Goal: Task Accomplishment & Management: Manage account settings

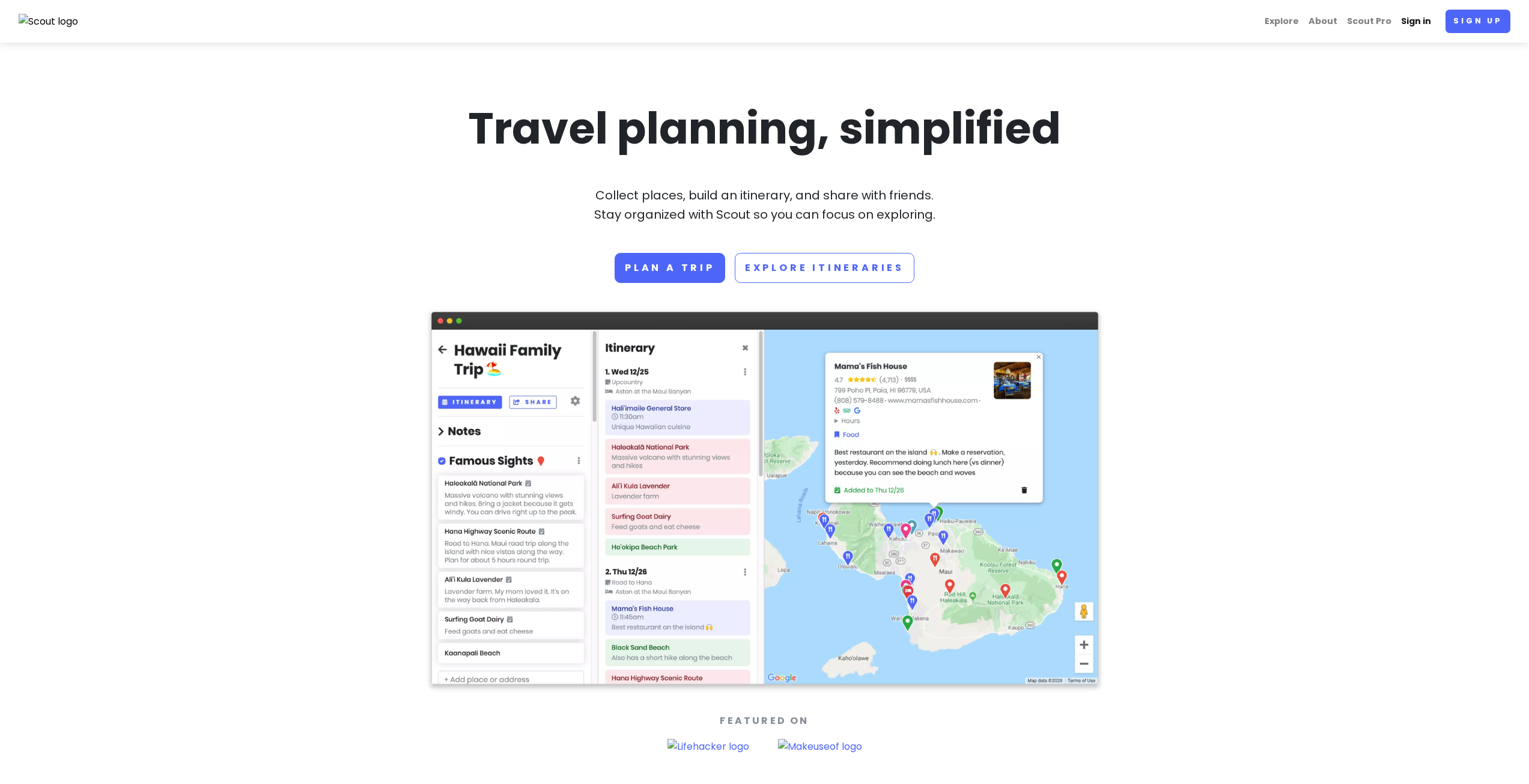
click at [1407, 18] on link "Sign in" at bounding box center [1416, 21] width 40 height 24
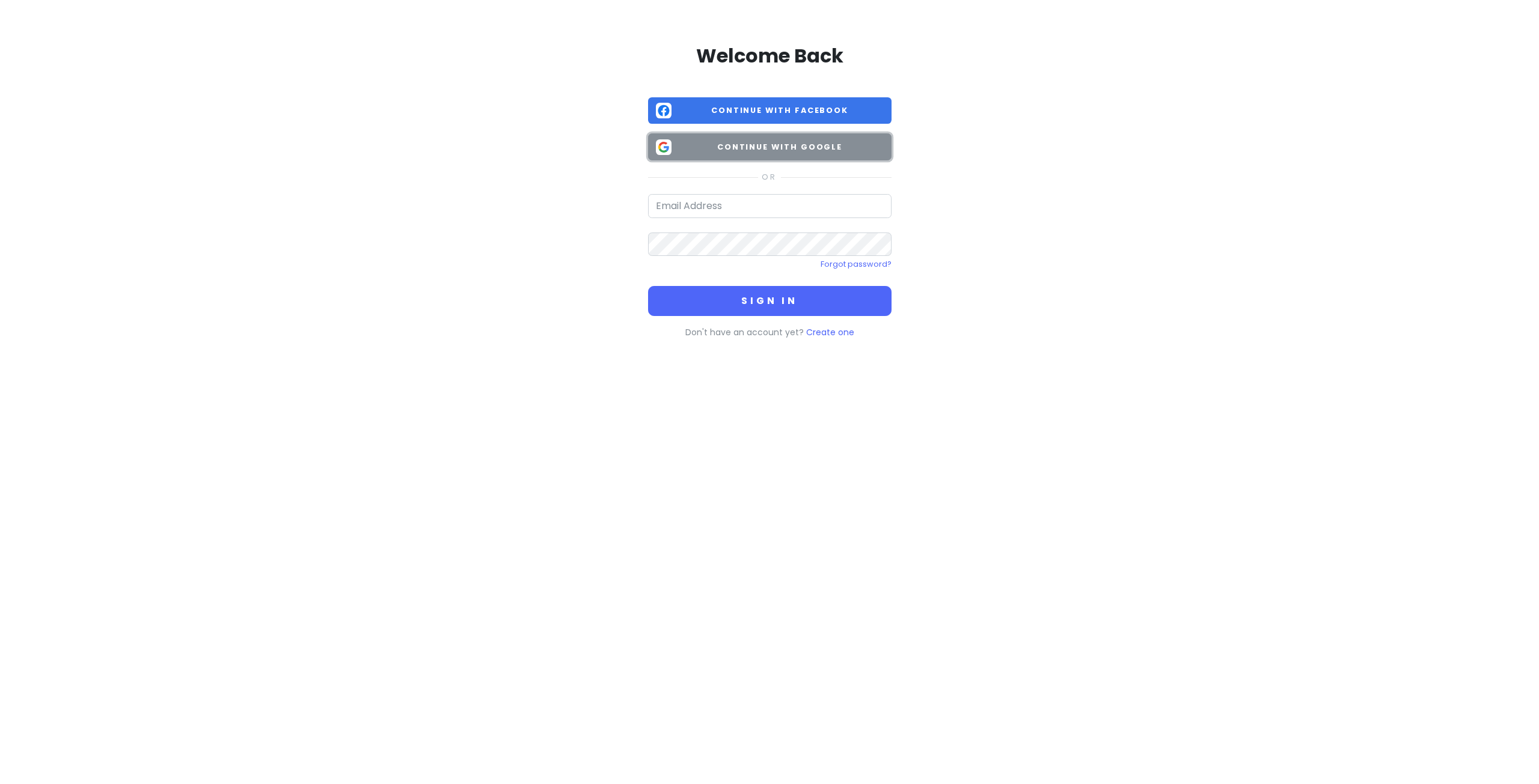
click at [764, 148] on span "Continue with Google" at bounding box center [780, 147] width 207 height 12
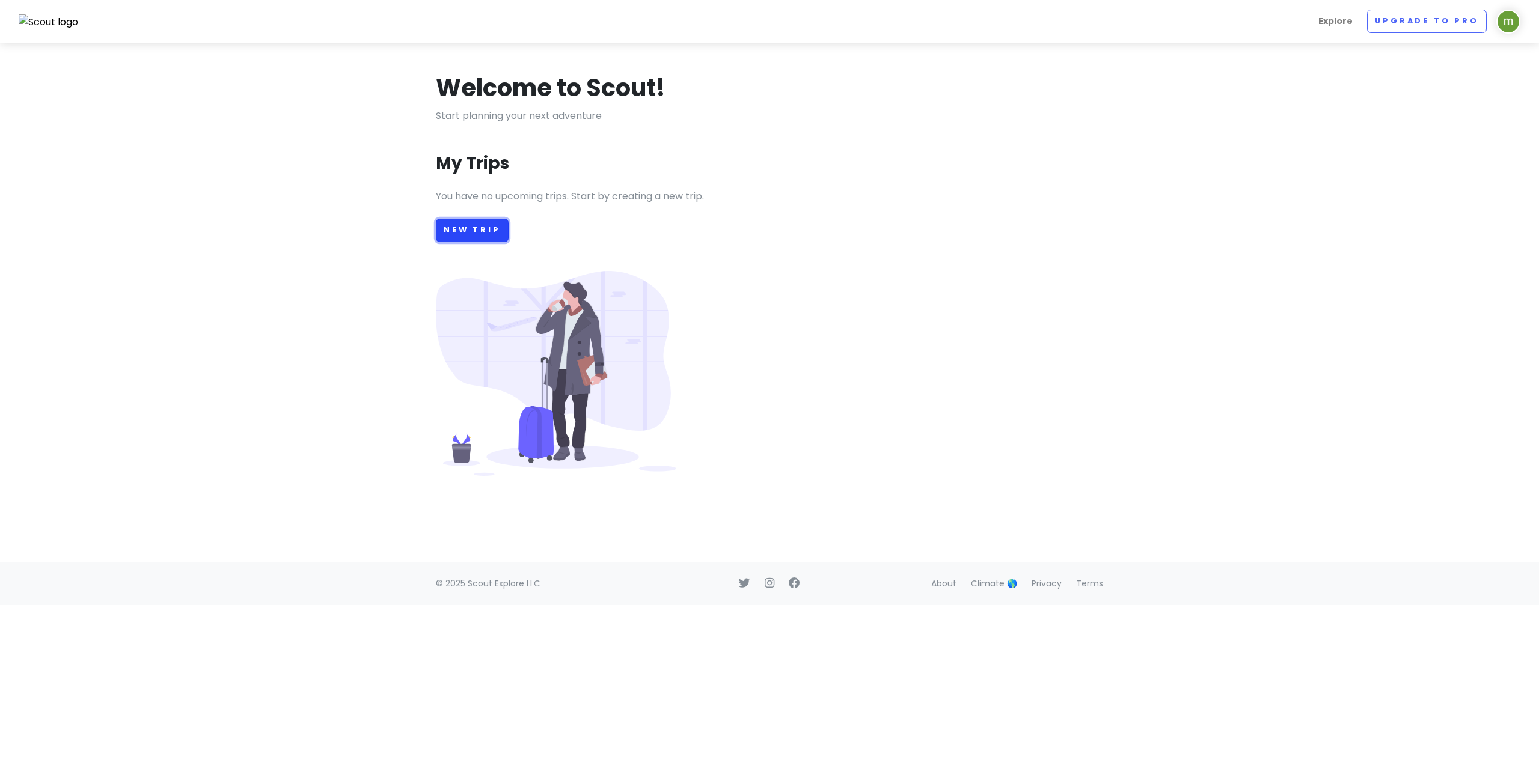
click at [460, 231] on link "New Trip" at bounding box center [472, 230] width 72 height 24
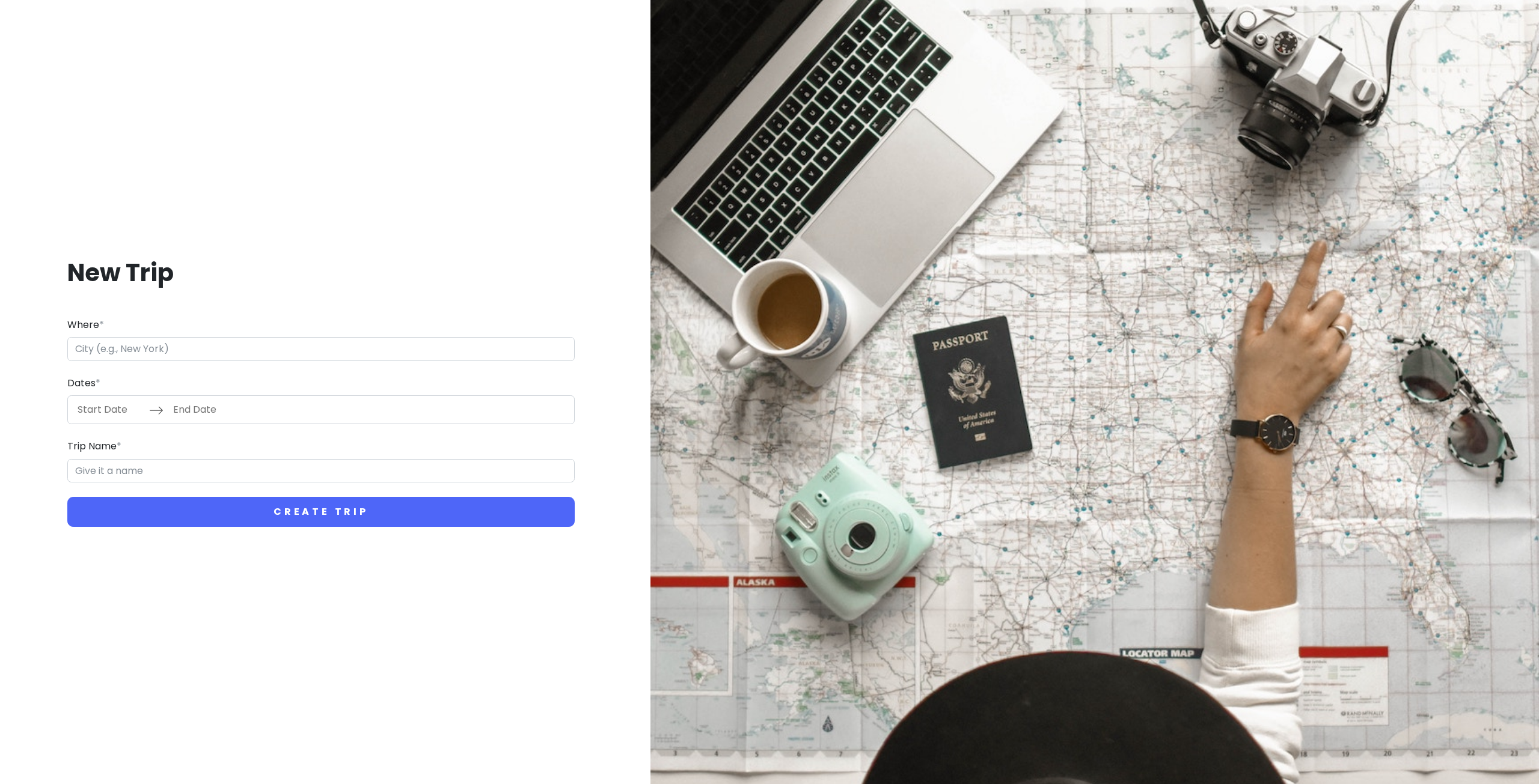
click at [218, 354] on input "Where *" at bounding box center [321, 349] width 508 height 24
type input "Taiyuan, [GEOGRAPHIC_DATA], [GEOGRAPHIC_DATA]"
type input "Taiyuan Trip"
click at [113, 421] on input "Start Date" at bounding box center [110, 409] width 78 height 28
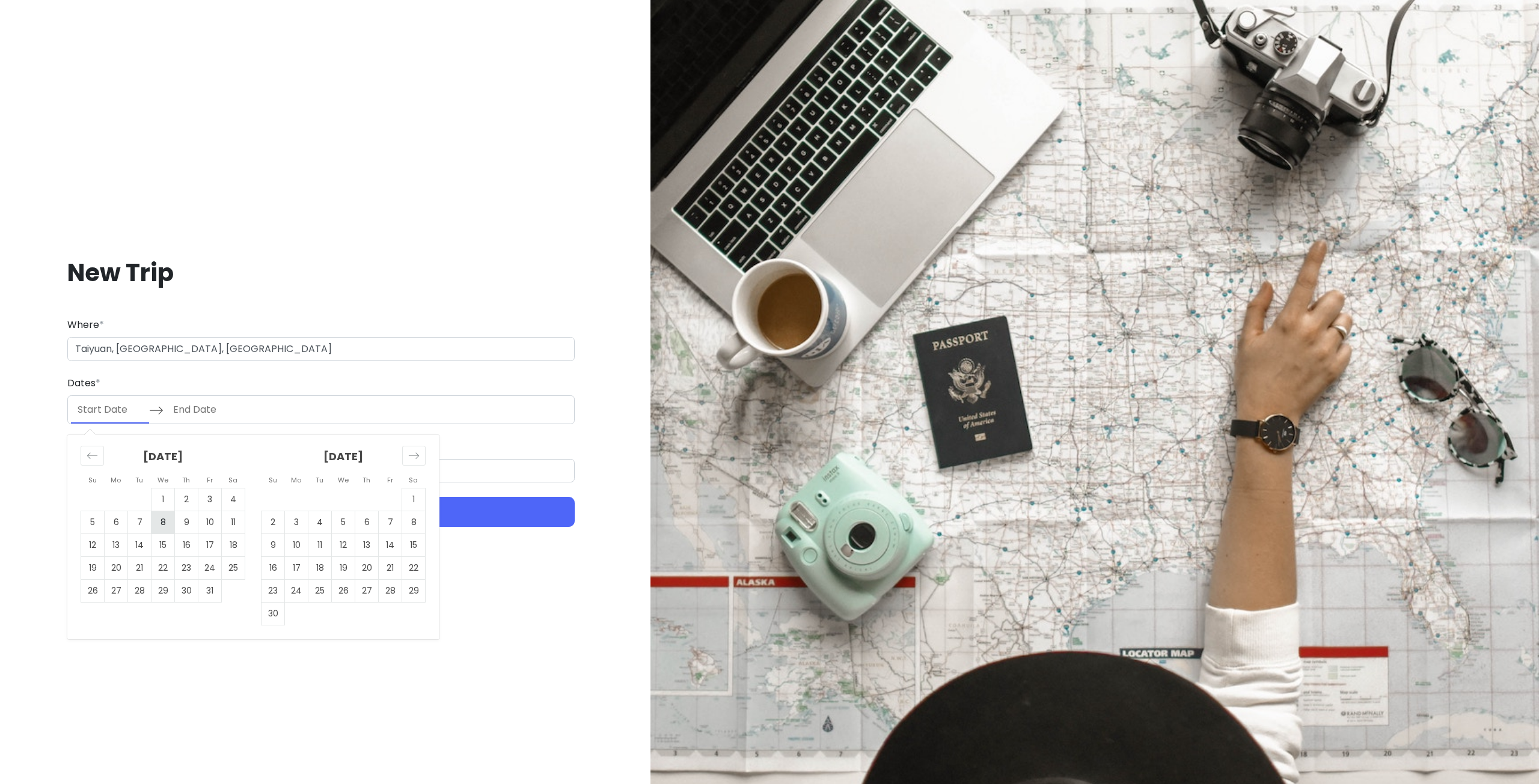
drag, startPoint x: 167, startPoint y: 528, endPoint x: 169, endPoint y: 520, distance: 8.2
click at [166, 526] on td "8" at bounding box center [163, 523] width 24 height 23
type input "[DATE]"
click at [121, 540] on td "13" at bounding box center [116, 546] width 24 height 23
type input "[DATE]"
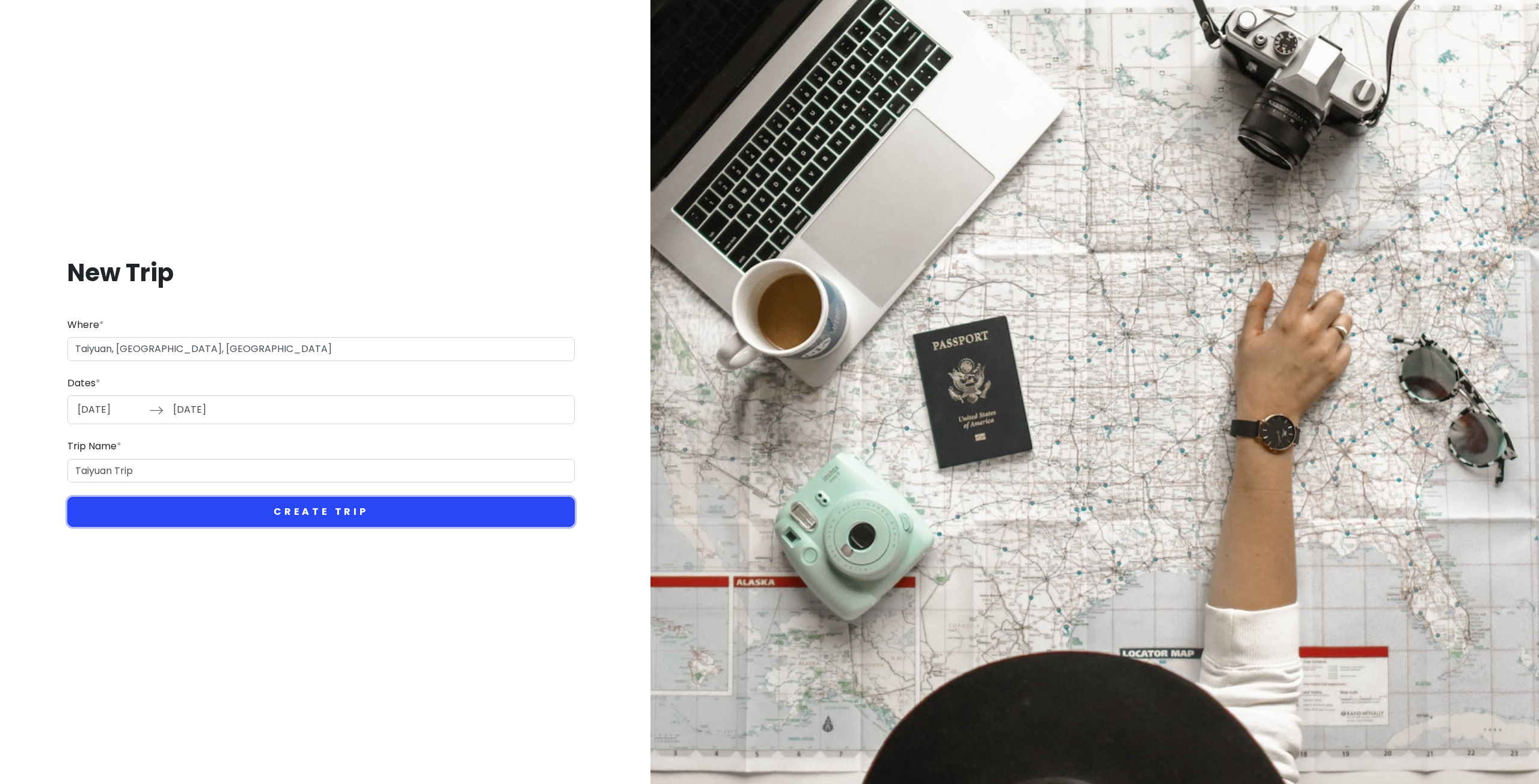
click at [378, 516] on button "Create Trip" at bounding box center [321, 512] width 508 height 30
click at [354, 509] on button "Create Trip" at bounding box center [321, 512] width 508 height 30
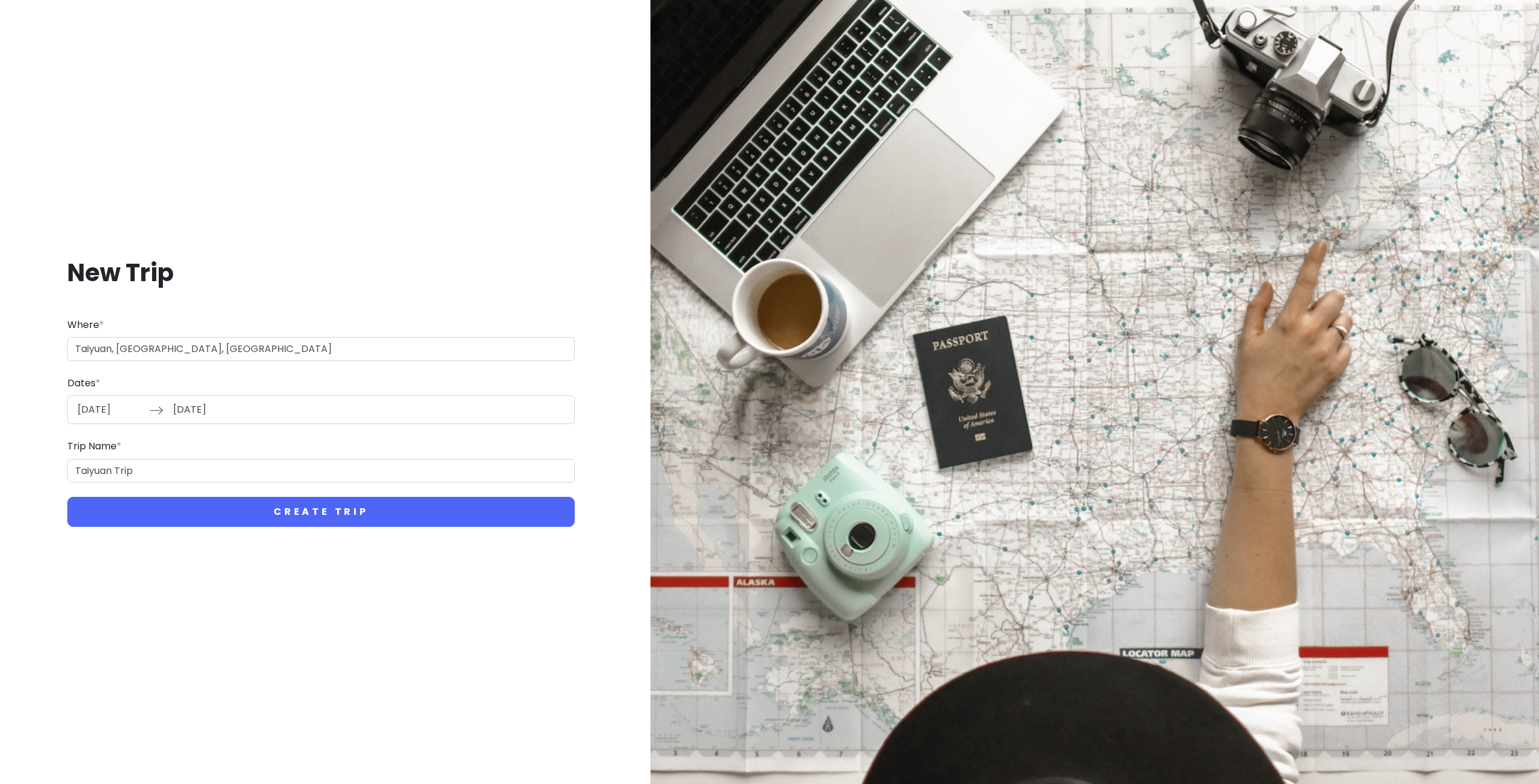
click at [901, 390] on div at bounding box center [1094, 392] width 889 height 784
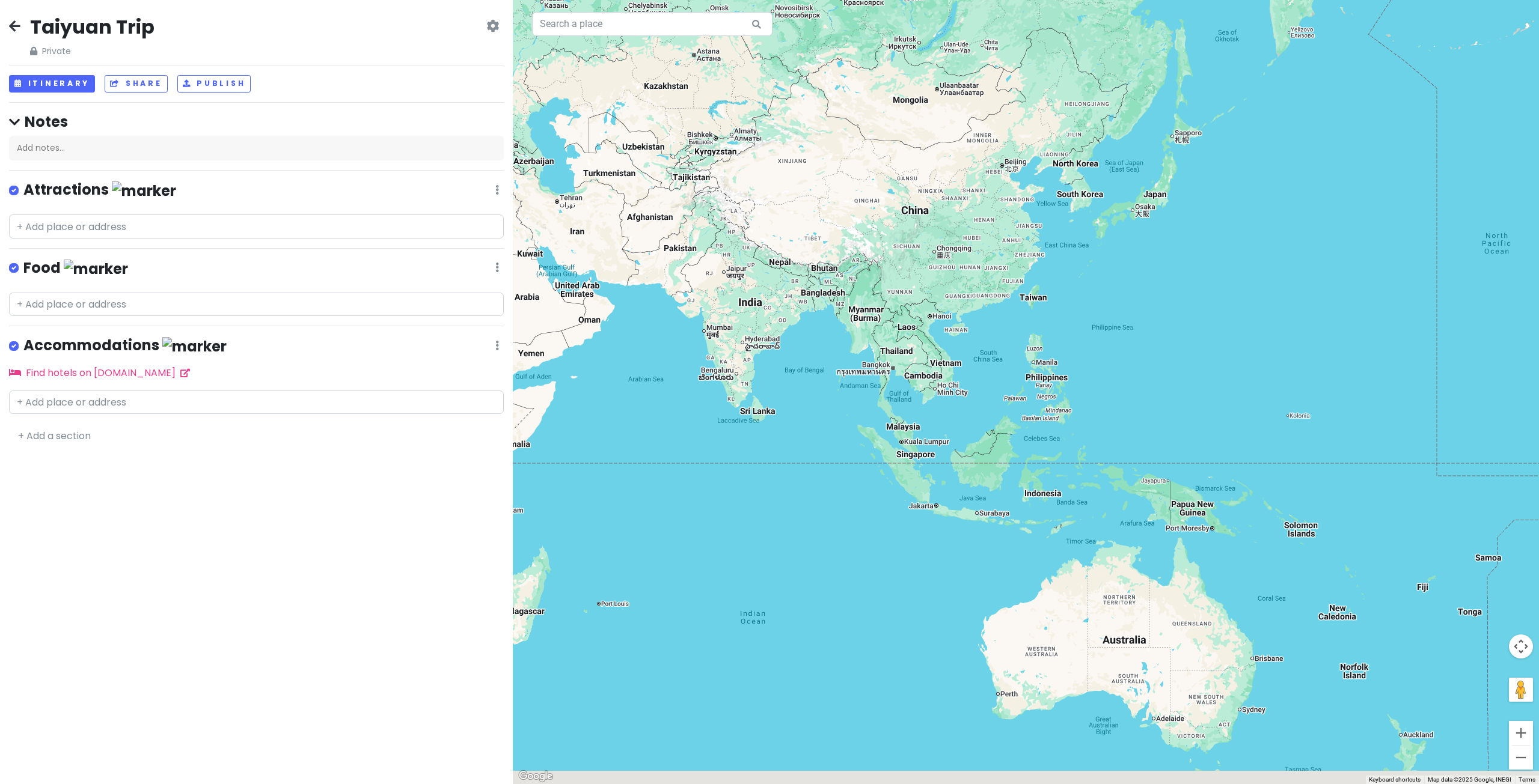
drag, startPoint x: 1075, startPoint y: 603, endPoint x: 968, endPoint y: 371, distance: 255.5
click at [968, 372] on div at bounding box center [1026, 392] width 1026 height 784
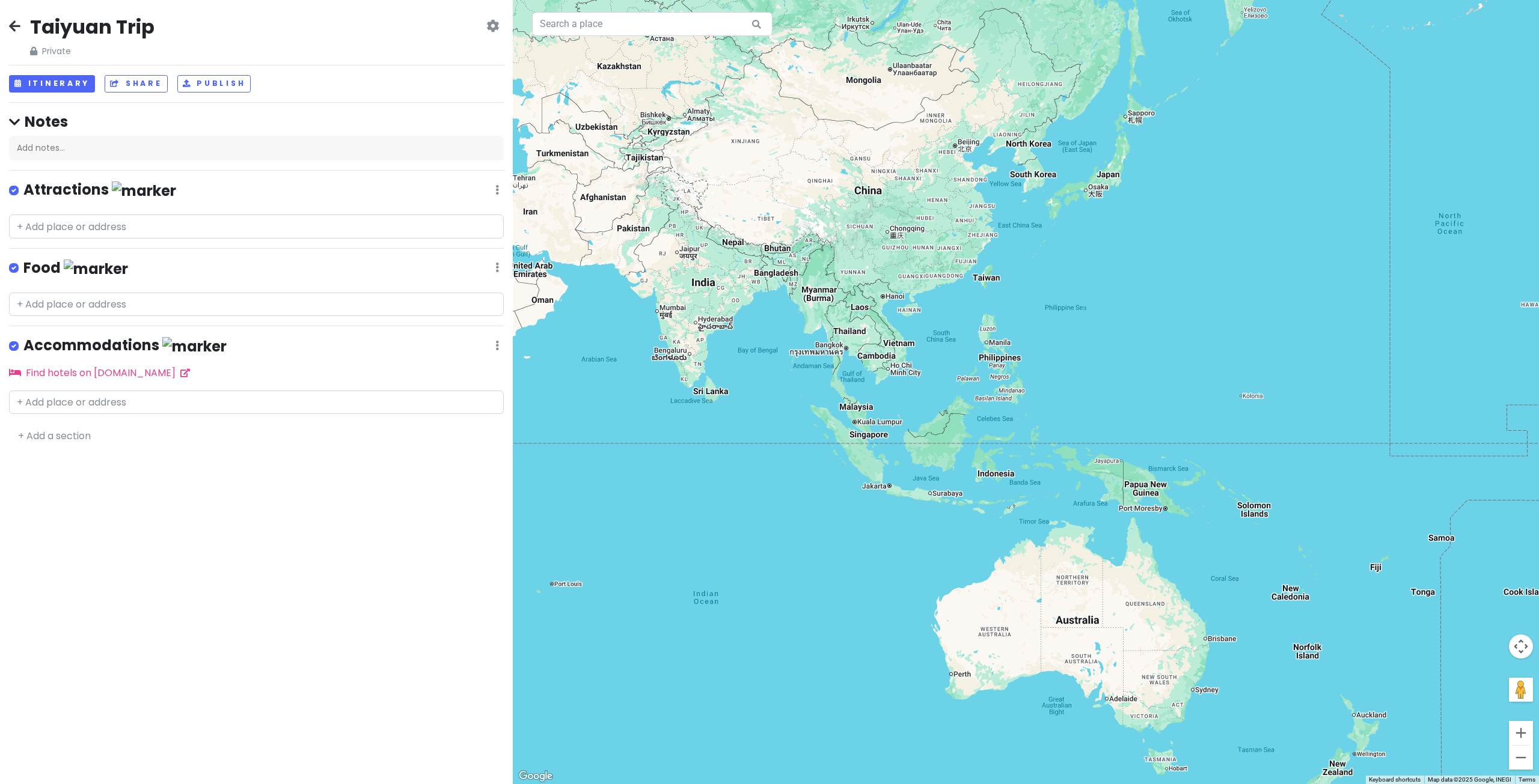
drag, startPoint x: 1044, startPoint y: 374, endPoint x: 1048, endPoint y: 388, distance: 14.6
click at [1048, 388] on div at bounding box center [1026, 392] width 1026 height 784
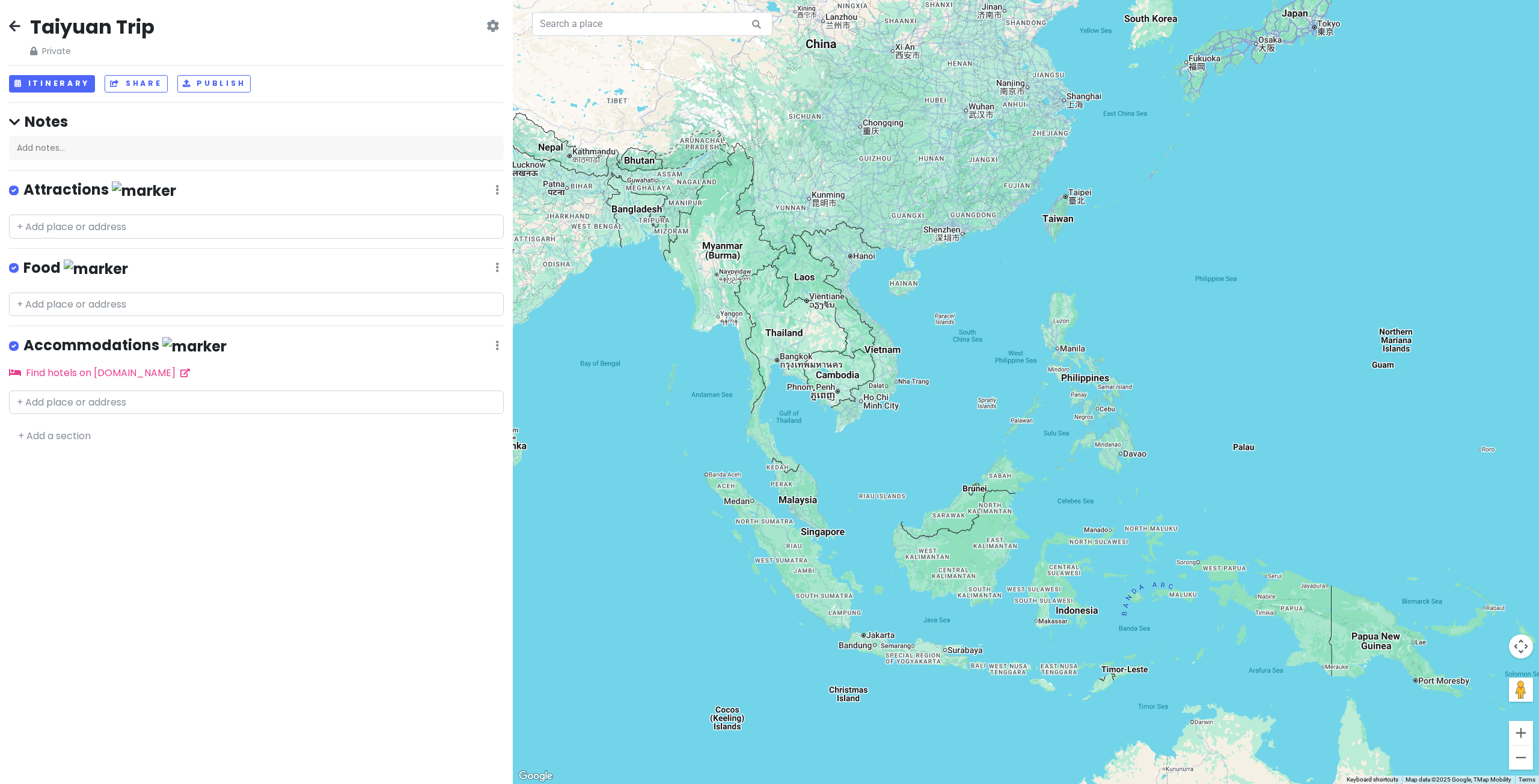
drag, startPoint x: 973, startPoint y: 309, endPoint x: 977, endPoint y: 329, distance: 20.4
click at [977, 329] on div at bounding box center [1026, 392] width 1026 height 784
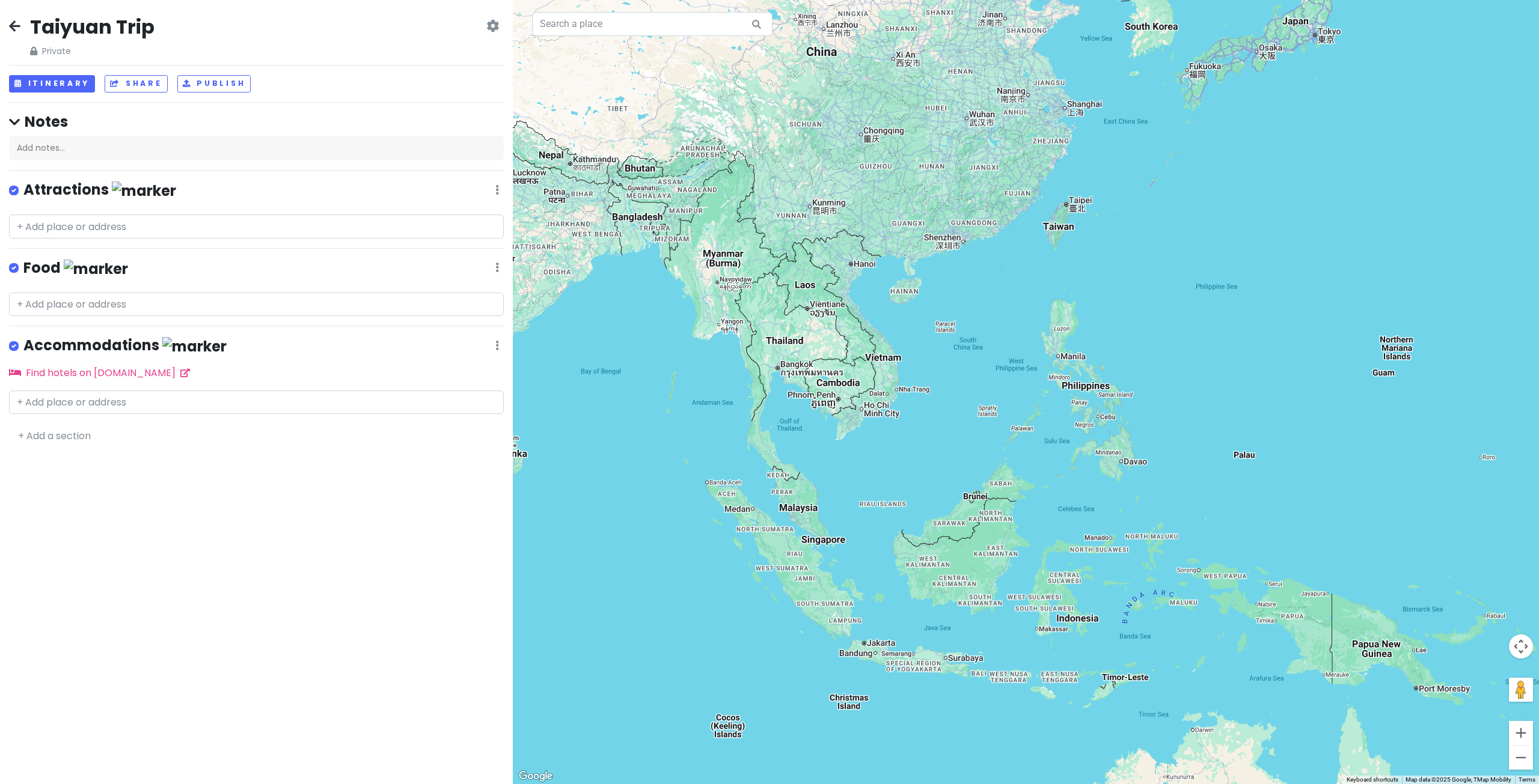
click at [1065, 227] on div at bounding box center [1026, 392] width 1026 height 784
click at [1065, 232] on div at bounding box center [1026, 392] width 1026 height 784
click at [99, 30] on h2 "Taiyuan Trip" at bounding box center [92, 26] width 125 height 25
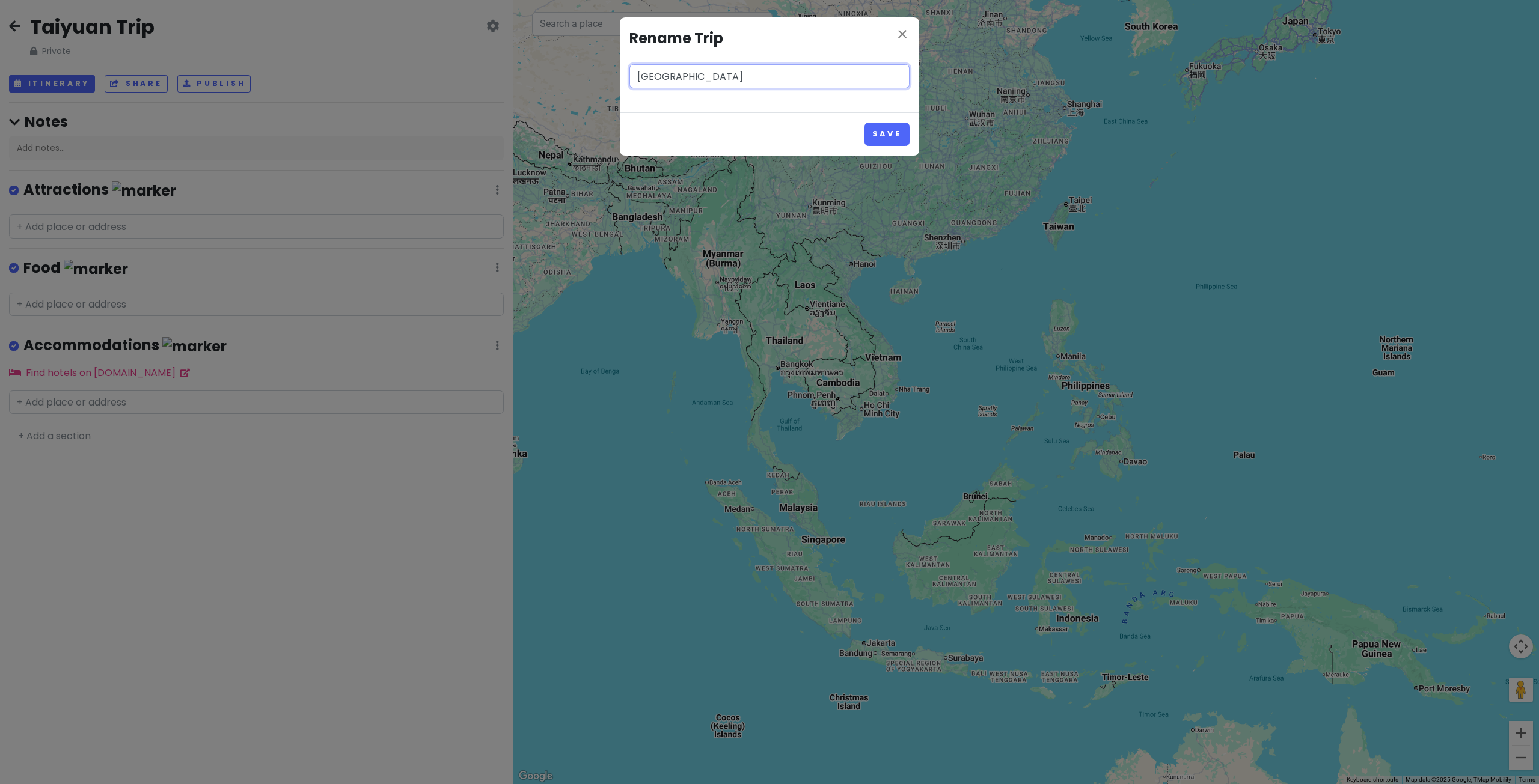
type input "[GEOGRAPHIC_DATA]"
click at [864, 122] on button "Save" at bounding box center [887, 134] width 45 height 24
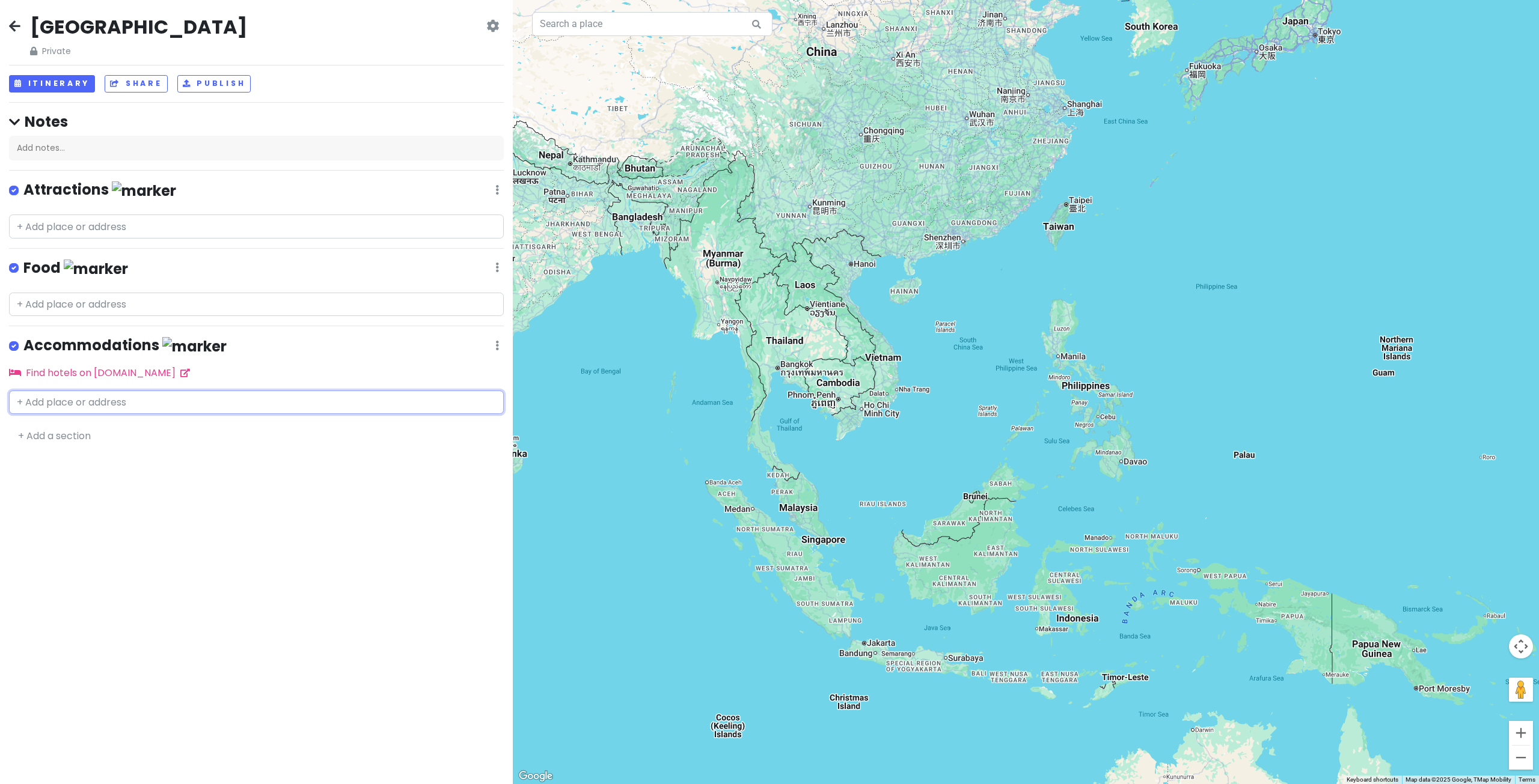
click at [120, 404] on input "text" at bounding box center [256, 402] width 495 height 24
type input "B"
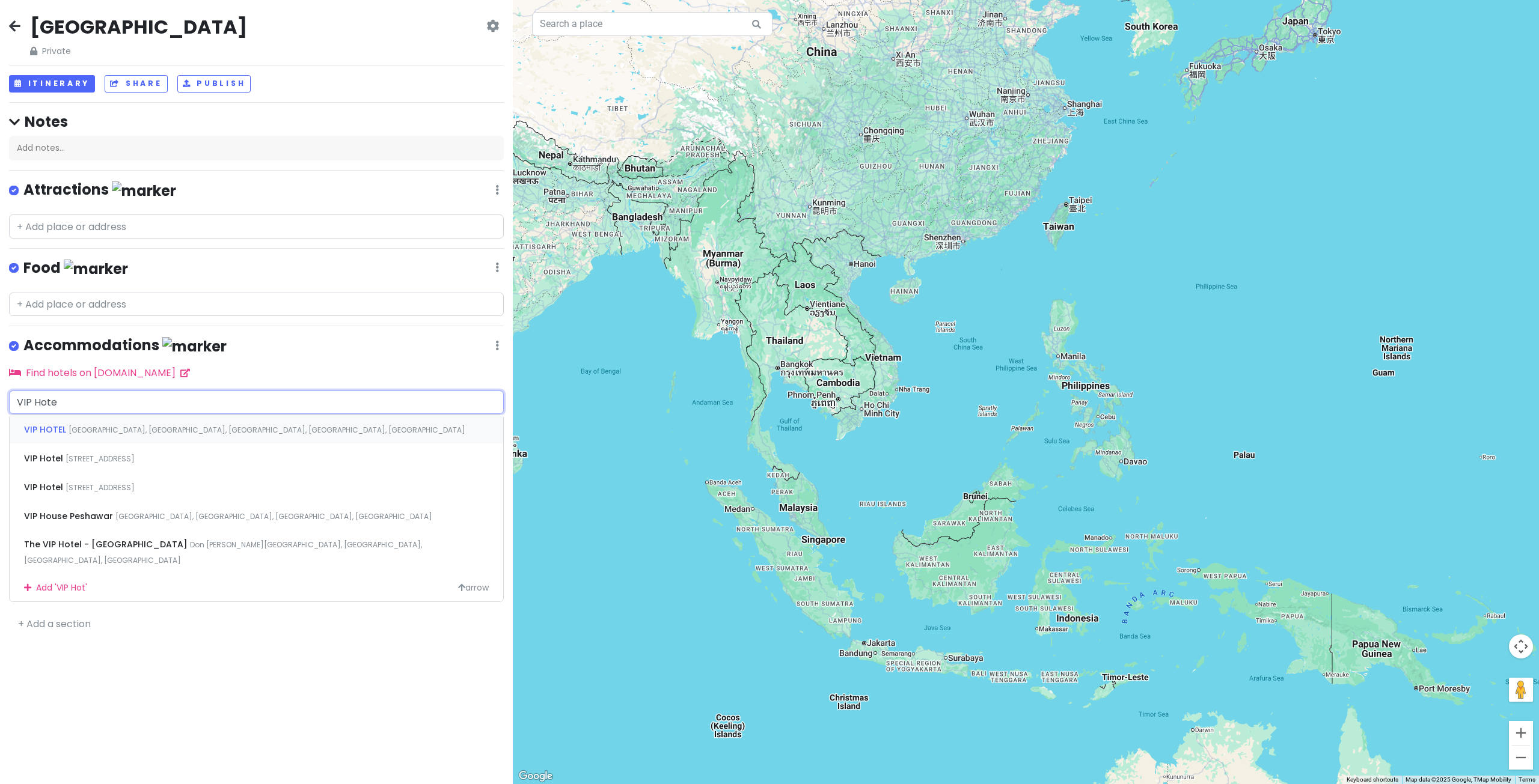
type input "VIP Hotel"
click at [135, 454] on span "[STREET_ADDRESS]" at bounding box center [100, 459] width 69 height 10
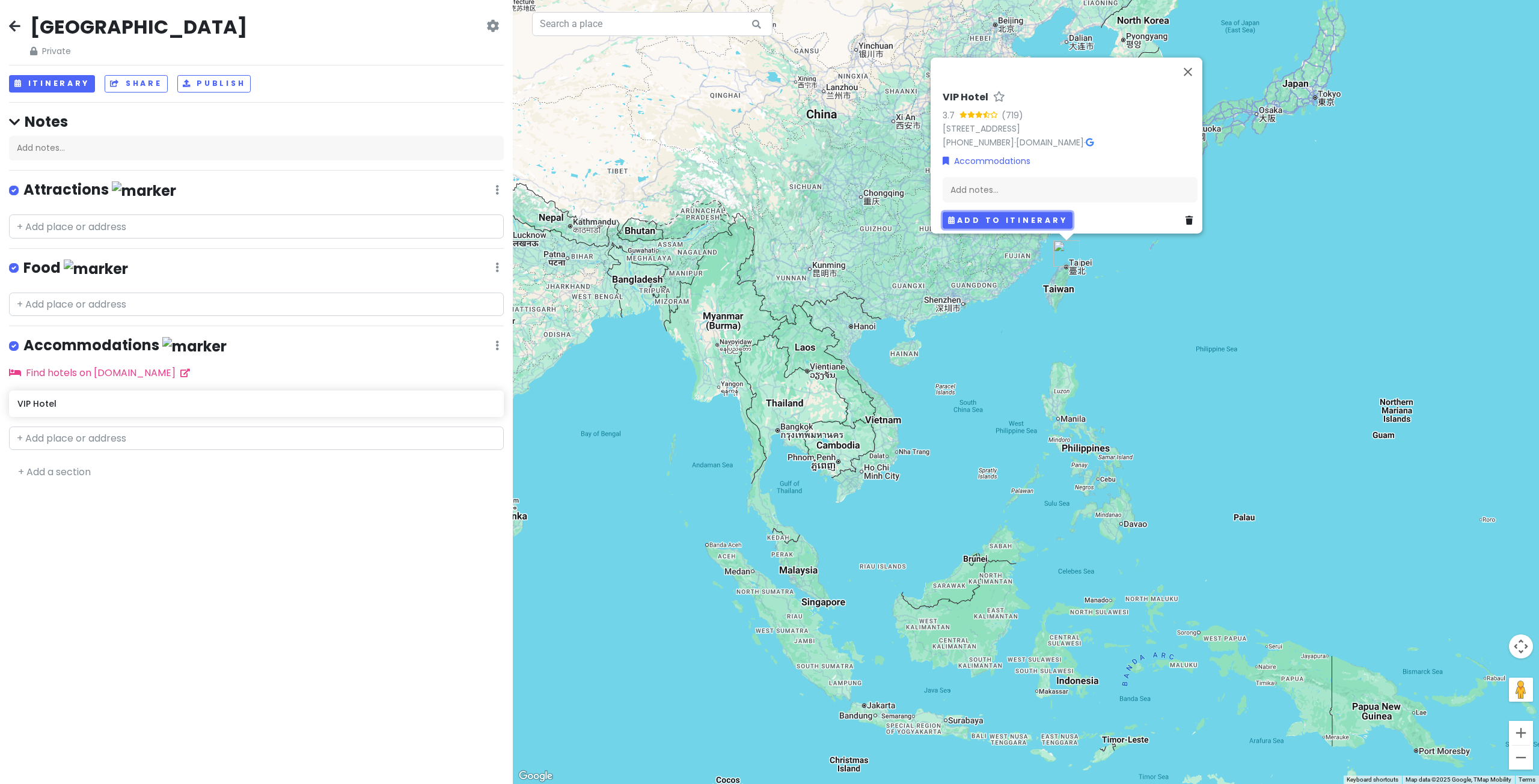
click at [1019, 212] on button "Add to itinerary" at bounding box center [1008, 221] width 130 height 18
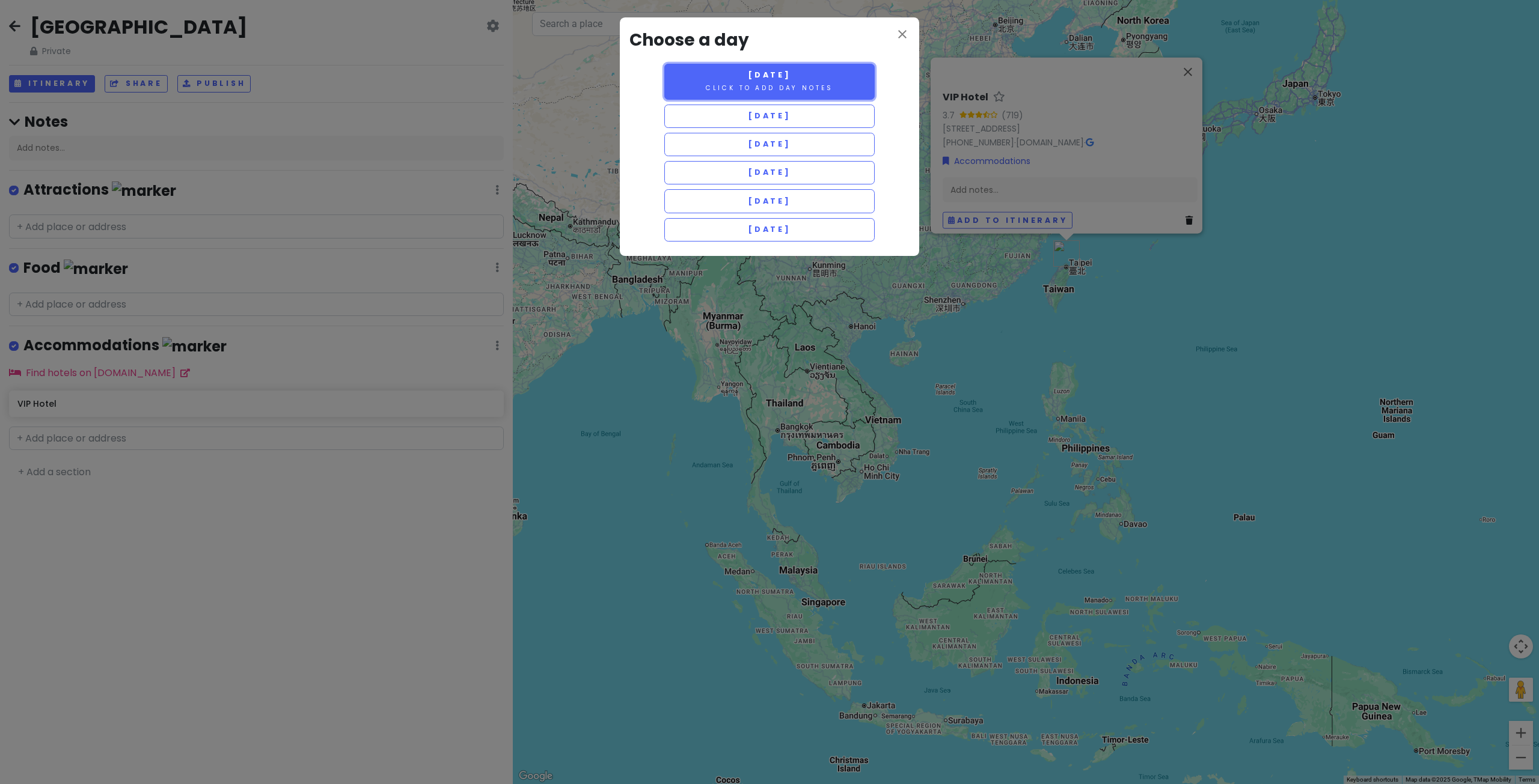
click at [807, 87] on small "Click to add day notes" at bounding box center [770, 87] width 127 height 9
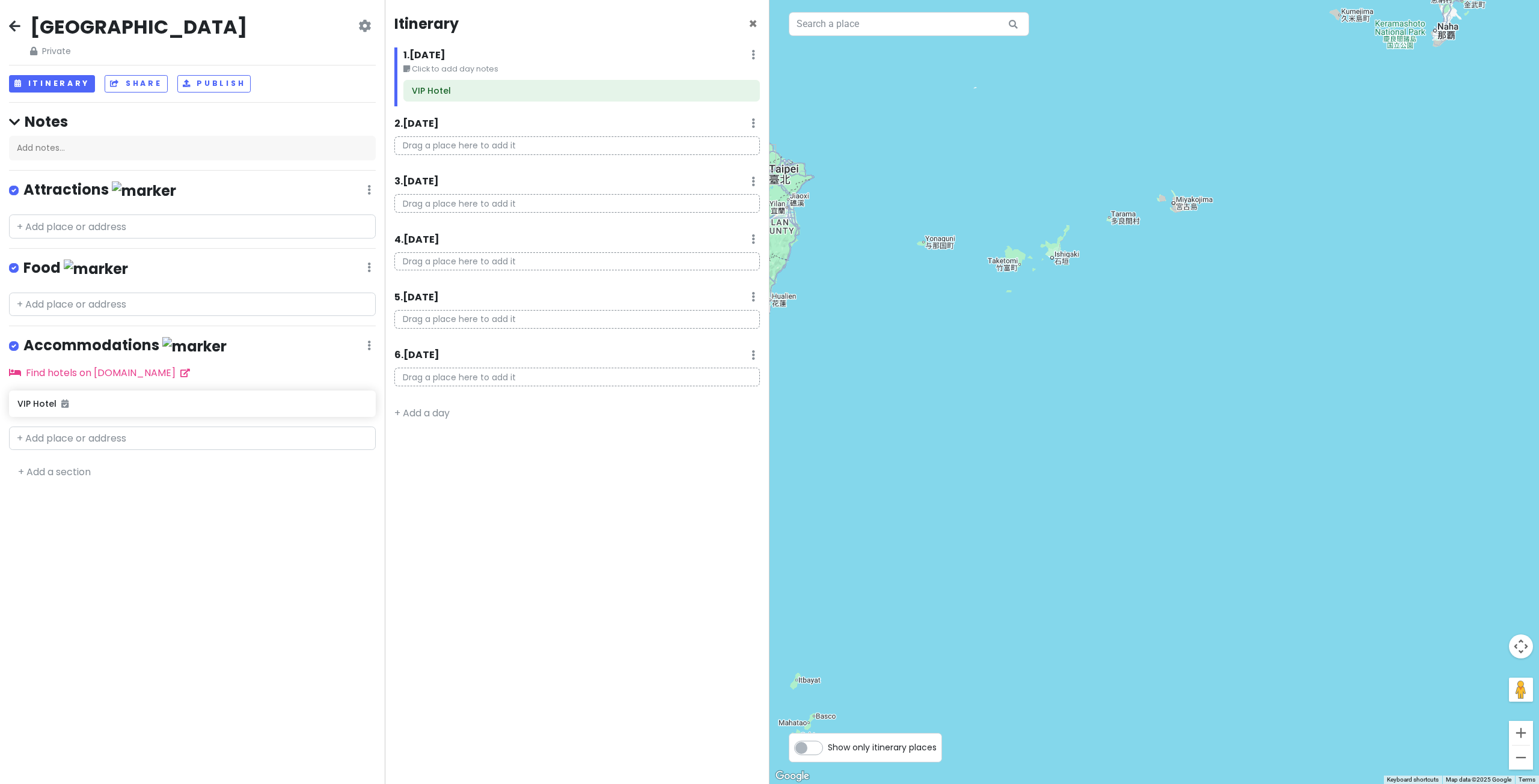
drag, startPoint x: 958, startPoint y: 246, endPoint x: 1108, endPoint y: 315, distance: 165.1
click at [1107, 315] on div at bounding box center [1154, 392] width 770 height 784
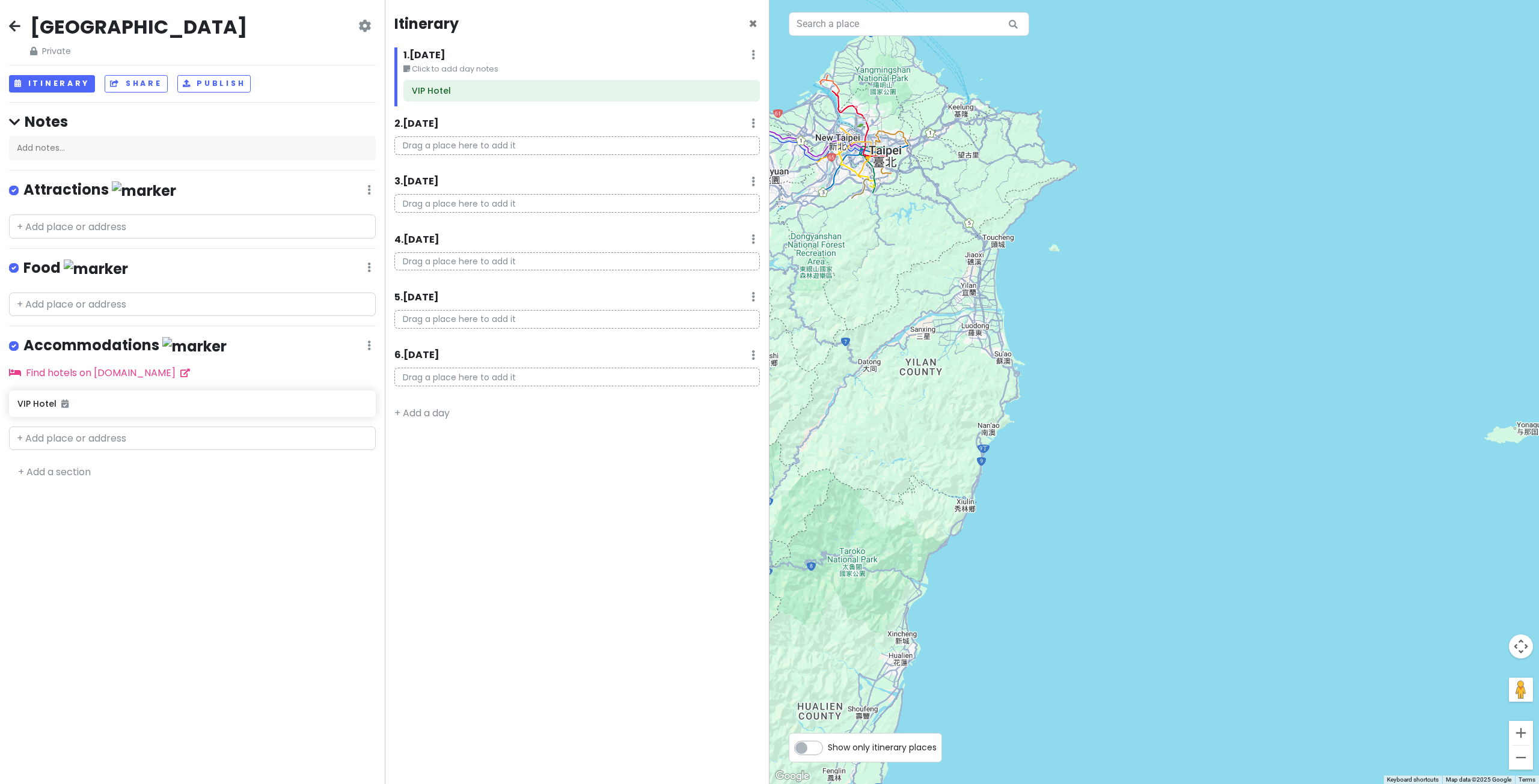
drag, startPoint x: 955, startPoint y: 229, endPoint x: 1109, endPoint y: 321, distance: 179.4
click at [1104, 317] on div at bounding box center [1154, 392] width 770 height 784
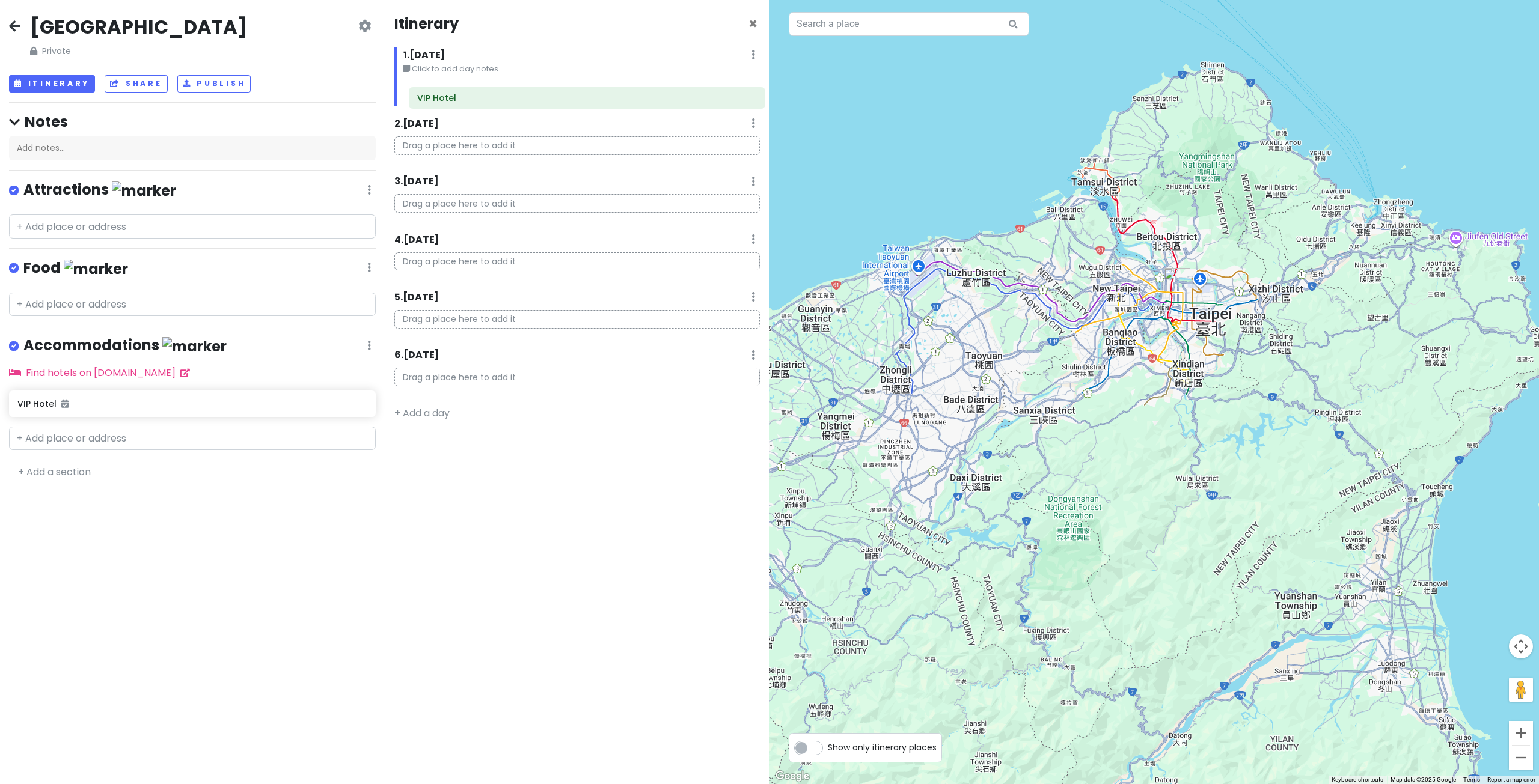
drag, startPoint x: 503, startPoint y: 93, endPoint x: 508, endPoint y: 99, distance: 7.8
click at [508, 99] on div "VIP Hotel" at bounding box center [581, 93] width 374 height 26
drag, startPoint x: 521, startPoint y: 93, endPoint x: 527, endPoint y: 144, distance: 51.4
click at [527, 144] on div "Itinerary × 1 . [DATE] Edit Day Notes Delete Day Click to add day notes VIP Hot…" at bounding box center [577, 392] width 384 height 784
drag, startPoint x: 524, startPoint y: 150, endPoint x: 531, endPoint y: 94, distance: 56.4
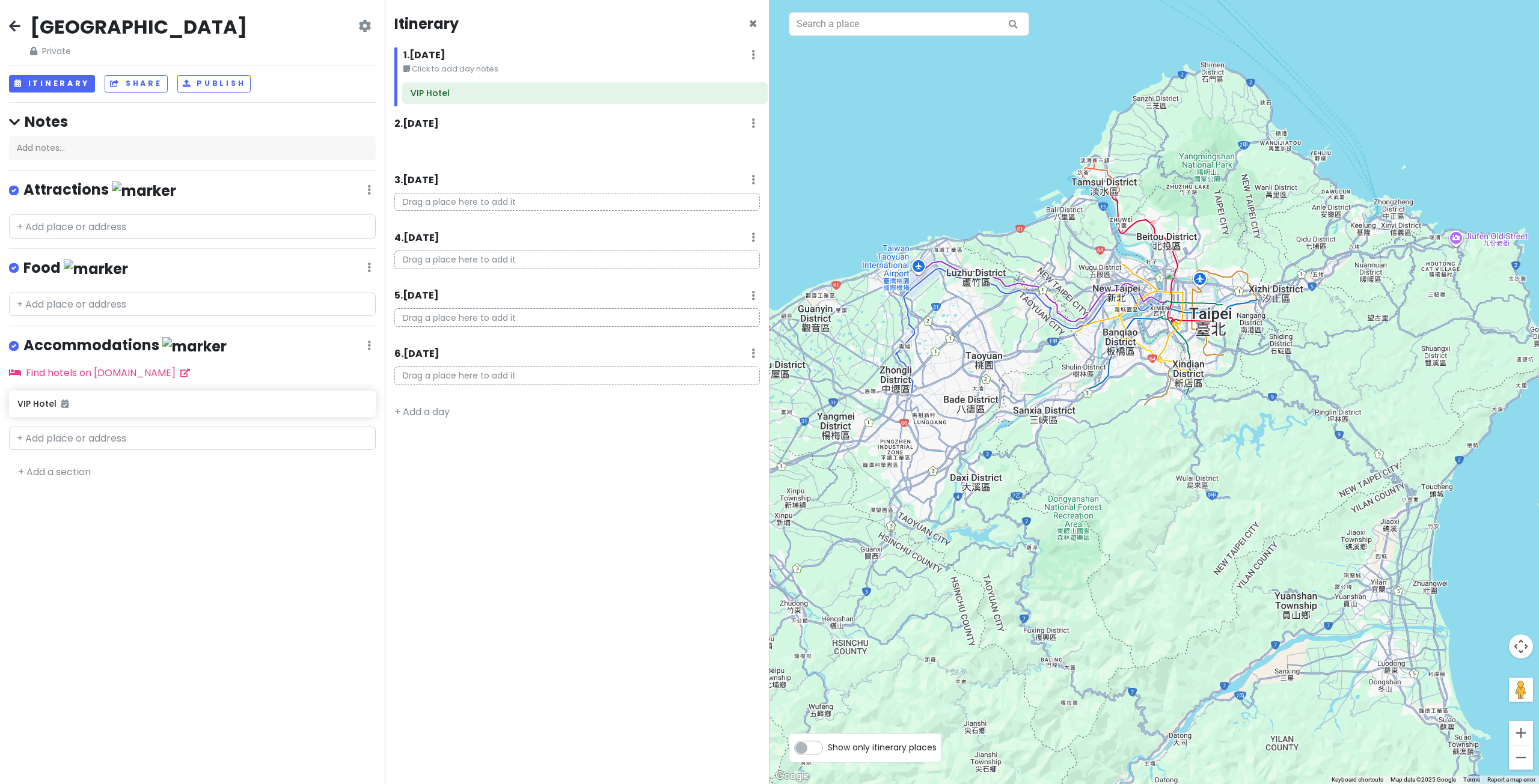
click at [531, 94] on div "Itinerary × 1 . [DATE] Edit Day Notes Delete Day Click to add day notes 2 . [DA…" at bounding box center [577, 392] width 384 height 784
click at [751, 59] on icon at bounding box center [753, 55] width 3 height 9
click at [736, 90] on link "Edit Day Notes" at bounding box center [718, 91] width 97 height 29
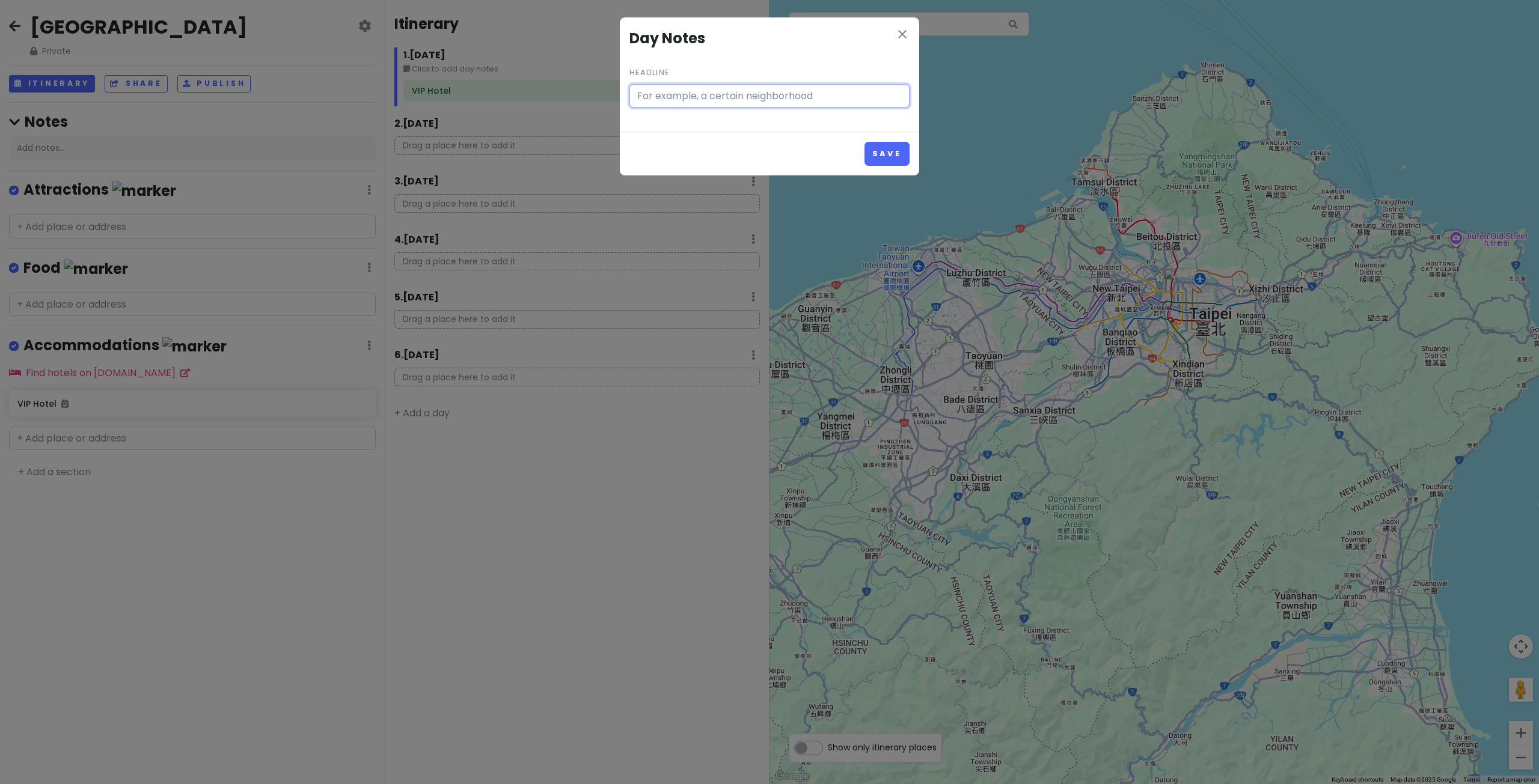
type input "Click to add day notes"
click at [895, 37] on icon "close" at bounding box center [901, 34] width 14 height 14
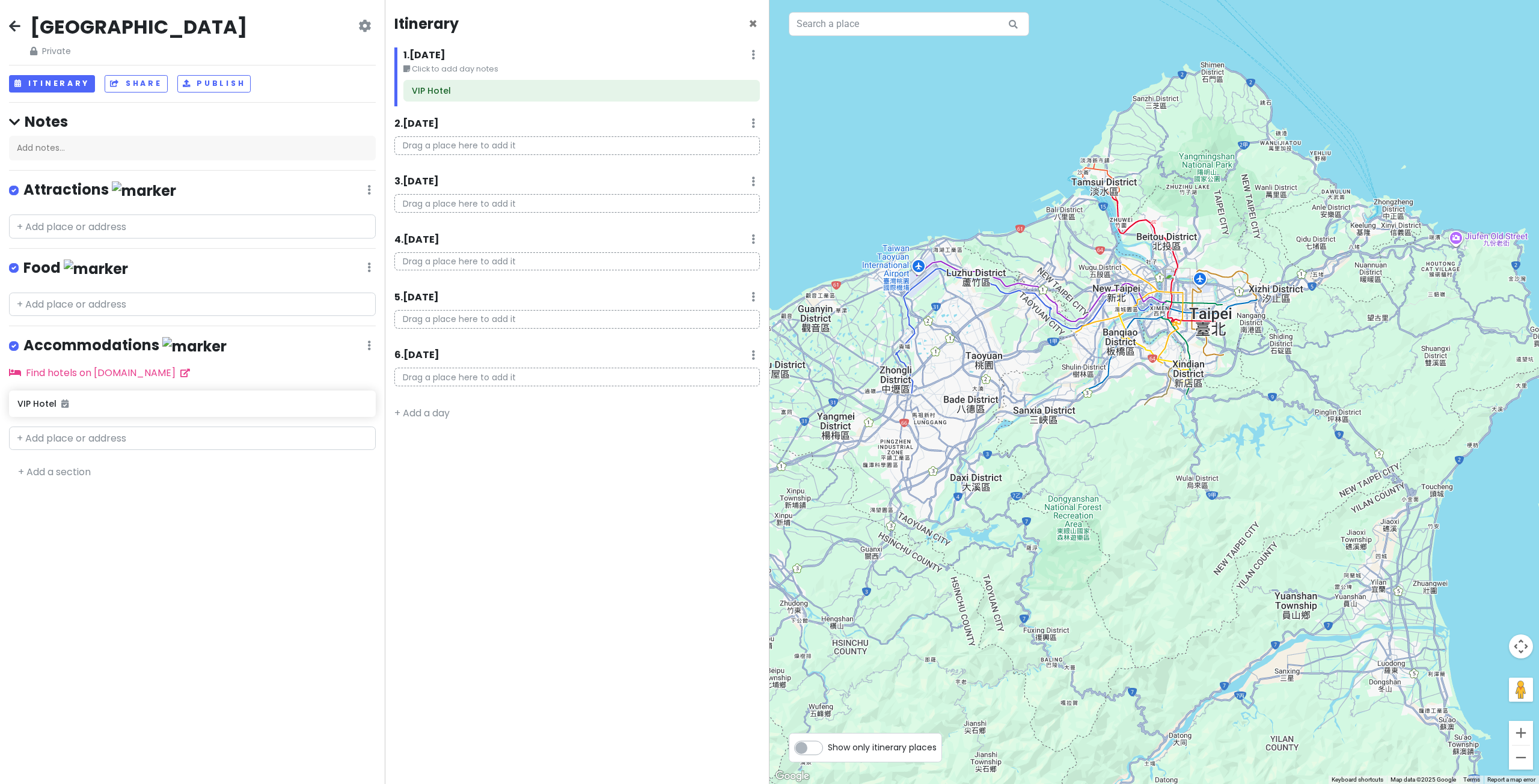
click at [169, 524] on div "[GEOGRAPHIC_DATA] Private Change Dates Make a Copy Delete Trip Go Pro ⚡️ Give F…" at bounding box center [192, 392] width 384 height 784
click at [751, 18] on span "×" at bounding box center [753, 23] width 9 height 20
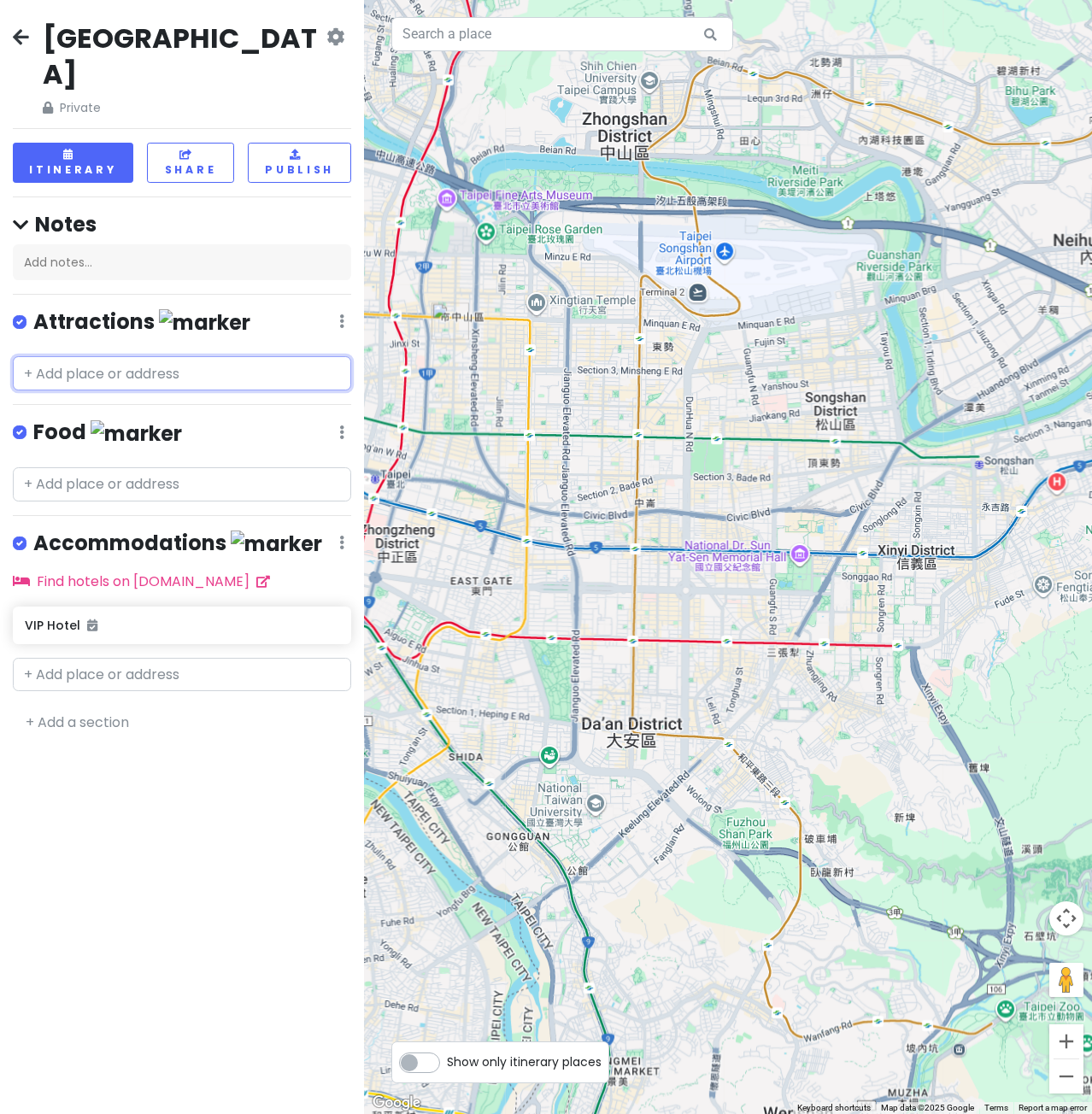
click at [35, 356] on input "text" at bounding box center [182, 373] width 339 height 35
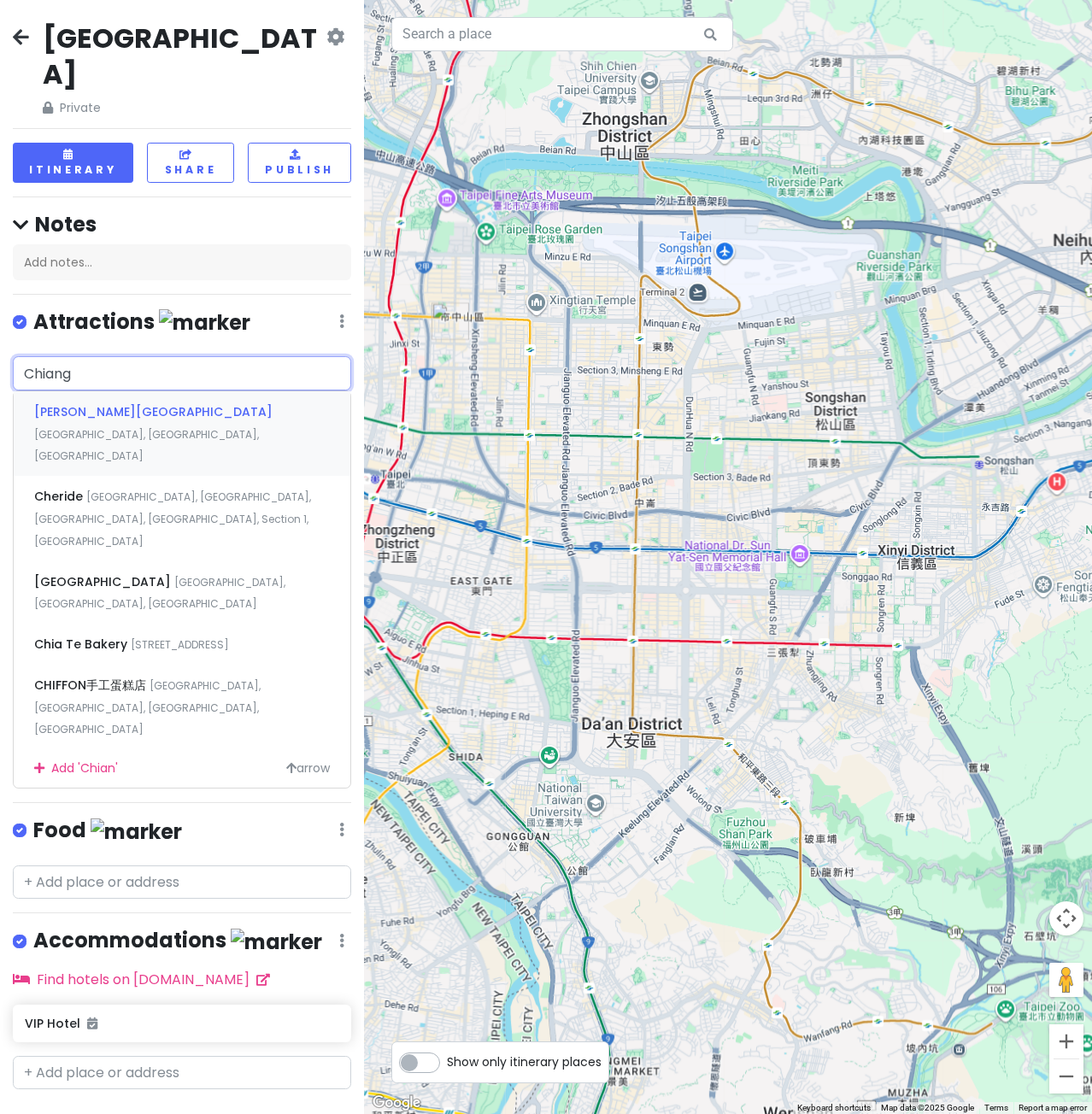
type input "Chiang"
click at [82, 403] on span "[PERSON_NAME][GEOGRAPHIC_DATA]" at bounding box center [154, 412] width 239 height 17
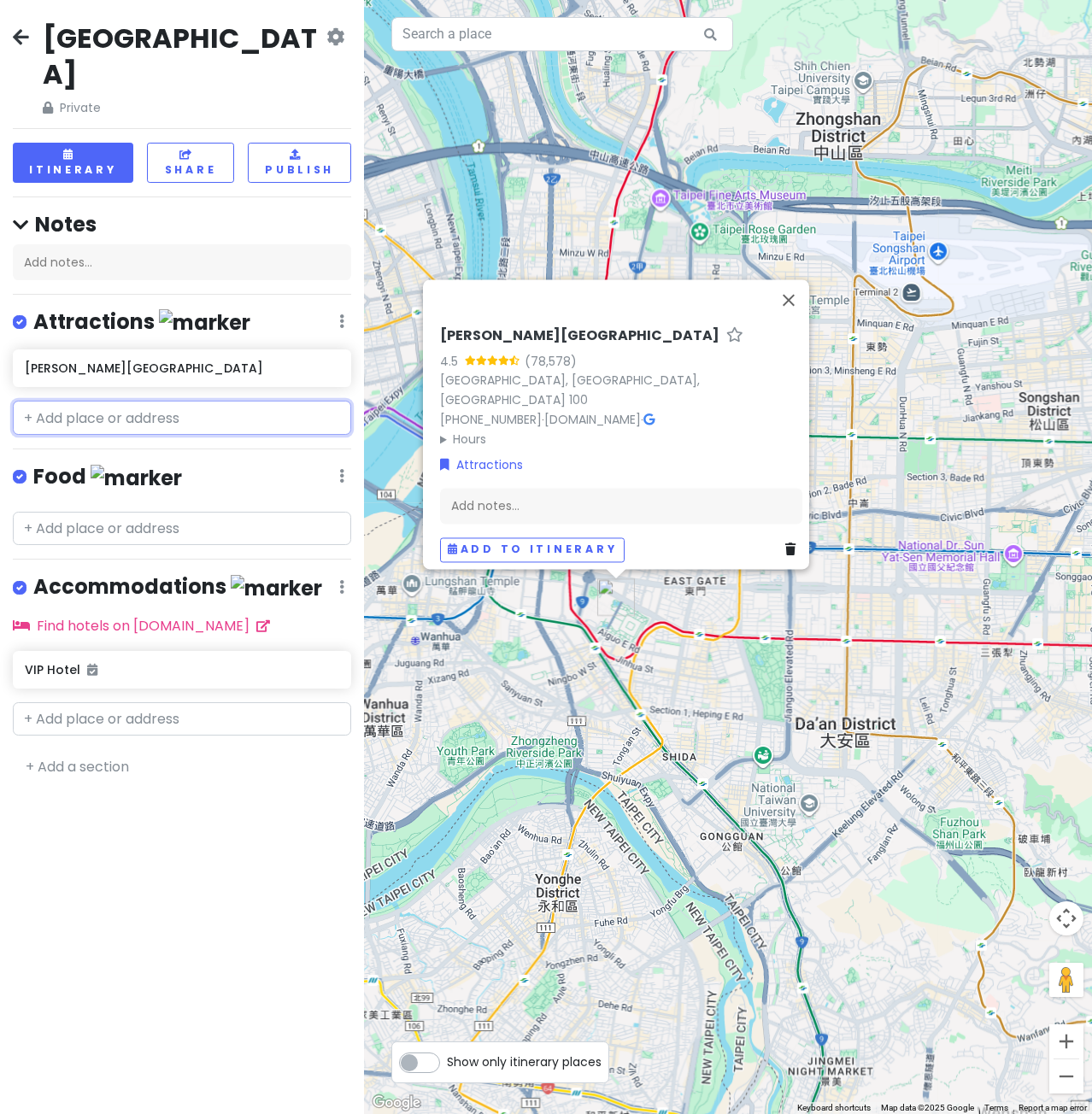
click at [103, 401] on input "text" at bounding box center [182, 418] width 339 height 35
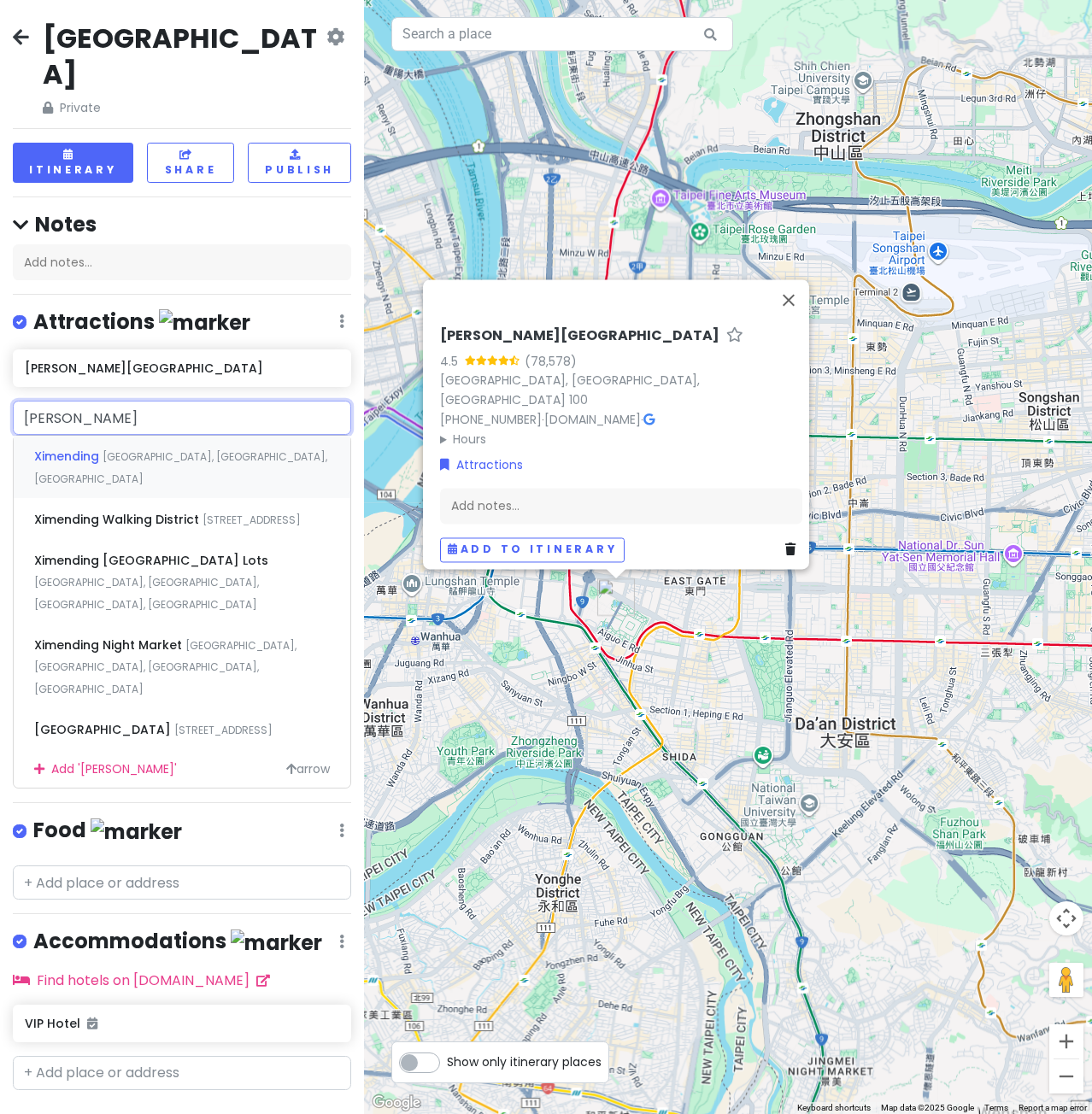
type input "Ximendin"
click at [202, 513] on span "[STREET_ADDRESS]" at bounding box center [251, 519] width 98 height 14
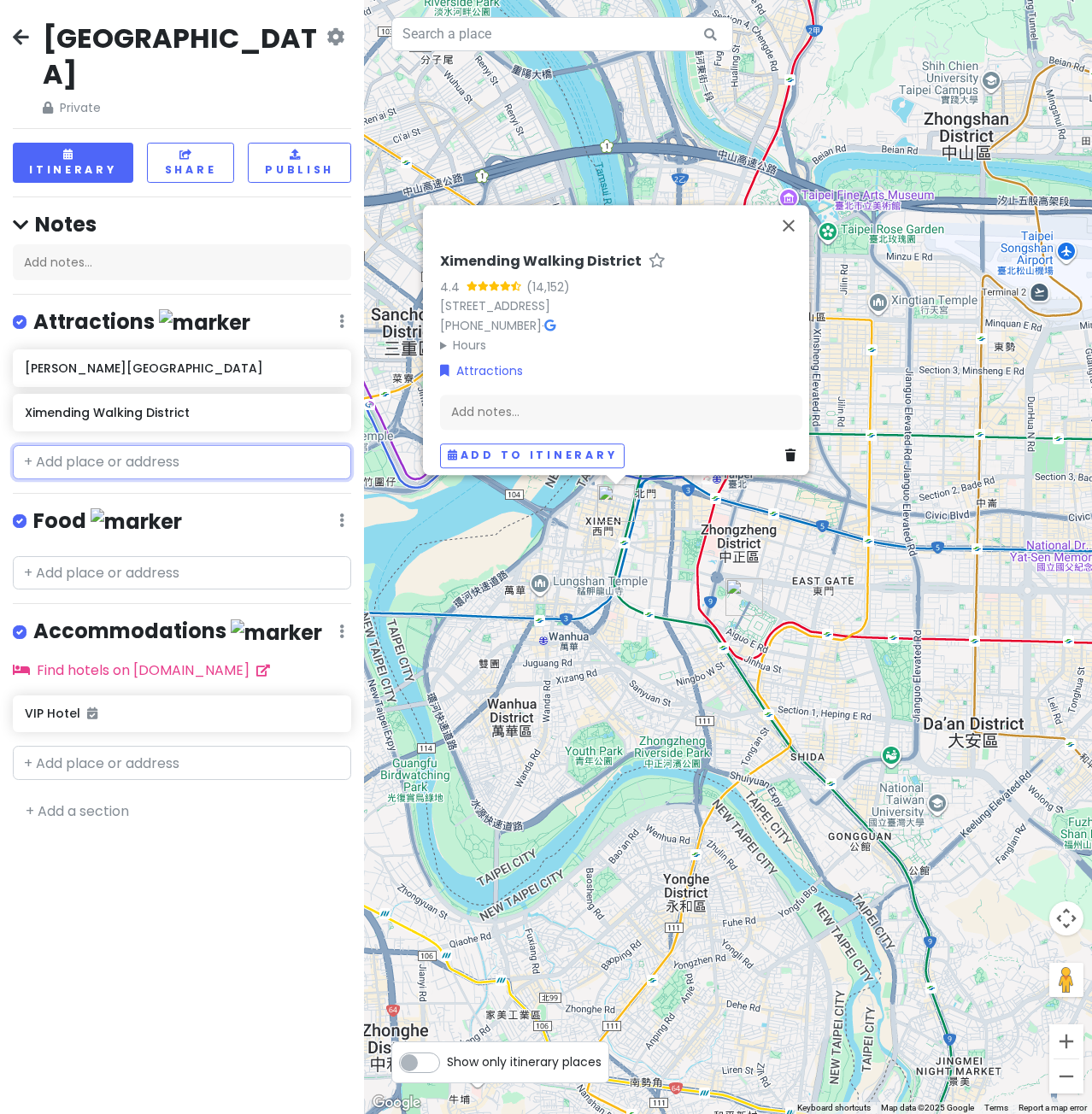
click at [134, 445] on input "text" at bounding box center [182, 463] width 339 height 35
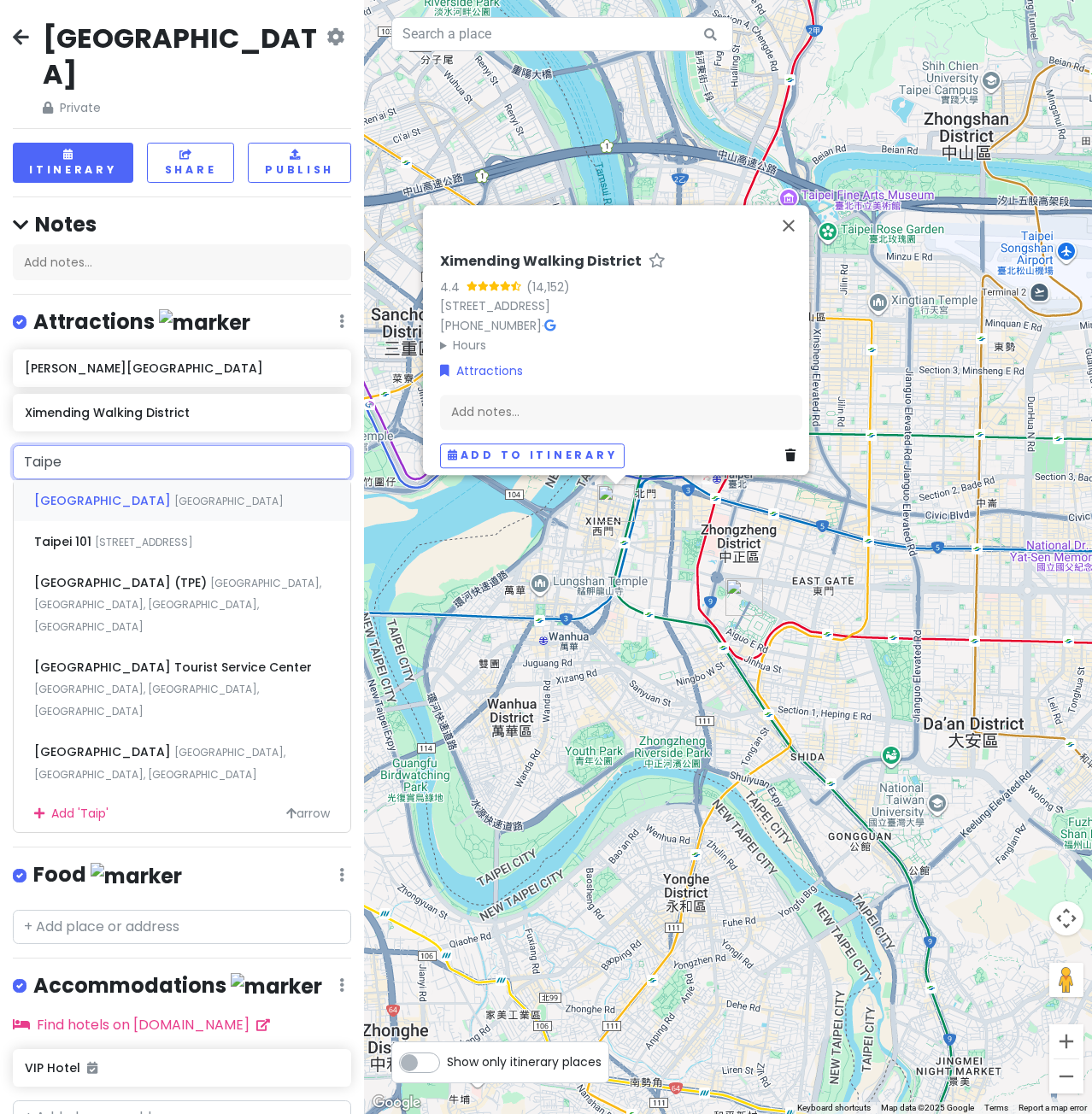
type input "[GEOGRAPHIC_DATA]"
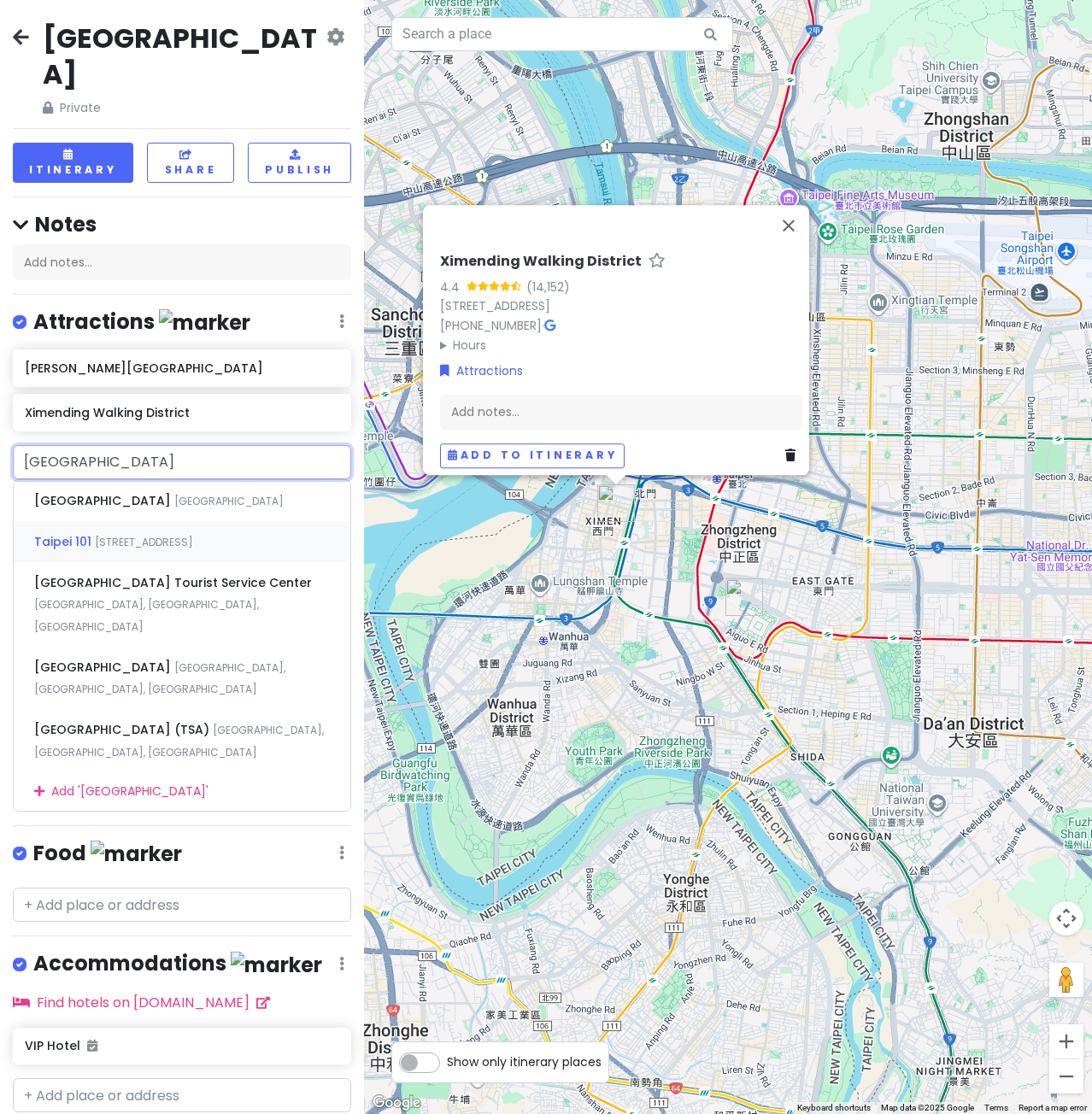
click at [122, 535] on span "[STREET_ADDRESS]" at bounding box center [144, 542] width 98 height 14
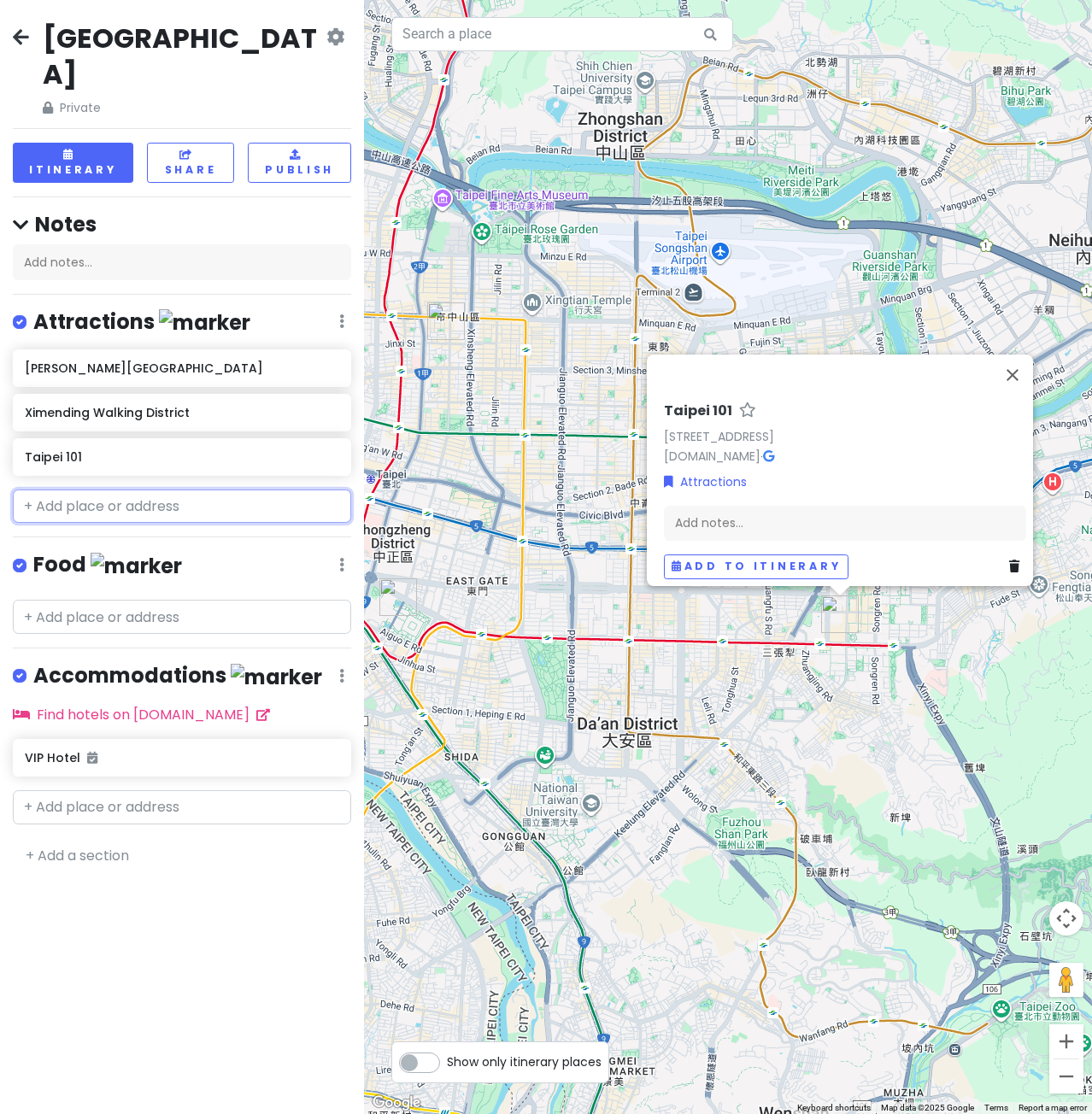
click at [161, 490] on input "text" at bounding box center [182, 507] width 339 height 35
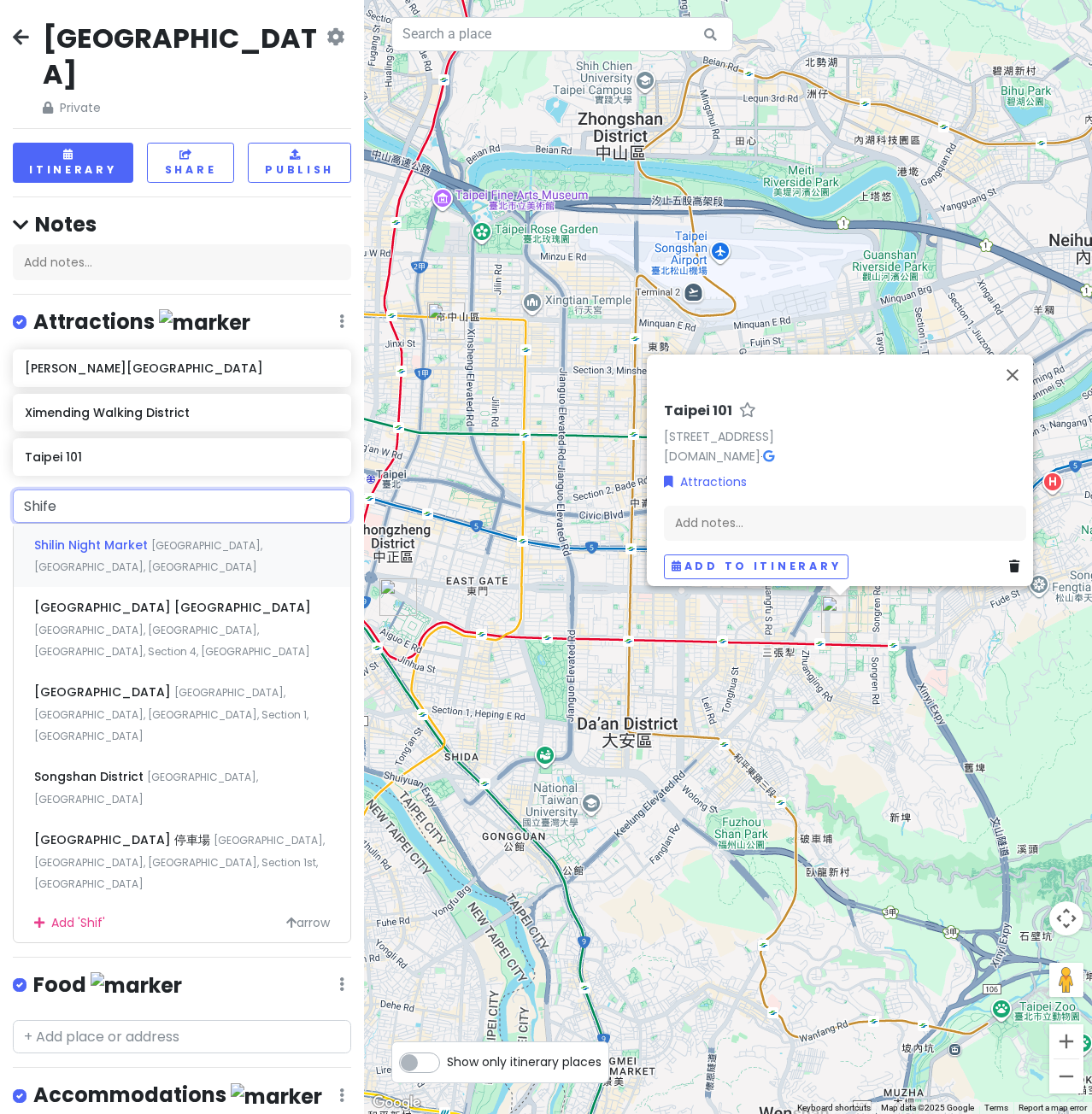
type input "Shifen"
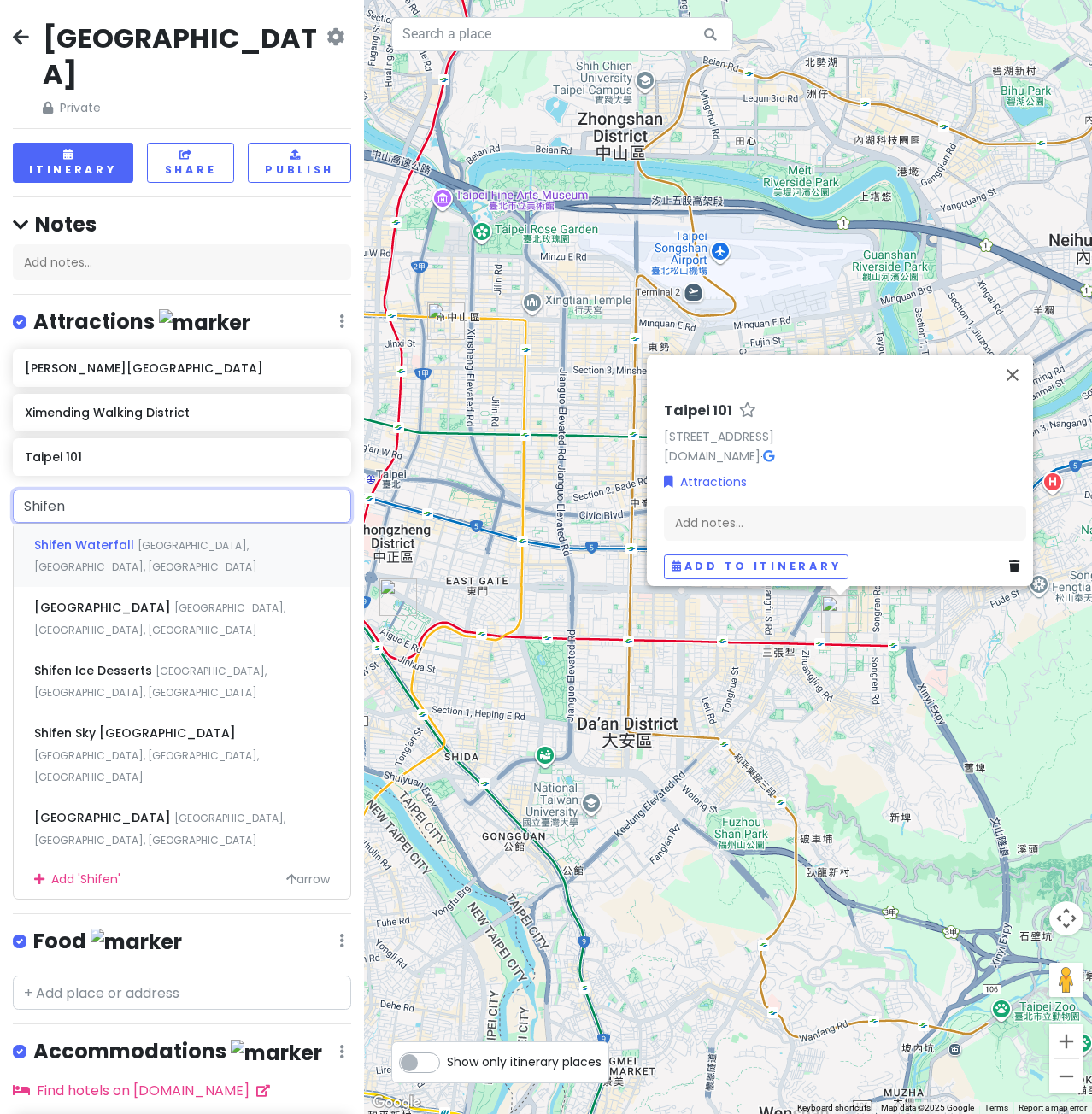
click at [135, 523] on div "[GEOGRAPHIC_DATA], [GEOGRAPHIC_DATA], [GEOGRAPHIC_DATA]" at bounding box center [182, 555] width 337 height 63
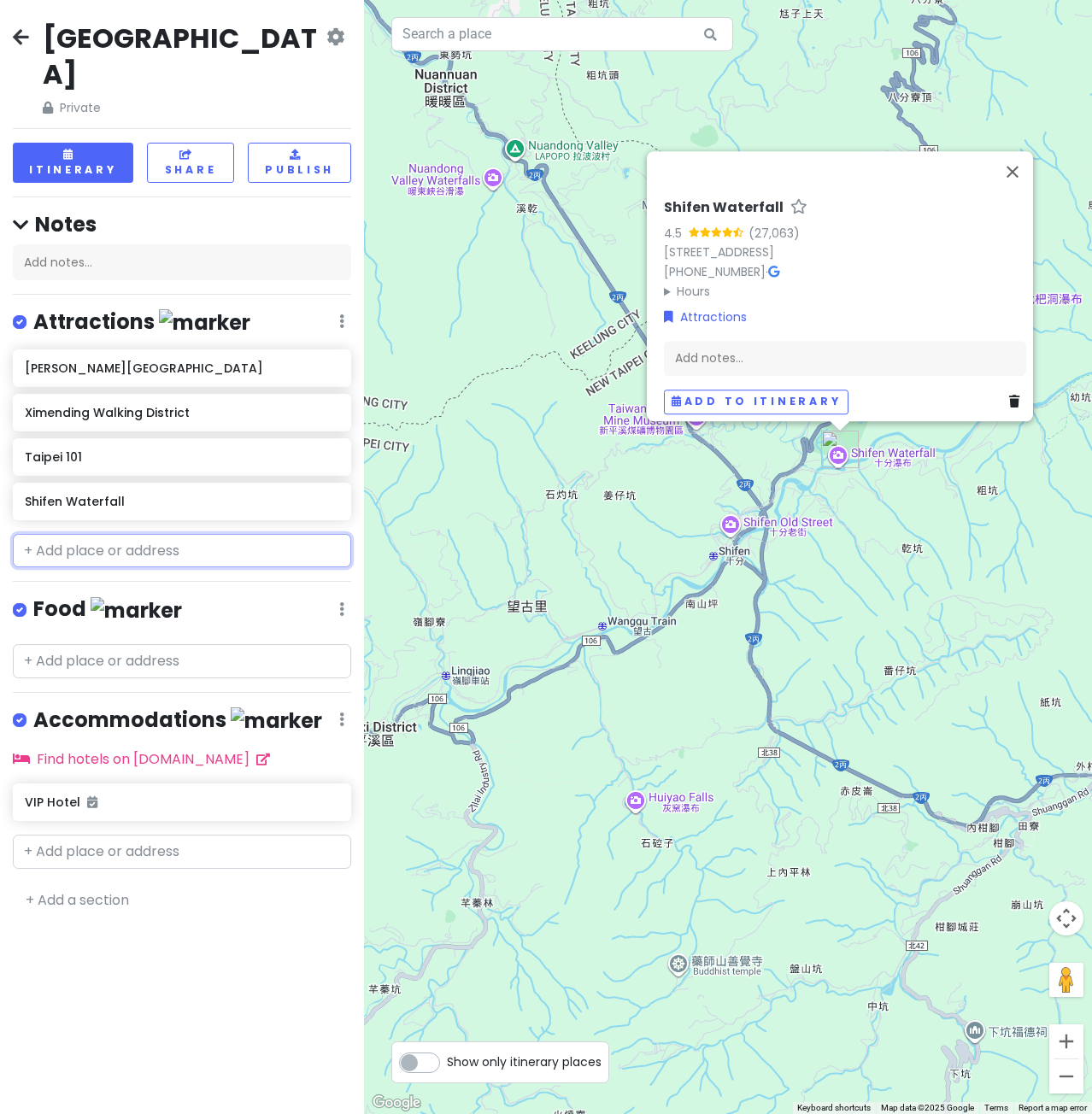
click at [139, 534] on input "text" at bounding box center [182, 551] width 339 height 35
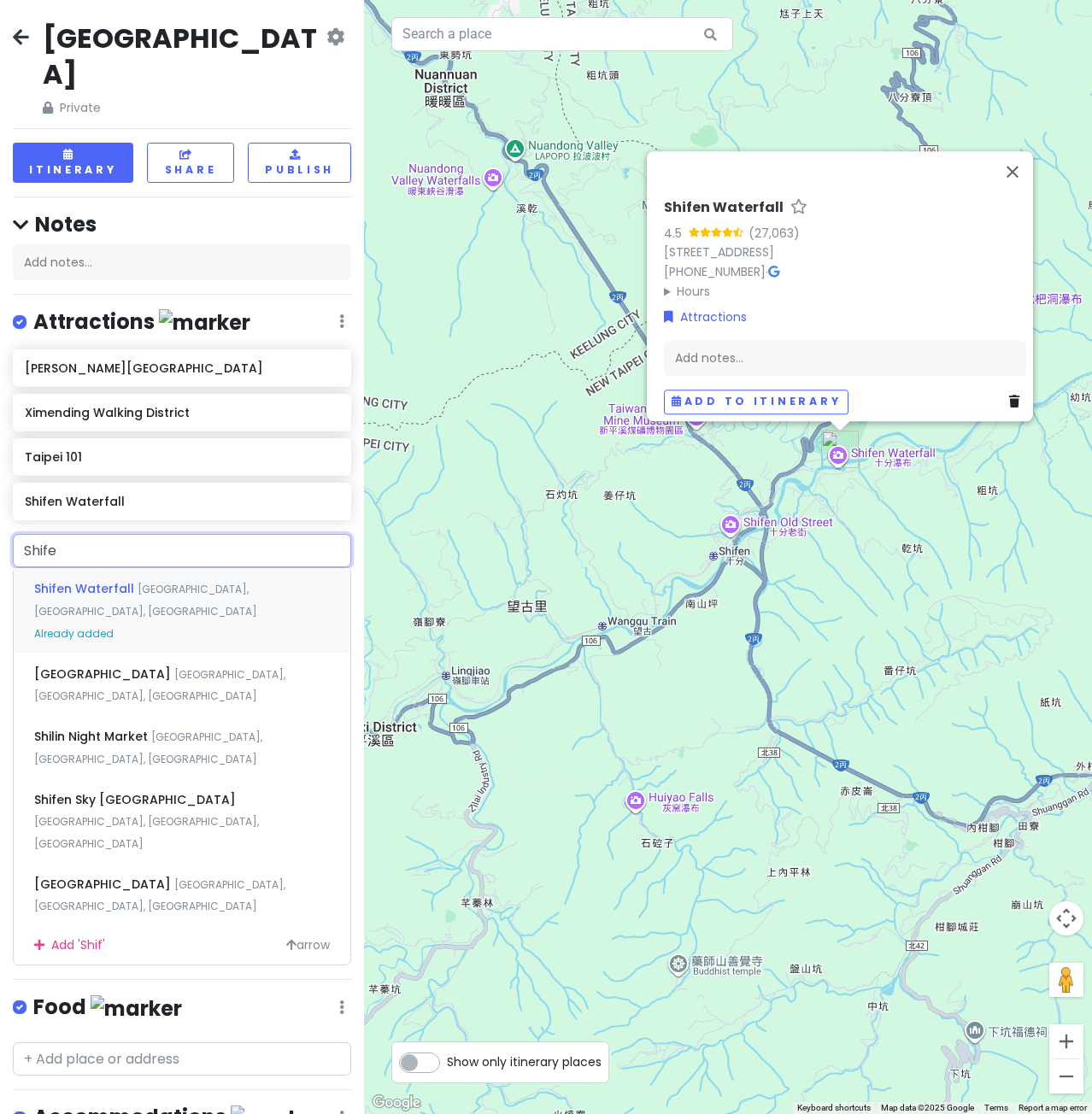
type input "Shifen"
click at [156, 814] on span "[GEOGRAPHIC_DATA], [GEOGRAPHIC_DATA], [GEOGRAPHIC_DATA]" at bounding box center [160, 832] width 251 height 37
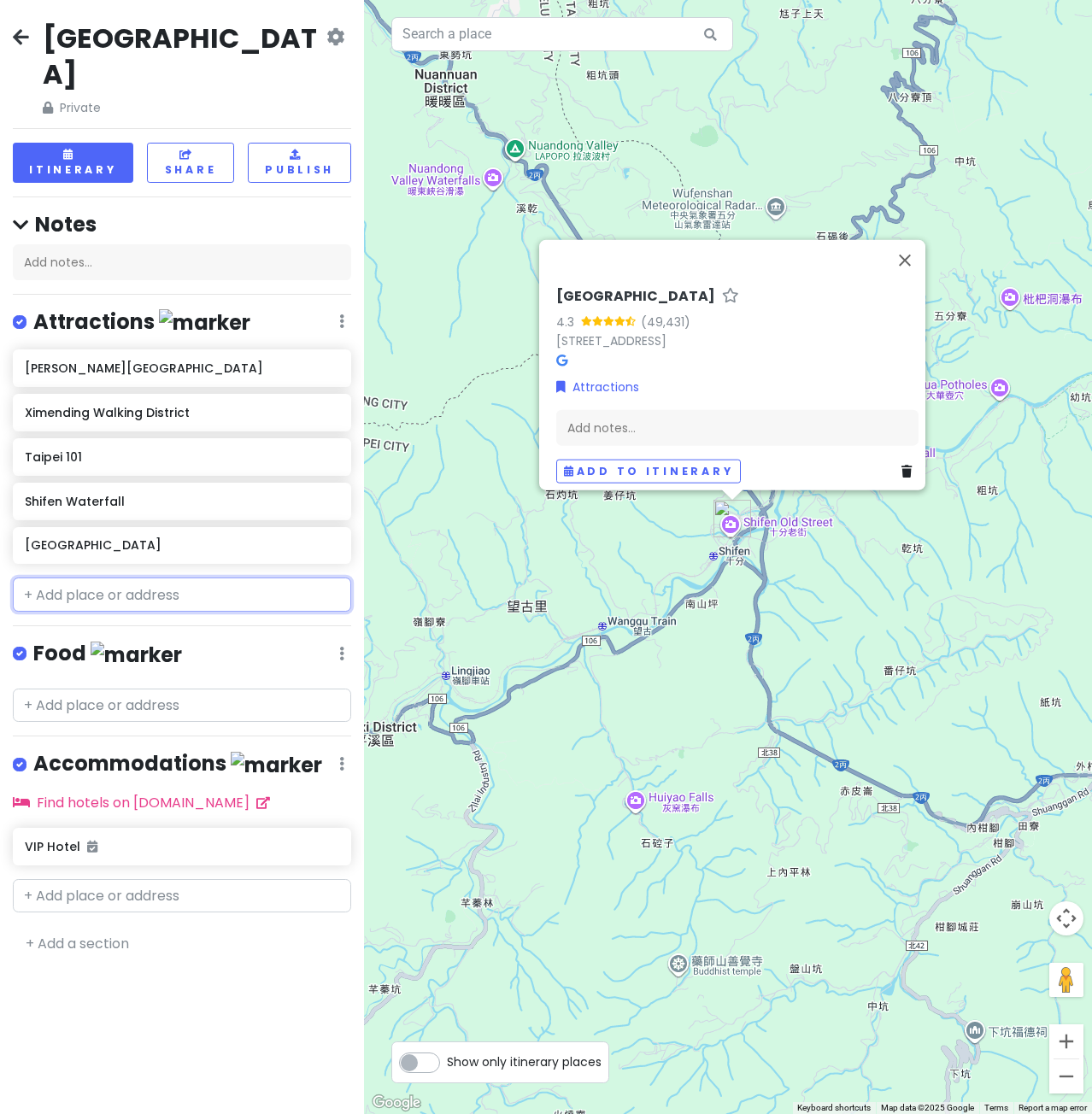
click at [114, 577] on input "text" at bounding box center [182, 595] width 339 height 35
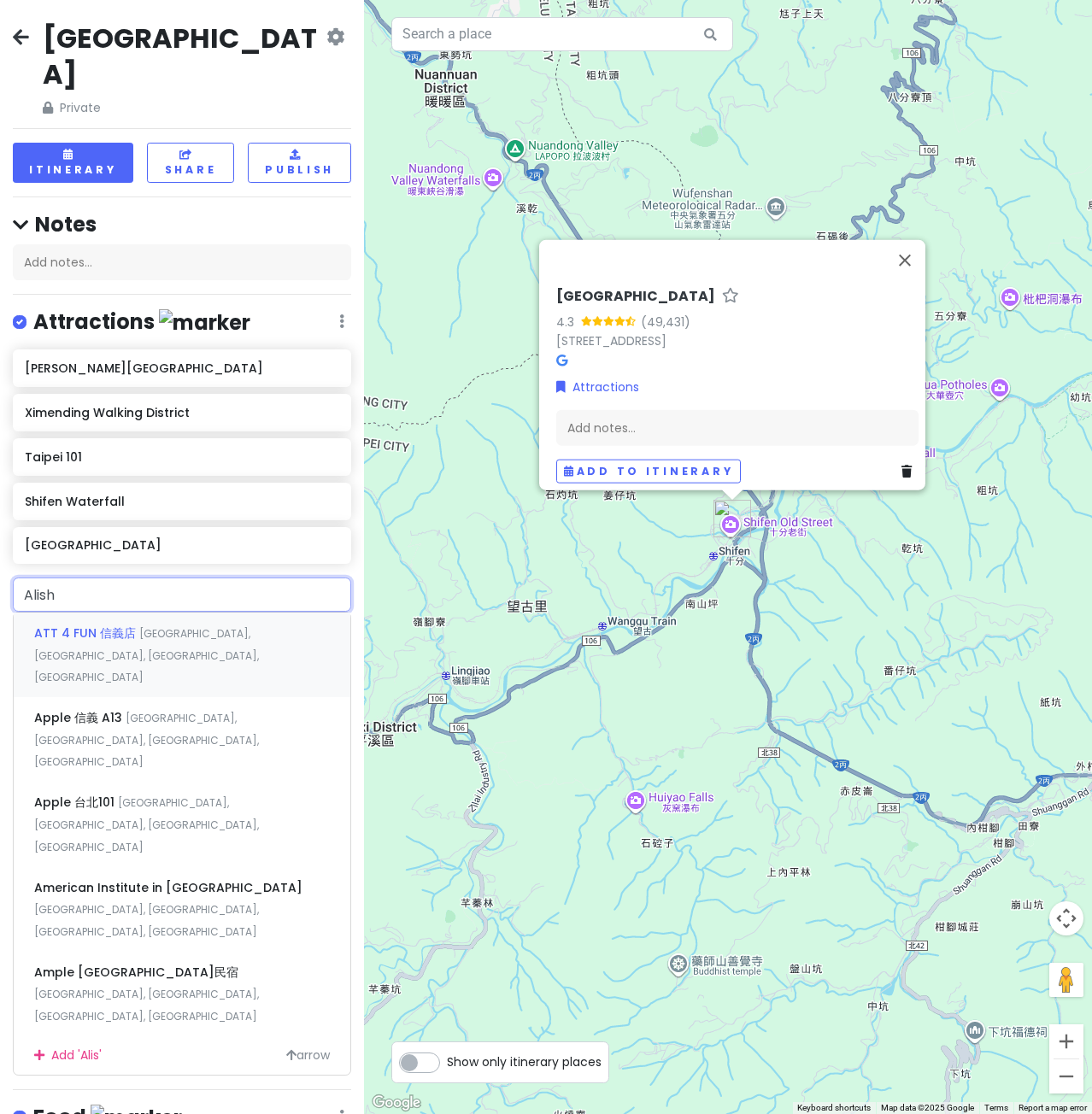
type input "[PERSON_NAME]"
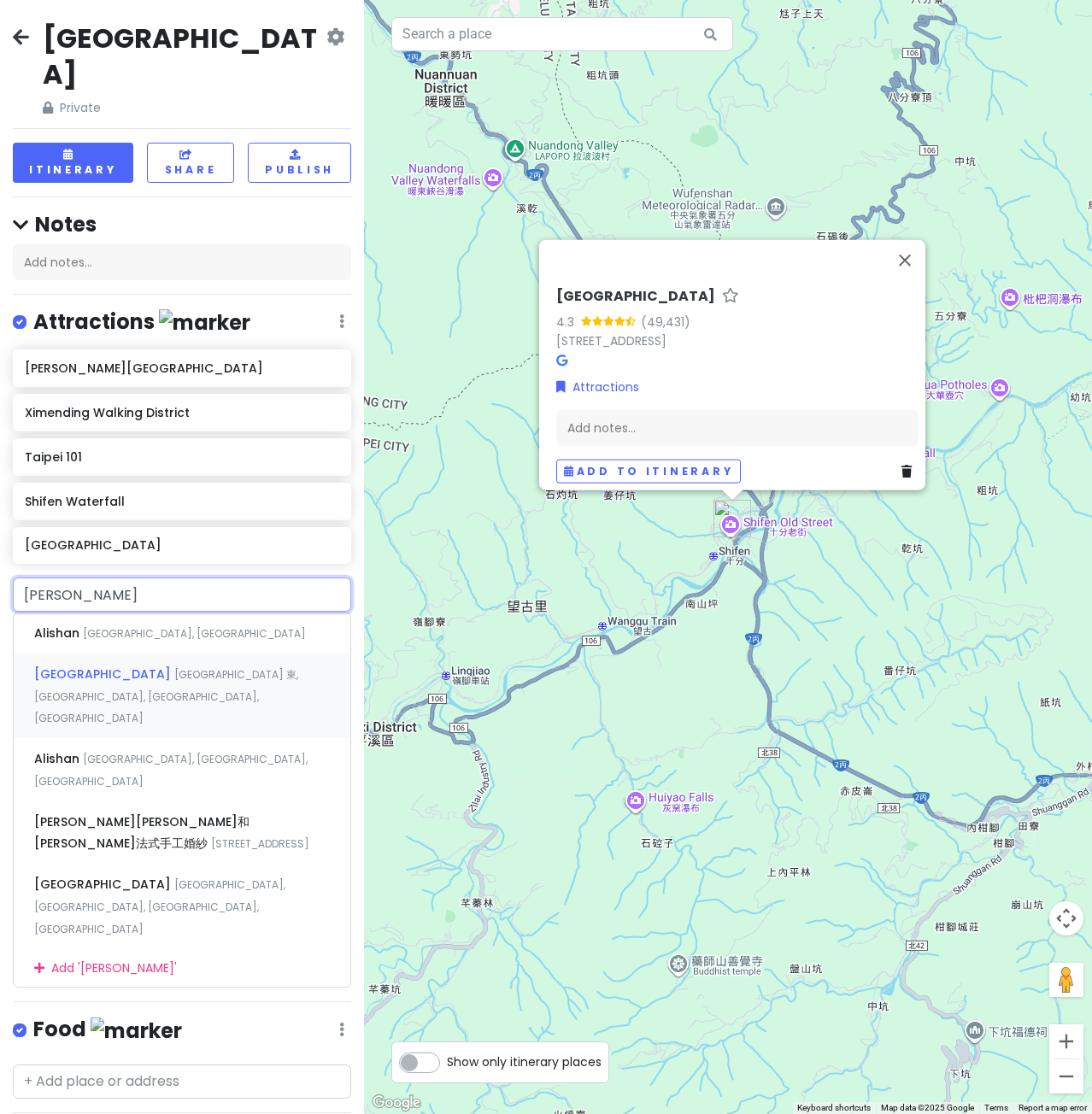
click at [118, 668] on span "[GEOGRAPHIC_DATA] 東, [GEOGRAPHIC_DATA], [GEOGRAPHIC_DATA], [GEOGRAPHIC_DATA]" at bounding box center [166, 696] width 264 height 58
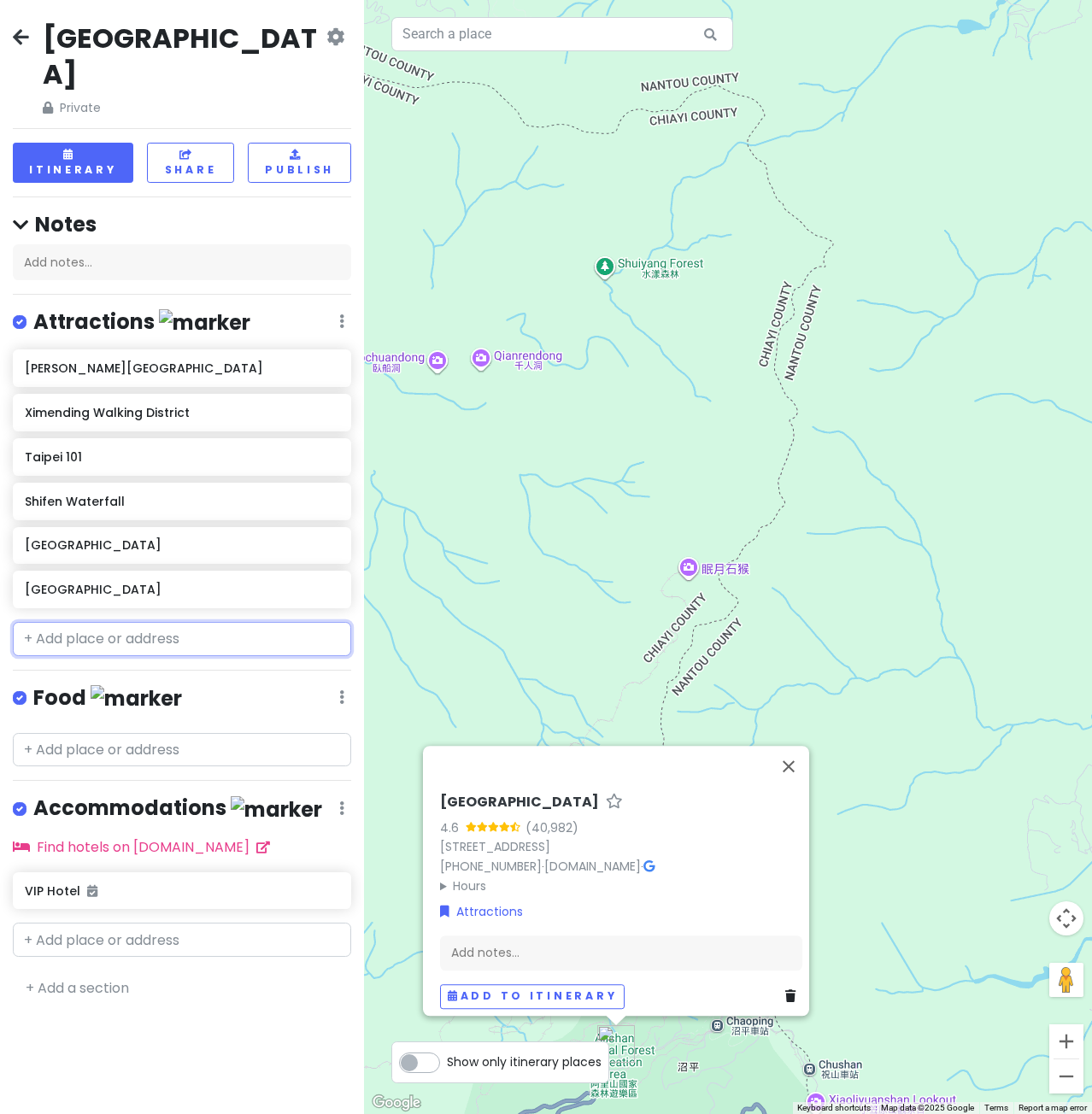
click at [142, 622] on input "text" at bounding box center [182, 640] width 339 height 35
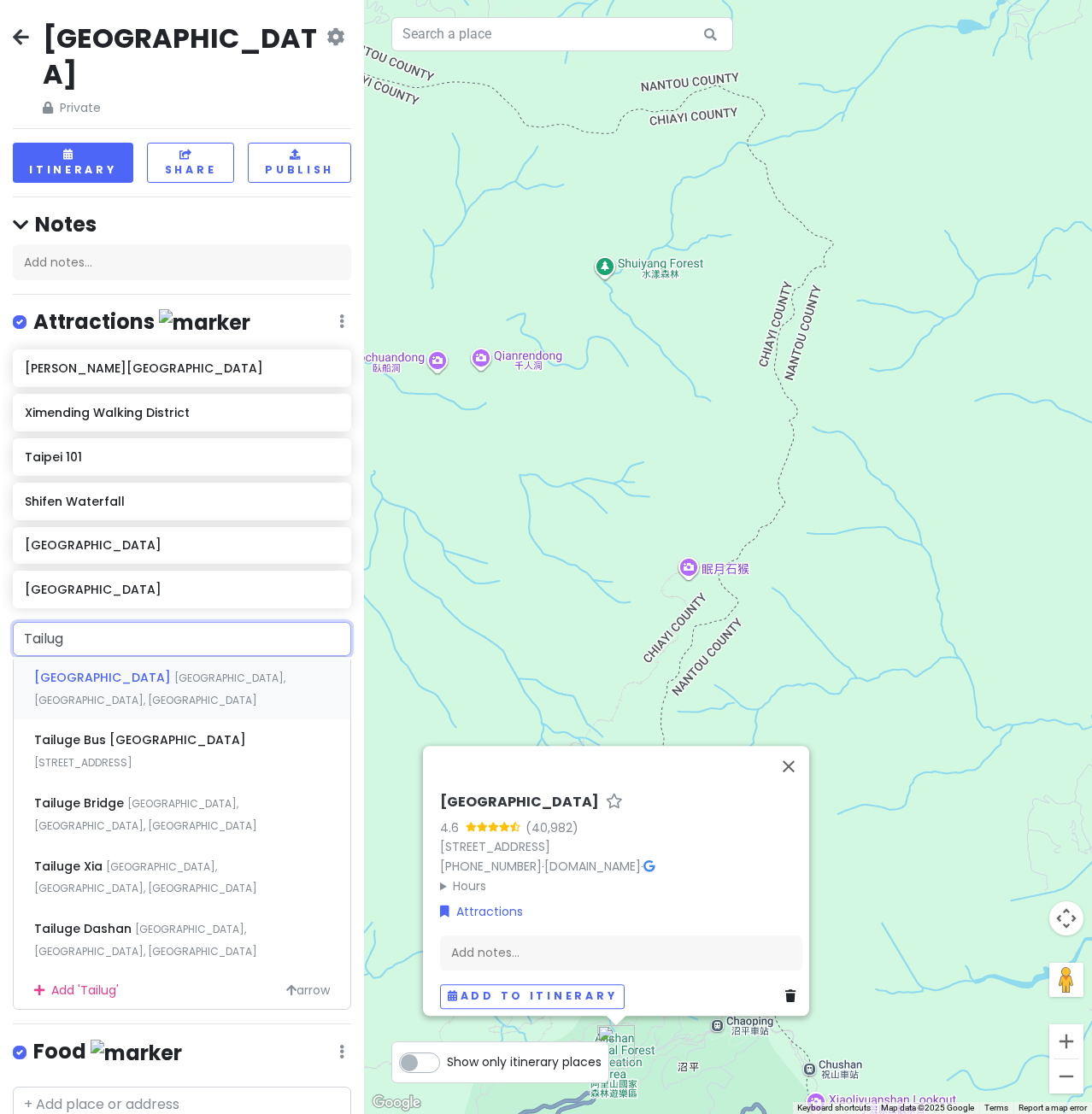
type input "Tailuge"
click at [207, 860] on span "[GEOGRAPHIC_DATA], [GEOGRAPHIC_DATA], [GEOGRAPHIC_DATA]" at bounding box center [146, 878] width 223 height 37
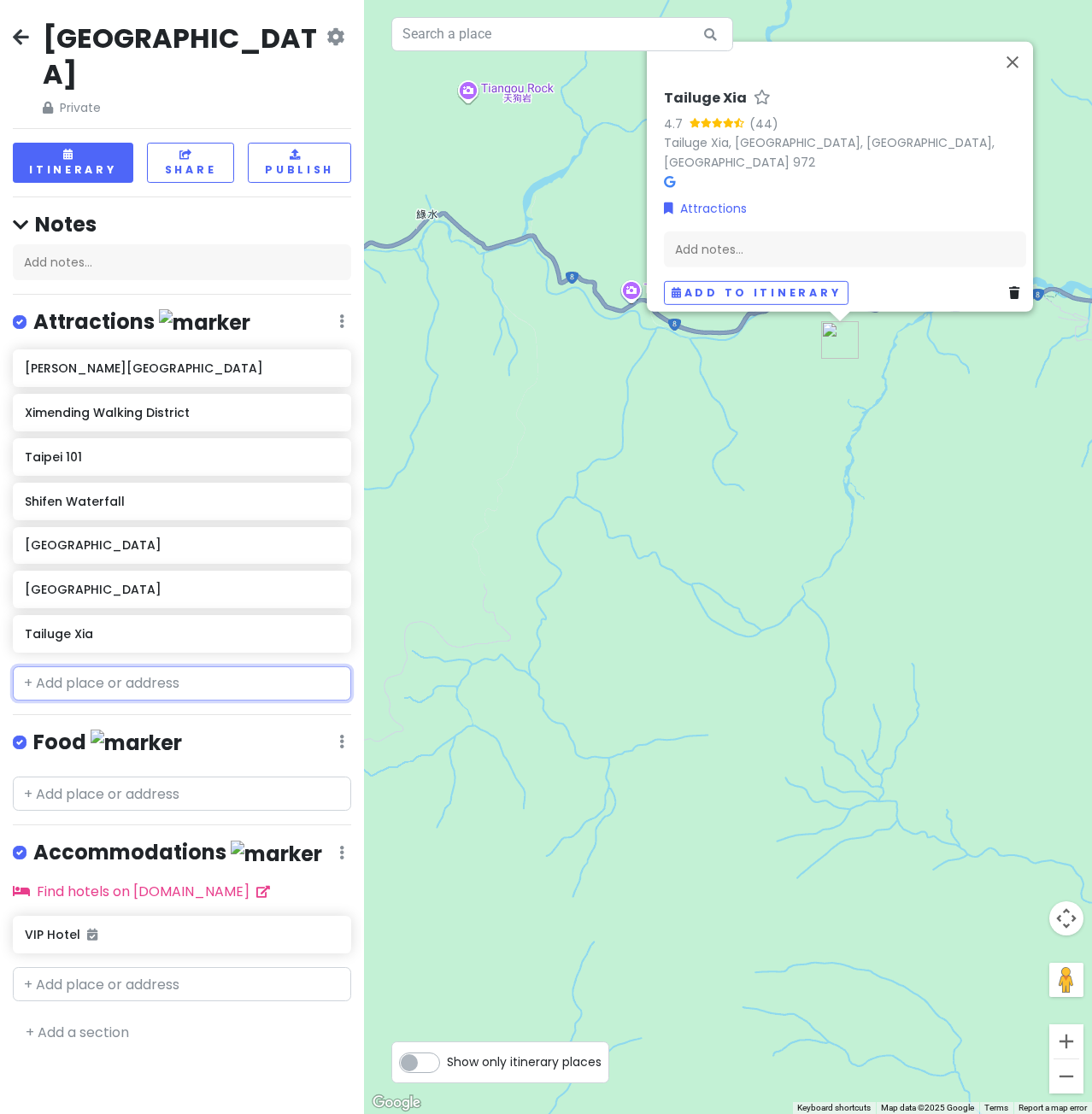
click at [114, 667] on input "text" at bounding box center [182, 684] width 339 height 35
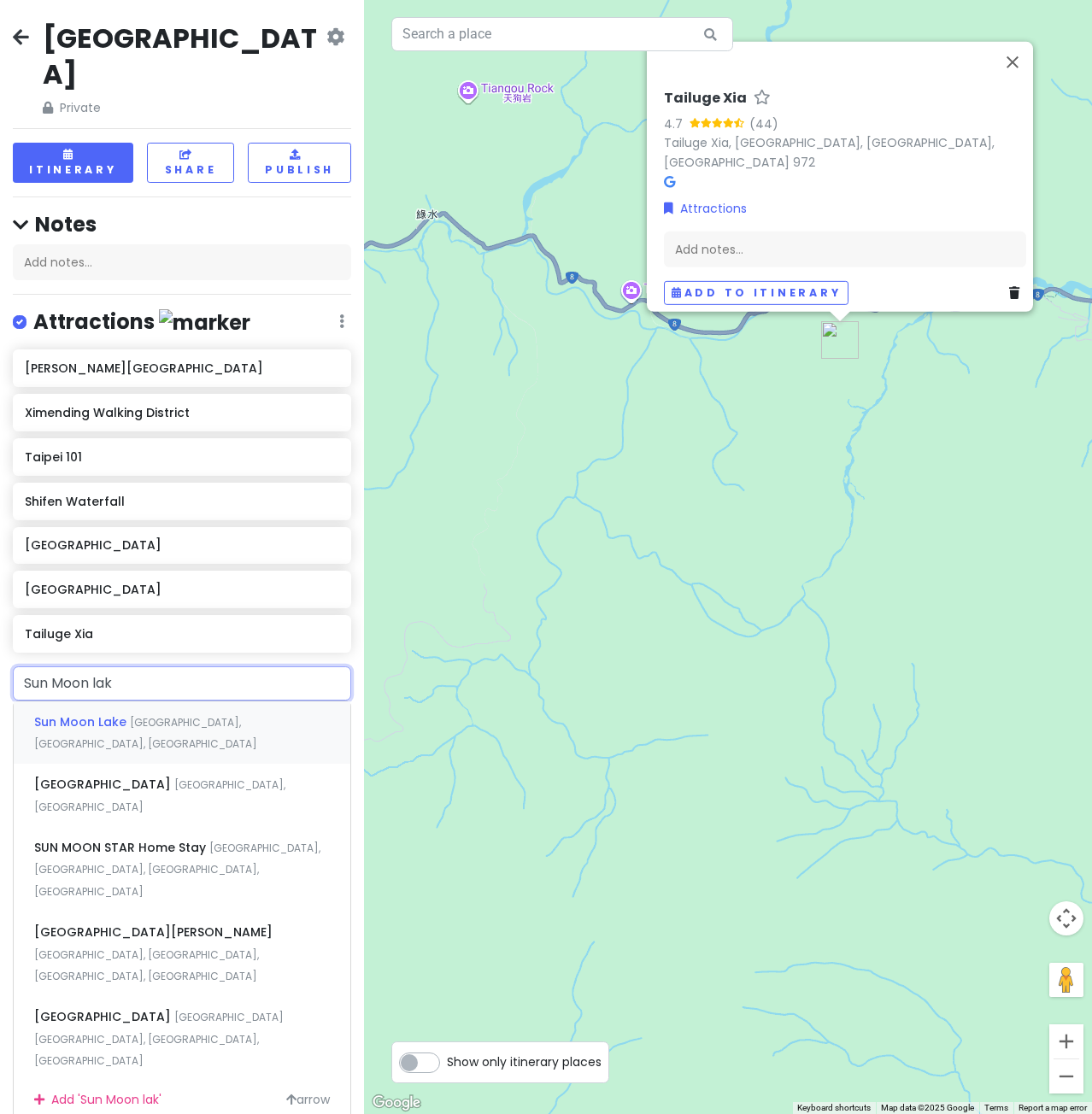
type input "Sun Moon lake"
click at [148, 715] on span "[GEOGRAPHIC_DATA], [GEOGRAPHIC_DATA], [GEOGRAPHIC_DATA]" at bounding box center [146, 733] width 223 height 37
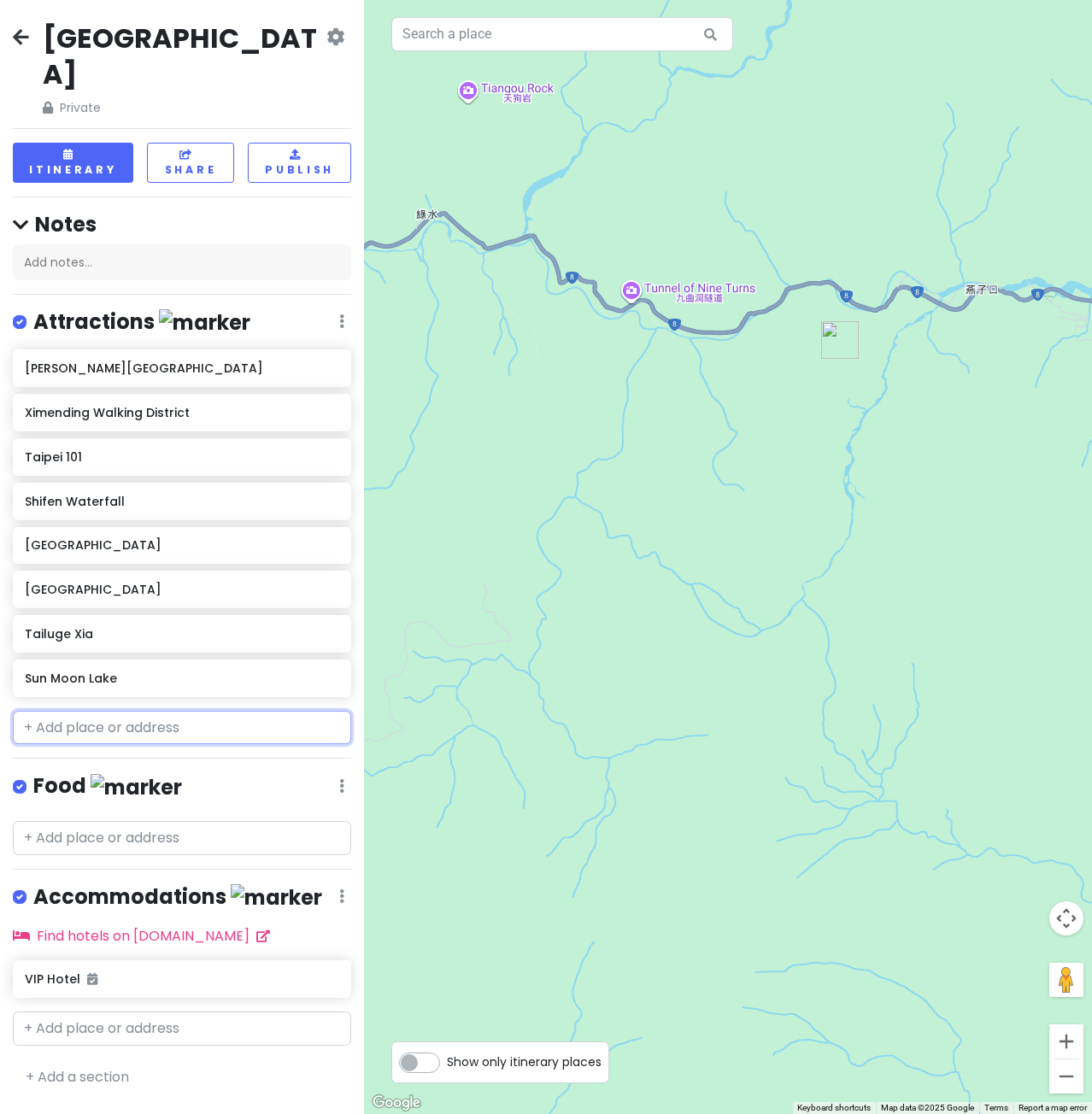
click at [132, 711] on input "text" at bounding box center [182, 728] width 339 height 35
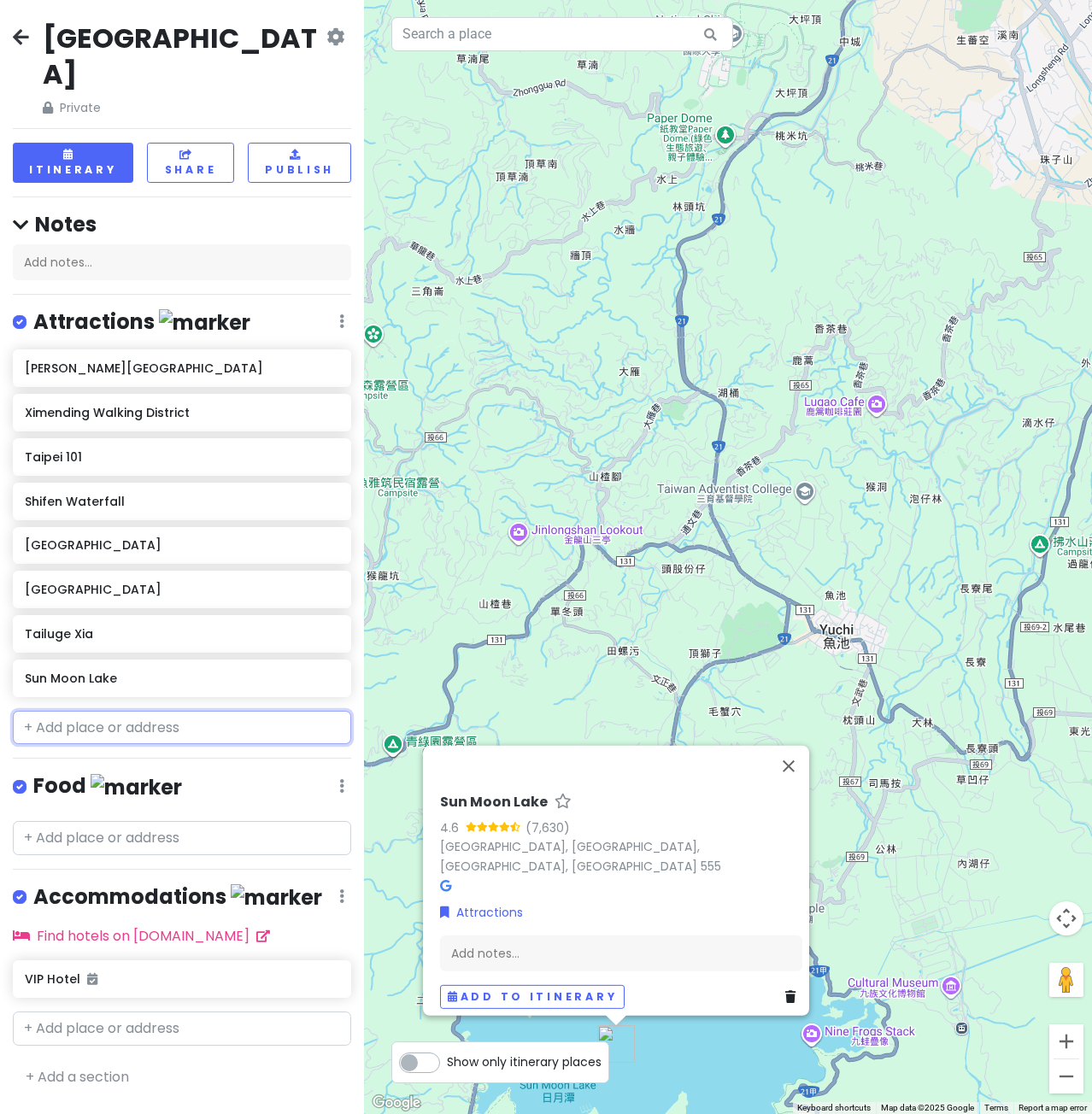
click at [95, 711] on input "text" at bounding box center [182, 728] width 339 height 35
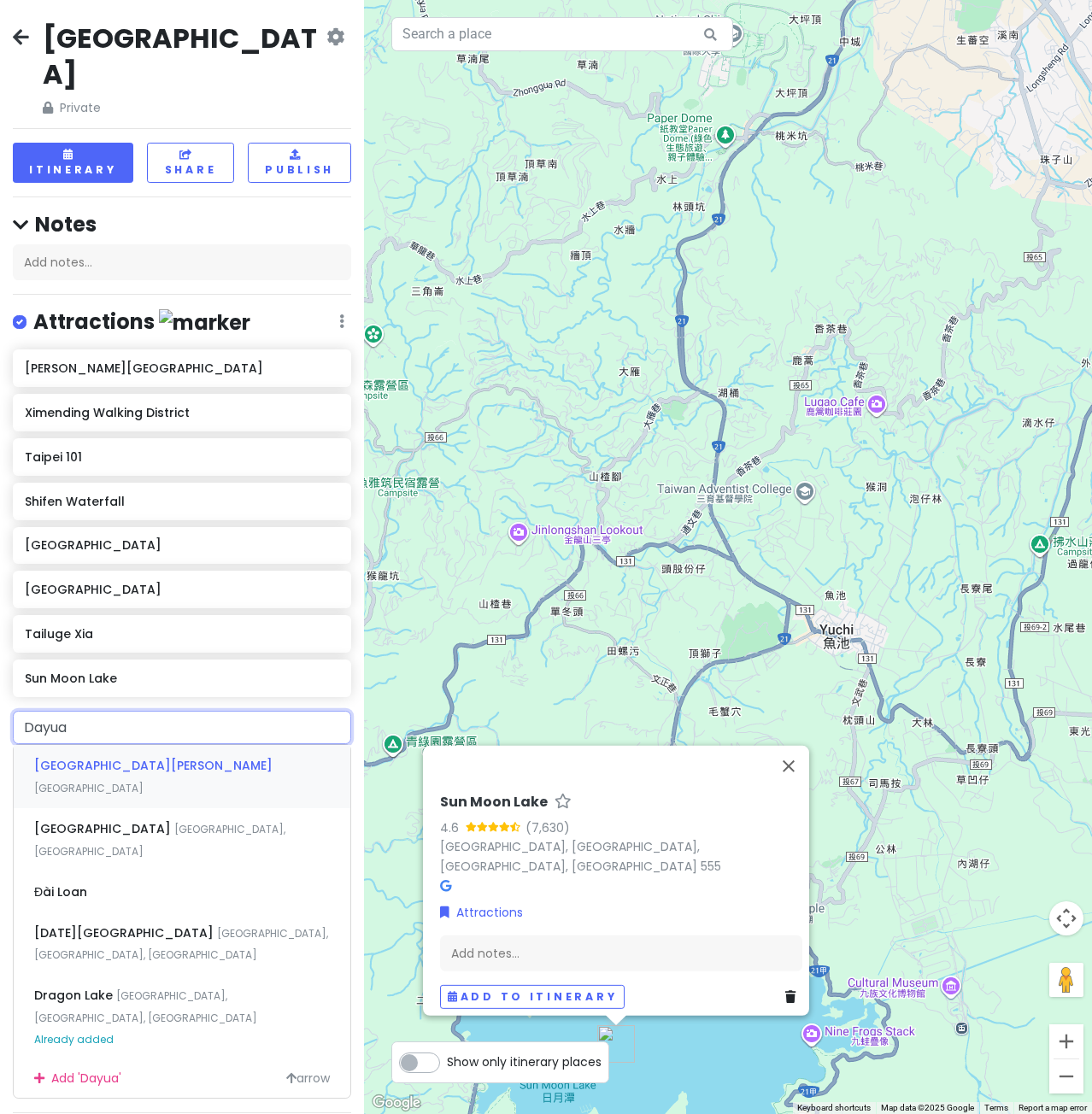
type input "Dayuan"
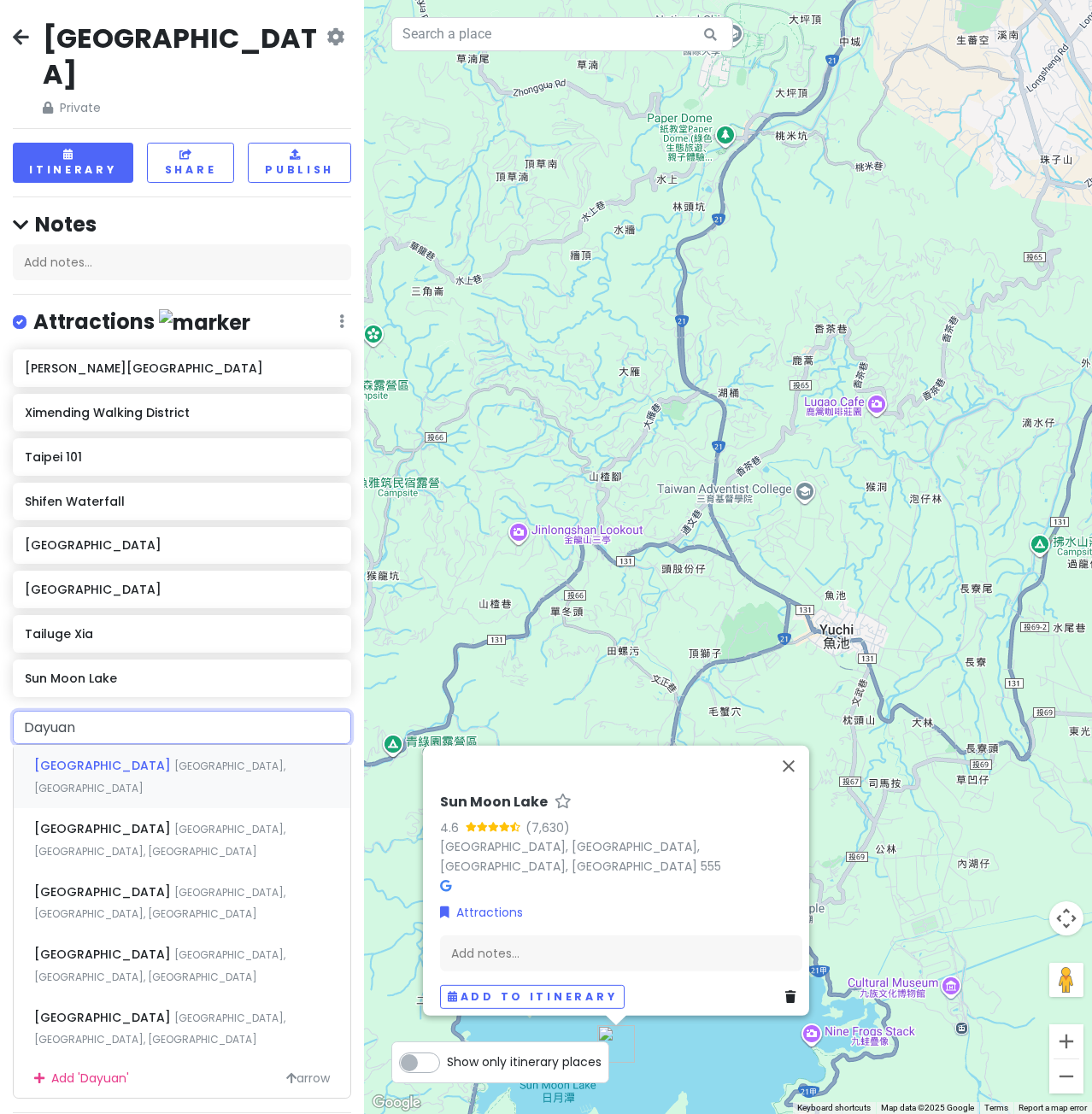
click at [119, 757] on span "[GEOGRAPHIC_DATA]" at bounding box center [105, 766] width 140 height 17
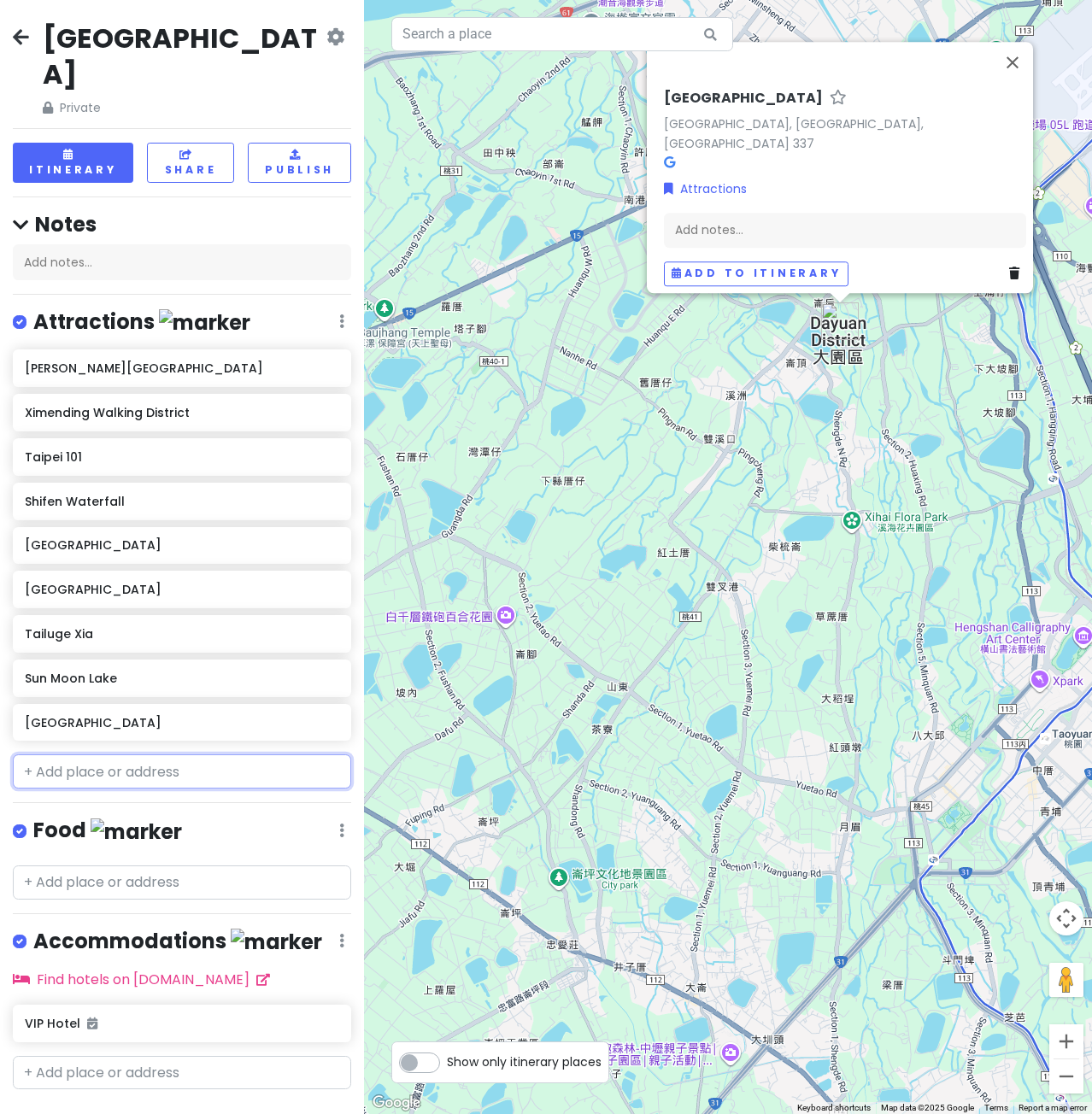
click at [137, 754] on input "text" at bounding box center [182, 772] width 339 height 35
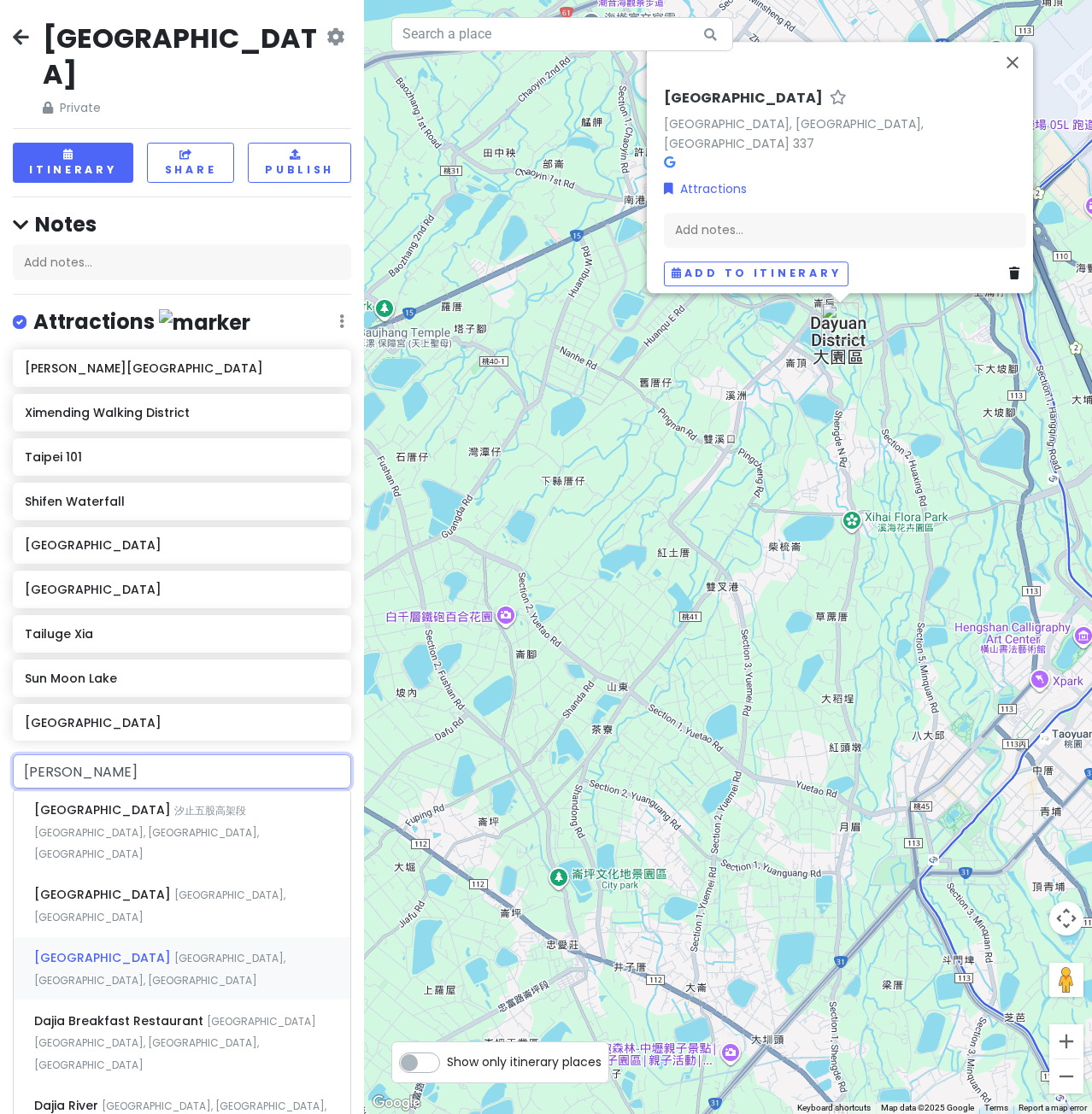
type input "[PERSON_NAME]"
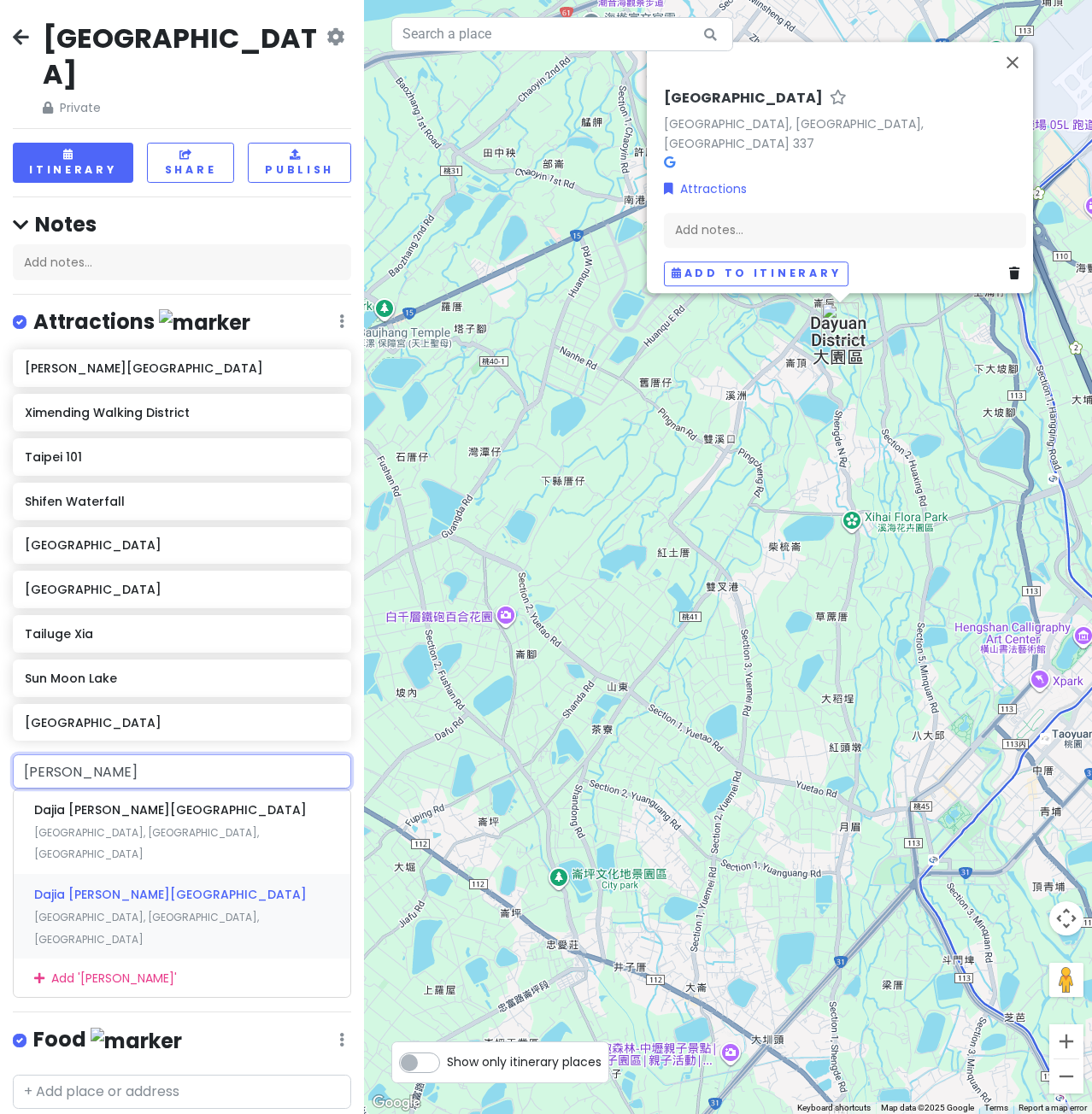
click at [153, 874] on div "Dajia [PERSON_NAME][GEOGRAPHIC_DATA] [GEOGRAPHIC_DATA], [GEOGRAPHIC_DATA], [GEO…" at bounding box center [182, 917] width 337 height 85
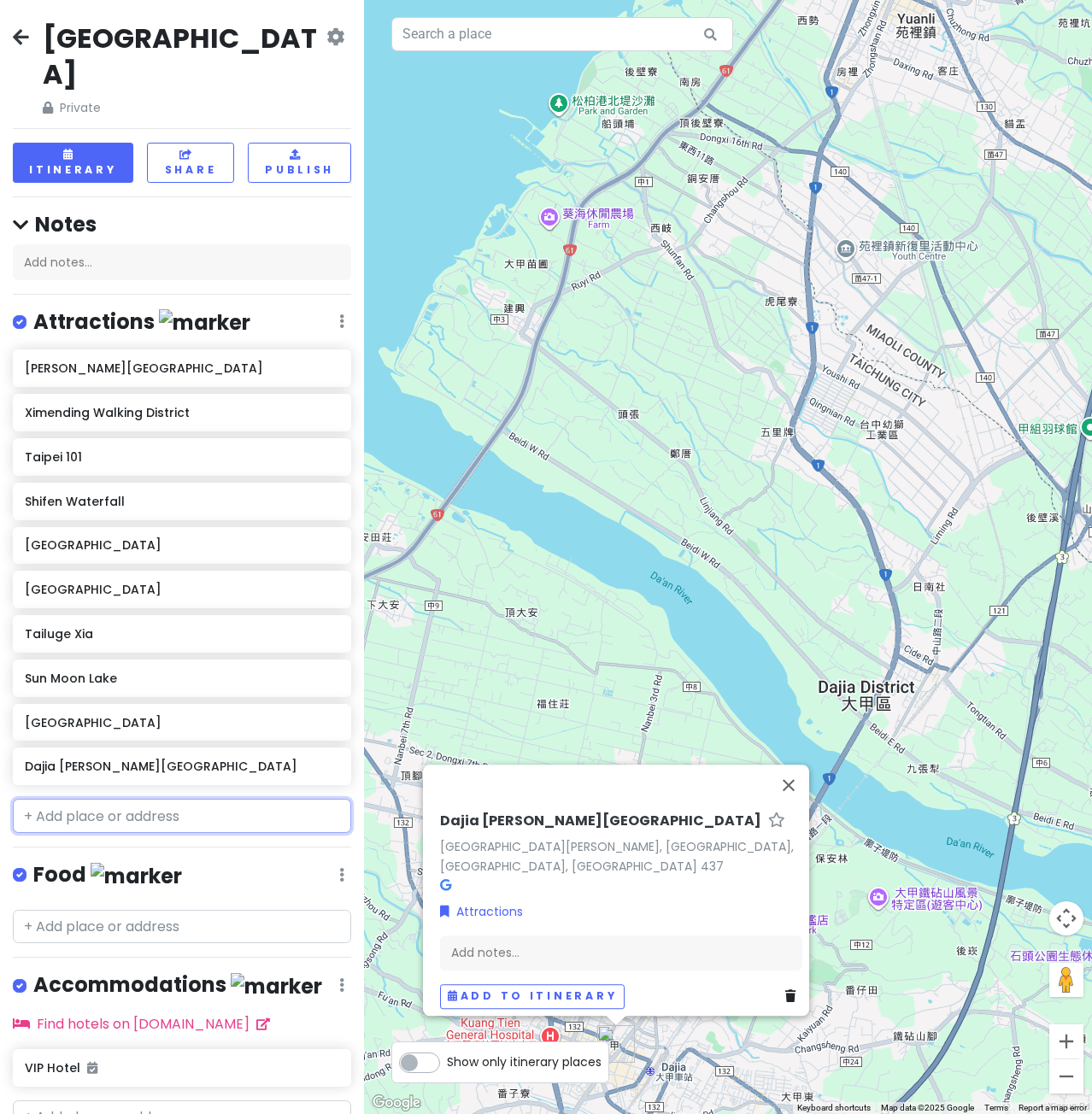
click at [137, 798] on input "text" at bounding box center [182, 816] width 339 height 35
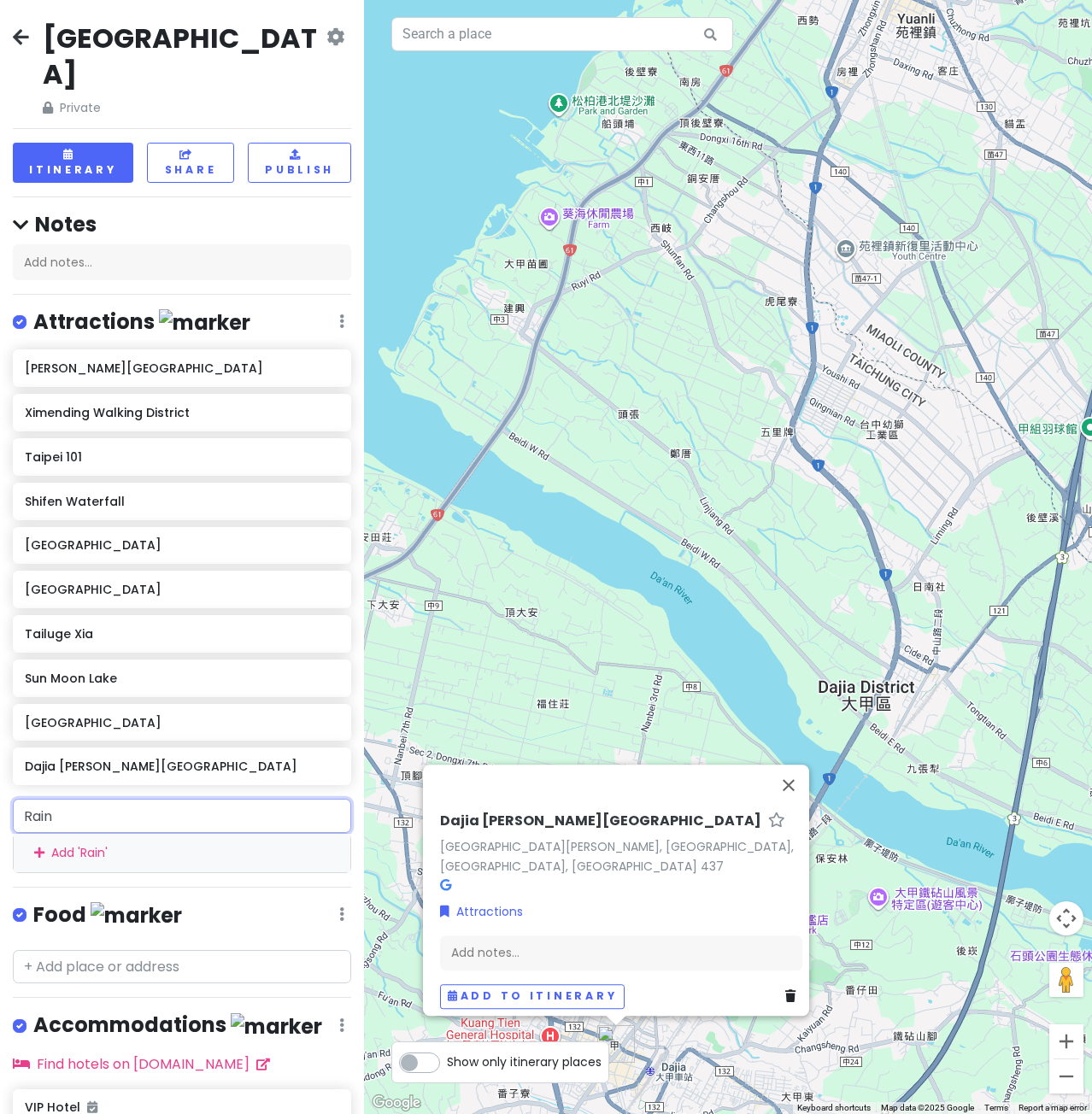
type input "Rainb"
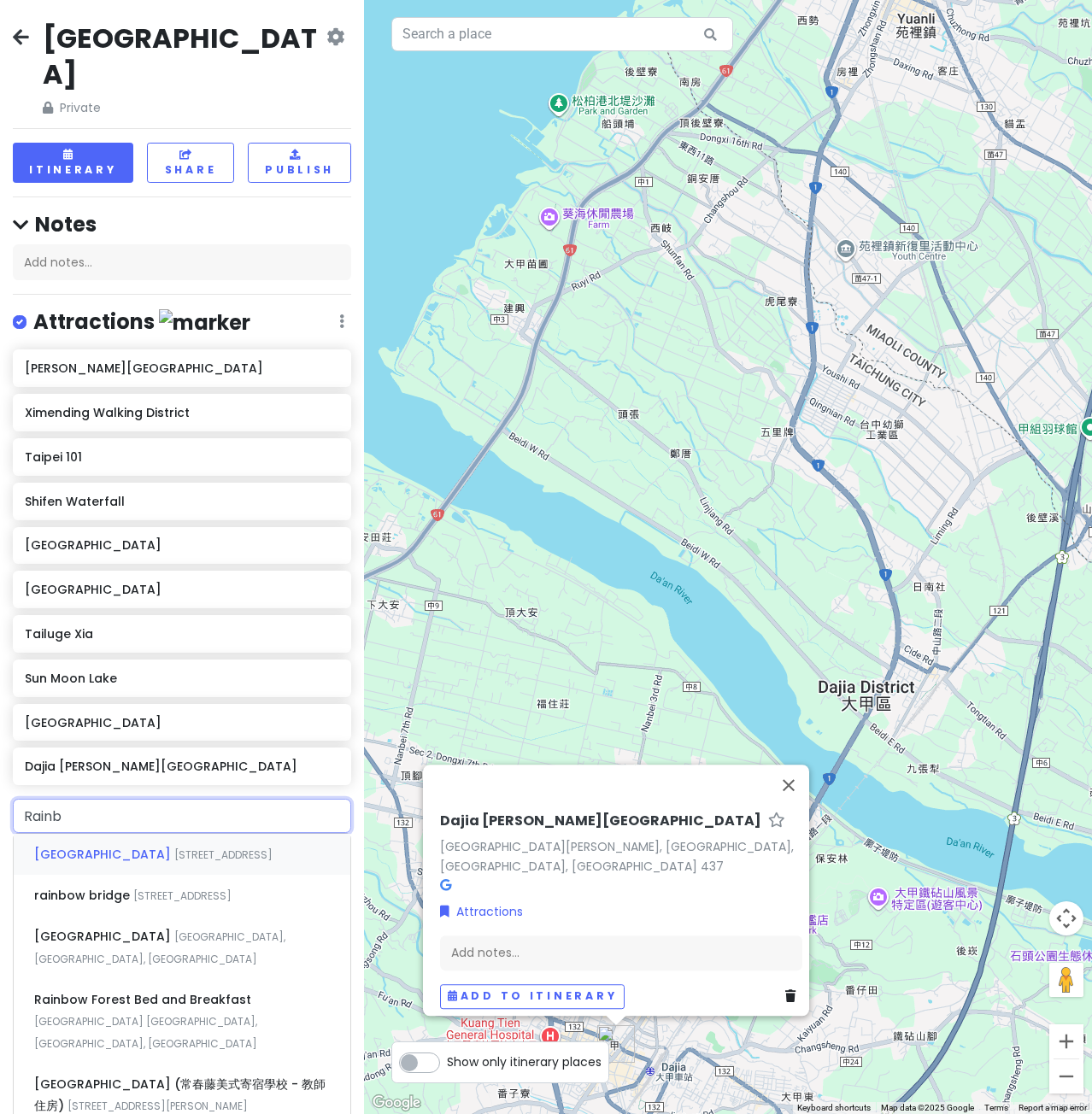
click at [109, 846] on span "[GEOGRAPHIC_DATA]" at bounding box center [105, 854] width 140 height 17
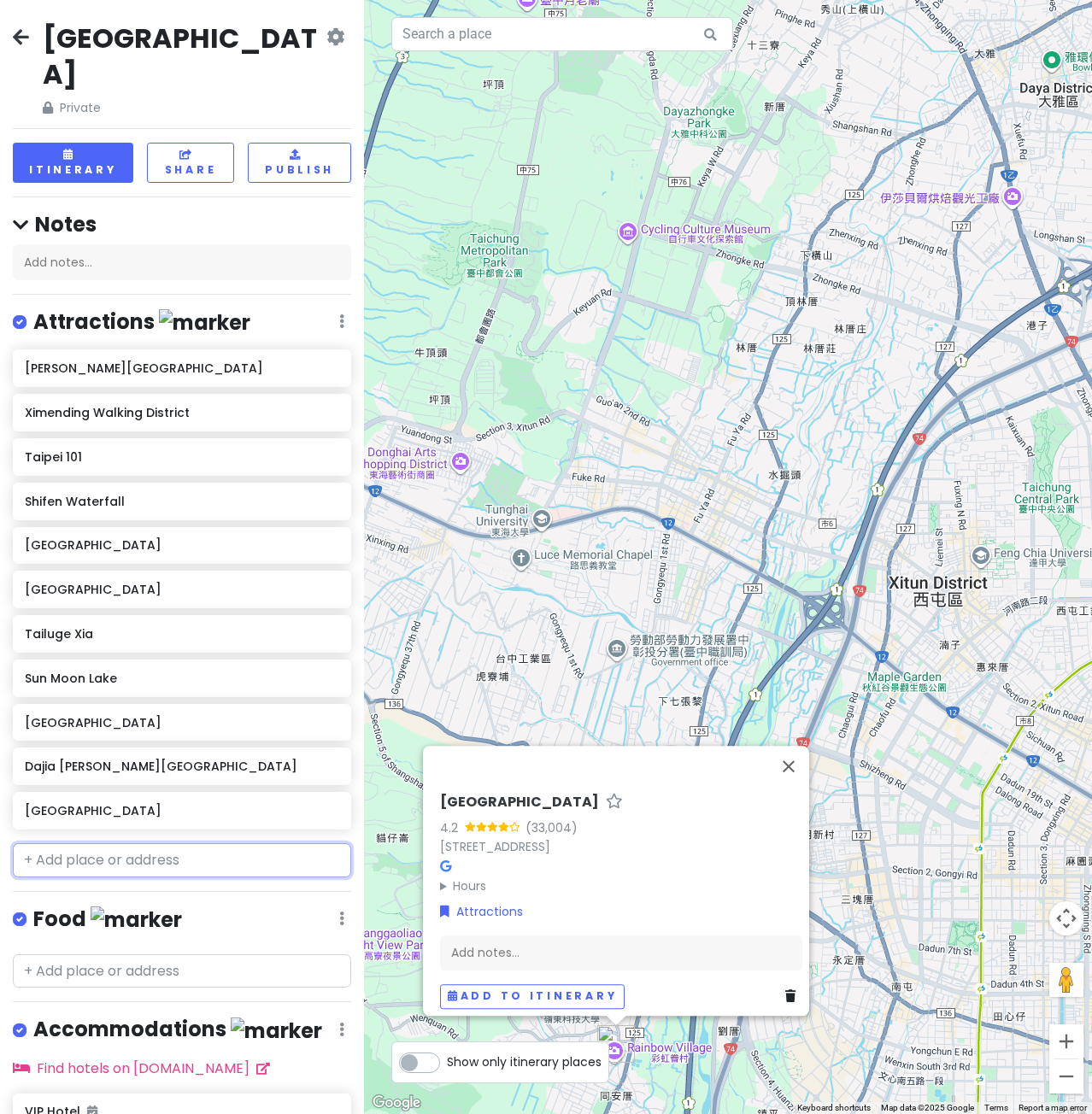
click at [124, 844] on input "text" at bounding box center [182, 861] width 339 height 35
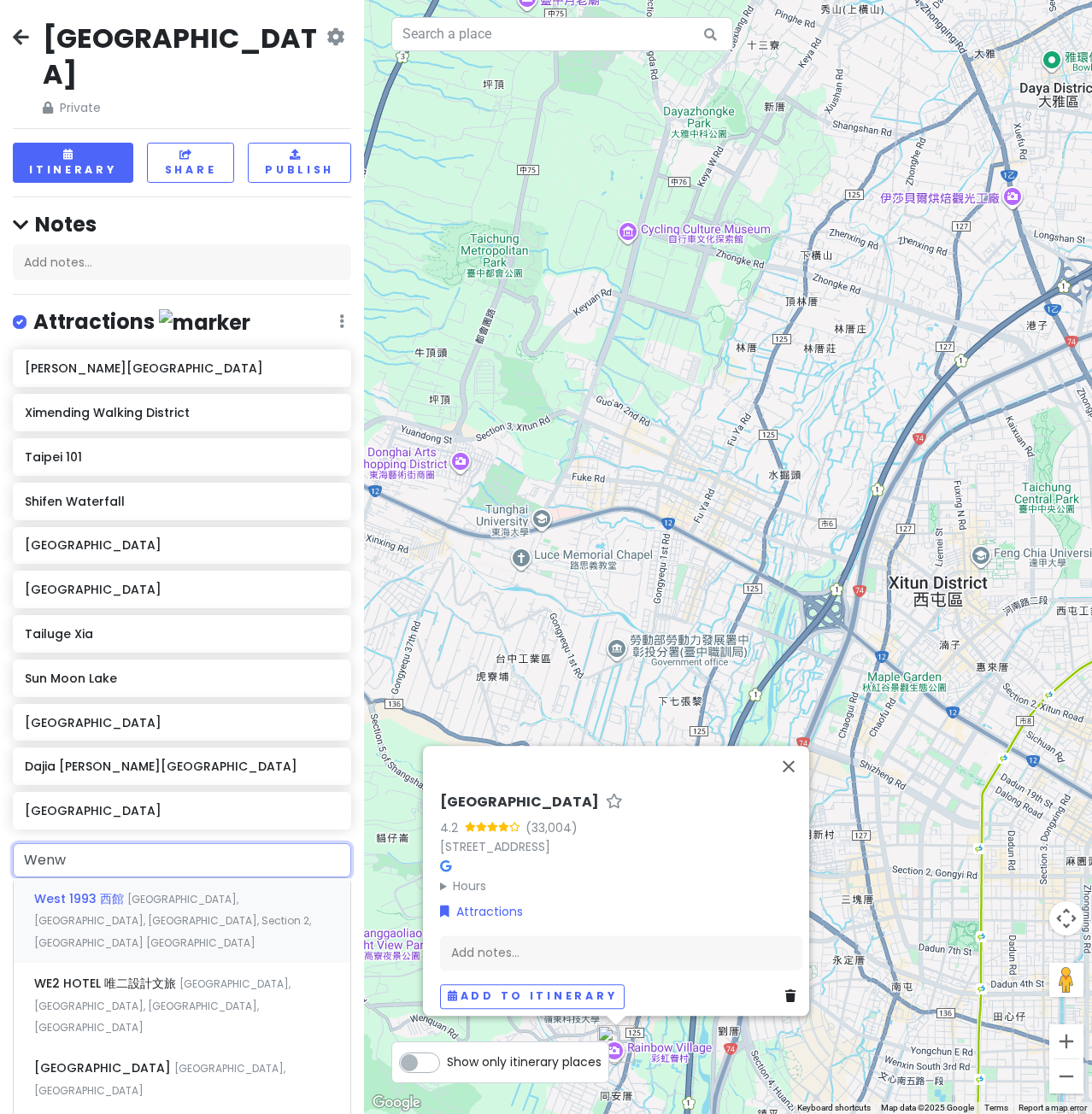
type input "Wenwu"
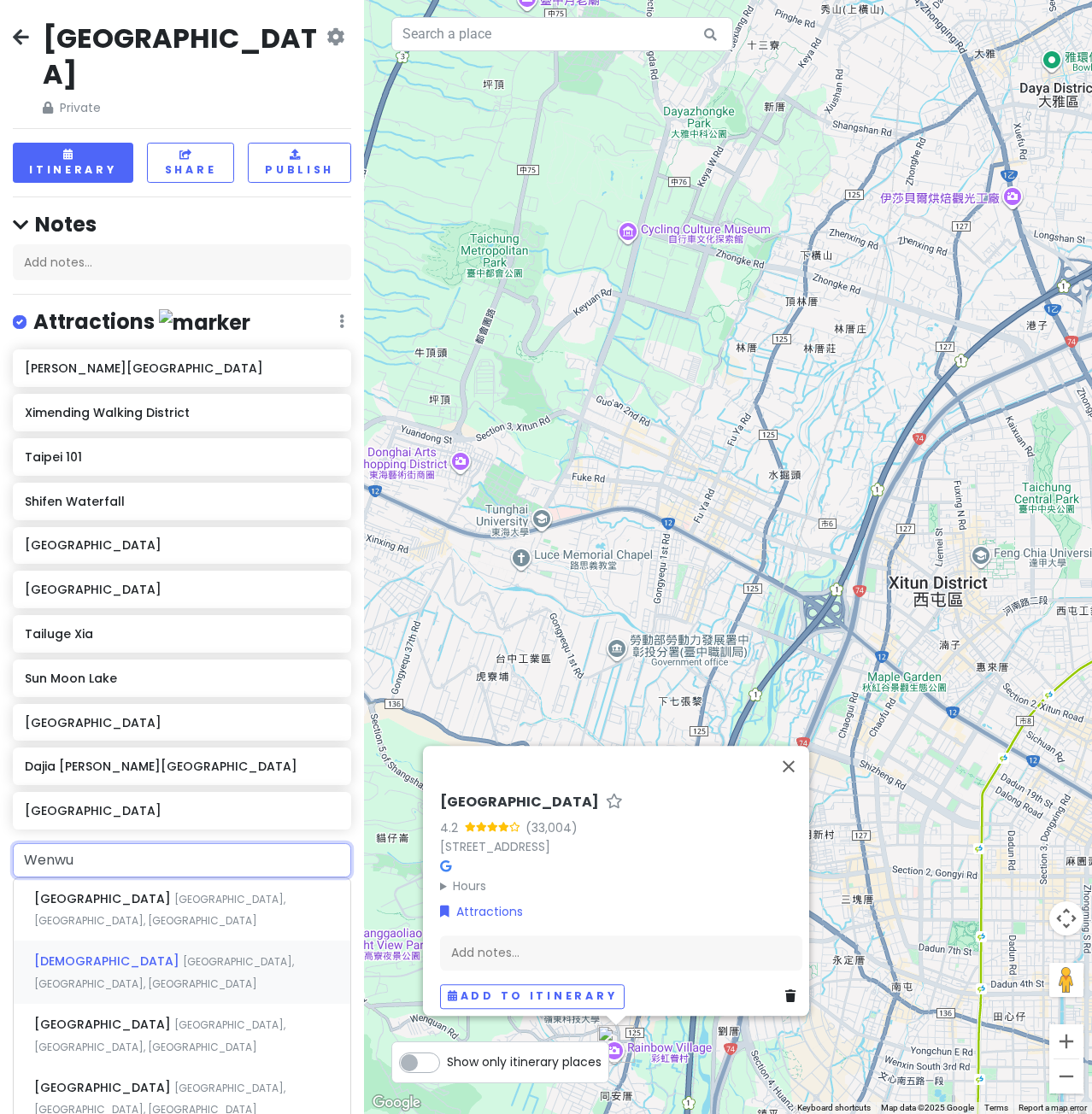
click at [165, 954] on span "[GEOGRAPHIC_DATA], [GEOGRAPHIC_DATA], [GEOGRAPHIC_DATA]" at bounding box center [165, 973] width 260 height 37
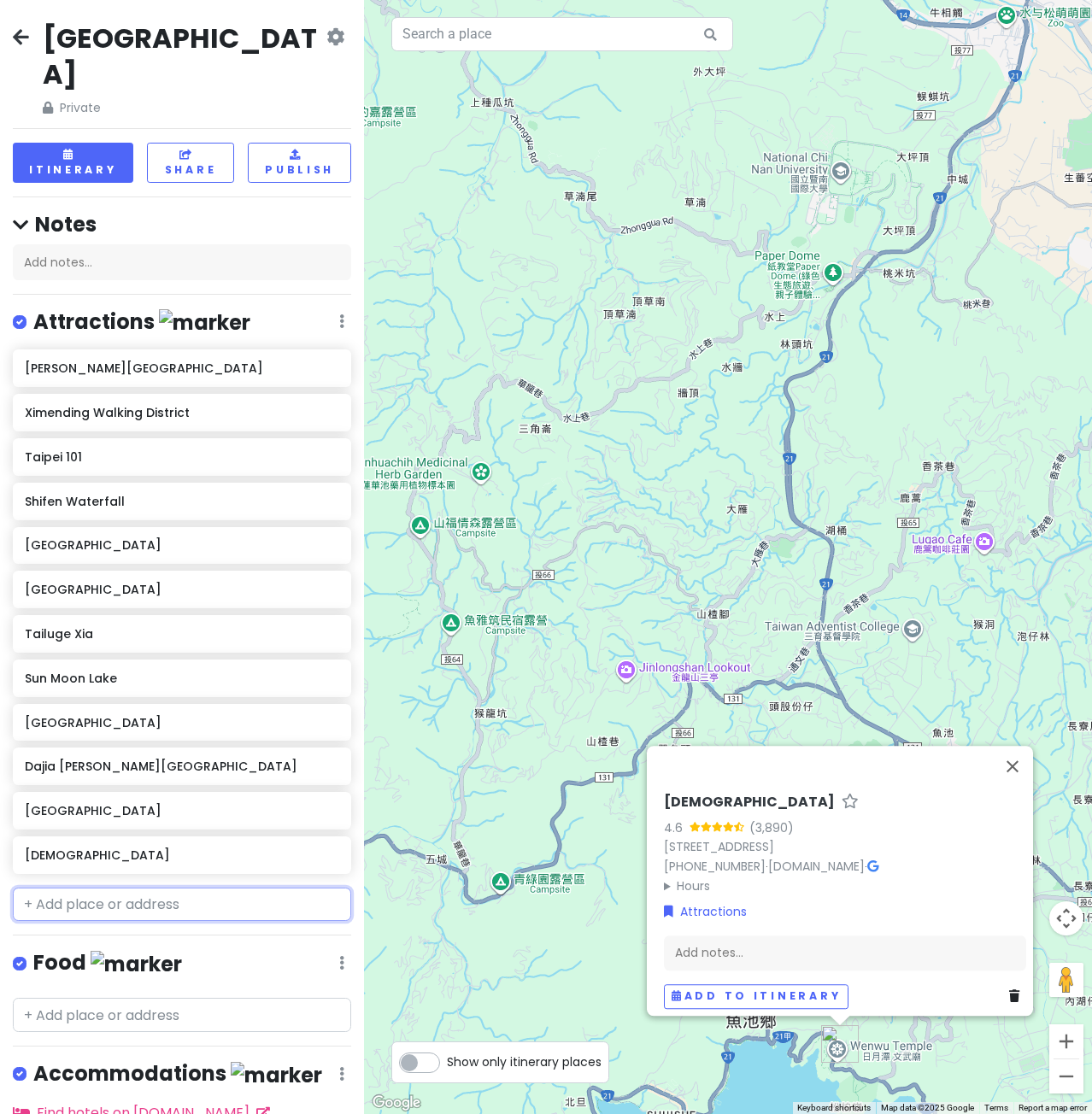
click at [131, 888] on input "text" at bounding box center [182, 905] width 339 height 35
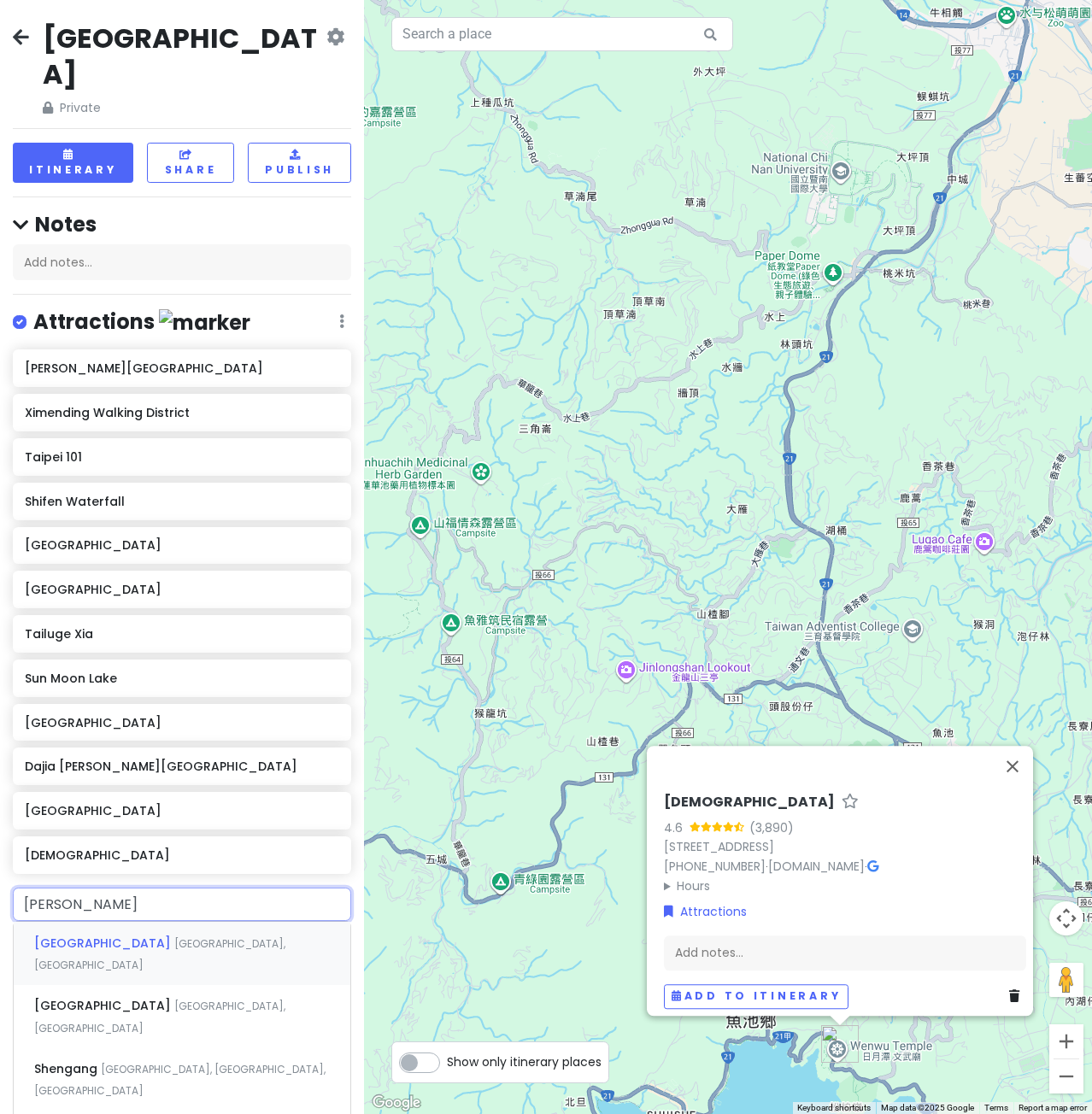
type input "Shen'ao"
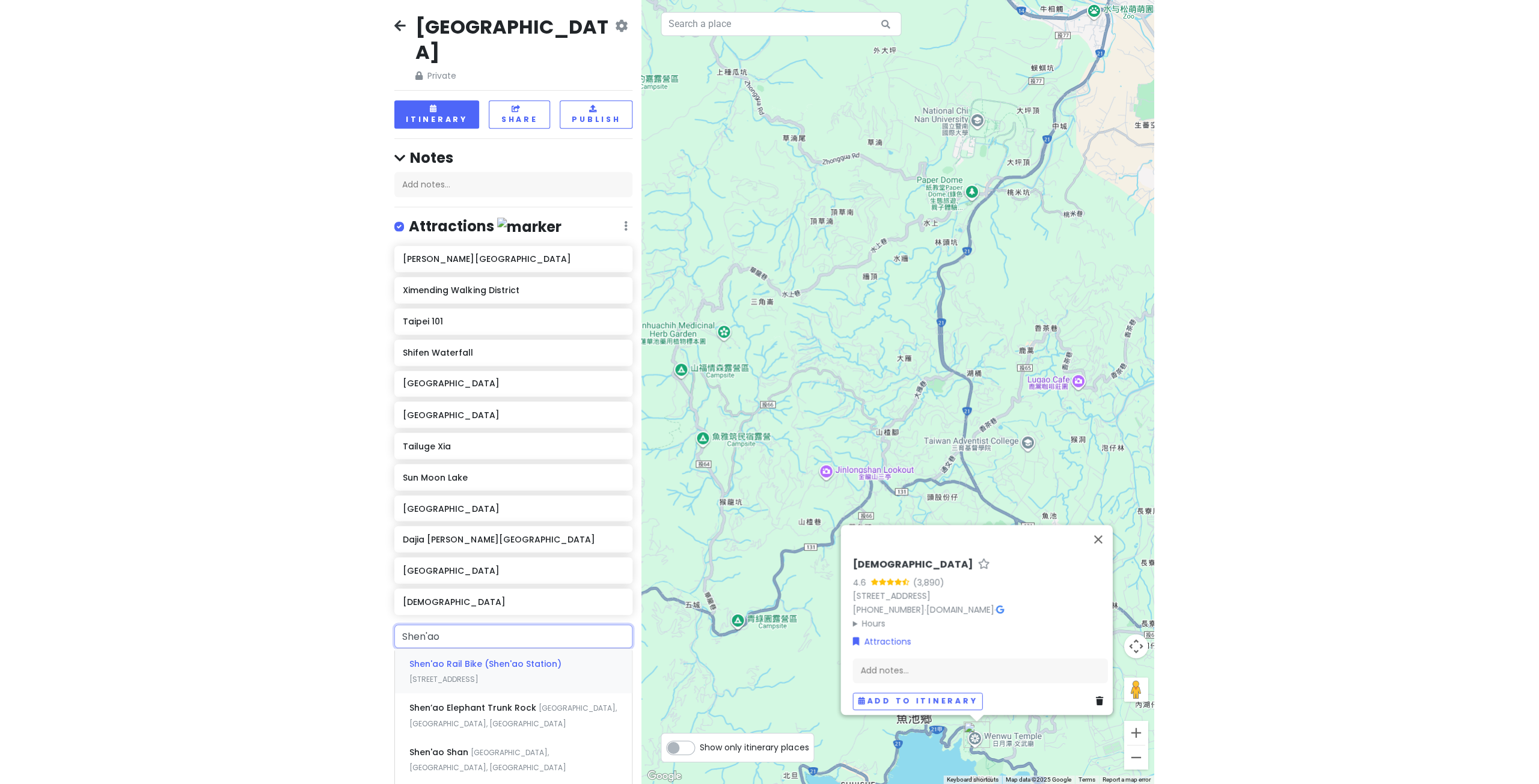
scroll to position [60, 0]
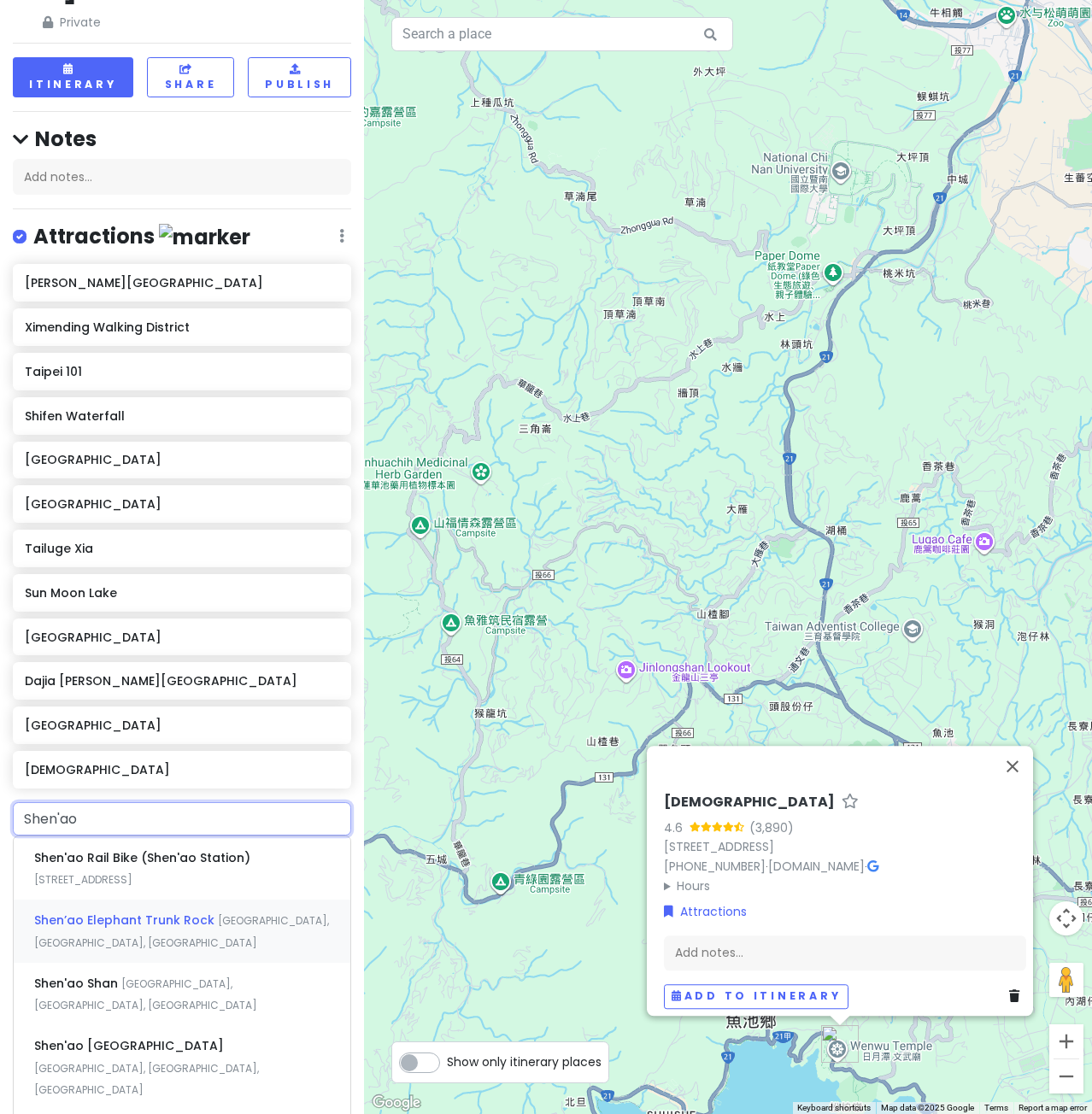
click at [160, 899] on div "Shen’ao Elephant Trunk [GEOGRAPHIC_DATA], [GEOGRAPHIC_DATA], [GEOGRAPHIC_DATA]" at bounding box center [182, 931] width 337 height 63
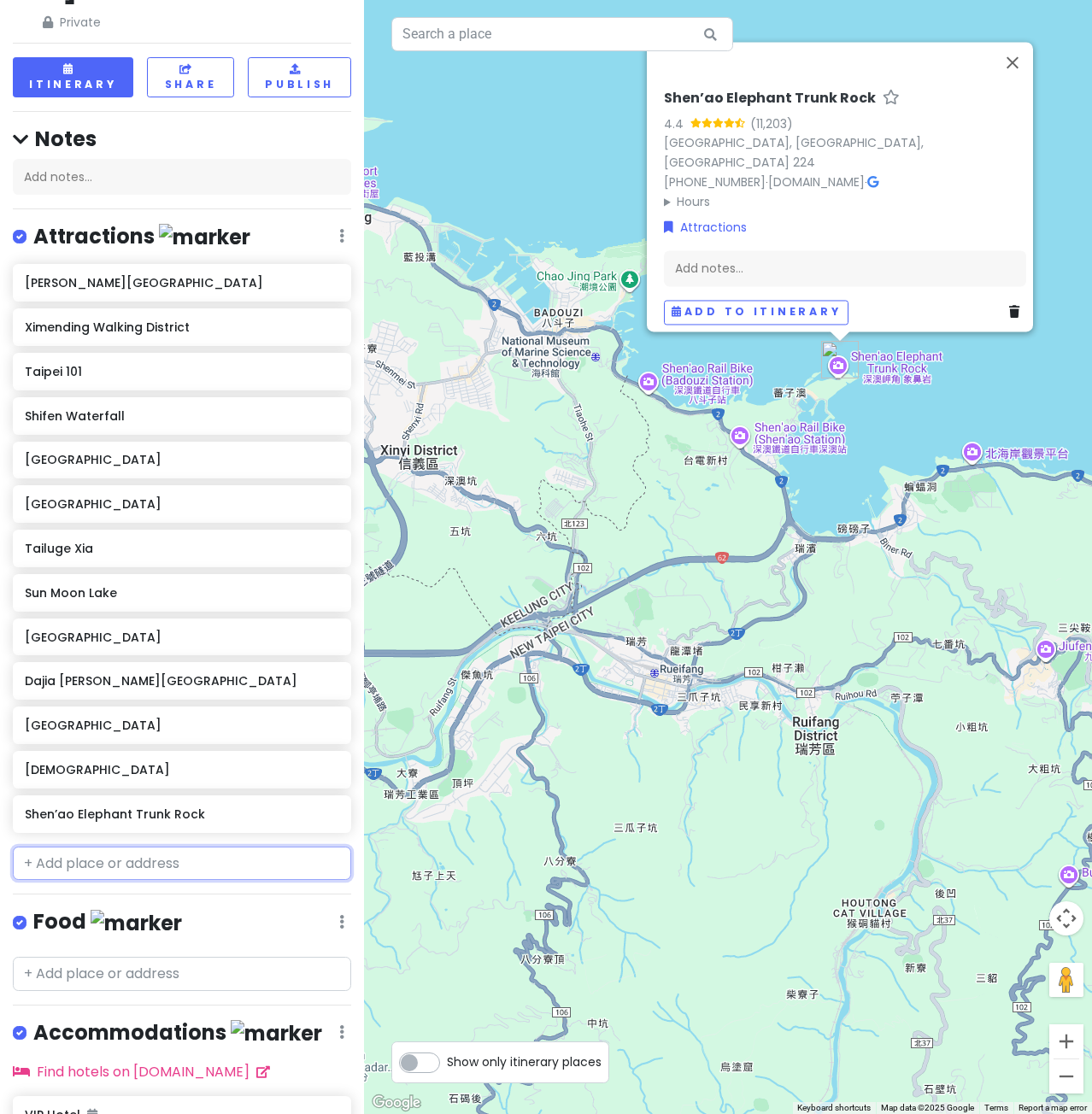
click at [149, 847] on input "text" at bounding box center [182, 864] width 339 height 35
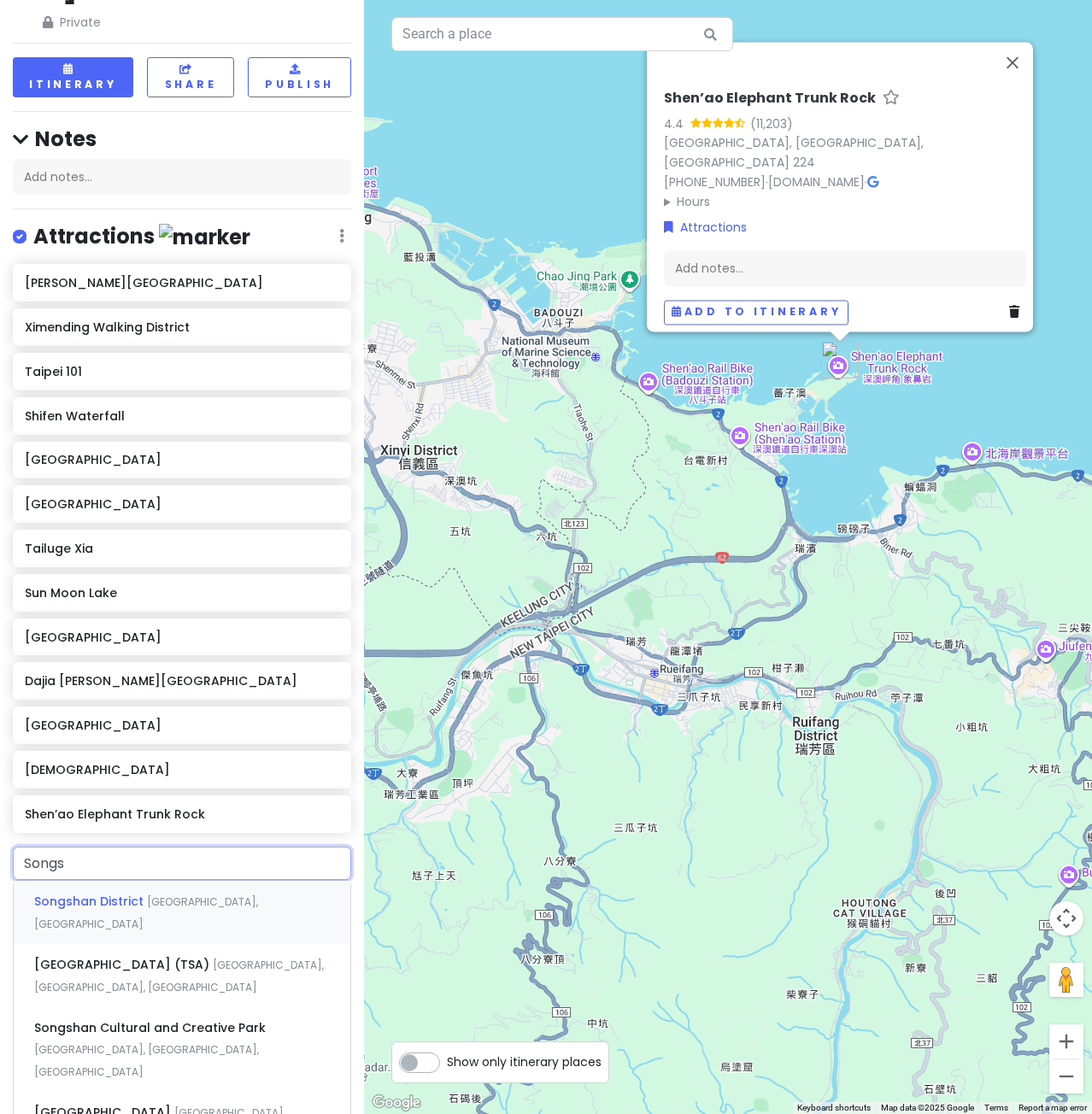
type input "Songsh"
click at [116, 893] on span "Songshan District" at bounding box center [90, 901] width 113 height 17
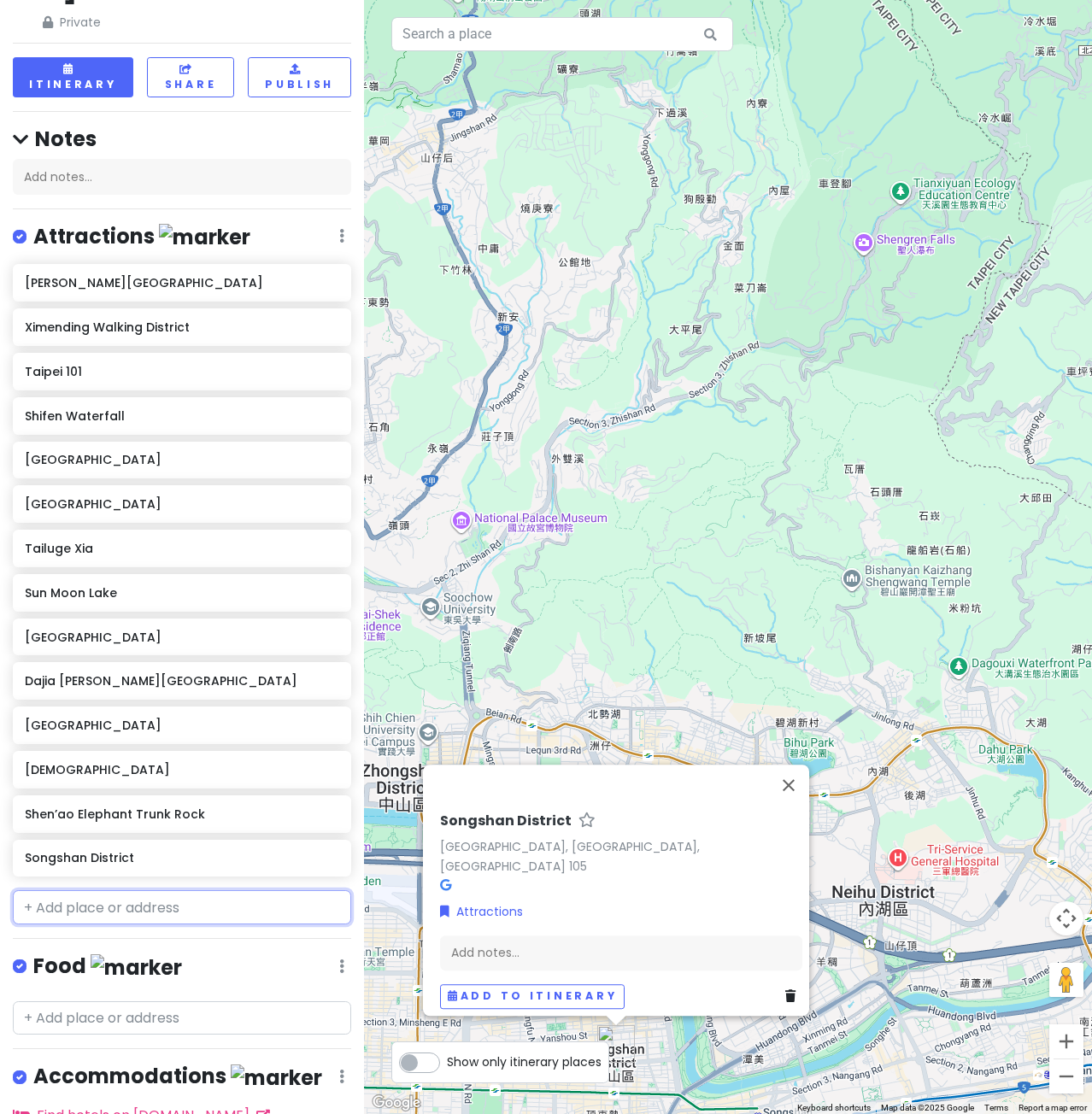
click at [101, 890] on input "text" at bounding box center [182, 907] width 339 height 35
click at [100, 890] on input "text" at bounding box center [182, 907] width 339 height 35
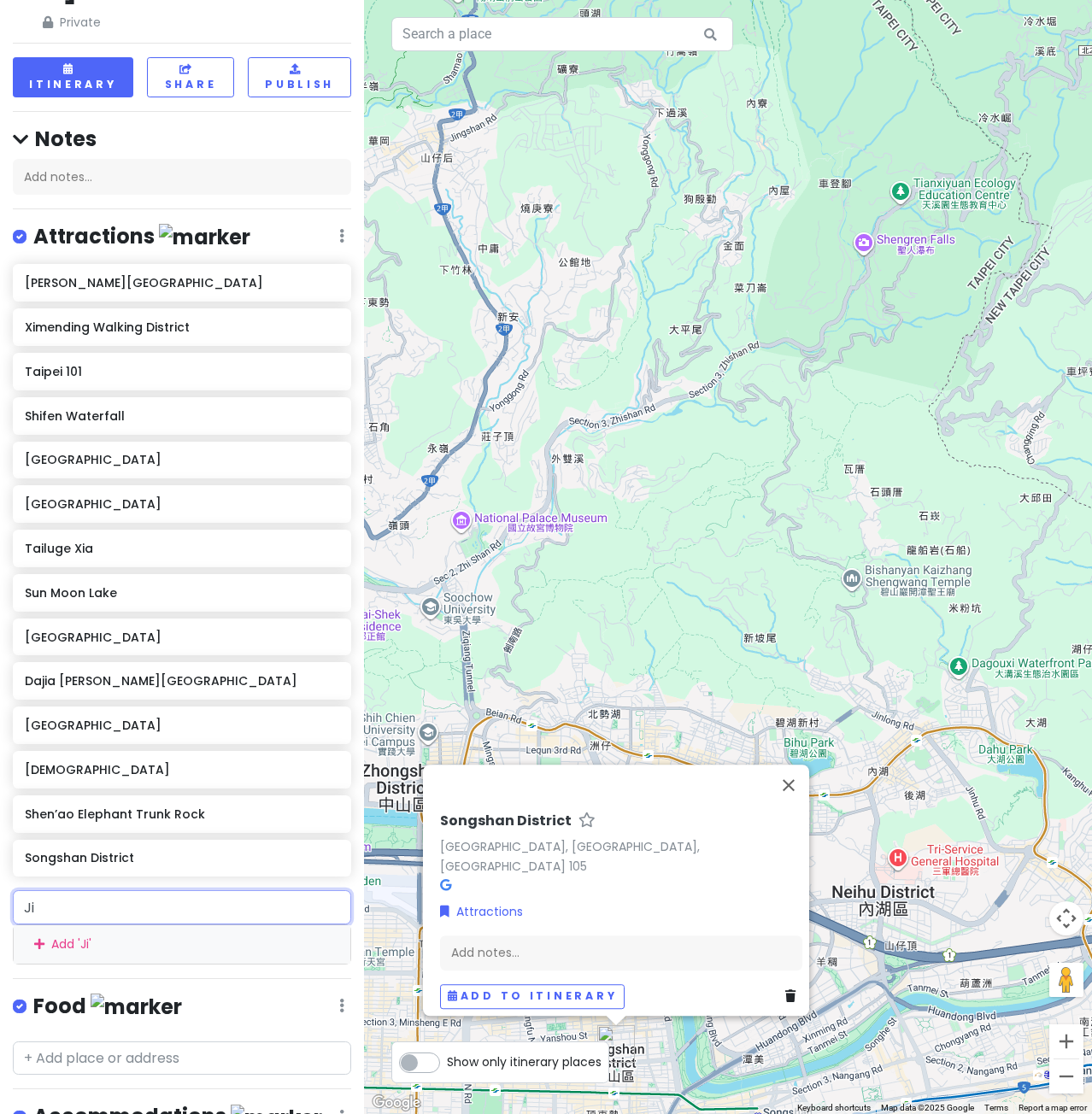
type input "Jio"
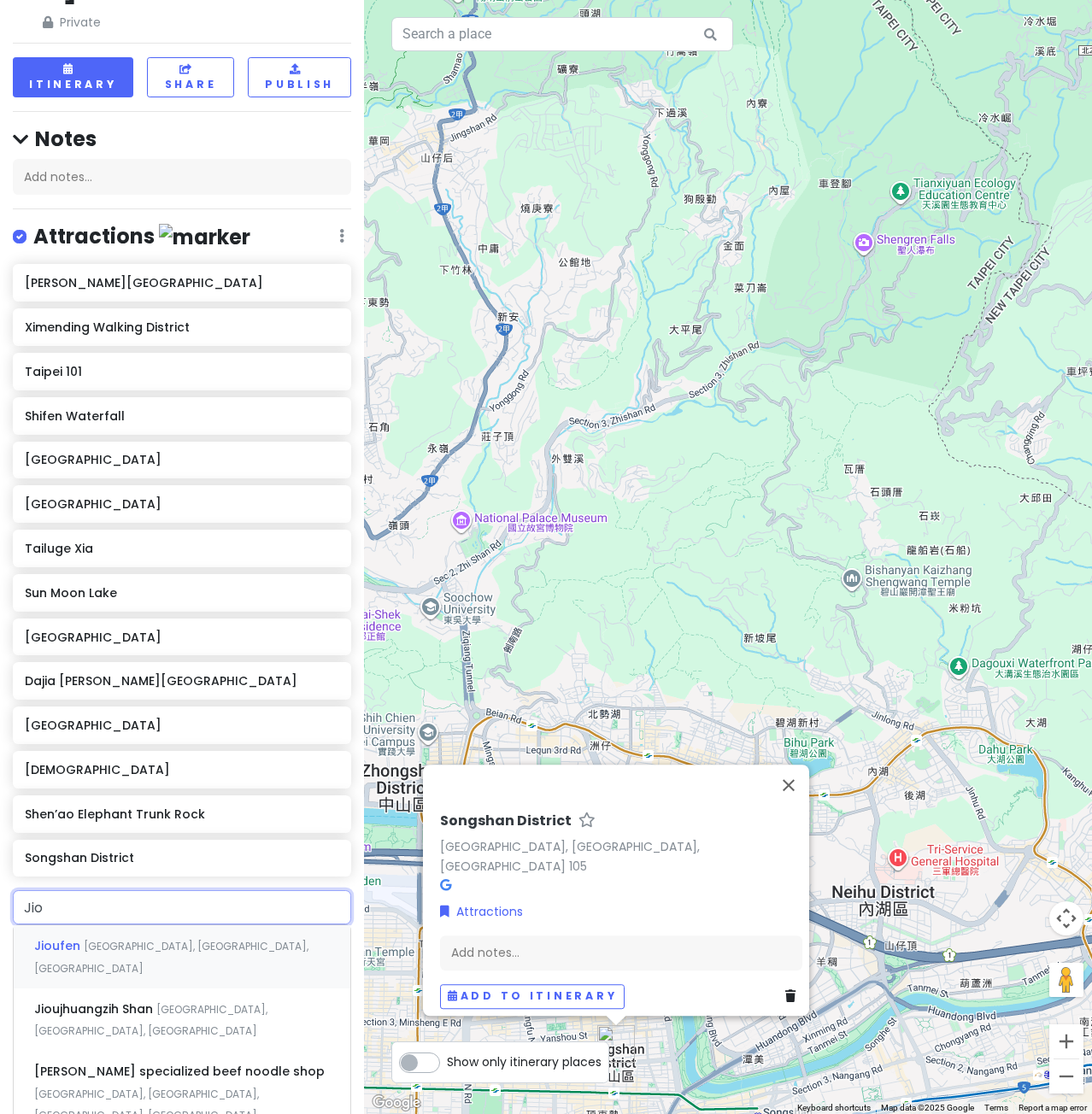
click at [110, 939] on span "[GEOGRAPHIC_DATA], [GEOGRAPHIC_DATA], [GEOGRAPHIC_DATA]" at bounding box center [171, 957] width 274 height 37
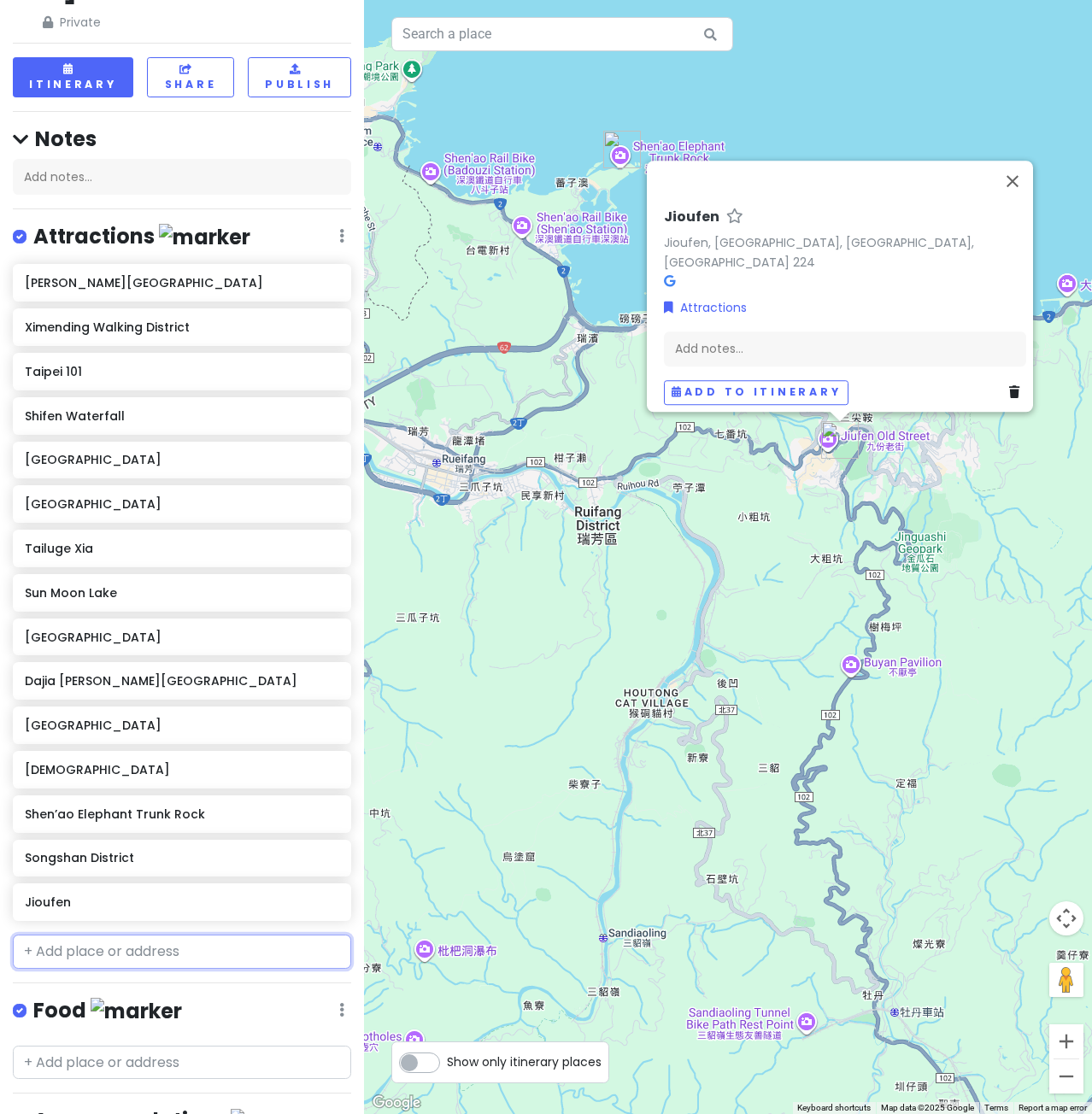
click at [108, 935] on input "text" at bounding box center [182, 952] width 339 height 35
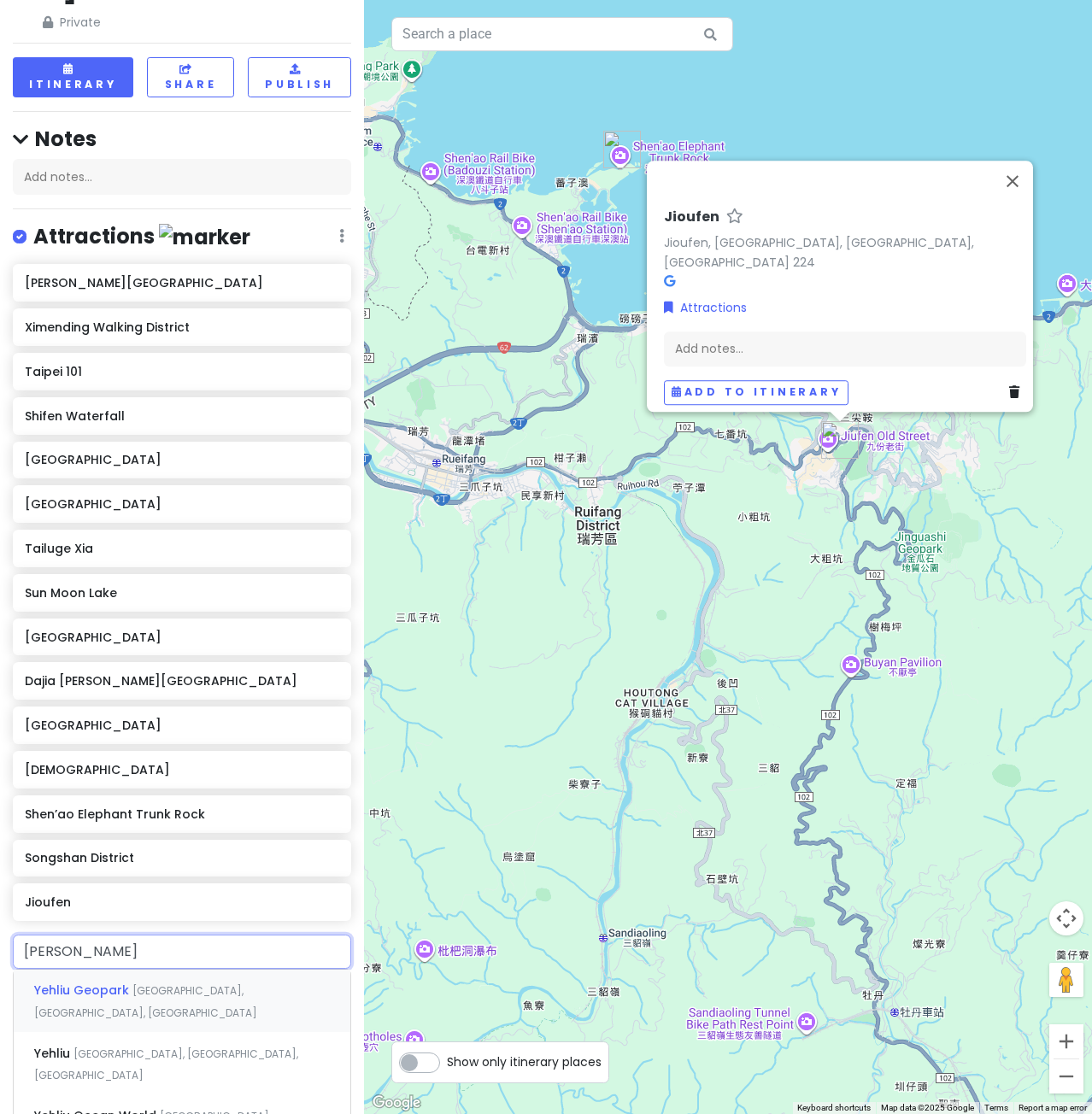
type input "Yehli"
click at [104, 982] on span "Yehliu Geopark" at bounding box center [84, 991] width 98 height 17
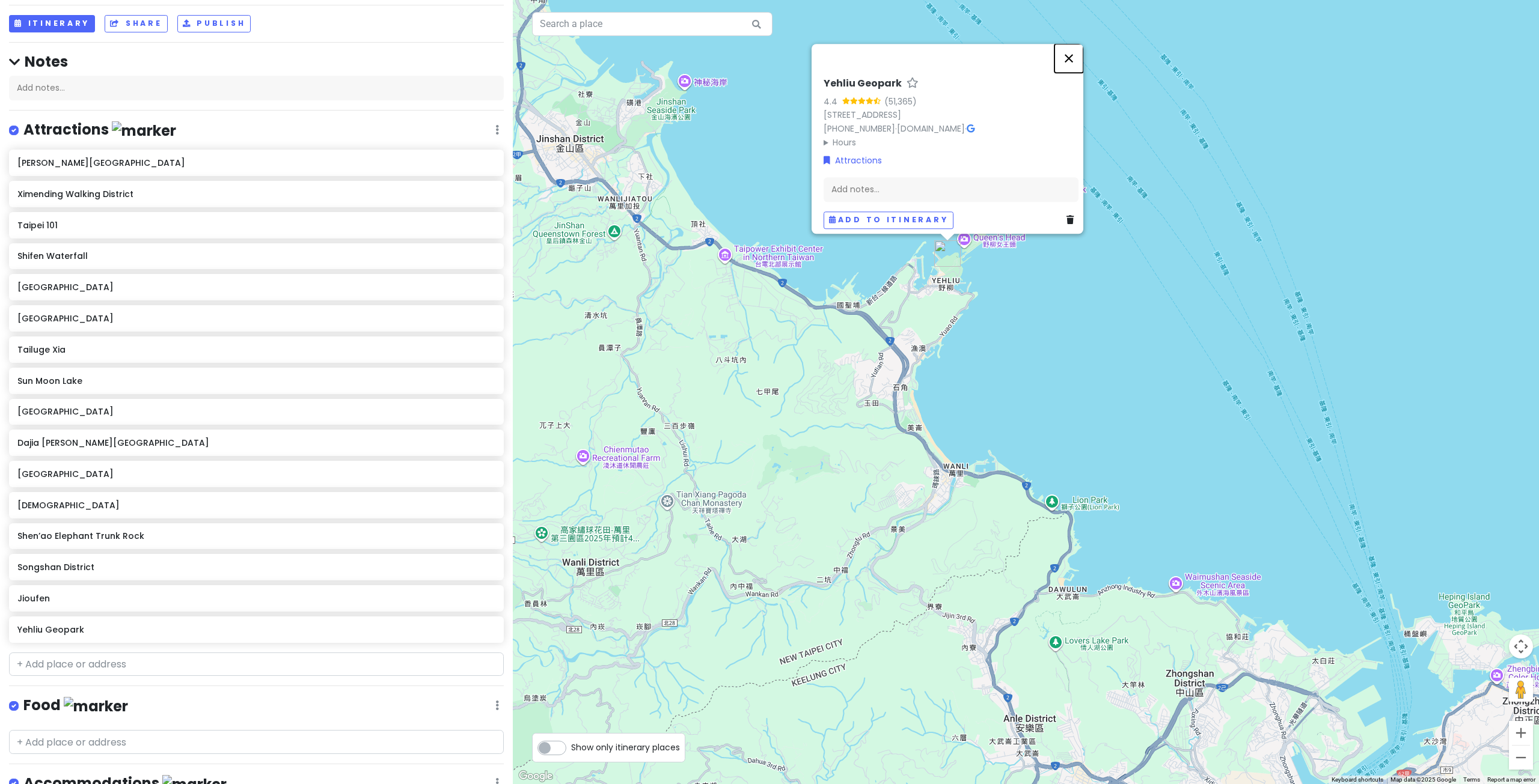
click at [1077, 44] on button "Close" at bounding box center [1069, 58] width 29 height 29
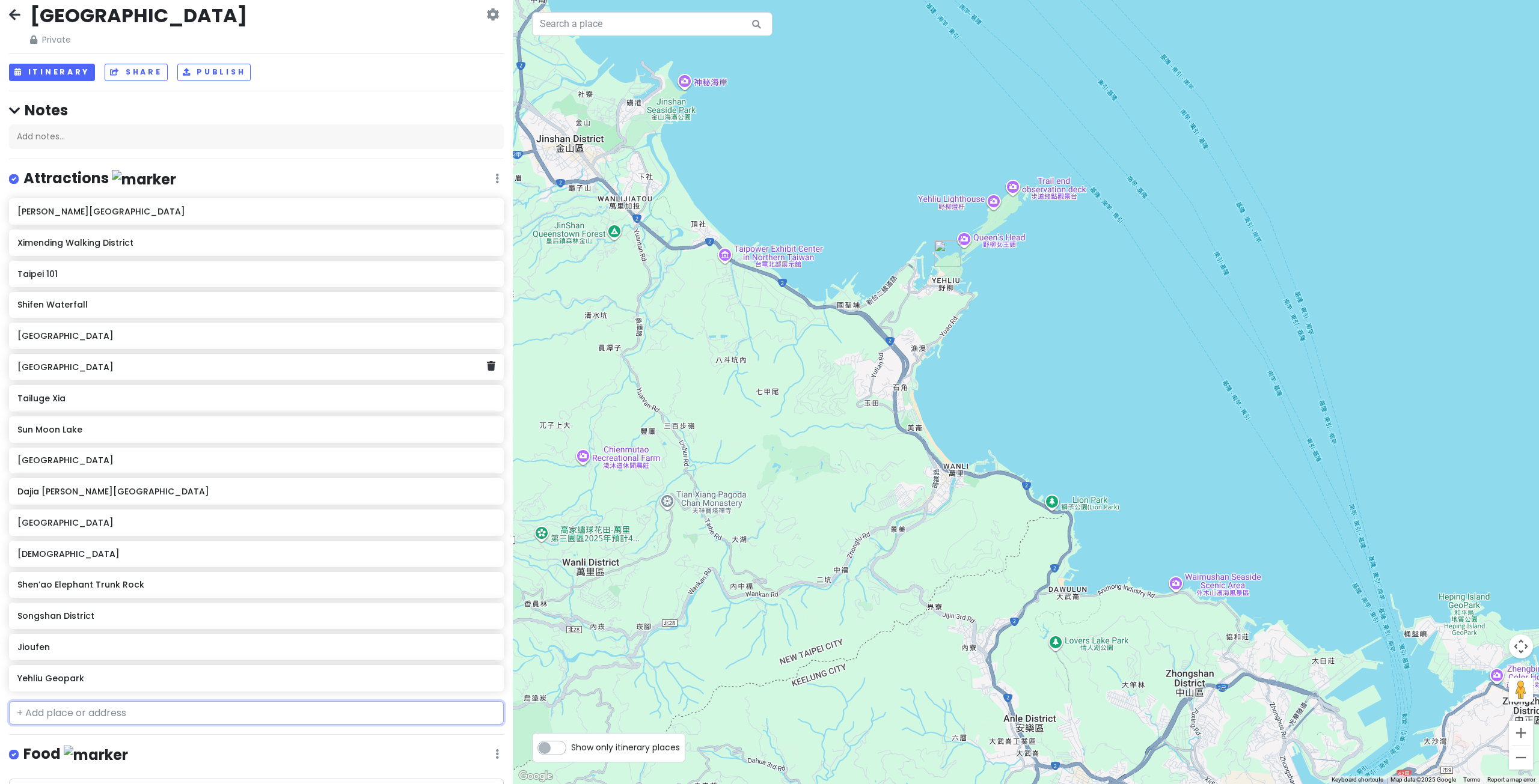
scroll to position [0, 0]
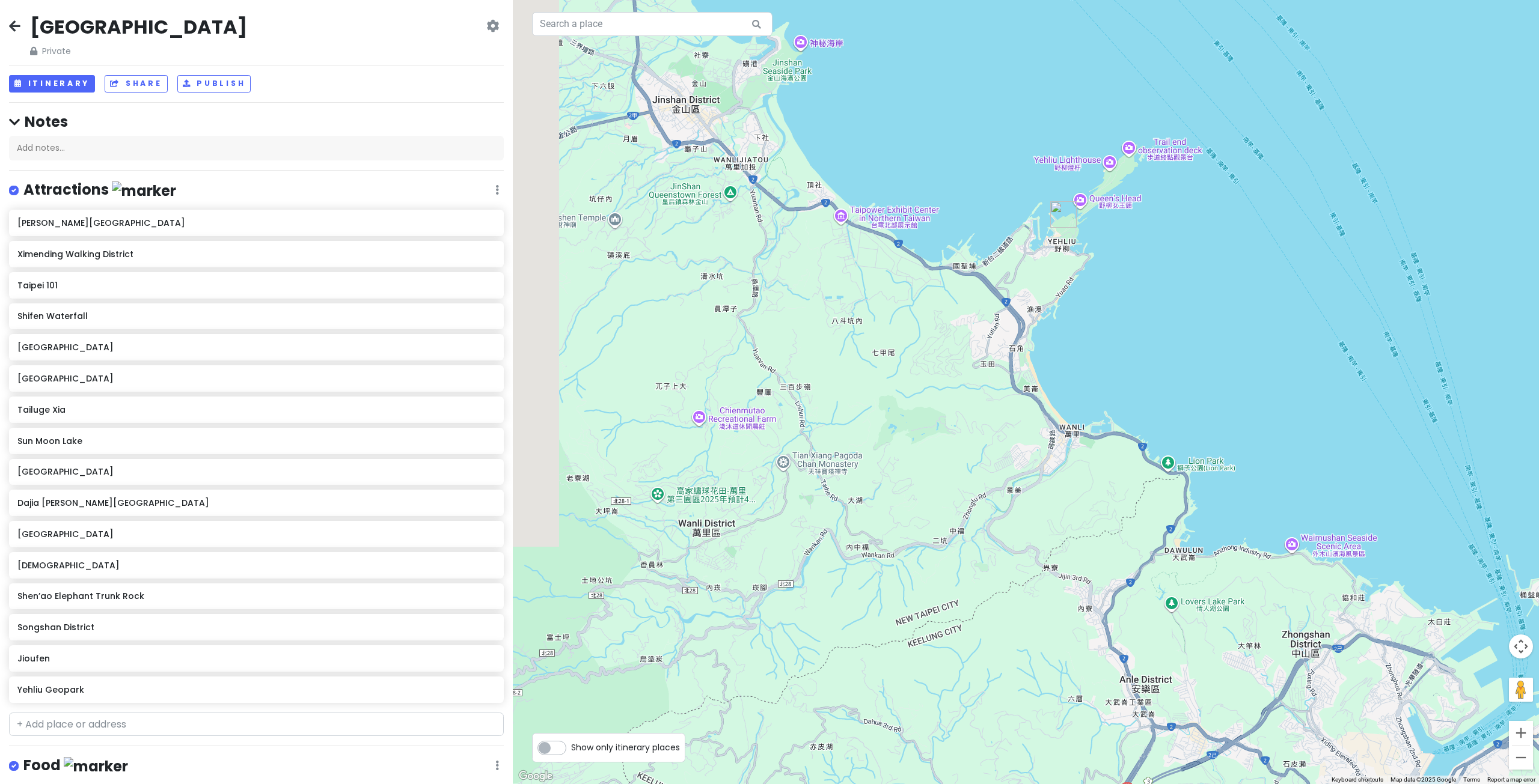
drag, startPoint x: 791, startPoint y: 423, endPoint x: 1035, endPoint y: 360, distance: 252.0
click at [1040, 362] on div at bounding box center [1026, 392] width 1026 height 784
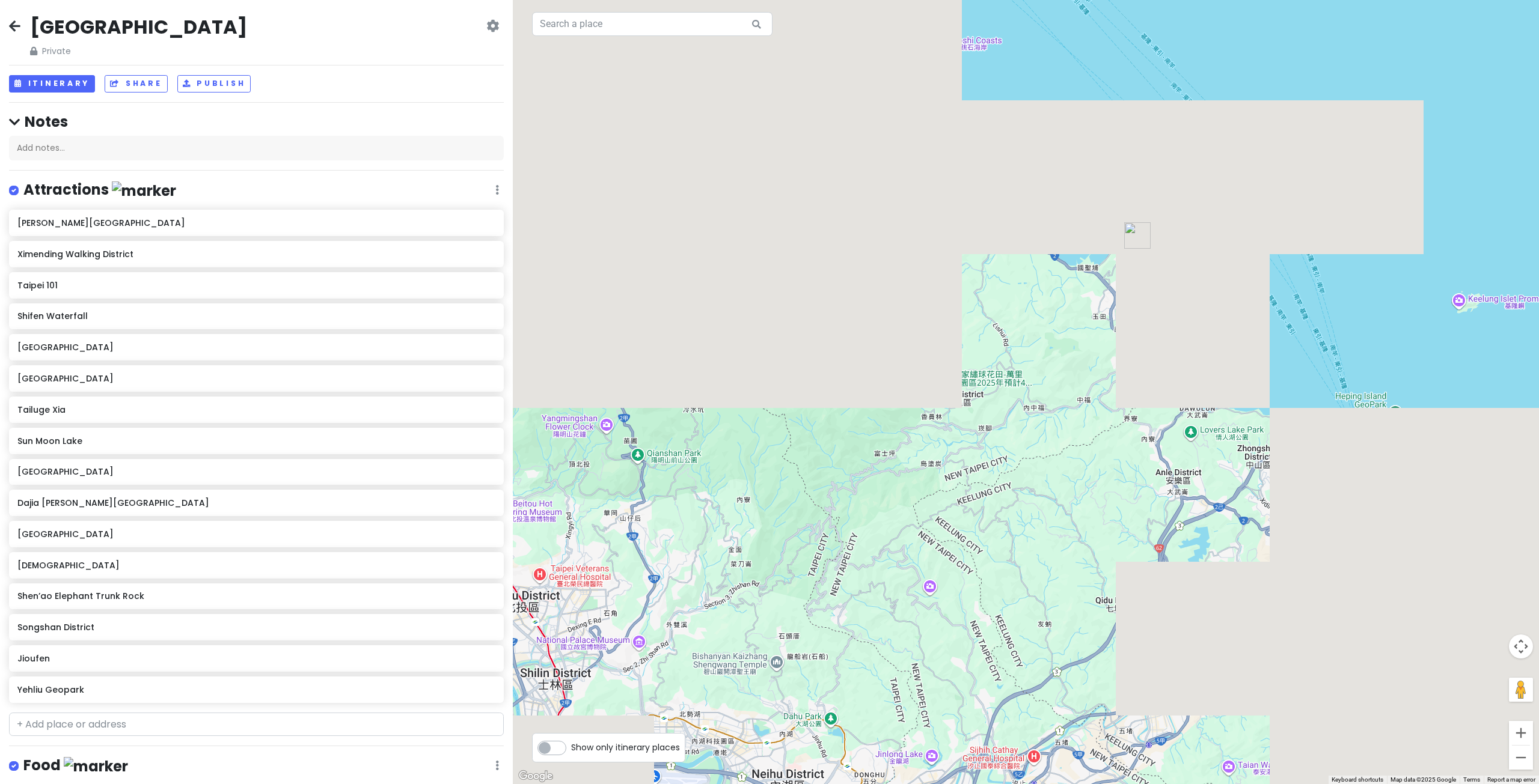
drag, startPoint x: 720, startPoint y: 416, endPoint x: 826, endPoint y: 394, distance: 108.3
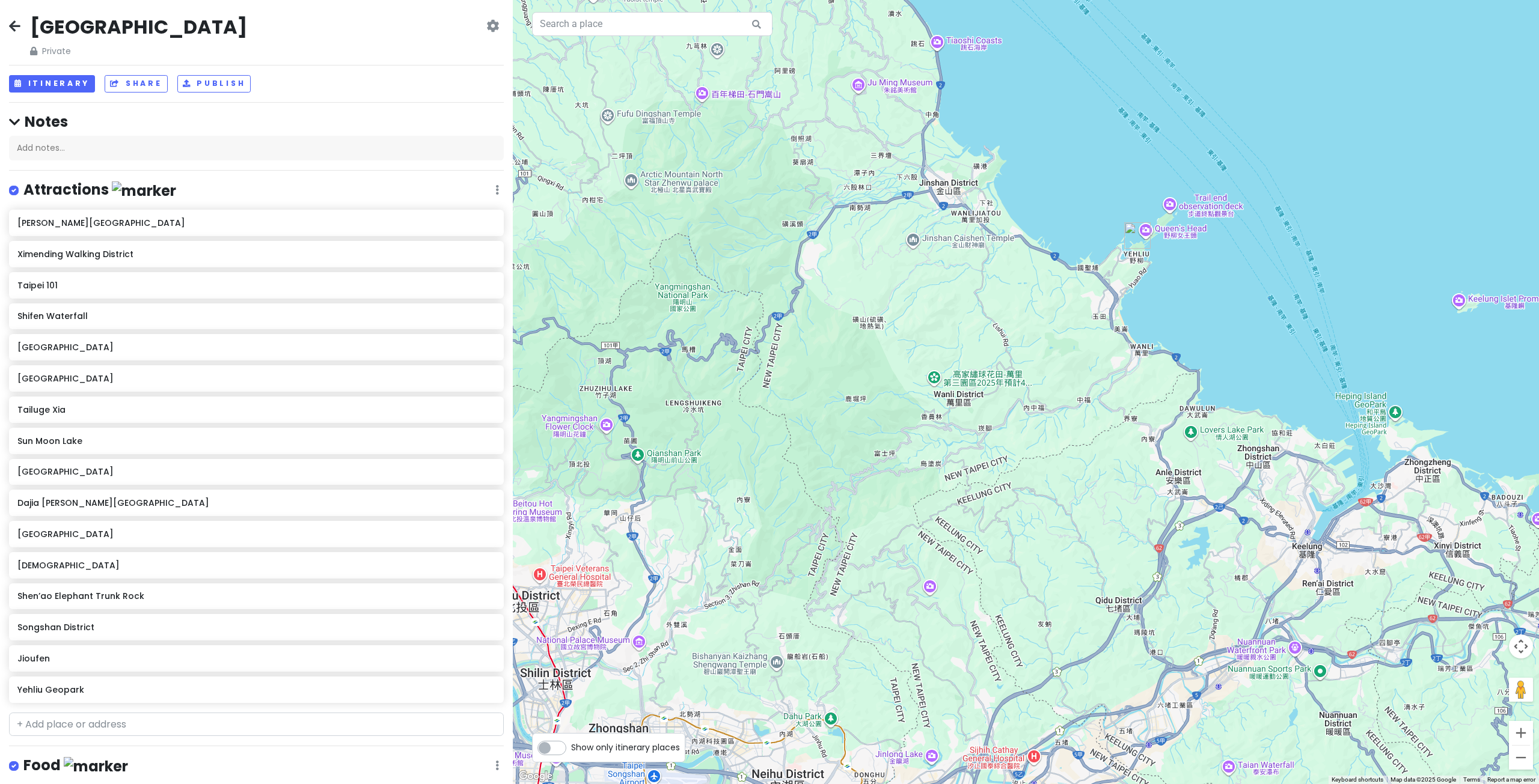
click at [826, 394] on div at bounding box center [1026, 392] width 1026 height 784
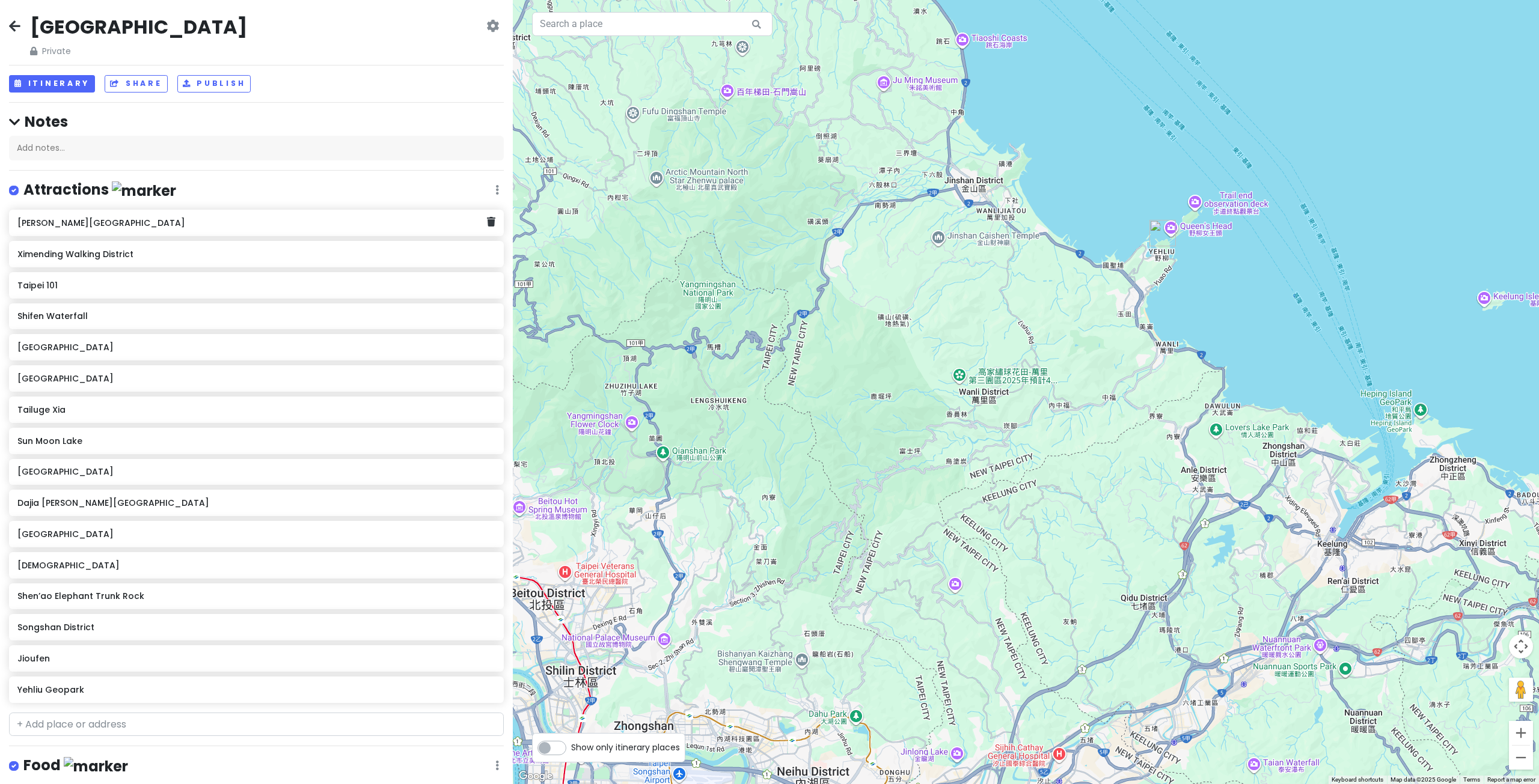
click at [155, 218] on h6 "[PERSON_NAME][GEOGRAPHIC_DATA]" at bounding box center [252, 223] width 470 height 11
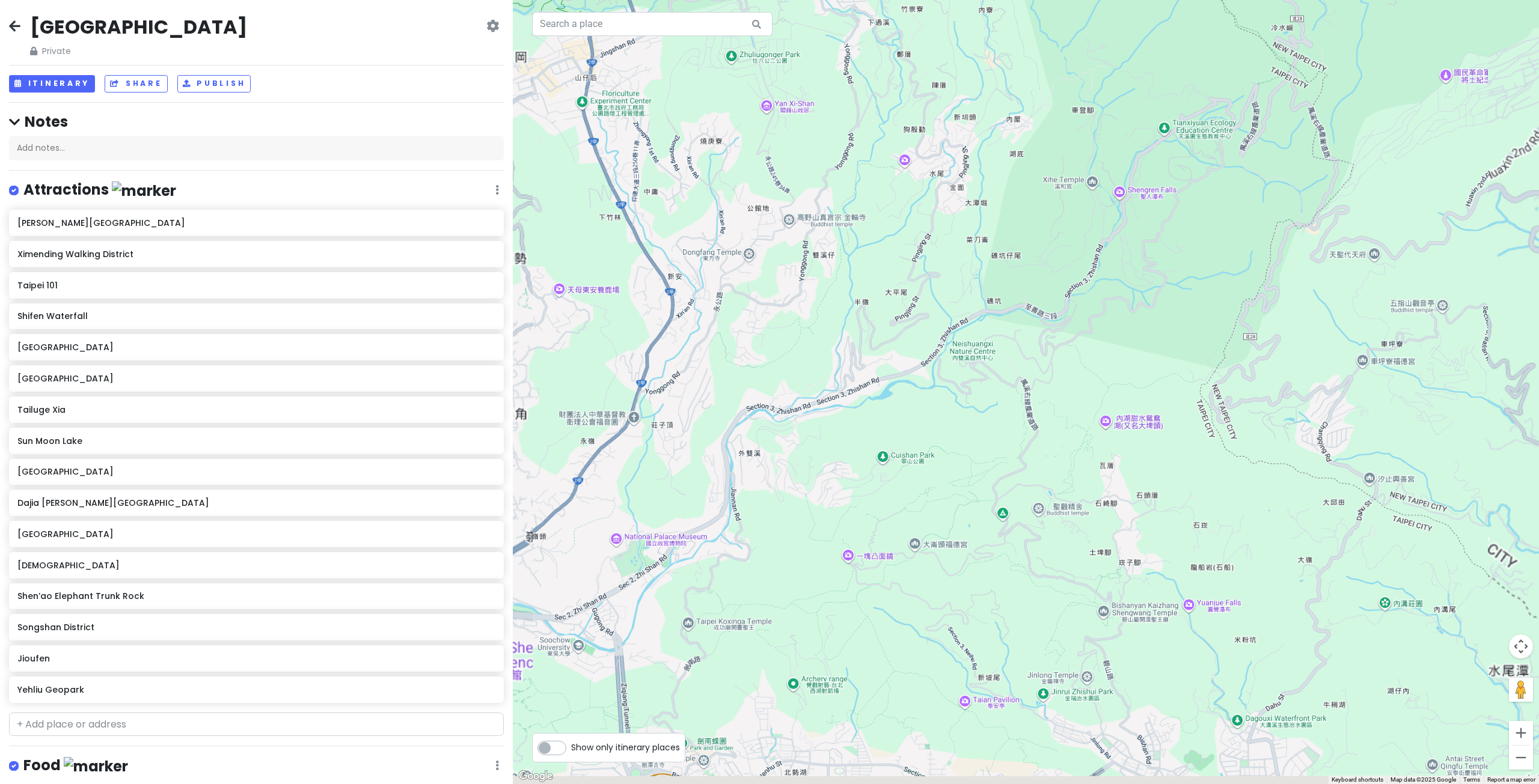
drag, startPoint x: 880, startPoint y: 680, endPoint x: 924, endPoint y: 384, distance: 299.3
click at [918, 436] on div "[PERSON_NAME][GEOGRAPHIC_DATA] 4.5 (78,578) [GEOGRAPHIC_DATA], [GEOGRAPHIC_DATA…" at bounding box center [1026, 392] width 1026 height 784
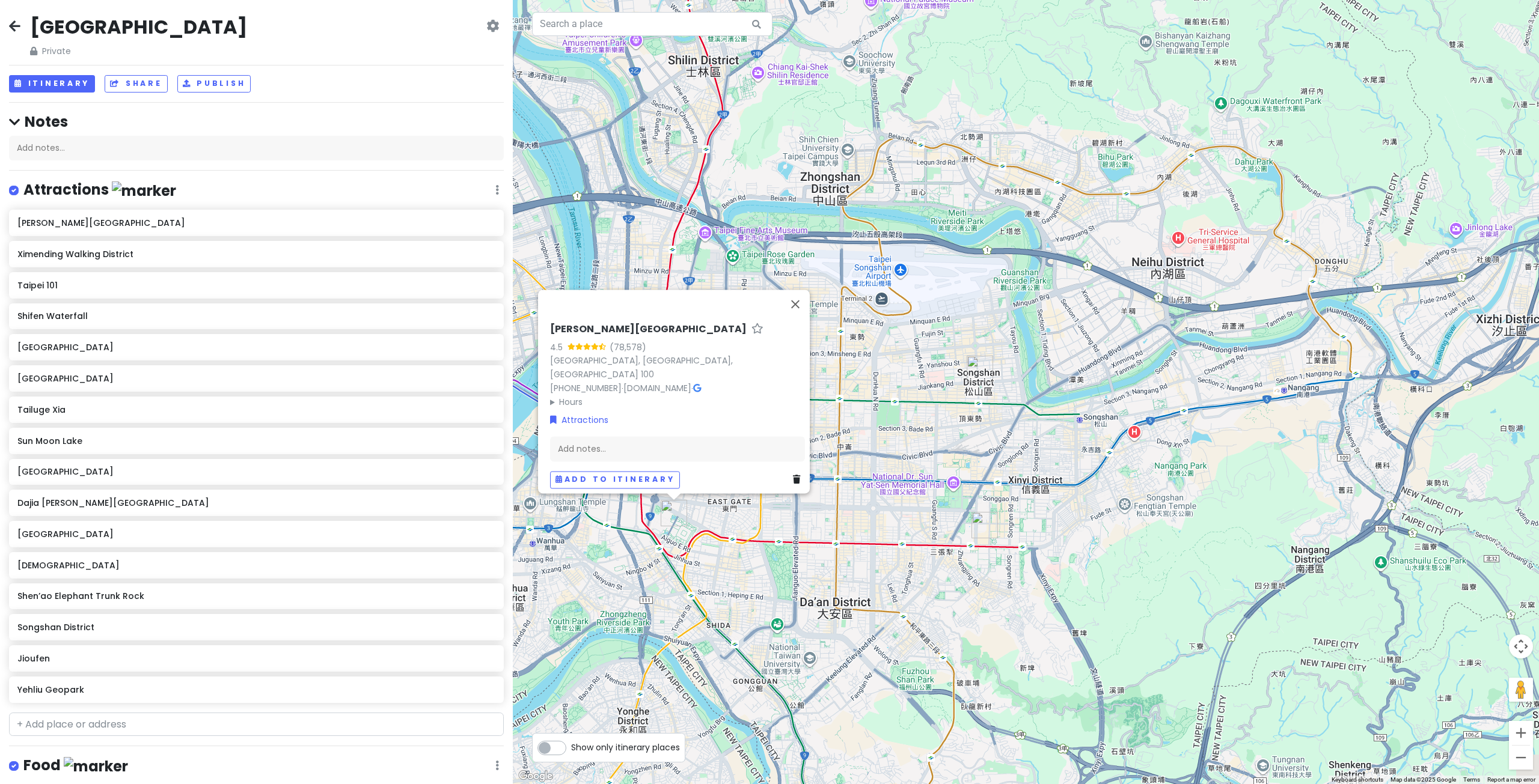
drag, startPoint x: 924, startPoint y: 499, endPoint x: 974, endPoint y: 368, distance: 140.2
click at [988, 356] on img "Songshan District" at bounding box center [979, 369] width 26 height 26
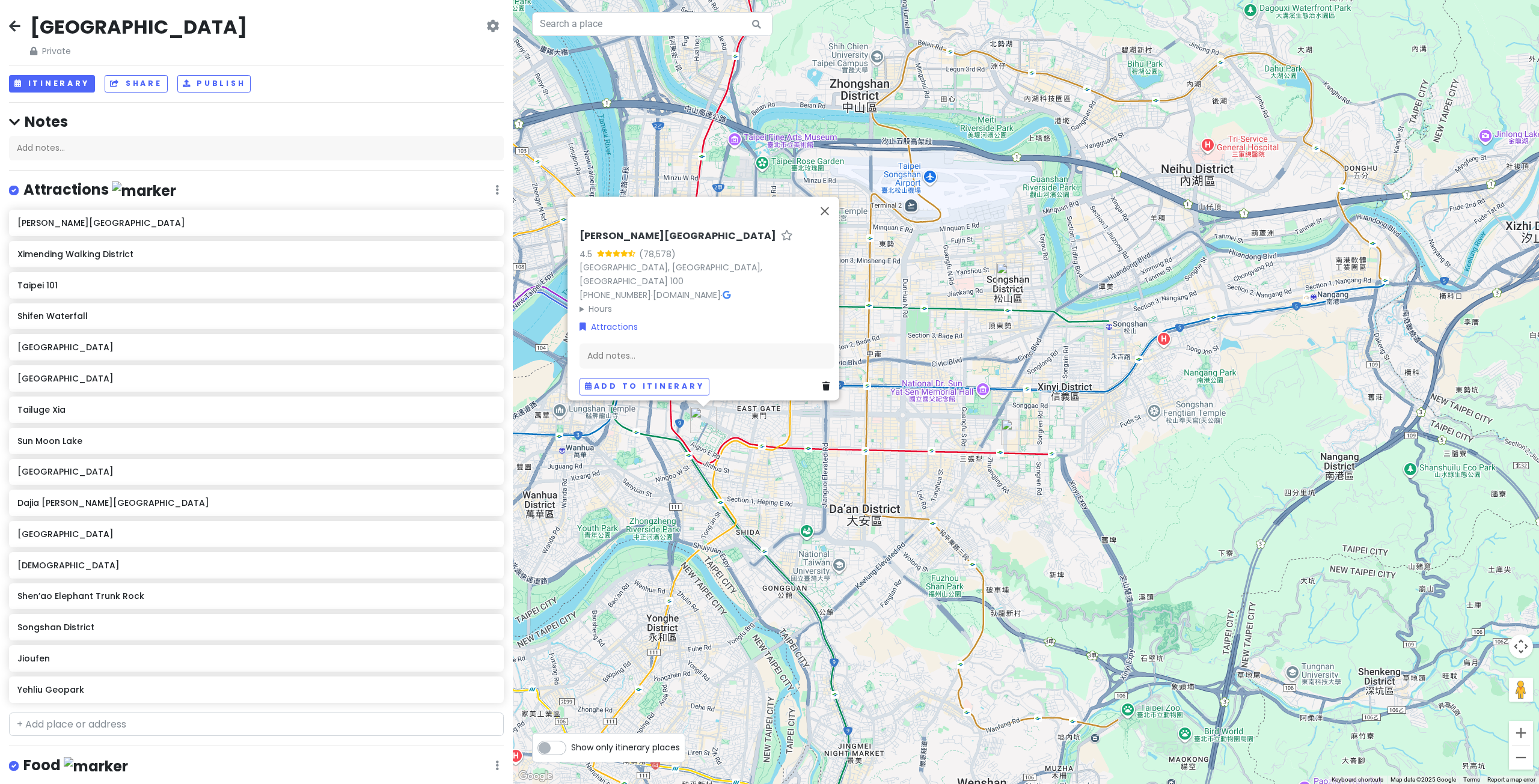
click at [885, 501] on div "To navigate, press the arrow keys. [PERSON_NAME][GEOGRAPHIC_DATA] 4.5 (78,578) …" at bounding box center [1026, 392] width 1026 height 784
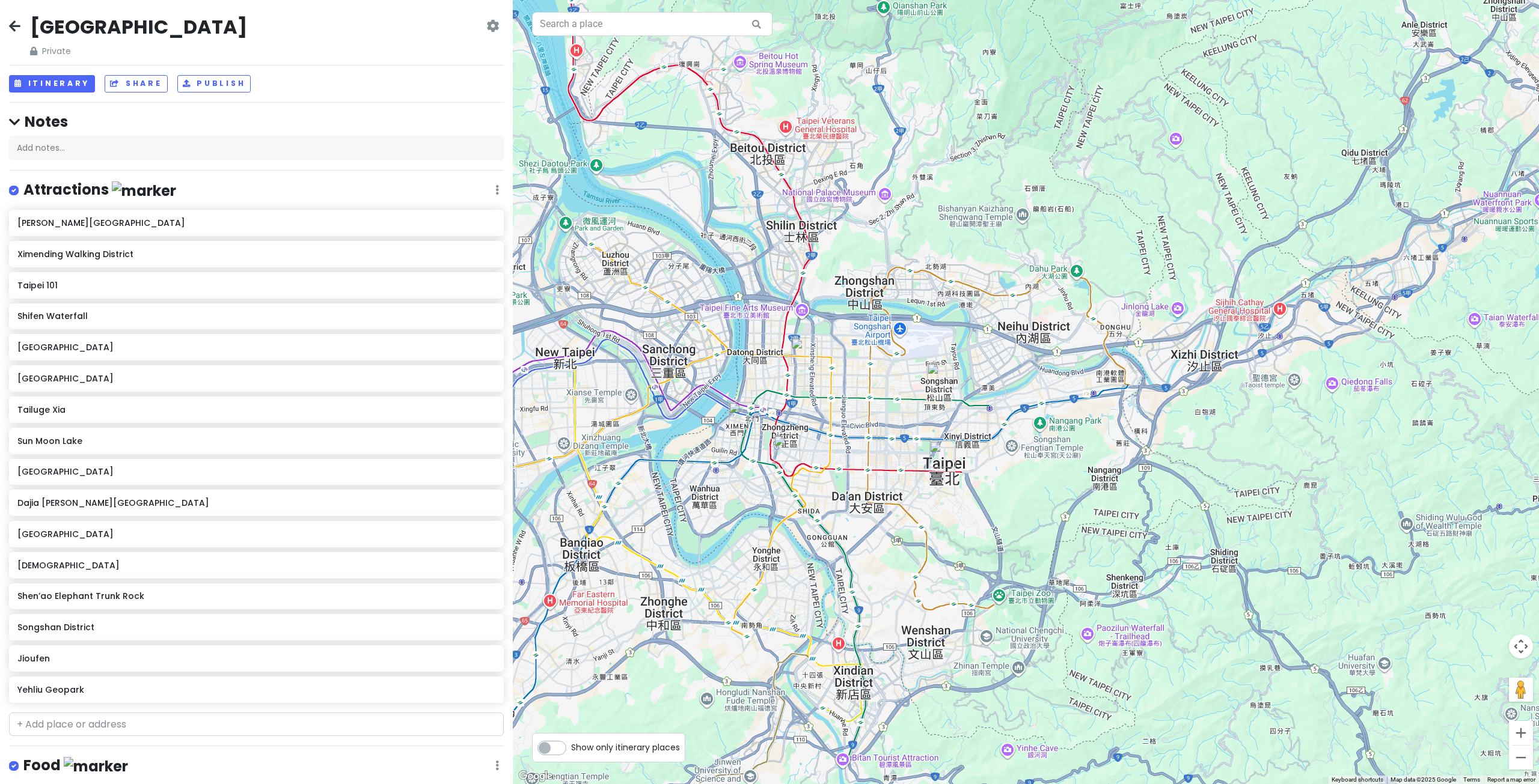
drag, startPoint x: 860, startPoint y: 469, endPoint x: 932, endPoint y: 436, distance: 79.2
click at [932, 438] on div at bounding box center [1026, 392] width 1026 height 784
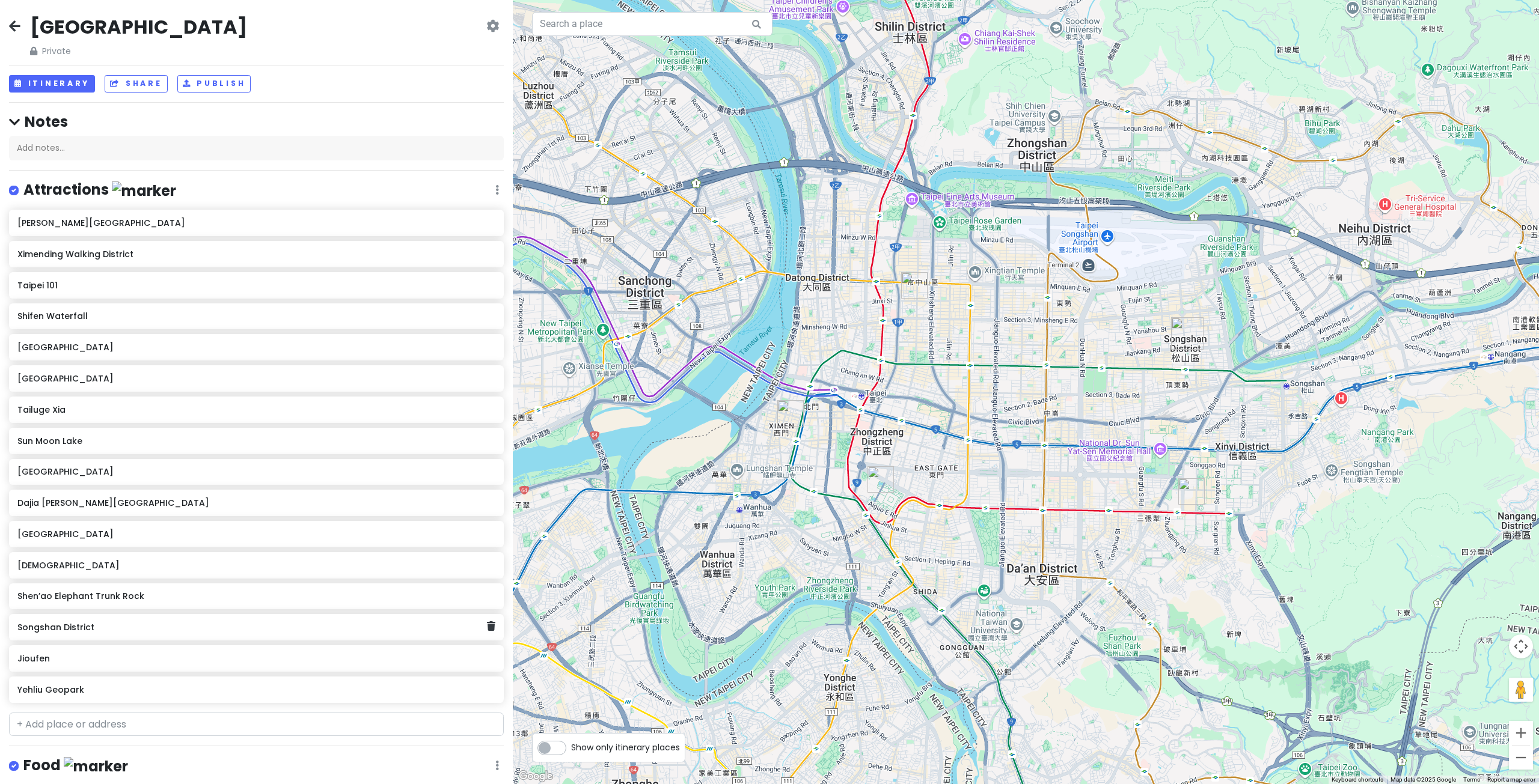
click at [217, 625] on h6 "Songshan District" at bounding box center [252, 627] width 470 height 11
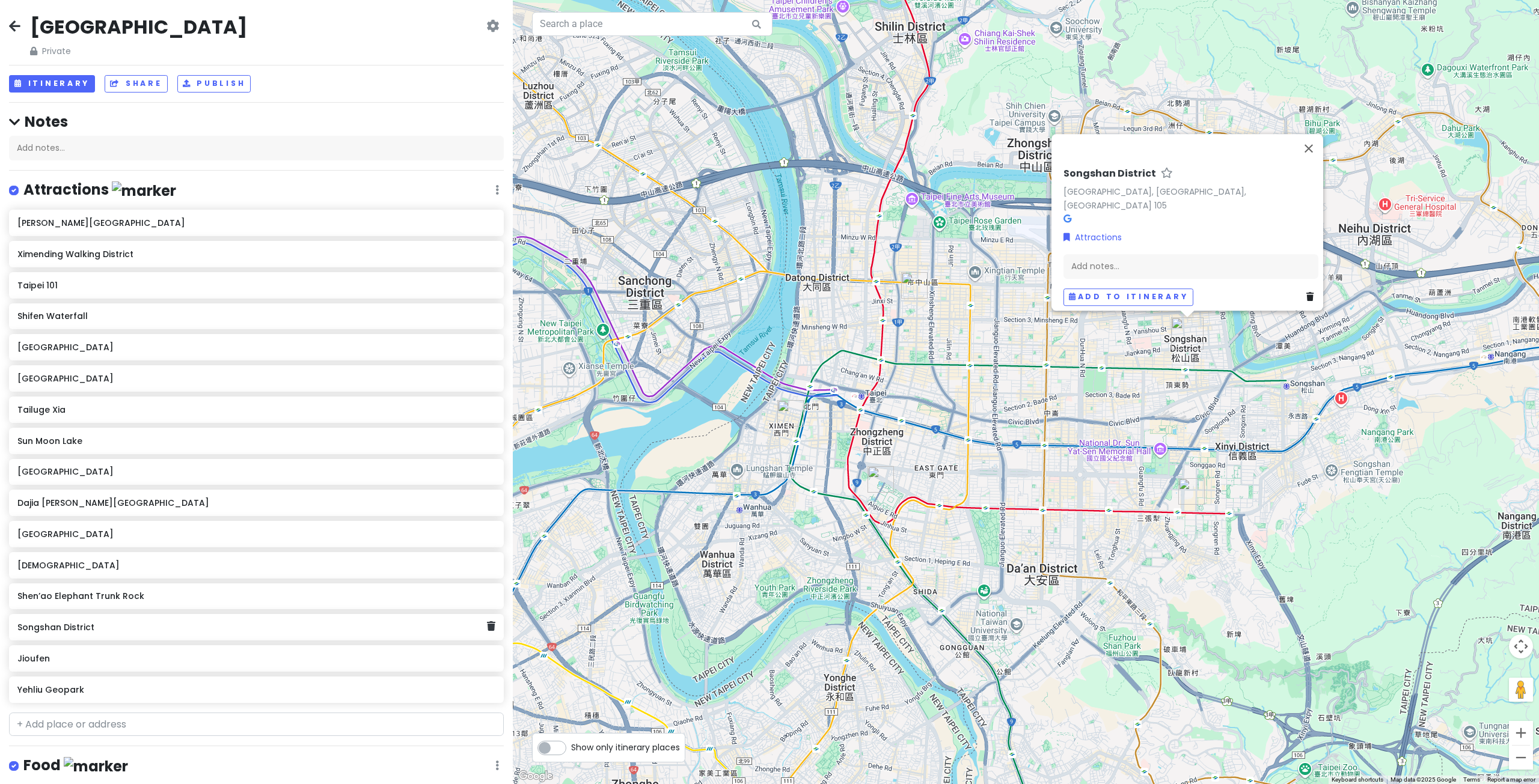
click at [202, 626] on h6 "Songshan District" at bounding box center [252, 627] width 470 height 11
drag, startPoint x: 258, startPoint y: 223, endPoint x: 235, endPoint y: 223, distance: 23.0
click at [235, 223] on h6 "[PERSON_NAME][GEOGRAPHIC_DATA]" at bounding box center [252, 223] width 470 height 11
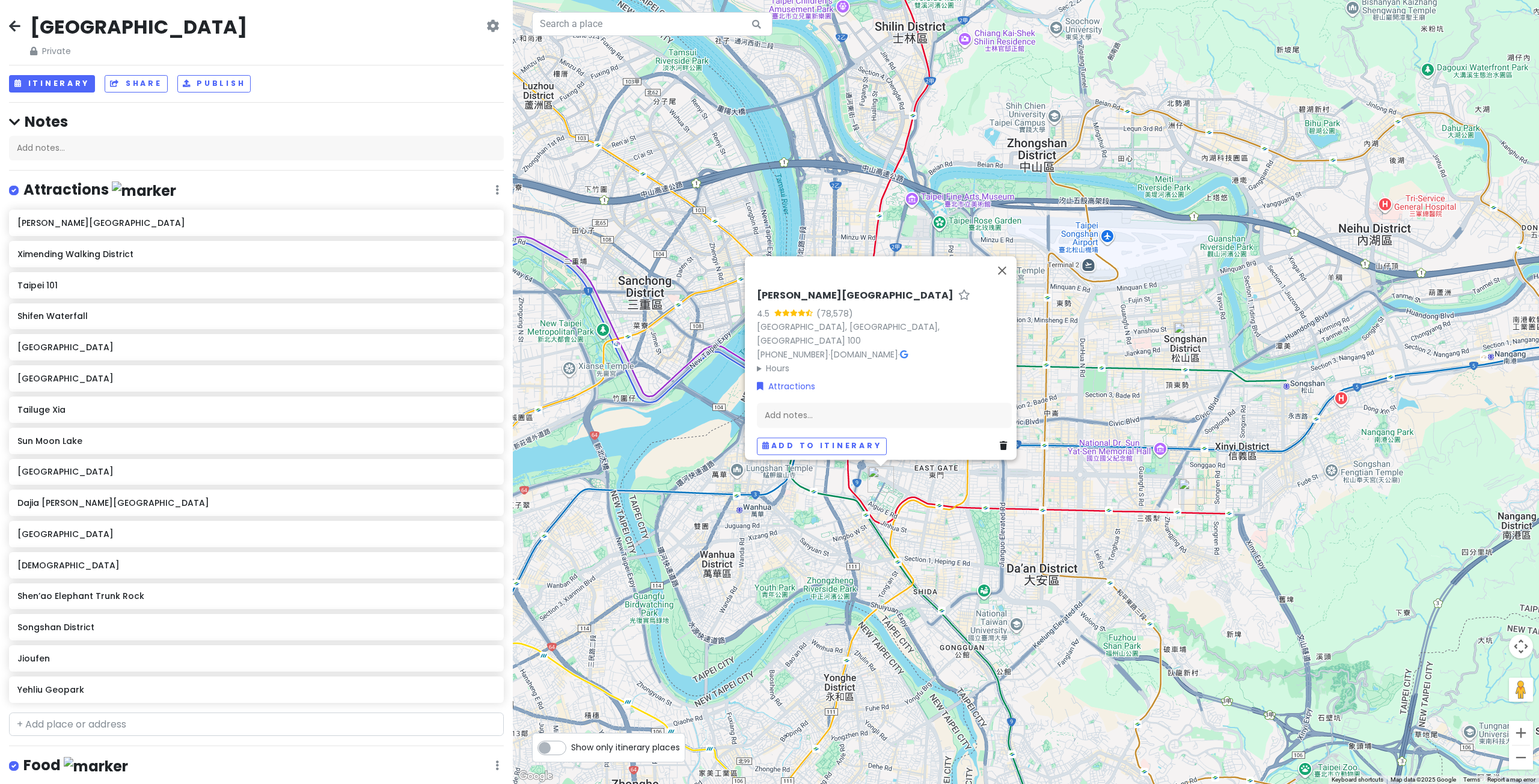
click at [491, 185] on div "Attractions Edit Reorder Delete List" at bounding box center [256, 192] width 495 height 24
click at [495, 185] on icon at bounding box center [497, 190] width 3 height 9
click at [307, 225] on h6 "[PERSON_NAME][GEOGRAPHIC_DATA]" at bounding box center [252, 223] width 470 height 11
click at [800, 438] on button "Add to itinerary" at bounding box center [822, 446] width 130 height 18
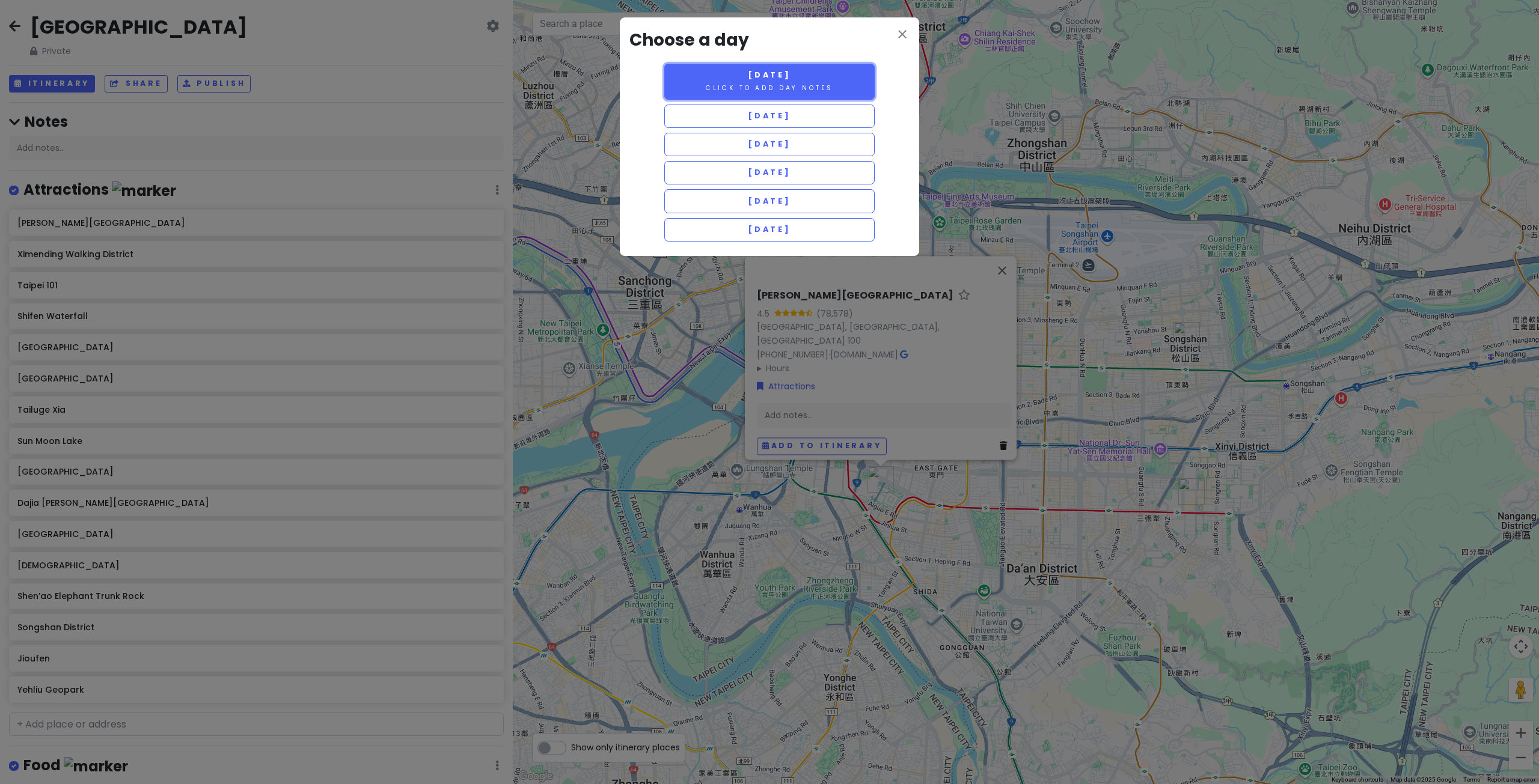
click at [775, 88] on small "Click to add day notes" at bounding box center [770, 87] width 127 height 9
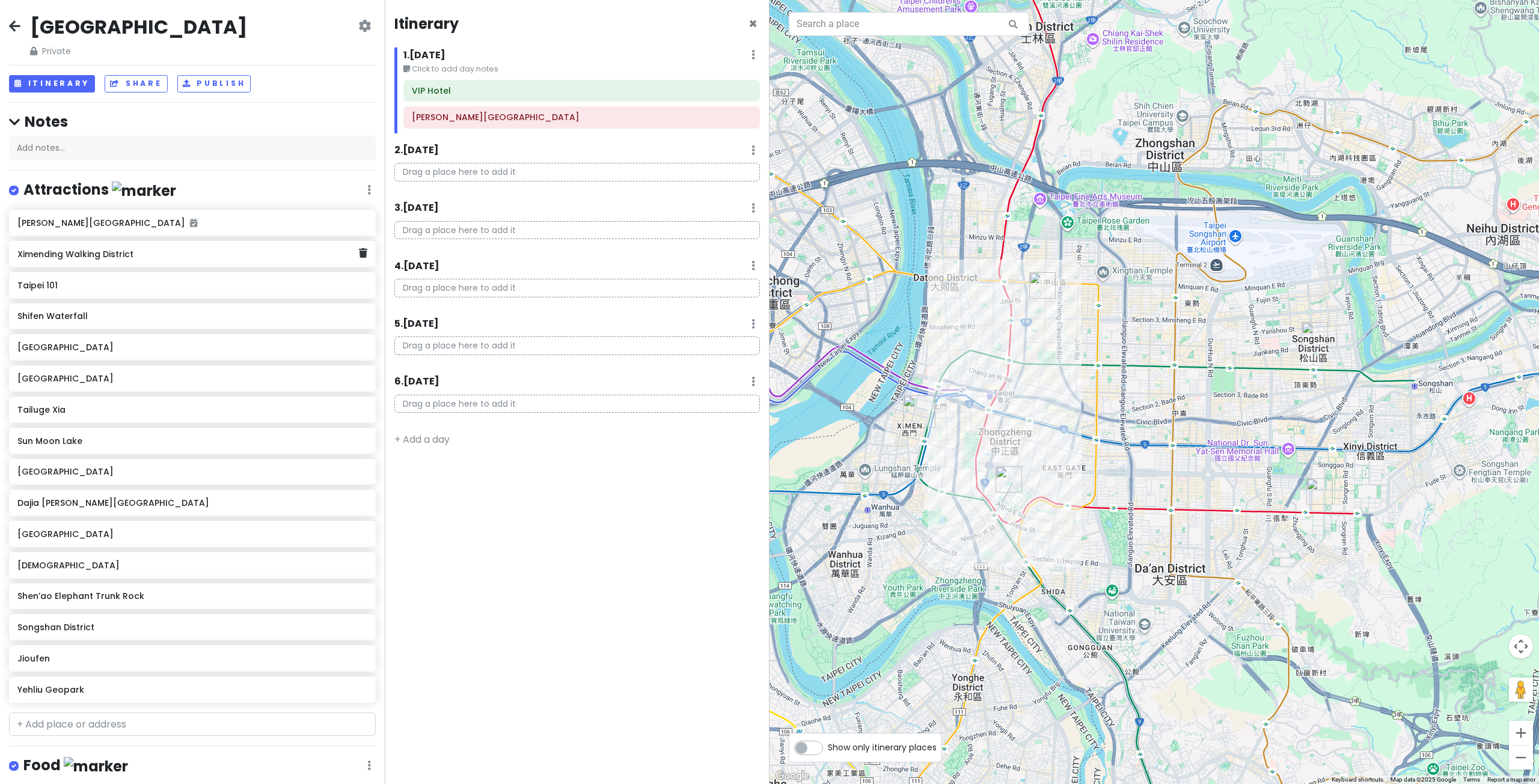
click at [219, 266] on div "Ximending Walking District" at bounding box center [192, 254] width 367 height 26
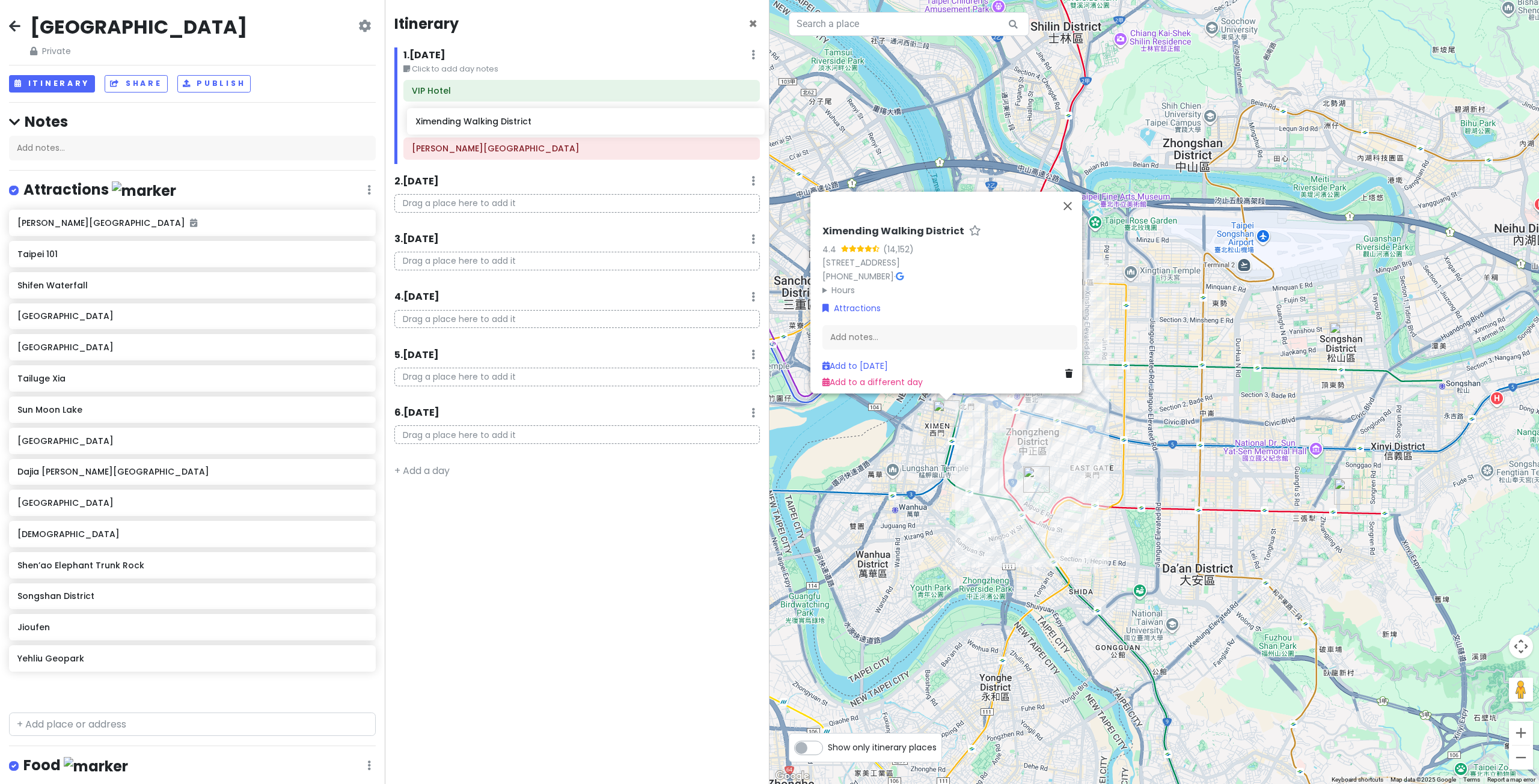
drag, startPoint x: 166, startPoint y: 259, endPoint x: 564, endPoint y: 127, distance: 419.3
click at [564, 127] on div "[GEOGRAPHIC_DATA] Private Change Dates Make a Copy Delete Trip Go Pro ⚡️ Give F…" at bounding box center [770, 392] width 1539 height 784
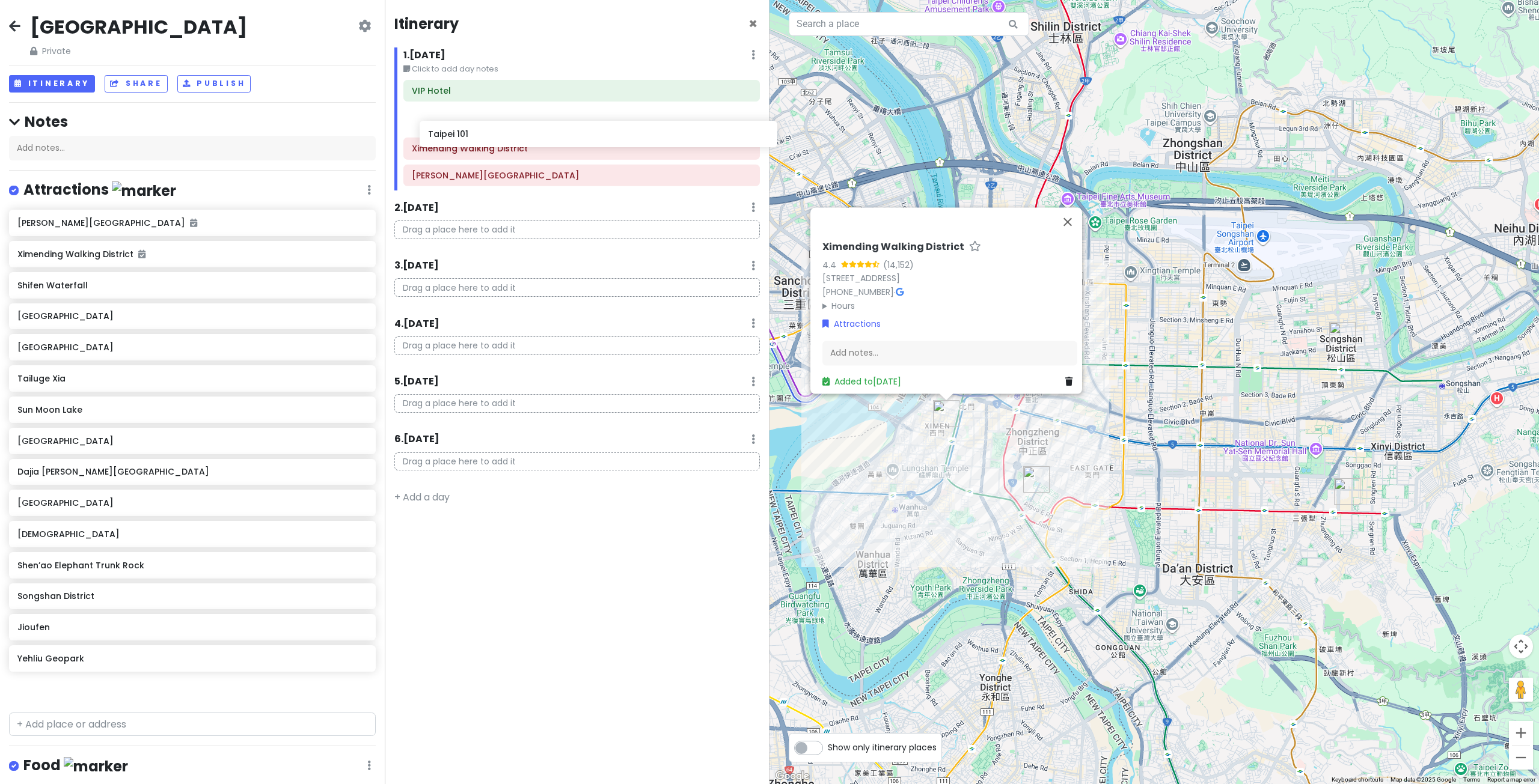
drag, startPoint x: 116, startPoint y: 285, endPoint x: 526, endPoint y: 135, distance: 436.6
click at [526, 135] on div "[GEOGRAPHIC_DATA] Private Change Dates Make a Copy Delete Trip Go Pro ⚡️ Give F…" at bounding box center [770, 392] width 1539 height 784
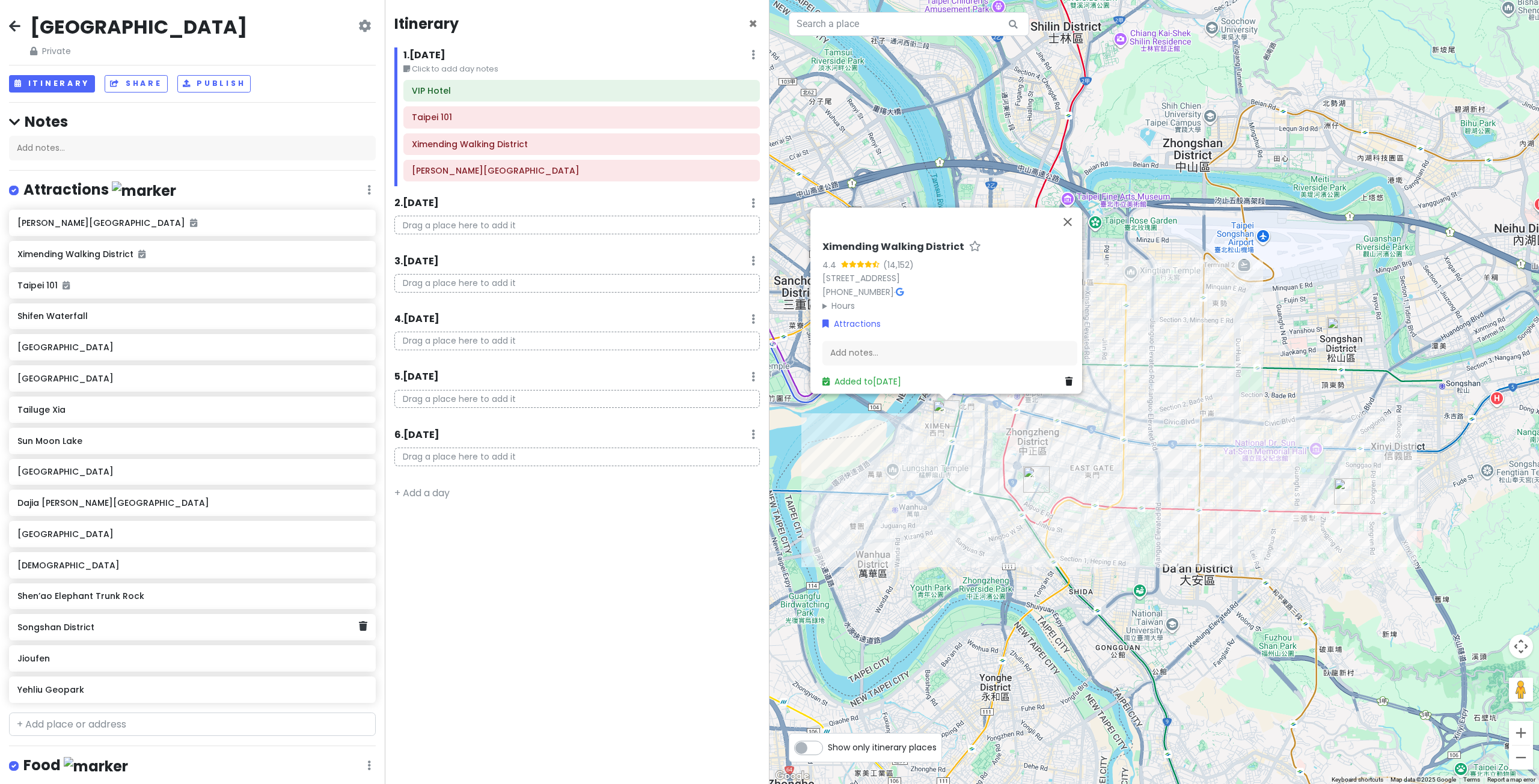
scroll to position [8, 0]
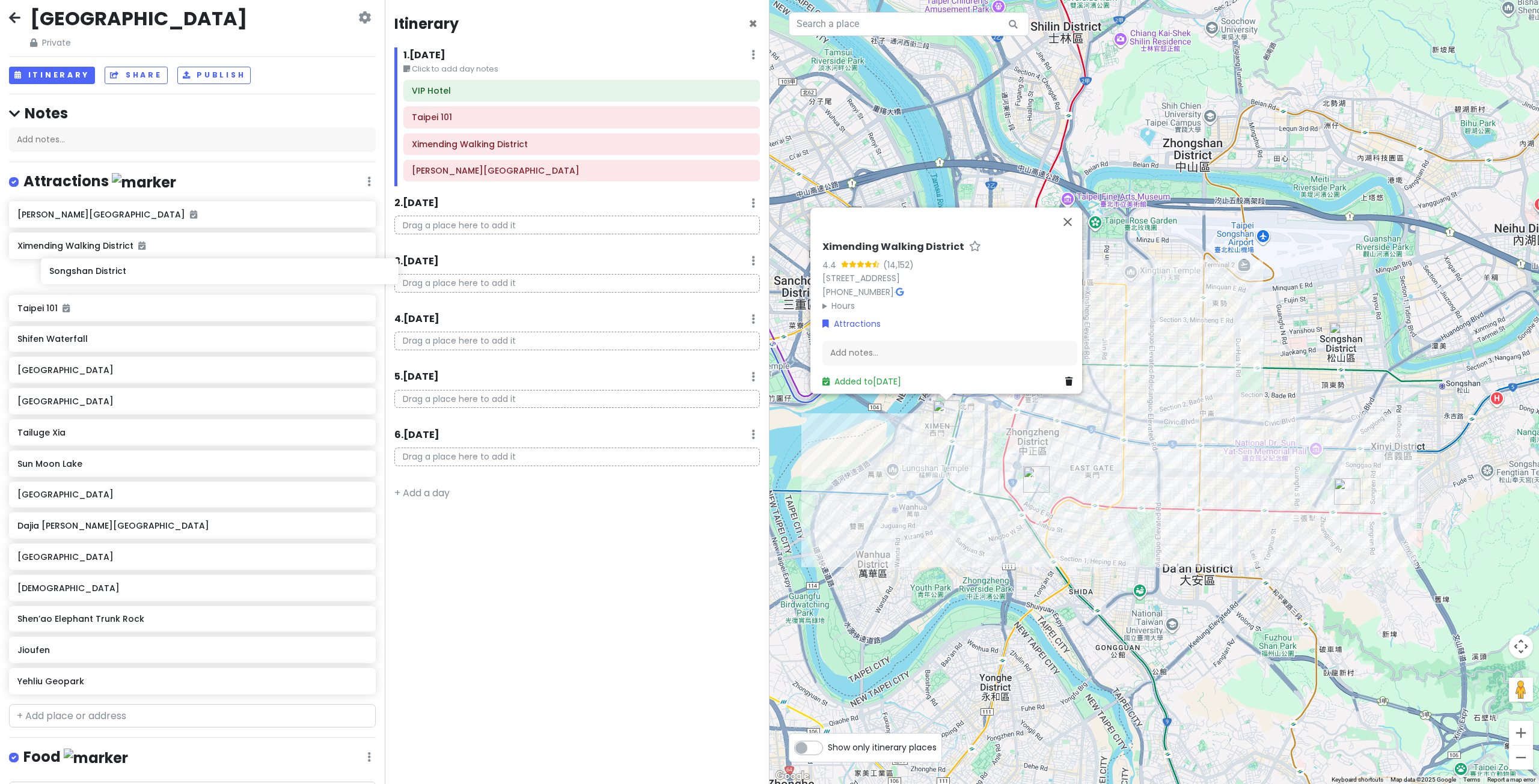
drag, startPoint x: 114, startPoint y: 631, endPoint x: 136, endPoint y: 277, distance: 354.7
click at [137, 277] on div "[PERSON_NAME][GEOGRAPHIC_DATA] [GEOGRAPHIC_DATA] [GEOGRAPHIC_DATA] [GEOGRAPHIC_…" at bounding box center [192, 450] width 384 height 497
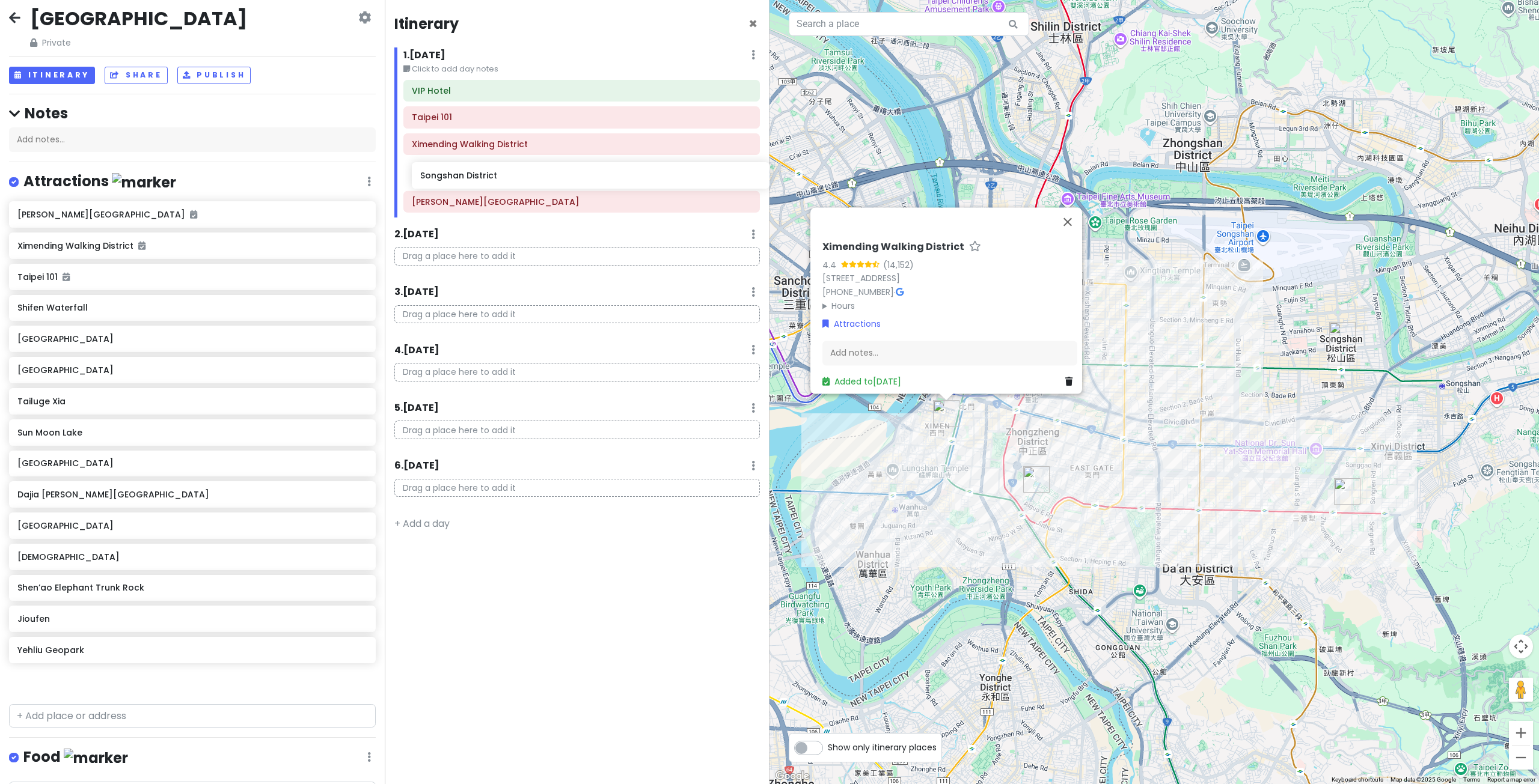
drag, startPoint x: 136, startPoint y: 283, endPoint x: 538, endPoint y: 183, distance: 414.3
click at [538, 183] on div "[GEOGRAPHIC_DATA] Private Change Dates Make a Copy Delete Trip Go Pro ⚡️ Give F…" at bounding box center [770, 392] width 1539 height 784
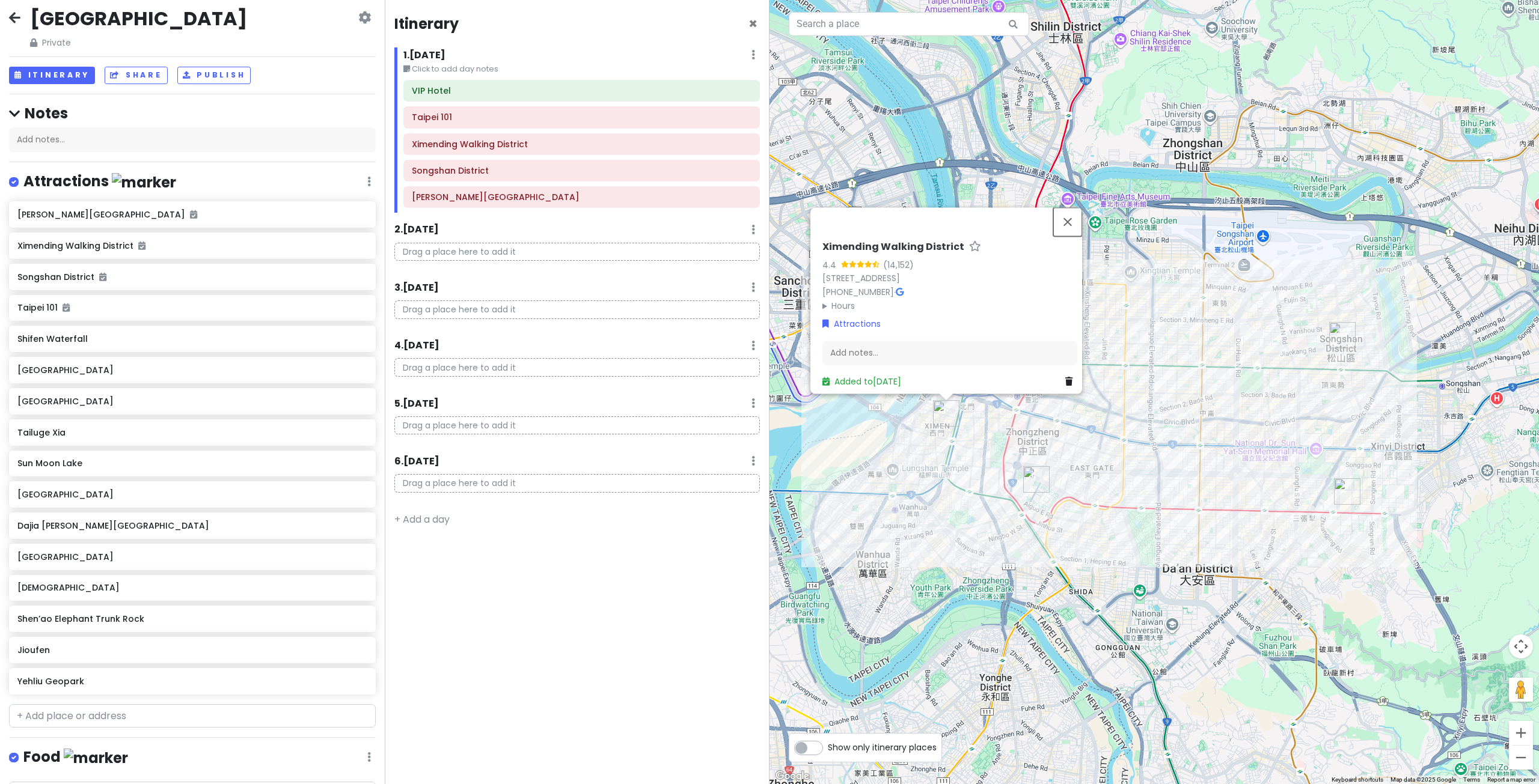
click at [1076, 207] on button "Close" at bounding box center [1067, 221] width 29 height 29
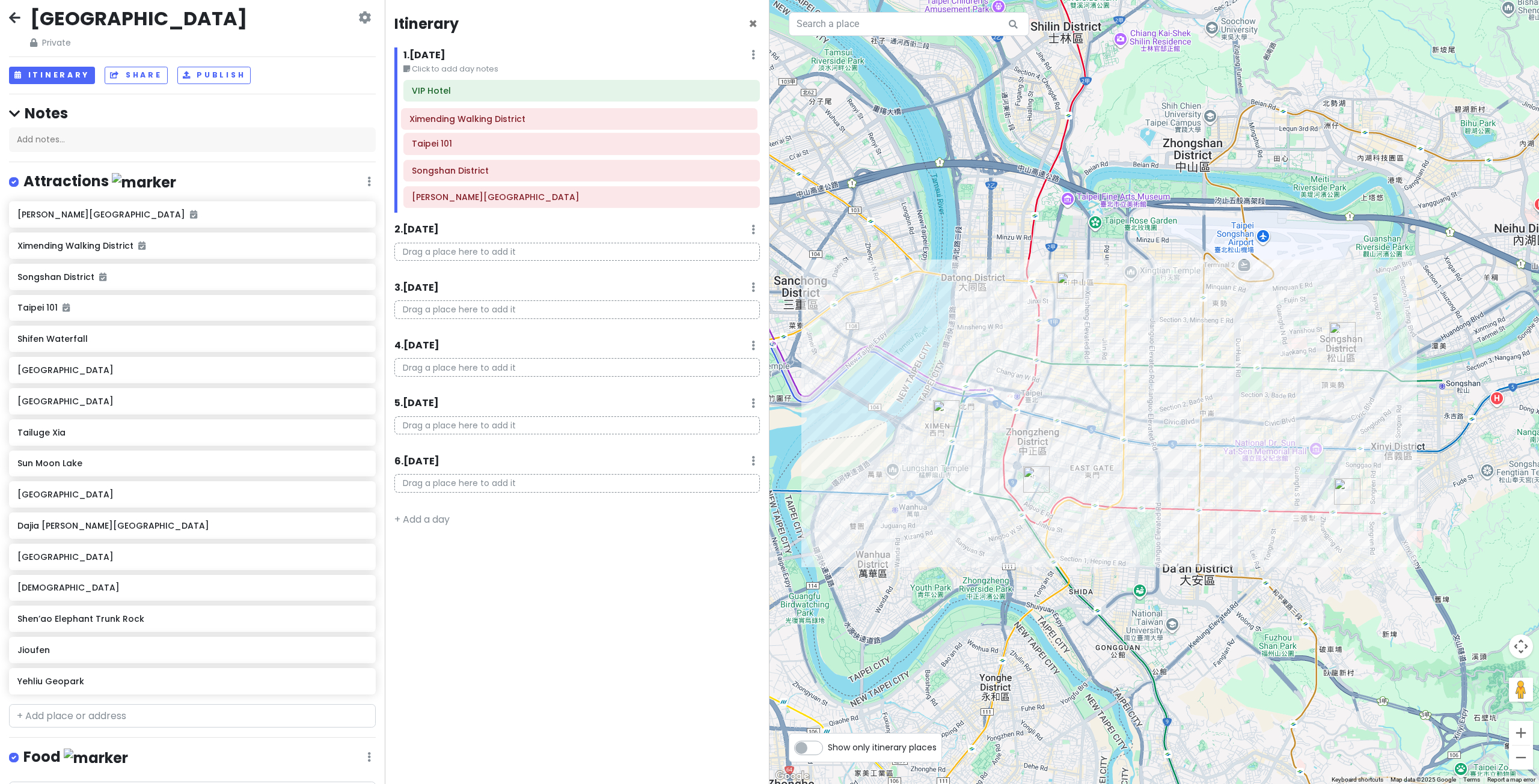
drag, startPoint x: 564, startPoint y: 154, endPoint x: 564, endPoint y: 131, distance: 23.0
click at [564, 130] on div "VIP [GEOGRAPHIC_DATA] 101 Ximending Walking District [GEOGRAPHIC_DATA] [PERSON_…" at bounding box center [581, 146] width 374 height 133
drag, startPoint x: 564, startPoint y: 196, endPoint x: 569, endPoint y: 146, distance: 50.2
click at [569, 146] on div "VIP Hotel Ximending Walking District [GEOGRAPHIC_DATA] 101 [GEOGRAPHIC_DATA] [P…" at bounding box center [581, 146] width 374 height 133
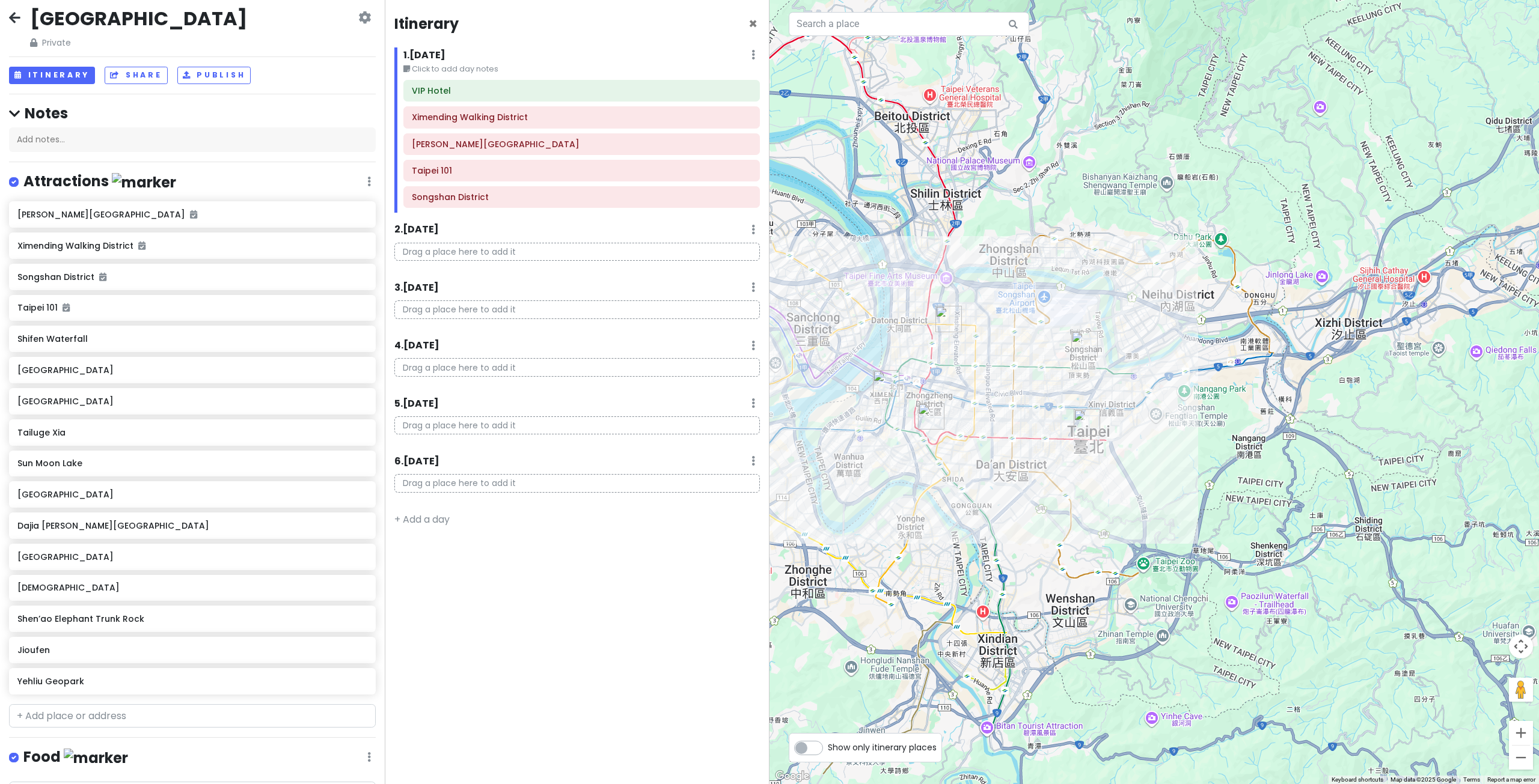
drag, startPoint x: 1308, startPoint y: 550, endPoint x: 1261, endPoint y: 499, distance: 69.4
click at [1265, 503] on div at bounding box center [1154, 392] width 770 height 784
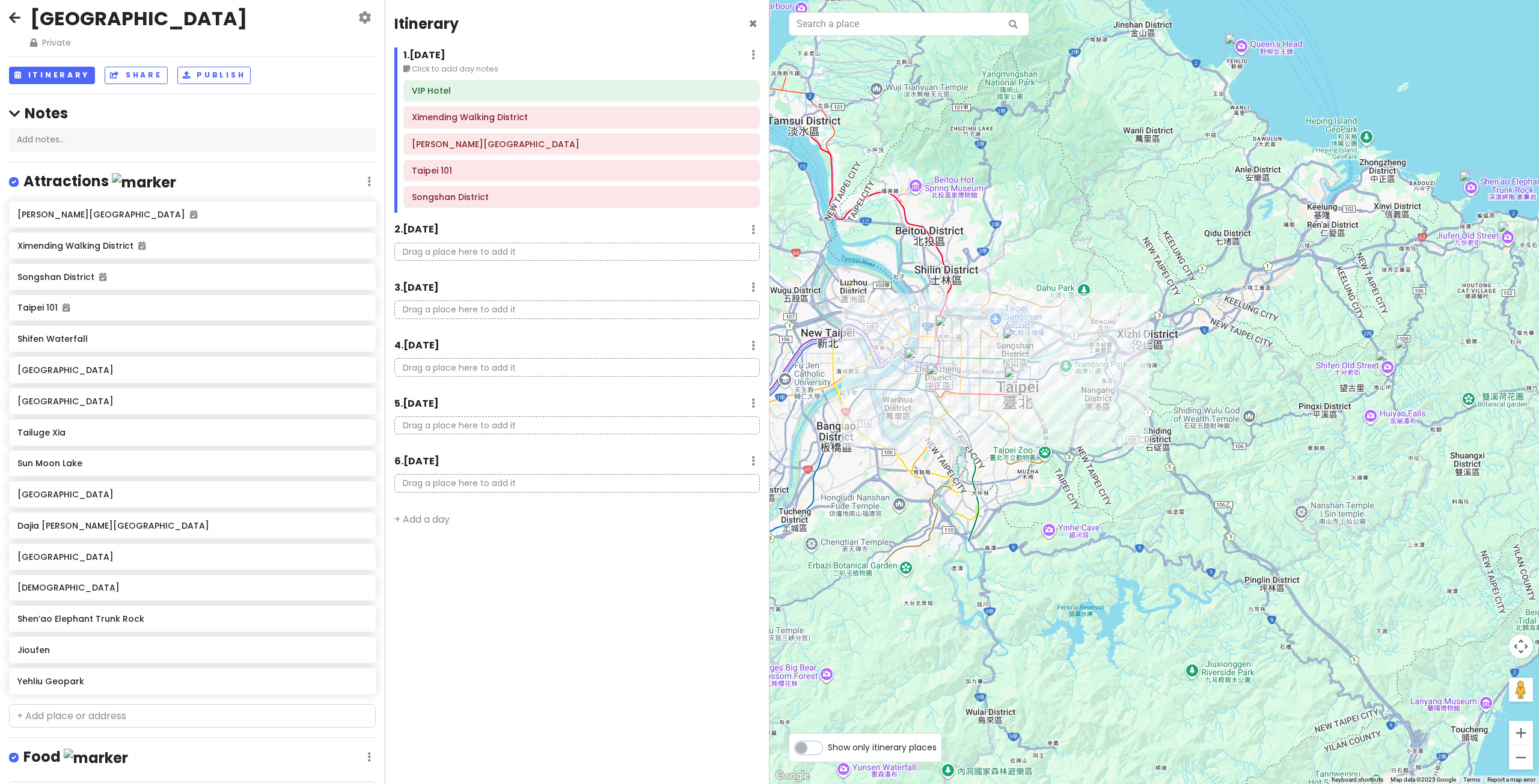
drag, startPoint x: 1276, startPoint y: 506, endPoint x: 1148, endPoint y: 465, distance: 134.4
click at [1148, 465] on div at bounding box center [1154, 392] width 770 height 784
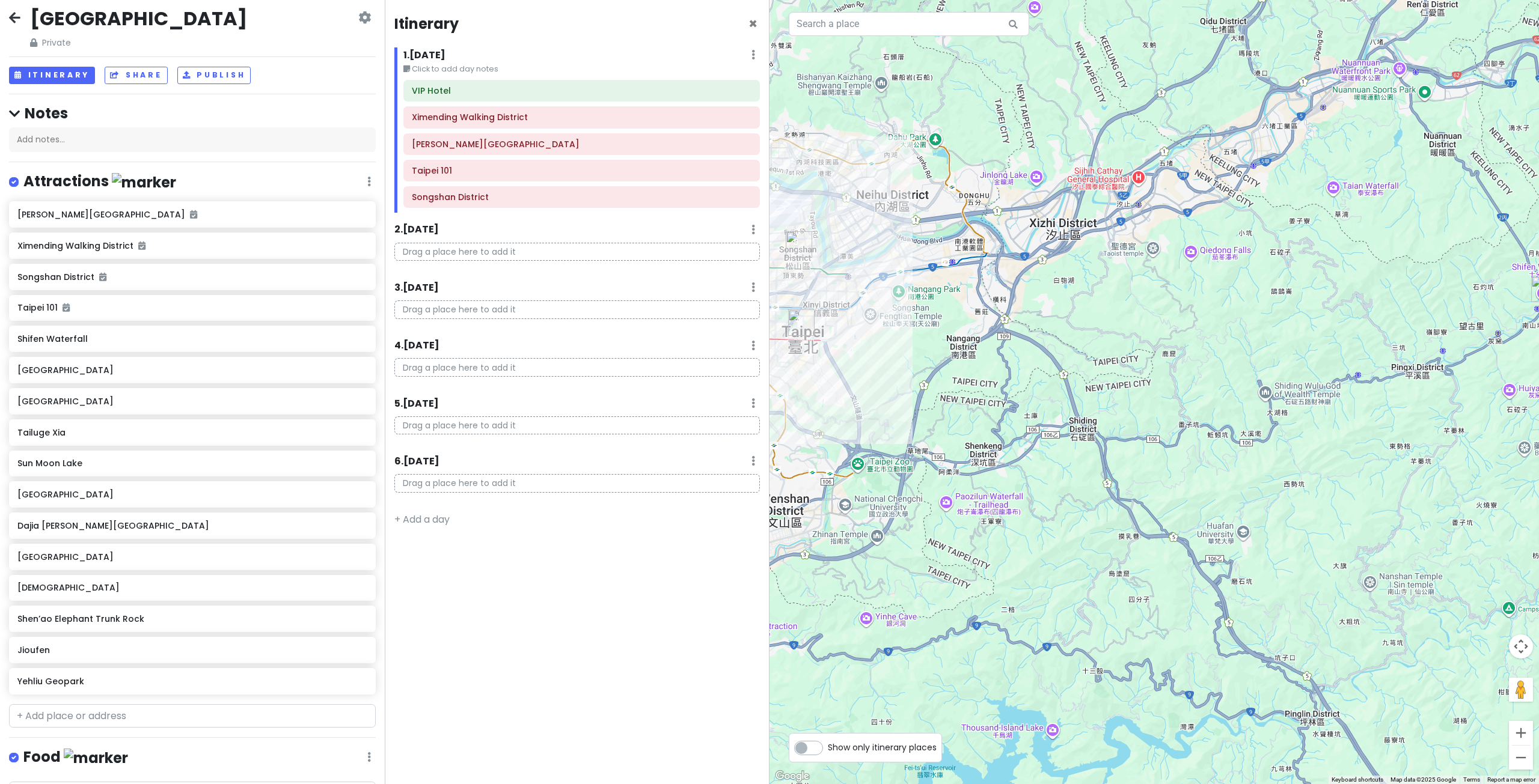
drag, startPoint x: 964, startPoint y: 303, endPoint x: 993, endPoint y: 320, distance: 33.6
click at [993, 320] on div at bounding box center [1154, 392] width 770 height 784
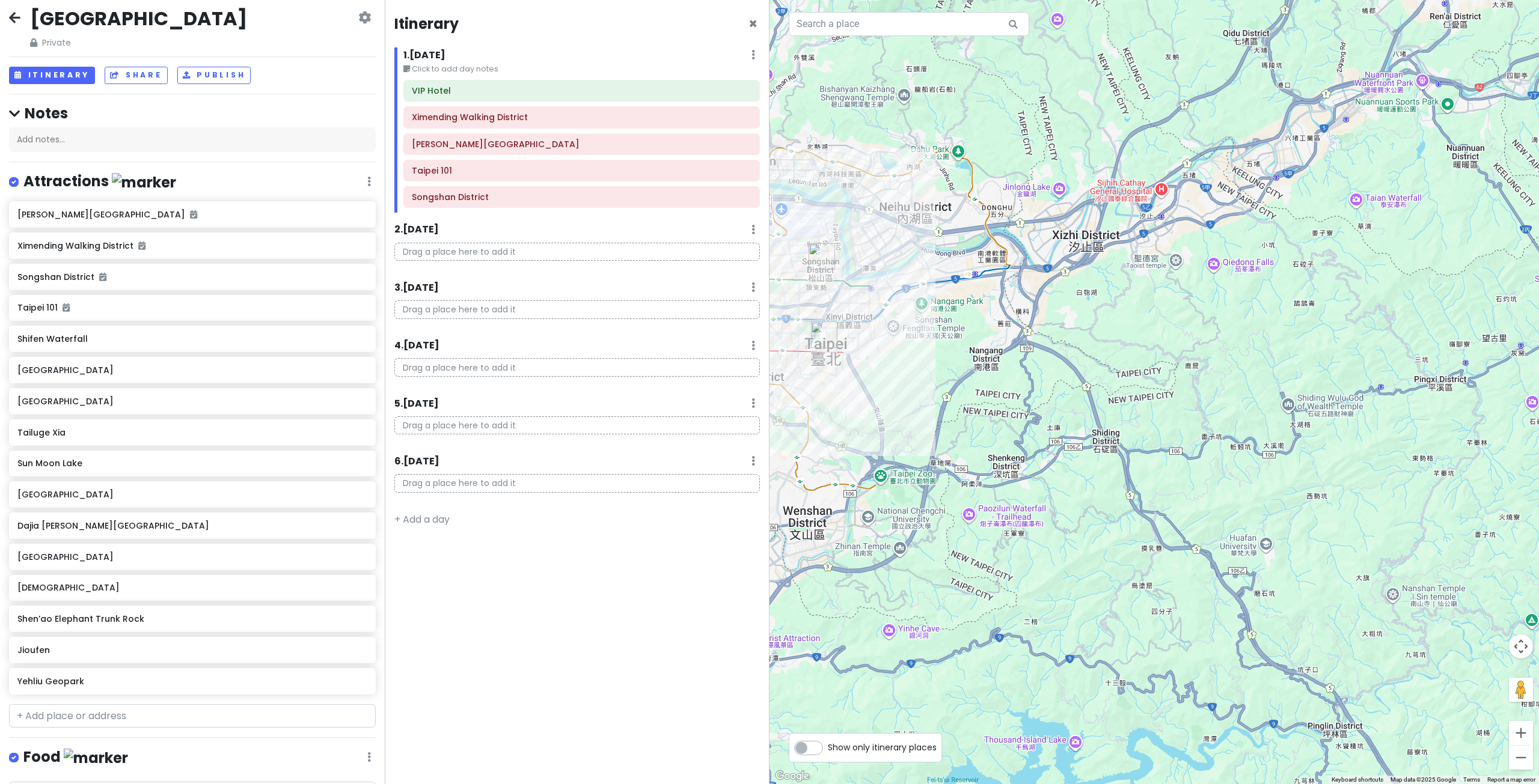
drag, startPoint x: 931, startPoint y: 399, endPoint x: 1013, endPoint y: 423, distance: 85.4
click at [1012, 423] on div at bounding box center [1154, 392] width 770 height 784
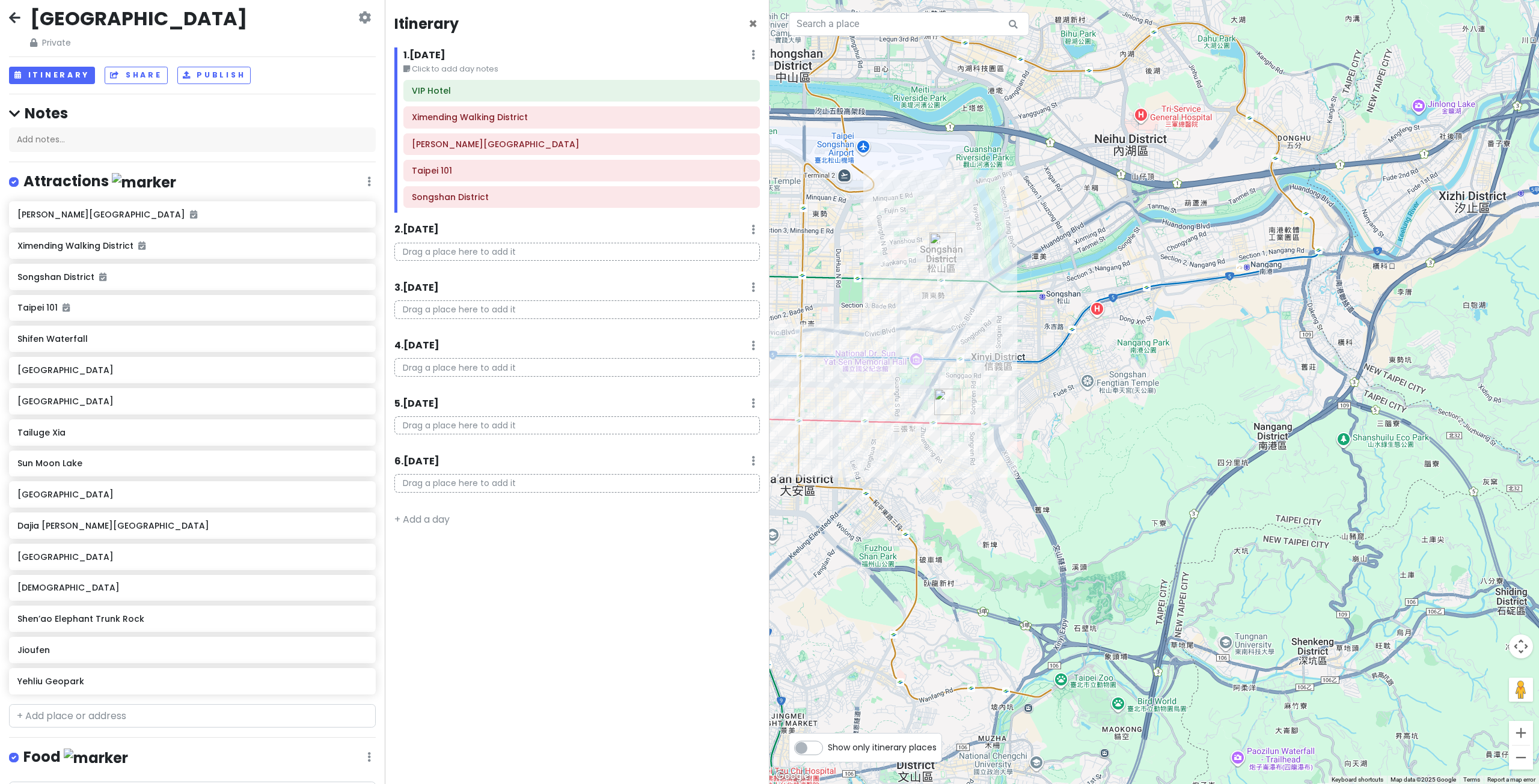
click at [1128, 379] on div at bounding box center [1154, 392] width 770 height 784
click at [1121, 383] on div at bounding box center [1154, 392] width 770 height 784
click at [1131, 390] on div at bounding box center [1154, 392] width 770 height 784
click at [1115, 384] on div at bounding box center [1154, 392] width 770 height 784
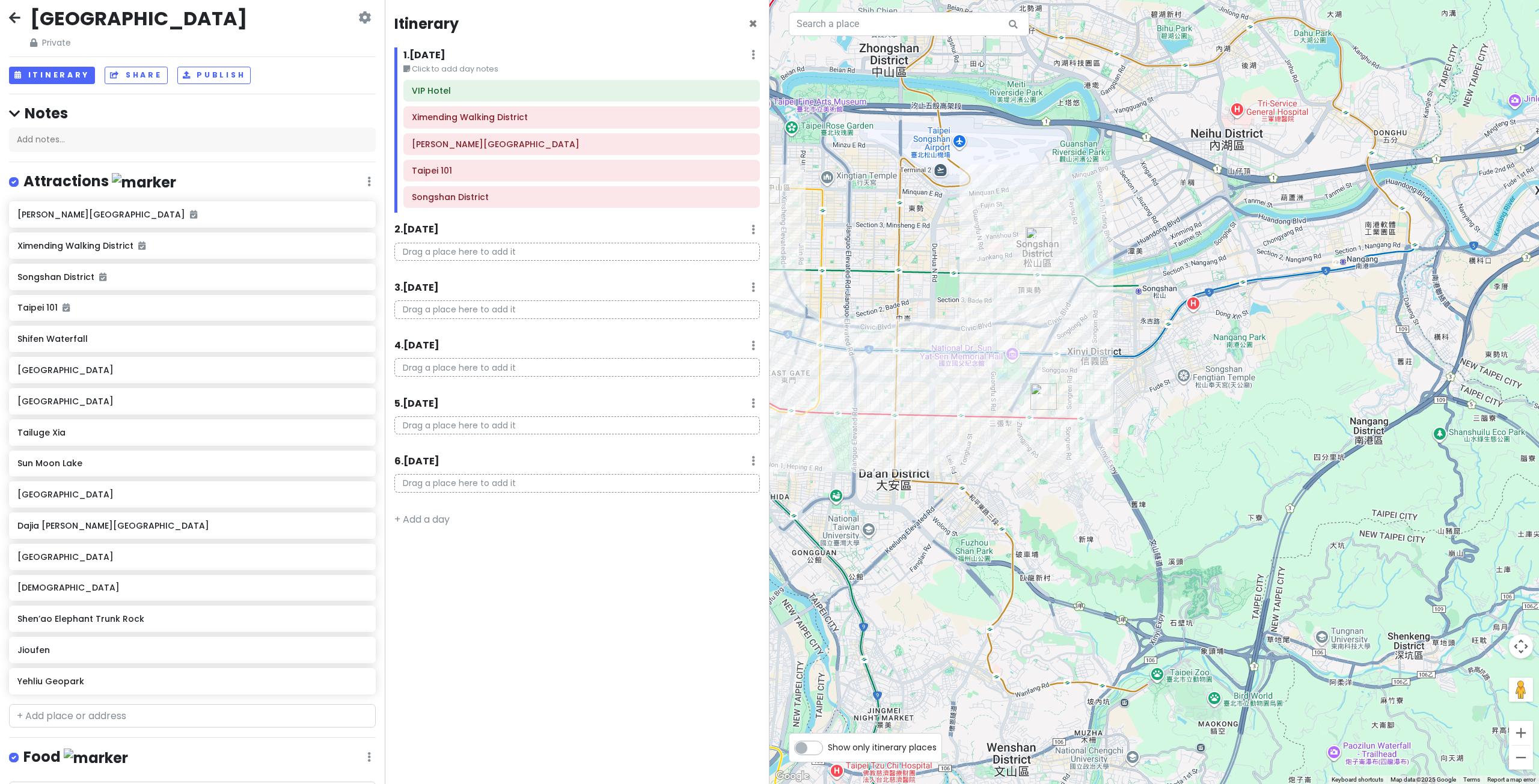
drag, startPoint x: 990, startPoint y: 313, endPoint x: 1113, endPoint y: 318, distance: 123.1
click at [1112, 318] on div at bounding box center [1154, 392] width 770 height 784
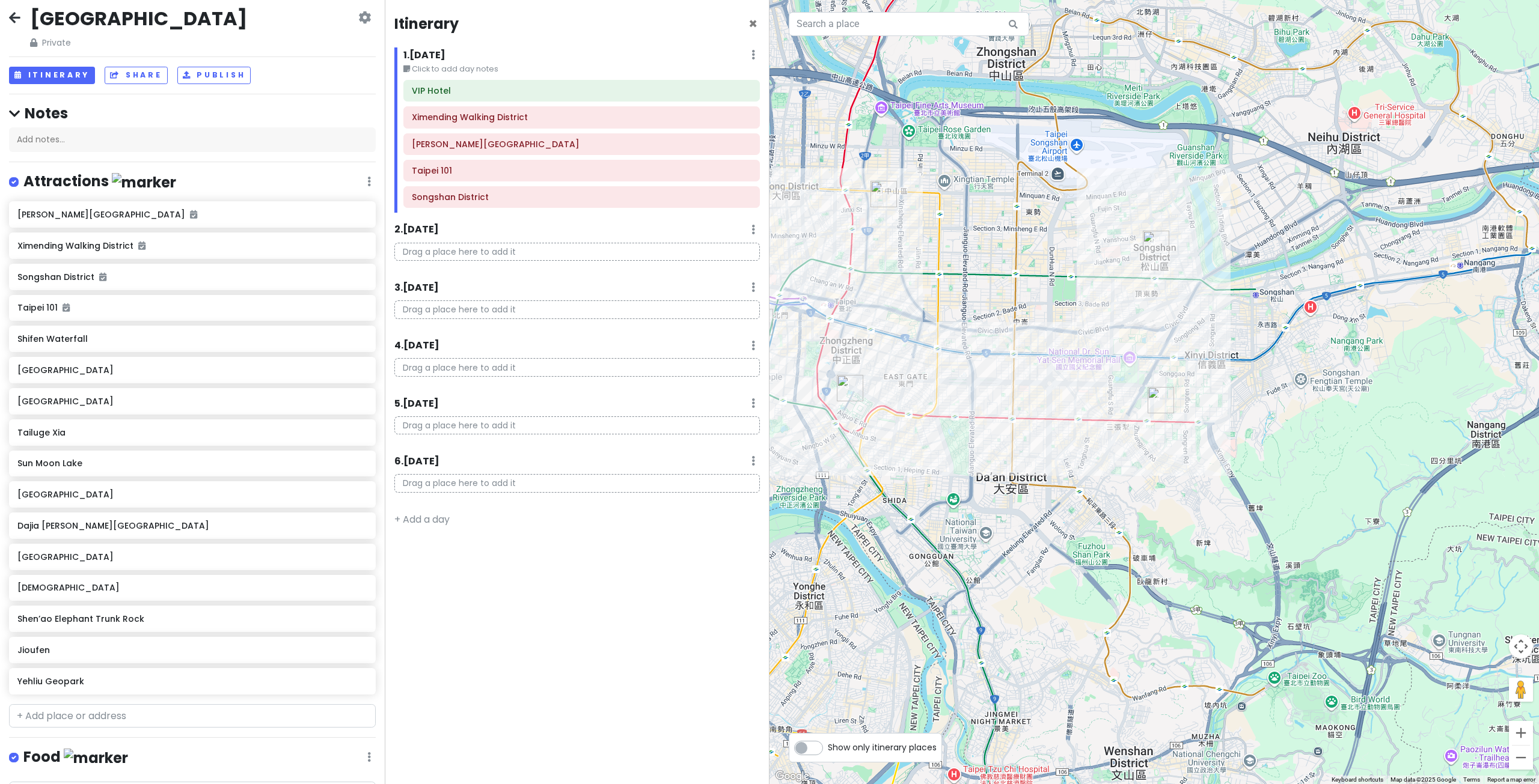
drag, startPoint x: 955, startPoint y: 291, endPoint x: 1039, endPoint y: 279, distance: 84.9
click at [1039, 279] on div at bounding box center [1154, 392] width 770 height 784
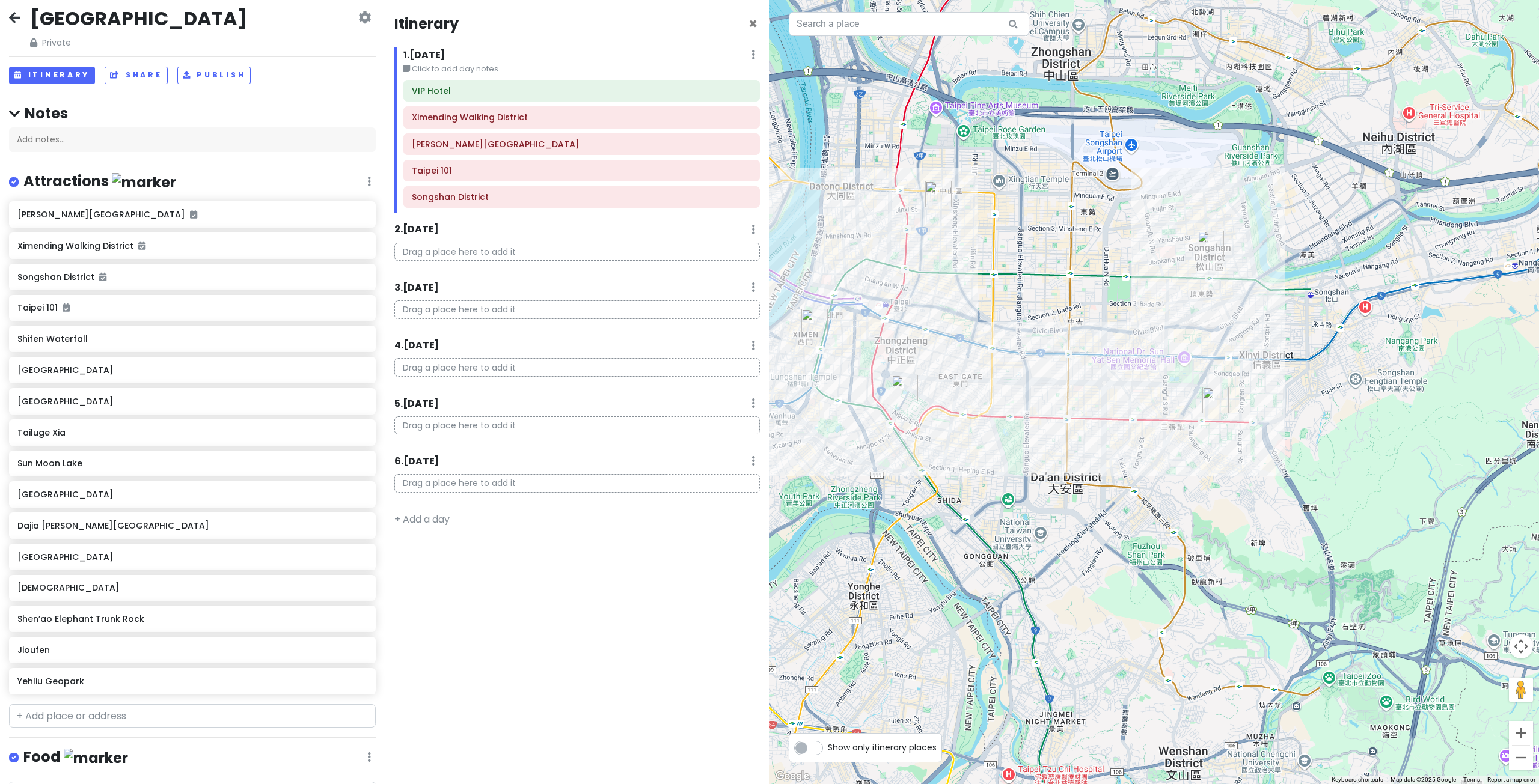
drag, startPoint x: 1074, startPoint y: 335, endPoint x: 1089, endPoint y: 337, distance: 15.1
click at [1089, 337] on div at bounding box center [1154, 392] width 770 height 784
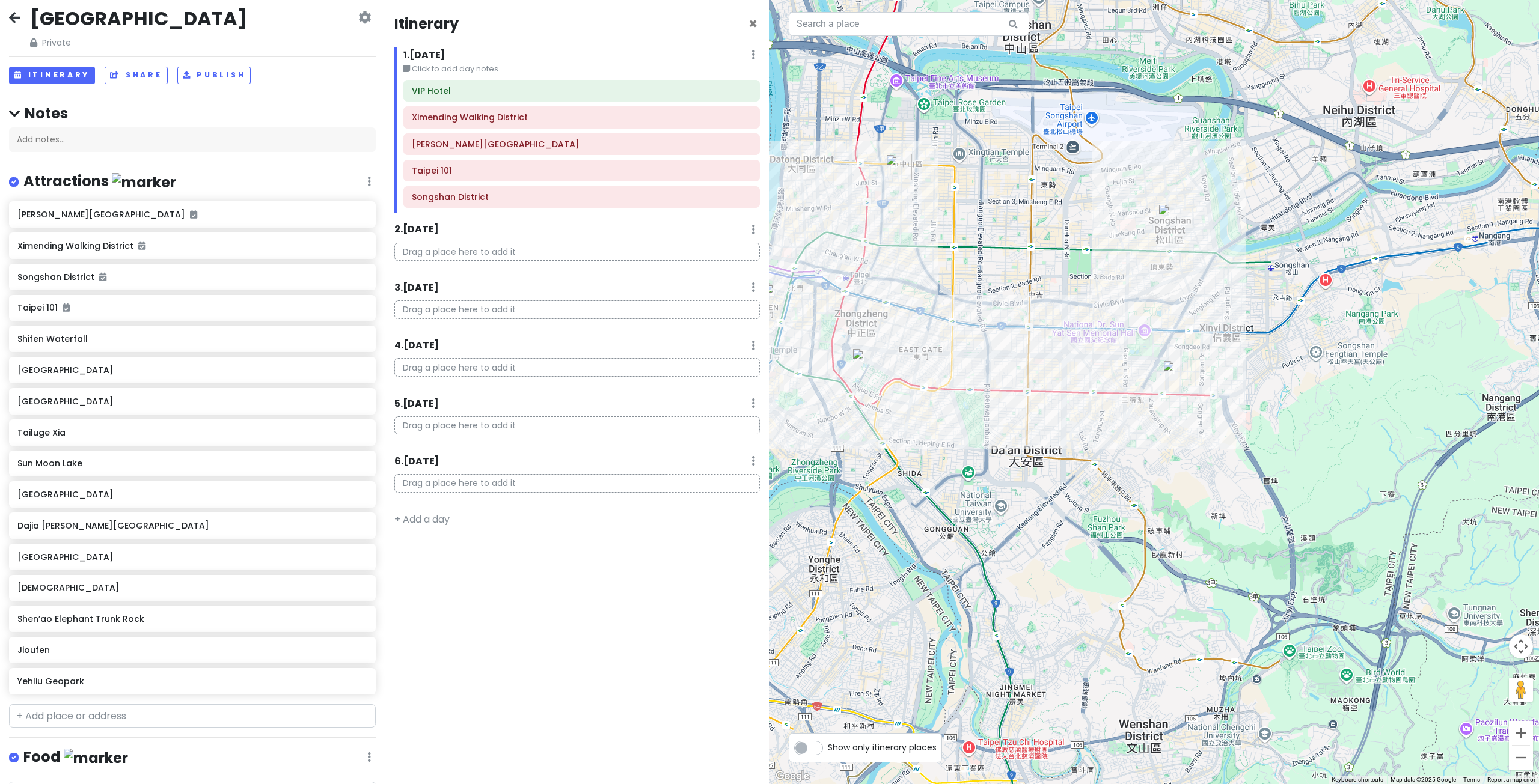
drag, startPoint x: 1256, startPoint y: 492, endPoint x: 1215, endPoint y: 460, distance: 52.0
click at [1221, 464] on div at bounding box center [1154, 392] width 770 height 784
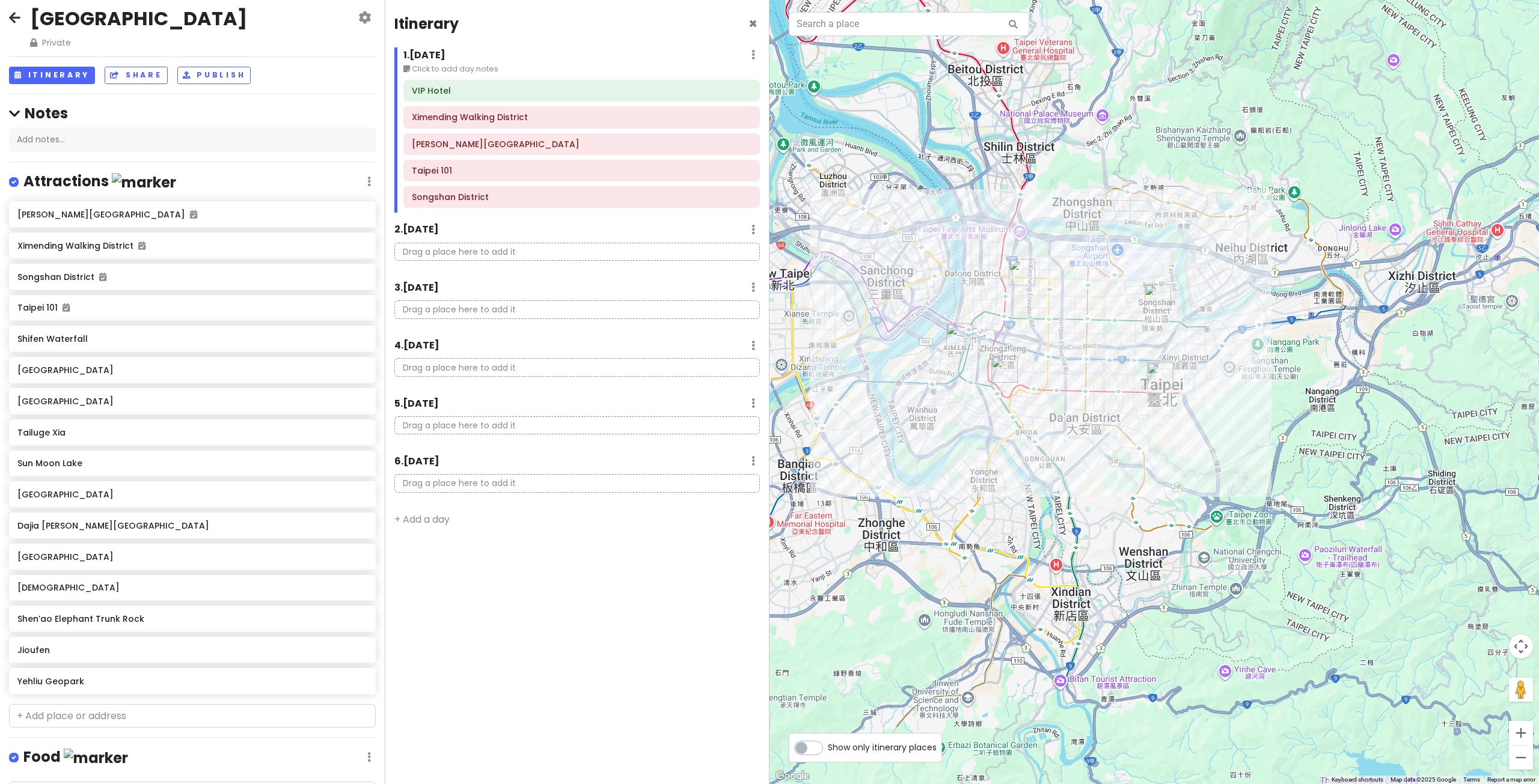
drag, startPoint x: 1304, startPoint y: 421, endPoint x: 1025, endPoint y: 451, distance: 280.6
click at [1062, 446] on div at bounding box center [1154, 392] width 770 height 784
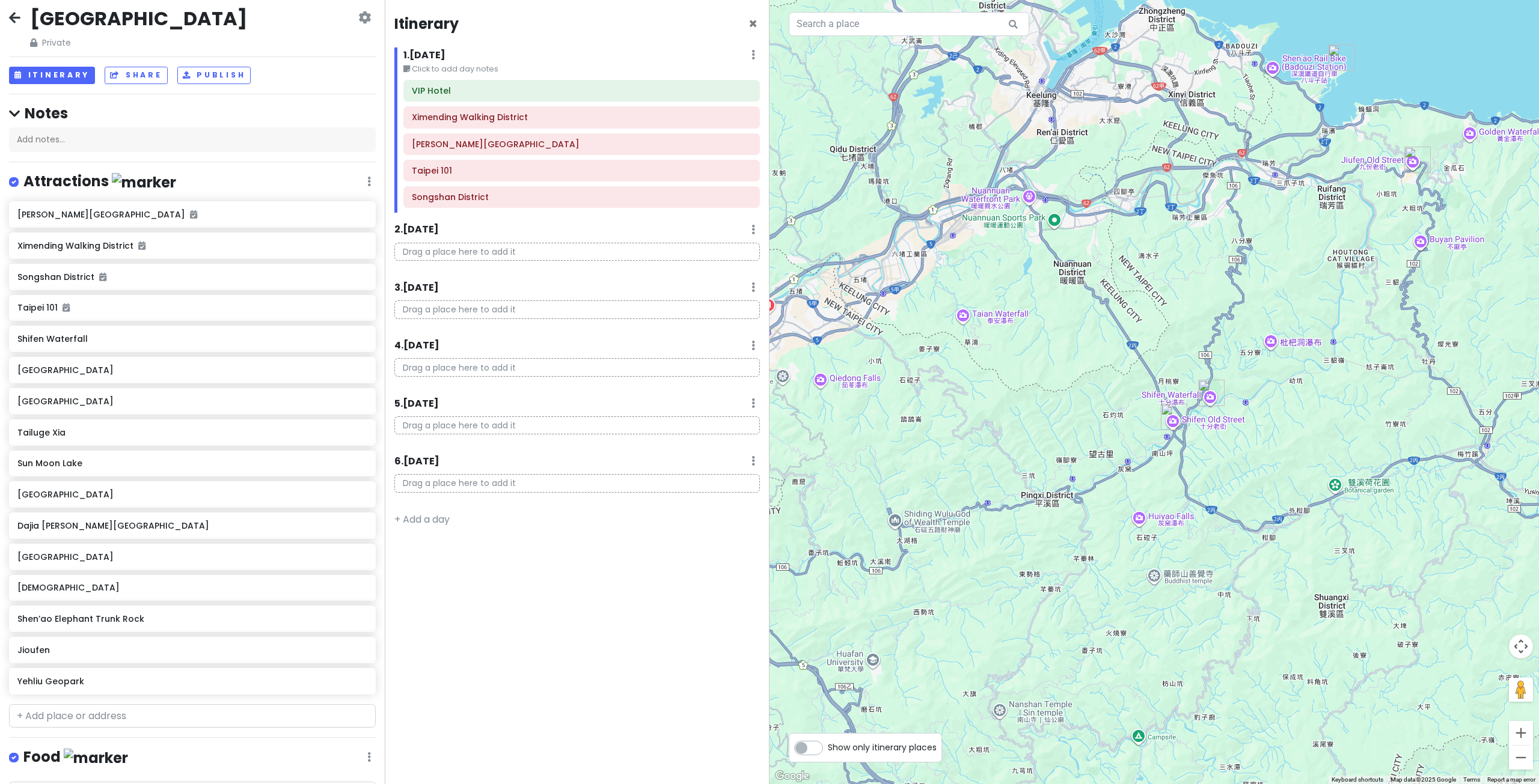
drag, startPoint x: 1107, startPoint y: 458, endPoint x: 1254, endPoint y: 444, distance: 147.7
click at [1229, 451] on div at bounding box center [1154, 392] width 770 height 784
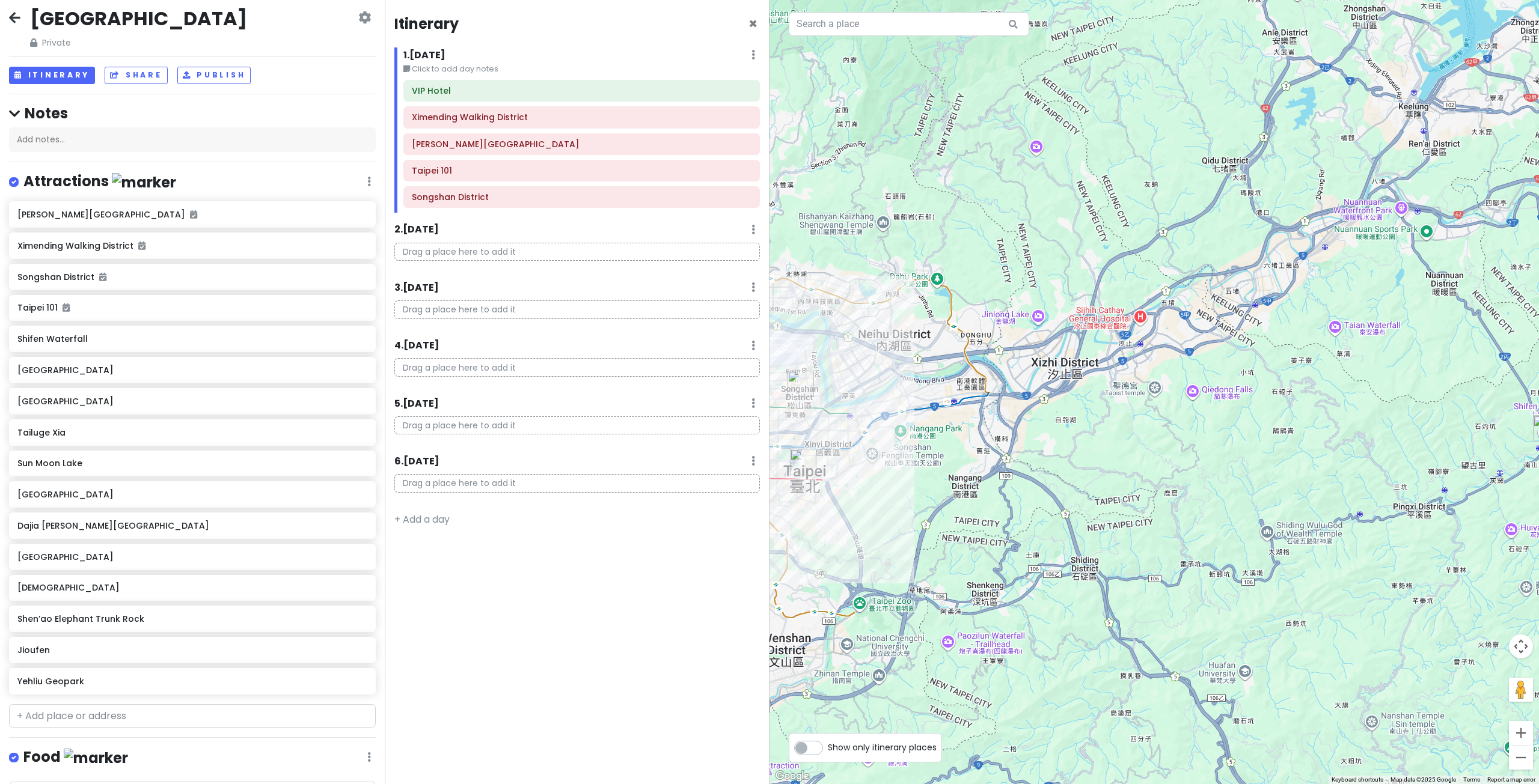
drag, startPoint x: 1040, startPoint y: 460, endPoint x: 1178, endPoint y: 498, distance: 143.1
click at [1170, 497] on div at bounding box center [1154, 392] width 770 height 784
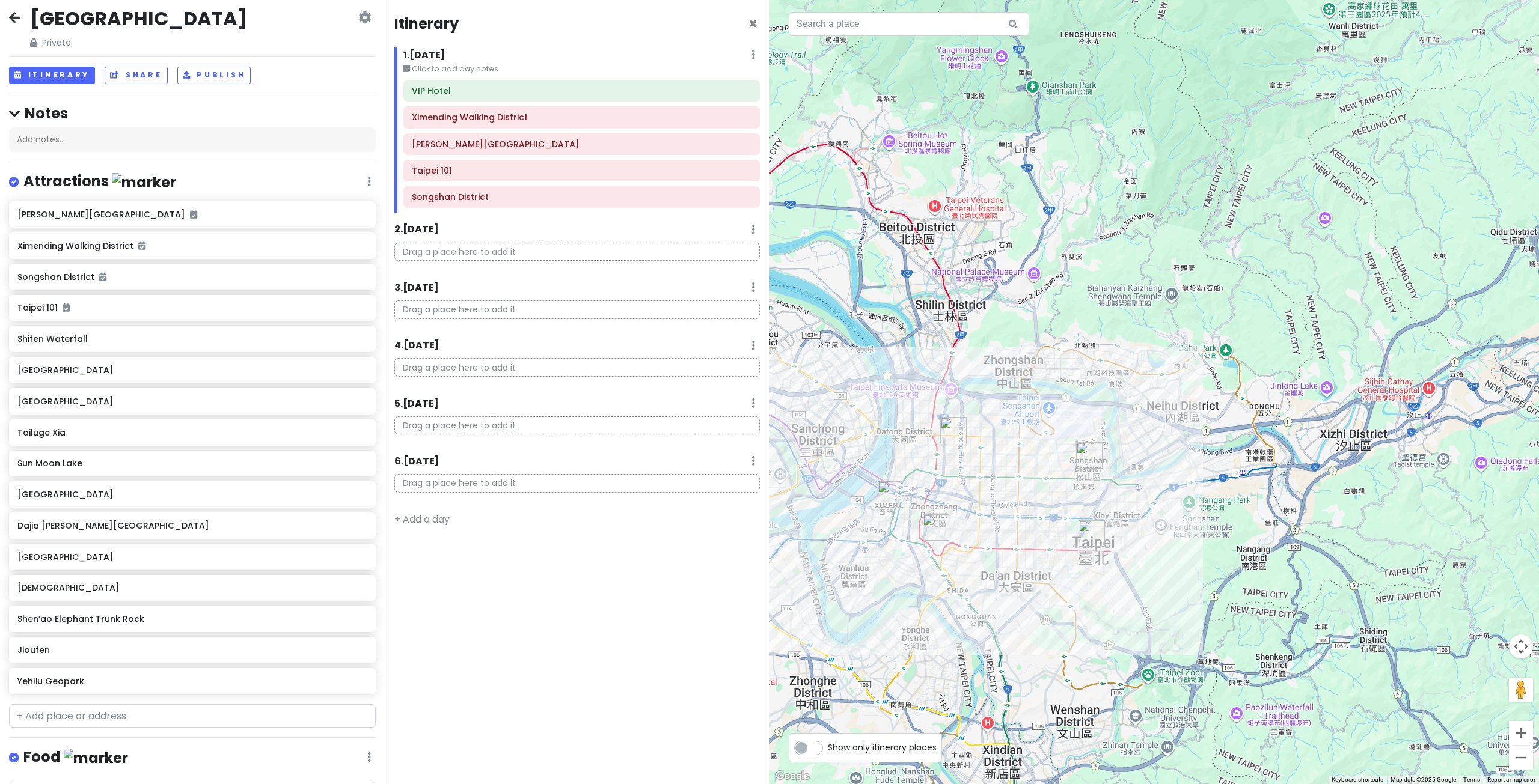
drag, startPoint x: 1151, startPoint y: 486, endPoint x: 1153, endPoint y: 436, distance: 50.0
click at [1153, 445] on div at bounding box center [1154, 392] width 770 height 784
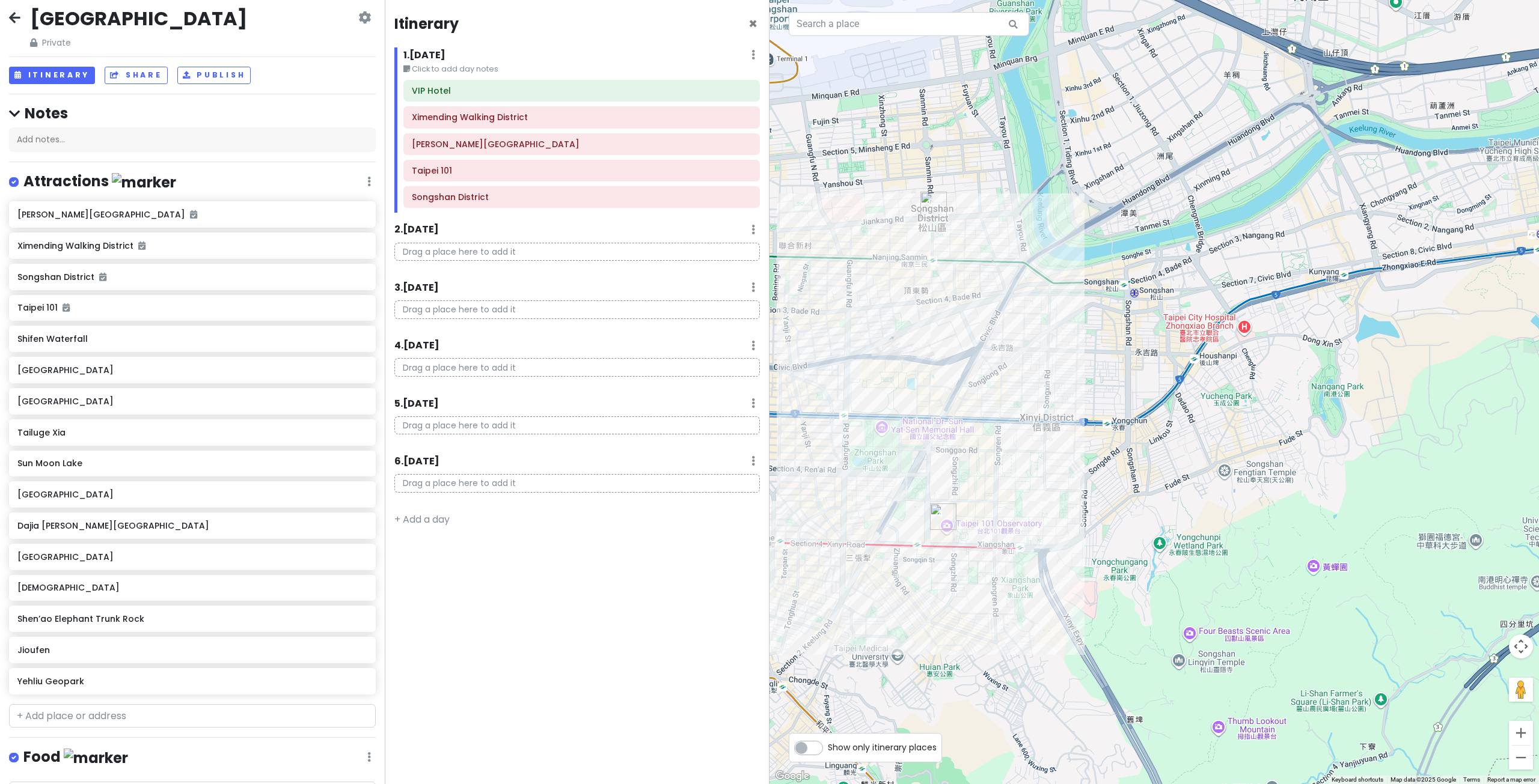
drag, startPoint x: 1197, startPoint y: 513, endPoint x: 1196, endPoint y: 428, distance: 85.0
click at [1217, 420] on div at bounding box center [1154, 392] width 770 height 784
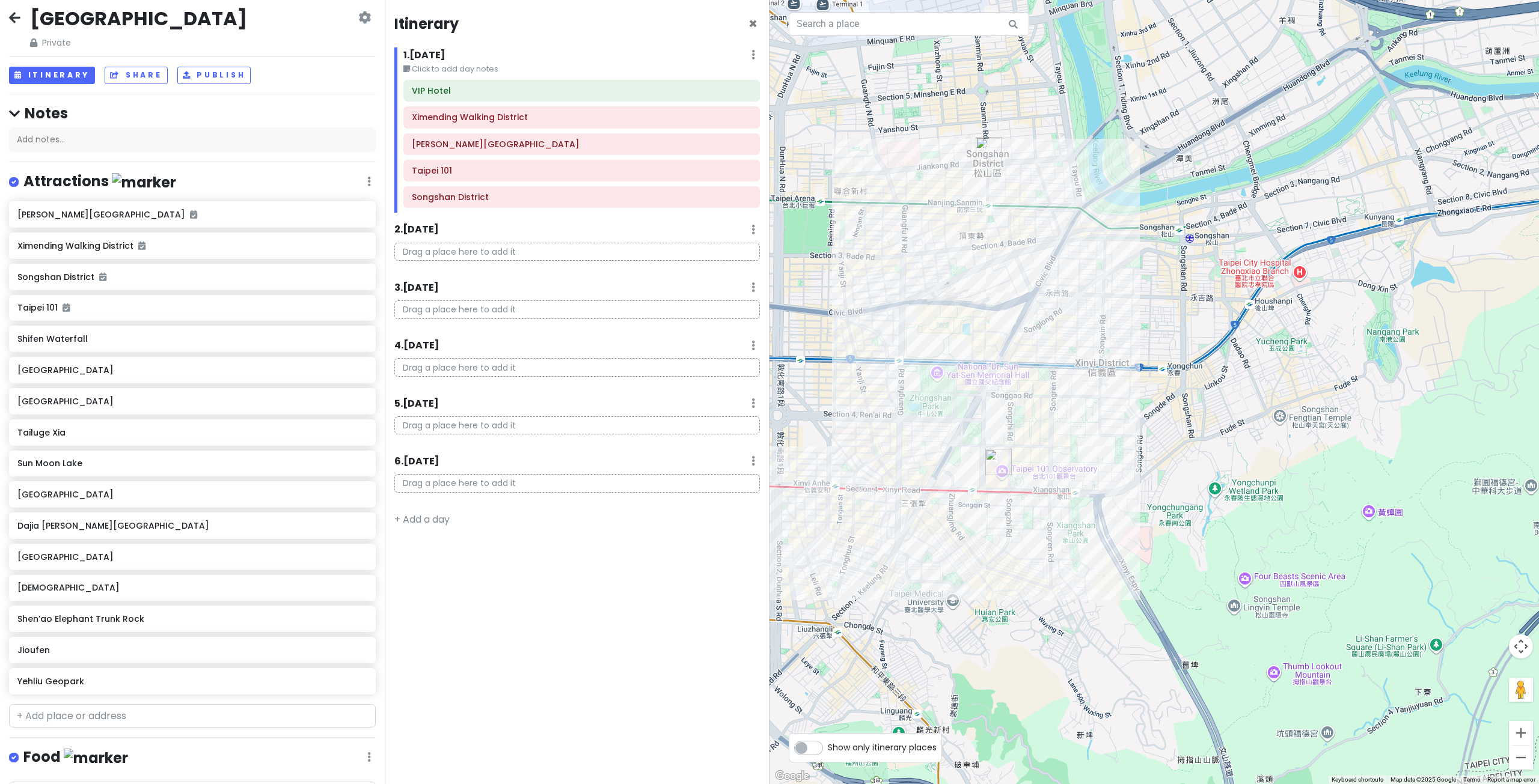
drag, startPoint x: 1171, startPoint y: 443, endPoint x: 1228, endPoint y: 415, distance: 63.5
click at [1229, 416] on div at bounding box center [1154, 392] width 770 height 784
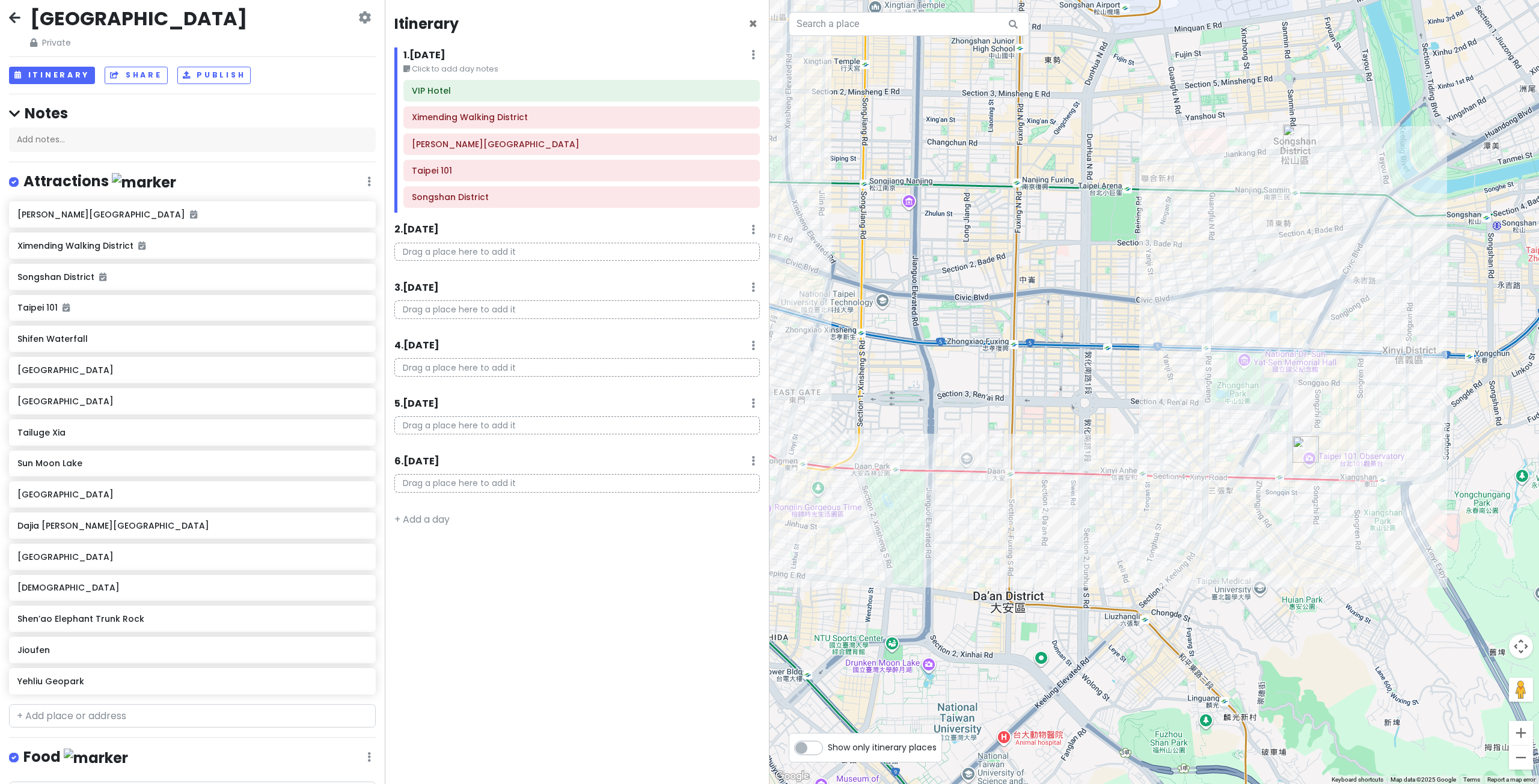
drag, startPoint x: 994, startPoint y: 546, endPoint x: 1226, endPoint y: 572, distance: 233.5
click at [1225, 573] on div at bounding box center [1154, 392] width 770 height 784
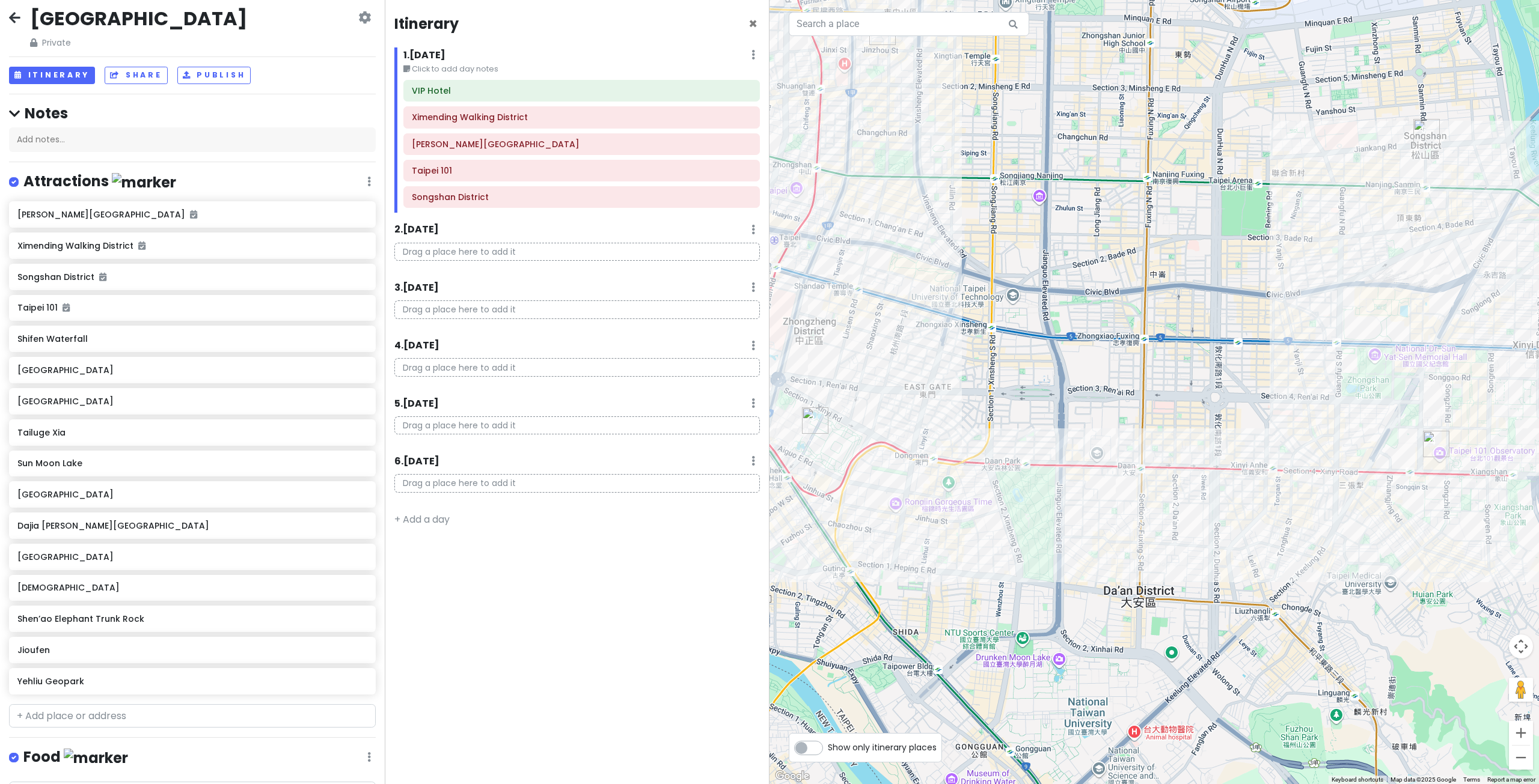
drag, startPoint x: 1003, startPoint y: 527, endPoint x: 1077, endPoint y: 536, distance: 74.5
click at [1077, 536] on div at bounding box center [1154, 392] width 770 height 784
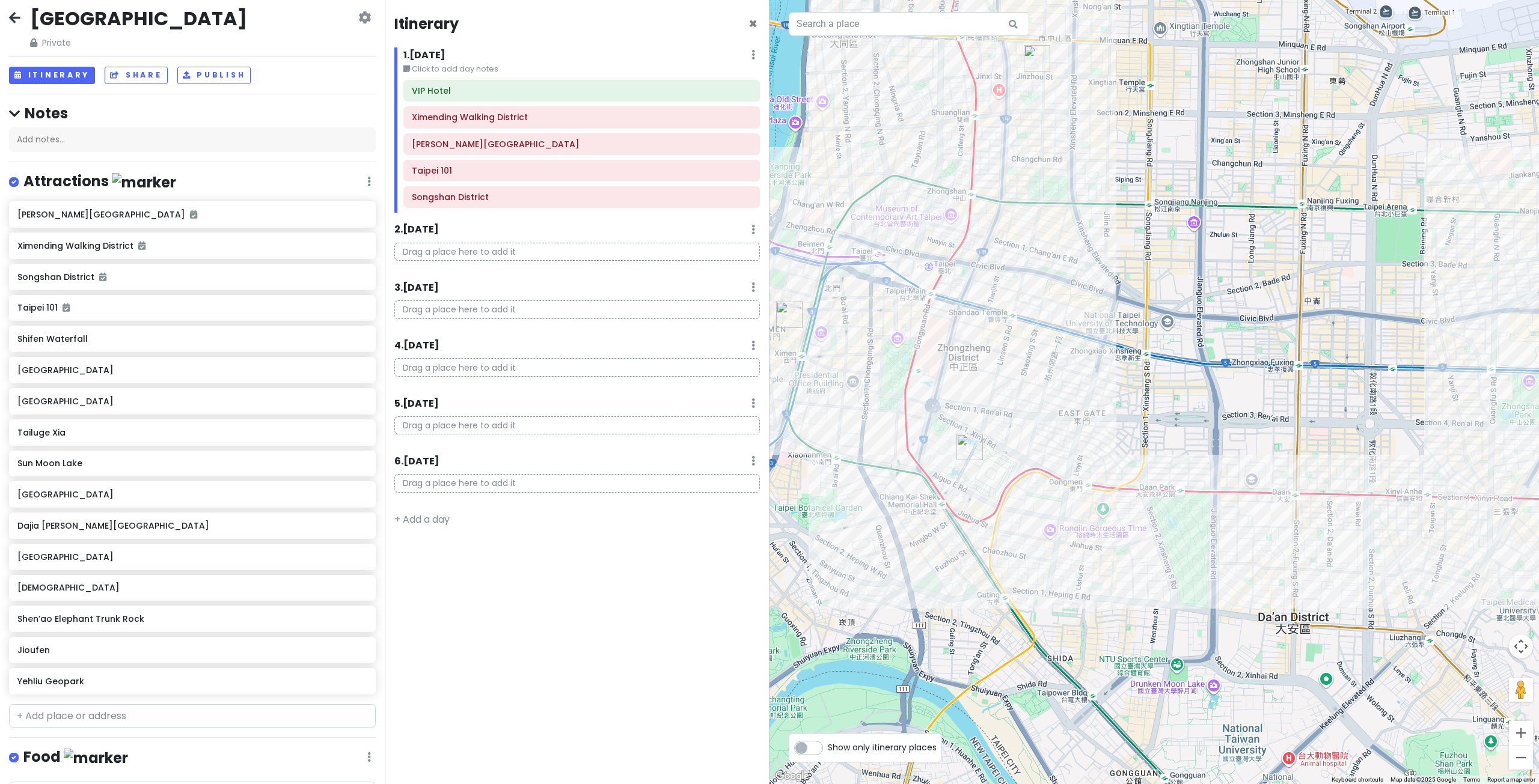
drag, startPoint x: 1022, startPoint y: 538, endPoint x: 1178, endPoint y: 565, distance: 158.3
click at [1178, 565] on div at bounding box center [1154, 392] width 770 height 784
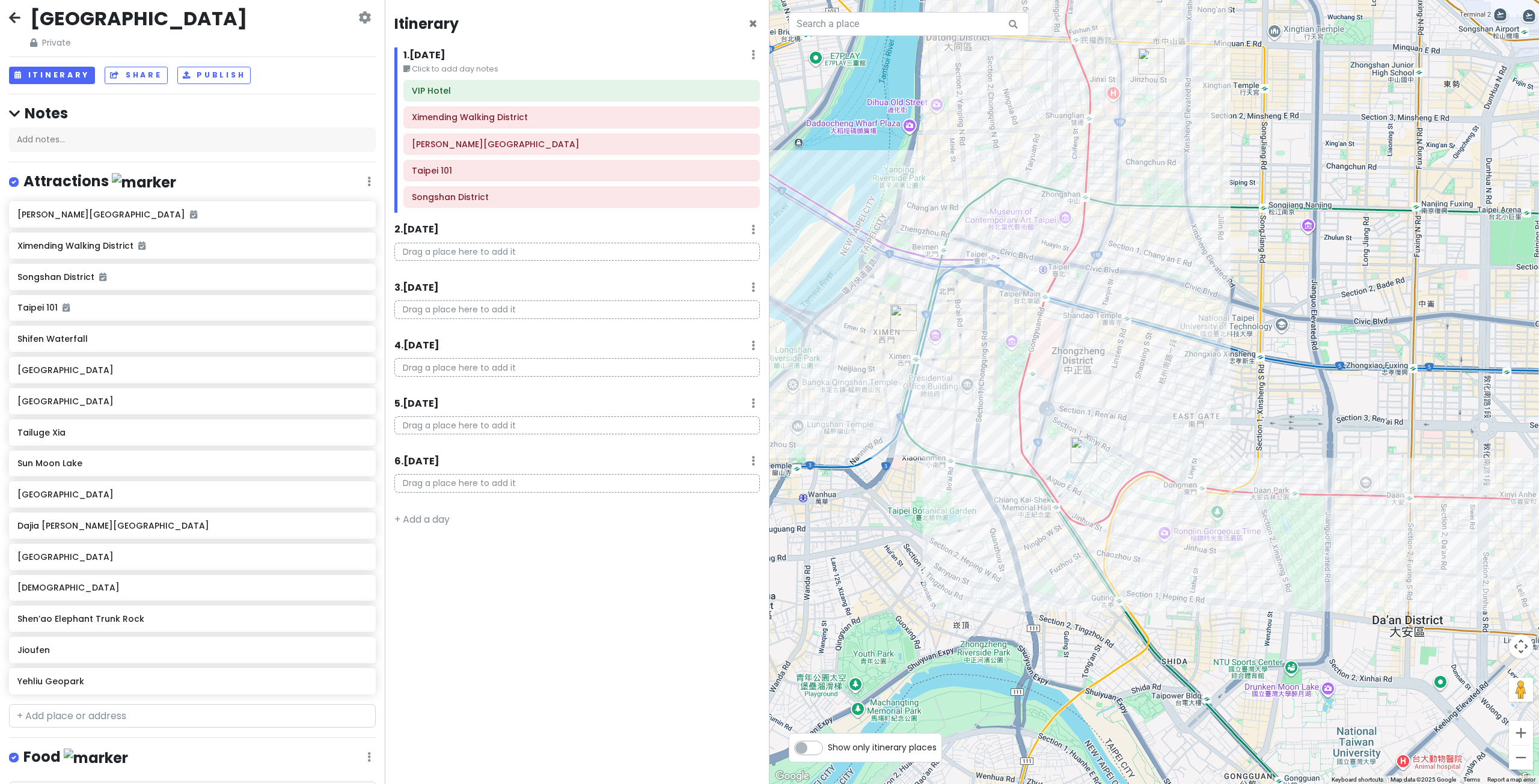
drag, startPoint x: 918, startPoint y: 569, endPoint x: 1024, endPoint y: 572, distance: 106.0
click at [1024, 572] on div at bounding box center [1154, 392] width 770 height 784
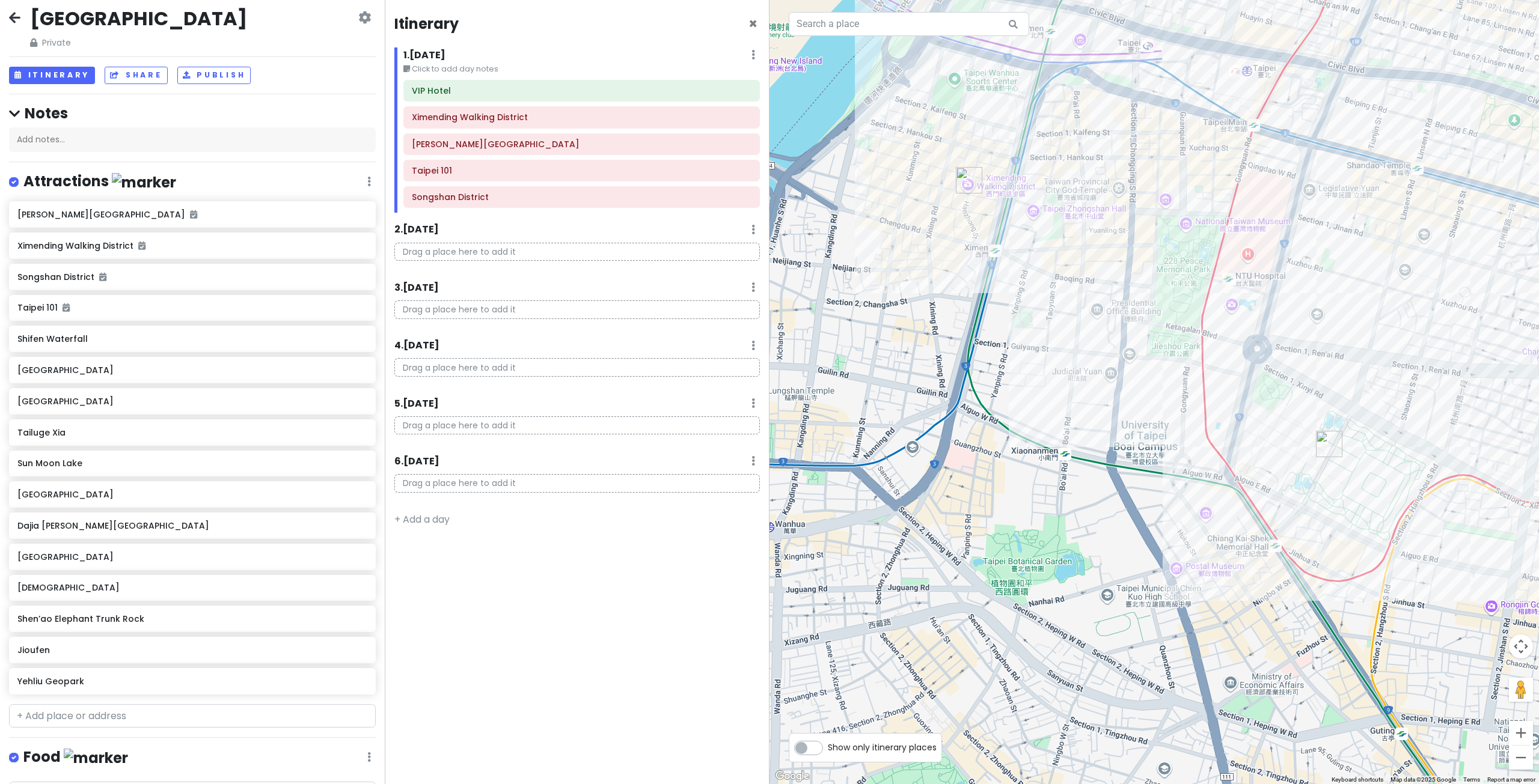
drag, startPoint x: 980, startPoint y: 524, endPoint x: 1155, endPoint y: 582, distance: 184.4
click at [1148, 580] on div at bounding box center [1154, 392] width 770 height 784
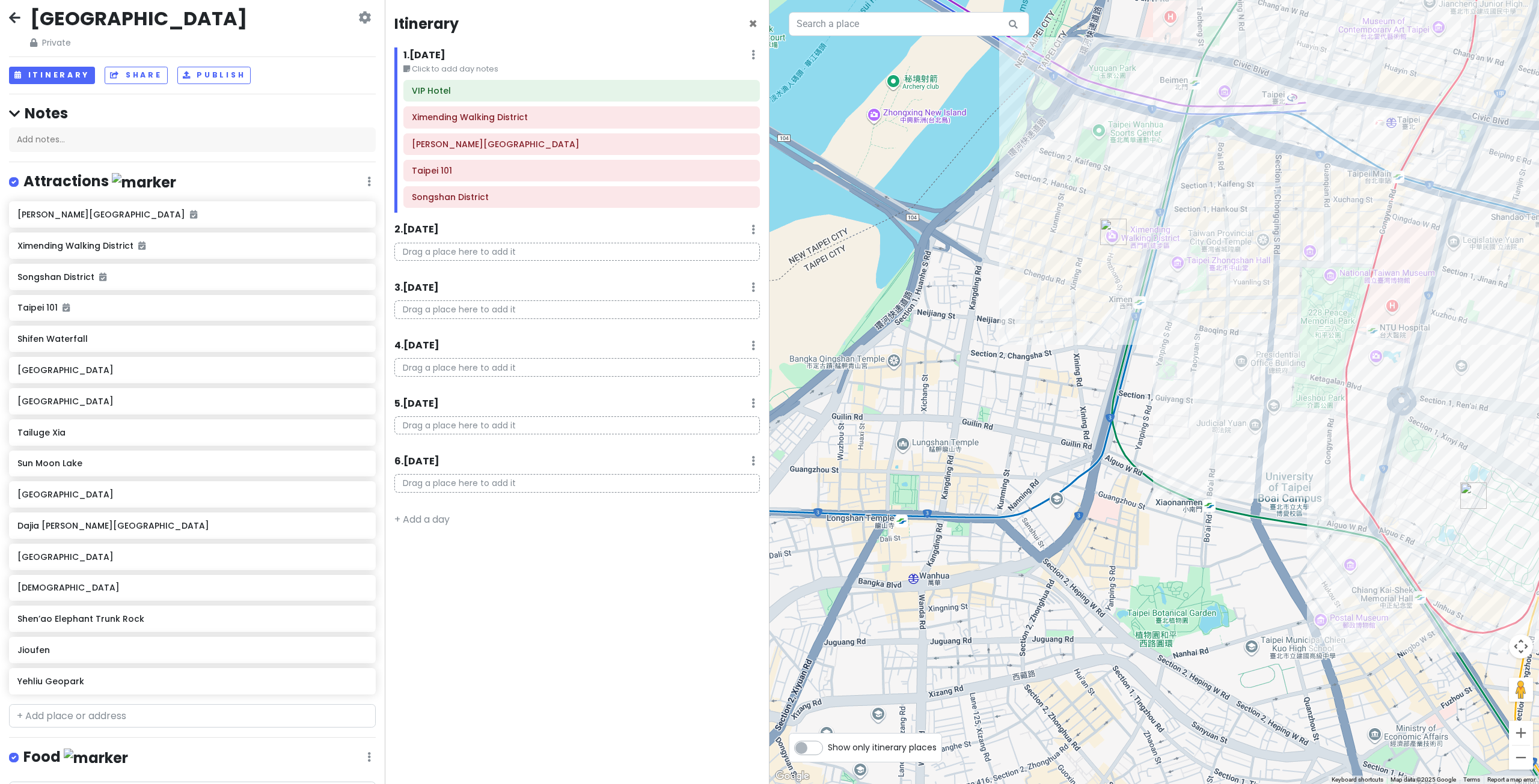
drag, startPoint x: 969, startPoint y: 490, endPoint x: 1077, endPoint y: 530, distance: 115.2
click at [1077, 530] on div at bounding box center [1154, 392] width 770 height 784
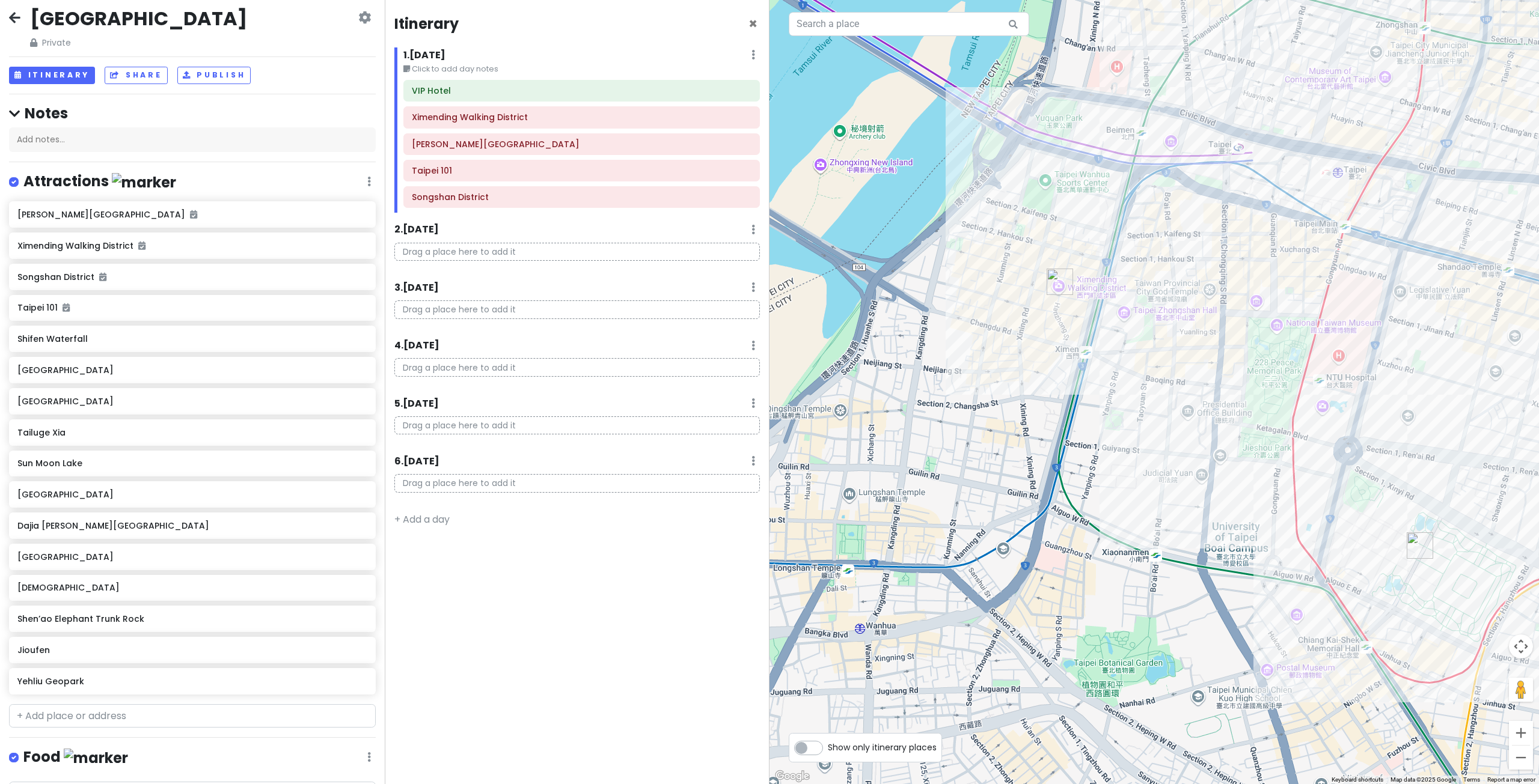
drag, startPoint x: 1143, startPoint y: 352, endPoint x: 1085, endPoint y: 401, distance: 75.9
click at [1063, 412] on div at bounding box center [1154, 392] width 770 height 784
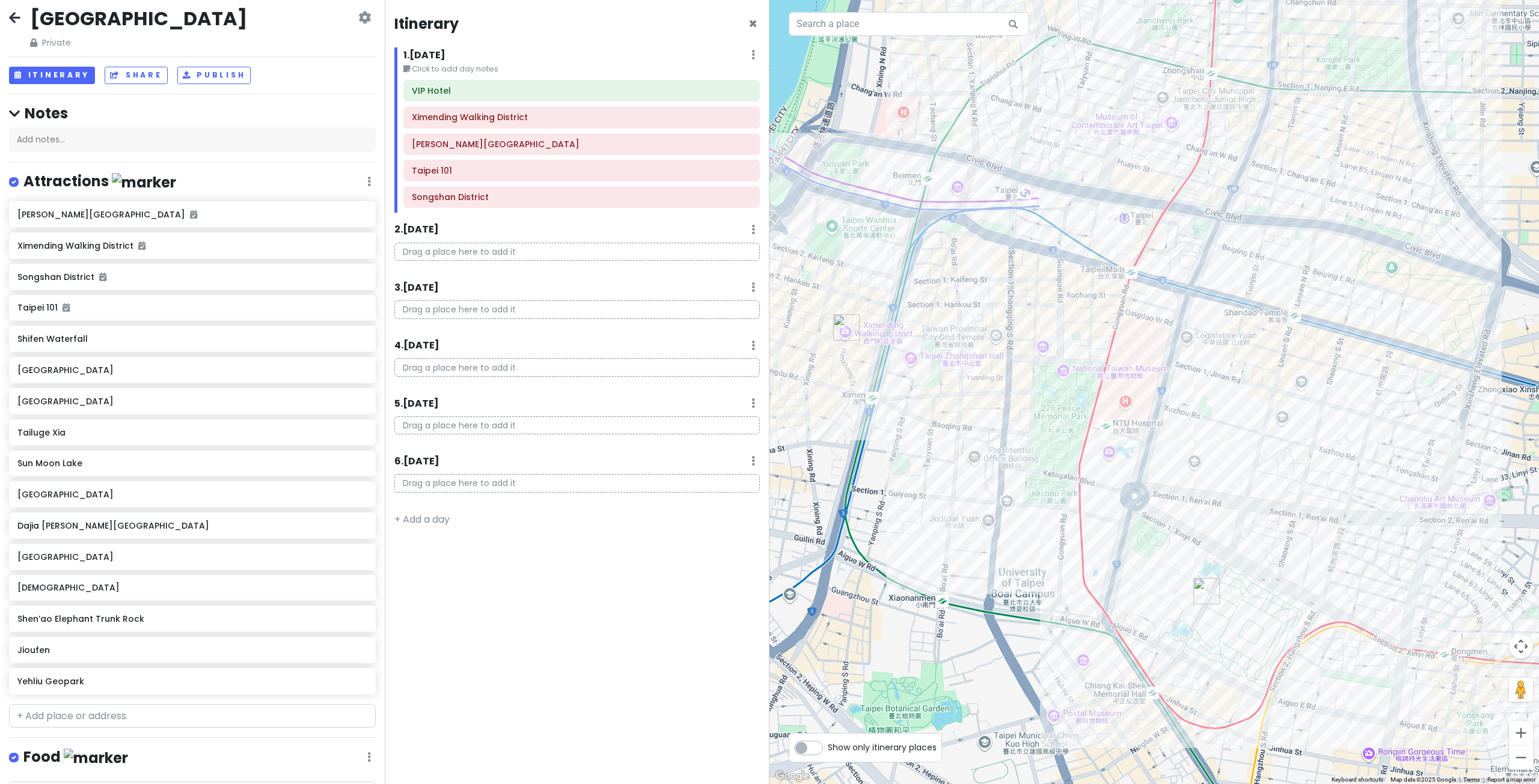
drag, startPoint x: 1220, startPoint y: 290, endPoint x: 1092, endPoint y: 287, distance: 128.0
click at [1092, 287] on div at bounding box center [1154, 392] width 770 height 784
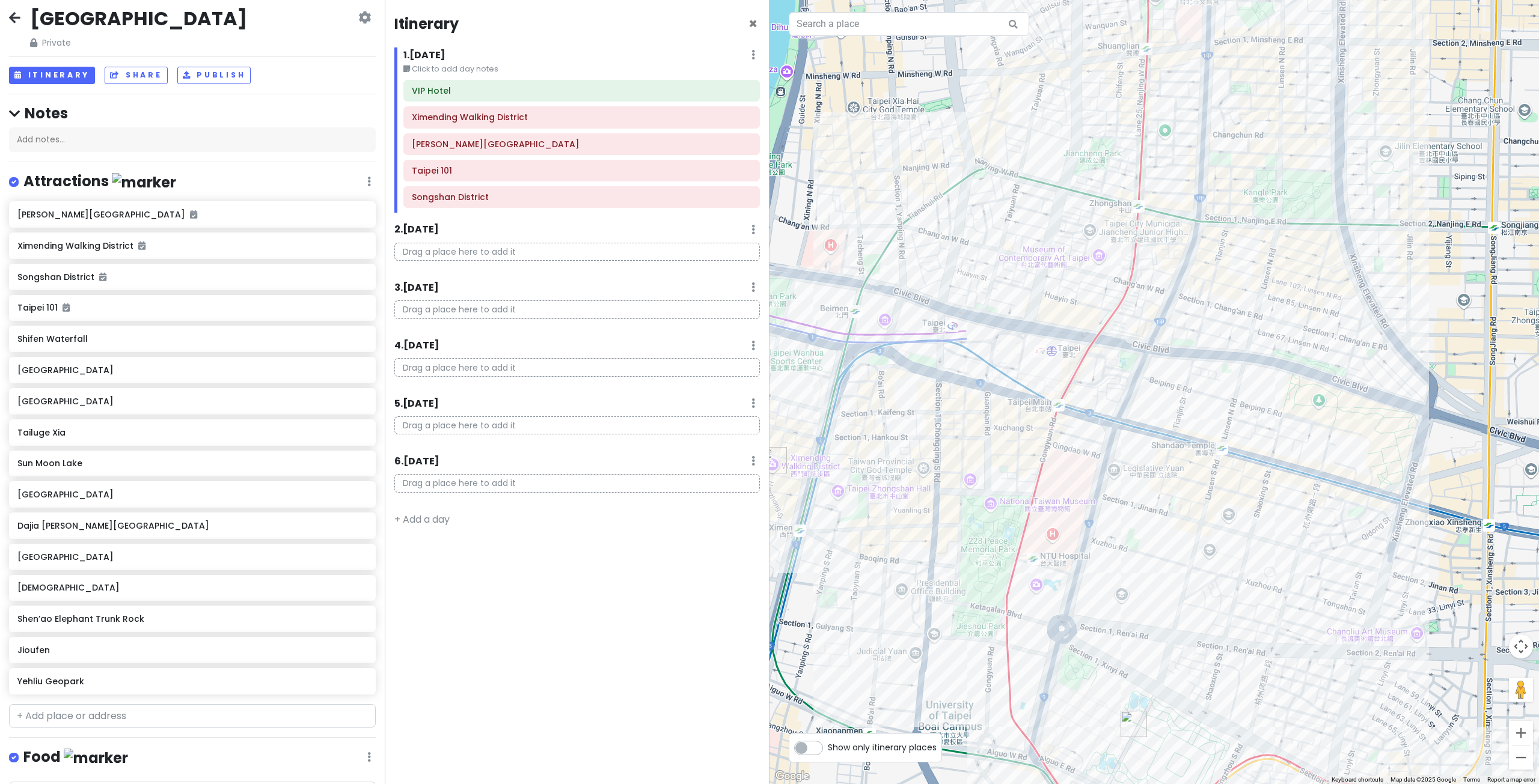
drag, startPoint x: 1234, startPoint y: 315, endPoint x: 1161, endPoint y: 448, distance: 151.7
click at [1161, 448] on div at bounding box center [1154, 392] width 770 height 784
click at [1101, 260] on div at bounding box center [1154, 392] width 770 height 784
click at [1051, 262] on div at bounding box center [1154, 392] width 770 height 784
click at [1051, 256] on div at bounding box center [1154, 392] width 770 height 784
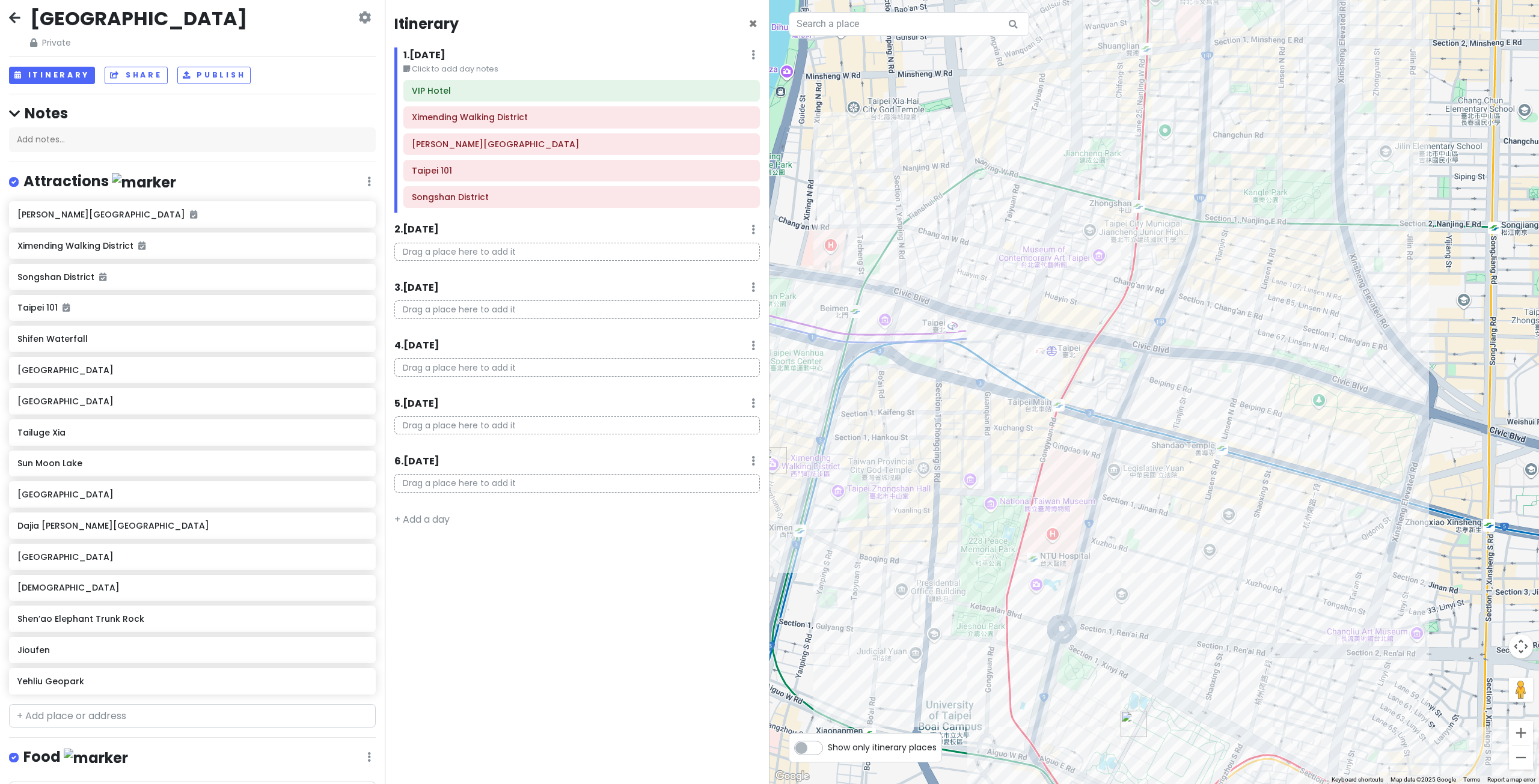
click at [863, 37] on div at bounding box center [1154, 392] width 770 height 784
click at [857, 30] on input "text" at bounding box center [908, 24] width 240 height 24
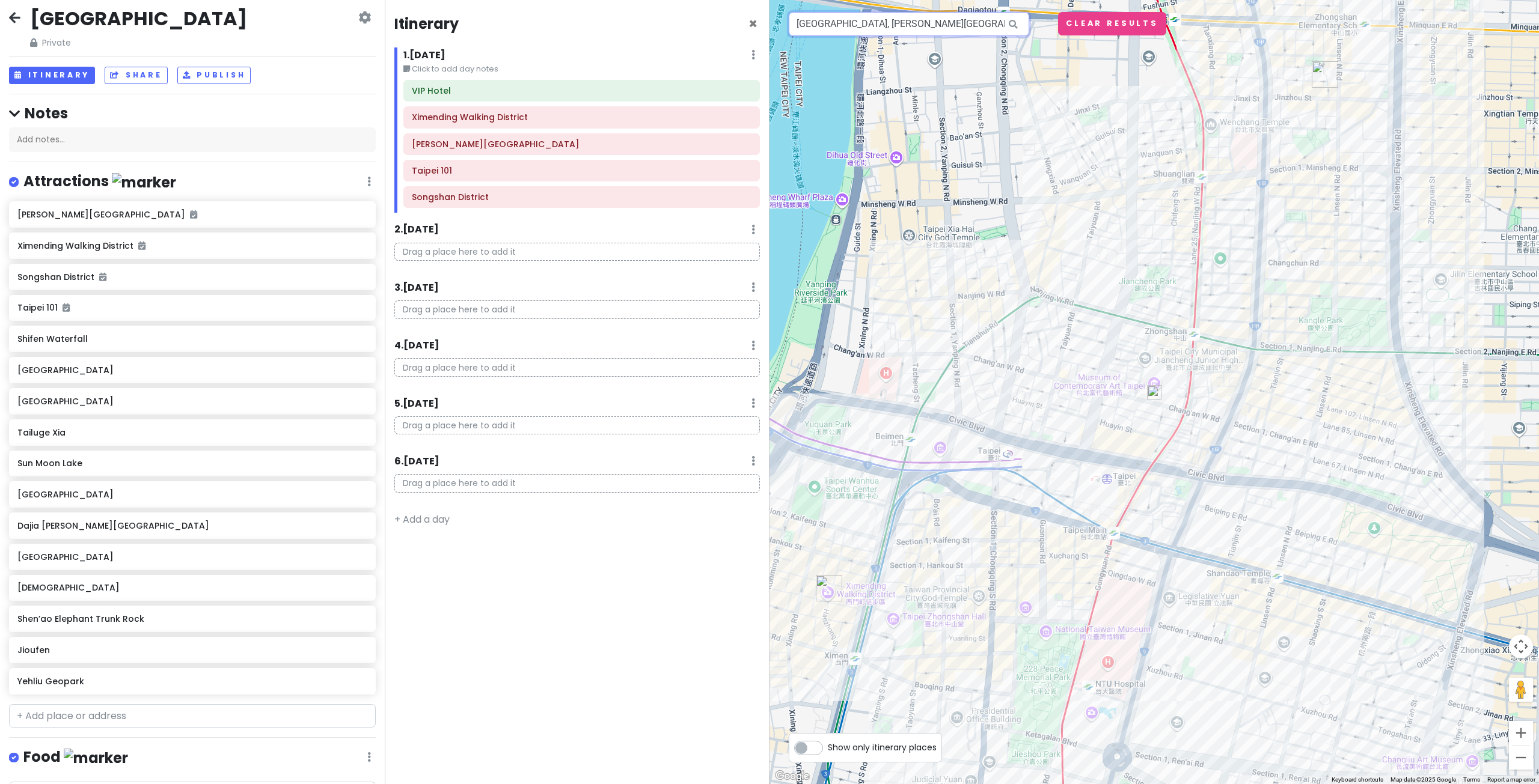
click at [970, 30] on input "[GEOGRAPHIC_DATA], [PERSON_NAME][GEOGRAPHIC_DATA], [GEOGRAPHIC_DATA], [GEOGRAPH…" at bounding box center [908, 24] width 240 height 24
click at [861, 22] on input "[GEOGRAPHIC_DATA], [PERSON_NAME][GEOGRAPHIC_DATA], [GEOGRAPHIC_DATA], [GEOGRAPH…" at bounding box center [908, 24] width 240 height 24
click at [752, 22] on span "×" at bounding box center [753, 23] width 9 height 20
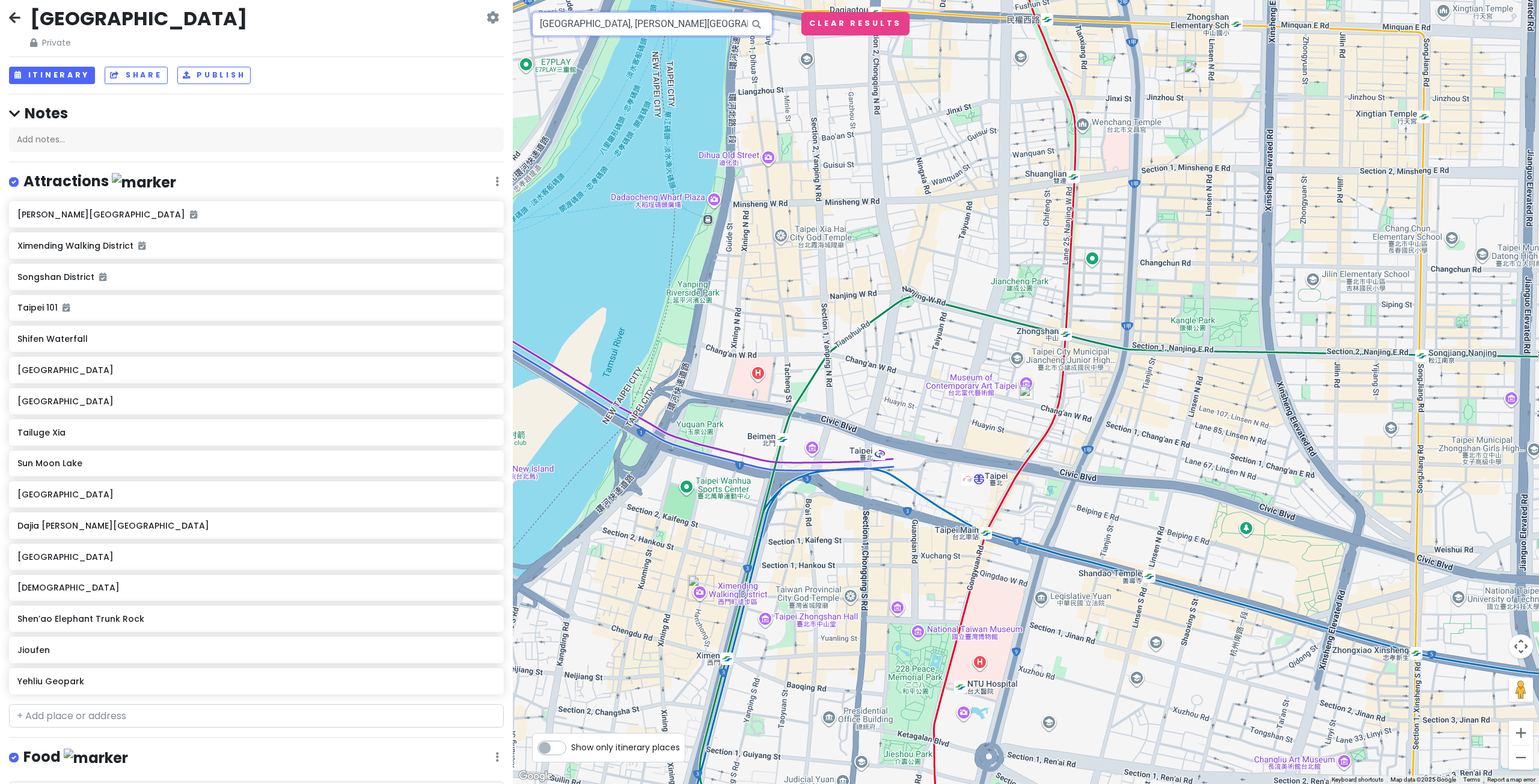
click at [731, 32] on input "[GEOGRAPHIC_DATA], [PERSON_NAME][GEOGRAPHIC_DATA], [GEOGRAPHIC_DATA], [GEOGRAPH…" at bounding box center [652, 24] width 240 height 24
click at [1027, 388] on img at bounding box center [1025, 392] width 14 height 14
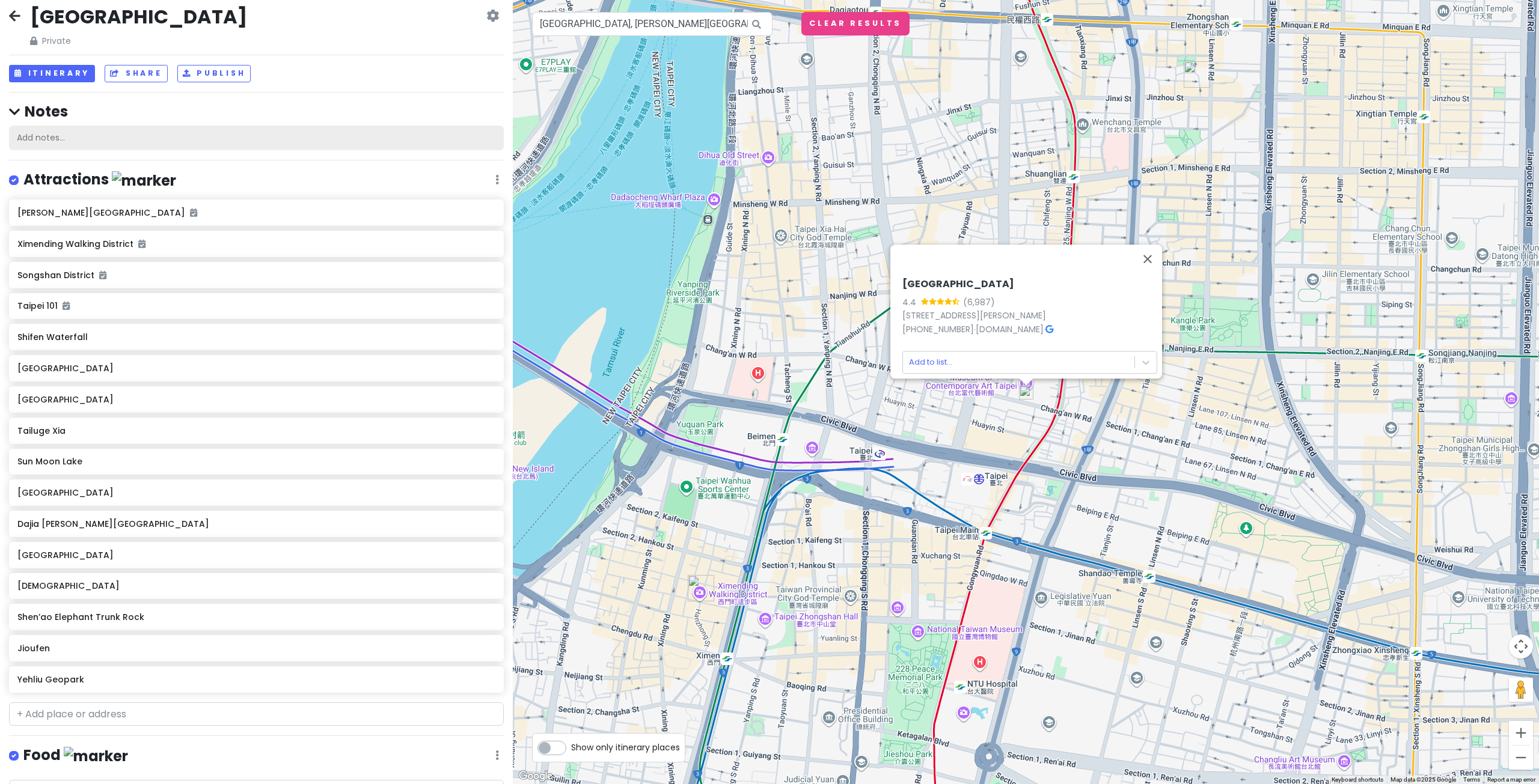
scroll to position [0, 0]
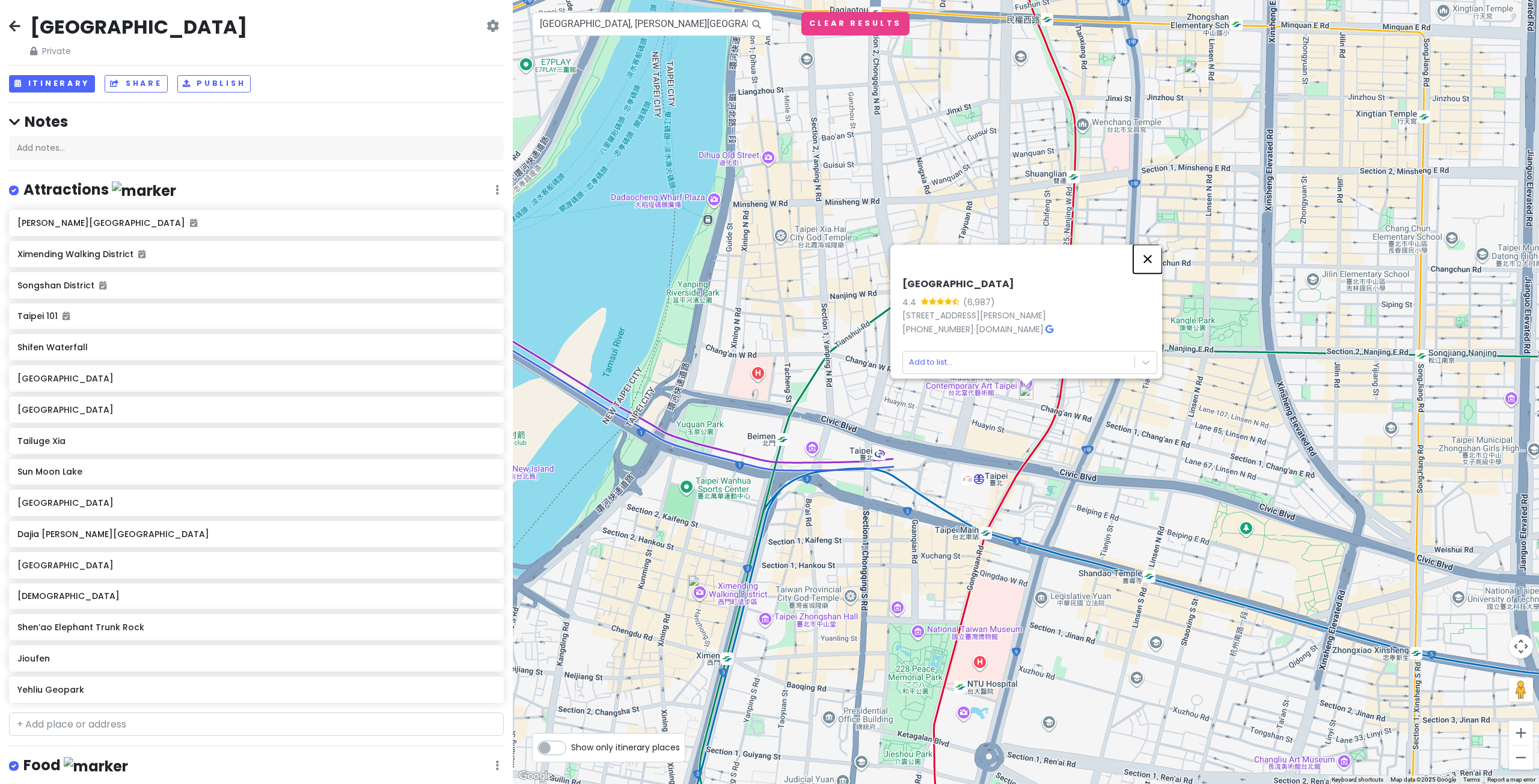
click at [1148, 244] on button "Close" at bounding box center [1147, 258] width 29 height 29
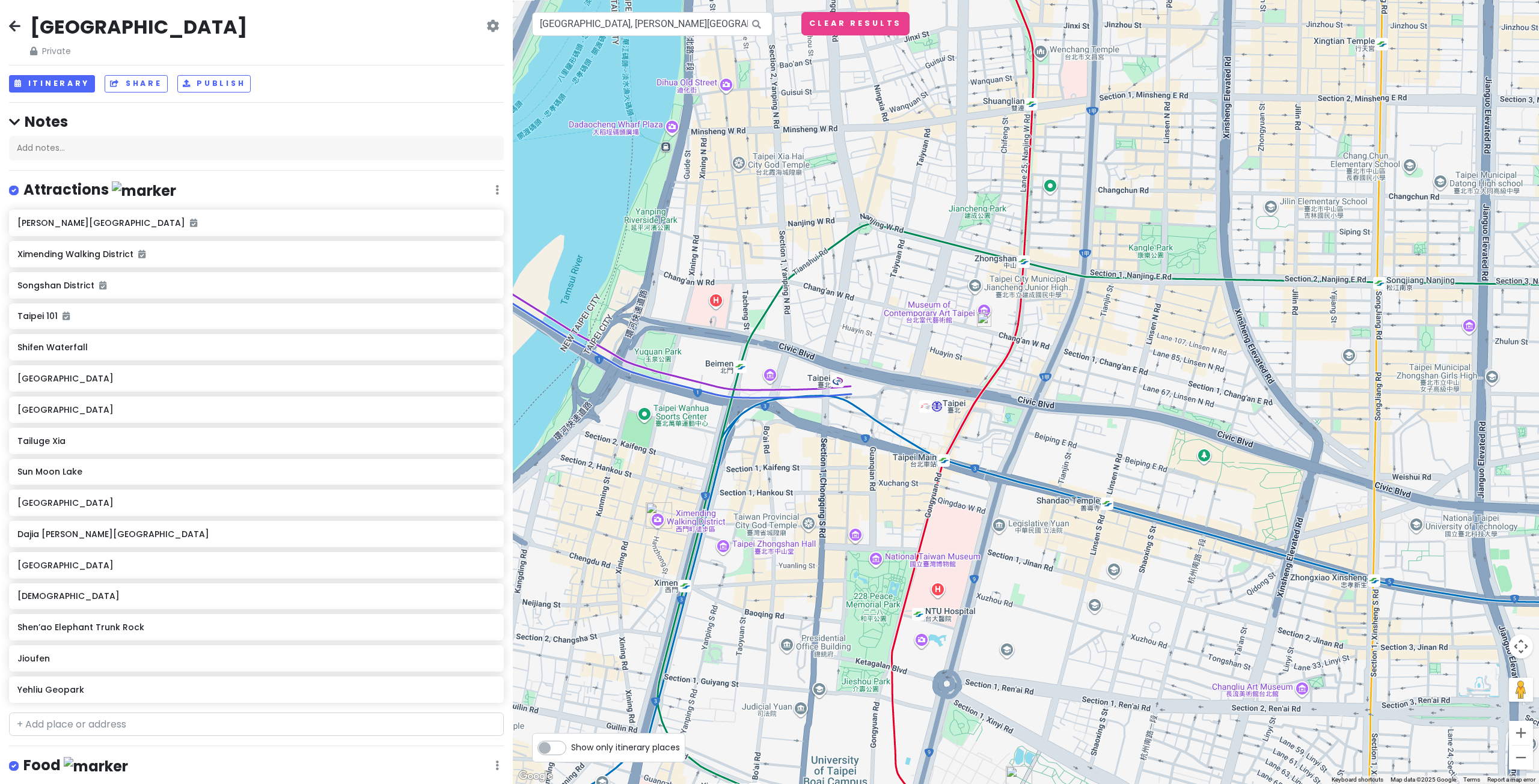
drag, startPoint x: 983, startPoint y: 427, endPoint x: 934, endPoint y: 348, distance: 93.0
click at [935, 349] on div at bounding box center [1026, 392] width 1026 height 784
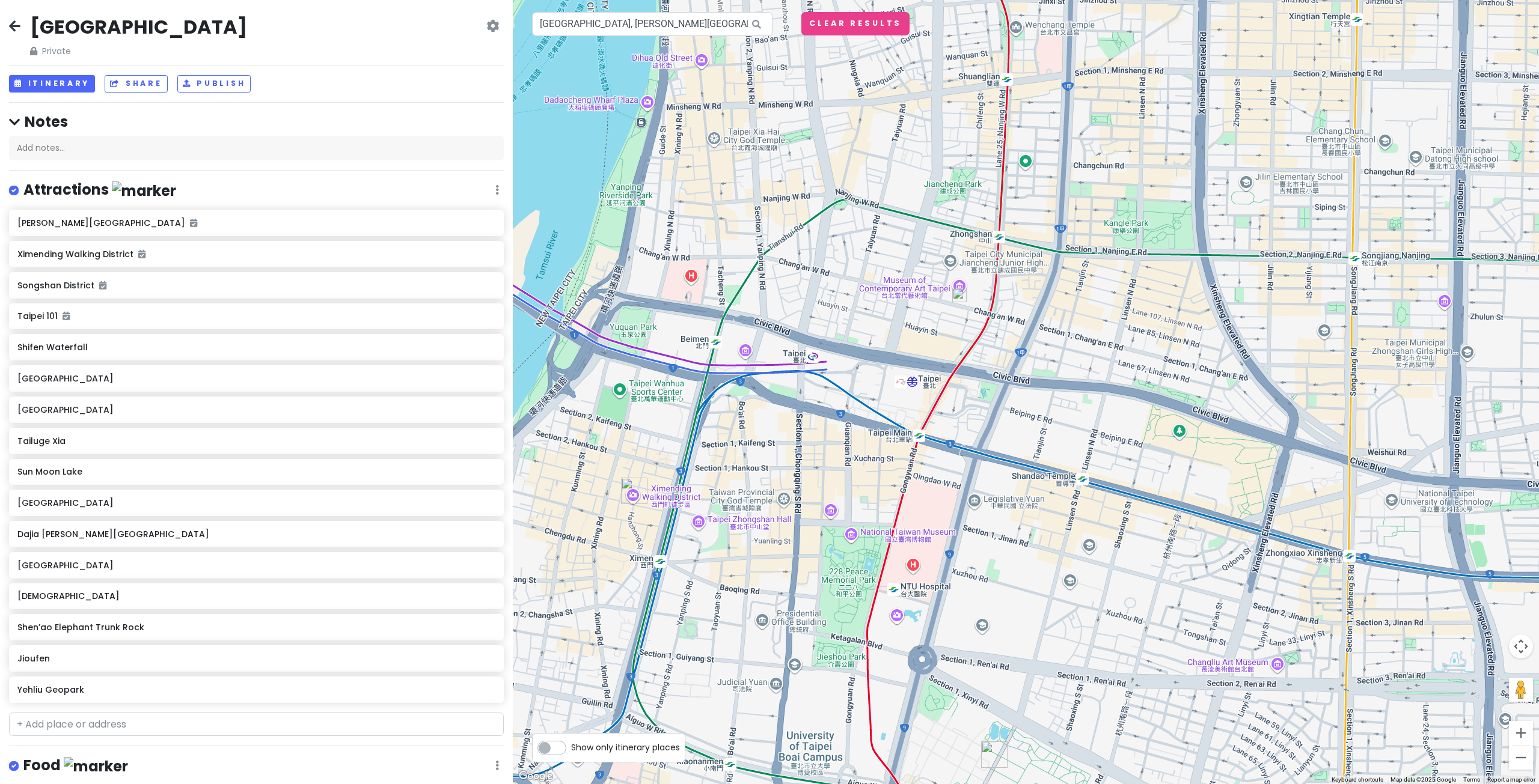
click at [41, 51] on span "Private" at bounding box center [138, 51] width 217 height 14
drag, startPoint x: 47, startPoint y: 51, endPoint x: 36, endPoint y: 51, distance: 11.0
click at [47, 51] on span "Private" at bounding box center [138, 51] width 217 height 14
drag, startPoint x: 26, startPoint y: 51, endPoint x: 35, endPoint y: 51, distance: 9.0
click at [32, 51] on div "[GEOGRAPHIC_DATA] Private Change Dates Make a Copy Delete Trip Go Pro ⚡️ Give F…" at bounding box center [256, 36] width 495 height 43
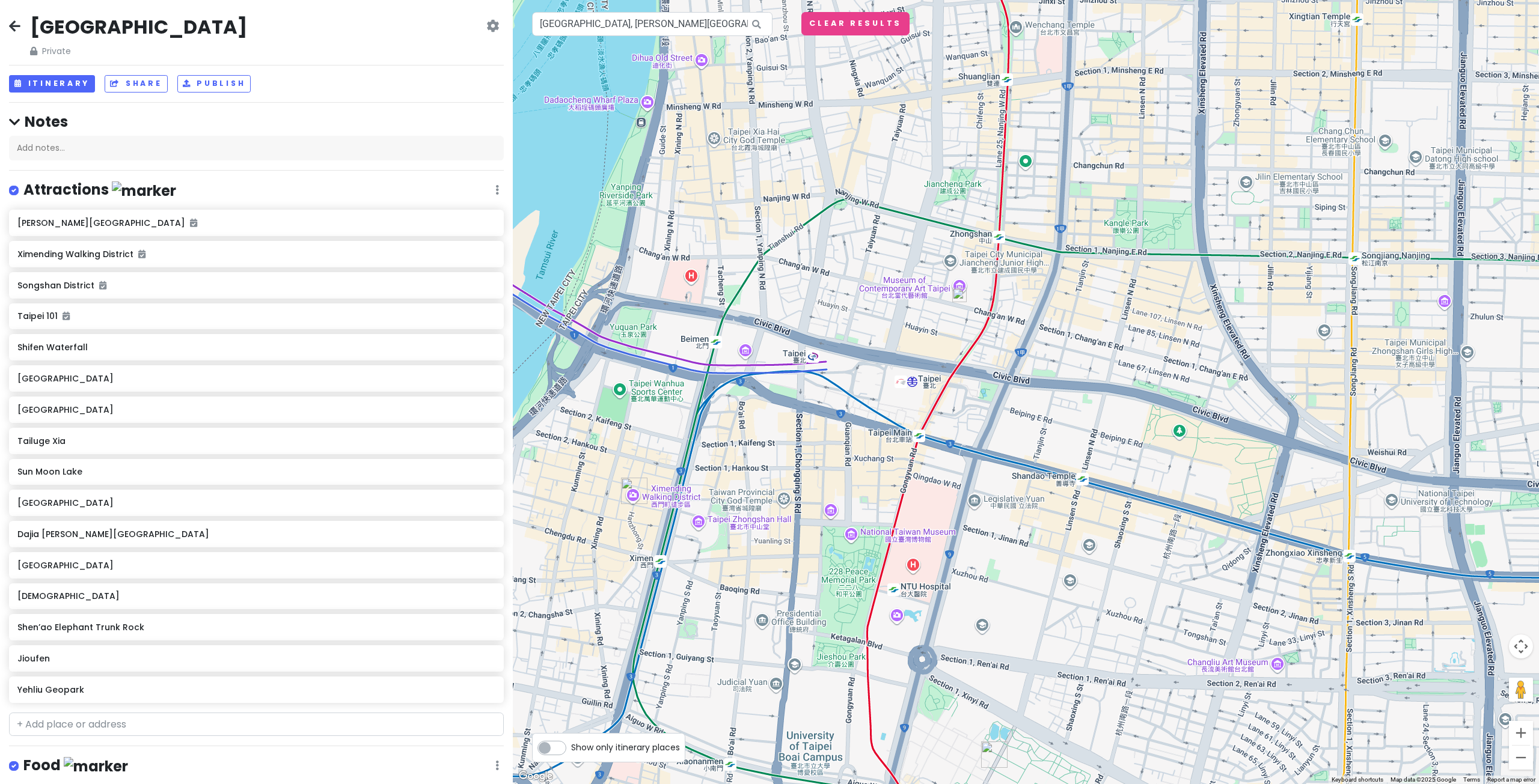
click at [35, 51] on icon at bounding box center [33, 51] width 7 height 8
click at [487, 26] on icon at bounding box center [493, 26] width 13 height 9
click at [863, 181] on div at bounding box center [1026, 392] width 1026 height 784
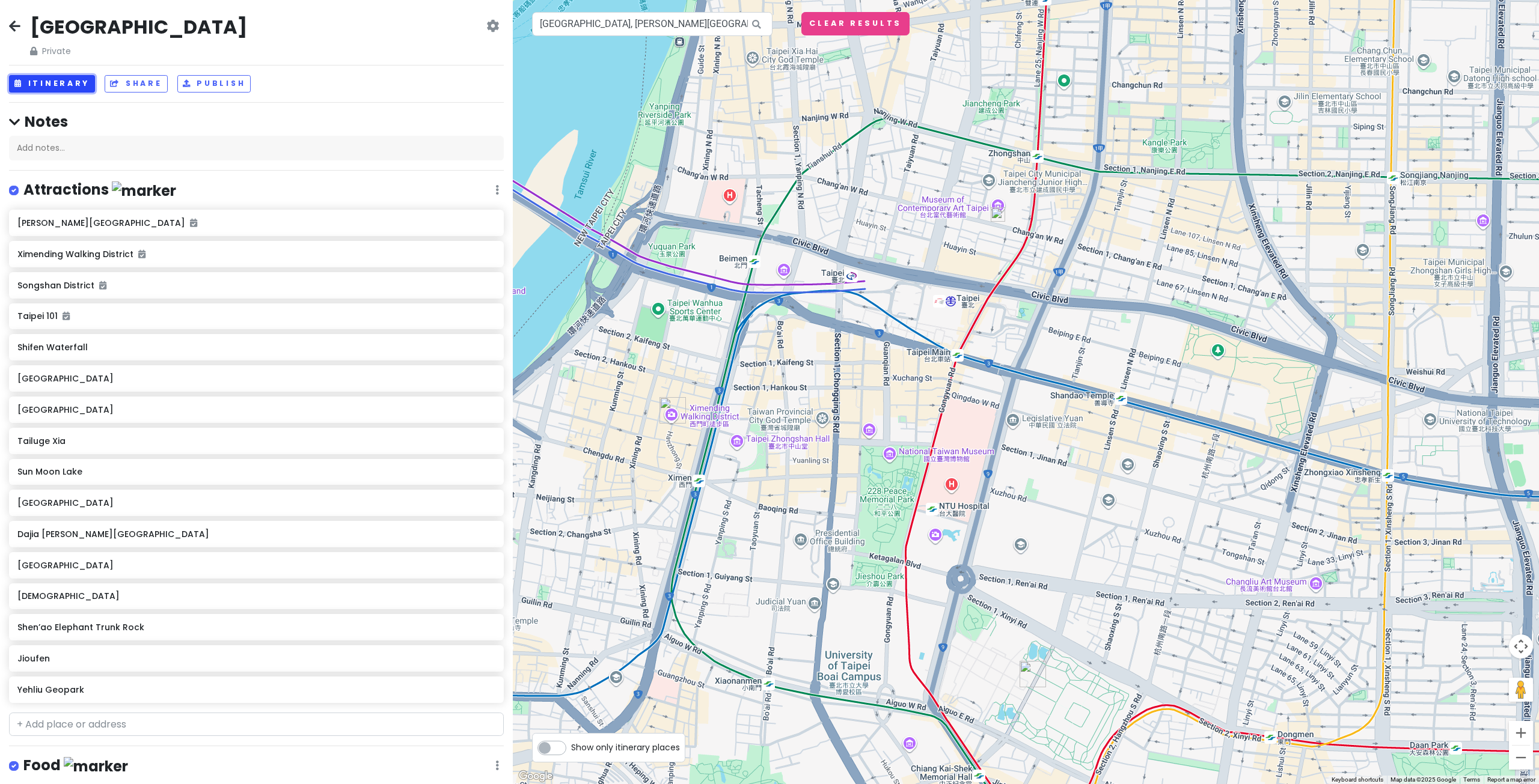
click at [62, 86] on button "Itinerary" at bounding box center [51, 84] width 86 height 18
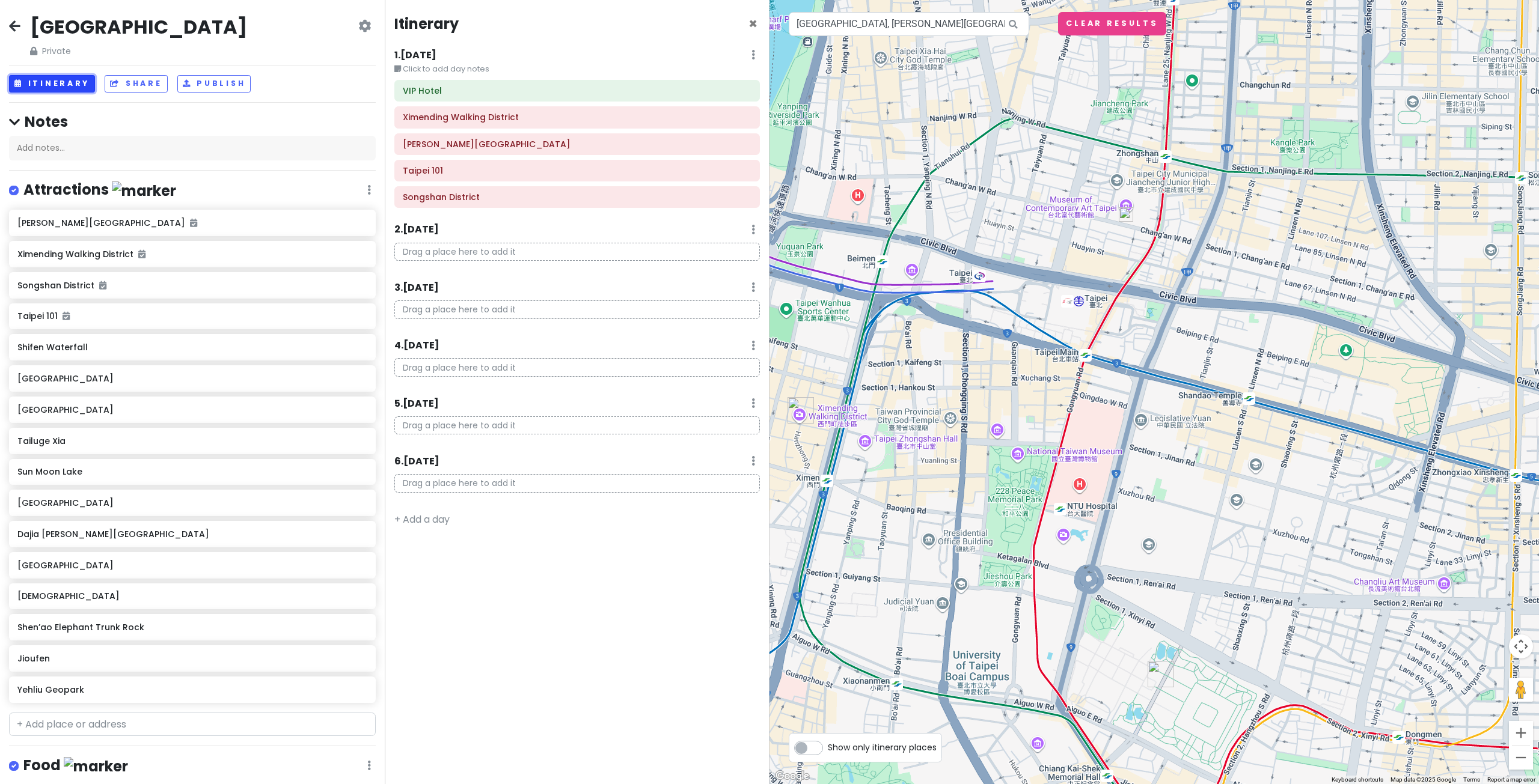
click at [62, 86] on button "Itinerary" at bounding box center [51, 84] width 86 height 18
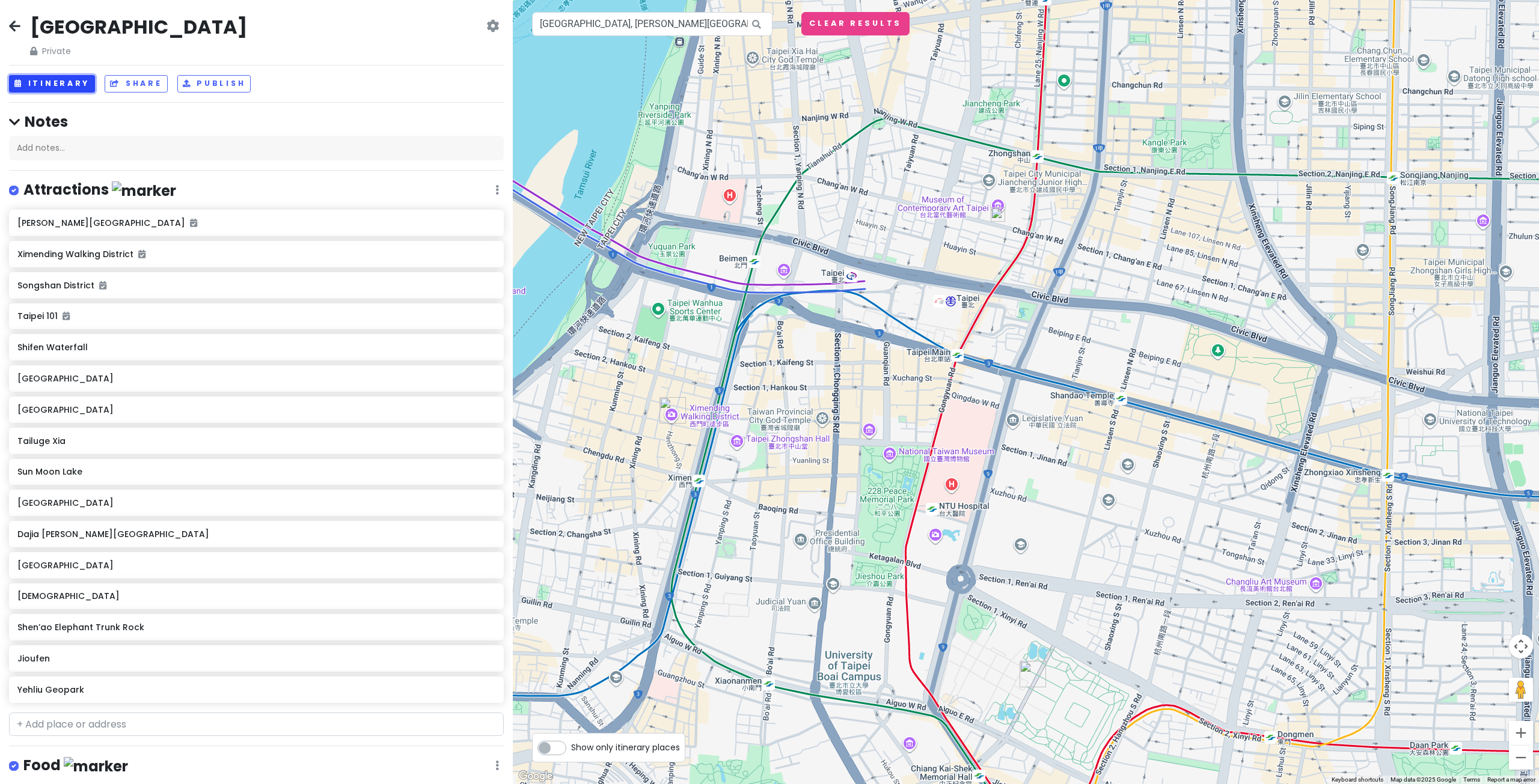
click at [62, 86] on button "Itinerary" at bounding box center [51, 84] width 86 height 18
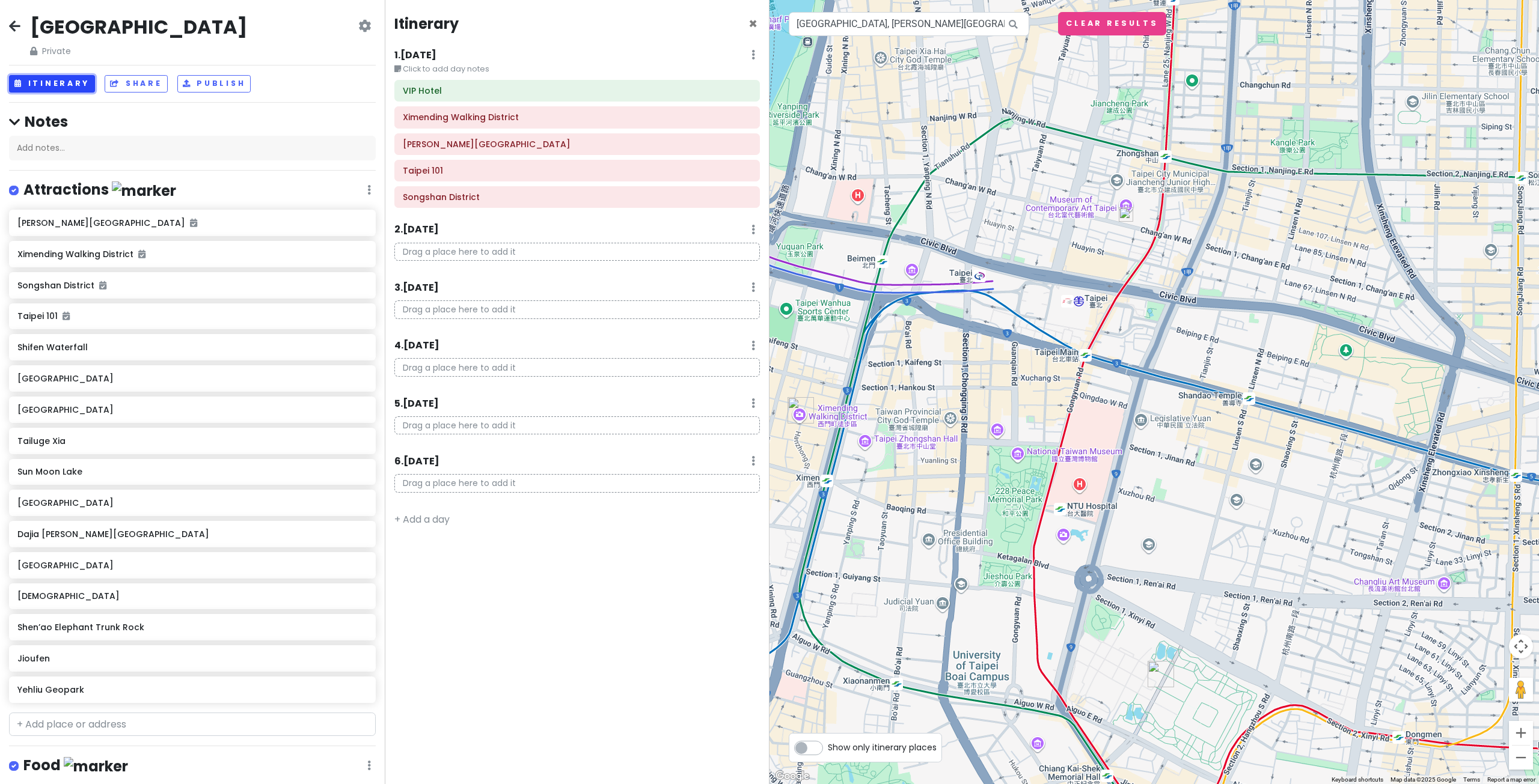
click at [62, 86] on button "Itinerary" at bounding box center [51, 84] width 86 height 18
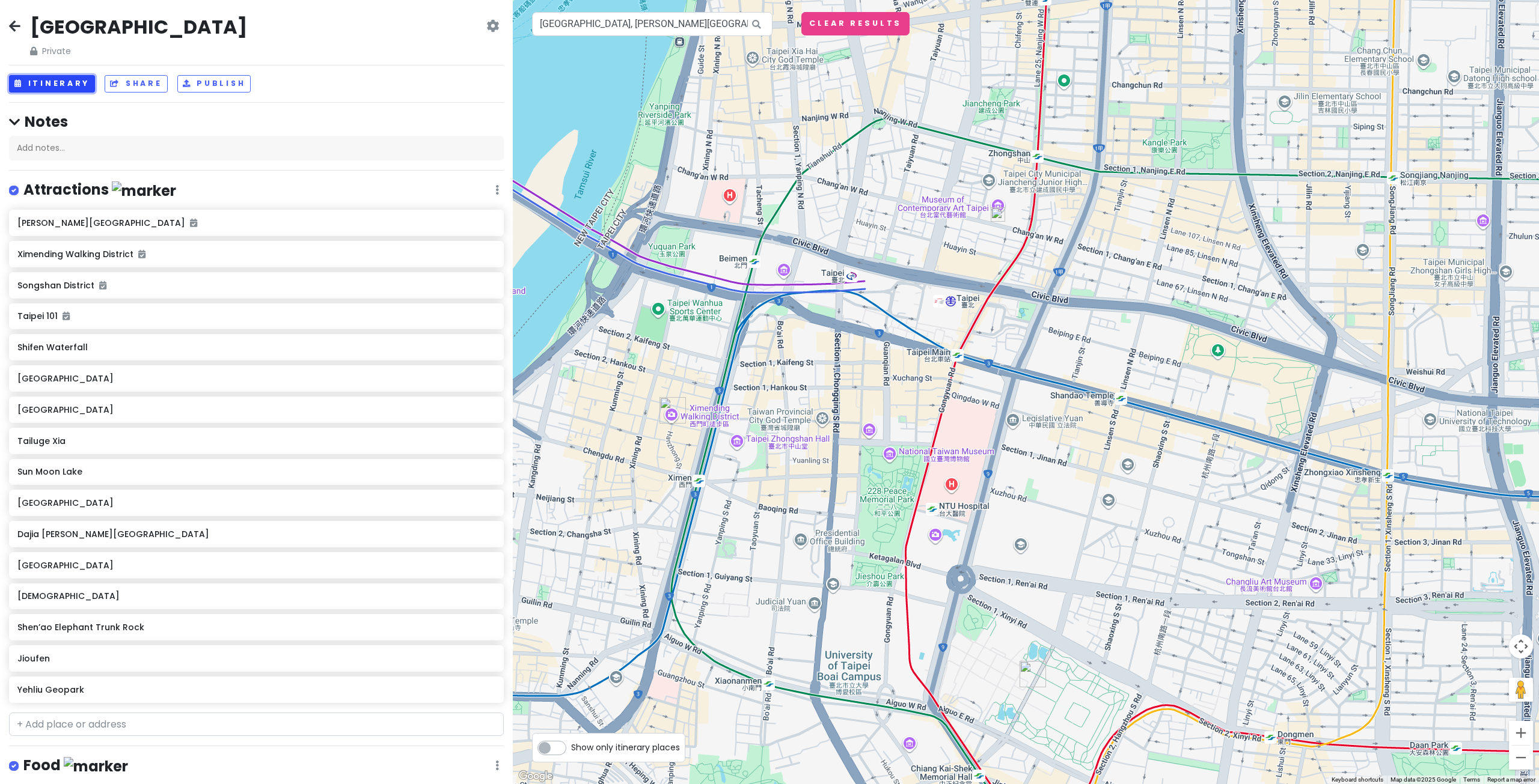
click at [62, 86] on button "Itinerary" at bounding box center [51, 84] width 86 height 18
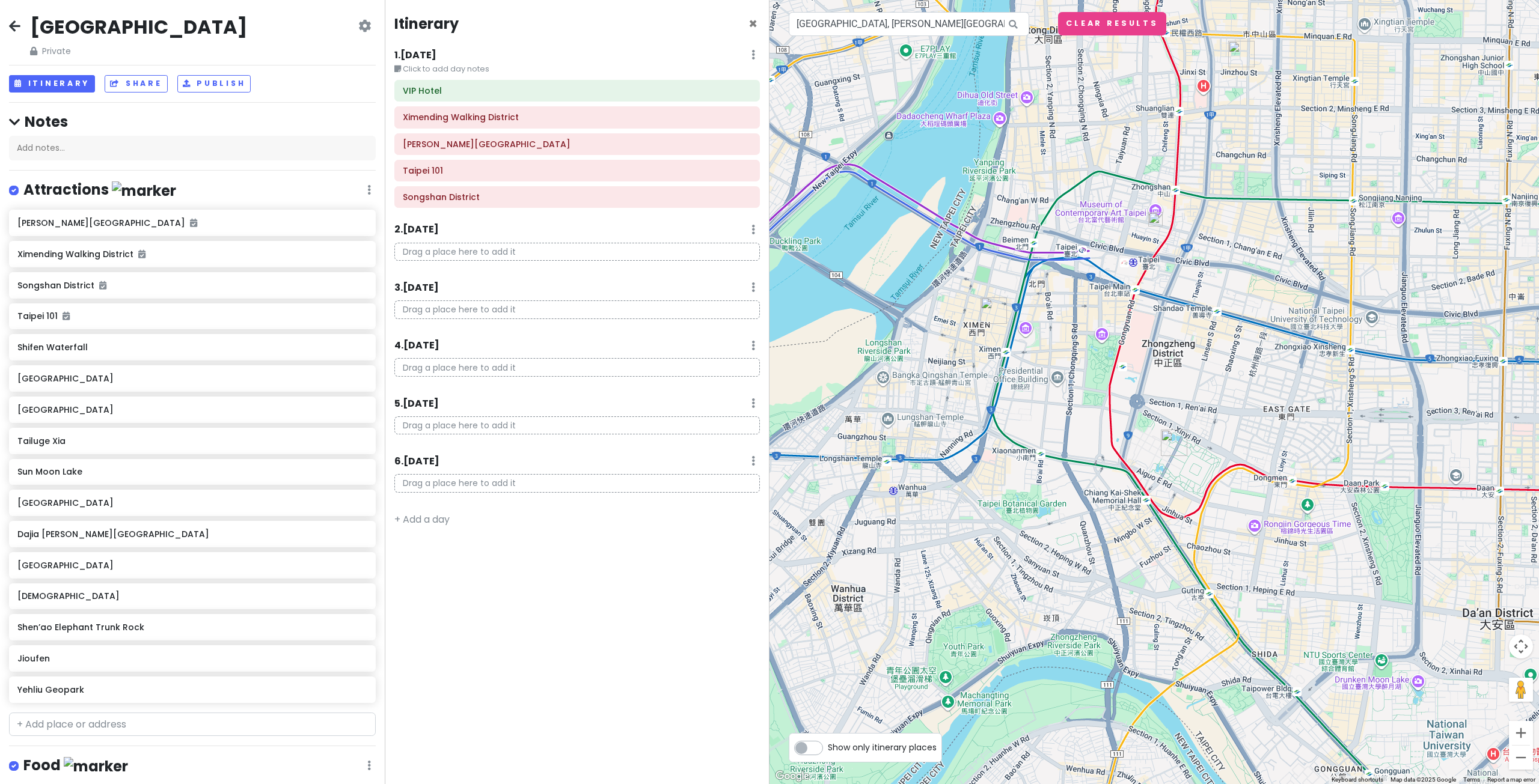
drag, startPoint x: 1027, startPoint y: 390, endPoint x: 1174, endPoint y: 359, distance: 150.2
click at [1174, 359] on div at bounding box center [1154, 392] width 770 height 784
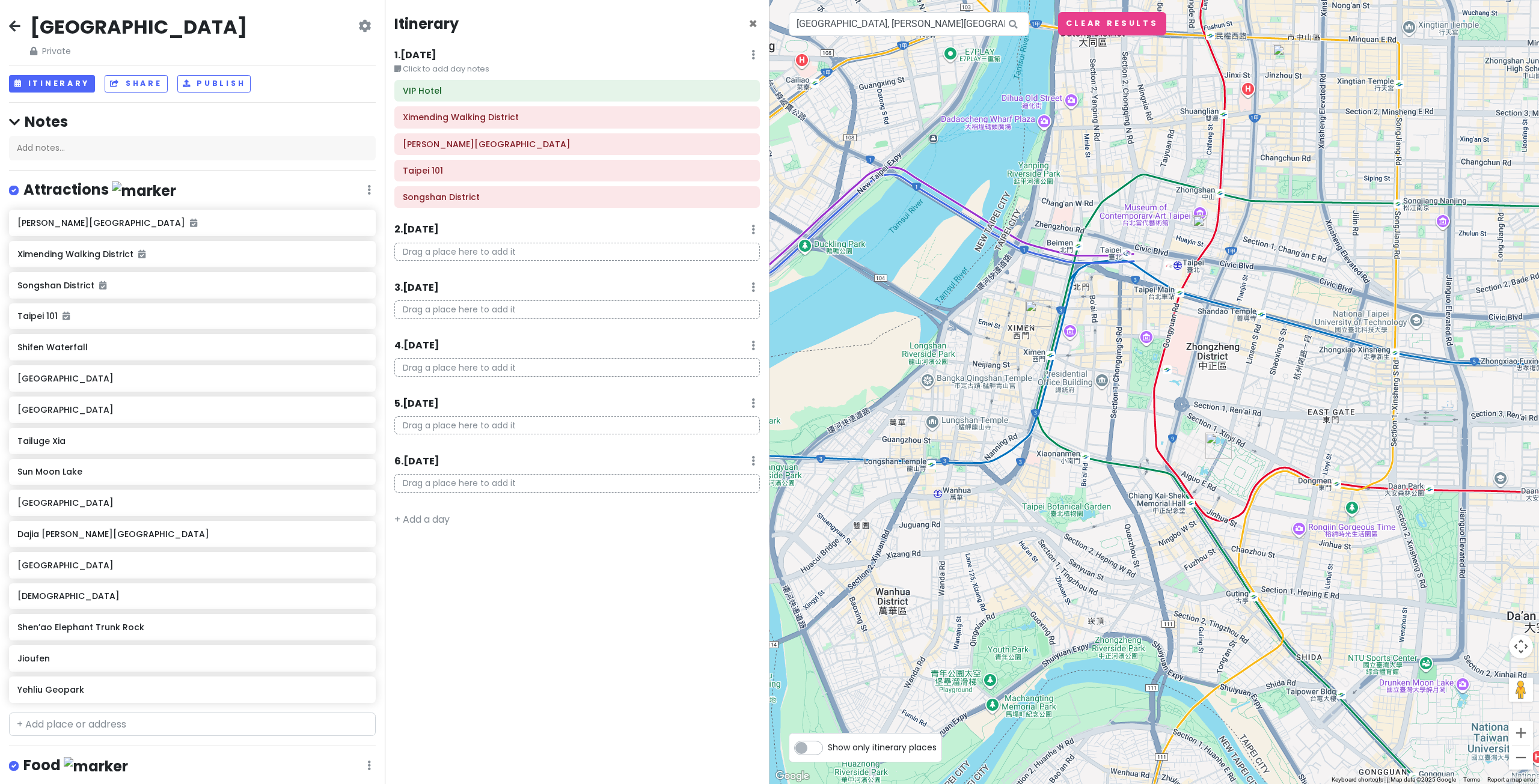
click at [755, 59] on div "1 . [DATE] Edit Day Notes Delete Day" at bounding box center [577, 57] width 365 height 20
click at [753, 56] on icon at bounding box center [753, 55] width 3 height 9
click at [139, 87] on button "Share" at bounding box center [136, 84] width 62 height 18
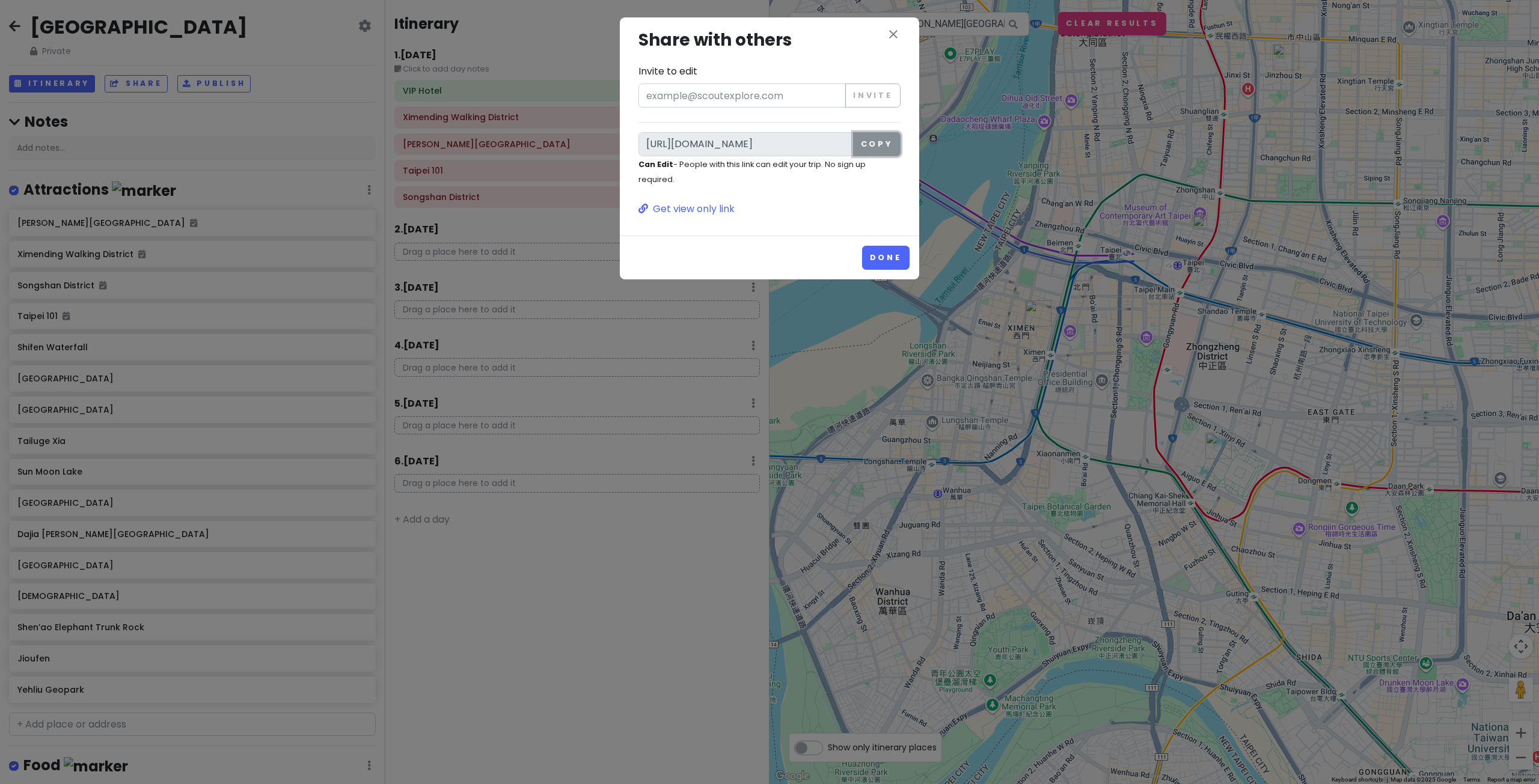
click at [878, 143] on button "Copy" at bounding box center [876, 144] width 47 height 24
click at [811, 99] on input "Invite to edit" at bounding box center [742, 95] width 207 height 24
click at [891, 146] on button "Copy" at bounding box center [876, 144] width 47 height 24
drag, startPoint x: 960, startPoint y: 459, endPoint x: 950, endPoint y: 448, distance: 14.9
click at [960, 461] on div "close Share with others Invite to edit Invite [URL][DOMAIN_NAME] Copy Can Edit …" at bounding box center [770, 392] width 1539 height 784
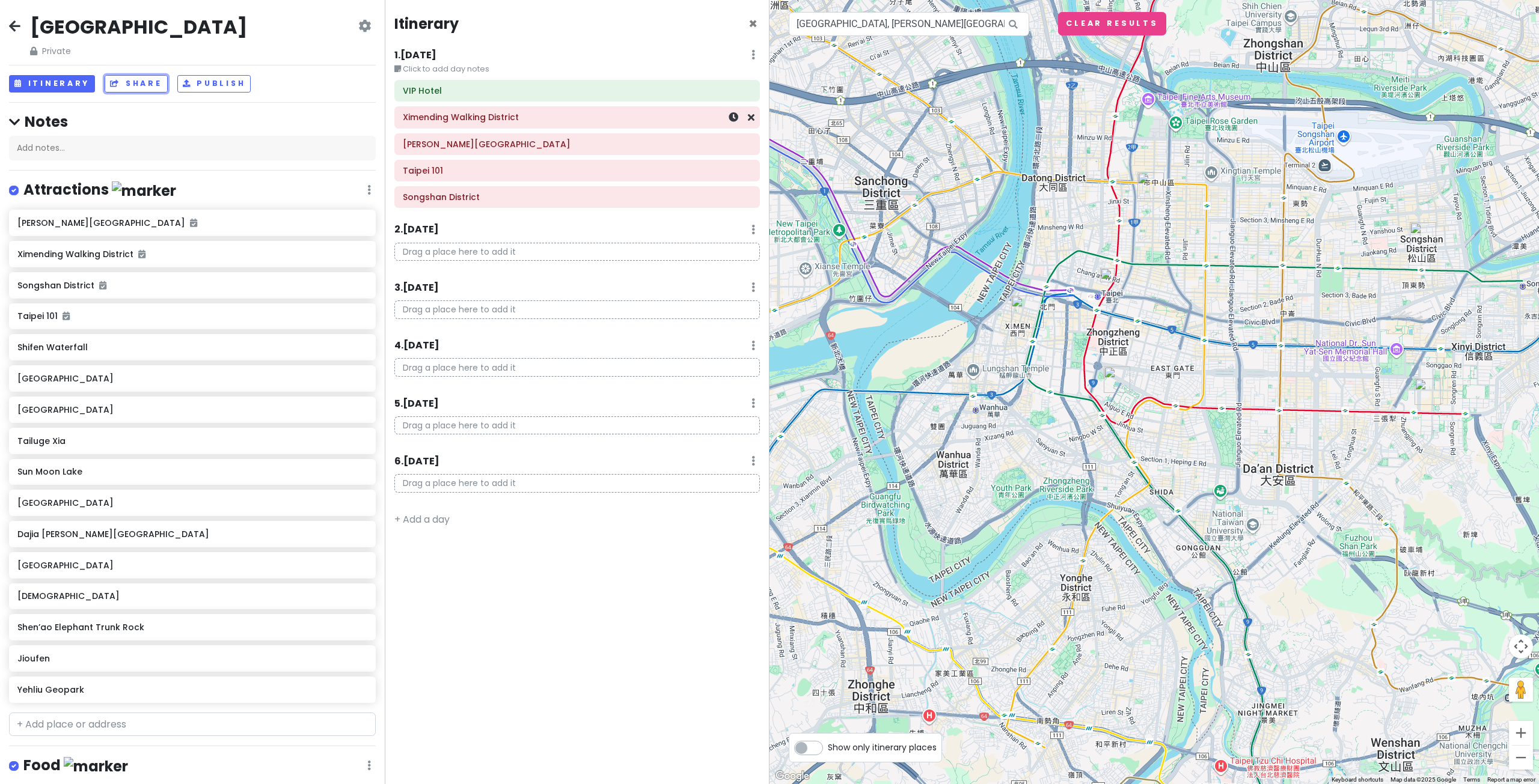
click at [580, 121] on h6 "Ximending Walking District" at bounding box center [577, 117] width 349 height 11
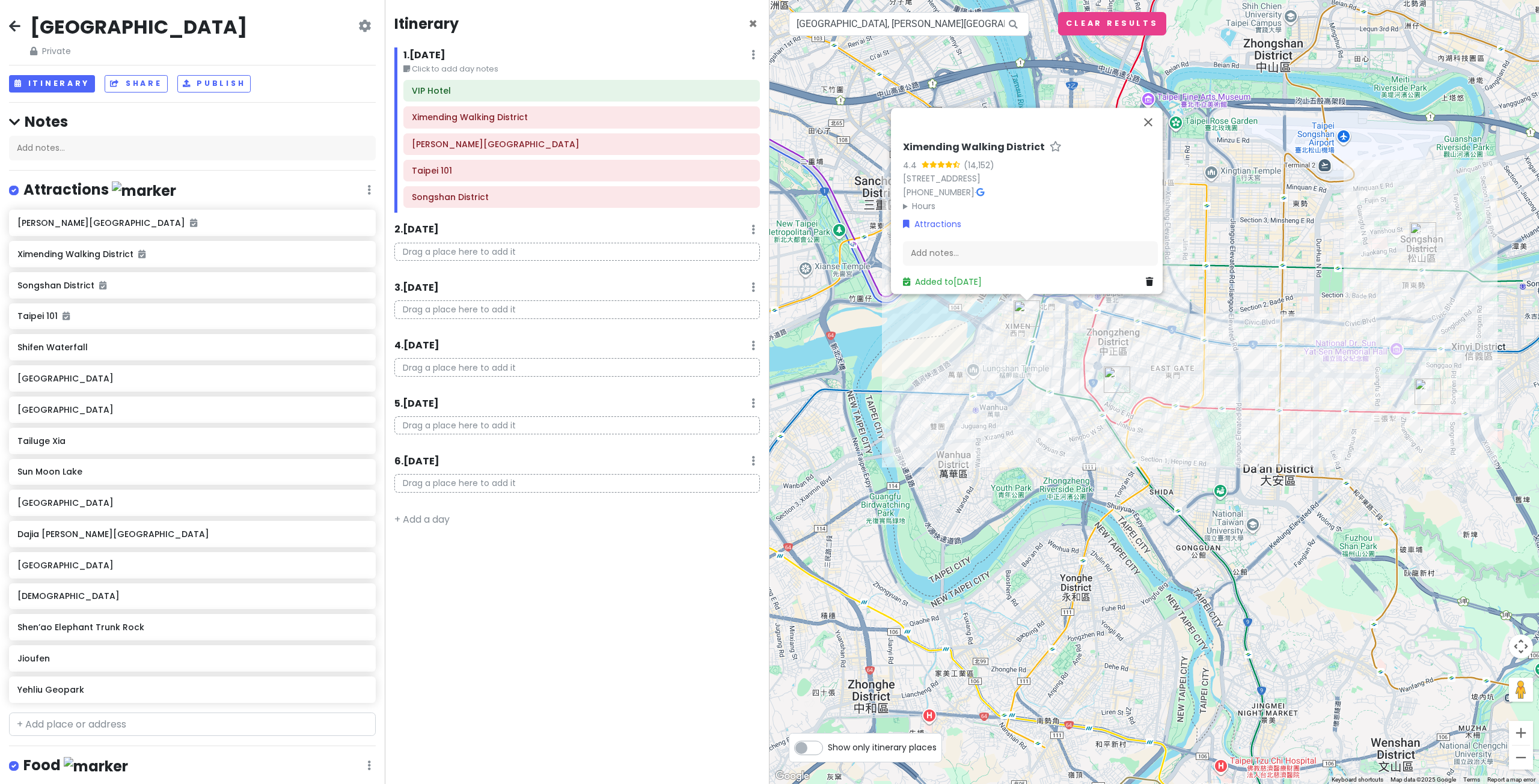
click at [1031, 398] on div "Ximending Walking District 4.4 (14,152) [STREET_ADDRESS] [PHONE_NUMBER] · Hours…" at bounding box center [1154, 392] width 770 height 784
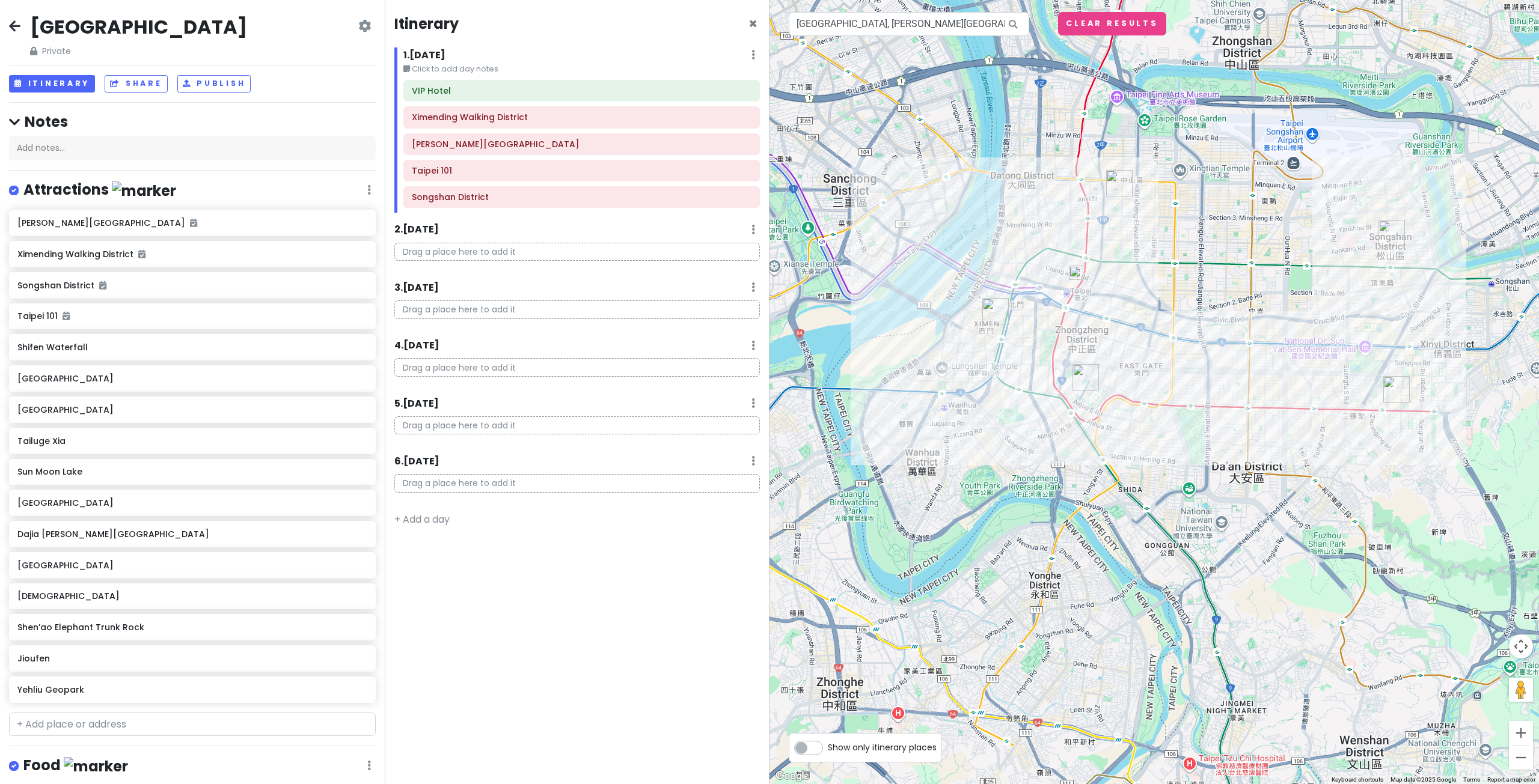
drag, startPoint x: 1229, startPoint y: 333, endPoint x: 1169, endPoint y: 327, distance: 60.3
click at [1178, 327] on div at bounding box center [1154, 392] width 770 height 784
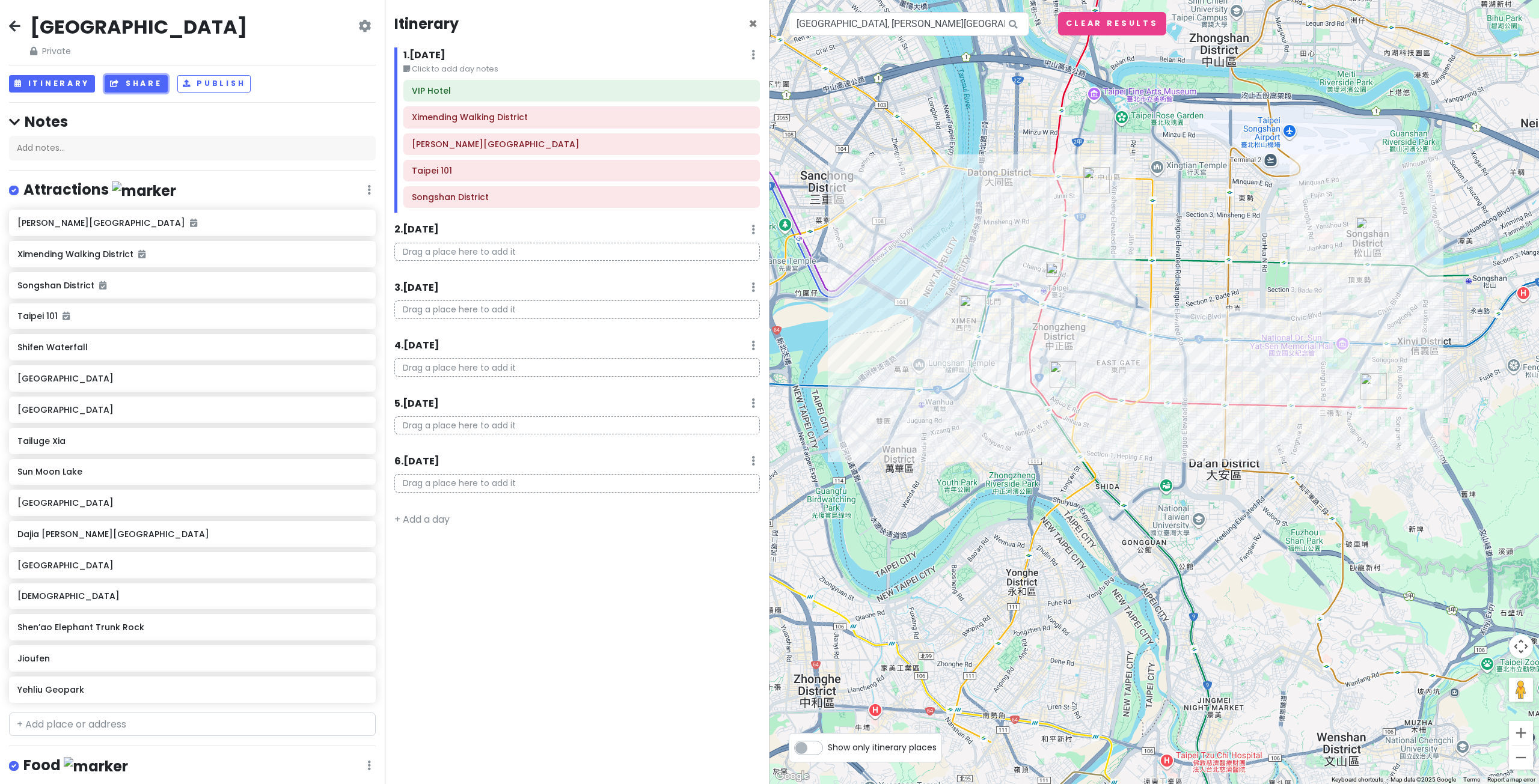
click at [114, 83] on icon at bounding box center [116, 83] width 11 height 7
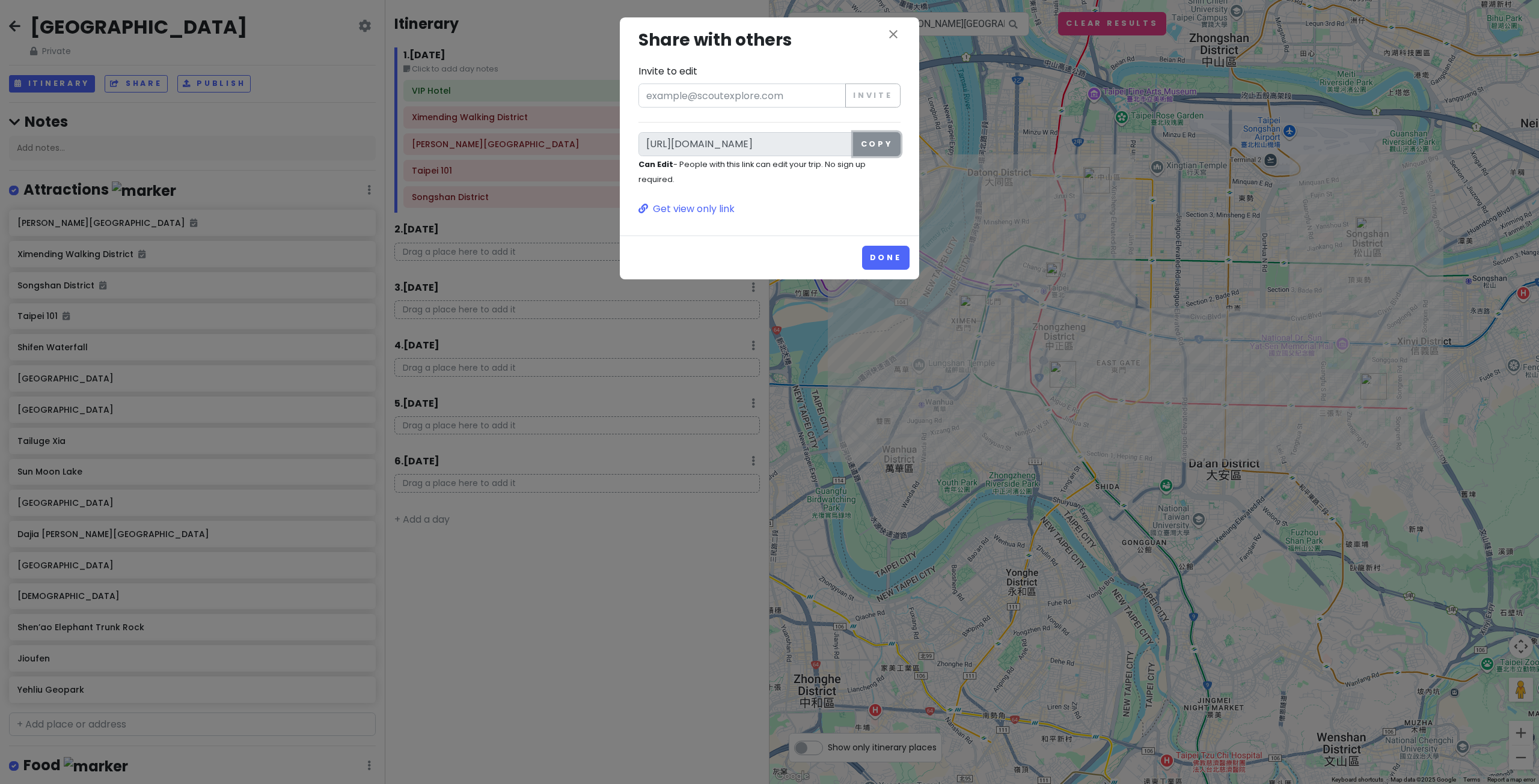
click at [878, 145] on button "Copy" at bounding box center [876, 144] width 47 height 24
click at [895, 31] on icon "close" at bounding box center [893, 34] width 14 height 14
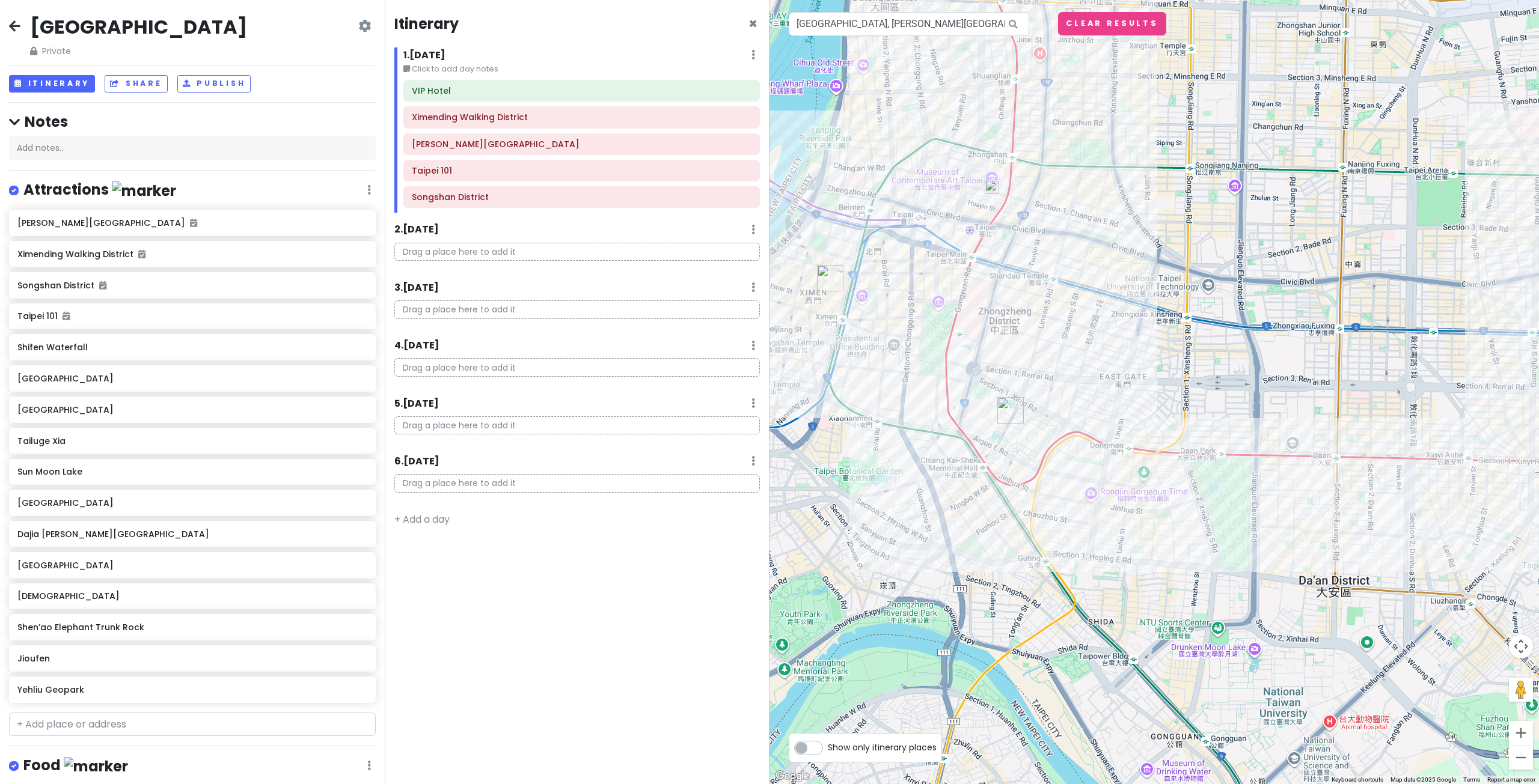
drag, startPoint x: 1118, startPoint y: 331, endPoint x: 1189, endPoint y: 307, distance: 74.9
click at [1189, 307] on div at bounding box center [1154, 392] width 770 height 784
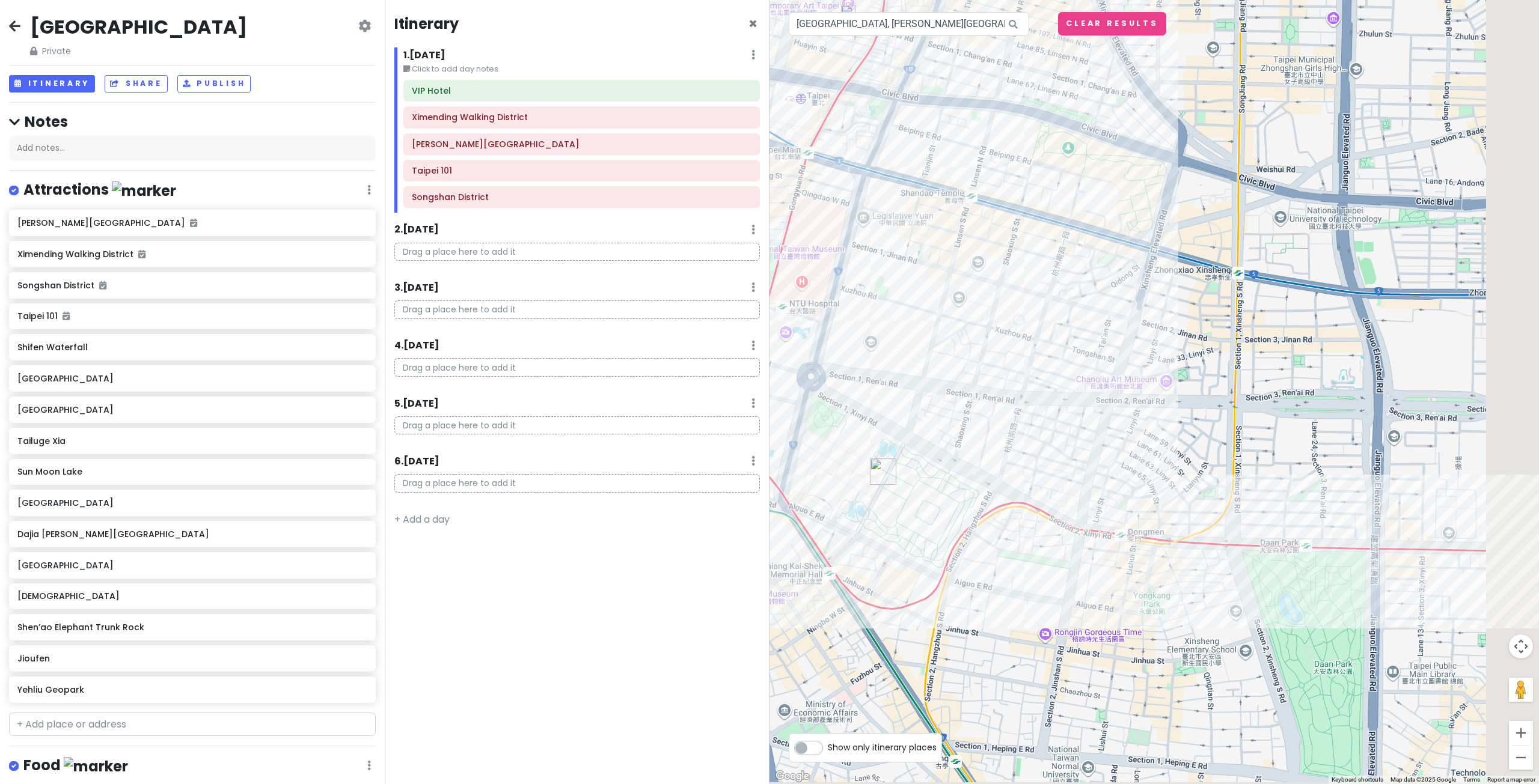
drag, startPoint x: 1218, startPoint y: 410, endPoint x: 1085, endPoint y: 327, distance: 156.8
click at [1085, 327] on div at bounding box center [1154, 392] width 770 height 784
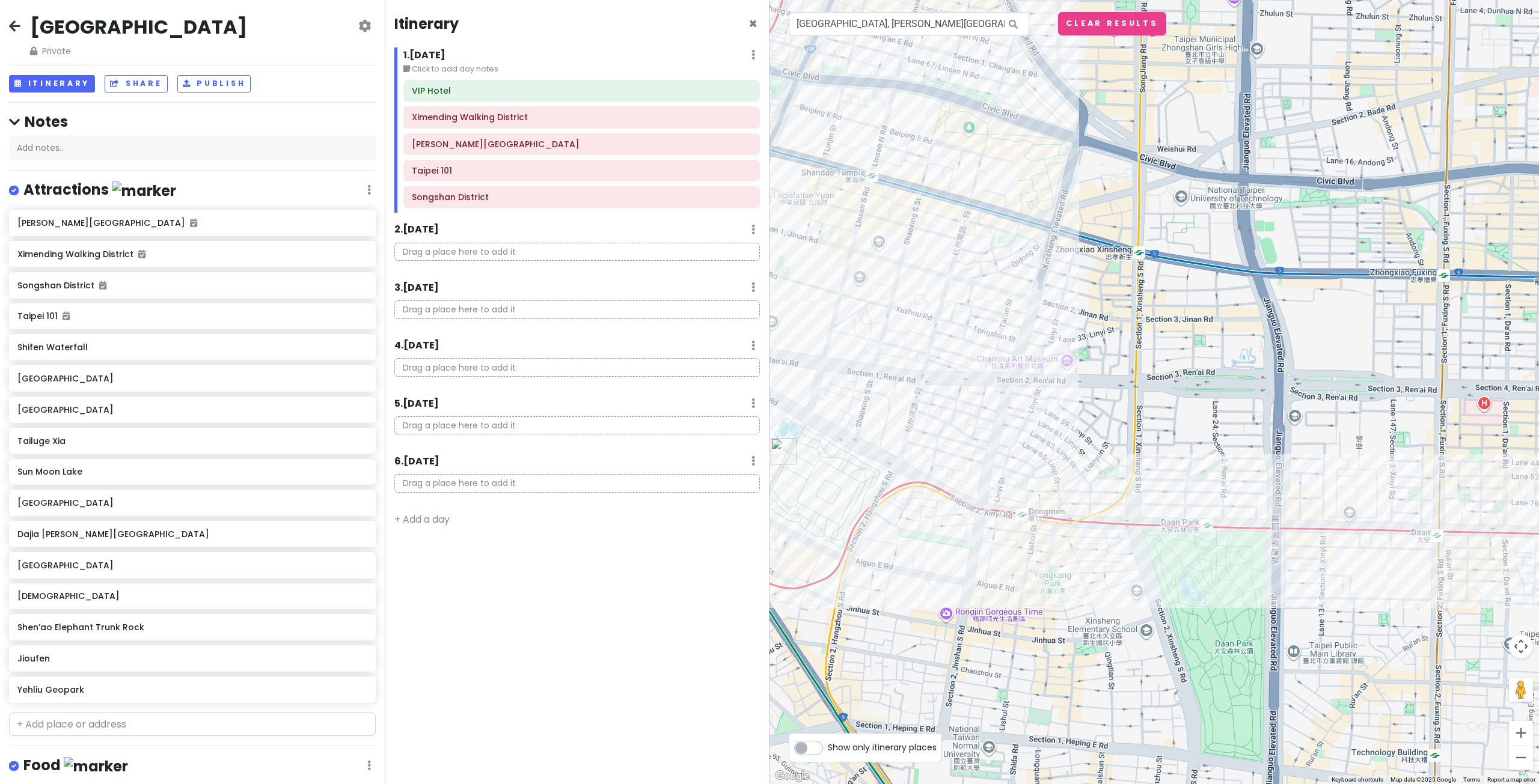
drag, startPoint x: 1276, startPoint y: 325, endPoint x: 1208, endPoint y: 342, distance: 70.1
click at [1208, 342] on div at bounding box center [1154, 392] width 770 height 784
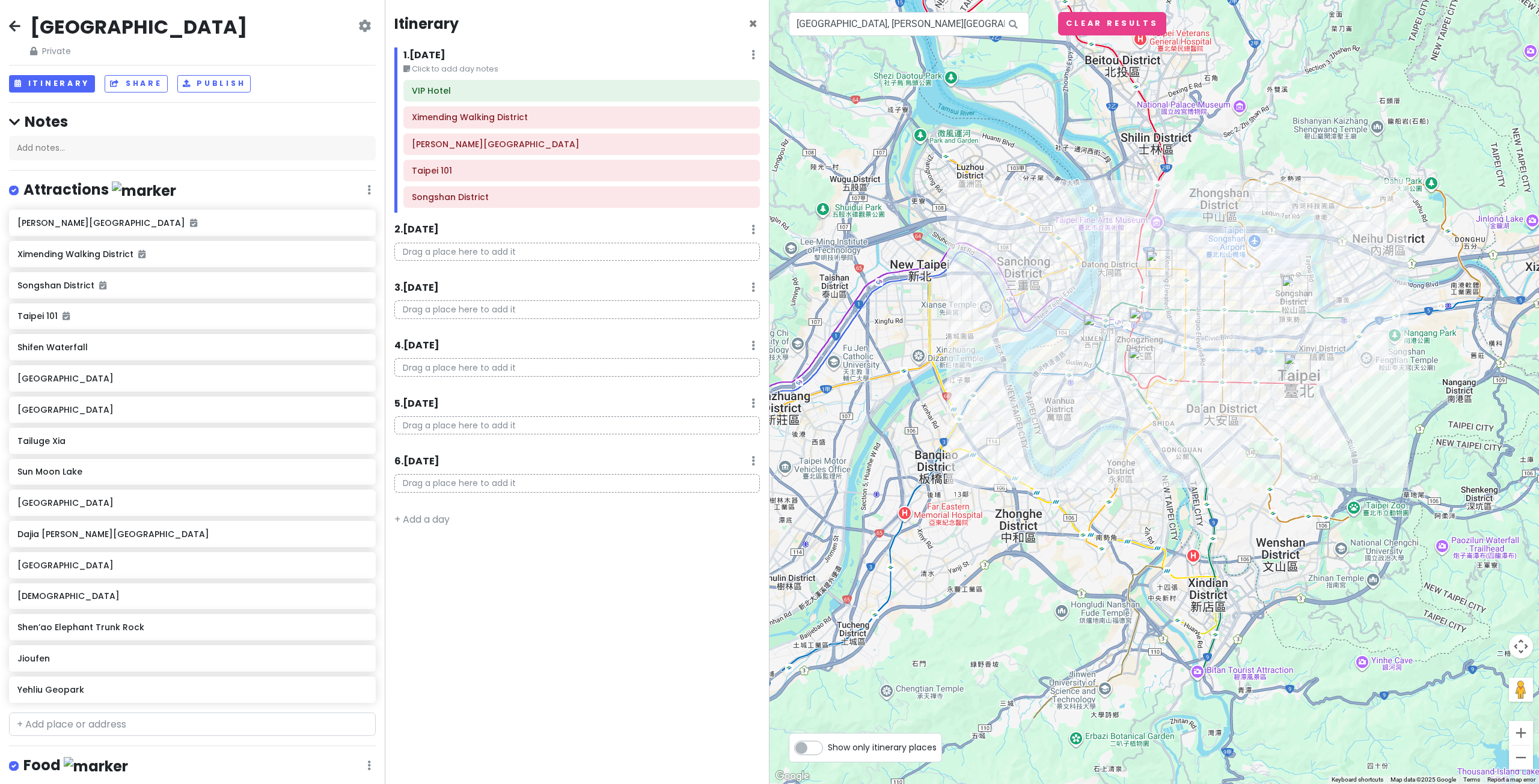
drag, startPoint x: 1198, startPoint y: 340, endPoint x: 1115, endPoint y: 331, distance: 83.5
click at [1140, 333] on div at bounding box center [1154, 392] width 770 height 784
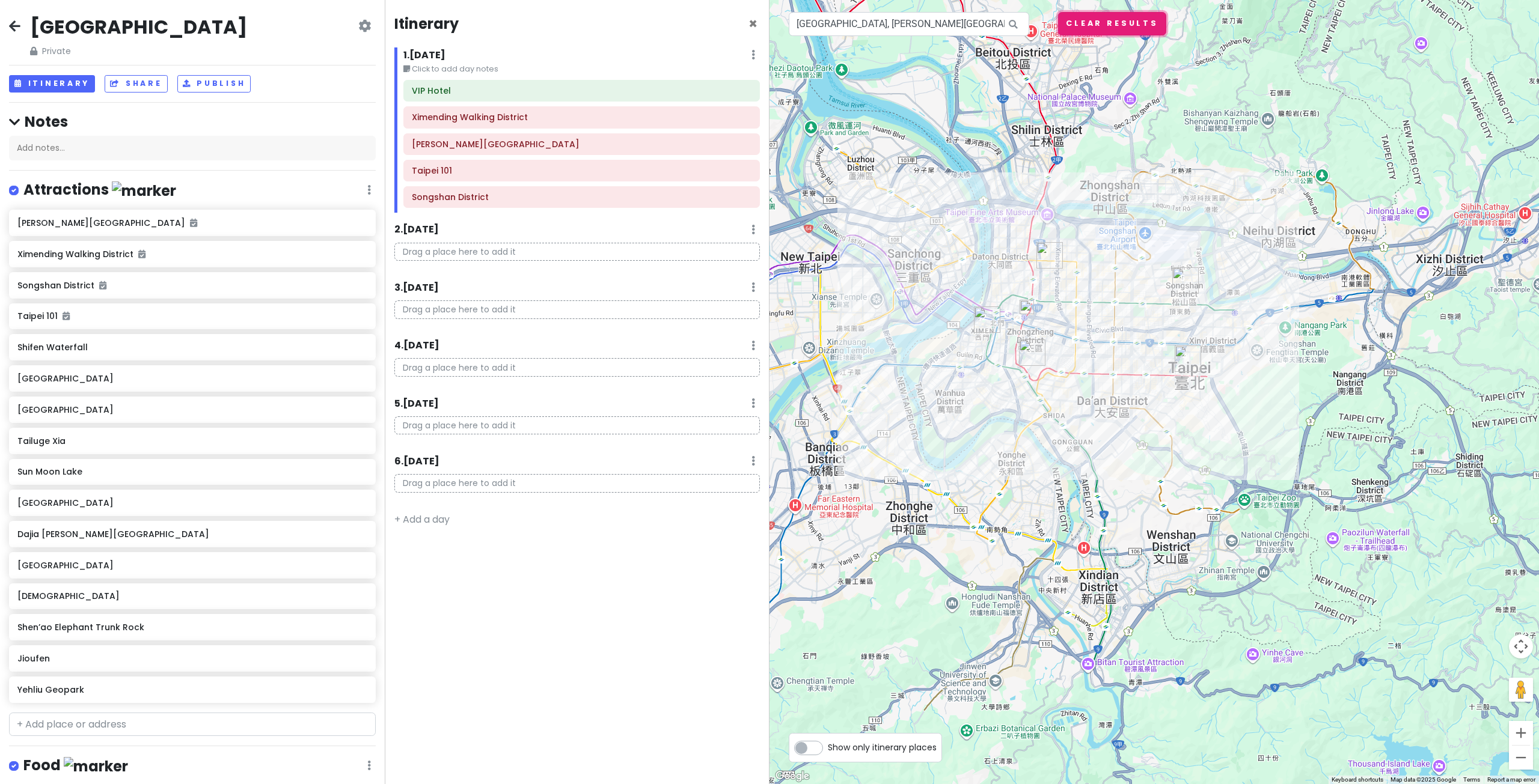
click at [1082, 30] on button "Clear Results" at bounding box center [1112, 24] width 108 height 24
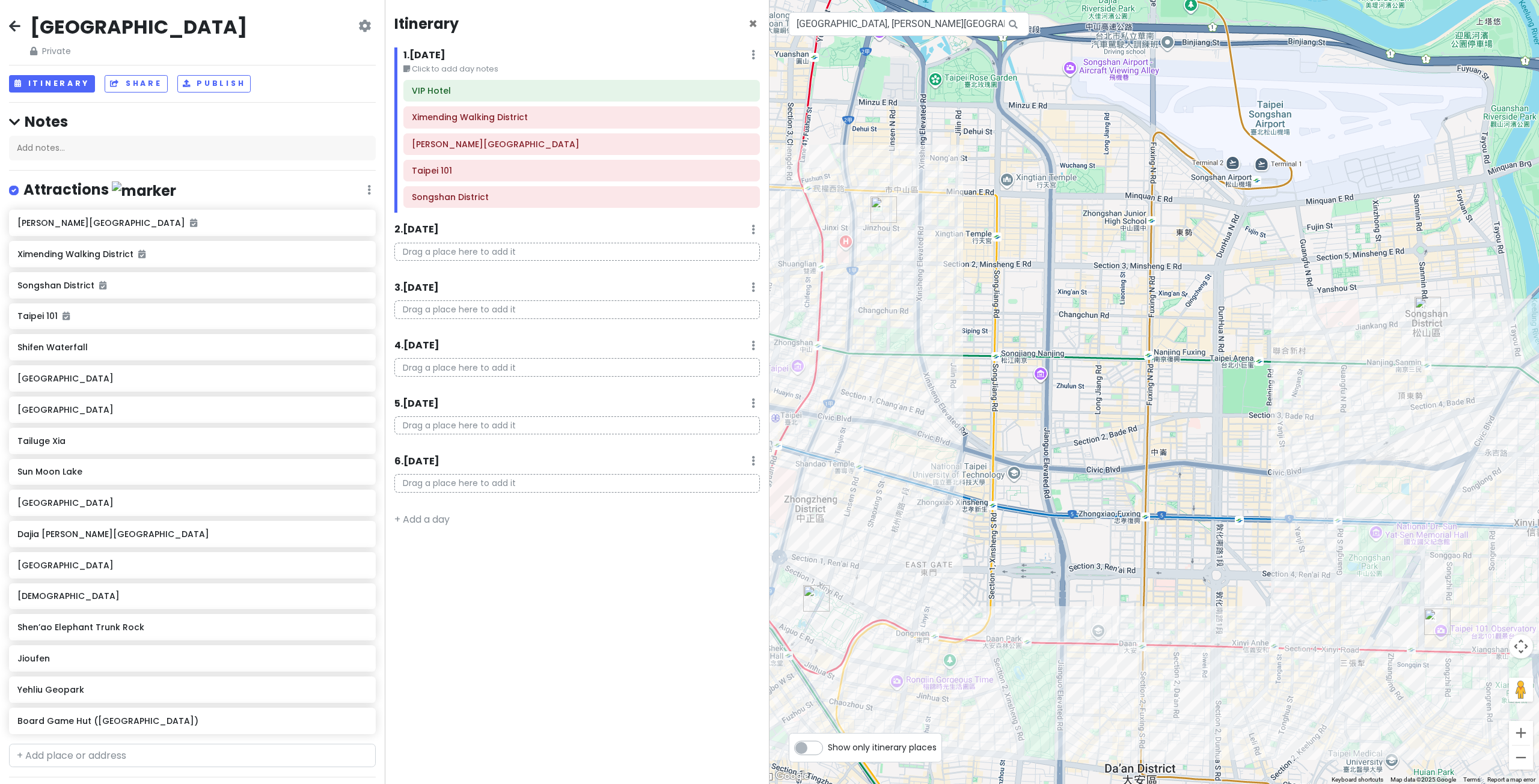
drag, startPoint x: 1019, startPoint y: 348, endPoint x: 1201, endPoint y: 283, distance: 193.3
click at [1202, 284] on div at bounding box center [1154, 392] width 770 height 784
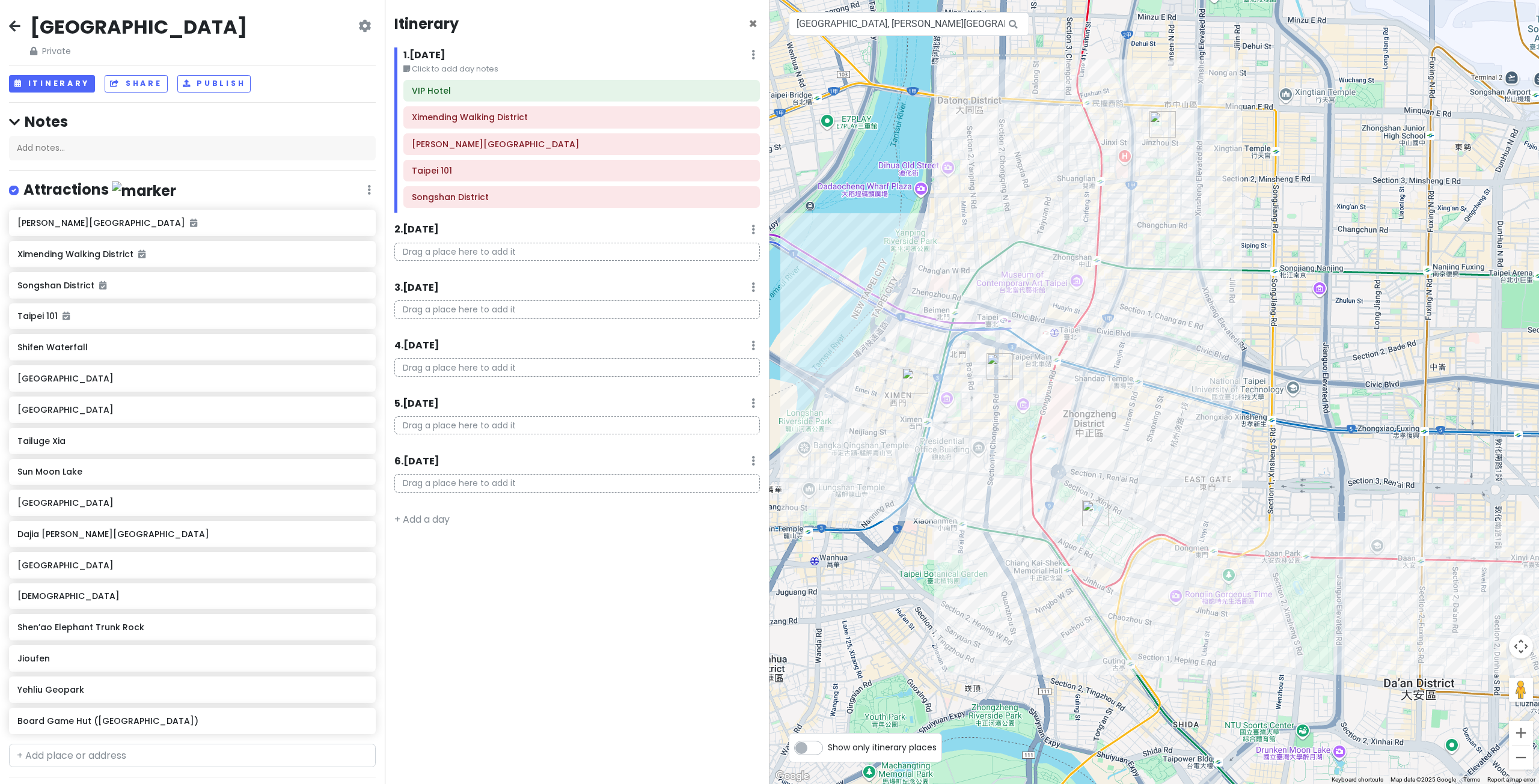
click at [997, 369] on img "Board Game Hut (Taipei Branch)" at bounding box center [999, 366] width 26 height 26
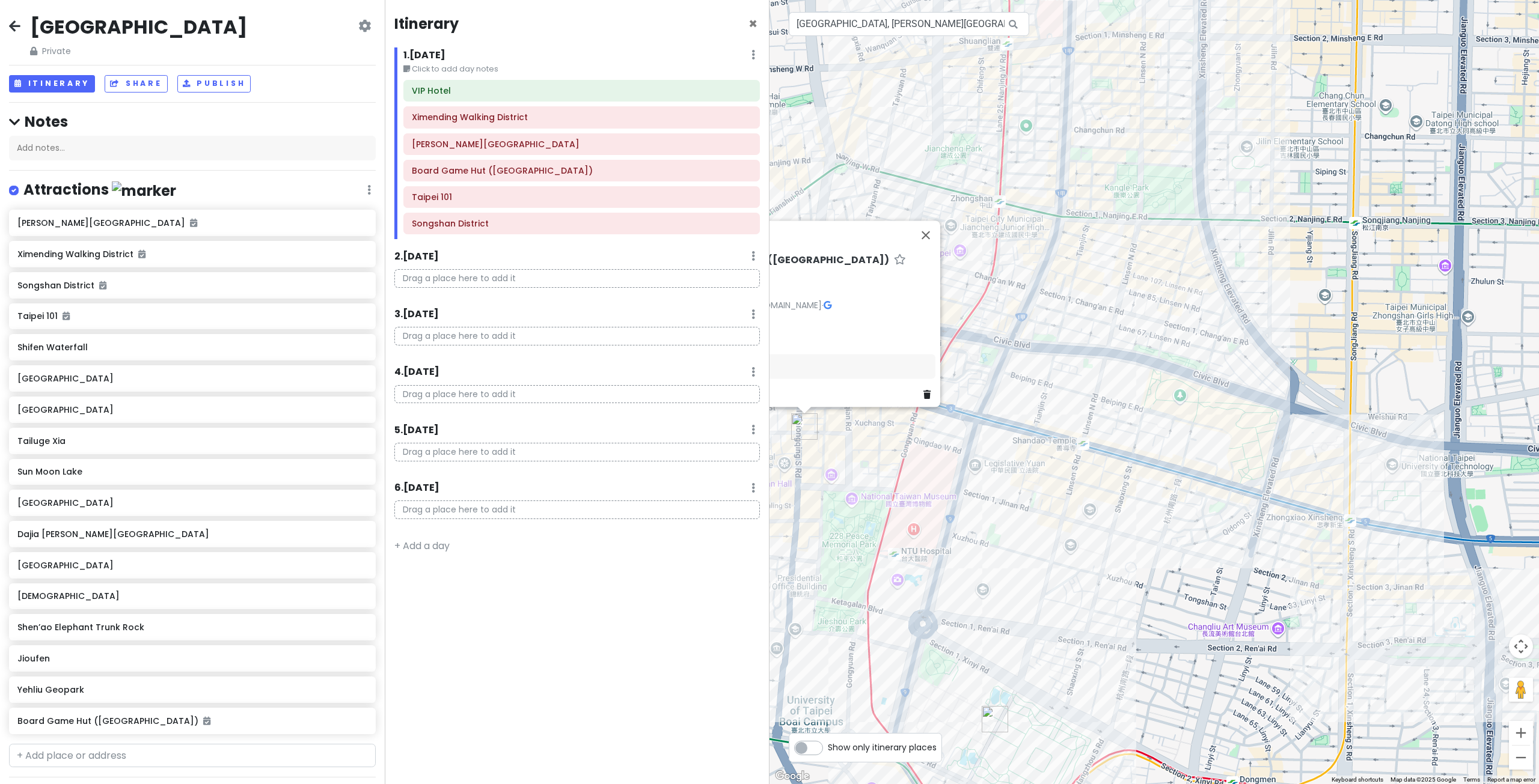
click at [1097, 382] on div "Board Game Hut (Taipei Branch) 4.6 (537) [STREET_ADDRESS] [PHONE_NUMBER] · [DOM…" at bounding box center [1154, 392] width 770 height 784
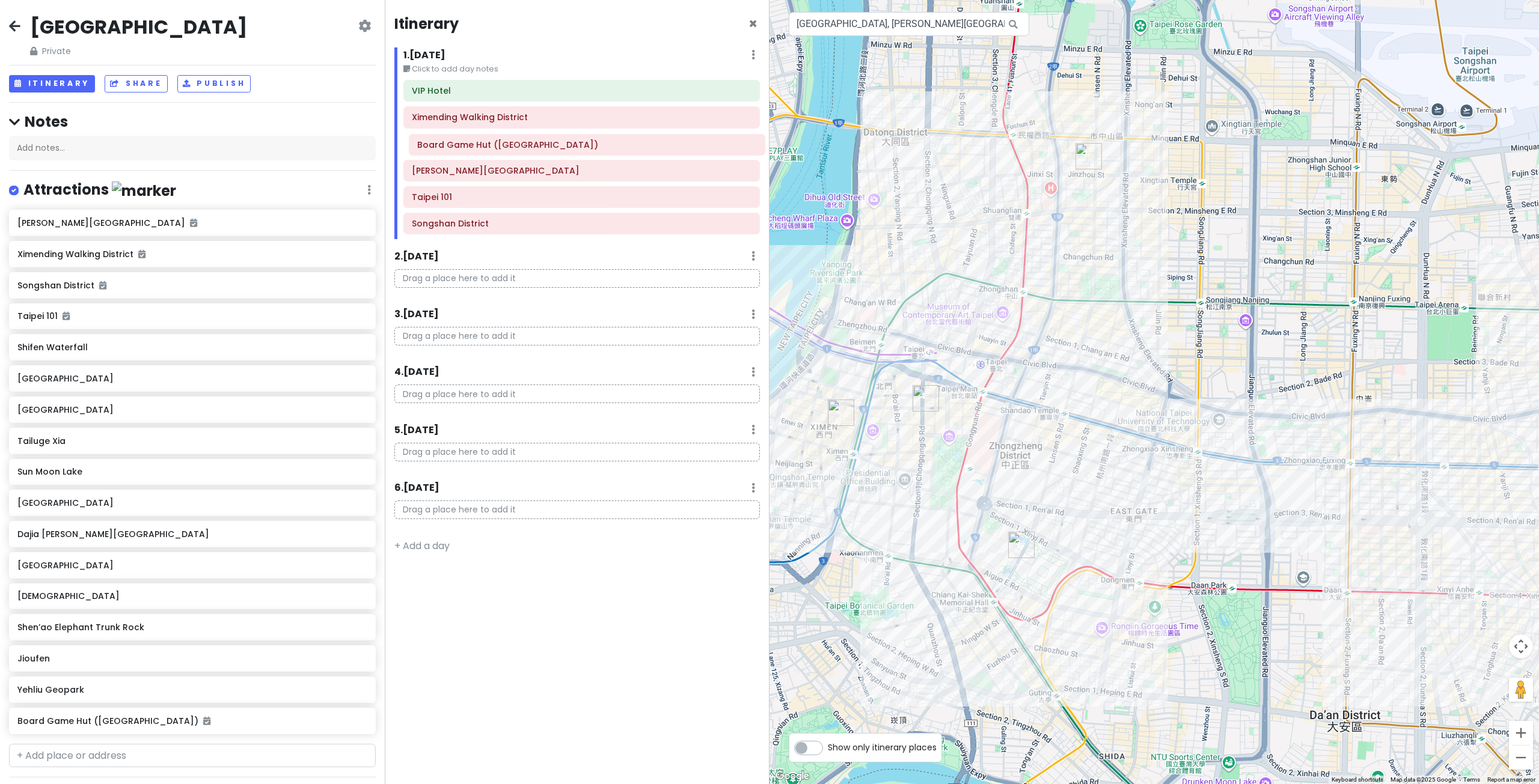
drag, startPoint x: 525, startPoint y: 178, endPoint x: 530, endPoint y: 152, distance: 26.5
click at [530, 152] on div "VIP Hotel Ximending Walking District [PERSON_NAME][GEOGRAPHIC_DATA] Board Game …" at bounding box center [581, 159] width 374 height 159
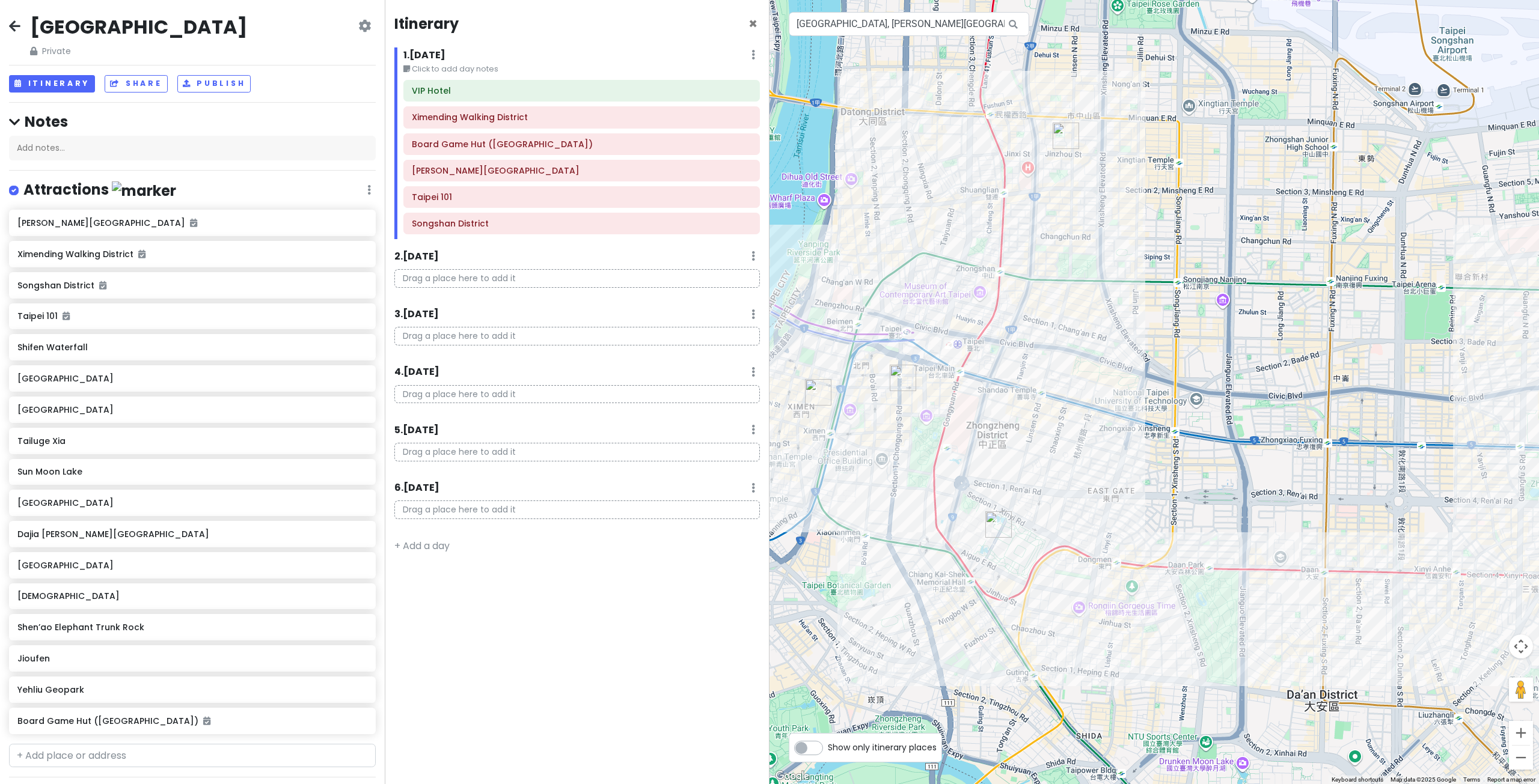
drag, startPoint x: 1297, startPoint y: 416, endPoint x: 1239, endPoint y: 371, distance: 73.4
click at [1241, 374] on div at bounding box center [1154, 392] width 770 height 784
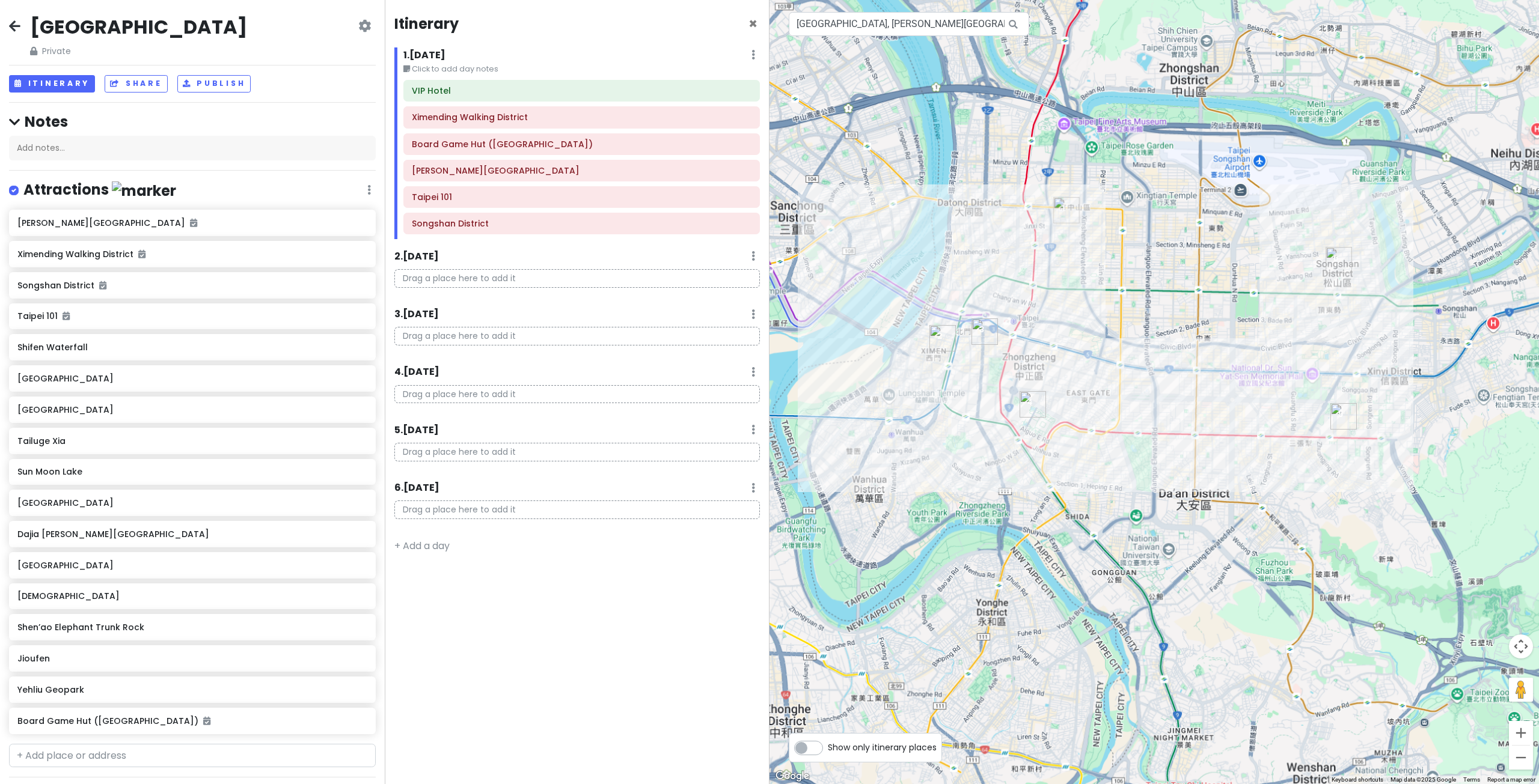
drag, startPoint x: 1341, startPoint y: 383, endPoint x: 1295, endPoint y: 372, distance: 47.3
click at [1295, 372] on div at bounding box center [1154, 392] width 770 height 784
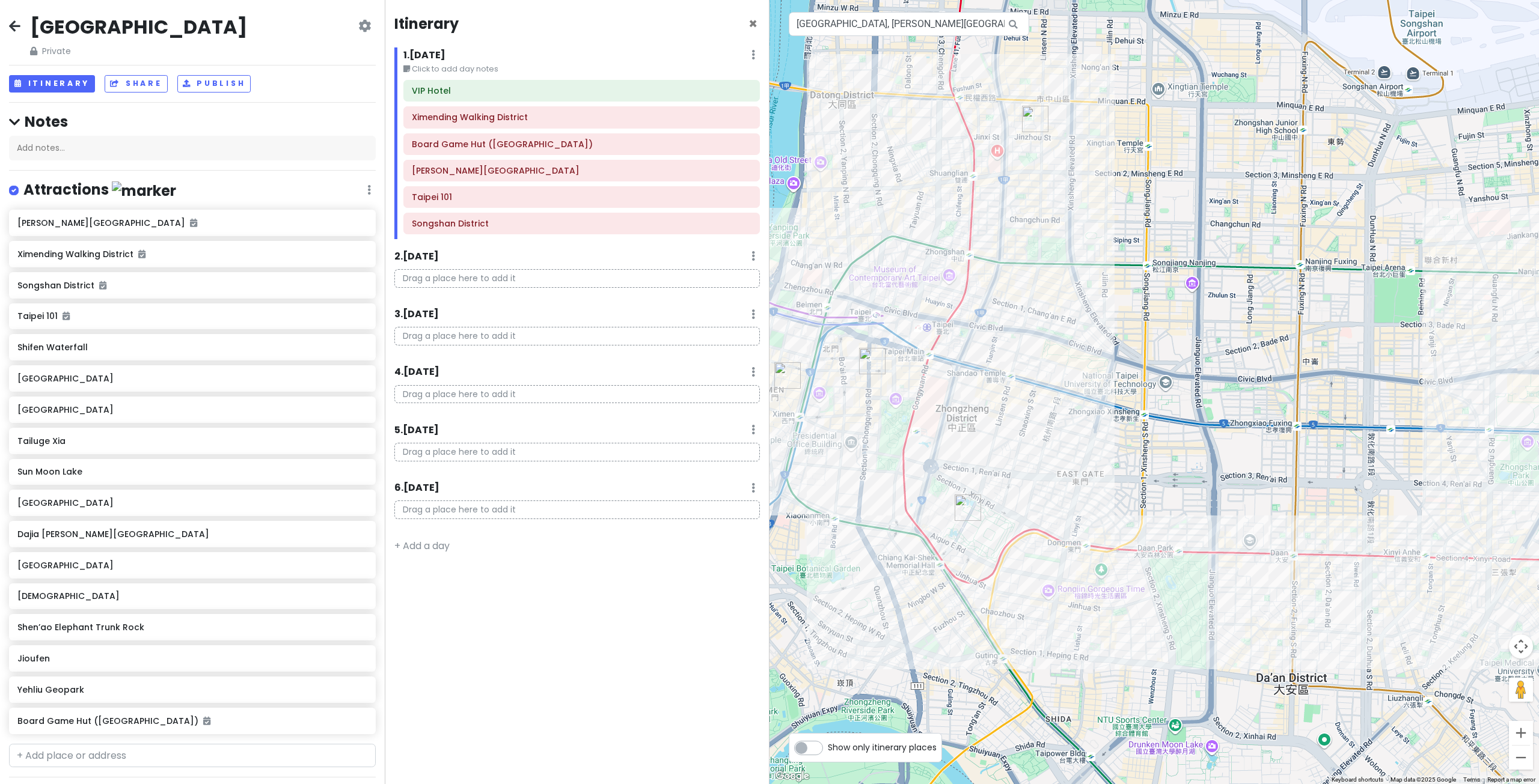
drag, startPoint x: 1038, startPoint y: 256, endPoint x: 1077, endPoint y: 235, distance: 44.3
click at [1077, 235] on div at bounding box center [1154, 392] width 770 height 784
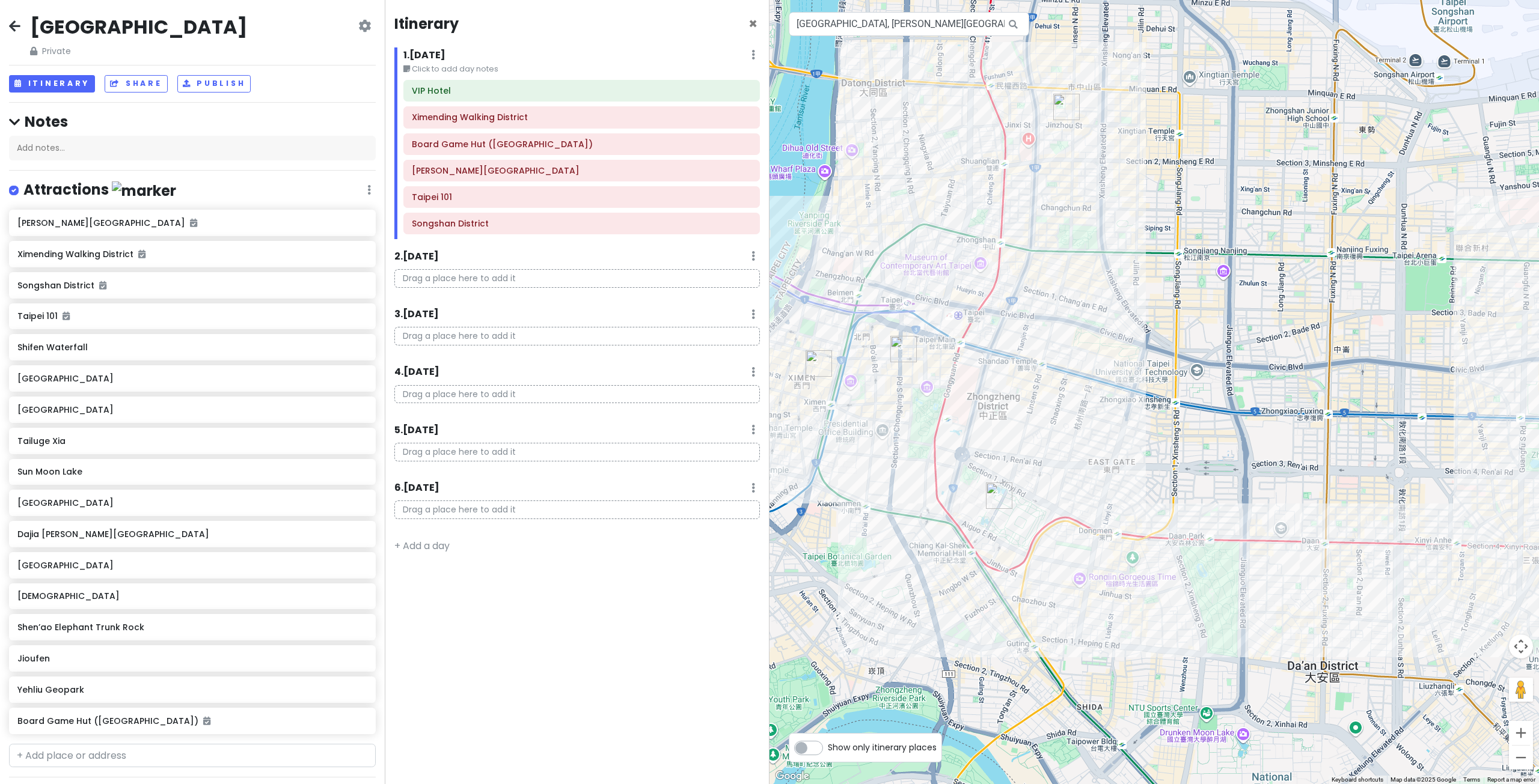
drag, startPoint x: 1097, startPoint y: 321, endPoint x: 1120, endPoint y: 313, distance: 24.4
click at [1120, 313] on div at bounding box center [1154, 392] width 770 height 784
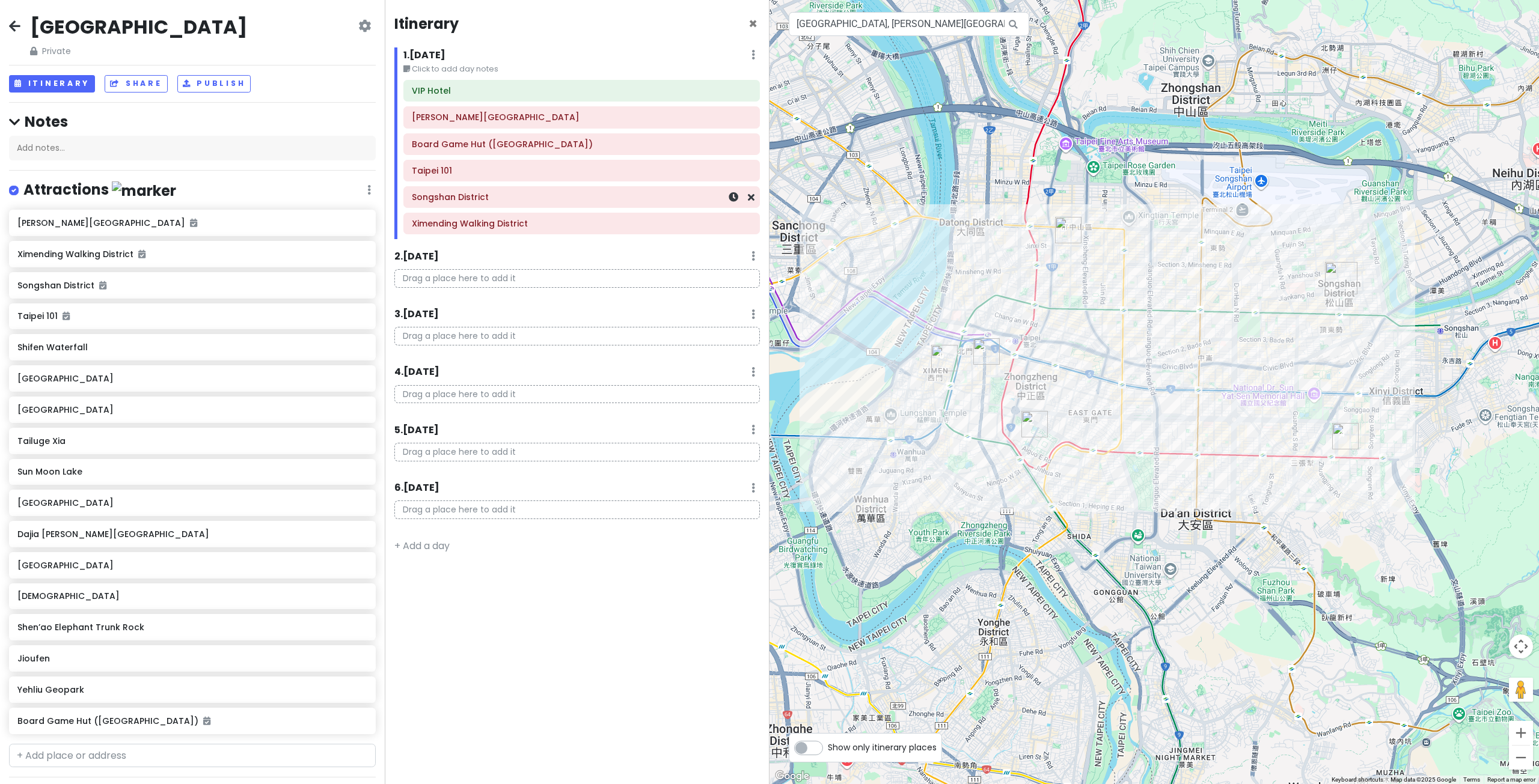
click at [472, 203] on div "Songshan District" at bounding box center [581, 197] width 340 height 17
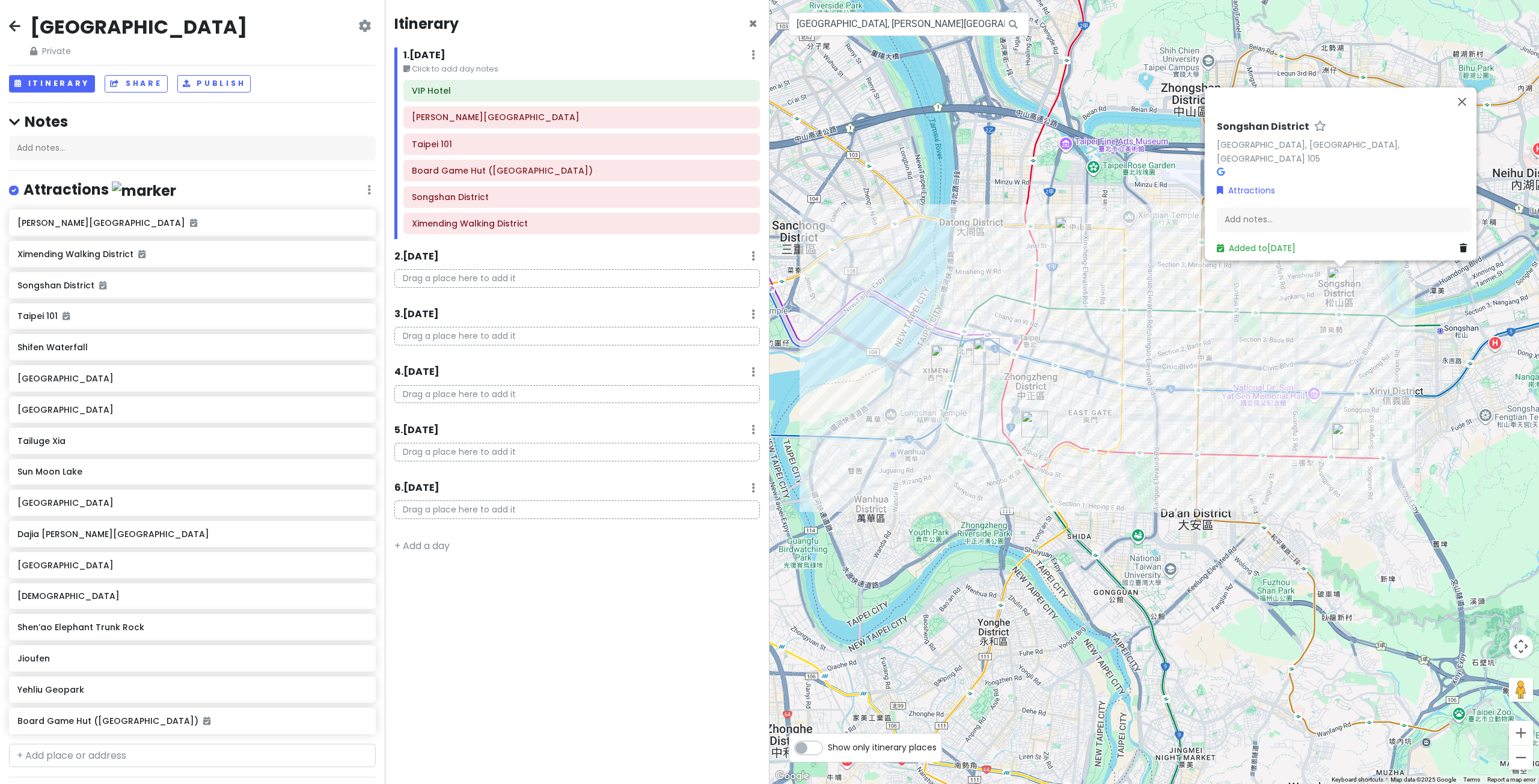
click at [1090, 248] on div "Songshan District [GEOGRAPHIC_DATA], [GEOGRAPHIC_DATA], [GEOGRAPHIC_DATA] 105 A…" at bounding box center [1154, 392] width 770 height 784
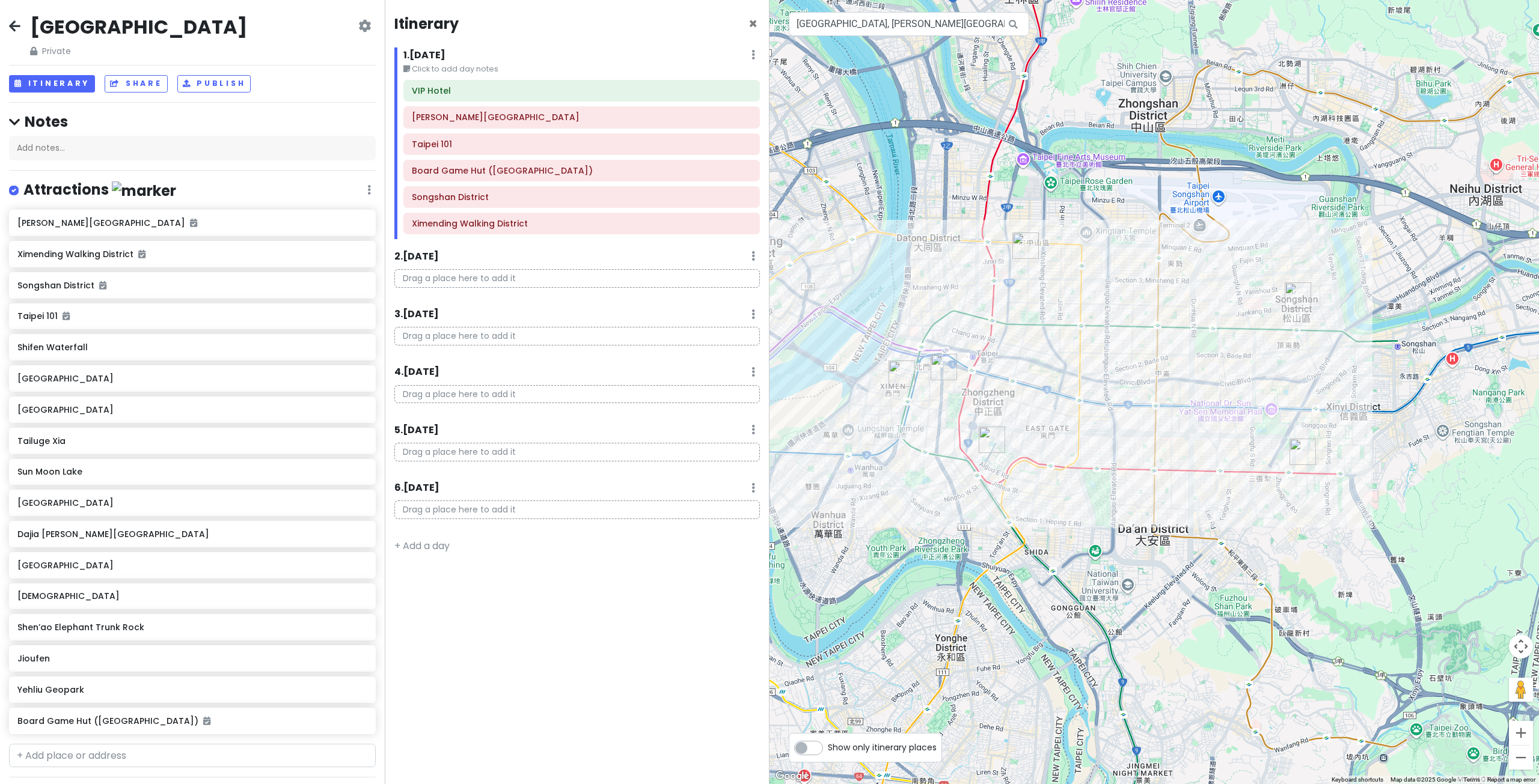
drag, startPoint x: 1358, startPoint y: 244, endPoint x: 1316, endPoint y: 260, distance: 44.9
click at [1316, 260] on div at bounding box center [1154, 392] width 770 height 784
click at [1297, 300] on img "Songshan District" at bounding box center [1297, 295] width 26 height 26
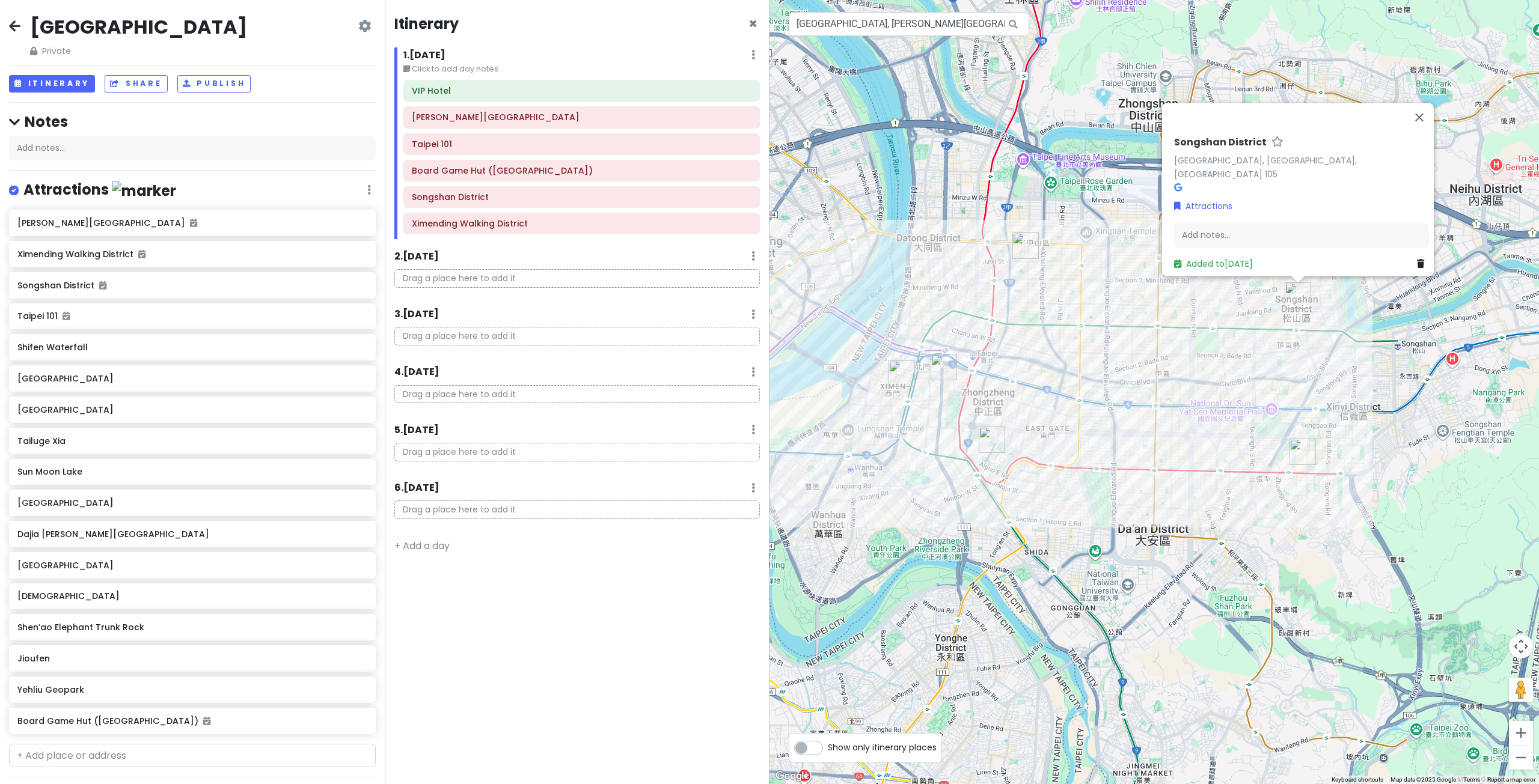
click at [1224, 149] on h6 "Songshan District" at bounding box center [1220, 143] width 93 height 13
click at [1239, 164] on link "[GEOGRAPHIC_DATA], [GEOGRAPHIC_DATA], [GEOGRAPHIC_DATA] 105" at bounding box center [1266, 167] width 183 height 26
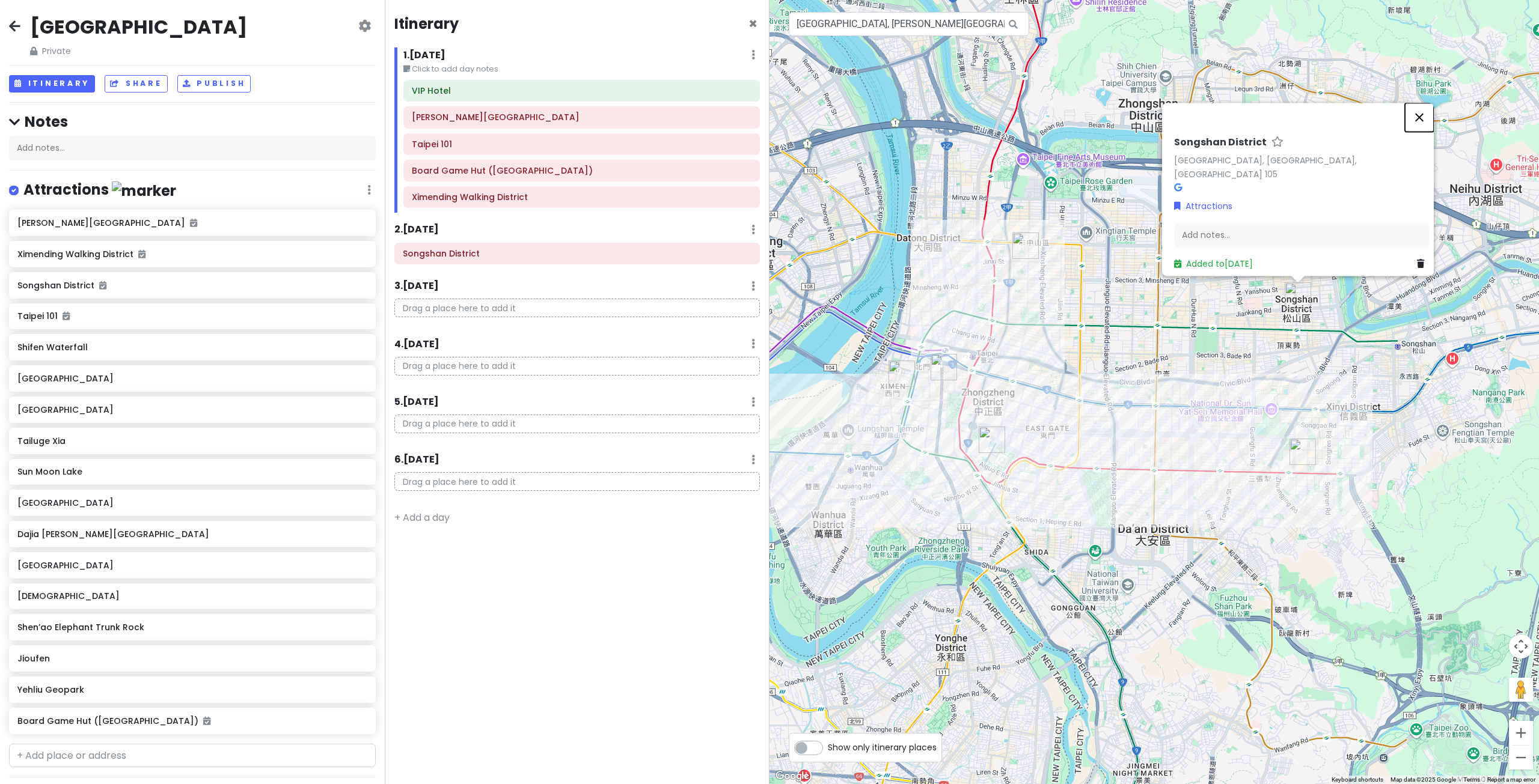
click at [1422, 124] on button "Close" at bounding box center [1419, 117] width 29 height 29
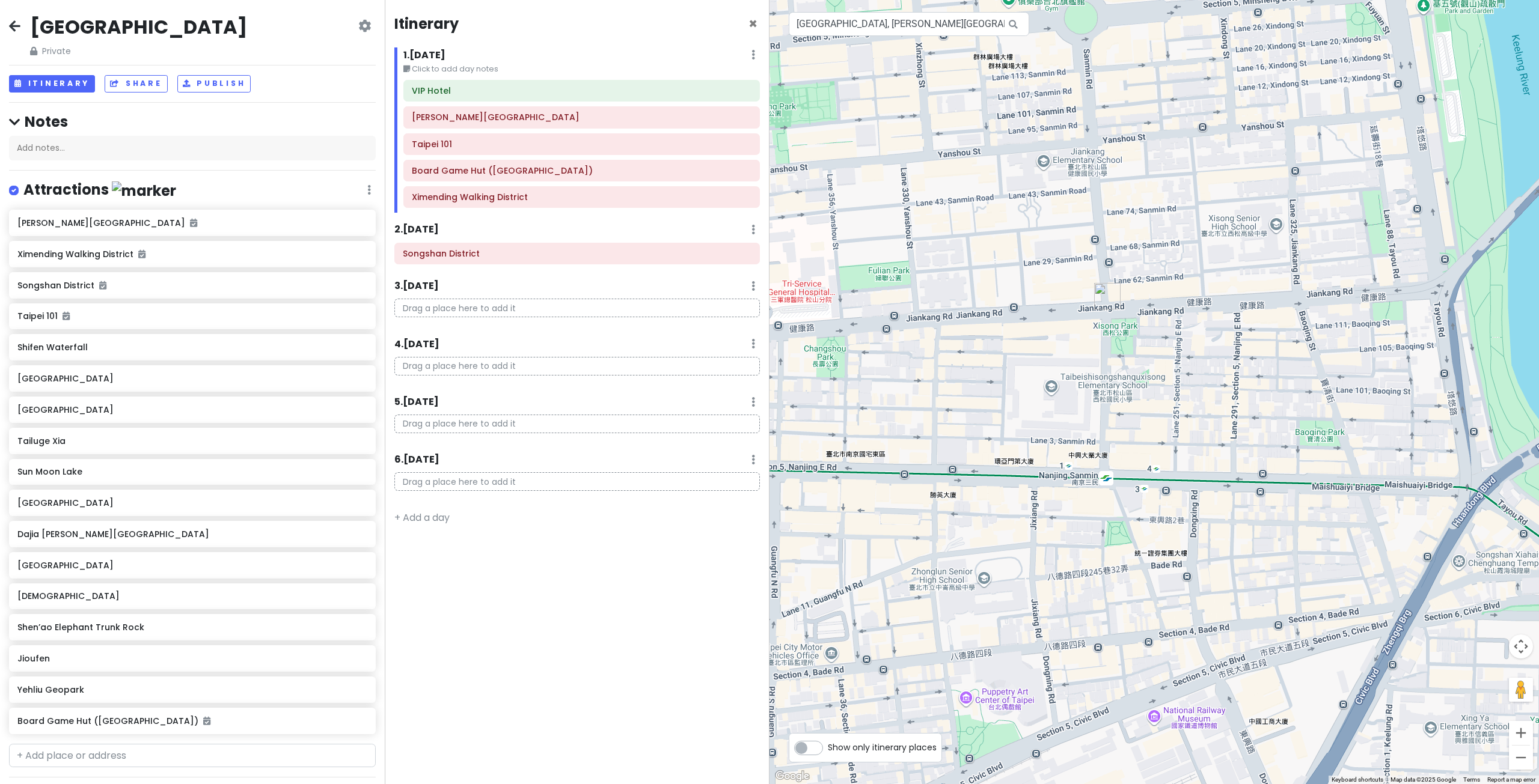
drag, startPoint x: 1160, startPoint y: 324, endPoint x: 1189, endPoint y: 333, distance: 30.4
click at [1187, 333] on div at bounding box center [1154, 392] width 770 height 784
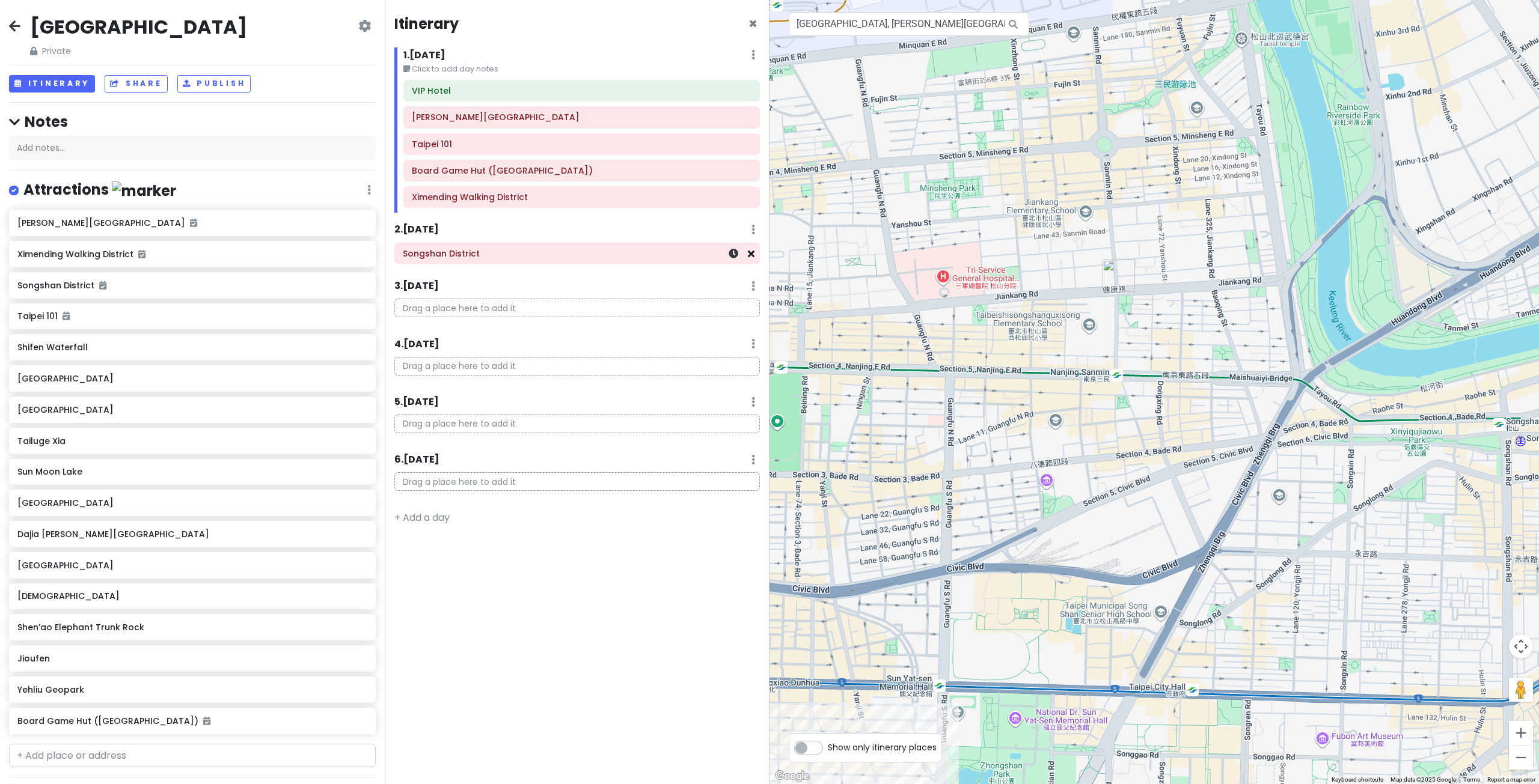
click at [752, 255] on icon at bounding box center [751, 254] width 7 height 9
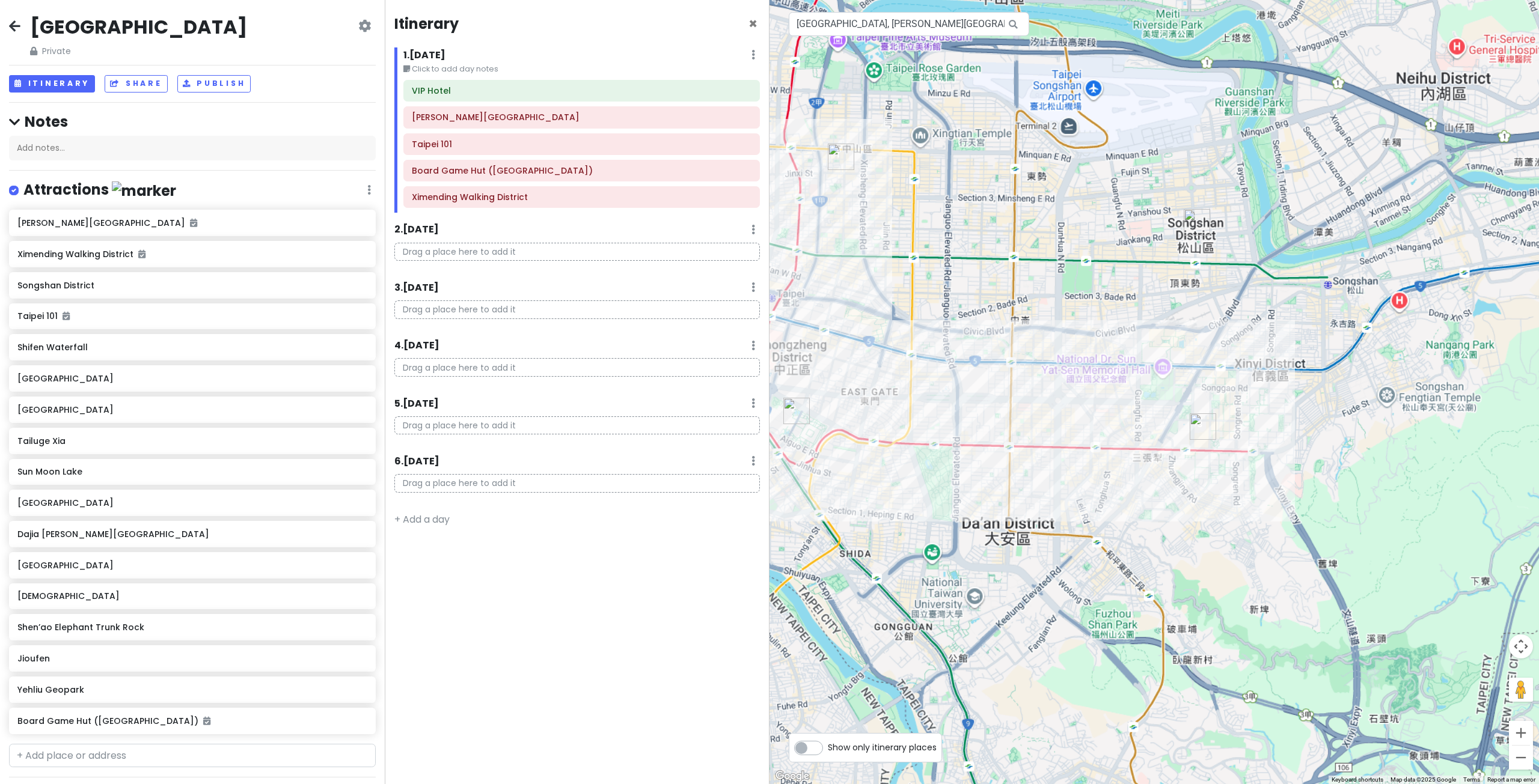
drag, startPoint x: 954, startPoint y: 317, endPoint x: 1140, endPoint y: 341, distance: 187.5
click at [1138, 331] on div at bounding box center [1154, 392] width 770 height 784
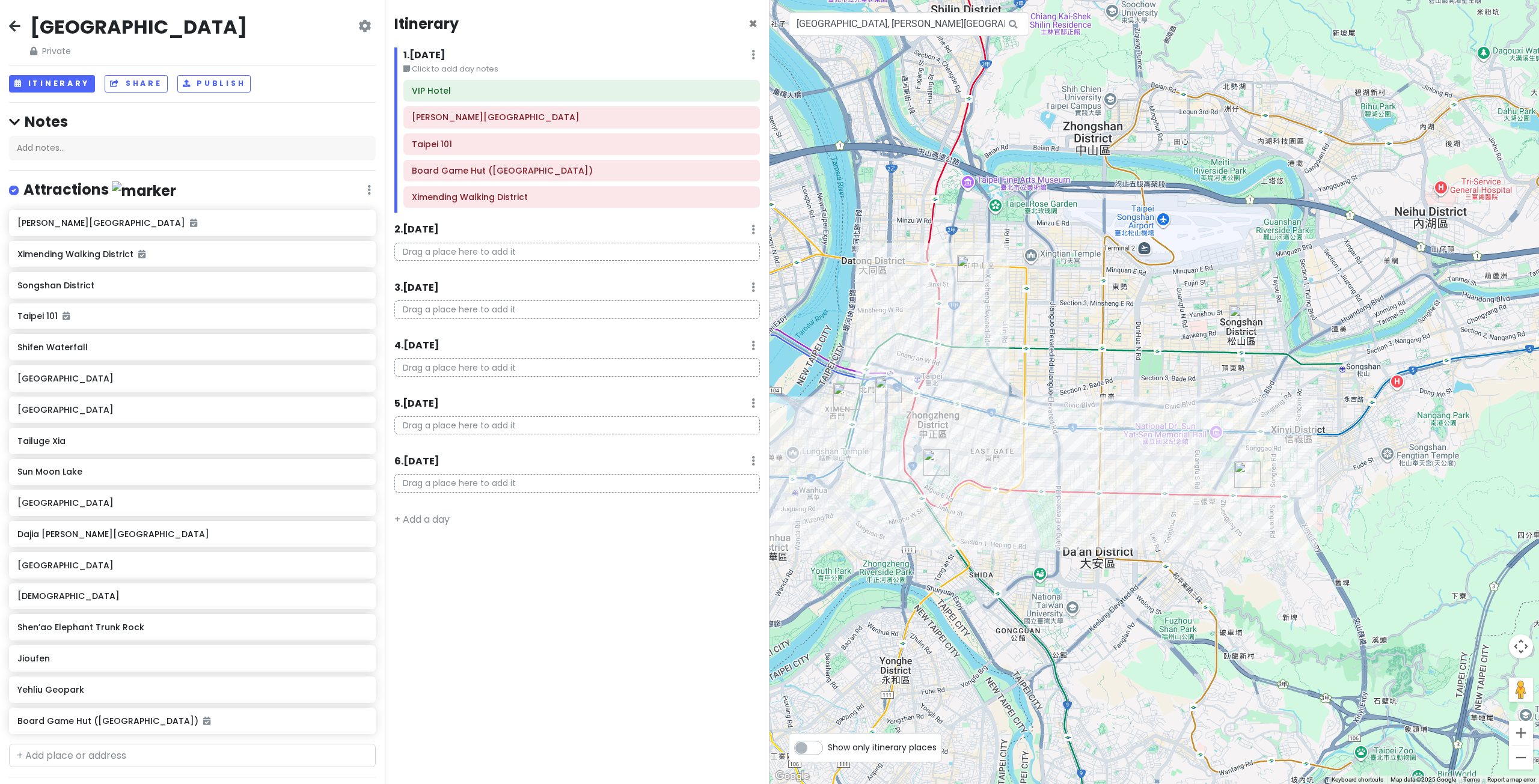
drag, startPoint x: 1107, startPoint y: 309, endPoint x: 1117, endPoint y: 310, distance: 10.0
click at [1117, 310] on div at bounding box center [1154, 392] width 770 height 784
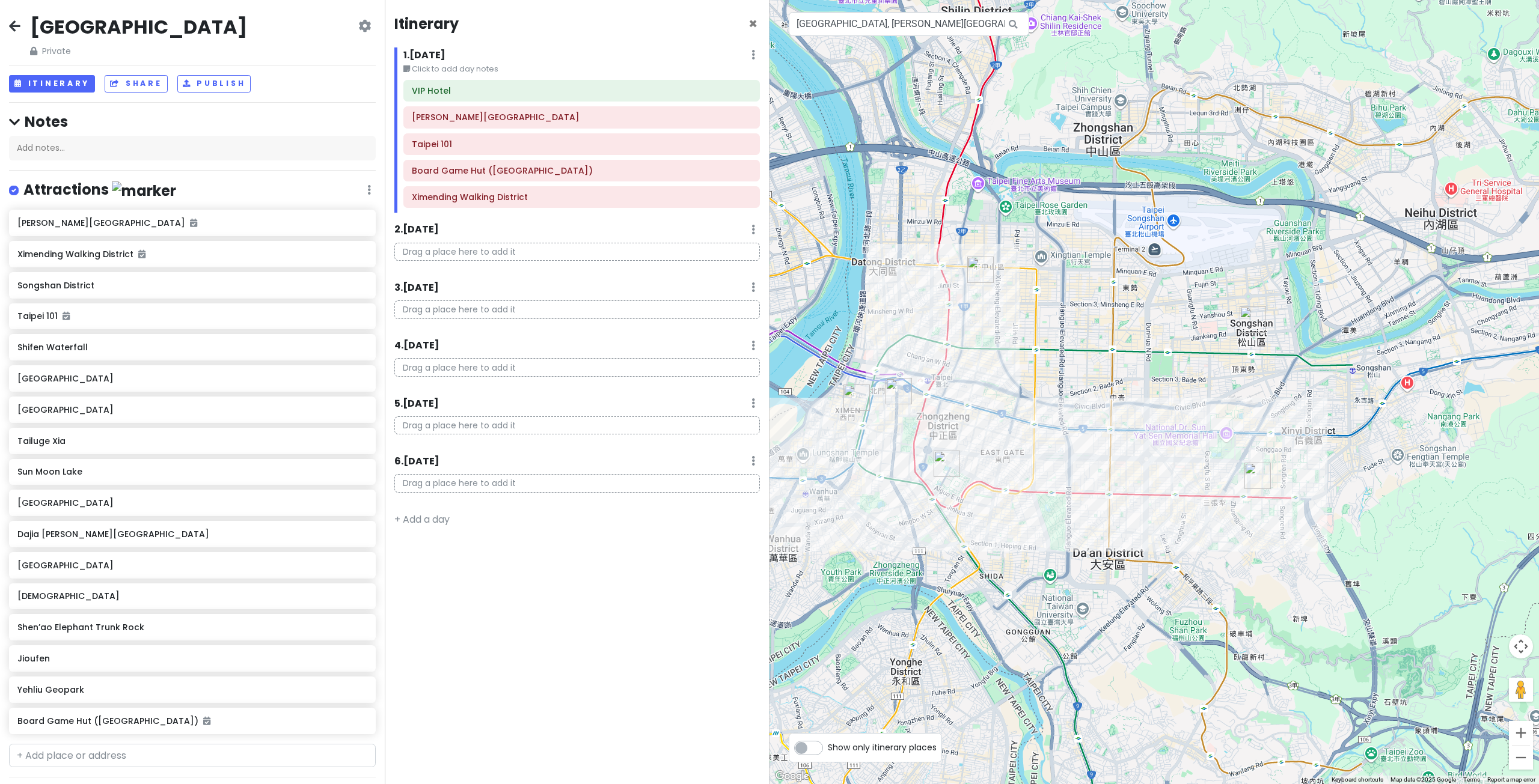
click at [524, 269] on div "Drag a place here to add it" at bounding box center [577, 257] width 384 height 28
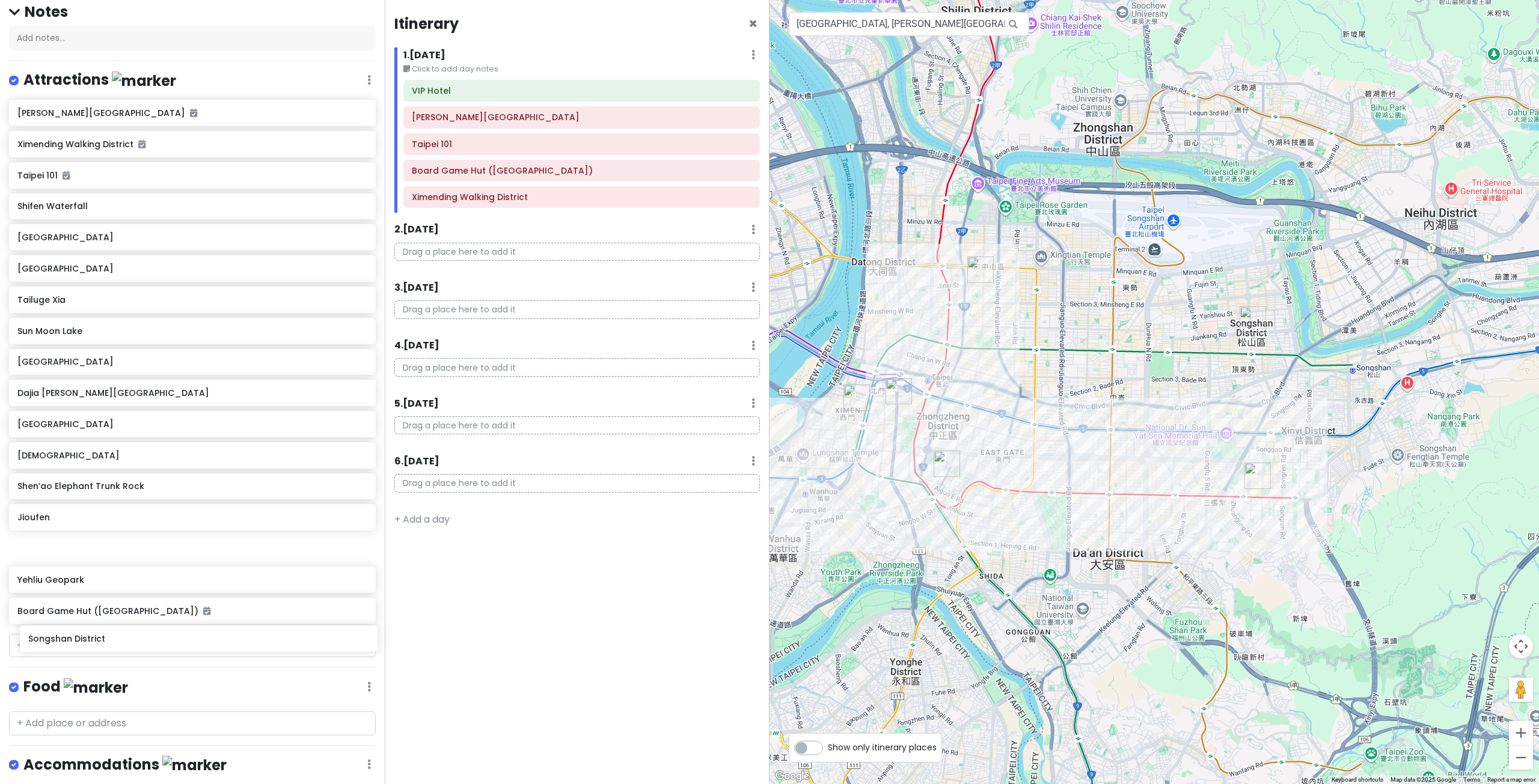
scroll to position [236, 0]
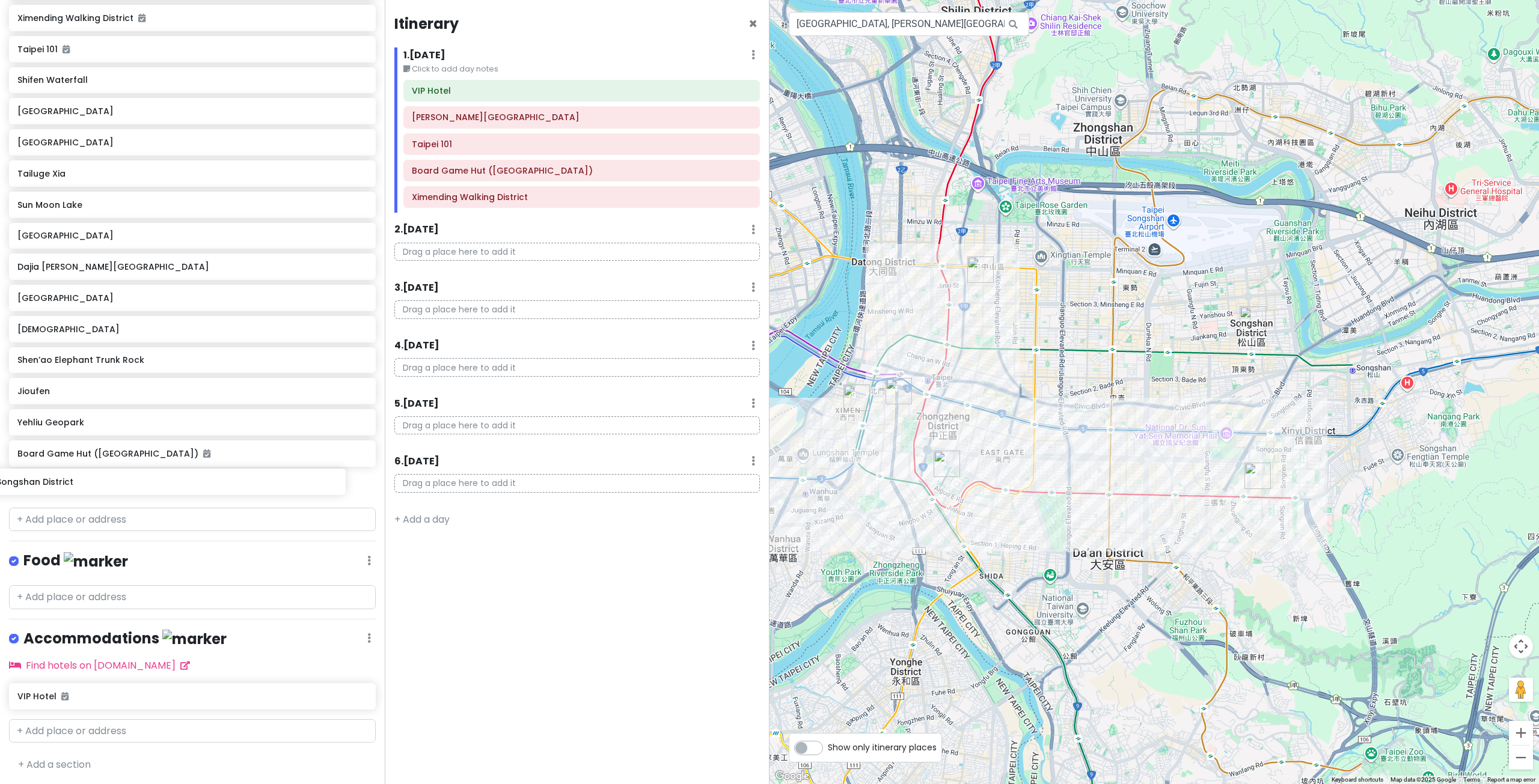
drag, startPoint x: 229, startPoint y: 291, endPoint x: 212, endPoint y: 469, distance: 178.8
click at [208, 488] on div "[PERSON_NAME][GEOGRAPHIC_DATA] [GEOGRAPHIC_DATA] [GEOGRAPHIC_DATA] 101 [GEOGRAP…" at bounding box center [192, 238] width 384 height 529
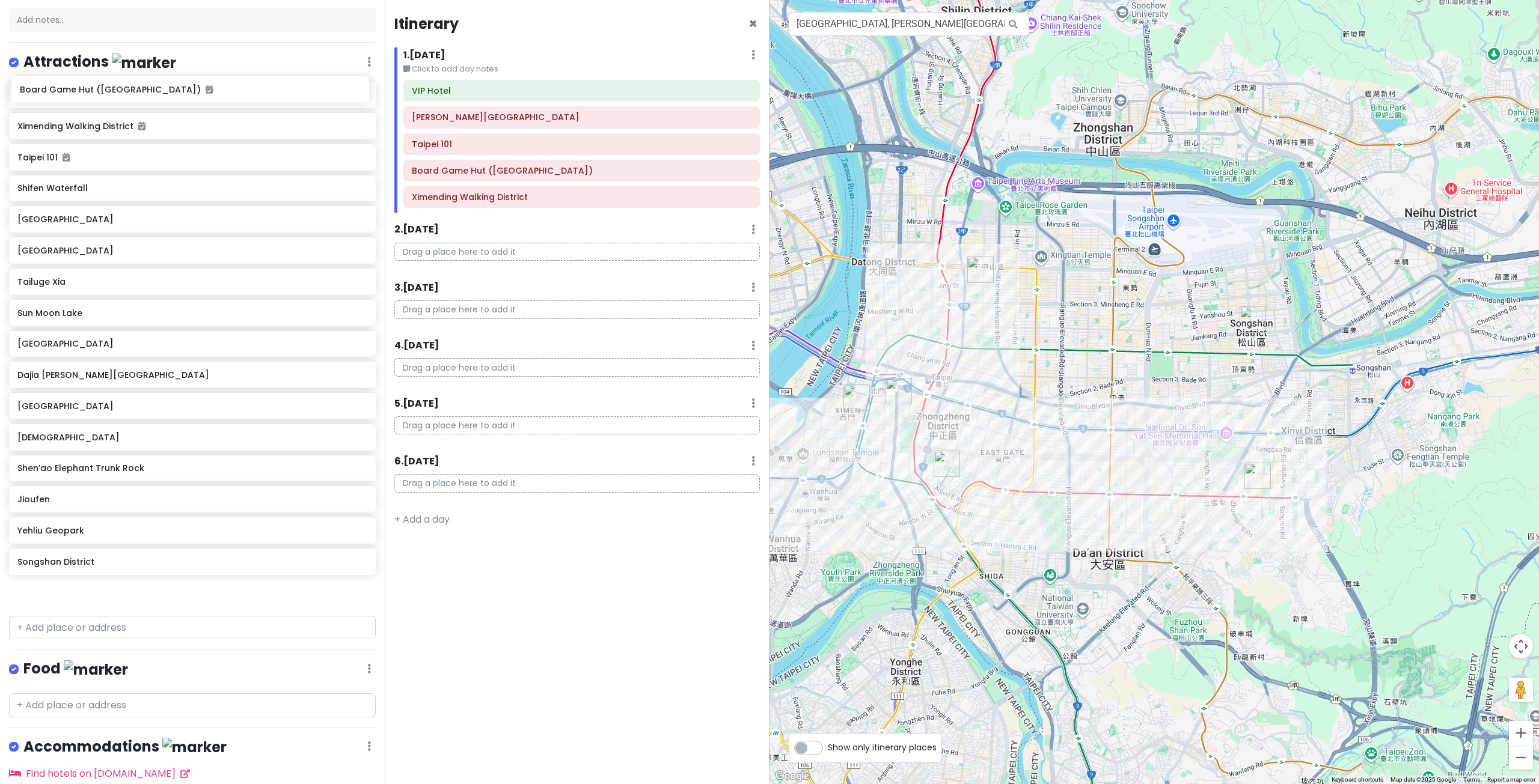
scroll to position [0, 0]
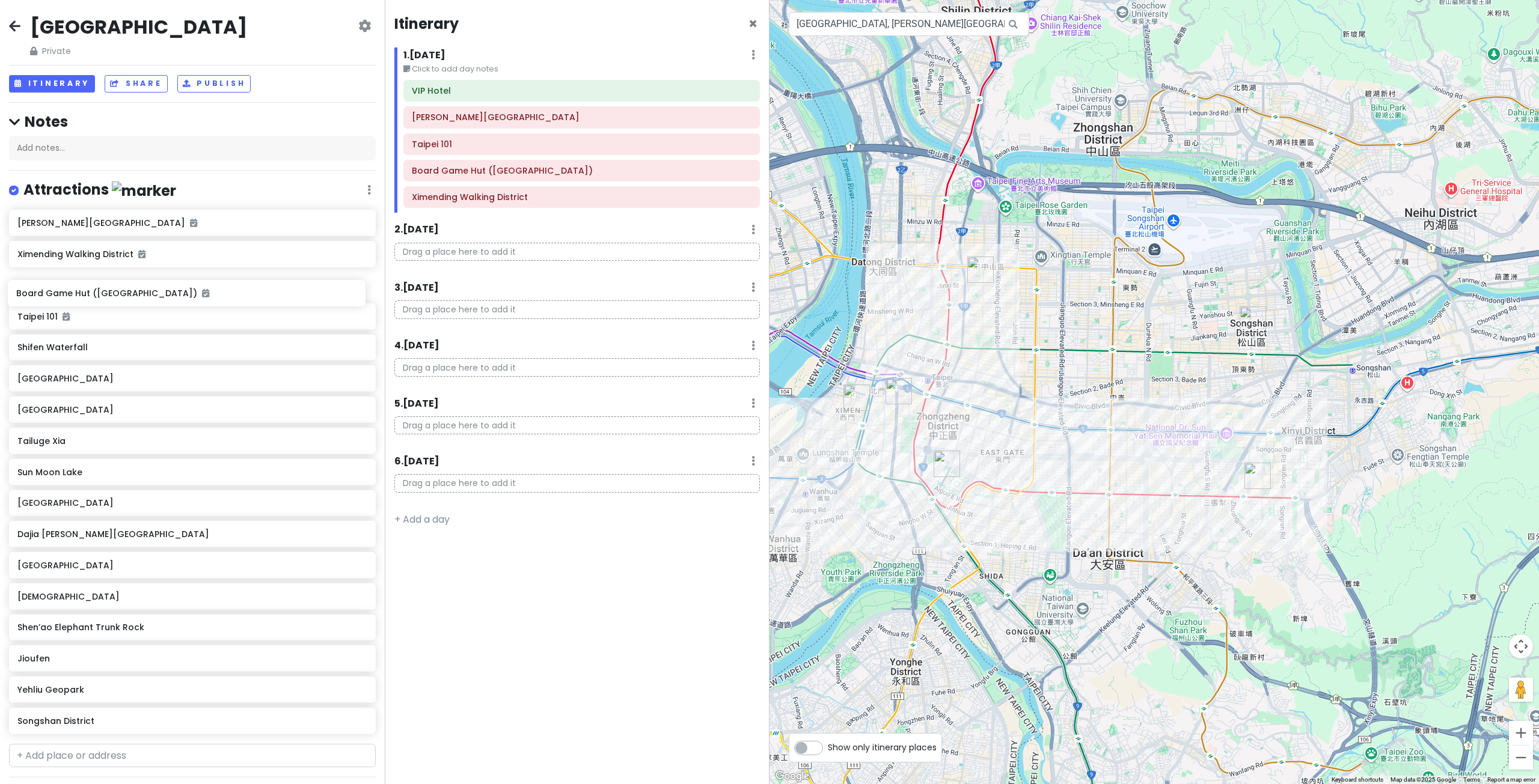
drag, startPoint x: 235, startPoint y: 455, endPoint x: 234, endPoint y: 296, distance: 159.0
click at [234, 296] on div "[PERSON_NAME][GEOGRAPHIC_DATA] [GEOGRAPHIC_DATA] [GEOGRAPHIC_DATA] 101 [GEOGRAP…" at bounding box center [192, 474] width 384 height 529
click at [210, 293] on div "[PERSON_NAME][GEOGRAPHIC_DATA] Ximending Walking District Board Game Hut ([GEOG…" at bounding box center [192, 474] width 384 height 529
drag, startPoint x: 210, startPoint y: 260, endPoint x: 209, endPoint y: 291, distance: 31.0
click at [209, 291] on div "[PERSON_NAME][GEOGRAPHIC_DATA] Ximending Walking District Board Game Hut ([GEOG…" at bounding box center [192, 474] width 384 height 529
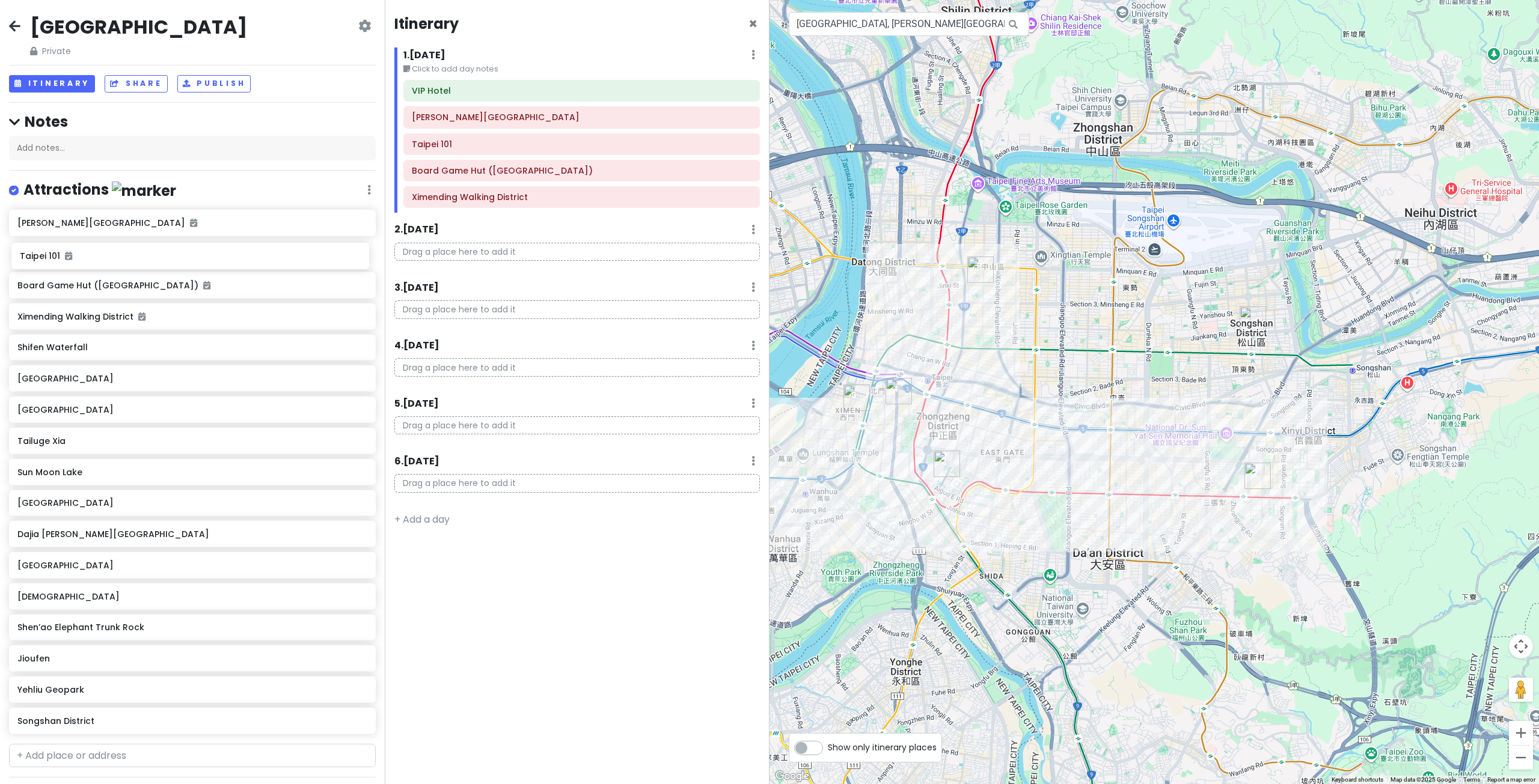
drag, startPoint x: 203, startPoint y: 319, endPoint x: 206, endPoint y: 259, distance: 60.1
click at [206, 259] on div "[PERSON_NAME] Memorial Hall Board Game Hut (Taipei Branch) Ximending [GEOGRAPHI…" at bounding box center [192, 474] width 384 height 529
click at [56, 695] on div "Yehliu Geopark" at bounding box center [188, 689] width 341 height 17
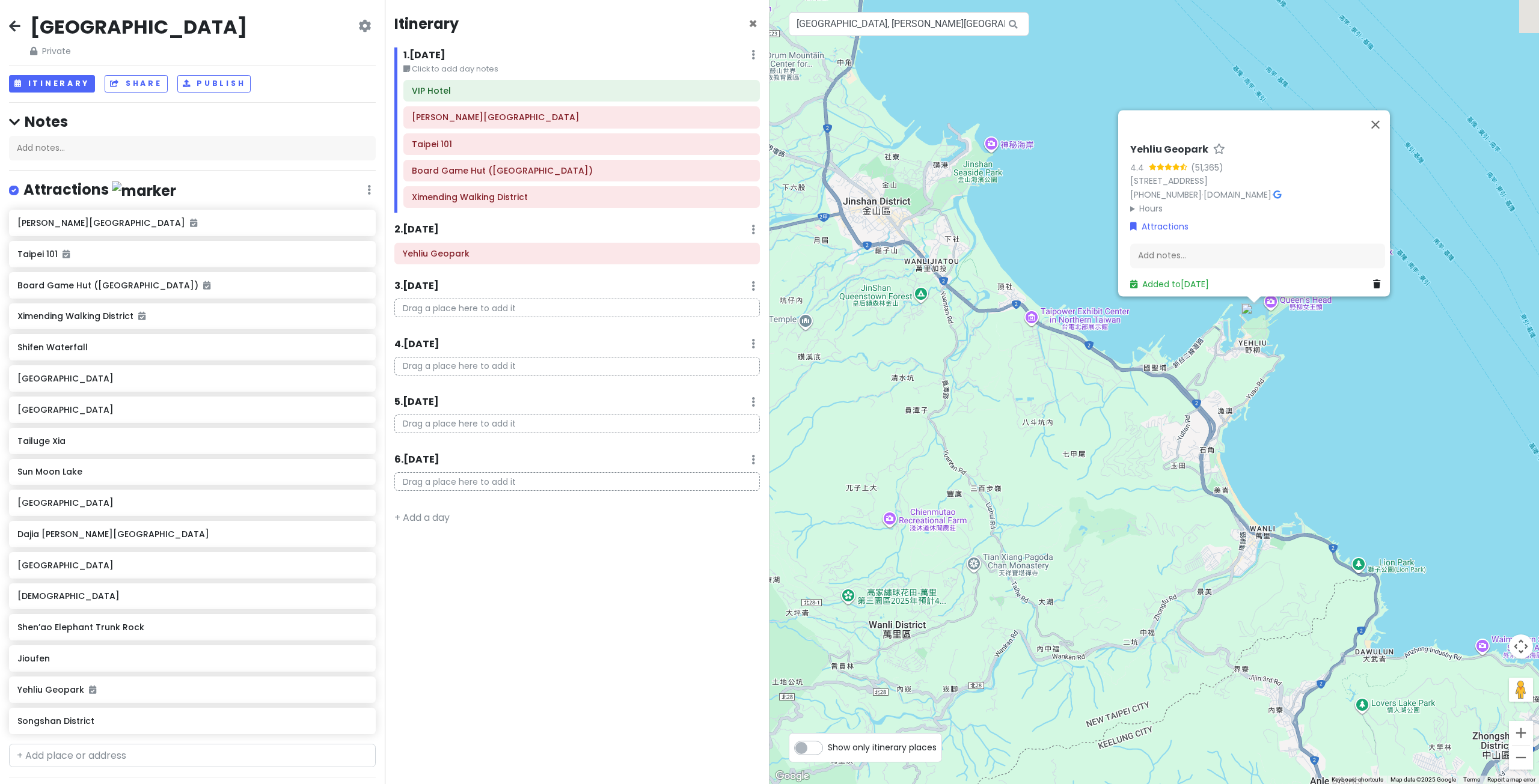
drag, startPoint x: 1265, startPoint y: 352, endPoint x: 1160, endPoint y: 411, distance: 120.4
click at [1160, 411] on div "[GEOGRAPHIC_DATA] 4.4 (51,365) 20744, [GEOGRAPHIC_DATA], [STREET_ADDRESS] [PHON…" at bounding box center [1154, 392] width 770 height 784
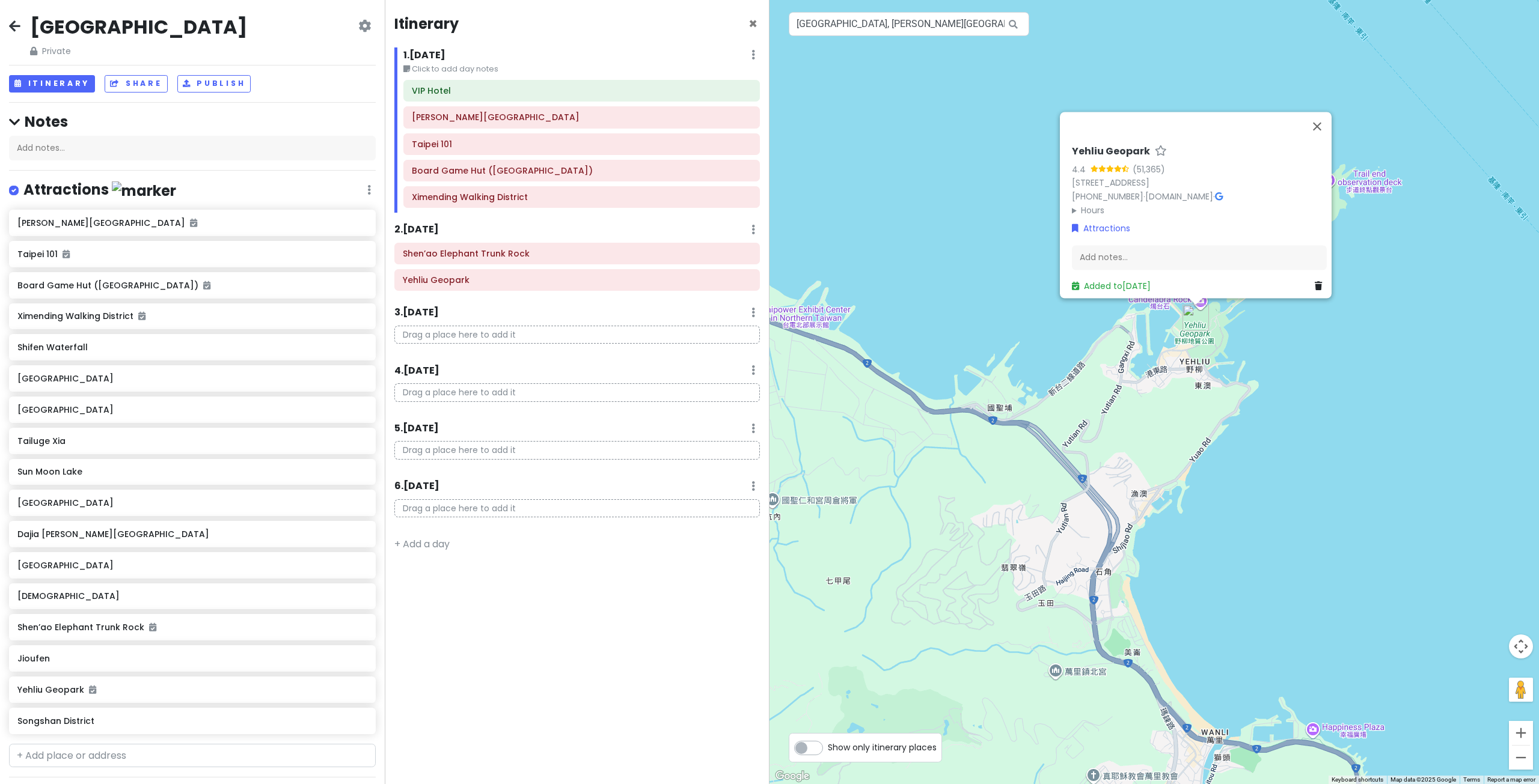
click at [1160, 439] on div "[GEOGRAPHIC_DATA] 4.4 (51,365) 20744, [GEOGRAPHIC_DATA], [STREET_ADDRESS] [PHON…" at bounding box center [1154, 392] width 770 height 784
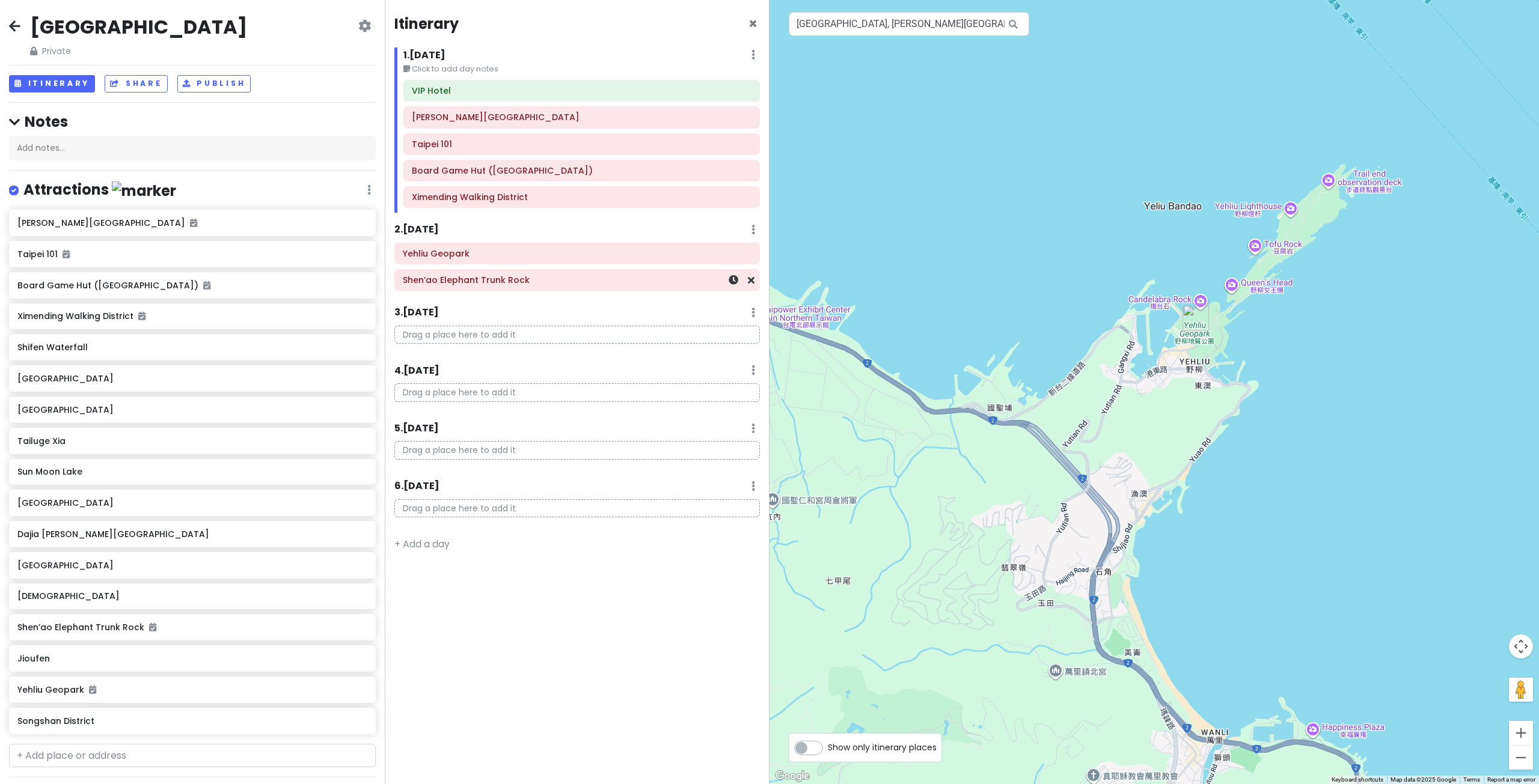
click at [506, 280] on h6 "Shen’ao Elephant Trunk Rock" at bounding box center [577, 280] width 349 height 11
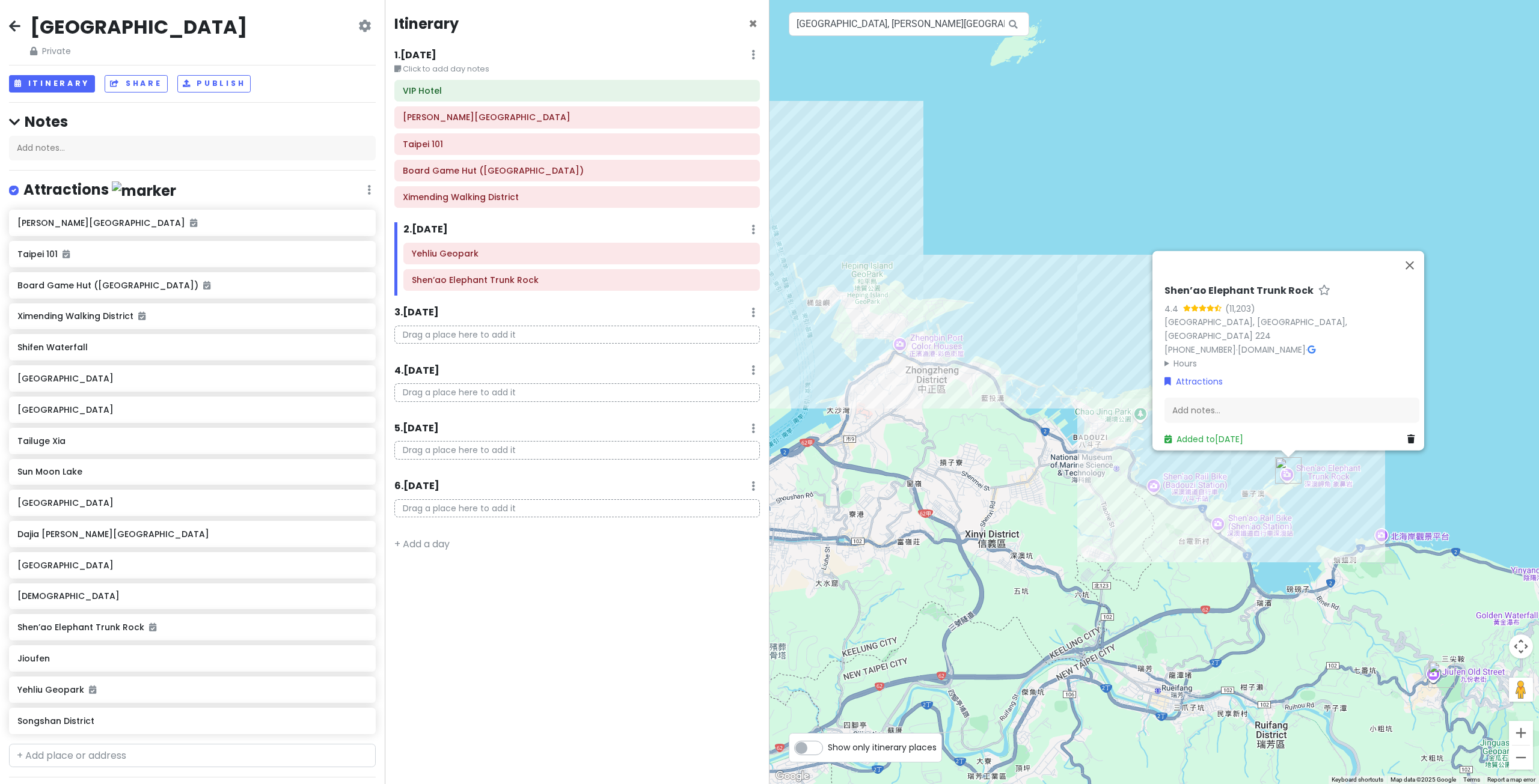
drag, startPoint x: 935, startPoint y: 382, endPoint x: 1125, endPoint y: 273, distance: 219.0
click at [1125, 272] on div "Shen’ao Elephant Trunk Rock 4.4 (11,203) [GEOGRAPHIC_DATA], [GEOGRAPHIC_DATA], …" at bounding box center [1154, 392] width 770 height 784
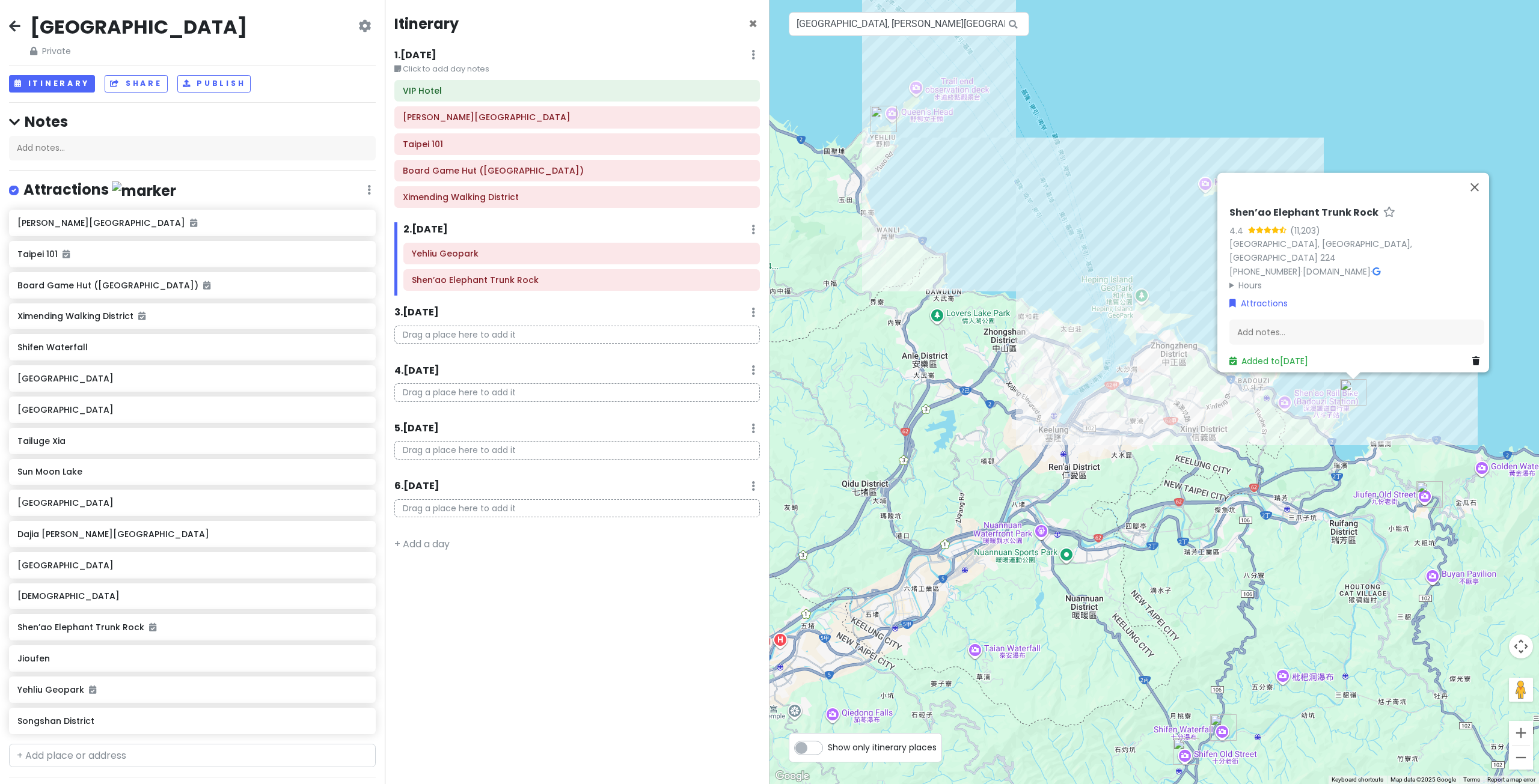
drag, startPoint x: 1037, startPoint y: 321, endPoint x: 1138, endPoint y: 363, distance: 109.4
click at [1138, 363] on div "Shen’ao Elephant Trunk Rock 4.4 (11,203) [GEOGRAPHIC_DATA], [GEOGRAPHIC_DATA], …" at bounding box center [1154, 392] width 770 height 784
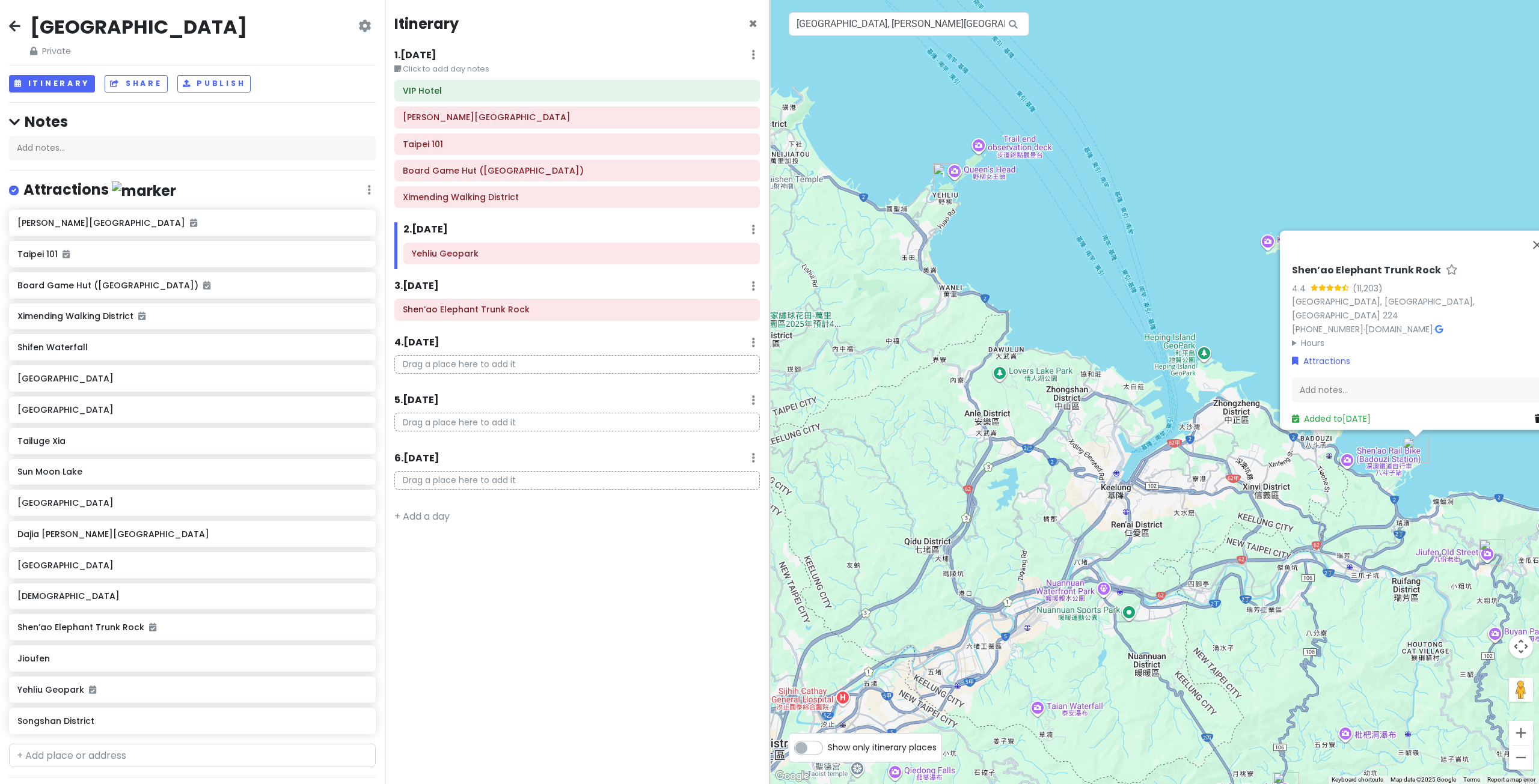
drag, startPoint x: 900, startPoint y: 287, endPoint x: 1016, endPoint y: 376, distance: 146.2
click at [1008, 373] on div "Shen’ao Elephant Trunk Rock 4.4 (11,203) [GEOGRAPHIC_DATA], [GEOGRAPHIC_DATA], …" at bounding box center [1154, 392] width 770 height 784
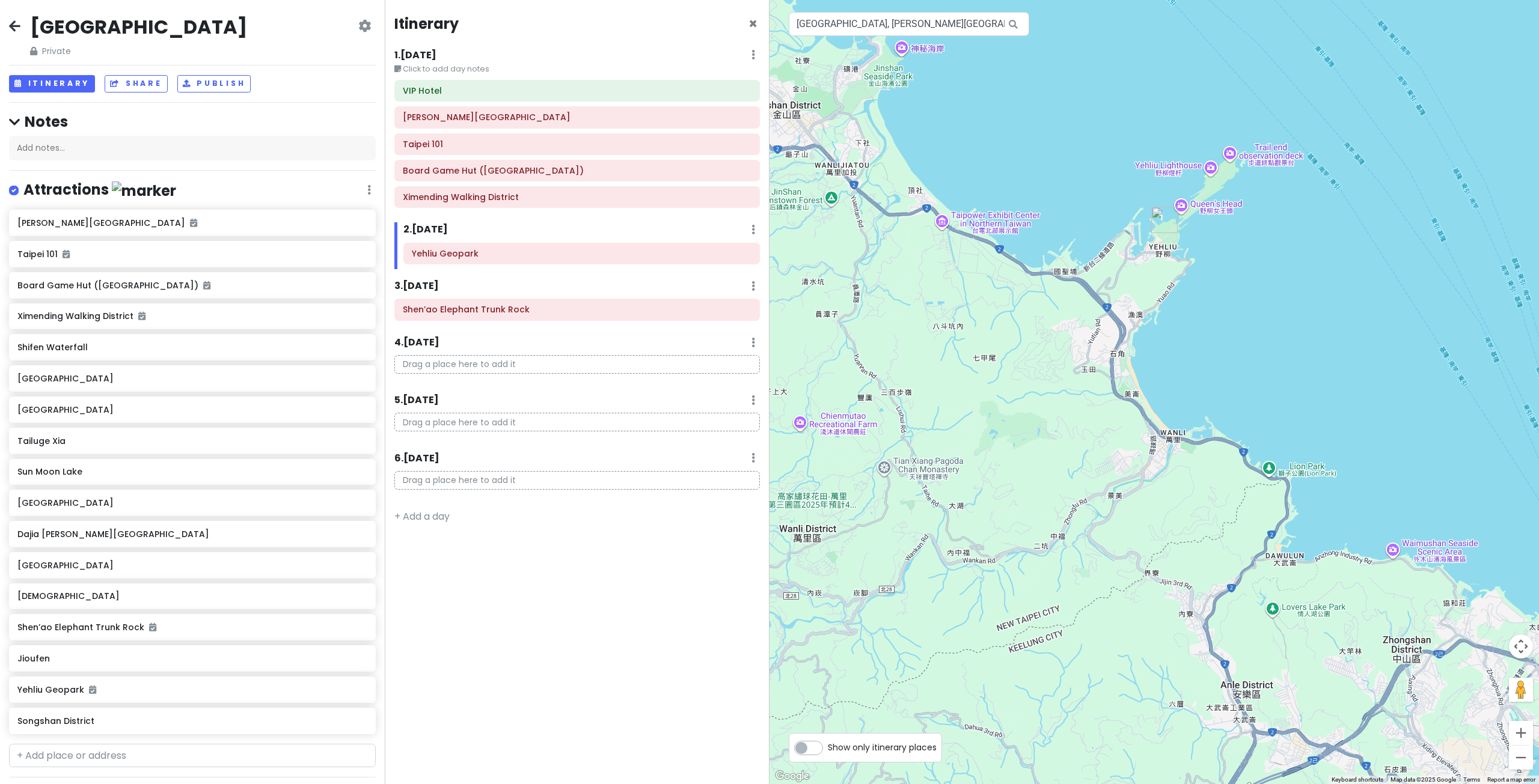
drag, startPoint x: 1212, startPoint y: 525, endPoint x: 1083, endPoint y: 377, distance: 196.3
click at [1098, 390] on div "Shen’ao Elephant Trunk Rock 4.4 (11,203) [GEOGRAPHIC_DATA], [GEOGRAPHIC_DATA], …" at bounding box center [1154, 392] width 770 height 784
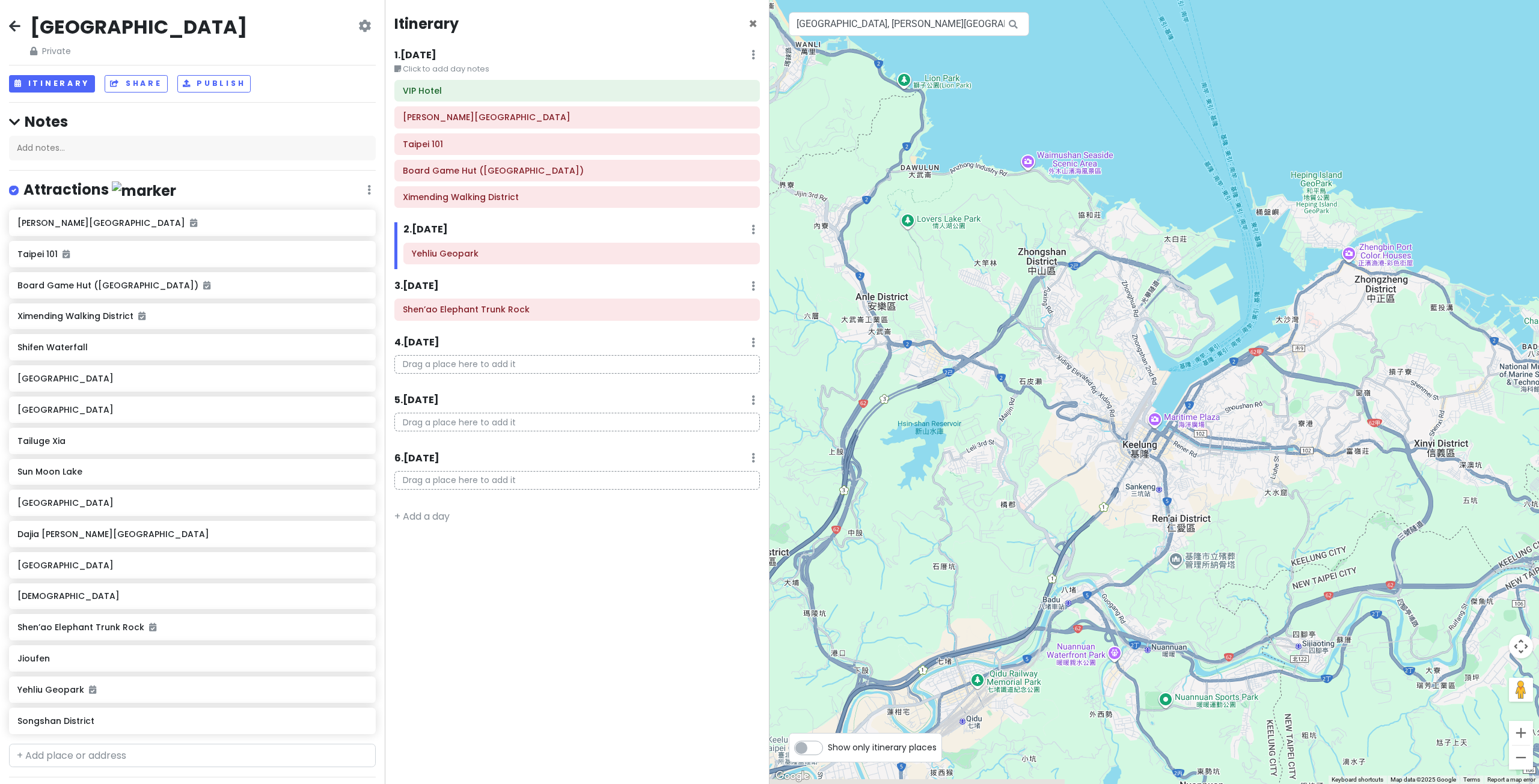
drag, startPoint x: 1264, startPoint y: 430, endPoint x: 1157, endPoint y: 342, distance: 138.5
click at [1195, 386] on div "Shen’ao Elephant Trunk Rock 4.4 (11,203) [GEOGRAPHIC_DATA], [GEOGRAPHIC_DATA], …" at bounding box center [1154, 392] width 770 height 784
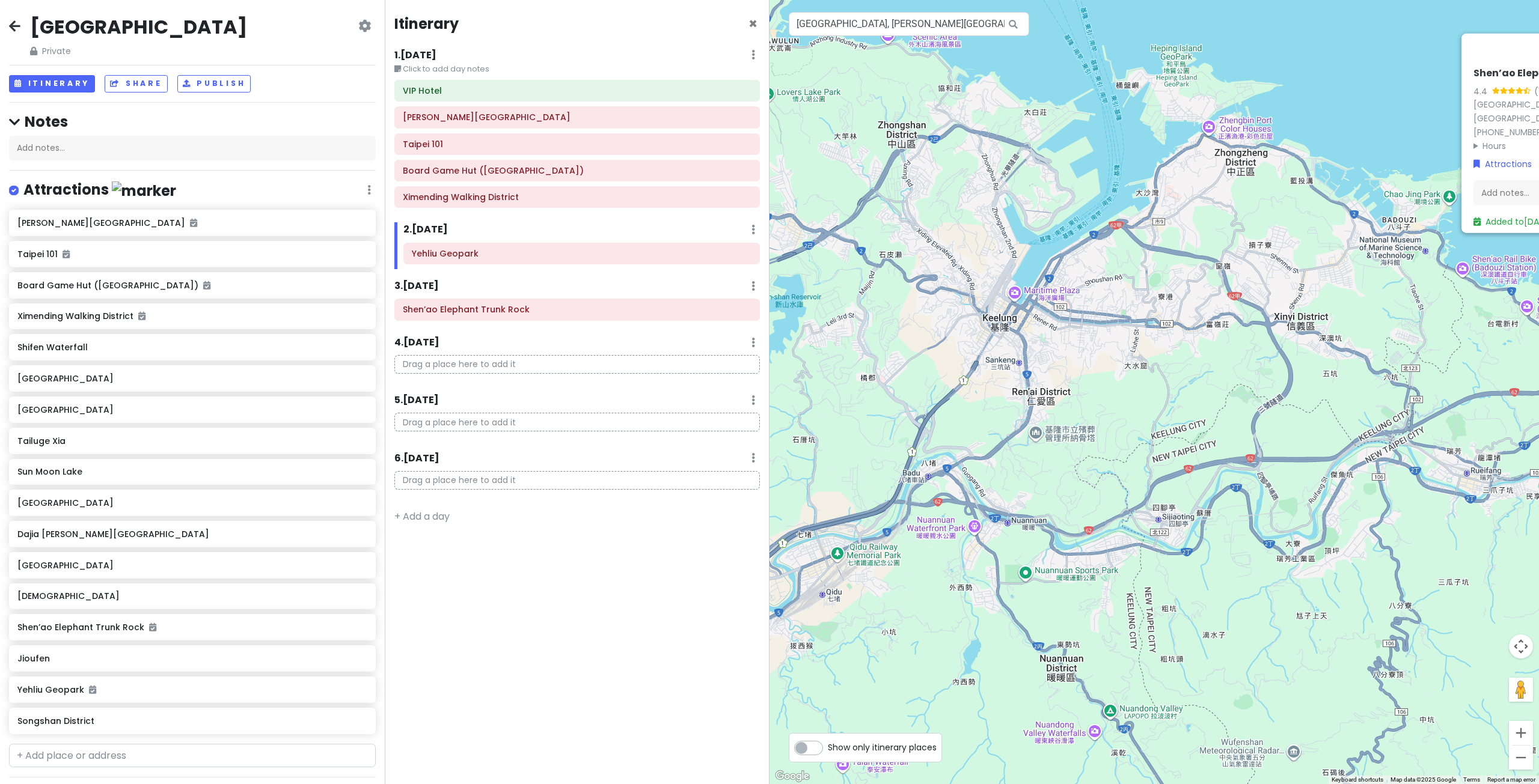
drag, startPoint x: 1280, startPoint y: 468, endPoint x: 1228, endPoint y: 411, distance: 77.2
click at [1228, 411] on div "Shen’ao Elephant Trunk Rock 4.4 (11,203) [GEOGRAPHIC_DATA], [GEOGRAPHIC_DATA], …" at bounding box center [1154, 392] width 770 height 784
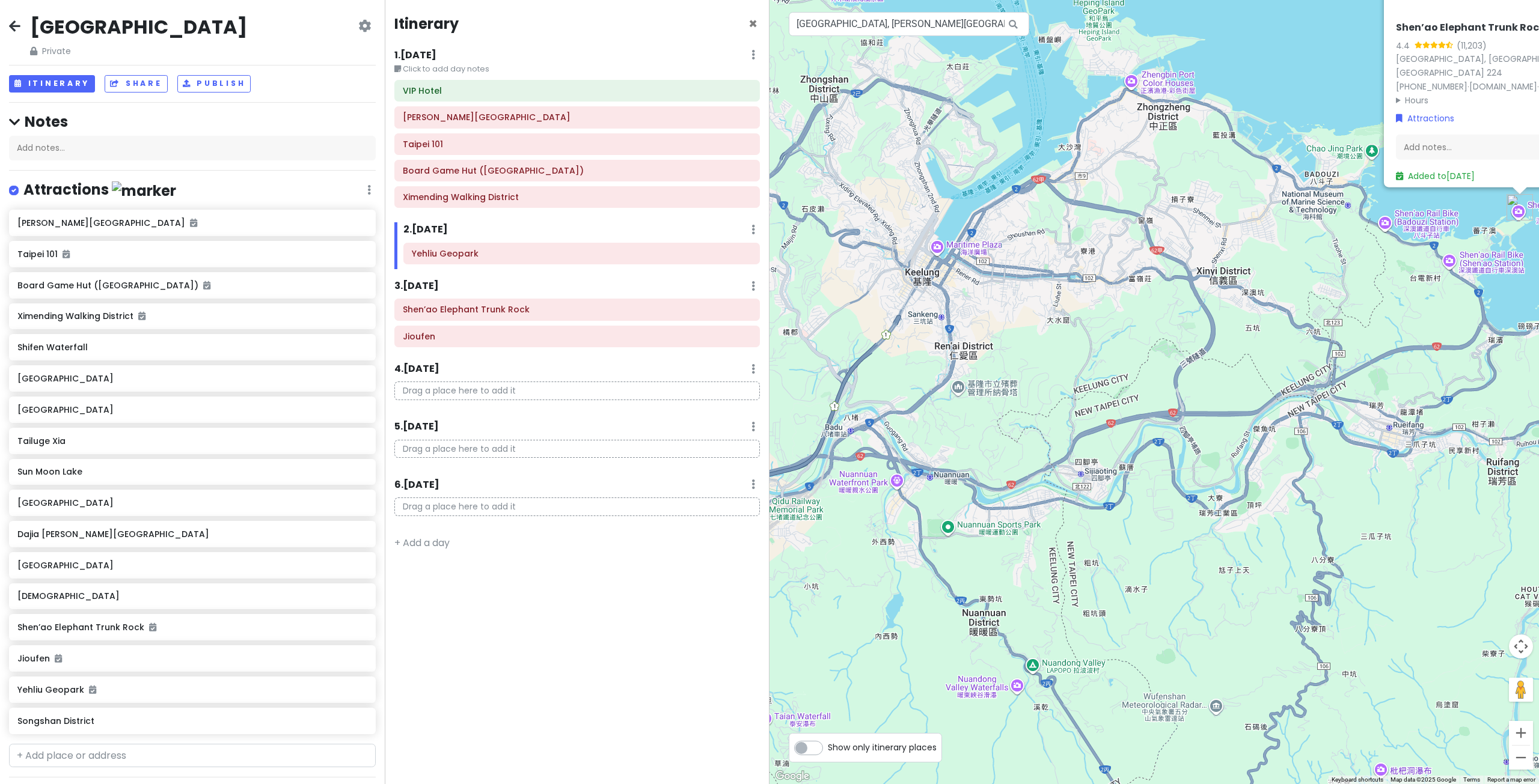
drag, startPoint x: 1291, startPoint y: 470, endPoint x: 1231, endPoint y: 440, distance: 67.1
click at [1231, 440] on div "Shen’ao Elephant Trunk Rock 4.4 (11,203) [GEOGRAPHIC_DATA], [GEOGRAPHIC_DATA], …" at bounding box center [1154, 392] width 770 height 784
click at [421, 340] on h6 "Jioufen" at bounding box center [577, 336] width 349 height 11
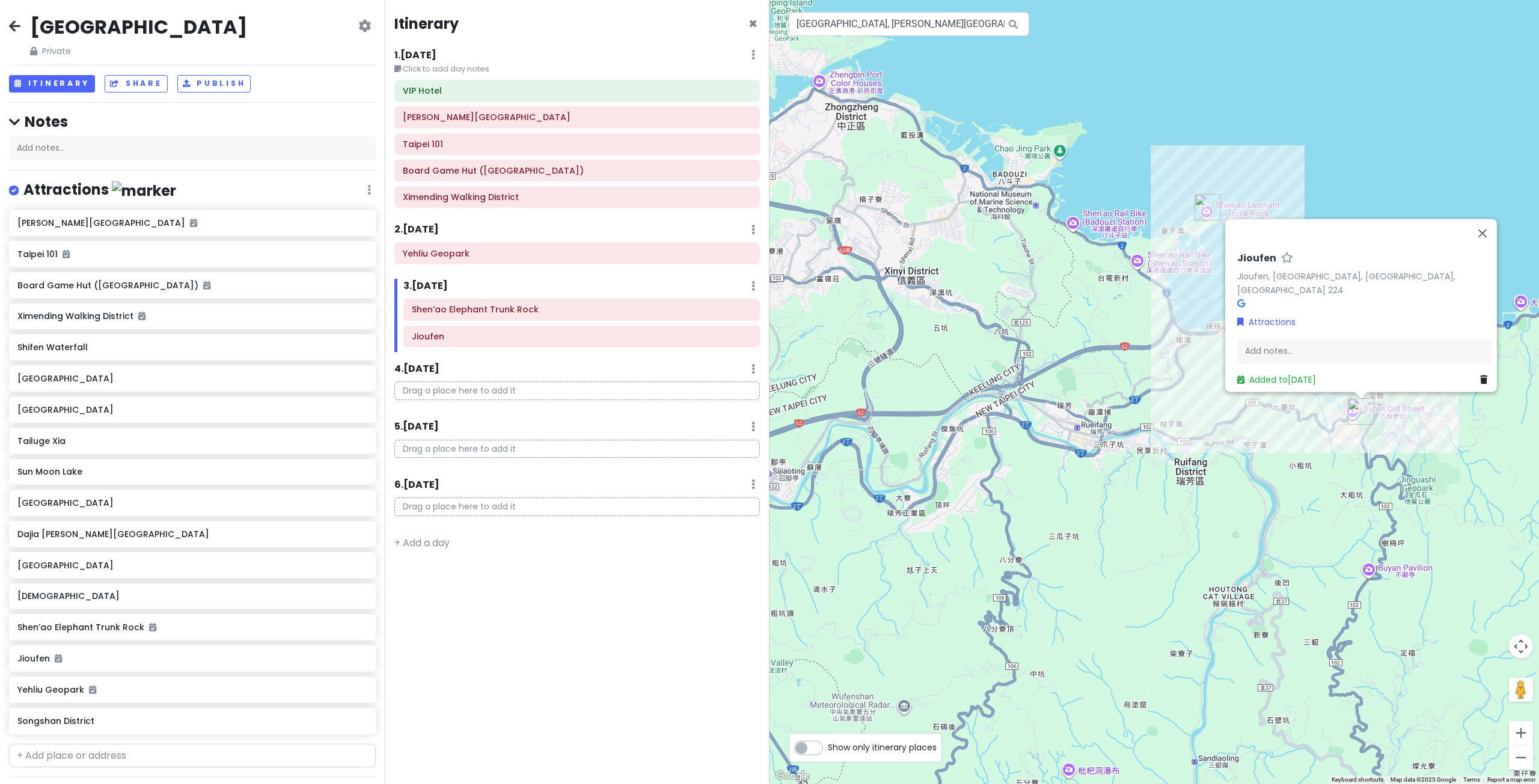
click at [1144, 302] on div "Jioufen Jioufen, [GEOGRAPHIC_DATA], [GEOGRAPHIC_DATA], [GEOGRAPHIC_DATA] 224 At…" at bounding box center [1154, 392] width 770 height 784
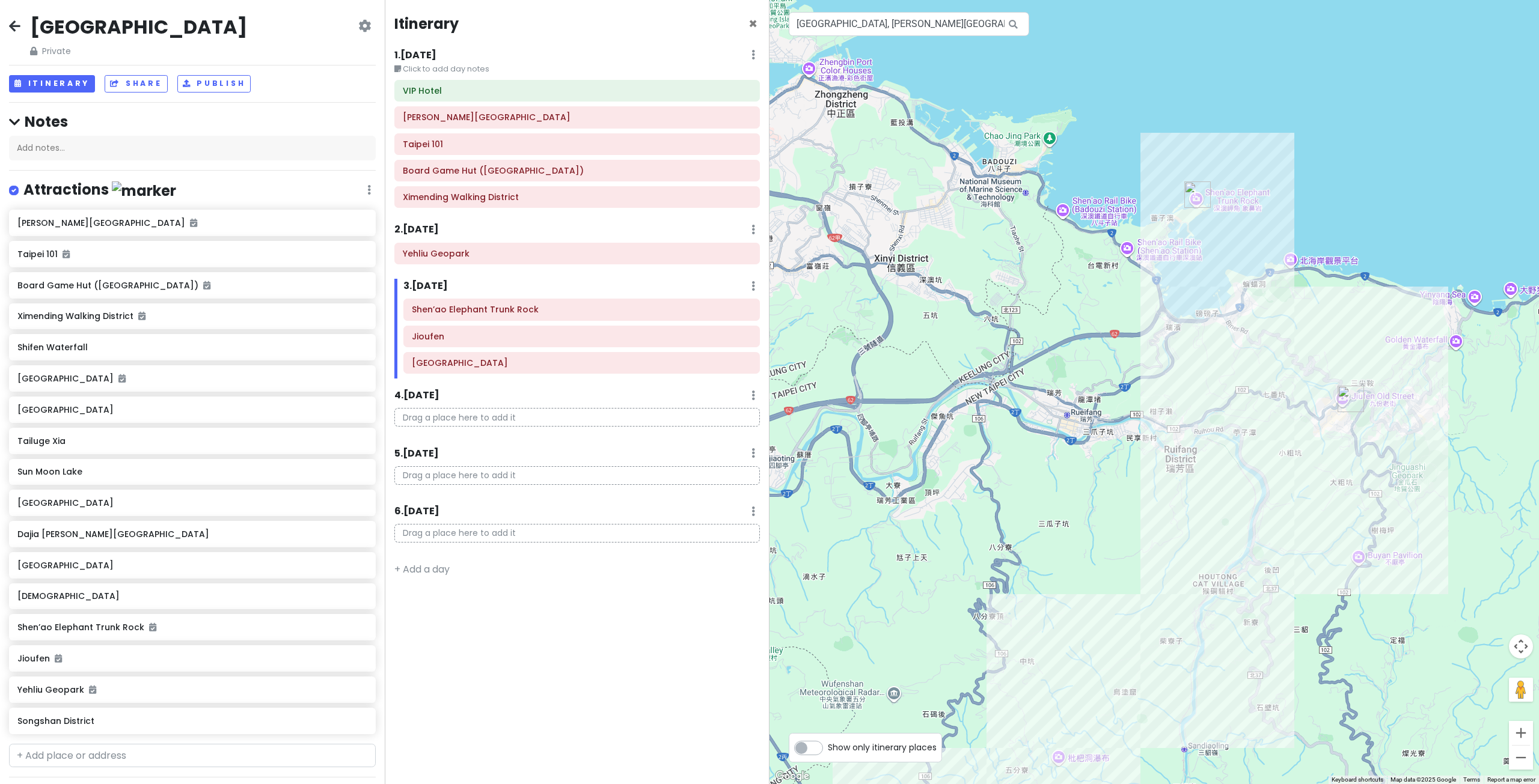
drag, startPoint x: 1159, startPoint y: 463, endPoint x: 1155, endPoint y: 345, distance: 118.1
click at [1155, 352] on div at bounding box center [1154, 392] width 770 height 784
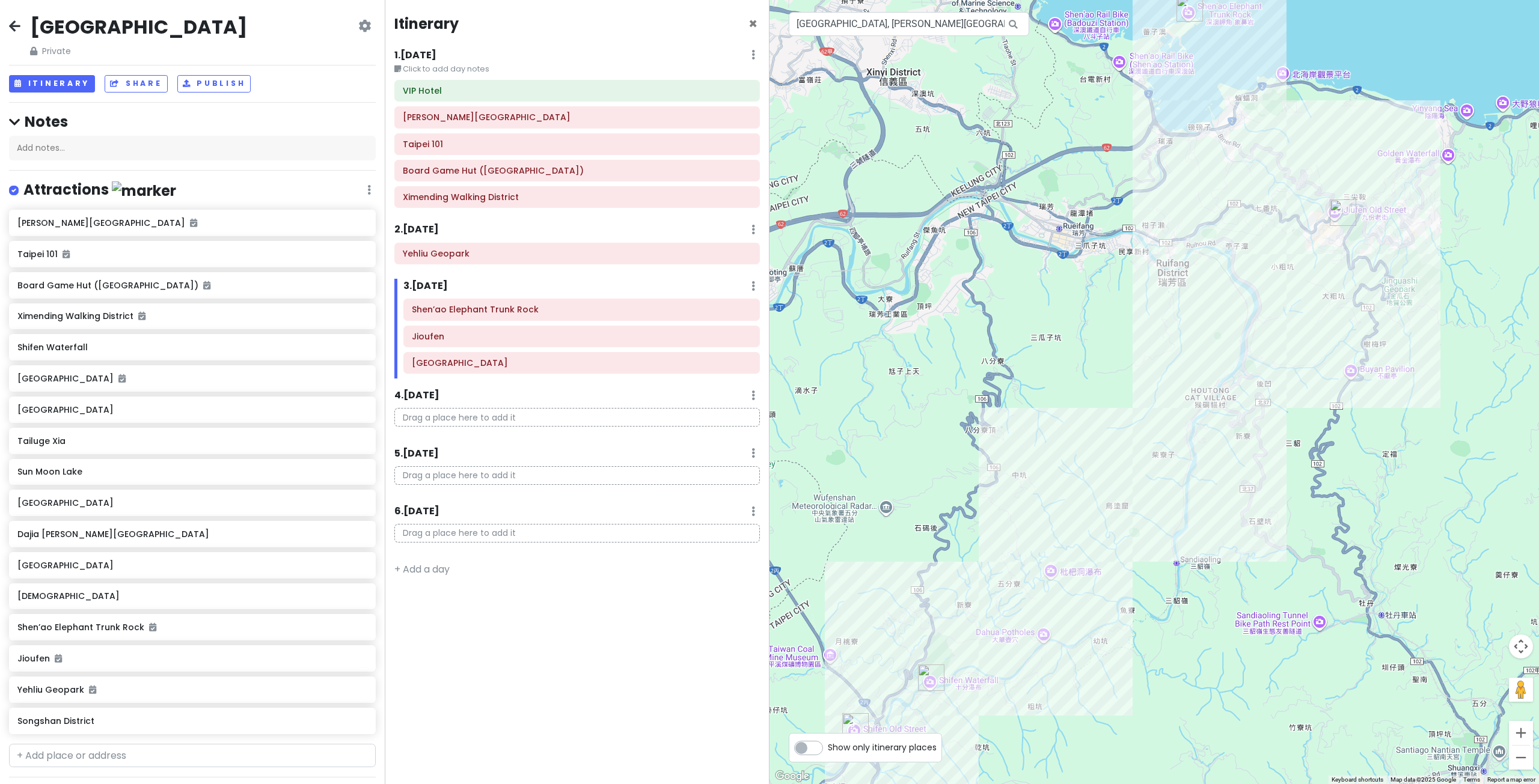
drag, startPoint x: 1028, startPoint y: 449, endPoint x: 1157, endPoint y: 289, distance: 205.5
click at [1131, 311] on div at bounding box center [1154, 392] width 770 height 784
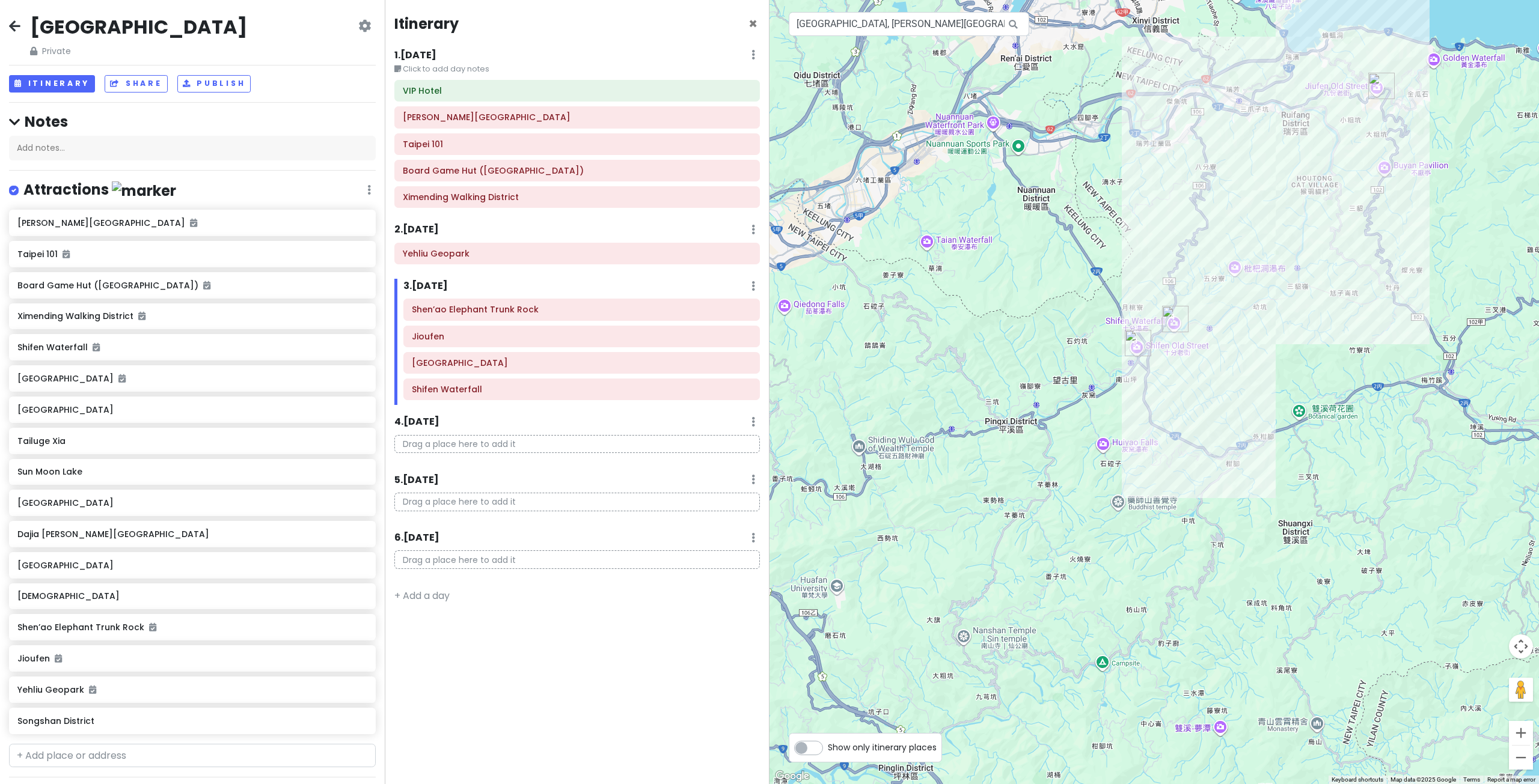
drag, startPoint x: 1304, startPoint y: 290, endPoint x: 1259, endPoint y: 384, distance: 104.2
click at [1259, 384] on div at bounding box center [1154, 392] width 770 height 784
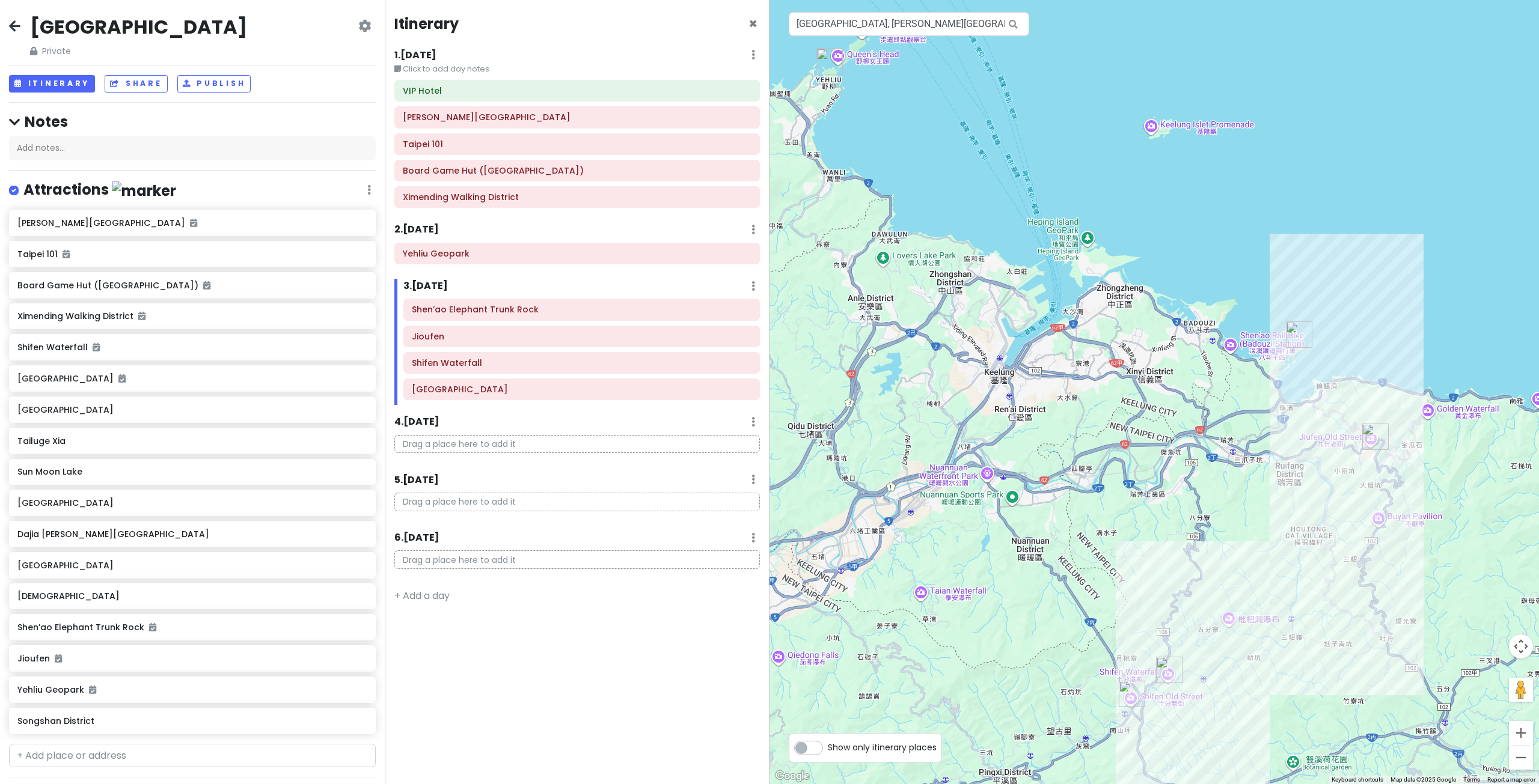
drag, startPoint x: 1027, startPoint y: 170, endPoint x: 1025, endPoint y: 344, distance: 174.0
click at [1036, 355] on div at bounding box center [1154, 392] width 770 height 784
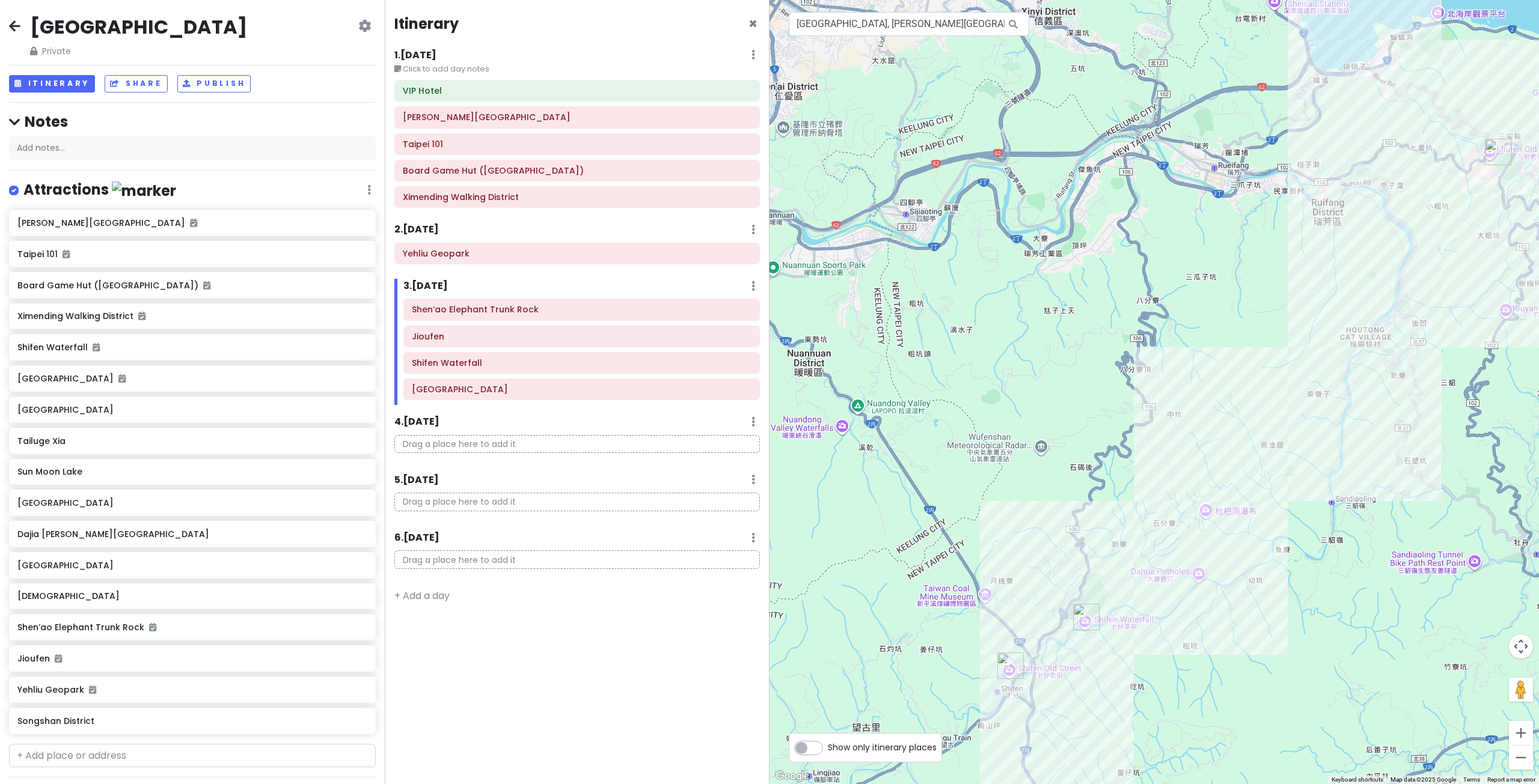
drag, startPoint x: 1075, startPoint y: 543, endPoint x: 1065, endPoint y: 446, distance: 97.5
click at [1065, 469] on div at bounding box center [1154, 392] width 770 height 784
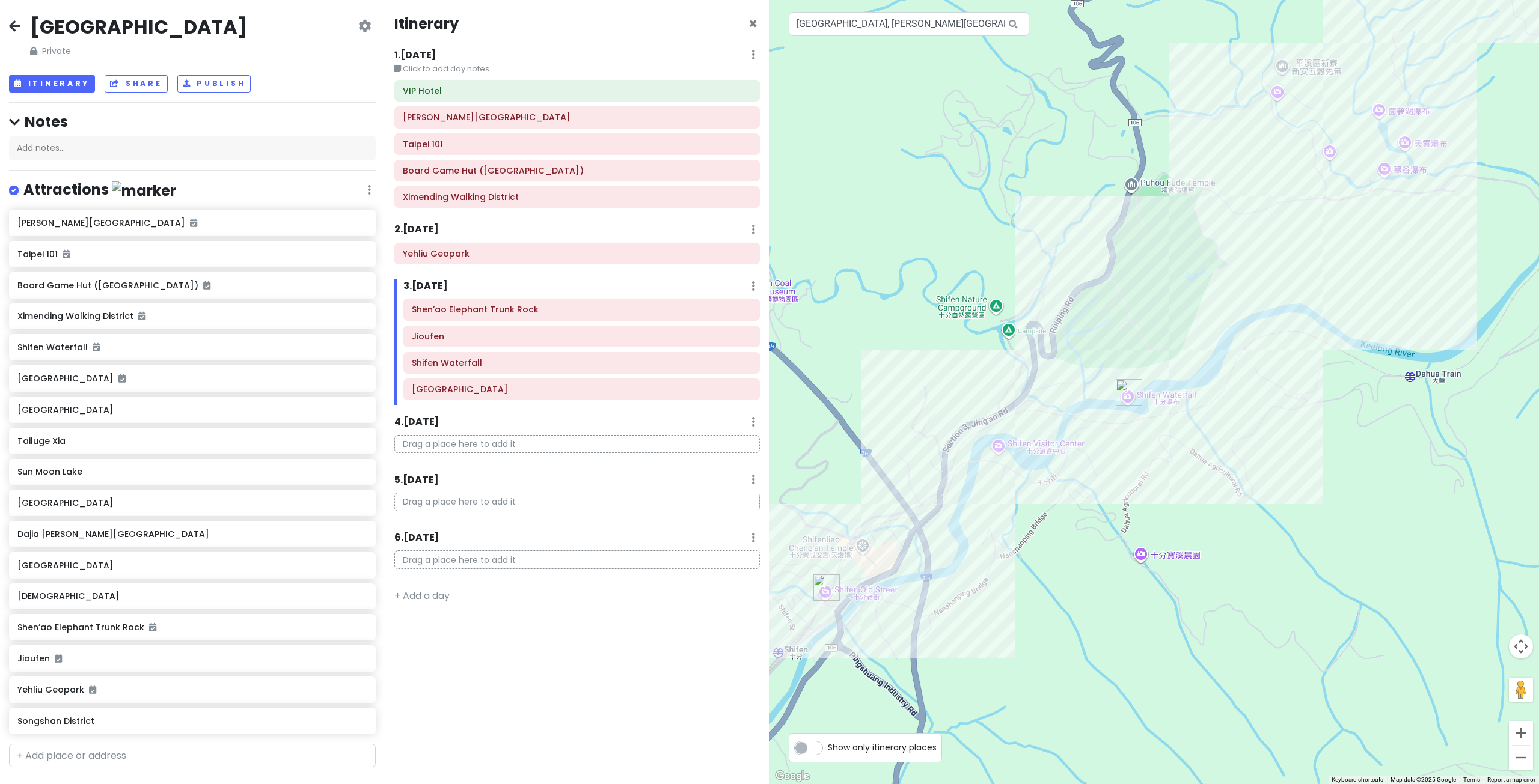
drag, startPoint x: 920, startPoint y: 469, endPoint x: 939, endPoint y: 459, distance: 21.5
click at [939, 459] on div at bounding box center [1154, 392] width 770 height 784
click at [1128, 387] on img "Shifen Waterfall" at bounding box center [1128, 392] width 26 height 26
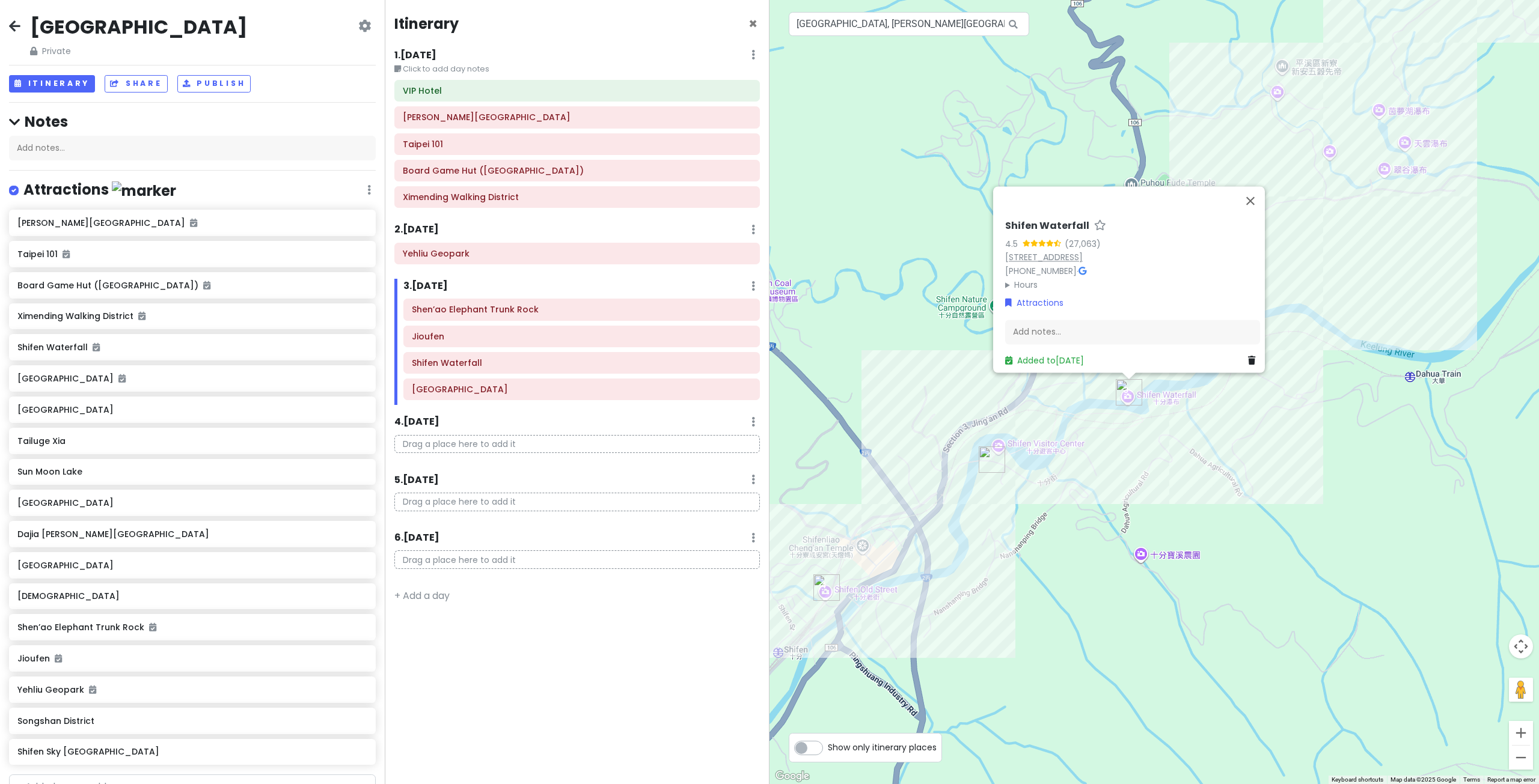
drag, startPoint x: 1049, startPoint y: 216, endPoint x: 1033, endPoint y: 250, distance: 37.6
click at [1033, 251] on link "[STREET_ADDRESS]" at bounding box center [1044, 257] width 78 height 12
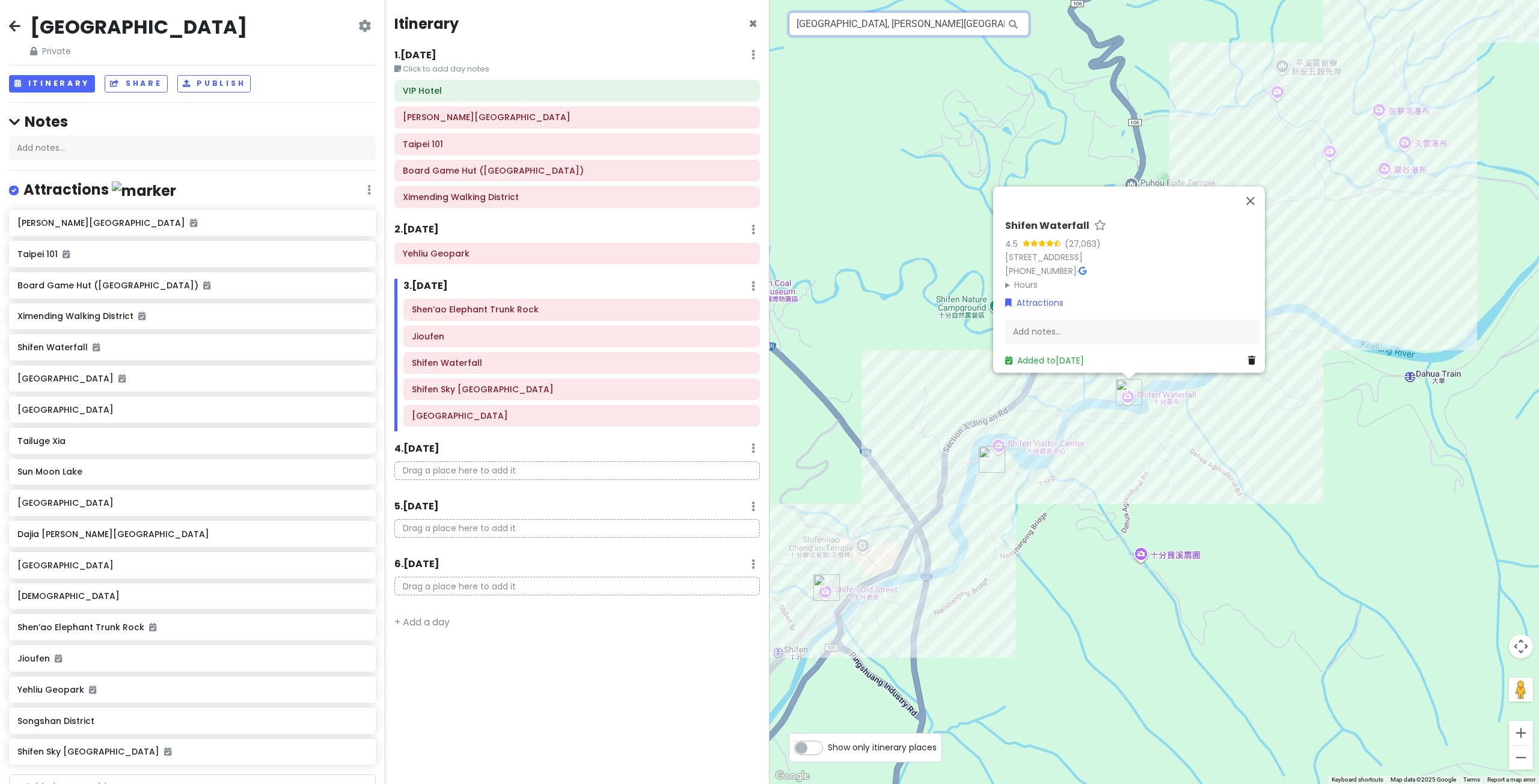
click at [989, 24] on input "[GEOGRAPHIC_DATA], [PERSON_NAME][GEOGRAPHIC_DATA], [GEOGRAPHIC_DATA], [GEOGRAPH…" at bounding box center [908, 24] width 240 height 24
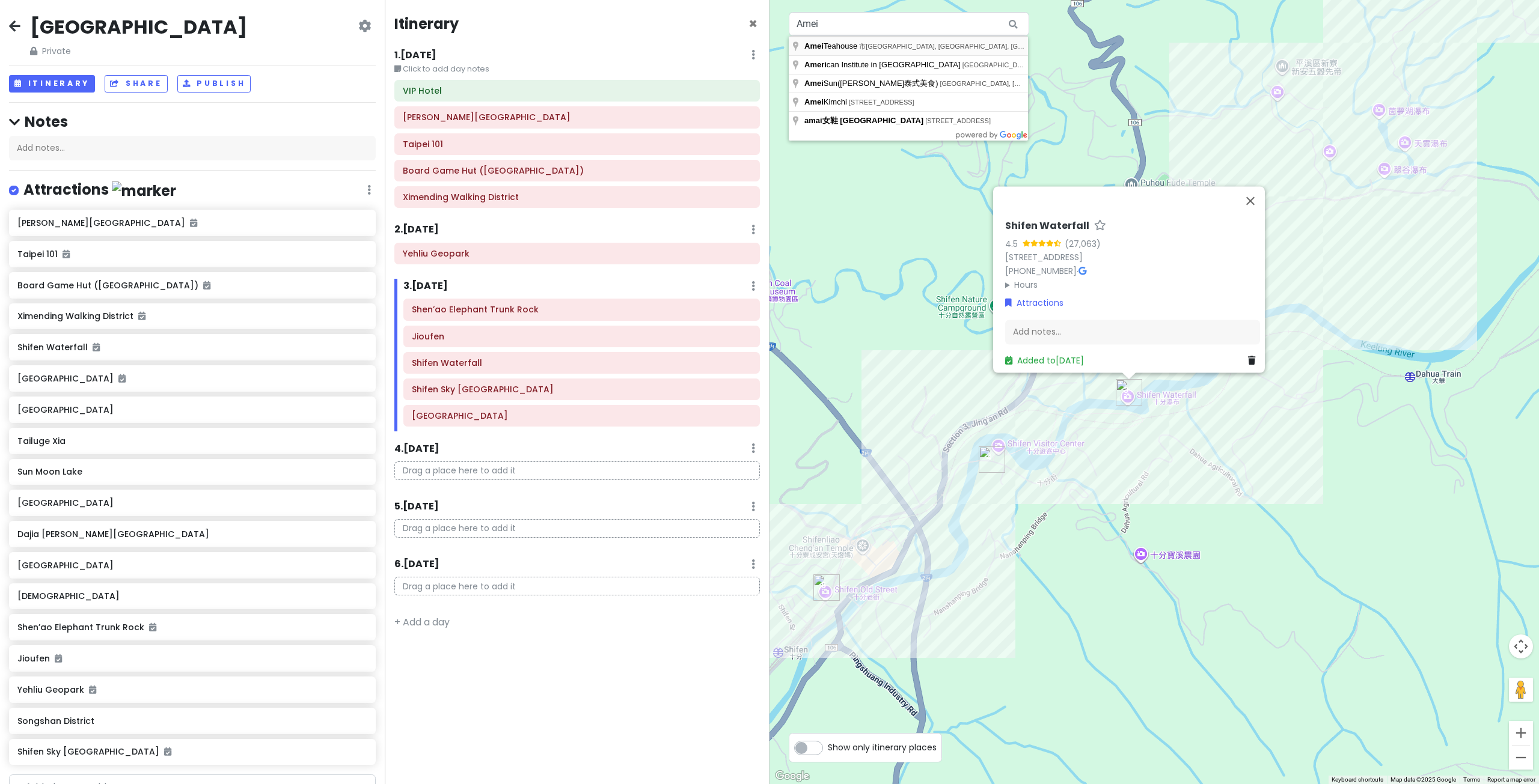
type input "[GEOGRAPHIC_DATA], 市[GEOGRAPHIC_DATA] [GEOGRAPHIC_DATA], [GEOGRAPHIC_DATA], [GE…"
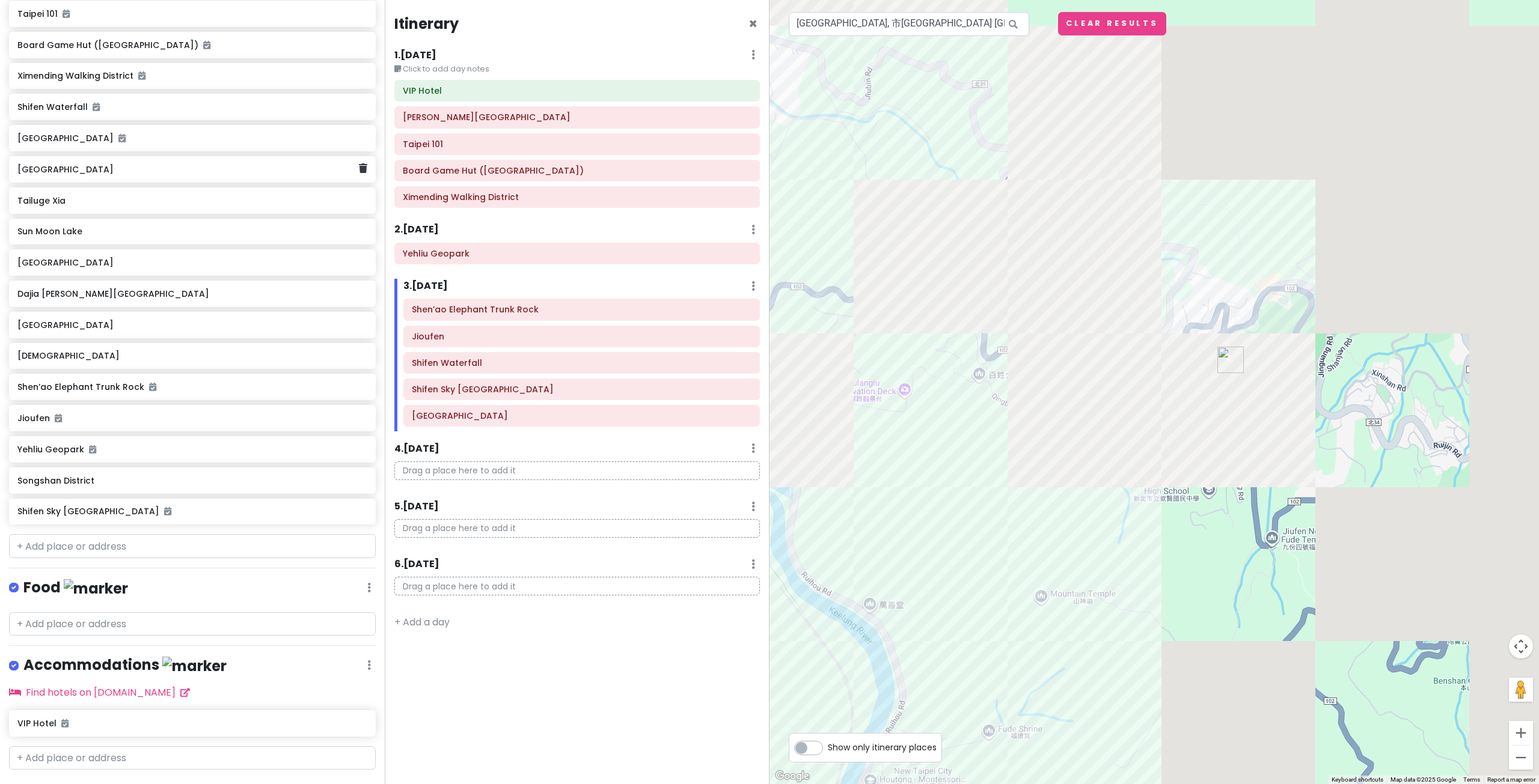
scroll to position [267, 0]
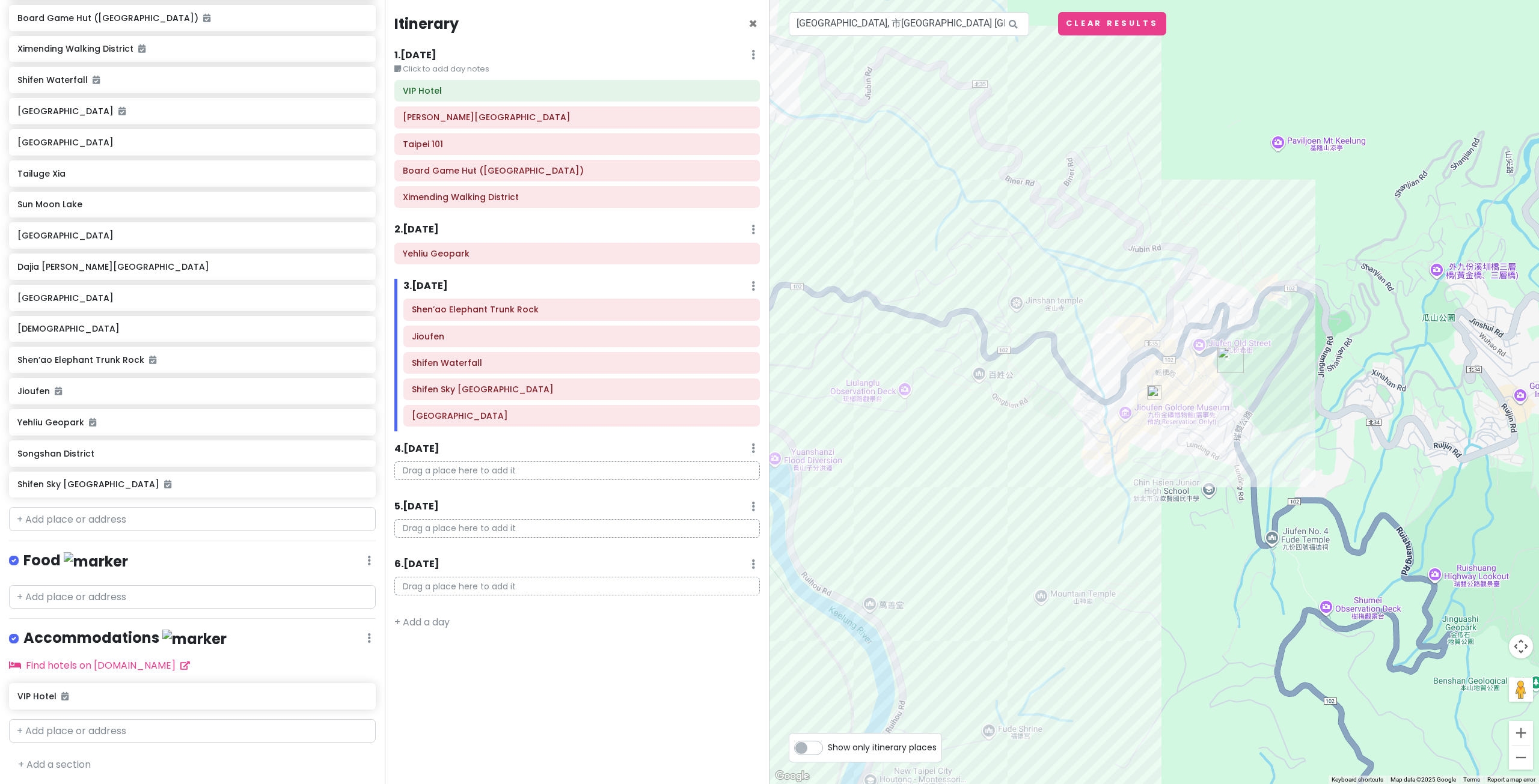
click at [1226, 362] on img "Jioufen" at bounding box center [1230, 359] width 26 height 26
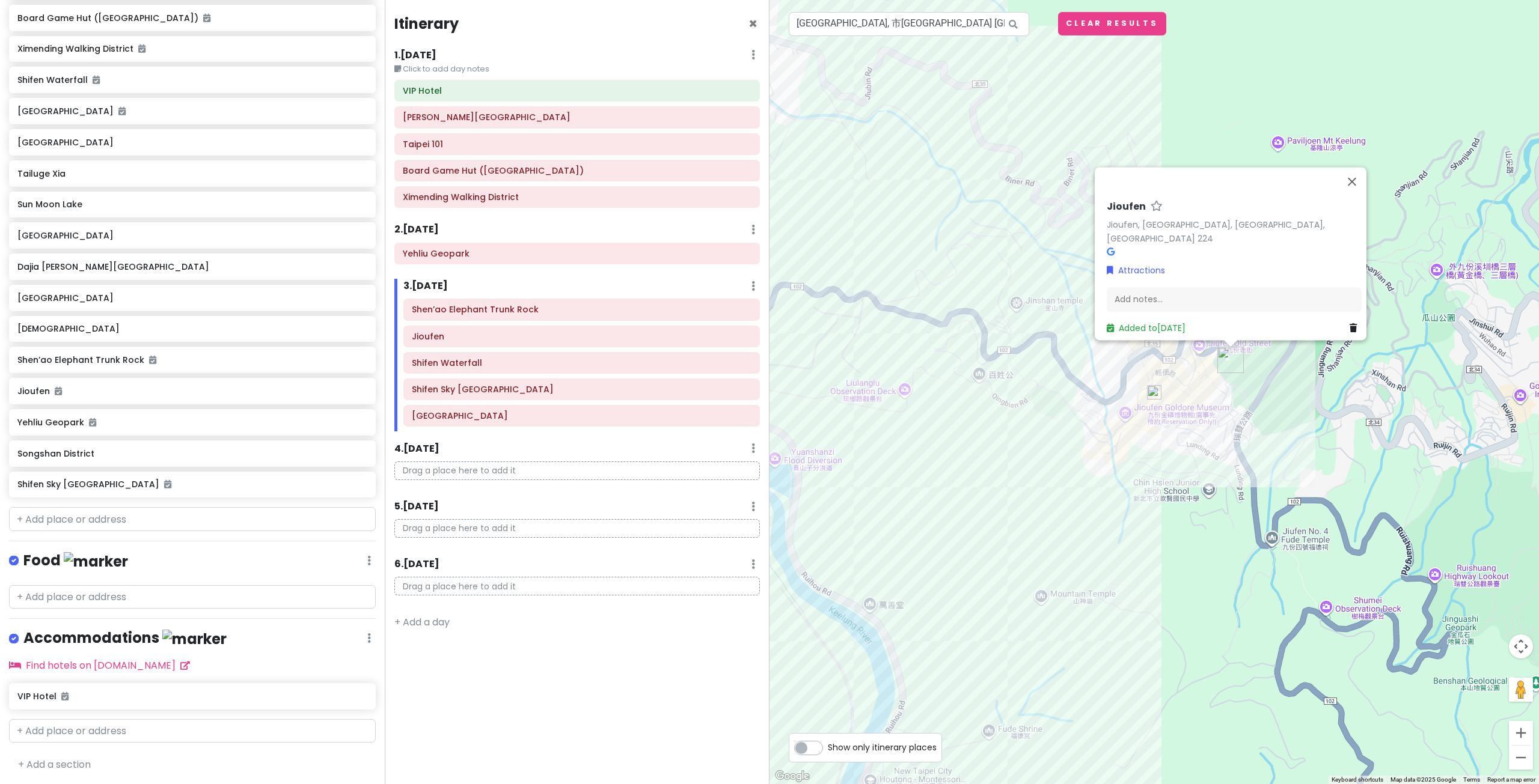
click at [1148, 394] on img at bounding box center [1154, 392] width 14 height 14
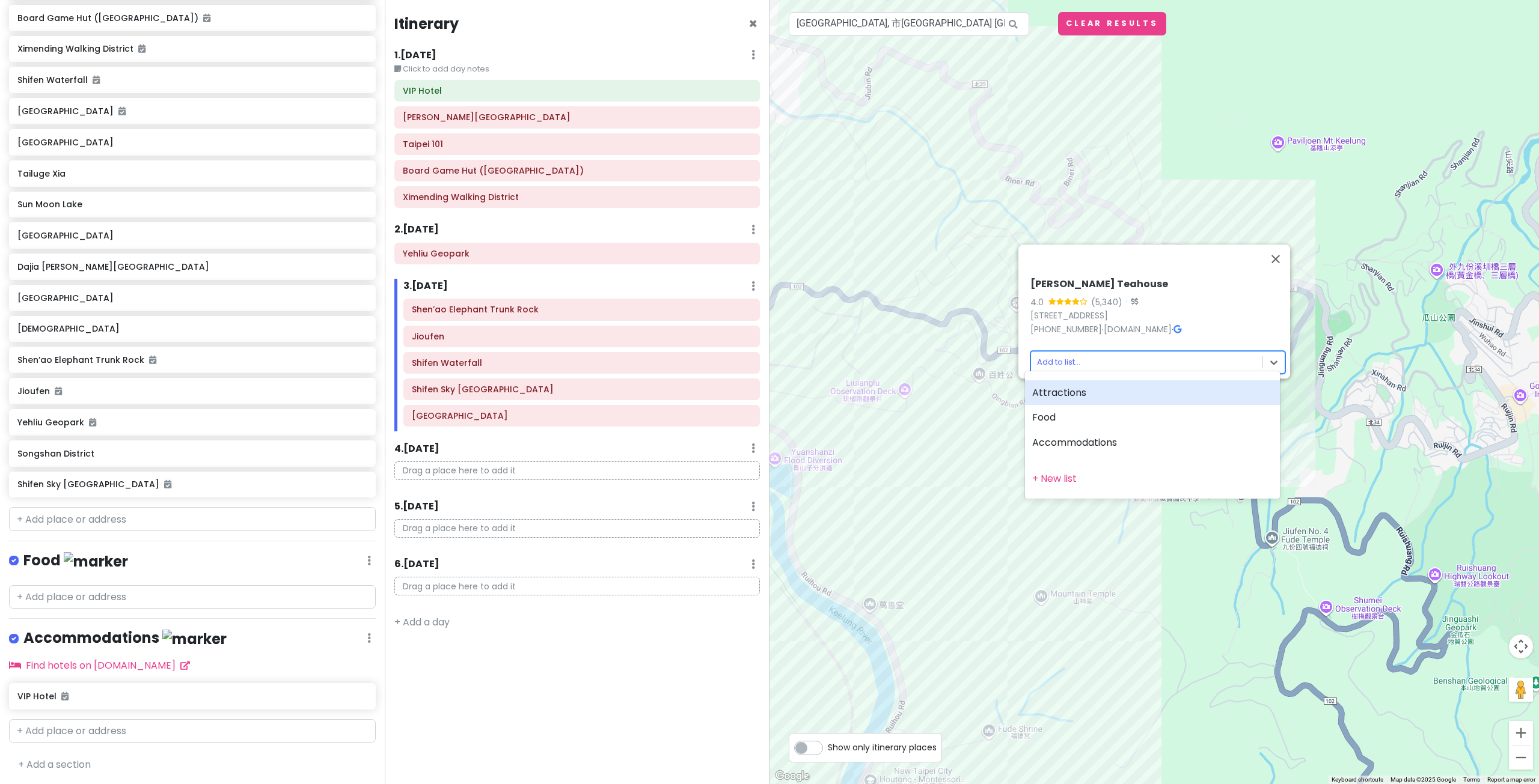
click at [1053, 352] on body "[GEOGRAPHIC_DATA] Private Change Dates Make a Copy Delete Trip Go Pro ⚡️ Give F…" at bounding box center [770, 392] width 1539 height 784
click at [1081, 398] on div "Attractions" at bounding box center [1152, 392] width 255 height 25
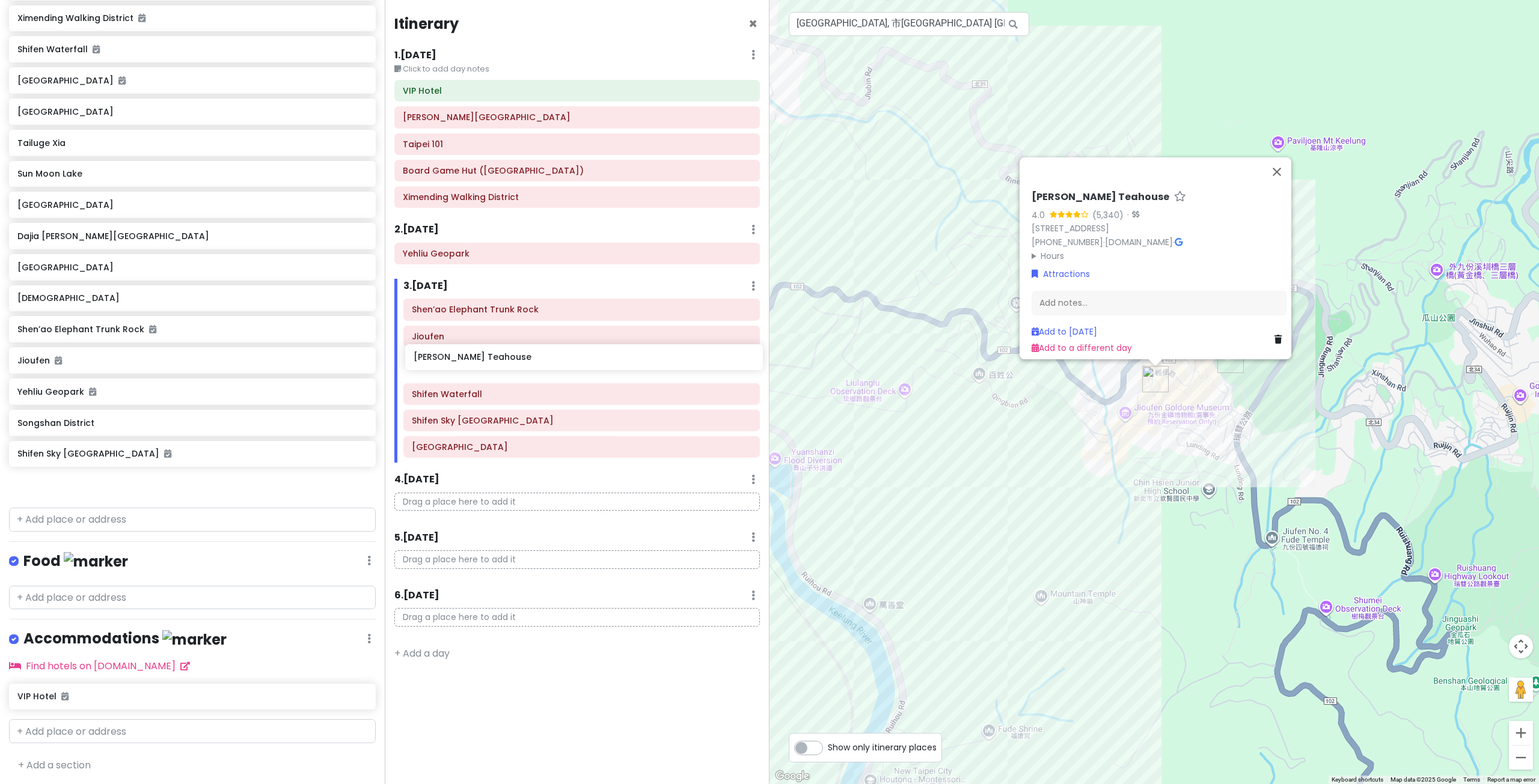
drag, startPoint x: 153, startPoint y: 482, endPoint x: 550, endPoint y: 356, distance: 416.5
click at [550, 356] on div "[GEOGRAPHIC_DATA] Private Change Dates Make a Copy Delete Trip Go Pro ⚡️ Give F…" at bounding box center [770, 392] width 1539 height 784
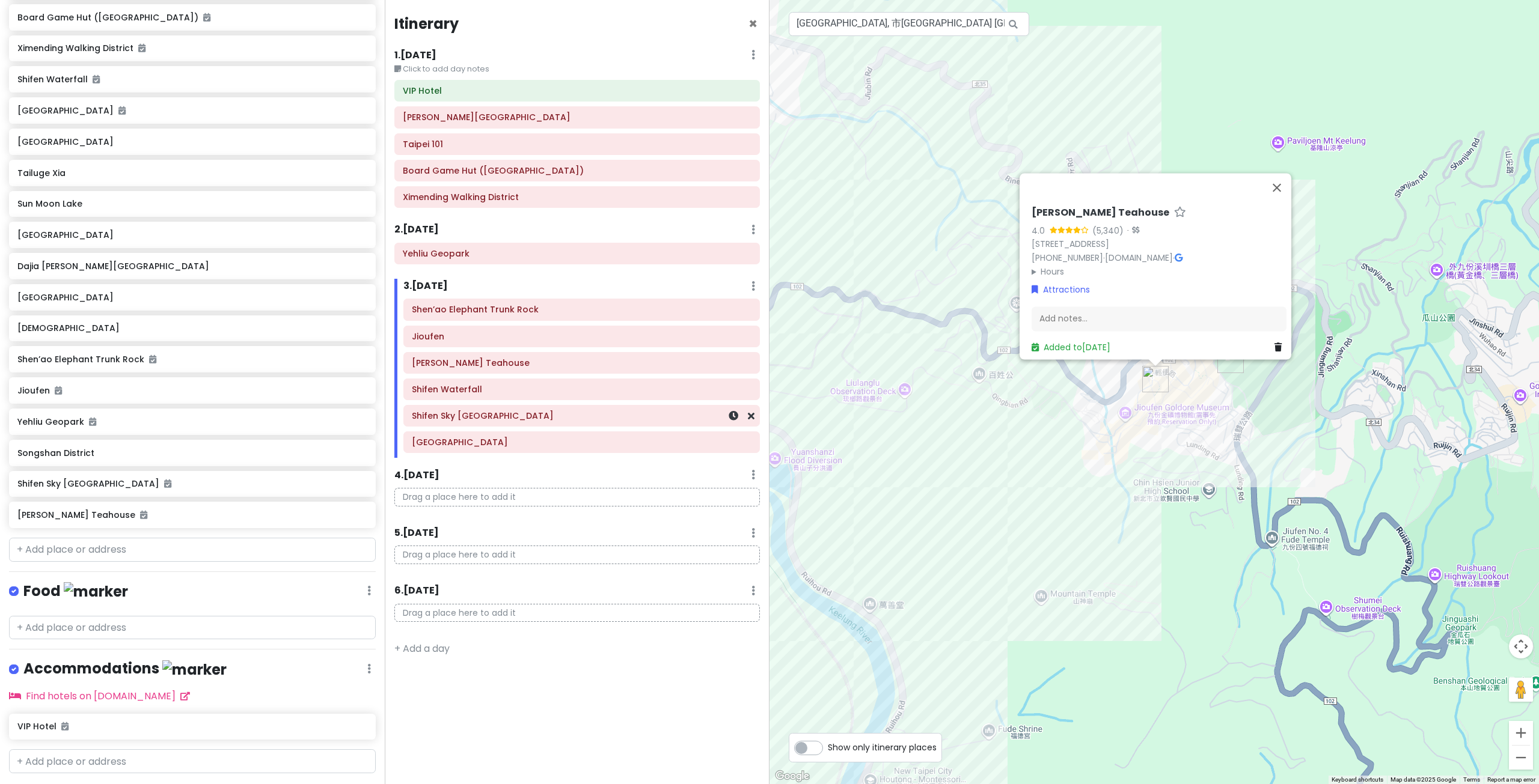
scroll to position [267, 0]
click at [754, 340] on icon at bounding box center [751, 336] width 7 height 9
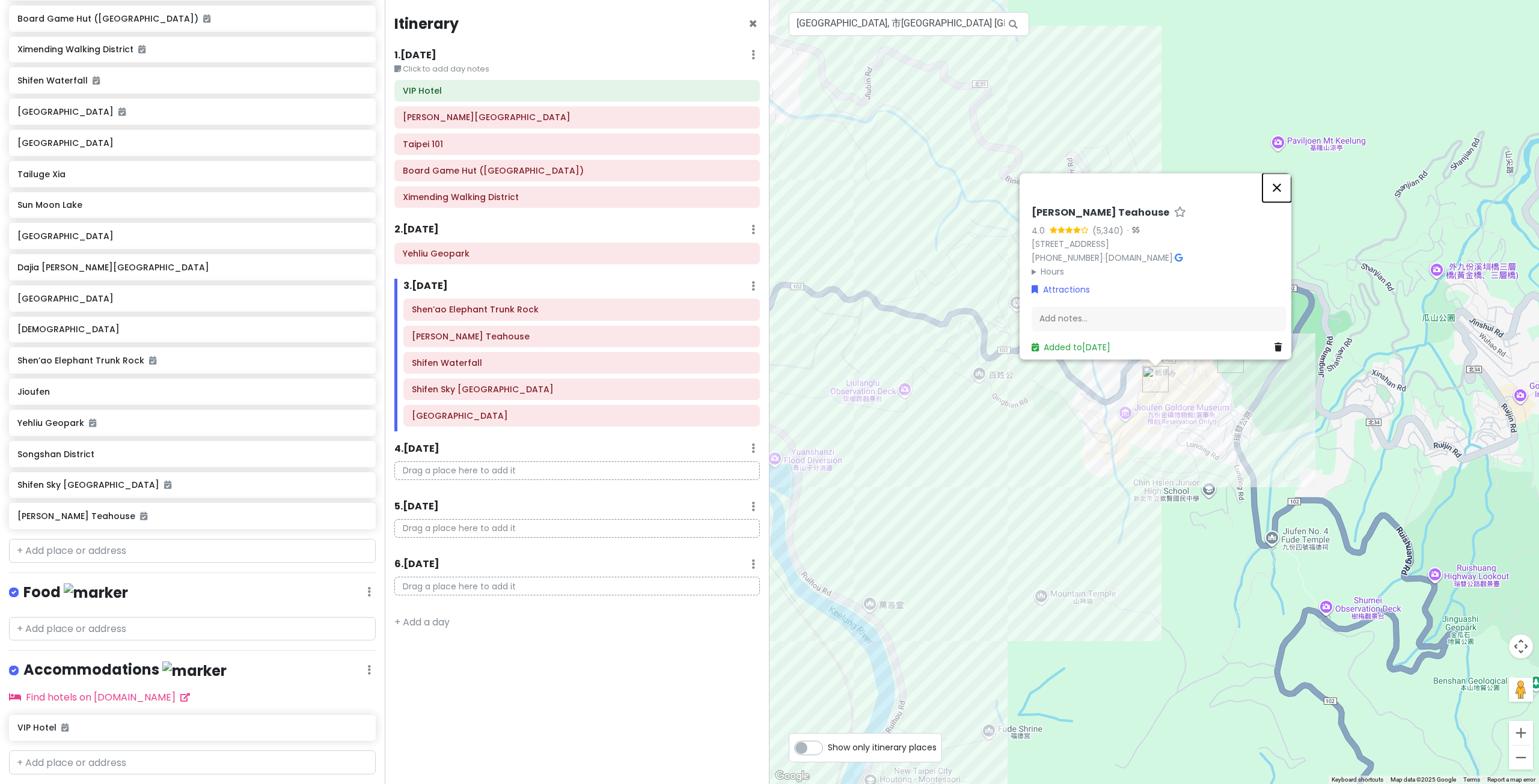
click at [1284, 175] on button "Close" at bounding box center [1276, 187] width 29 height 29
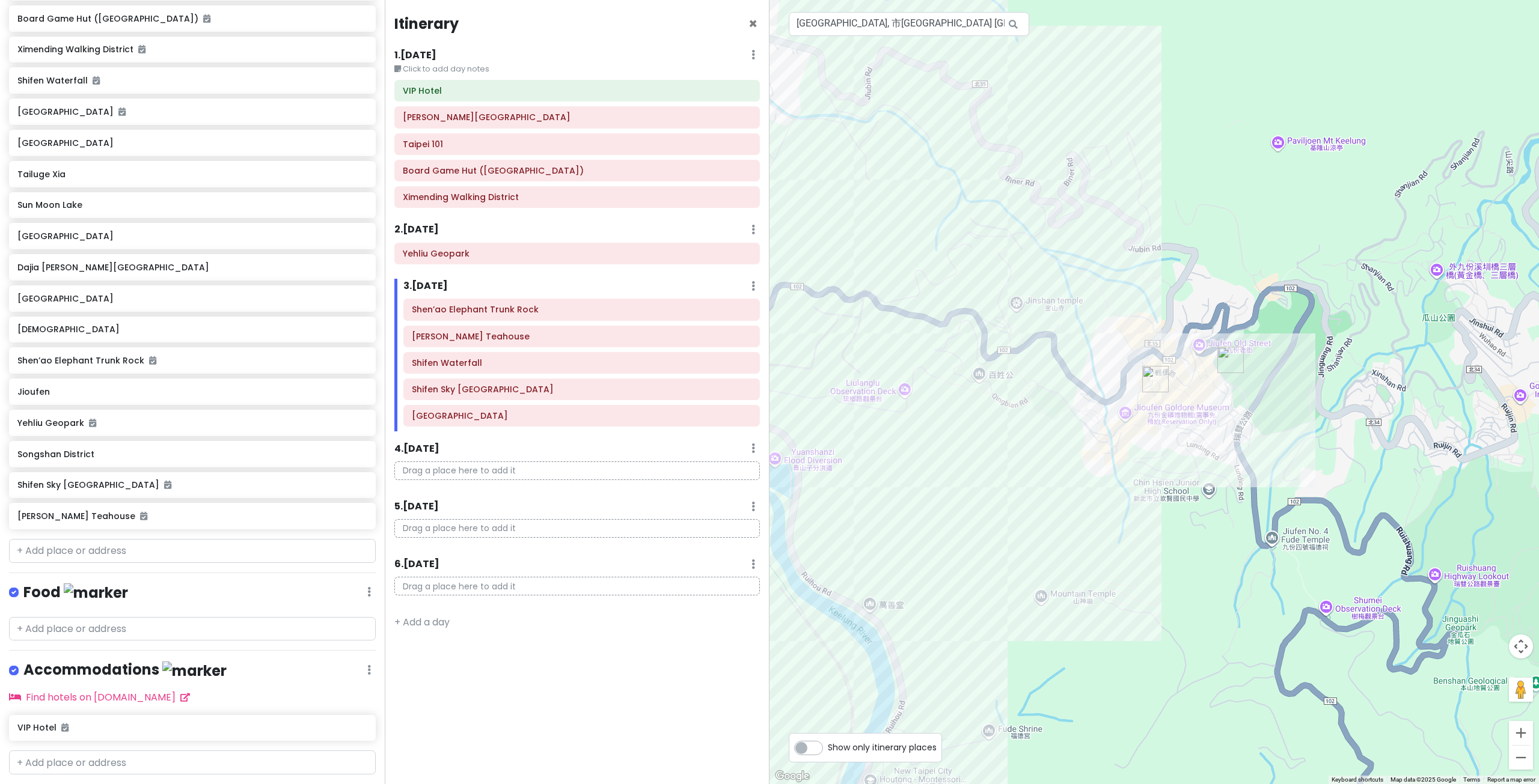
click at [970, 466] on div at bounding box center [1154, 392] width 770 height 784
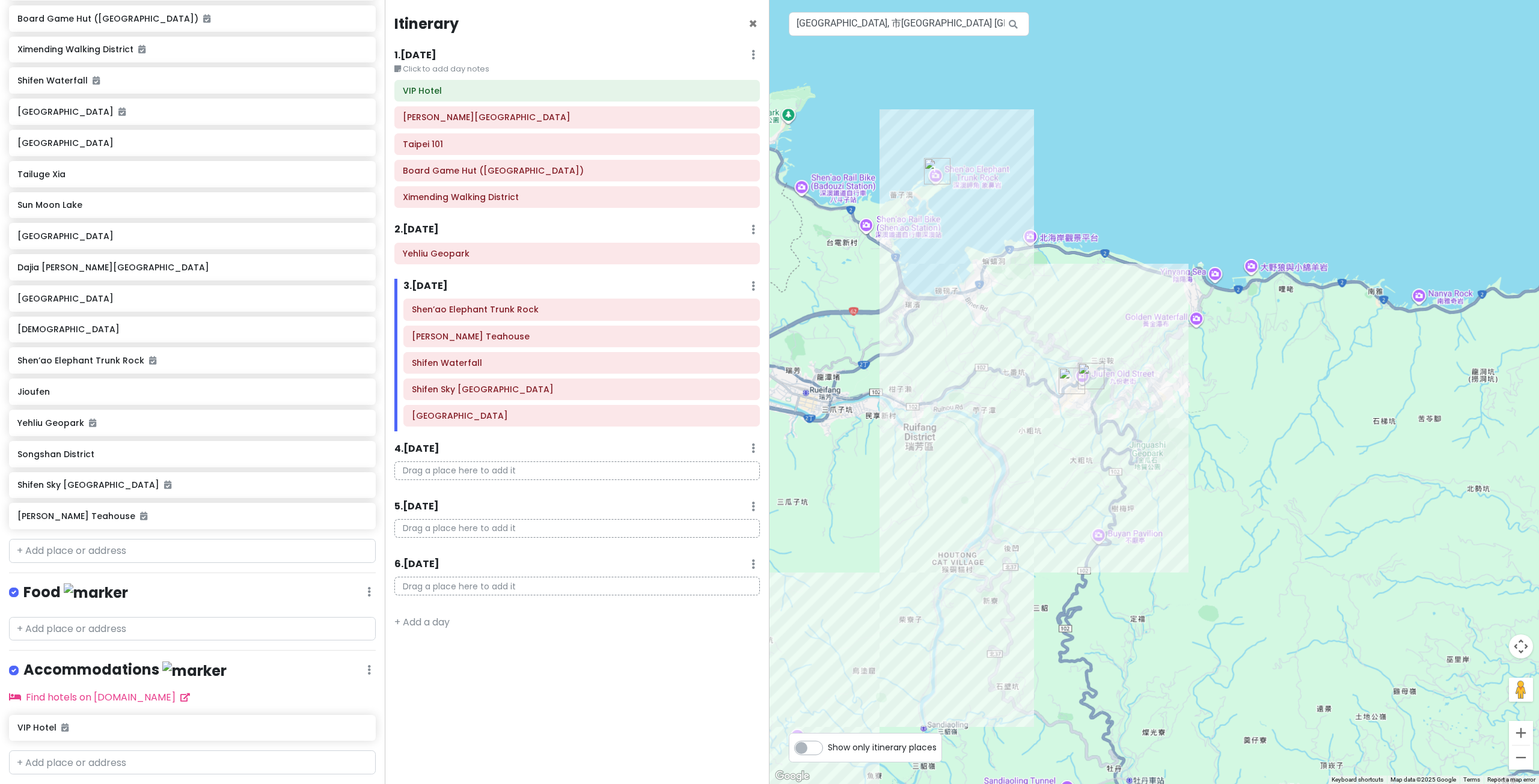
drag, startPoint x: 1035, startPoint y: 479, endPoint x: 1212, endPoint y: 352, distance: 217.8
click at [1212, 353] on div at bounding box center [1154, 392] width 770 height 784
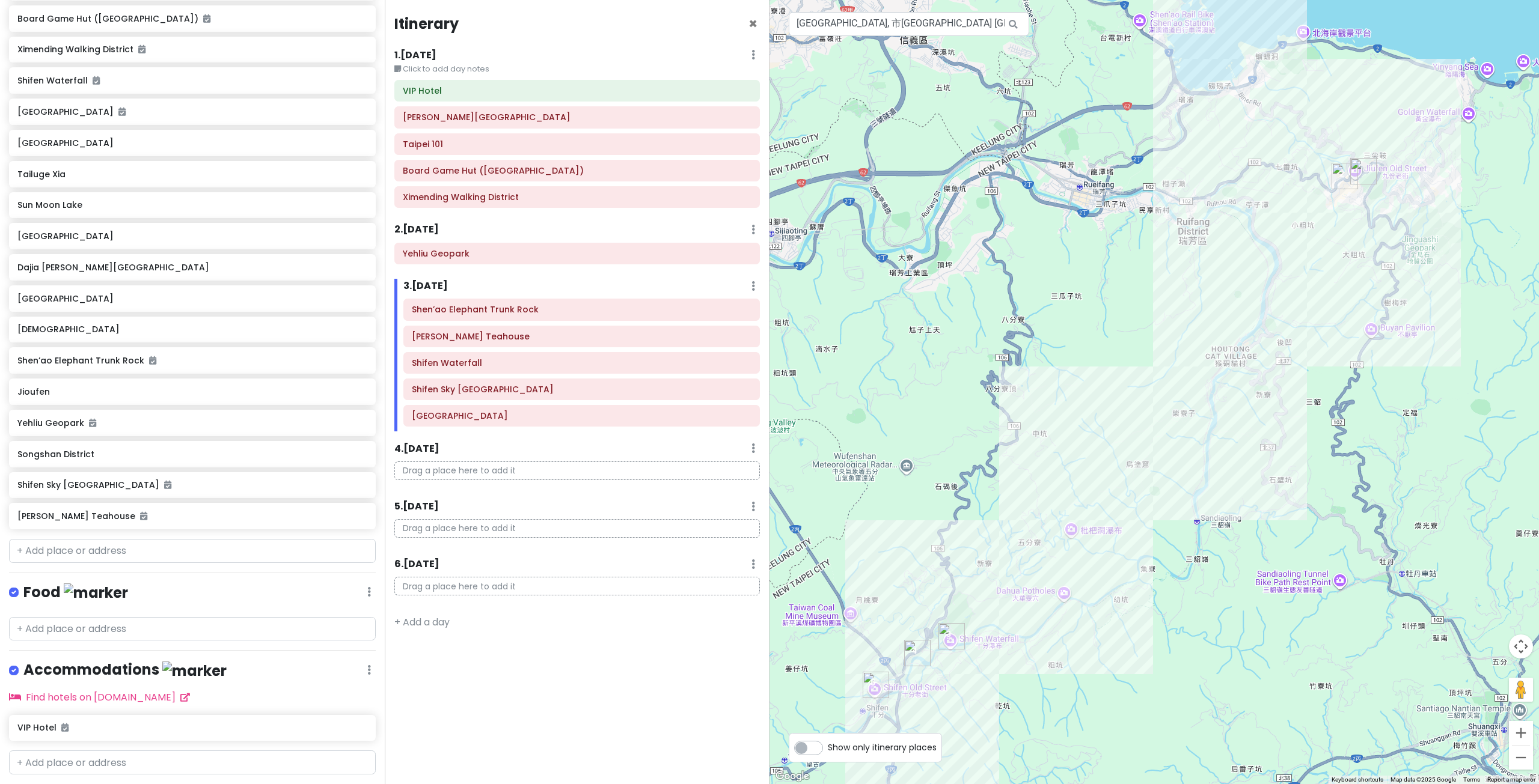
drag, startPoint x: 1056, startPoint y: 424, endPoint x: 1159, endPoint y: 343, distance: 131.0
click at [1159, 344] on div at bounding box center [1154, 392] width 770 height 784
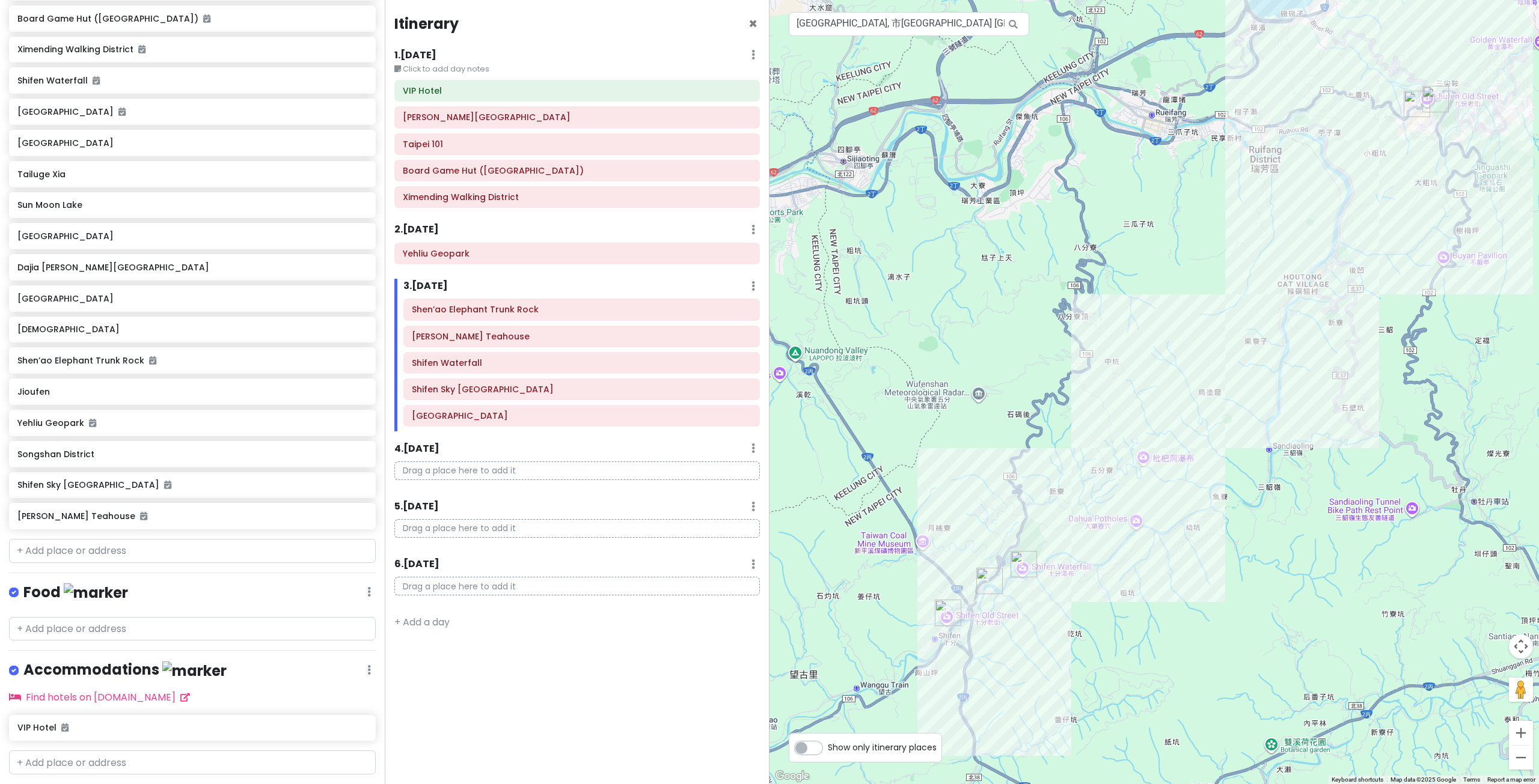
drag, startPoint x: 1148, startPoint y: 384, endPoint x: 1092, endPoint y: 428, distance: 71.2
click at [1092, 428] on div at bounding box center [1154, 392] width 770 height 784
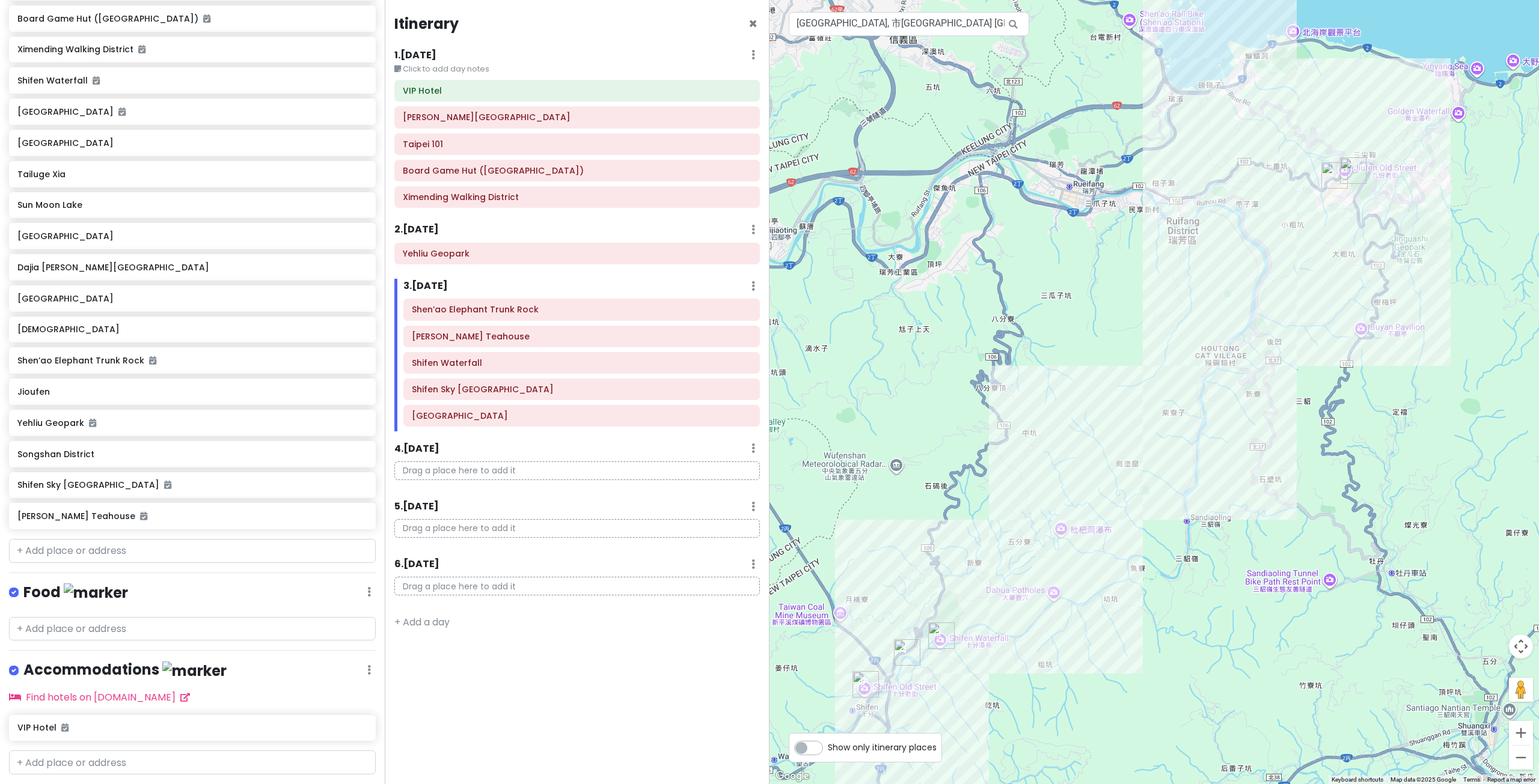
drag, startPoint x: 1214, startPoint y: 329, endPoint x: 1134, endPoint y: 438, distance: 135.2
click at [1134, 438] on div at bounding box center [1154, 392] width 770 height 784
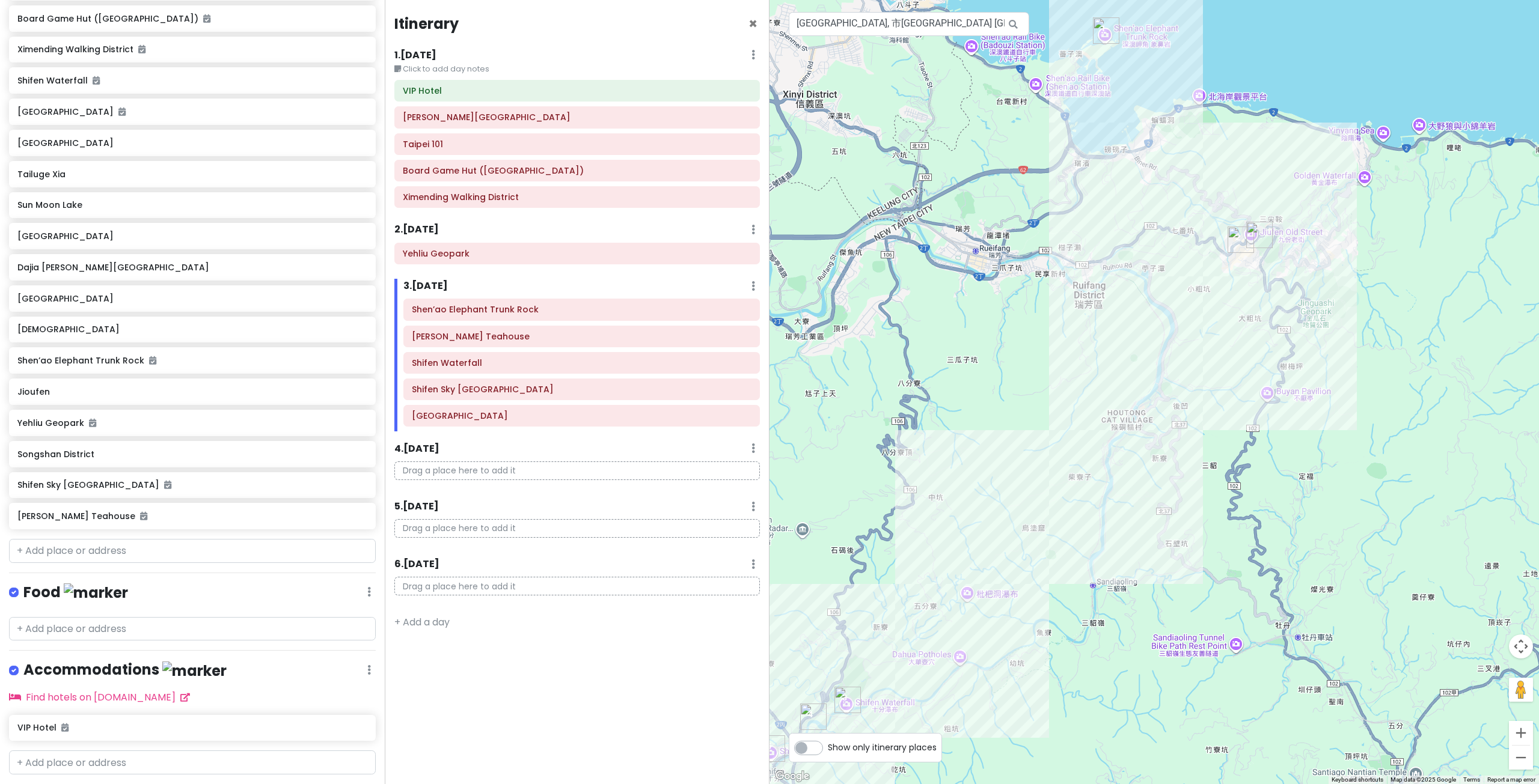
drag, startPoint x: 1128, startPoint y: 410, endPoint x: 1041, endPoint y: 417, distance: 87.3
click at [1041, 417] on div at bounding box center [1154, 392] width 770 height 784
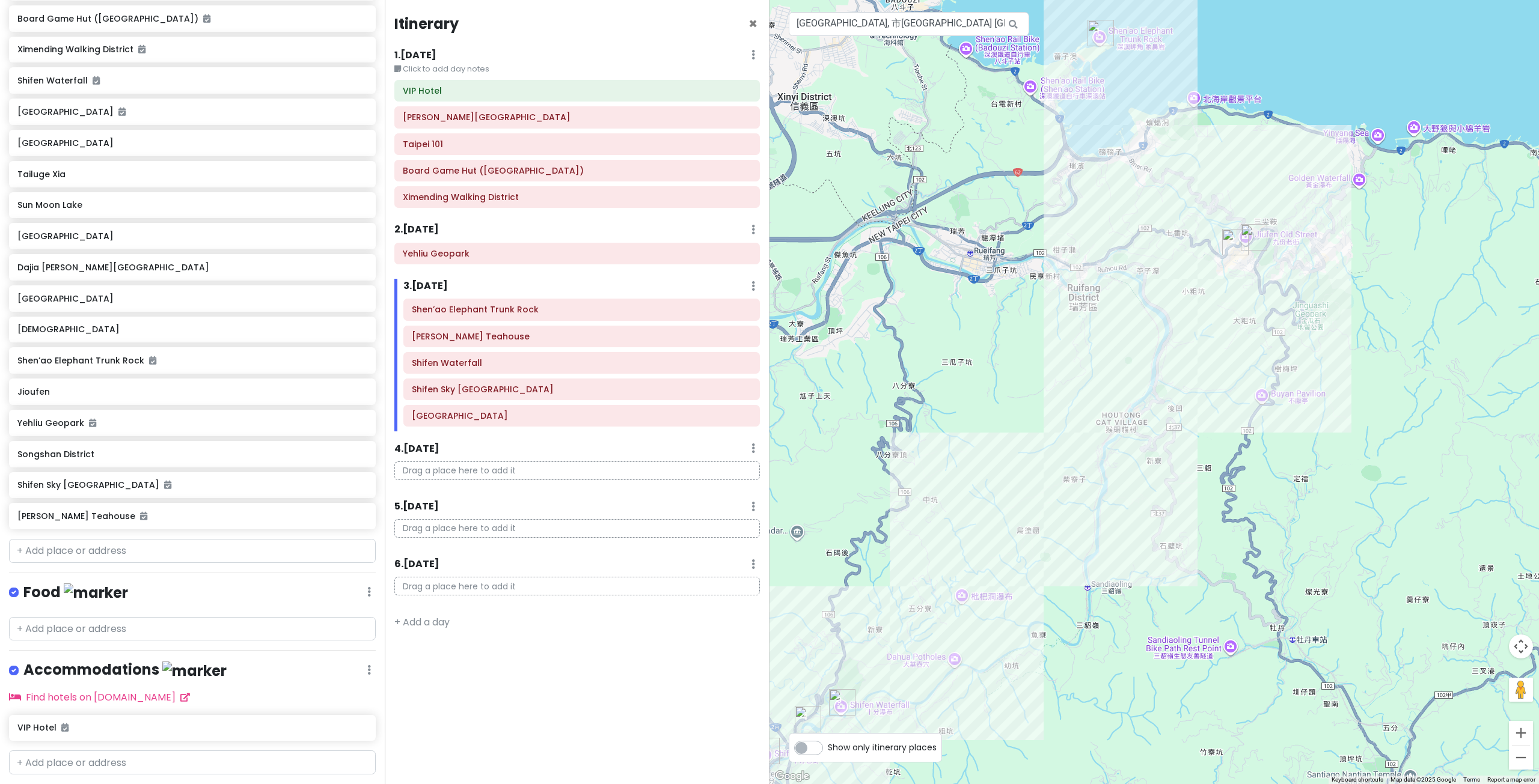
drag, startPoint x: 1084, startPoint y: 357, endPoint x: 1069, endPoint y: 380, distance: 27.5
click at [1070, 379] on div at bounding box center [1154, 392] width 770 height 784
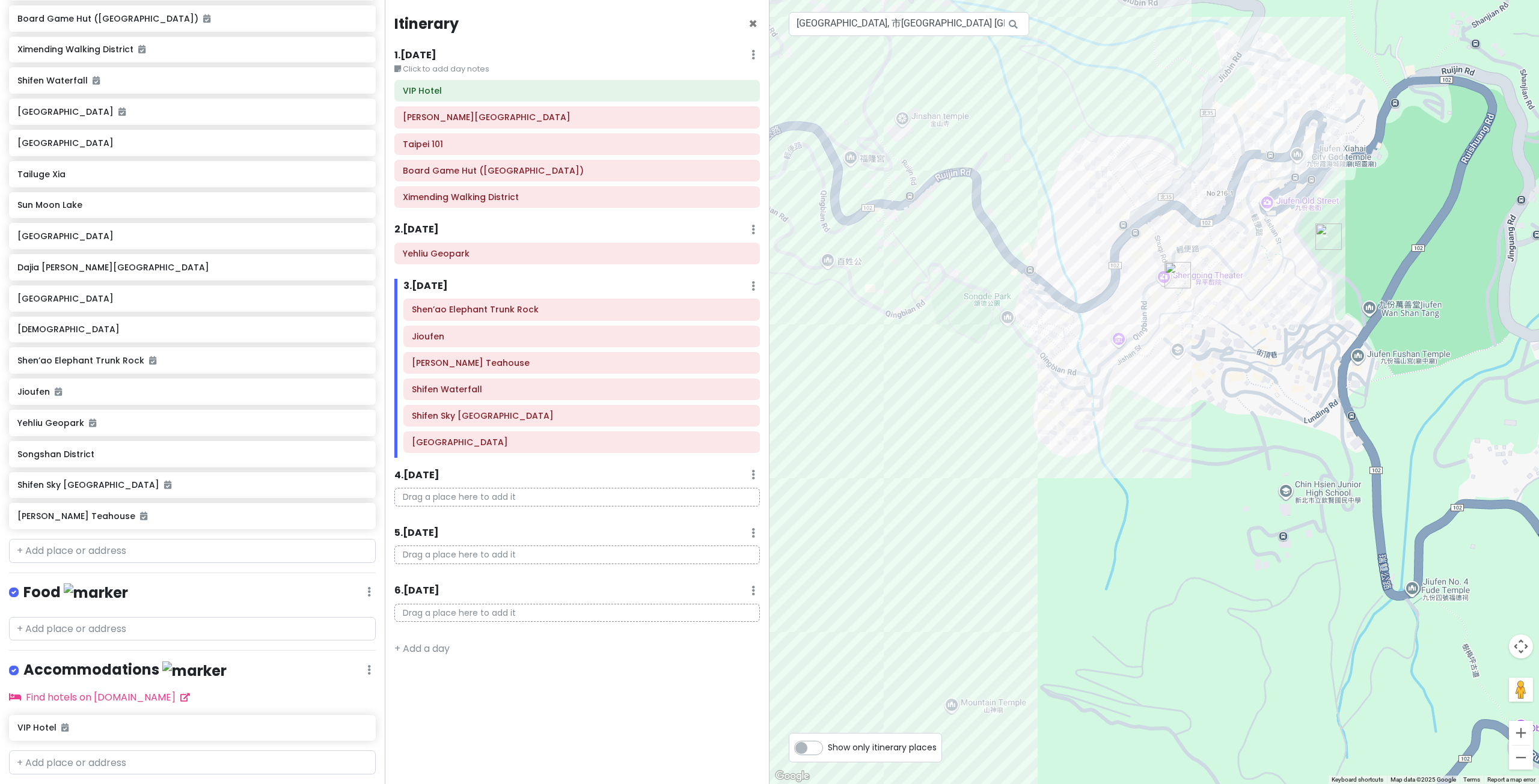
click at [1024, 338] on div at bounding box center [1154, 392] width 770 height 784
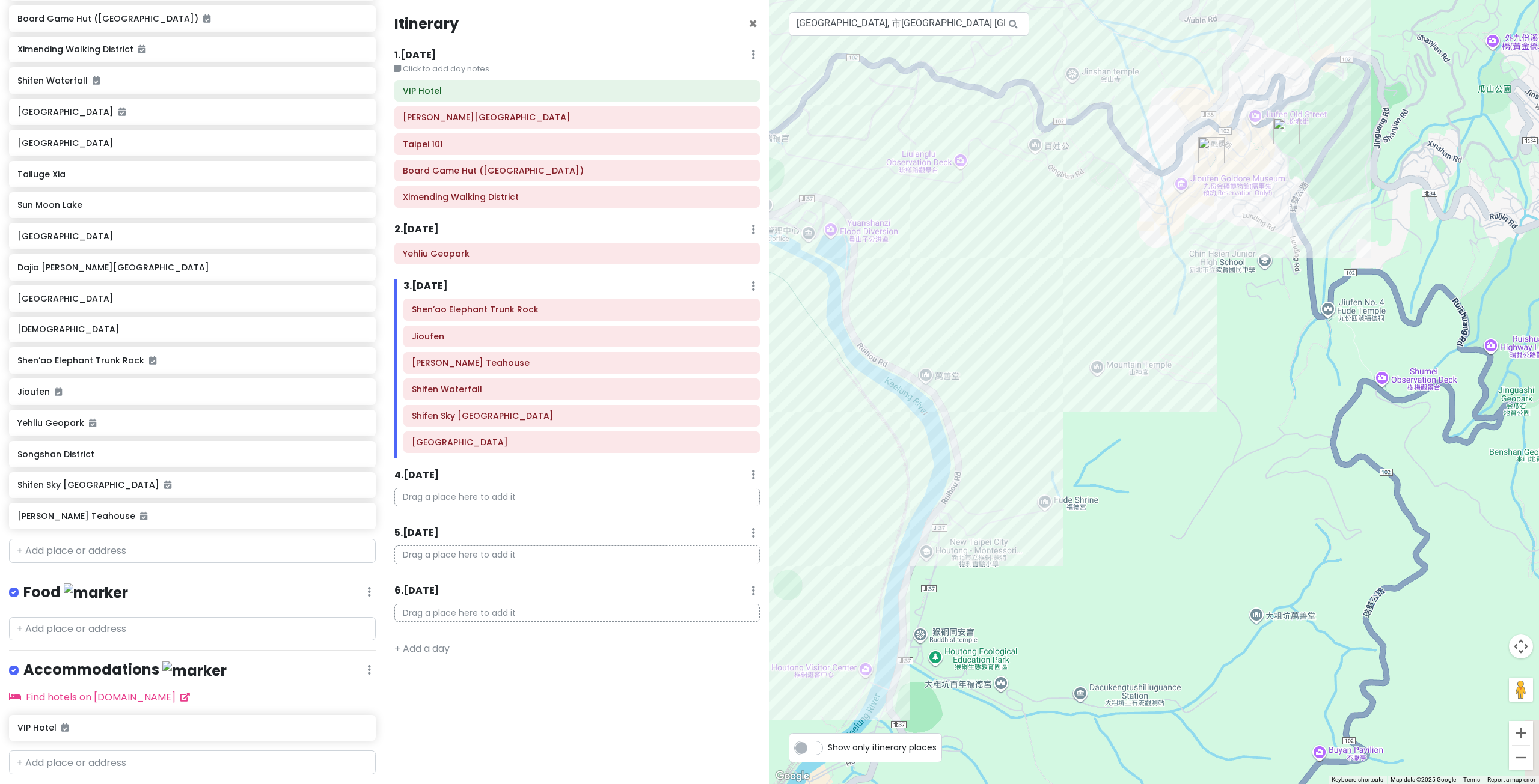
drag, startPoint x: 1111, startPoint y: 336, endPoint x: 1068, endPoint y: 399, distance: 76.3
click at [1071, 395] on div at bounding box center [1154, 392] width 770 height 784
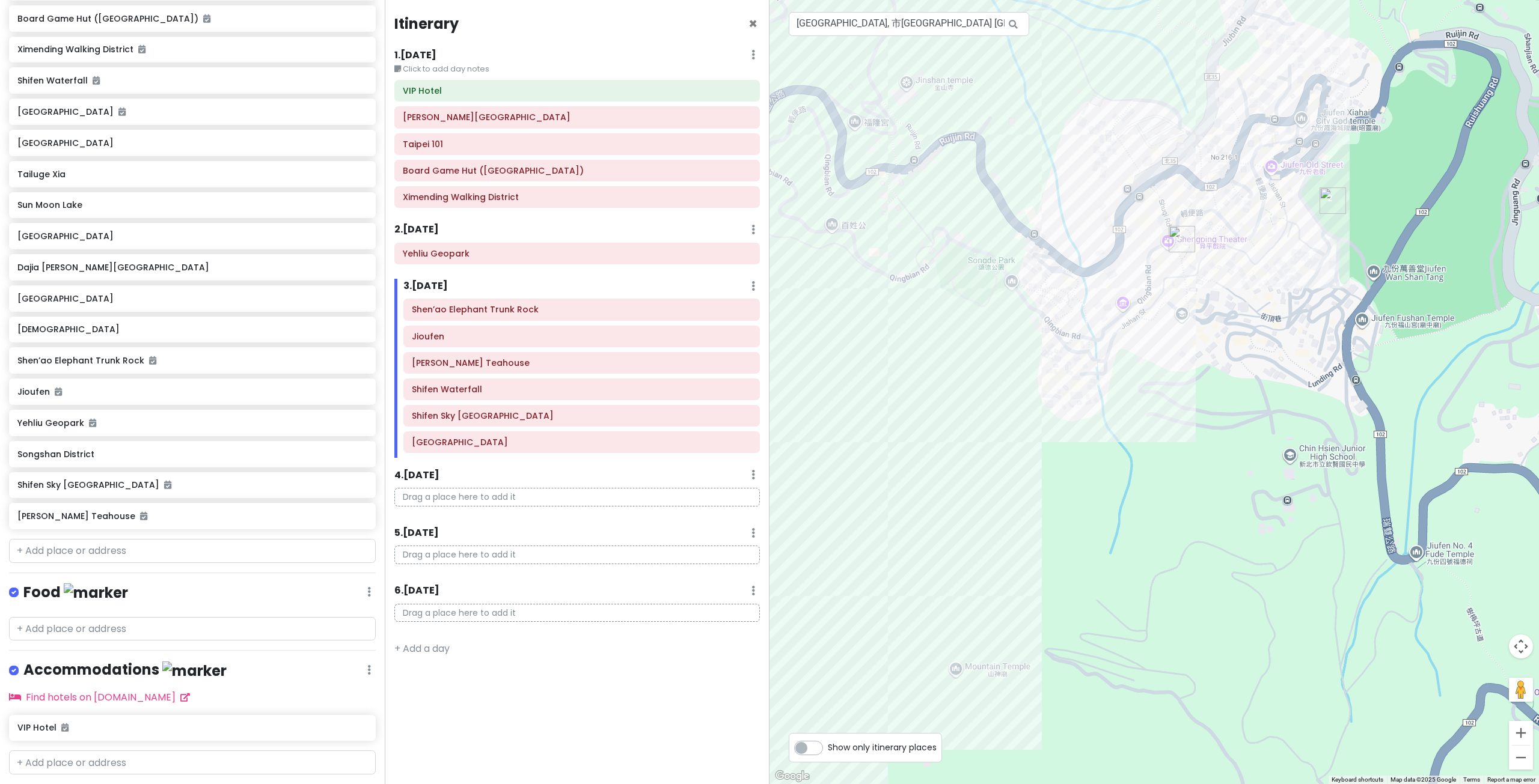
drag, startPoint x: 1364, startPoint y: 129, endPoint x: 1364, endPoint y: 205, distance: 76.0
click at [1364, 203] on div at bounding box center [1154, 392] width 770 height 784
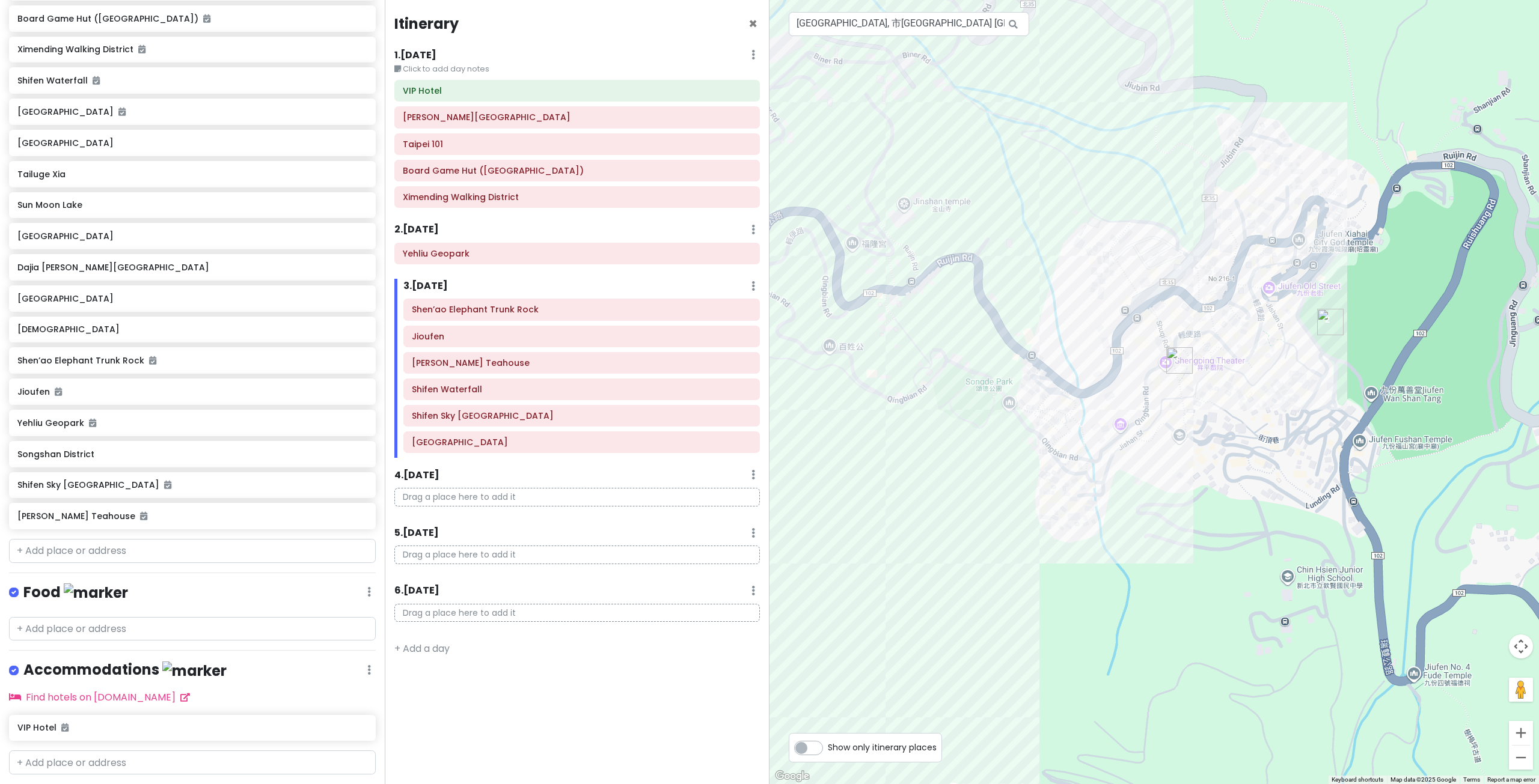
click at [1165, 302] on div at bounding box center [1154, 392] width 770 height 784
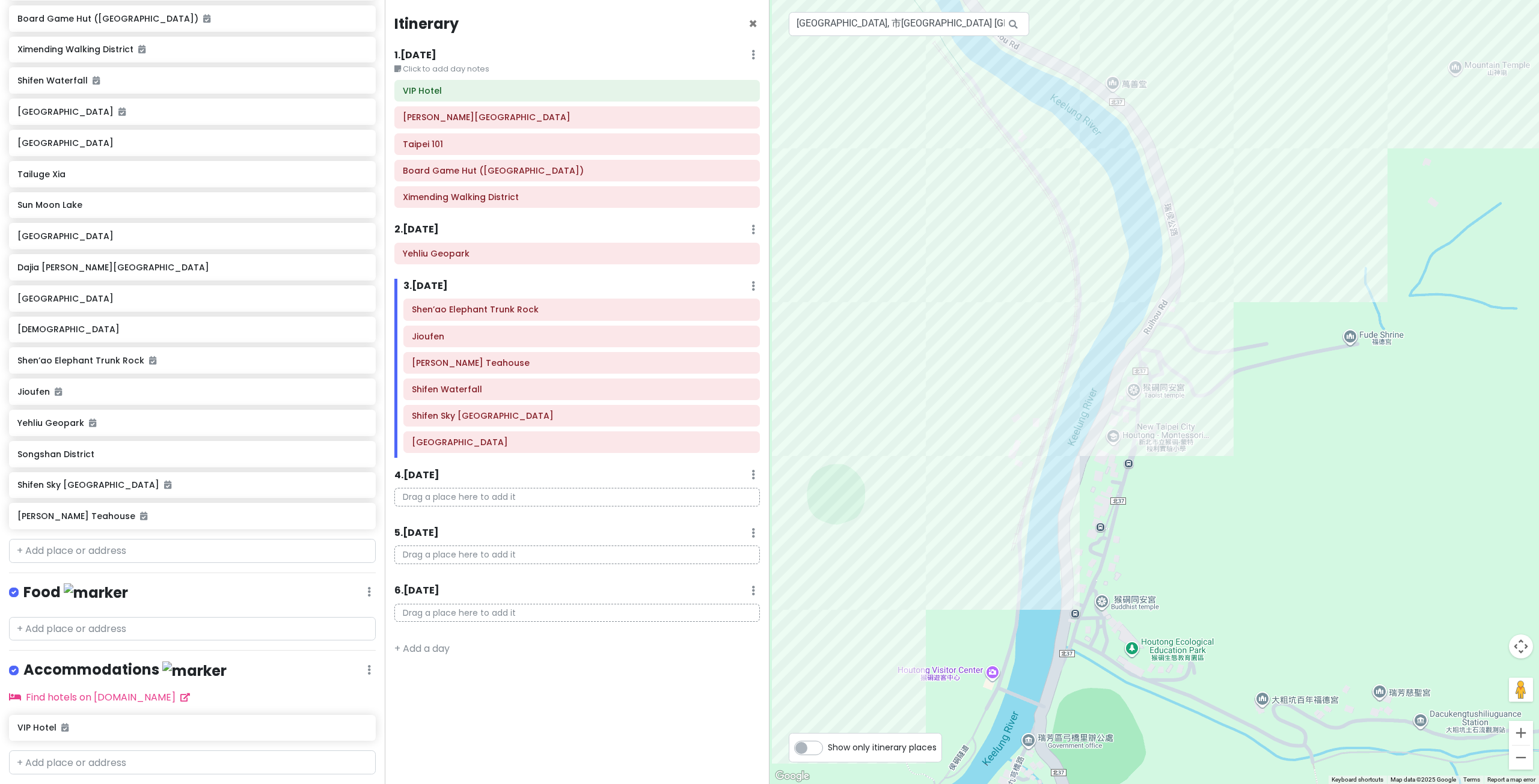
drag, startPoint x: 1099, startPoint y: 445, endPoint x: 1228, endPoint y: 305, distance: 190.4
click at [1226, 306] on div at bounding box center [1154, 392] width 770 height 784
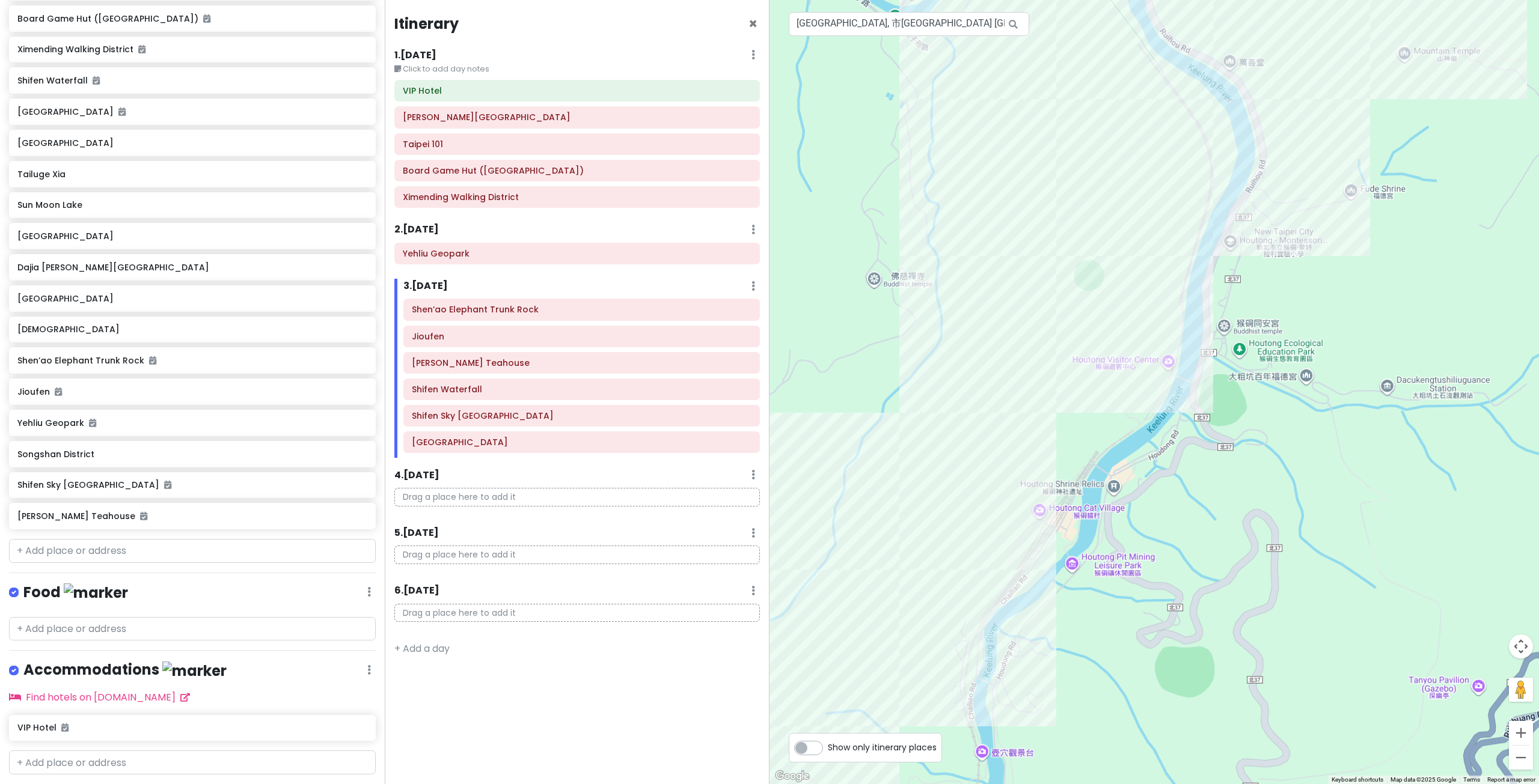
drag, startPoint x: 1012, startPoint y: 483, endPoint x: 1197, endPoint y: 329, distance: 240.7
click at [1184, 340] on div at bounding box center [1154, 392] width 770 height 784
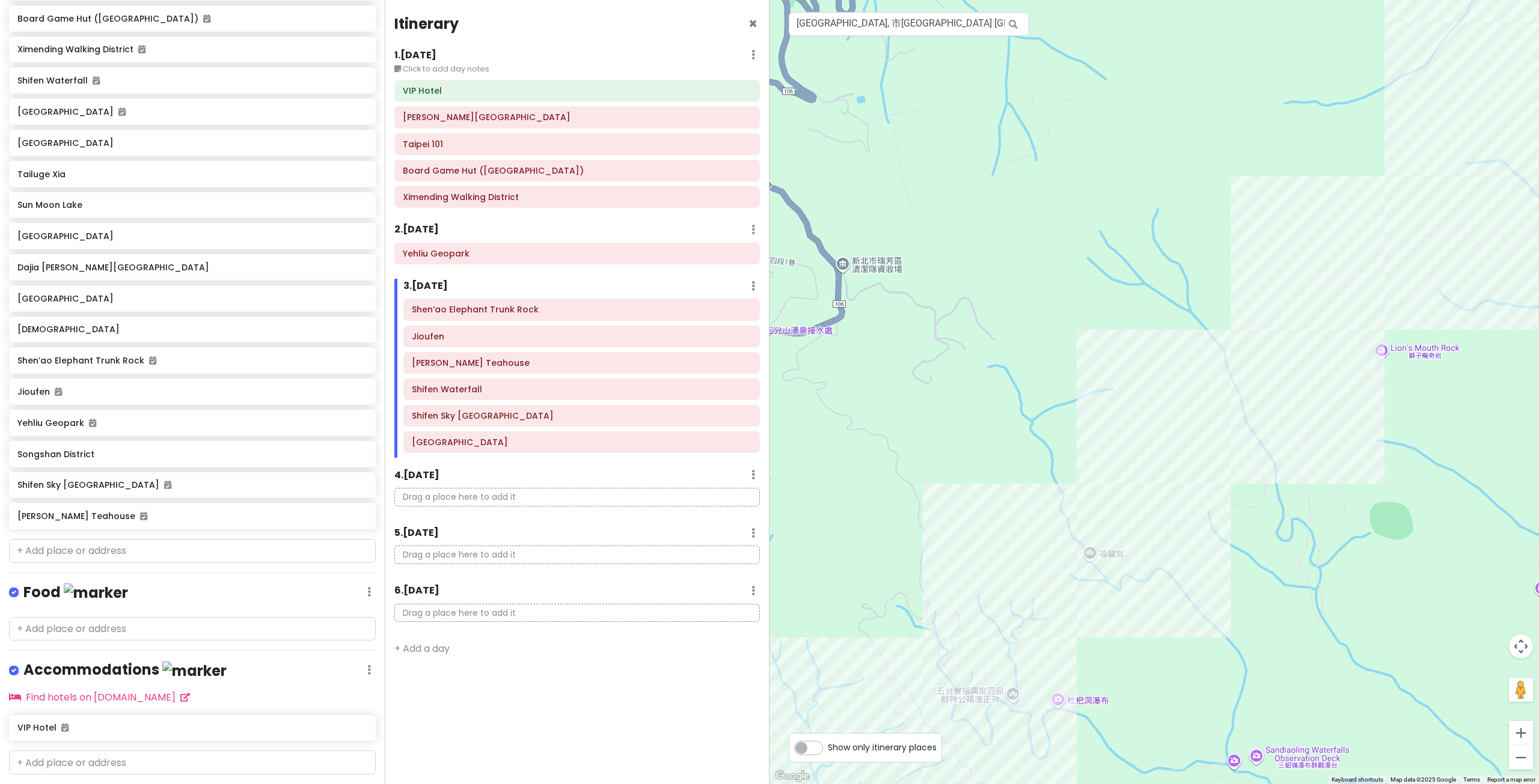
drag, startPoint x: 1122, startPoint y: 433, endPoint x: 1135, endPoint y: 368, distance: 66.3
click at [1133, 398] on div at bounding box center [1154, 392] width 770 height 784
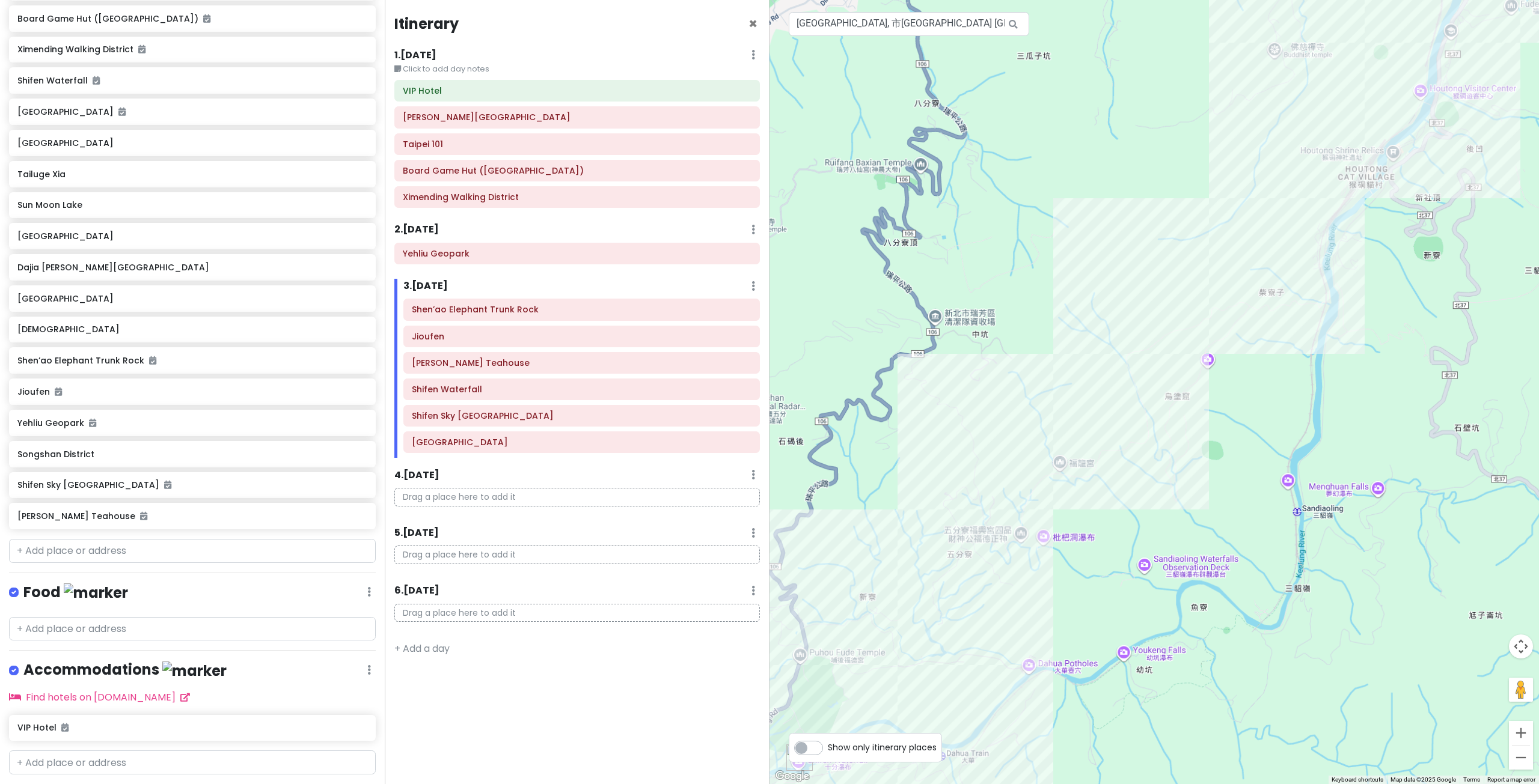
drag, startPoint x: 977, startPoint y: 503, endPoint x: 1105, endPoint y: 355, distance: 195.7
click at [1100, 363] on div at bounding box center [1154, 392] width 770 height 784
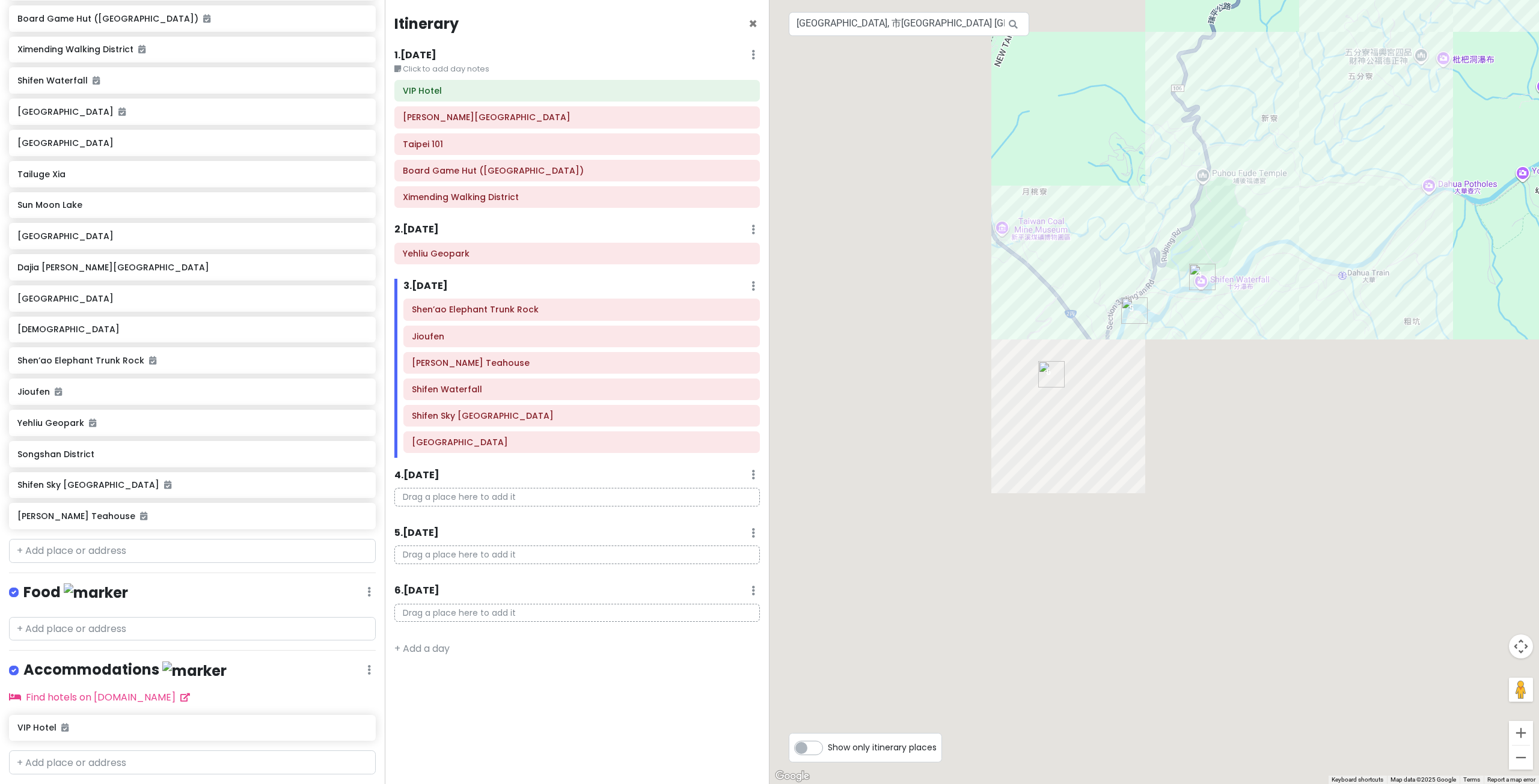
drag, startPoint x: 999, startPoint y: 520, endPoint x: 1086, endPoint y: 398, distance: 149.8
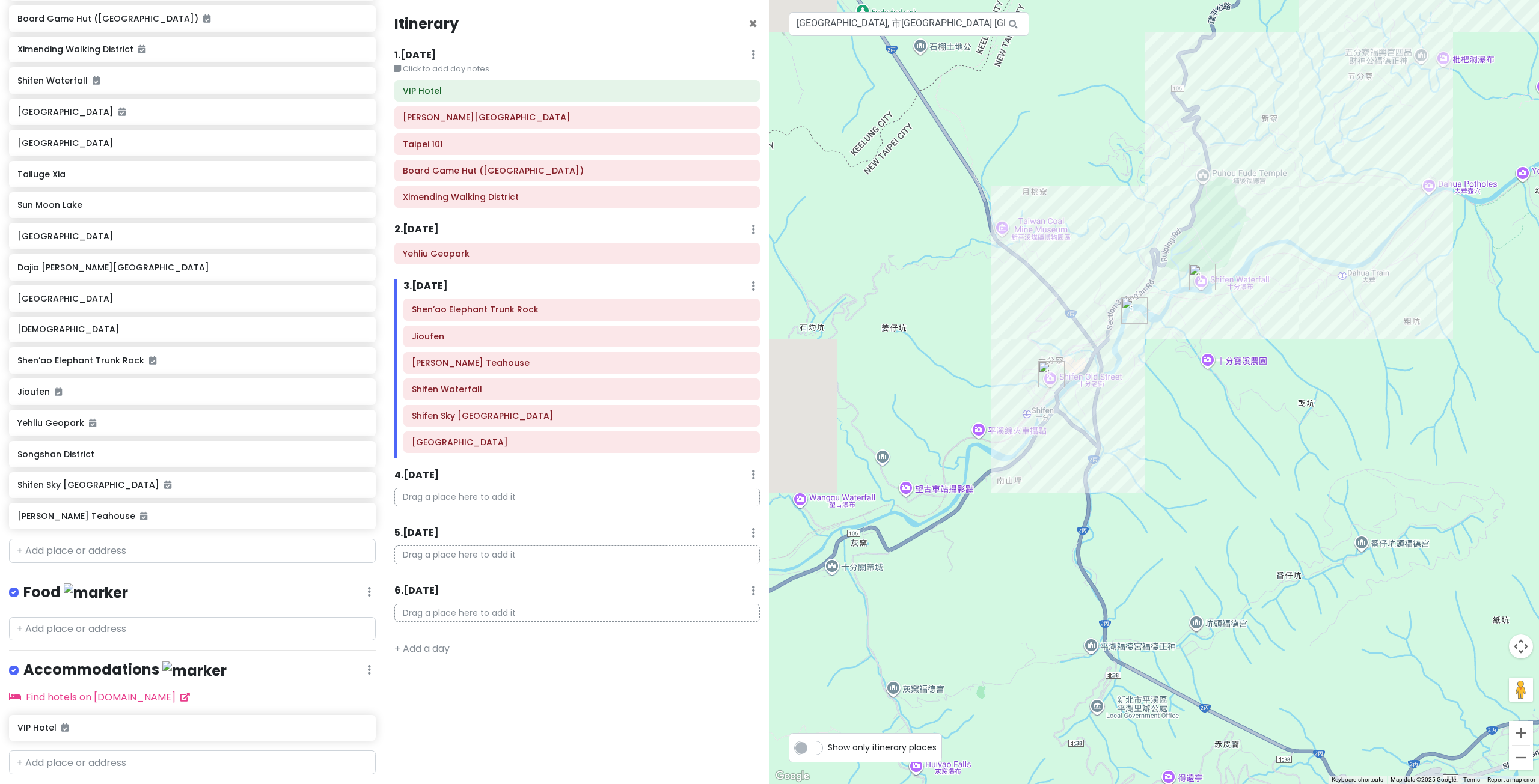
click at [1081, 406] on div at bounding box center [1154, 392] width 770 height 784
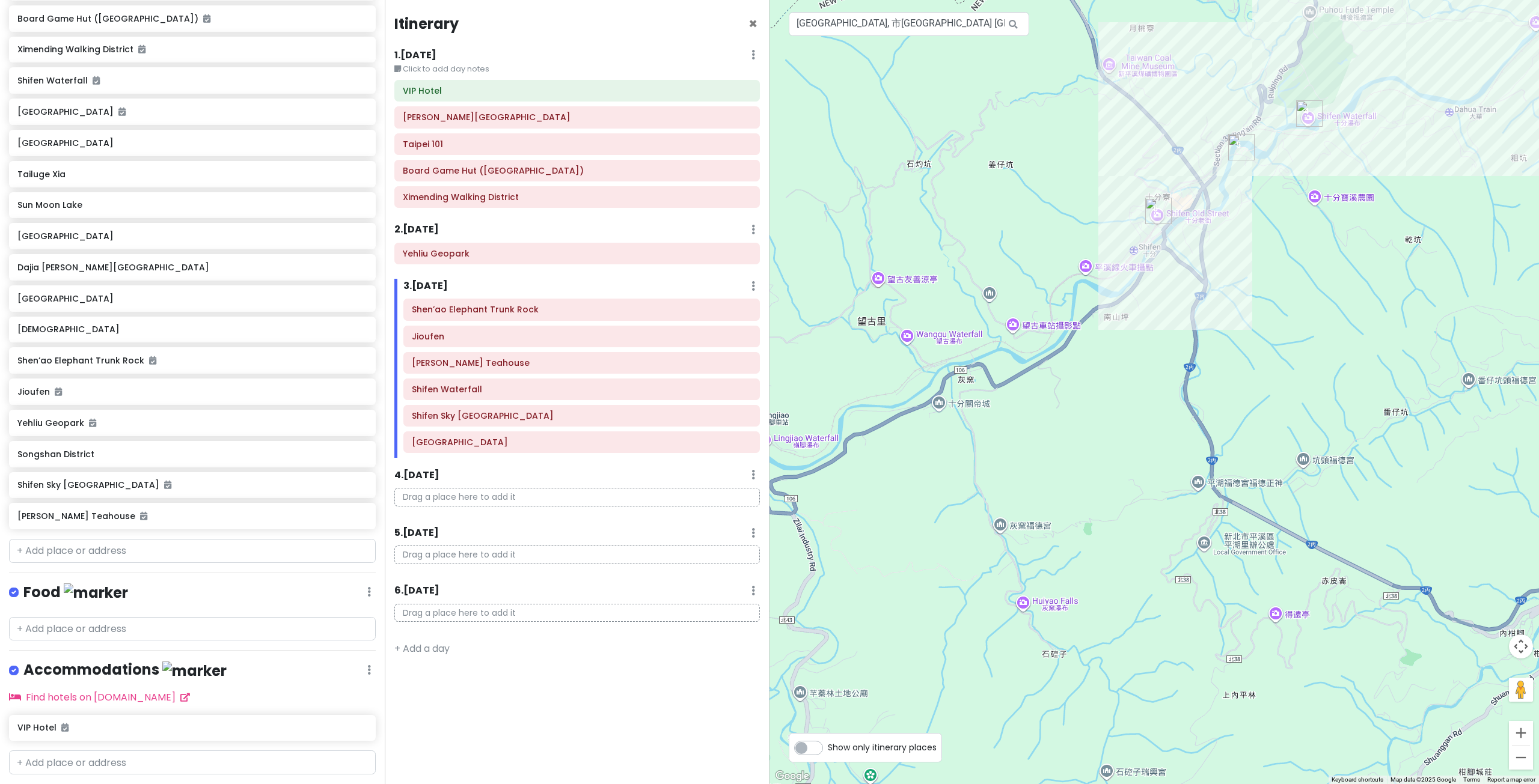
drag, startPoint x: 1132, startPoint y: 336, endPoint x: 1067, endPoint y: 400, distance: 91.2
click at [1069, 398] on div at bounding box center [1154, 392] width 770 height 784
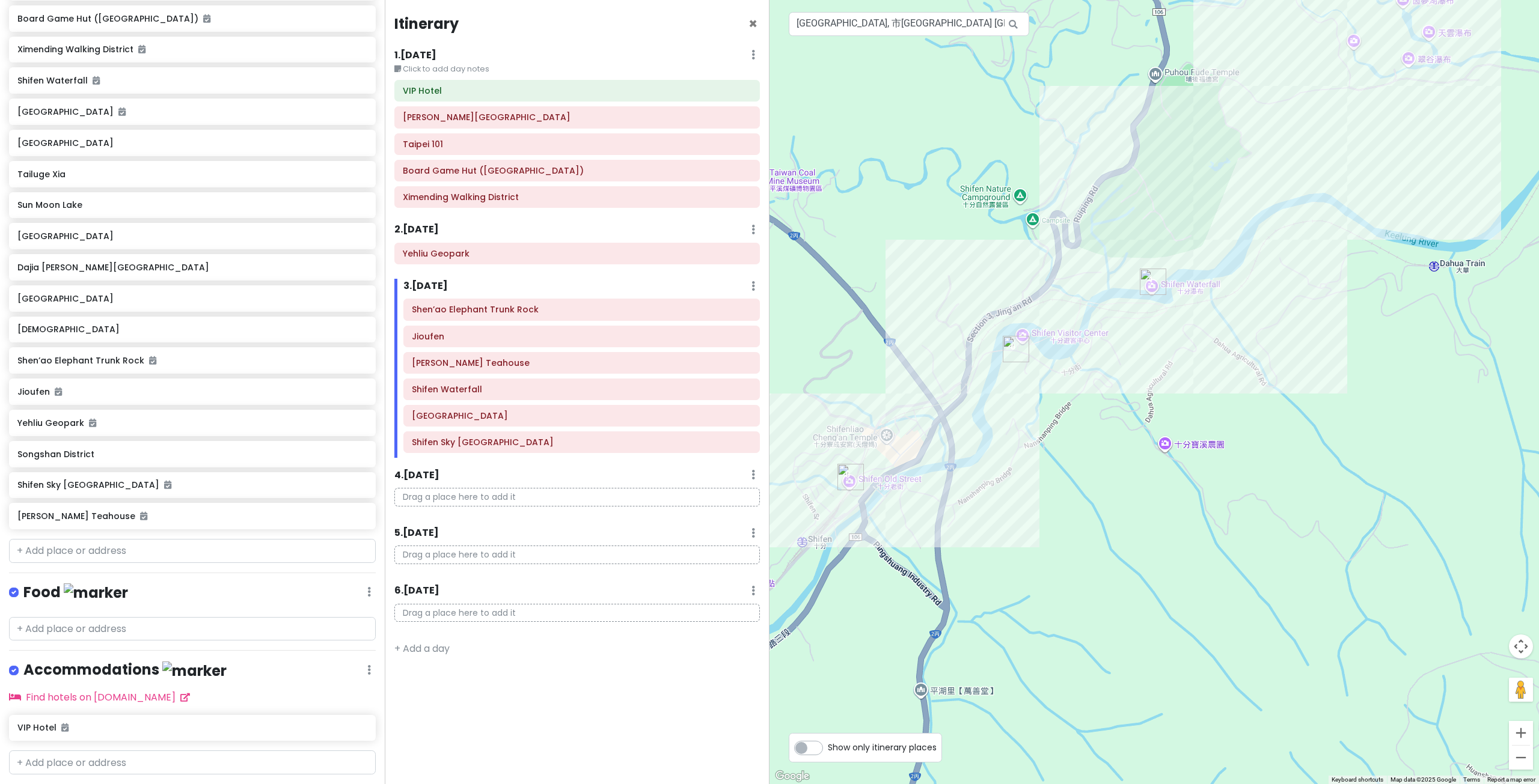
drag, startPoint x: 1006, startPoint y: 411, endPoint x: 1046, endPoint y: 413, distance: 40.0
click at [1050, 396] on div at bounding box center [1154, 392] width 770 height 784
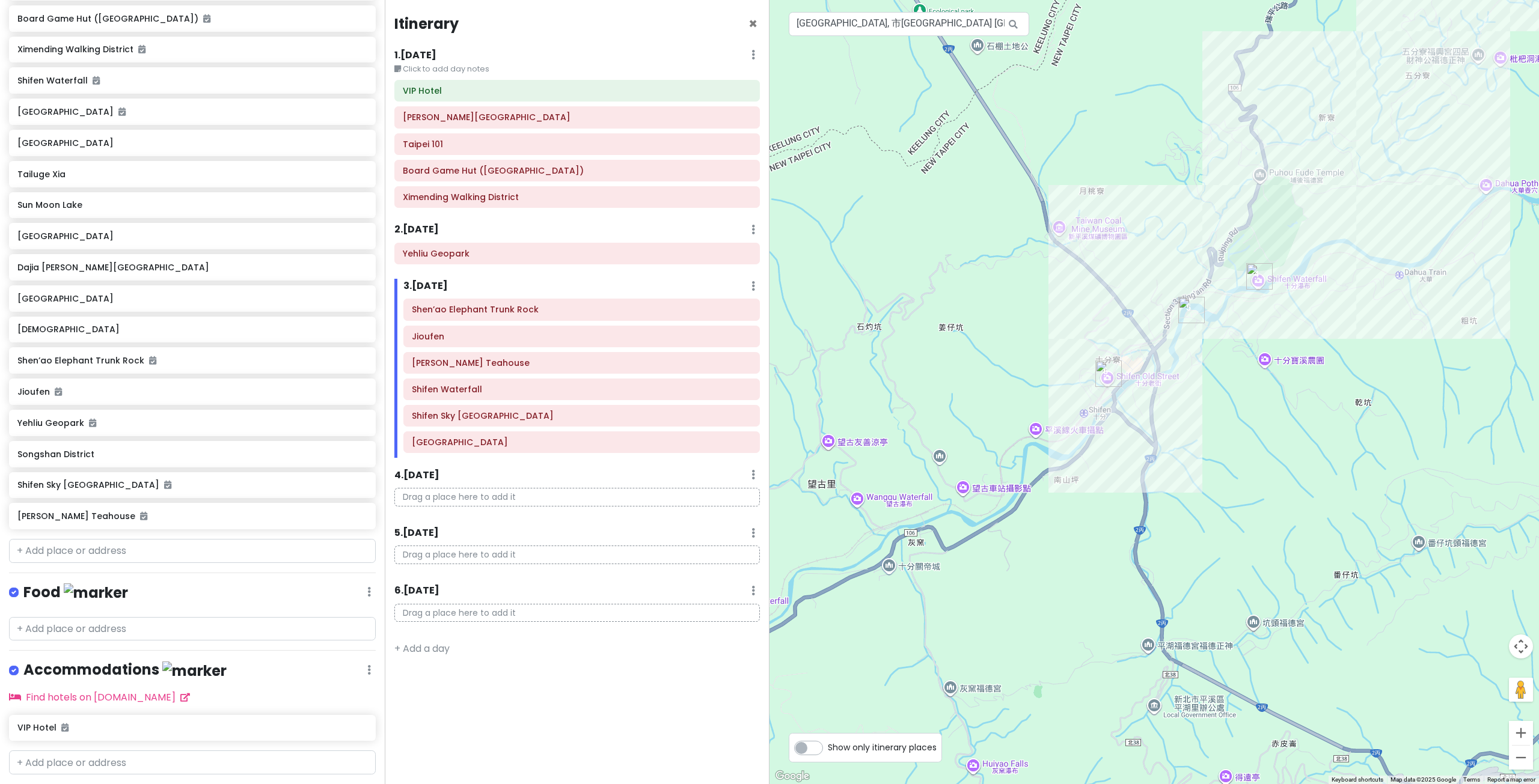
click at [1331, 356] on div at bounding box center [1154, 392] width 770 height 784
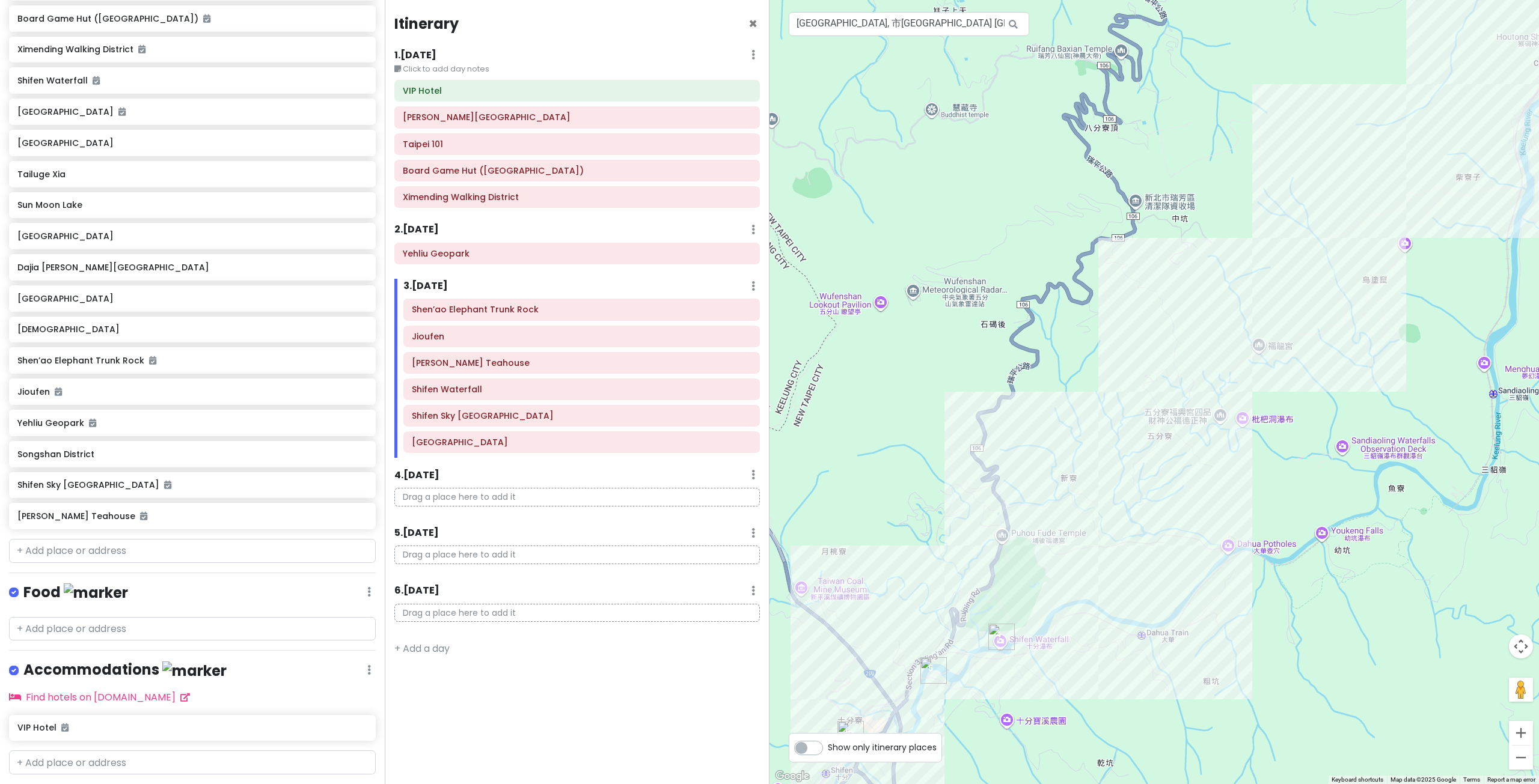
drag, startPoint x: 1335, startPoint y: 337, endPoint x: 1309, endPoint y: 359, distance: 34.1
click at [1310, 361] on div at bounding box center [1154, 392] width 770 height 784
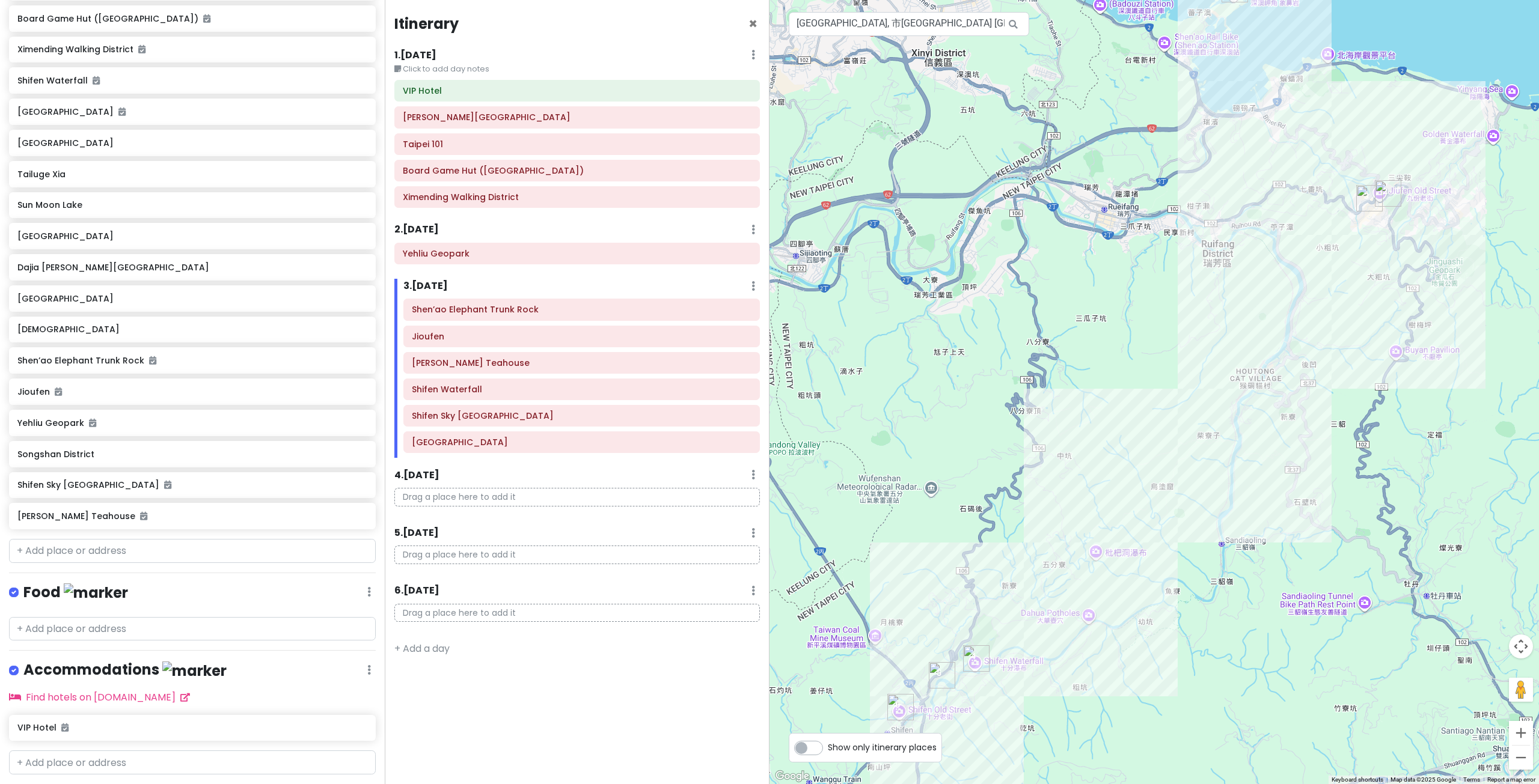
drag, startPoint x: 1378, startPoint y: 324, endPoint x: 1285, endPoint y: 359, distance: 99.4
click at [1315, 348] on div at bounding box center [1154, 392] width 770 height 784
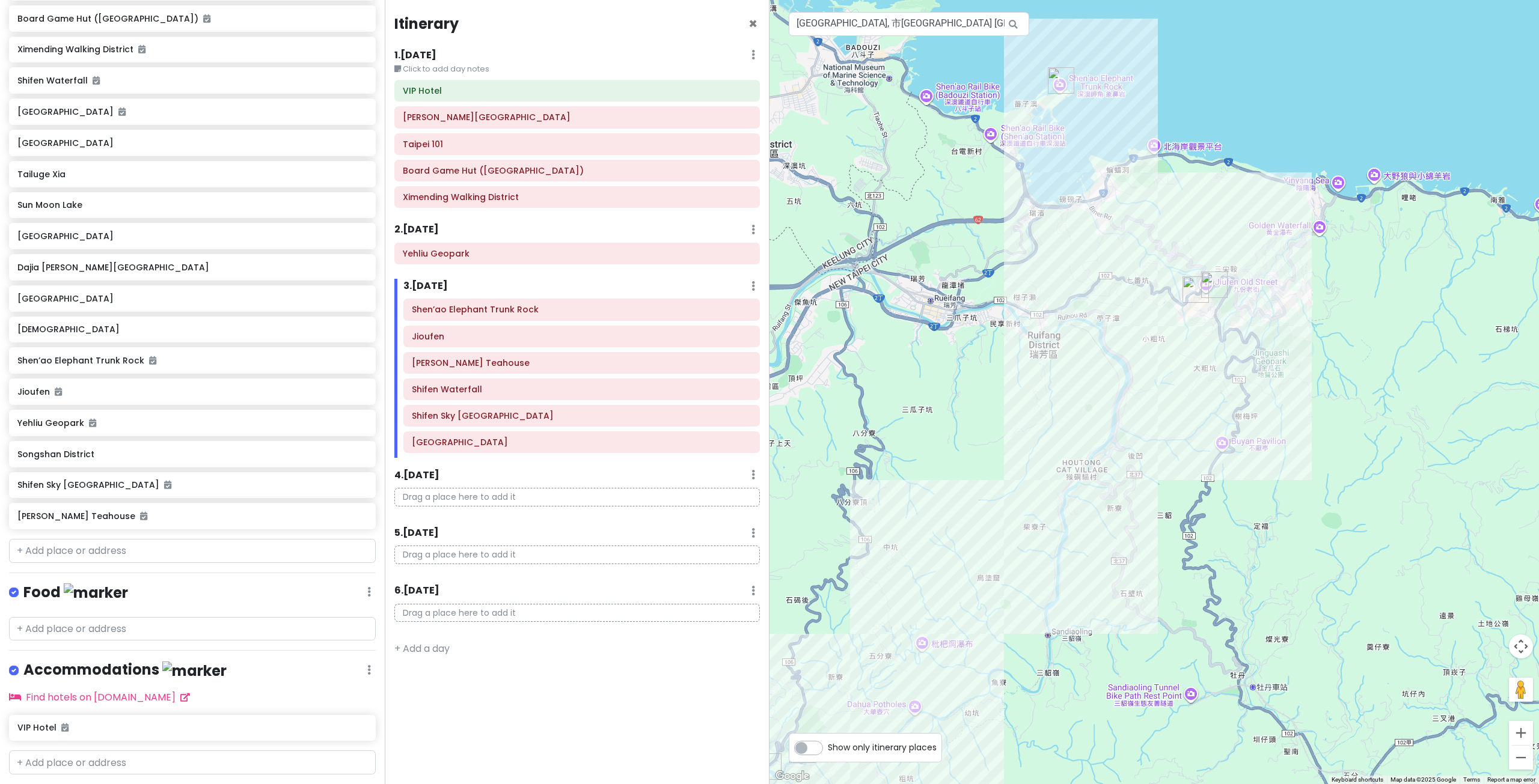
drag, startPoint x: 1298, startPoint y: 325, endPoint x: 1242, endPoint y: 348, distance: 60.5
click at [1281, 357] on div at bounding box center [1154, 392] width 770 height 784
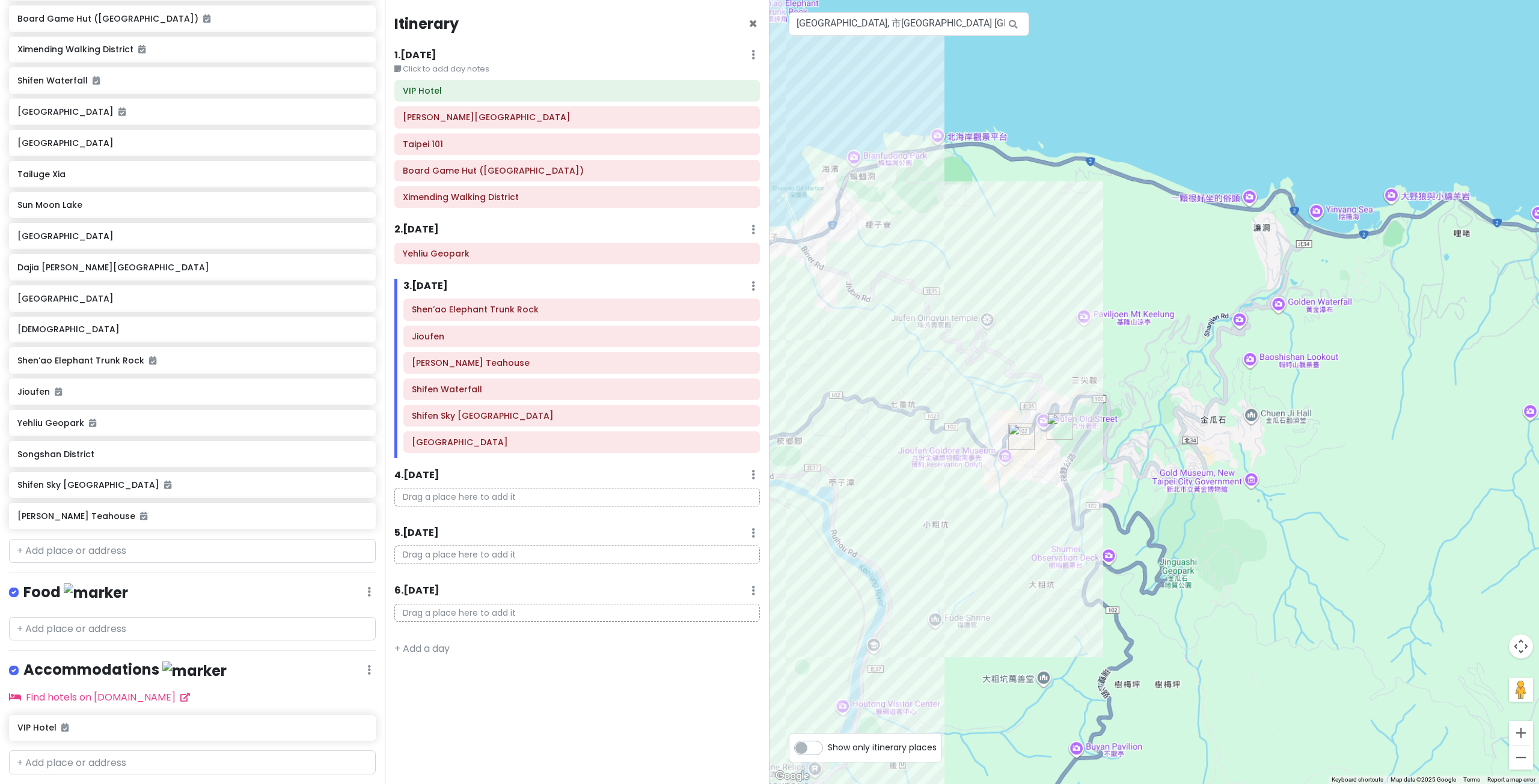
drag, startPoint x: 1079, startPoint y: 510, endPoint x: 1196, endPoint y: 401, distance: 159.9
click at [1165, 429] on div at bounding box center [1154, 392] width 770 height 784
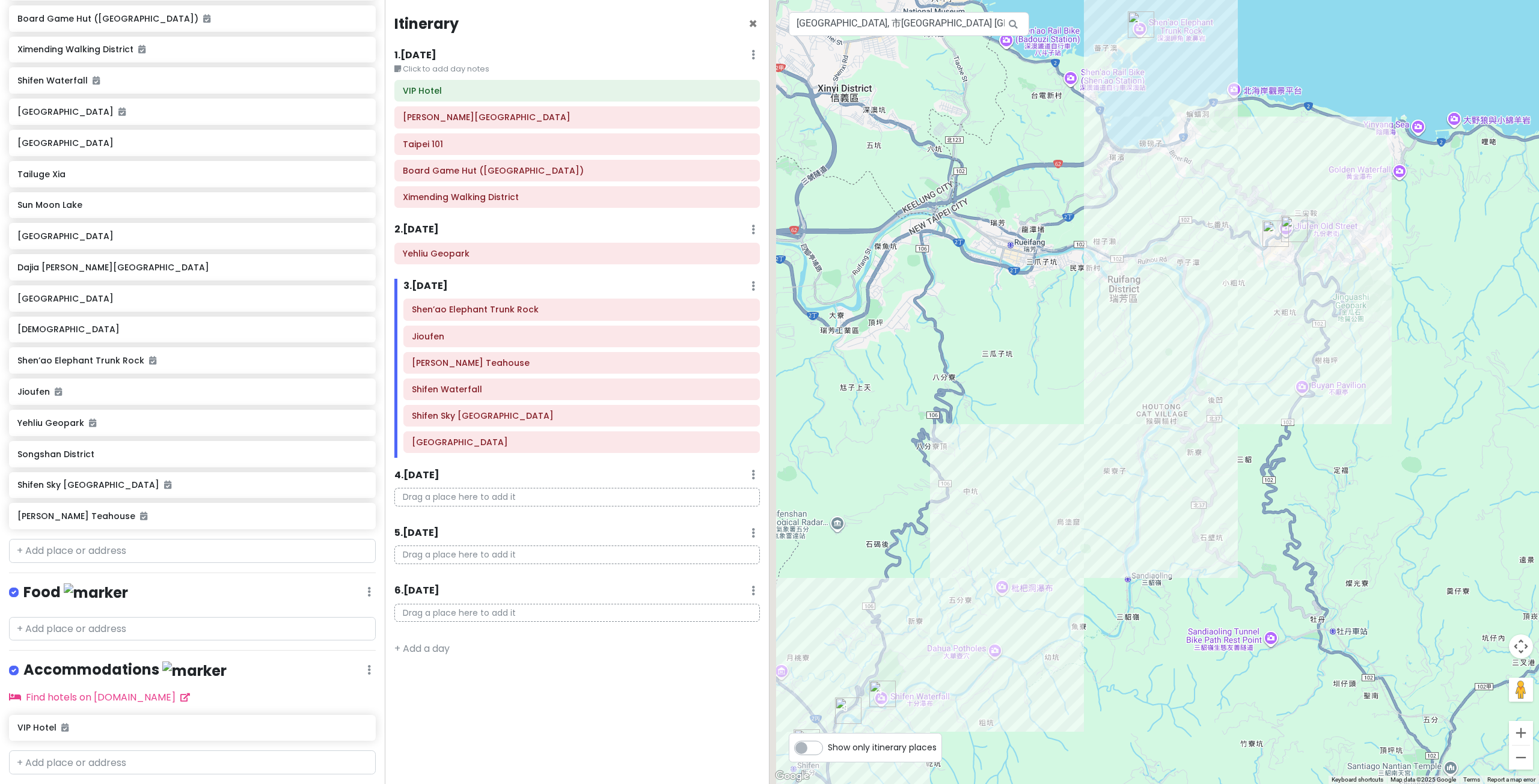
drag, startPoint x: 1110, startPoint y: 511, endPoint x: 1212, endPoint y: 363, distance: 179.7
click at [1203, 378] on div at bounding box center [1154, 392] width 770 height 784
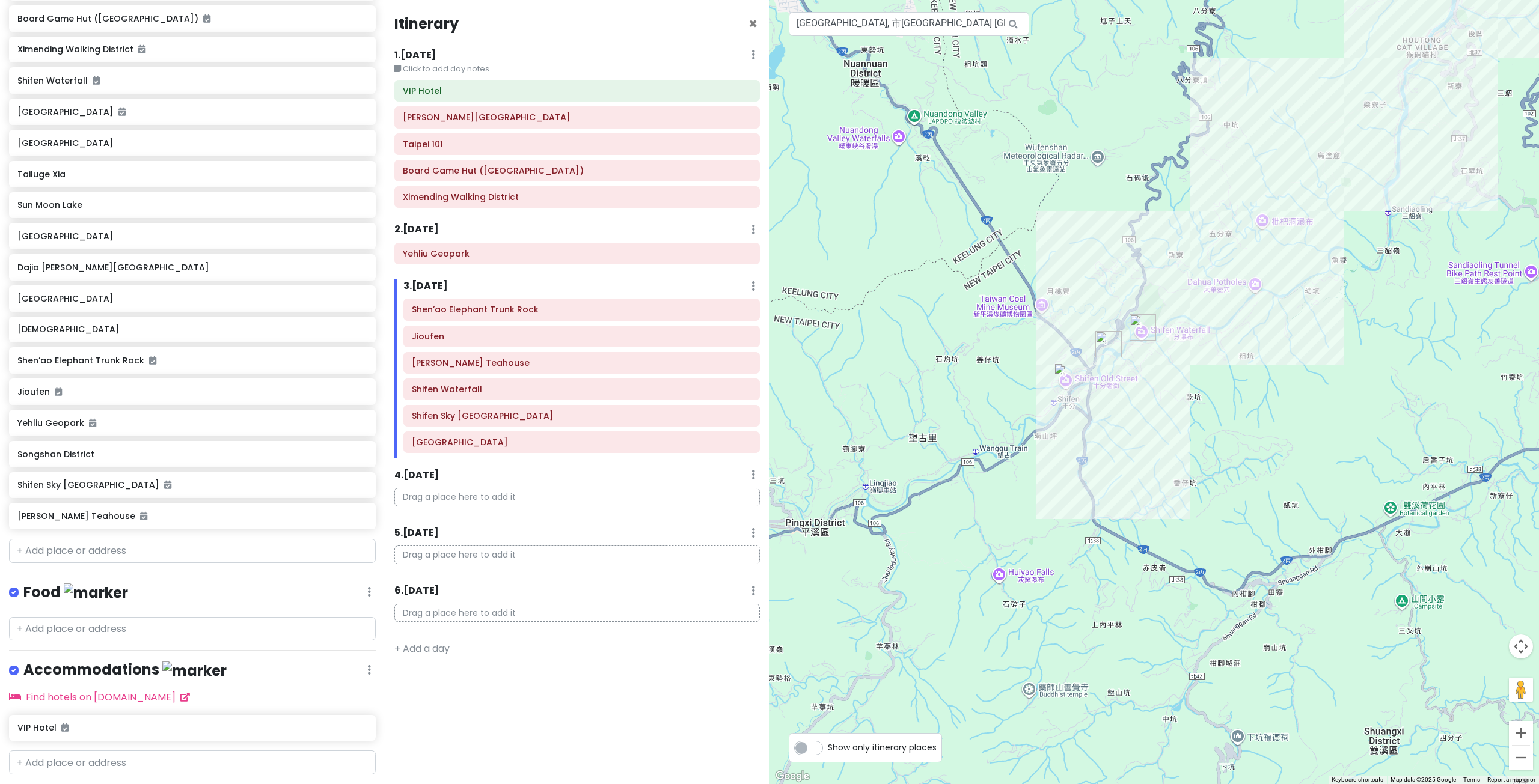
drag, startPoint x: 1129, startPoint y: 477, endPoint x: 1186, endPoint y: 490, distance: 58.5
click at [1186, 490] on div at bounding box center [1154, 392] width 770 height 784
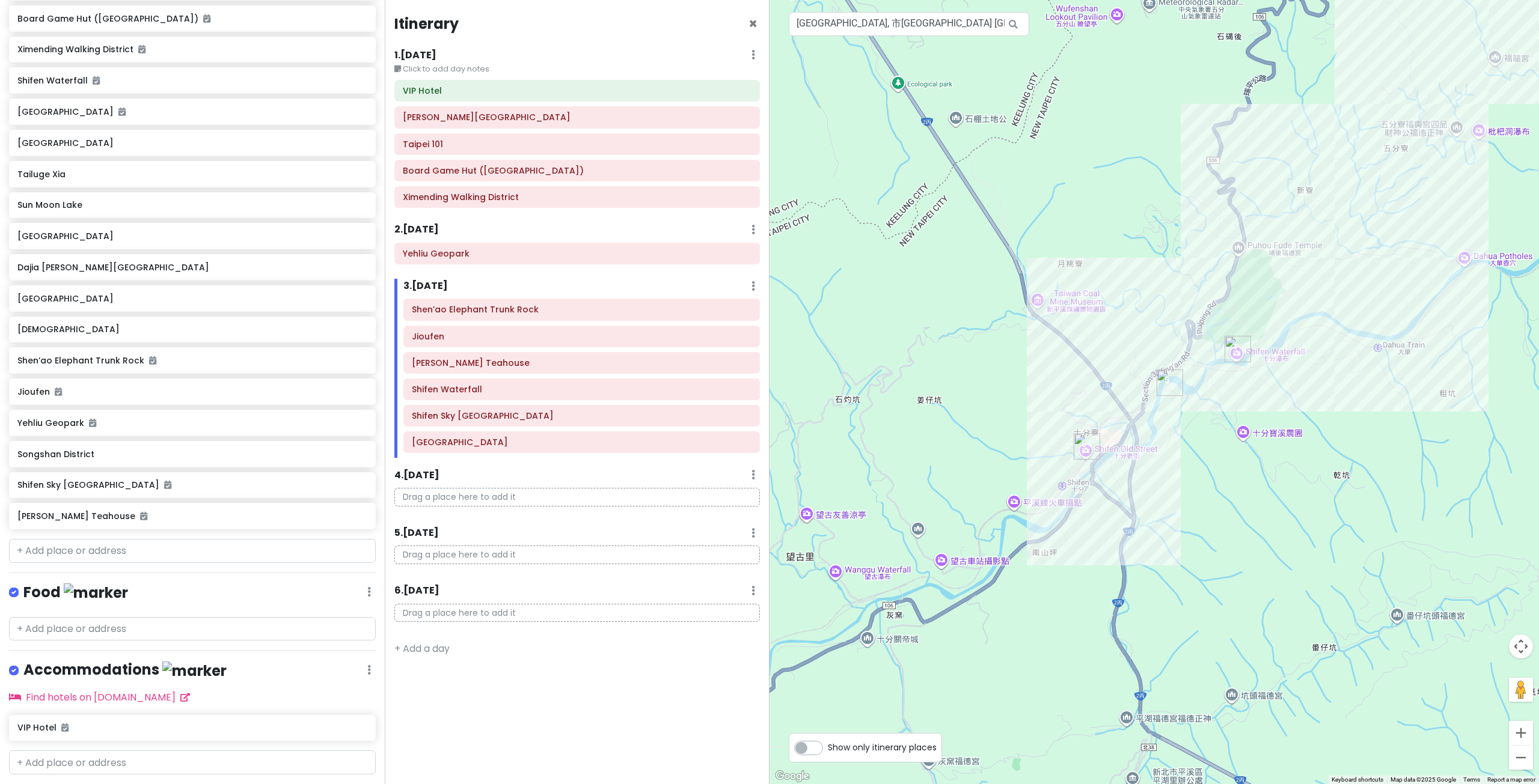
drag, startPoint x: 1366, startPoint y: 432, endPoint x: 1251, endPoint y: 470, distance: 121.1
click at [1250, 470] on div at bounding box center [1154, 392] width 770 height 784
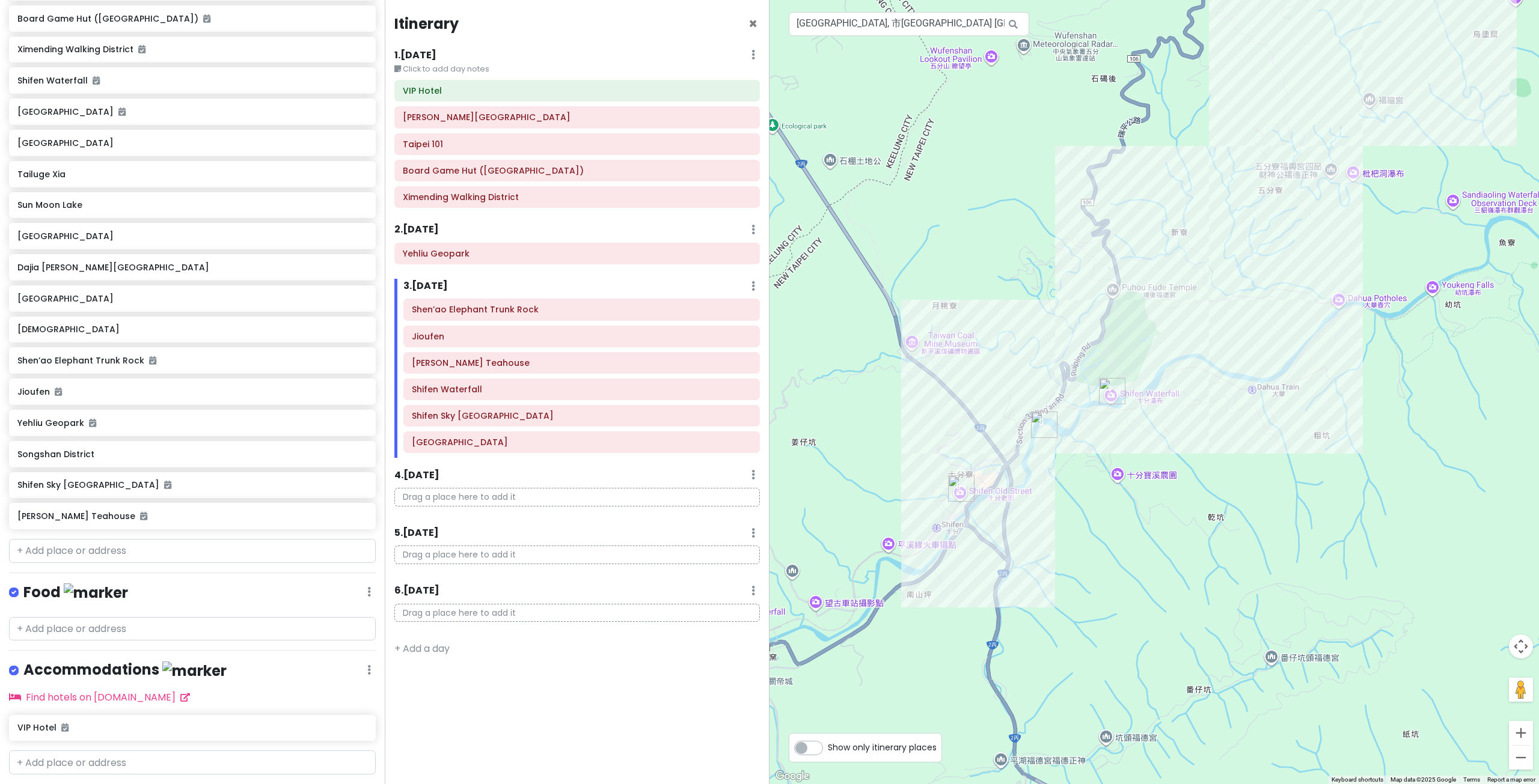
drag, startPoint x: 1192, startPoint y: 427, endPoint x: 1192, endPoint y: 442, distance: 15.0
click at [1192, 442] on div at bounding box center [1154, 392] width 770 height 784
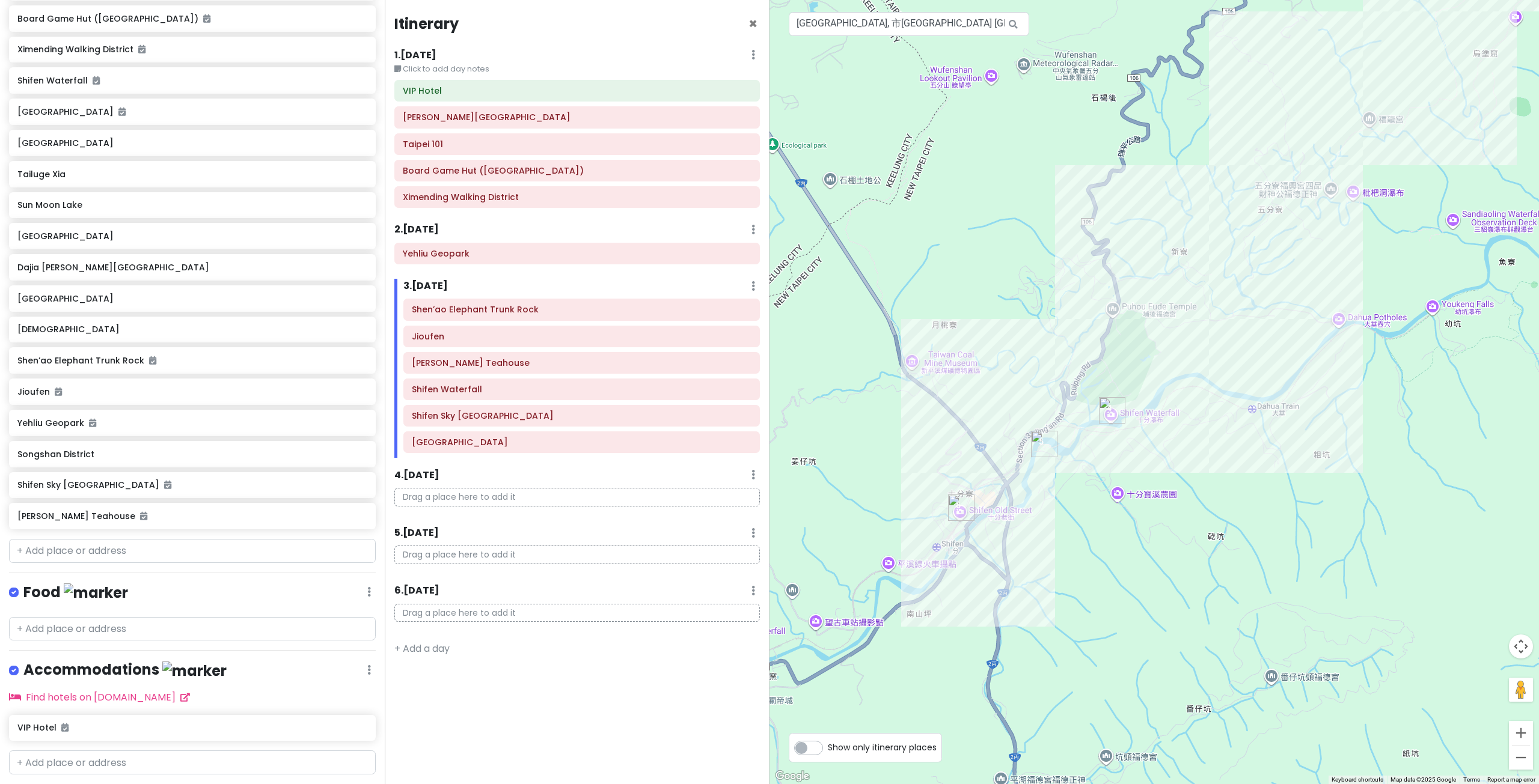
click at [1209, 405] on div at bounding box center [1154, 392] width 770 height 784
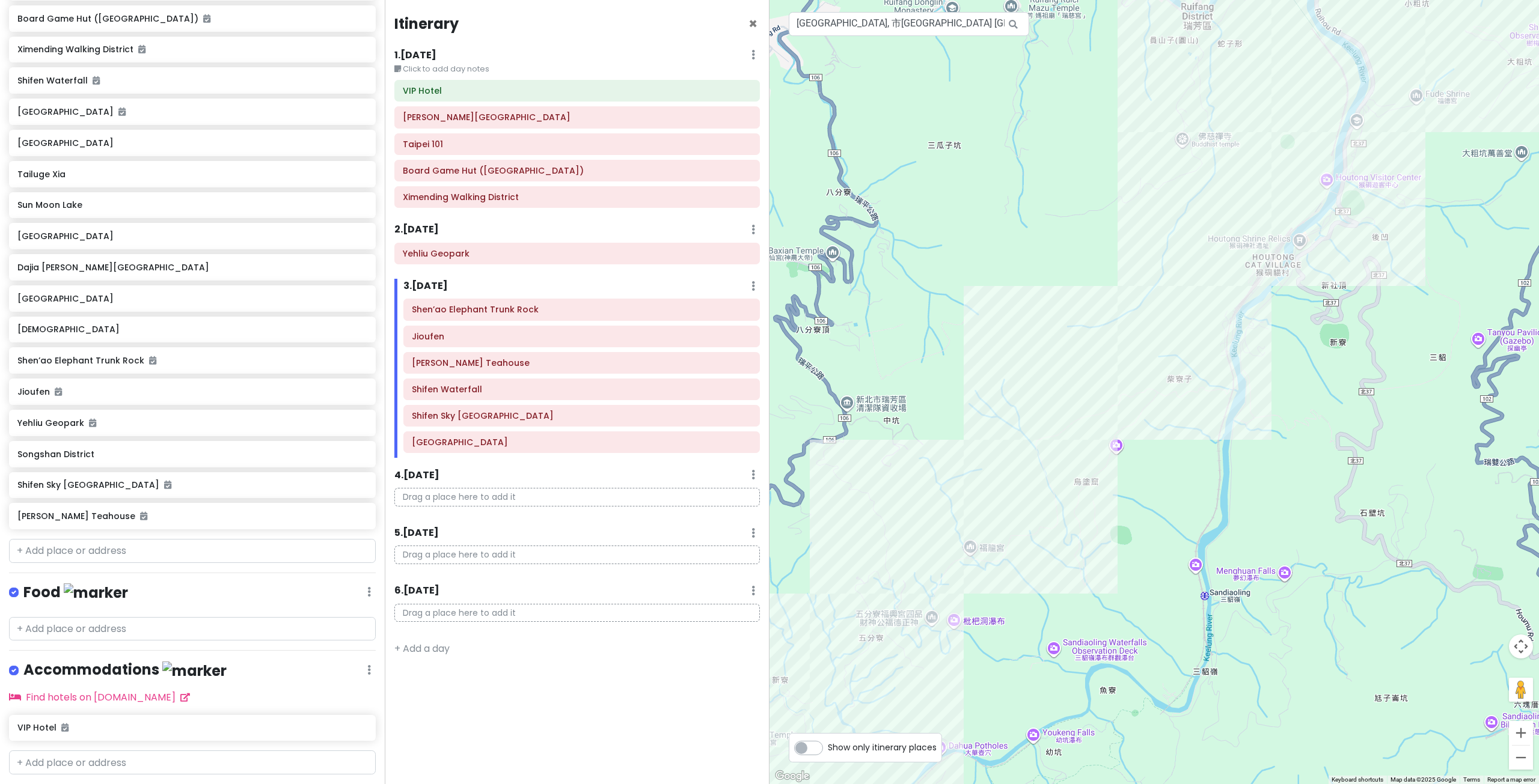
drag, startPoint x: 1329, startPoint y: 275, endPoint x: 1270, endPoint y: 320, distance: 74.2
click at [1269, 327] on div at bounding box center [1154, 392] width 770 height 784
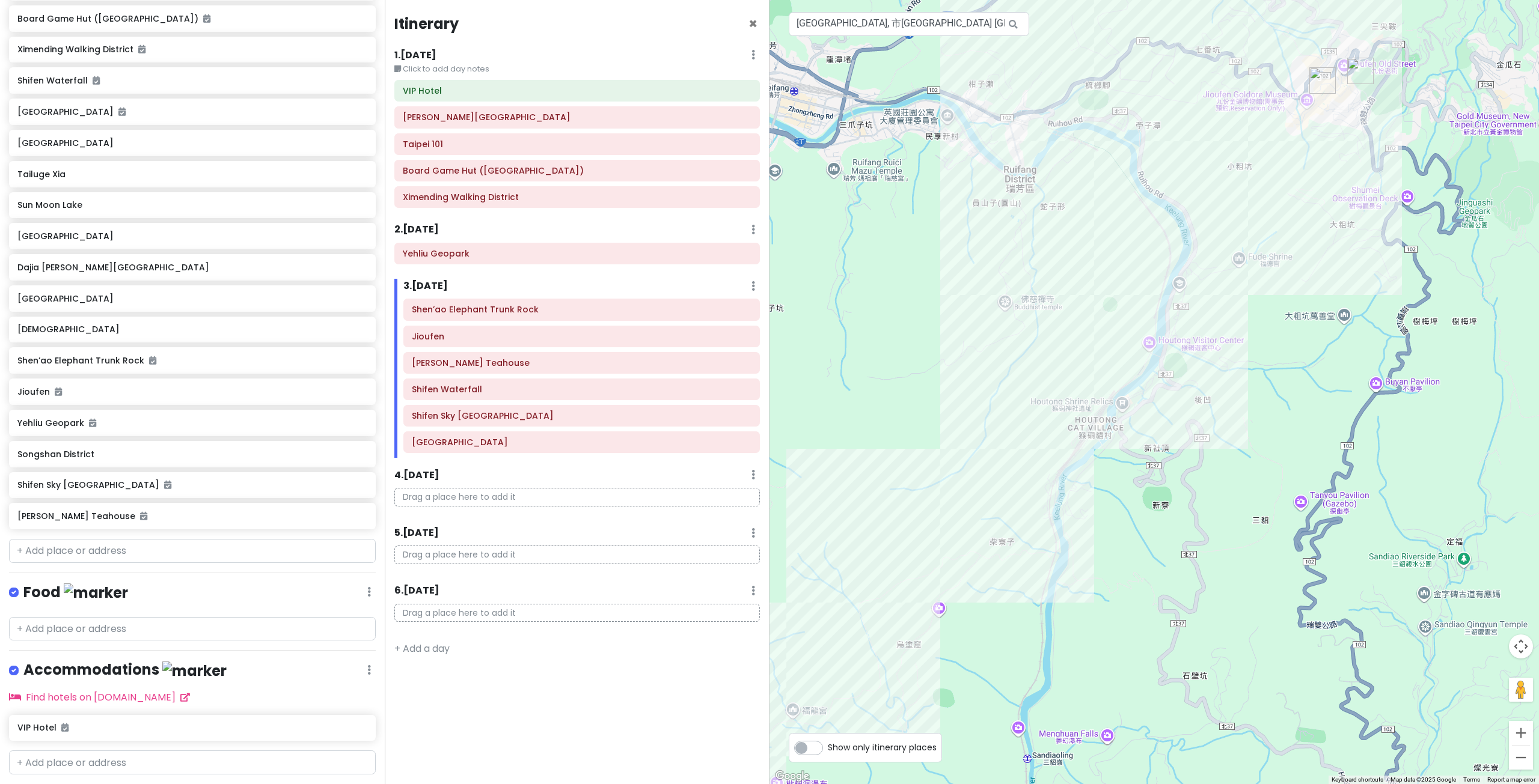
drag, startPoint x: 1236, startPoint y: 306, endPoint x: 1226, endPoint y: 315, distance: 13.5
click at [1228, 314] on div at bounding box center [1154, 392] width 770 height 784
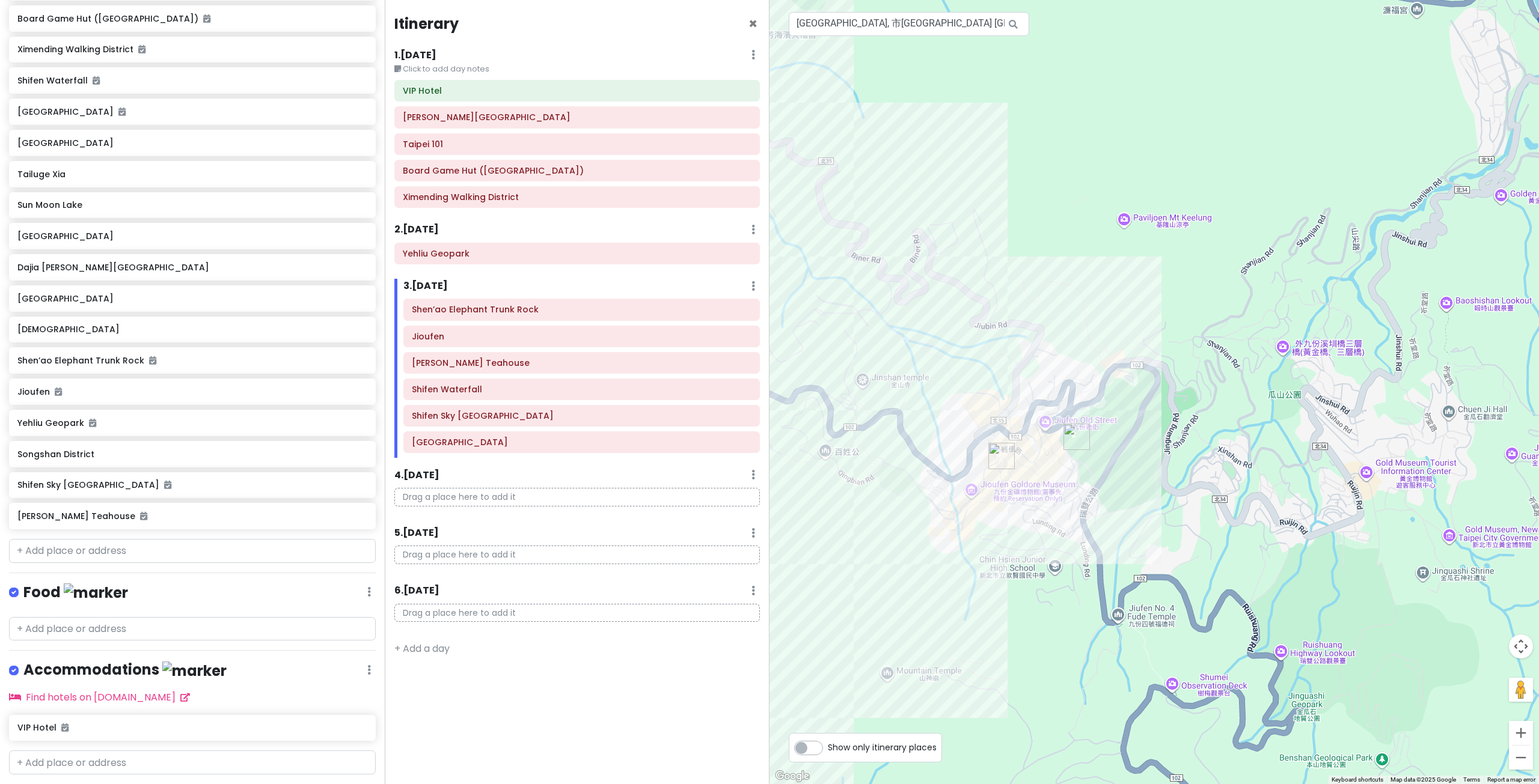
drag, startPoint x: 1027, startPoint y: 583, endPoint x: 1107, endPoint y: 515, distance: 105.0
click at [1102, 522] on div at bounding box center [1154, 392] width 770 height 784
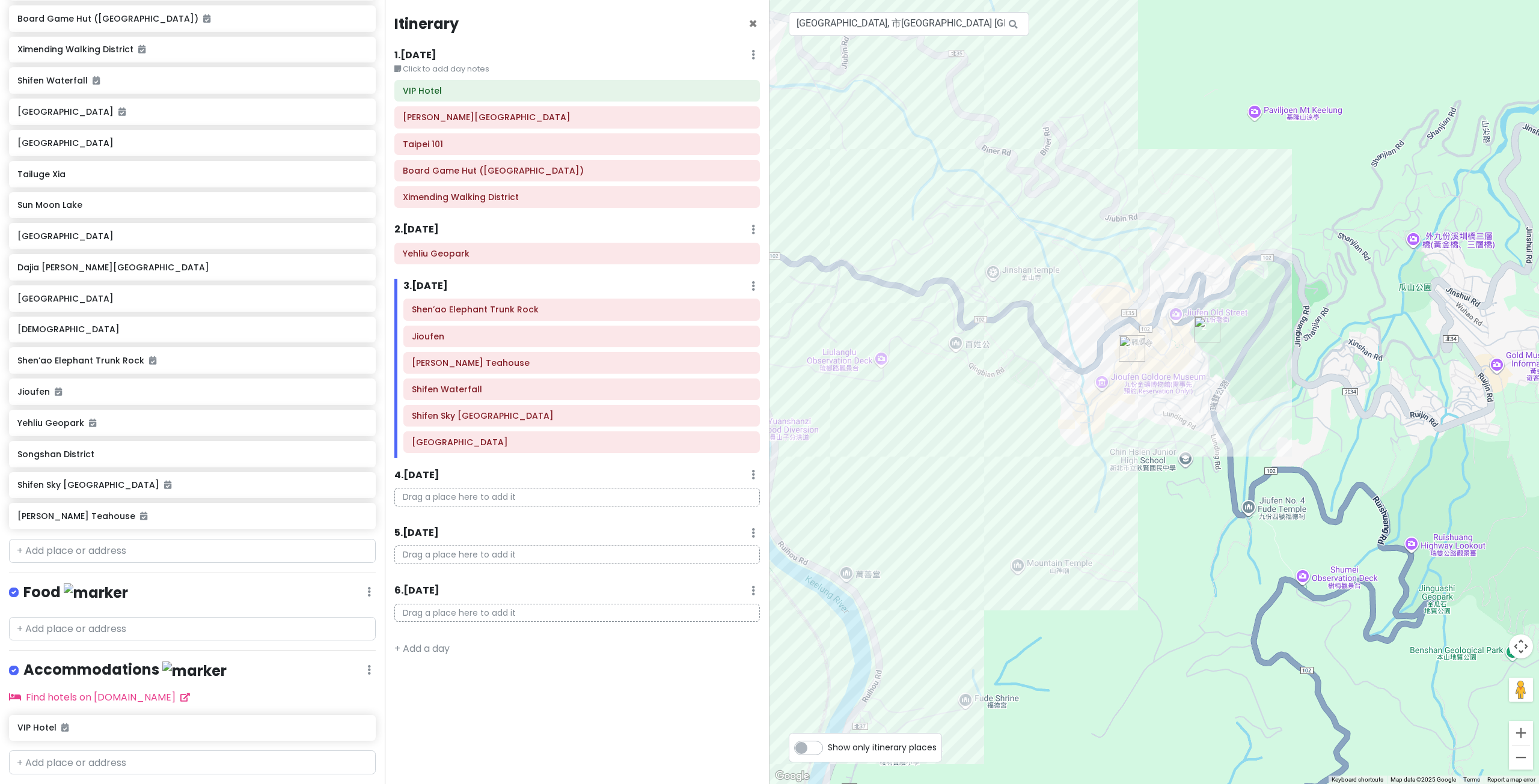
drag, startPoint x: 1132, startPoint y: 551, endPoint x: 1185, endPoint y: 508, distance: 68.2
click at [1183, 510] on div at bounding box center [1154, 392] width 770 height 784
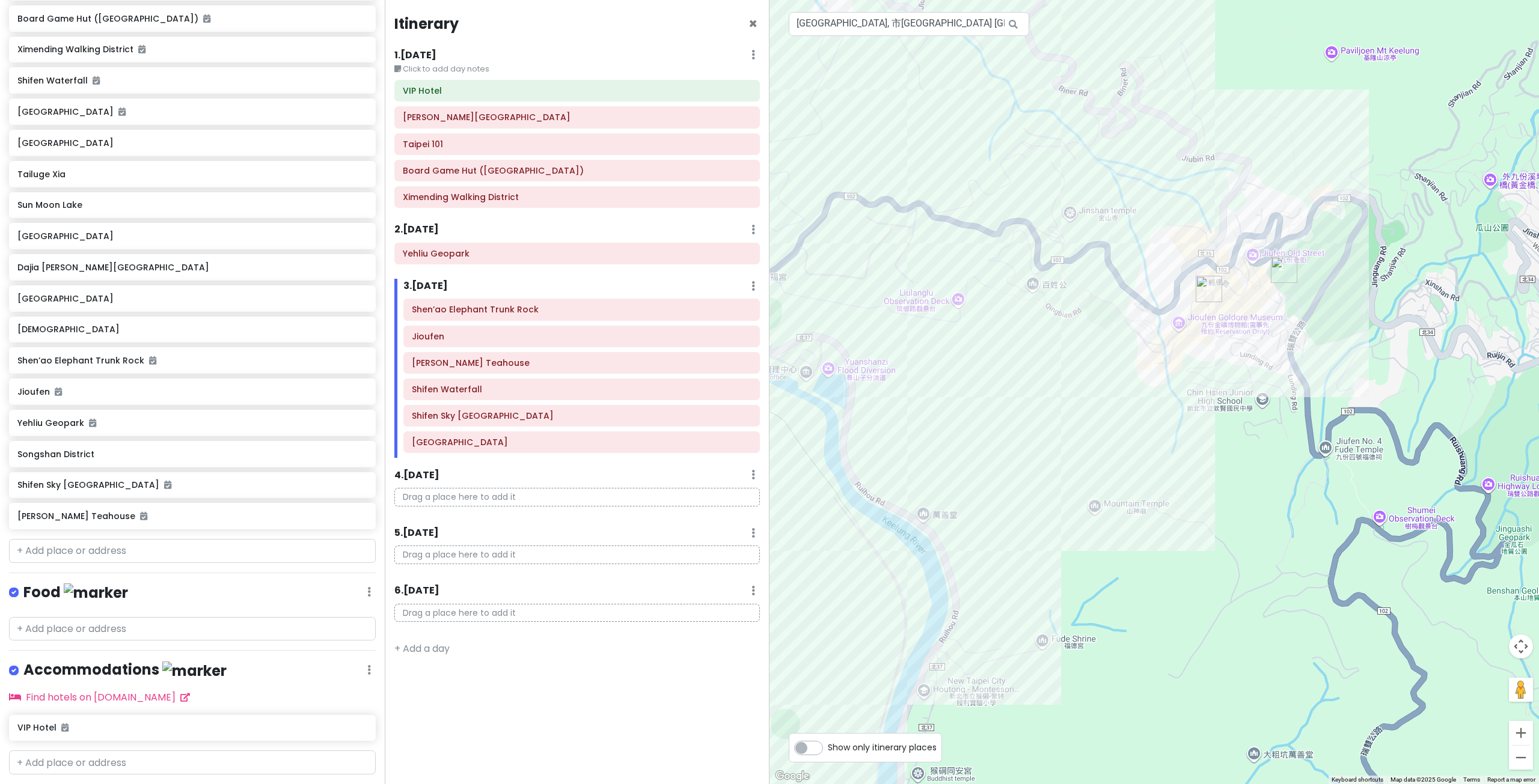
drag, startPoint x: 1089, startPoint y: 513, endPoint x: 1165, endPoint y: 416, distance: 123.2
click at [1163, 420] on div at bounding box center [1154, 392] width 770 height 784
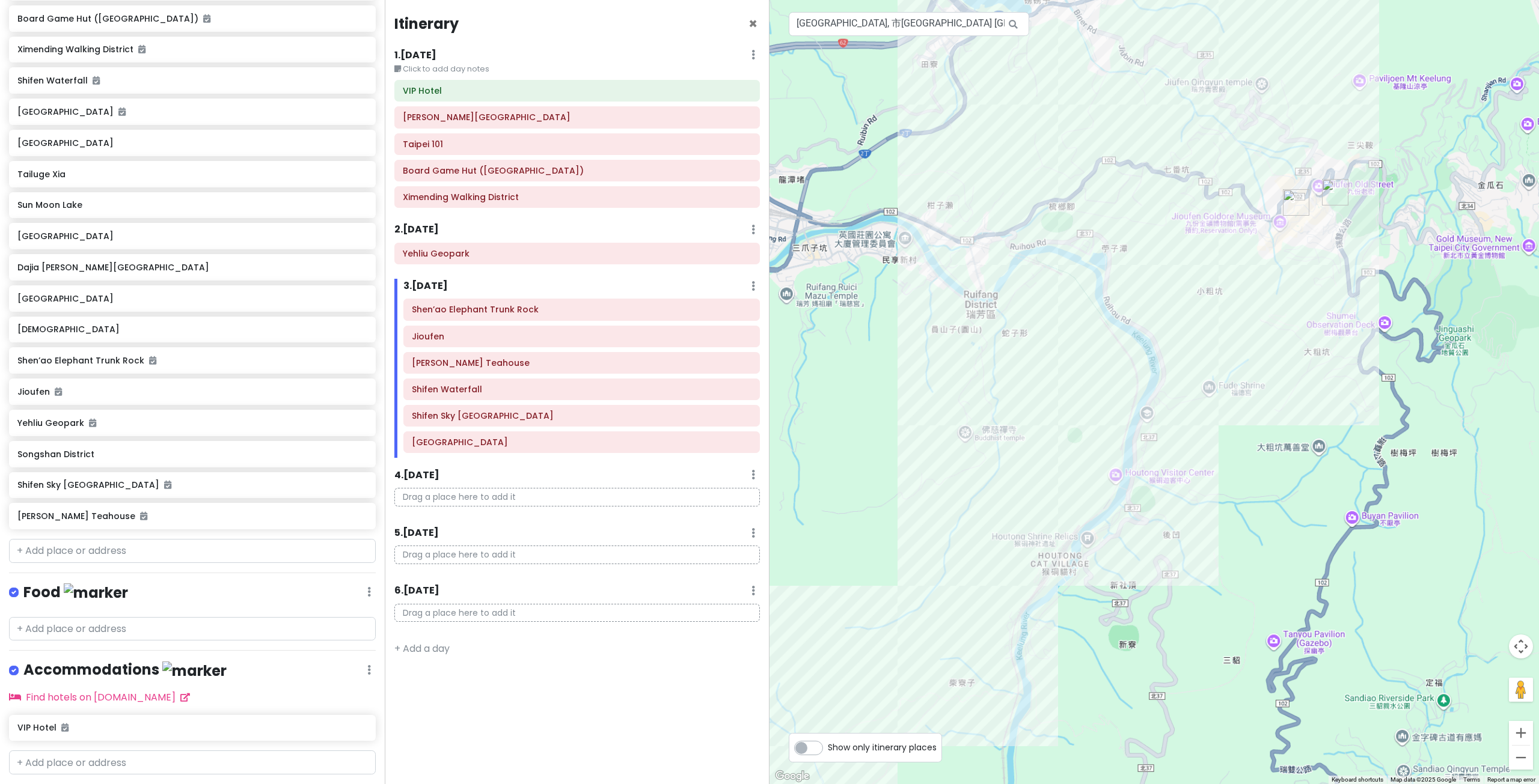
drag, startPoint x: 1119, startPoint y: 511, endPoint x: 1209, endPoint y: 384, distance: 155.7
click at [1201, 400] on div at bounding box center [1154, 392] width 770 height 784
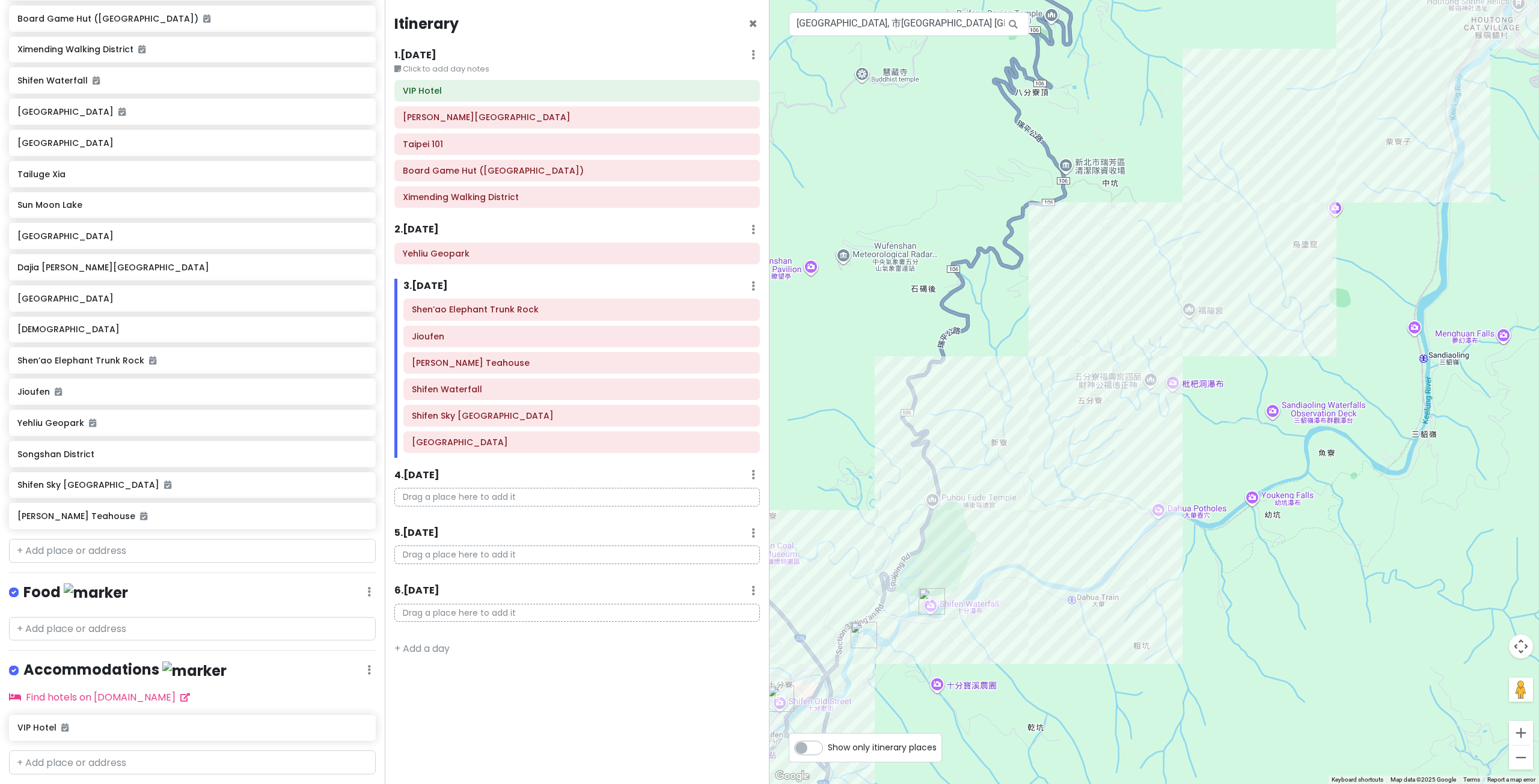
drag, startPoint x: 1202, startPoint y: 432, endPoint x: 1213, endPoint y: 390, distance: 43.4
click at [1218, 396] on div at bounding box center [1154, 392] width 770 height 784
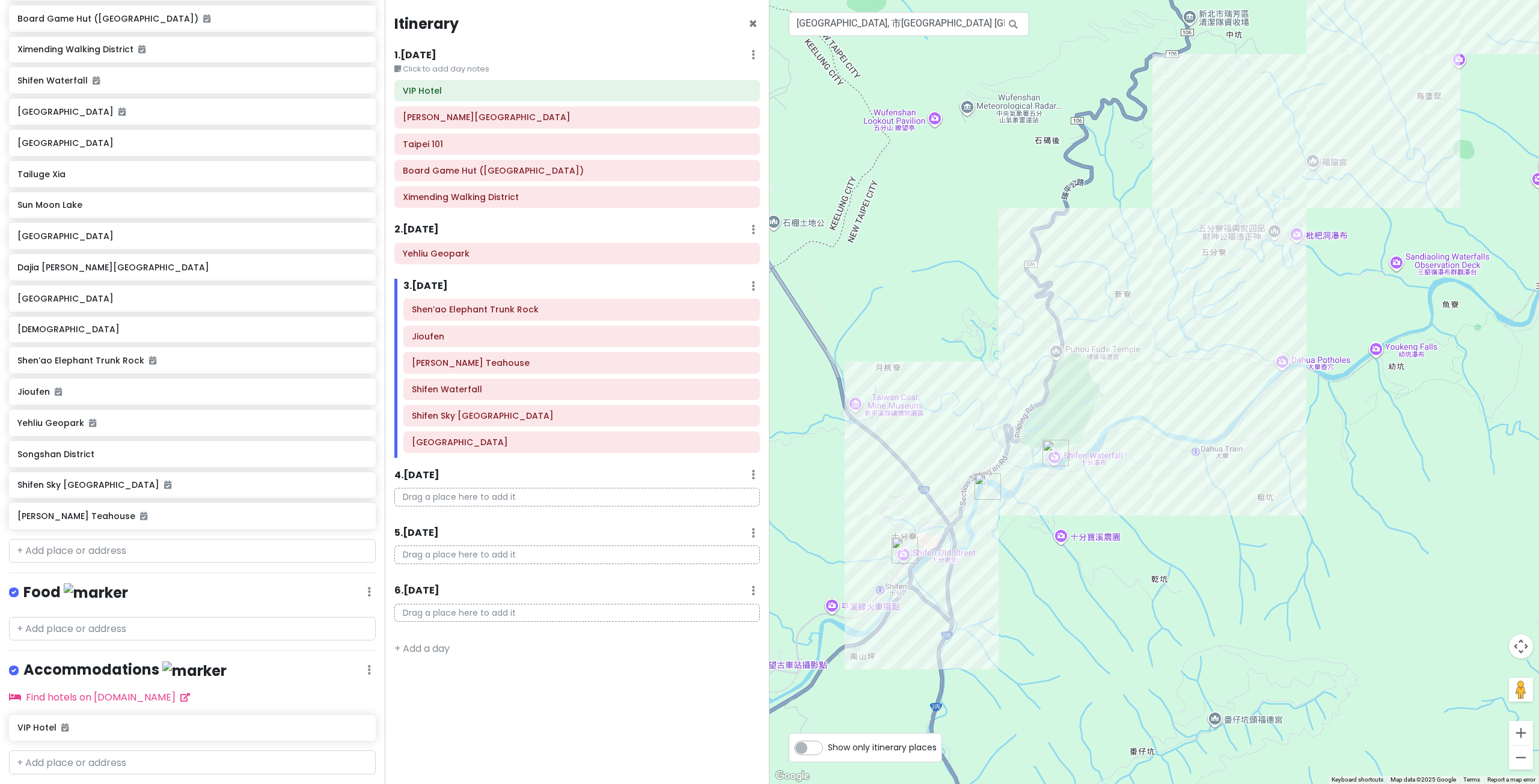
drag
click at [1159, 473] on div at bounding box center [1154, 392] width 770 height 784
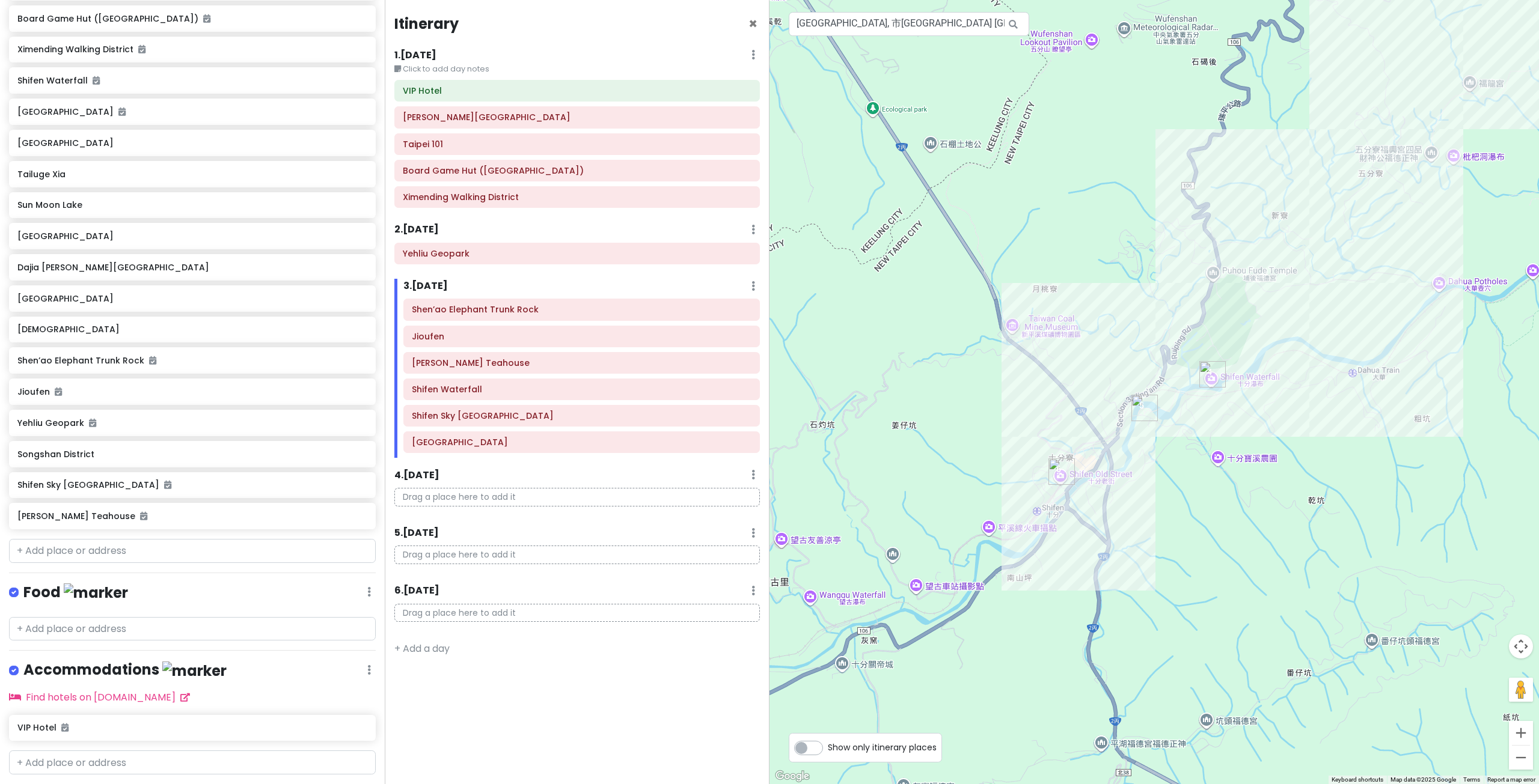
click at [1308, 365] on div at bounding box center [1154, 392] width 770 height 784
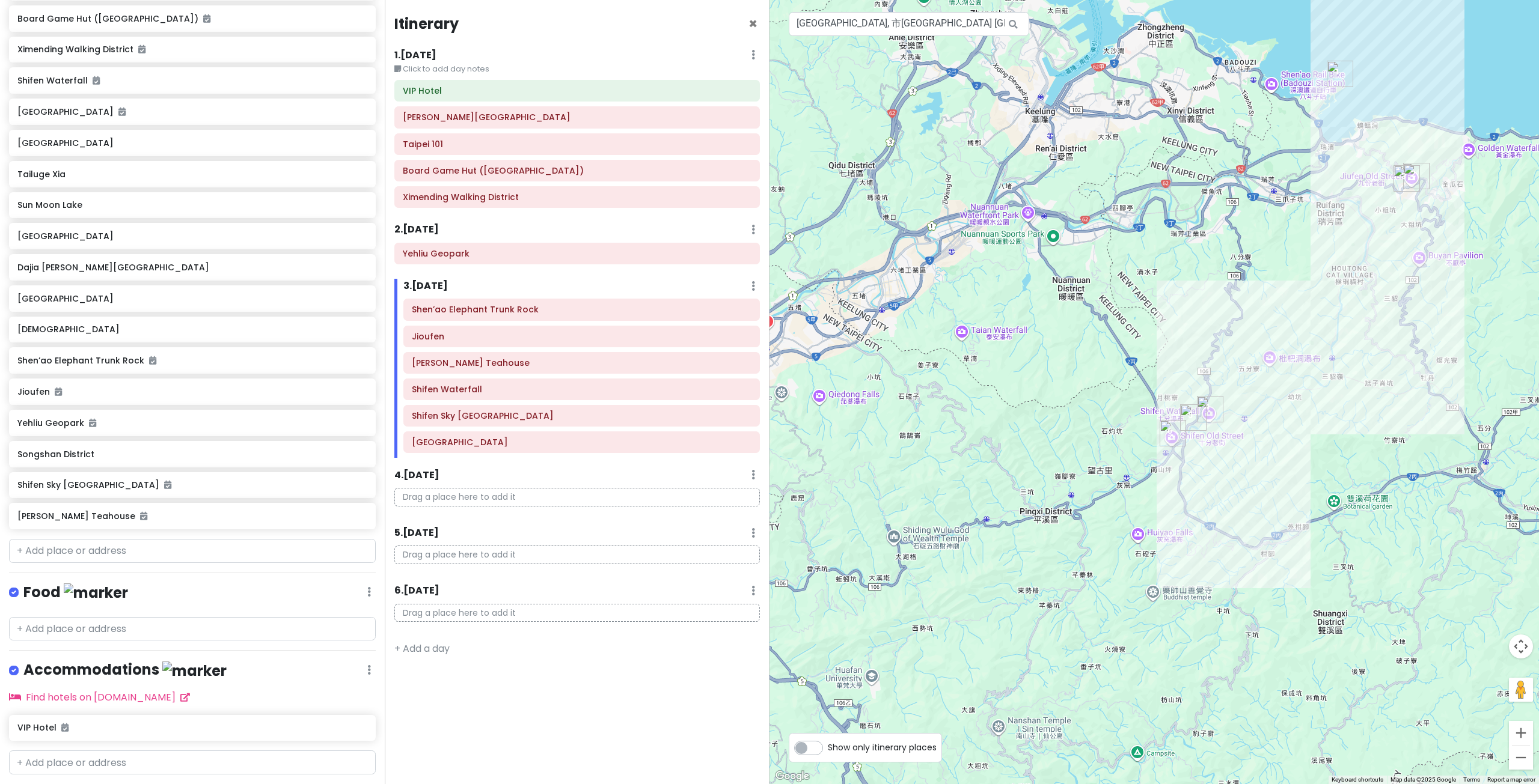
click at [1303, 340] on div at bounding box center [1154, 392] width 770 height 784
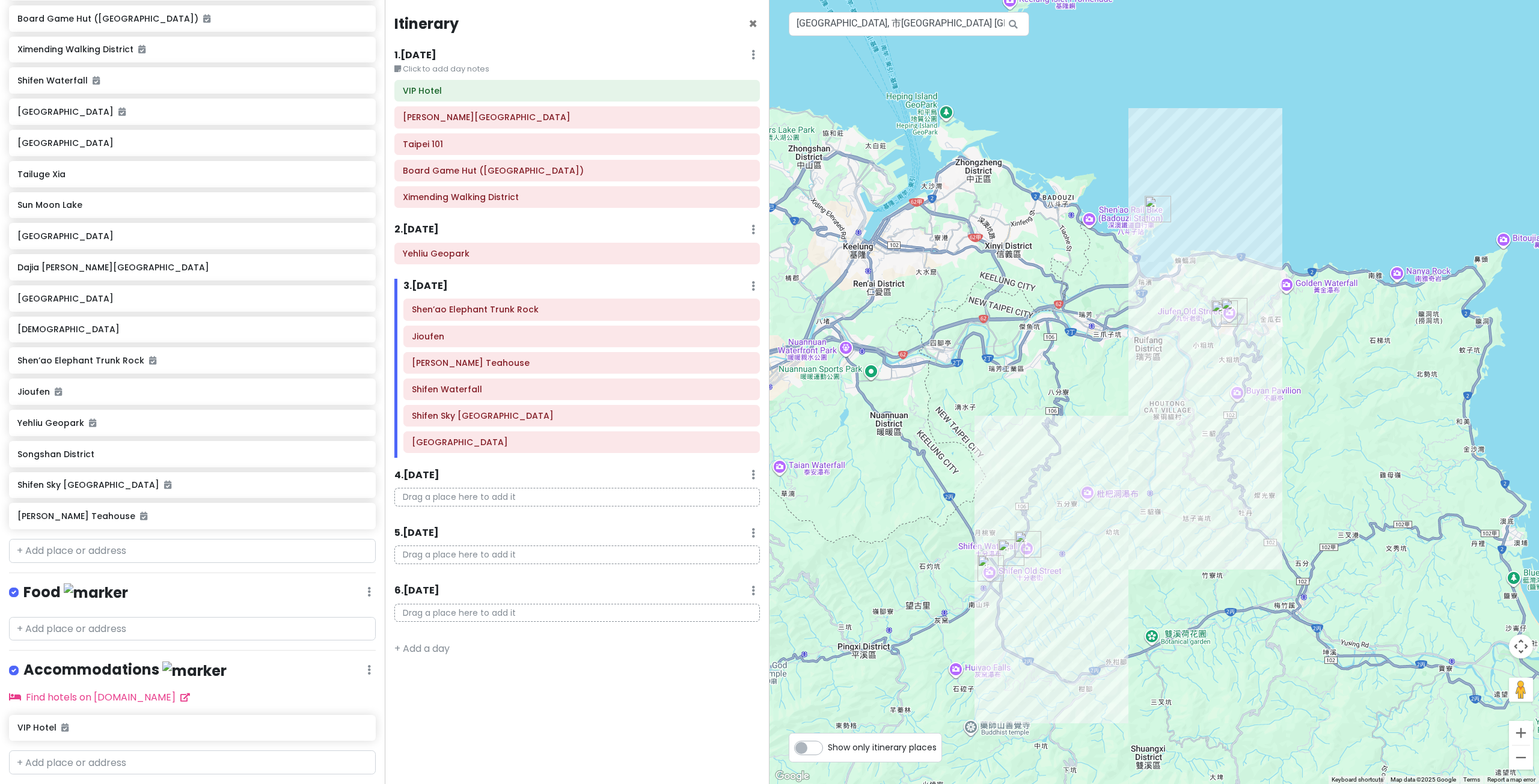
click at [1256, 373] on div at bounding box center [1154, 392] width 770 height 784
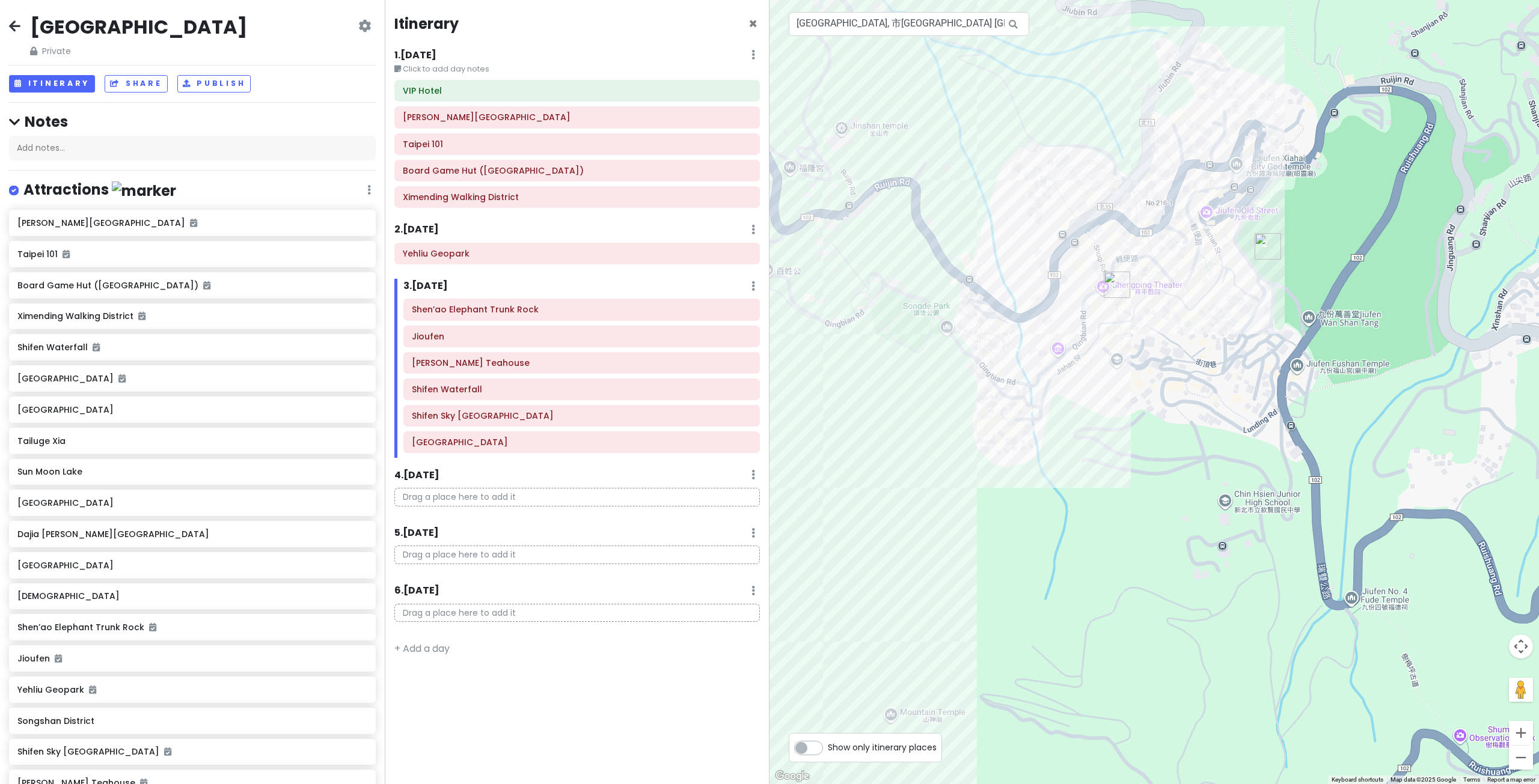
scroll to position [267, 0]
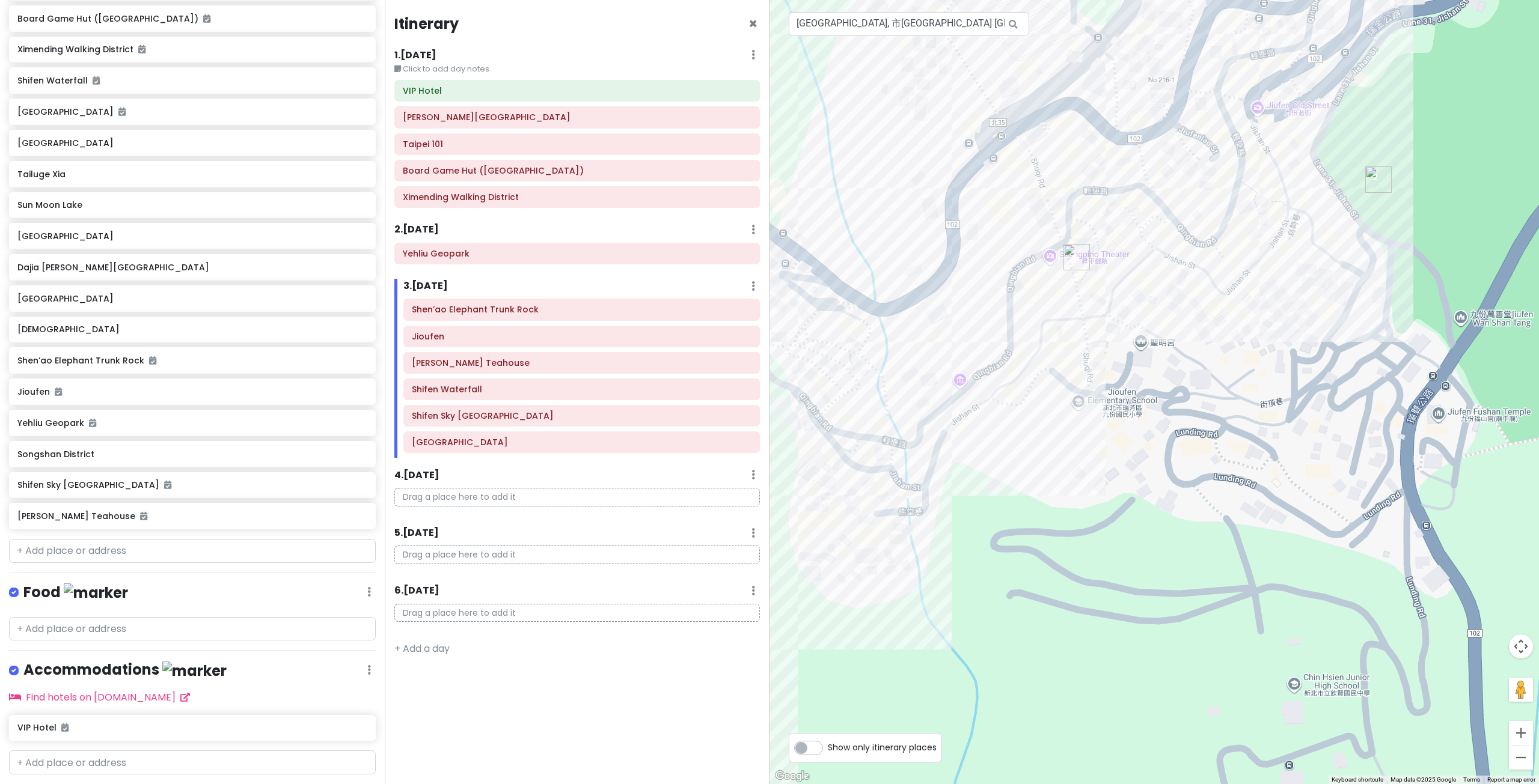
drag, startPoint x: 1050, startPoint y: 367, endPoint x: 1046, endPoint y: 399, distance: 32.2
click at [1051, 368] on div at bounding box center [1154, 392] width 770 height 784
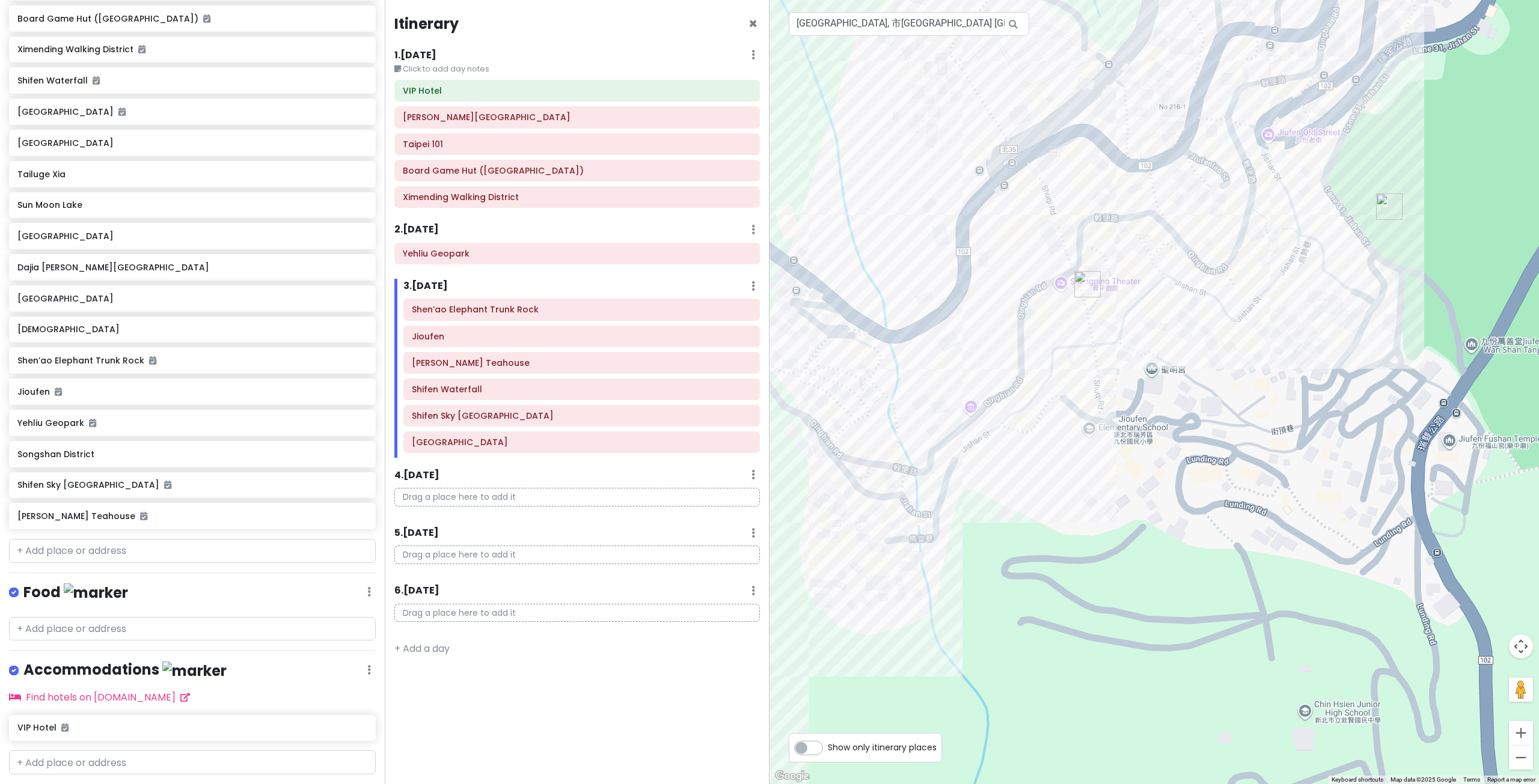
drag, startPoint x: 1119, startPoint y: 374, endPoint x: 1149, endPoint y: 398, distance: 38.4
click at [1144, 395] on div at bounding box center [1154, 392] width 770 height 784
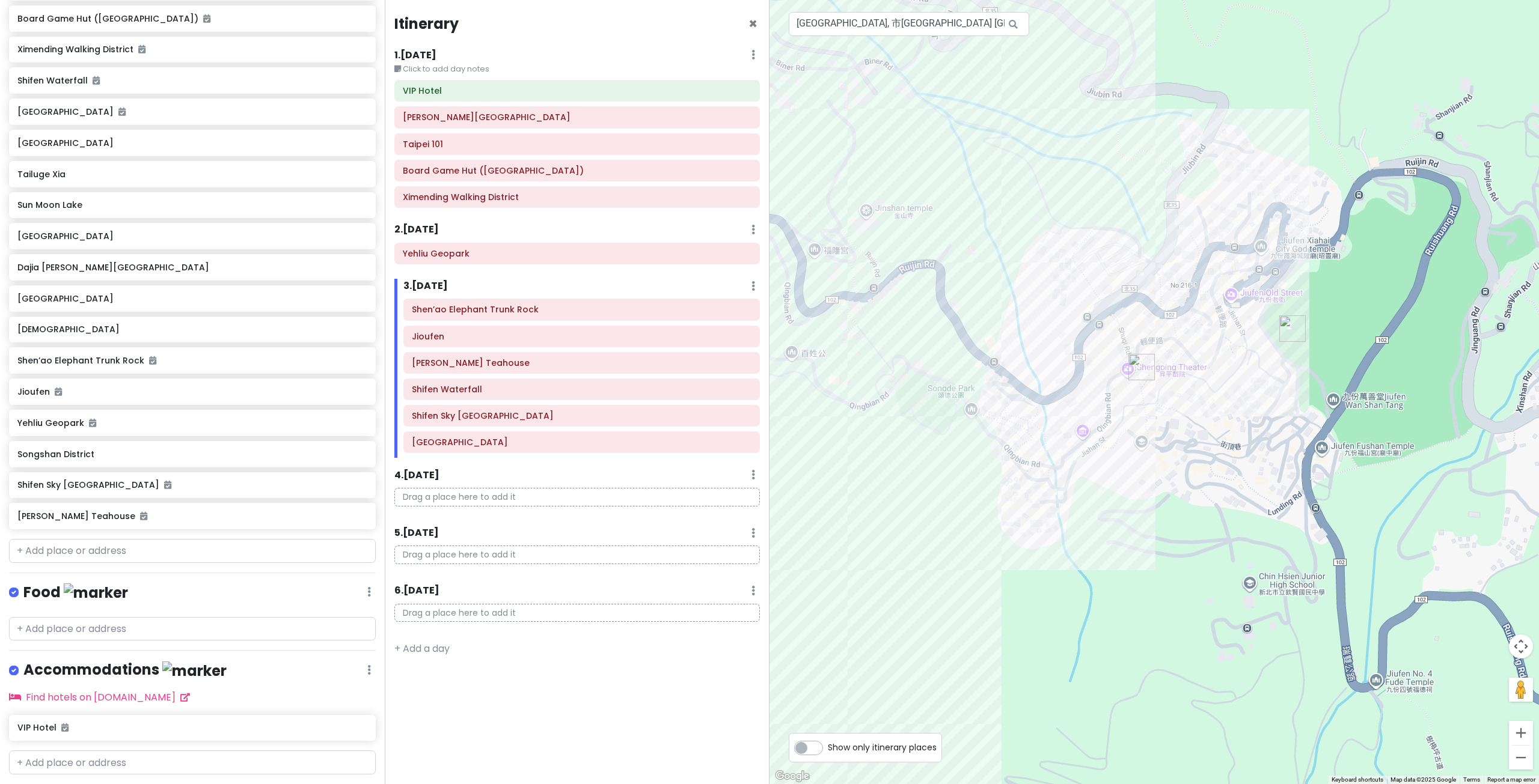
drag, startPoint x: 927, startPoint y: 389, endPoint x: 1080, endPoint y: 339, distance: 161.0
click at [1071, 344] on div at bounding box center [1154, 392] width 770 height 784
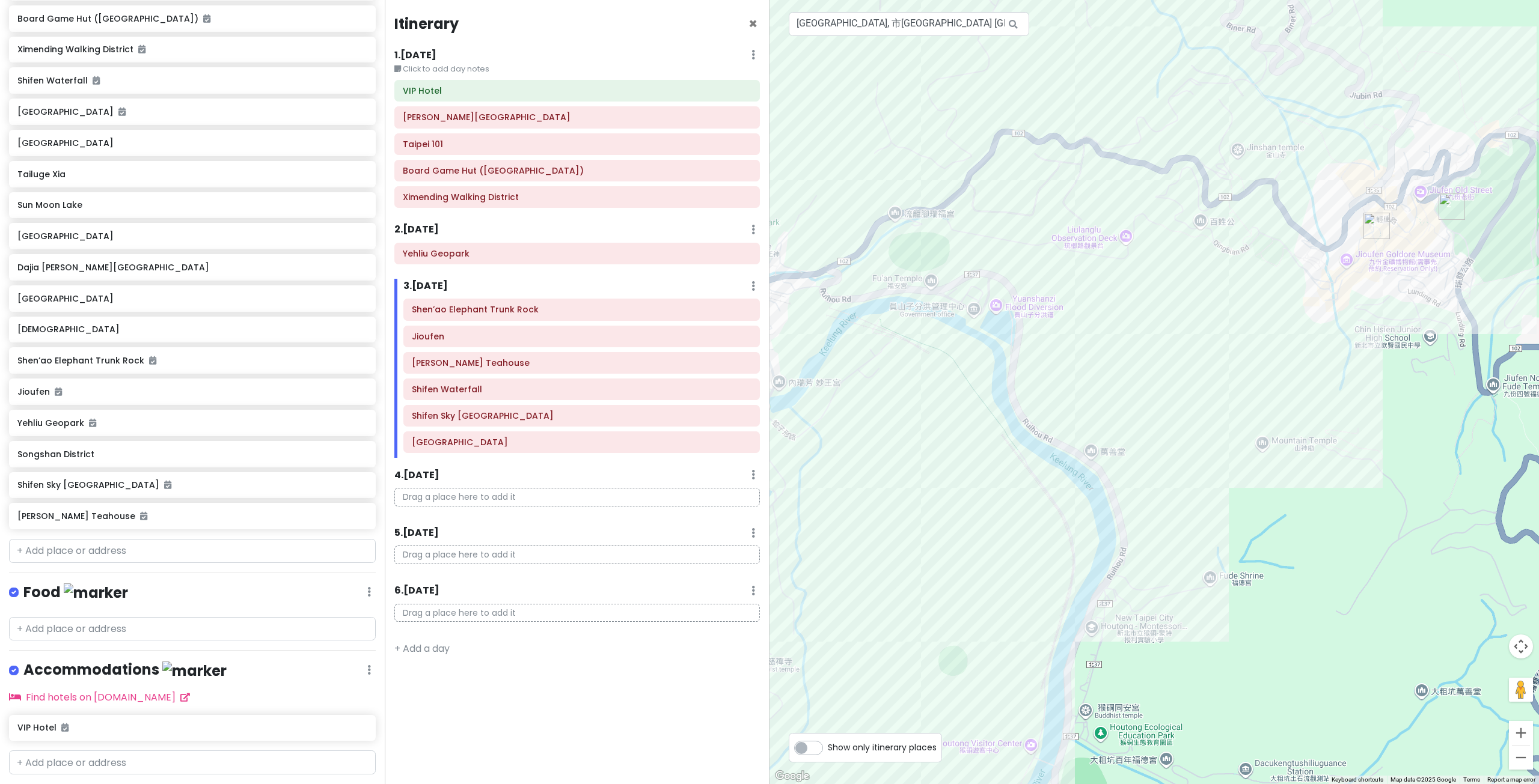
drag, startPoint x: 1139, startPoint y: 445, endPoint x: 1288, endPoint y: 357, distance: 173.0
click at [1261, 376] on div at bounding box center [1154, 392] width 770 height 784
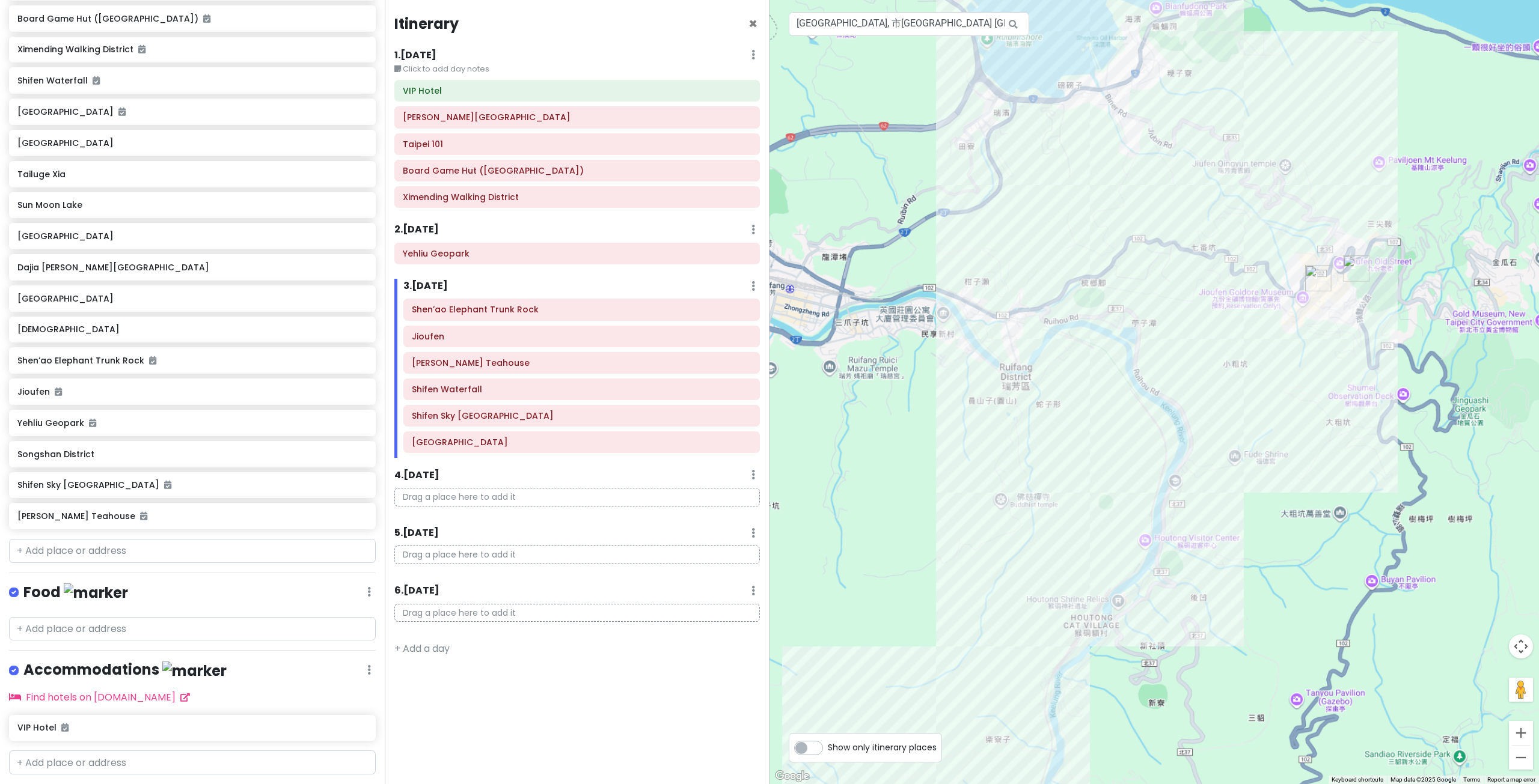
drag, startPoint x: 1165, startPoint y: 486, endPoint x: 1261, endPoint y: 388, distance: 137.2
click at [1250, 407] on div at bounding box center [1154, 392] width 770 height 784
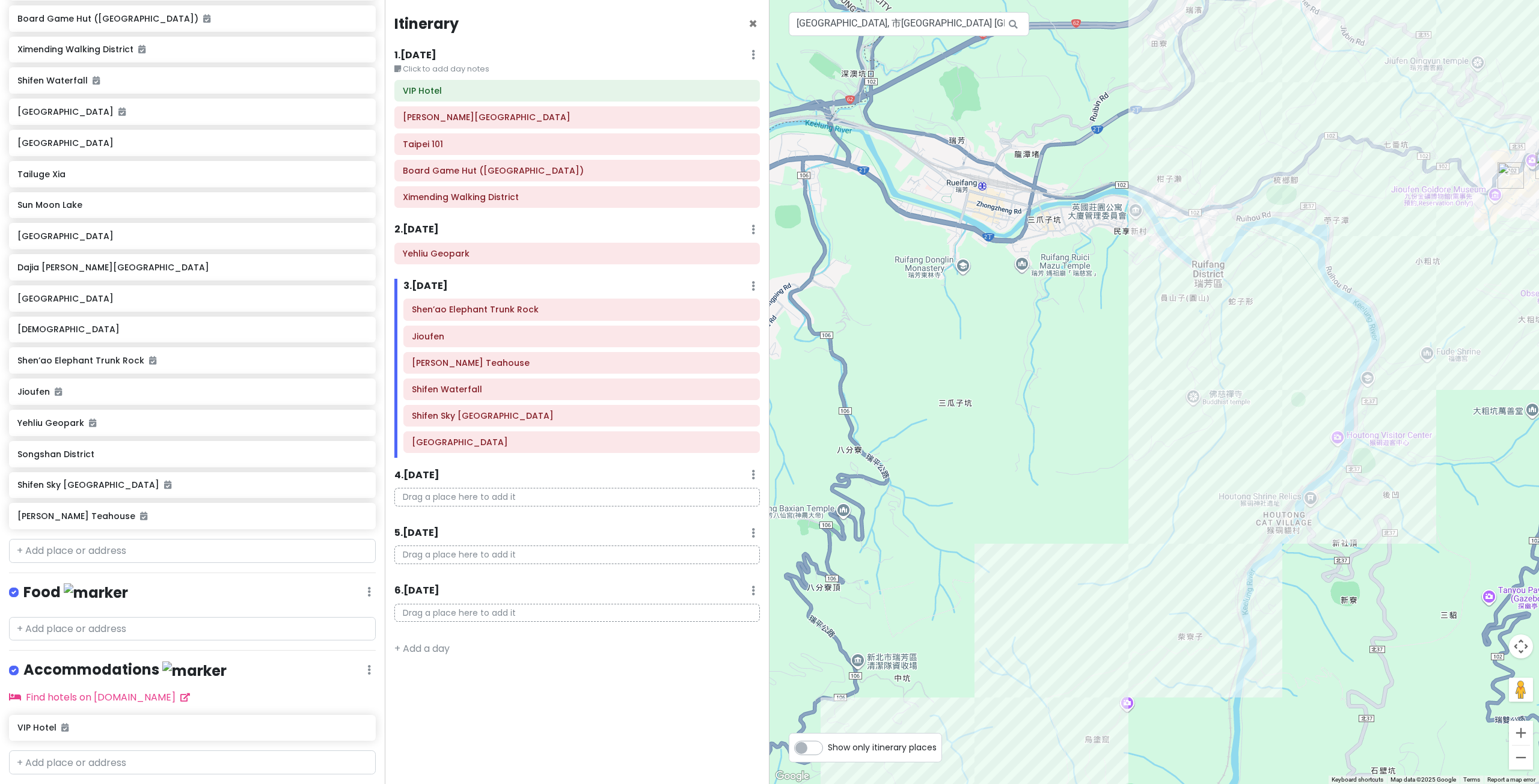
drag, startPoint x: 1120, startPoint y: 371, endPoint x: 1153, endPoint y: 392, distance: 39.1
click at [1146, 390] on div at bounding box center [1154, 392] width 770 height 784
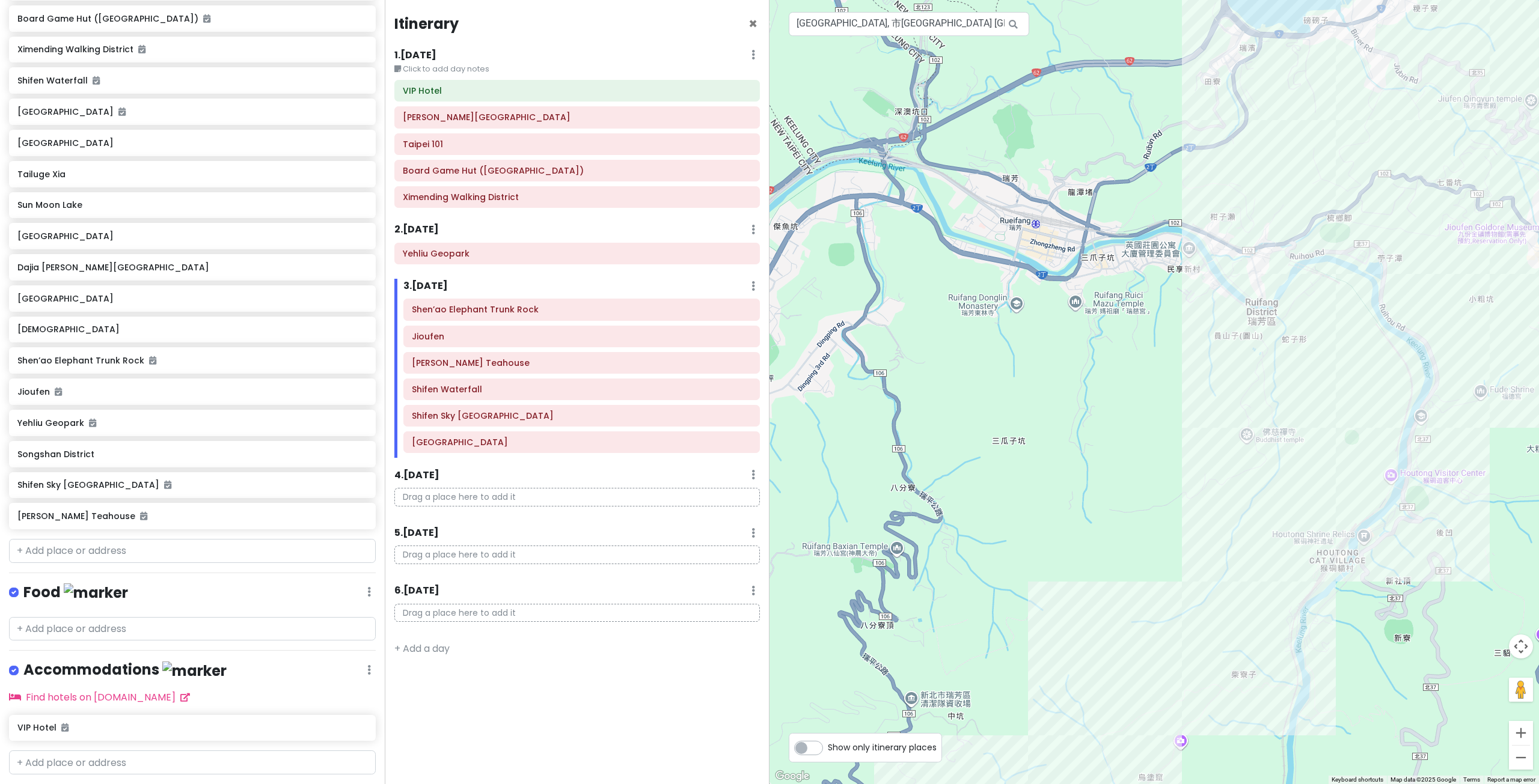
drag, startPoint x: 1119, startPoint y: 442, endPoint x: 1289, endPoint y: 366, distance: 186.2
click at [1273, 375] on div at bounding box center [1154, 392] width 770 height 784
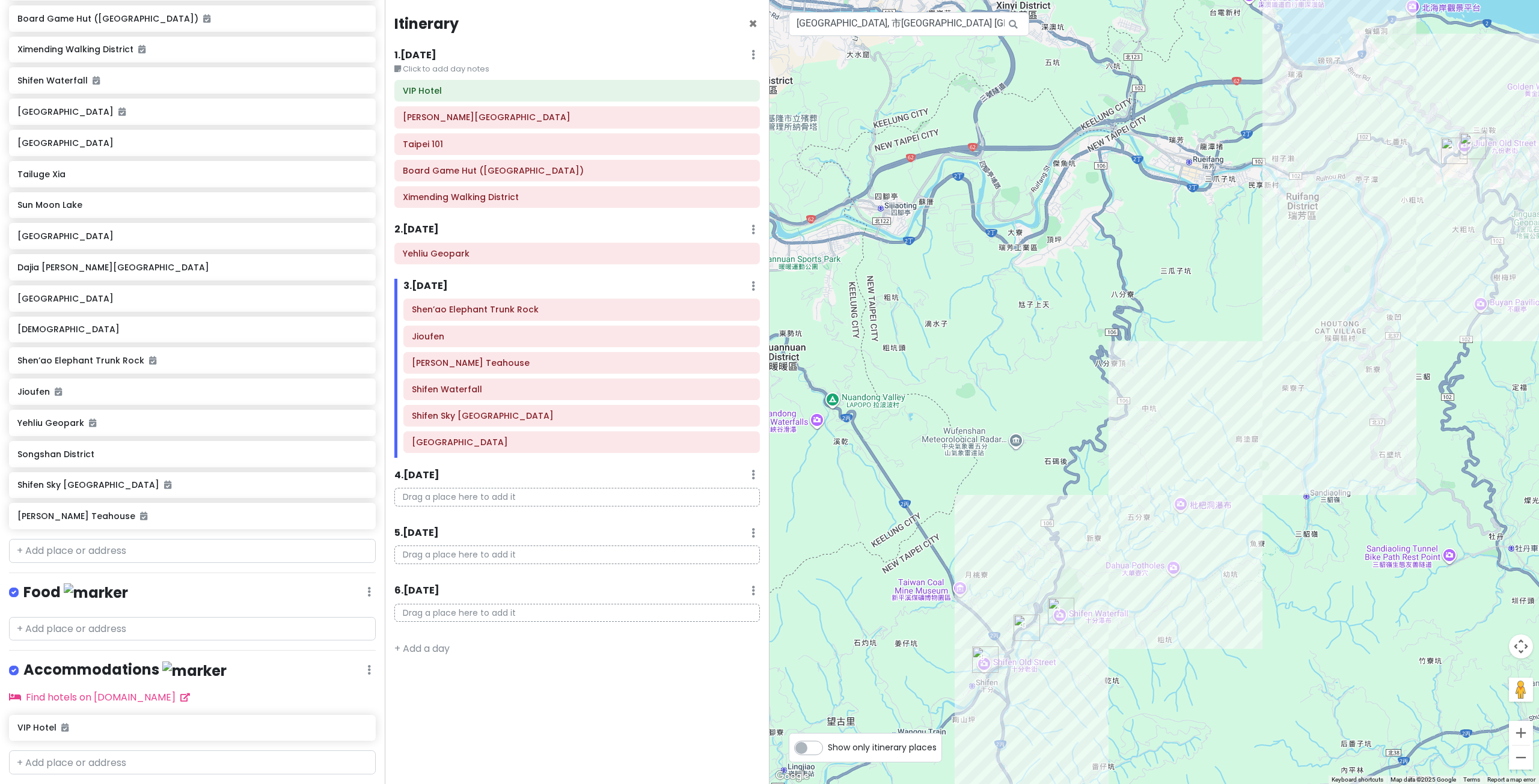
drag, startPoint x: 1246, startPoint y: 486, endPoint x: 1062, endPoint y: 445, distance: 188.5
click at [1064, 444] on div at bounding box center [1154, 392] width 770 height 784
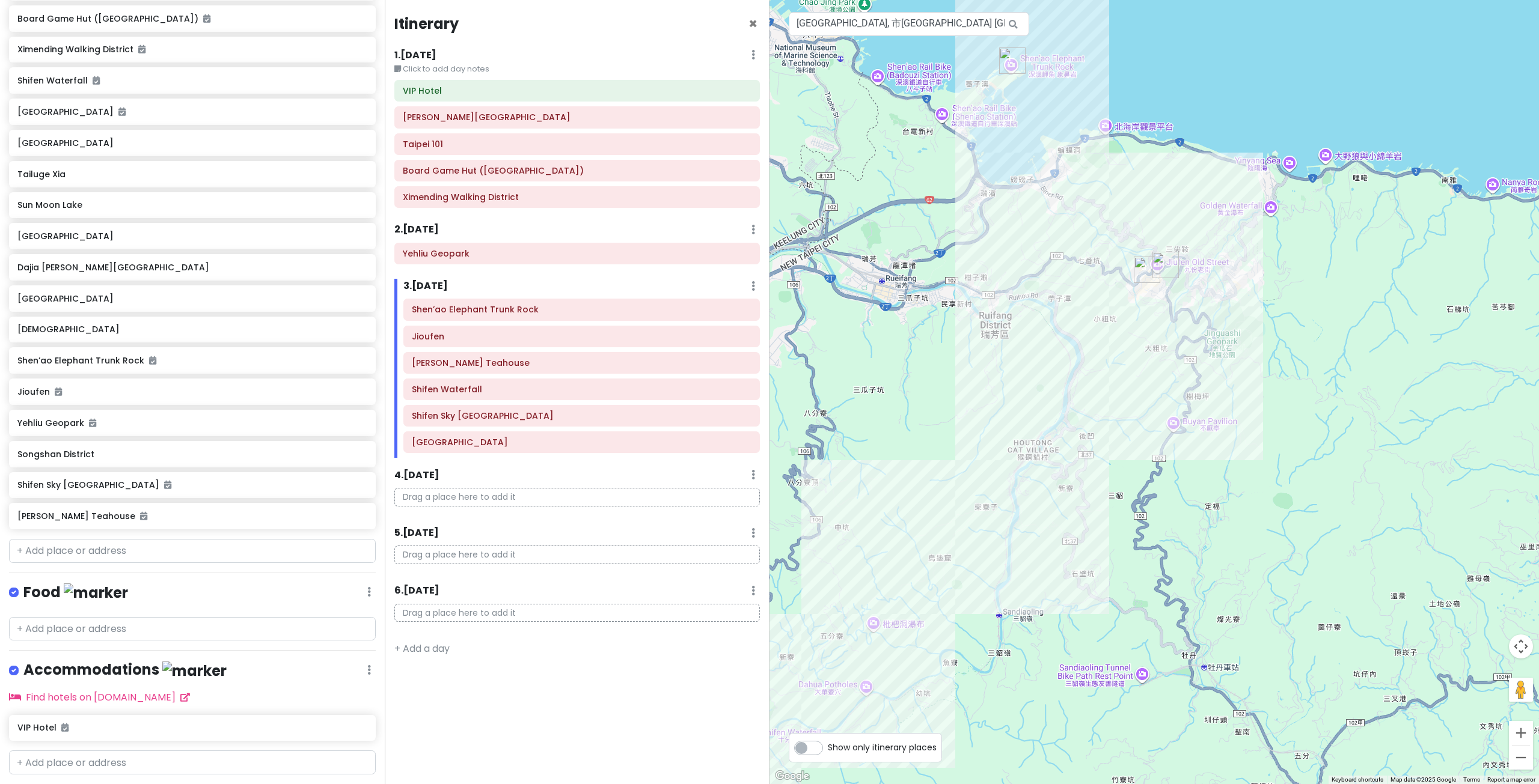
drag, startPoint x: 1152, startPoint y: 430, endPoint x: 1144, endPoint y: 419, distance: 13.6
click at [1151, 440] on div at bounding box center [1154, 392] width 770 height 784
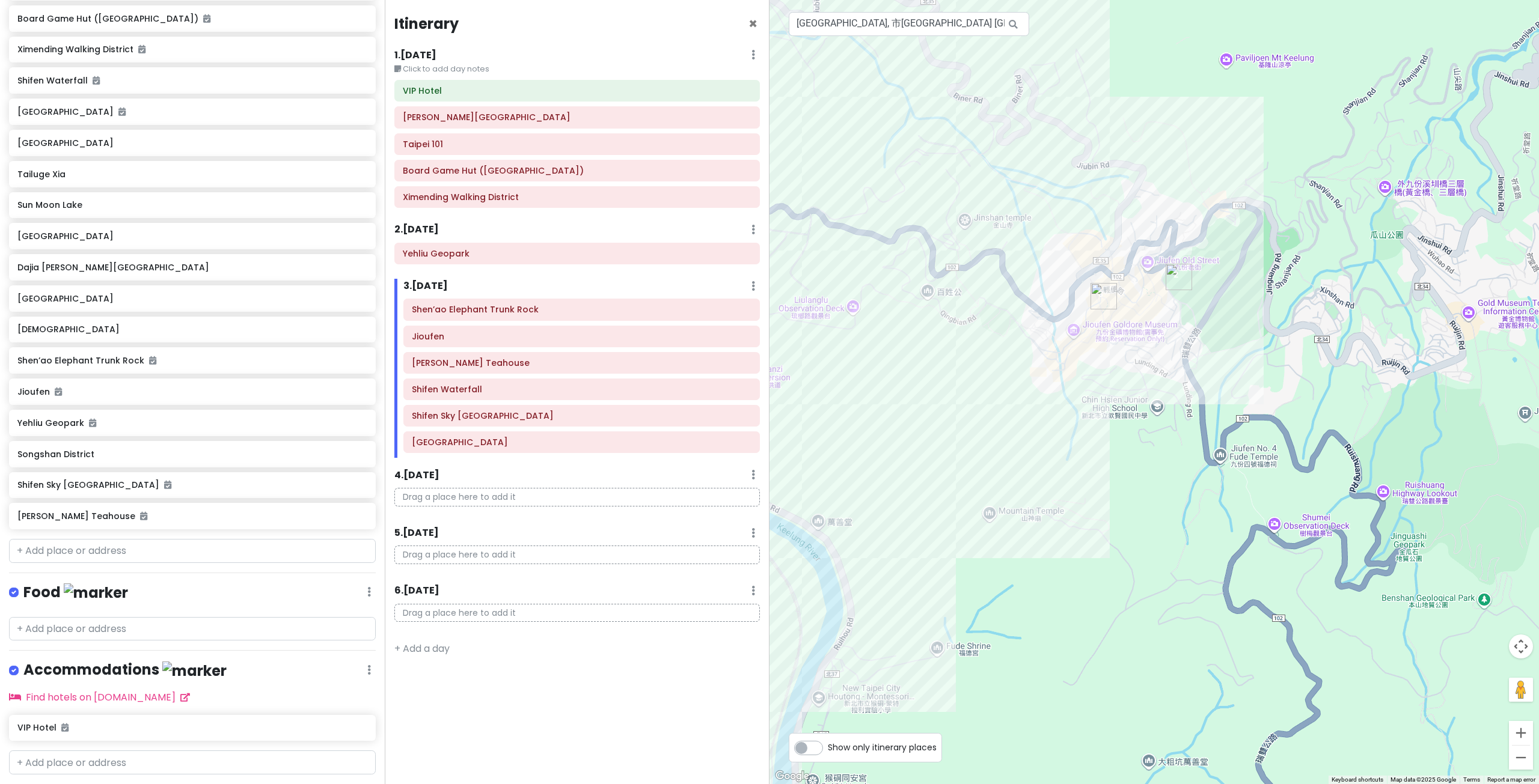
drag, startPoint x: 1099, startPoint y: 360, endPoint x: 1110, endPoint y: 423, distance: 64.0
click at [1110, 423] on div at bounding box center [1154, 392] width 770 height 784
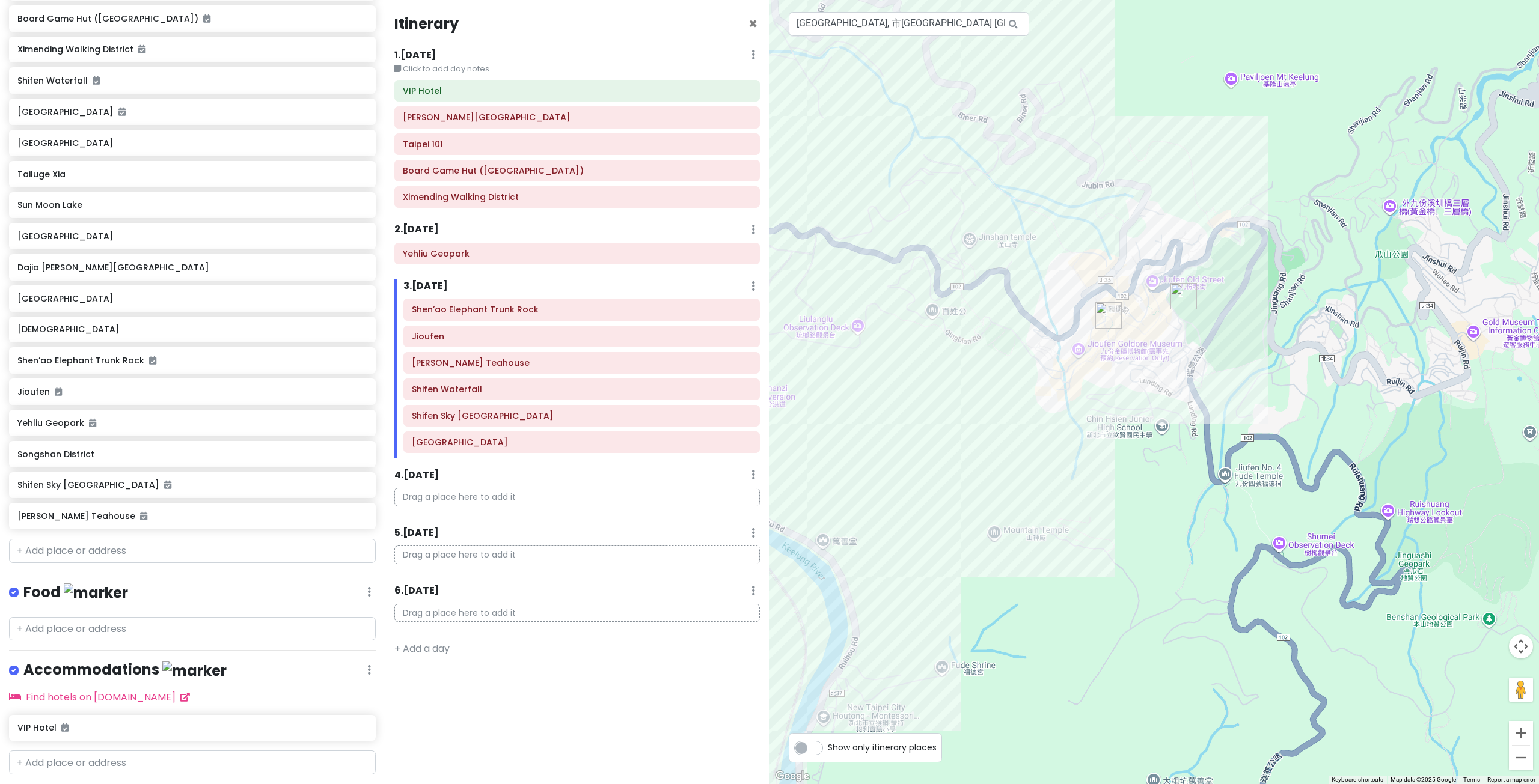
drag, startPoint x: 1118, startPoint y: 406, endPoint x: 1121, endPoint y: 416, distance: 10.4
click at [1121, 416] on div at bounding box center [1154, 392] width 770 height 784
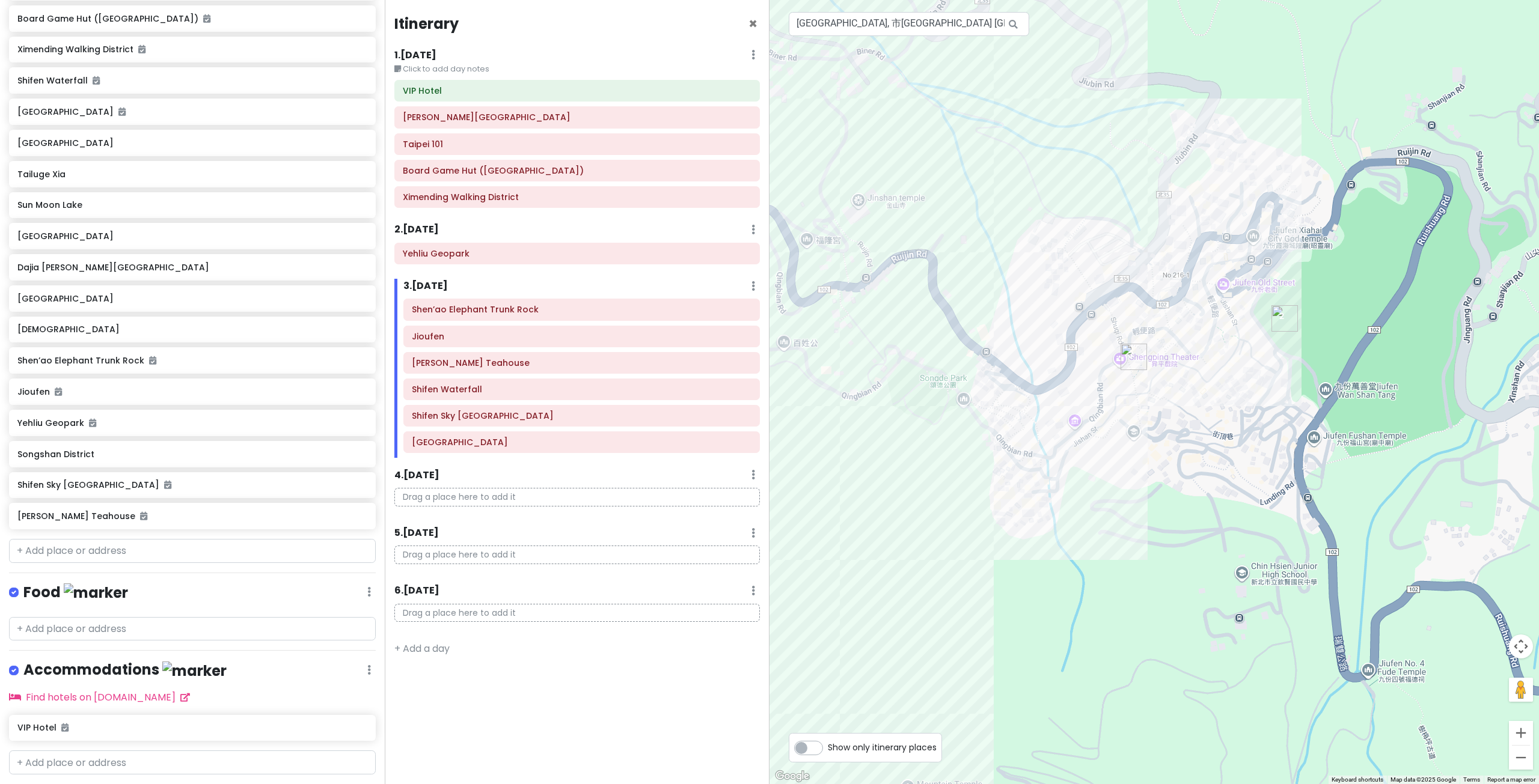
drag, startPoint x: 1149, startPoint y: 344, endPoint x: 1225, endPoint y: 437, distance: 120.1
click at [1225, 437] on div at bounding box center [1154, 392] width 770 height 784
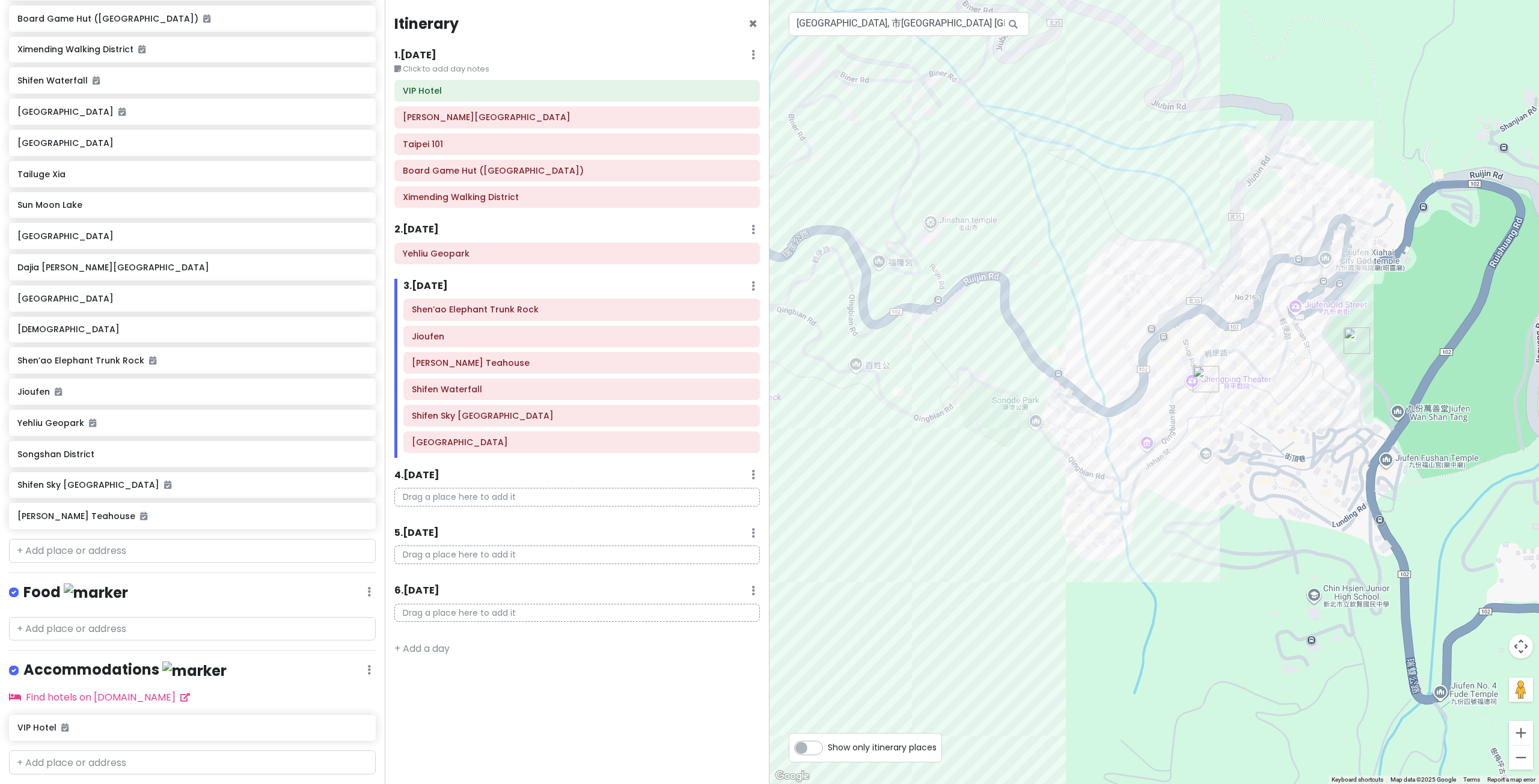
drag, startPoint x: 943, startPoint y: 393, endPoint x: 975, endPoint y: 398, distance: 32.4
click at [969, 396] on div at bounding box center [1154, 392] width 770 height 784
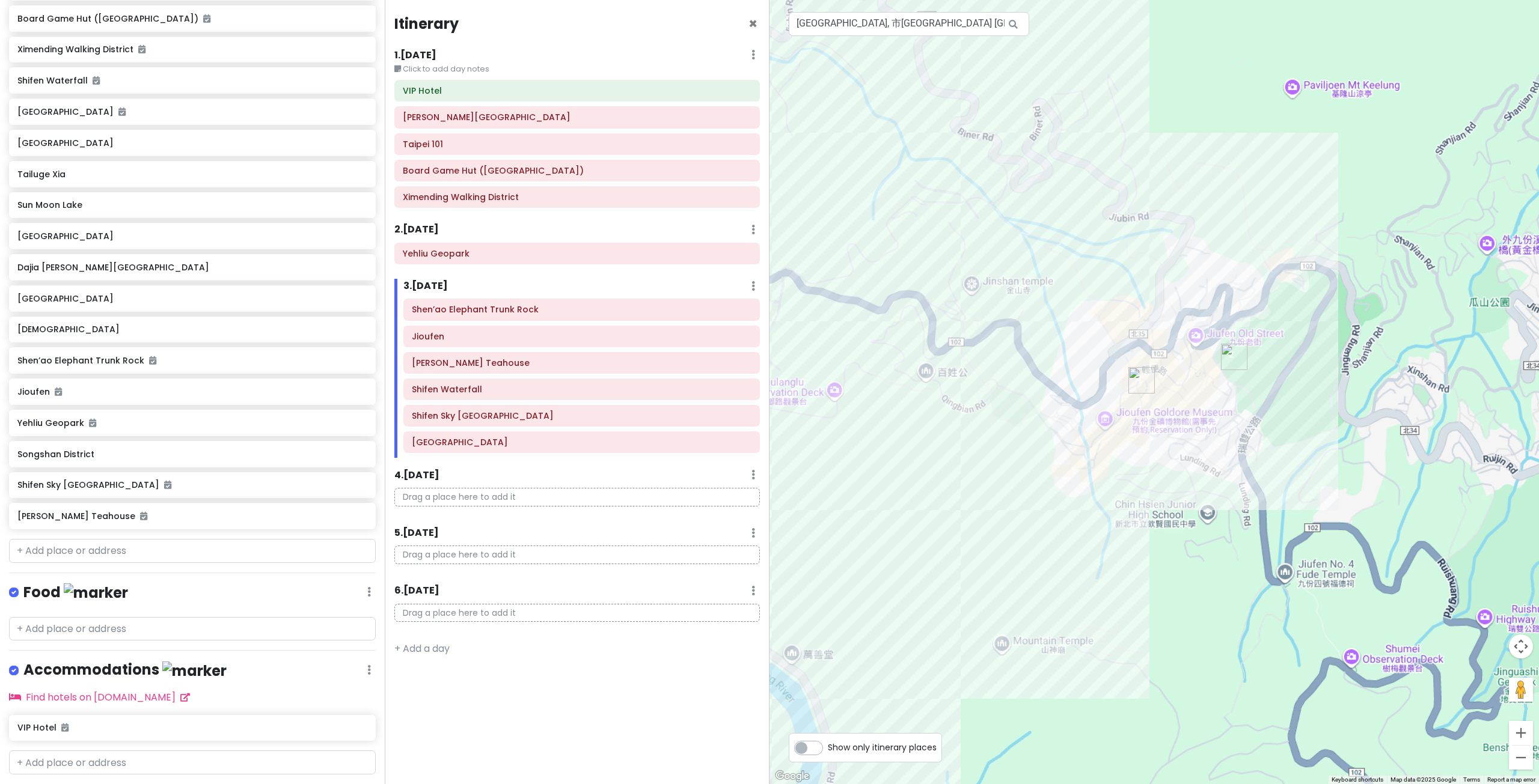
drag, startPoint x: 885, startPoint y: 361, endPoint x: 1198, endPoint y: 398, distance: 315.2
click at [1151, 393] on div at bounding box center [1154, 392] width 770 height 784
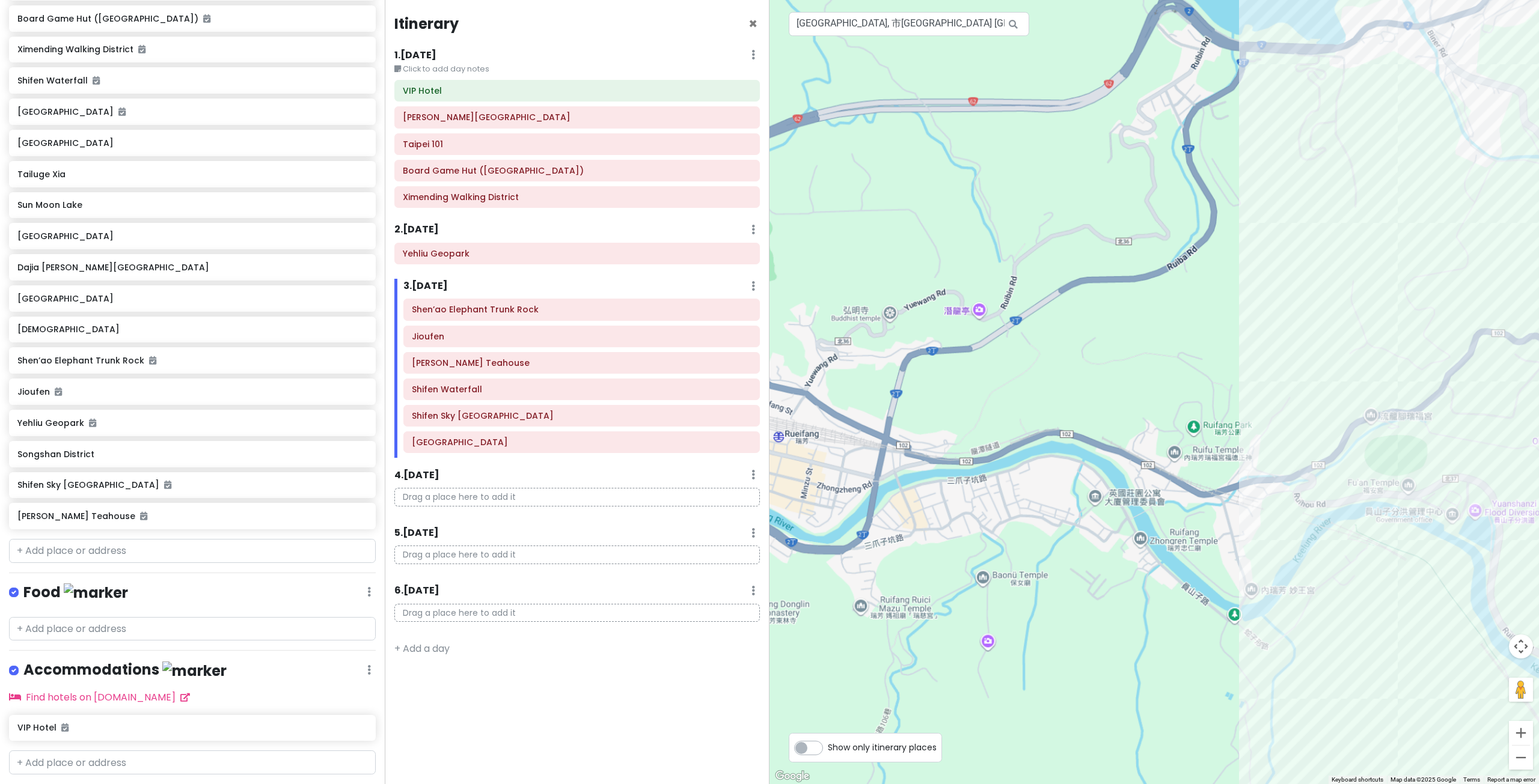
drag, startPoint x: 1141, startPoint y: 384, endPoint x: 1112, endPoint y: 332, distance: 59.5
click at [1112, 336] on div at bounding box center [1154, 392] width 770 height 784
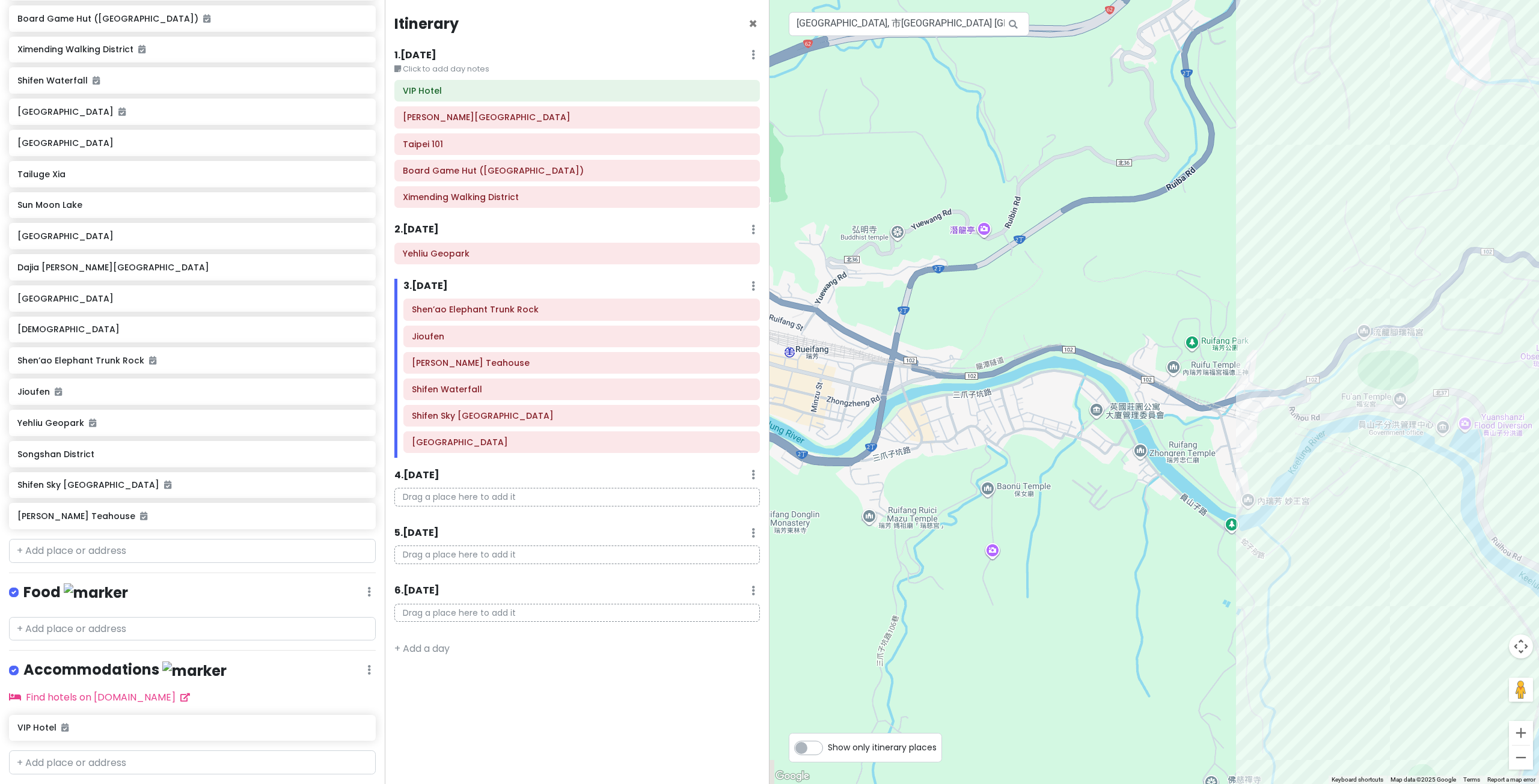
drag, startPoint x: 1123, startPoint y: 396, endPoint x: 1089, endPoint y: 411, distance: 37.2
click at [1135, 363] on div at bounding box center [1154, 392] width 770 height 784
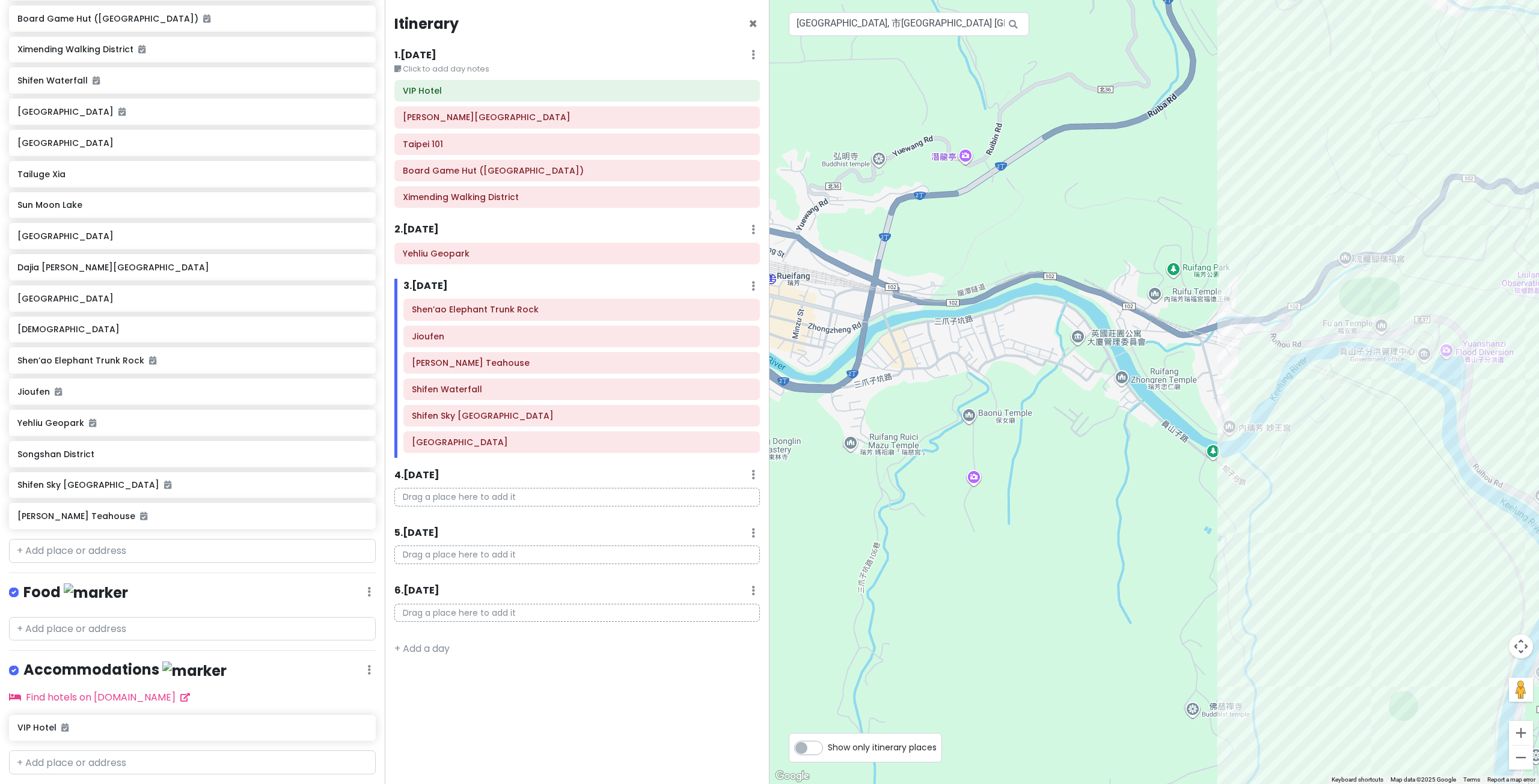
drag, startPoint x: 1053, startPoint y: 423, endPoint x: 1077, endPoint y: 392, distance: 39.2
click at [1073, 398] on div at bounding box center [1154, 392] width 770 height 784
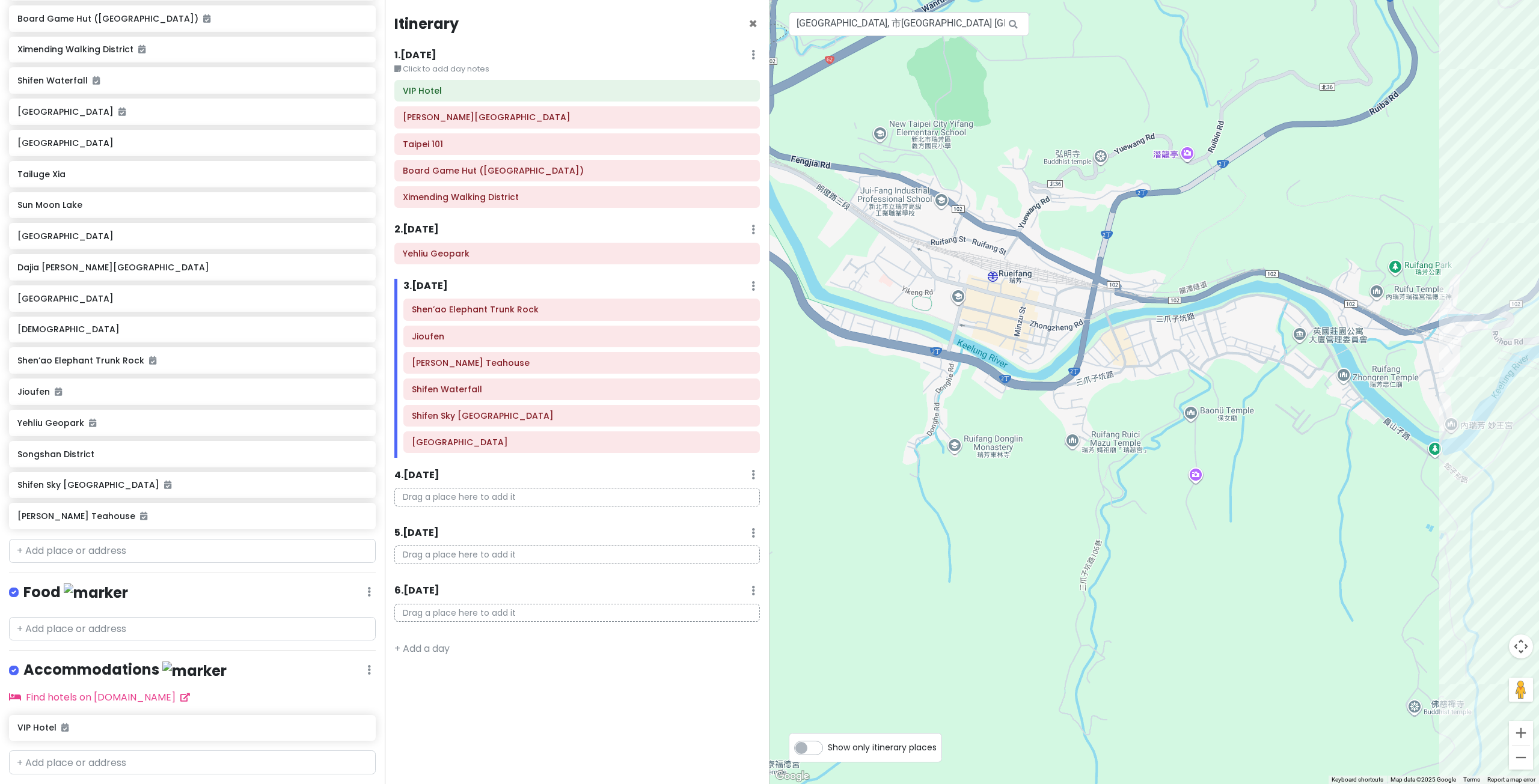
drag, startPoint x: 968, startPoint y: 375, endPoint x: 1143, endPoint y: 396, distance: 176.3
click at [1143, 396] on div at bounding box center [1154, 392] width 770 height 784
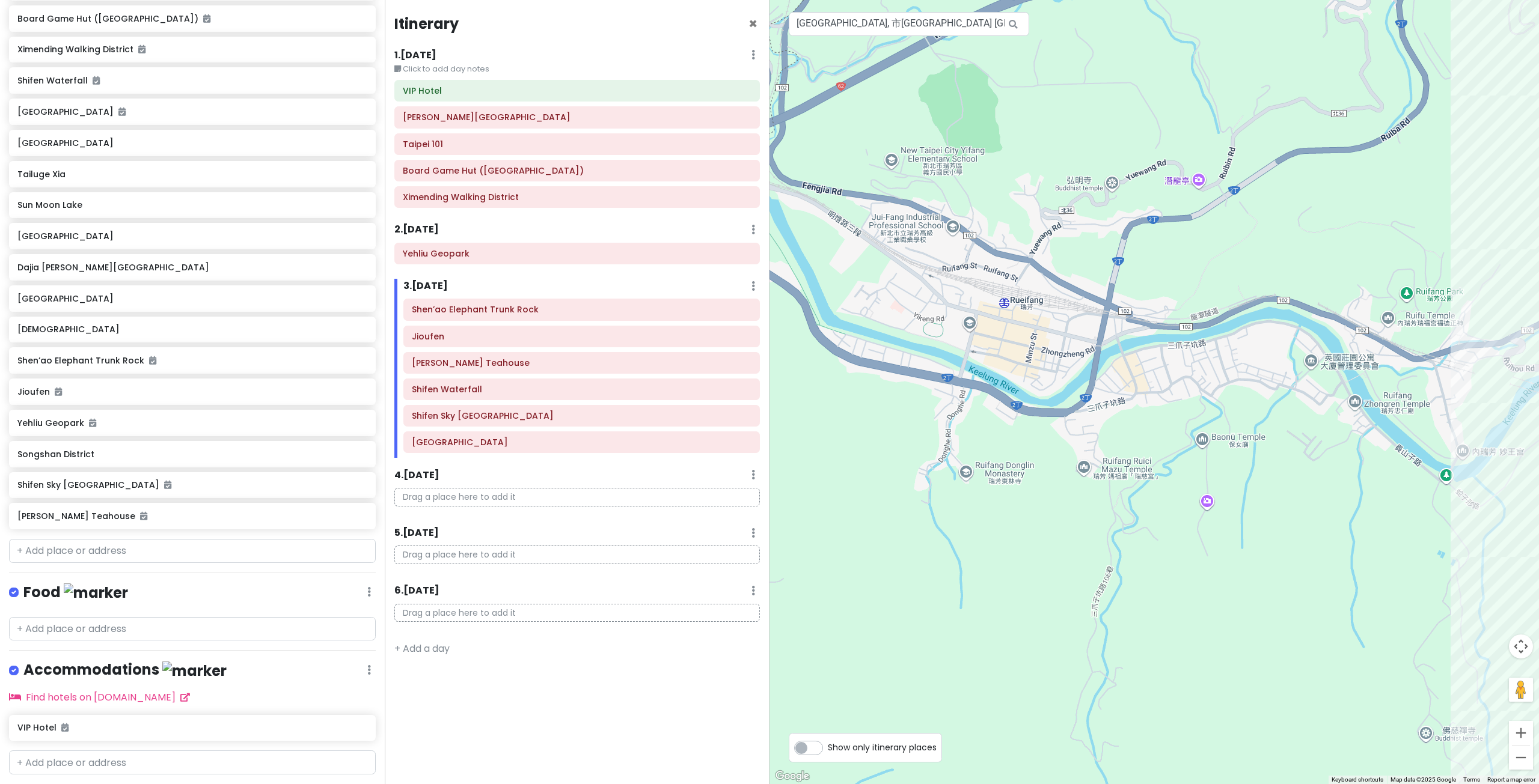
drag, startPoint x: 1109, startPoint y: 362, endPoint x: 1113, endPoint y: 371, distance: 9.8
click at [1113, 371] on div at bounding box center [1154, 392] width 770 height 784
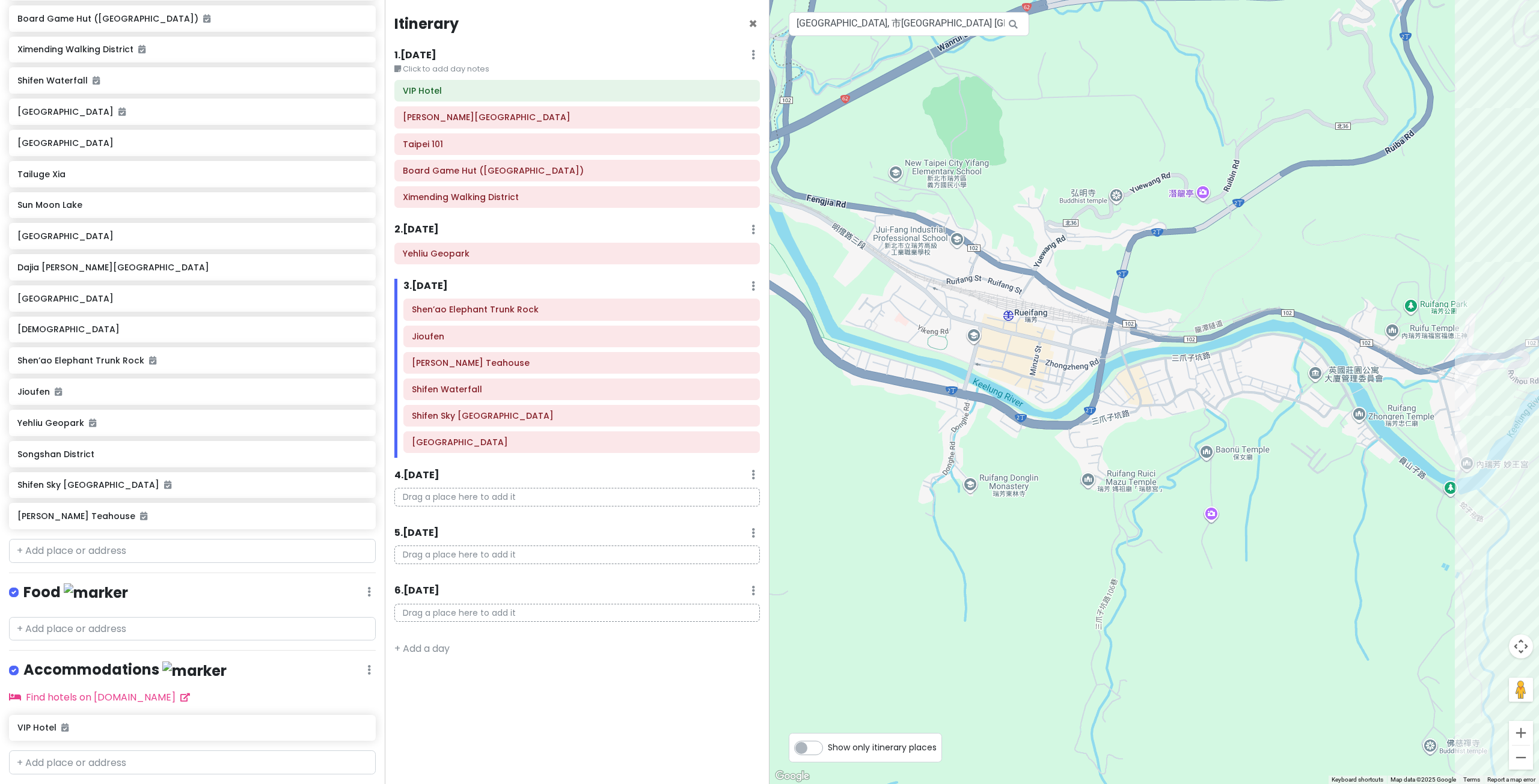
drag, startPoint x: 1180, startPoint y: 392, endPoint x: 1259, endPoint y: 335, distance: 97.4
click at [1253, 340] on div at bounding box center [1154, 392] width 770 height 784
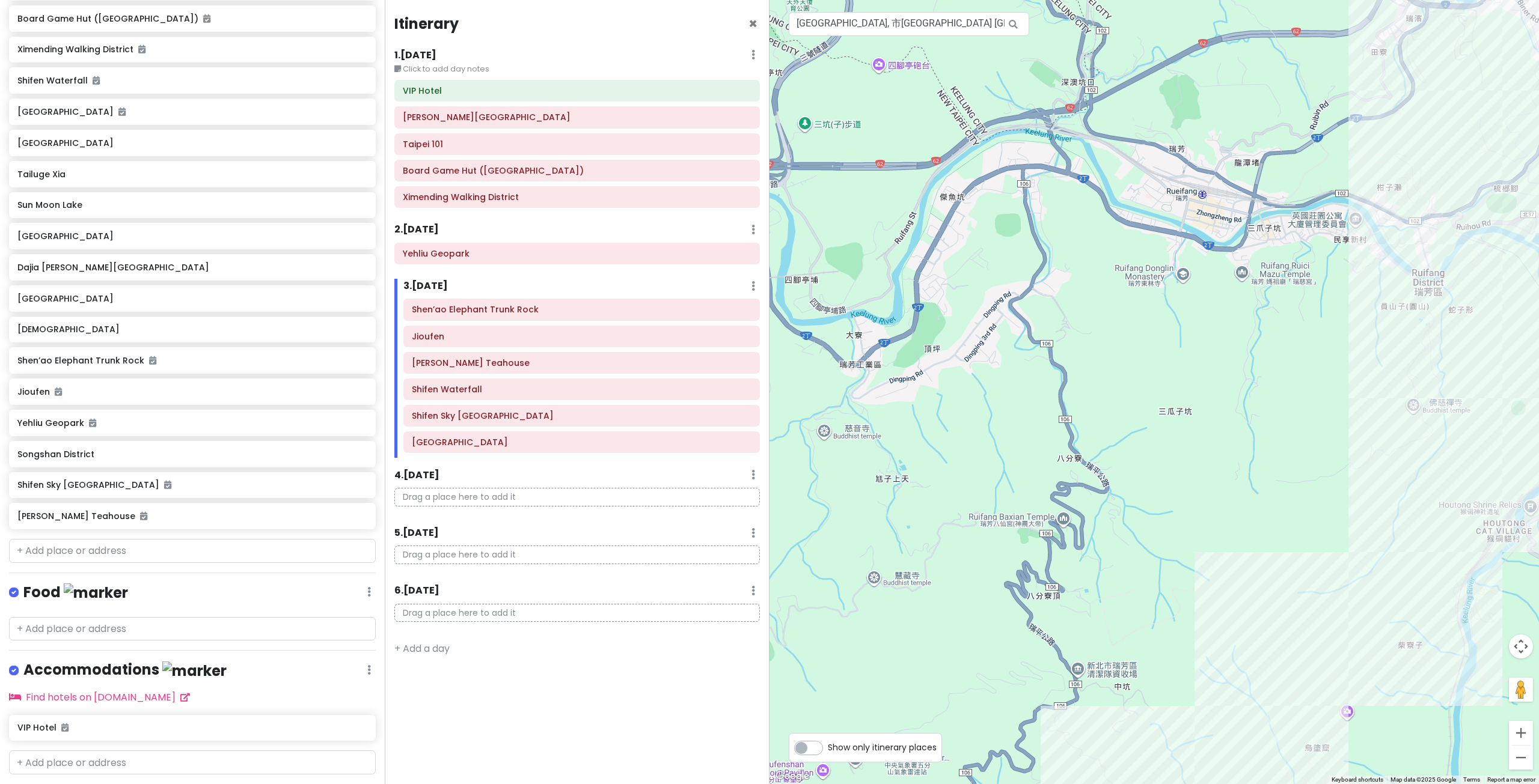
drag, startPoint x: 1218, startPoint y: 443, endPoint x: 1182, endPoint y: 330, distance: 118.6
click at [1182, 331] on div at bounding box center [1154, 392] width 770 height 784
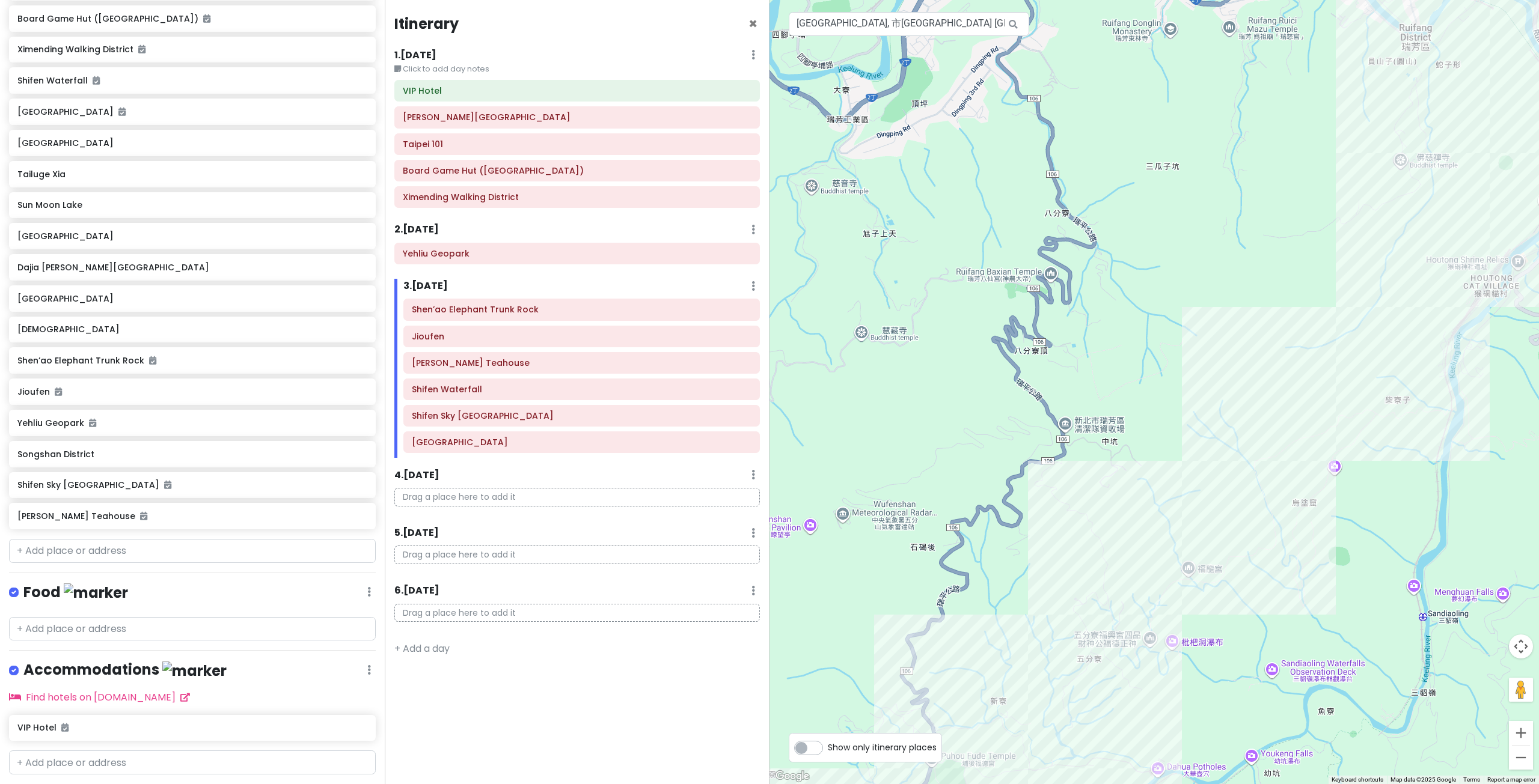
drag, startPoint x: 1092, startPoint y: 539, endPoint x: 1180, endPoint y: 239, distance: 312.6
click at [1175, 246] on div at bounding box center [1154, 392] width 770 height 784
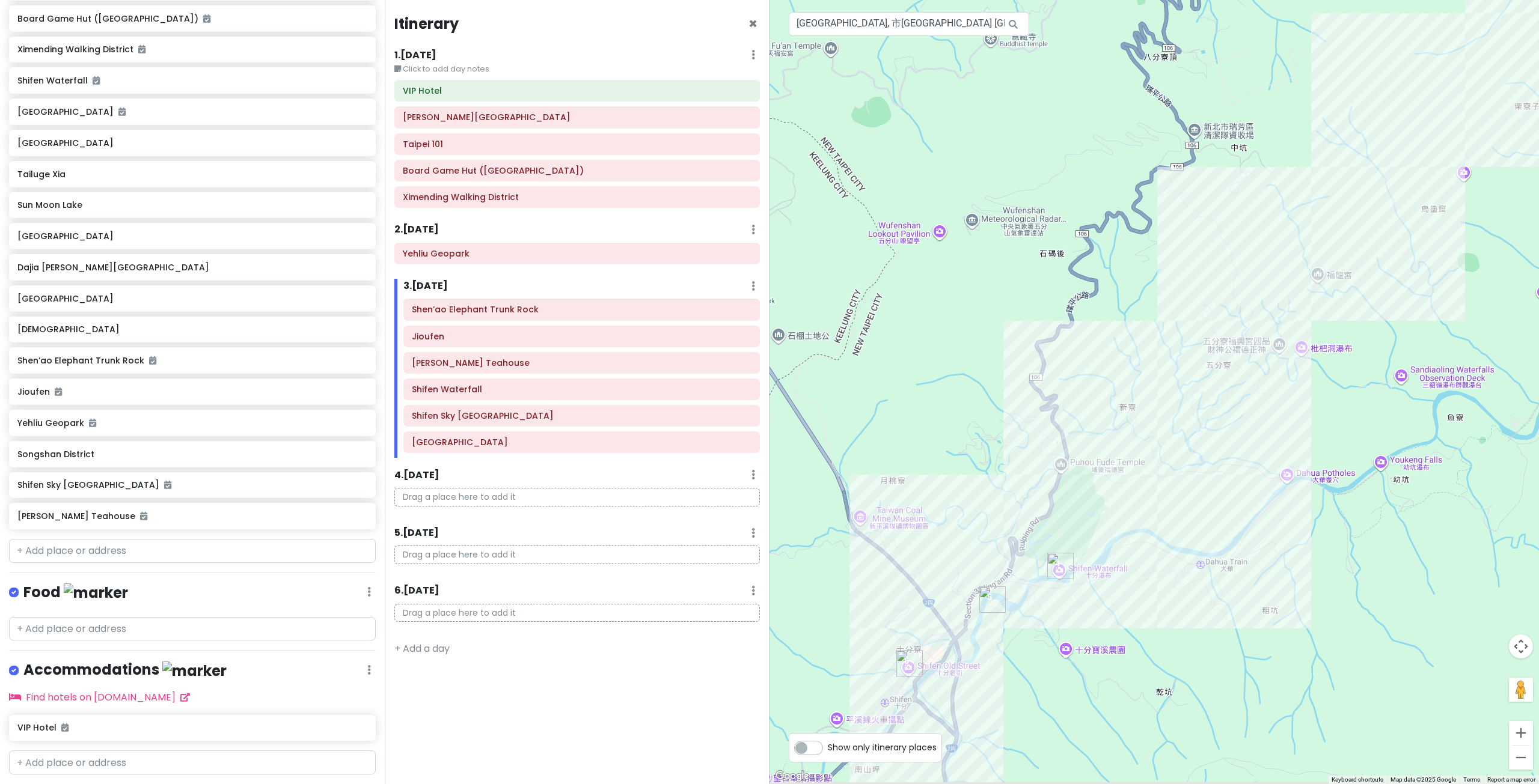
drag, startPoint x: 1136, startPoint y: 490, endPoint x: 1169, endPoint y: 359, distance: 135.1
click at [1167, 370] on div at bounding box center [1154, 392] width 770 height 784
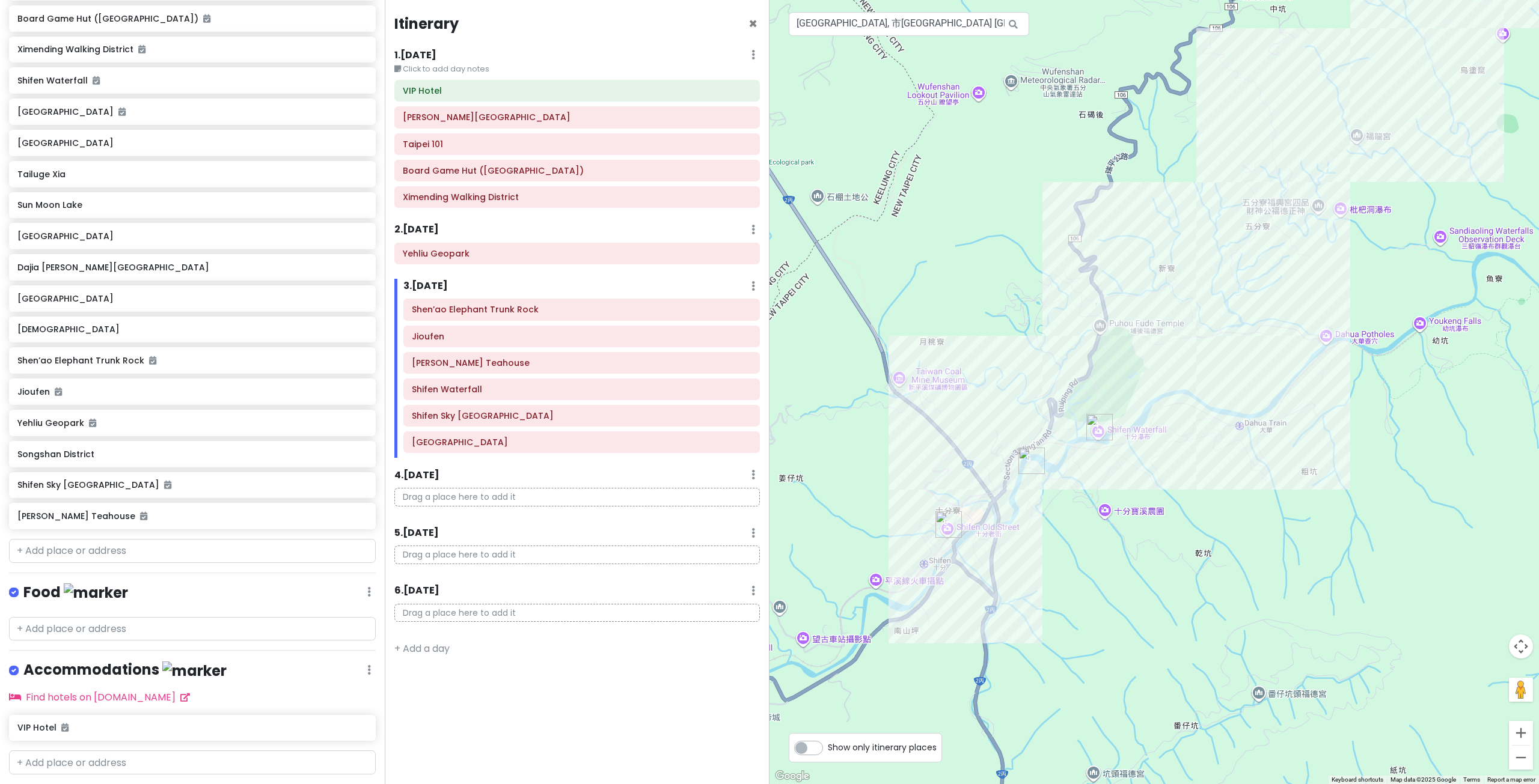
drag, startPoint x: 1155, startPoint y: 543, endPoint x: 1172, endPoint y: 438, distance: 106.4
click at [1182, 448] on div at bounding box center [1154, 392] width 770 height 784
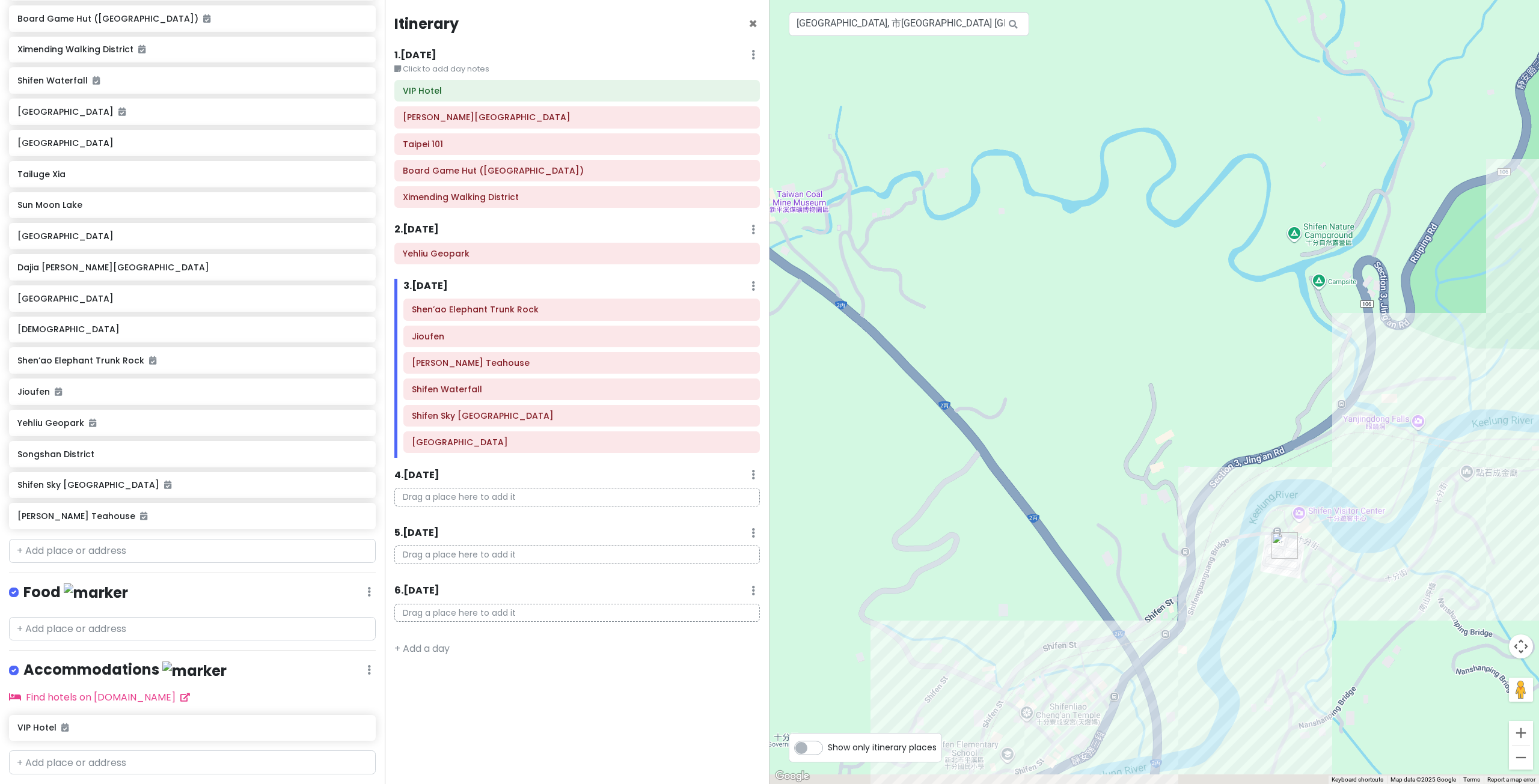
drag, startPoint x: 1056, startPoint y: 470, endPoint x: 1059, endPoint y: 352, distance: 118.0
click at [1056, 374] on div at bounding box center [1154, 392] width 770 height 784
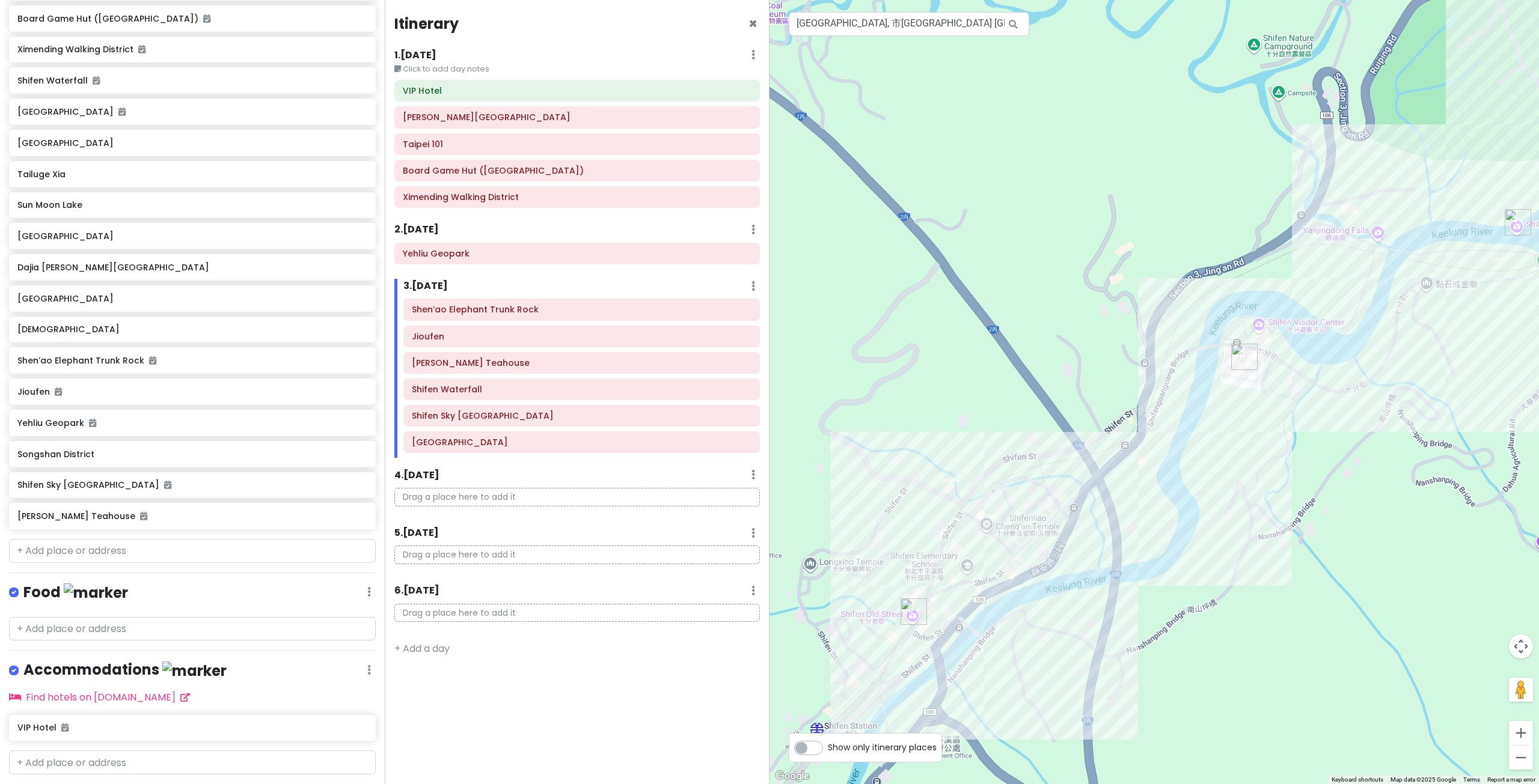
drag, startPoint x: 1243, startPoint y: 255, endPoint x: 1137, endPoint y: 405, distance: 183.7
click at [1144, 399] on div at bounding box center [1154, 392] width 770 height 784
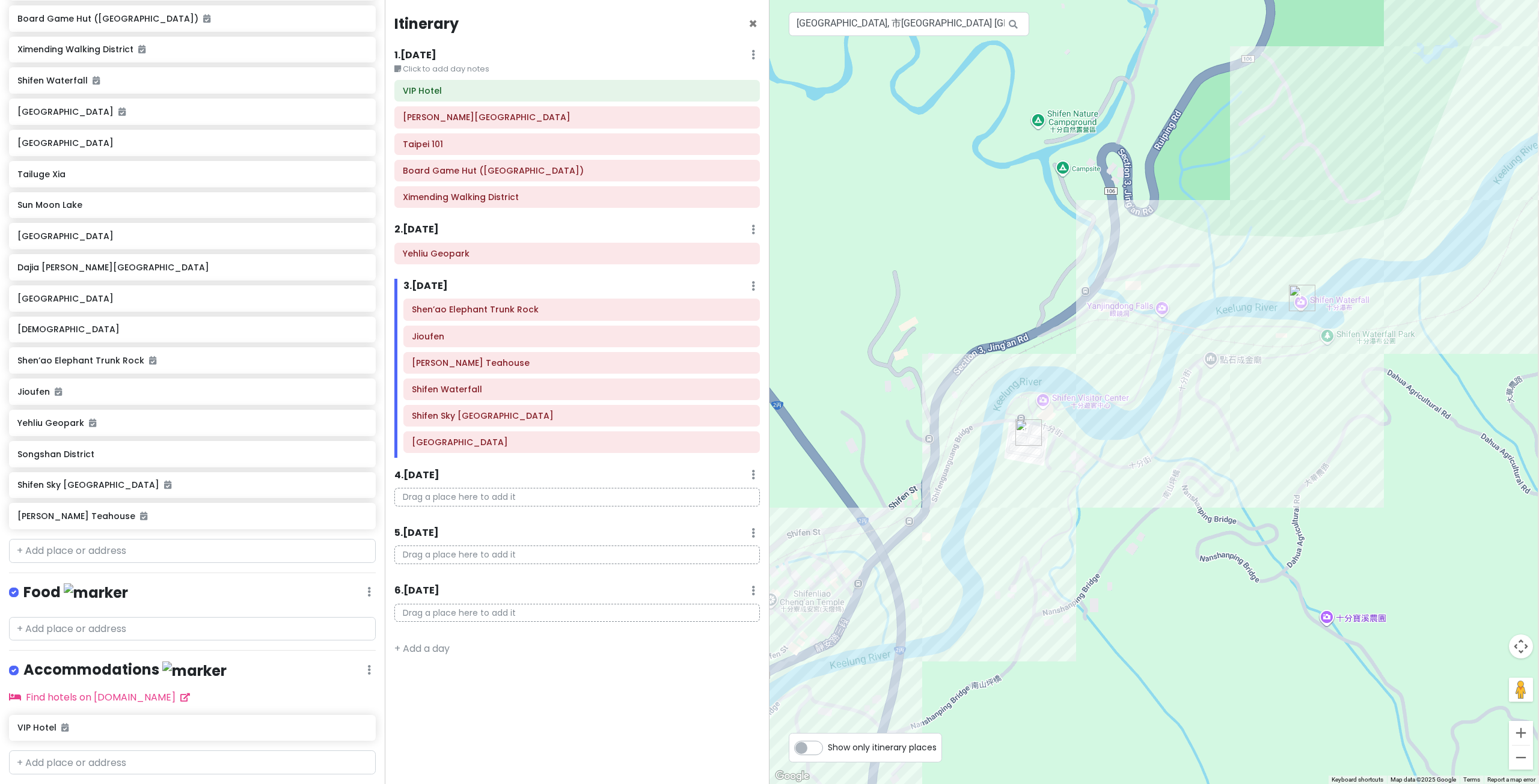
drag, startPoint x: 1226, startPoint y: 396, endPoint x: 1005, endPoint y: 379, distance: 221.7
click at [1040, 377] on div at bounding box center [1154, 392] width 770 height 784
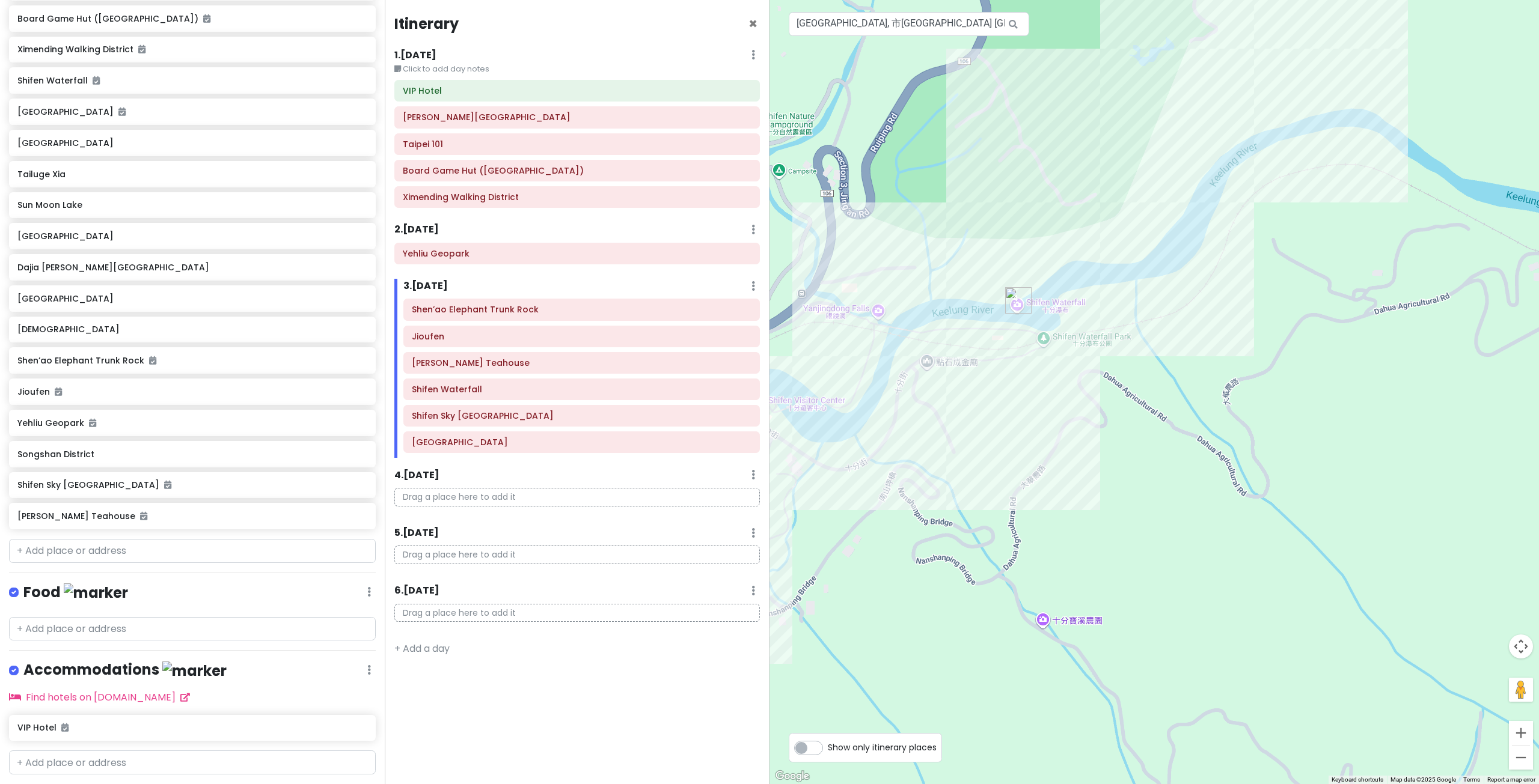
drag, startPoint x: 1201, startPoint y: 315, endPoint x: 1052, endPoint y: 404, distance: 173.6
click at [1070, 353] on div at bounding box center [1154, 392] width 770 height 784
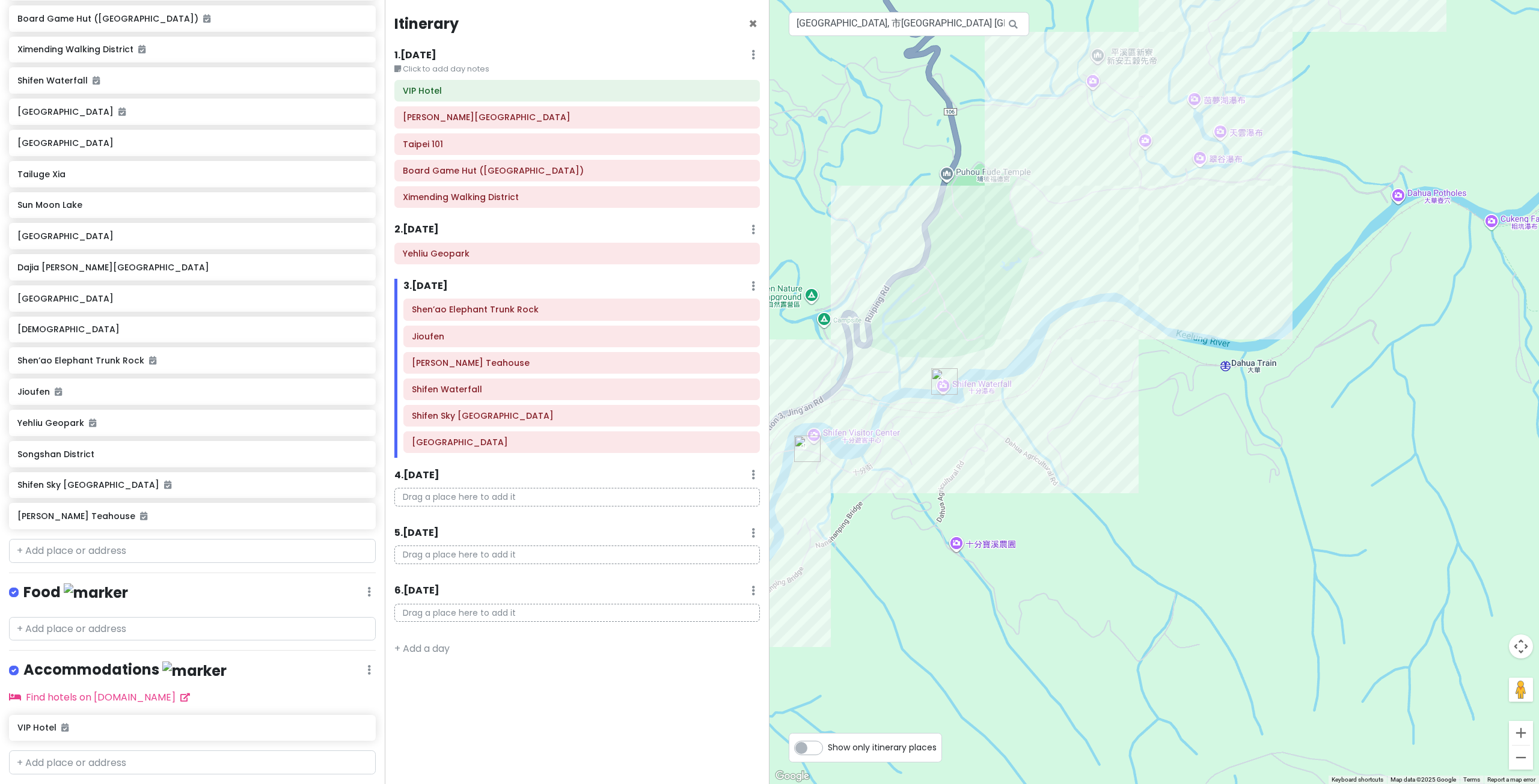
drag, startPoint x: 1315, startPoint y: 377, endPoint x: 1132, endPoint y: 421, distance: 188.2
click at [1135, 419] on div at bounding box center [1154, 392] width 770 height 784
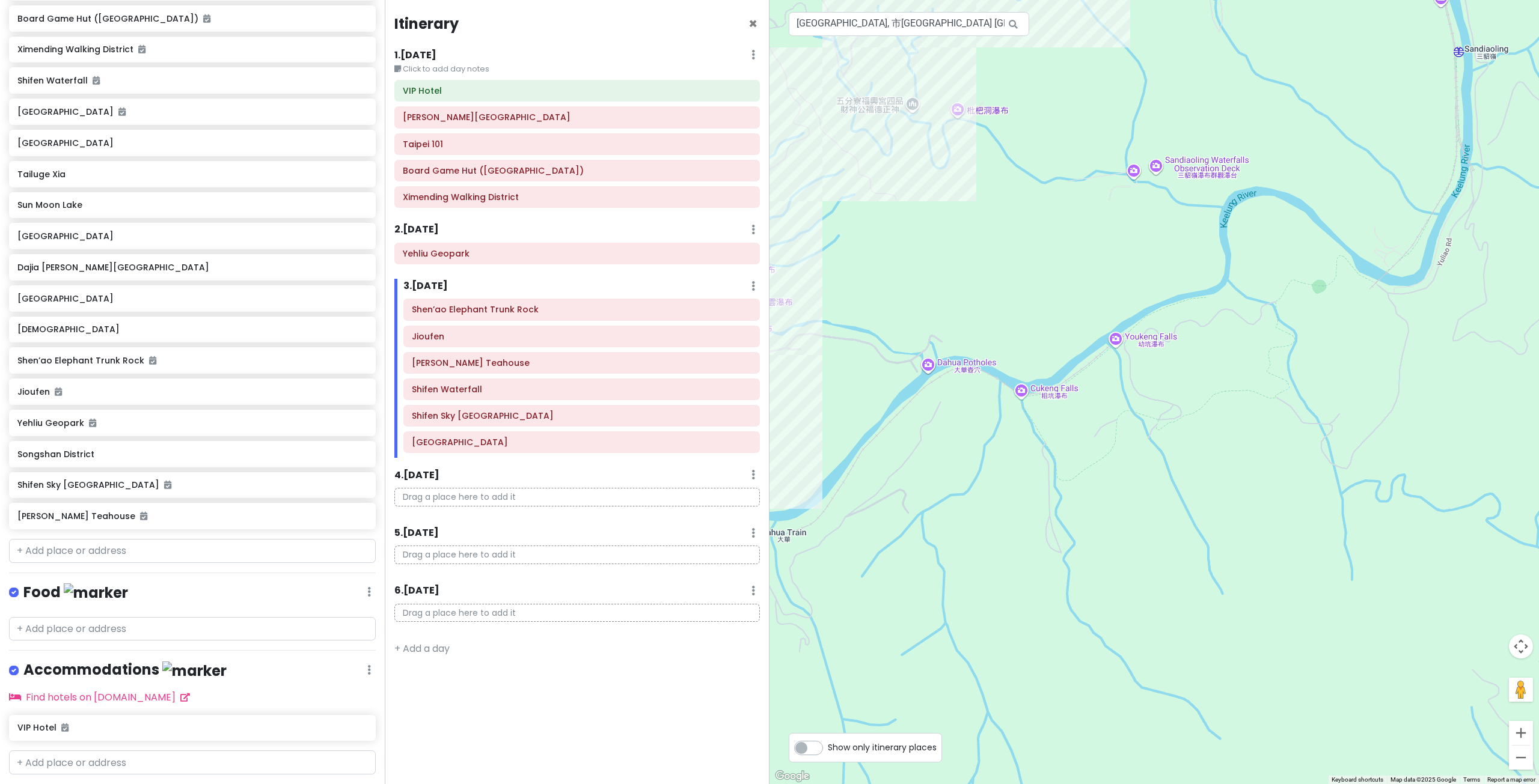
drag, startPoint x: 1285, startPoint y: 364, endPoint x: 1021, endPoint y: 467, distance: 283.4
click at [1021, 467] on div at bounding box center [1154, 392] width 770 height 784
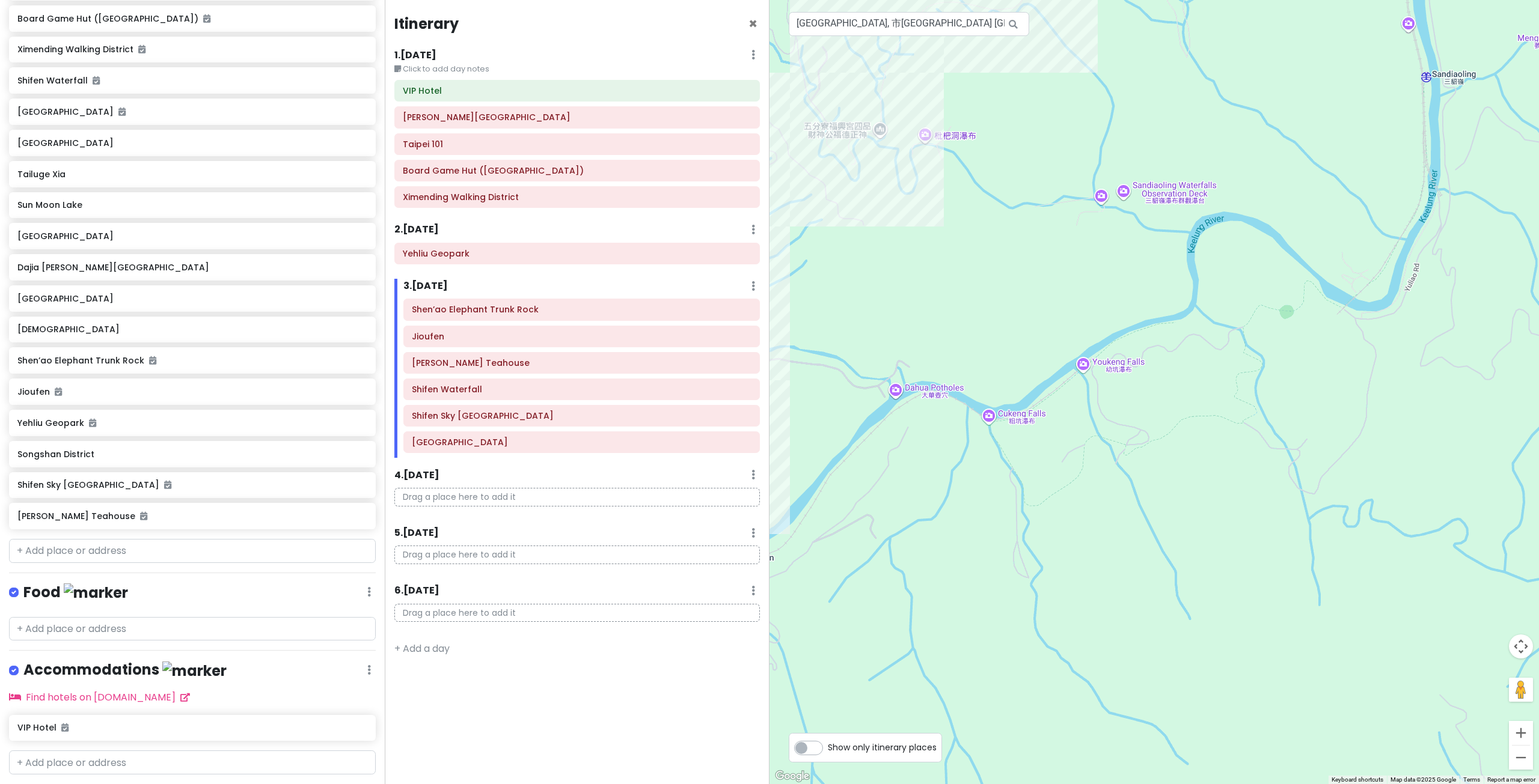
drag
click at [1262, 367] on div at bounding box center [1154, 392] width 770 height 784
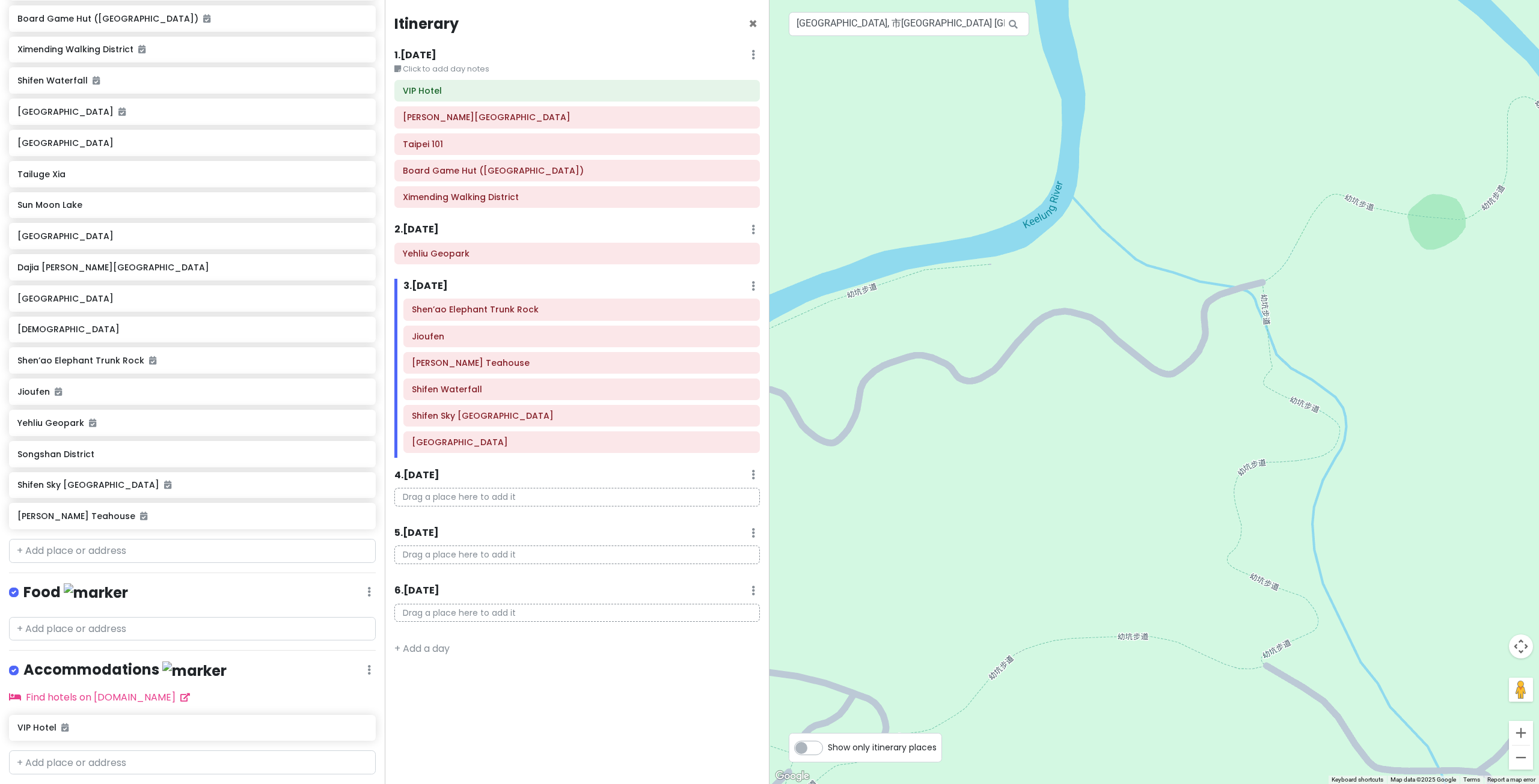
click at [1290, 314] on div at bounding box center [1154, 392] width 770 height 784
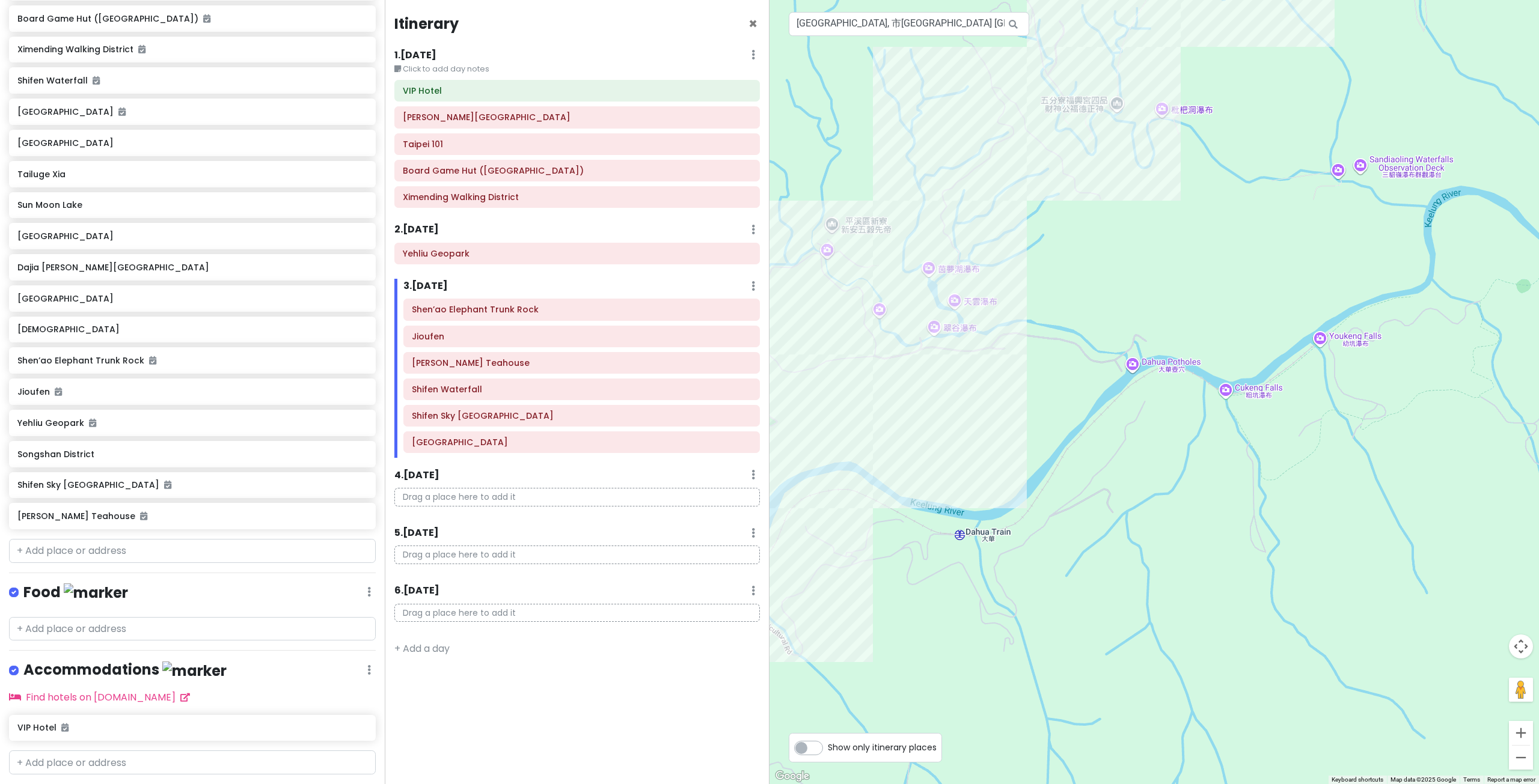
click at [1224, 421] on div at bounding box center [1154, 392] width 770 height 784
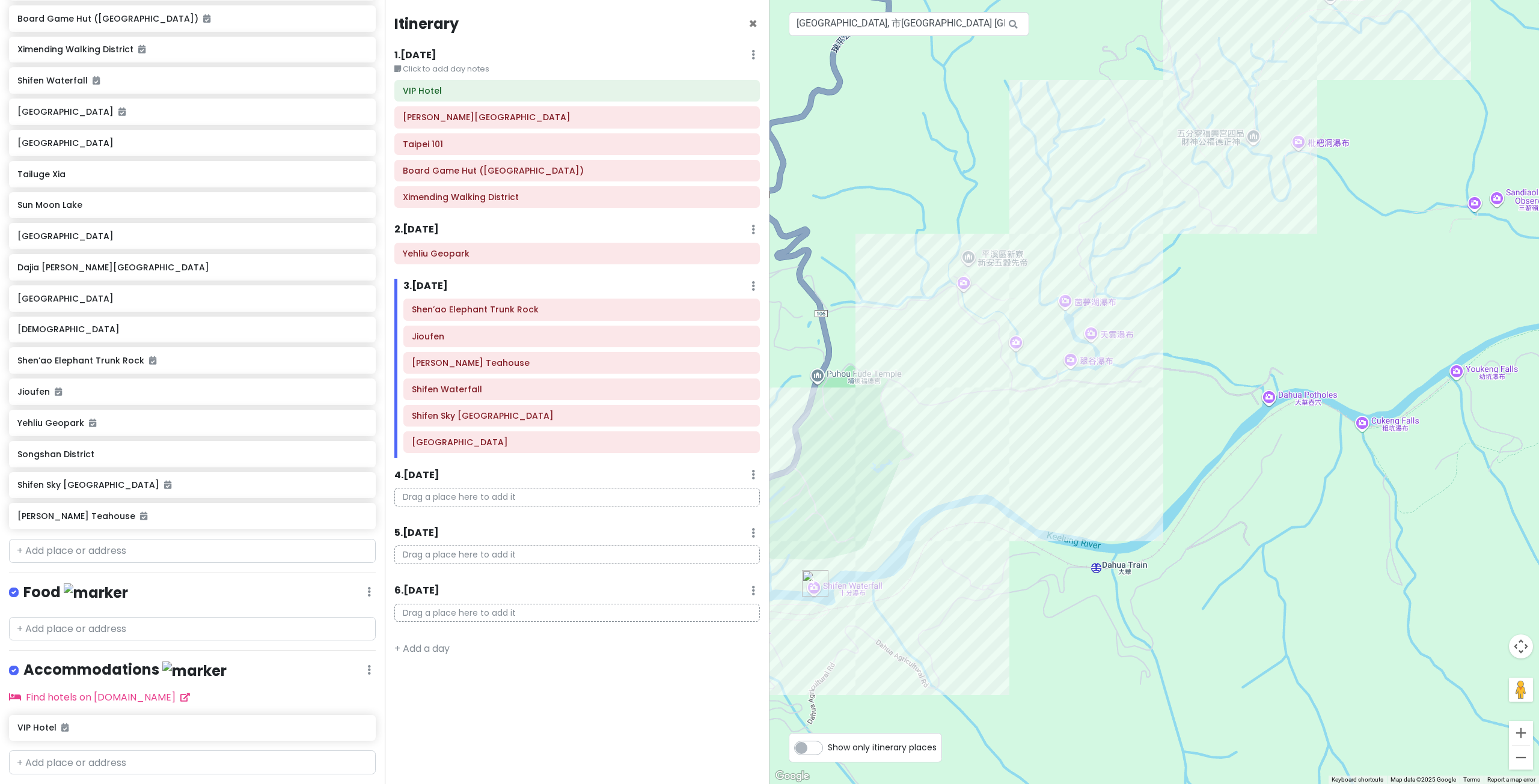
click at [1180, 357] on div at bounding box center [1154, 392] width 770 height 784
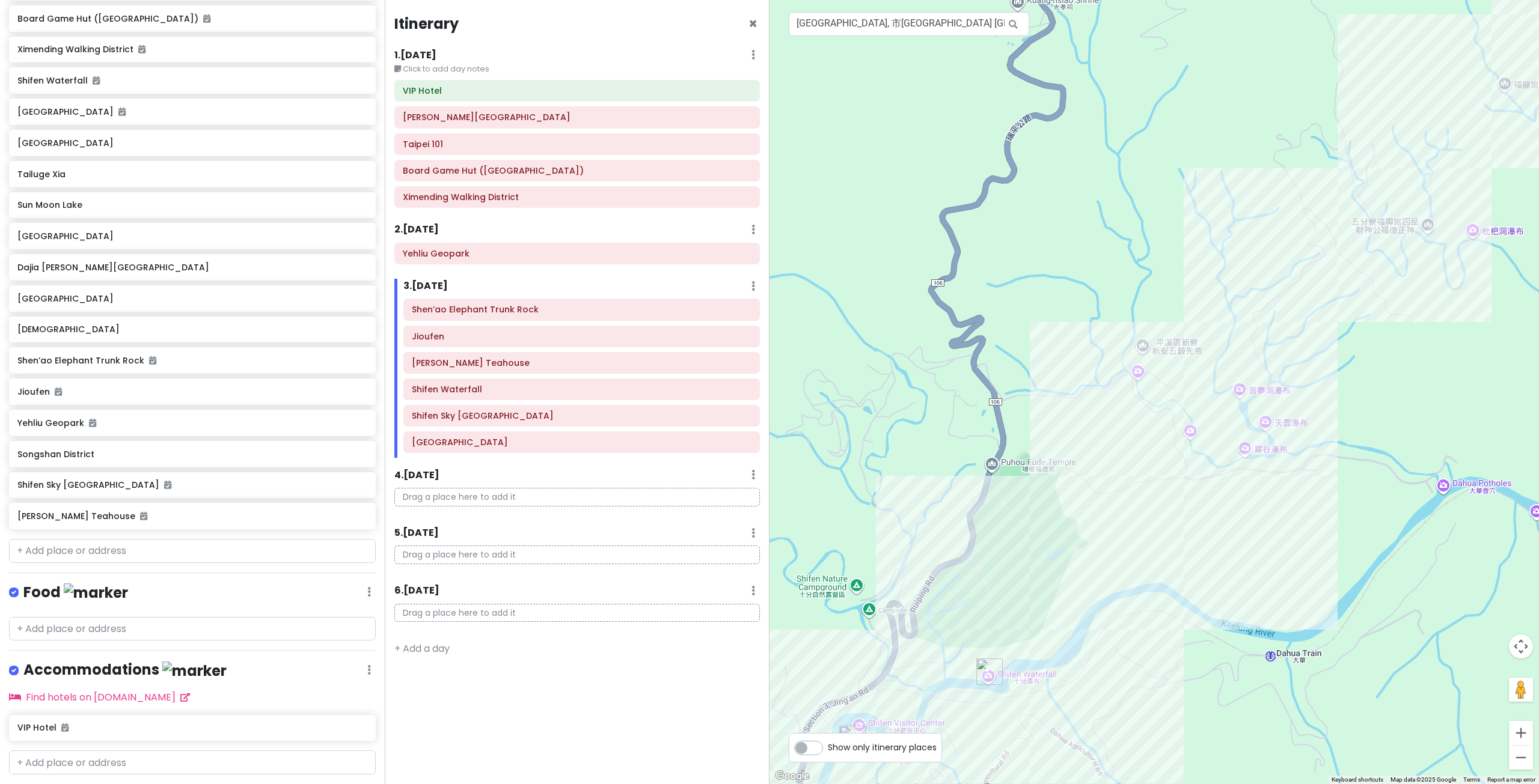
click at [1330, 343] on div at bounding box center [1154, 392] width 770 height 784
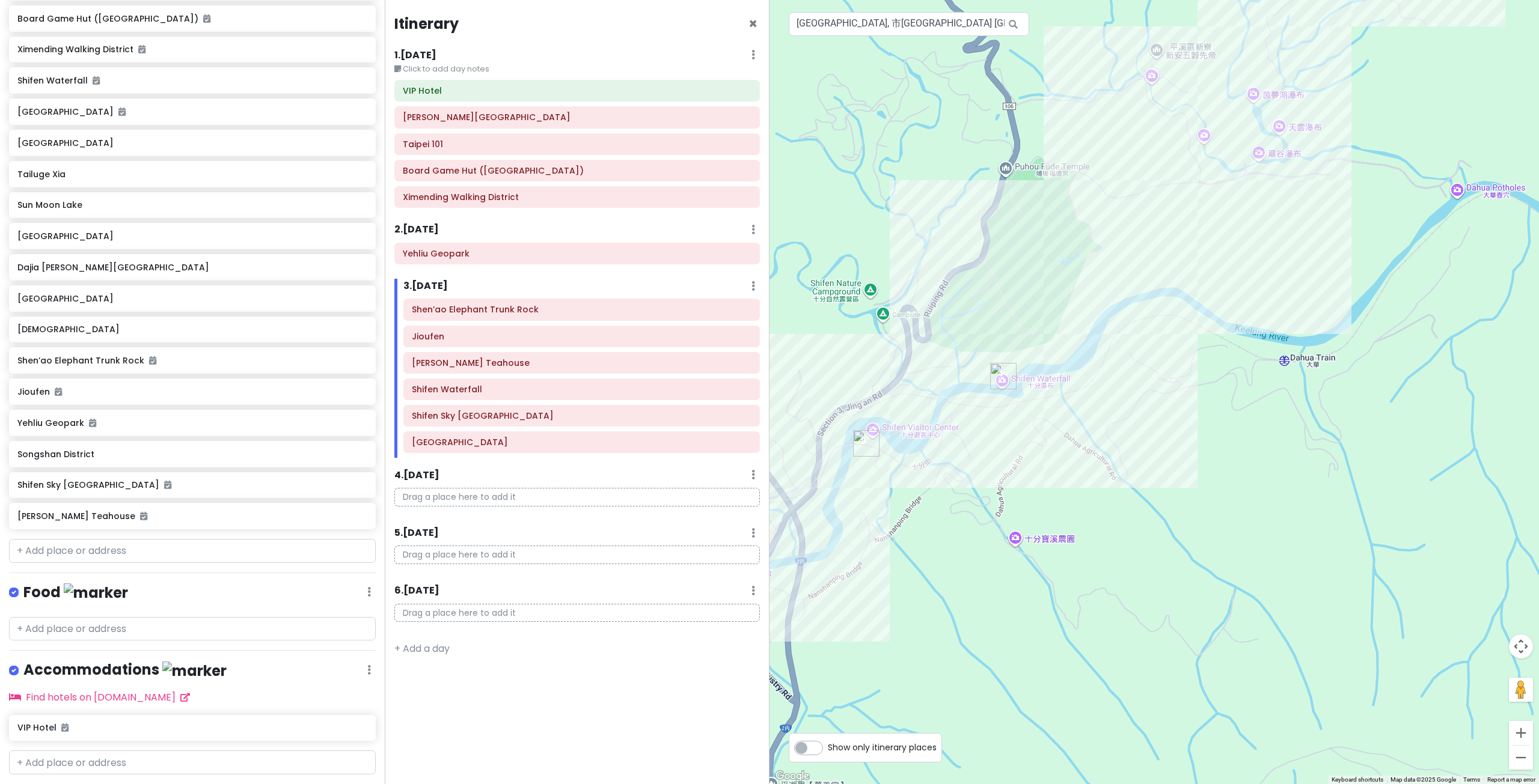
click at [1156, 315] on div at bounding box center [1154, 392] width 770 height 784
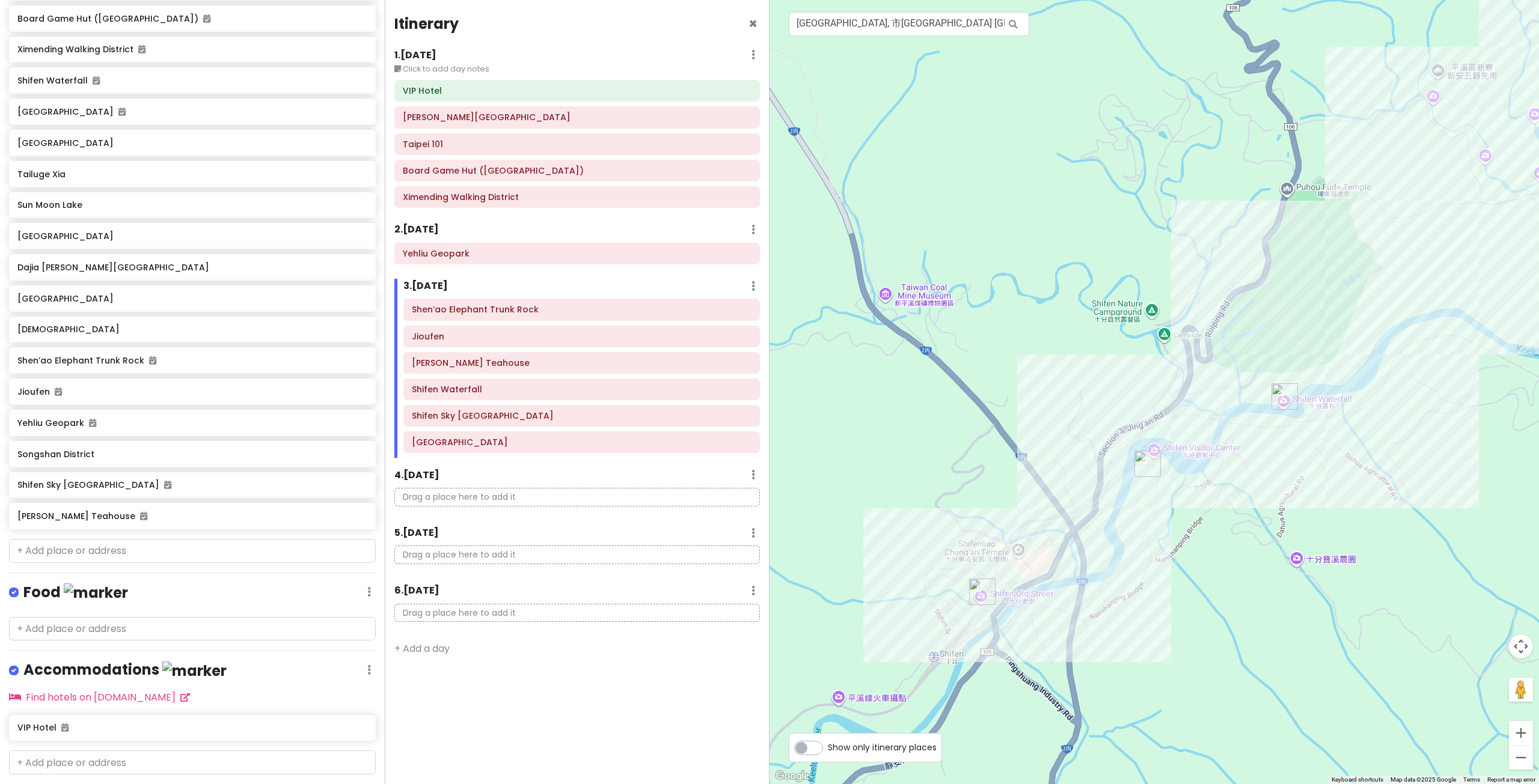
click at [1370, 497] on div at bounding box center [1154, 392] width 770 height 784
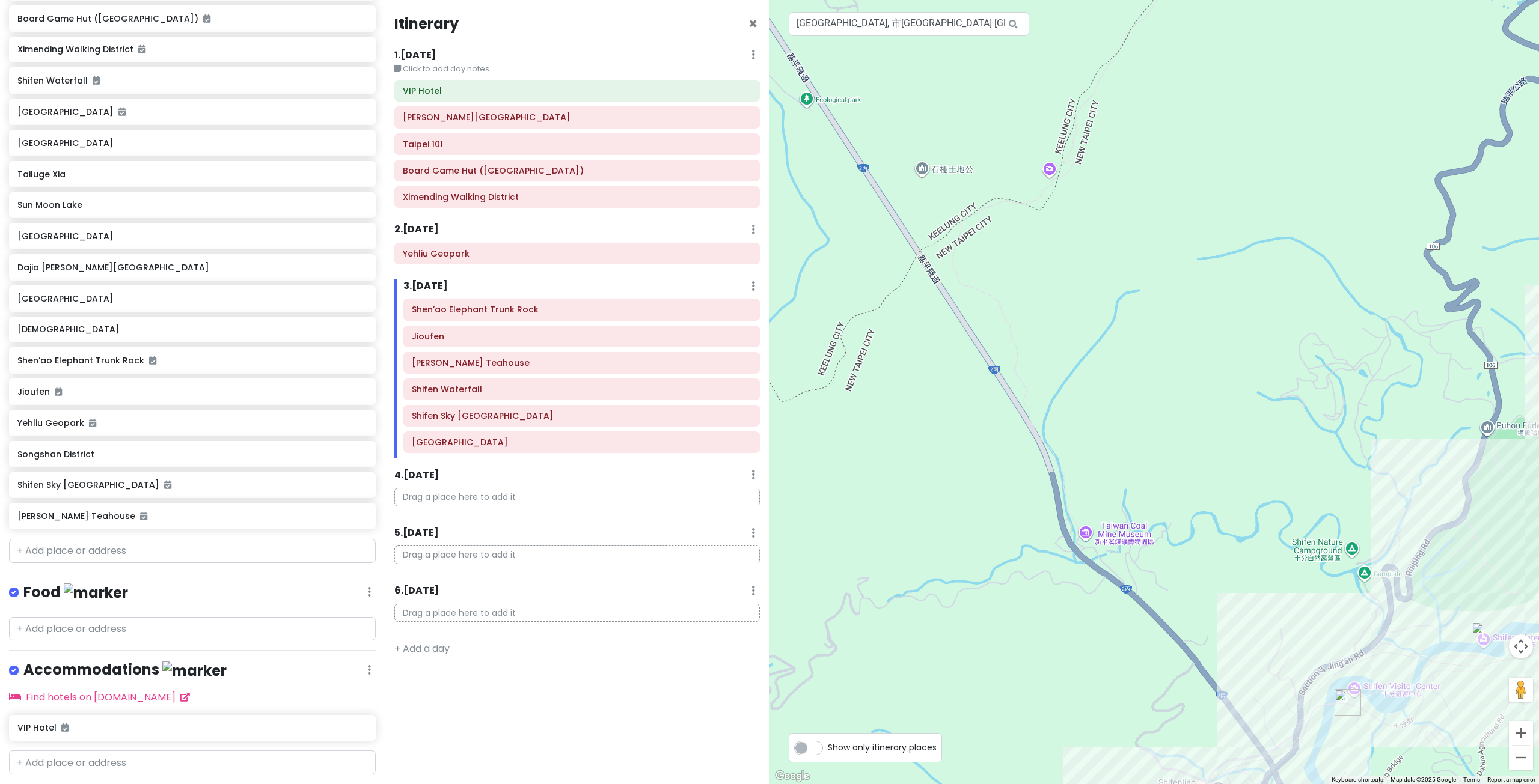
click at [1285, 442] on div at bounding box center [1154, 392] width 770 height 784
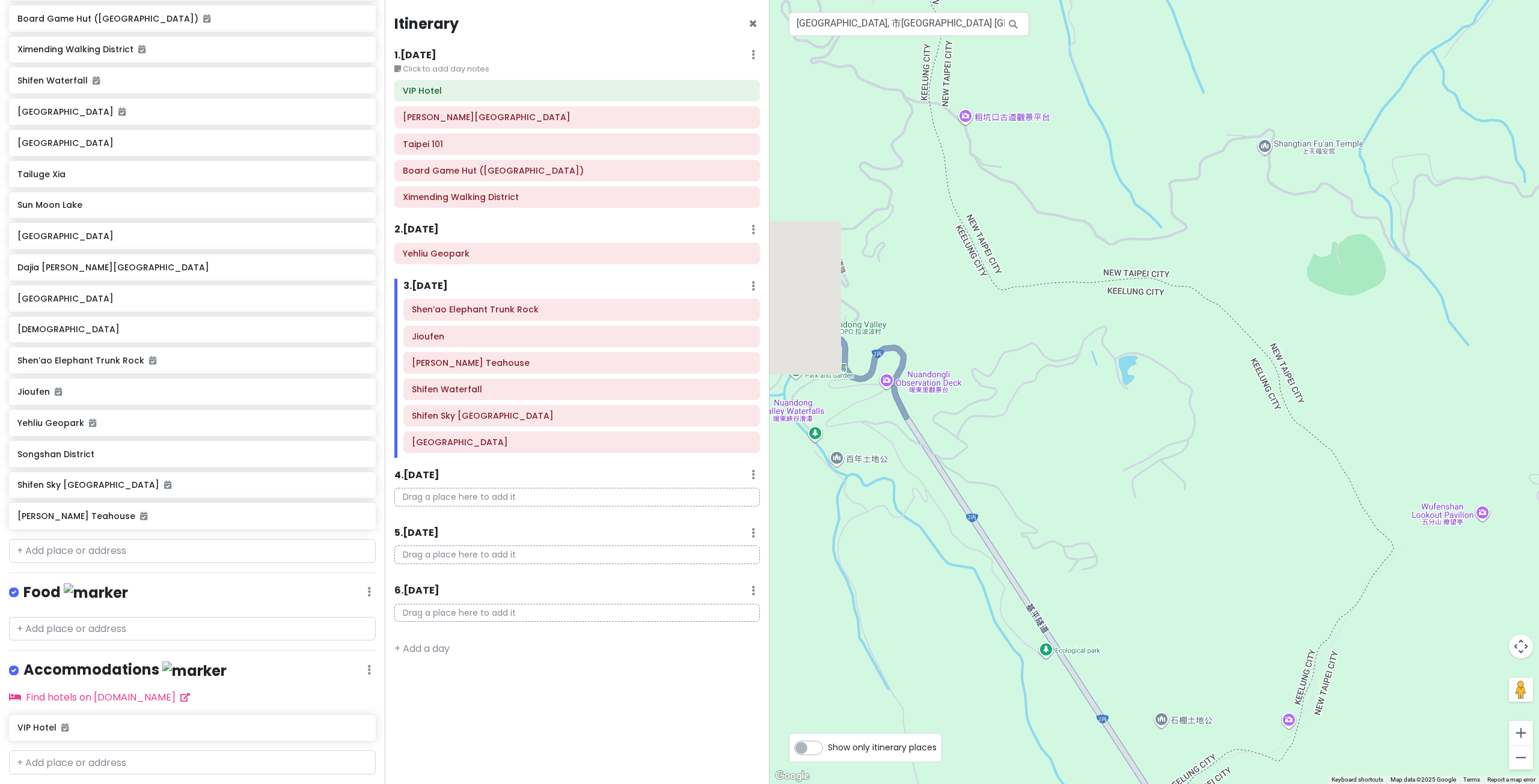
click at [1383, 551] on div at bounding box center [1154, 392] width 770 height 784
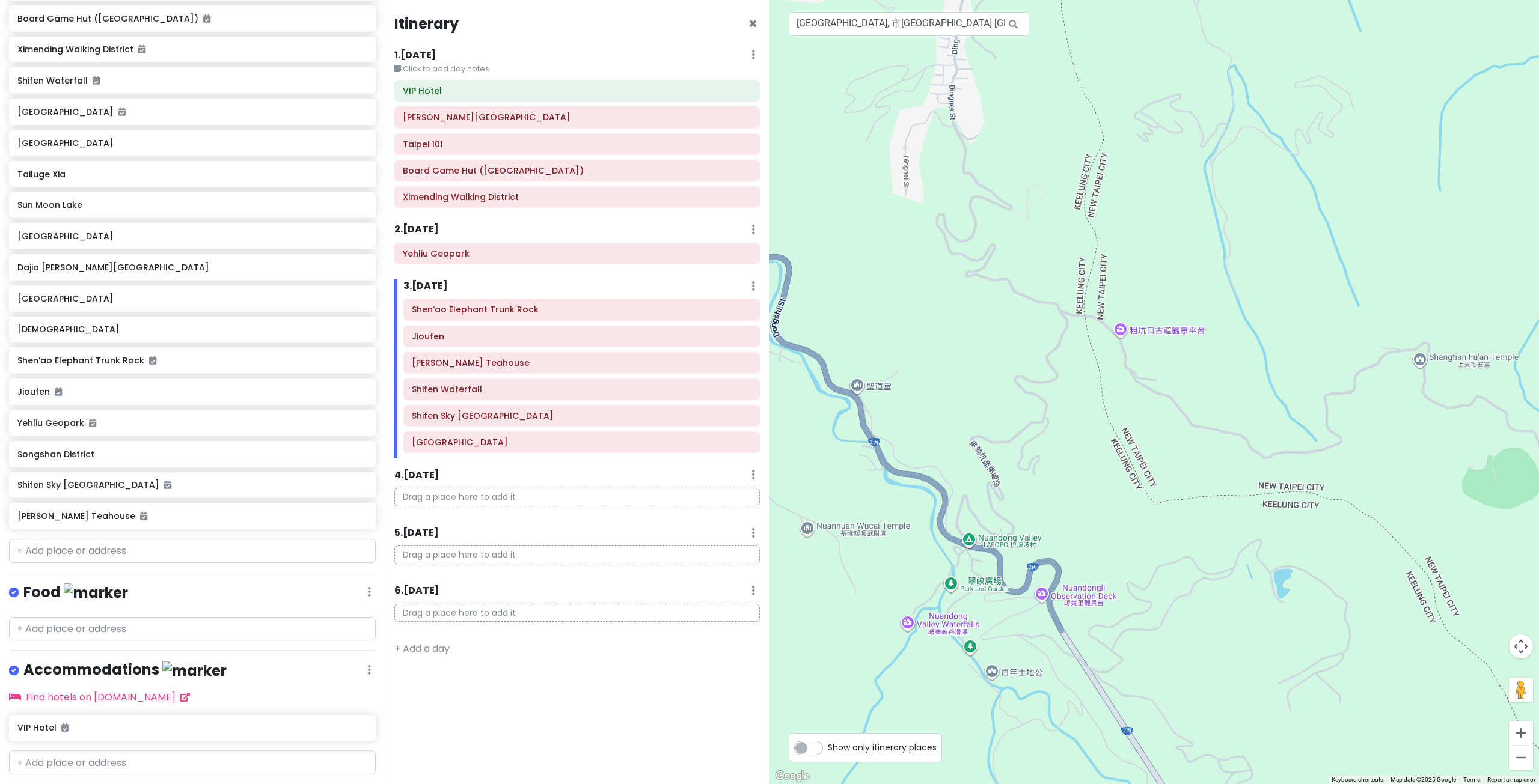
click at [1207, 491] on div at bounding box center [1154, 392] width 770 height 784
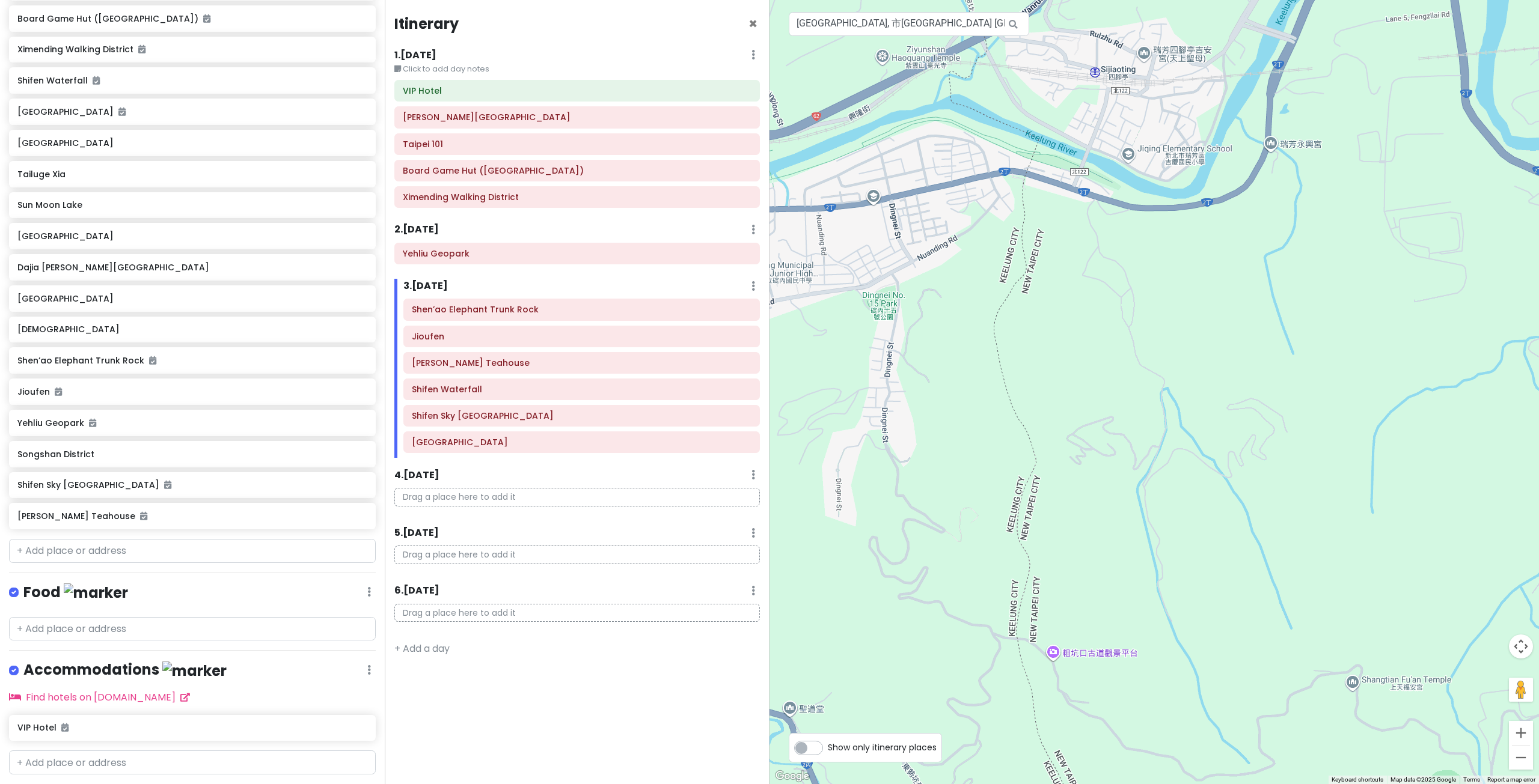
click at [1101, 567] on div at bounding box center [1154, 392] width 770 height 784
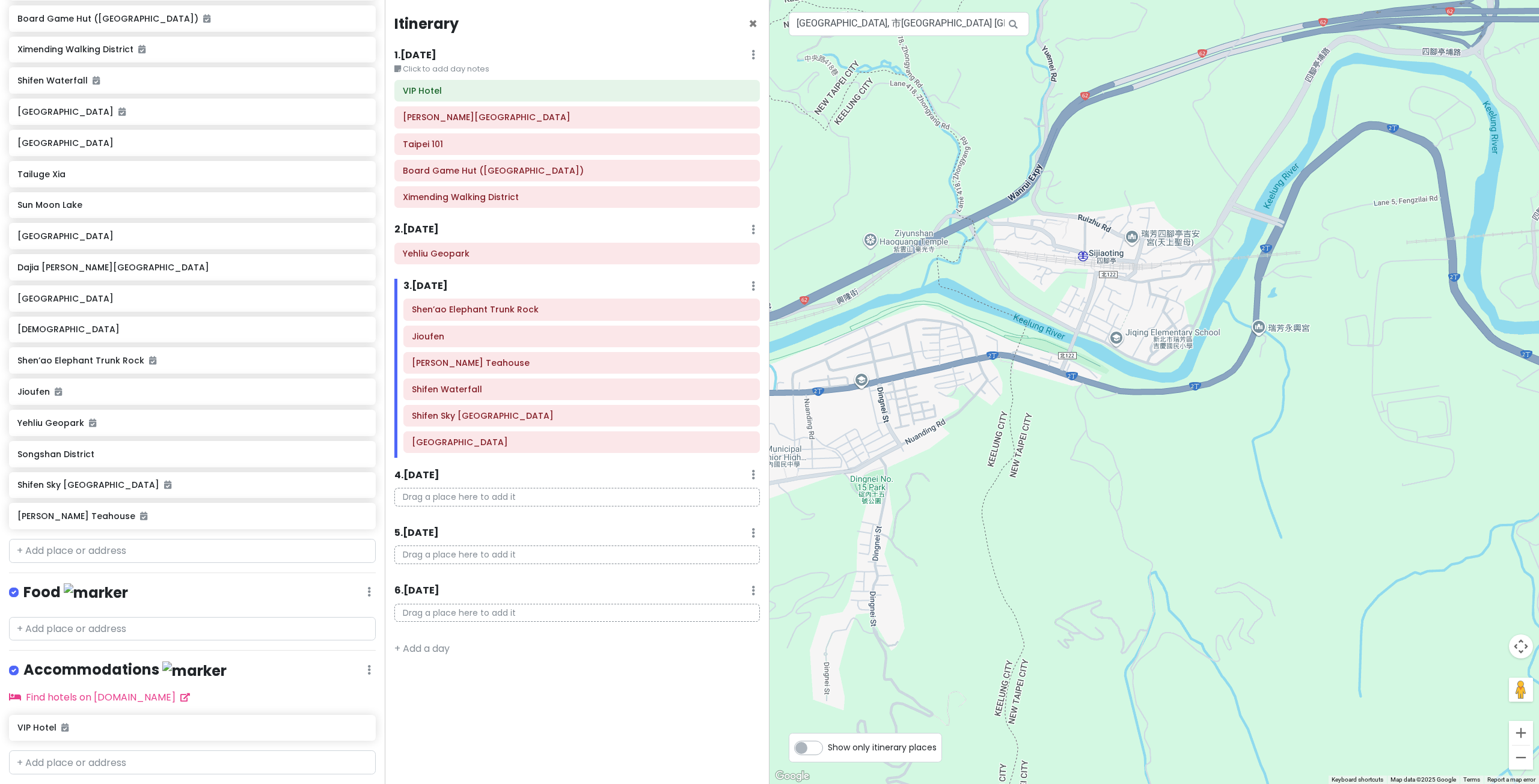
click at [945, 401] on div at bounding box center [1154, 392] width 770 height 784
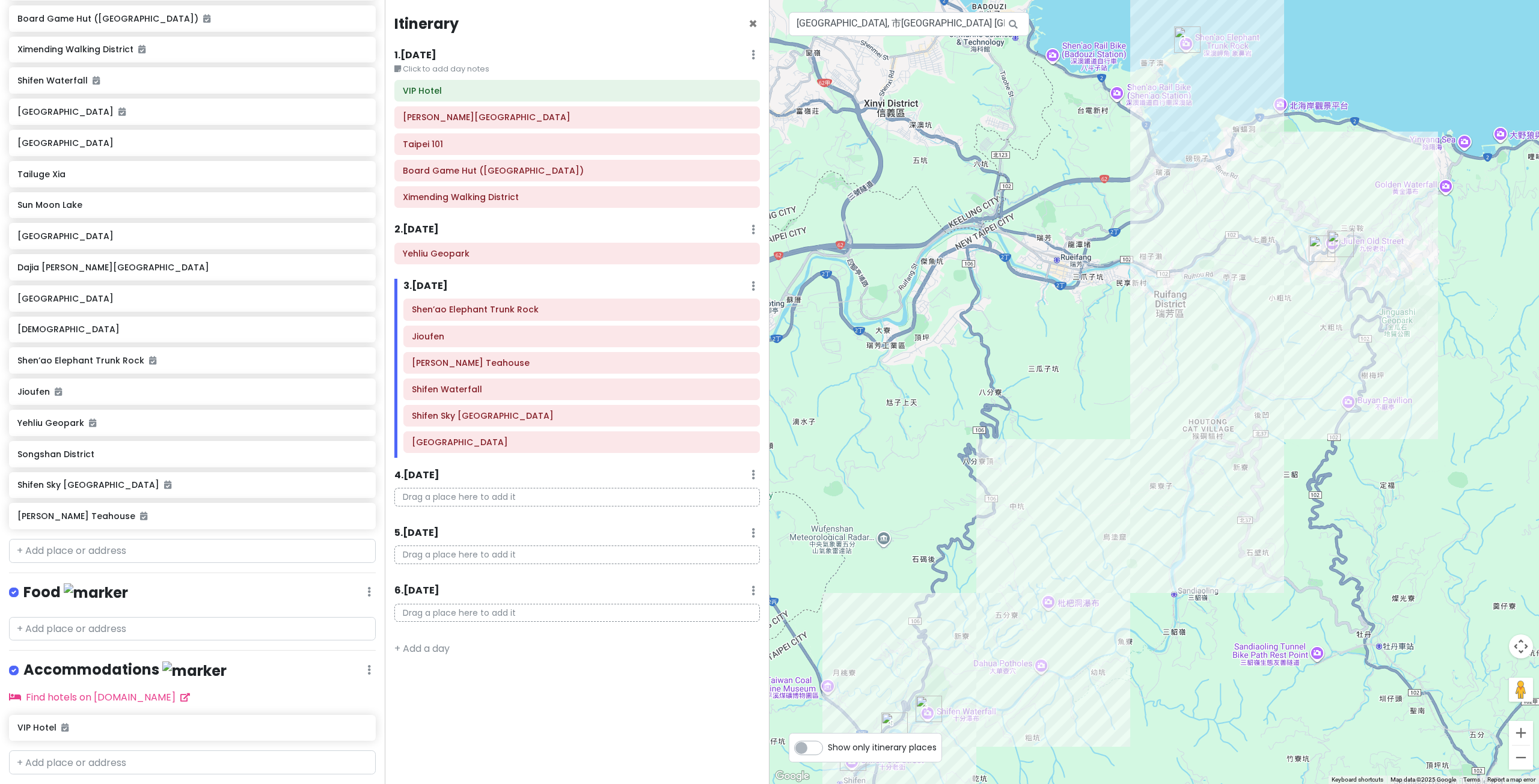
click at [1063, 351] on div at bounding box center [1154, 392] width 770 height 784
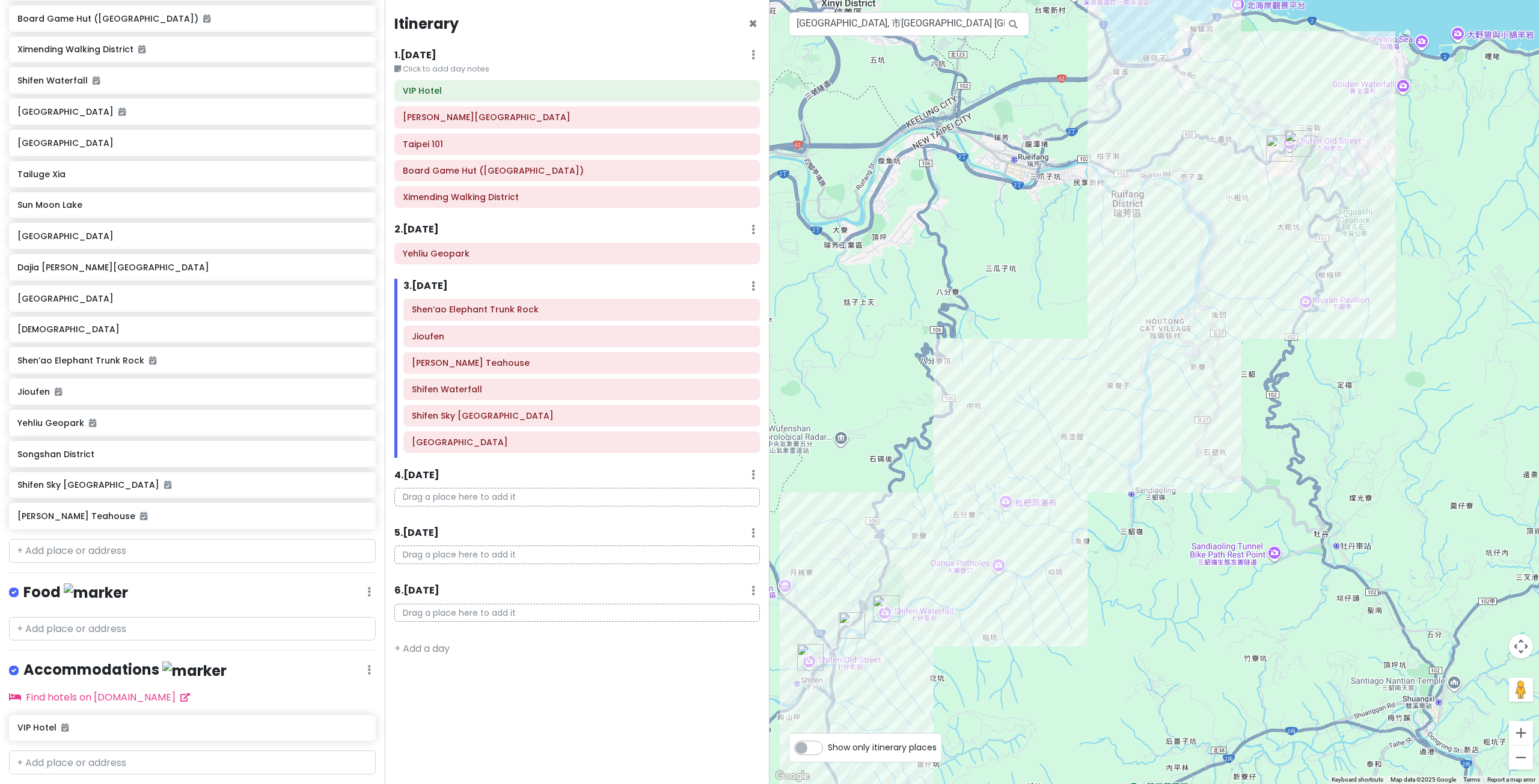
click at [1270, 407] on div at bounding box center [1154, 392] width 770 height 784
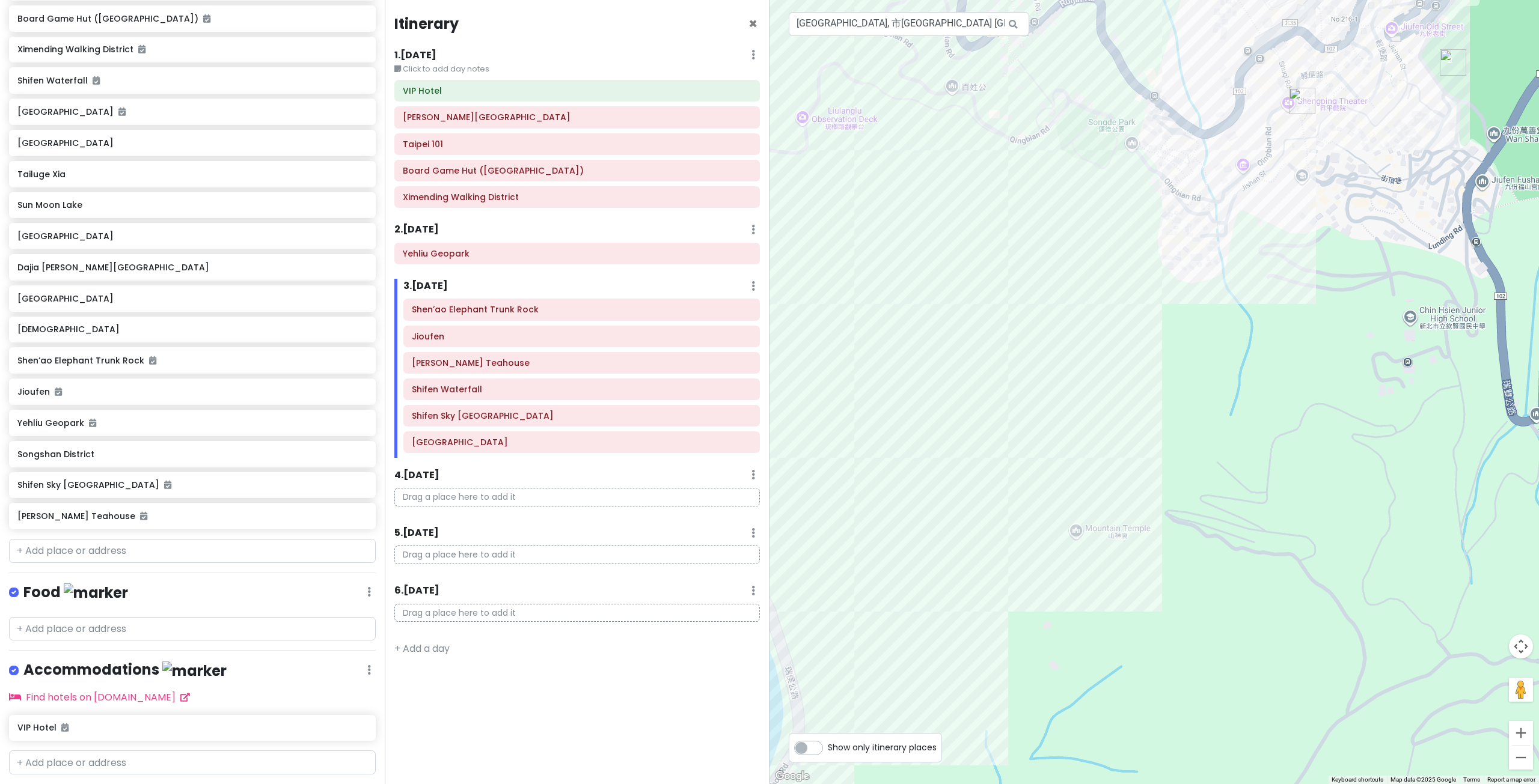
click at [1106, 428] on div at bounding box center [1154, 392] width 770 height 784
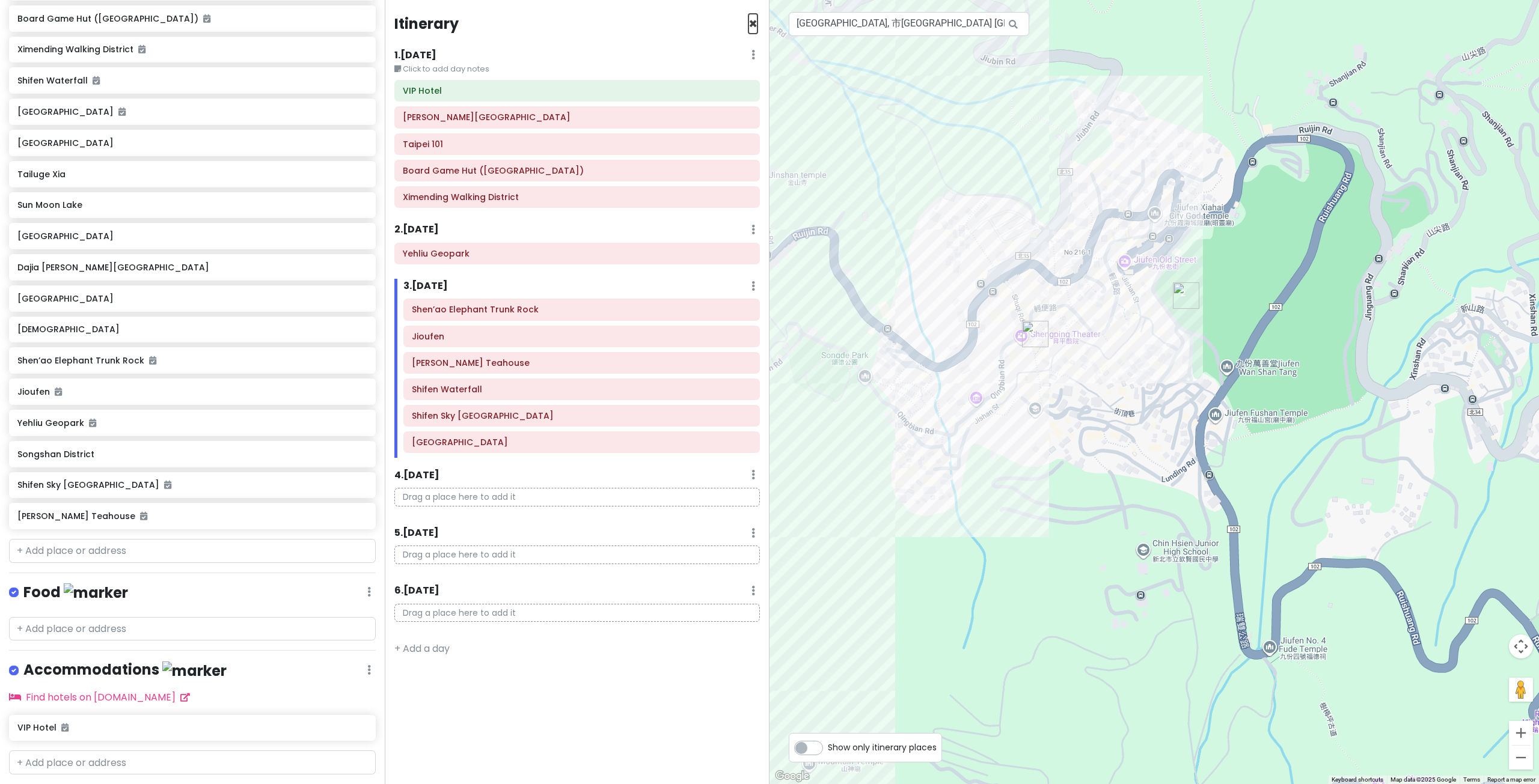
click at [752, 22] on span "×" at bounding box center [753, 23] width 9 height 20
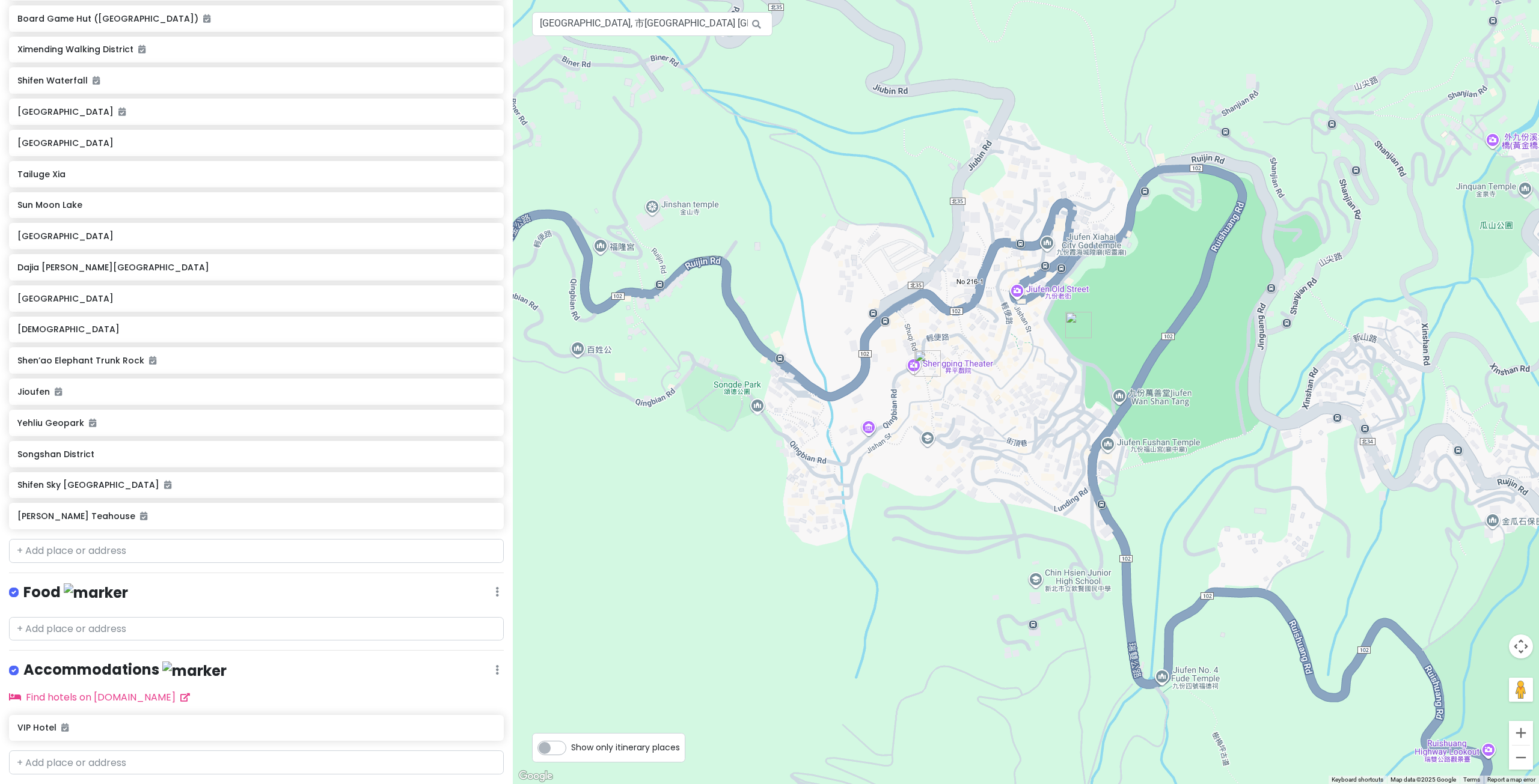
drag, startPoint x: 1029, startPoint y: 400, endPoint x: 1035, endPoint y: 412, distance: 13.4
click at [1035, 411] on div at bounding box center [1026, 392] width 1026 height 784
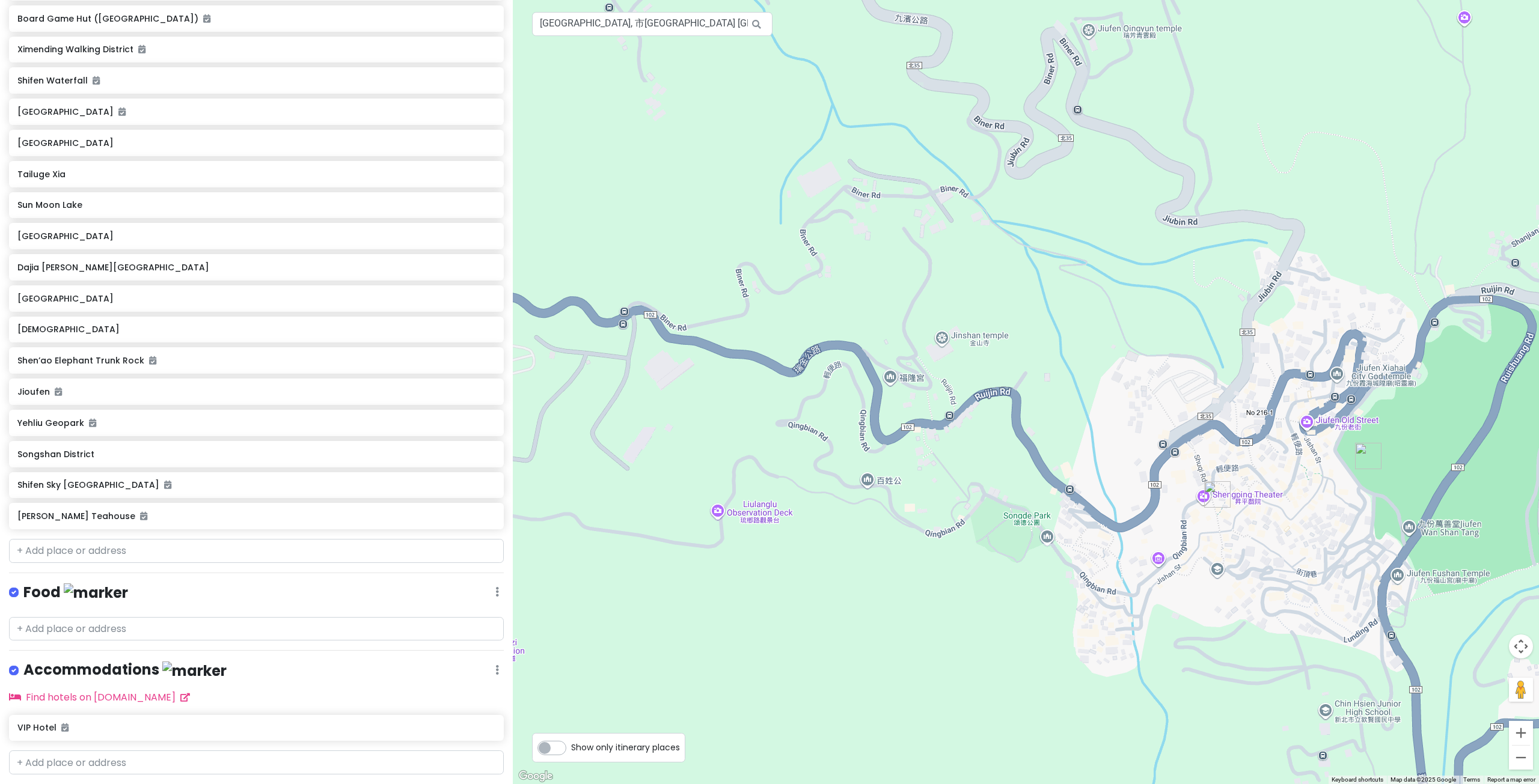
drag, startPoint x: 870, startPoint y: 411, endPoint x: 1107, endPoint y: 530, distance: 265.2
click at [1107, 530] on div at bounding box center [1026, 392] width 1026 height 784
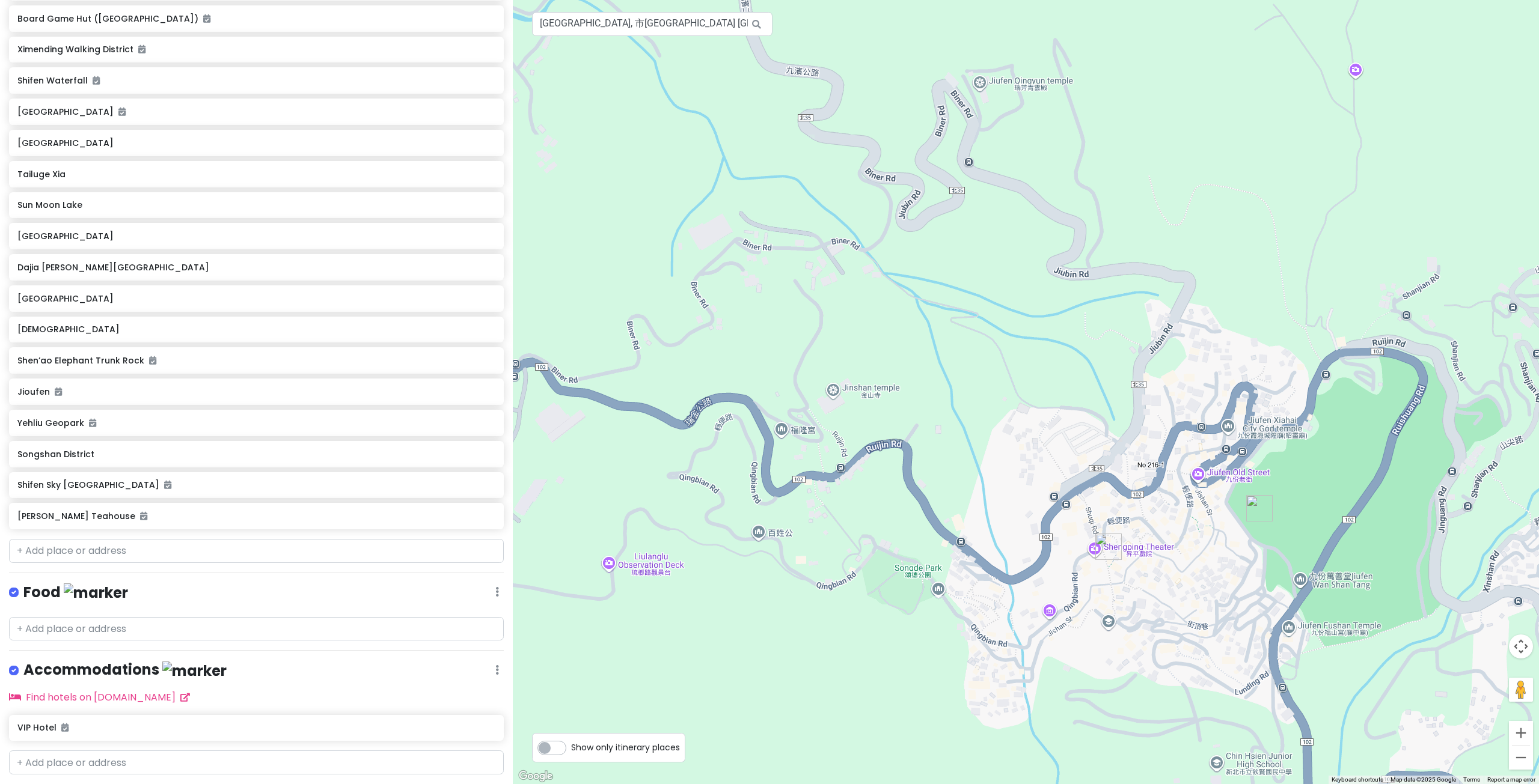
drag, startPoint x: 890, startPoint y: 353, endPoint x: 884, endPoint y: 352, distance: 6.1
click at [886, 352] on div at bounding box center [1026, 392] width 1026 height 784
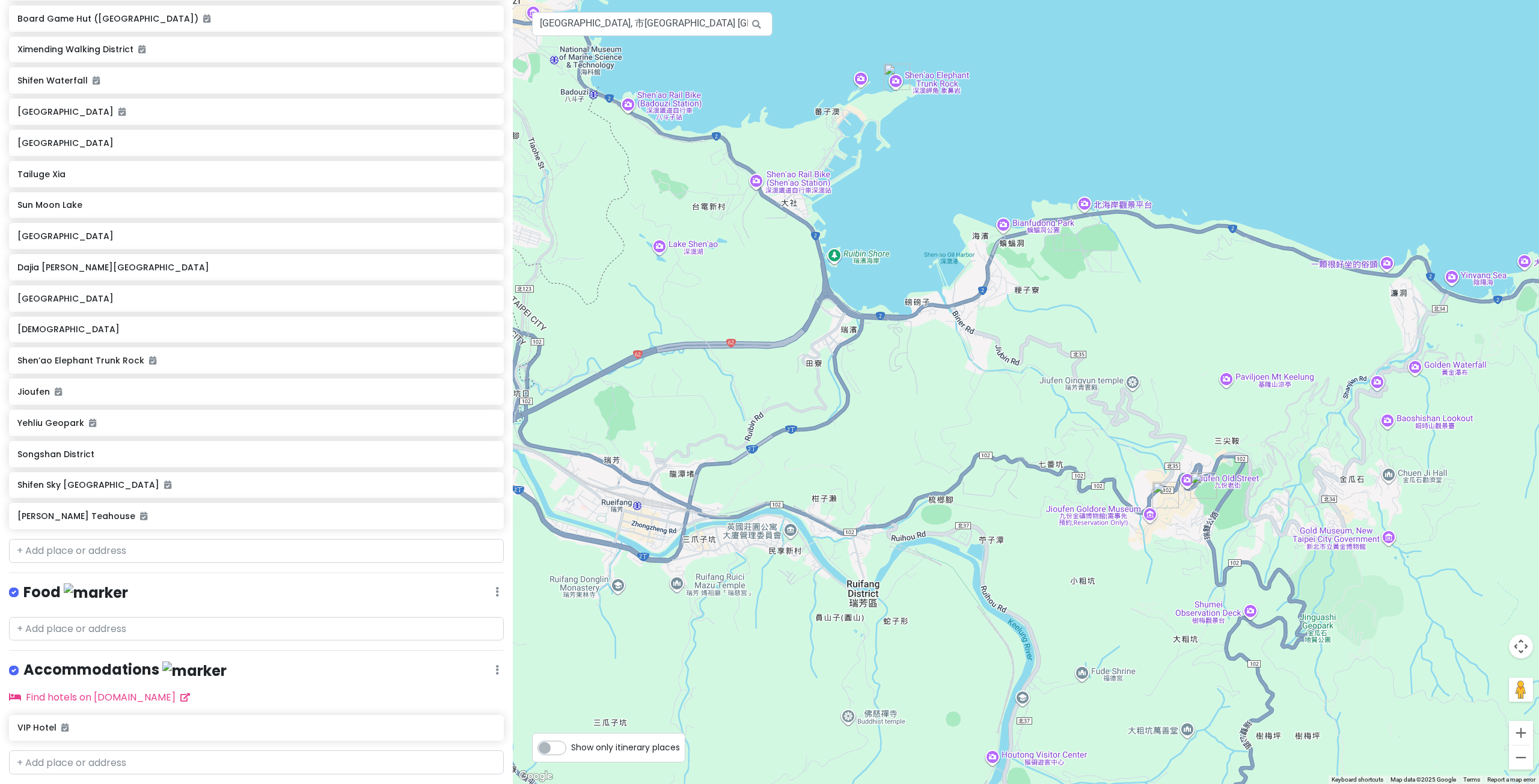
drag, startPoint x: 684, startPoint y: 298, endPoint x: 939, endPoint y: 394, distance: 272.5
click at [949, 398] on div at bounding box center [1026, 392] width 1026 height 784
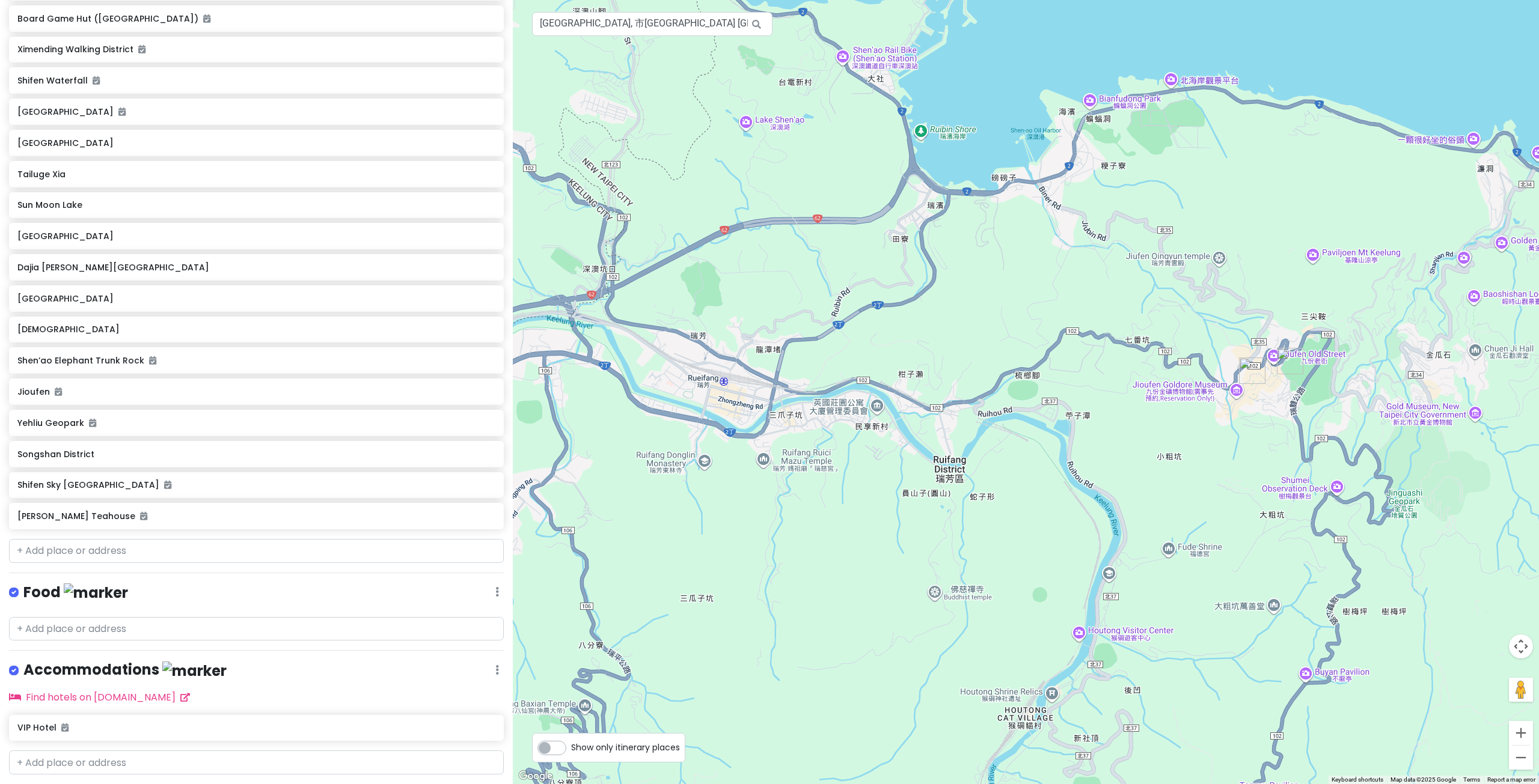
drag, startPoint x: 812, startPoint y: 351, endPoint x: 871, endPoint y: 255, distance: 112.7
click at [871, 255] on div at bounding box center [1026, 392] width 1026 height 784
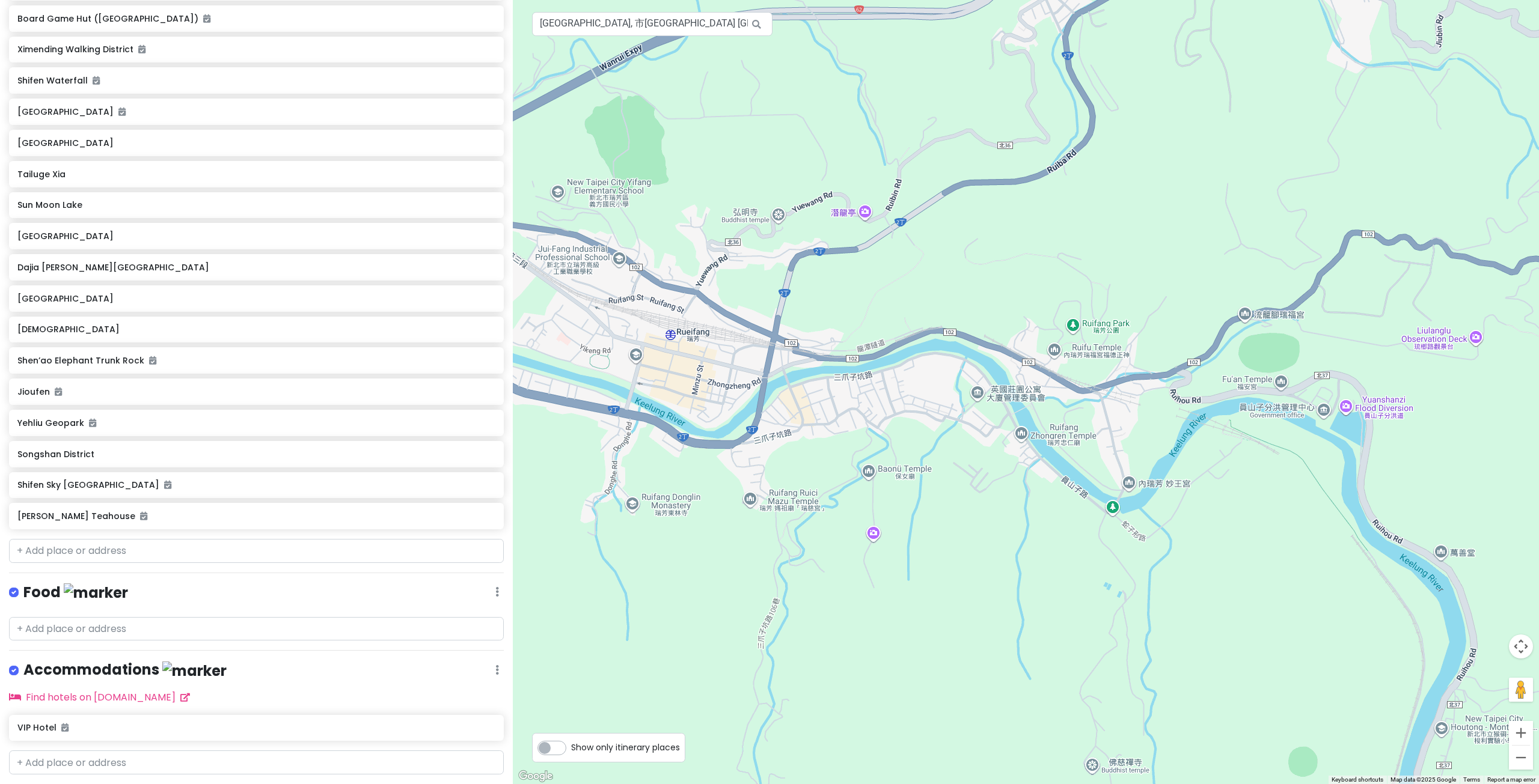
drag, startPoint x: 665, startPoint y: 452, endPoint x: 956, endPoint y: 315, distance: 321.6
click at [917, 331] on div at bounding box center [1026, 392] width 1026 height 784
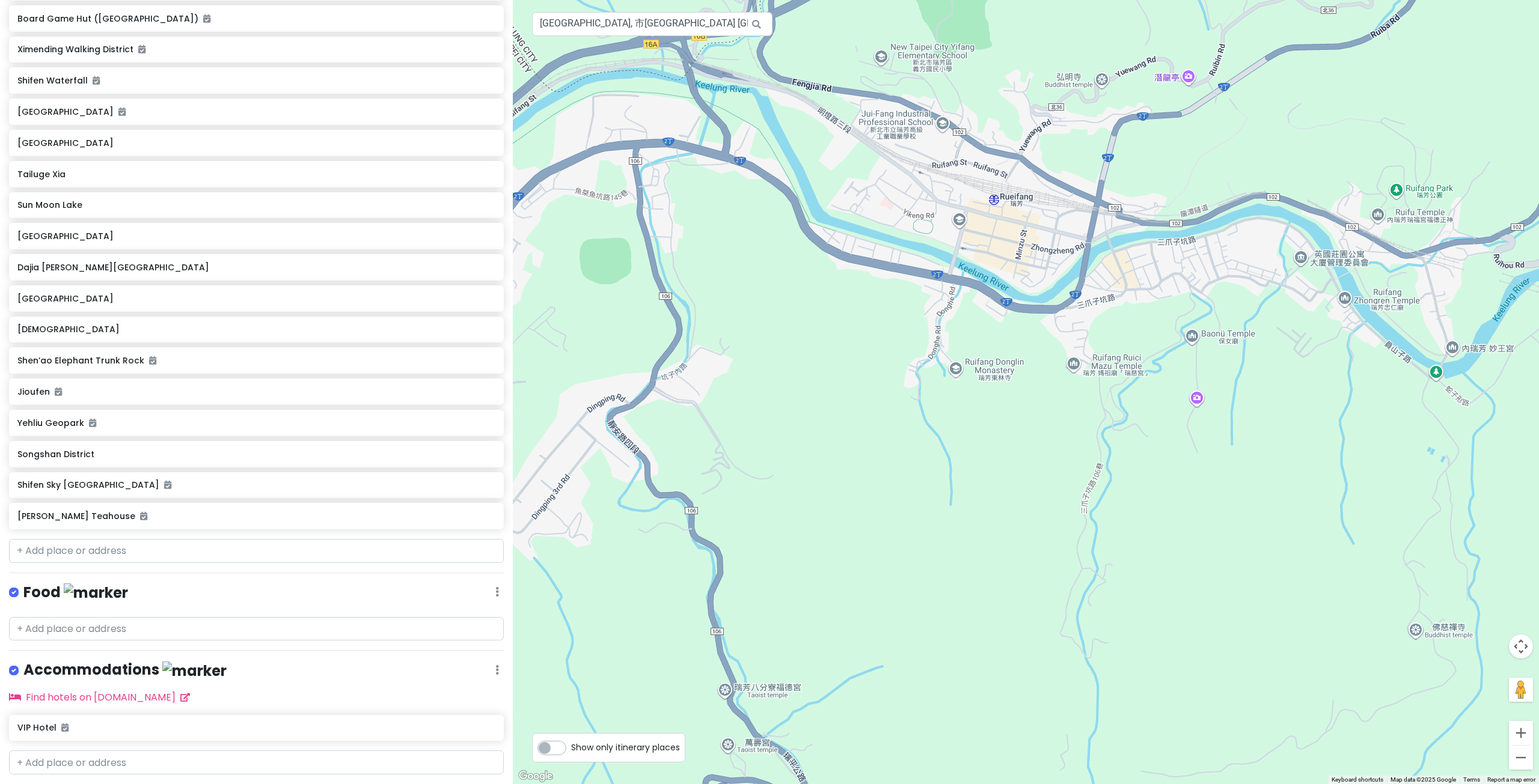
click at [1010, 204] on div at bounding box center [1026, 392] width 1026 height 784
drag, startPoint x: 1073, startPoint y: 285, endPoint x: 1086, endPoint y: 377, distance: 92.9
click at [1086, 365] on div at bounding box center [1026, 392] width 1026 height 784
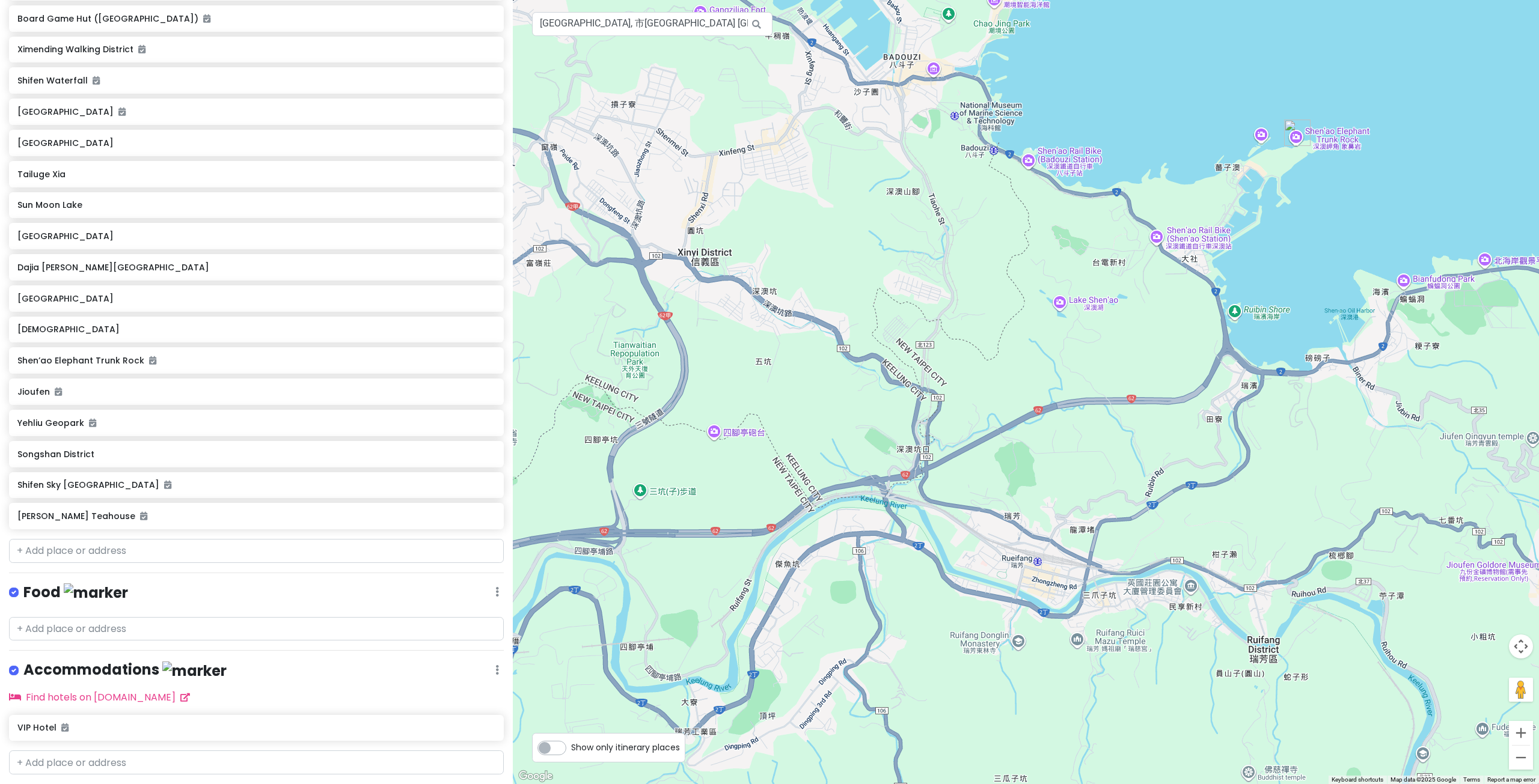
drag, startPoint x: 1002, startPoint y: 277, endPoint x: 1029, endPoint y: 368, distance: 94.9
click at [1028, 365] on div at bounding box center [1026, 392] width 1026 height 784
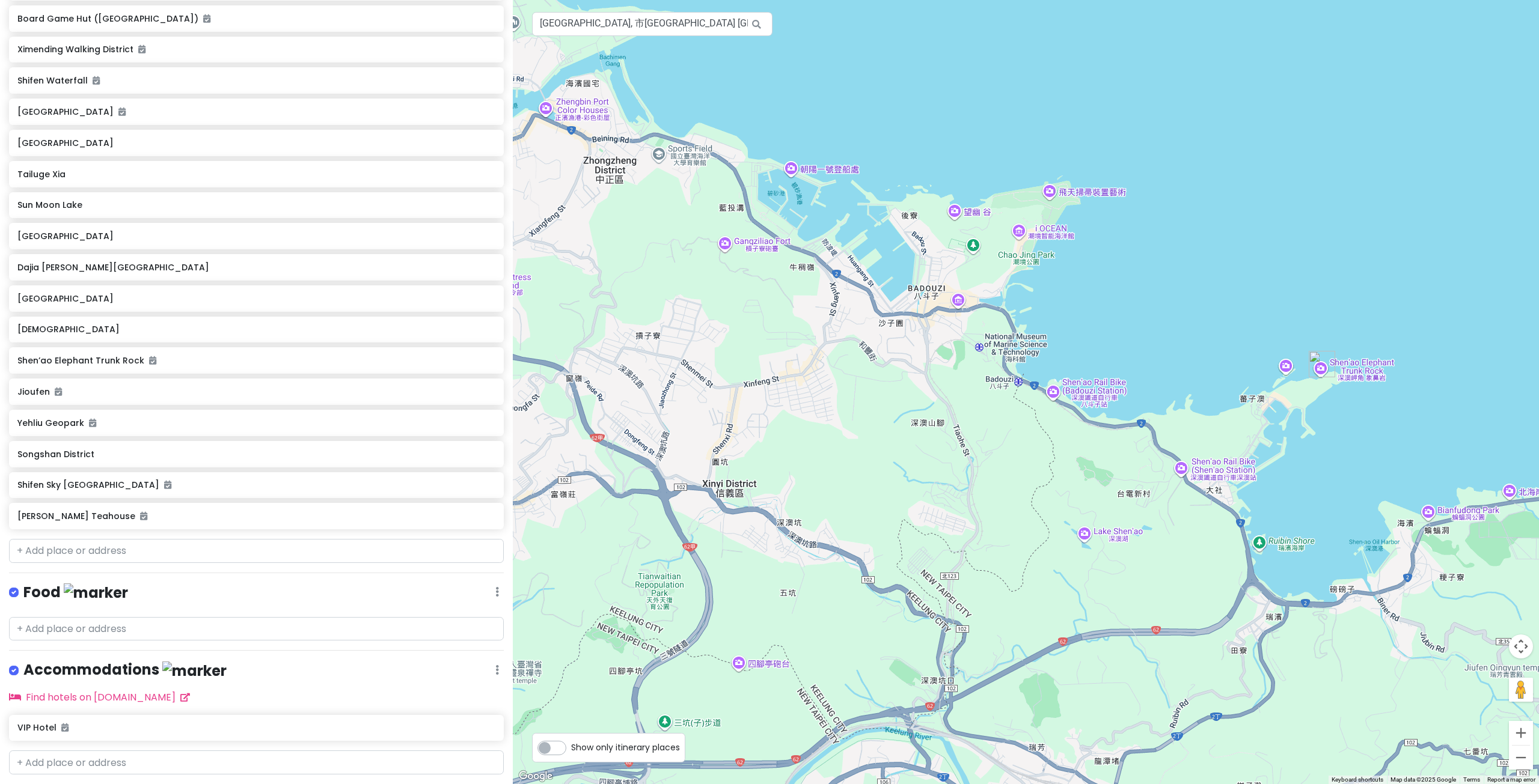
drag, startPoint x: 1025, startPoint y: 330, endPoint x: 990, endPoint y: 348, distance: 39.4
click at [990, 348] on div at bounding box center [1026, 392] width 1026 height 784
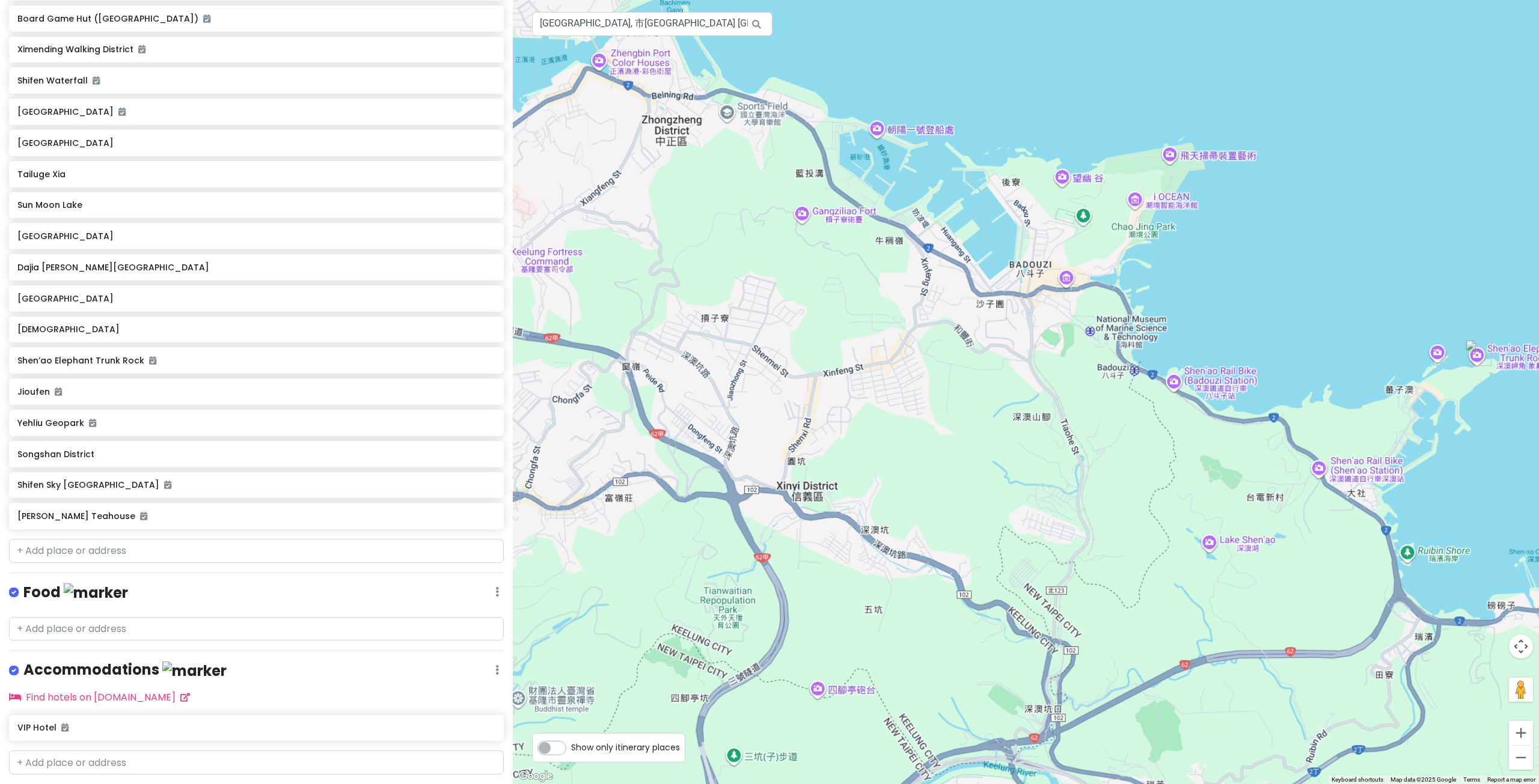
drag, startPoint x: 782, startPoint y: 336, endPoint x: 813, endPoint y: 373, distance: 48.3
click at [811, 371] on div at bounding box center [1026, 392] width 1026 height 784
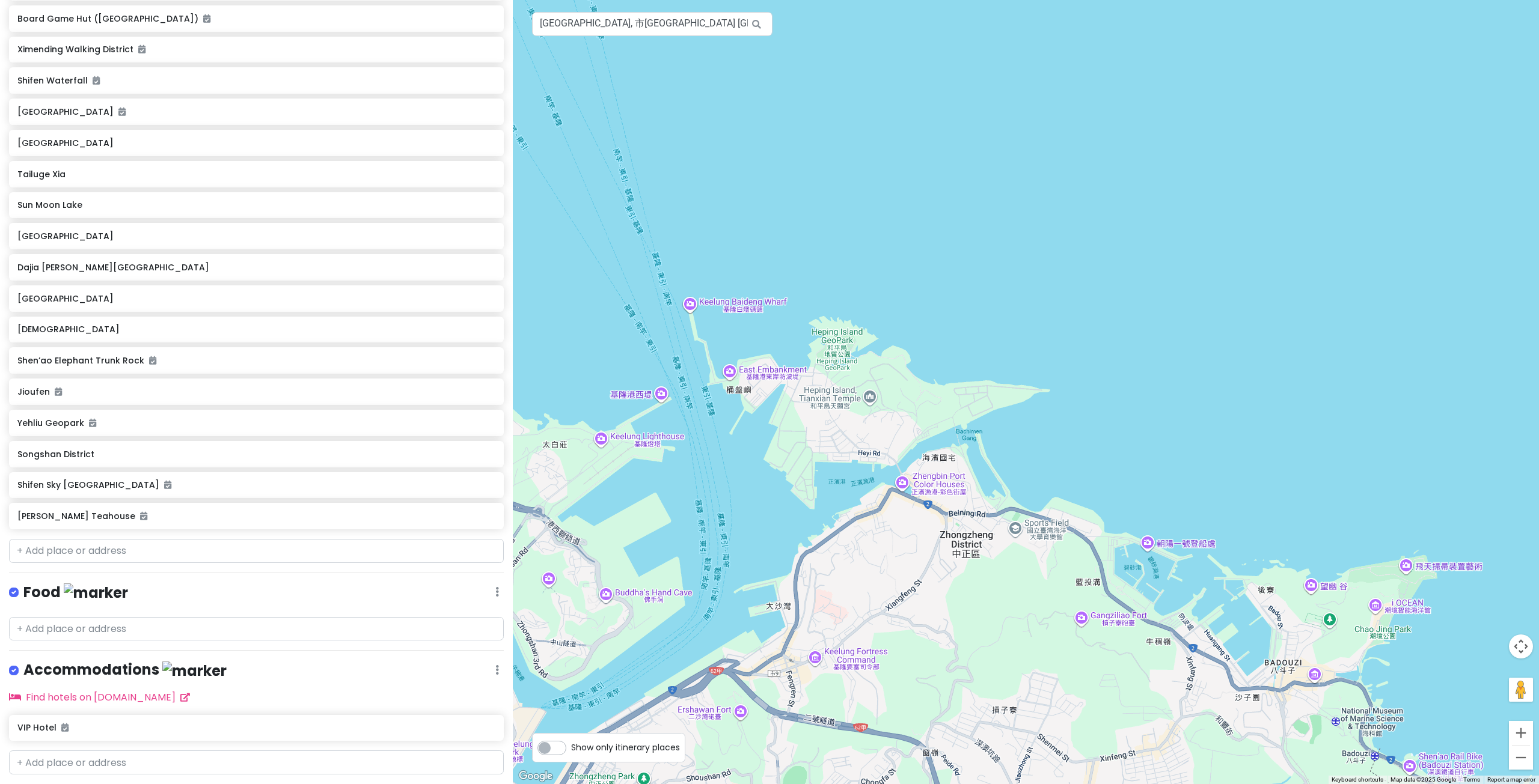
click at [986, 405] on div at bounding box center [1026, 392] width 1026 height 784
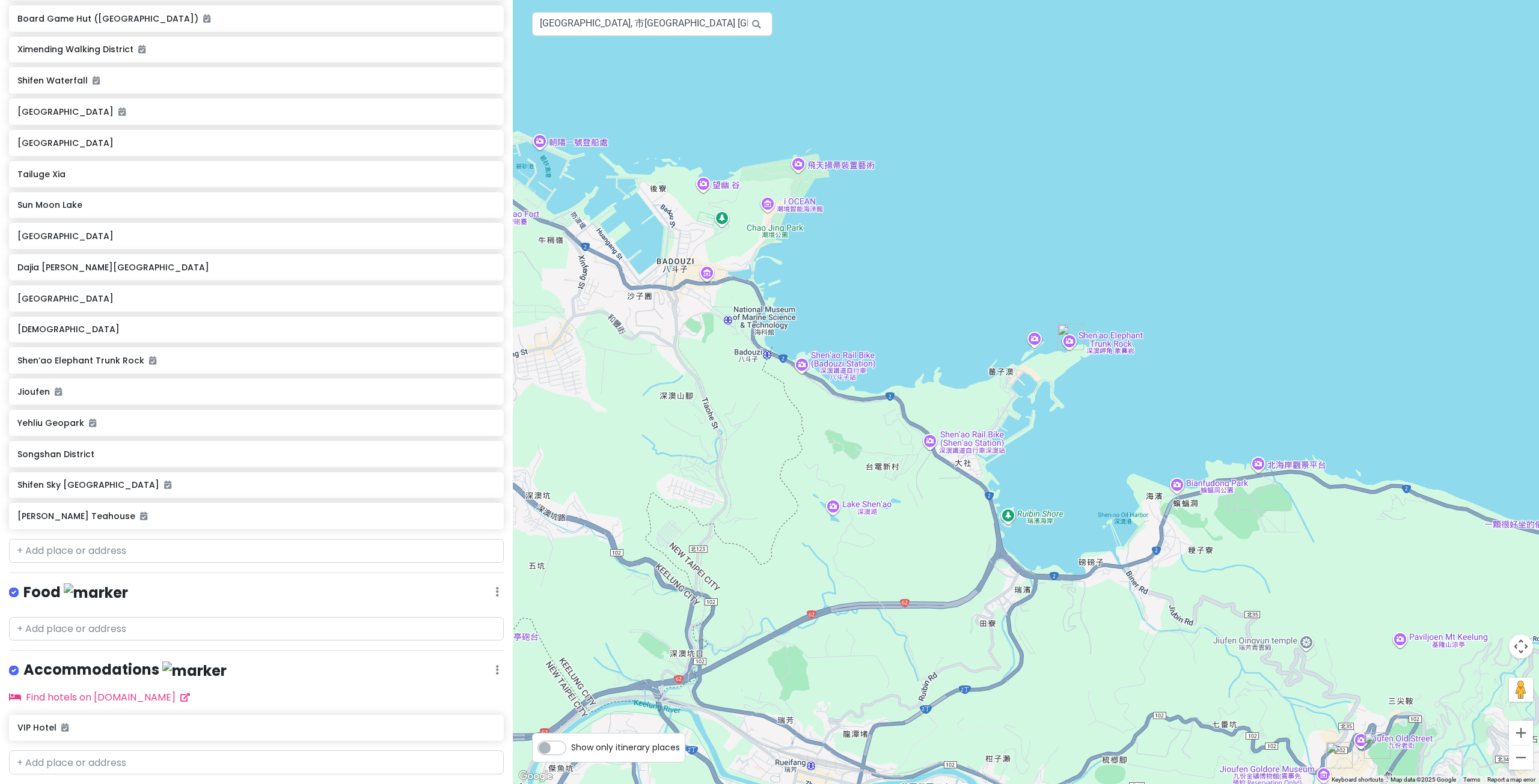
click at [1058, 390] on div at bounding box center [1026, 392] width 1026 height 784
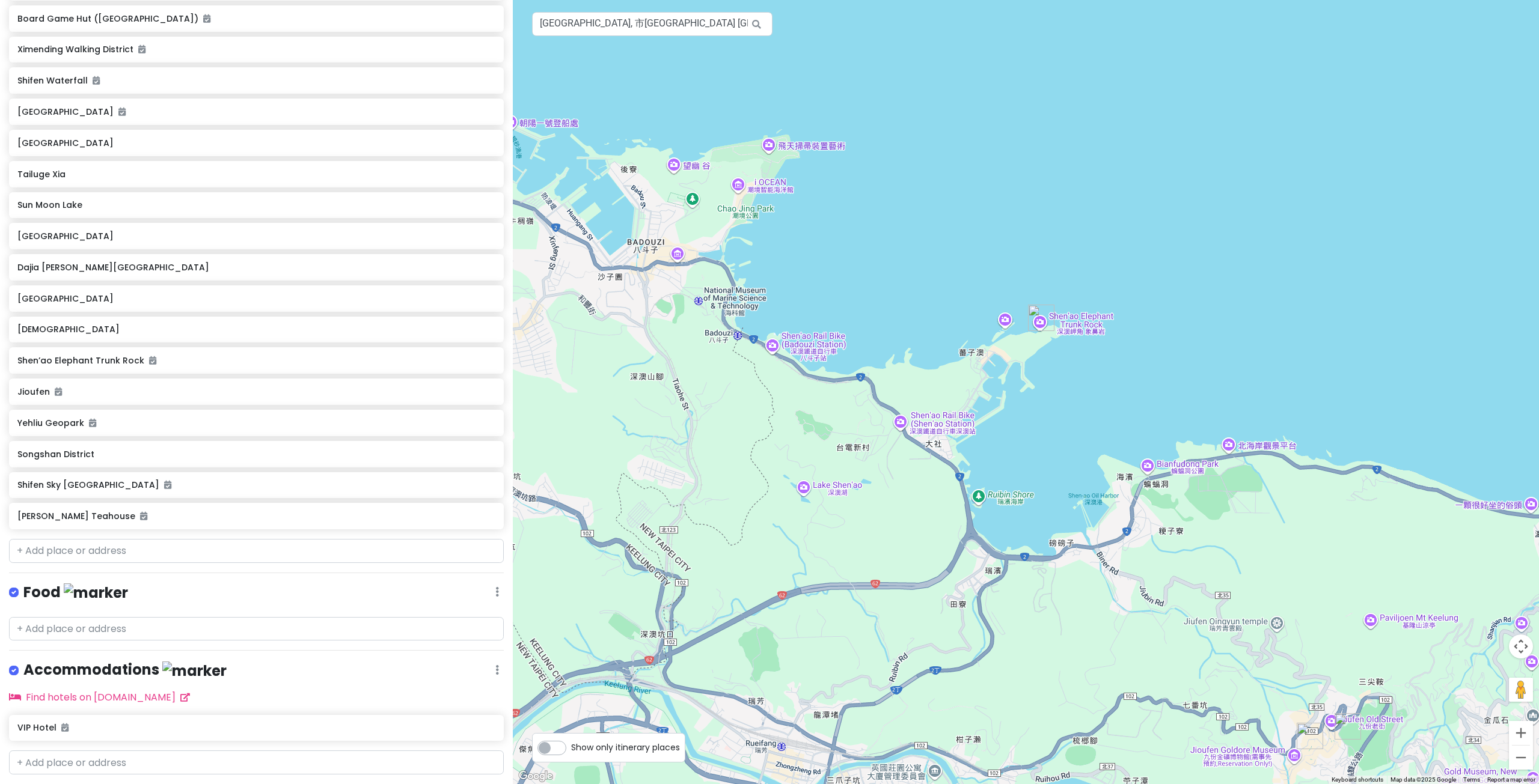
click at [1056, 316] on div at bounding box center [1026, 392] width 1026 height 784
click at [1076, 323] on div at bounding box center [1026, 392] width 1026 height 784
click at [1044, 319] on img "Shen’ao Elephant Trunk Rock" at bounding box center [1041, 317] width 26 height 26
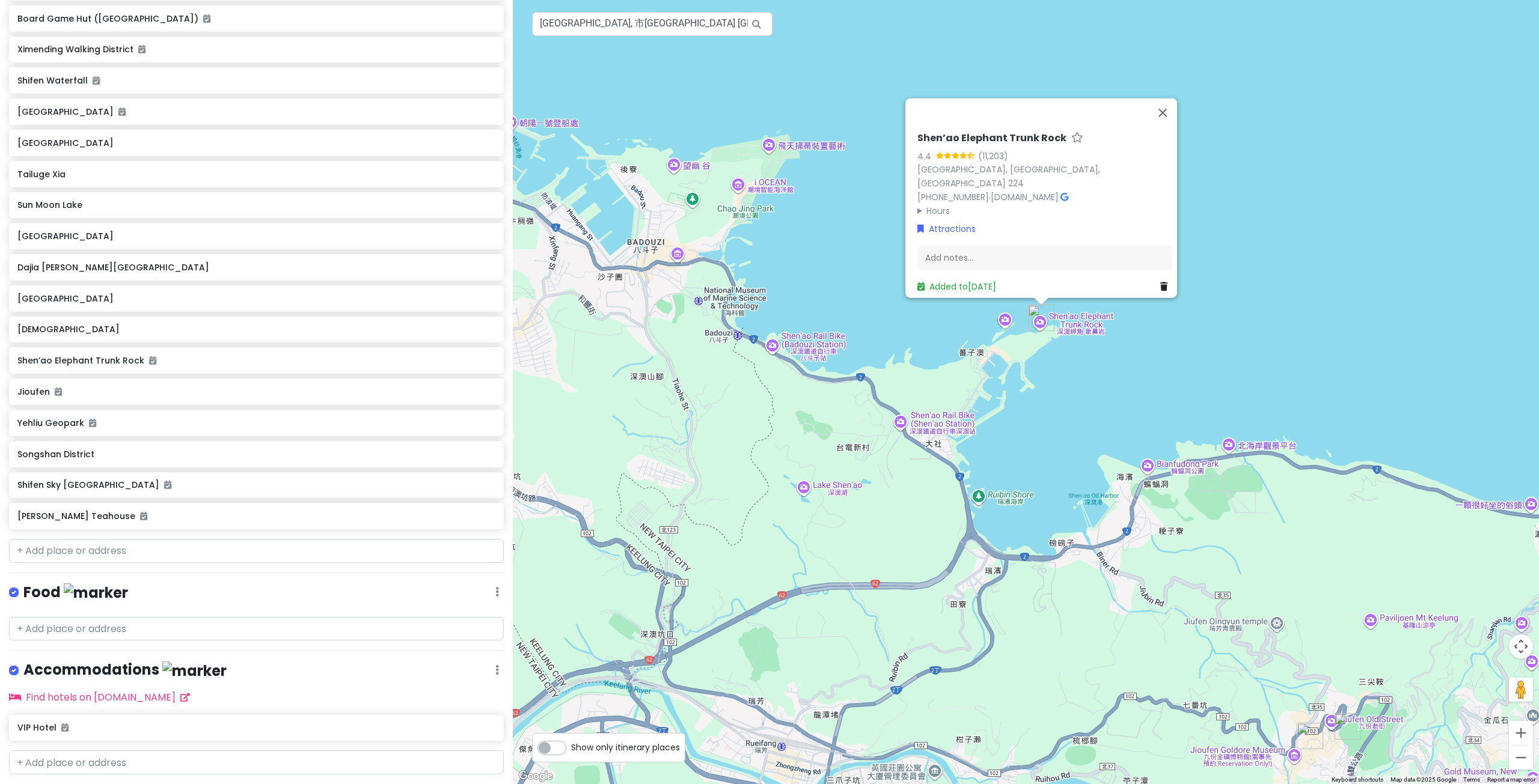
click at [997, 144] on h6 "Shen’ao Elephant Trunk Rock" at bounding box center [991, 138] width 149 height 13
click at [1008, 175] on link "[GEOGRAPHIC_DATA], [GEOGRAPHIC_DATA], [GEOGRAPHIC_DATA] 224" at bounding box center [1008, 176] width 183 height 26
click at [1171, 121] on button "Close" at bounding box center [1162, 112] width 29 height 29
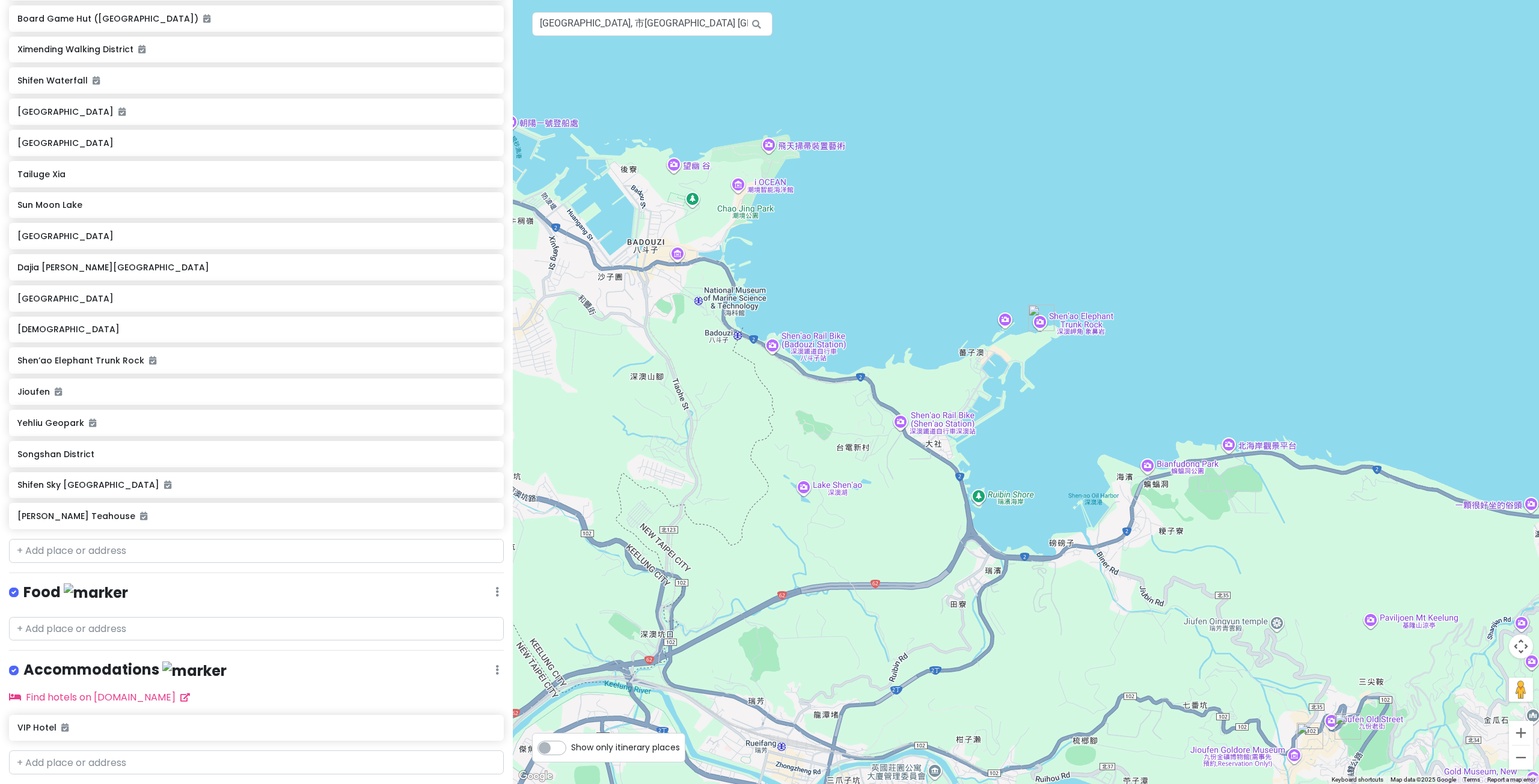
drag, startPoint x: 893, startPoint y: 225, endPoint x: 1067, endPoint y: 224, distance: 174.0
click at [1048, 226] on div "To navigate, press the arrow keys." at bounding box center [1026, 392] width 1026 height 784
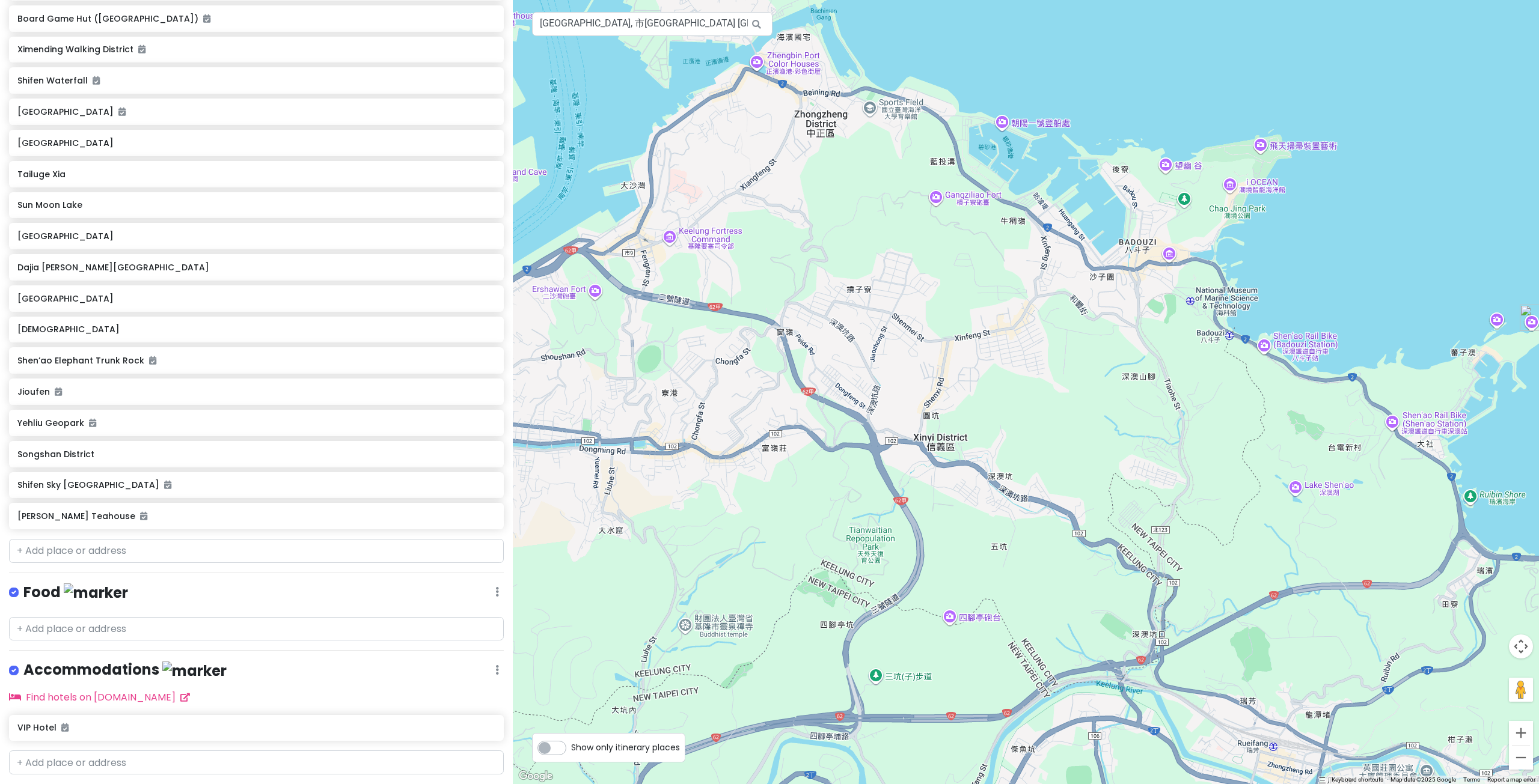
drag, startPoint x: 983, startPoint y: 254, endPoint x: 1003, endPoint y: 302, distance: 52.0
click at [1002, 298] on div at bounding box center [1026, 392] width 1026 height 784
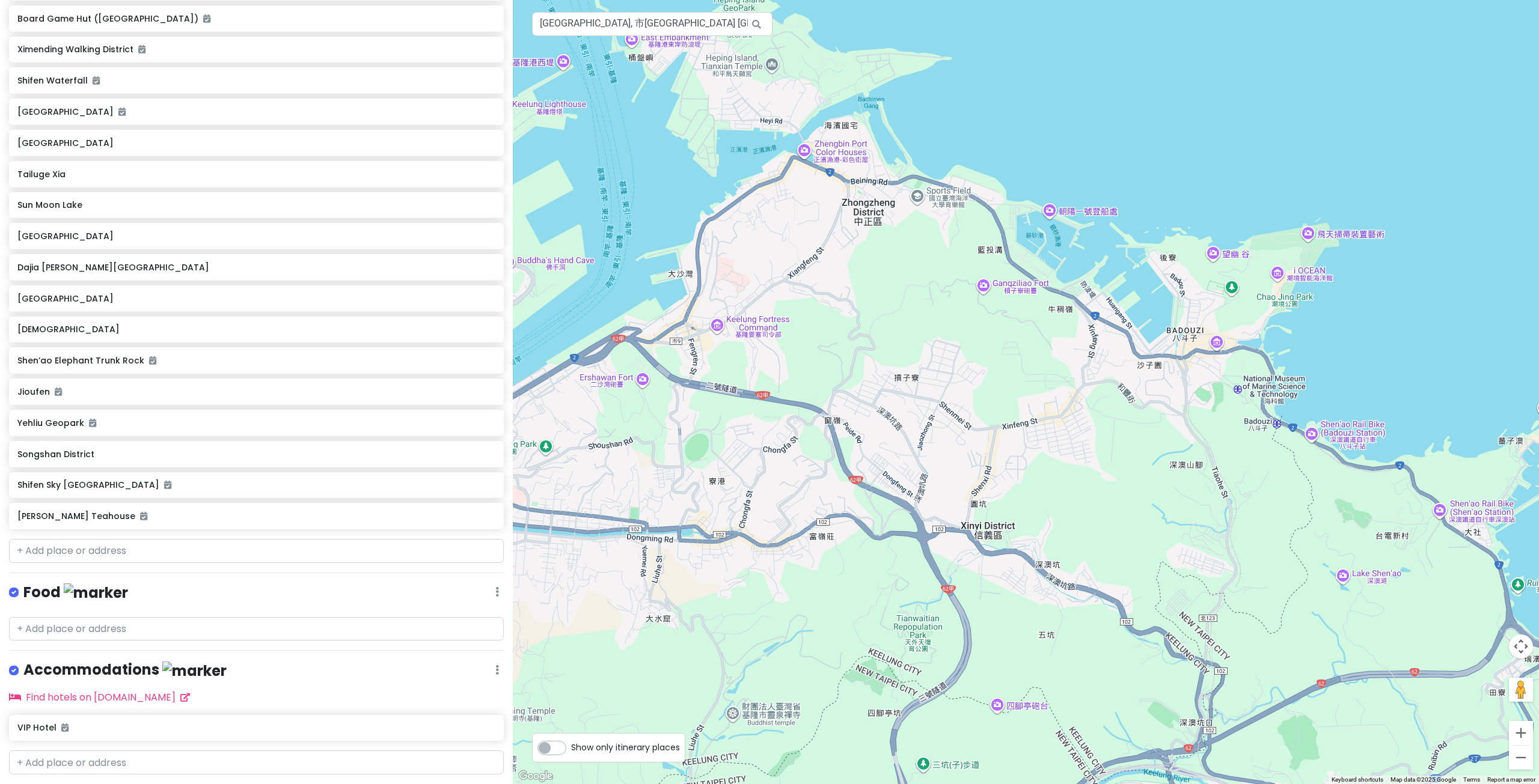
drag, startPoint x: 944, startPoint y: 285, endPoint x: 960, endPoint y: 310, distance: 29.7
click at [960, 309] on div at bounding box center [1026, 392] width 1026 height 784
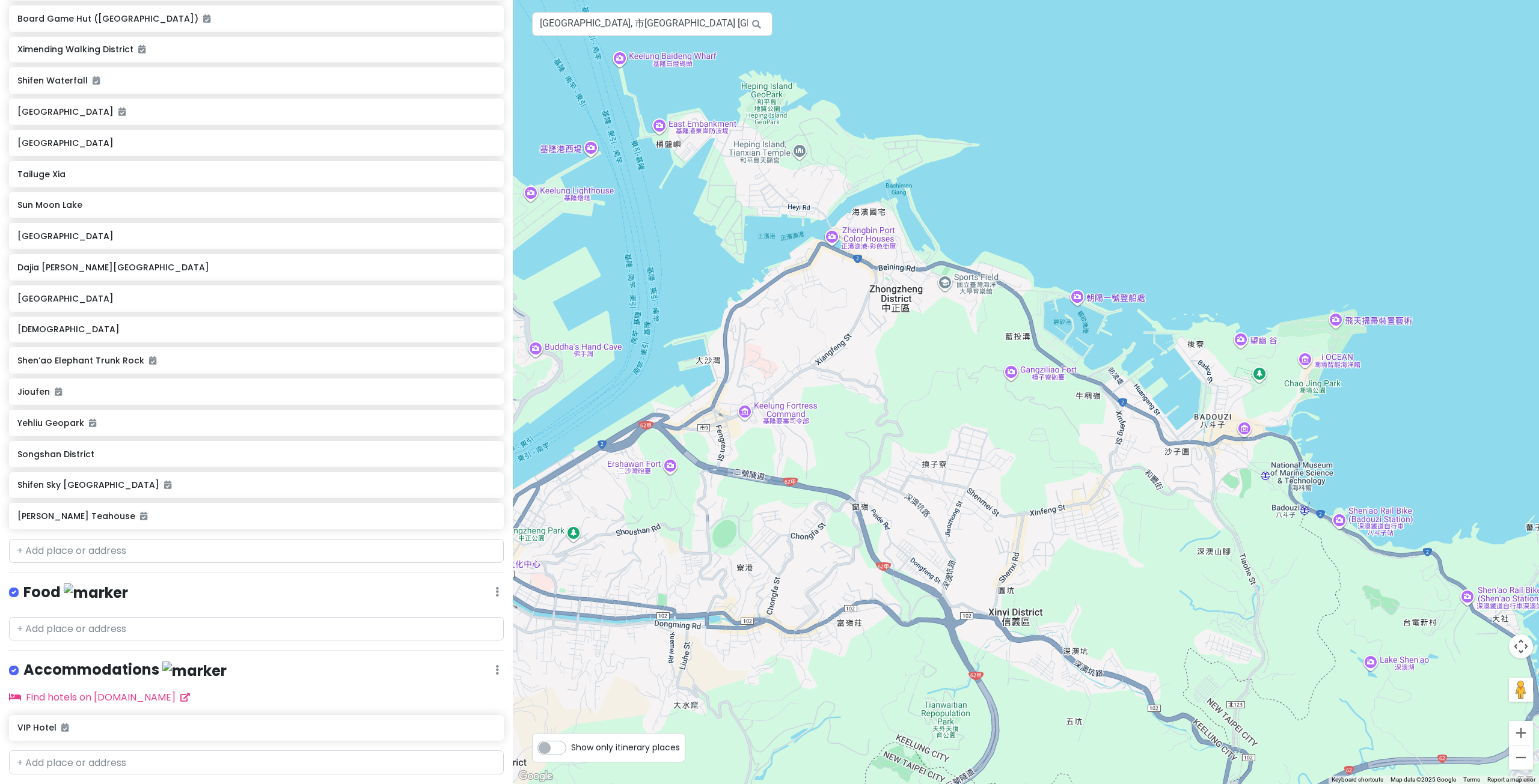
drag, startPoint x: 924, startPoint y: 316, endPoint x: 851, endPoint y: 261, distance: 91.4
click at [873, 278] on div at bounding box center [1026, 392] width 1026 height 784
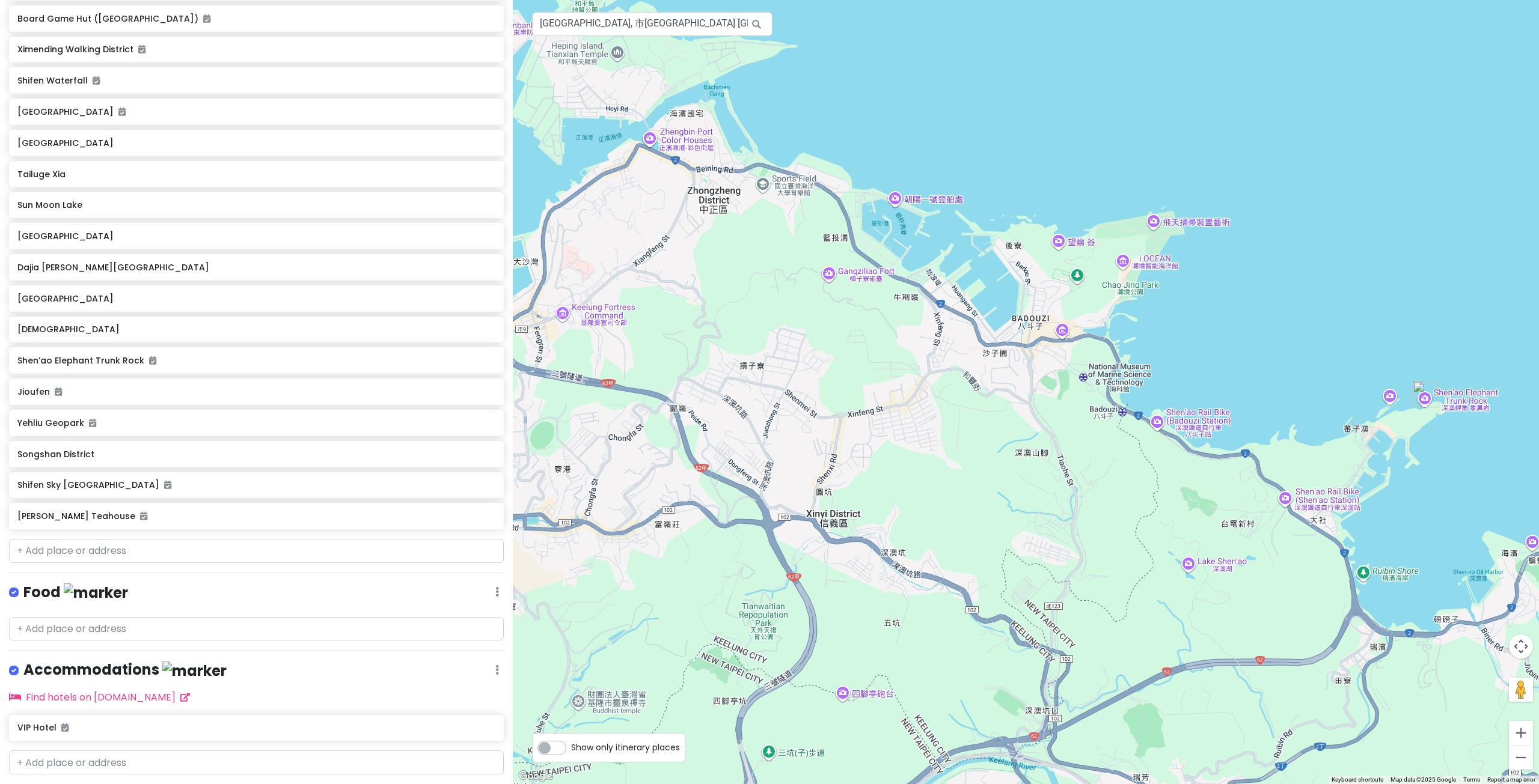
drag, startPoint x: 1028, startPoint y: 407, endPoint x: 943, endPoint y: 379, distance: 89.5
click at [944, 381] on div at bounding box center [1026, 392] width 1026 height 784
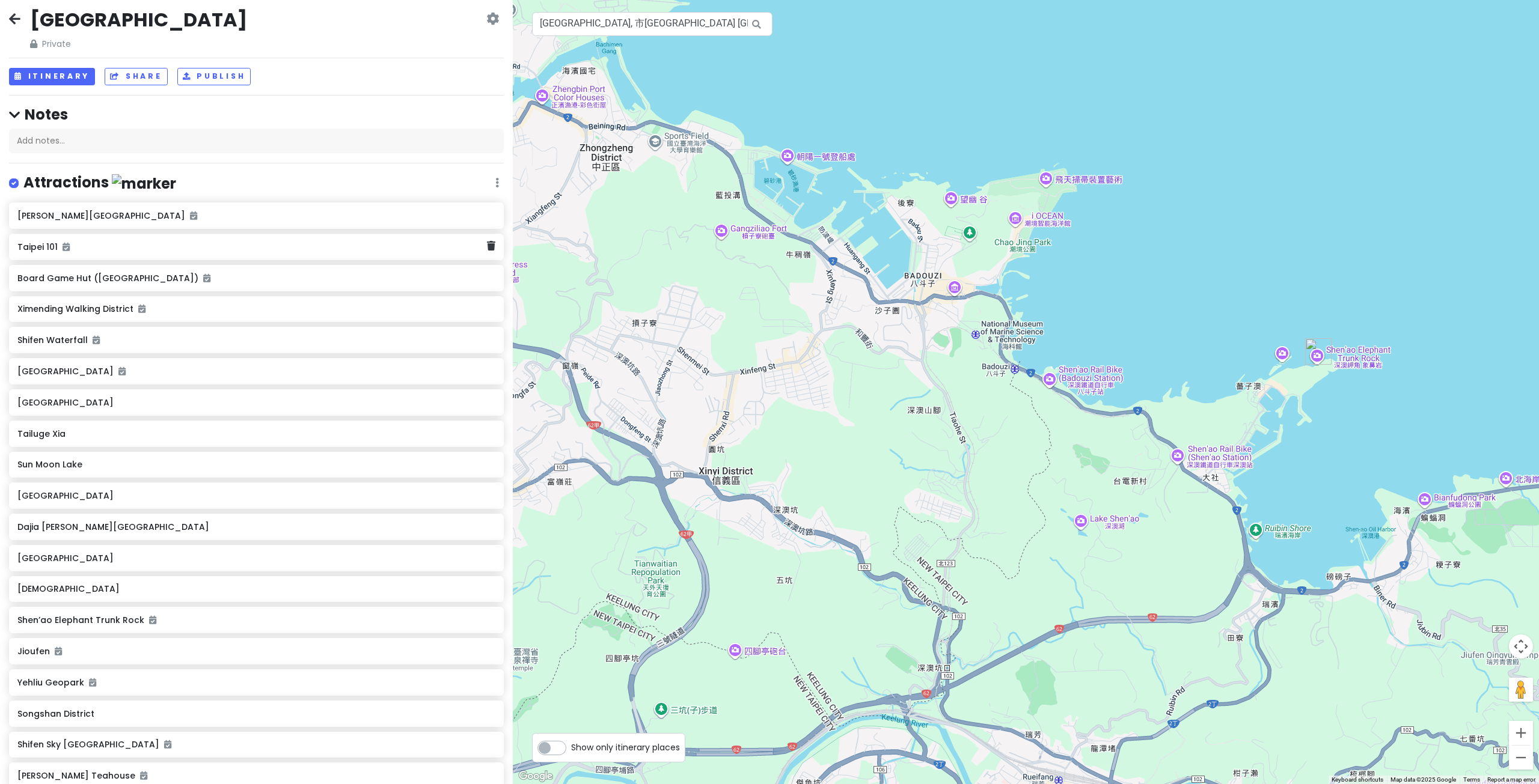
scroll to position [0, 0]
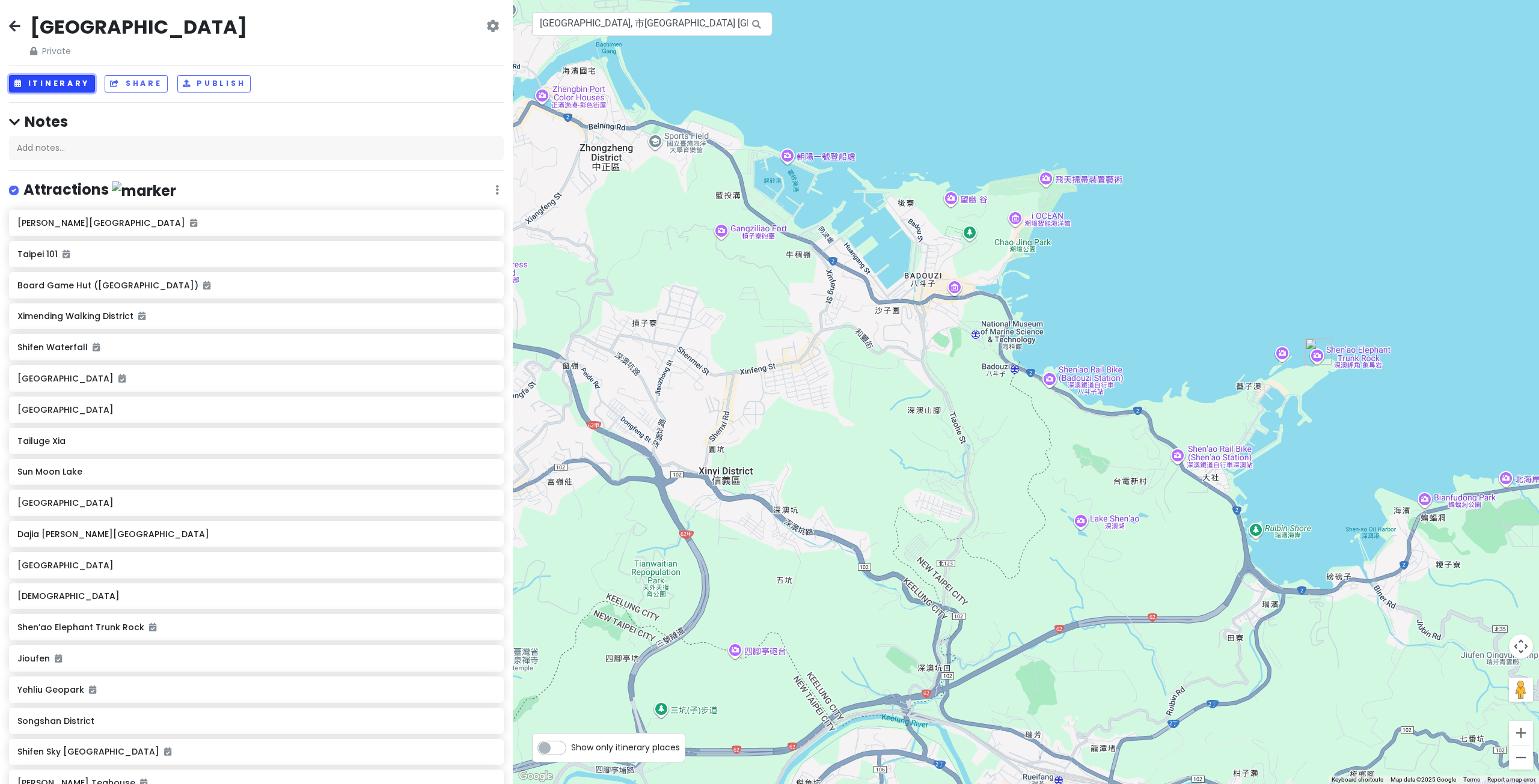
click at [69, 82] on button "Itinerary" at bounding box center [51, 84] width 86 height 18
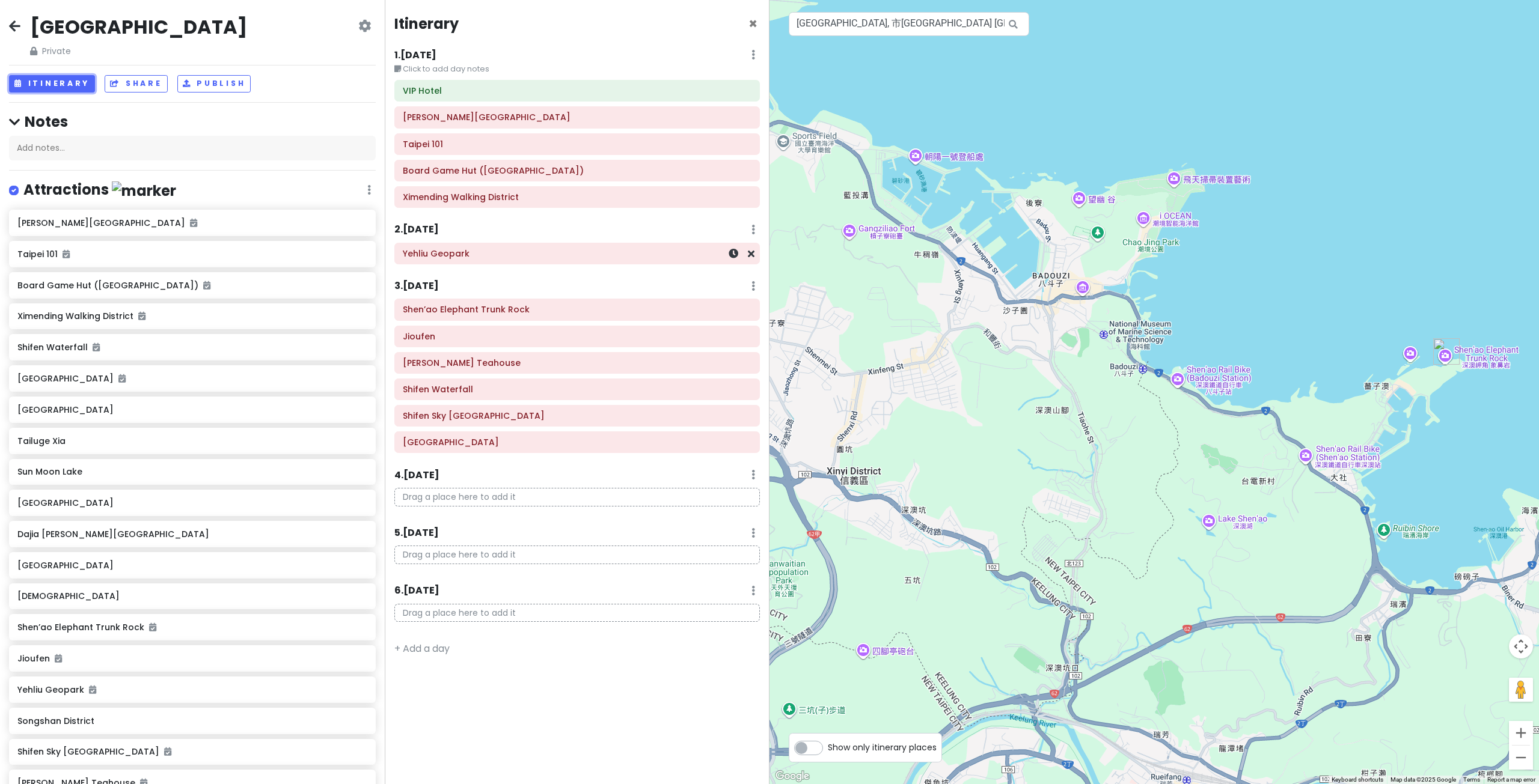
click at [577, 262] on div "Yehliu Geopark" at bounding box center [577, 254] width 364 height 20
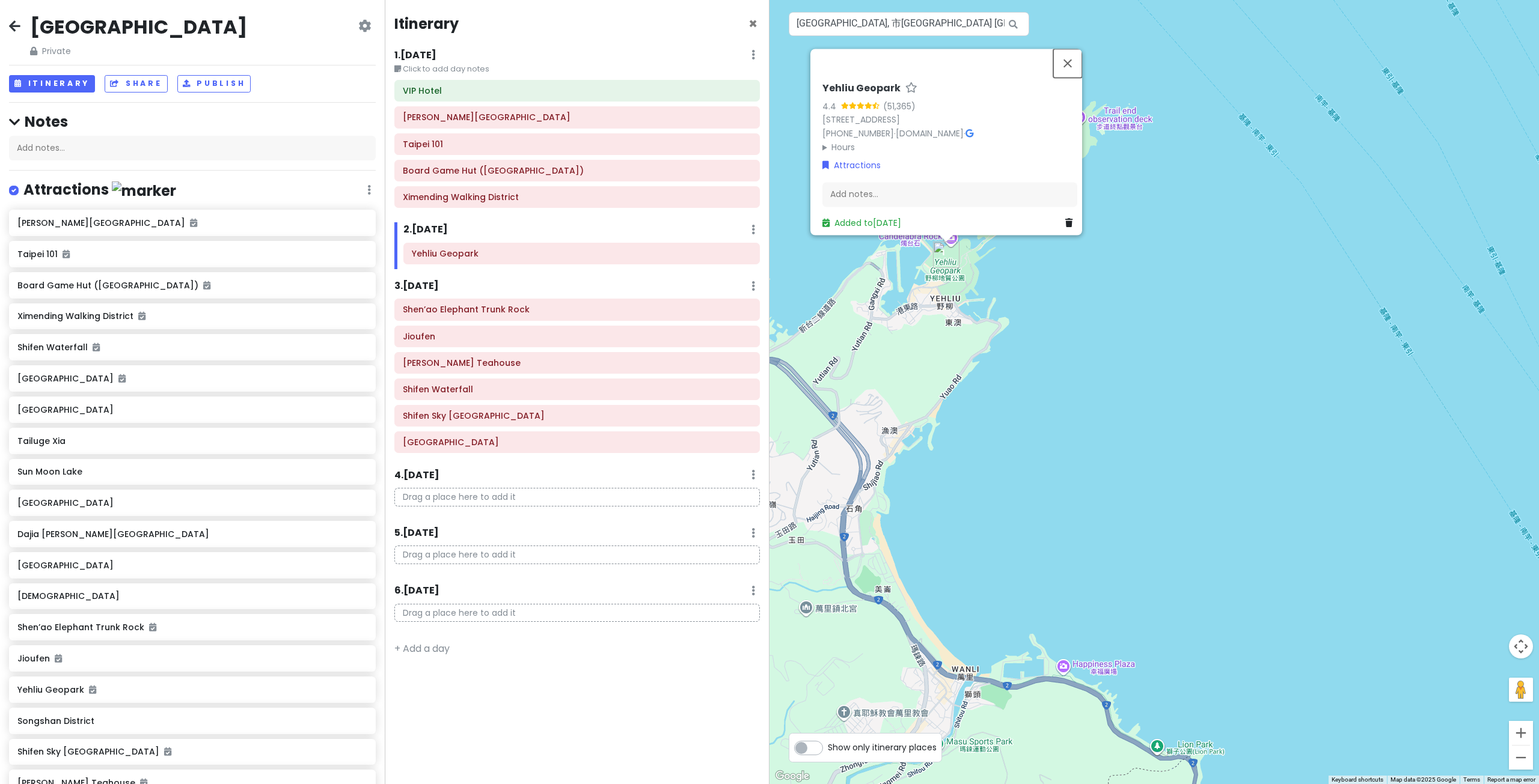
click at [1071, 53] on button "Close" at bounding box center [1067, 63] width 29 height 29
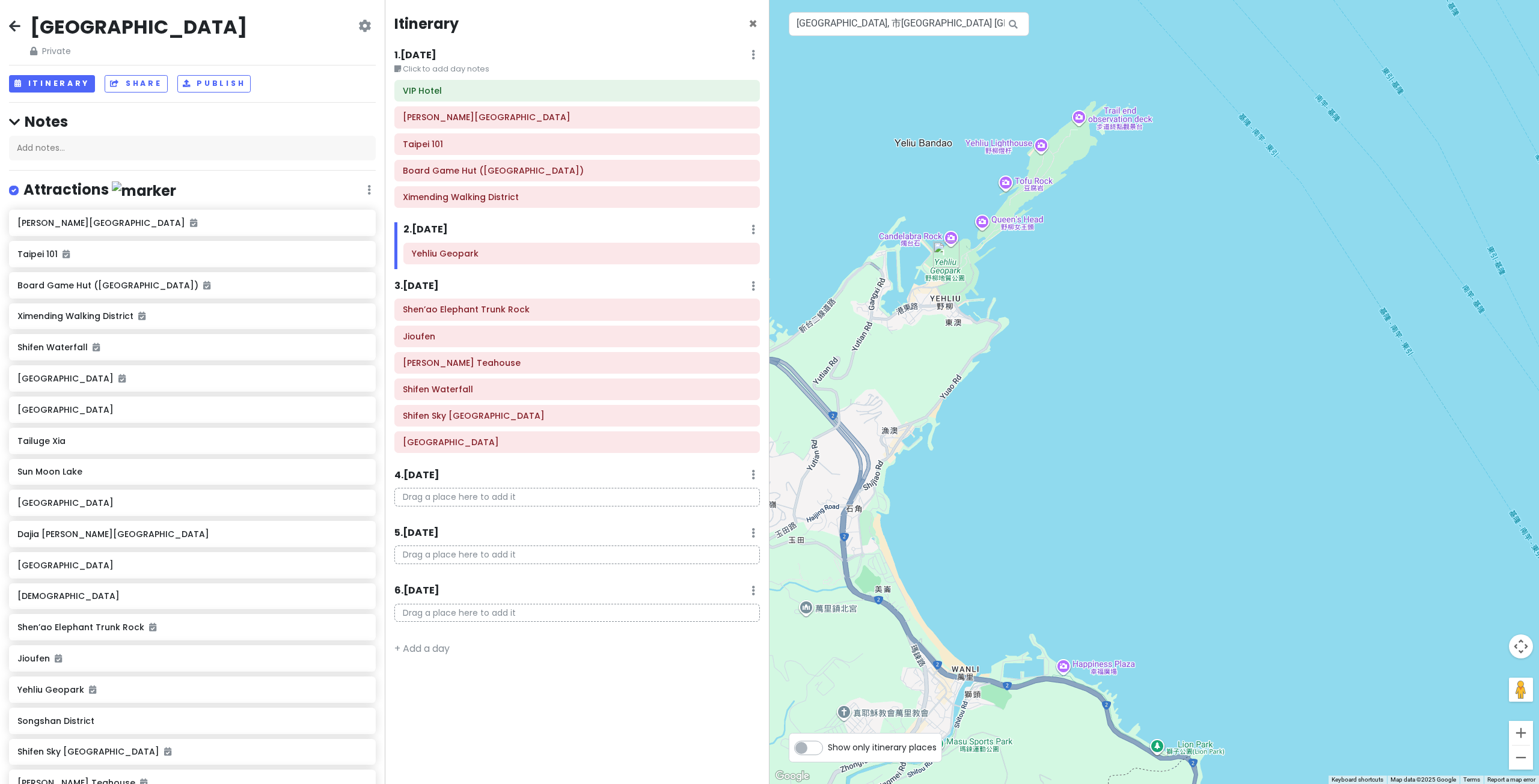
drag, startPoint x: 912, startPoint y: 354, endPoint x: 963, endPoint y: 415, distance: 79.5
click at [961, 413] on div at bounding box center [1154, 392] width 770 height 784
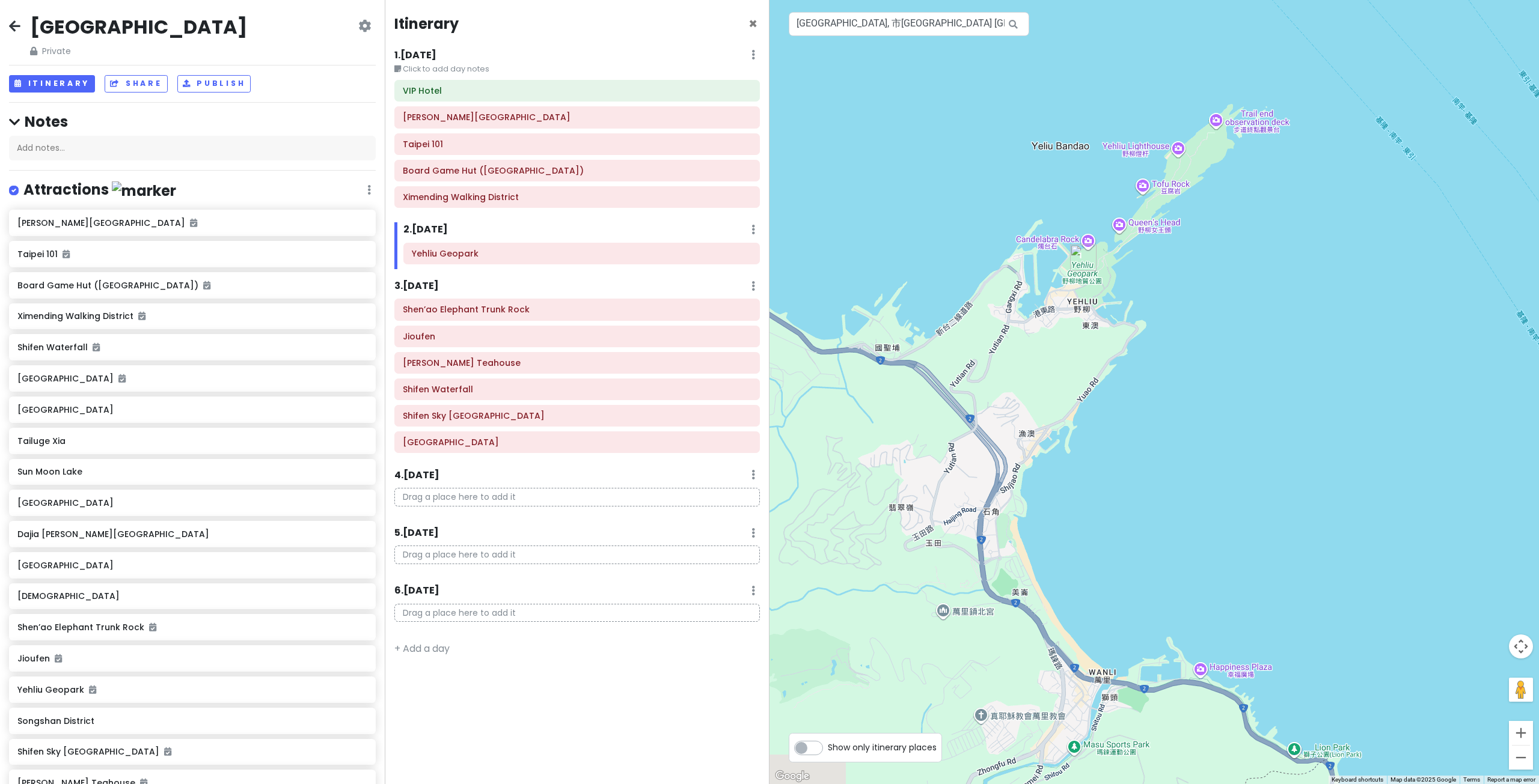
drag, startPoint x: 860, startPoint y: 580, endPoint x: 893, endPoint y: 409, distance: 174.2
click at [899, 465] on div at bounding box center [1154, 392] width 770 height 784
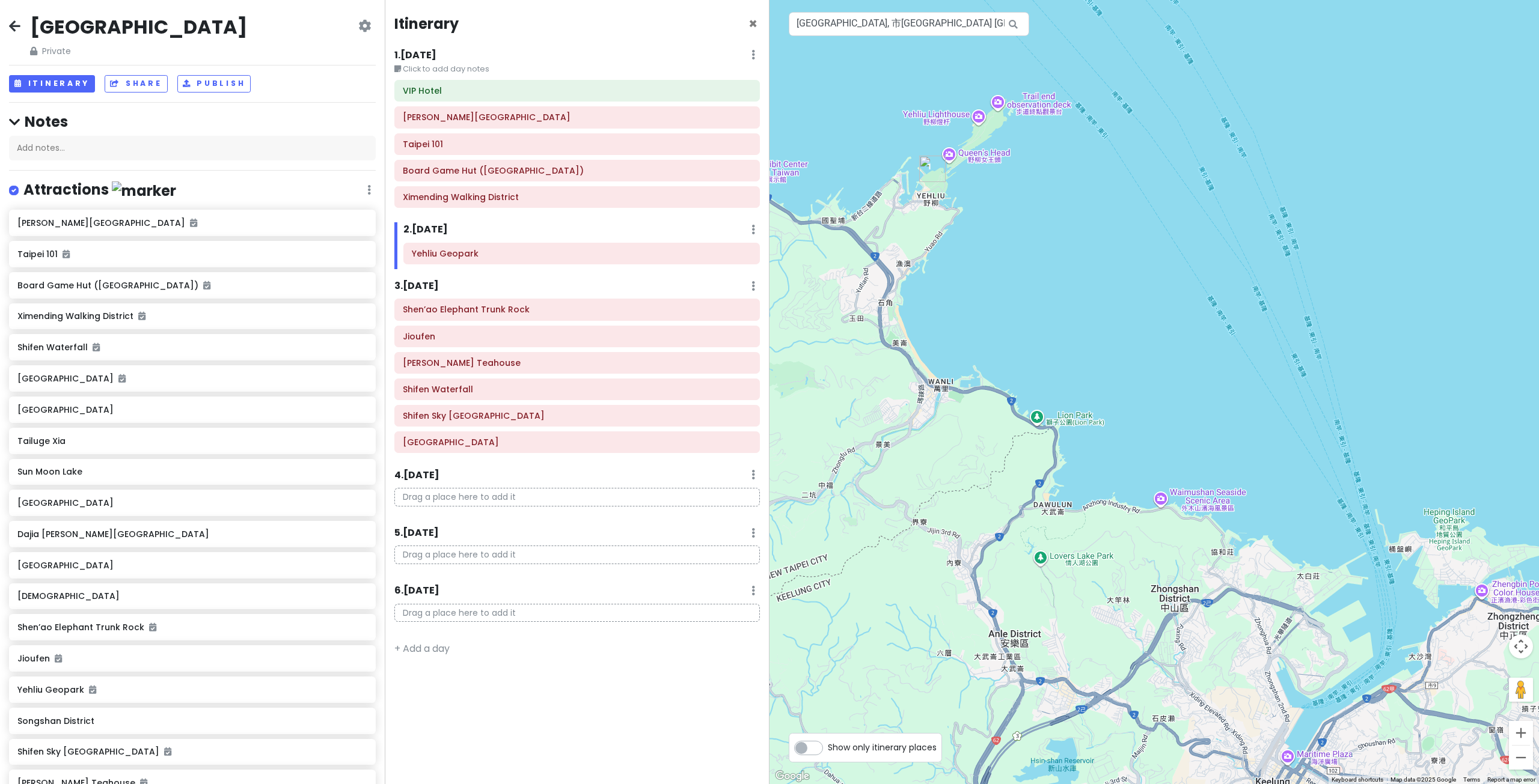
drag, startPoint x: 1073, startPoint y: 400, endPoint x: 1035, endPoint y: 354, distance: 59.7
click at [1044, 363] on div at bounding box center [1154, 392] width 770 height 784
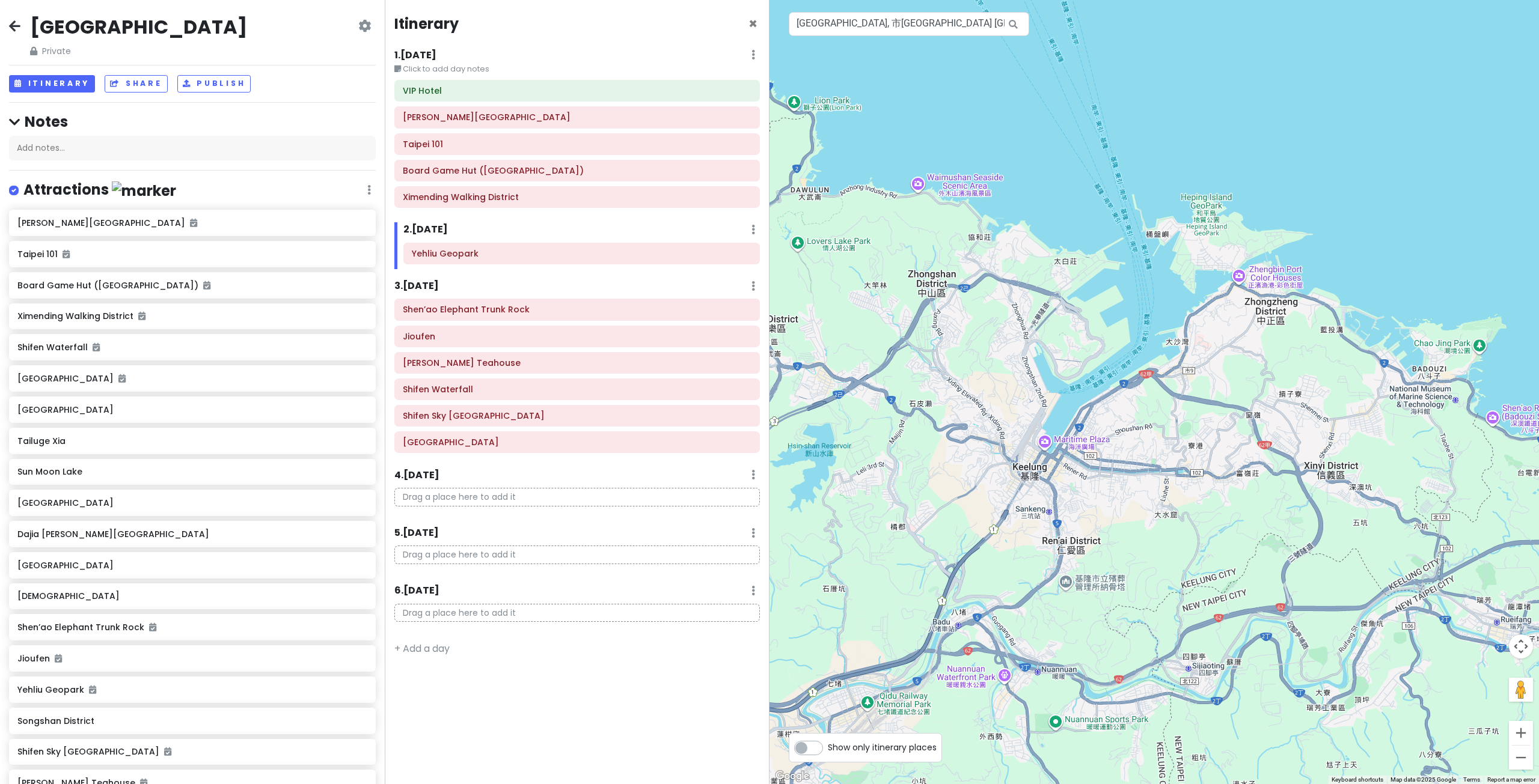
drag, startPoint x: 1206, startPoint y: 323, endPoint x: 1104, endPoint y: 282, distance: 109.9
click at [1145, 297] on div at bounding box center [1154, 392] width 770 height 784
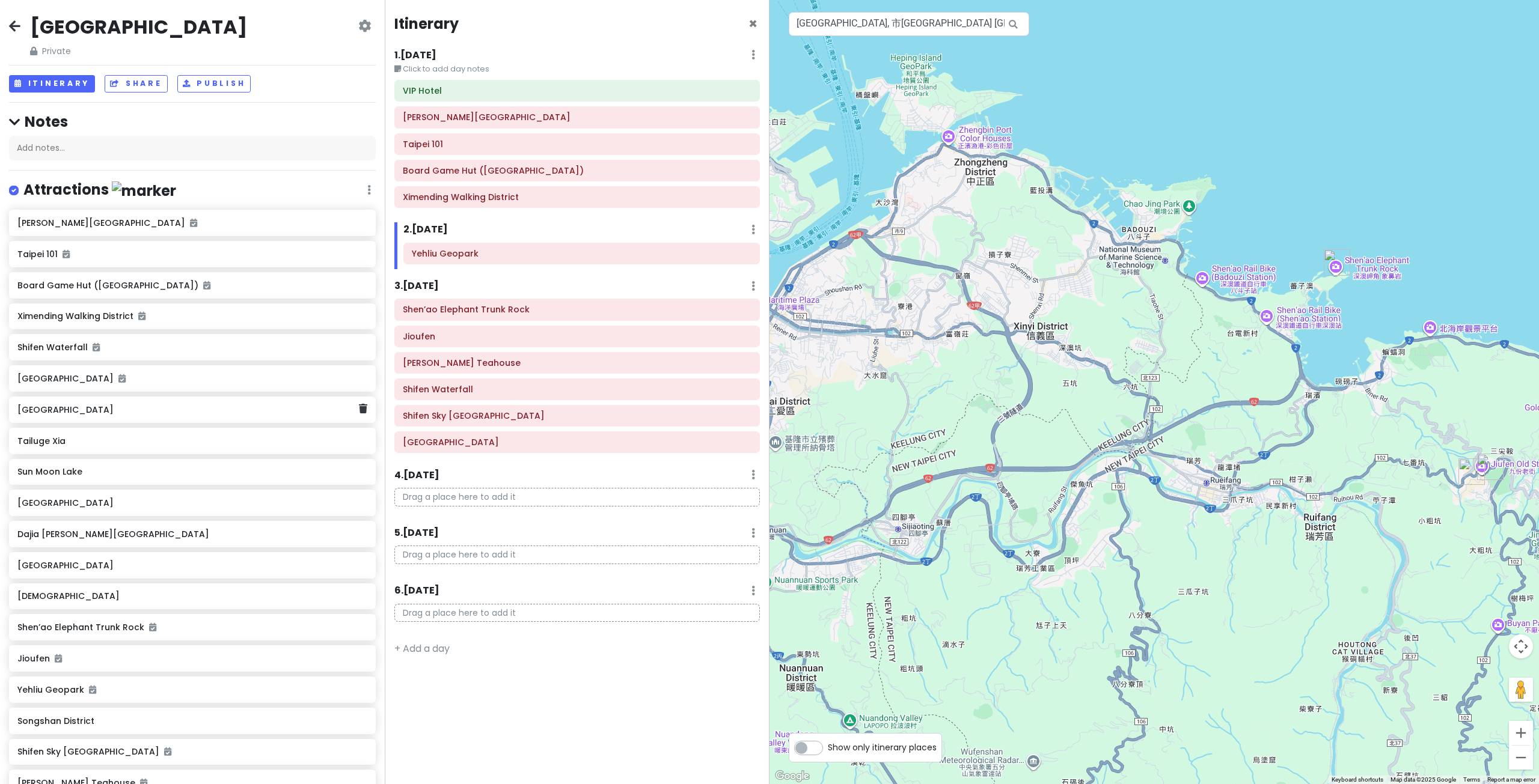
click at [180, 417] on div "[GEOGRAPHIC_DATA]" at bounding box center [188, 409] width 341 height 17
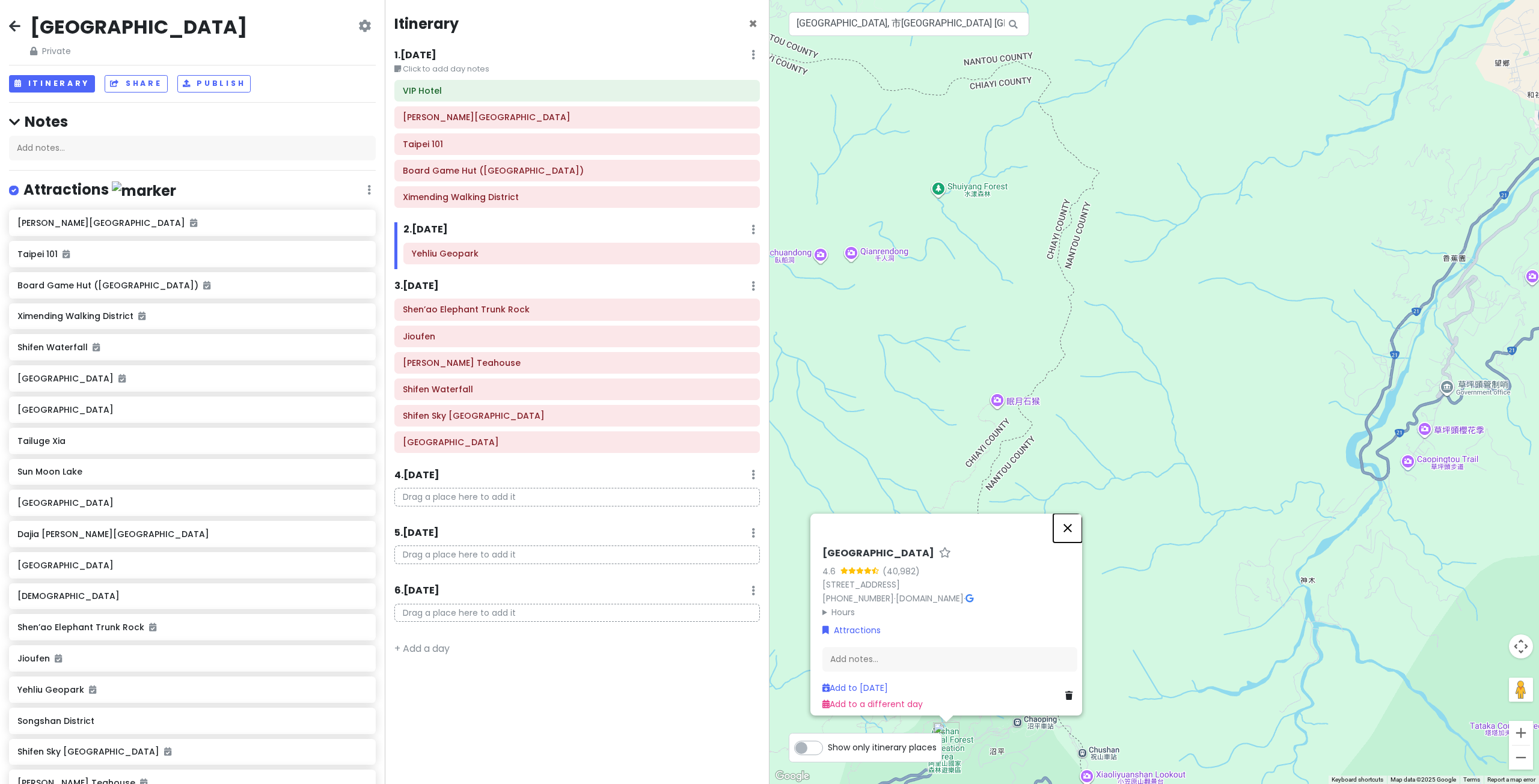
click at [1075, 513] on button "Close" at bounding box center [1067, 528] width 29 height 29
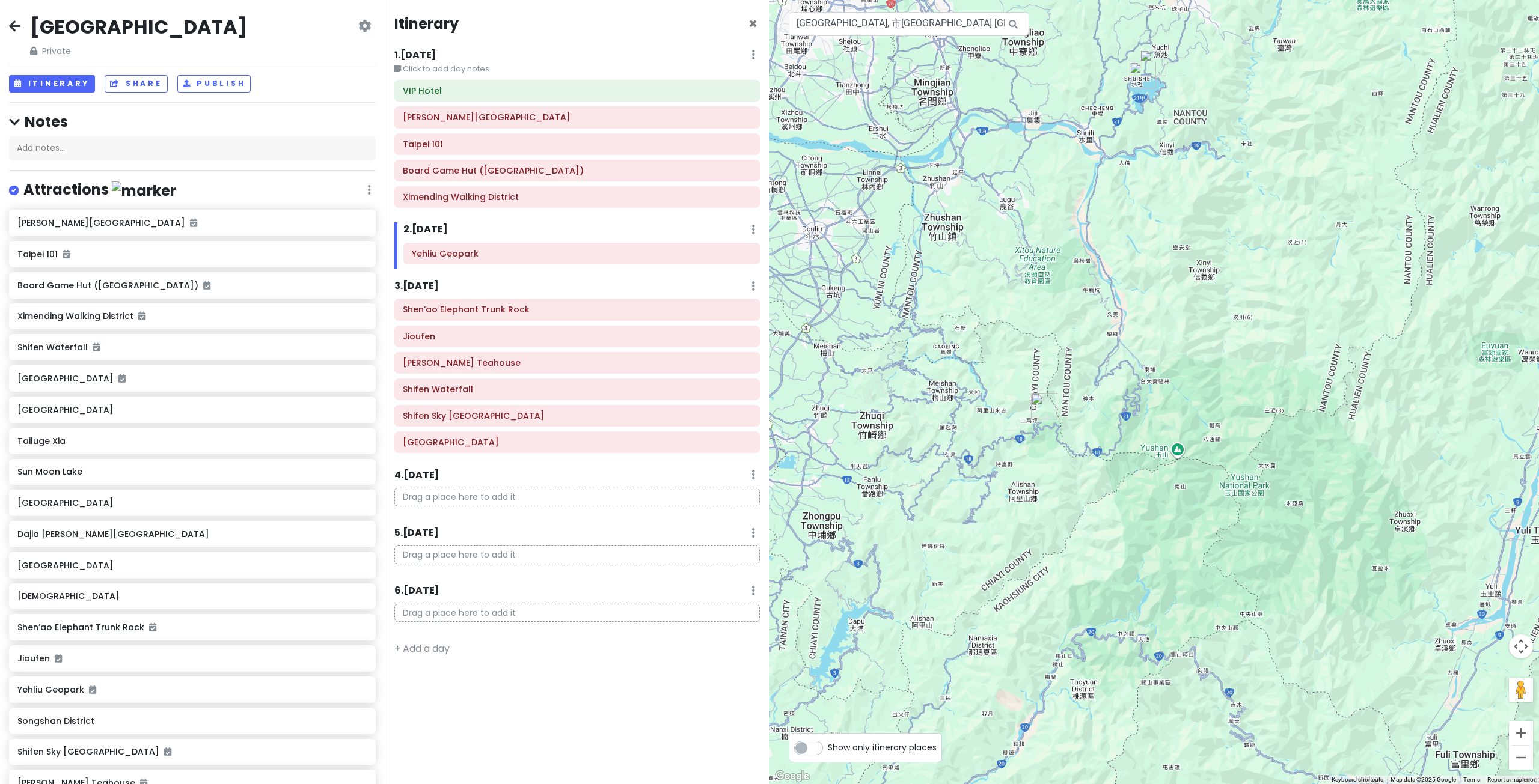
drag, startPoint x: 1002, startPoint y: 406, endPoint x: 1047, endPoint y: 396, distance: 46.1
click at [1040, 398] on div at bounding box center [1154, 392] width 770 height 784
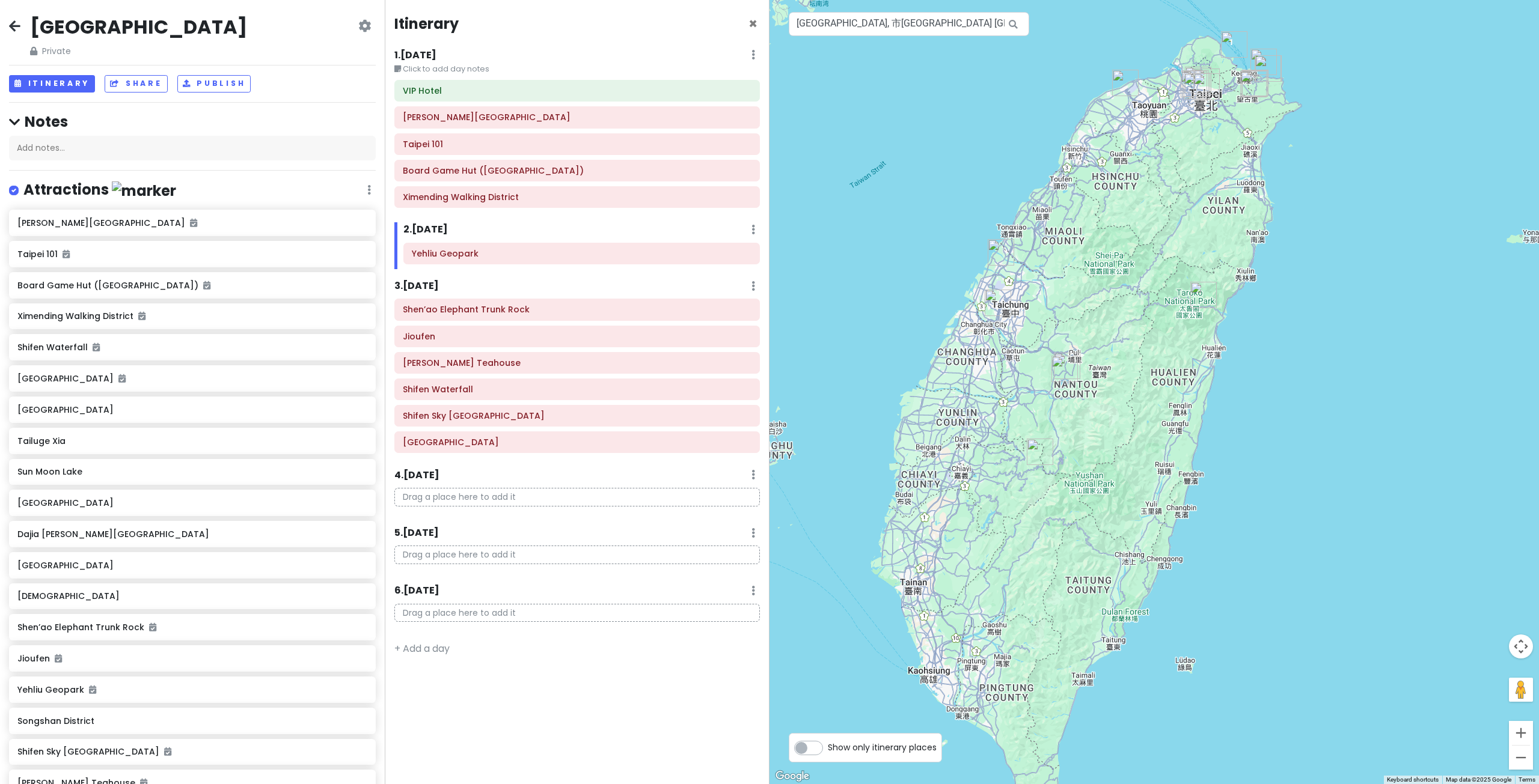
drag, startPoint x: 1042, startPoint y: 285, endPoint x: 1048, endPoint y: 411, distance: 126.1
click at [1040, 376] on div at bounding box center [1154, 392] width 770 height 784
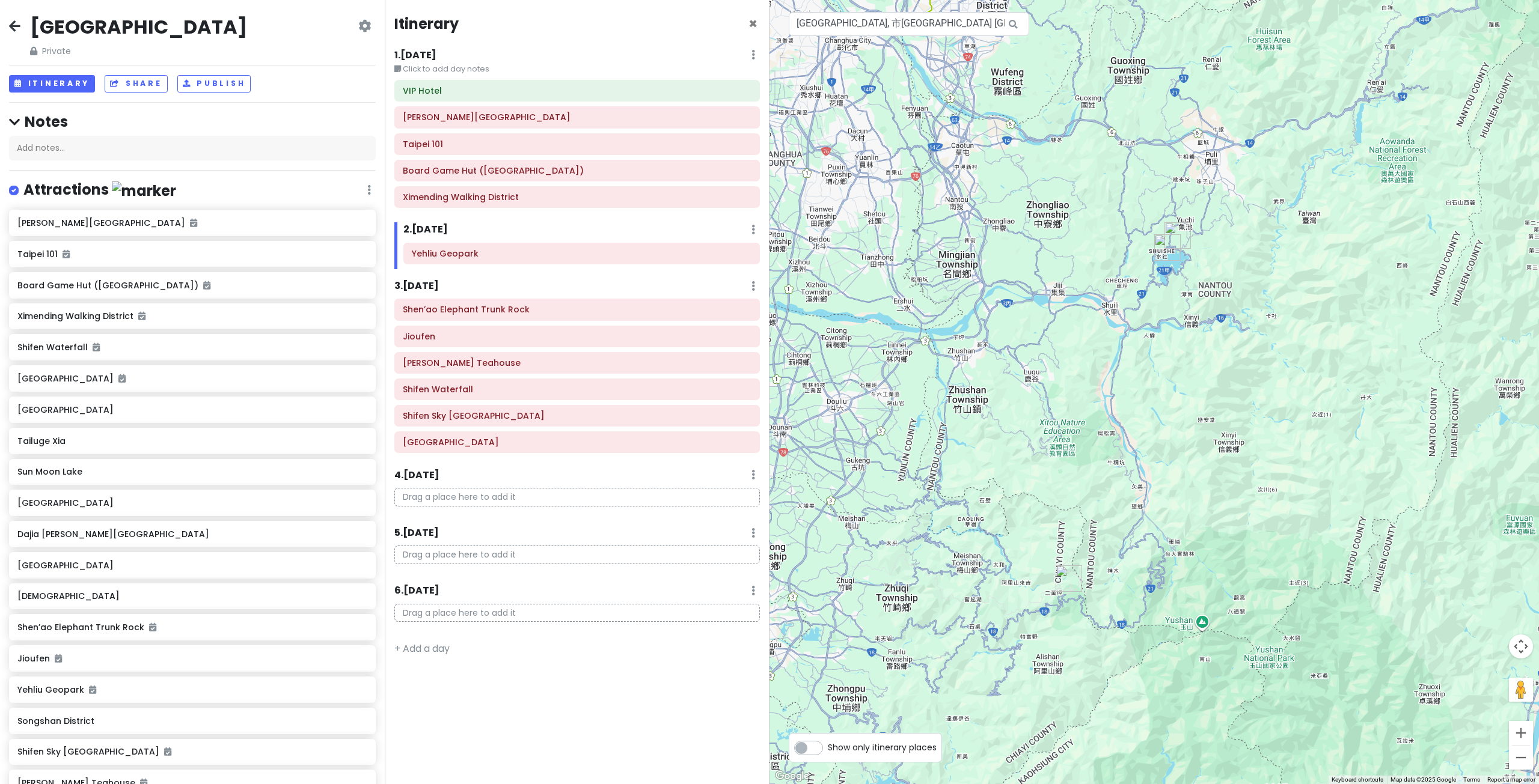
drag, startPoint x: 1081, startPoint y: 454, endPoint x: 1074, endPoint y: 427, distance: 27.9
click at [1076, 425] on div at bounding box center [1154, 392] width 770 height 784
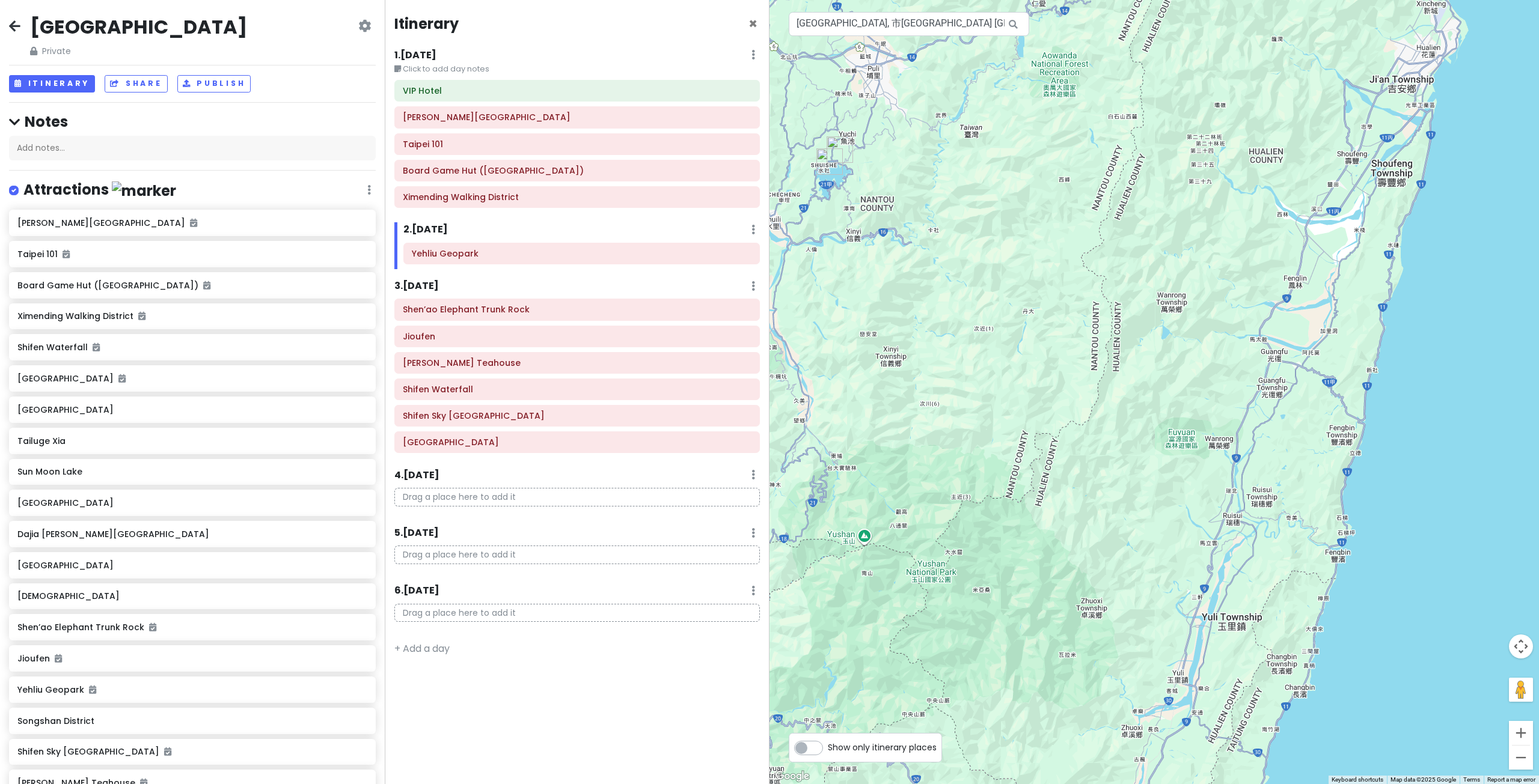
drag, startPoint x: 855, startPoint y: 285, endPoint x: 1004, endPoint y: 300, distance: 149.8
click at [999, 300] on div at bounding box center [1154, 392] width 770 height 784
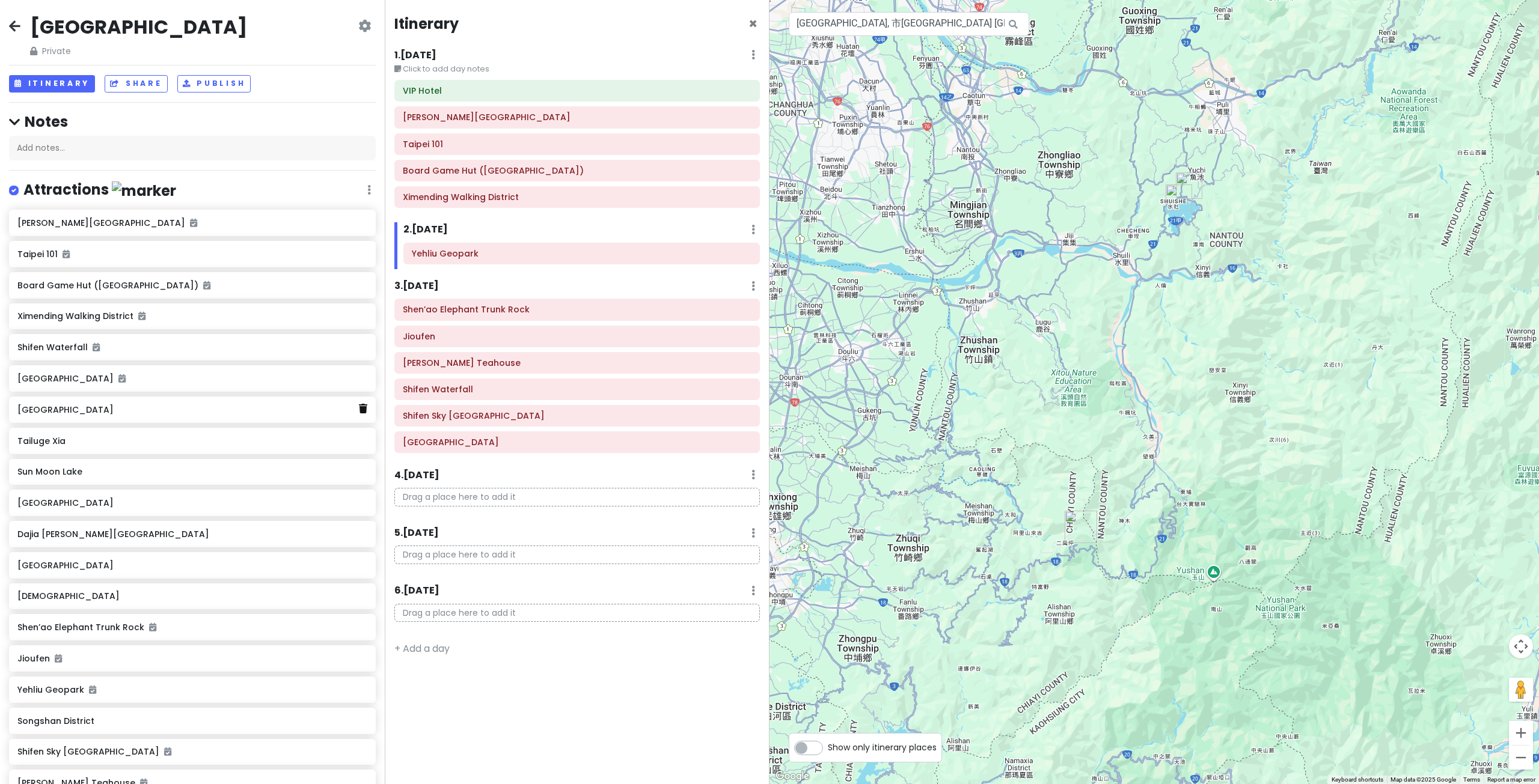
click at [359, 410] on icon at bounding box center [363, 409] width 8 height 9
click at [206, 413] on h6 "Tailuge Xia" at bounding box center [188, 410] width 341 height 11
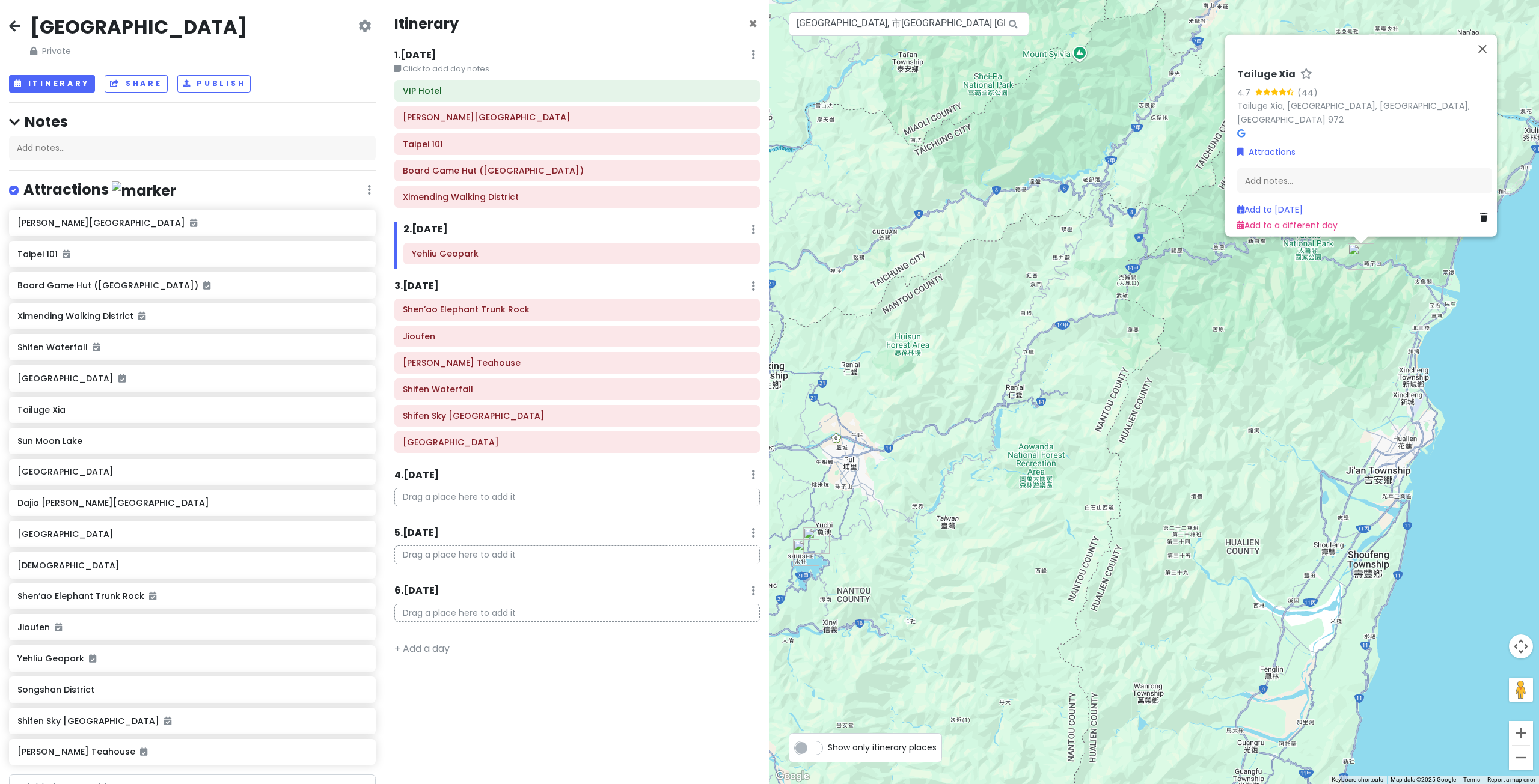
click at [1217, 367] on div "Tailuge Xia 4.7 (44) Tailuge Xia, Xiulin Township, Hualien County, Taiwan 972 A…" at bounding box center [1154, 392] width 770 height 784
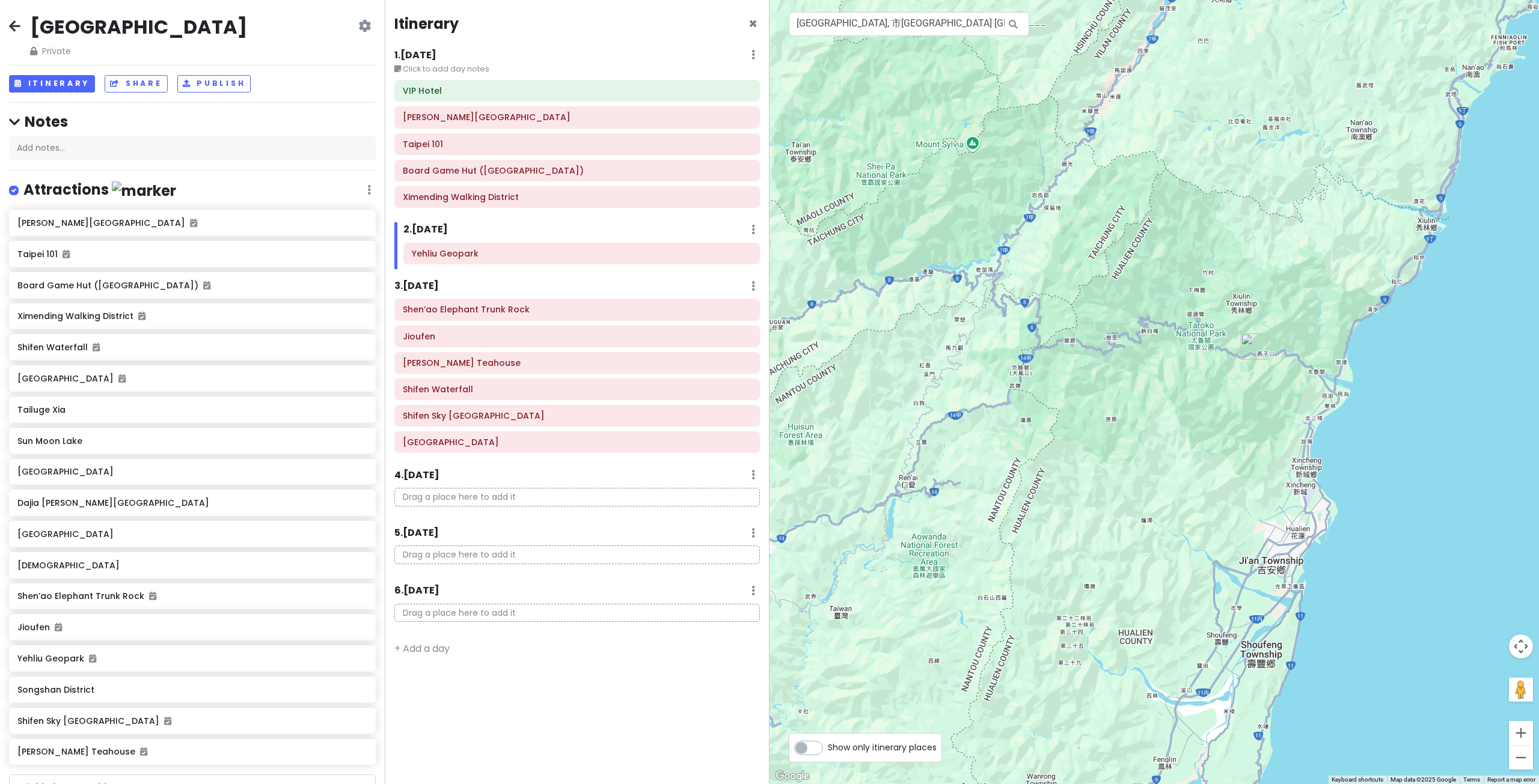
drag, startPoint x: 1297, startPoint y: 356, endPoint x: 1182, endPoint y: 450, distance: 148.5
click at [1186, 448] on div at bounding box center [1154, 392] width 770 height 784
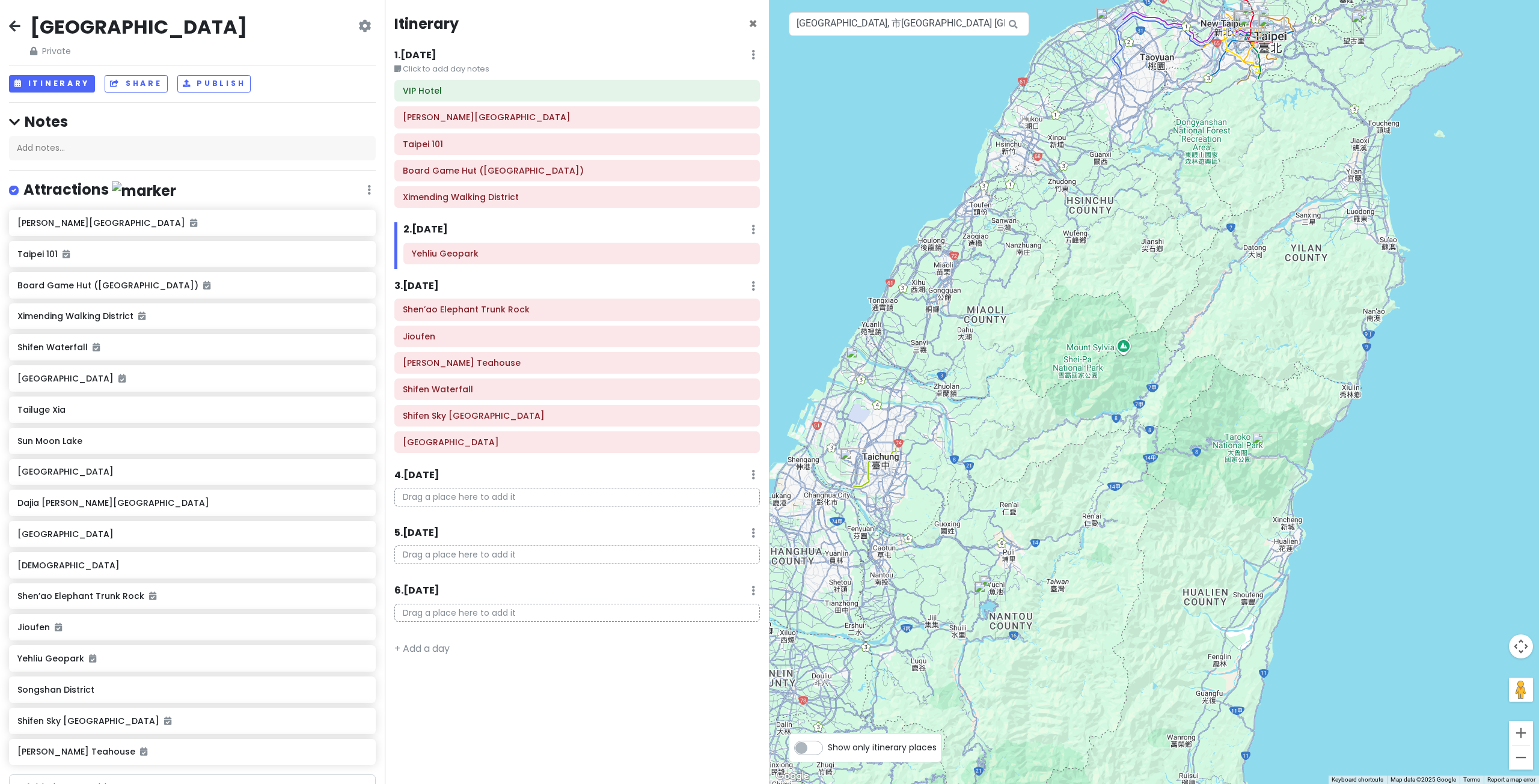
drag, startPoint x: 968, startPoint y: 430, endPoint x: 1128, endPoint y: 460, distance: 162.8
click at [1128, 460] on div at bounding box center [1154, 392] width 770 height 784
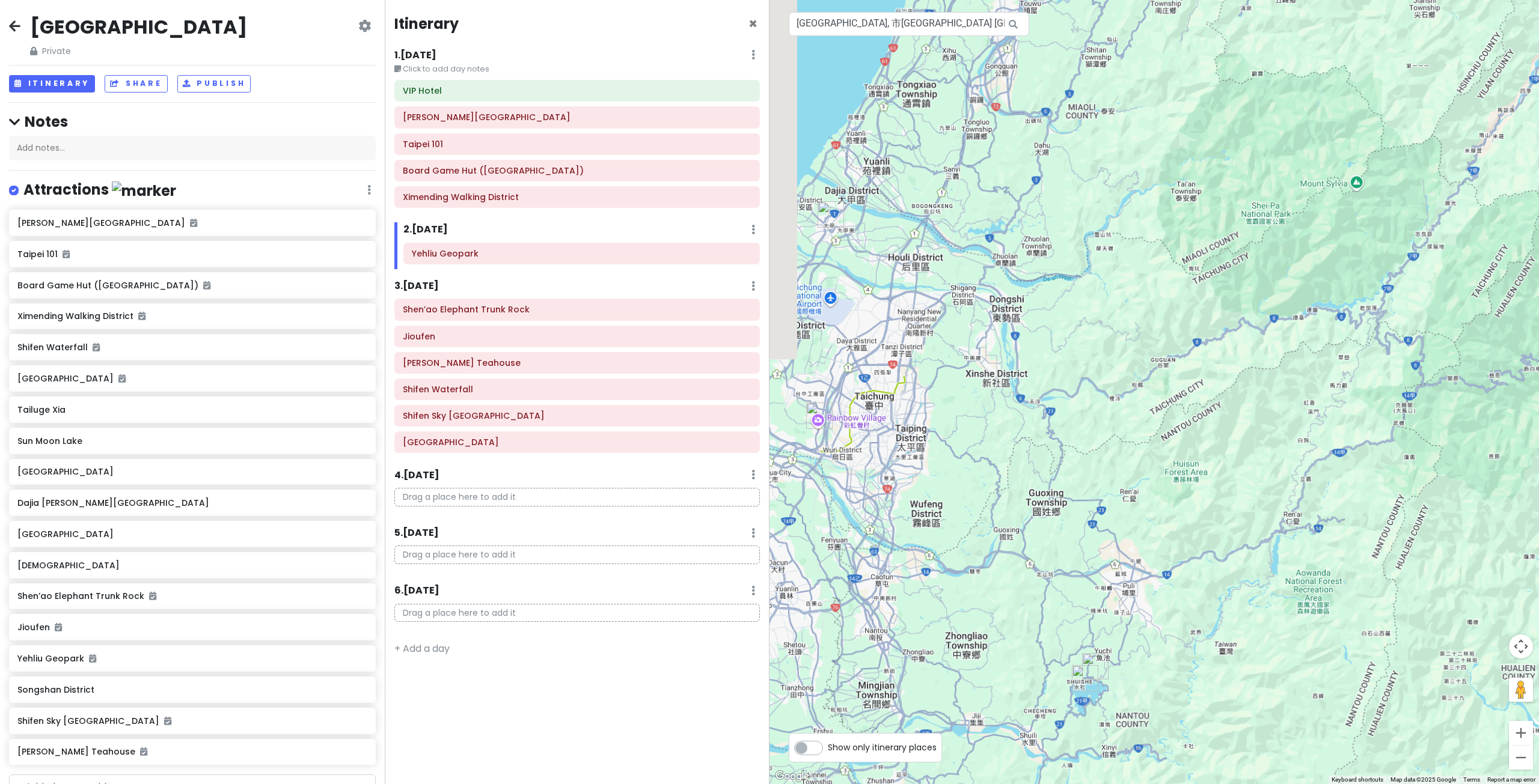
drag, startPoint x: 927, startPoint y: 472, endPoint x: 1083, endPoint y: 433, distance: 160.8
click at [1083, 433] on div at bounding box center [1154, 392] width 770 height 784
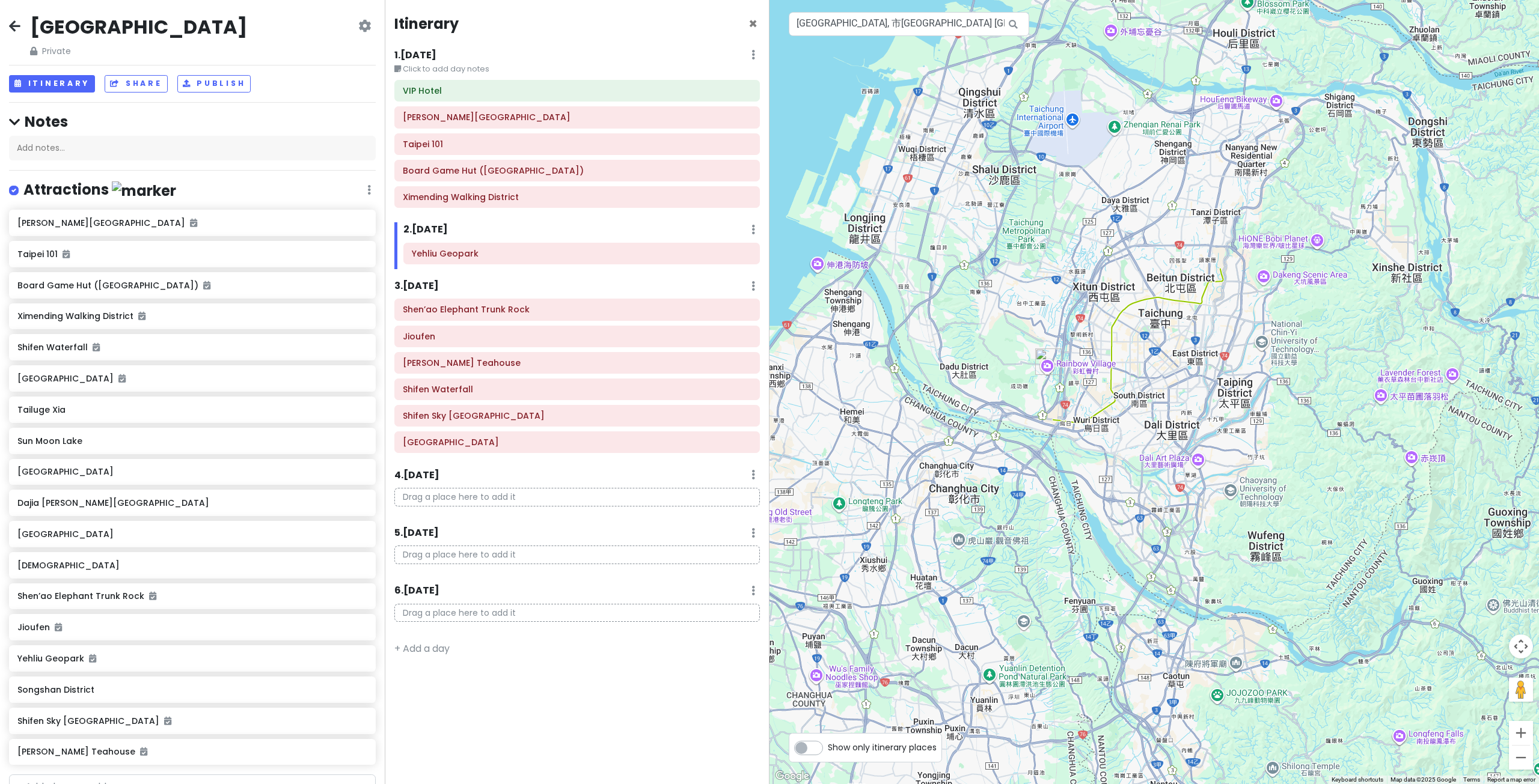
drag, startPoint x: 1180, startPoint y: 363, endPoint x: 1181, endPoint y: 368, distance: 5.1
click at [1180, 365] on div at bounding box center [1154, 392] width 770 height 784
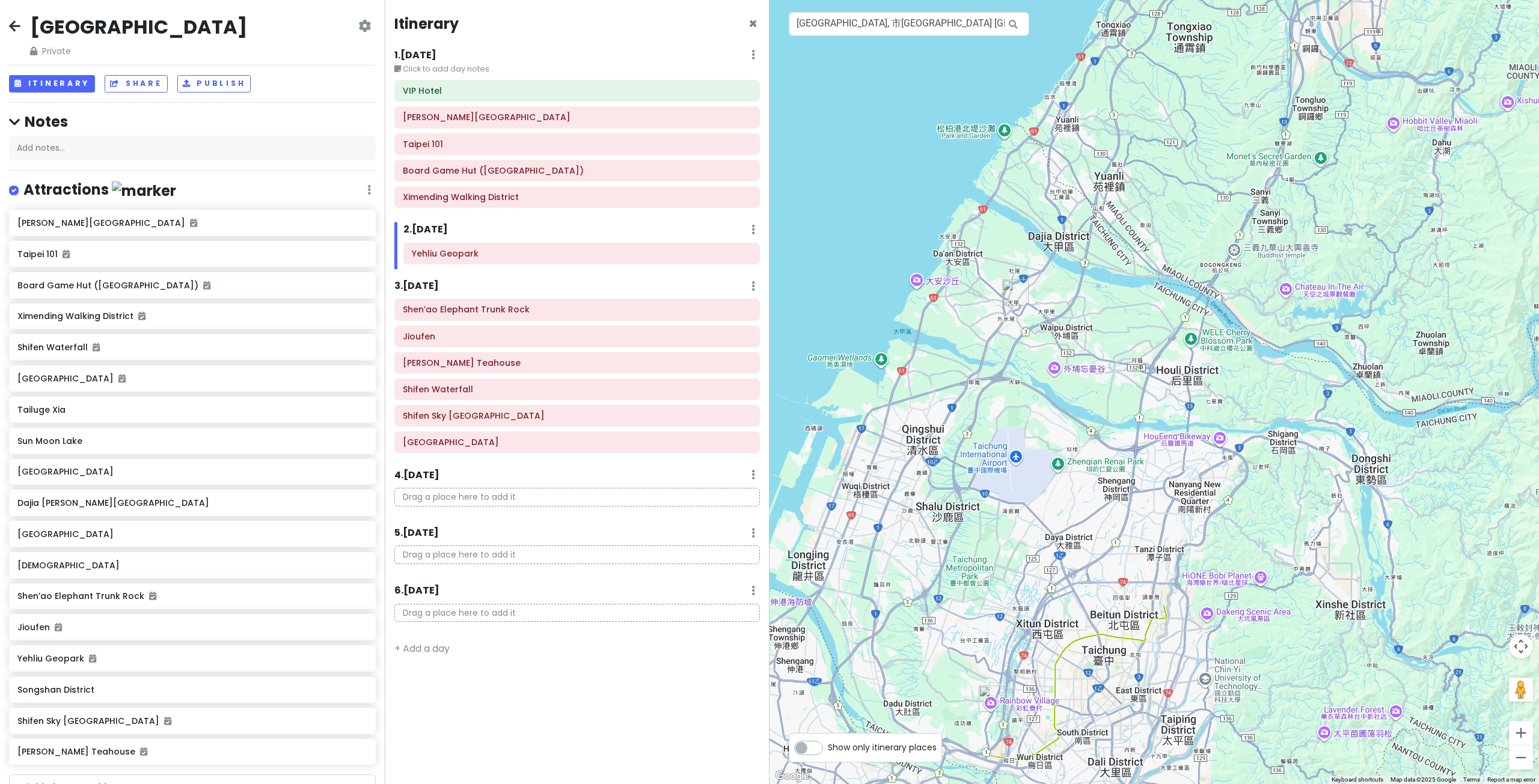
click at [1012, 286] on img "Dajia Jenn Lann Temple" at bounding box center [1015, 292] width 26 height 26
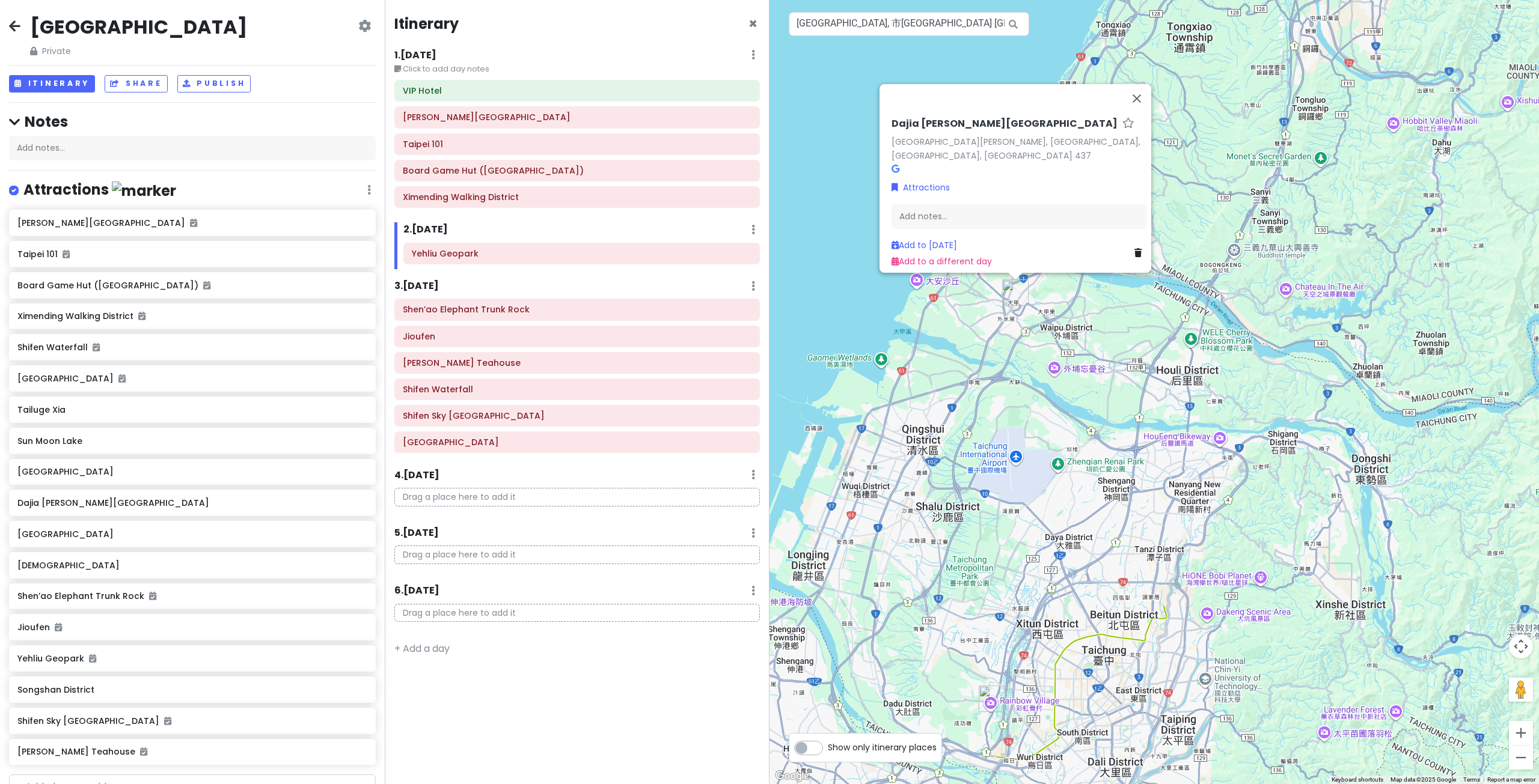
click at [1222, 201] on div "Dajia Jenn Lann Temple Dajia Jenn Lann Temple, Dajia District, Taichung City, T…" at bounding box center [1154, 392] width 770 height 784
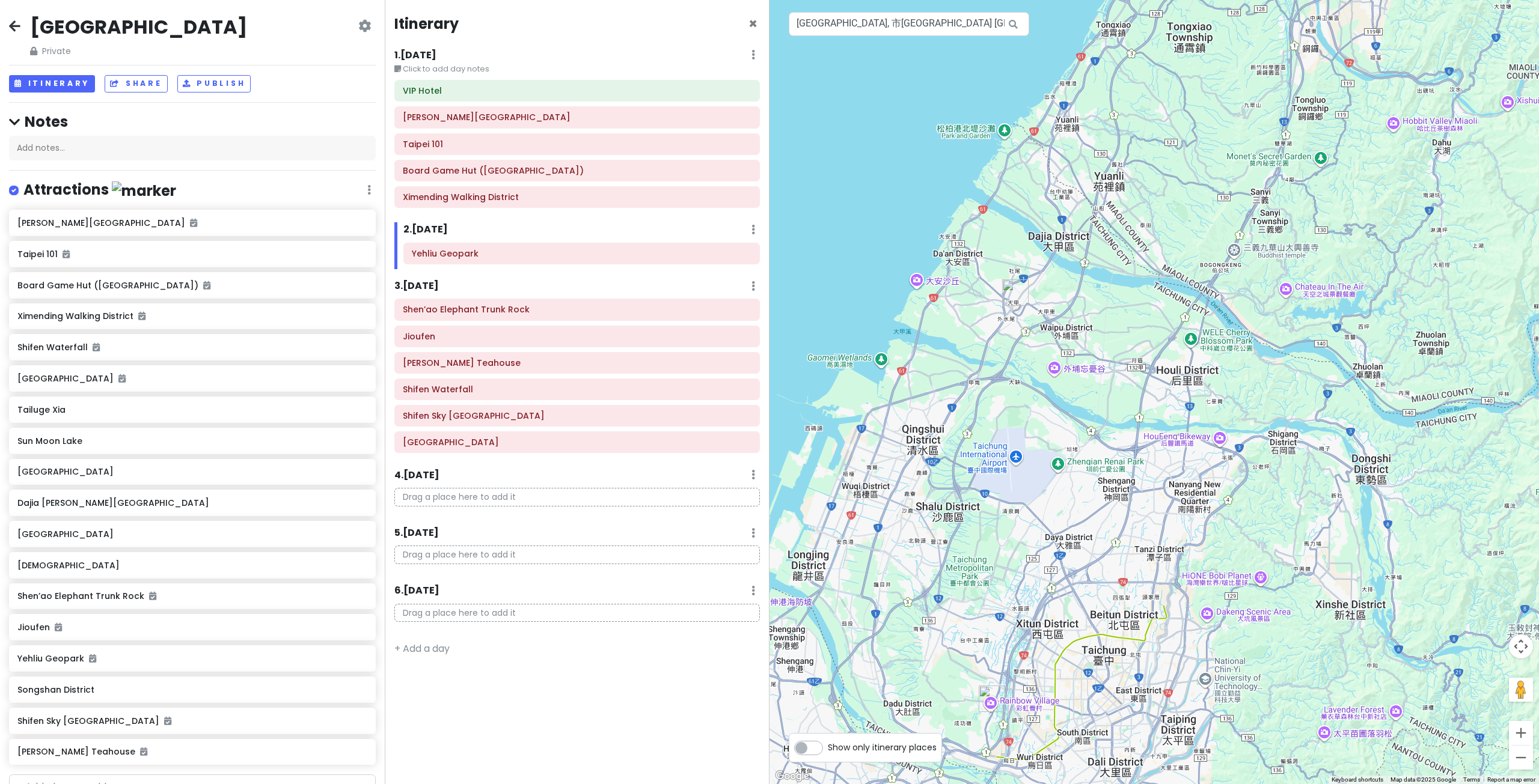
click at [1084, 346] on div at bounding box center [1154, 392] width 770 height 784
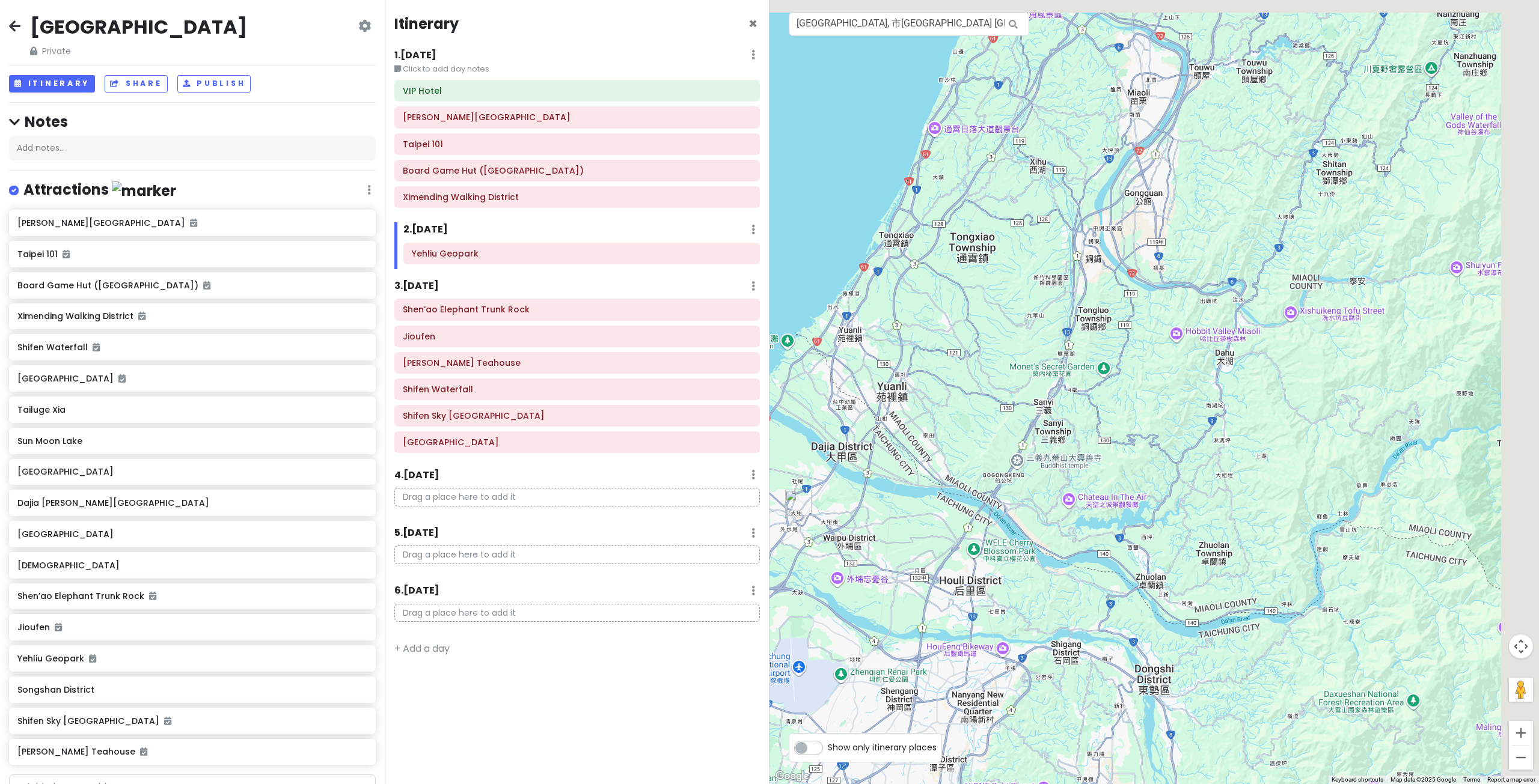
drag, startPoint x: 1160, startPoint y: 291, endPoint x: 1154, endPoint y: 294, distance: 6.7
click at [1155, 294] on div at bounding box center [1154, 392] width 770 height 784
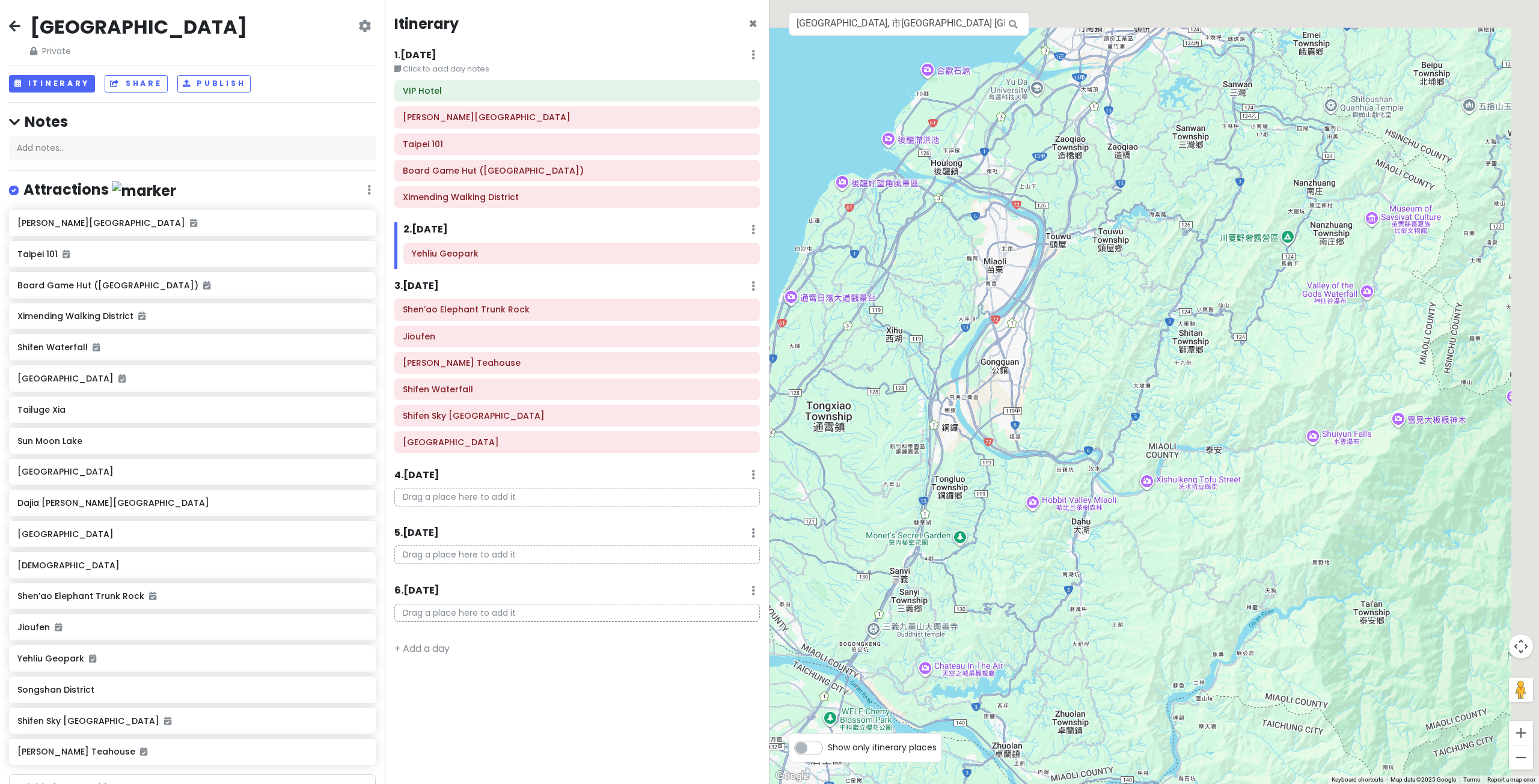
drag, startPoint x: 1197, startPoint y: 258, endPoint x: 1135, endPoint y: 343, distance: 105.2
click at [1140, 339] on div at bounding box center [1154, 392] width 770 height 784
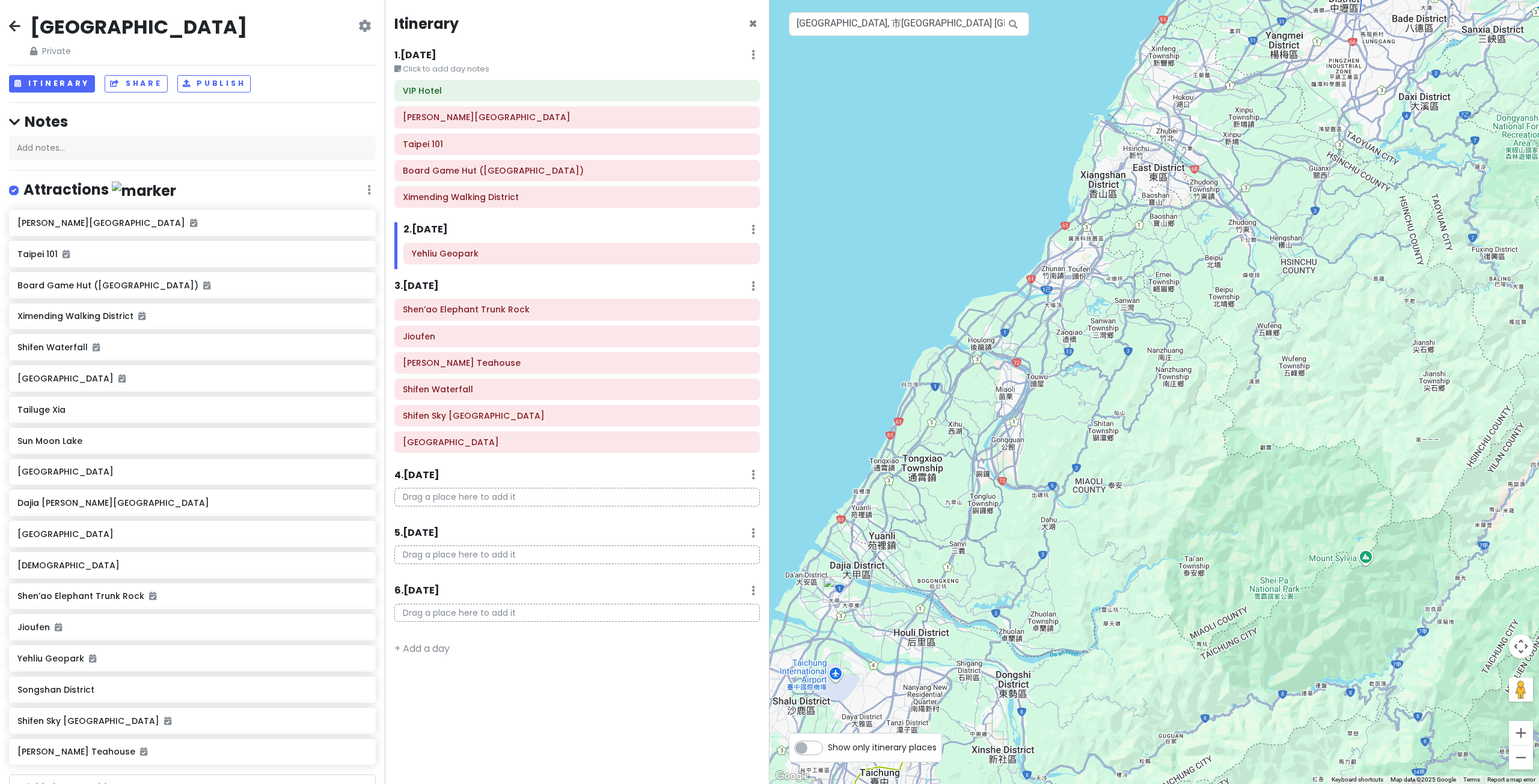
drag, startPoint x: 1286, startPoint y: 298, endPoint x: 1115, endPoint y: 379, distance: 189.2
click at [1121, 377] on div at bounding box center [1154, 392] width 770 height 784
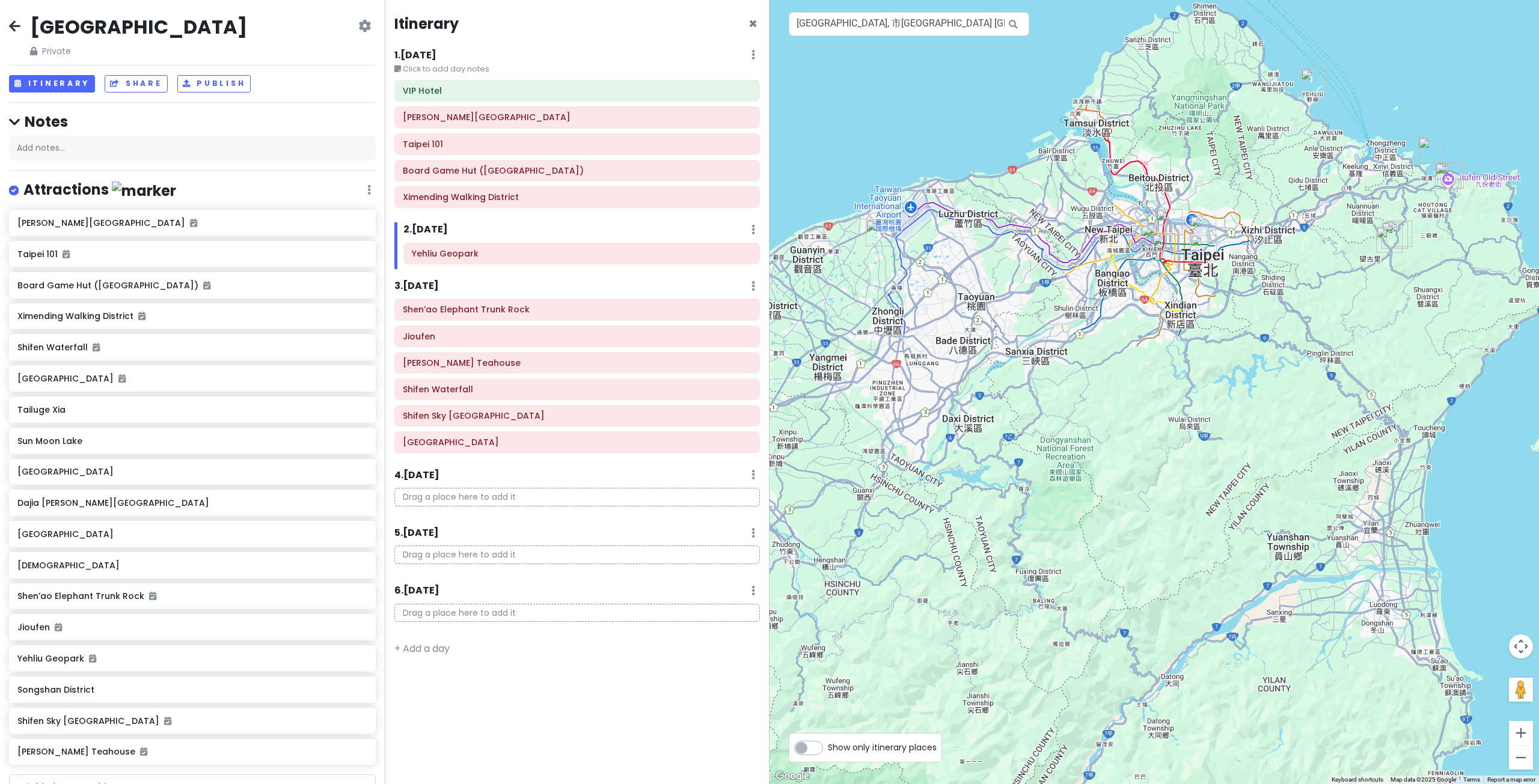
drag, startPoint x: 1180, startPoint y: 289, endPoint x: 1153, endPoint y: 334, distance: 52.5
click at [1124, 371] on div at bounding box center [1154, 392] width 770 height 784
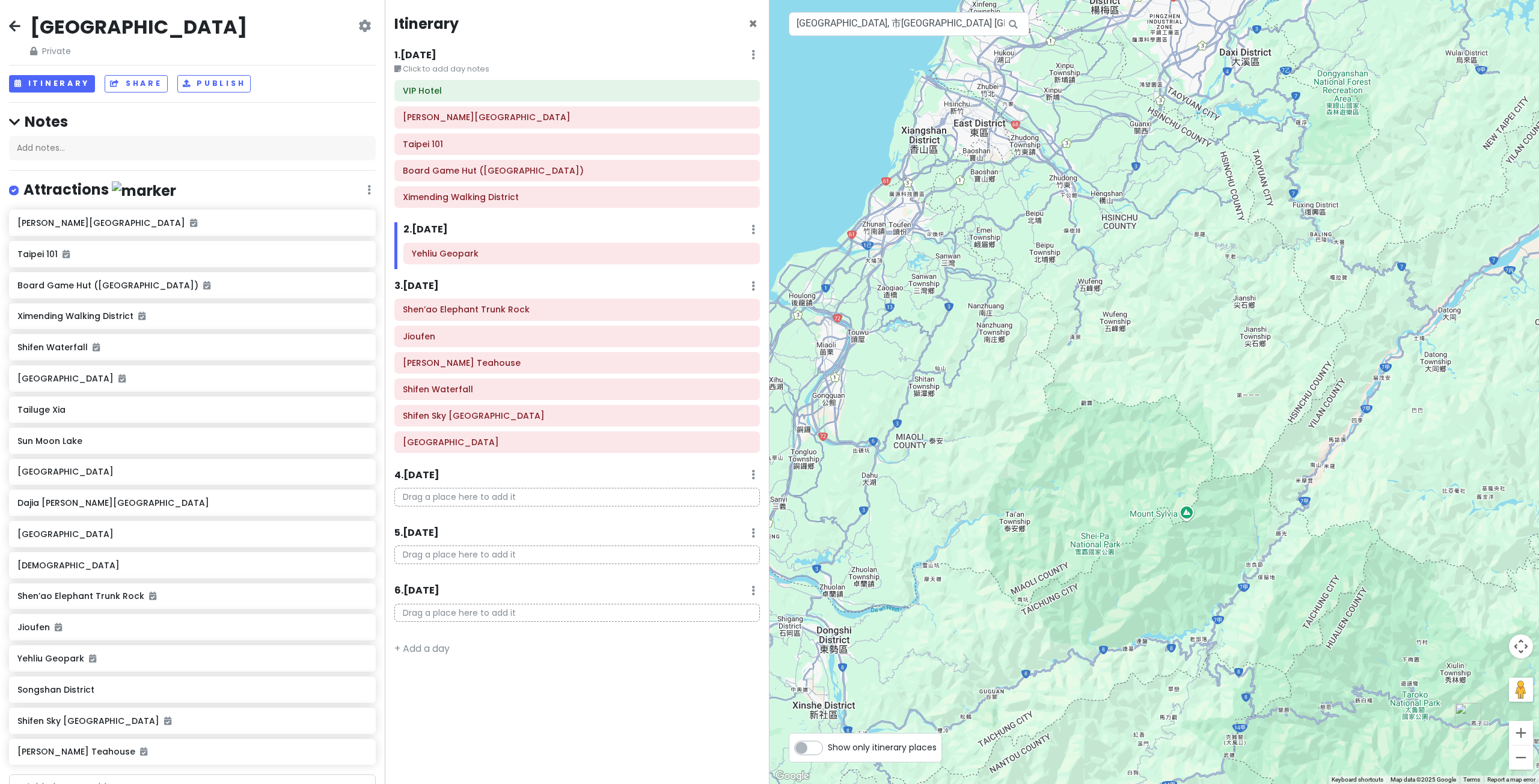
drag, startPoint x: 1098, startPoint y: 403, endPoint x: 1257, endPoint y: 246, distance: 223.5
click at [1207, 310] on div at bounding box center [1154, 392] width 770 height 784
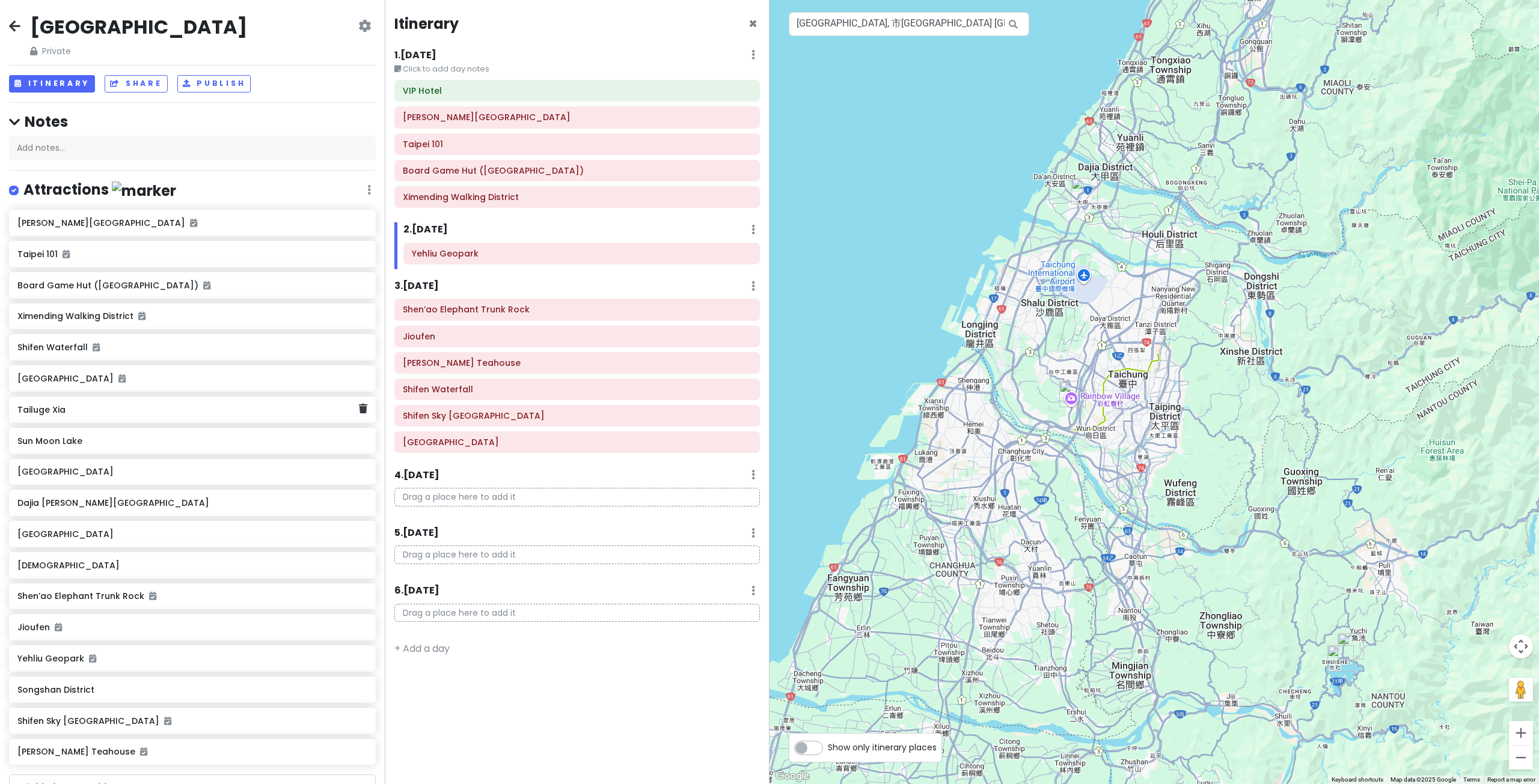
click at [339, 414] on h6 "Tailuge Xia" at bounding box center [188, 410] width 341 height 11
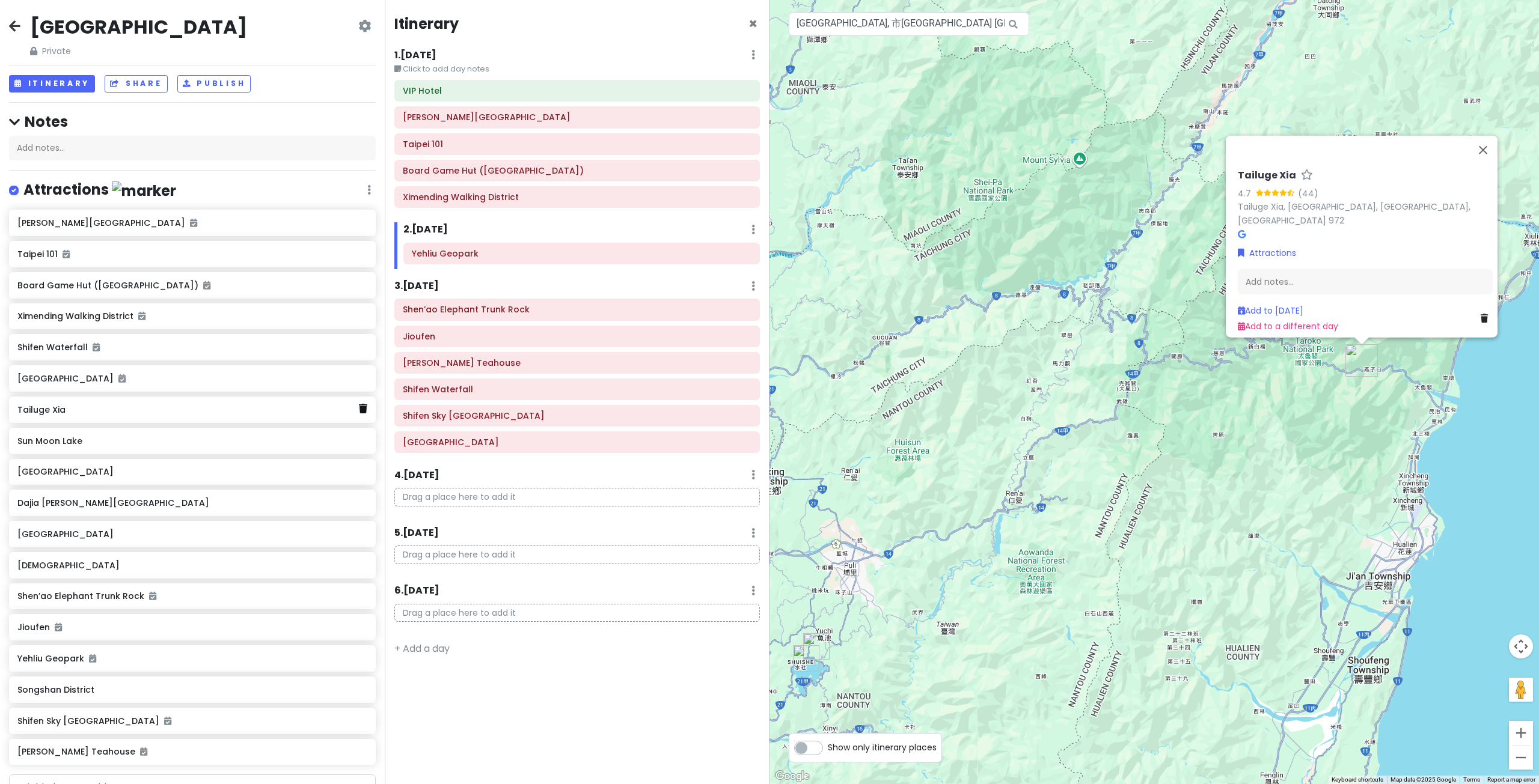
click at [359, 407] on icon at bounding box center [363, 409] width 8 height 9
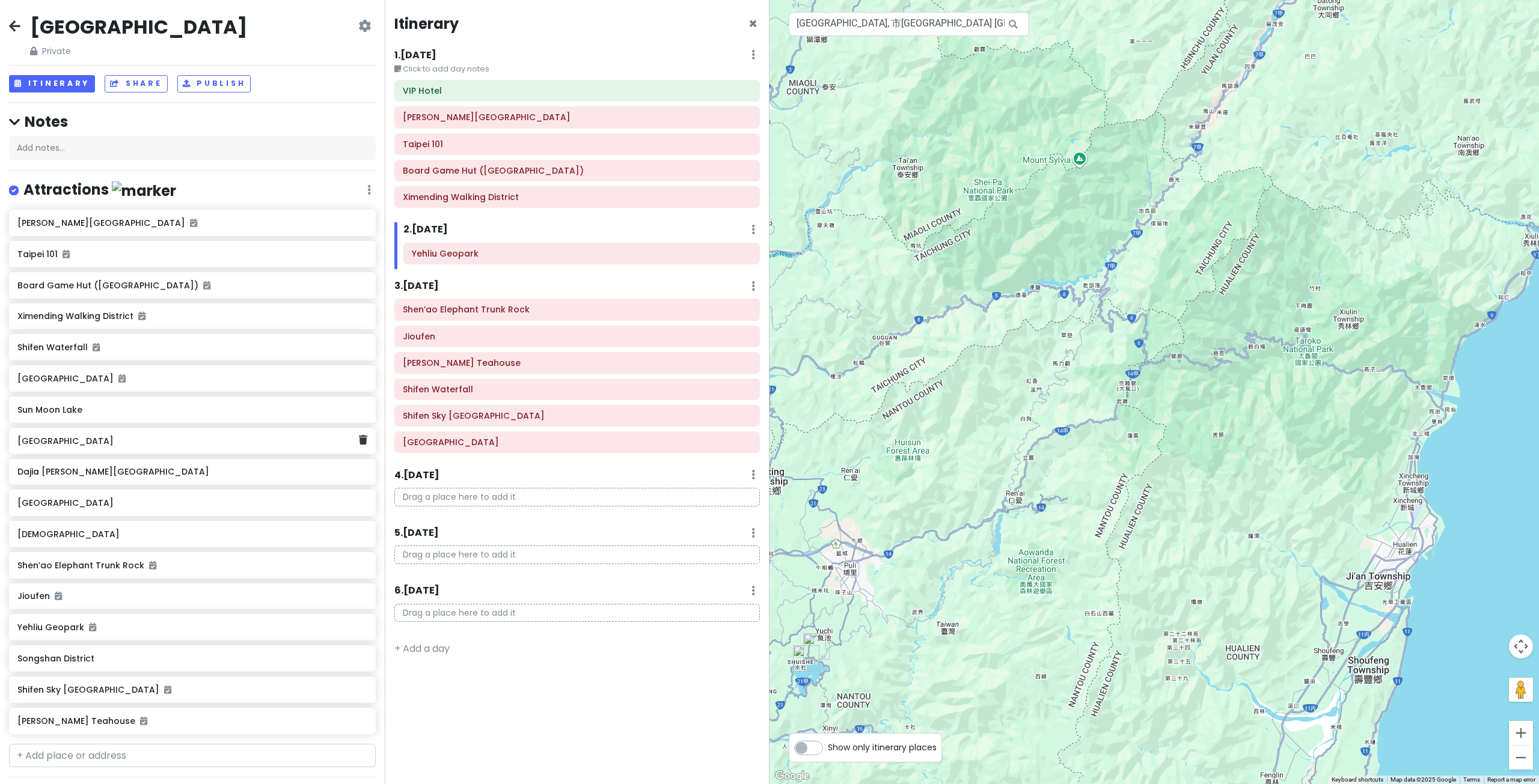
click at [255, 444] on h6 "[GEOGRAPHIC_DATA]" at bounding box center [188, 441] width 341 height 11
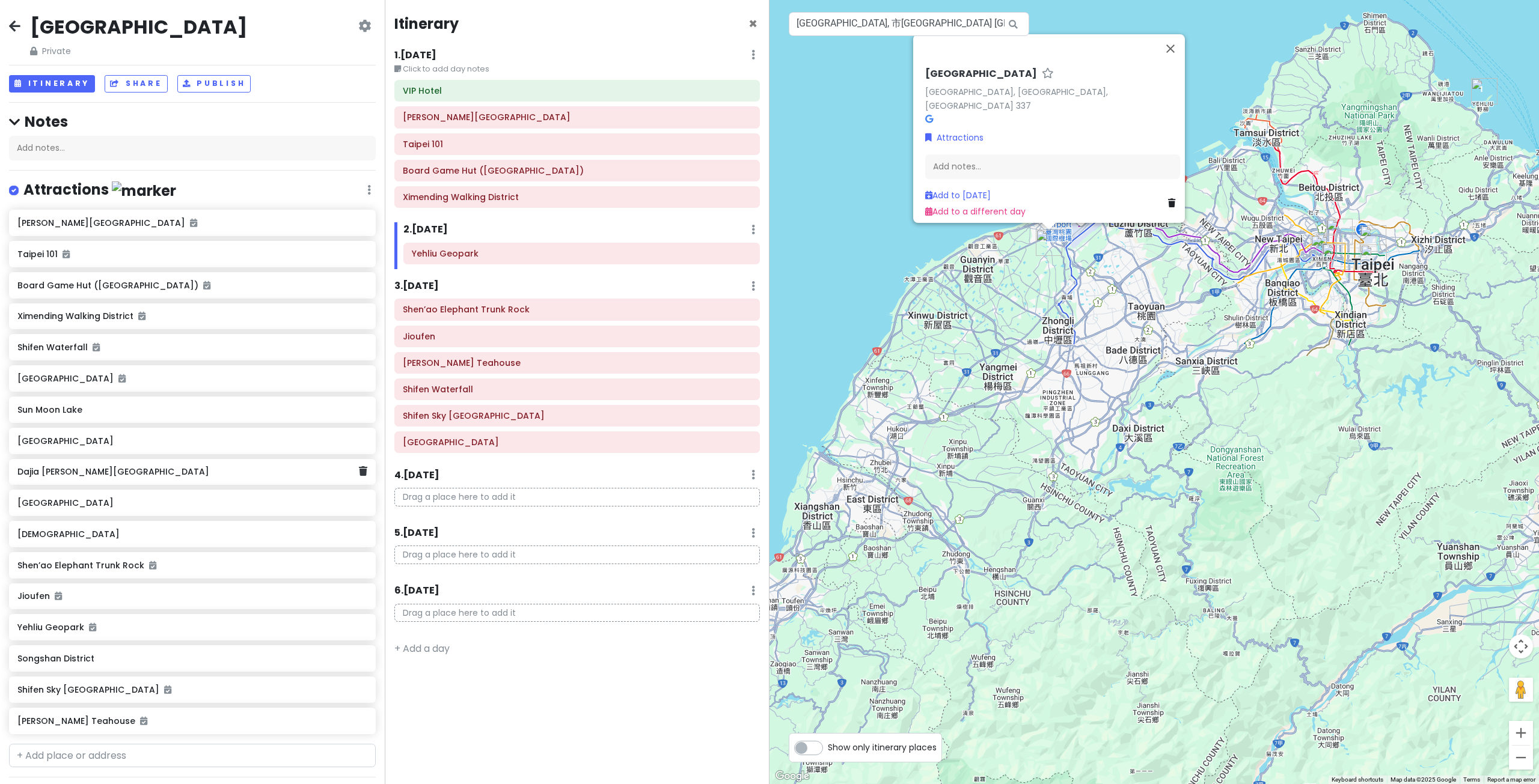
drag, startPoint x: 234, startPoint y: 475, endPoint x: 250, endPoint y: 476, distance: 16.0
click at [234, 474] on h6 "Dajia [PERSON_NAME][GEOGRAPHIC_DATA]" at bounding box center [188, 471] width 341 height 11
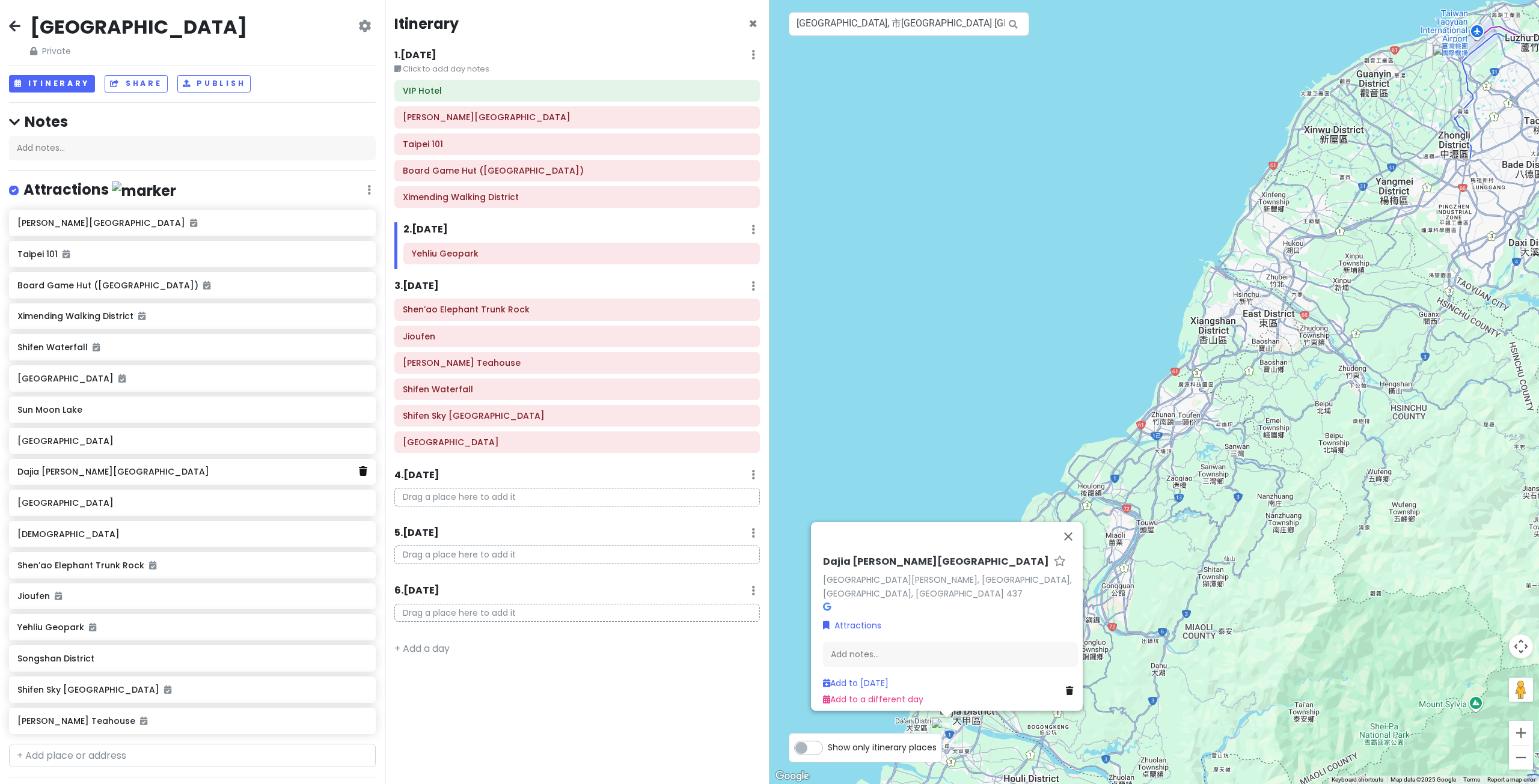
click at [359, 475] on link at bounding box center [363, 471] width 8 height 16
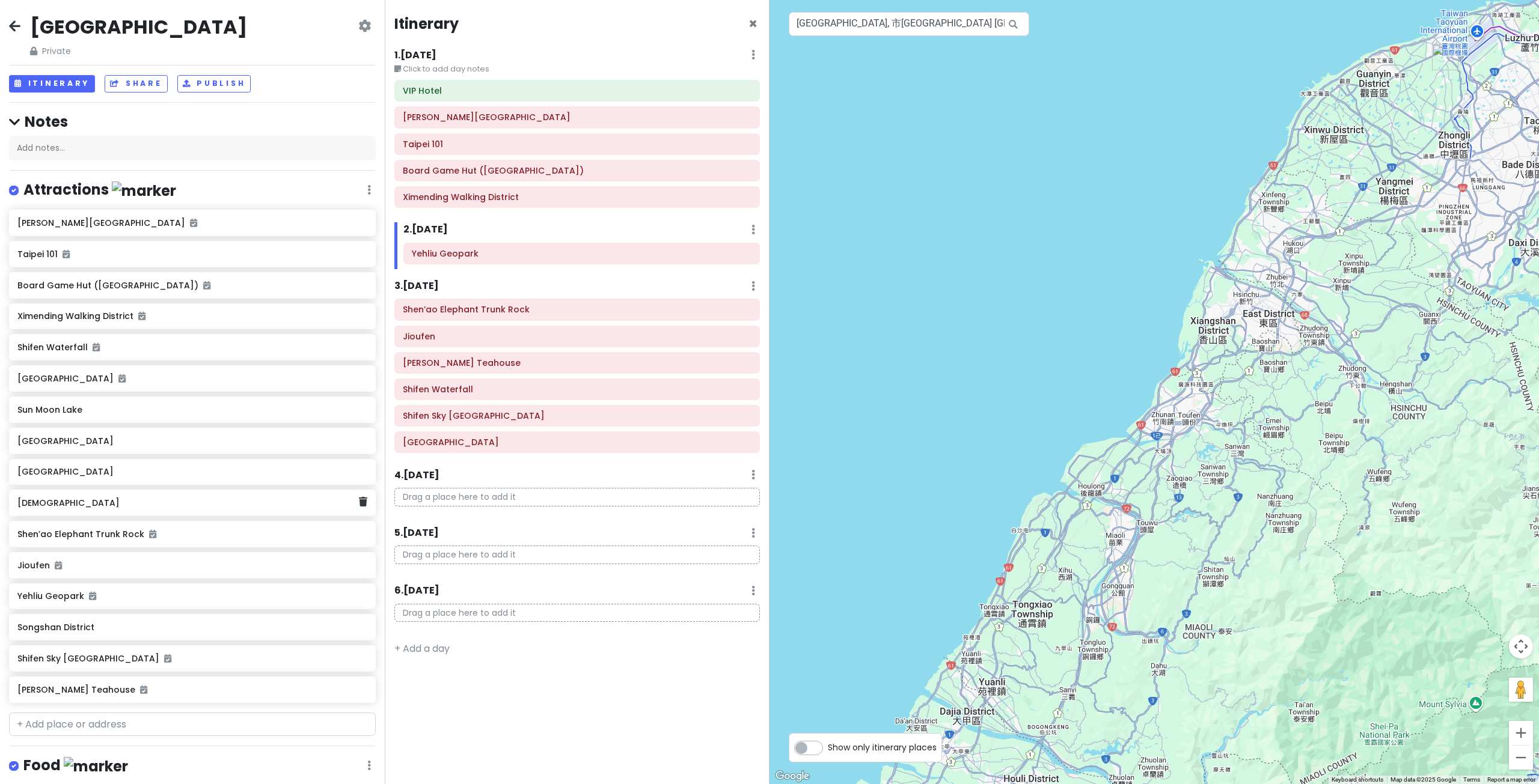
click at [233, 511] on div "[DEMOGRAPHIC_DATA]" at bounding box center [192, 503] width 367 height 26
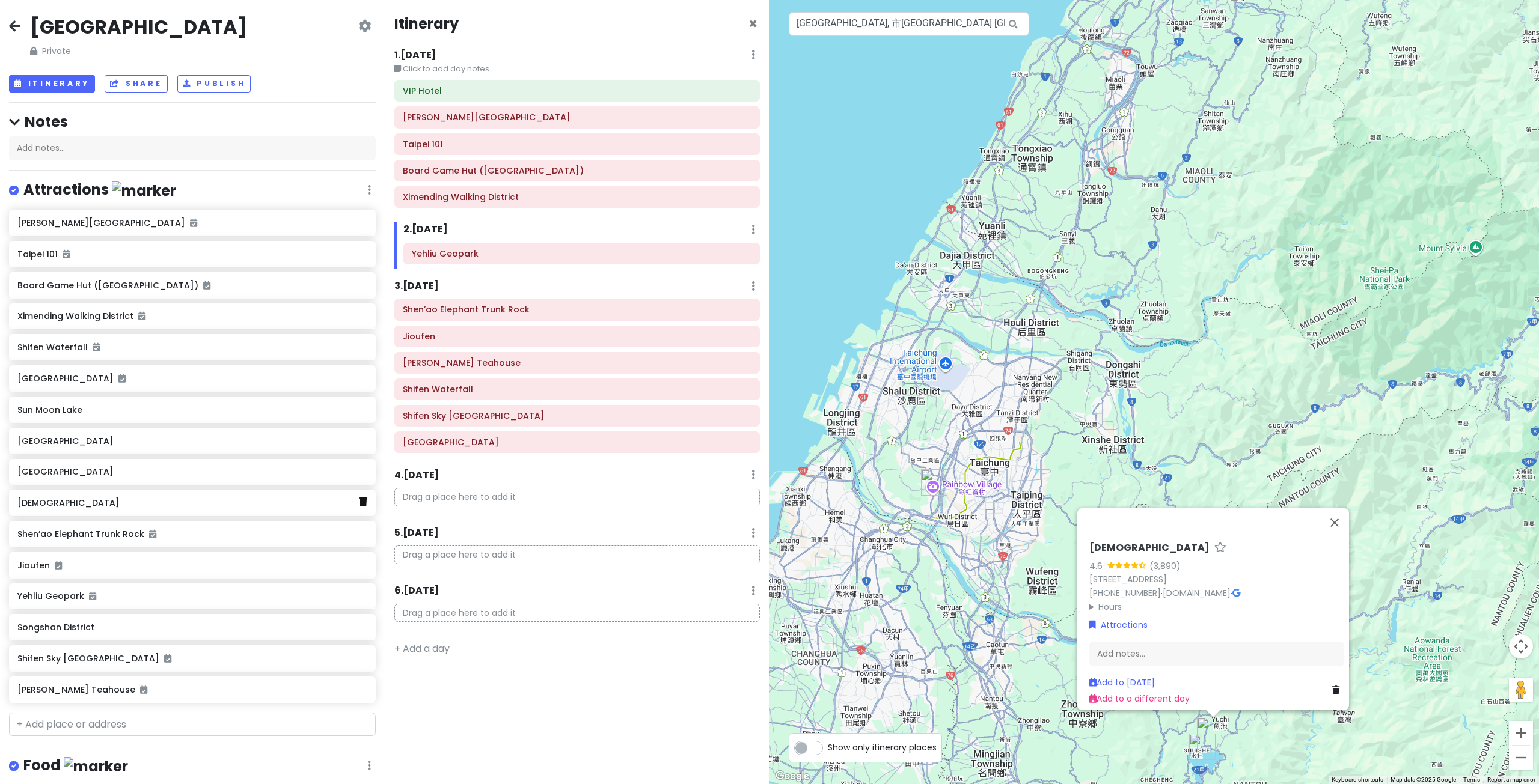
click at [359, 504] on icon at bounding box center [363, 502] width 8 height 9
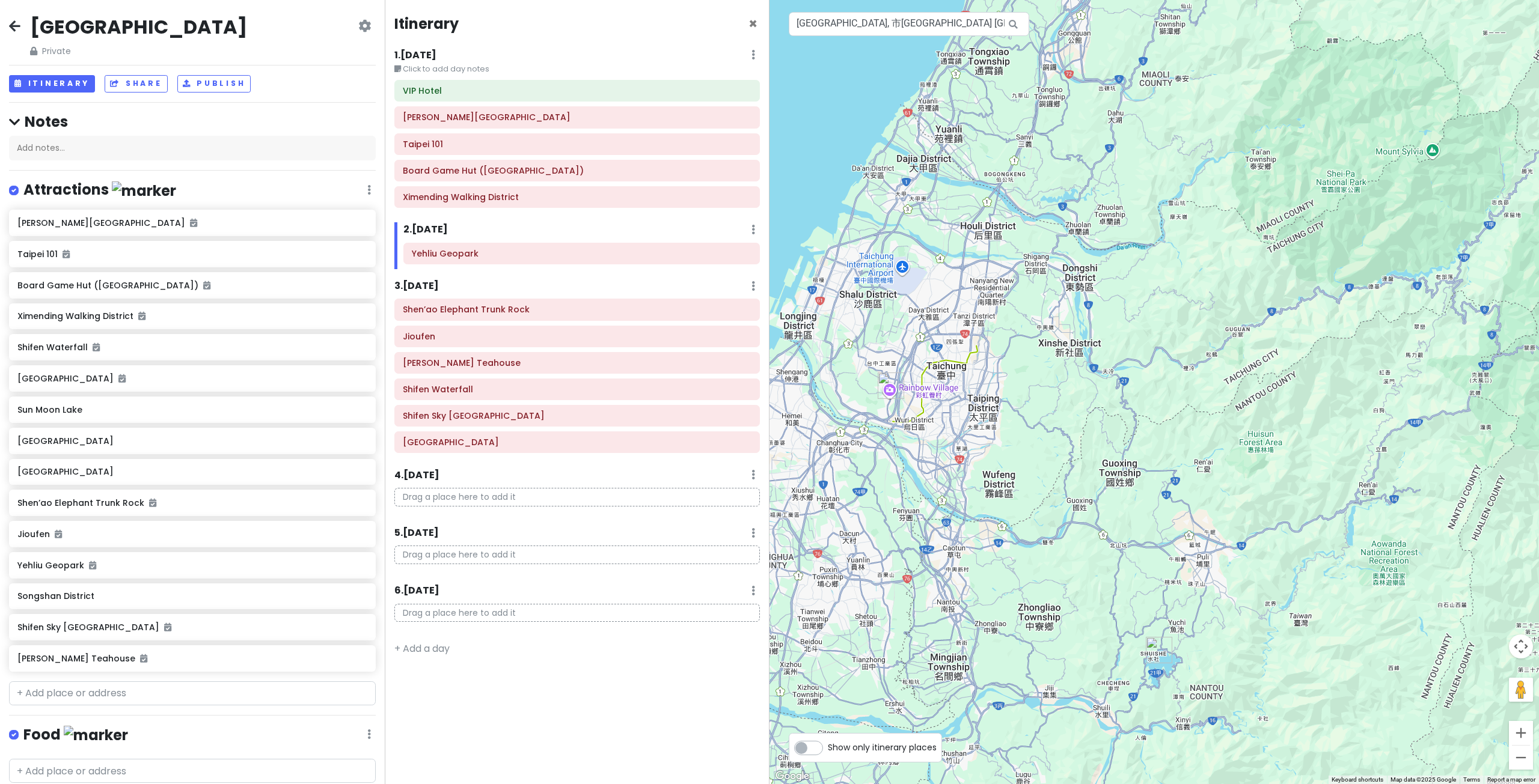
drag, startPoint x: 956, startPoint y: 518, endPoint x: 912, endPoint y: 438, distance: 91.3
click at [916, 443] on div at bounding box center [1154, 392] width 770 height 784
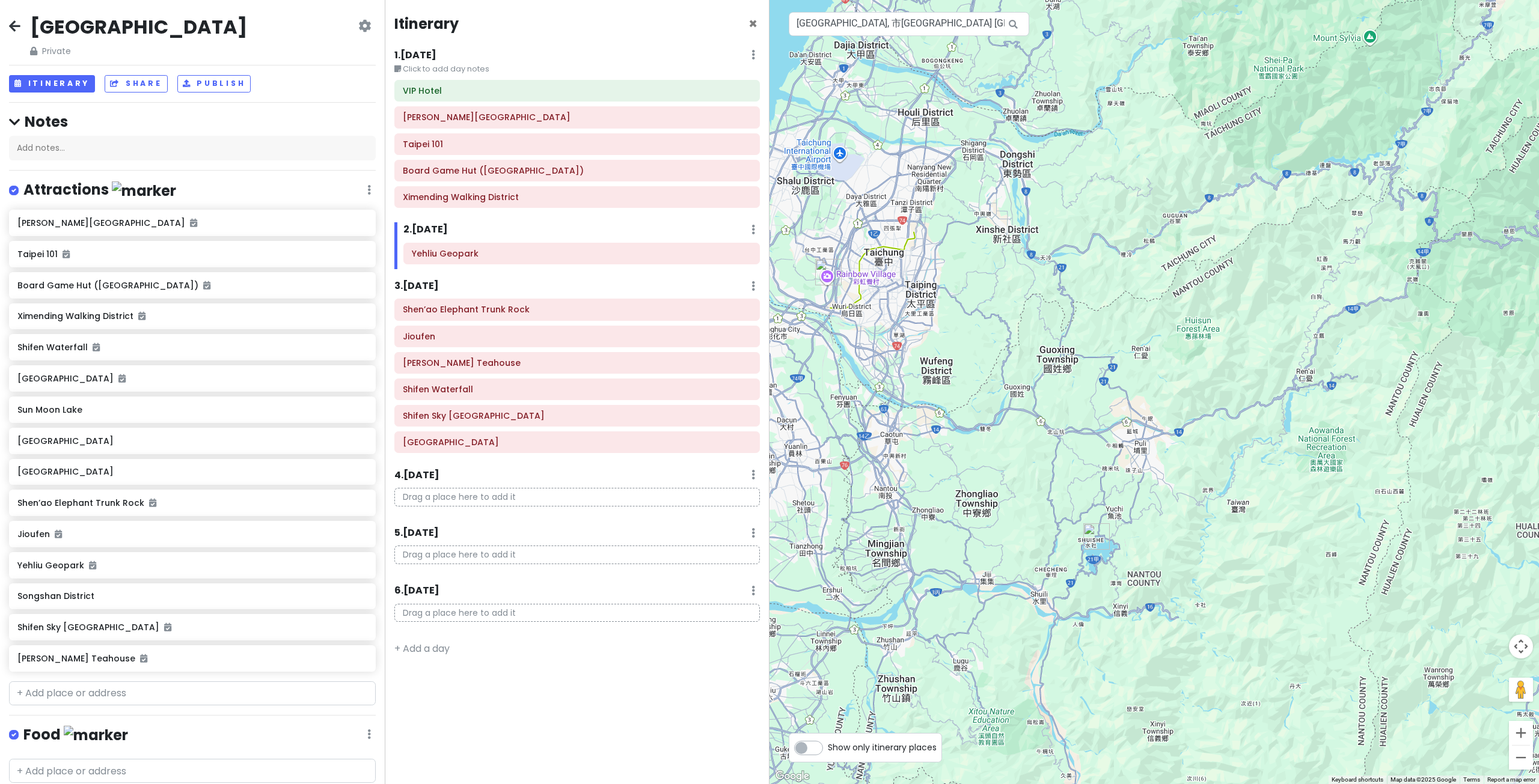
click at [1092, 529] on img "Sun Moon Lake" at bounding box center [1096, 536] width 26 height 26
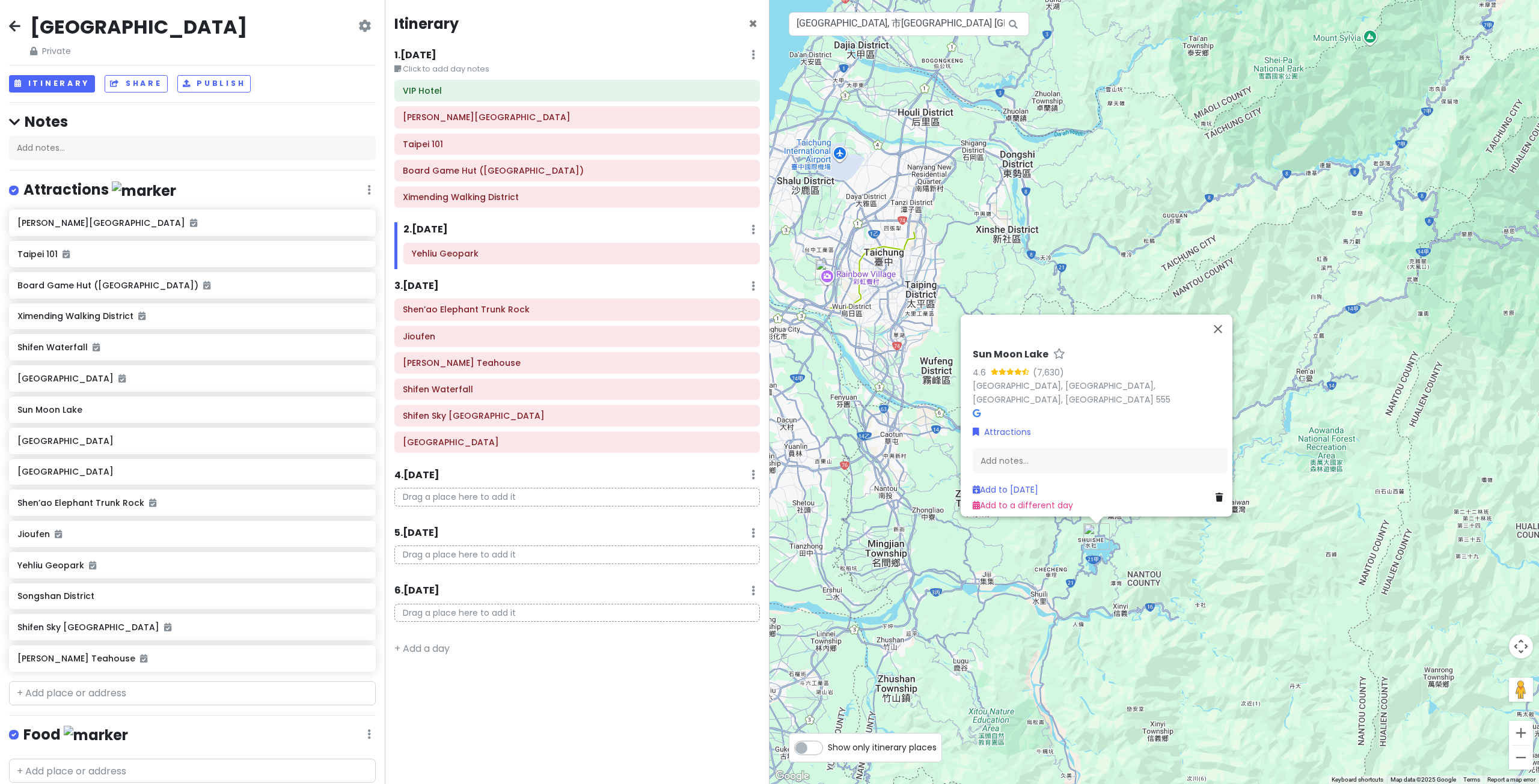
click at [931, 492] on div "Sun Moon Lake 4.6 (7,630) Sun Moon Lake, Yuchi Township, Nantou County, Taiwan …" at bounding box center [1154, 392] width 770 height 784
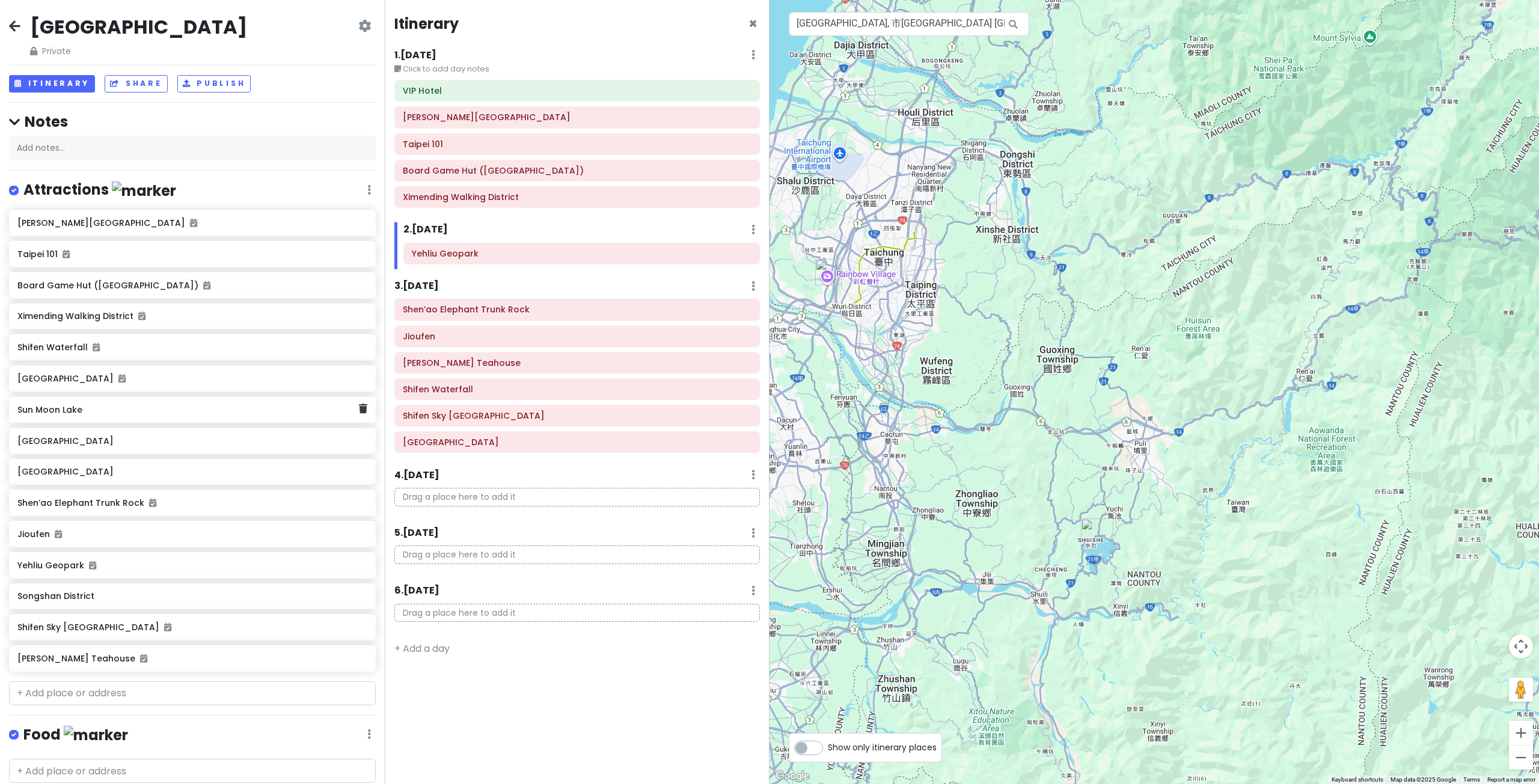
click at [358, 413] on div "Sun Moon Lake" at bounding box center [192, 409] width 367 height 26
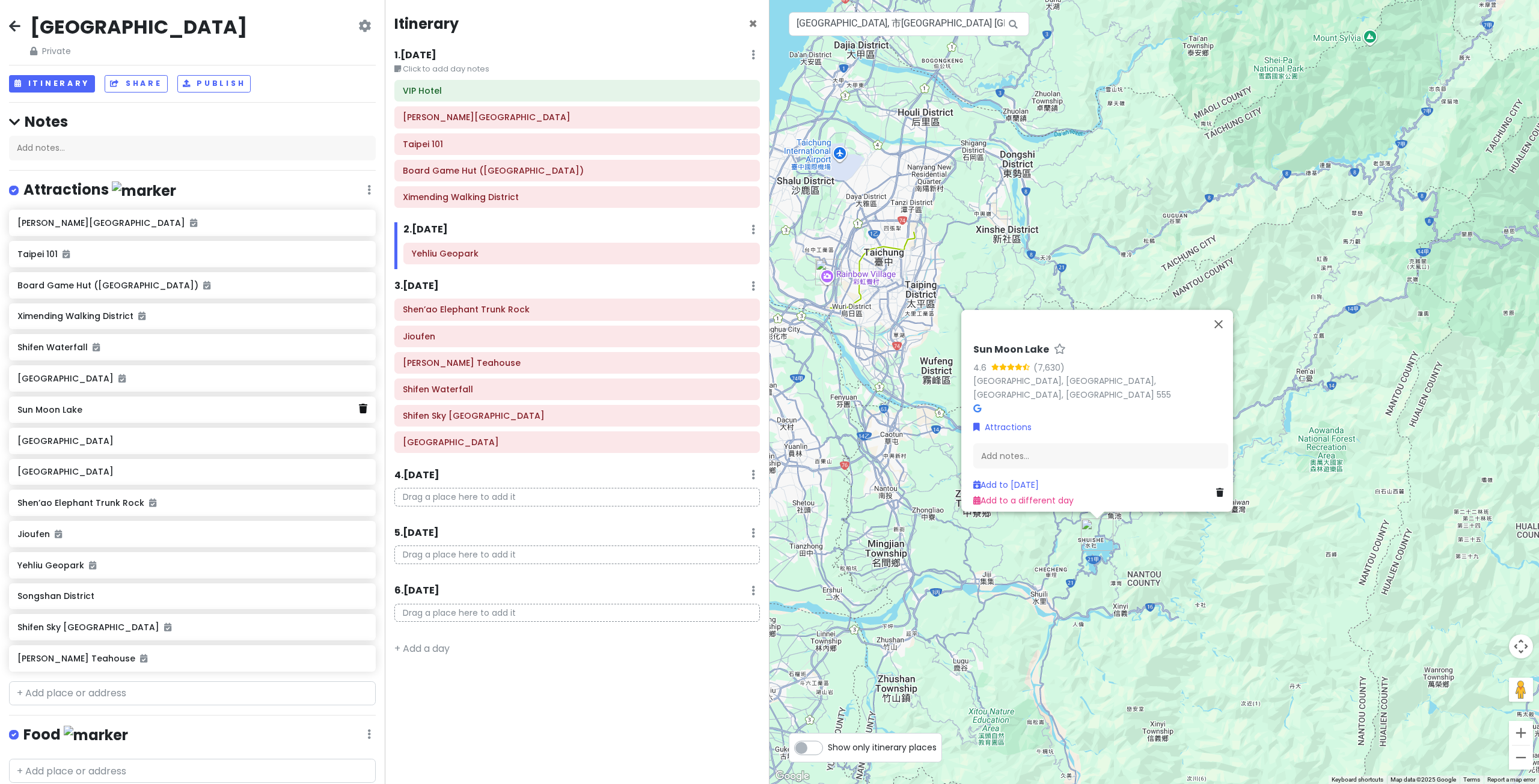
click at [359, 409] on icon at bounding box center [363, 409] width 8 height 9
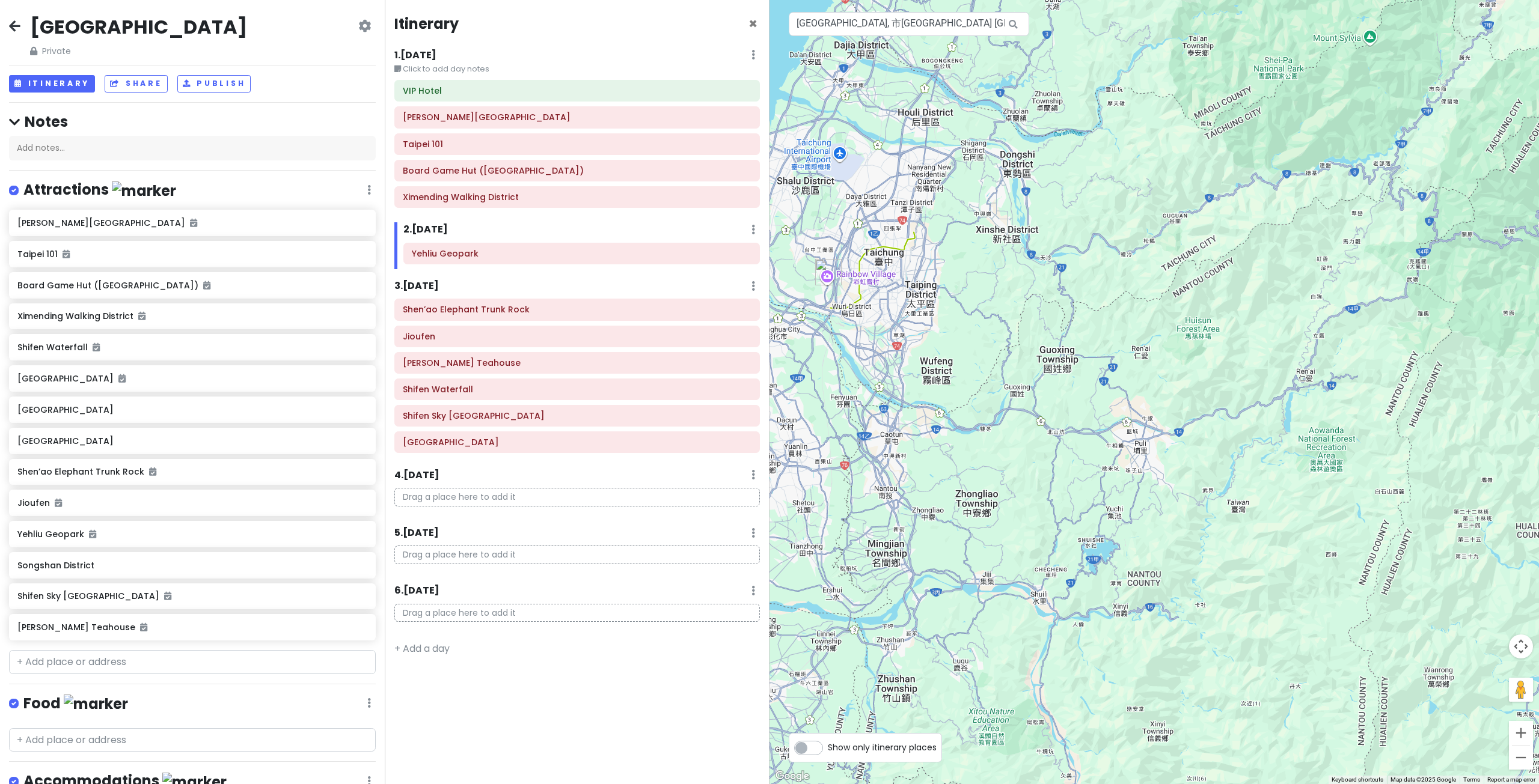
click at [992, 317] on div at bounding box center [1154, 392] width 770 height 784
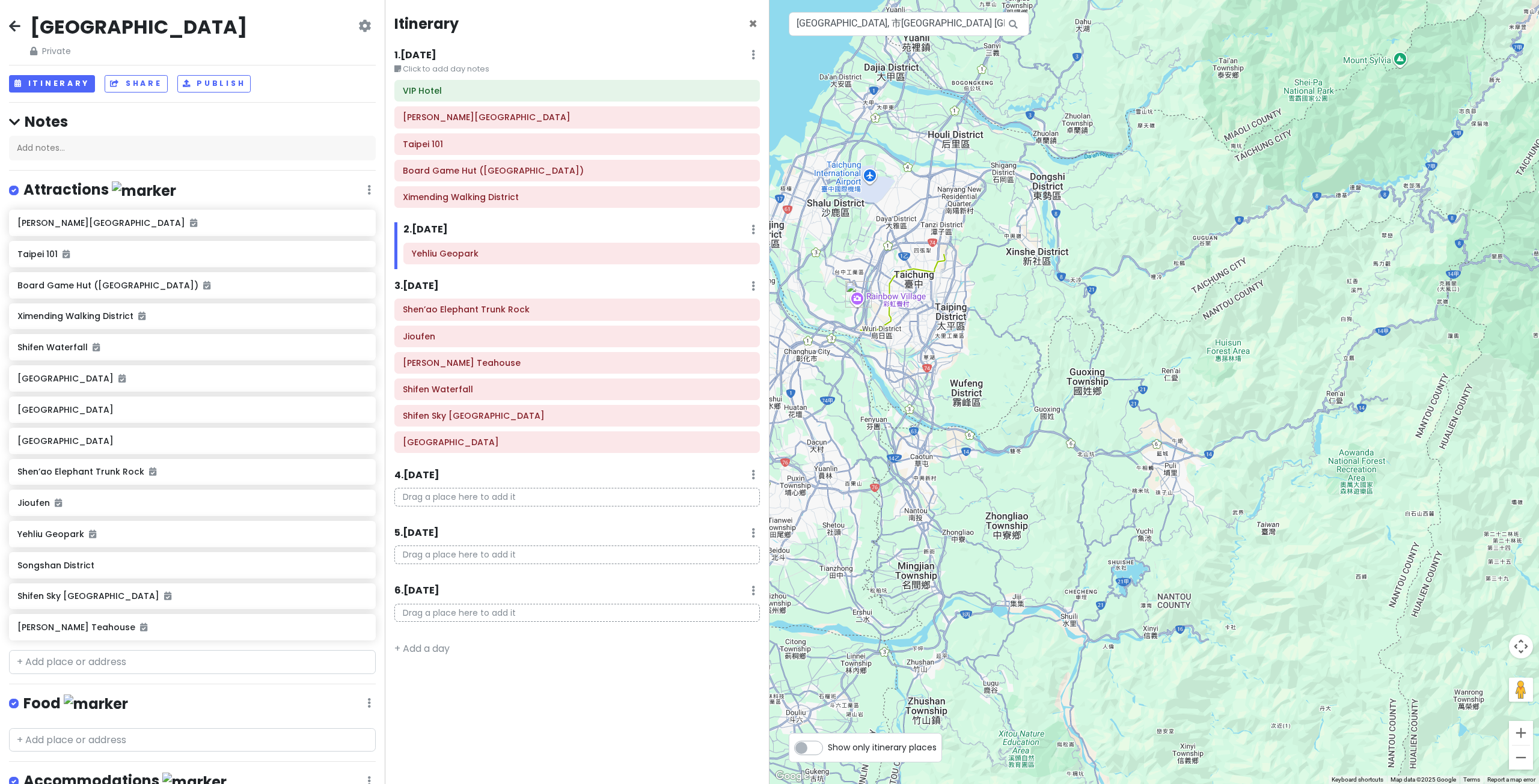
drag, startPoint x: 845, startPoint y: 332, endPoint x: 960, endPoint y: 396, distance: 131.6
click at [938, 390] on div at bounding box center [1154, 392] width 770 height 784
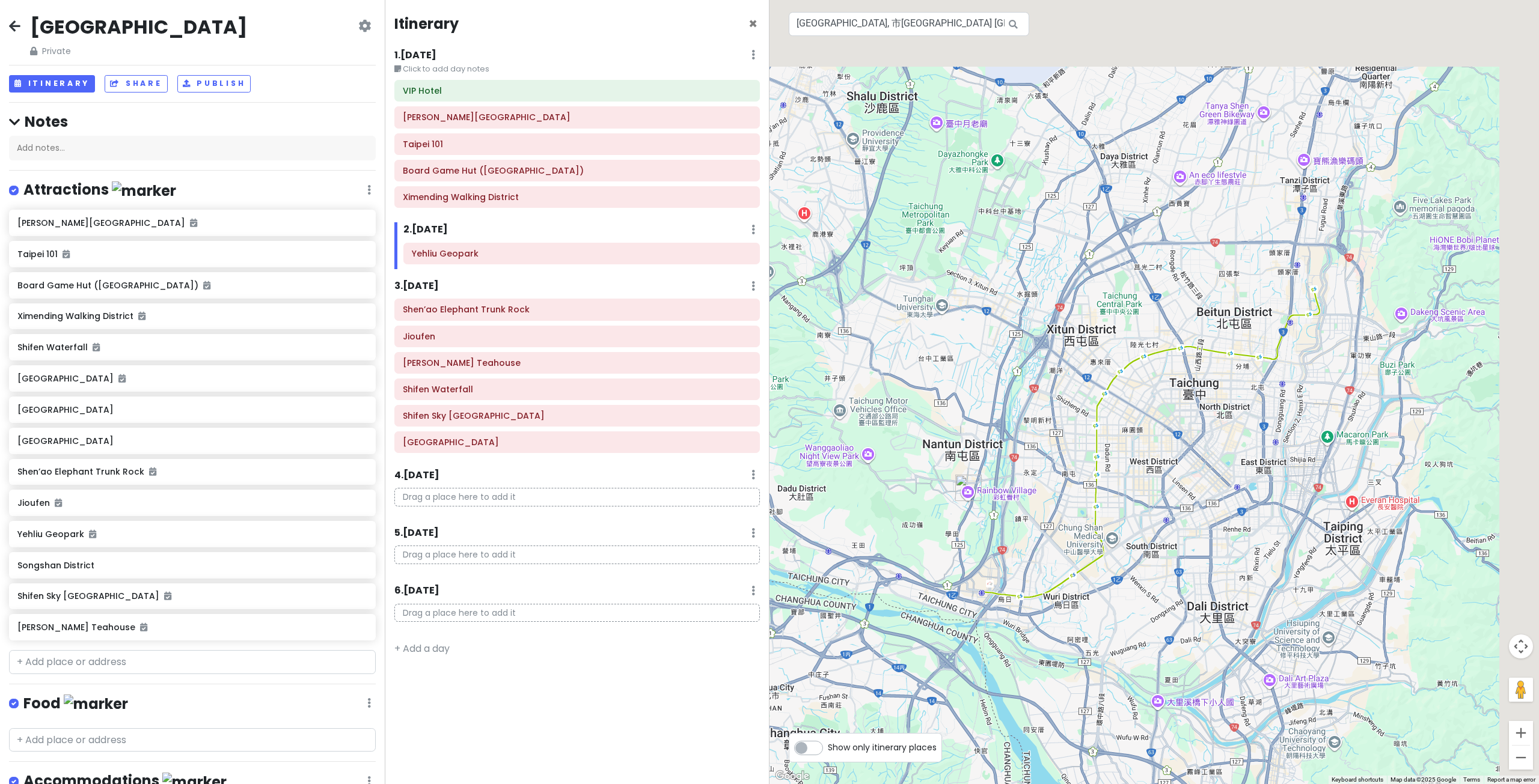
drag, startPoint x: 1199, startPoint y: 328, endPoint x: 1099, endPoint y: 549, distance: 242.6
click at [1121, 504] on div at bounding box center [1154, 392] width 770 height 784
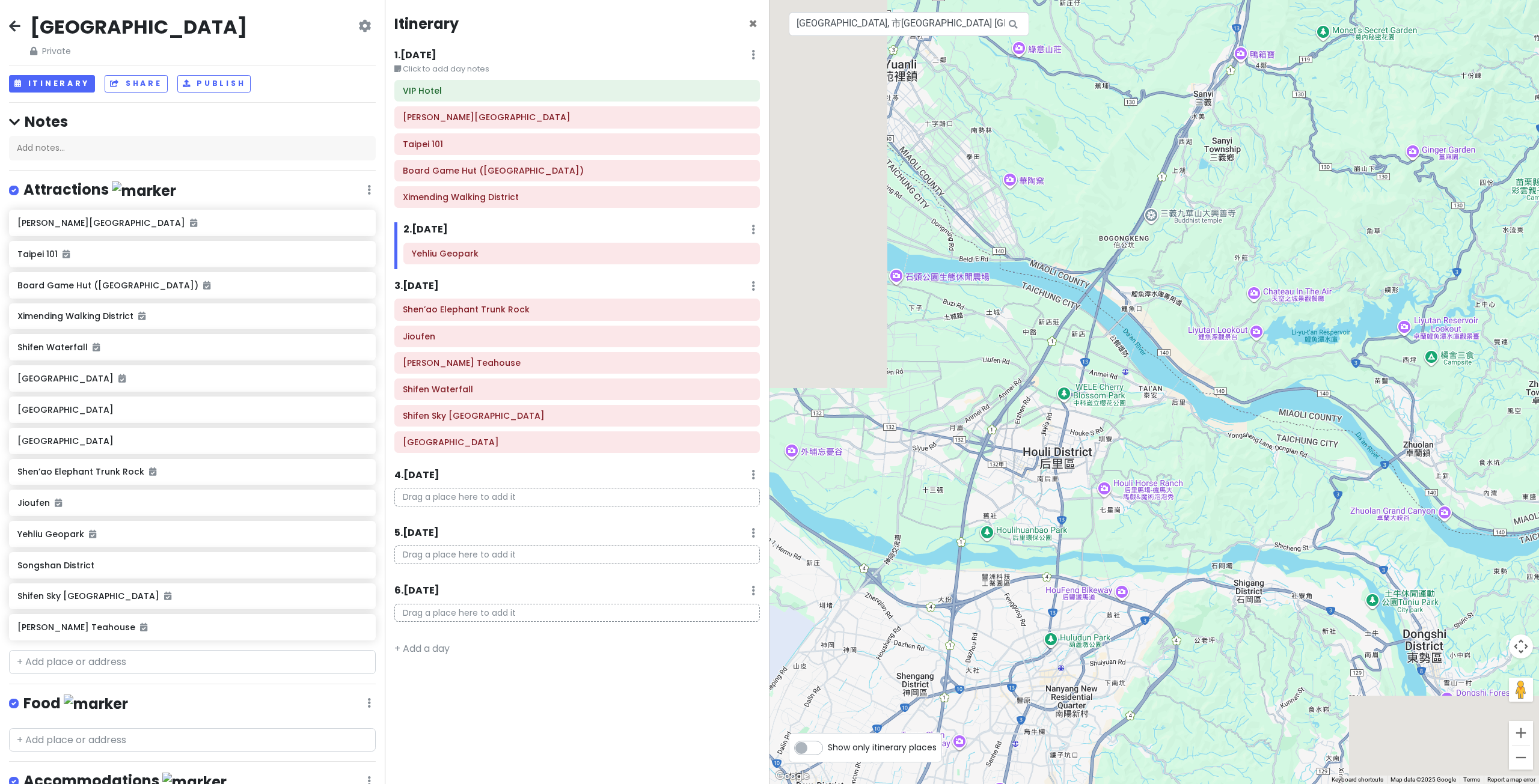
drag, startPoint x: 1144, startPoint y: 469, endPoint x: 1135, endPoint y: 489, distance: 21.9
click at [1140, 479] on div at bounding box center [1154, 392] width 770 height 784
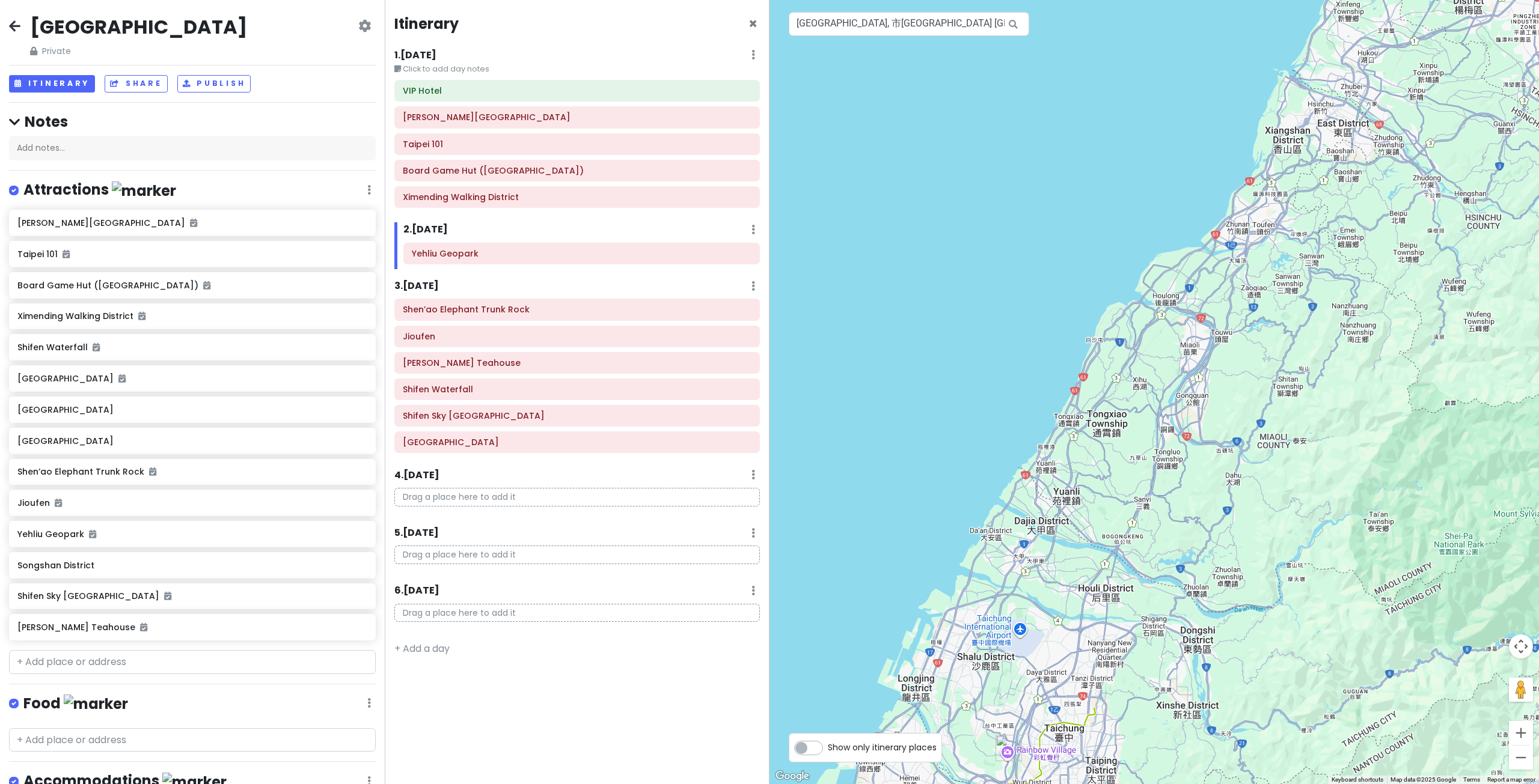
drag, startPoint x: 1326, startPoint y: 363, endPoint x: 1092, endPoint y: 461, distance: 253.7
click at [1106, 459] on div at bounding box center [1154, 392] width 770 height 784
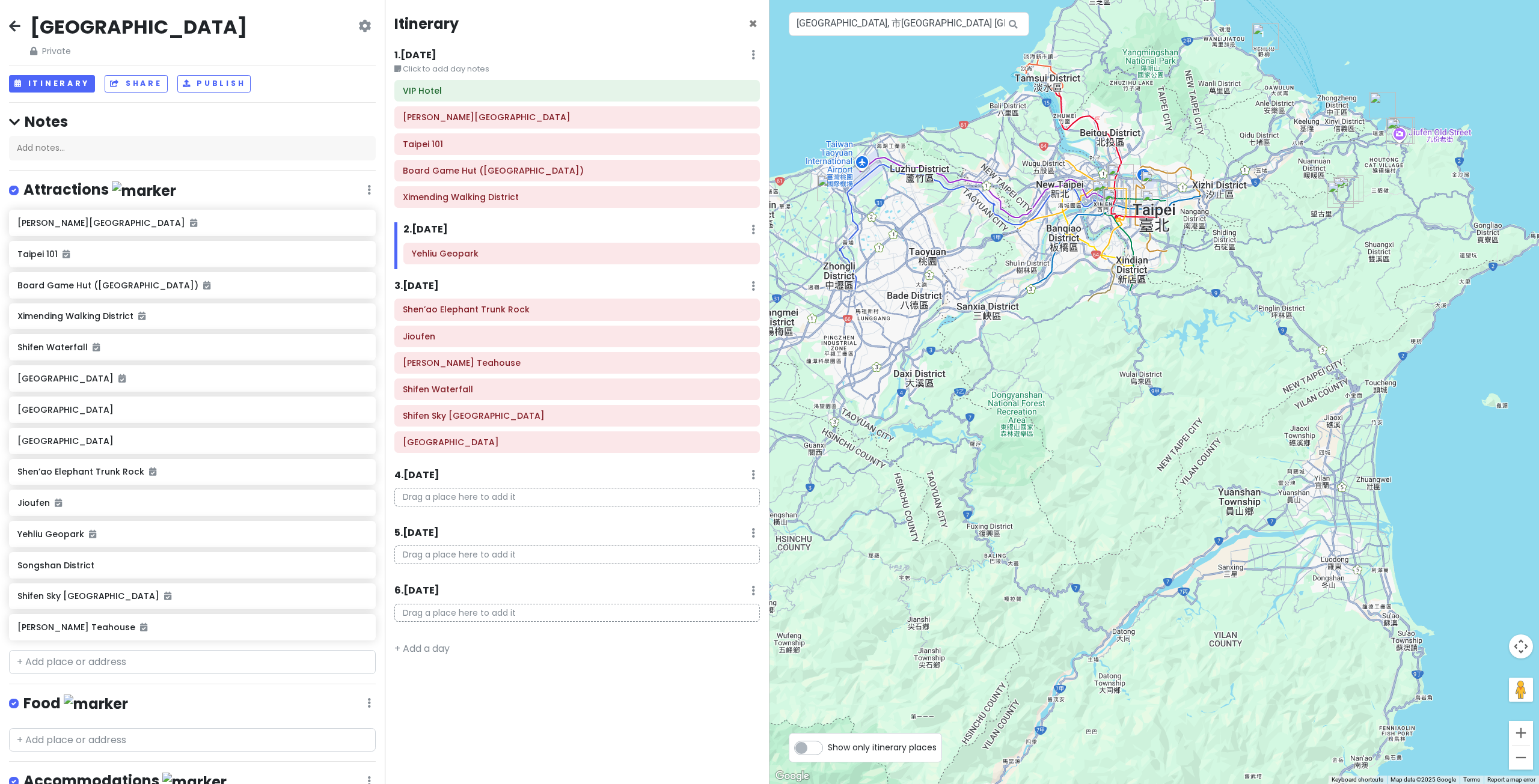
drag, startPoint x: 1186, startPoint y: 387, endPoint x: 1159, endPoint y: 448, distance: 66.7
click at [1159, 442] on div at bounding box center [1154, 392] width 770 height 784
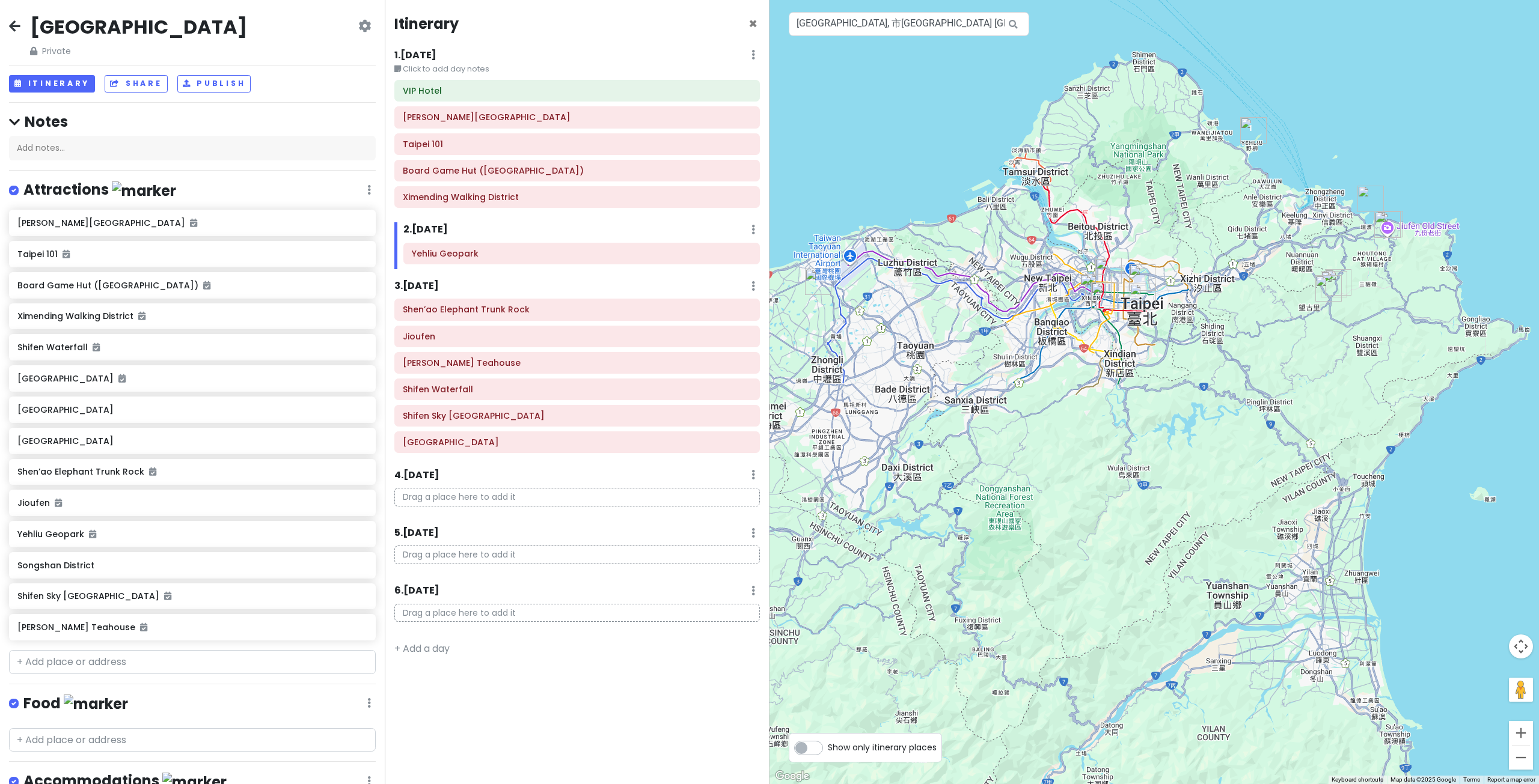
drag, startPoint x: 1169, startPoint y: 411, endPoint x: 1169, endPoint y: 476, distance: 65.0
click at [1169, 470] on div at bounding box center [1154, 392] width 770 height 784
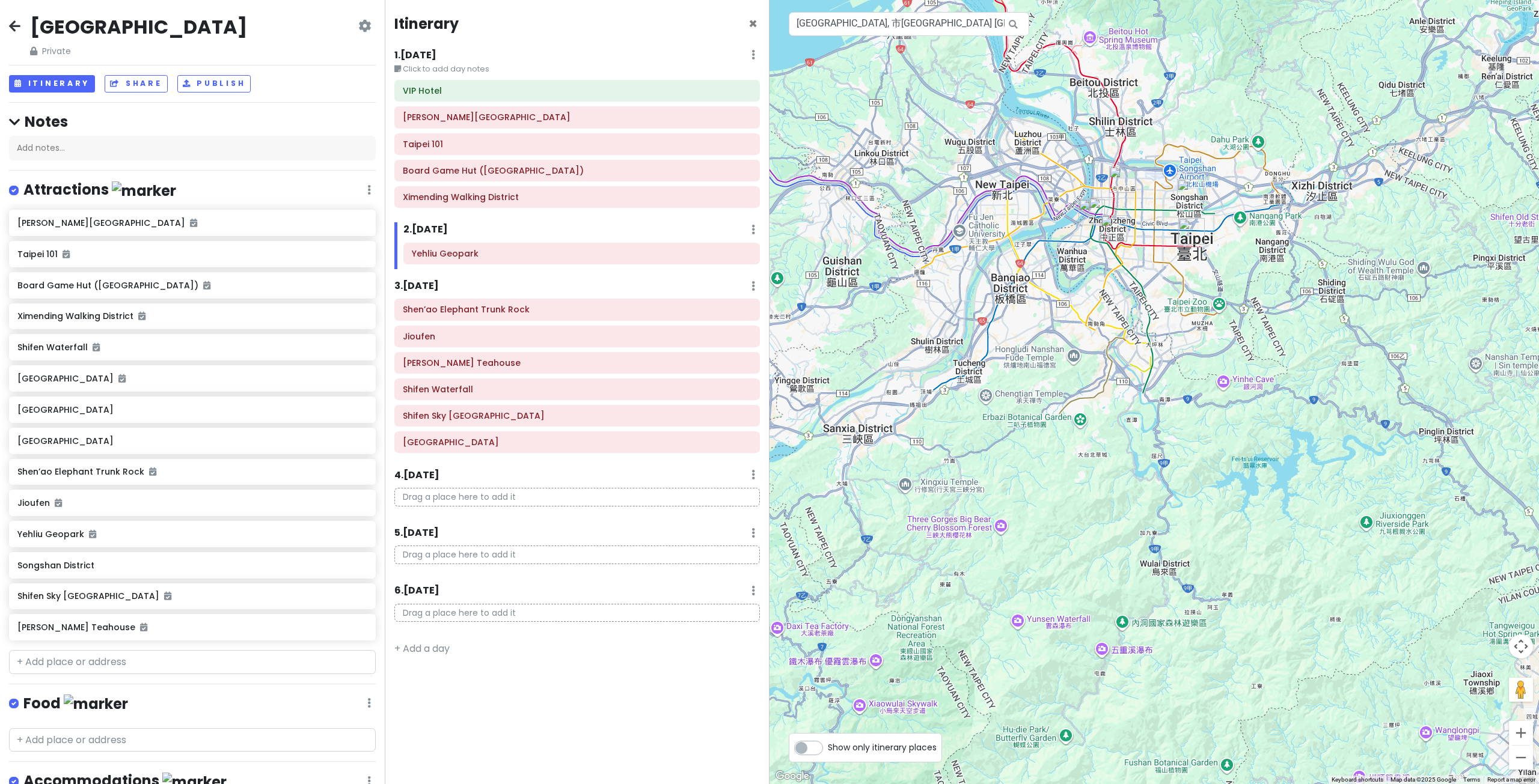
drag, startPoint x: 1126, startPoint y: 398, endPoint x: 1108, endPoint y: 473, distance: 77.1
click at [1109, 471] on div at bounding box center [1154, 392] width 770 height 784
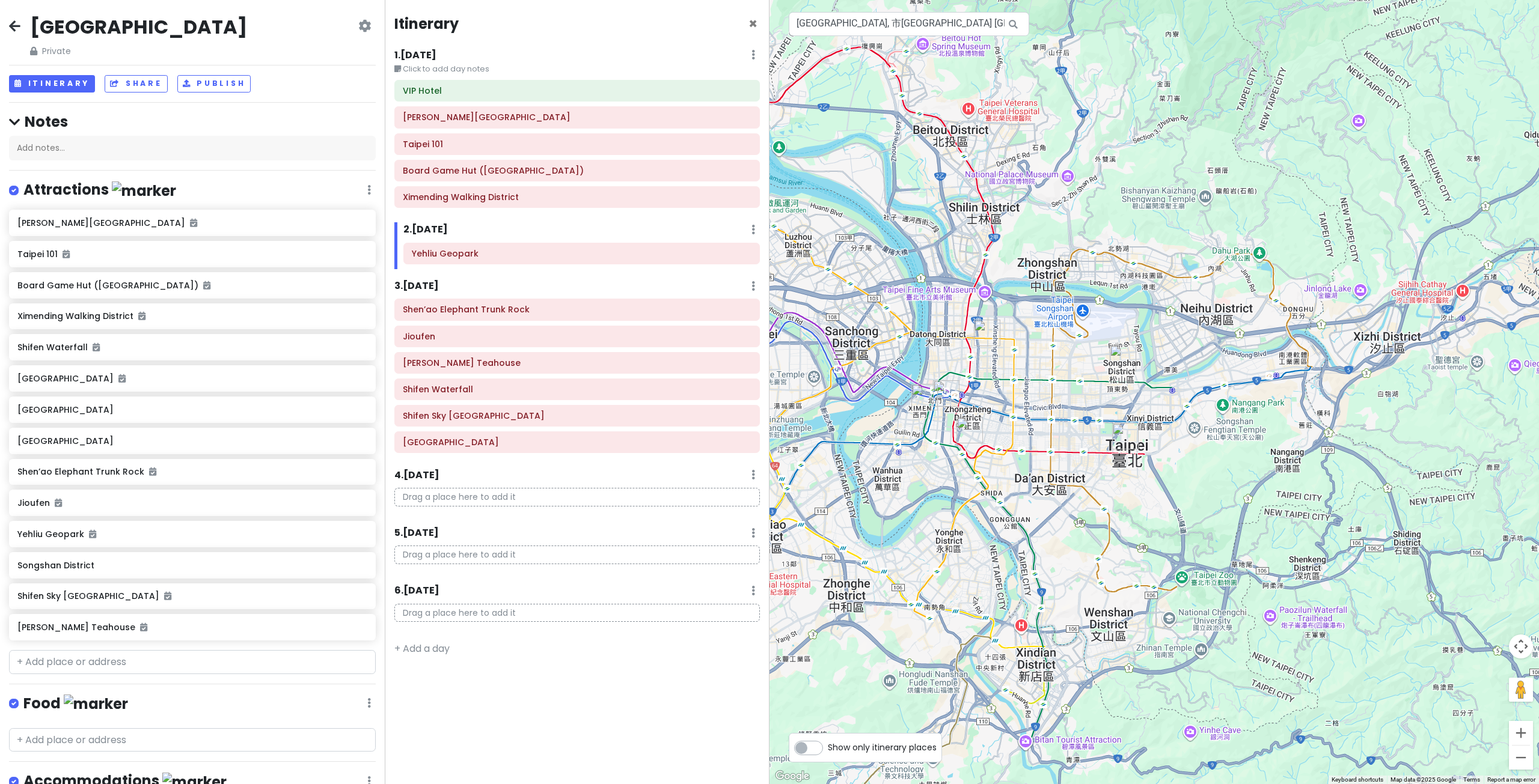
drag, startPoint x: 1105, startPoint y: 422, endPoint x: 1119, endPoint y: 425, distance: 14.3
click at [1112, 428] on div at bounding box center [1154, 392] width 770 height 784
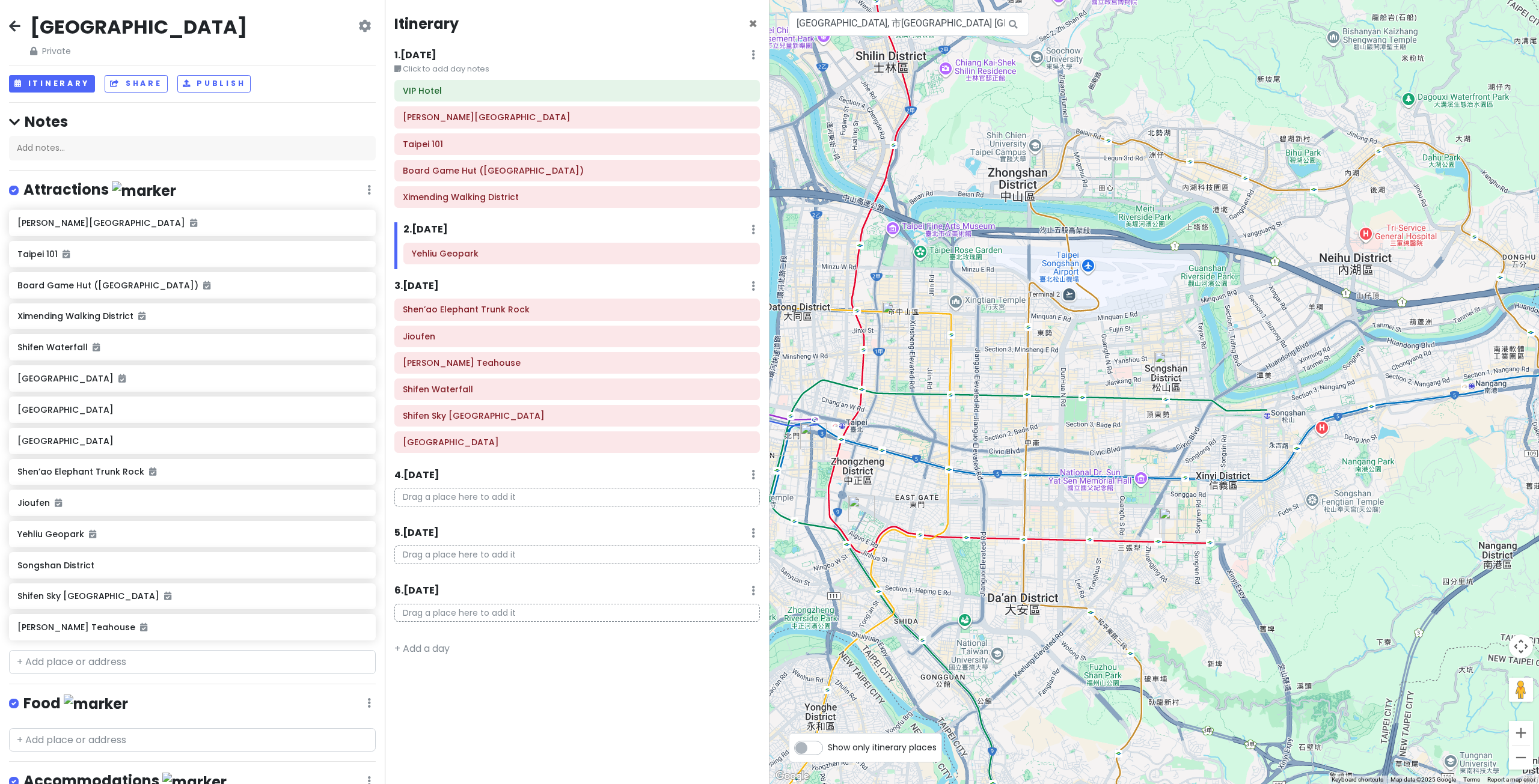
click at [1170, 363] on img "Songshan District" at bounding box center [1167, 365] width 26 height 26
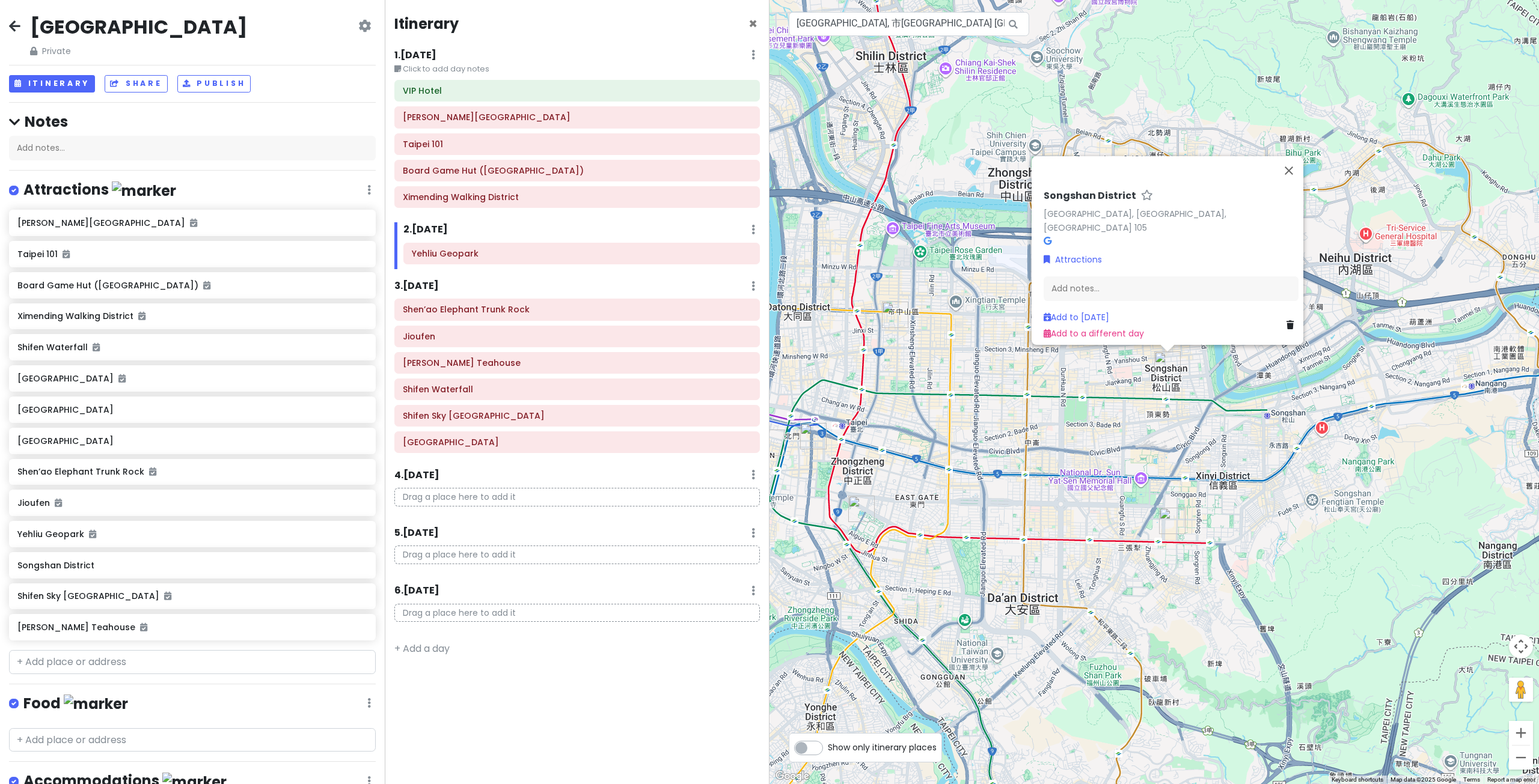
click at [1304, 395] on div "Songshan District Songshan District, Taipei City, Taiwan 105 Attractions Add no…" at bounding box center [1154, 392] width 770 height 784
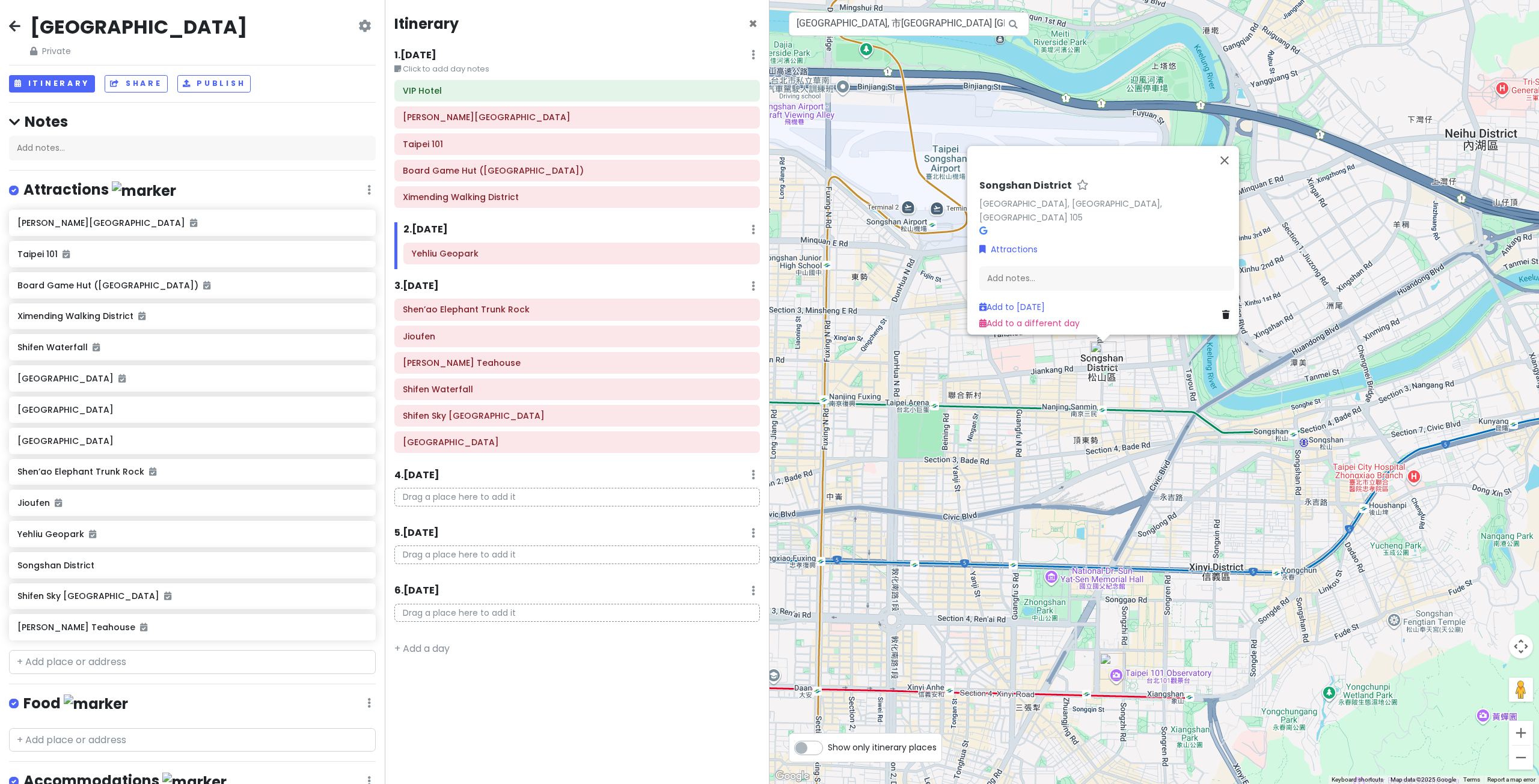
click at [1148, 390] on div "Songshan District Songshan District, Taipei City, Taiwan 105 Attractions Add no…" at bounding box center [1154, 392] width 770 height 784
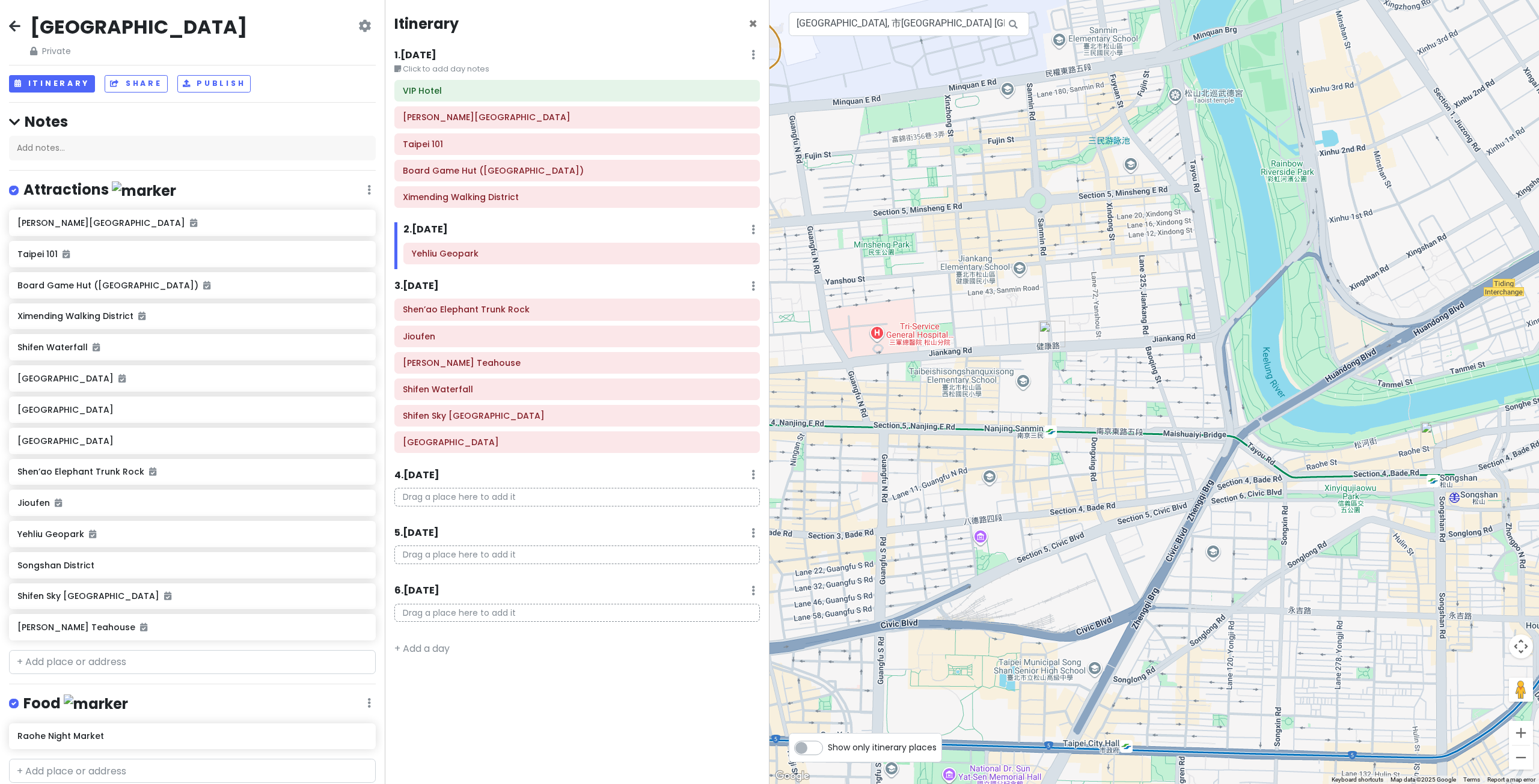
click at [1433, 438] on img "Raohe Night Market" at bounding box center [1433, 434] width 26 height 26
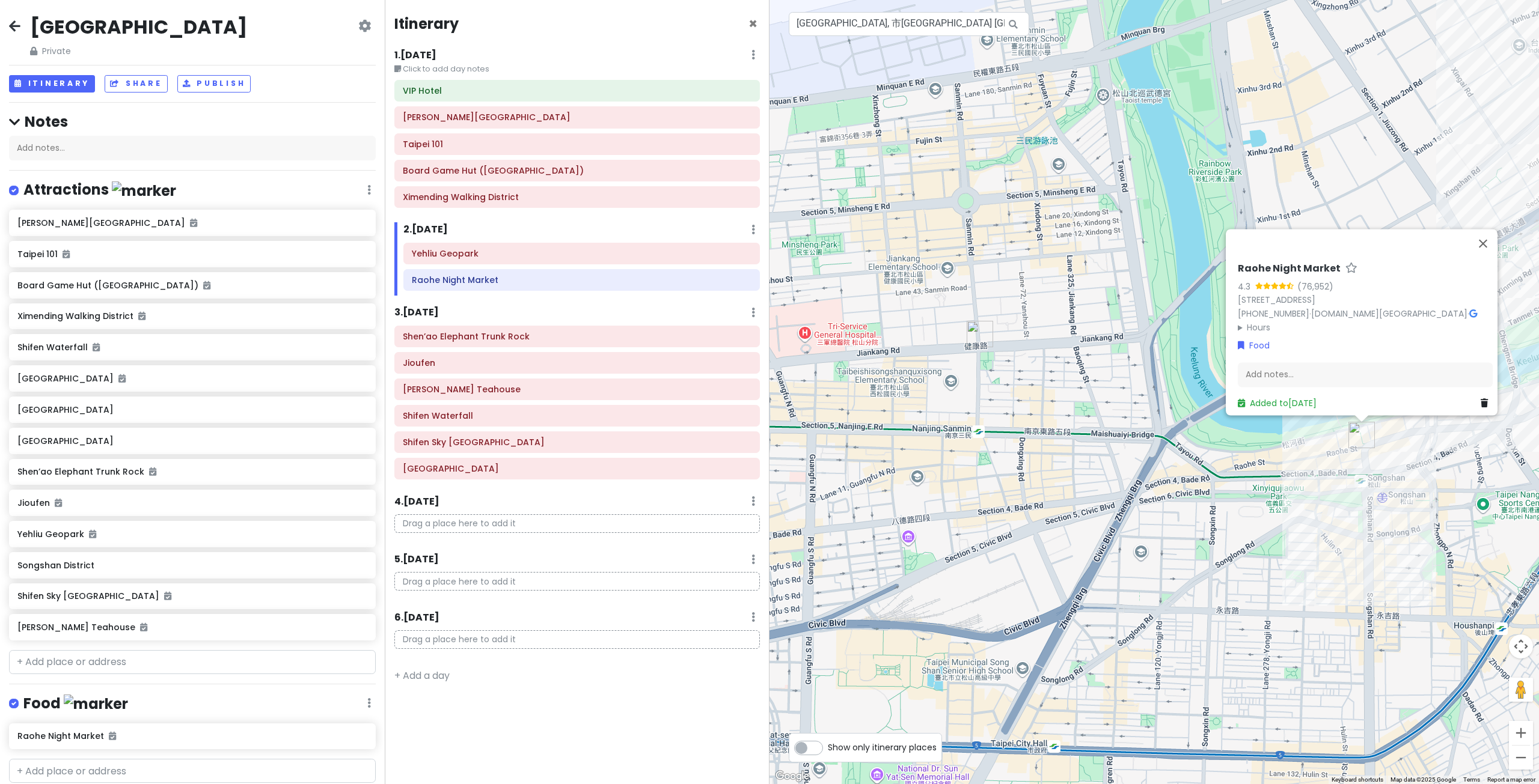
click at [1013, 492] on div "Raohe Night Market 4.3 (76,952) Raohe St, Songshan District, Taipei City, Taiwa…" at bounding box center [1154, 392] width 770 height 784
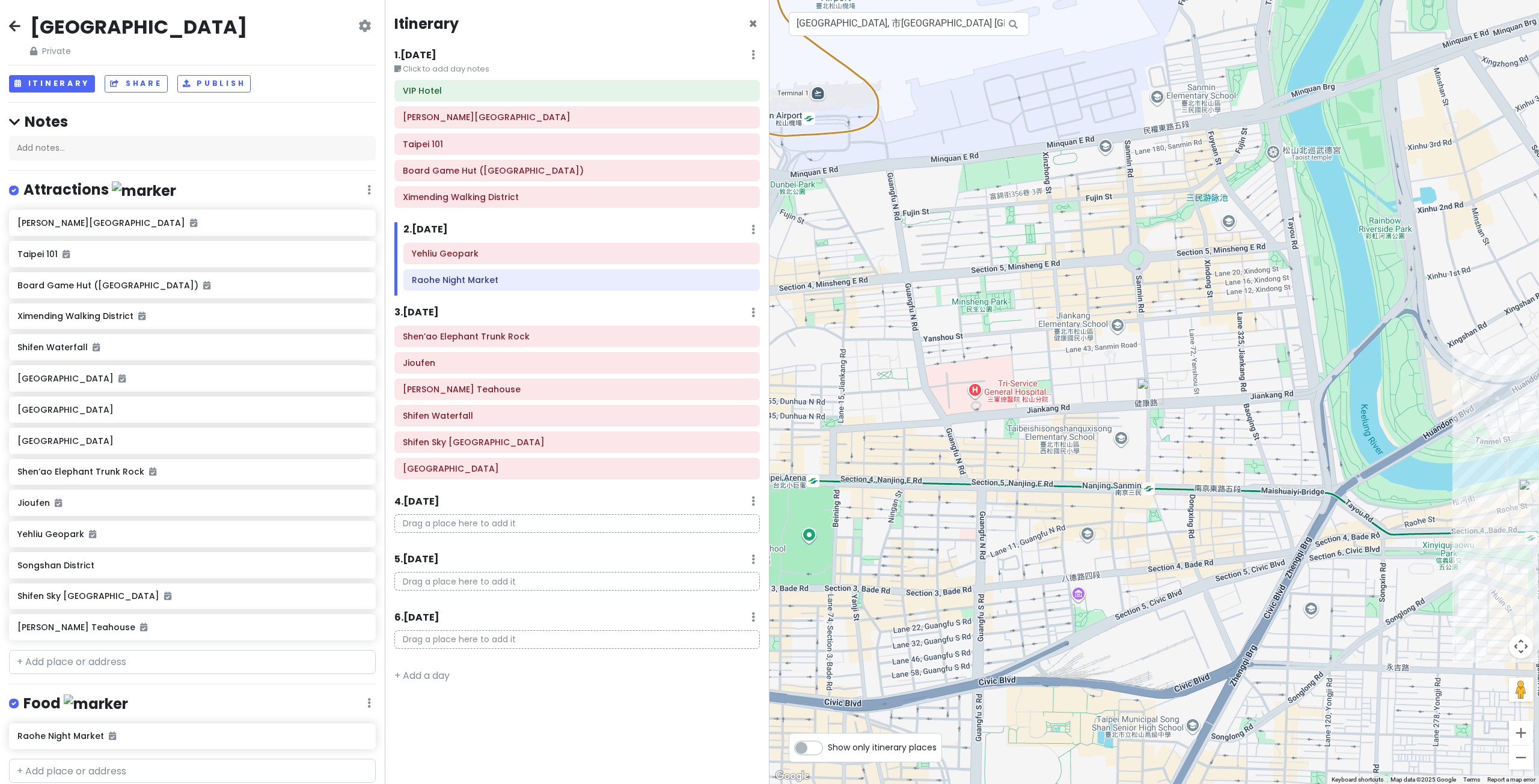
drag, startPoint x: 942, startPoint y: 365, endPoint x: 1076, endPoint y: 413, distance: 142.3
click at [1076, 413] on div at bounding box center [1154, 392] width 770 height 784
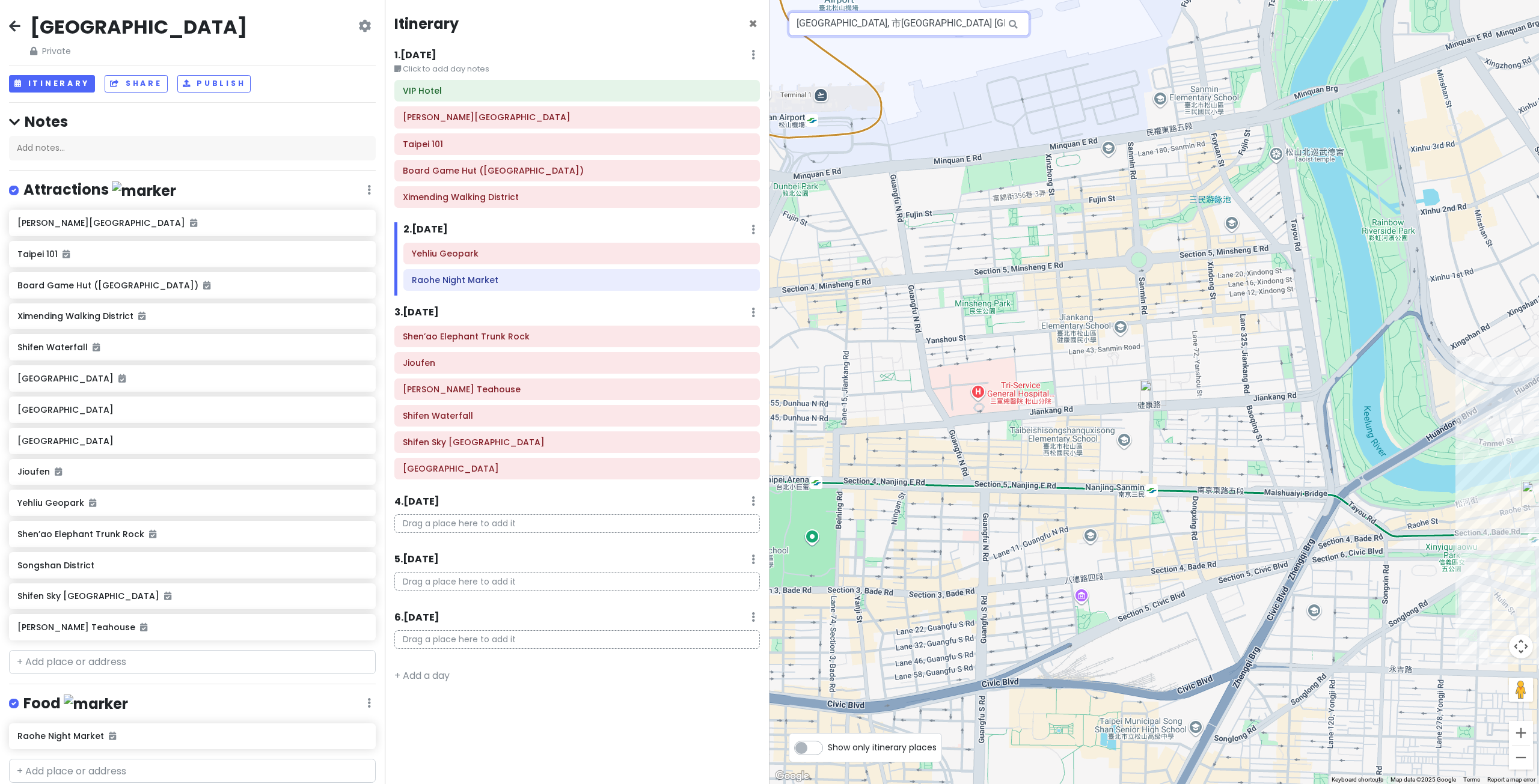
click at [976, 20] on input "[GEOGRAPHIC_DATA], 市[GEOGRAPHIC_DATA] [GEOGRAPHIC_DATA], [GEOGRAPHIC_DATA], [GE…" at bounding box center [908, 24] width 240 height 24
click at [974, 24] on input "[GEOGRAPHIC_DATA], 市[GEOGRAPHIC_DATA] [GEOGRAPHIC_DATA], [GEOGRAPHIC_DATA], [GE…" at bounding box center [908, 24] width 240 height 24
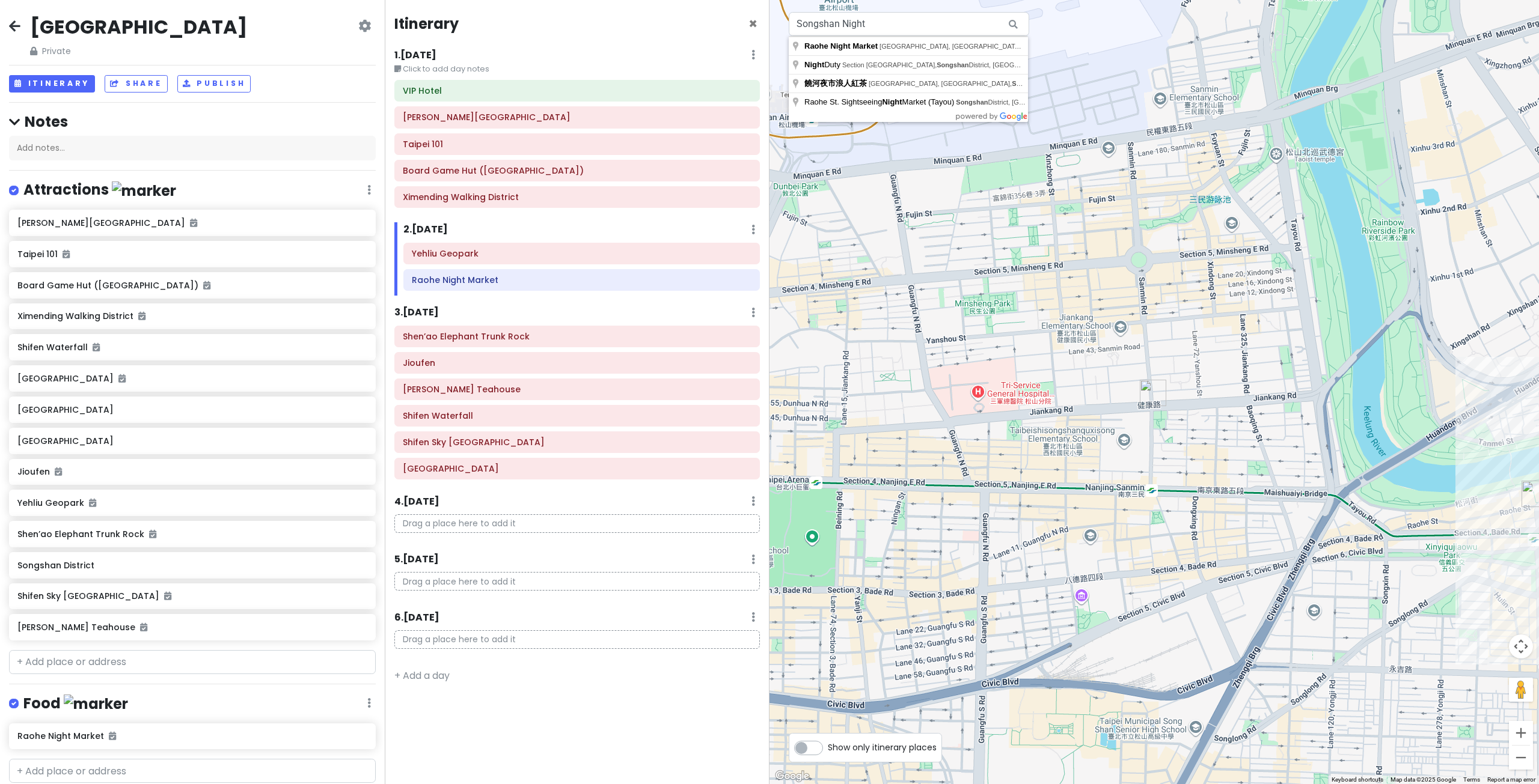
click at [958, 299] on div at bounding box center [1154, 392] width 770 height 784
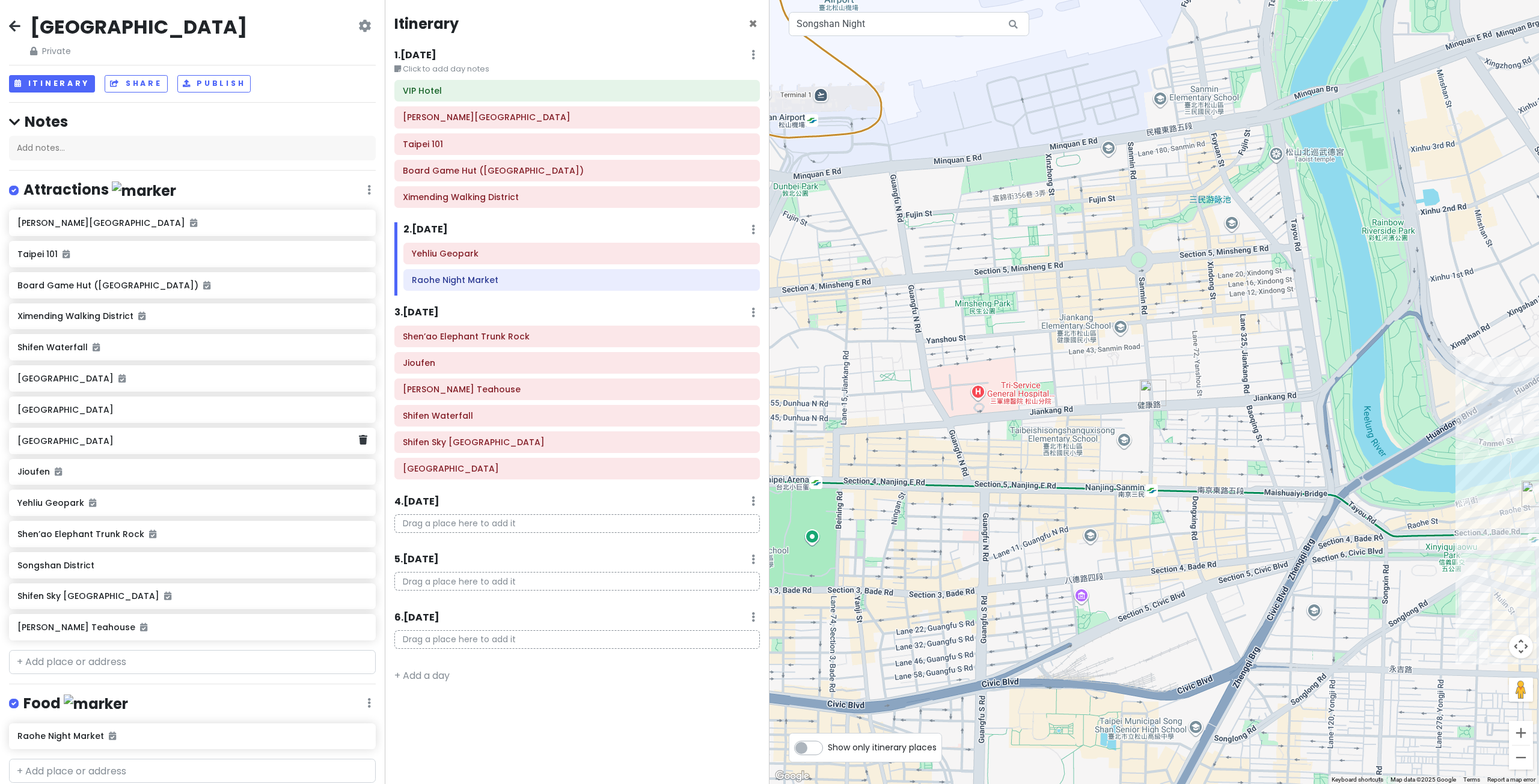
click at [72, 443] on h6 "[GEOGRAPHIC_DATA]" at bounding box center [188, 441] width 341 height 11
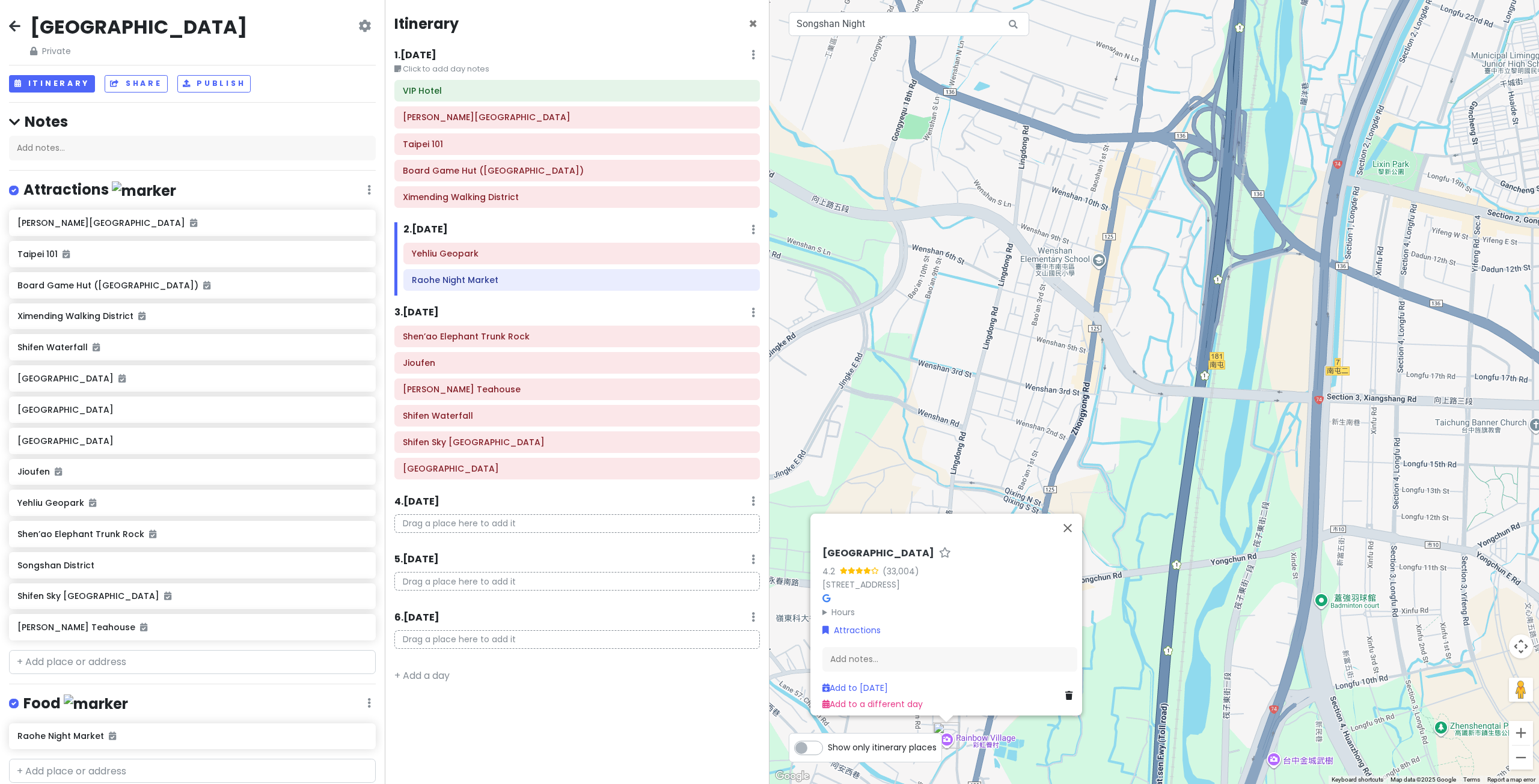
click at [1044, 373] on div "Rainbow Village 4.2 (33,004) 408, Taiwan, Taichung City, Nantun District, 春安路56…" at bounding box center [1154, 392] width 770 height 784
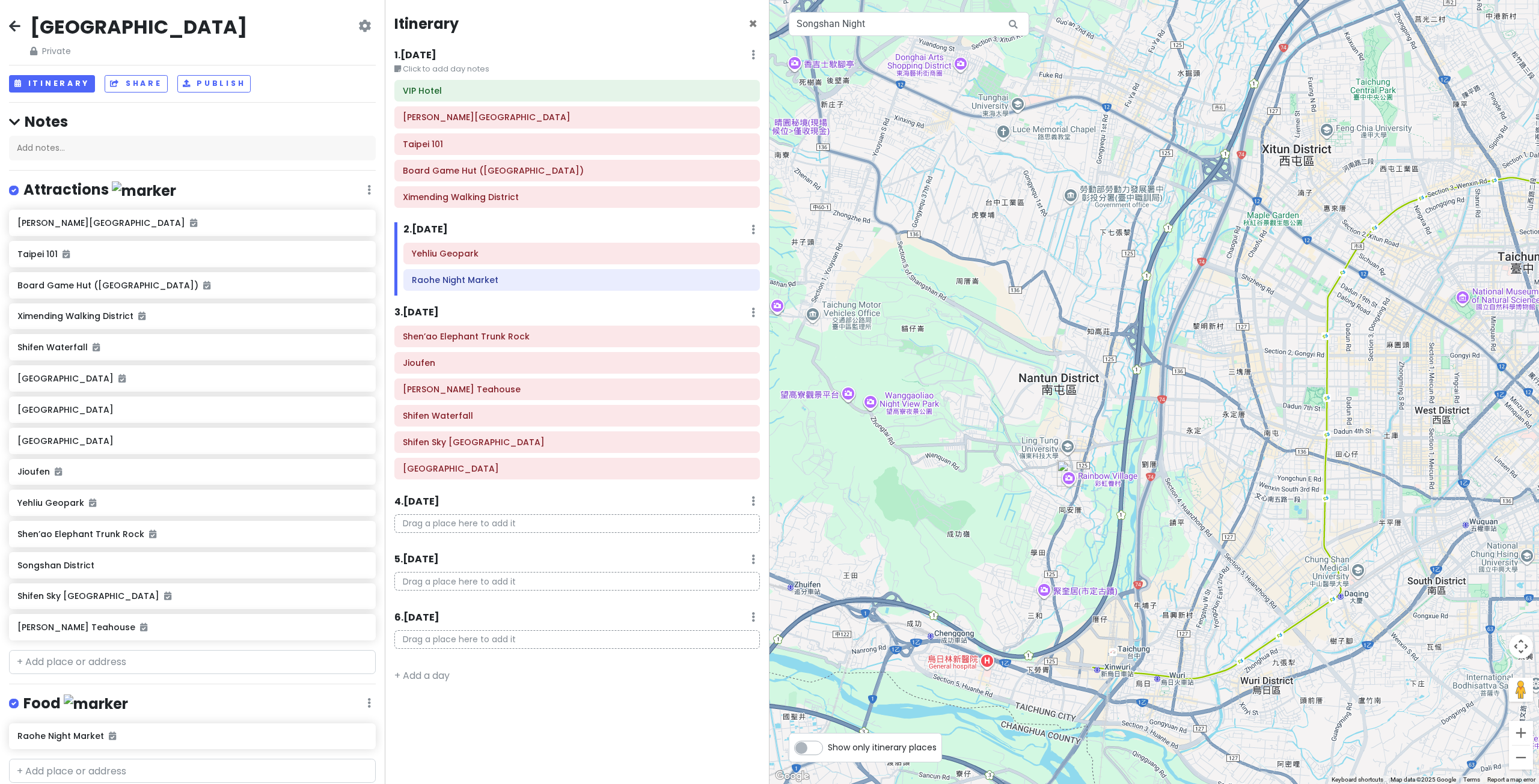
drag, startPoint x: 947, startPoint y: 474, endPoint x: 1040, endPoint y: 432, distance: 102.0
click at [1040, 432] on div at bounding box center [1154, 392] width 770 height 784
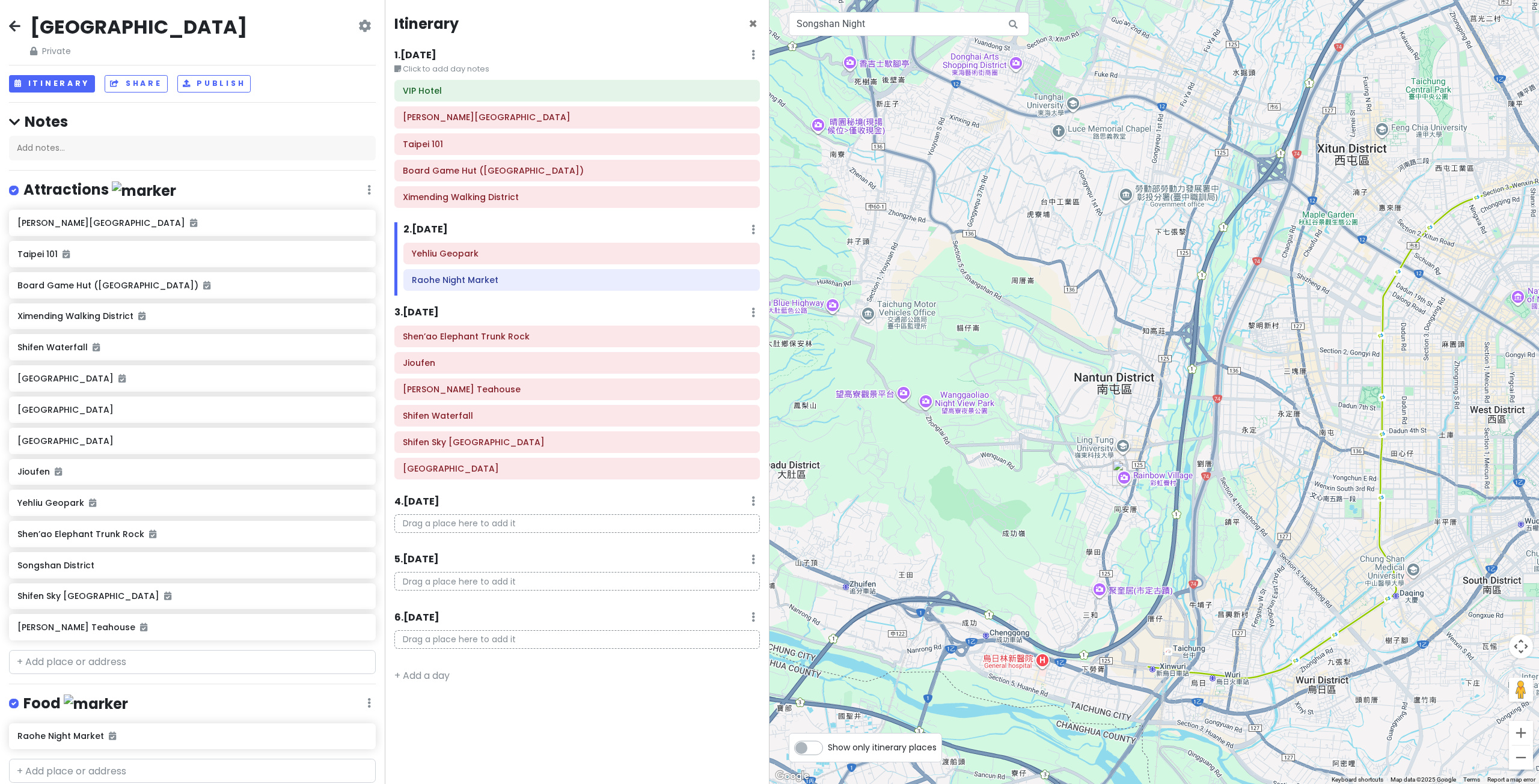
drag, startPoint x: 990, startPoint y: 482, endPoint x: 1040, endPoint y: 474, distance: 50.6
click at [1028, 494] on div at bounding box center [1154, 392] width 770 height 784
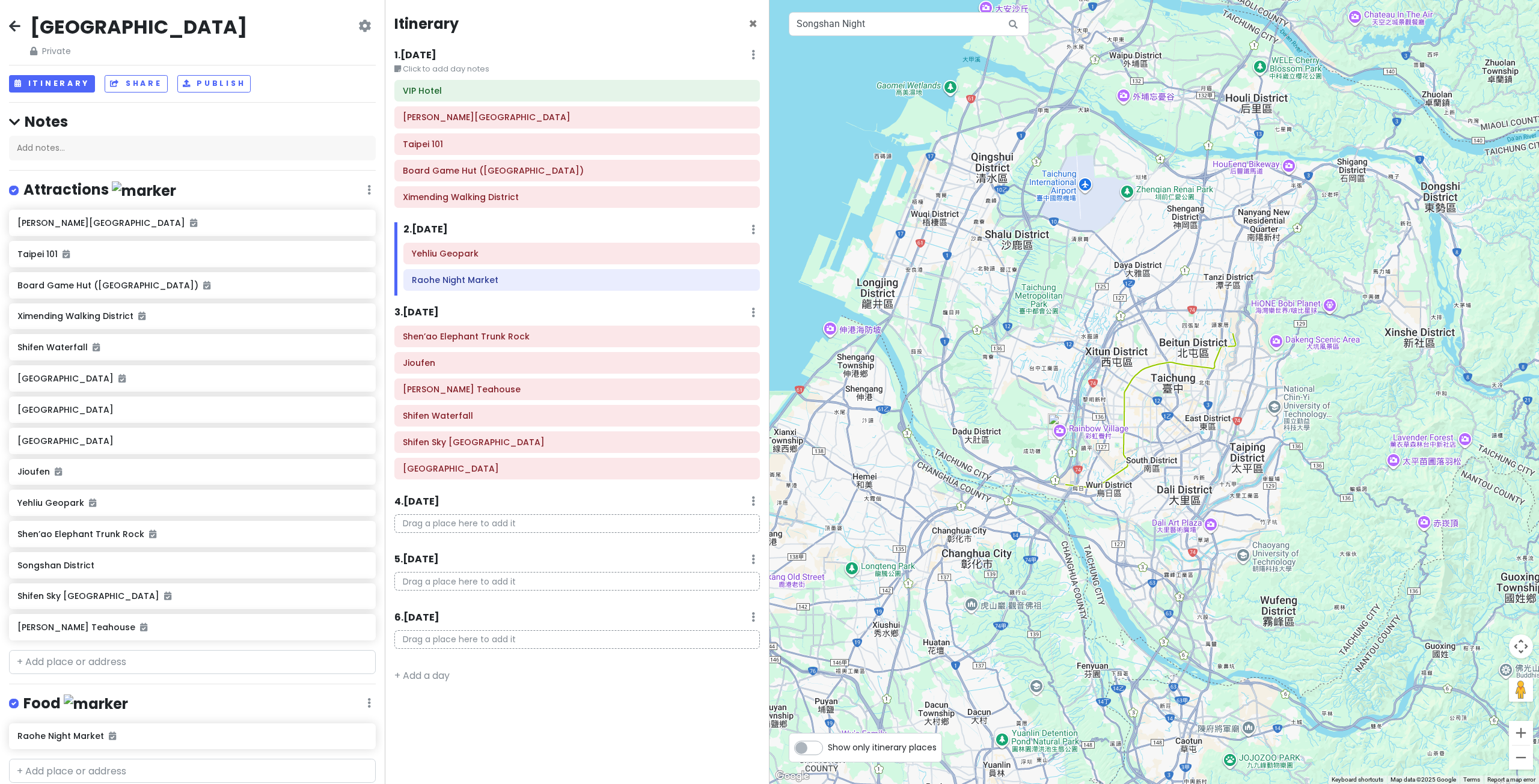
click at [1058, 425] on img "Rainbow Village" at bounding box center [1061, 426] width 26 height 26
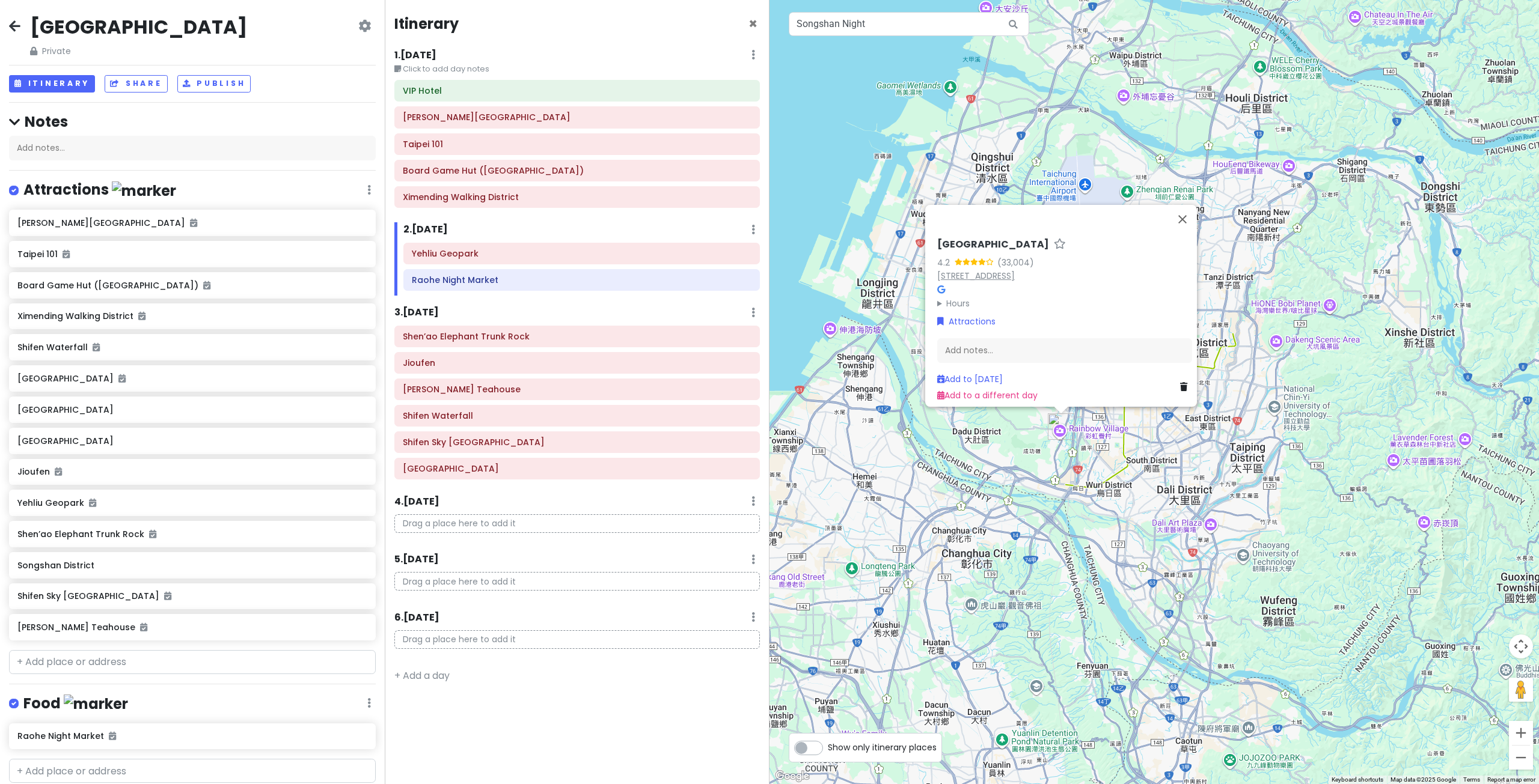
click at [983, 270] on link "[STREET_ADDRESS]" at bounding box center [976, 276] width 78 height 12
click at [1186, 211] on button "Close" at bounding box center [1182, 219] width 29 height 29
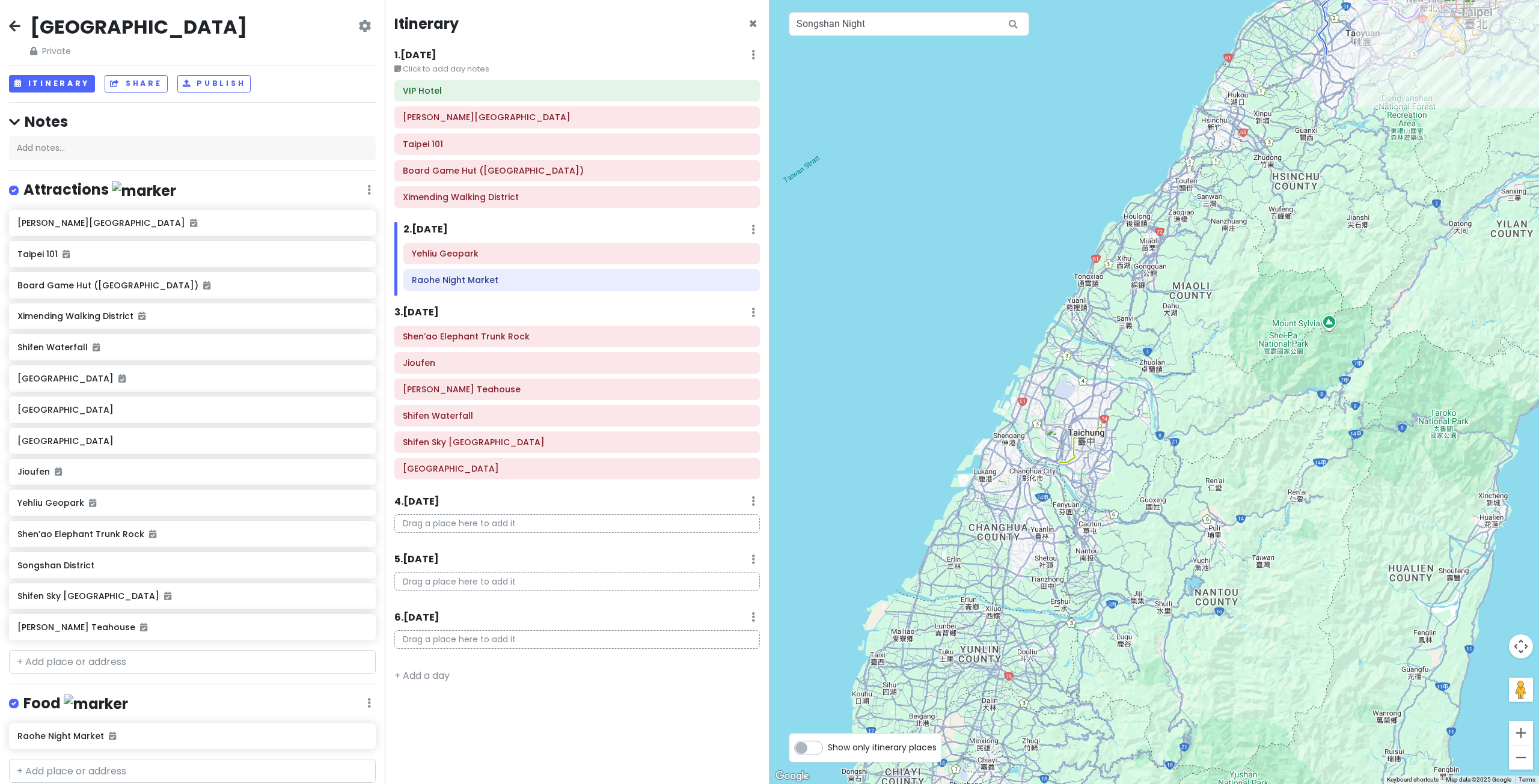
drag, startPoint x: 1324, startPoint y: 271, endPoint x: 1105, endPoint y: 360, distance: 236.4
click at [1111, 357] on div "To navigate, press the arrow keys." at bounding box center [1154, 392] width 770 height 784
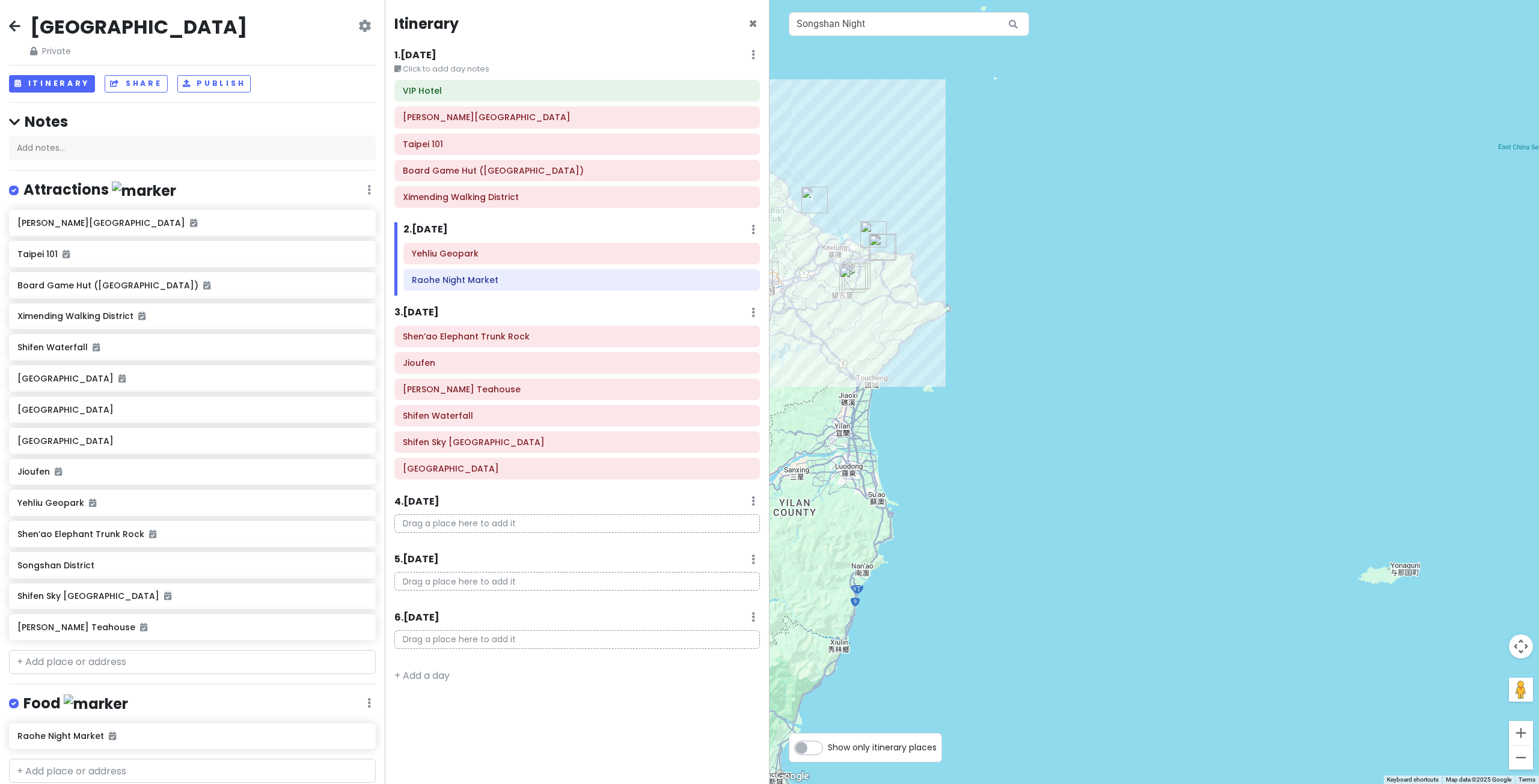
drag, startPoint x: 888, startPoint y: 421, endPoint x: 1057, endPoint y: 330, distance: 191.9
click at [1046, 336] on div at bounding box center [1154, 392] width 770 height 784
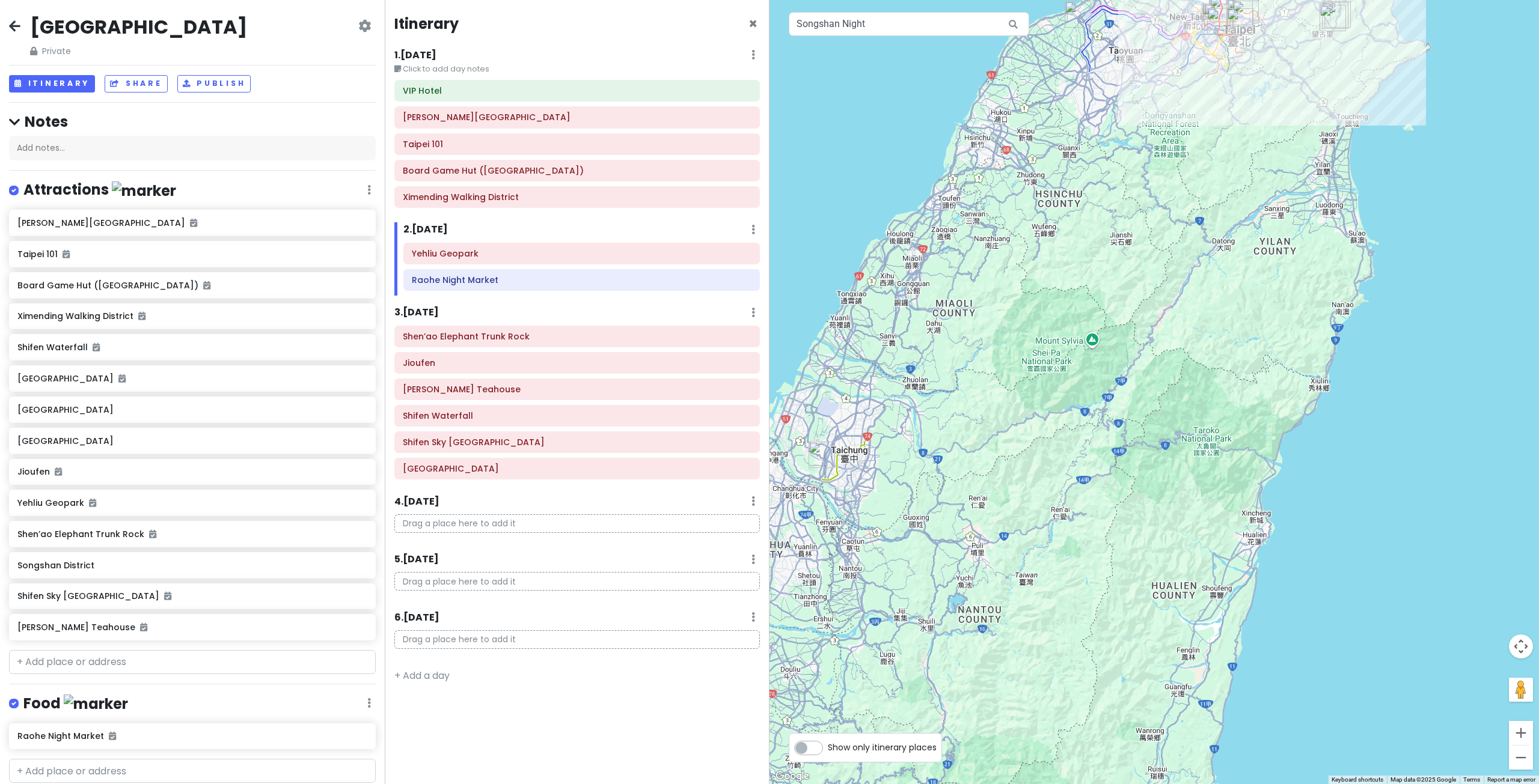
click at [1051, 352] on div at bounding box center [1154, 392] width 770 height 784
drag, startPoint x: 997, startPoint y: 316, endPoint x: 956, endPoint y: 363, distance: 62.4
click at [1004, 352] on div at bounding box center [1154, 392] width 770 height 784
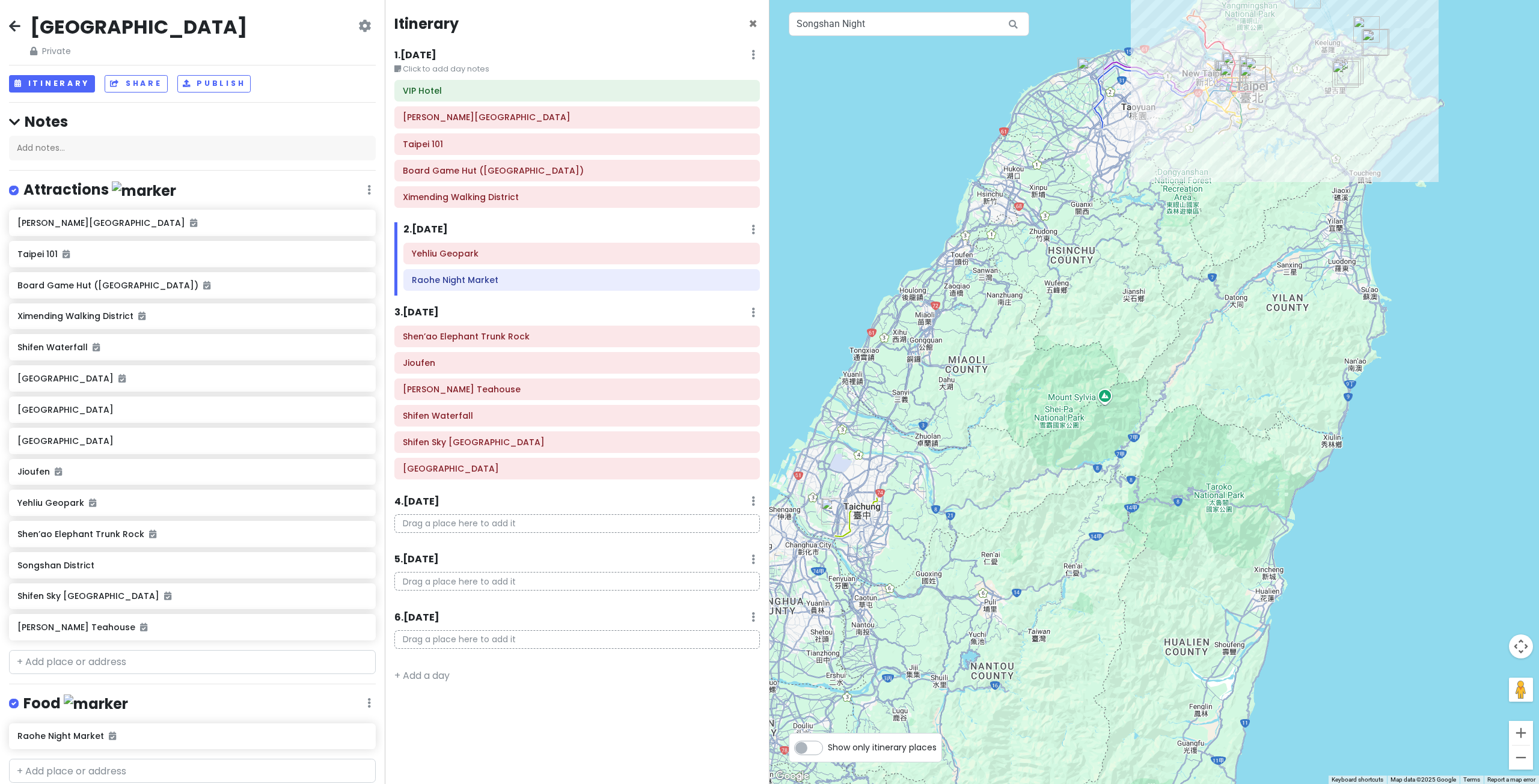
click at [861, 42] on div at bounding box center [1154, 392] width 770 height 784
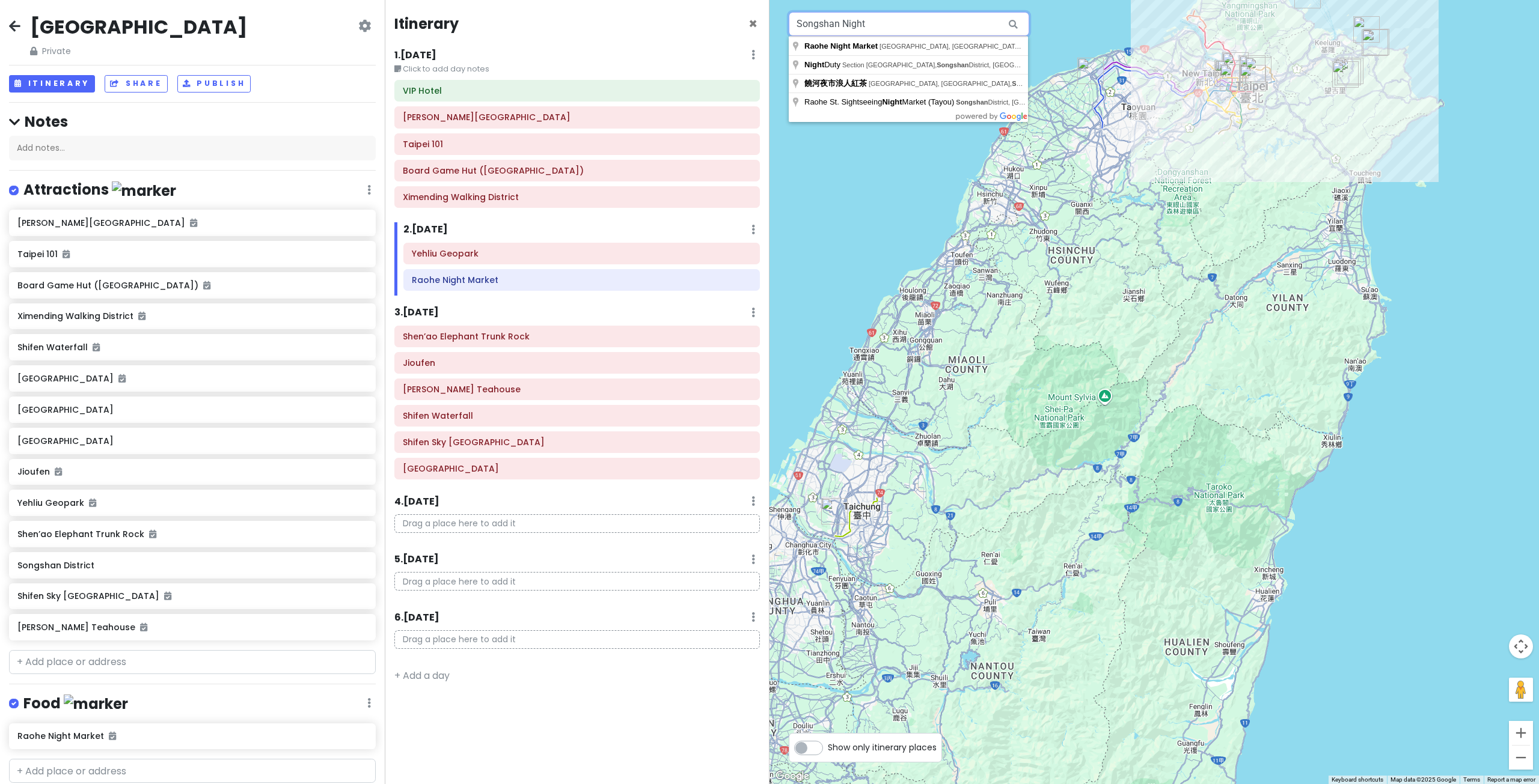
click at [861, 34] on input "Songshan Night" at bounding box center [908, 24] width 240 height 24
type input "Rainbow Bridge, Songhe Street, Songshan District, Taipei City, Taiwan"
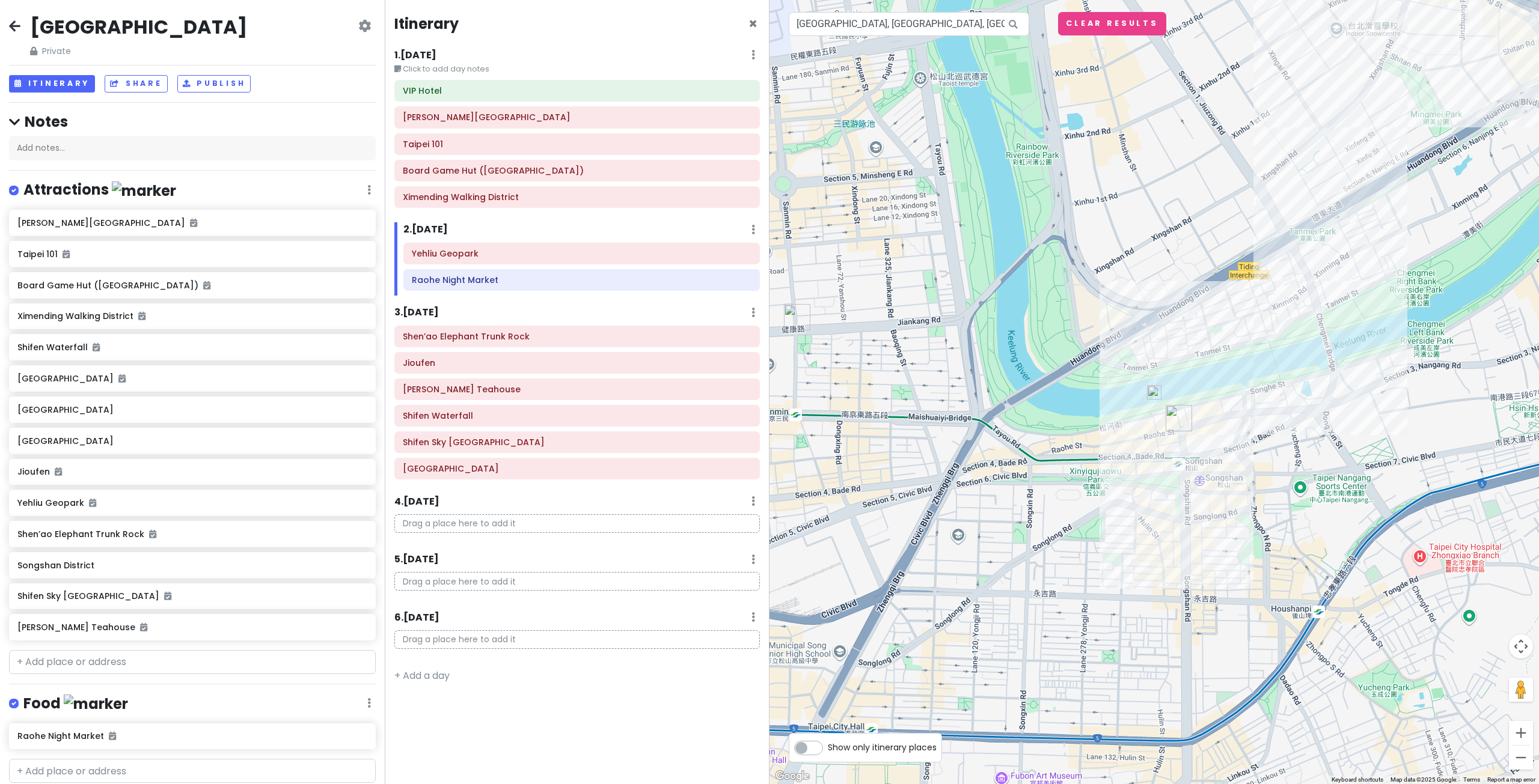
click at [1172, 417] on img "Raohe Night Market" at bounding box center [1178, 418] width 26 height 26
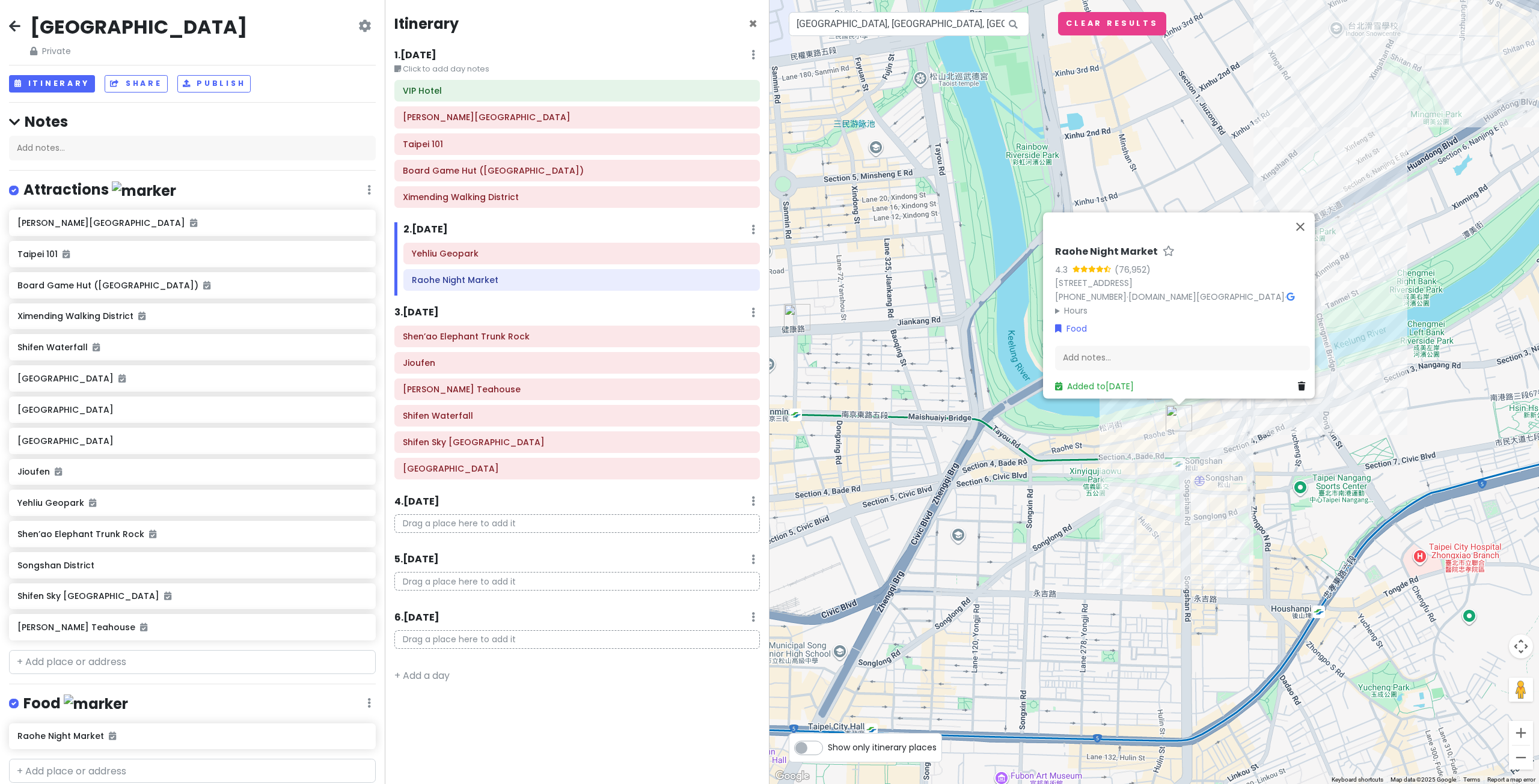
drag, startPoint x: 952, startPoint y: 354, endPoint x: 947, endPoint y: 283, distance: 71.2
click at [952, 354] on div "Raohe Night Market 4.3 (76,952) Raohe St, Songshan District, Taipei City, Taiwa…" at bounding box center [1154, 392] width 770 height 784
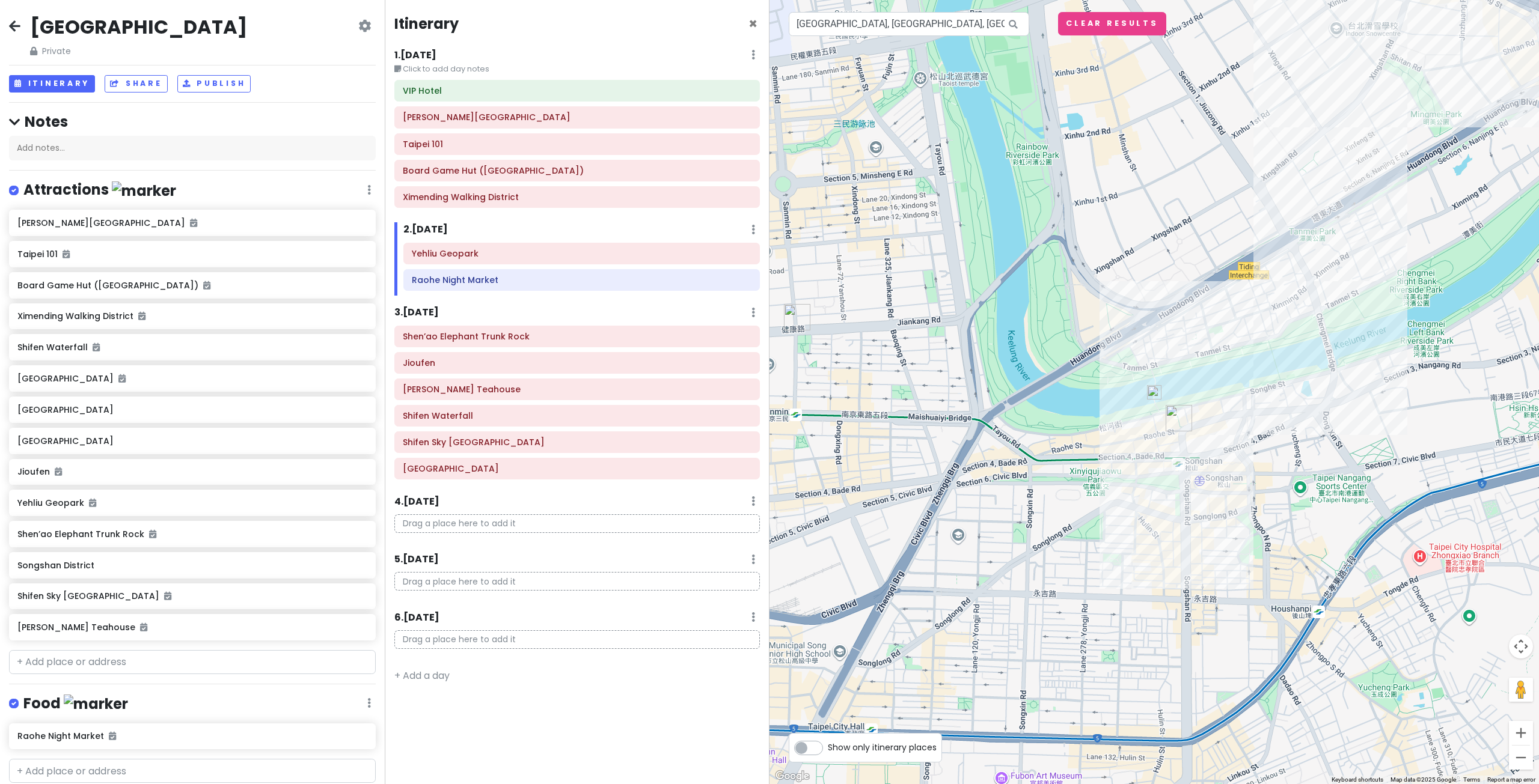
drag, startPoint x: 1167, startPoint y: 271, endPoint x: 1062, endPoint y: 356, distance: 135.1
click at [1074, 352] on div at bounding box center [1154, 392] width 770 height 784
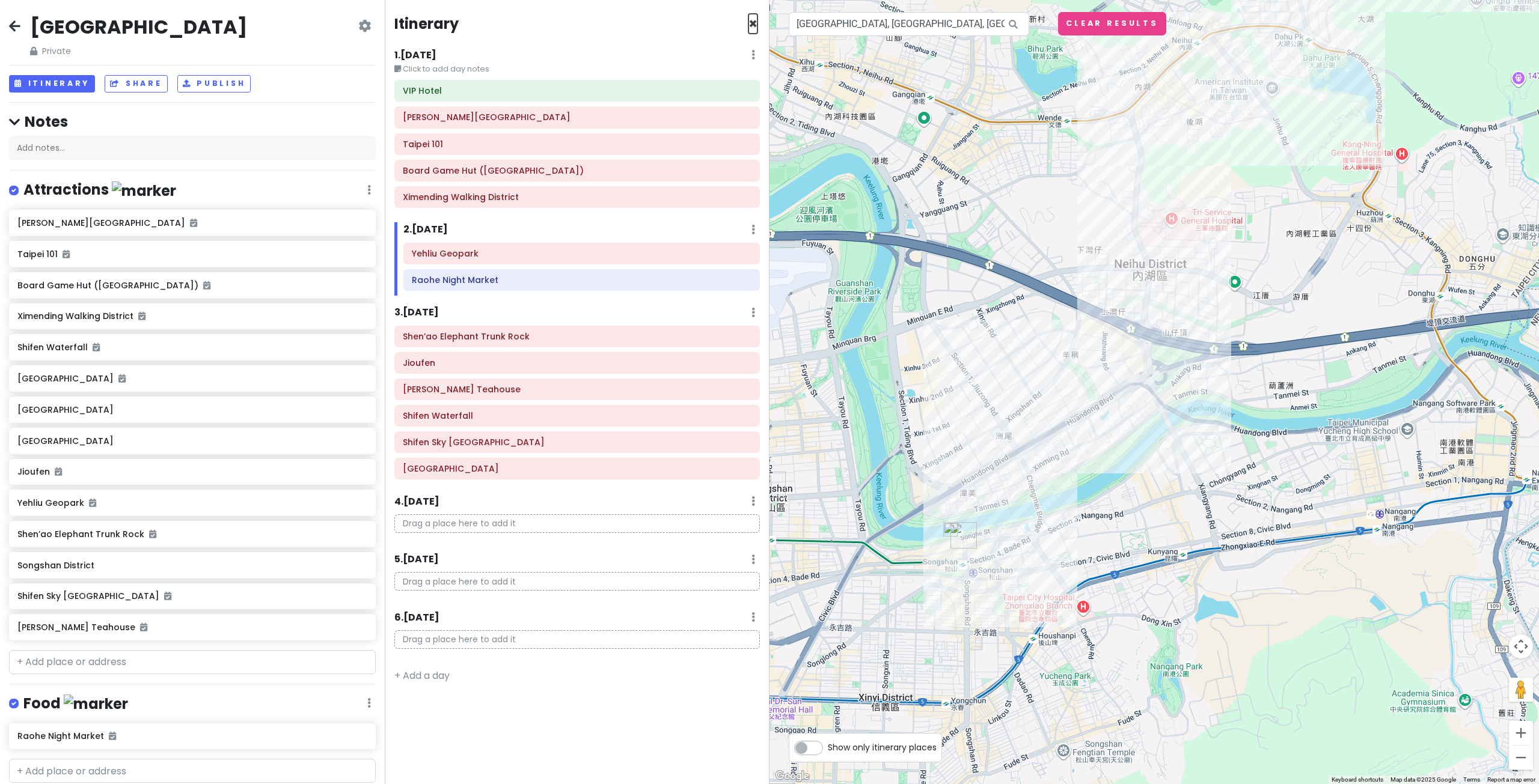
click at [755, 21] on span "×" at bounding box center [753, 23] width 9 height 20
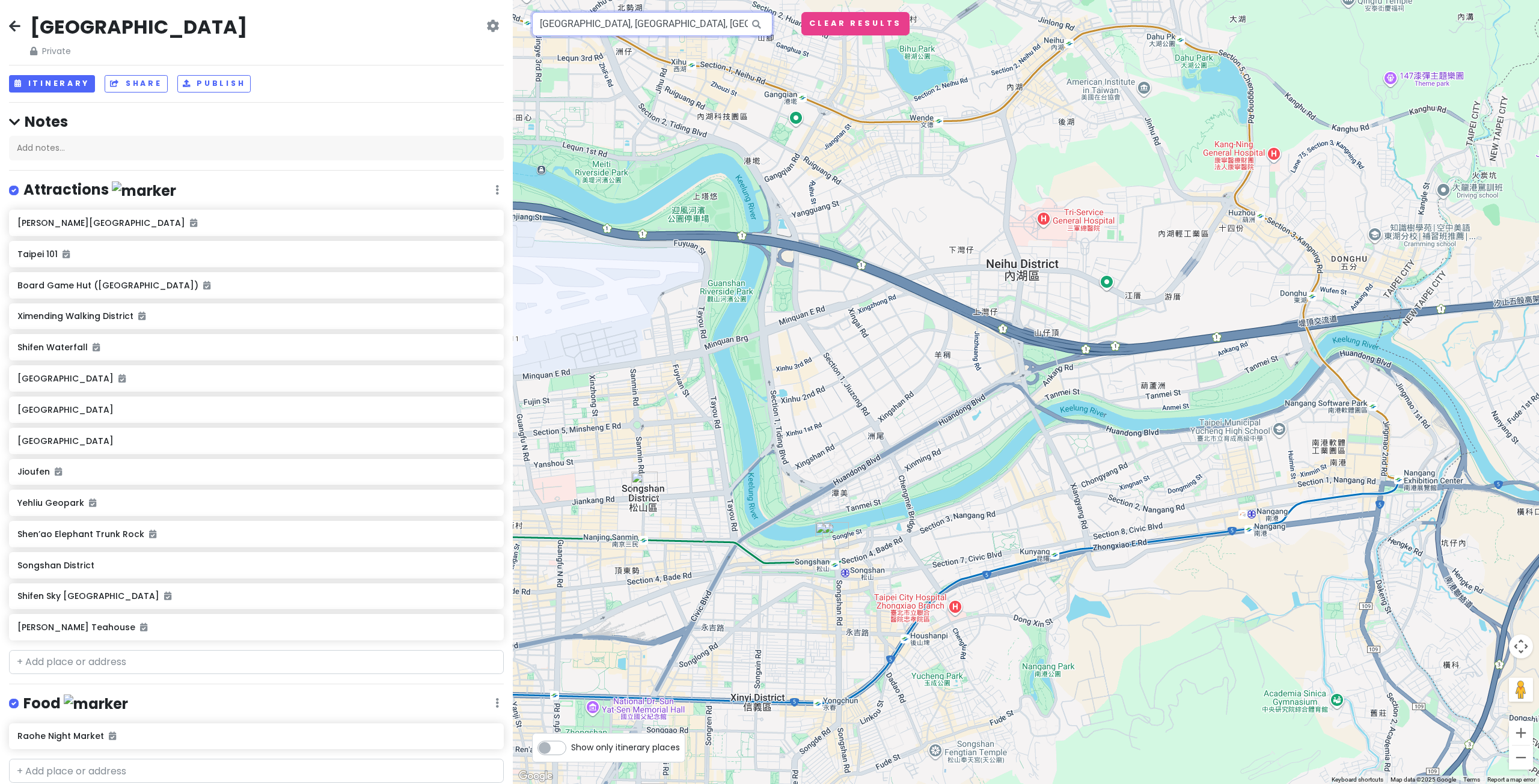
click at [742, 15] on input "Rainbow Bridge, Songhe Street, Songshan District, Taipei City, Taiwan" at bounding box center [652, 24] width 240 height 24
click at [739, 20] on input "Rainbow Bridge, Songhe Street, Songshan District, Taipei City, Taiwan" at bounding box center [652, 24] width 240 height 24
click at [838, 35] on button "Clear Results" at bounding box center [855, 24] width 108 height 24
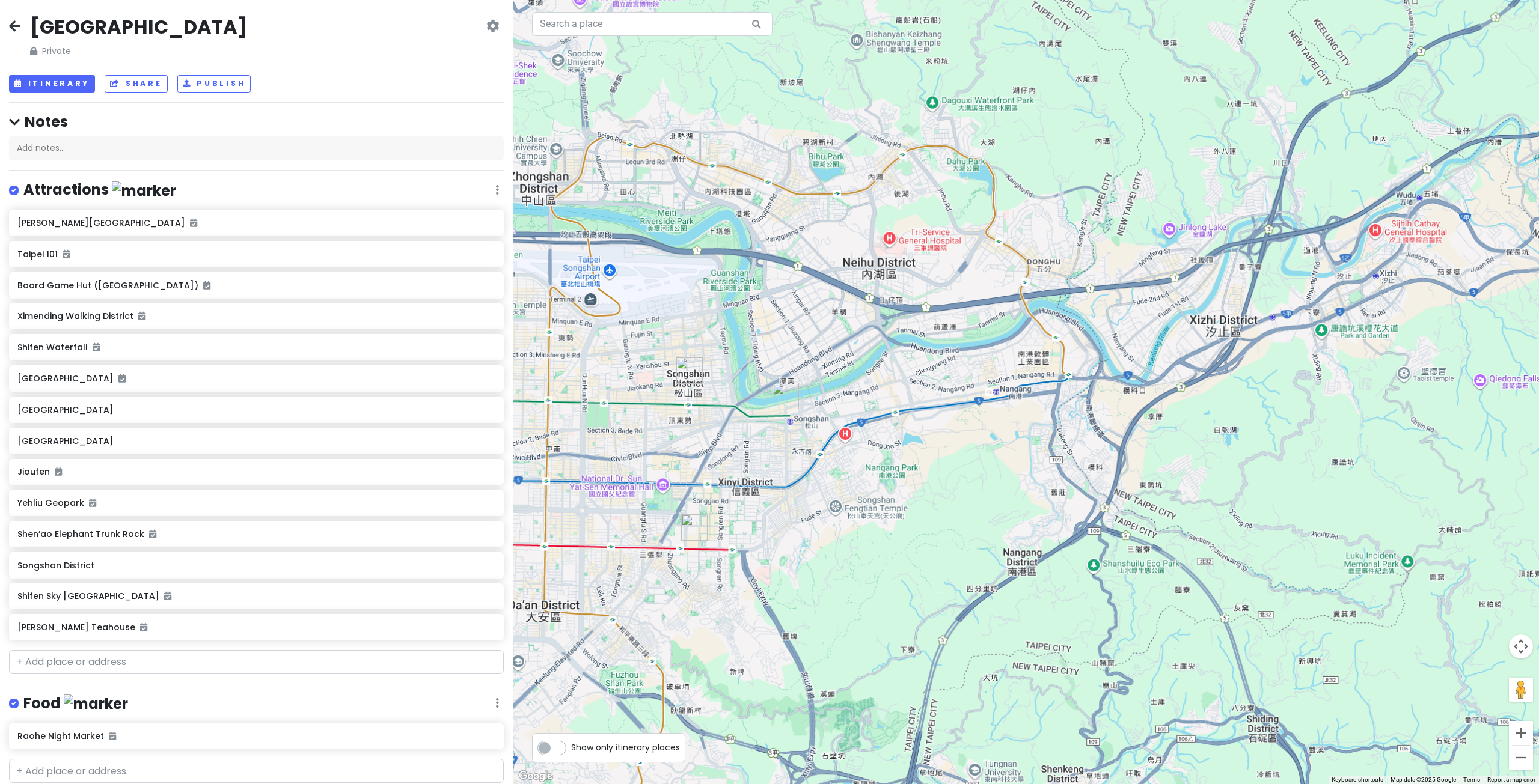
drag, startPoint x: 763, startPoint y: 352, endPoint x: 933, endPoint y: 284, distance: 183.1
click at [927, 287] on div at bounding box center [1026, 392] width 1026 height 784
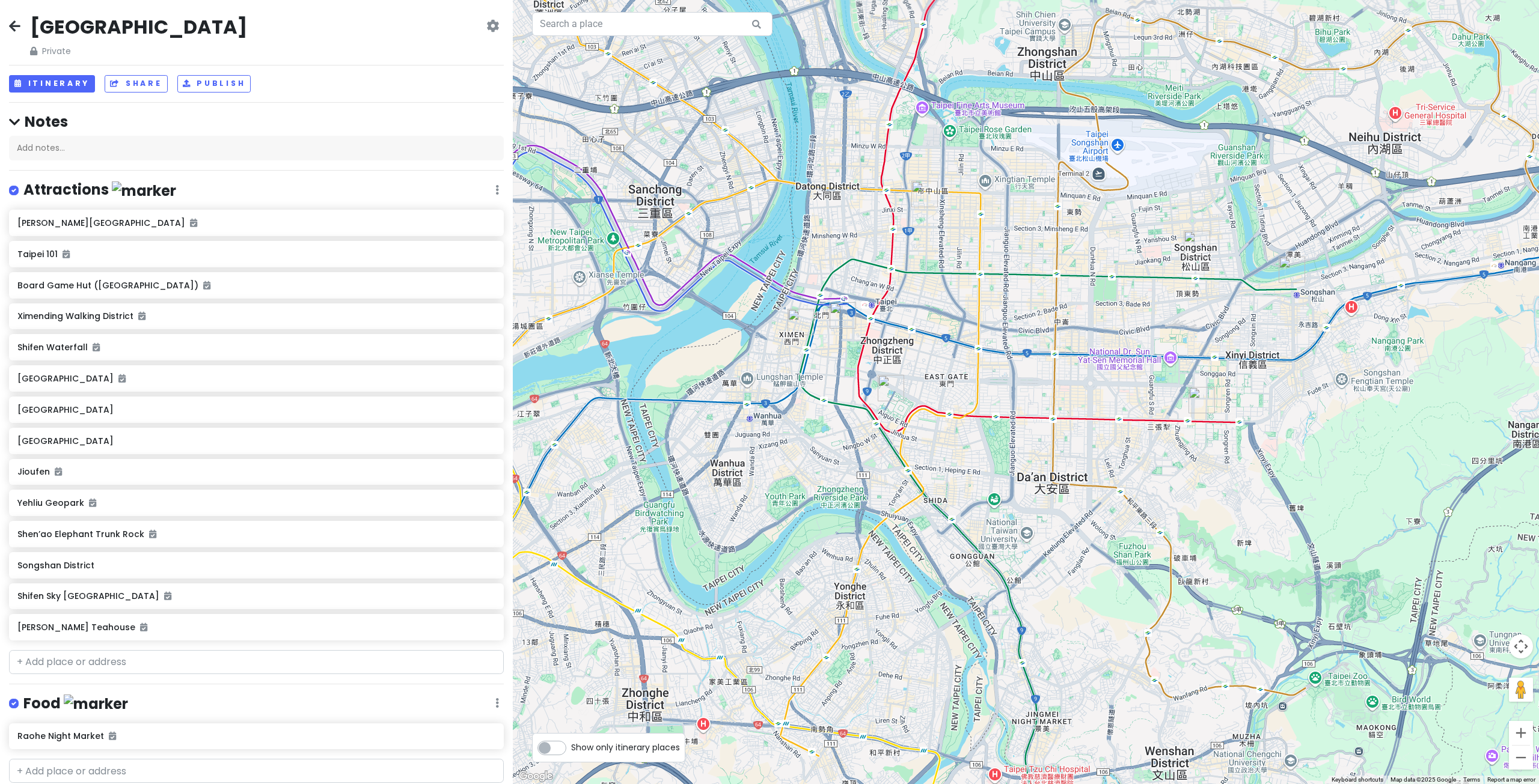
drag, startPoint x: 975, startPoint y: 317, endPoint x: 1048, endPoint y: 380, distance: 96.4
click at [1047, 372] on div at bounding box center [1026, 392] width 1026 height 784
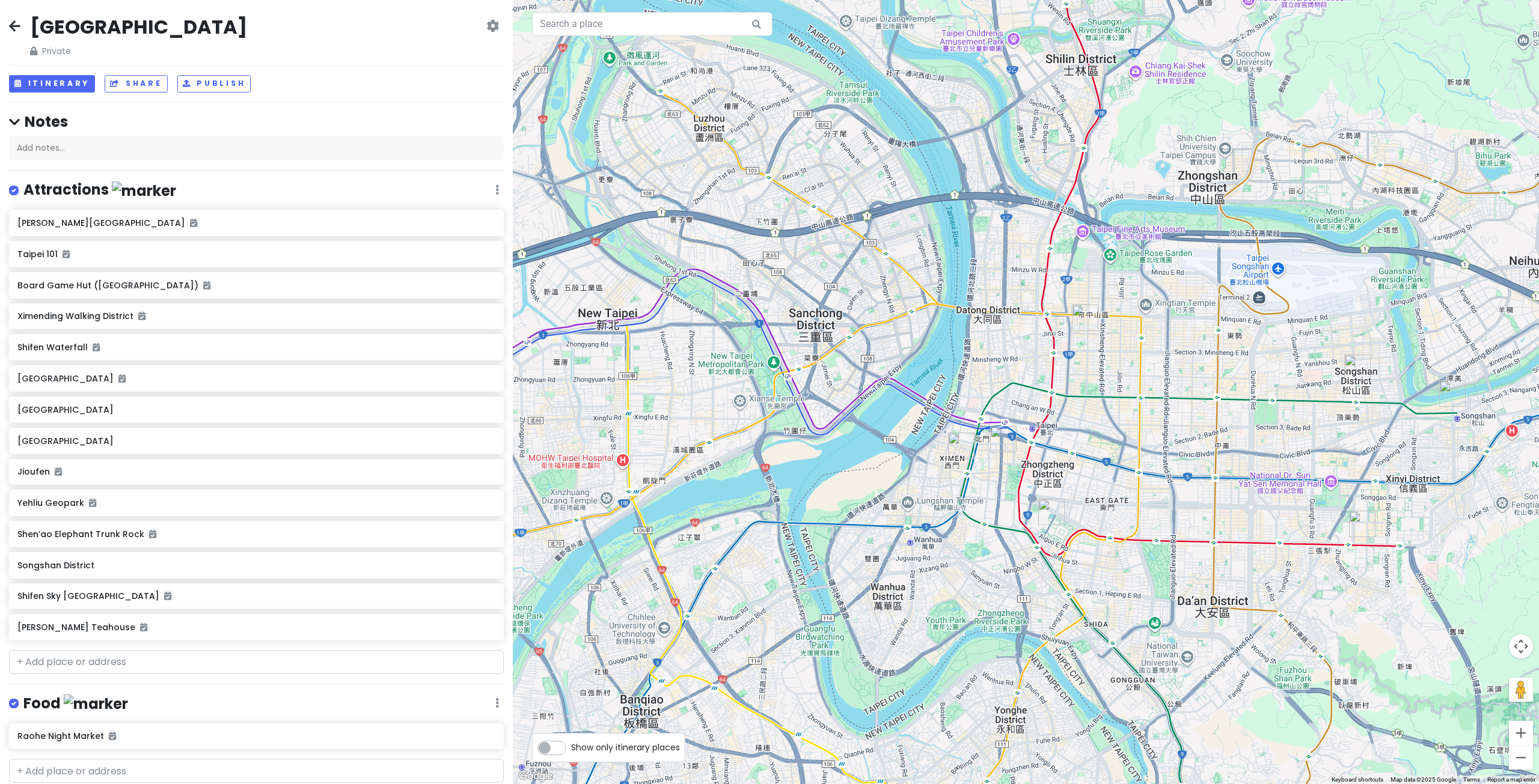
drag, startPoint x: 1046, startPoint y: 397, endPoint x: 1110, endPoint y: 276, distance: 136.9
click at [1117, 296] on div at bounding box center [1026, 392] width 1026 height 784
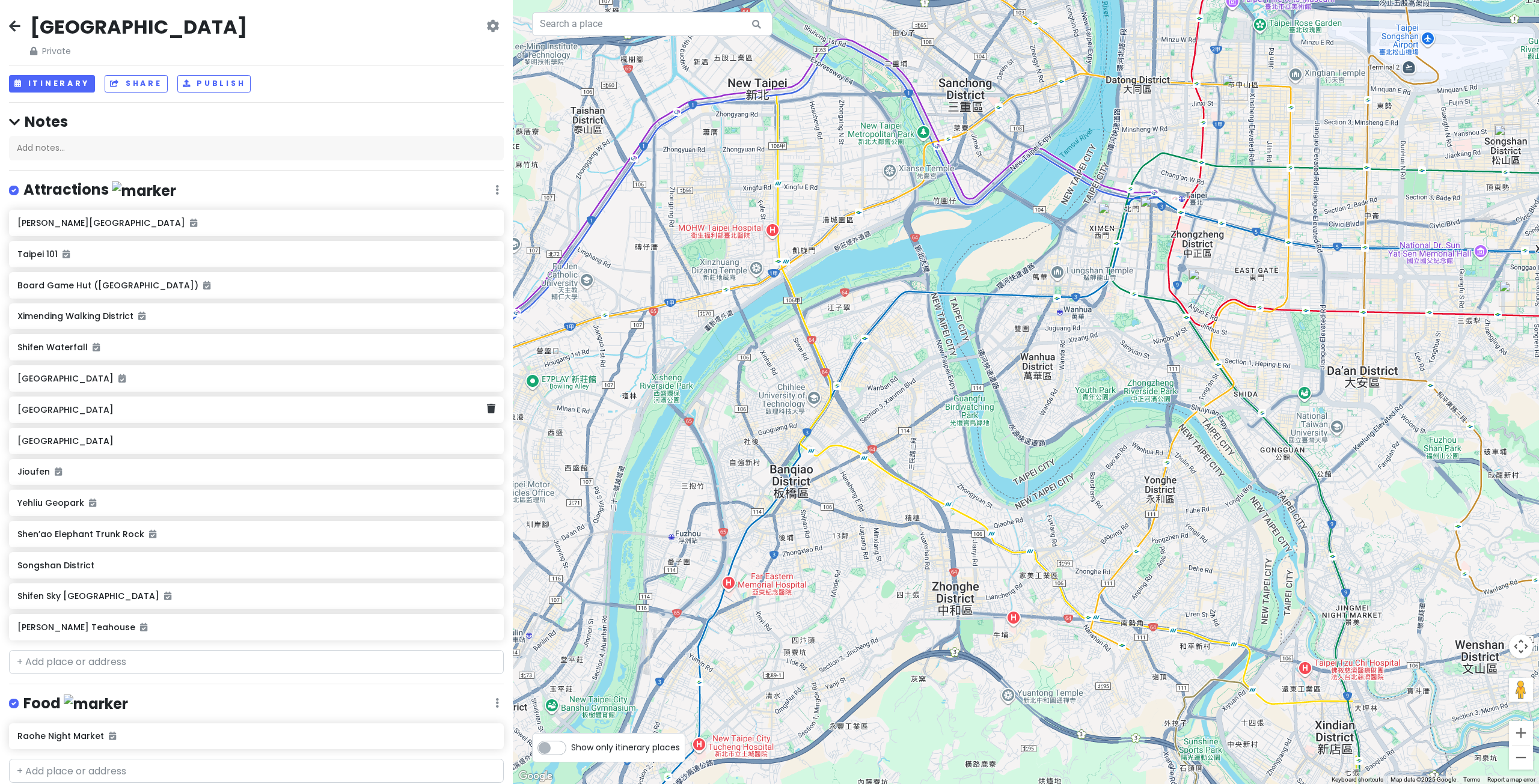
click at [288, 420] on div "[GEOGRAPHIC_DATA]" at bounding box center [256, 409] width 495 height 26
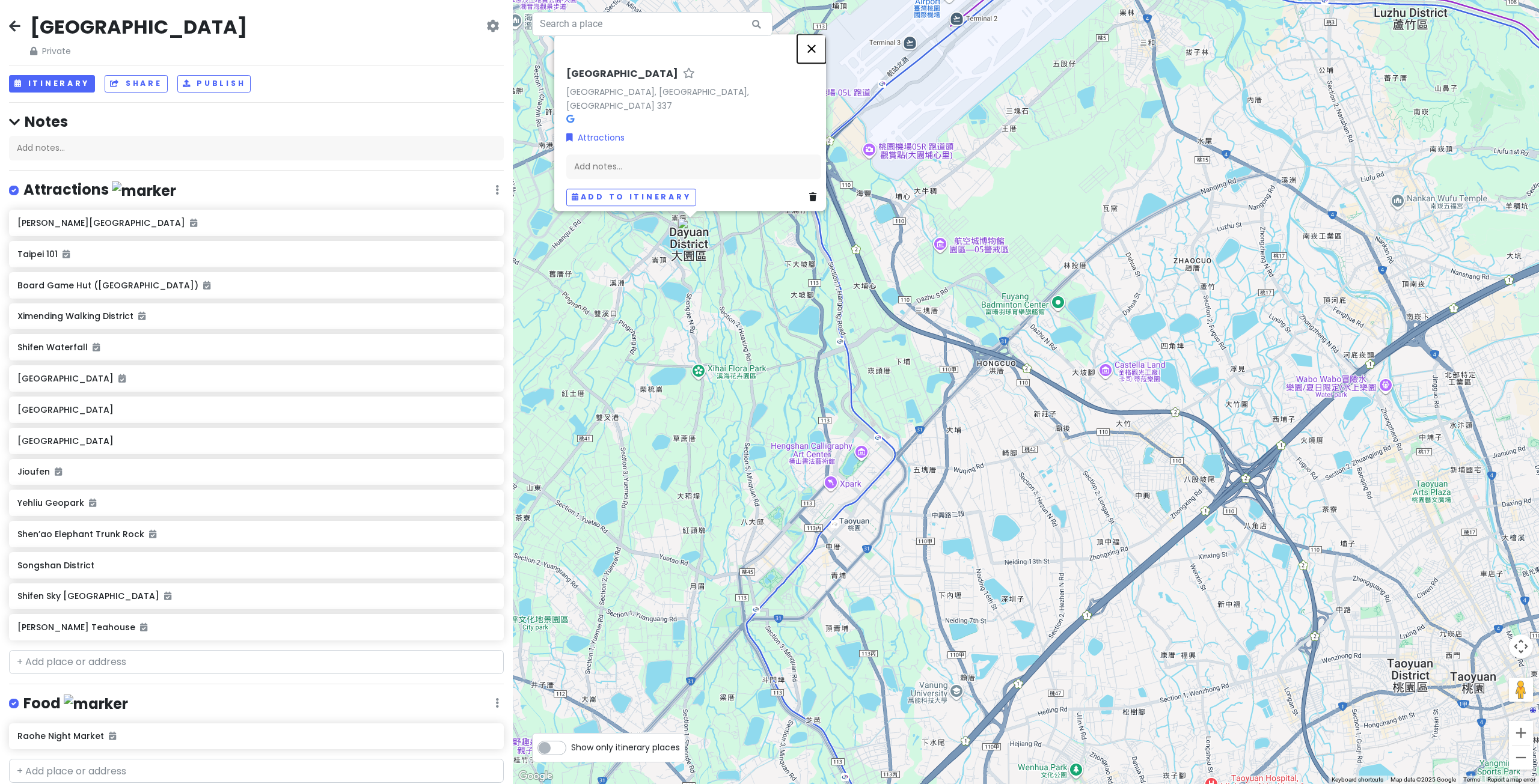
click at [822, 55] on button "Close" at bounding box center [811, 49] width 29 height 29
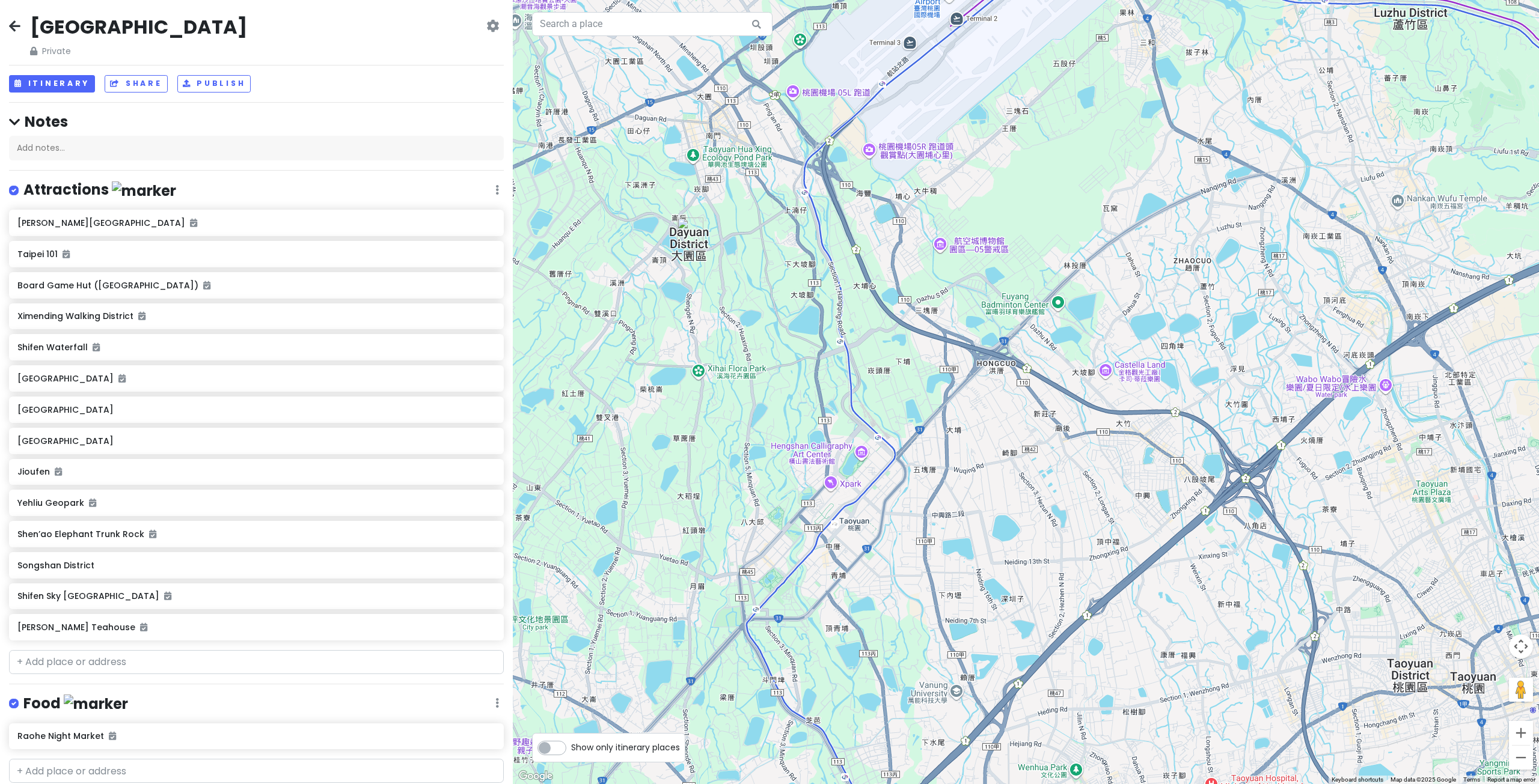
click at [774, 268] on div at bounding box center [1026, 392] width 1026 height 784
click at [686, 229] on img "Dayuan District" at bounding box center [690, 231] width 26 height 26
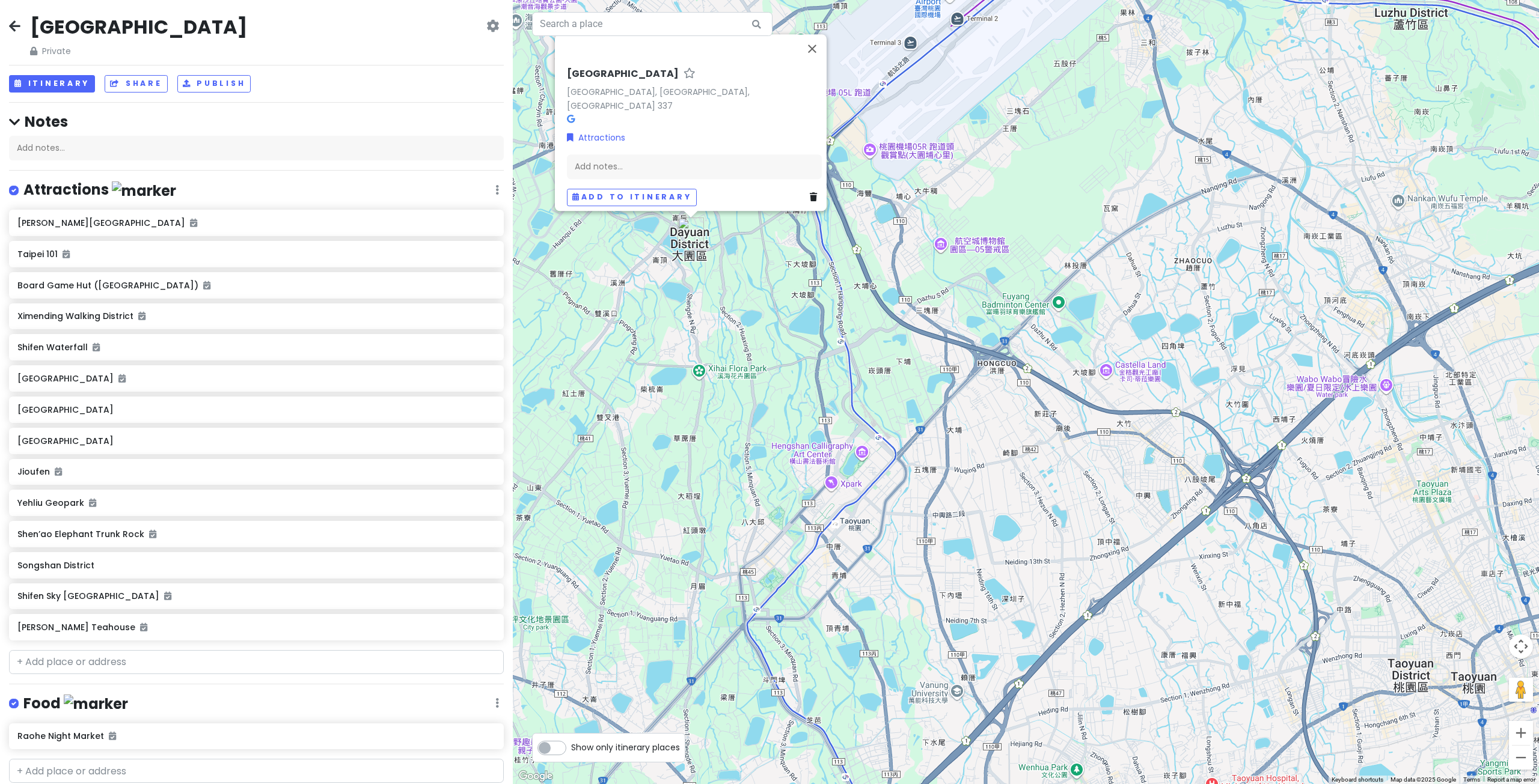
click at [723, 250] on div "Dayuan District Dayuan District, Taoyuan City, Taiwan 337 Attractions Add notes…" at bounding box center [1026, 392] width 1026 height 784
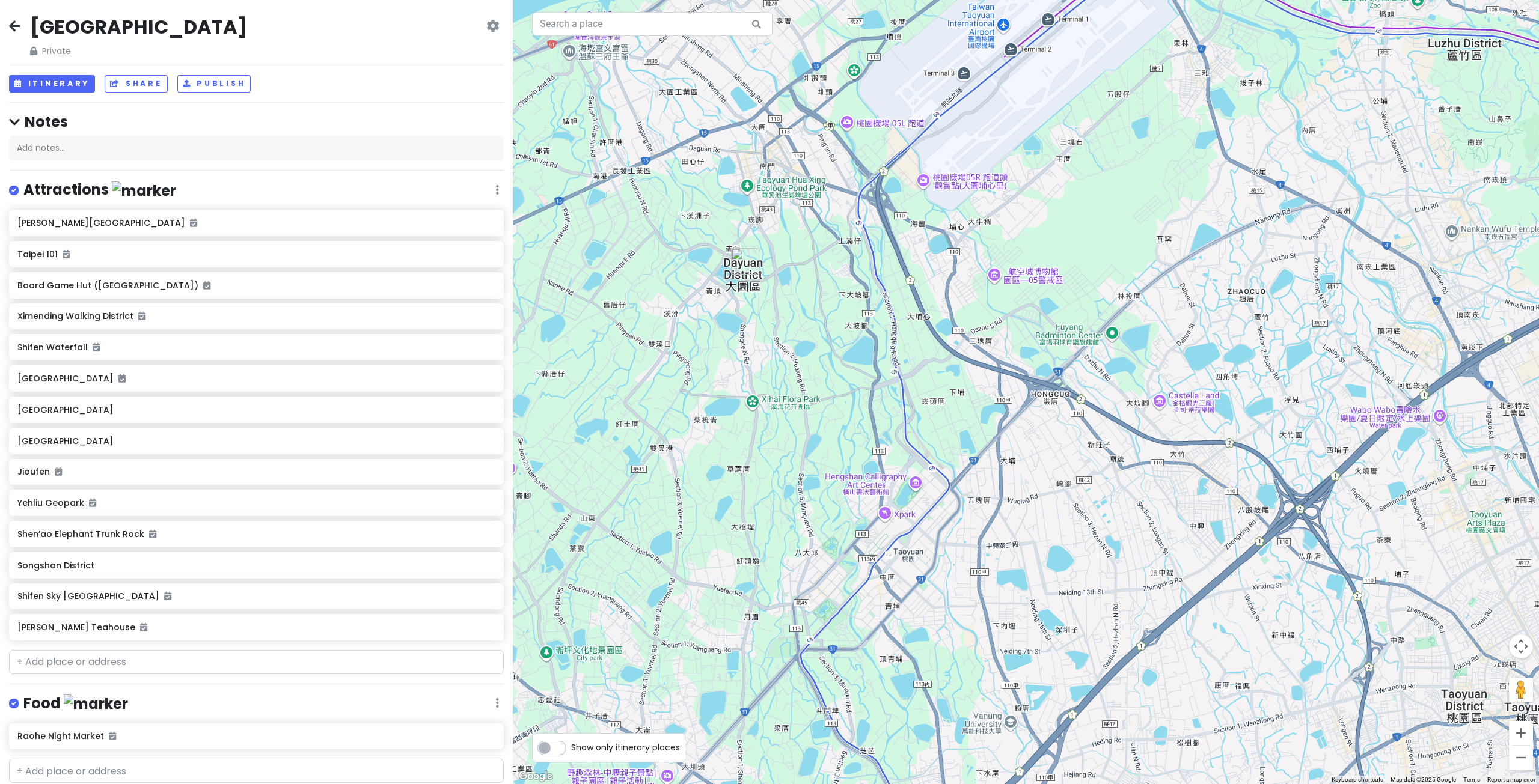
drag, startPoint x: 669, startPoint y: 258, endPoint x: 701, endPoint y: 273, distance: 35.3
click at [677, 261] on div at bounding box center [1026, 392] width 1026 height 784
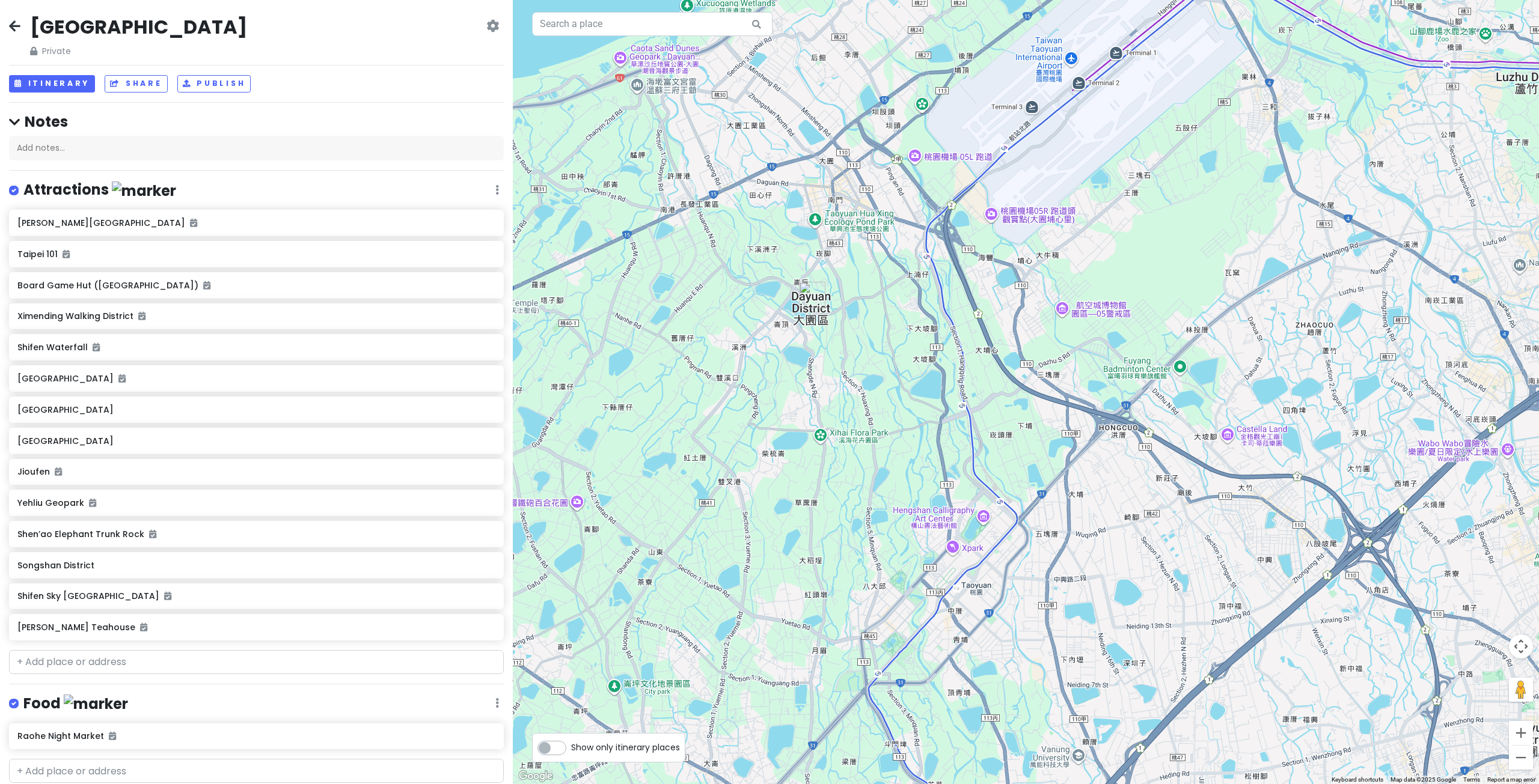
drag, startPoint x: 805, startPoint y: 233, endPoint x: 834, endPoint y: 285, distance: 59.5
click at [829, 282] on div at bounding box center [1026, 392] width 1026 height 784
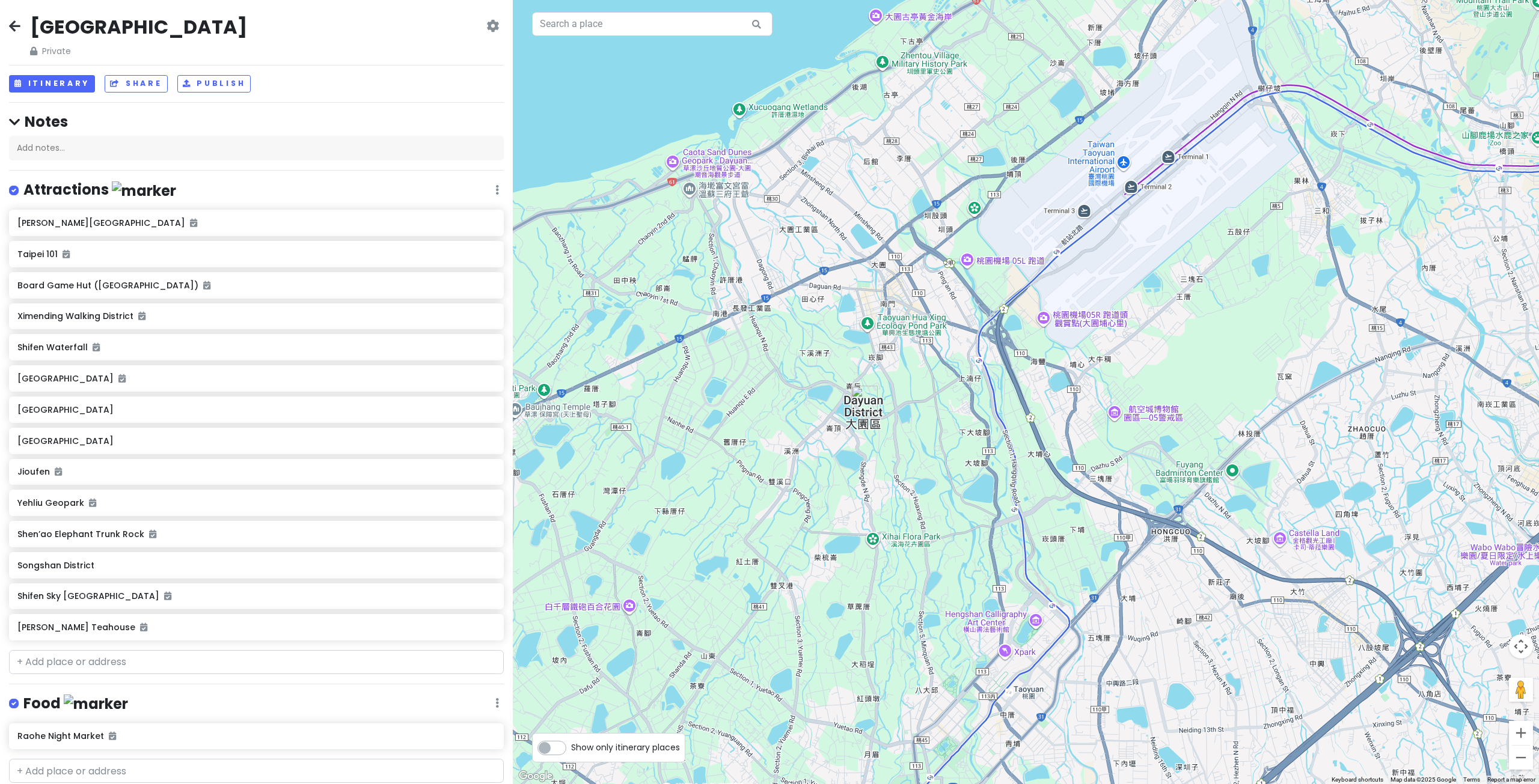
click at [861, 392] on img "Dayuan District" at bounding box center [864, 398] width 26 height 26
click at [864, 400] on img "Dayuan District" at bounding box center [864, 398] width 26 height 26
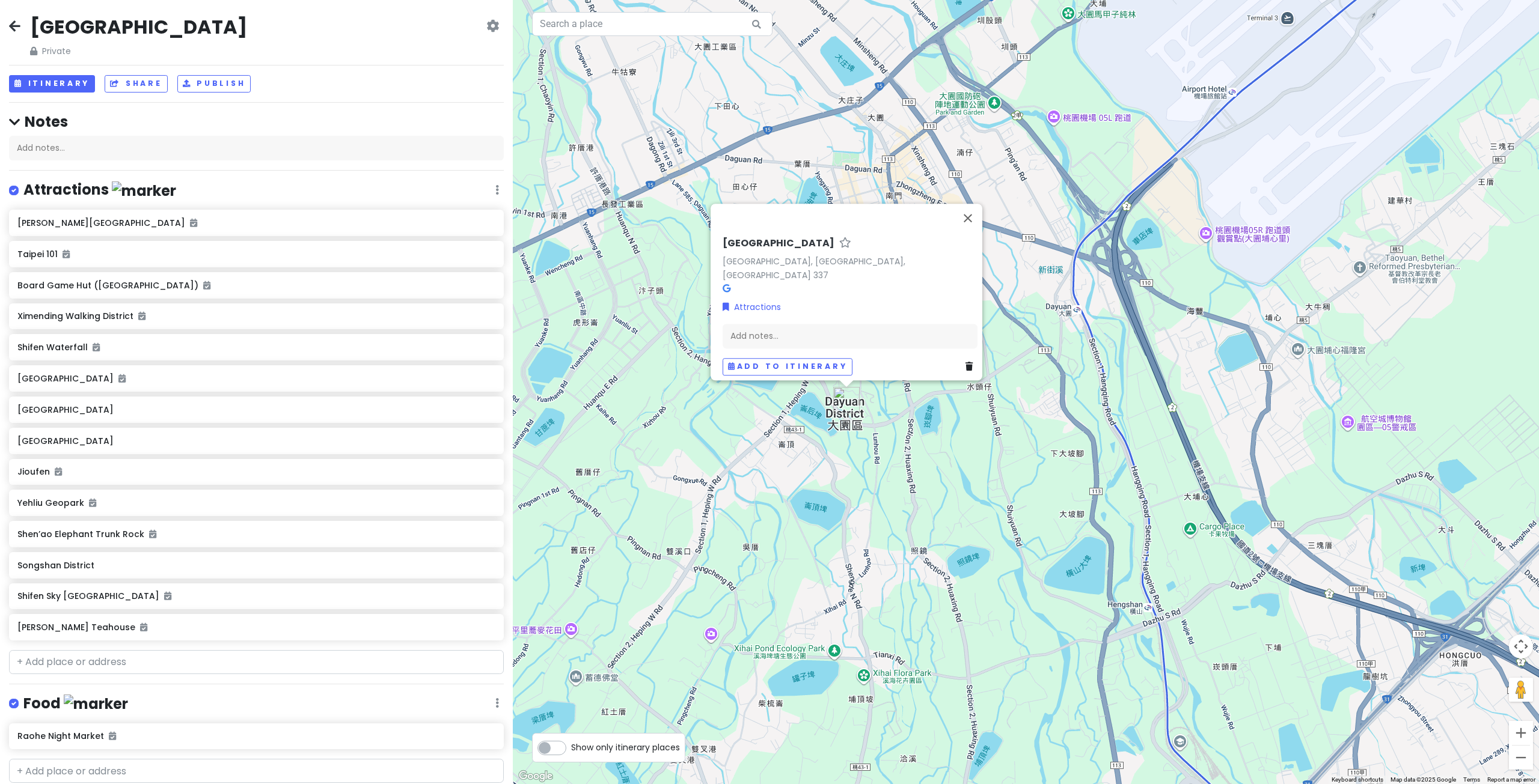
click at [920, 461] on div "Dayuan District Dayuan District, Taoyuan City, Taiwan 337 Attractions Add notes…" at bounding box center [1026, 392] width 1026 height 784
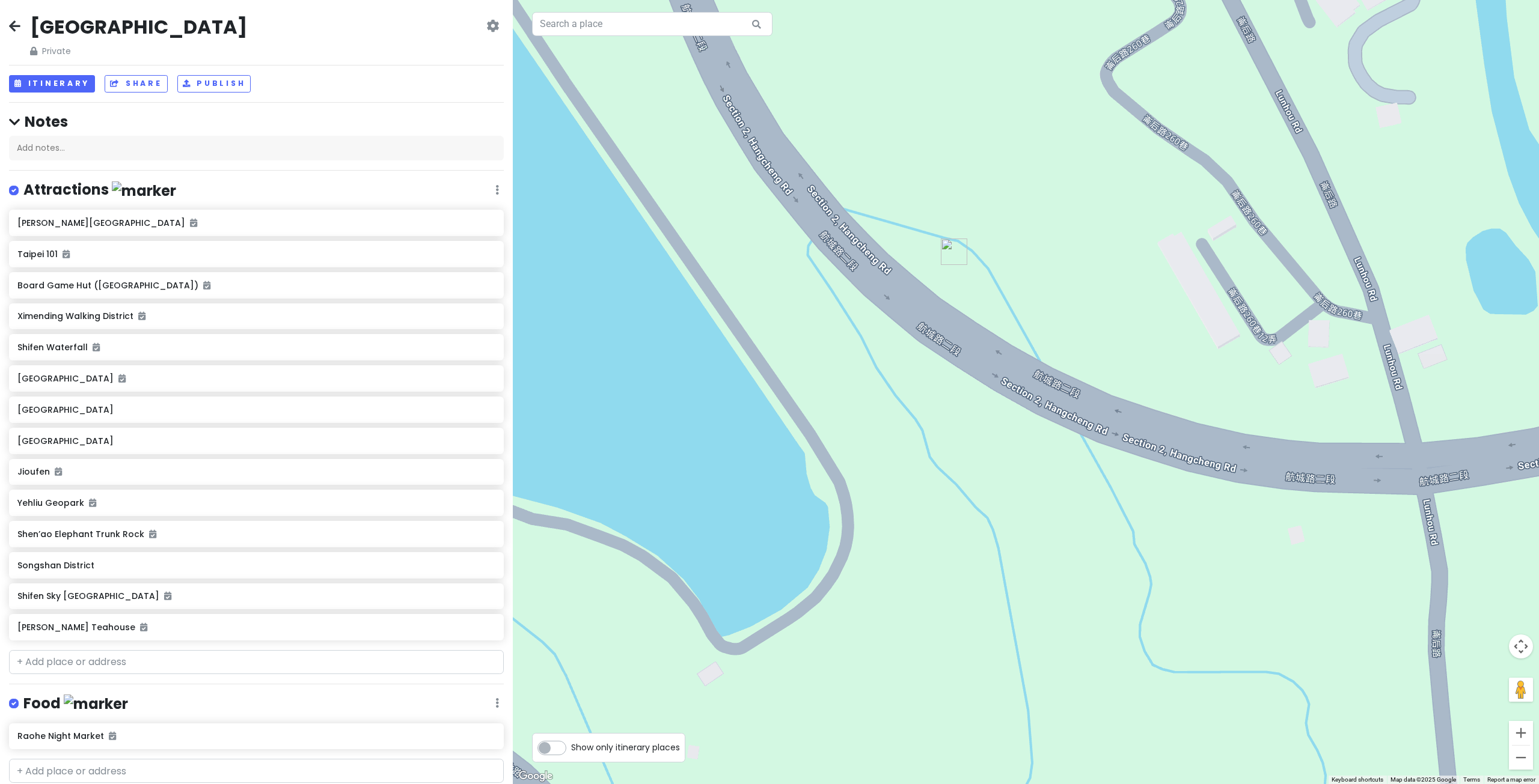
click at [1072, 311] on div at bounding box center [1026, 392] width 1026 height 784
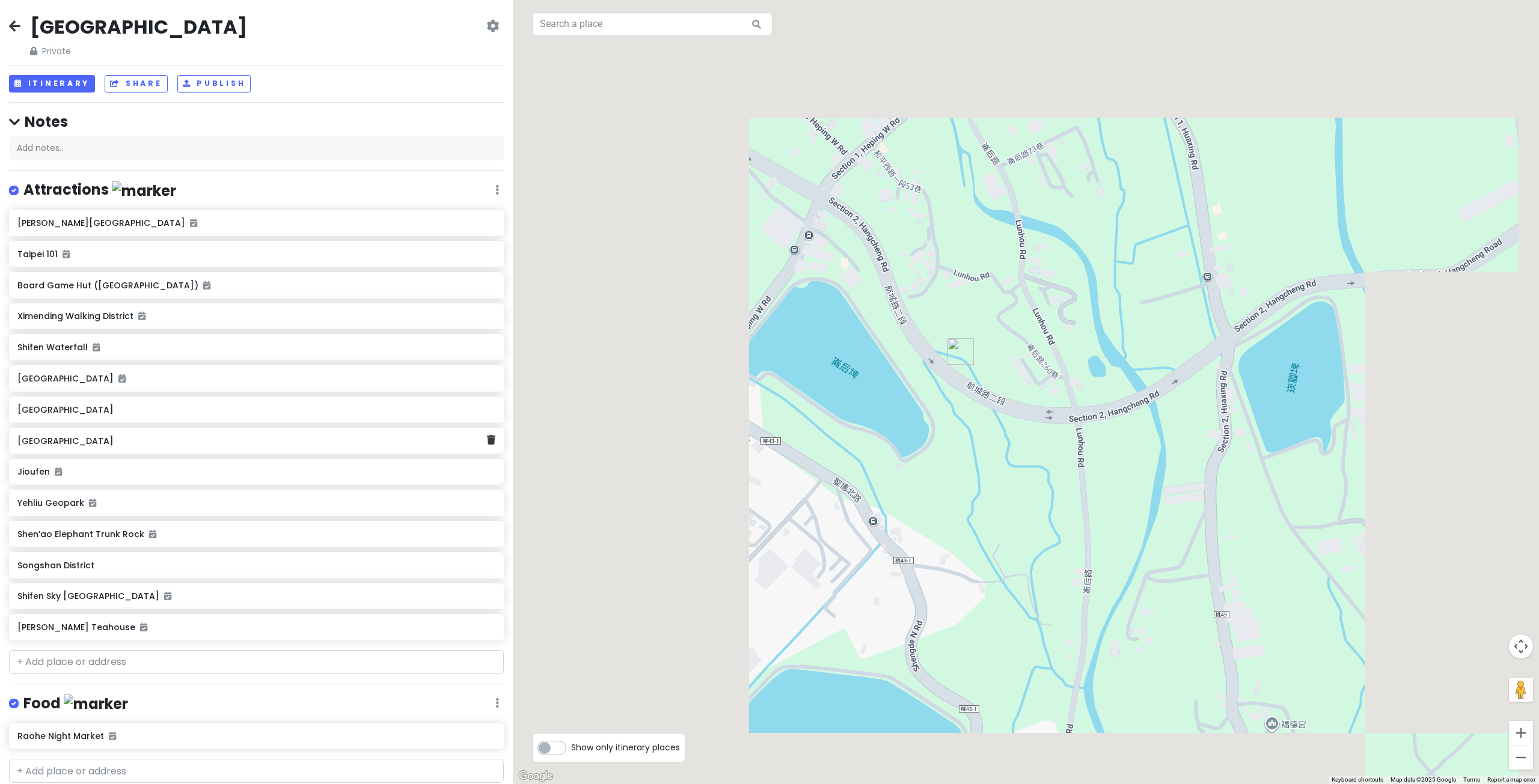
click at [132, 421] on div "[GEOGRAPHIC_DATA]" at bounding box center [256, 409] width 495 height 26
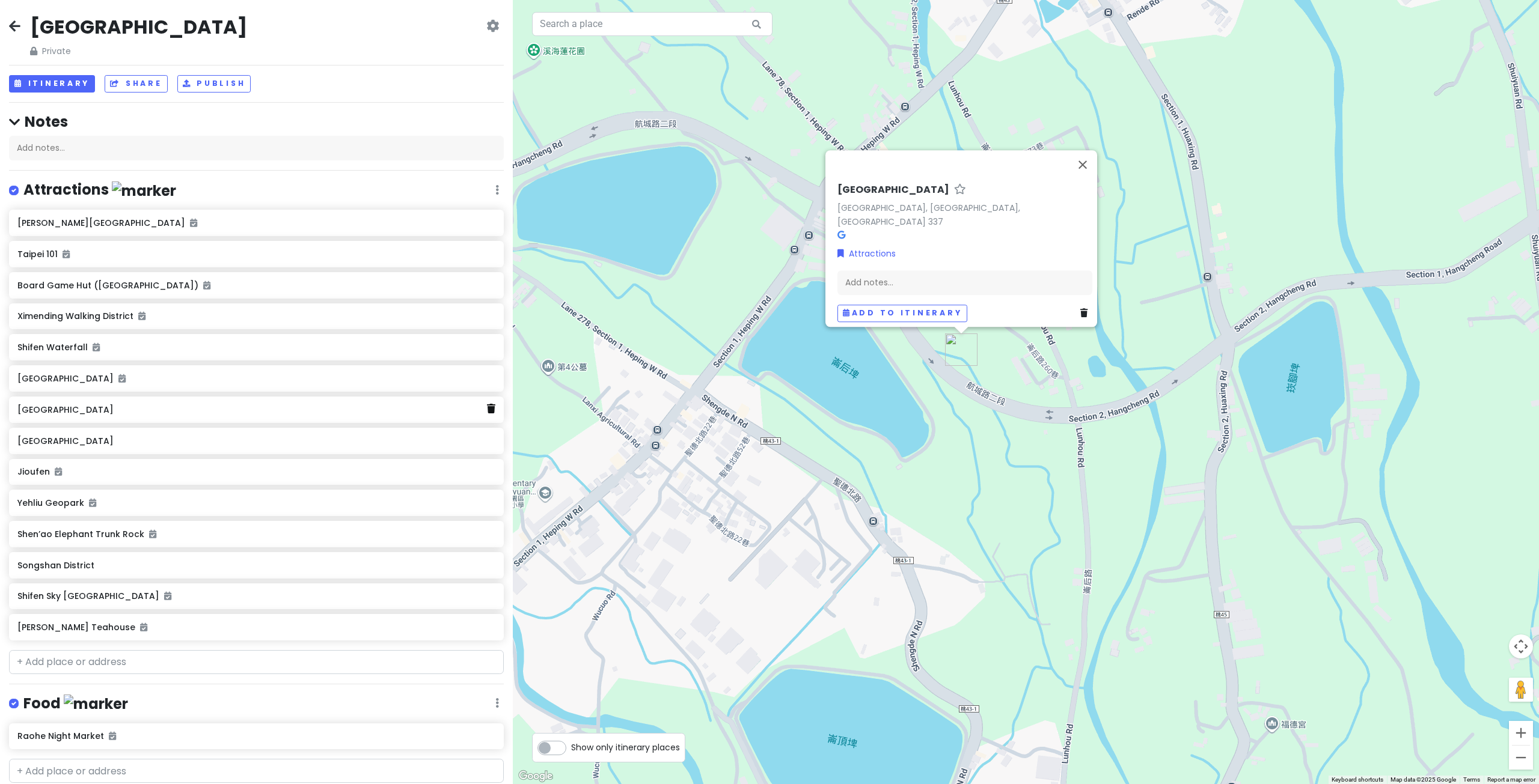
click at [487, 414] on link at bounding box center [491, 409] width 8 height 16
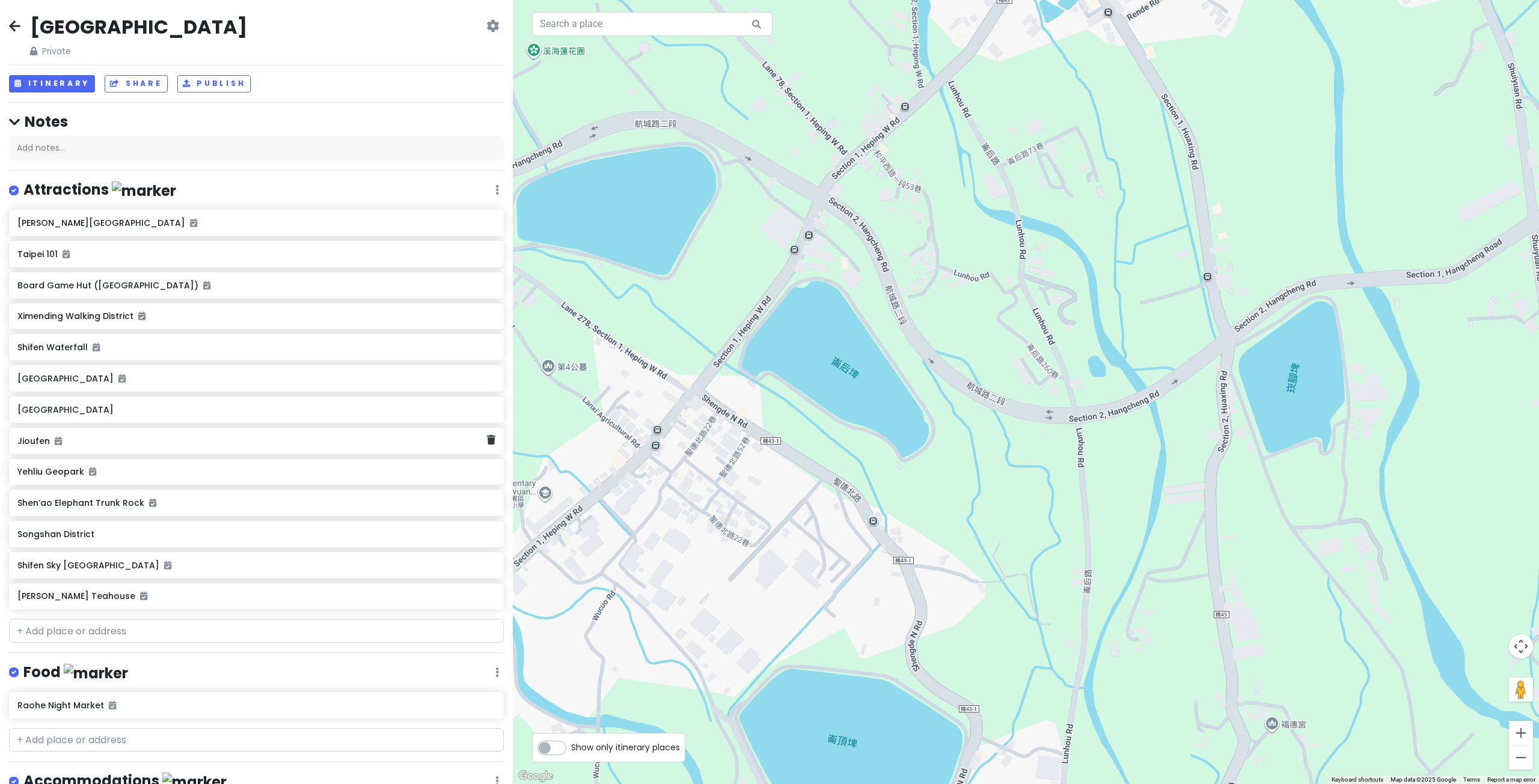
click at [229, 453] on div "Jioufen" at bounding box center [256, 440] width 495 height 26
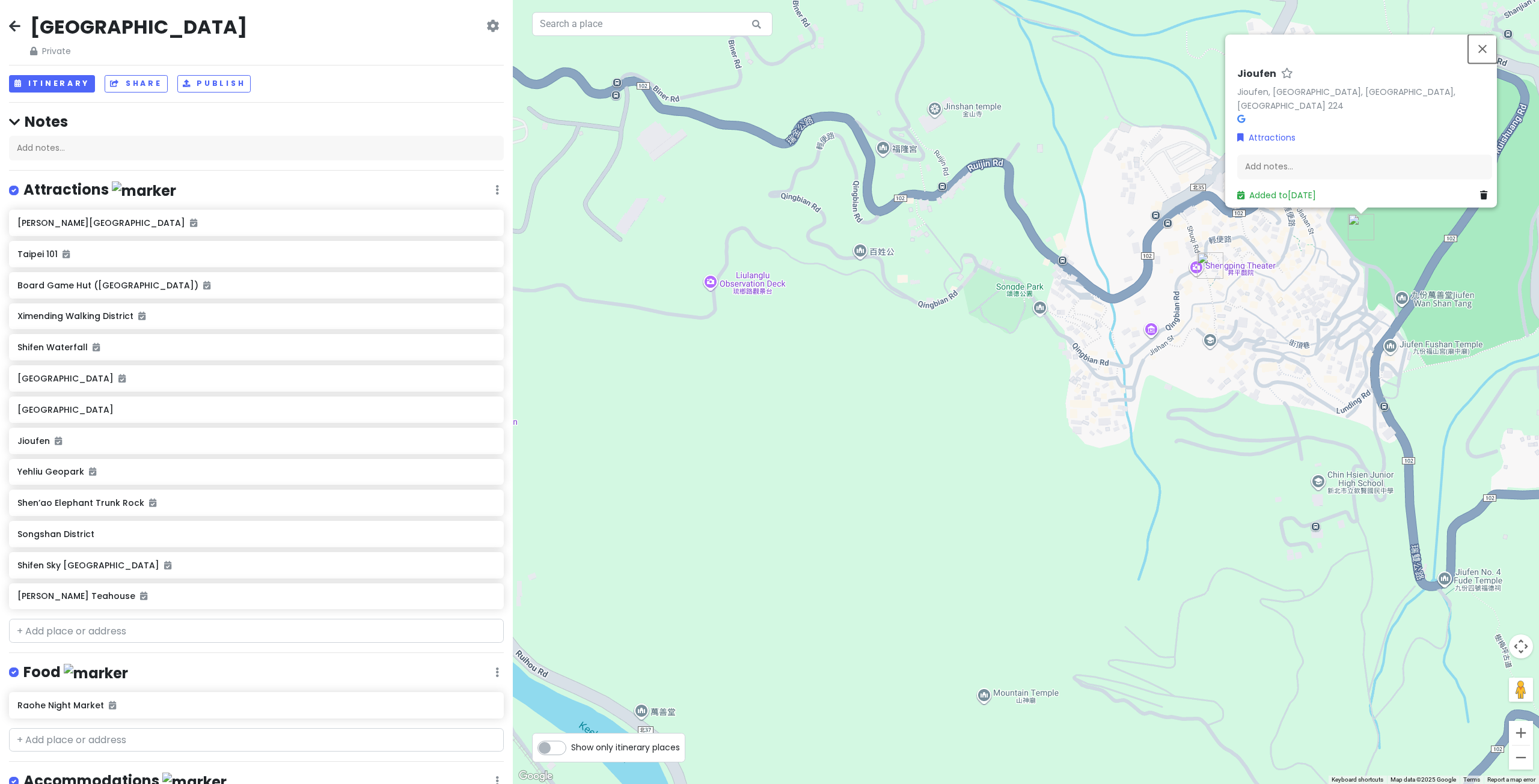
click at [1483, 51] on button "Close" at bounding box center [1482, 49] width 29 height 29
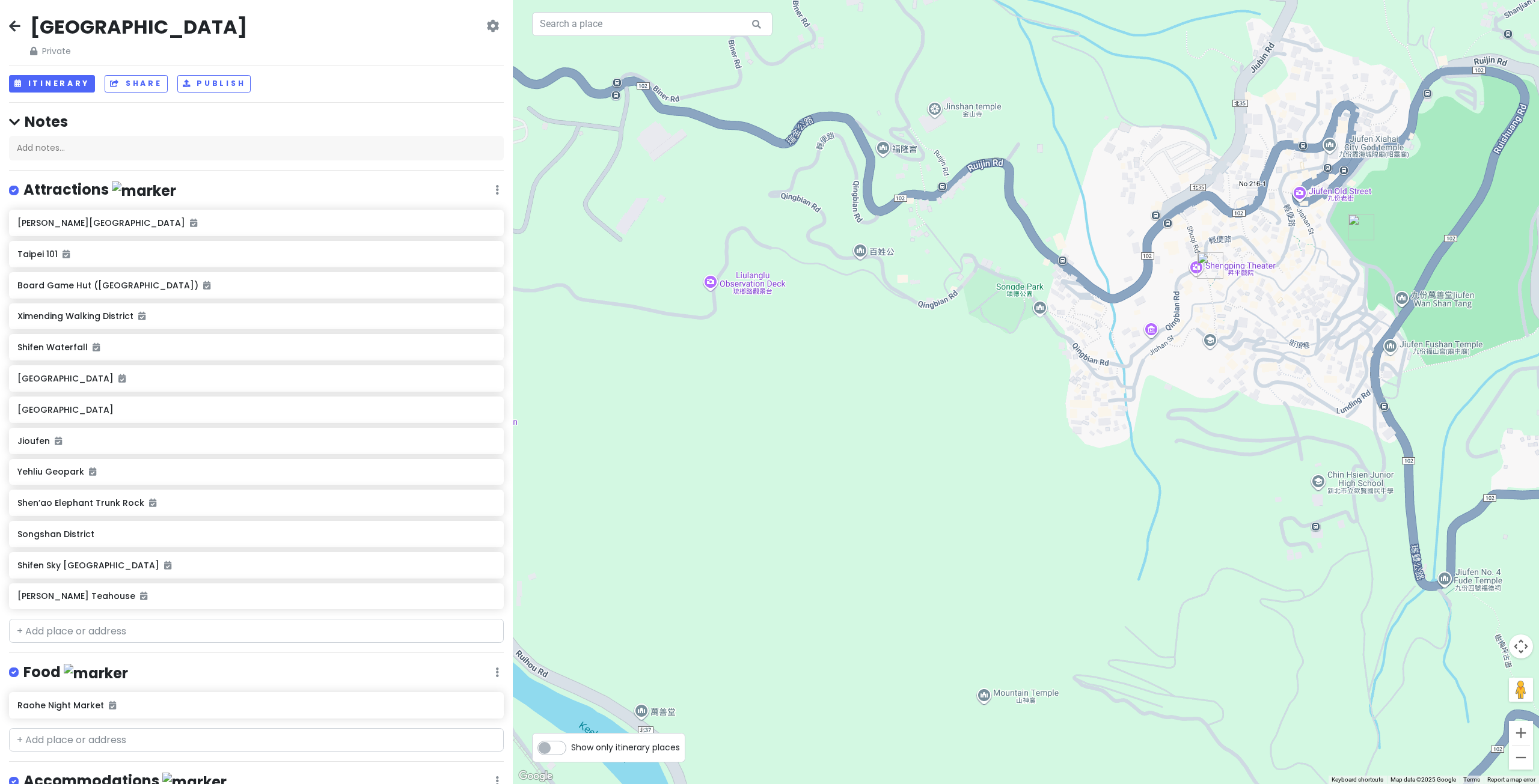
click at [1014, 395] on div at bounding box center [1026, 392] width 1026 height 784
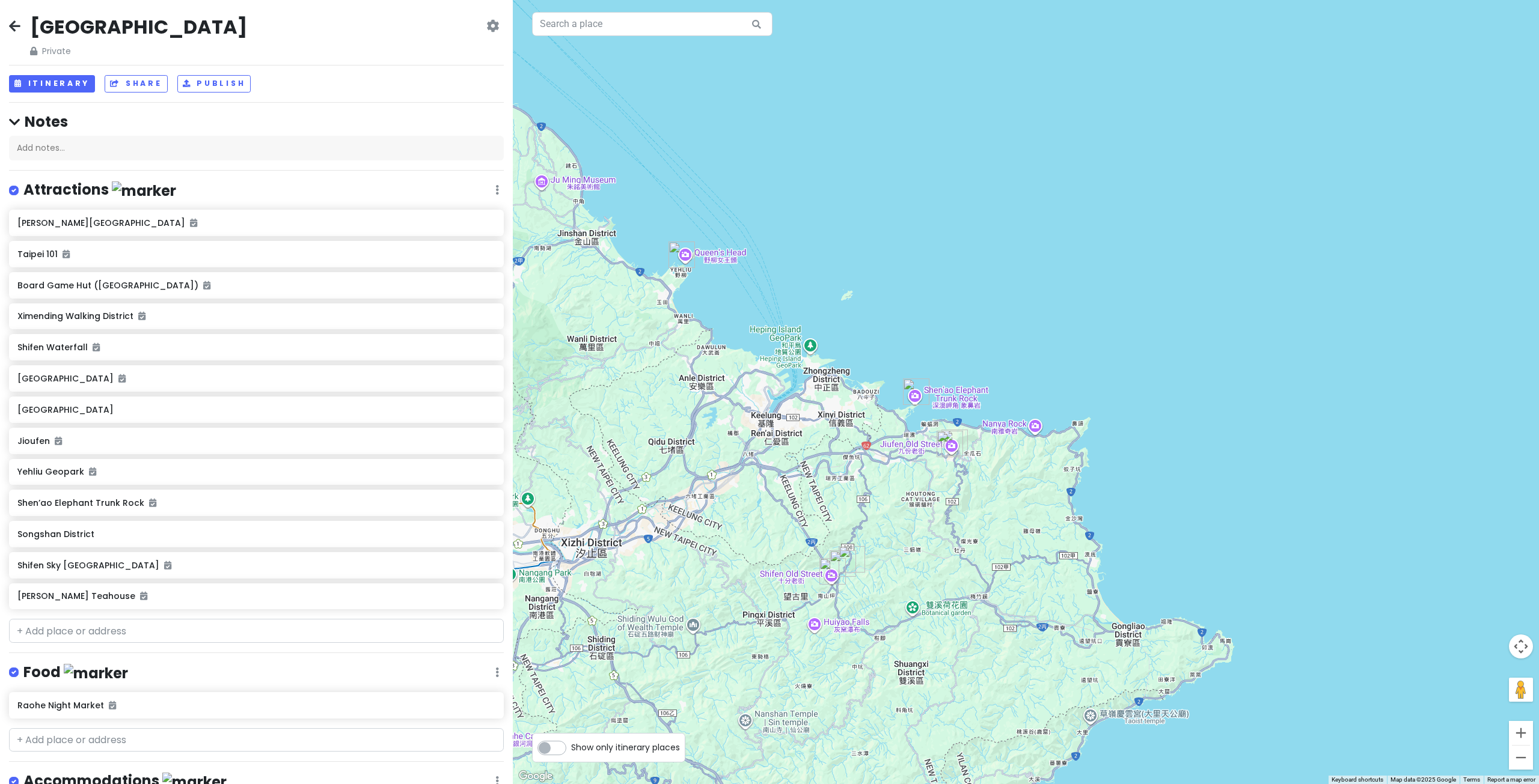
drag, startPoint x: 703, startPoint y: 578, endPoint x: 768, endPoint y: 540, distance: 75.3
click at [765, 543] on div at bounding box center [1026, 392] width 1026 height 784
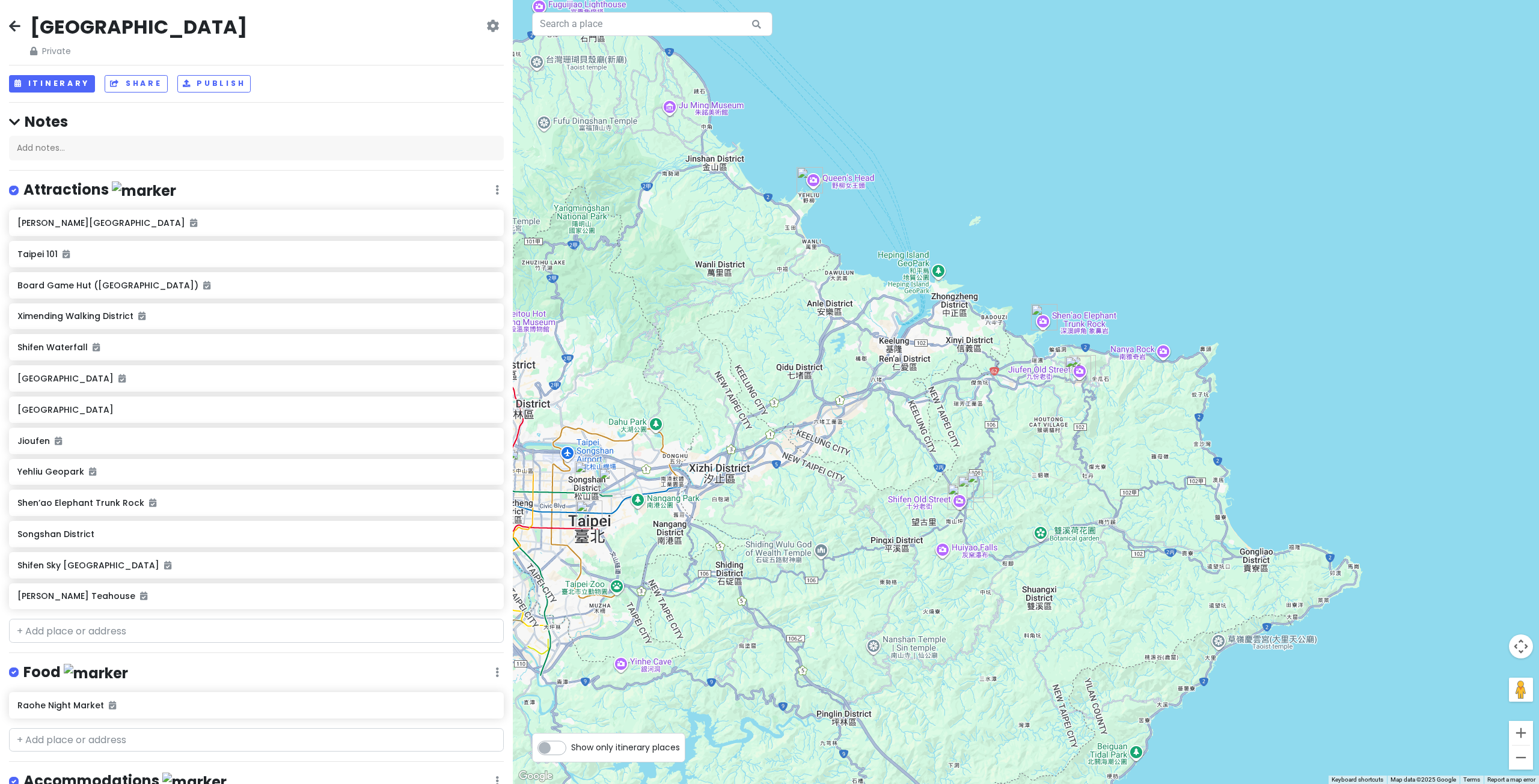
drag, startPoint x: 749, startPoint y: 562, endPoint x: 796, endPoint y: 534, distance: 54.7
click at [795, 536] on div at bounding box center [1026, 392] width 1026 height 784
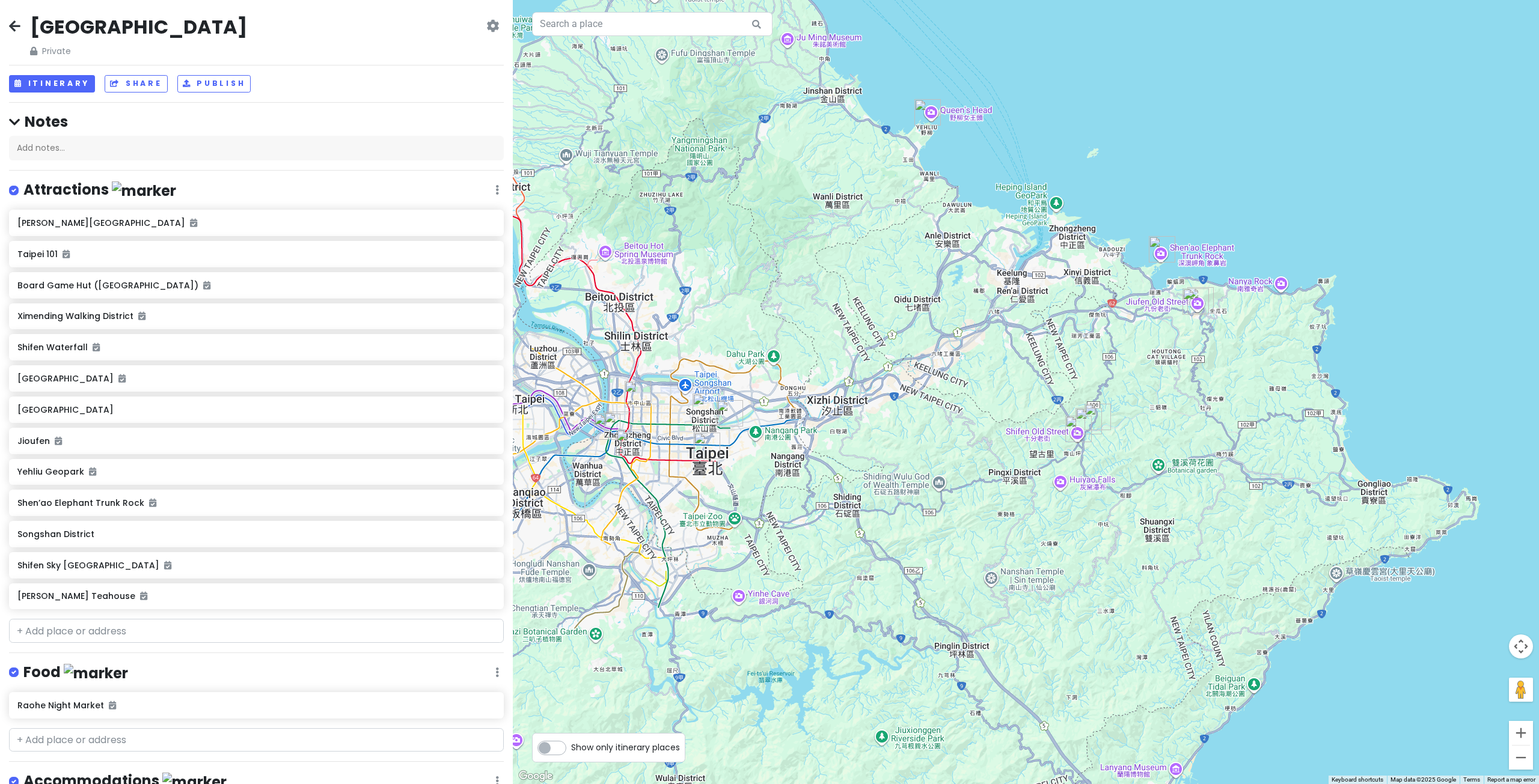
drag, startPoint x: 828, startPoint y: 556, endPoint x: 860, endPoint y: 534, distance: 38.8
click at [857, 537] on div at bounding box center [1026, 392] width 1026 height 784
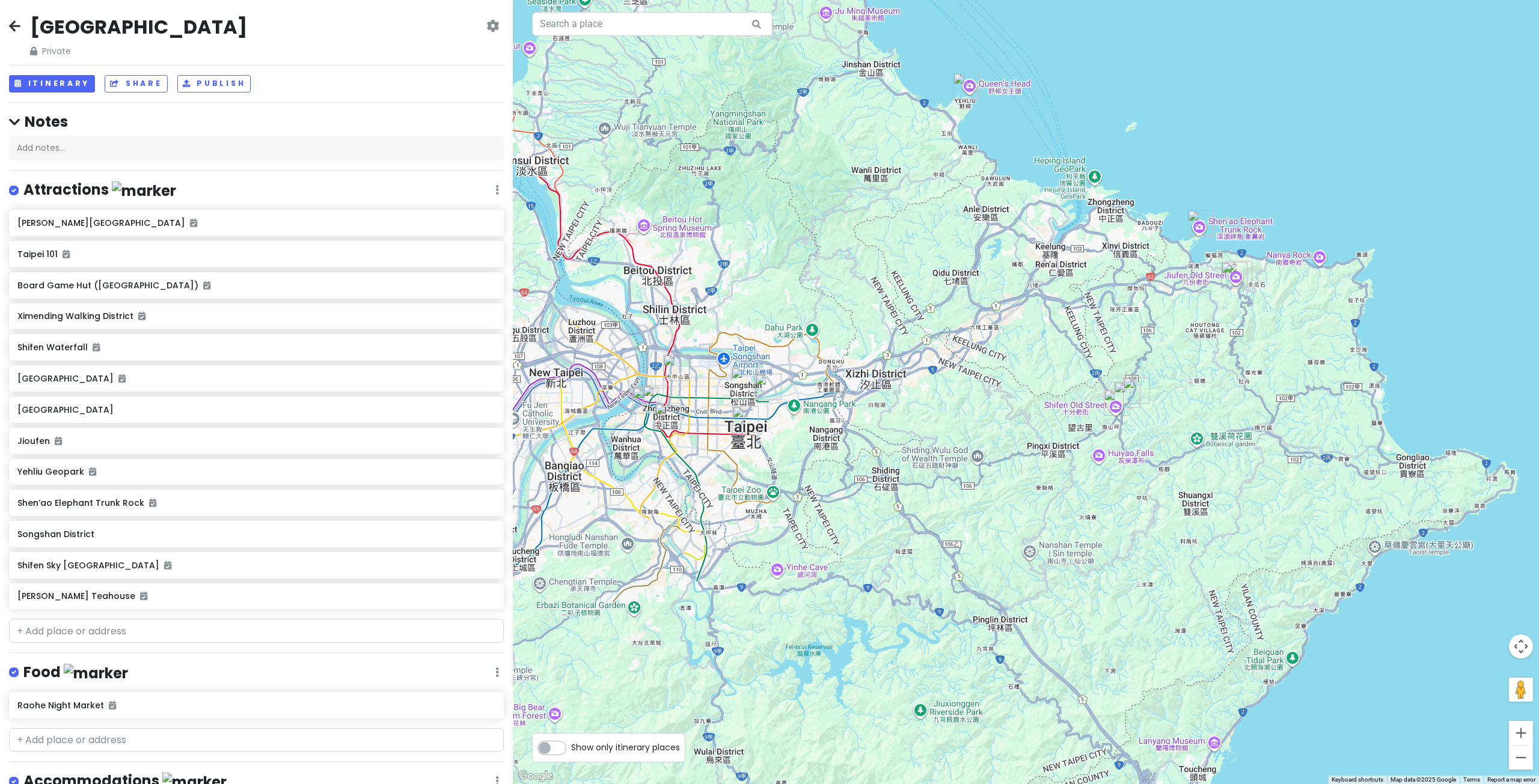
drag, startPoint x: 870, startPoint y: 540, endPoint x: 926, endPoint y: 526, distance: 57.7
click at [924, 522] on div at bounding box center [1026, 392] width 1026 height 784
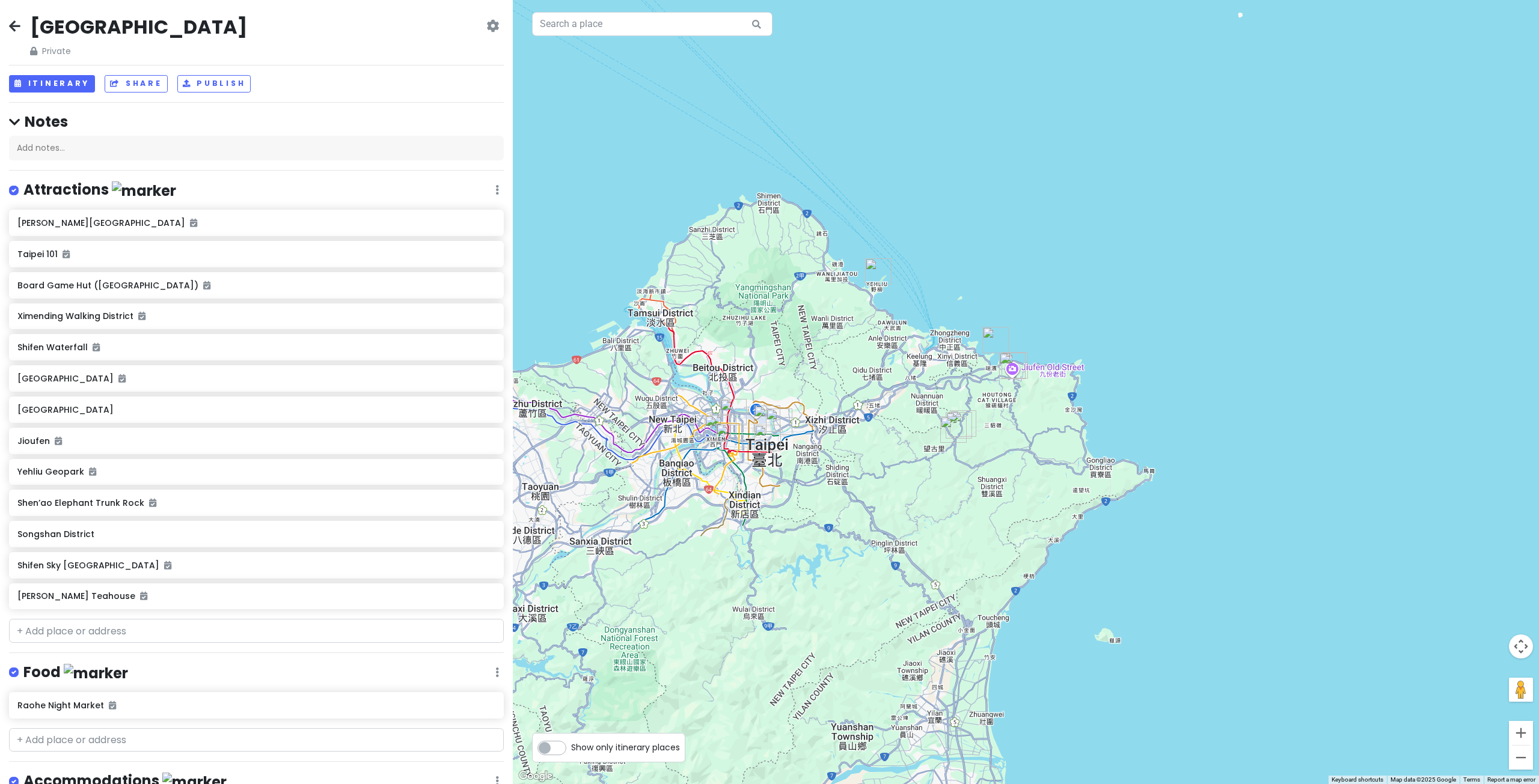
drag, startPoint x: 739, startPoint y: 489, endPoint x: 844, endPoint y: 432, distance: 119.5
click at [840, 434] on div at bounding box center [1026, 392] width 1026 height 784
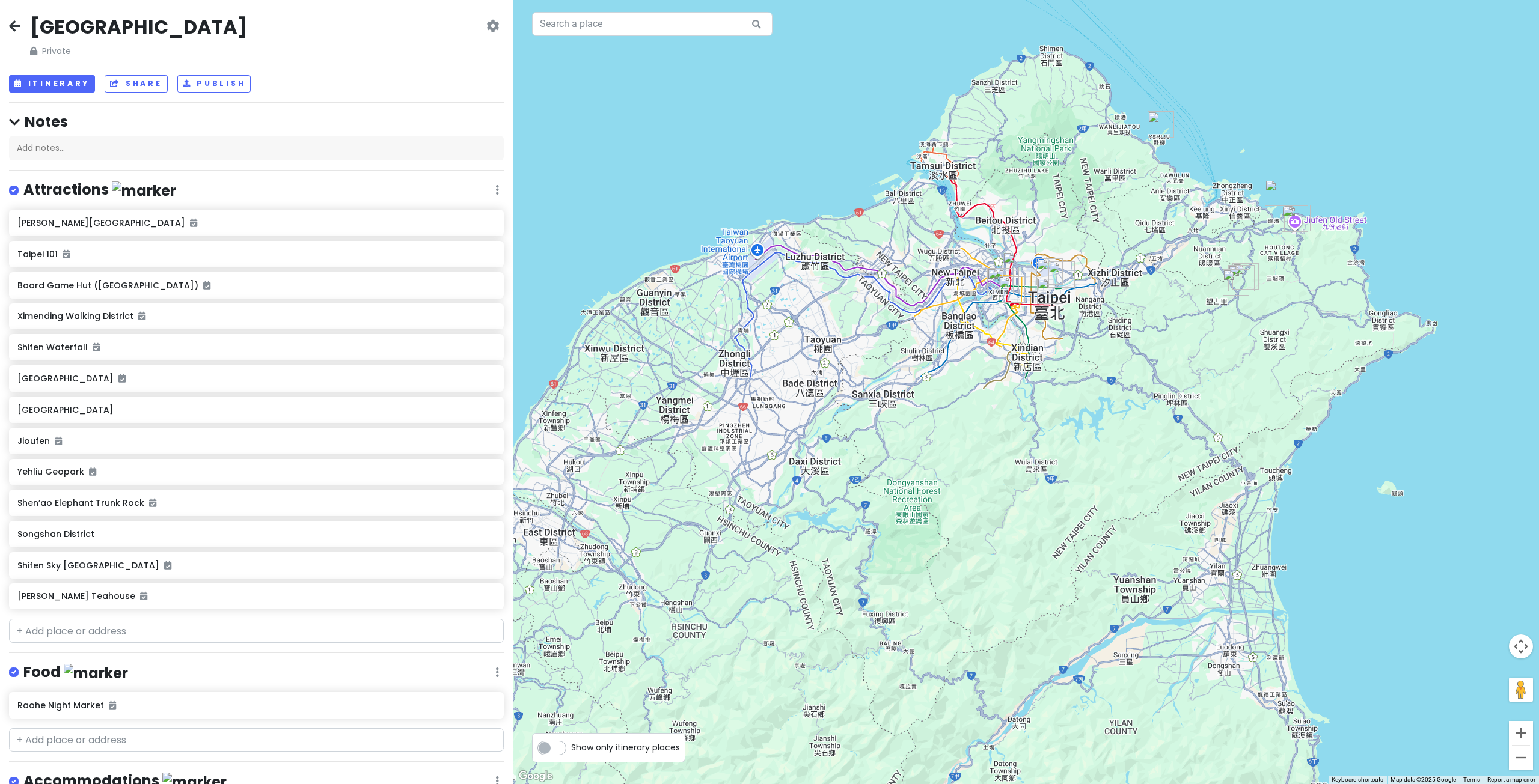
drag, startPoint x: 793, startPoint y: 481, endPoint x: 862, endPoint y: 503, distance: 72.4
click at [861, 503] on div at bounding box center [1026, 392] width 1026 height 784
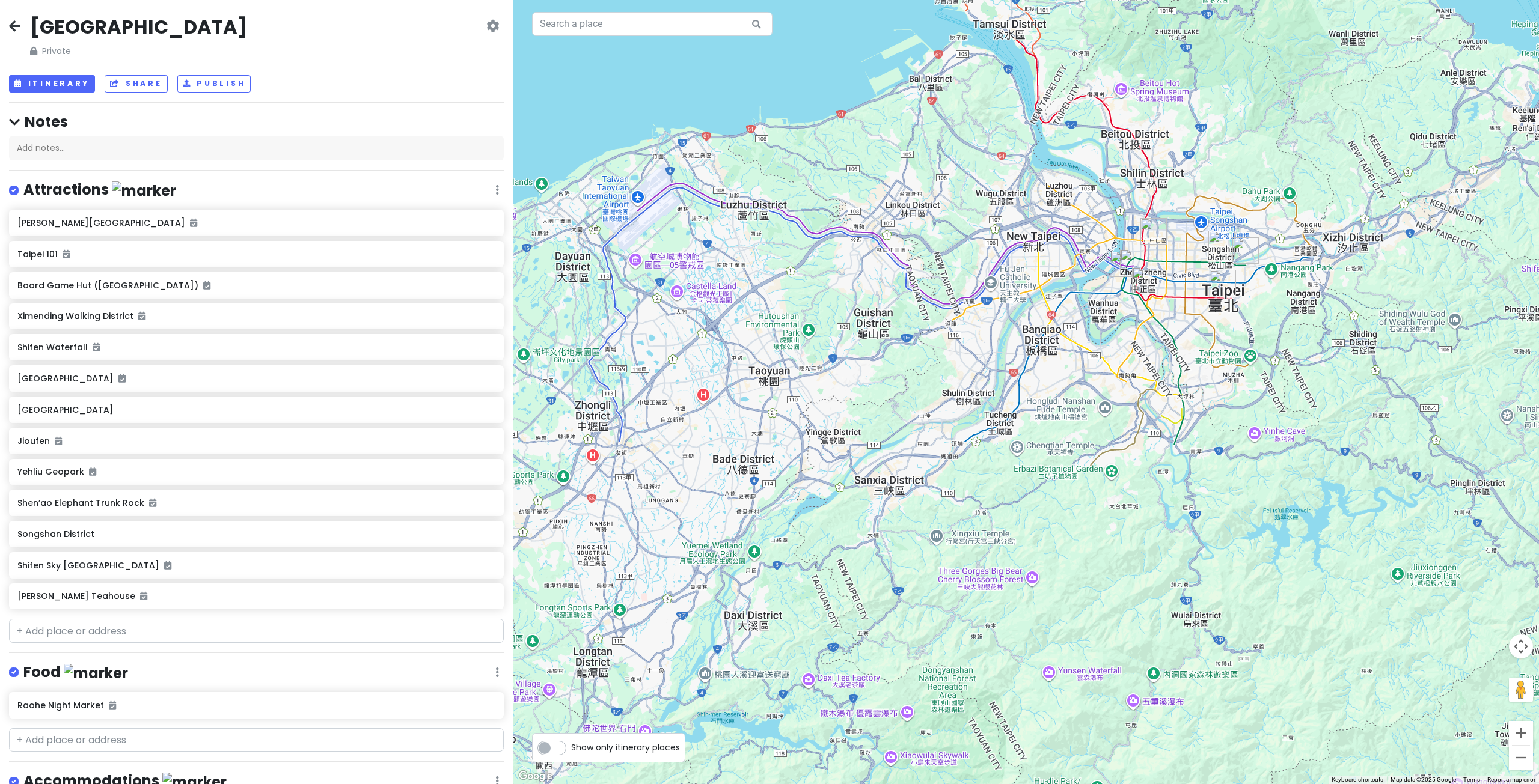
drag, startPoint x: 1073, startPoint y: 369, endPoint x: 996, endPoint y: 427, distance: 96.4
click at [996, 427] on div at bounding box center [1026, 392] width 1026 height 784
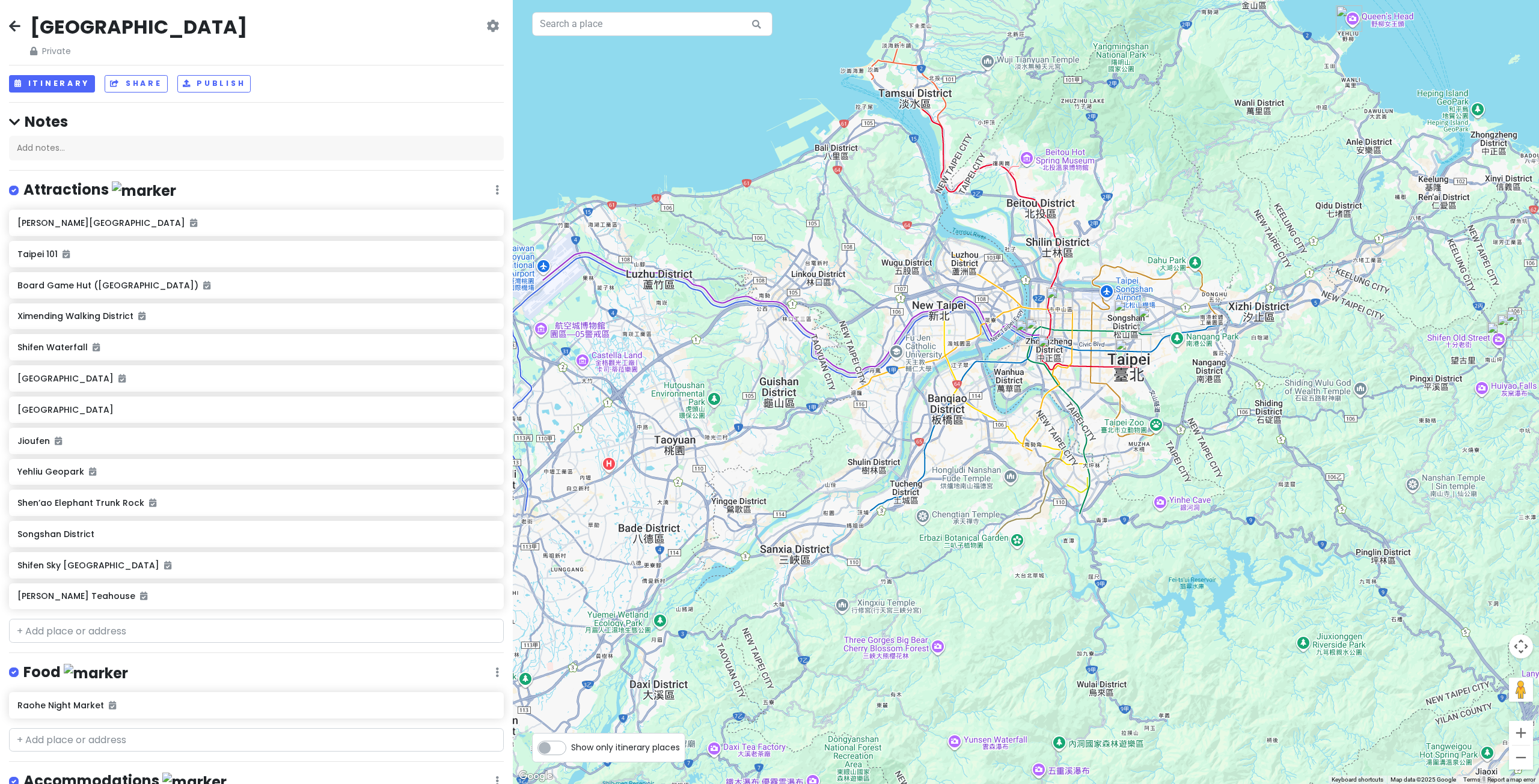
drag, startPoint x: 830, startPoint y: 534, endPoint x: 993, endPoint y: 424, distance: 196.6
click at [975, 435] on div at bounding box center [1026, 392] width 1026 height 784
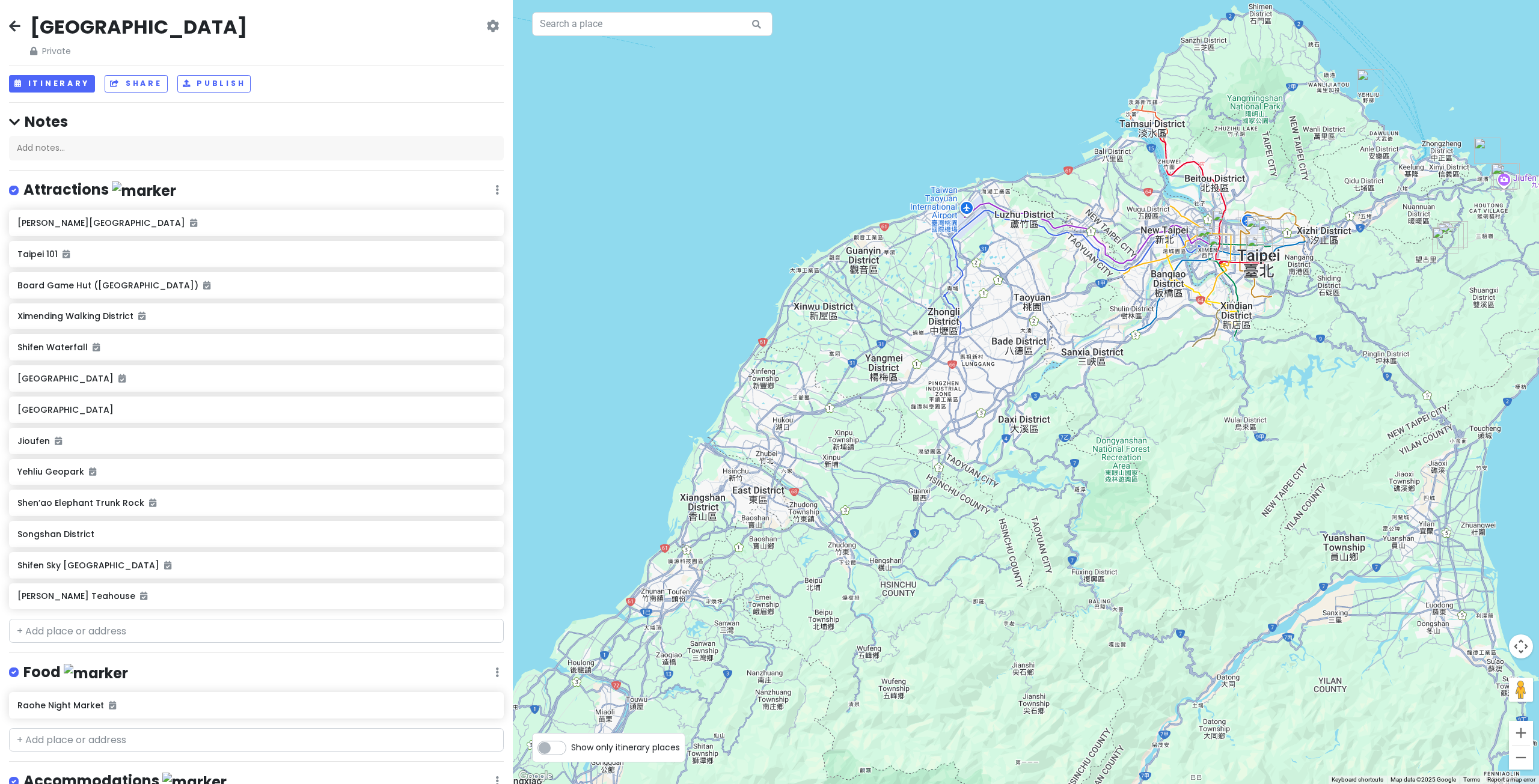
drag, startPoint x: 884, startPoint y: 500, endPoint x: 976, endPoint y: 425, distance: 118.7
click at [969, 433] on div at bounding box center [1026, 392] width 1026 height 784
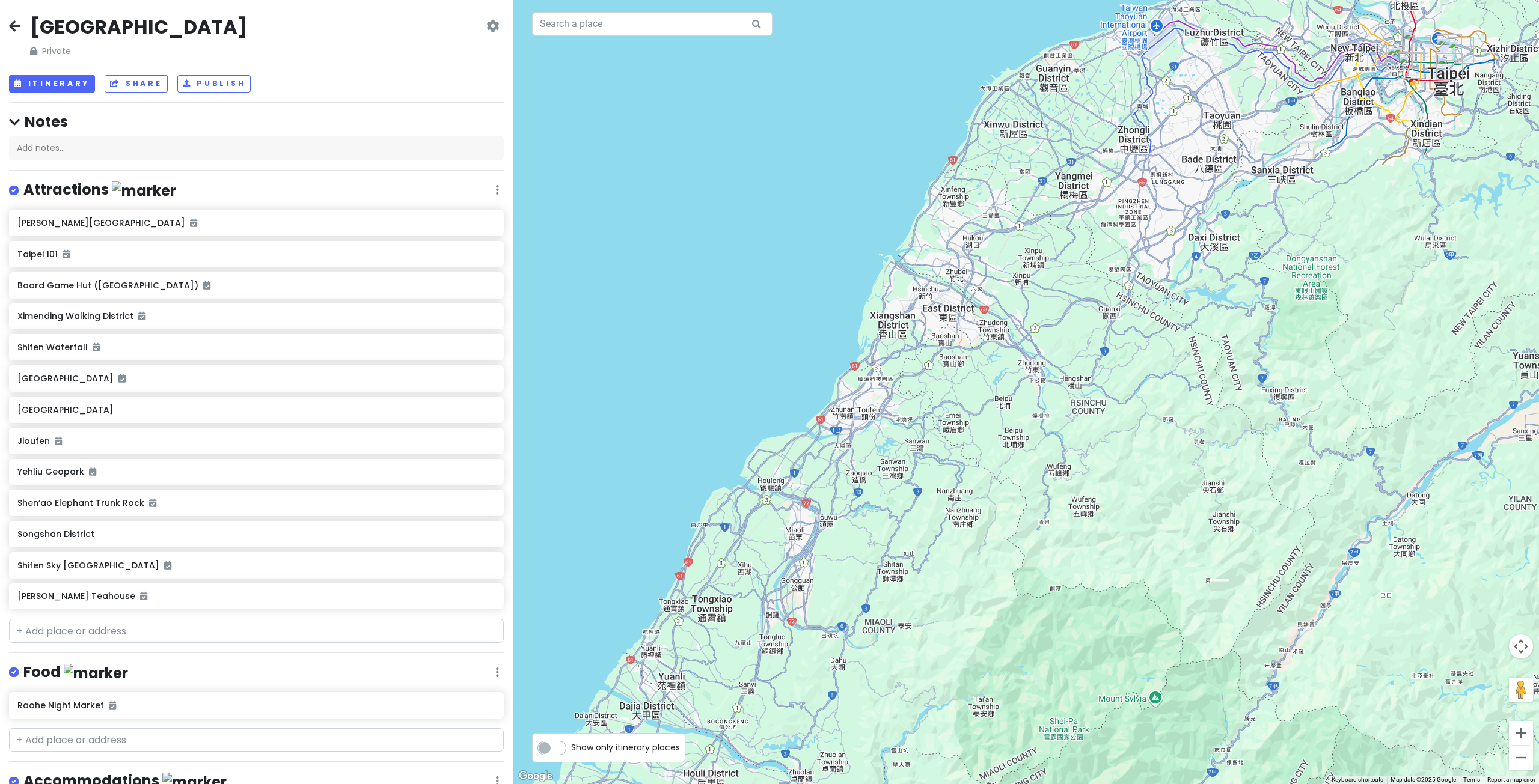
drag, startPoint x: 897, startPoint y: 508, endPoint x: 960, endPoint y: 427, distance: 102.6
click at [960, 429] on div at bounding box center [1026, 392] width 1026 height 784
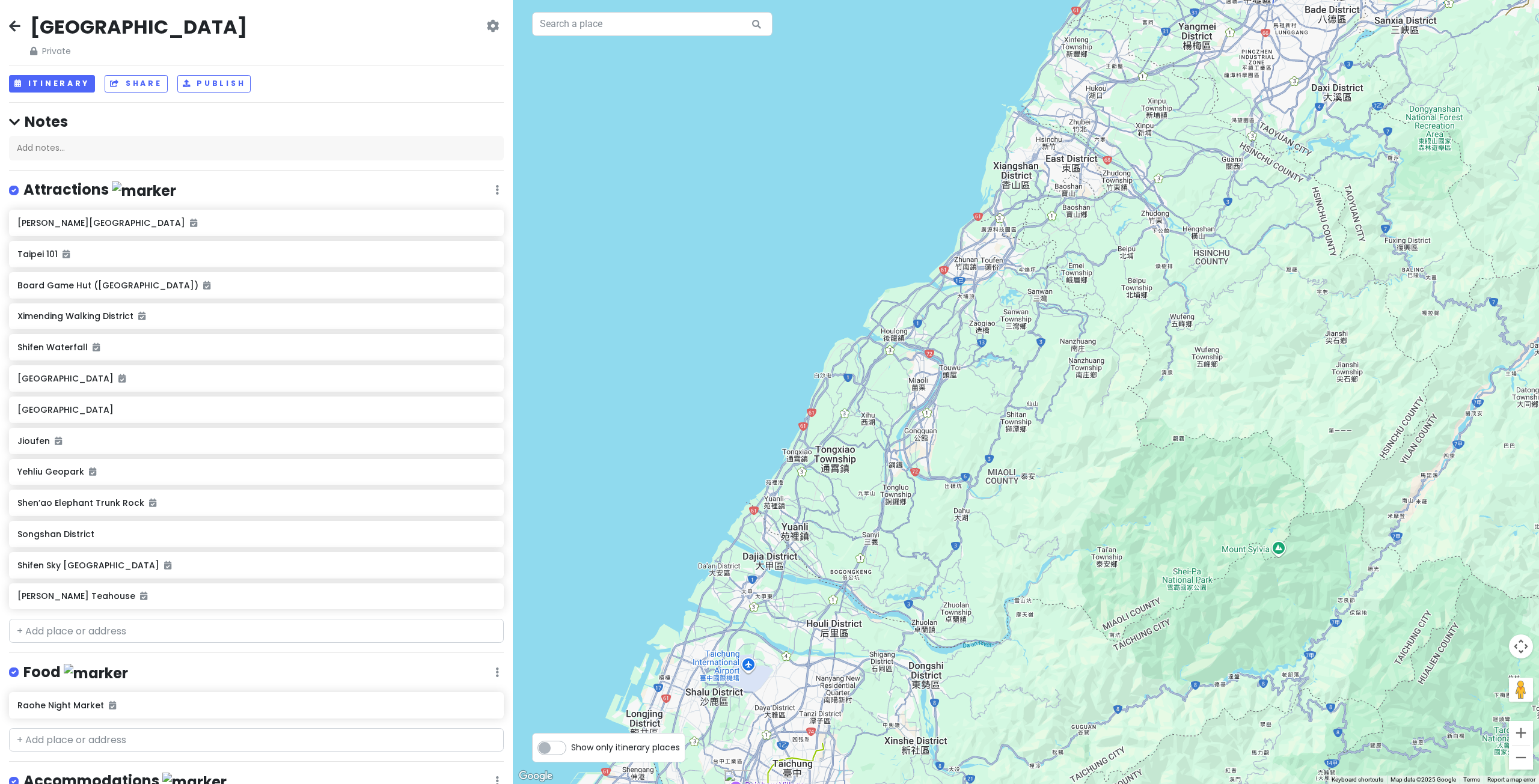
drag, startPoint x: 910, startPoint y: 494, endPoint x: 942, endPoint y: 434, distance: 68.0
click at [941, 444] on div at bounding box center [1026, 392] width 1026 height 784
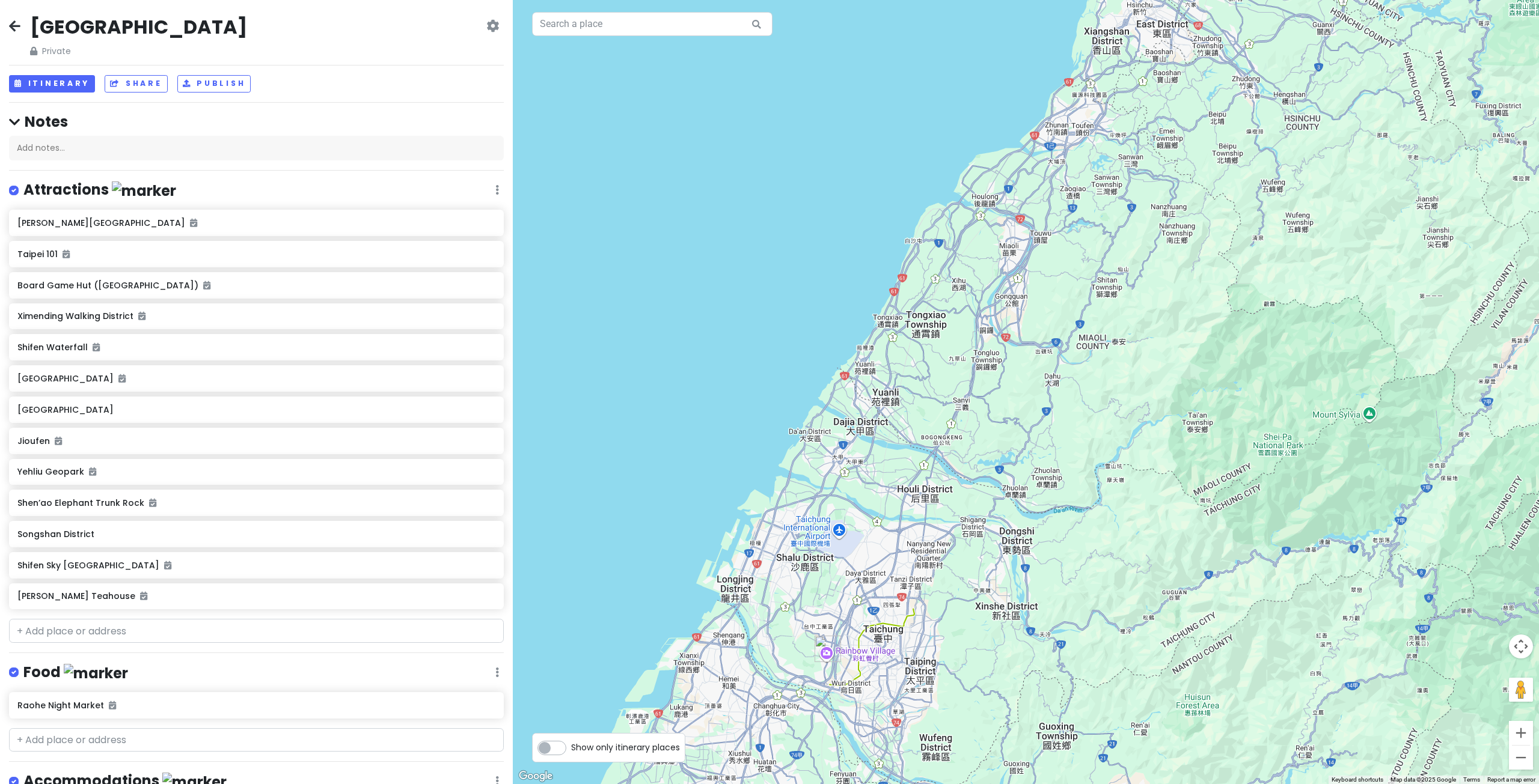
drag, startPoint x: 863, startPoint y: 530, endPoint x: 914, endPoint y: 445, distance: 99.1
click at [914, 459] on div at bounding box center [1026, 392] width 1026 height 784
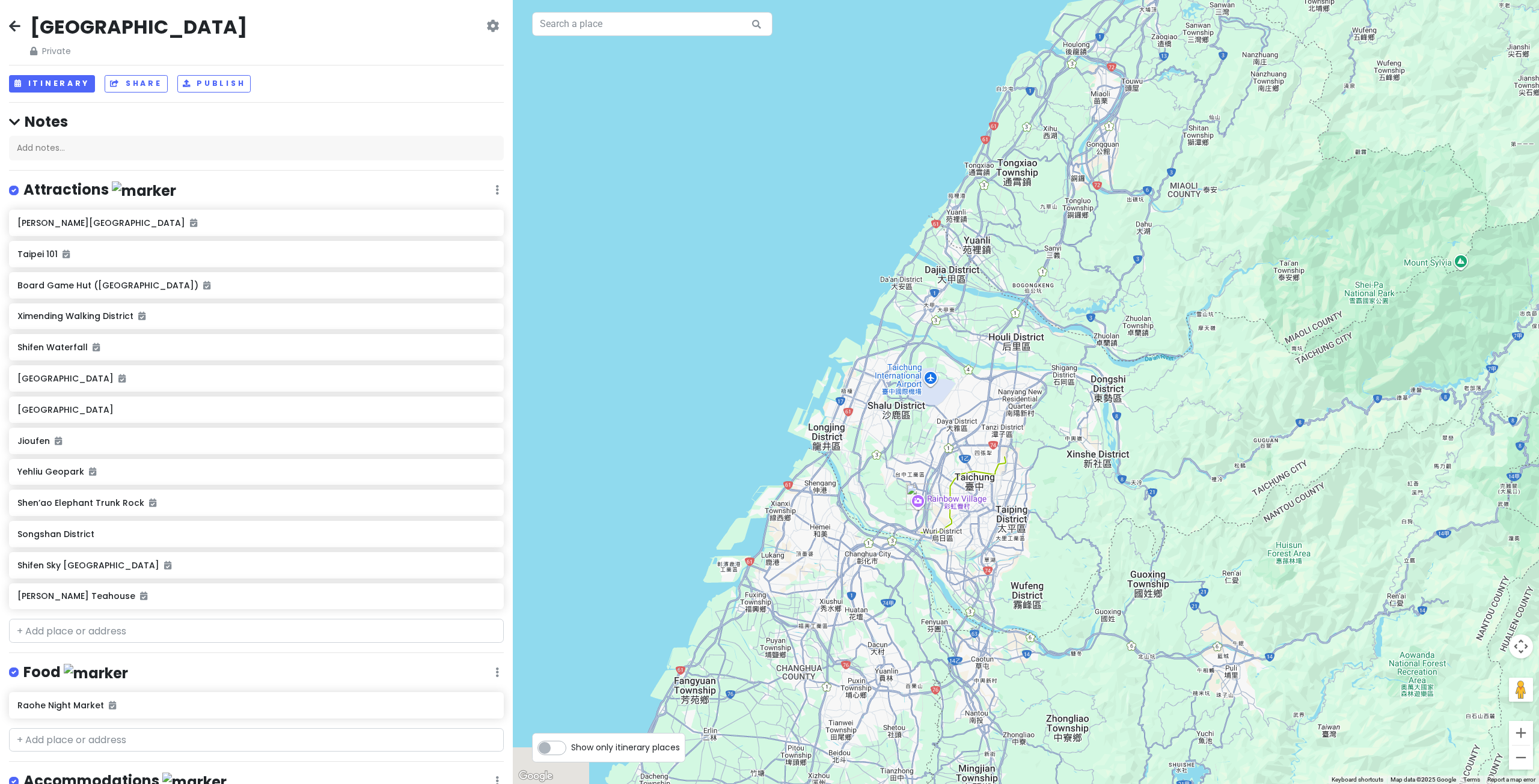
drag, startPoint x: 891, startPoint y: 553, endPoint x: 921, endPoint y: 469, distance: 89.2
click at [918, 478] on div at bounding box center [1026, 392] width 1026 height 784
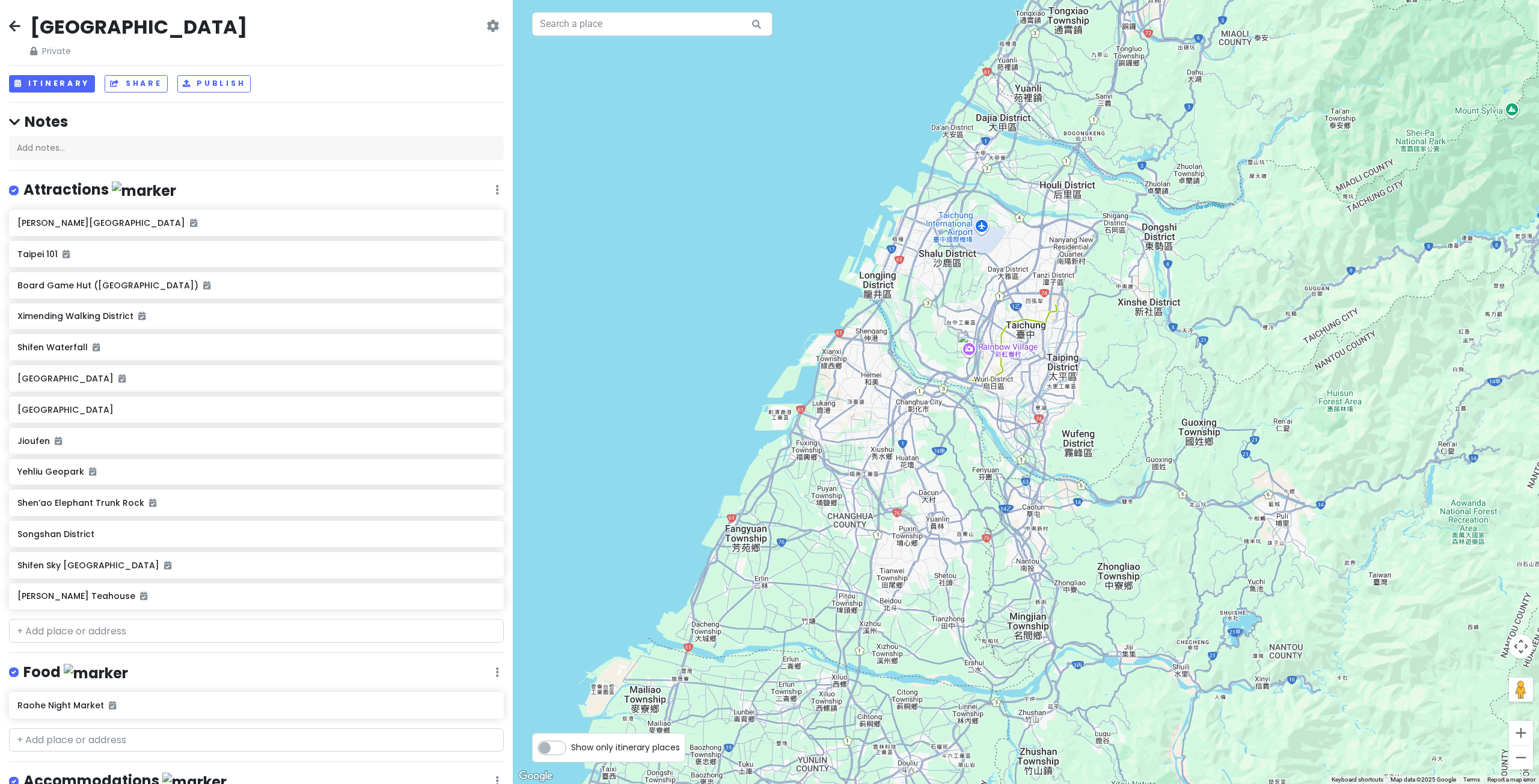
drag, startPoint x: 890, startPoint y: 593, endPoint x: 922, endPoint y: 466, distance: 131.0
click at [919, 483] on div at bounding box center [1026, 392] width 1026 height 784
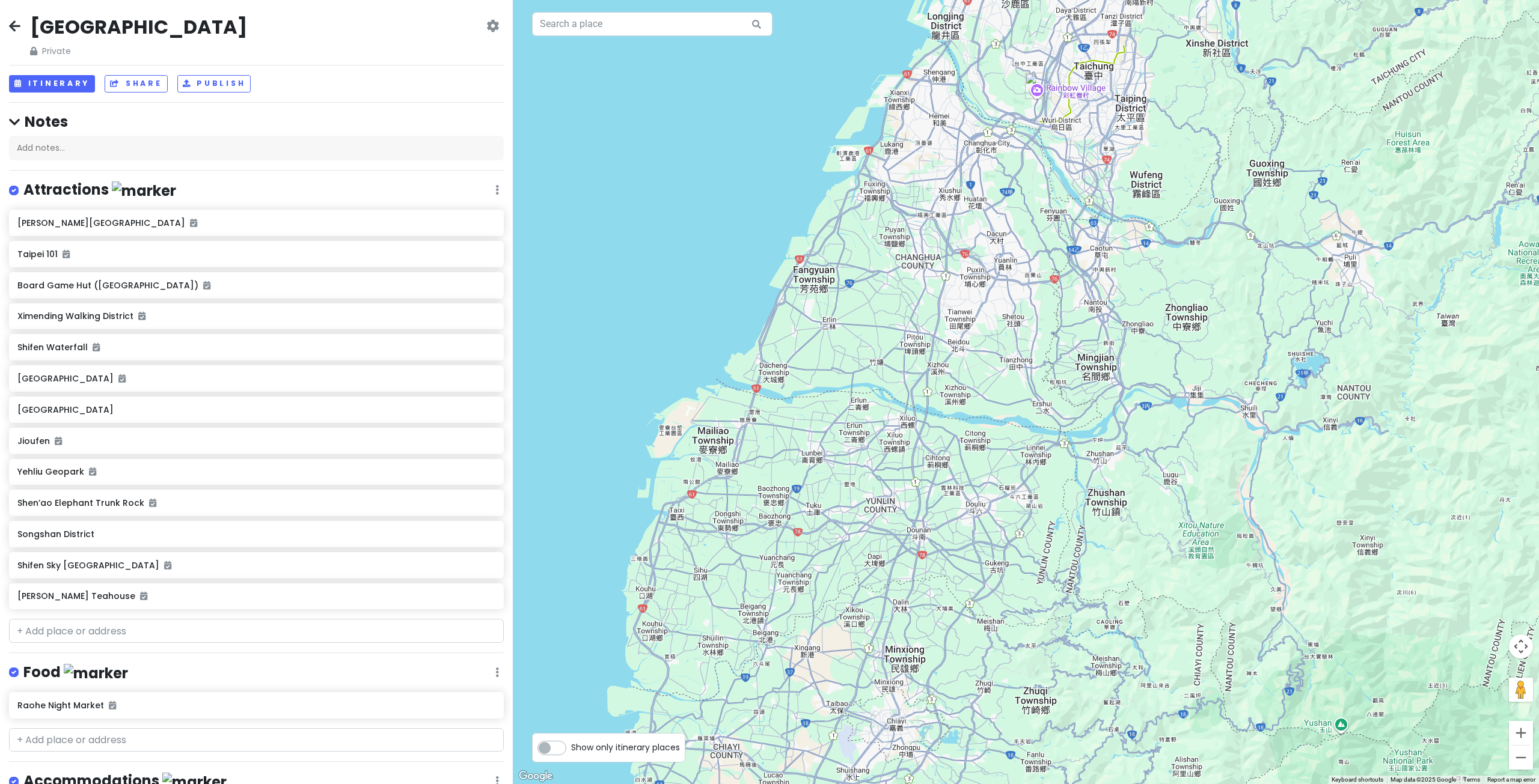
drag, startPoint x: 900, startPoint y: 578, endPoint x: 933, endPoint y: 453, distance: 129.3
click at [933, 487] on div at bounding box center [1026, 392] width 1026 height 784
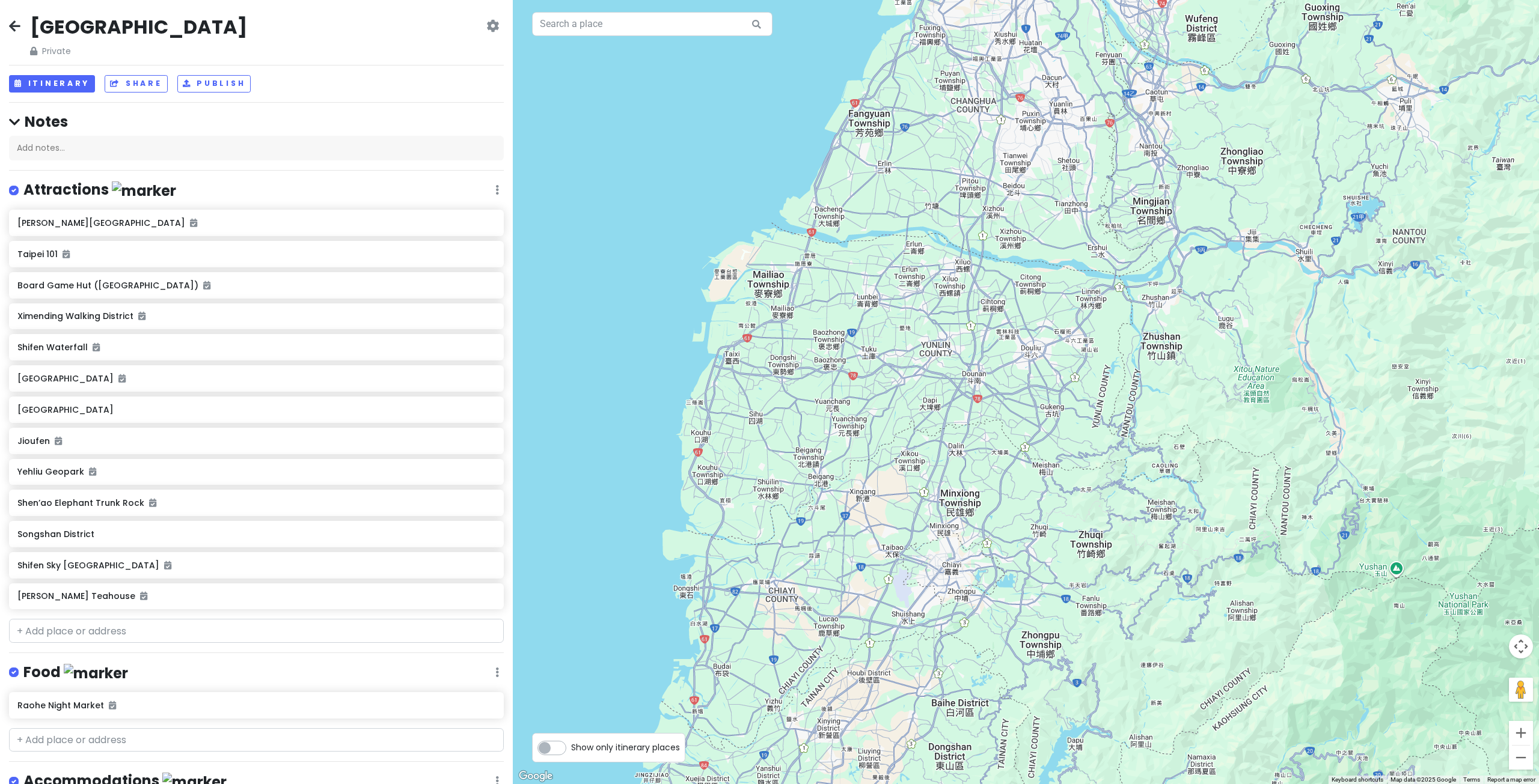
drag, startPoint x: 924, startPoint y: 564, endPoint x: 926, endPoint y: 464, distance: 100.0
click at [927, 474] on div at bounding box center [1026, 392] width 1026 height 784
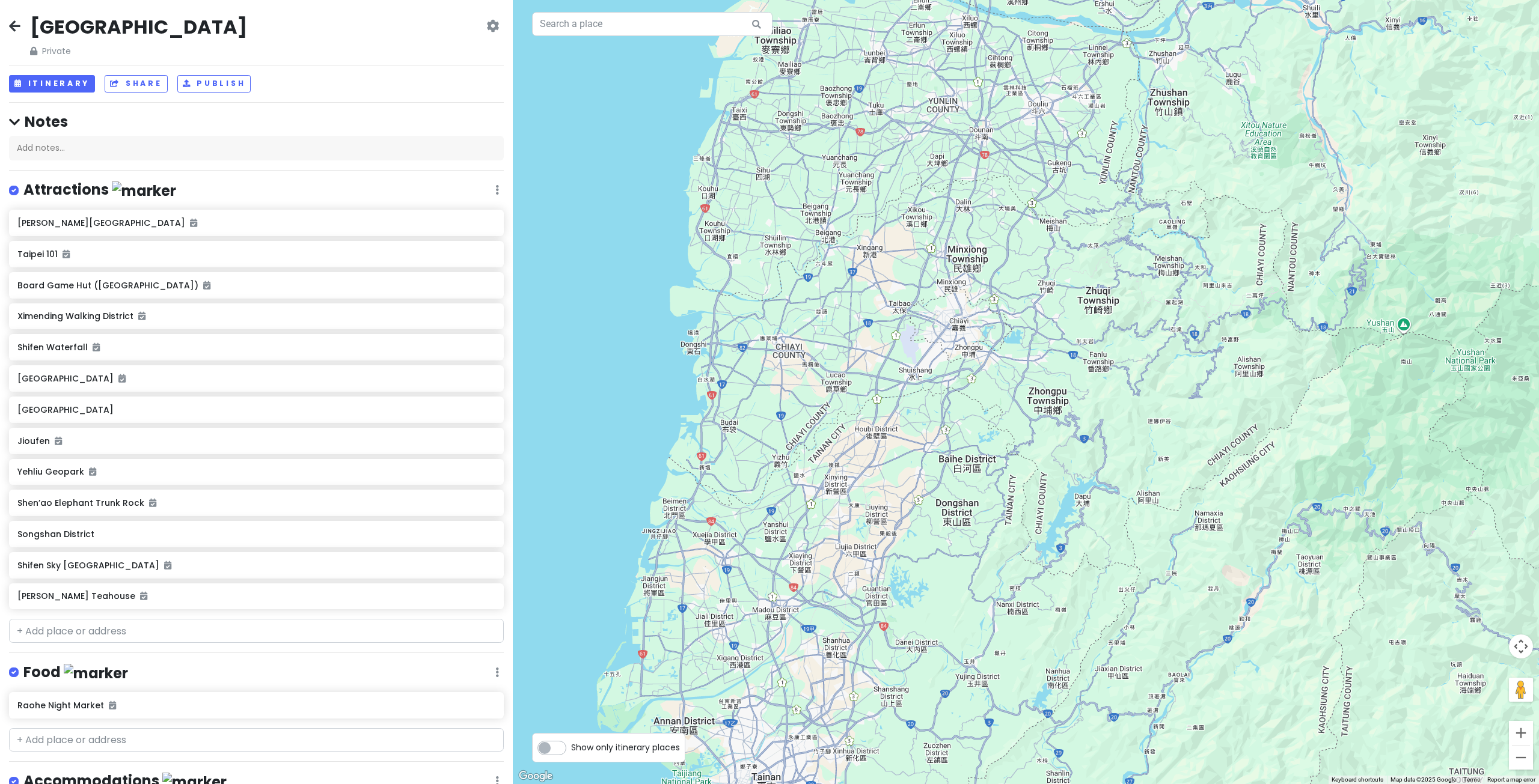
drag, startPoint x: 979, startPoint y: 385, endPoint x: 879, endPoint y: 593, distance: 230.8
click at [879, 592] on div at bounding box center [1026, 392] width 1026 height 784
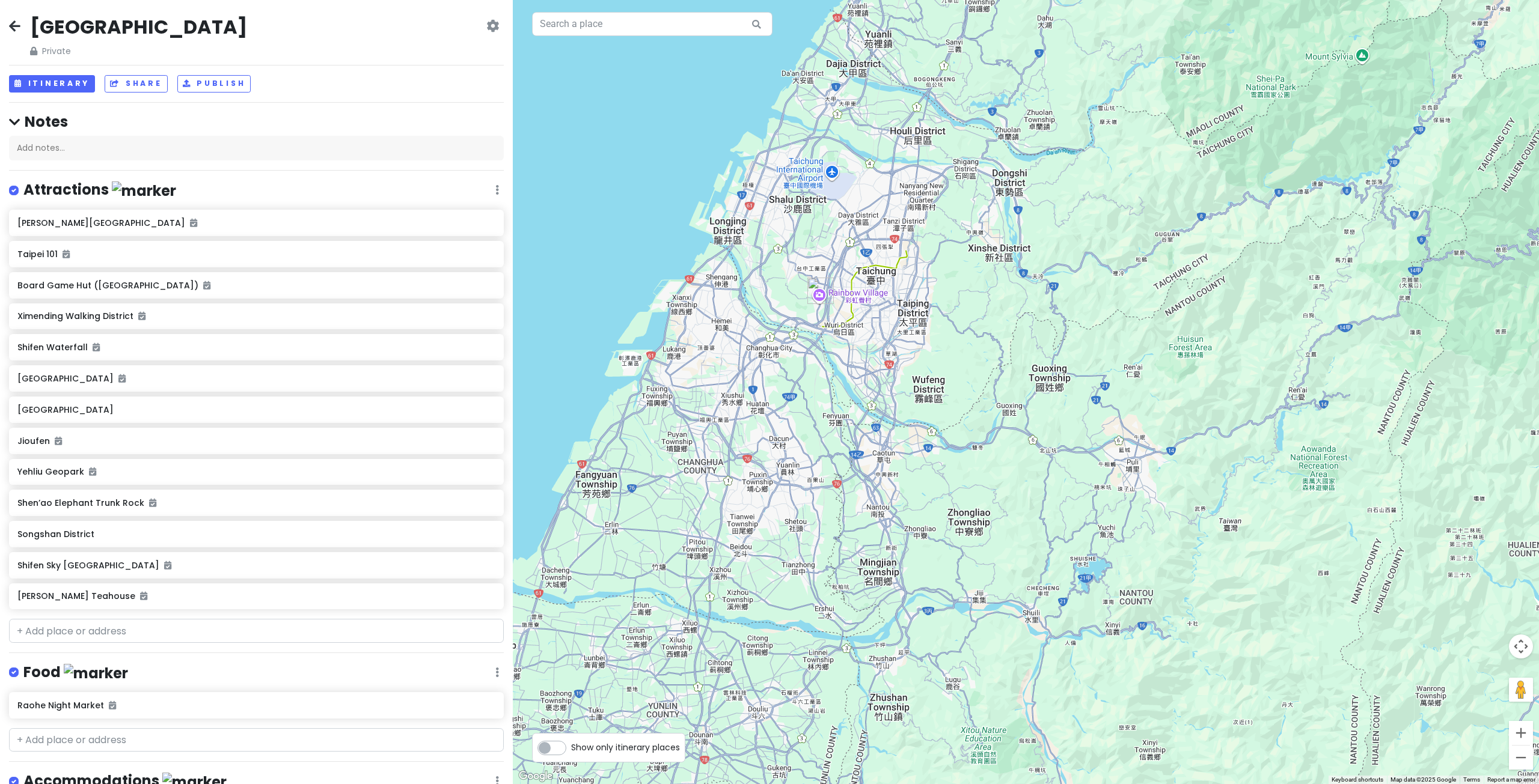
drag, startPoint x: 907, startPoint y: 559, endPoint x: 924, endPoint y: 541, distance: 24.8
click at [907, 563] on div at bounding box center [1026, 392] width 1026 height 784
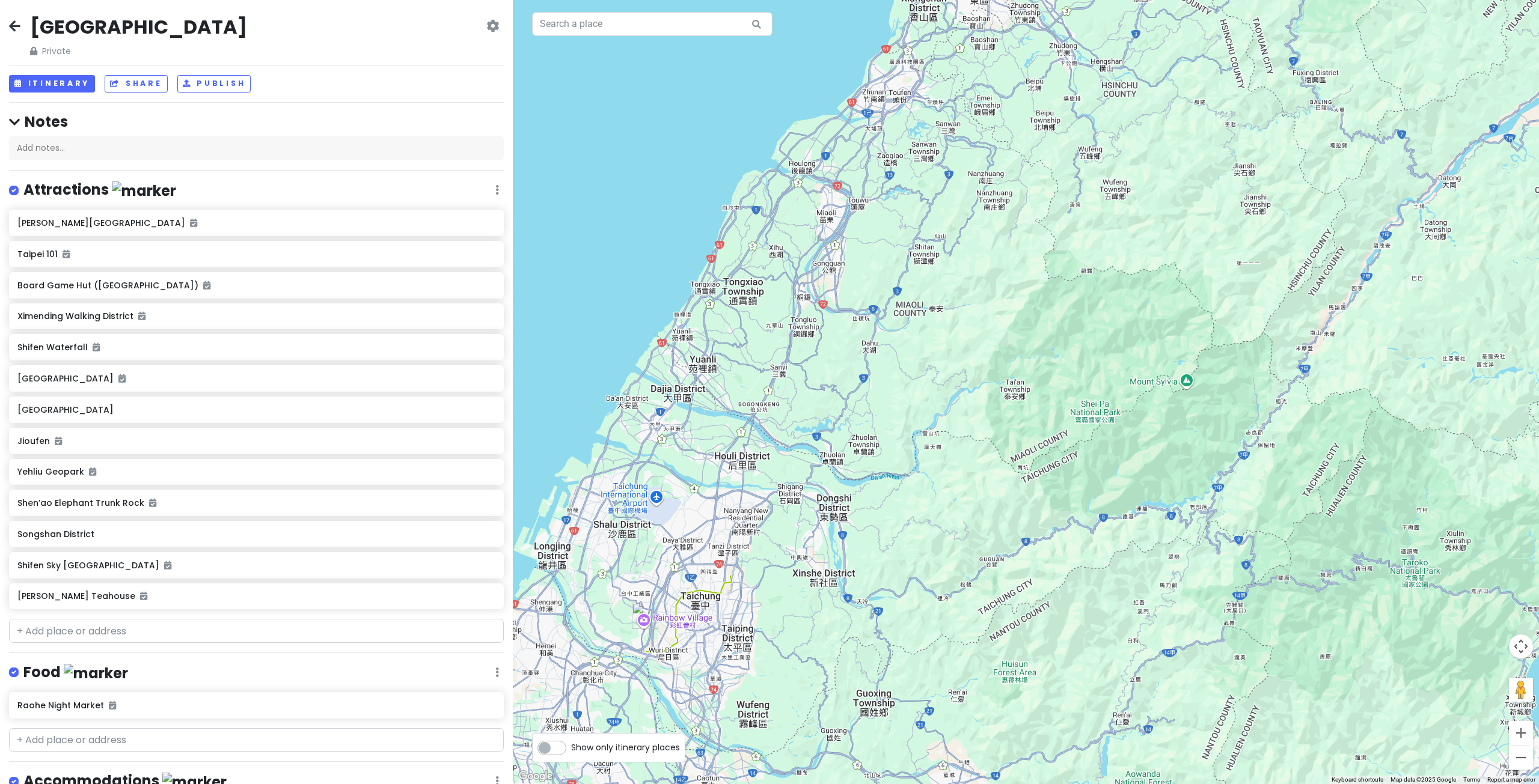
drag, startPoint x: 1014, startPoint y: 438, endPoint x: 942, endPoint y: 568, distance: 148.6
click at [945, 556] on div at bounding box center [1026, 392] width 1026 height 784
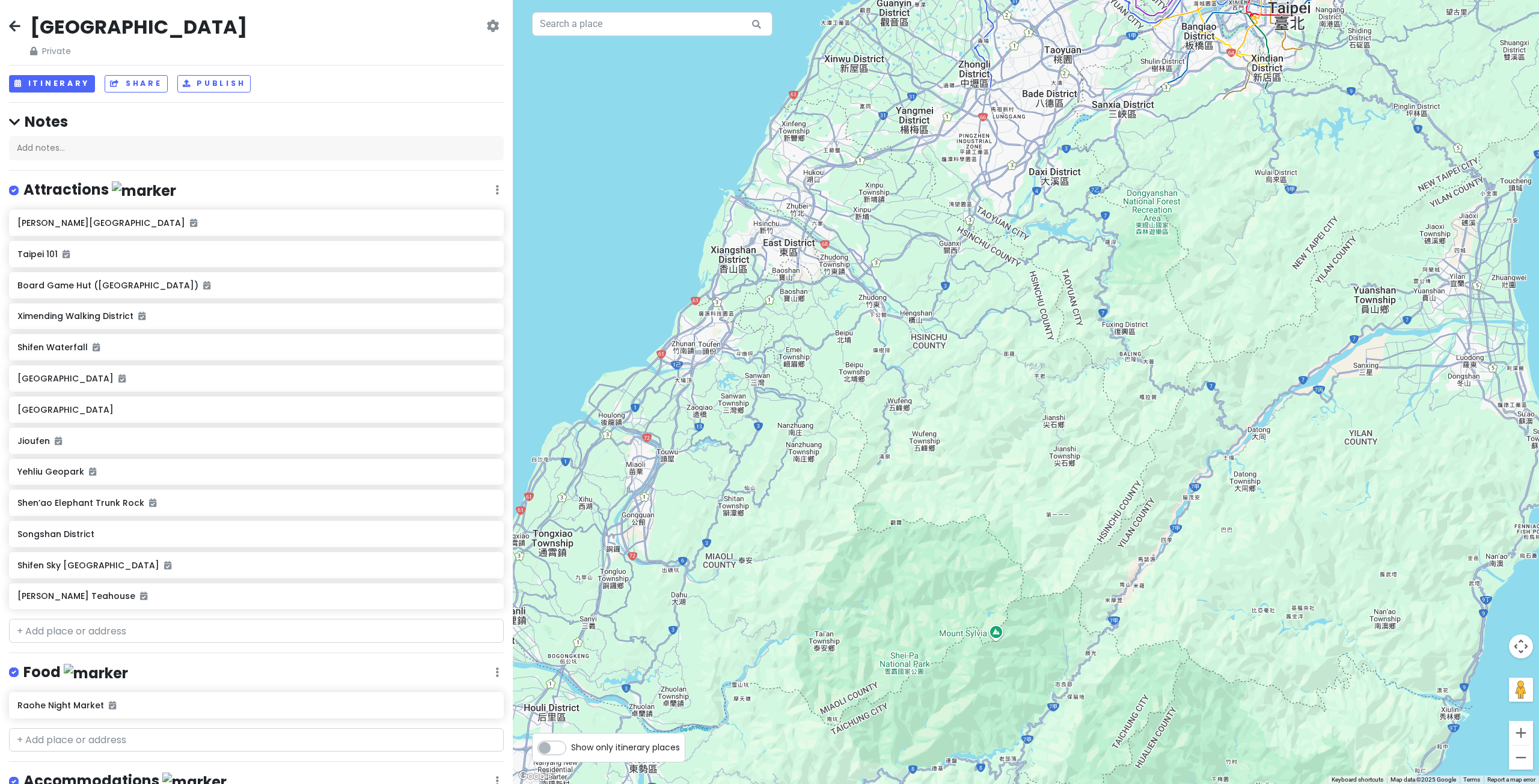
drag, startPoint x: 1042, startPoint y: 619, endPoint x: 1019, endPoint y: 515, distance: 106.5
click at [1023, 519] on div at bounding box center [1026, 392] width 1026 height 784
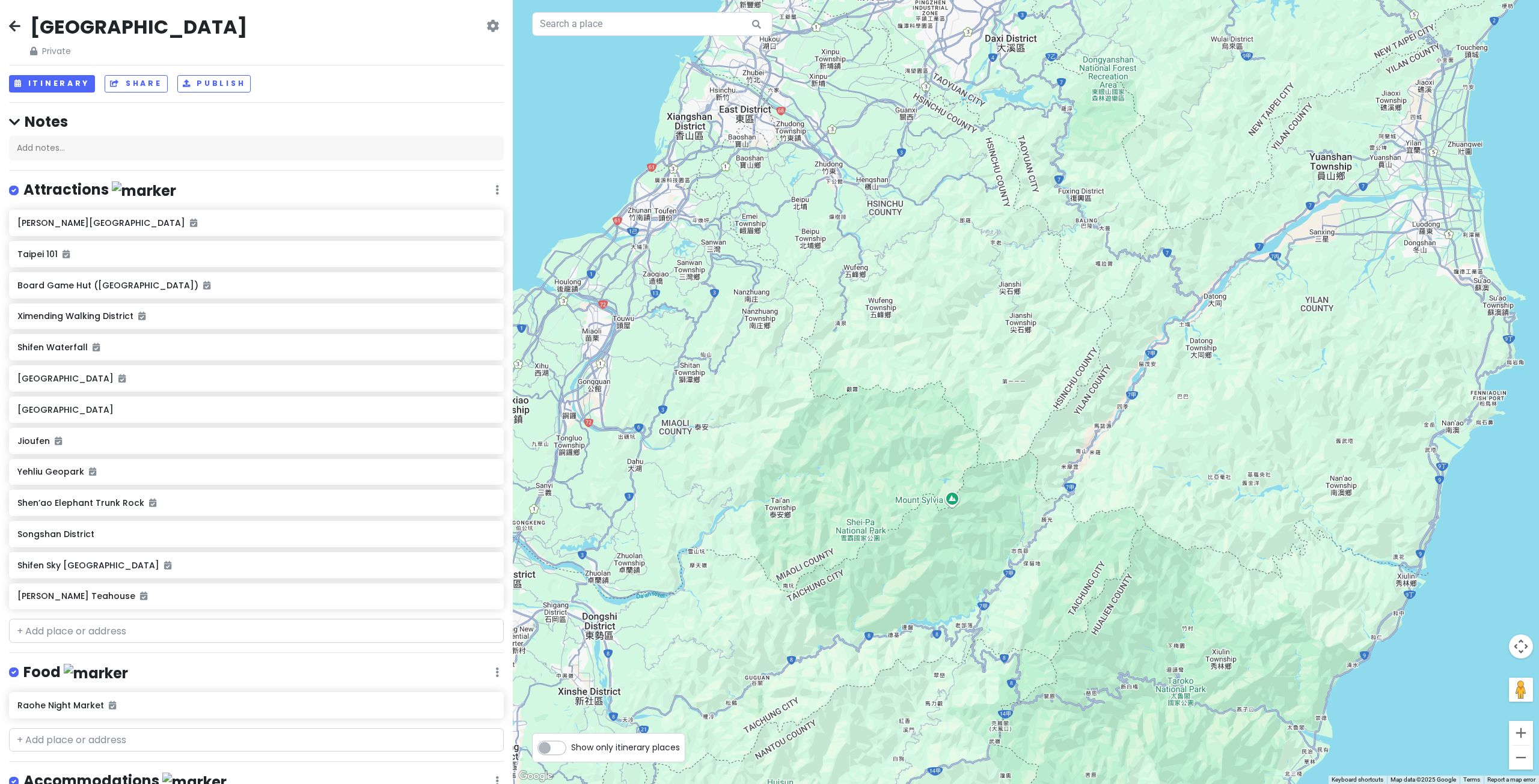
drag, startPoint x: 1087, startPoint y: 454, endPoint x: 964, endPoint y: 637, distance: 220.5
click at [966, 628] on div at bounding box center [1026, 392] width 1026 height 784
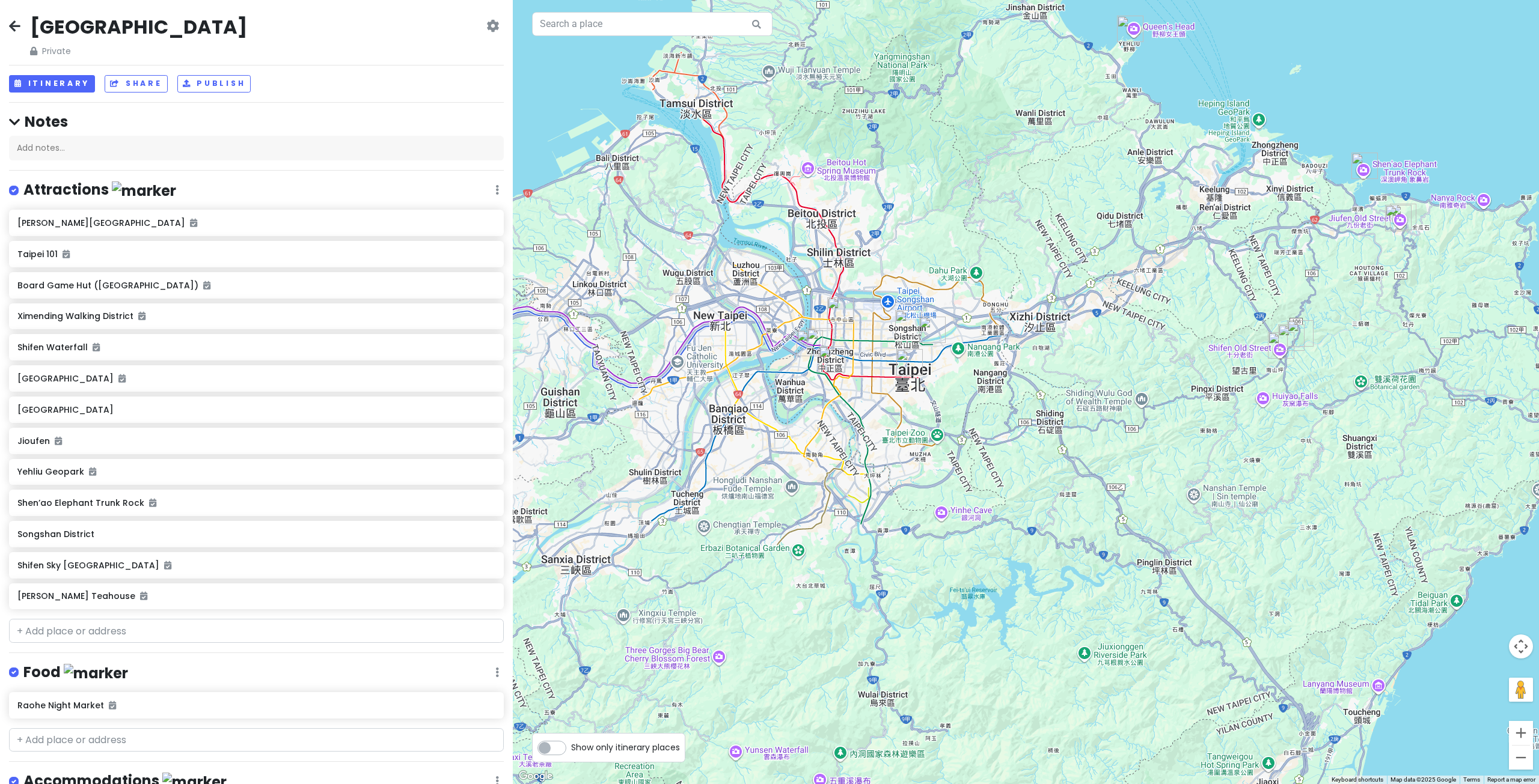
drag, startPoint x: 947, startPoint y: 385, endPoint x: 951, endPoint y: 507, distance: 122.1
click at [951, 507] on div at bounding box center [1026, 392] width 1026 height 784
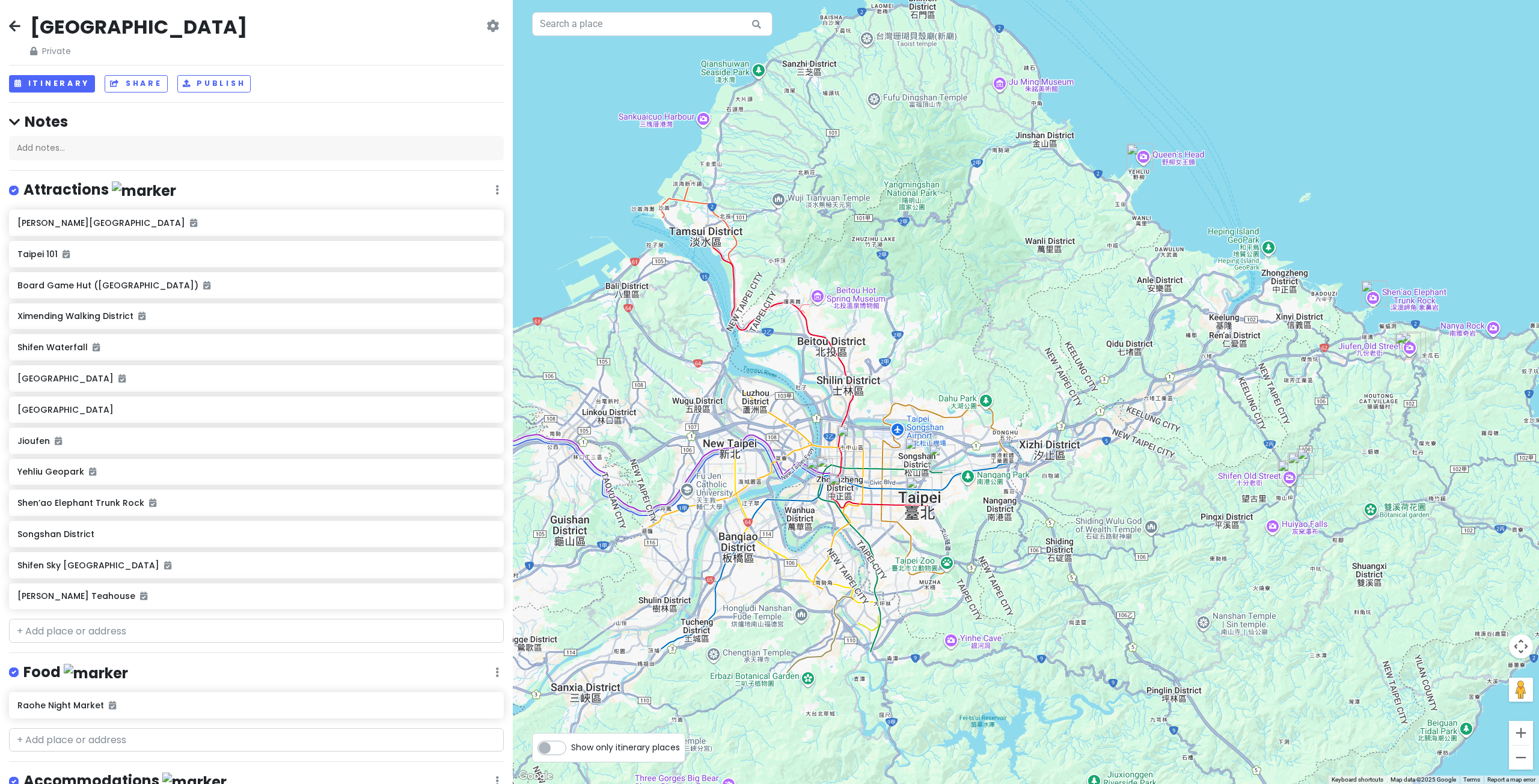
drag, startPoint x: 903, startPoint y: 255, endPoint x: 897, endPoint y: 335, distance: 80.2
click at [897, 335] on div at bounding box center [1026, 392] width 1026 height 784
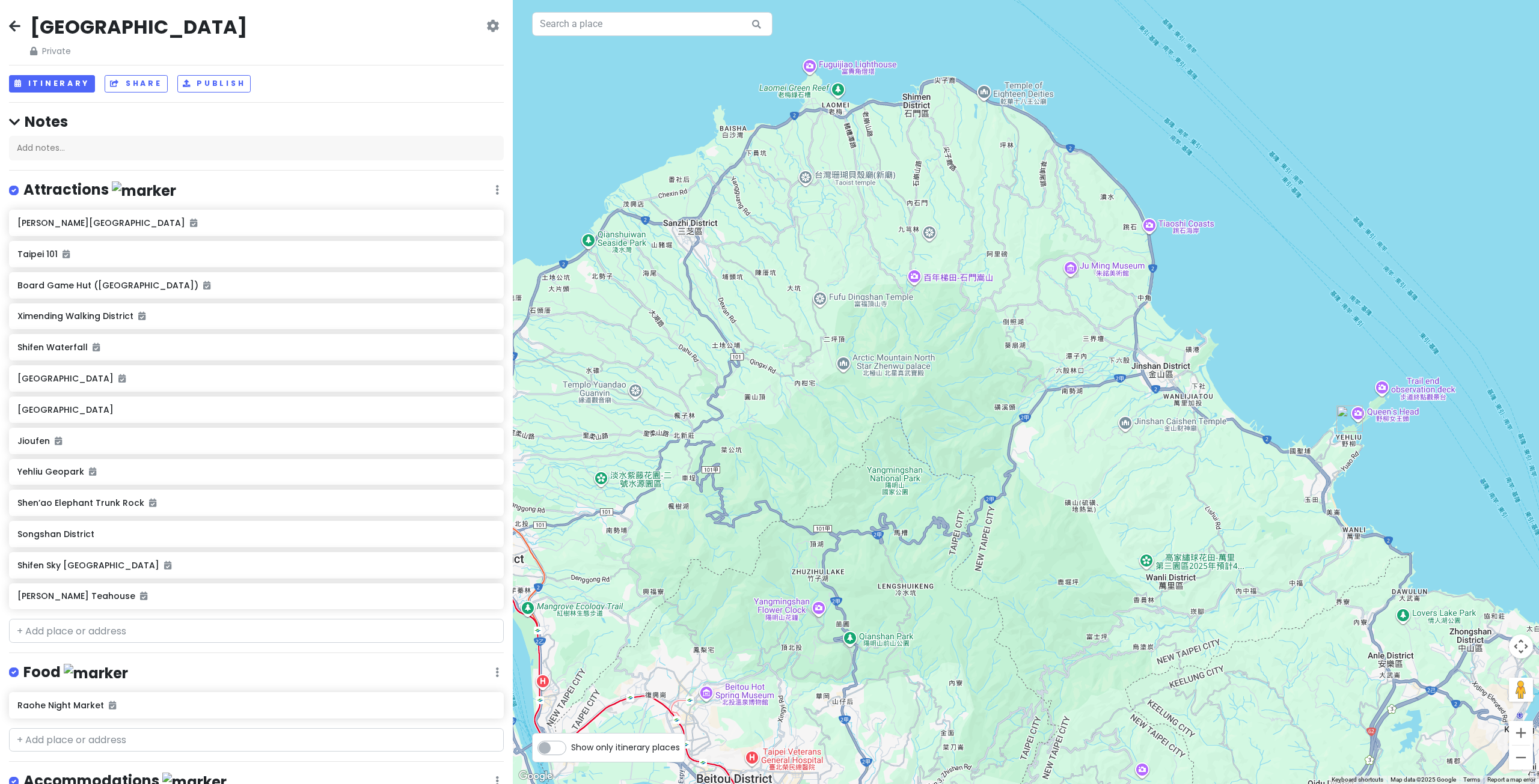
click at [832, 68] on div at bounding box center [1026, 392] width 1026 height 784
click at [841, 70] on div at bounding box center [1026, 392] width 1026 height 784
click at [812, 59] on div at bounding box center [1026, 392] width 1026 height 784
click at [692, 34] on input "text" at bounding box center [652, 24] width 240 height 24
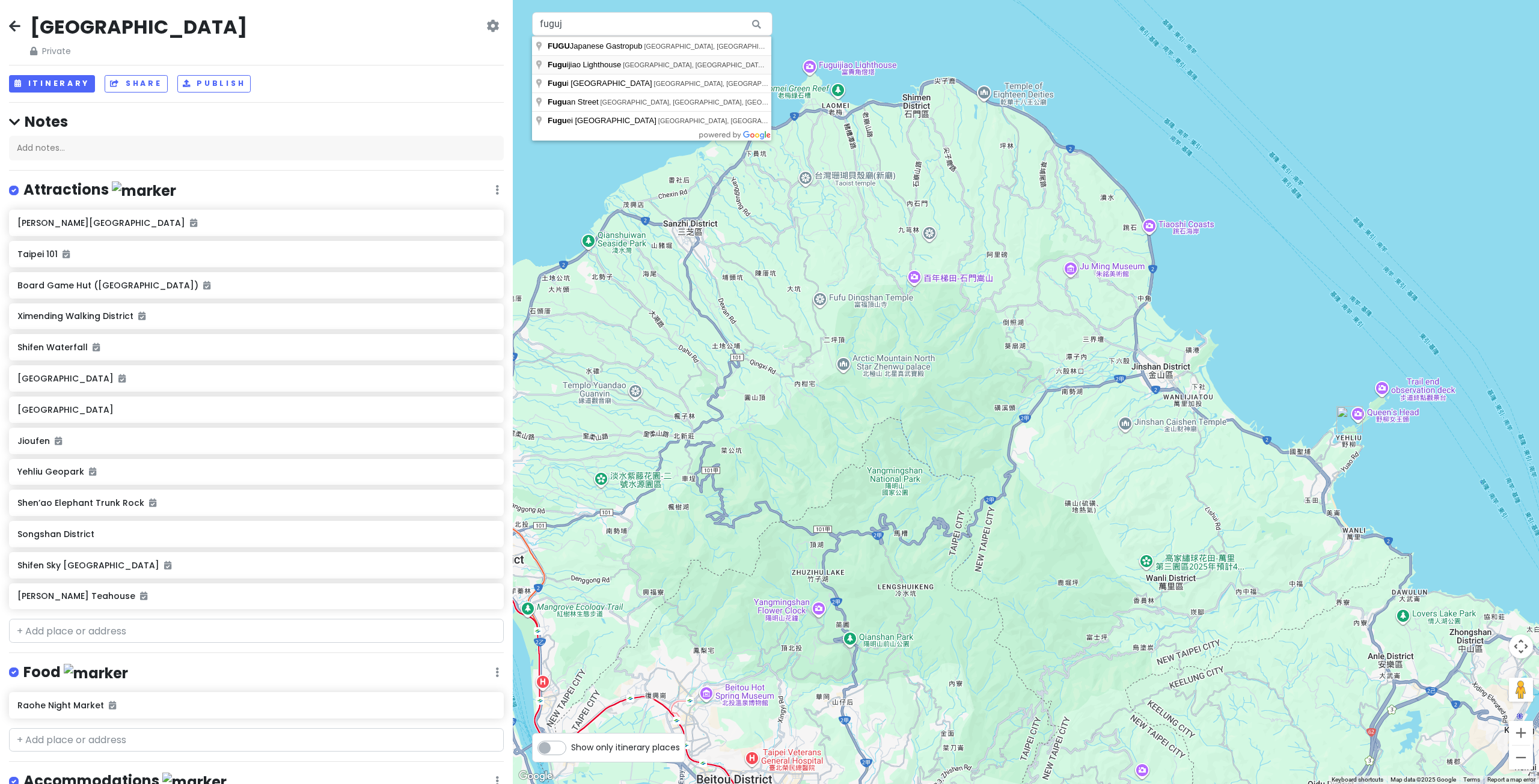
type input "Fuguijiao Lighthouse, Shimen District, New Taipei City, Taiwan"
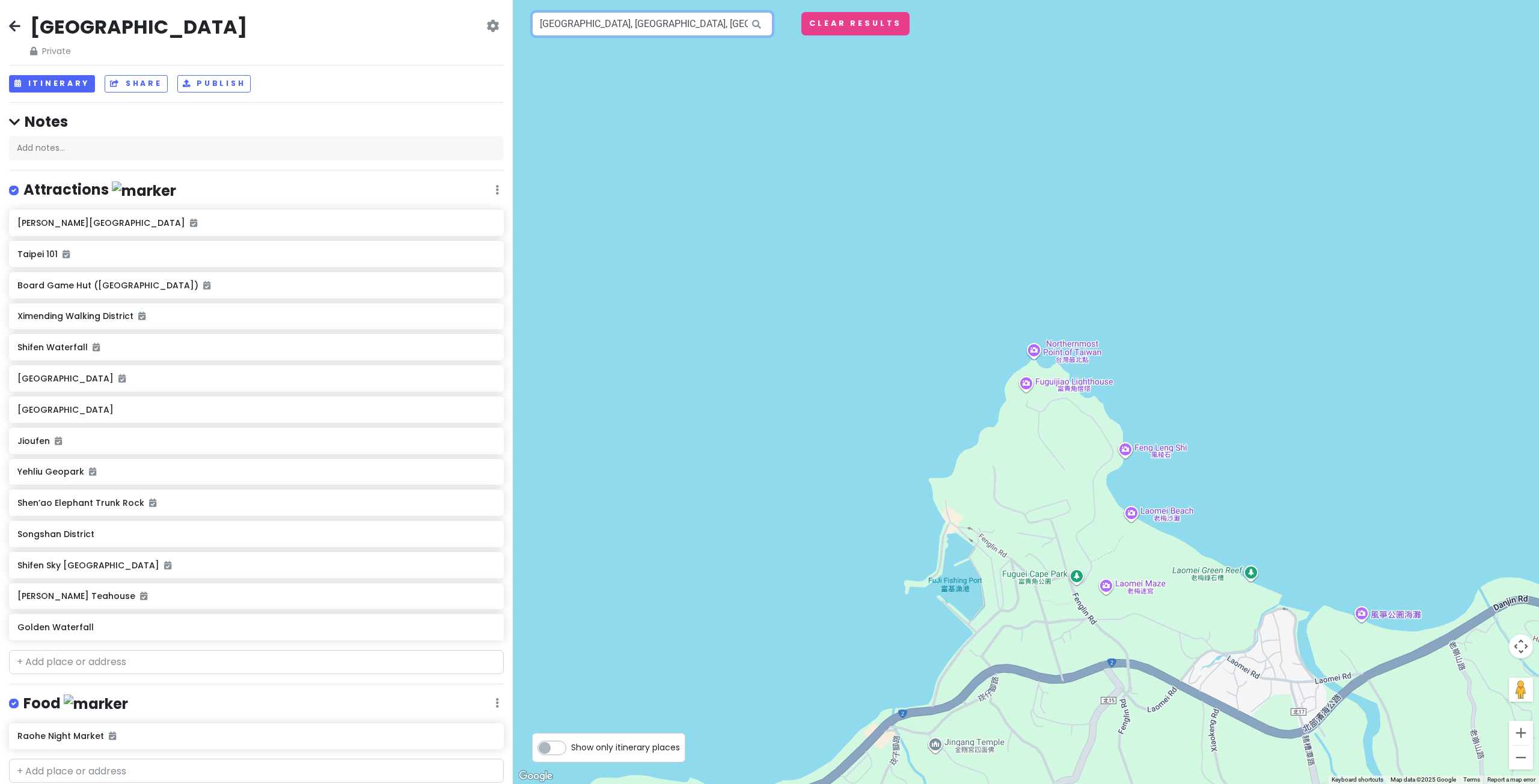
click at [695, 30] on input "Fuguijiao Lighthouse, Shimen District, New Taipei City, Taiwan" at bounding box center [652, 24] width 240 height 24
click at [1030, 392] on img at bounding box center [1025, 392] width 14 height 14
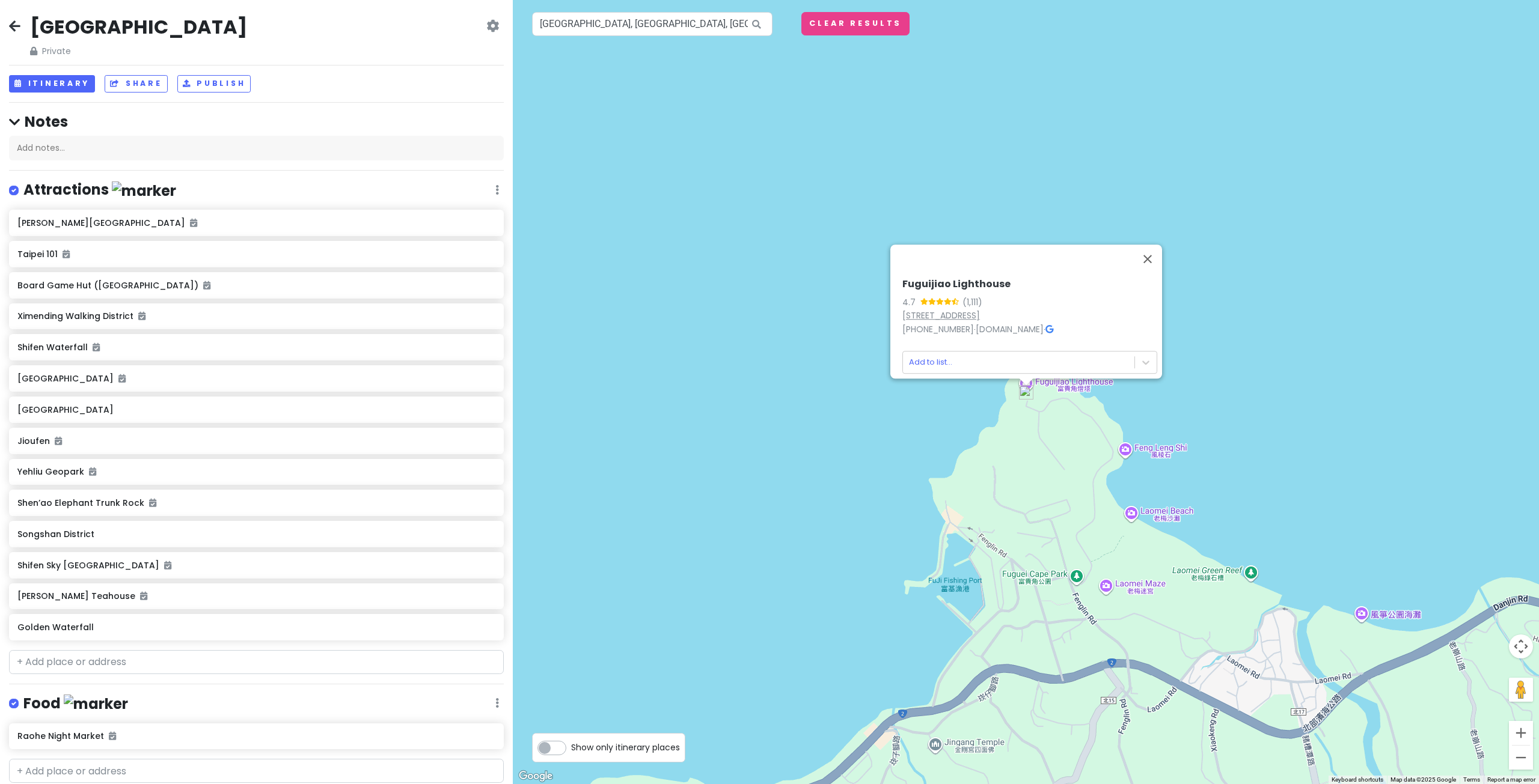
click at [975, 309] on link "楓林1號, Shimen District, New Taipei City, Taiwan 253" at bounding box center [941, 315] width 78 height 12
click at [1146, 250] on button "Close" at bounding box center [1147, 258] width 29 height 29
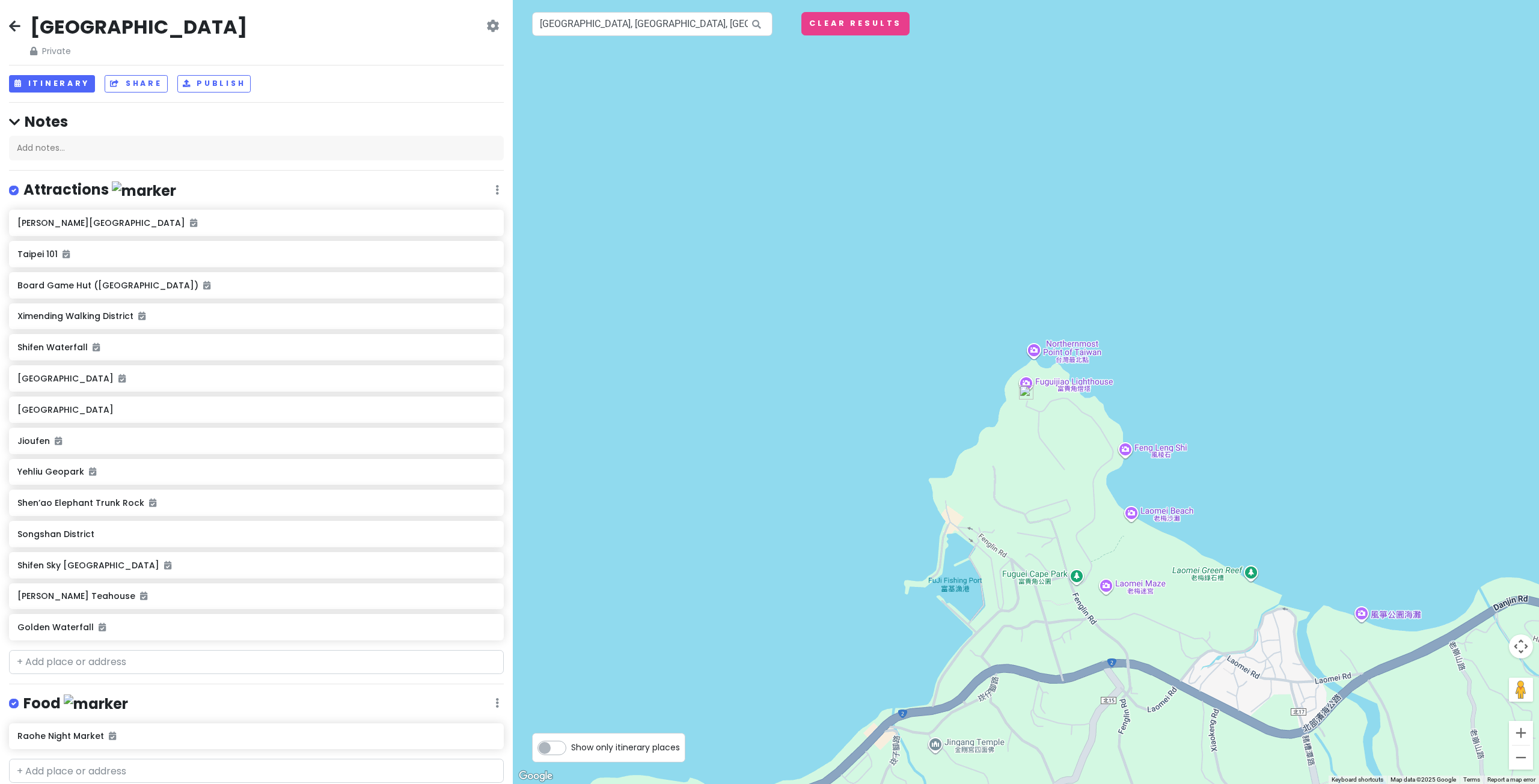
drag, startPoint x: 1265, startPoint y: 404, endPoint x: 1174, endPoint y: 298, distance: 139.7
click at [1199, 320] on div "To navigate, press the arrow keys." at bounding box center [1026, 392] width 1026 height 784
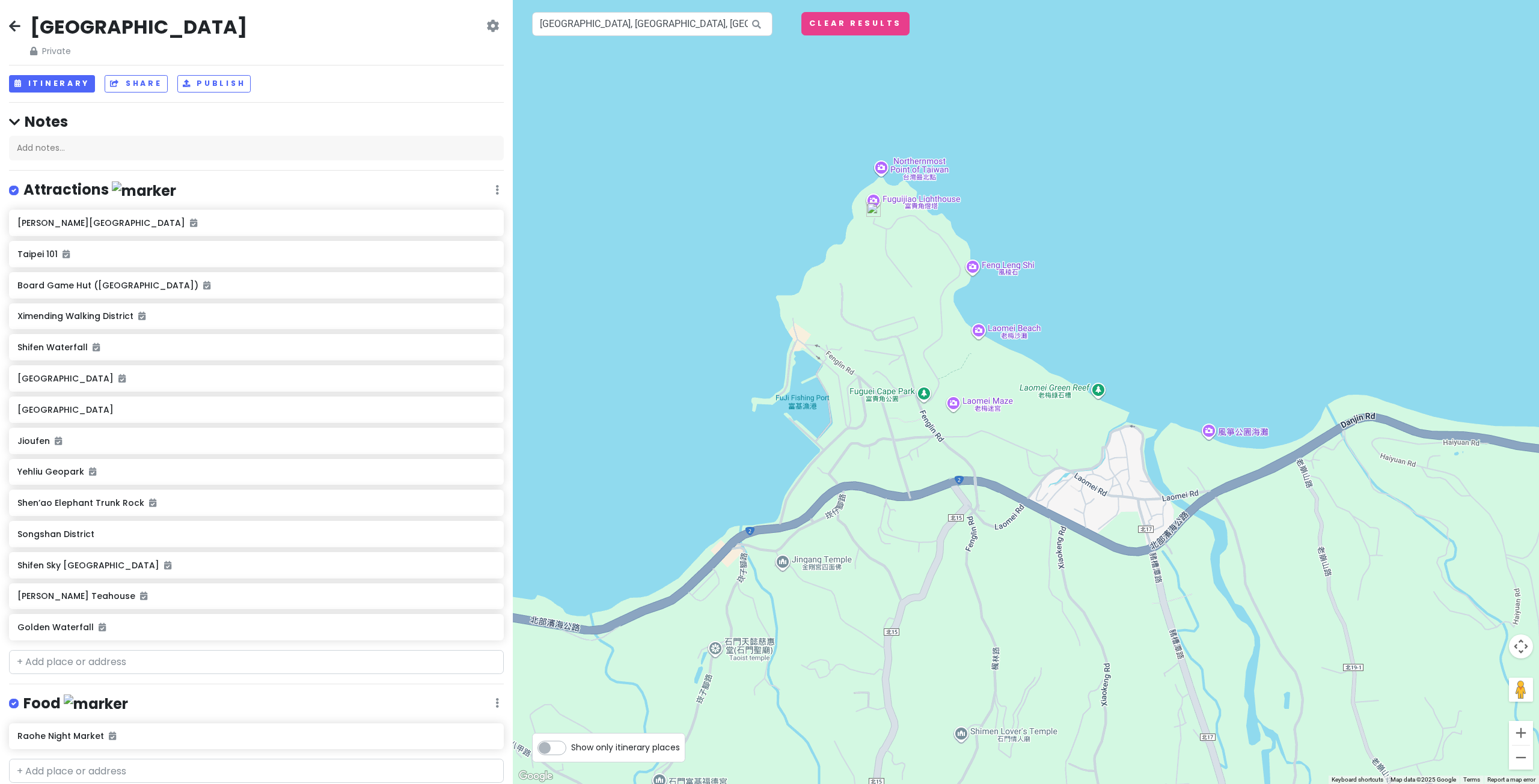
drag, startPoint x: 1281, startPoint y: 391, endPoint x: 812, endPoint y: 211, distance: 502.4
click at [885, 226] on div at bounding box center [1026, 392] width 1026 height 784
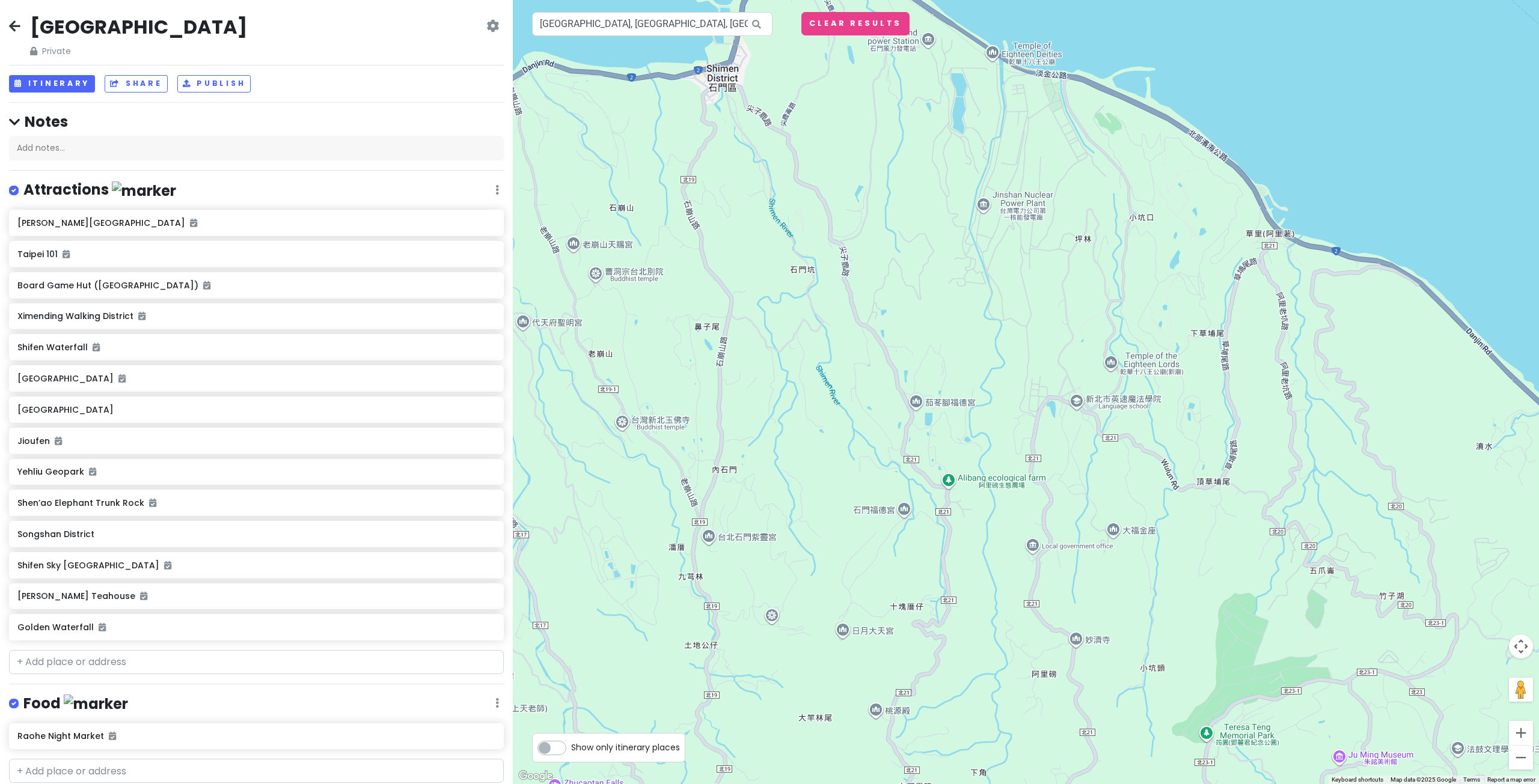
drag, startPoint x: 945, startPoint y: 255, endPoint x: 975, endPoint y: 341, distance: 91.1
click at [974, 336] on div at bounding box center [1026, 392] width 1026 height 784
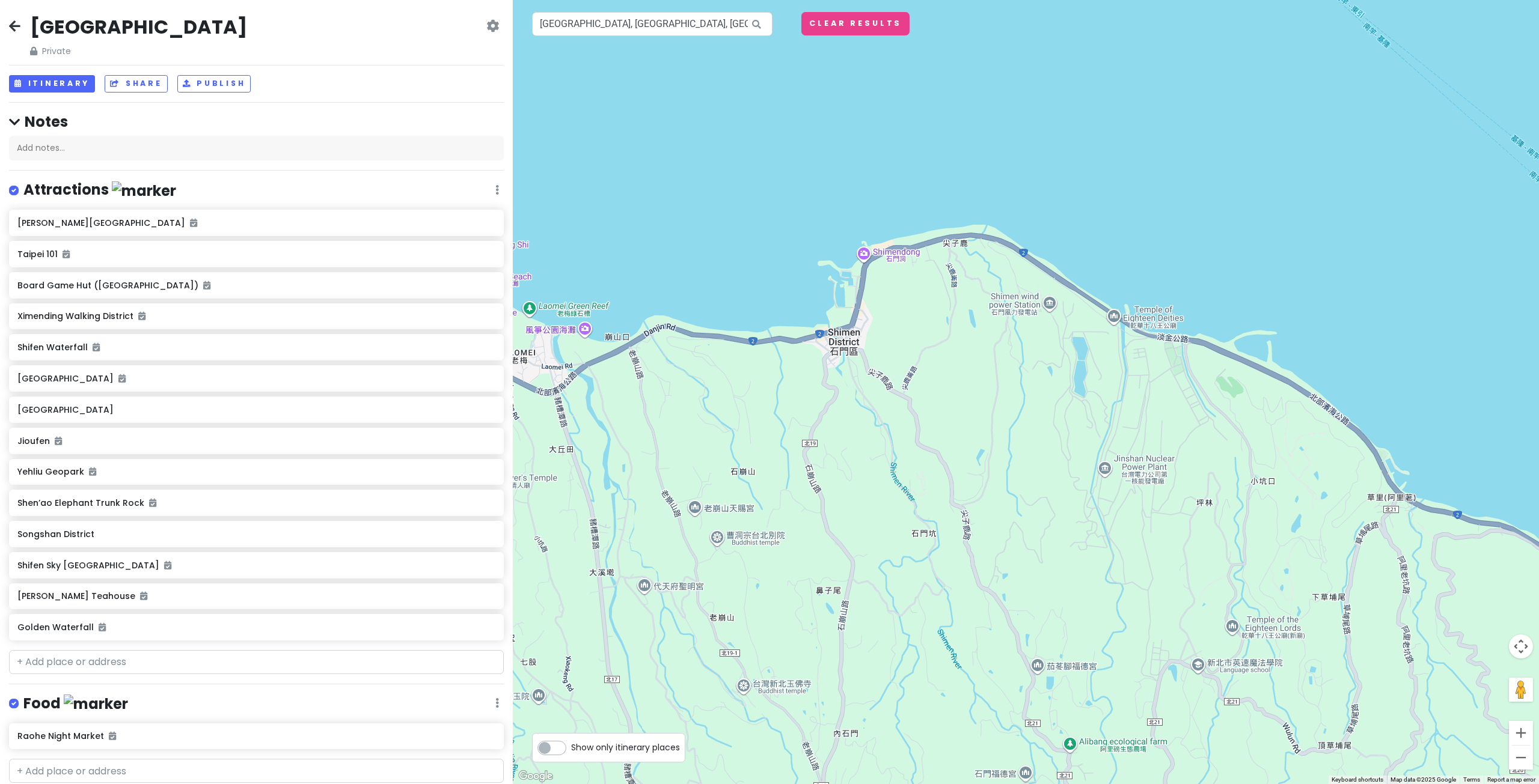
drag, startPoint x: 868, startPoint y: 250, endPoint x: 874, endPoint y: 259, distance: 10.8
click at [874, 259] on div at bounding box center [1026, 392] width 1026 height 784
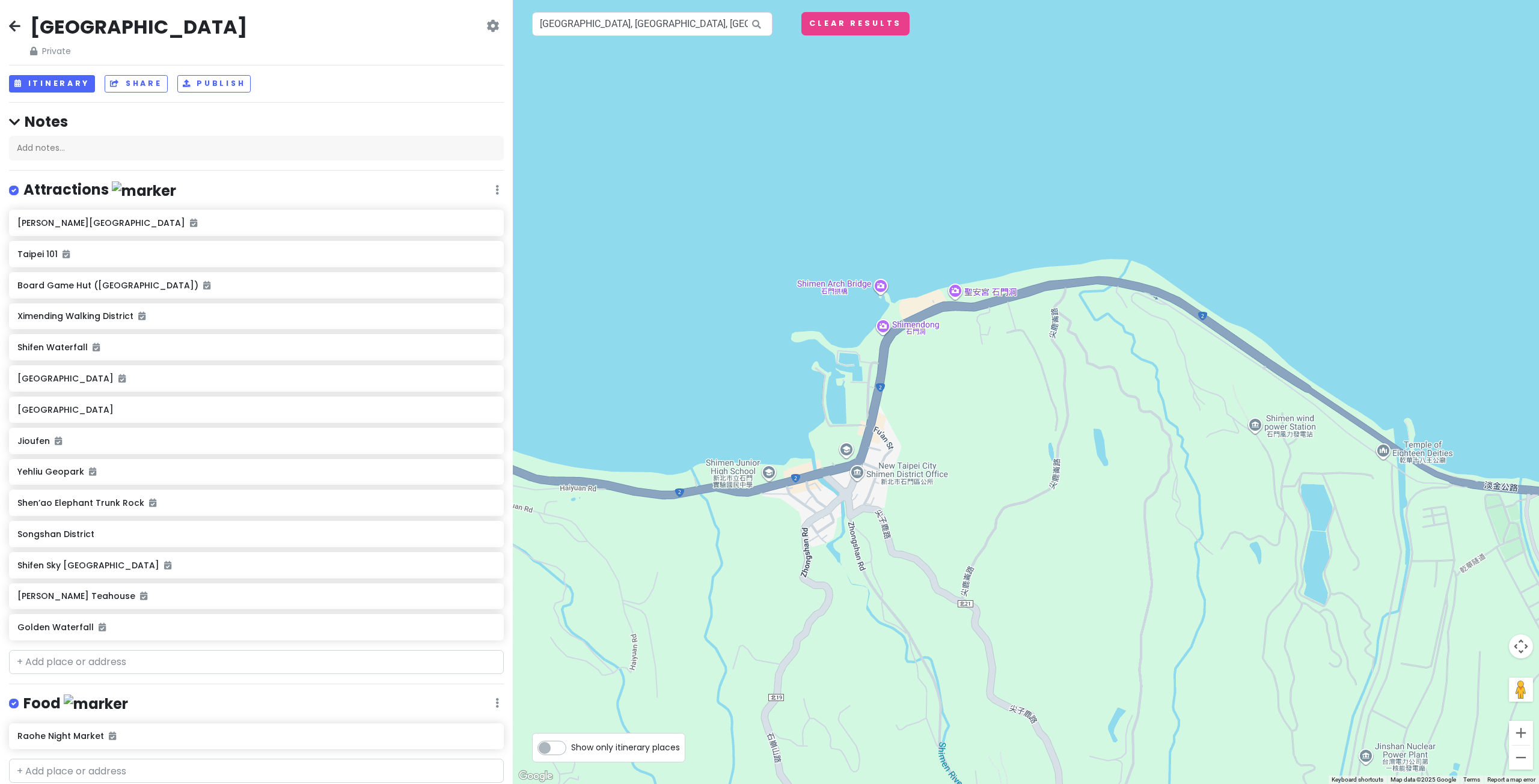
click at [927, 332] on div at bounding box center [1026, 392] width 1026 height 784
click at [887, 331] on div at bounding box center [1026, 392] width 1026 height 784
click at [880, 327] on div at bounding box center [1026, 392] width 1026 height 784
click at [887, 334] on div at bounding box center [1026, 392] width 1026 height 784
click at [887, 333] on div at bounding box center [1026, 392] width 1026 height 784
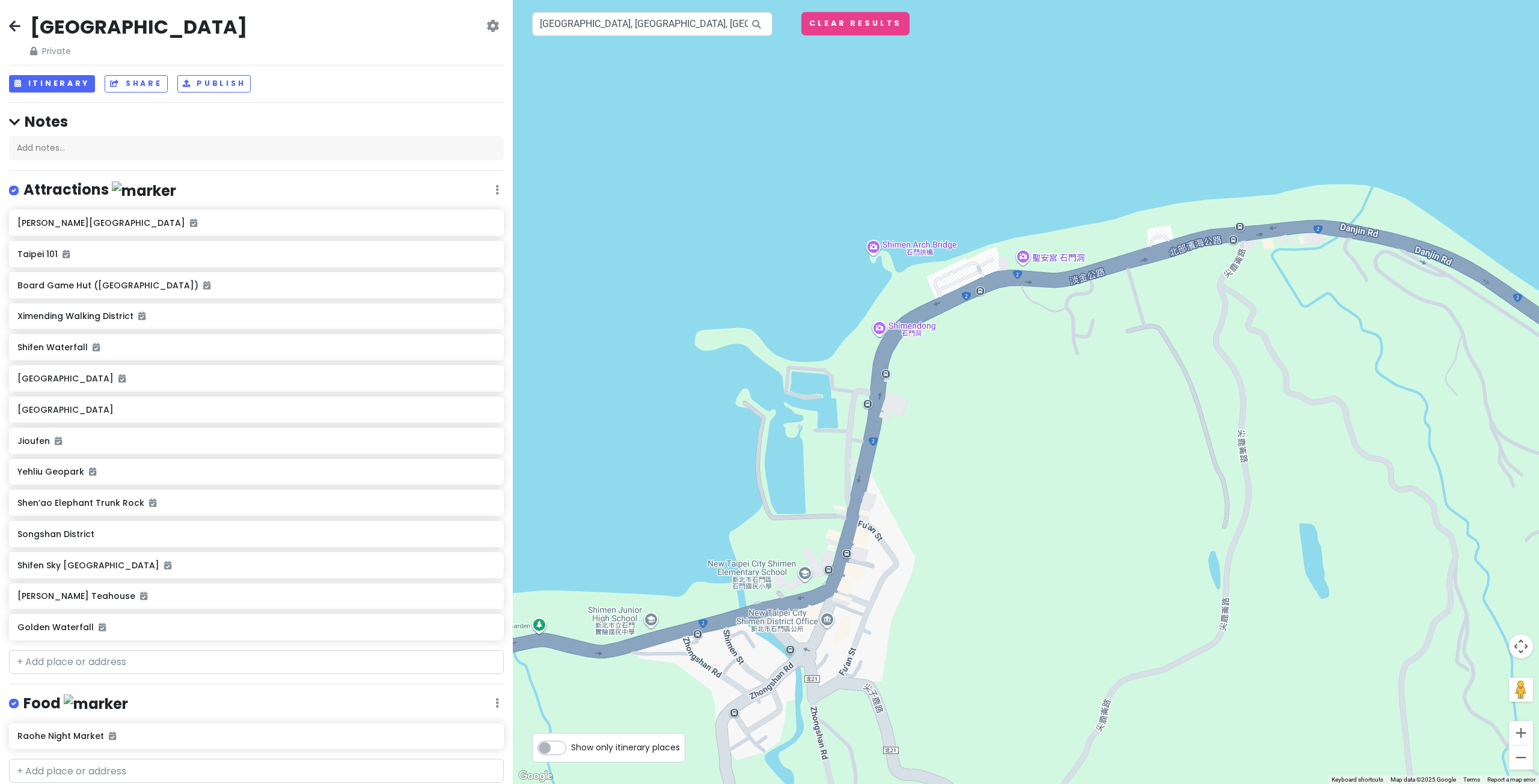
click at [882, 330] on div at bounding box center [1026, 392] width 1026 height 784
click at [880, 331] on div at bounding box center [1026, 392] width 1026 height 784
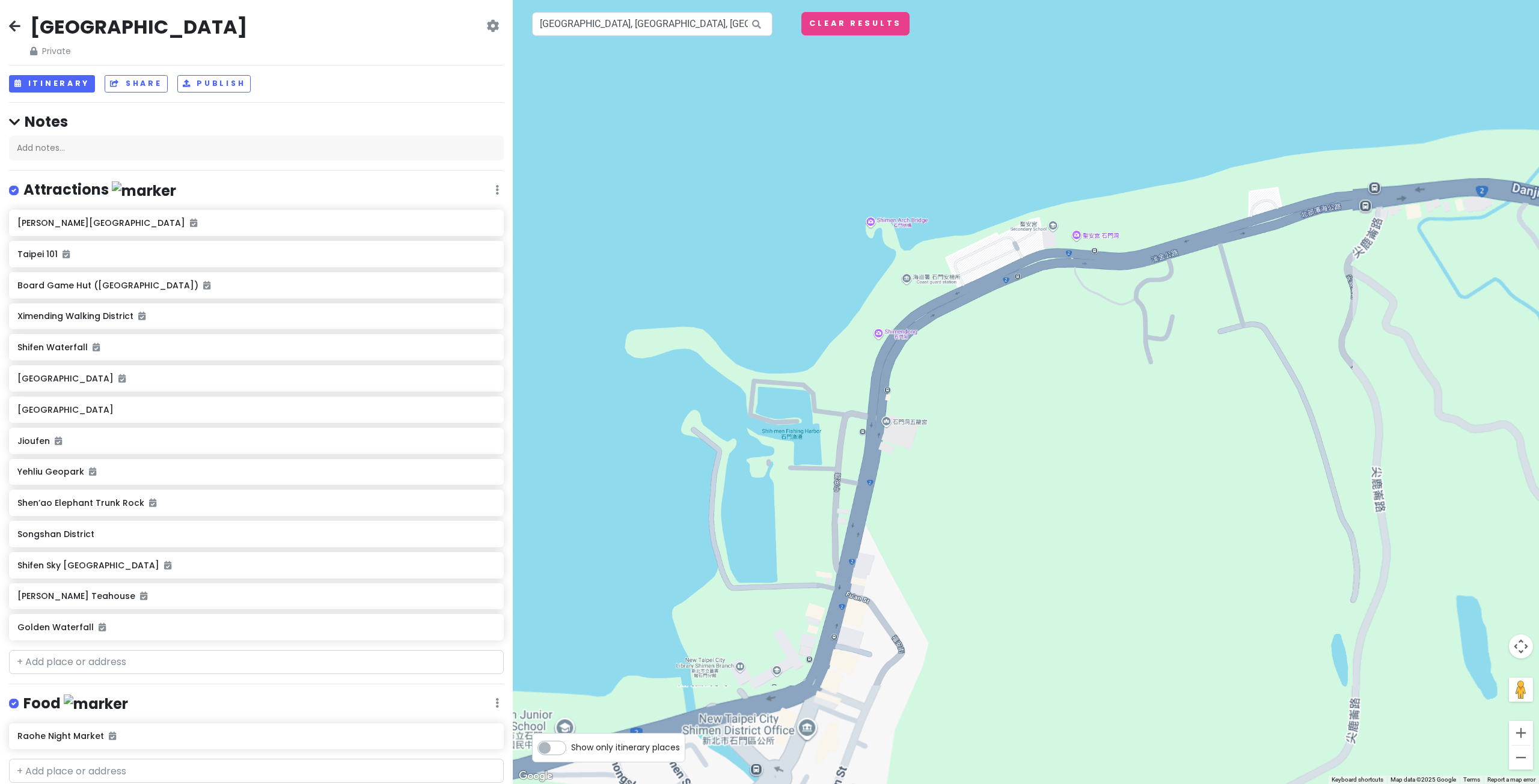
click at [881, 331] on div at bounding box center [1026, 392] width 1026 height 784
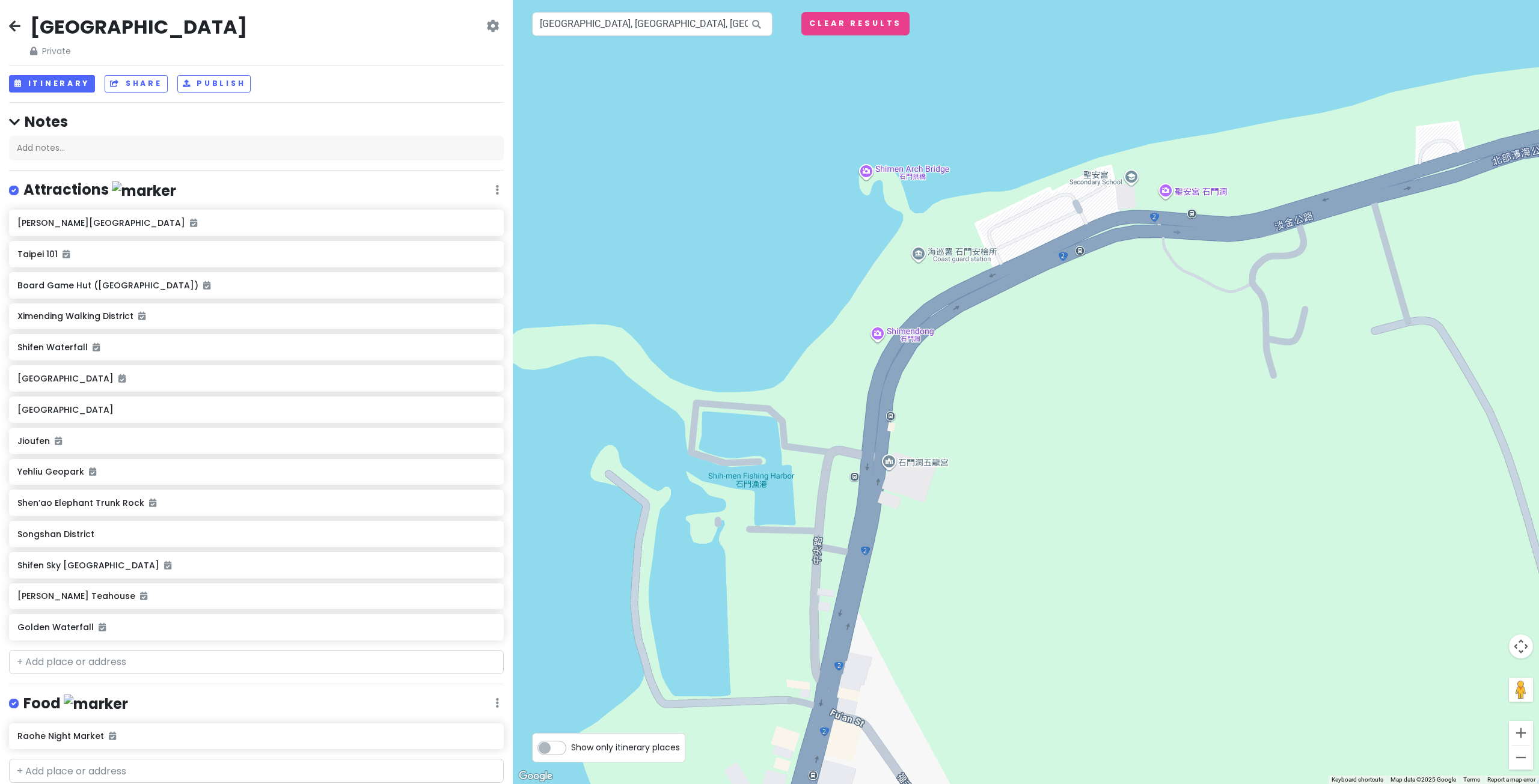
drag, startPoint x: 682, startPoint y: 368, endPoint x: 681, endPoint y: 357, distance: 11.0
click at [682, 367] on div at bounding box center [1026, 392] width 1026 height 784
click at [841, 28] on button "Clear Results" at bounding box center [855, 24] width 108 height 24
click at [876, 335] on div at bounding box center [1026, 392] width 1026 height 784
click at [917, 336] on div at bounding box center [1026, 392] width 1026 height 784
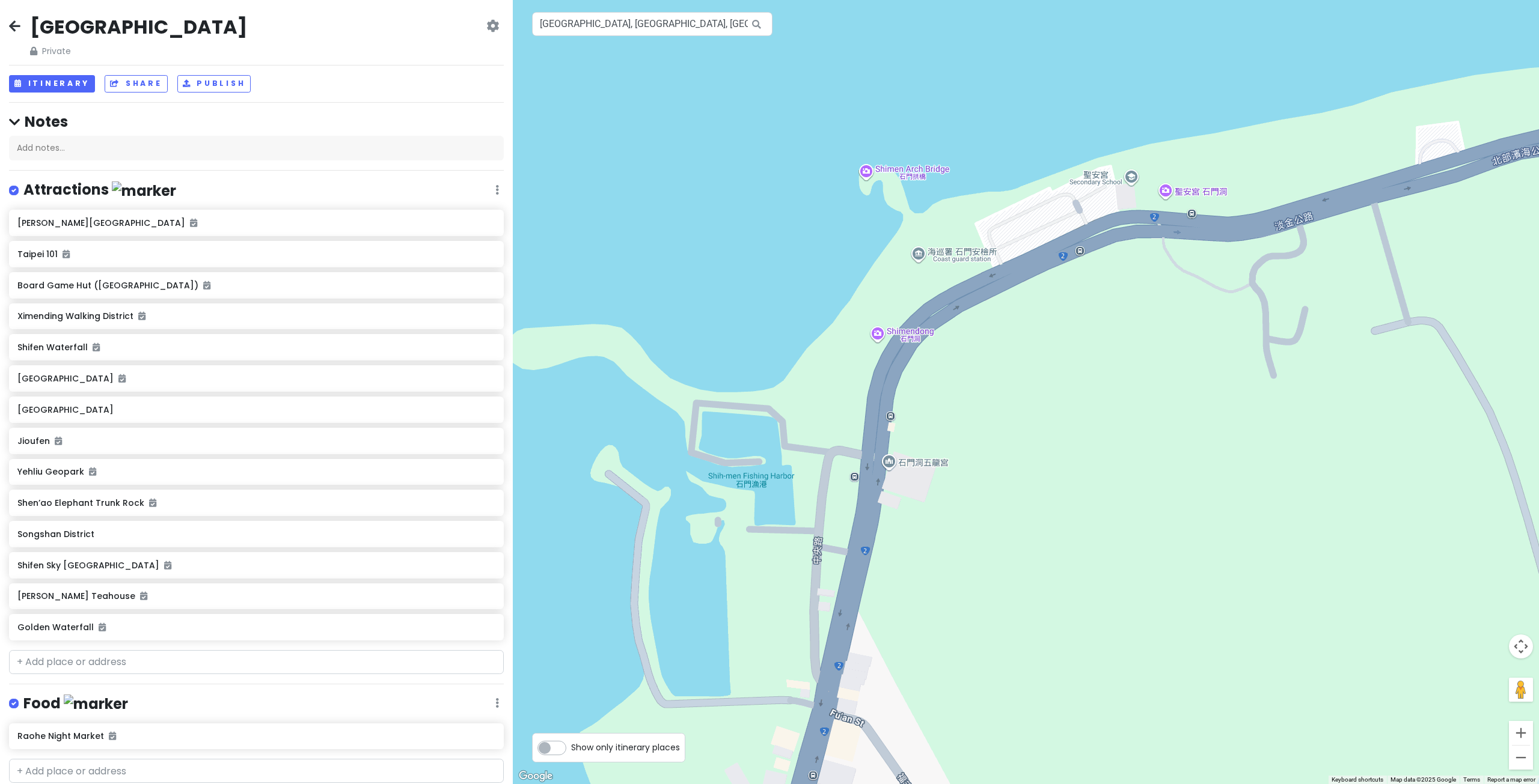
click at [916, 329] on div at bounding box center [1026, 392] width 1026 height 784
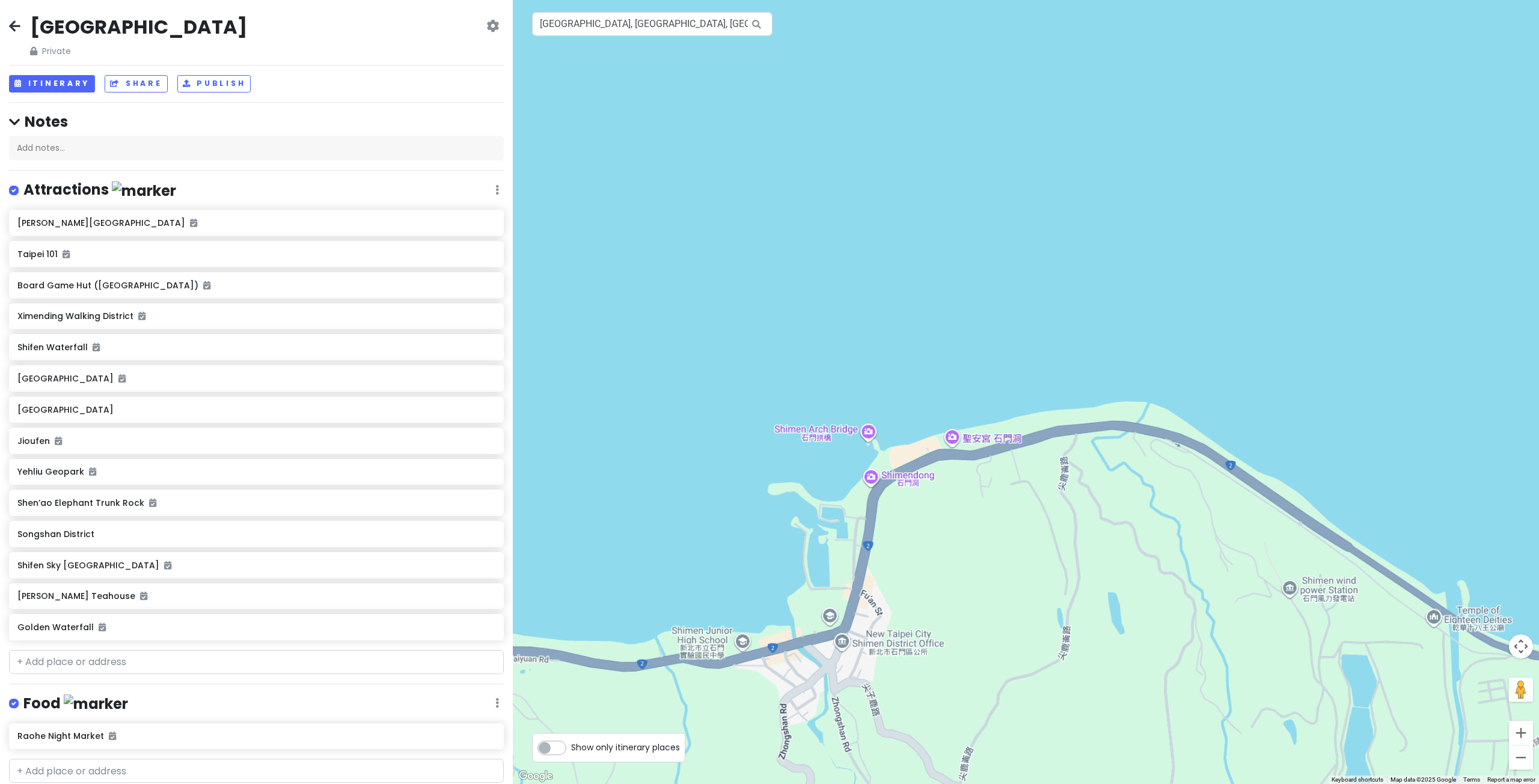
click at [982, 438] on div at bounding box center [1026, 392] width 1026 height 784
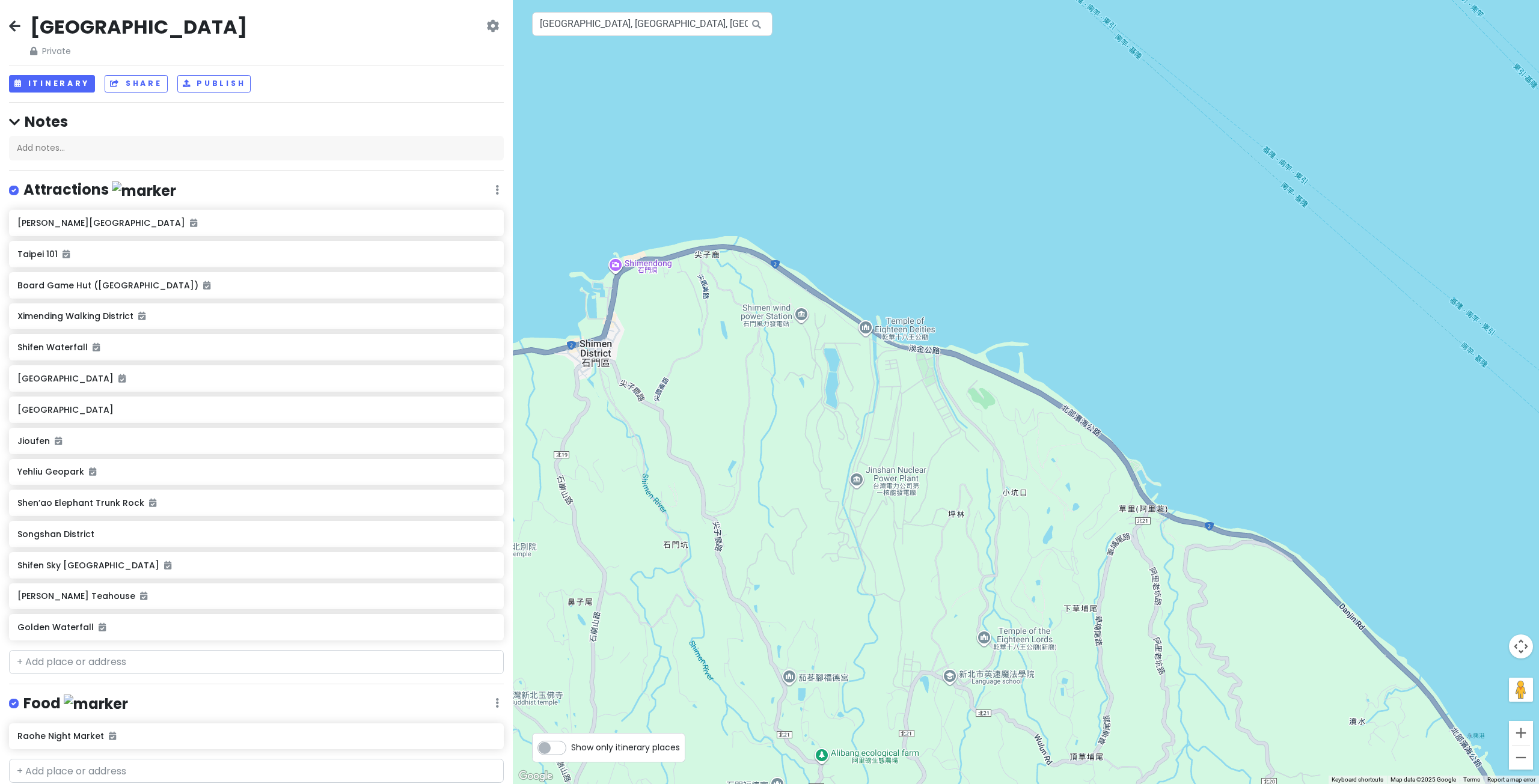
drag, startPoint x: 1039, startPoint y: 562, endPoint x: 1004, endPoint y: 440, distance: 126.9
click at [1008, 459] on div at bounding box center [1026, 392] width 1026 height 784
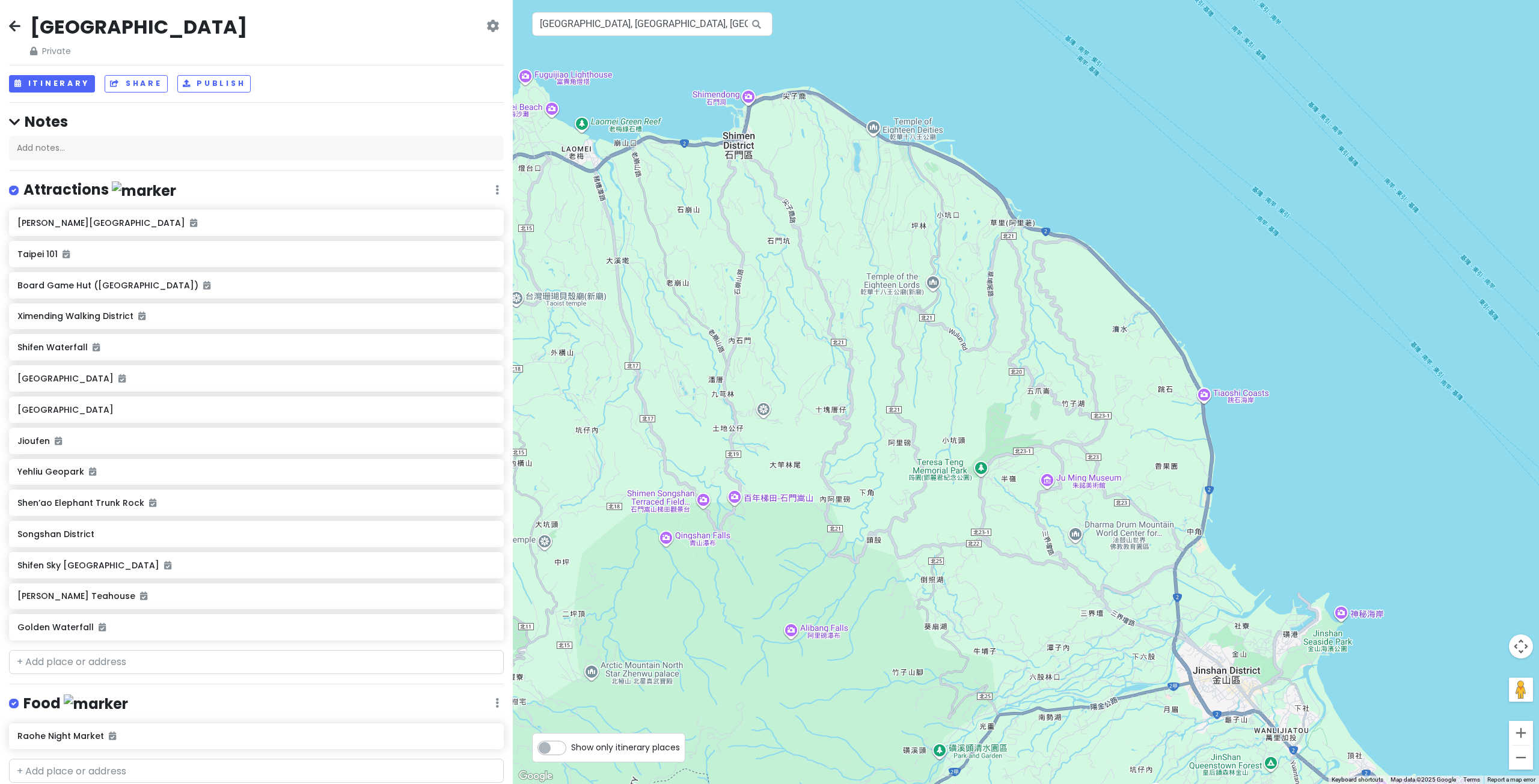
drag, startPoint x: 958, startPoint y: 528, endPoint x: 950, endPoint y: 382, distance: 146.2
click at [950, 395] on div at bounding box center [1026, 392] width 1026 height 784
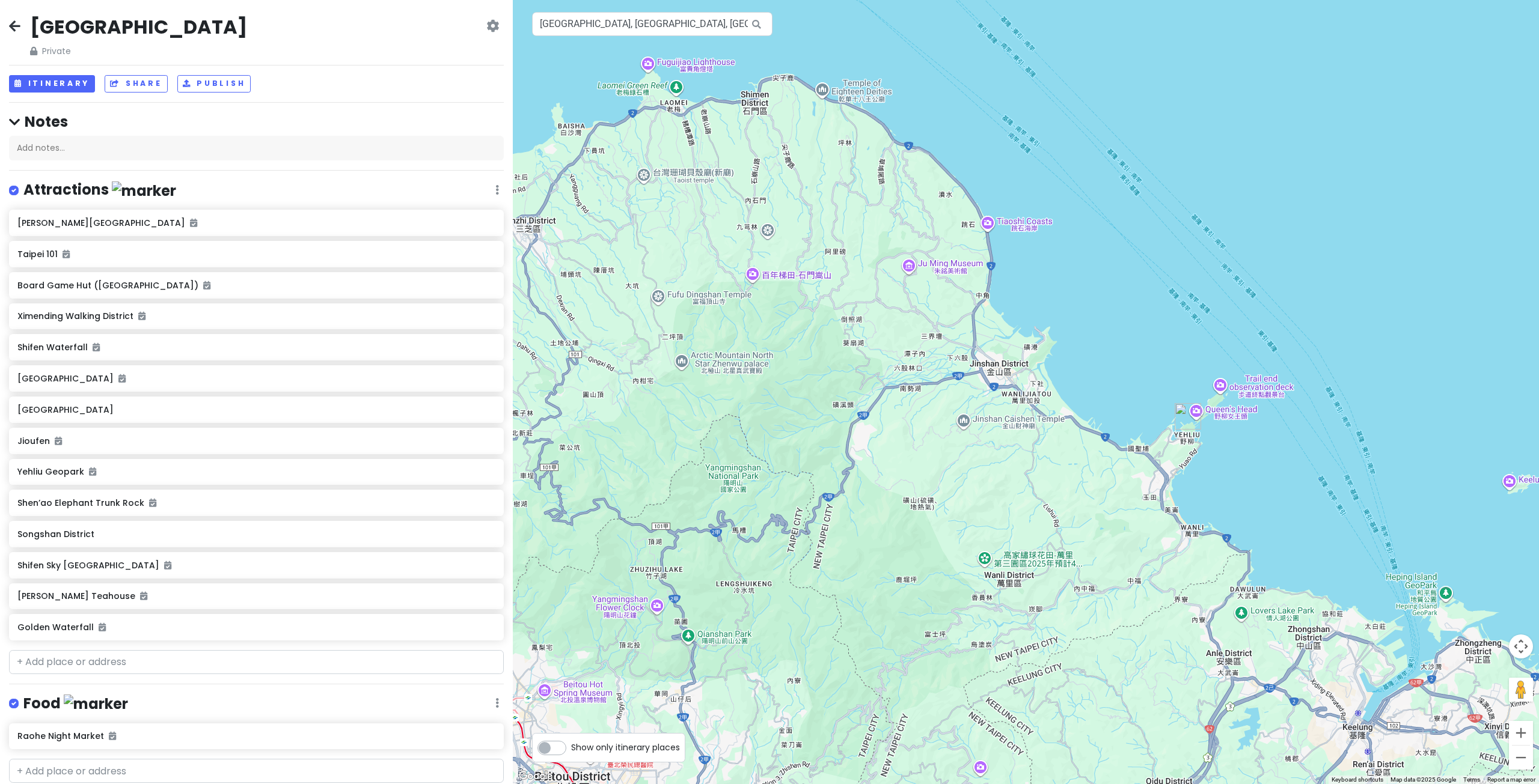
drag, startPoint x: 851, startPoint y: 441, endPoint x: 768, endPoint y: 382, distance: 101.8
click at [768, 382] on div at bounding box center [1026, 392] width 1026 height 784
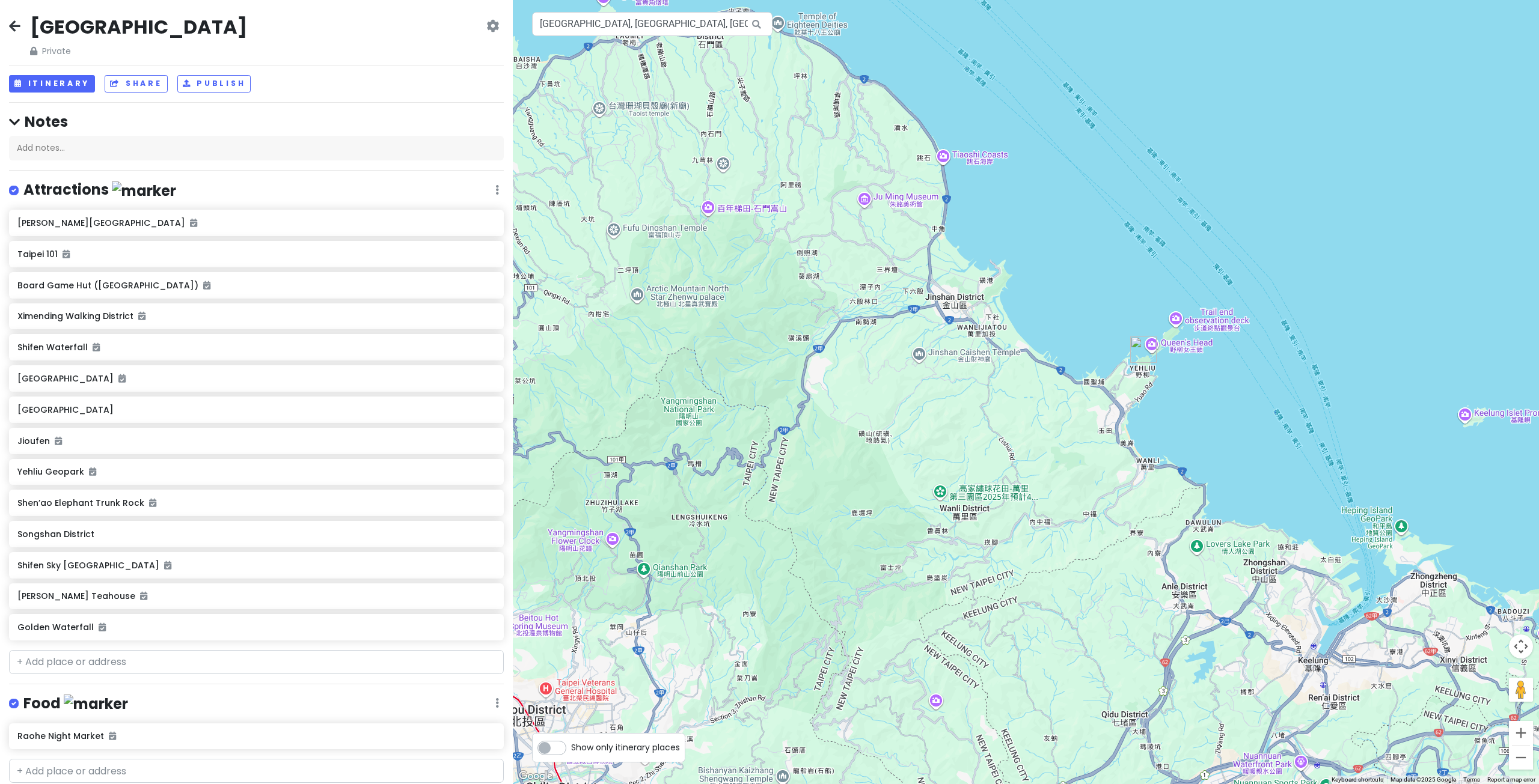
drag, startPoint x: 920, startPoint y: 497, endPoint x: 890, endPoint y: 451, distance: 54.9
click at [892, 457] on div at bounding box center [1026, 392] width 1026 height 784
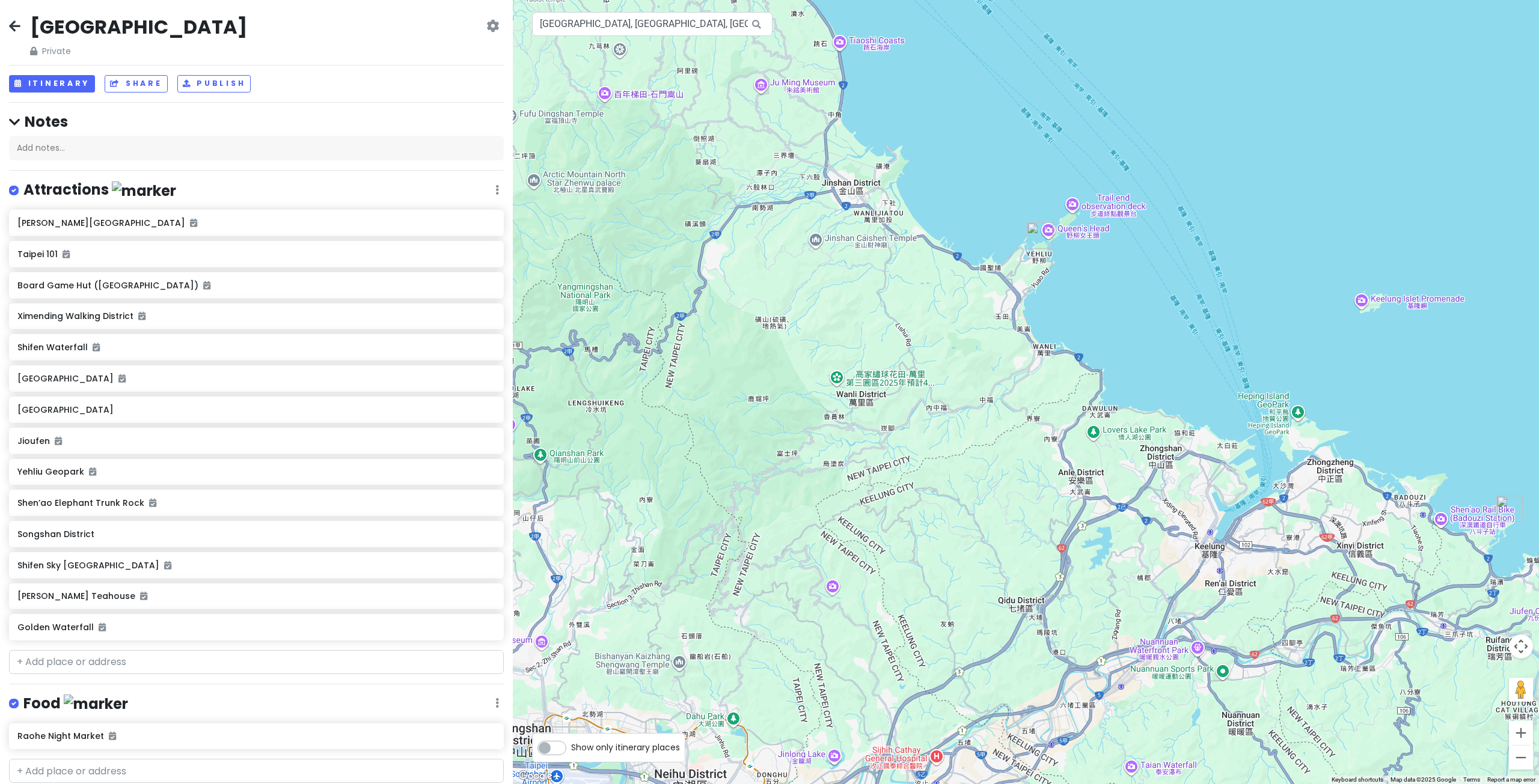
drag, startPoint x: 997, startPoint y: 493, endPoint x: 934, endPoint y: 441, distance: 81.7
click at [934, 441] on div at bounding box center [1026, 392] width 1026 height 784
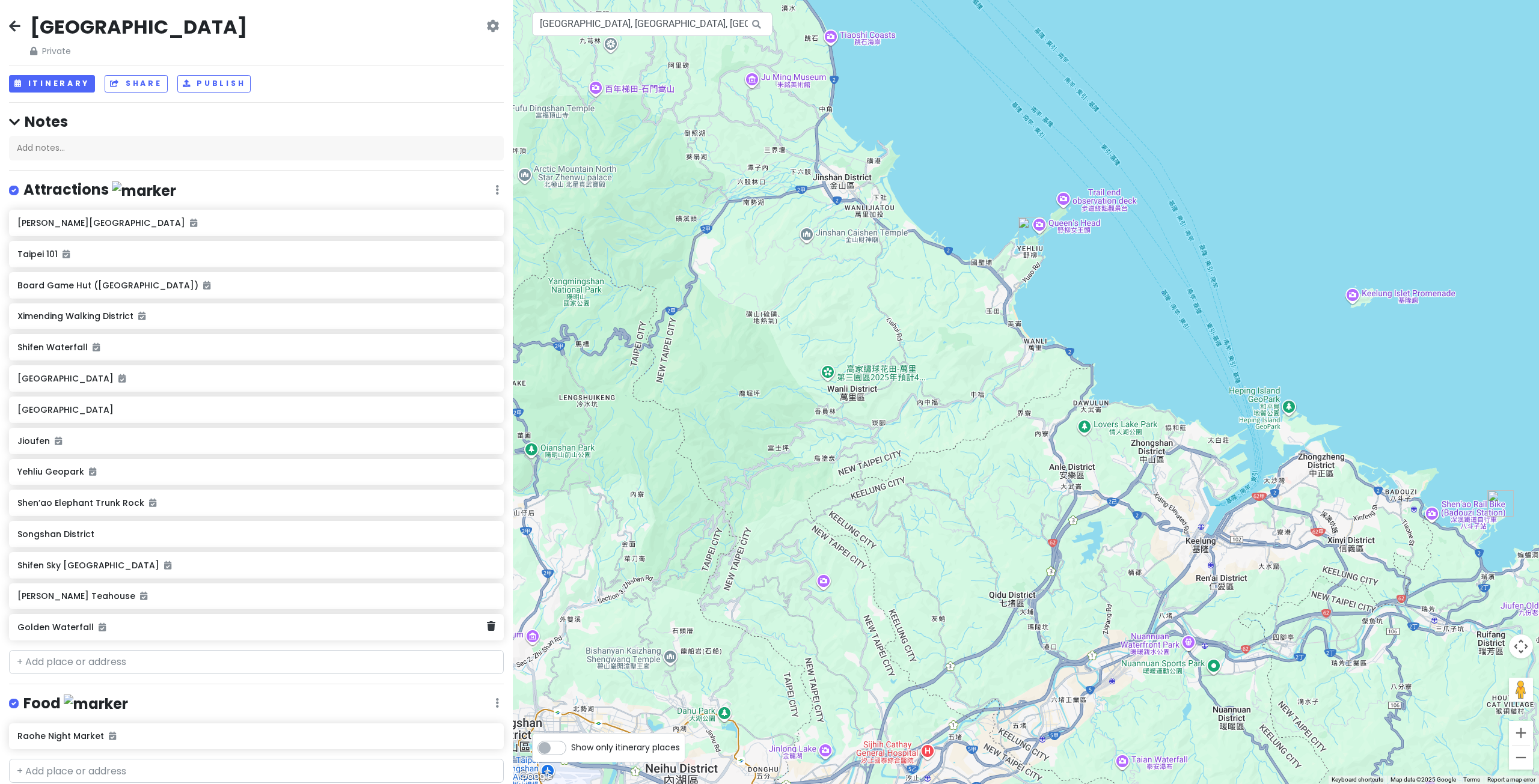
click at [77, 627] on h6 "Golden Waterfall" at bounding box center [252, 627] width 470 height 11
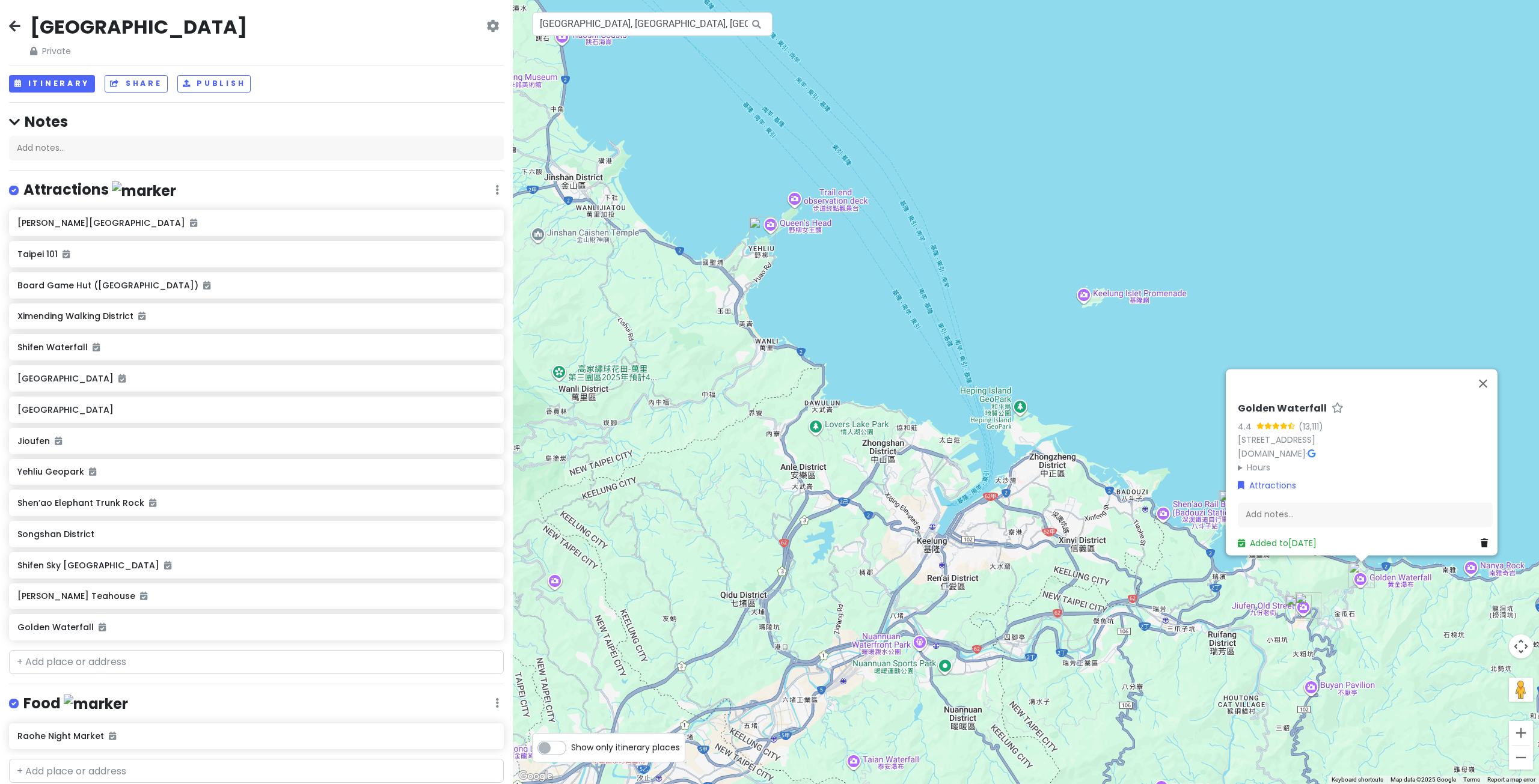
drag, startPoint x: 1120, startPoint y: 553, endPoint x: 973, endPoint y: 459, distance: 174.5
click at [983, 460] on div "Golden Waterfall 4.4 (13,111) Jinshui Rd, Ruifang District, New Taipei City, Ta…" at bounding box center [1026, 392] width 1026 height 784
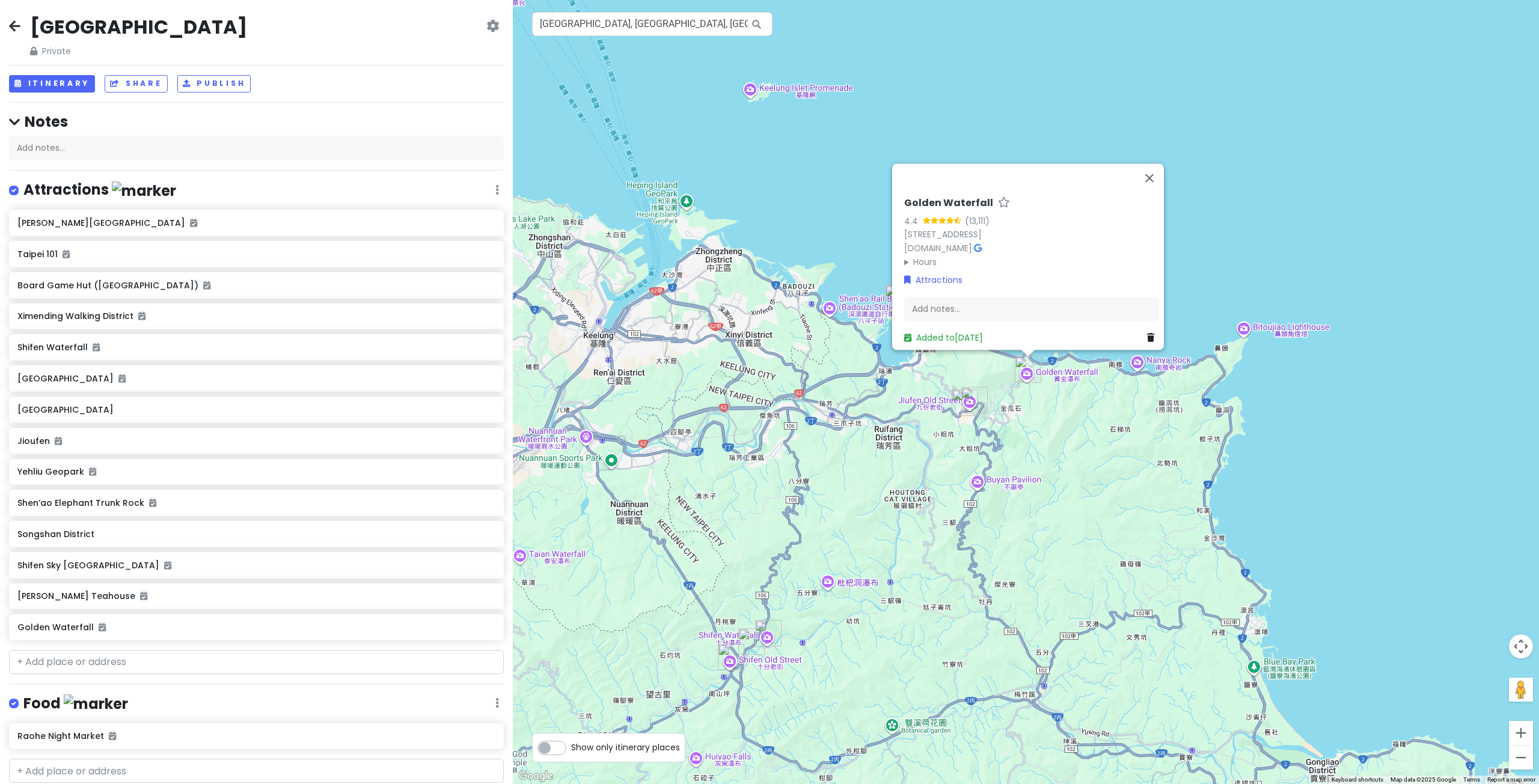
drag, startPoint x: 1077, startPoint y: 518, endPoint x: 1077, endPoint y: 534, distance: 16.0
click at [1077, 534] on div "Golden Waterfall 4.4 (13,111) Jinshui Rd, Ruifang District, New Taipei City, Ta…" at bounding box center [1026, 392] width 1026 height 784
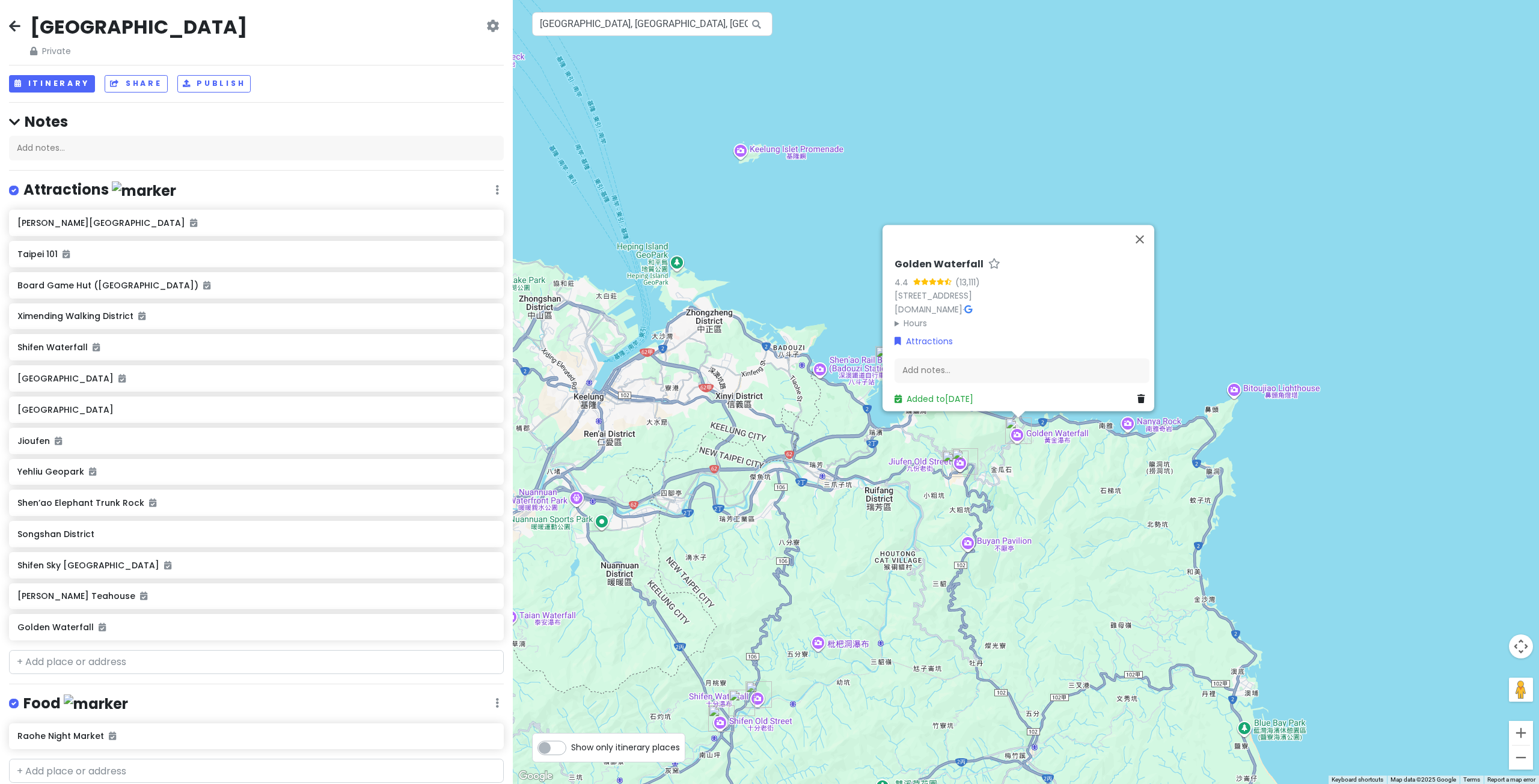
click at [1058, 482] on div "Golden Waterfall 4.4 (13,111) Jinshui Rd, Ruifang District, New Taipei City, Ta…" at bounding box center [1026, 392] width 1026 height 784
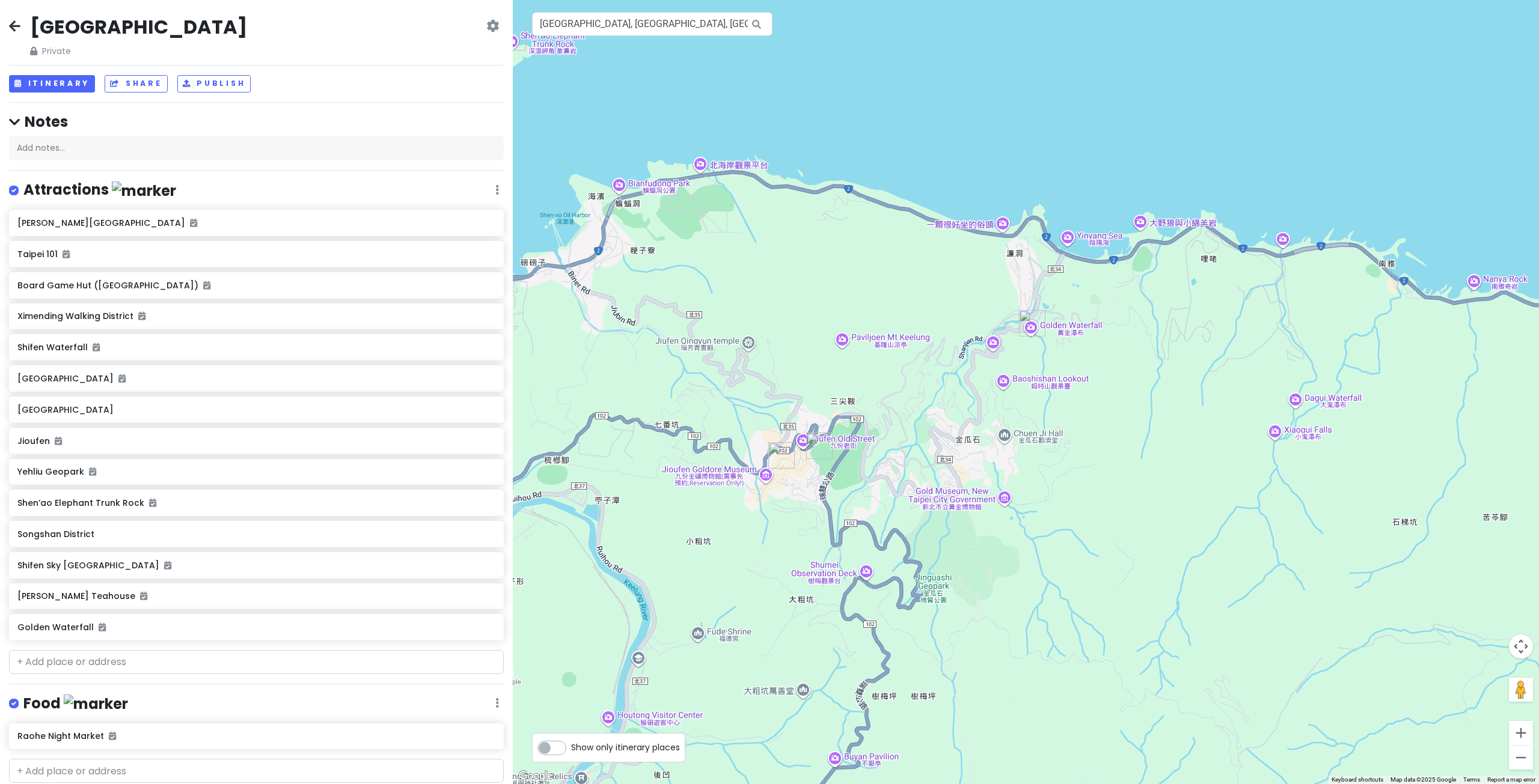
click at [1027, 325] on img "Golden Waterfall" at bounding box center [1031, 323] width 26 height 26
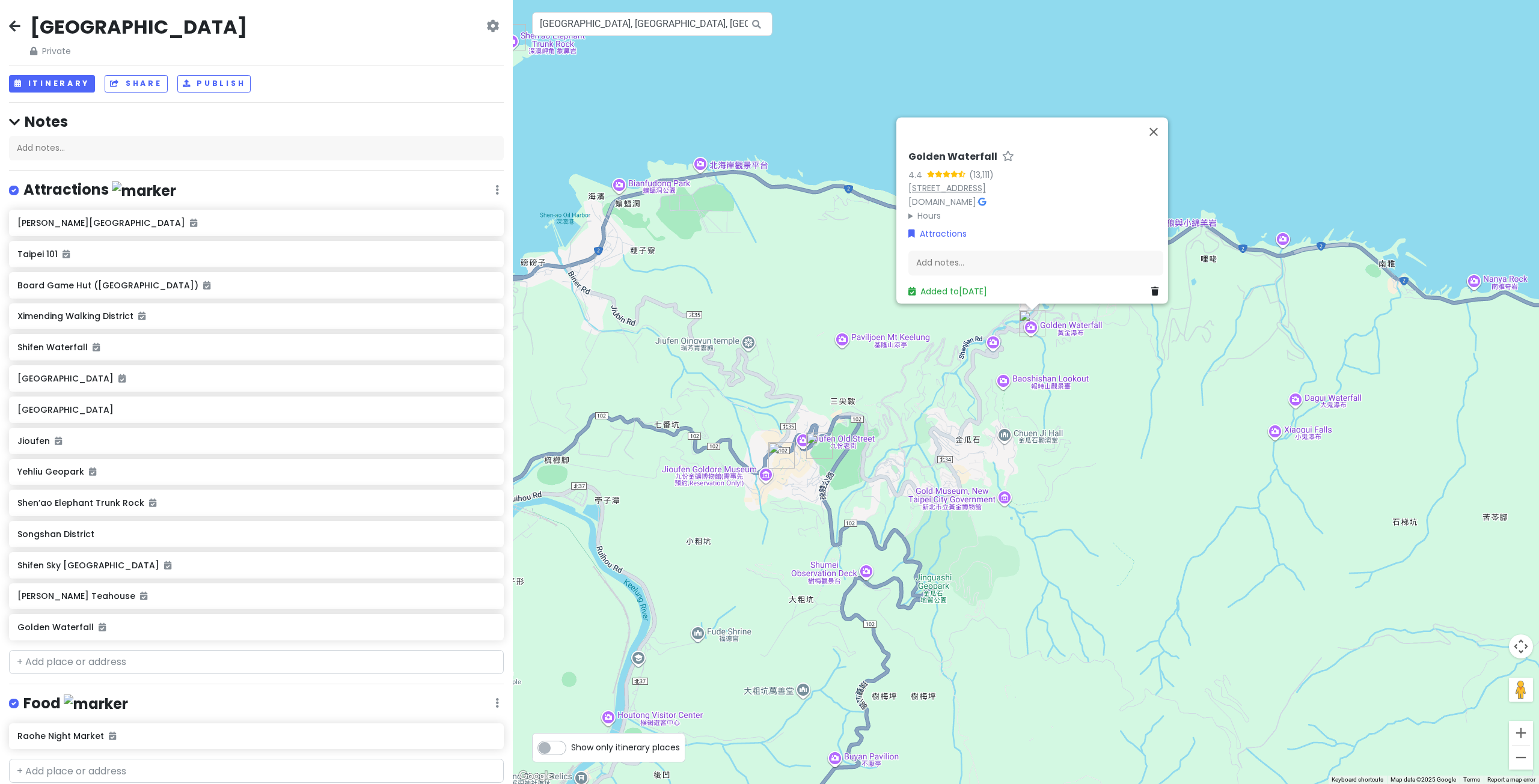
click at [947, 182] on link "Jinshui Rd, Ruifang District, New Taipei City, Taiwan 224" at bounding box center [947, 188] width 78 height 12
click at [1154, 124] on button "Close" at bounding box center [1153, 131] width 29 height 29
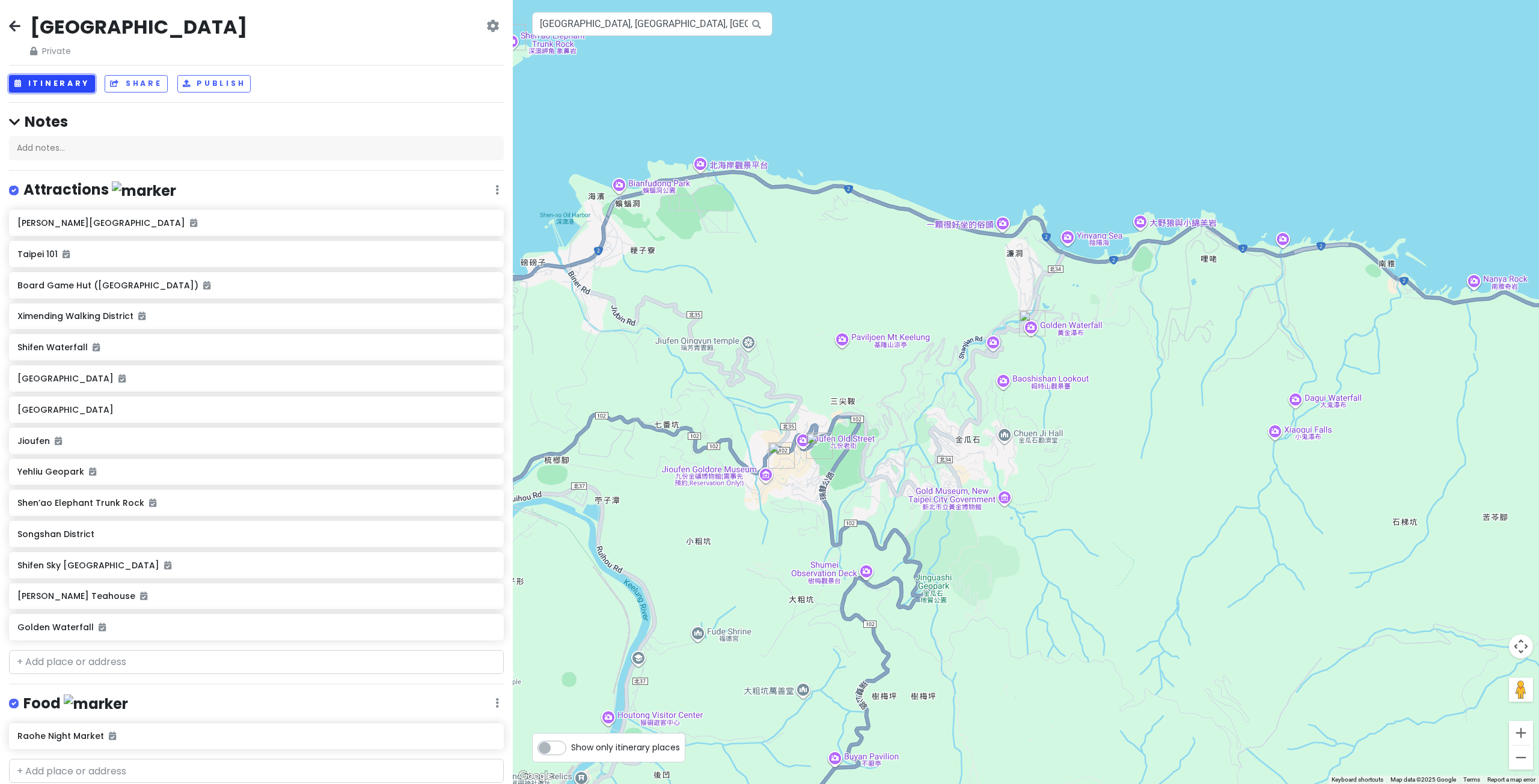
click at [60, 83] on button "Itinerary" at bounding box center [51, 84] width 86 height 18
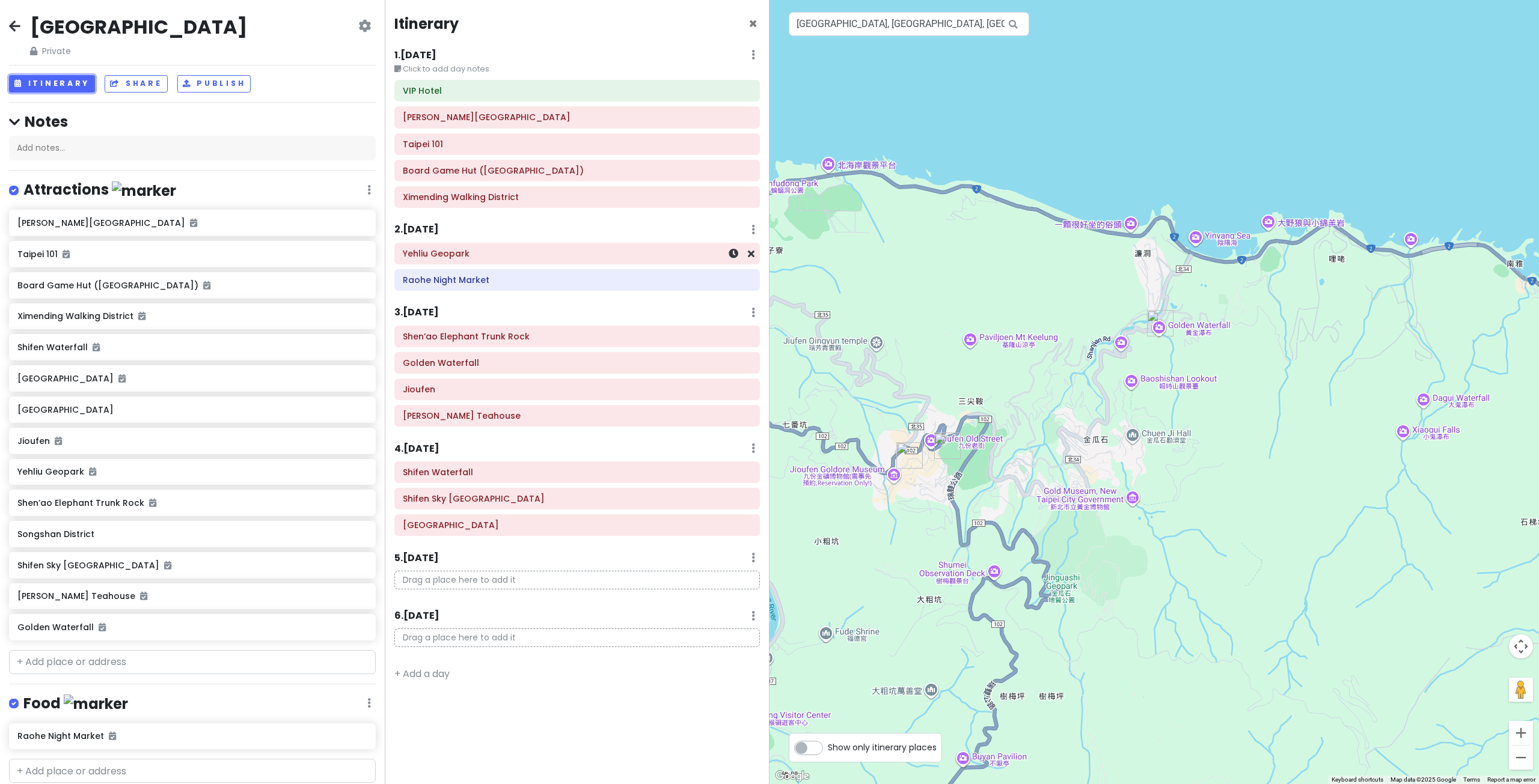
click at [514, 251] on h6 "Yehliu Geopark" at bounding box center [577, 254] width 349 height 11
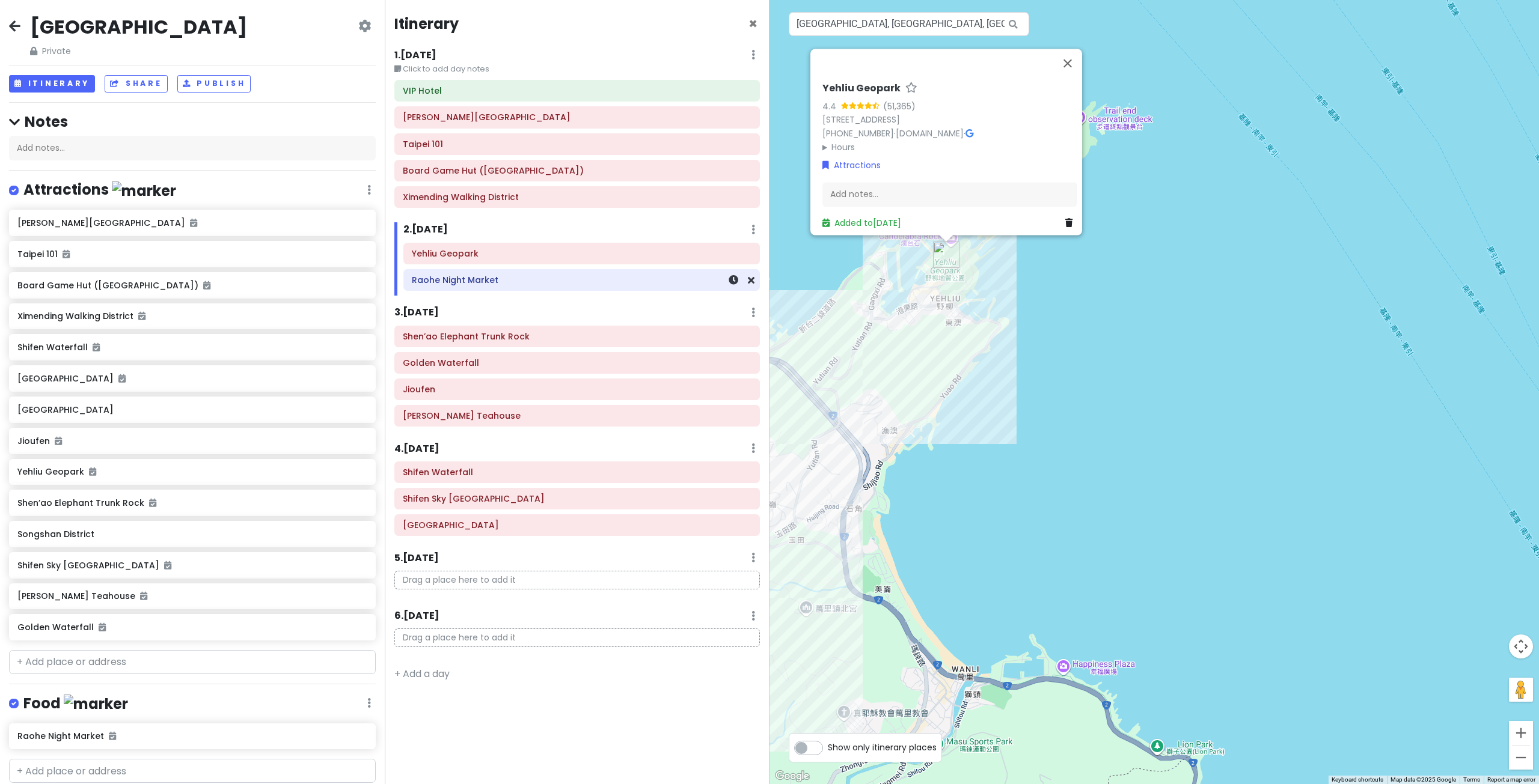
click at [531, 283] on h6 "Raohe Night Market" at bounding box center [581, 280] width 340 height 11
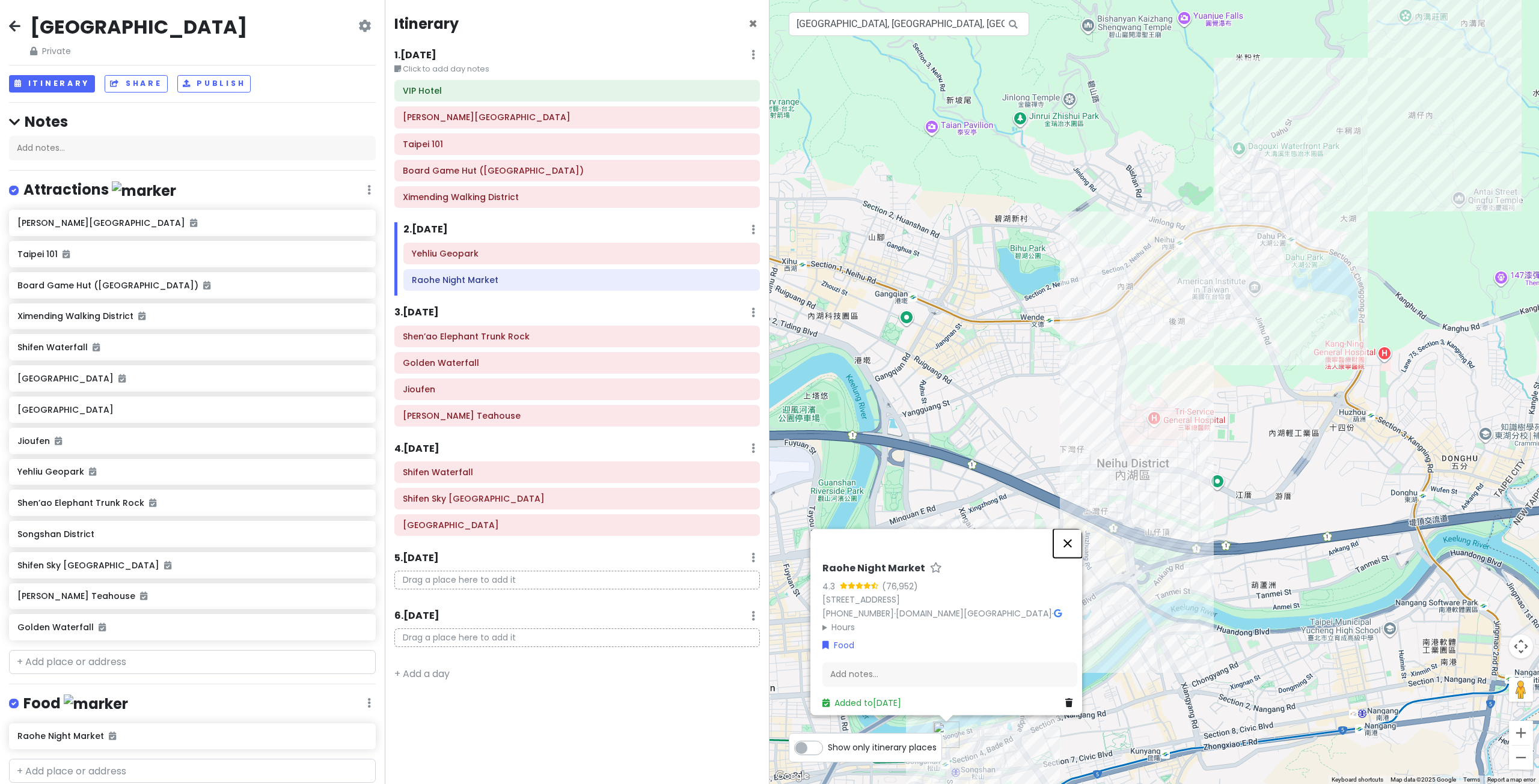
click at [1075, 537] on button "Close" at bounding box center [1067, 543] width 29 height 29
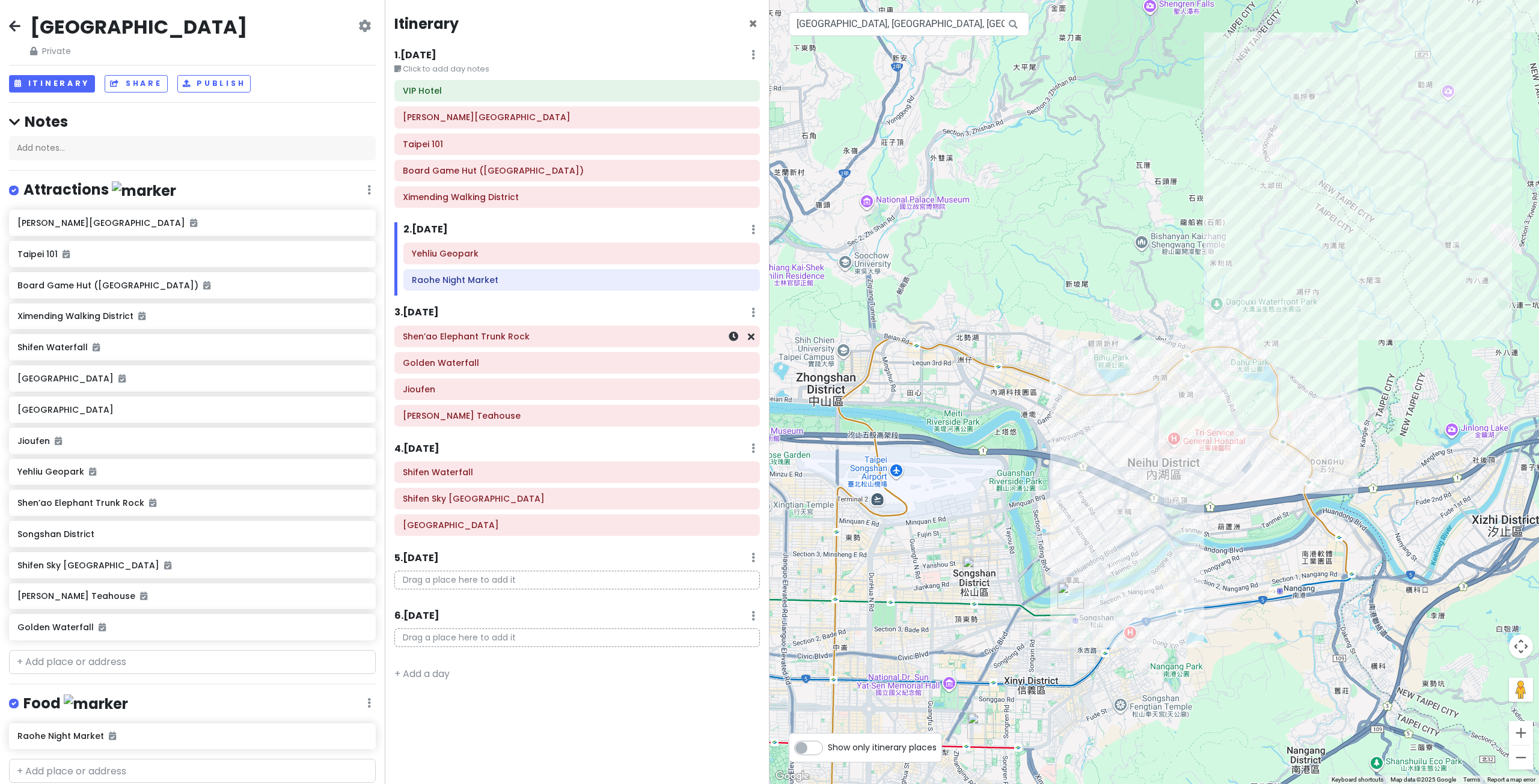
click at [481, 340] on h6 "Shen’ao Elephant Trunk Rock" at bounding box center [577, 336] width 349 height 11
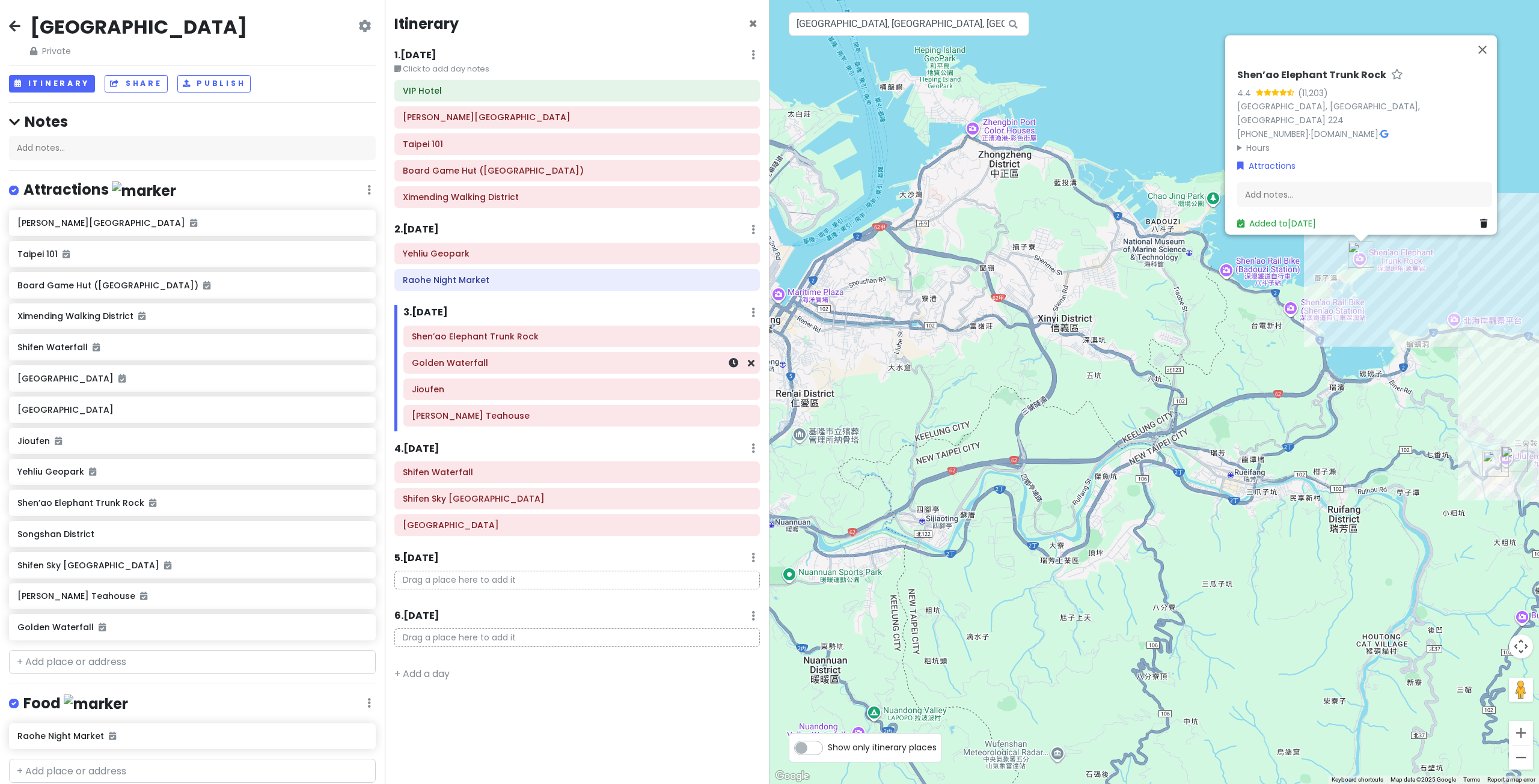
click at [550, 371] on div "Golden Waterfall" at bounding box center [581, 363] width 355 height 20
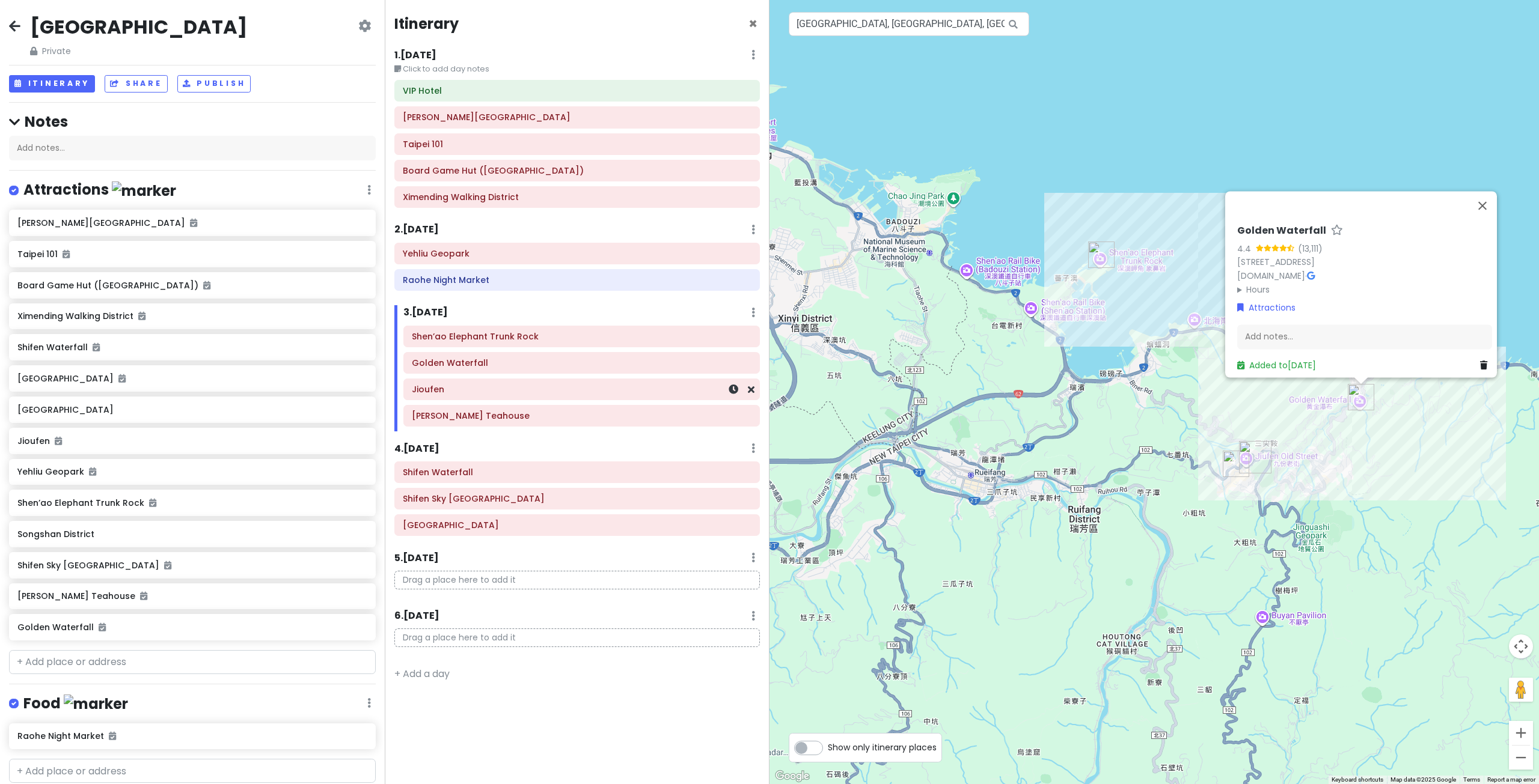
click at [540, 395] on div "Jioufen" at bounding box center [581, 389] width 340 height 17
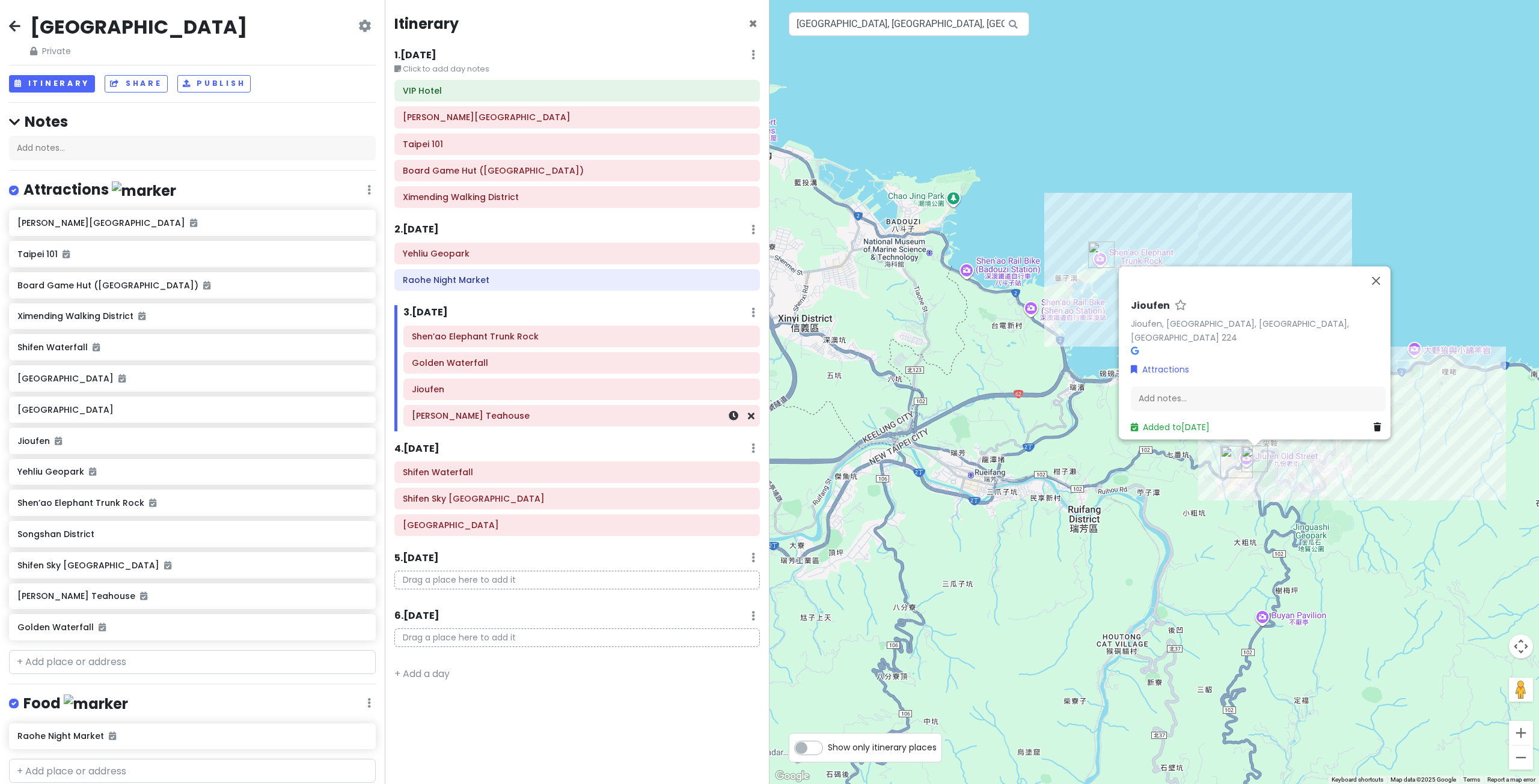
click at [542, 421] on div "[PERSON_NAME] Teahouse" at bounding box center [581, 415] width 340 height 17
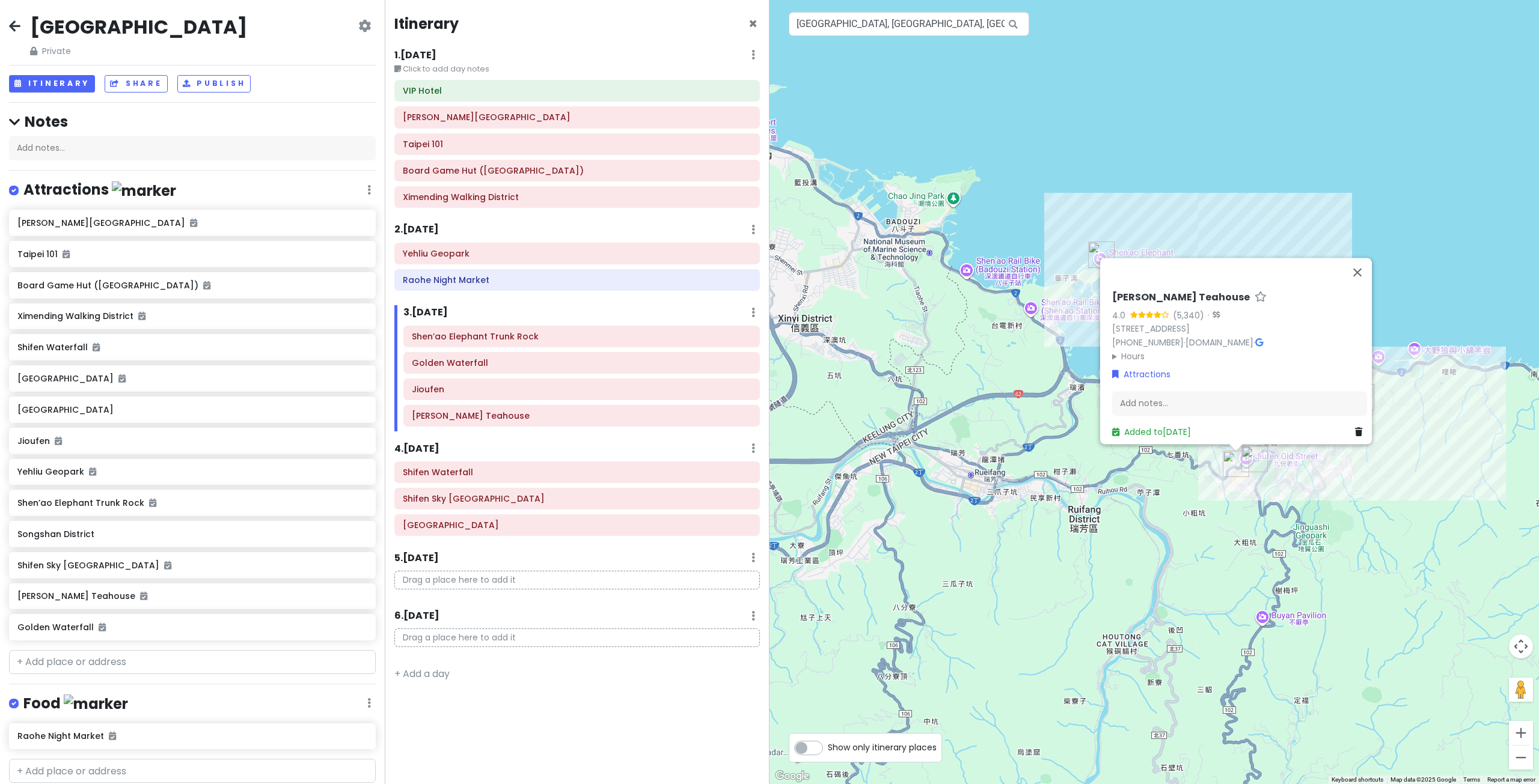
click at [540, 395] on div "Jioufen" at bounding box center [581, 389] width 340 height 17
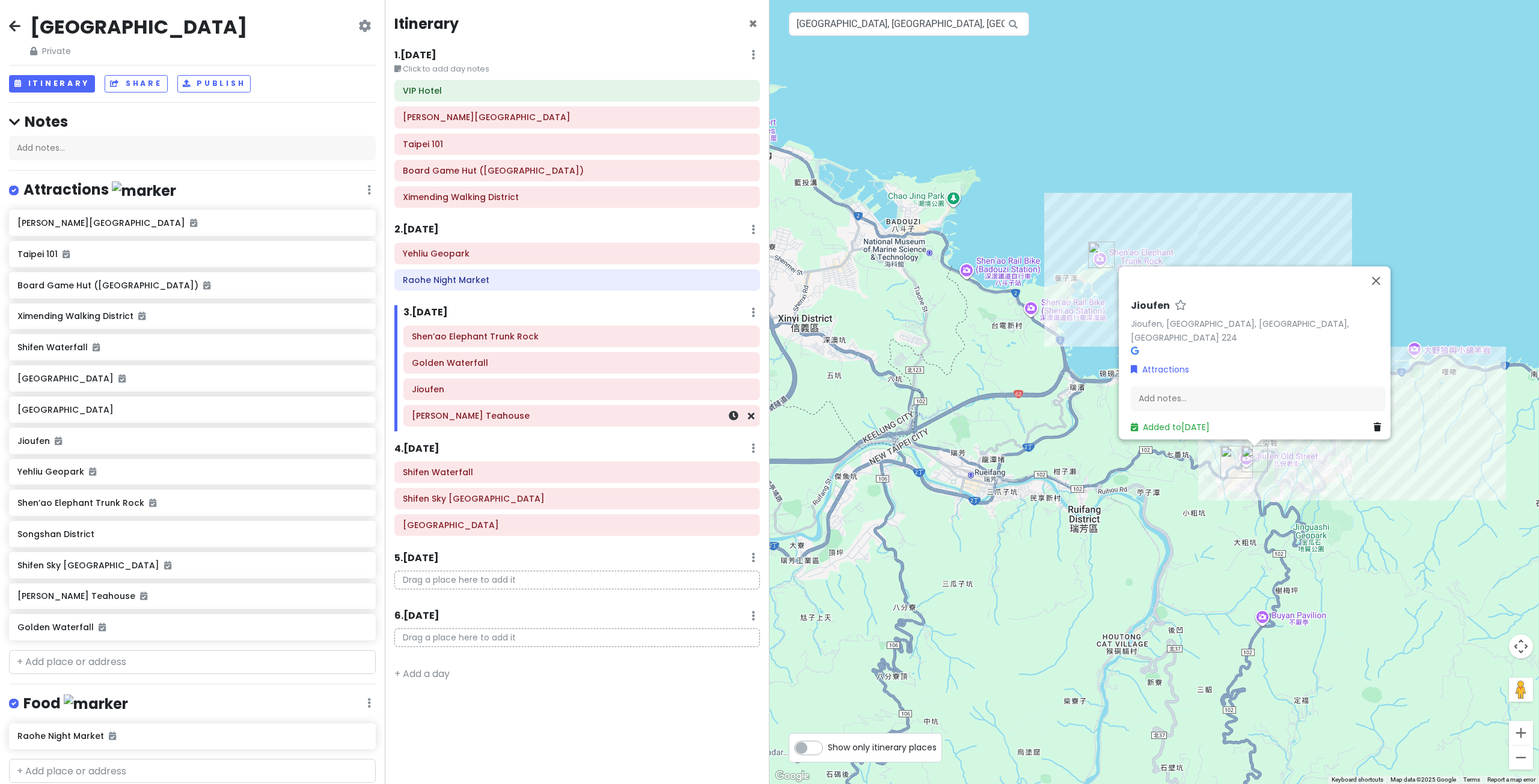
click at [529, 413] on h6 "[PERSON_NAME] Teahouse" at bounding box center [581, 416] width 340 height 11
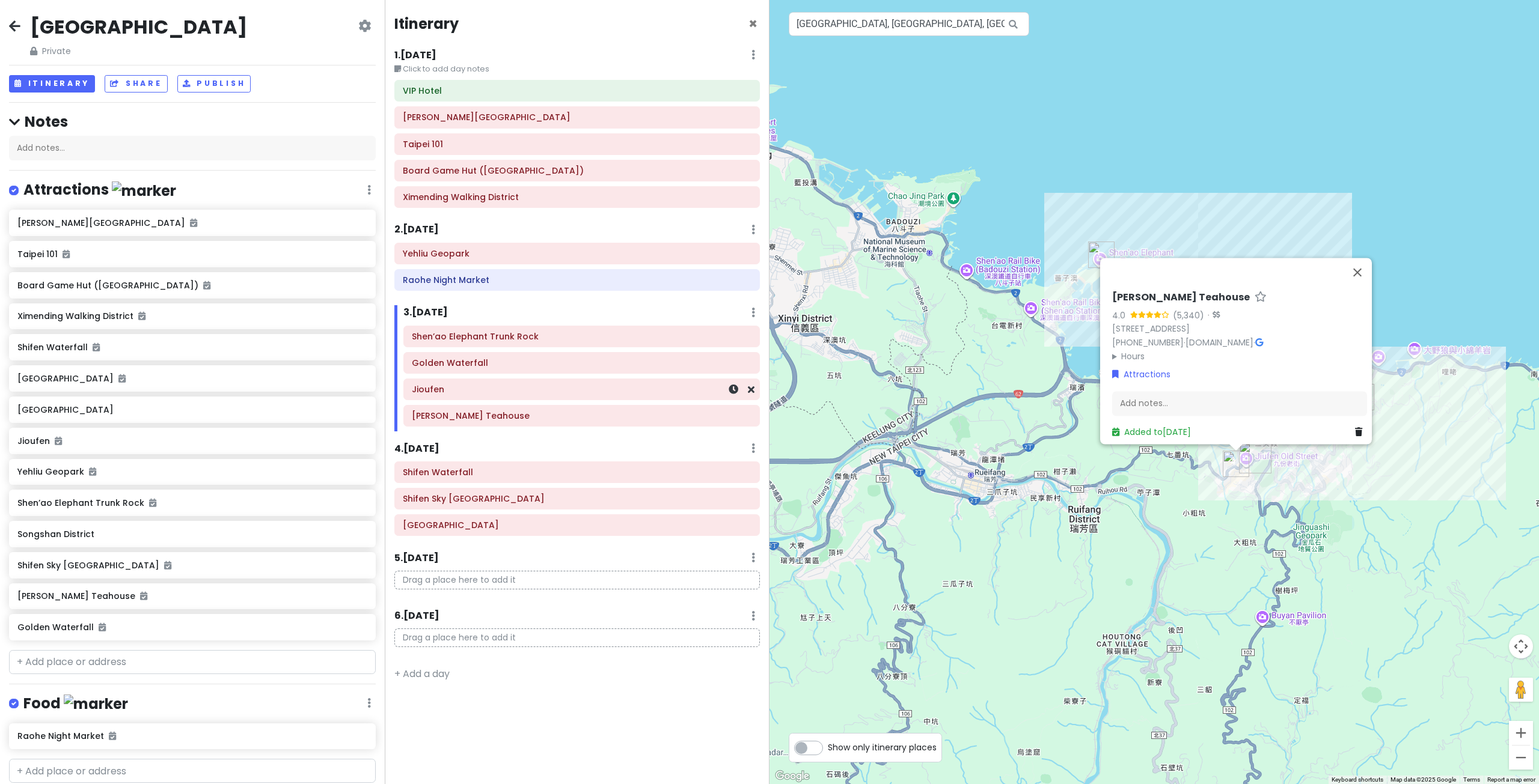
click at [533, 395] on div "Jioufen" at bounding box center [581, 389] width 340 height 17
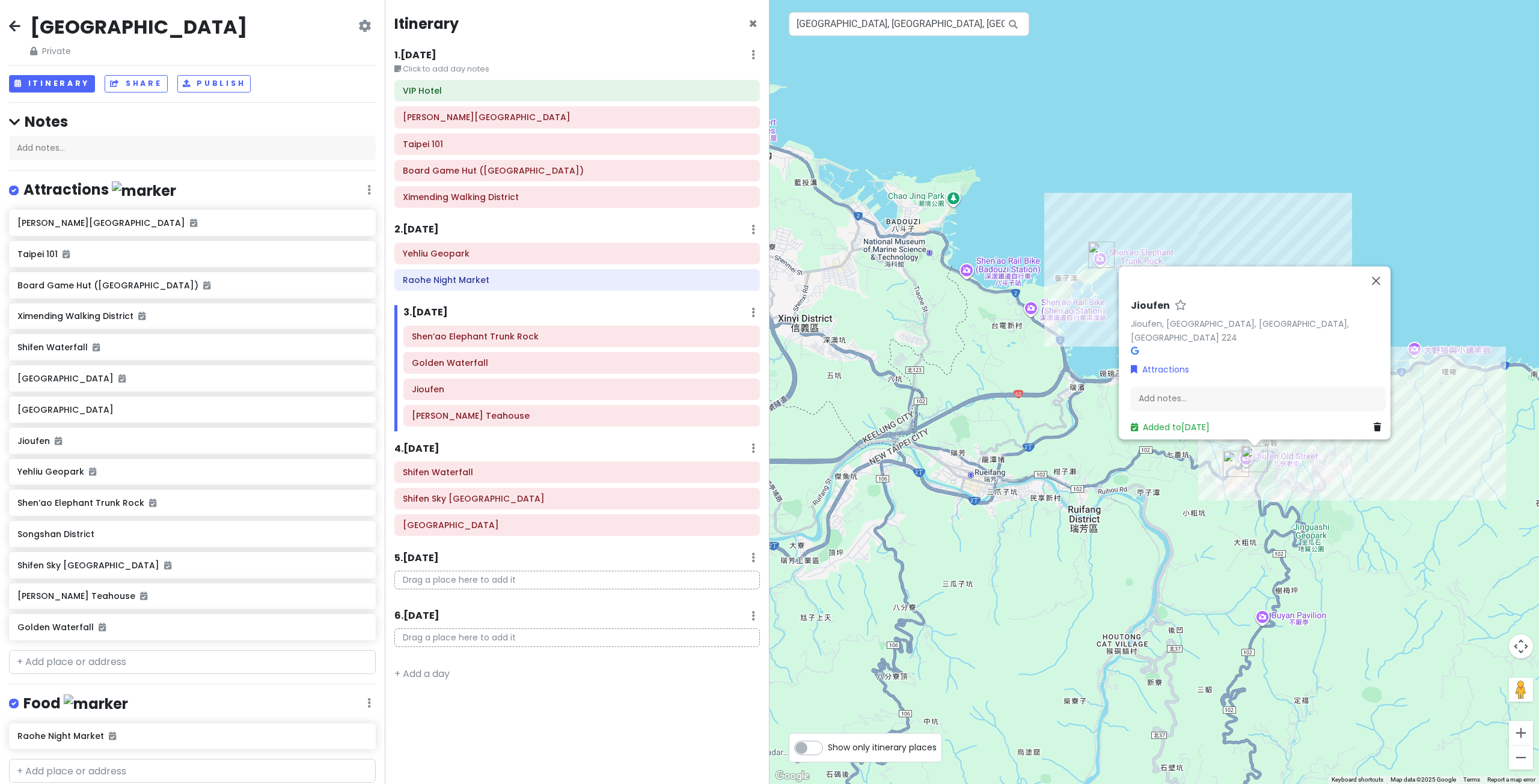
drag, startPoint x: 1137, startPoint y: 547, endPoint x: 1052, endPoint y: 524, distance: 88.1
click at [1075, 530] on div "Jioufen Jioufen, [GEOGRAPHIC_DATA], [GEOGRAPHIC_DATA], [GEOGRAPHIC_DATA] 224 At…" at bounding box center [1154, 392] width 770 height 784
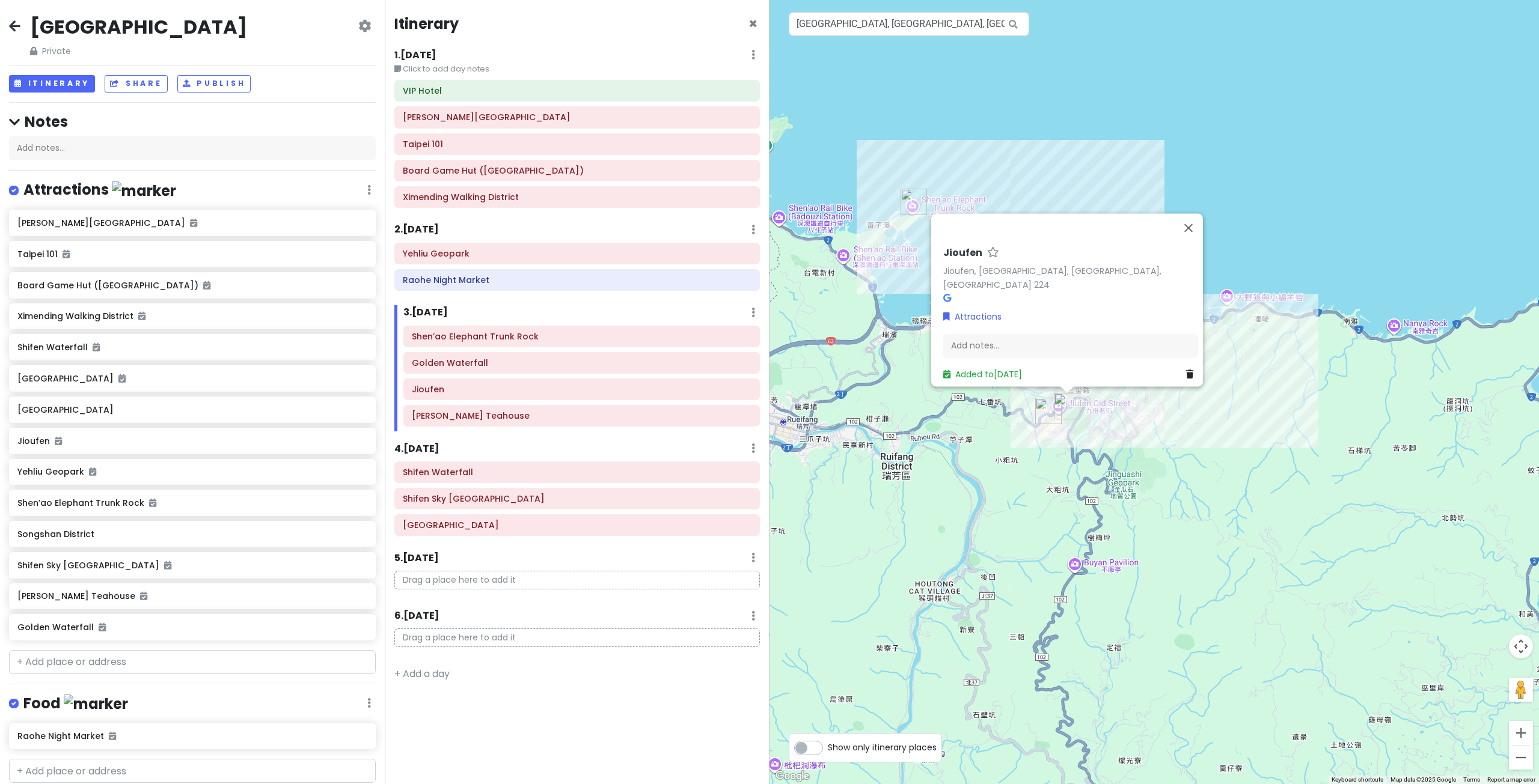
drag, startPoint x: 958, startPoint y: 487, endPoint x: 1035, endPoint y: 439, distance: 90.7
click at [1035, 440] on div "Jioufen Jioufen, [GEOGRAPHIC_DATA], [GEOGRAPHIC_DATA], [GEOGRAPHIC_DATA] 224 At…" at bounding box center [1154, 392] width 770 height 784
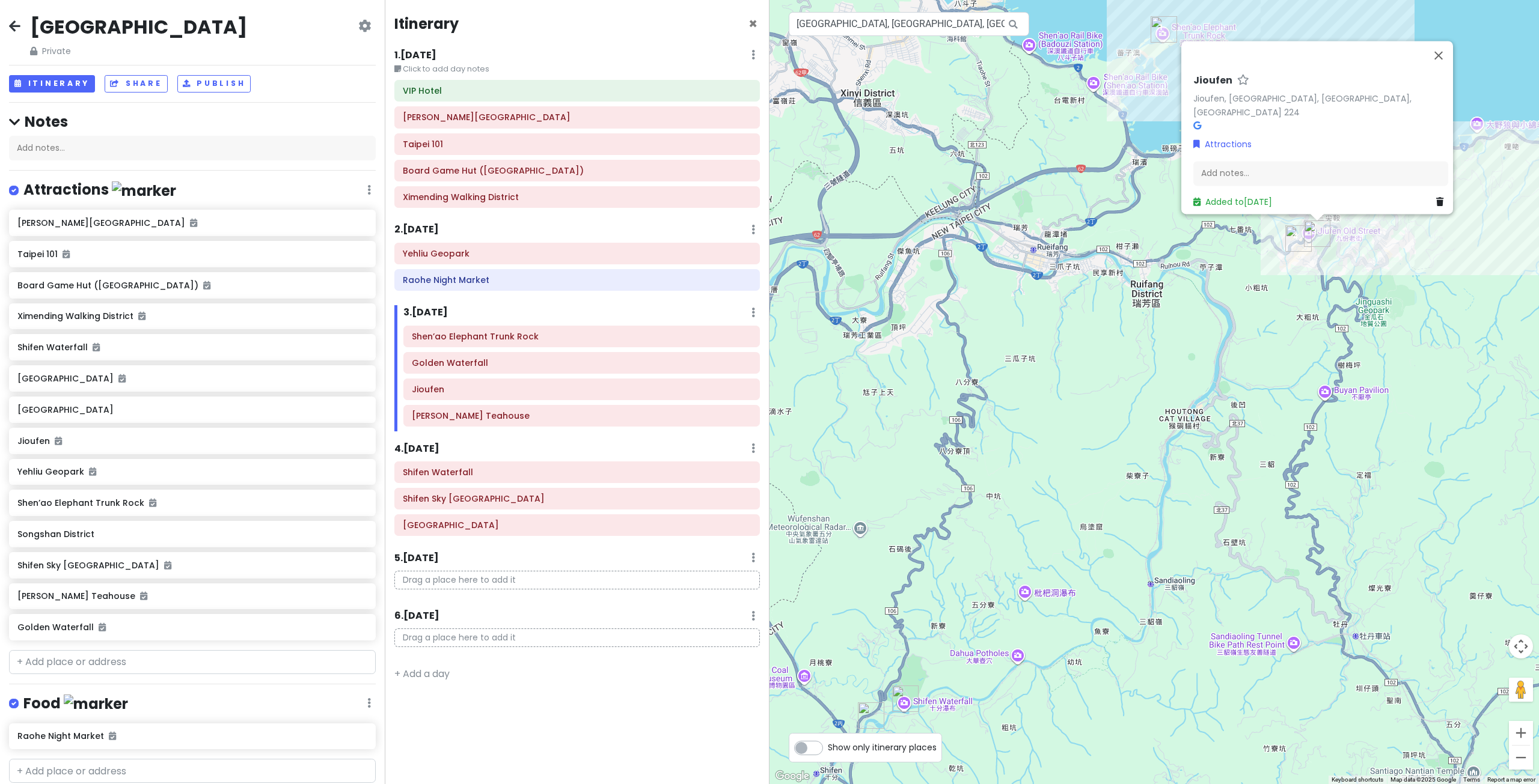
drag, startPoint x: 984, startPoint y: 438, endPoint x: 990, endPoint y: 438, distance: 6.0
click at [985, 434] on div "Jioufen Jioufen, [GEOGRAPHIC_DATA], [GEOGRAPHIC_DATA], [GEOGRAPHIC_DATA] 224 At…" at bounding box center [1154, 392] width 770 height 784
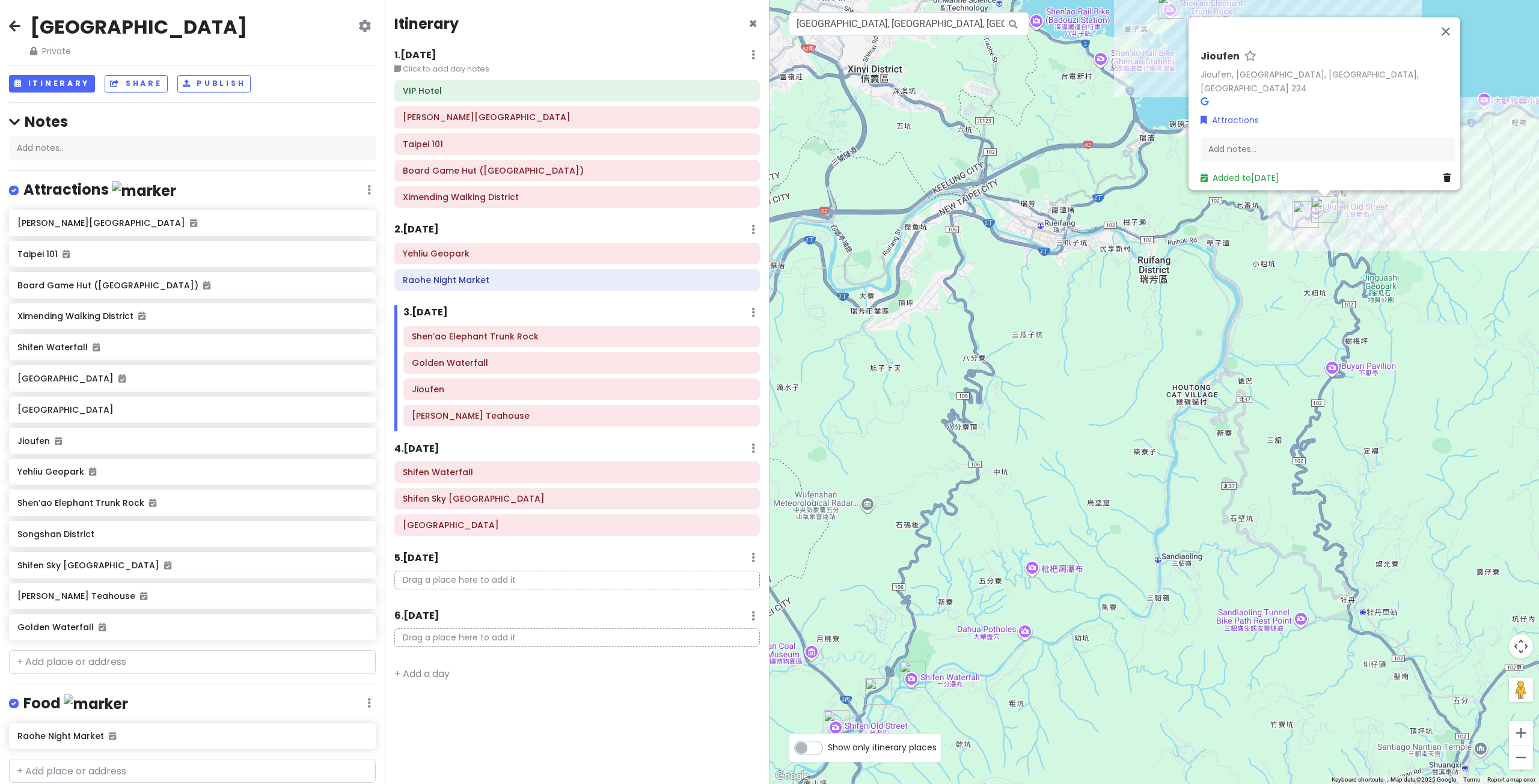
drag, startPoint x: 1049, startPoint y: 517, endPoint x: 1070, endPoint y: 471, distance: 50.6
click at [1070, 473] on div "Jioufen Jioufen, [GEOGRAPHIC_DATA], [GEOGRAPHIC_DATA], [GEOGRAPHIC_DATA] 224 At…" at bounding box center [1154, 392] width 770 height 784
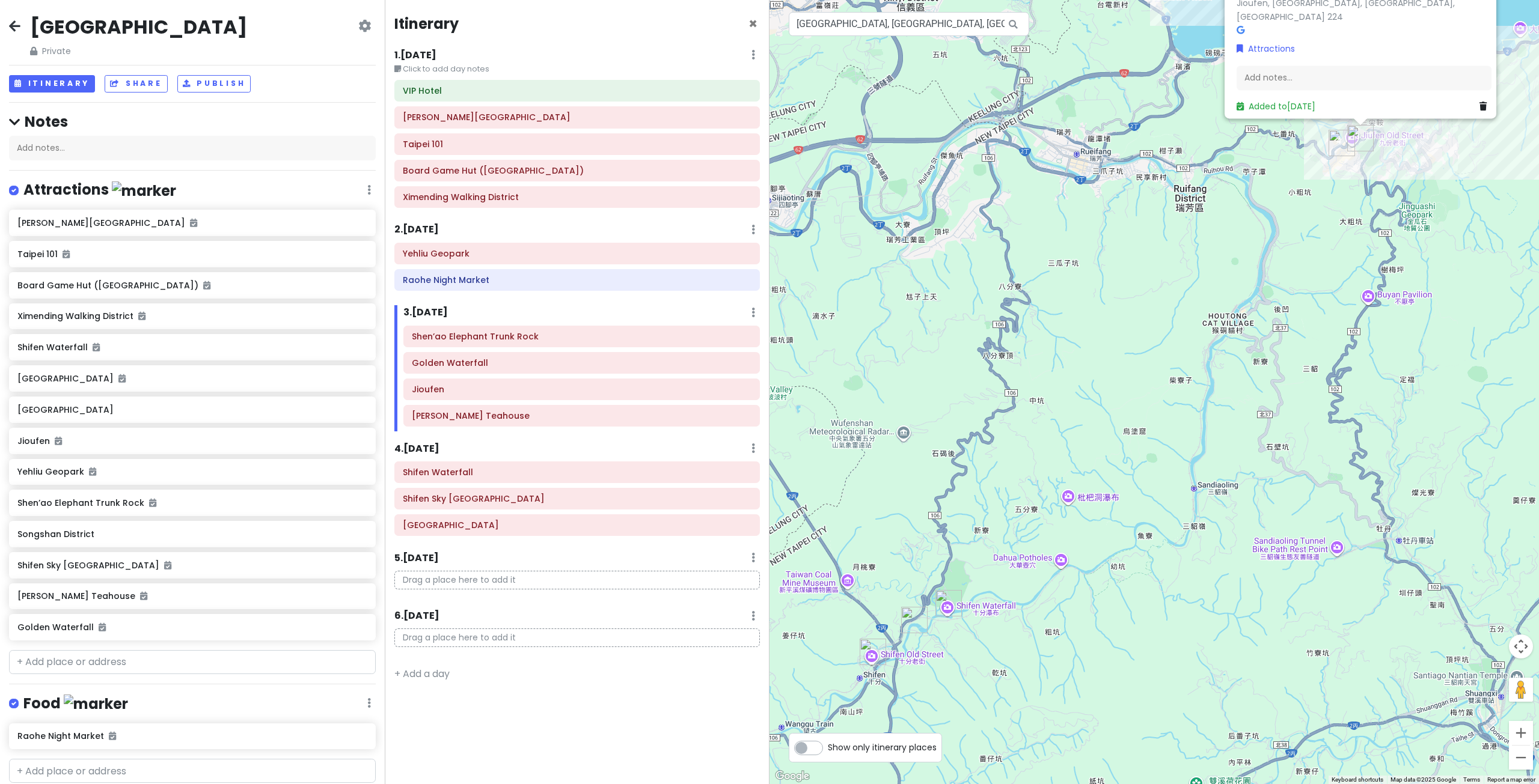
drag, startPoint x: 1046, startPoint y: 512, endPoint x: 1066, endPoint y: 481, distance: 36.9
click at [1066, 481] on div "Jioufen Jioufen, [GEOGRAPHIC_DATA], [GEOGRAPHIC_DATA], [GEOGRAPHIC_DATA] 224 At…" at bounding box center [1154, 392] width 770 height 784
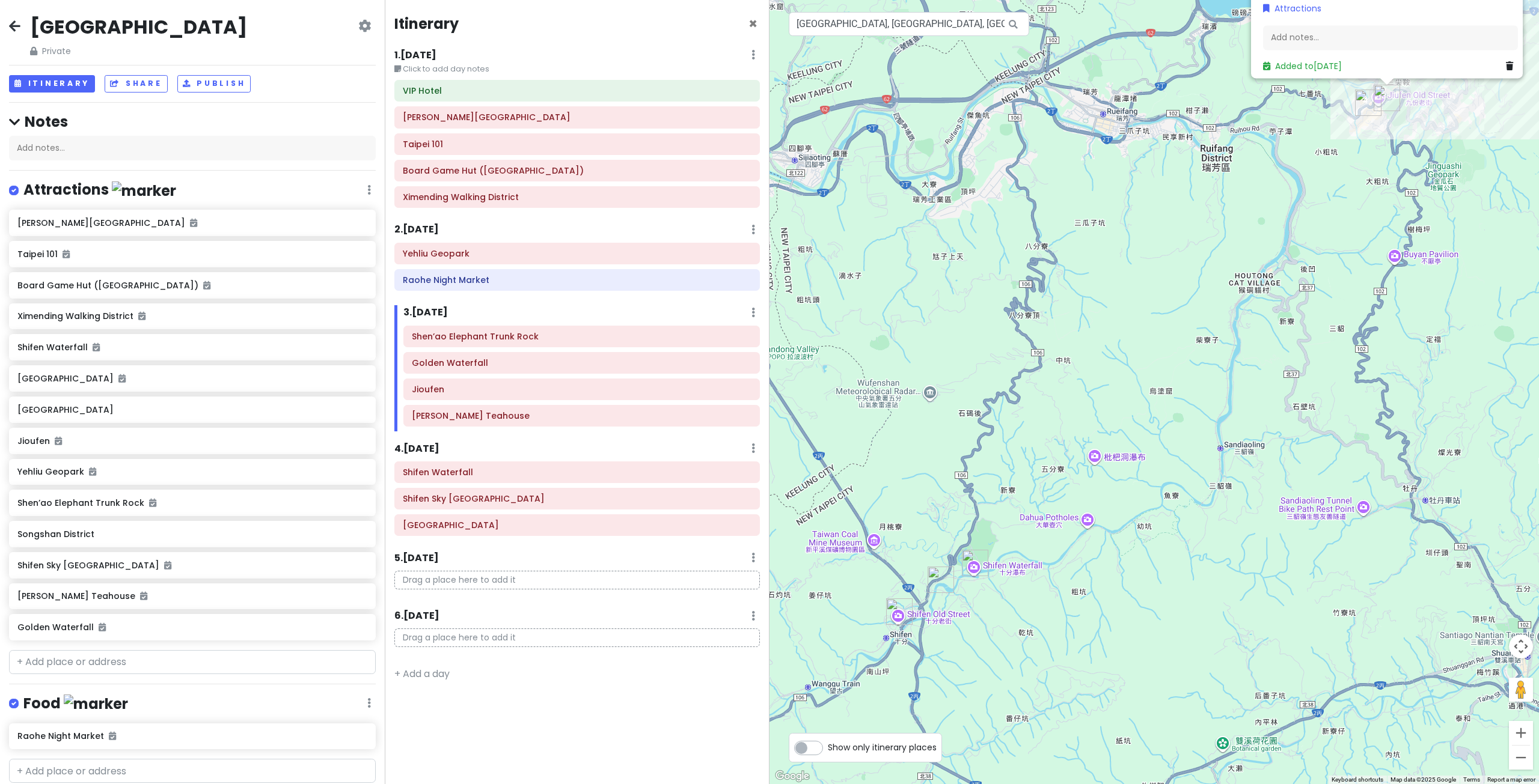
click at [1032, 515] on div "Jioufen Jioufen, [GEOGRAPHIC_DATA], [GEOGRAPHIC_DATA], [GEOGRAPHIC_DATA] 224 At…" at bounding box center [1154, 392] width 770 height 784
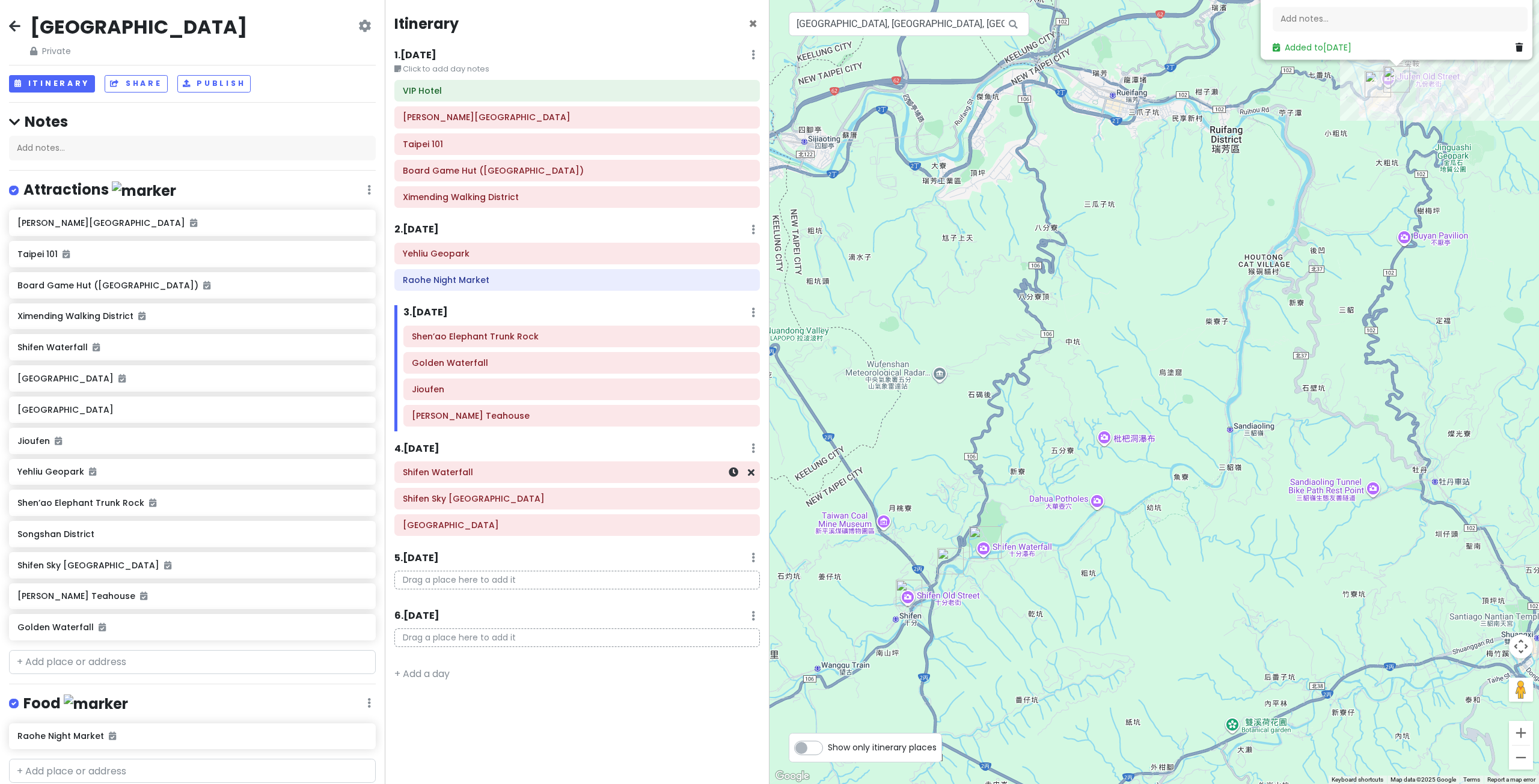
click at [535, 461] on div "Shifen Waterfall" at bounding box center [577, 472] width 365 height 22
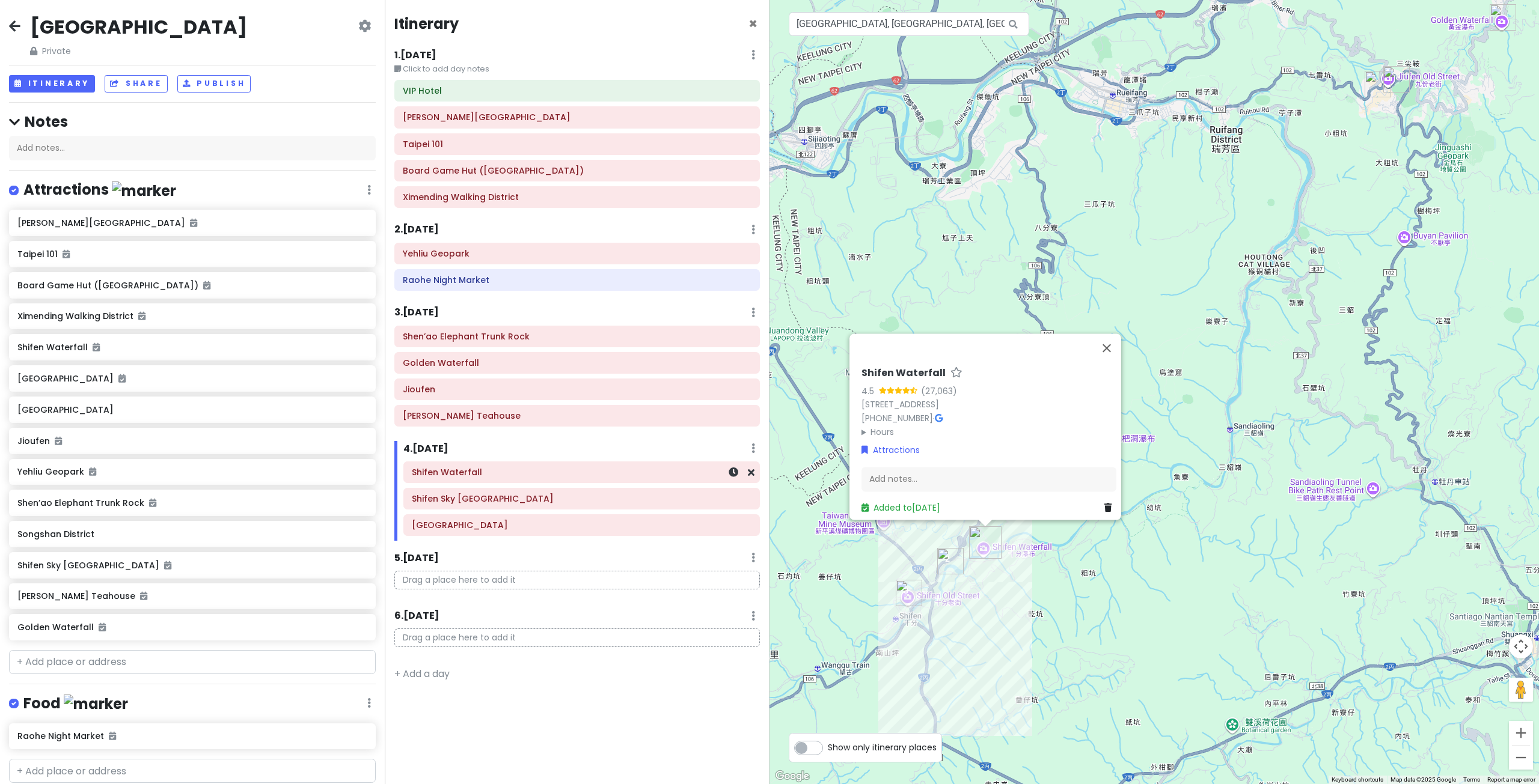
click at [518, 479] on div "Shifen Waterfall" at bounding box center [581, 472] width 340 height 17
click at [1123, 588] on div "Shifen Waterfall 4.5 (27,063) 226, Taiwan, New Taipei City, Pingxi District, 乾坑…" at bounding box center [1154, 392] width 770 height 784
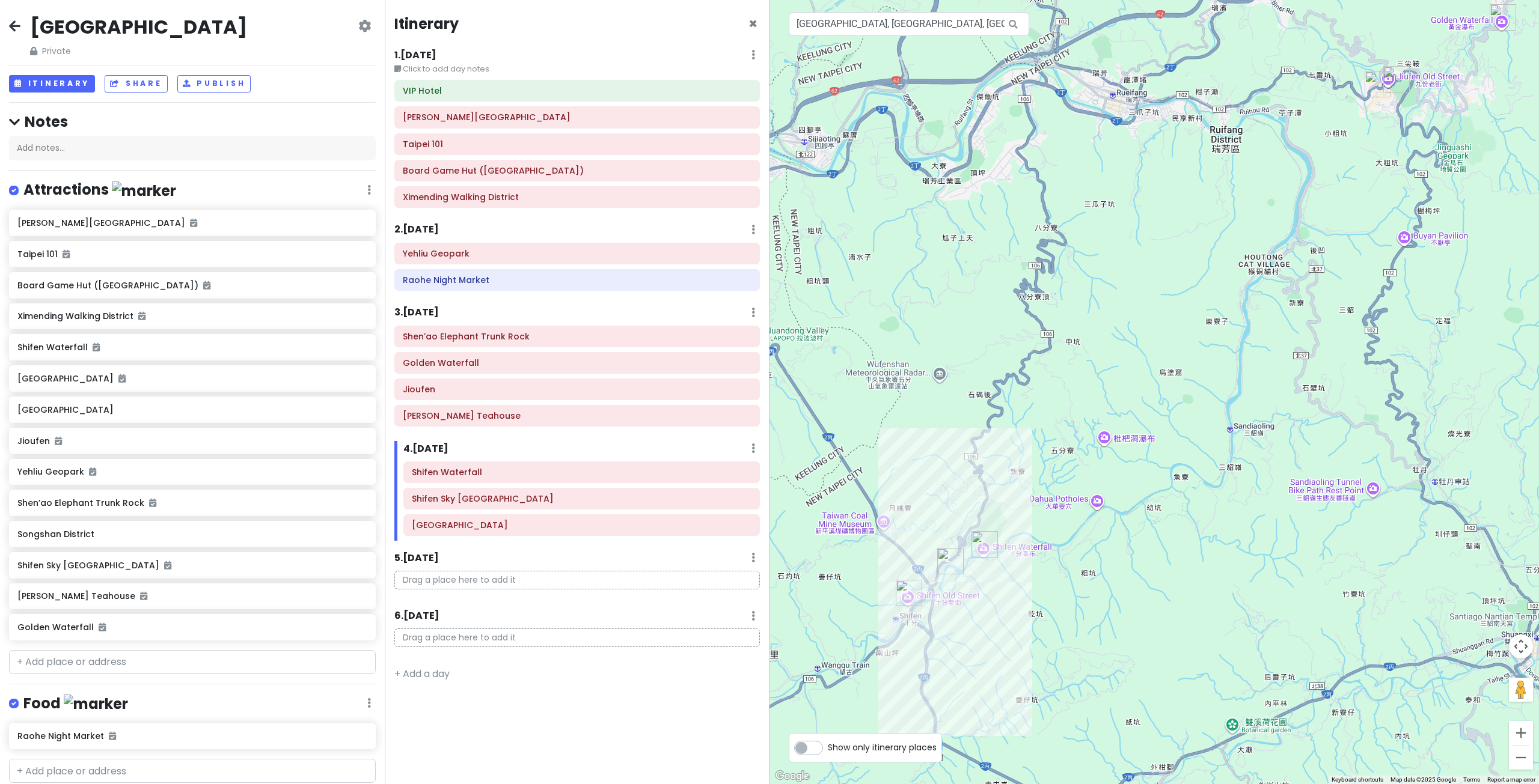
drag, startPoint x: 1111, startPoint y: 377, endPoint x: 1007, endPoint y: 438, distance: 120.6
click at [1031, 434] on div at bounding box center [1154, 392] width 770 height 784
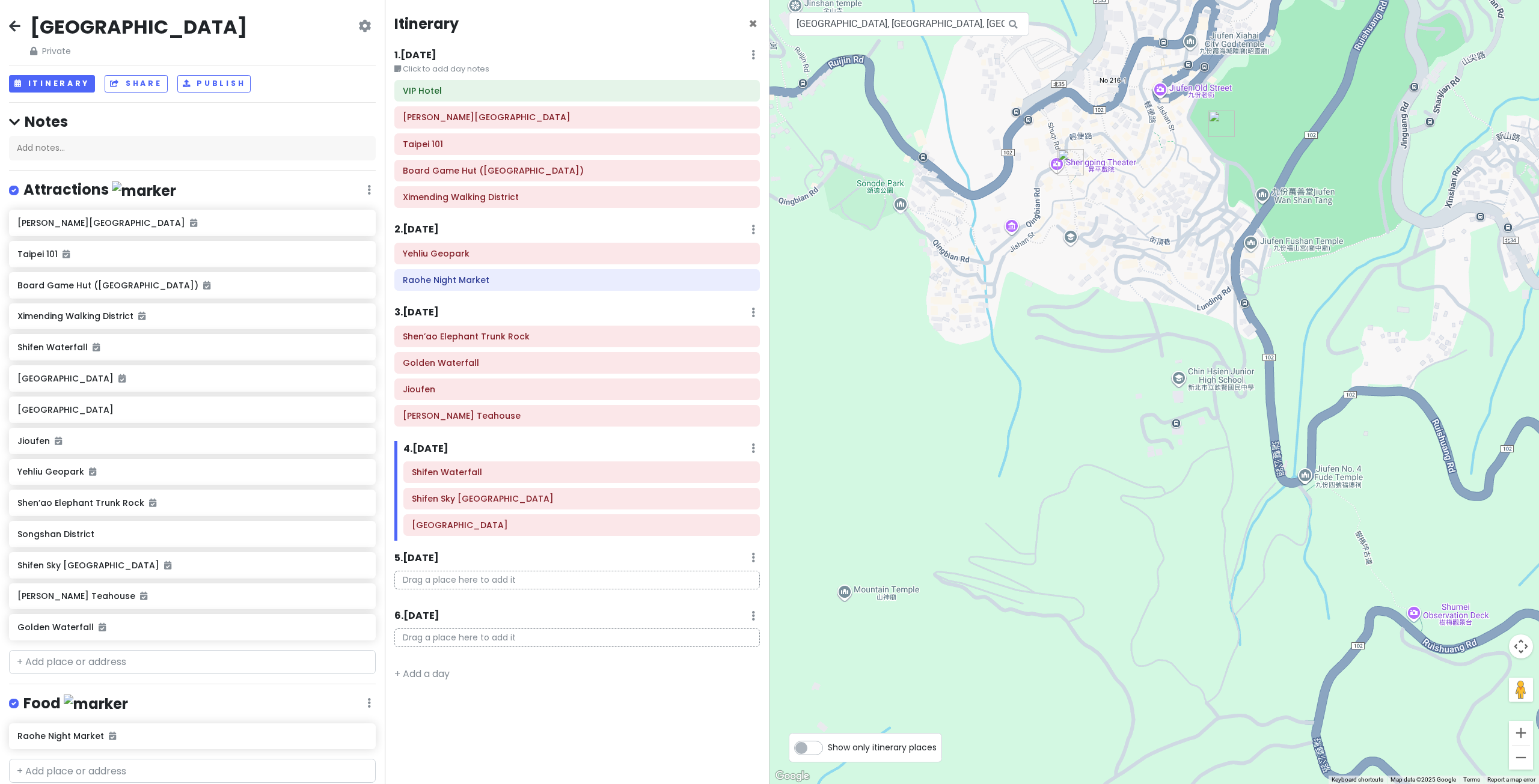
drag, startPoint x: 1054, startPoint y: 344, endPoint x: 1054, endPoint y: 386, distance: 42.0
click at [1054, 384] on div at bounding box center [1154, 392] width 770 height 784
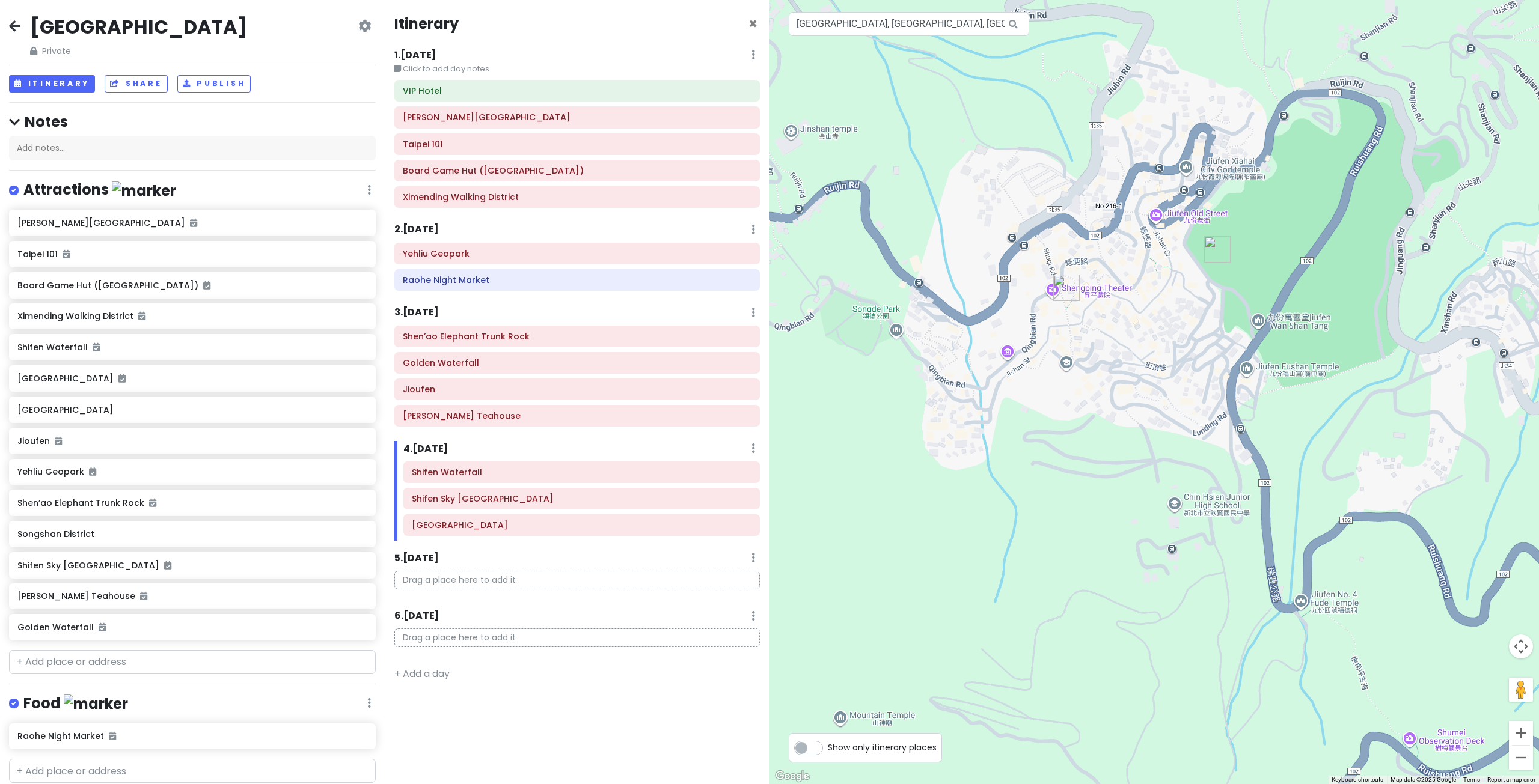
click at [1065, 287] on img "A-Mei Teahouse" at bounding box center [1066, 287] width 26 height 26
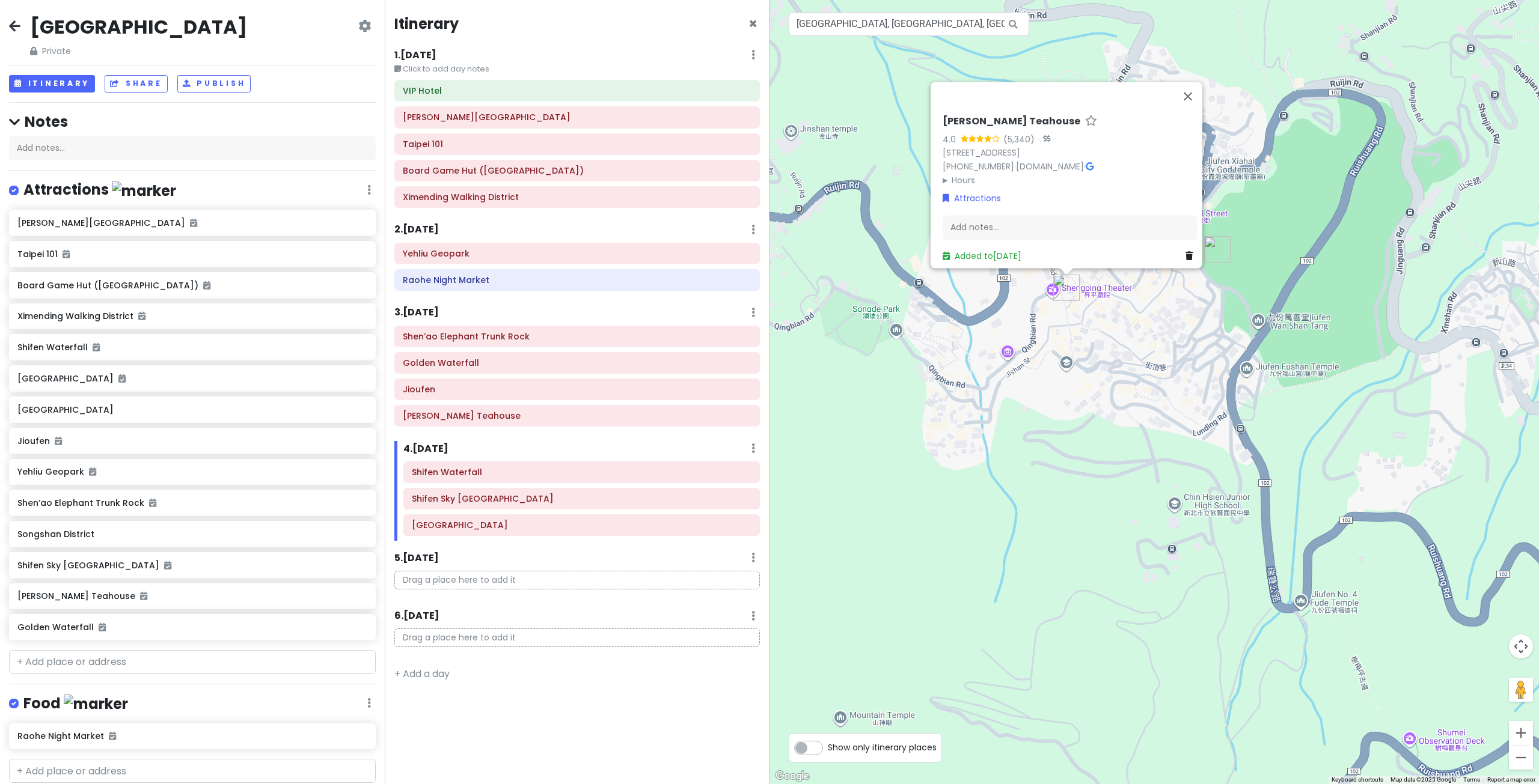
click at [1067, 468] on div "A-Mei Teahouse 4.0 (5,340) · 224, Taiwan, New Taipei City, Ruifang District, 市下…" at bounding box center [1154, 392] width 770 height 784
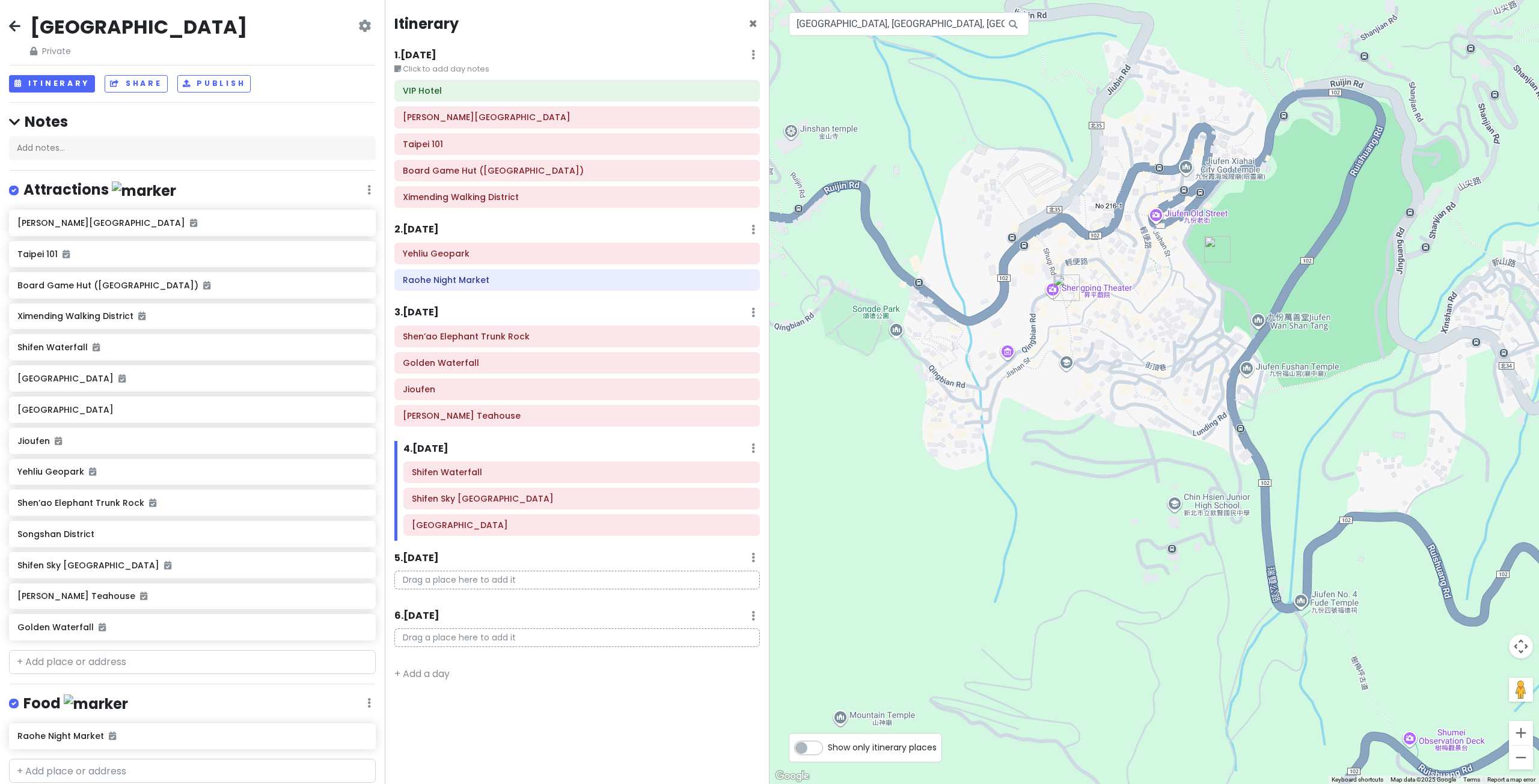
click at [1250, 373] on div at bounding box center [1154, 392] width 770 height 784
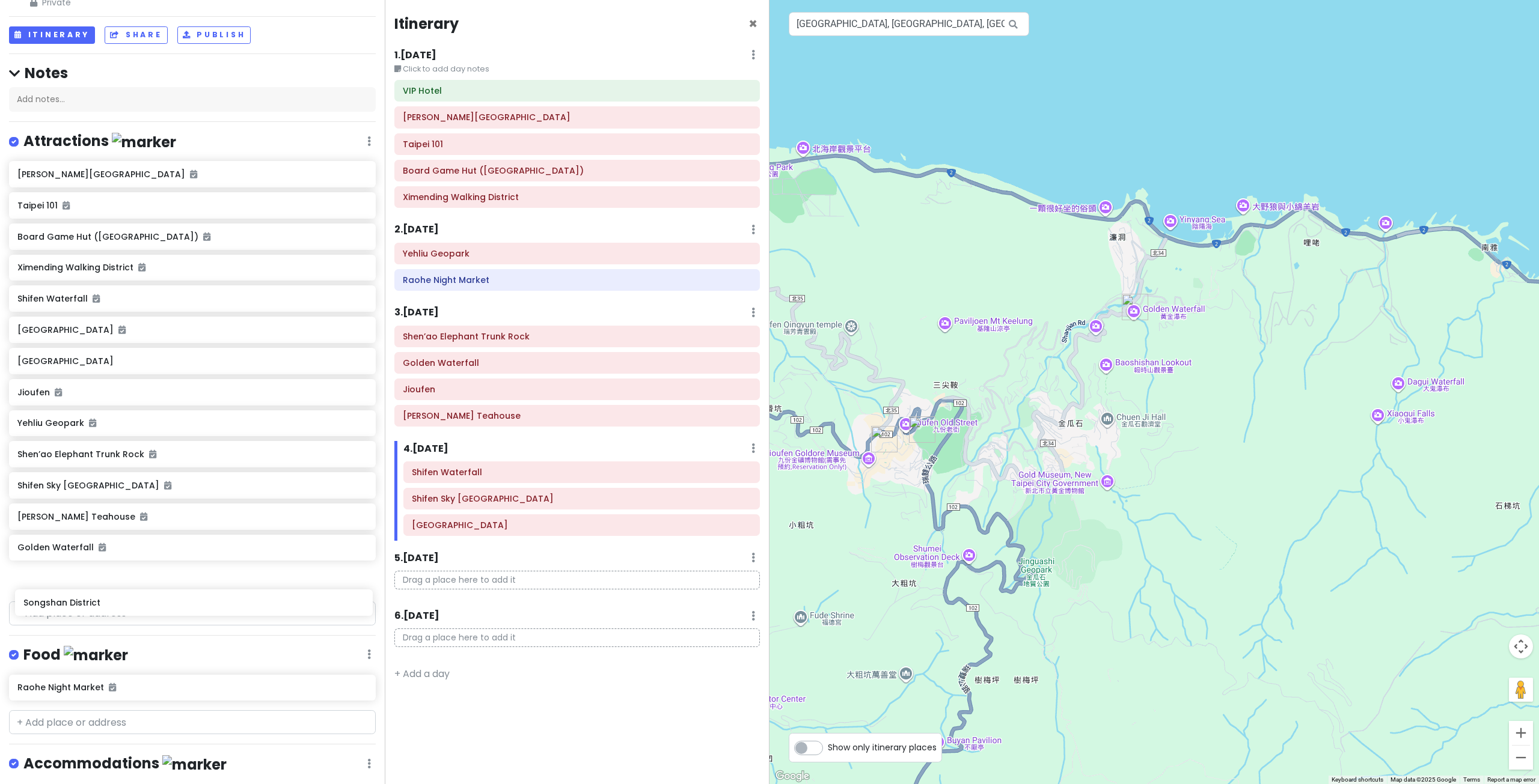
scroll to position [64, 0]
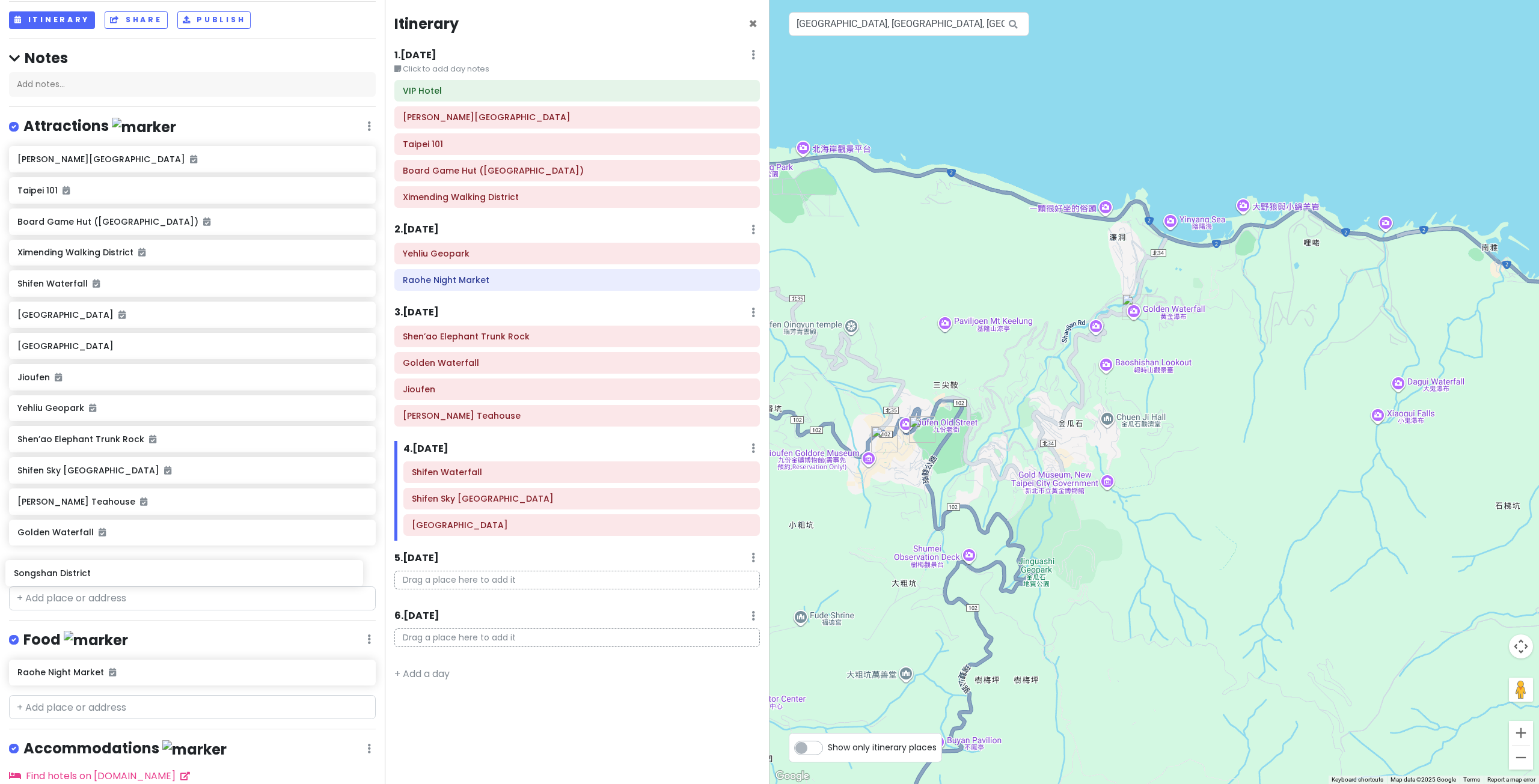
drag, startPoint x: 155, startPoint y: 536, endPoint x: 150, endPoint y: 566, distance: 30.4
click at [150, 573] on div "Chiang Kai-shek Memorial Hall Taipei 101 Board Game Hut (Taipei Branch) Ximendi…" at bounding box center [192, 364] width 384 height 436
drag, startPoint x: 132, startPoint y: 346, endPoint x: 136, endPoint y: 507, distance: 161.0
click at [133, 530] on div "Chiang Kai-shek Memorial Hall Taipei 101 Board Game Hut (Taipei Branch) Ximendi…" at bounding box center [192, 364] width 384 height 436
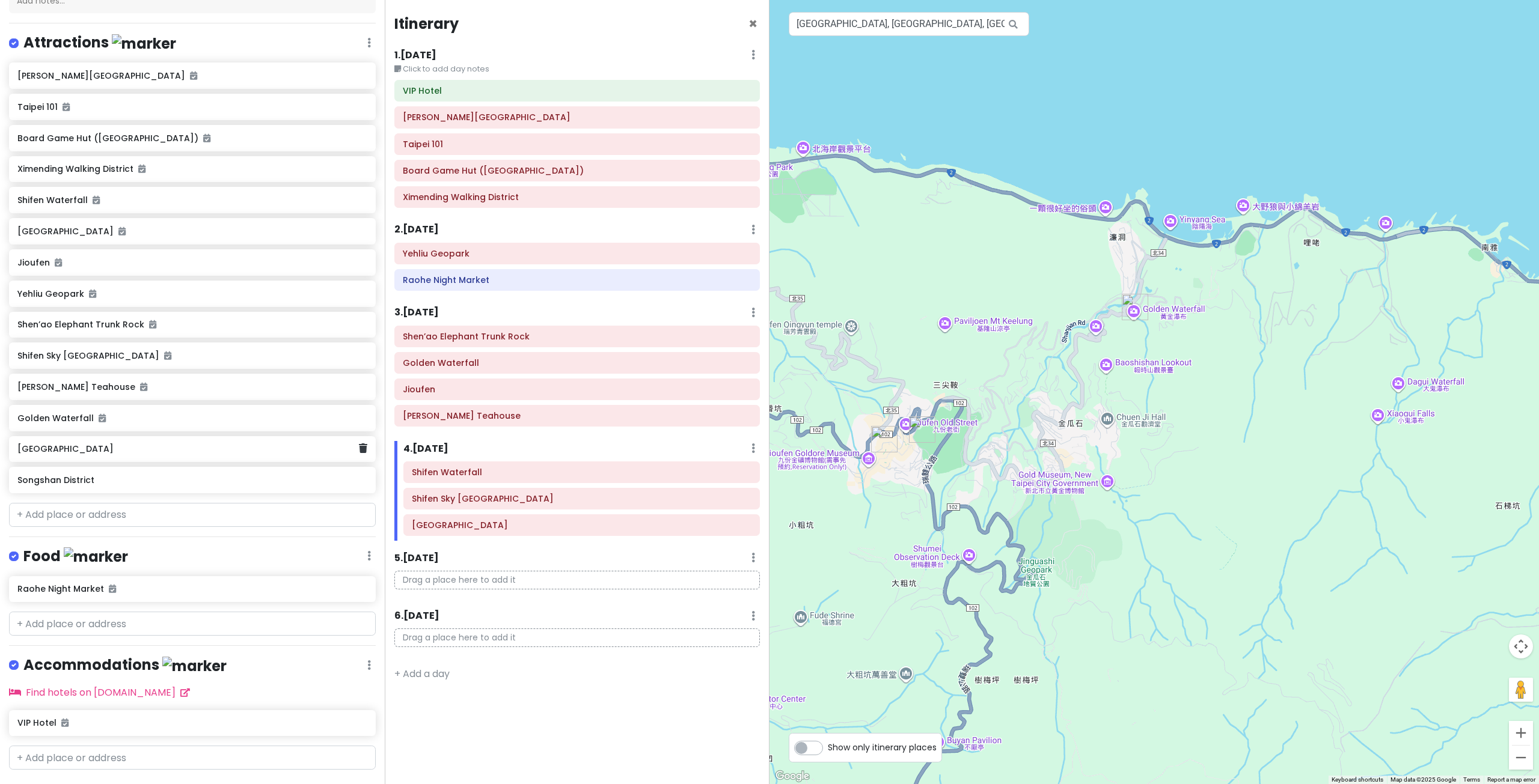
scroll to position [174, 0]
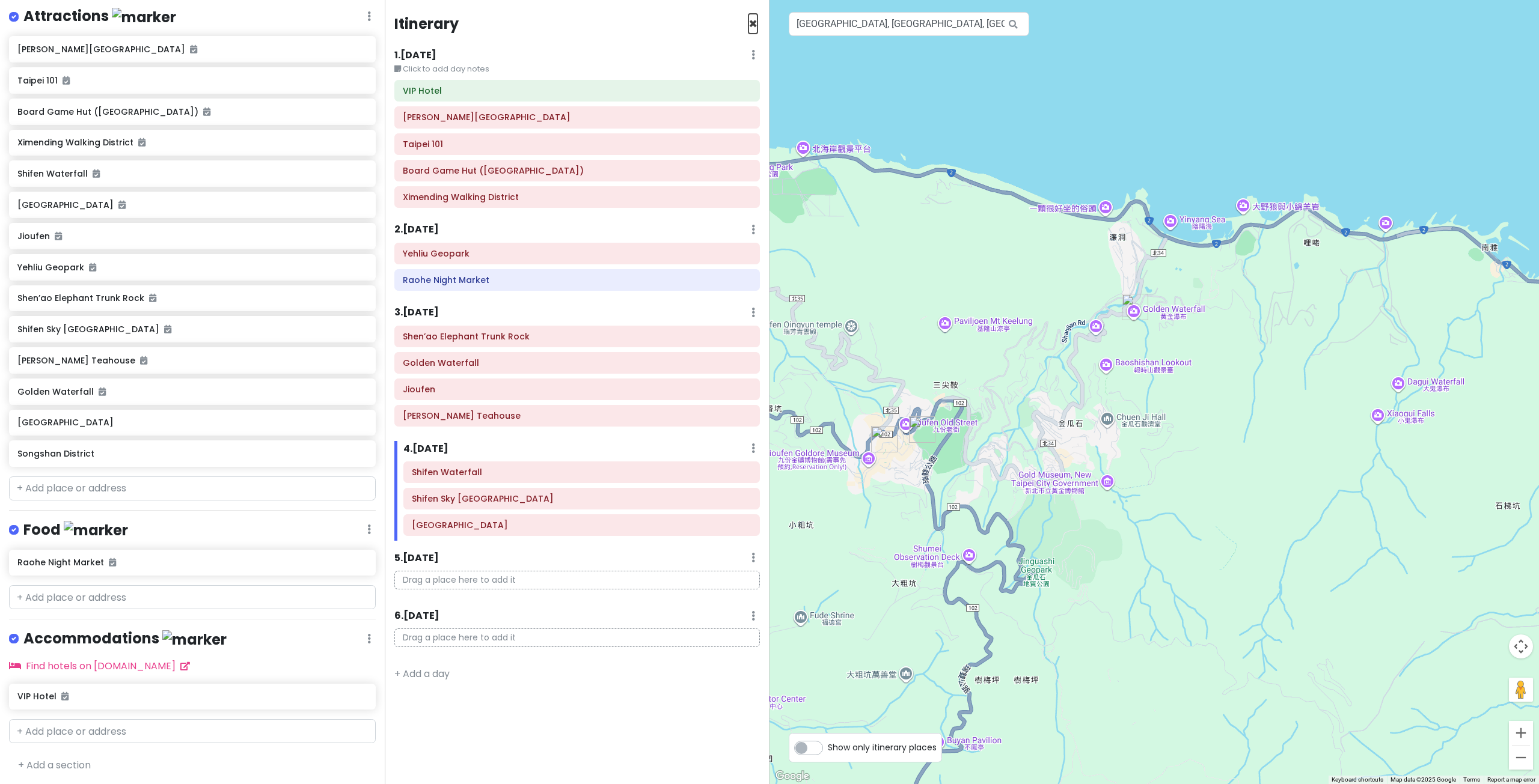
click at [755, 23] on span "×" at bounding box center [753, 23] width 9 height 20
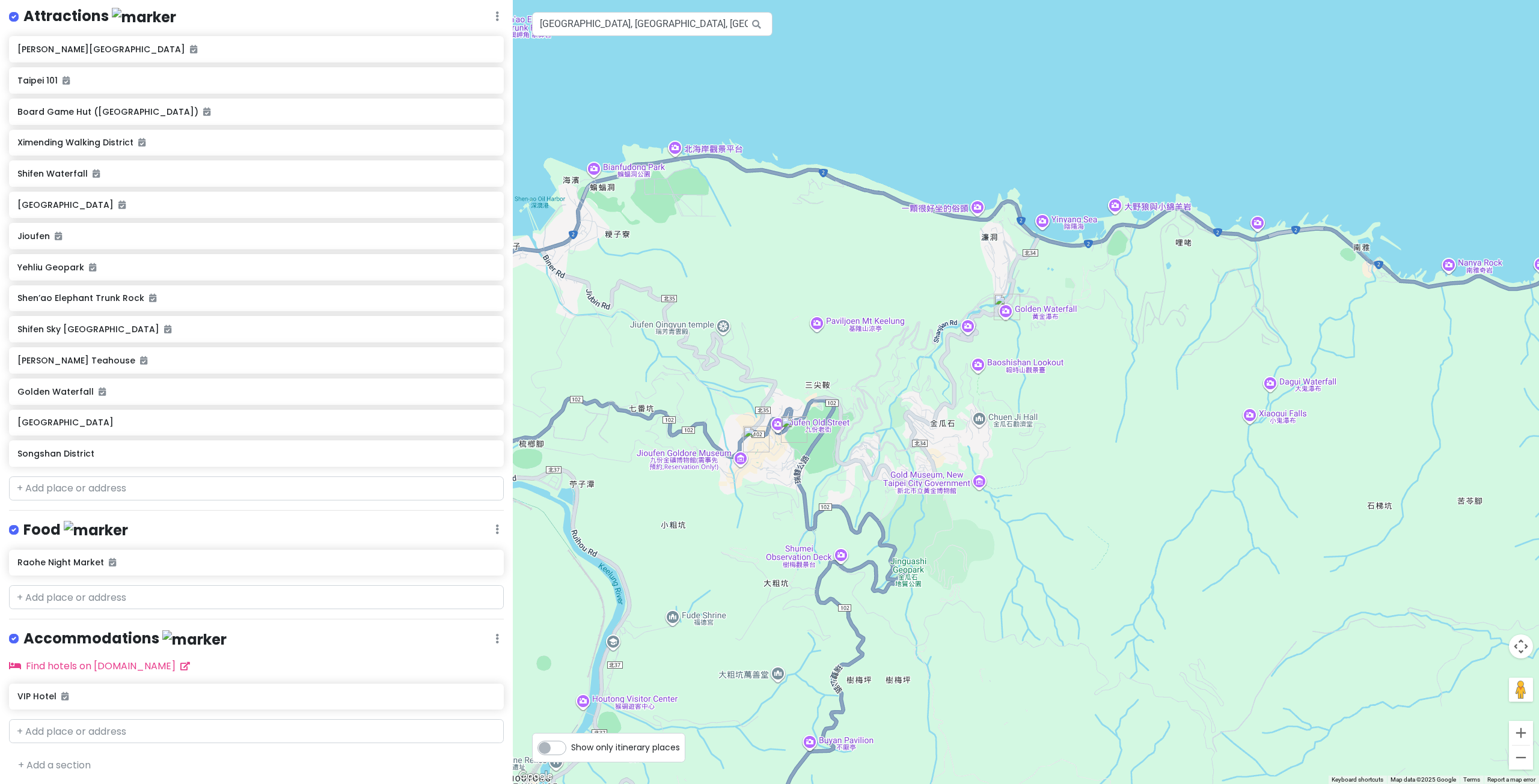
drag, startPoint x: 733, startPoint y: 296, endPoint x: 731, endPoint y: 306, distance: 10.2
click at [734, 296] on div at bounding box center [1026, 392] width 1026 height 784
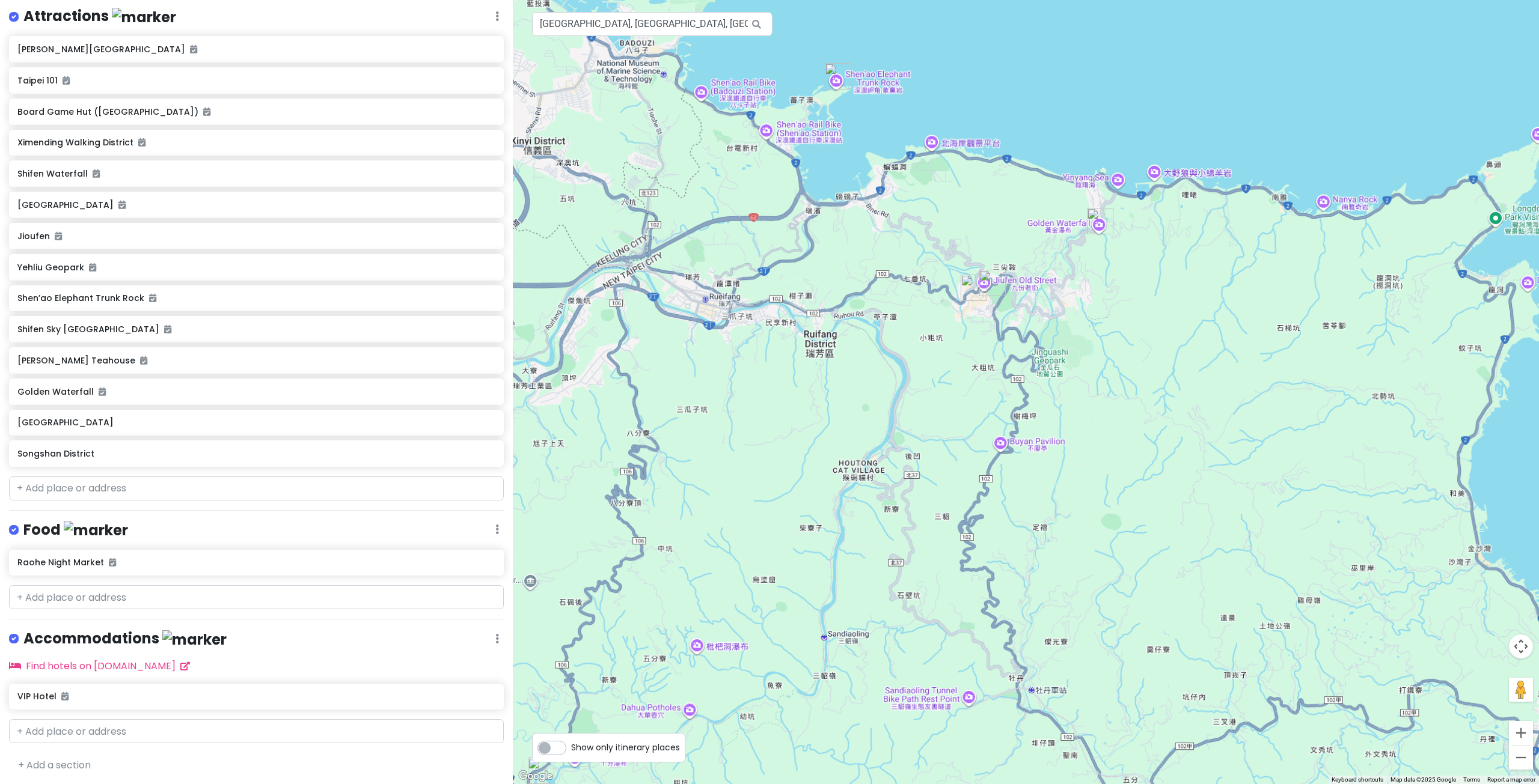
drag, startPoint x: 703, startPoint y: 426, endPoint x: 998, endPoint y: 347, distance: 305.4
click at [985, 350] on div at bounding box center [1026, 392] width 1026 height 784
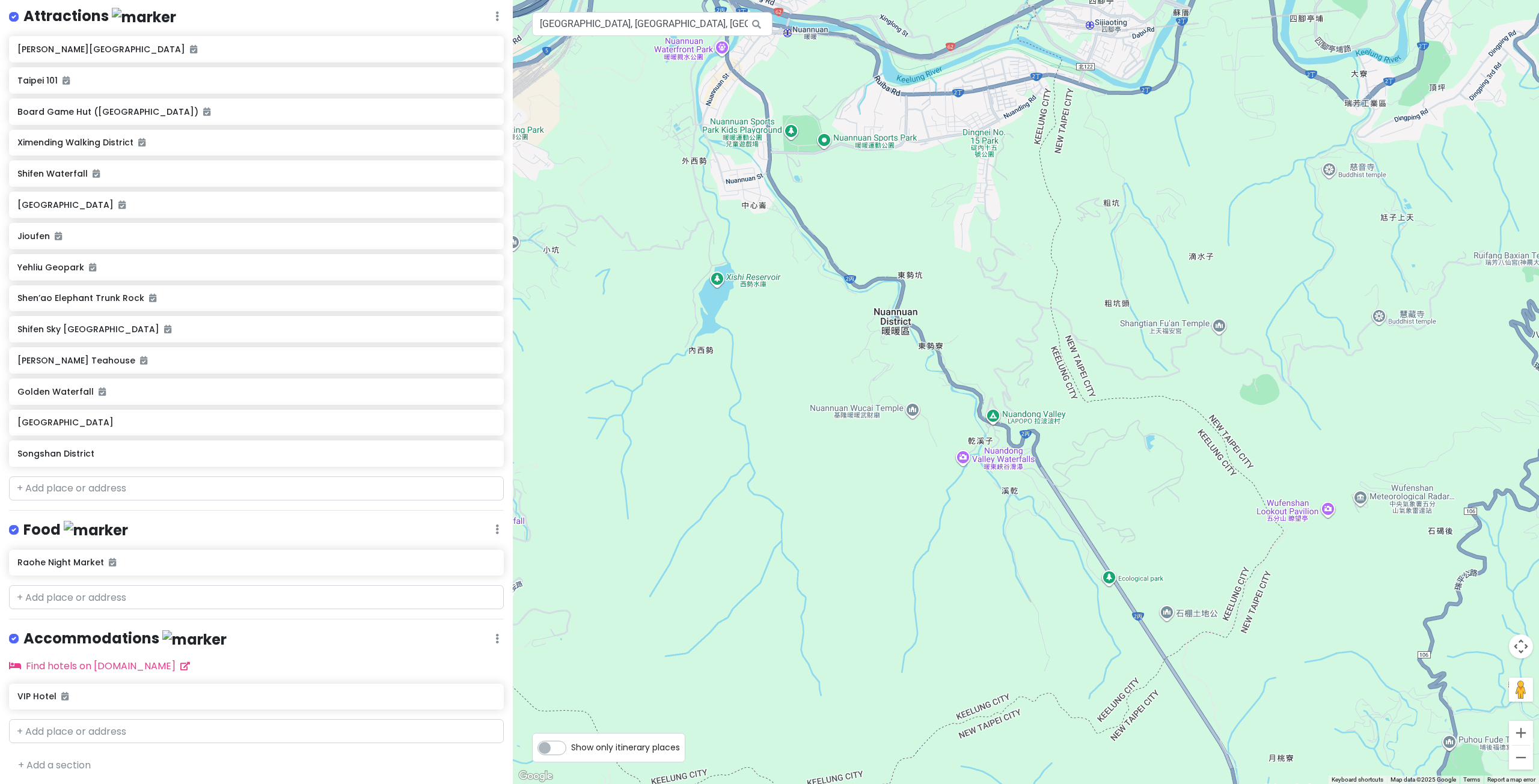
click at [997, 421] on div at bounding box center [1026, 392] width 1026 height 784
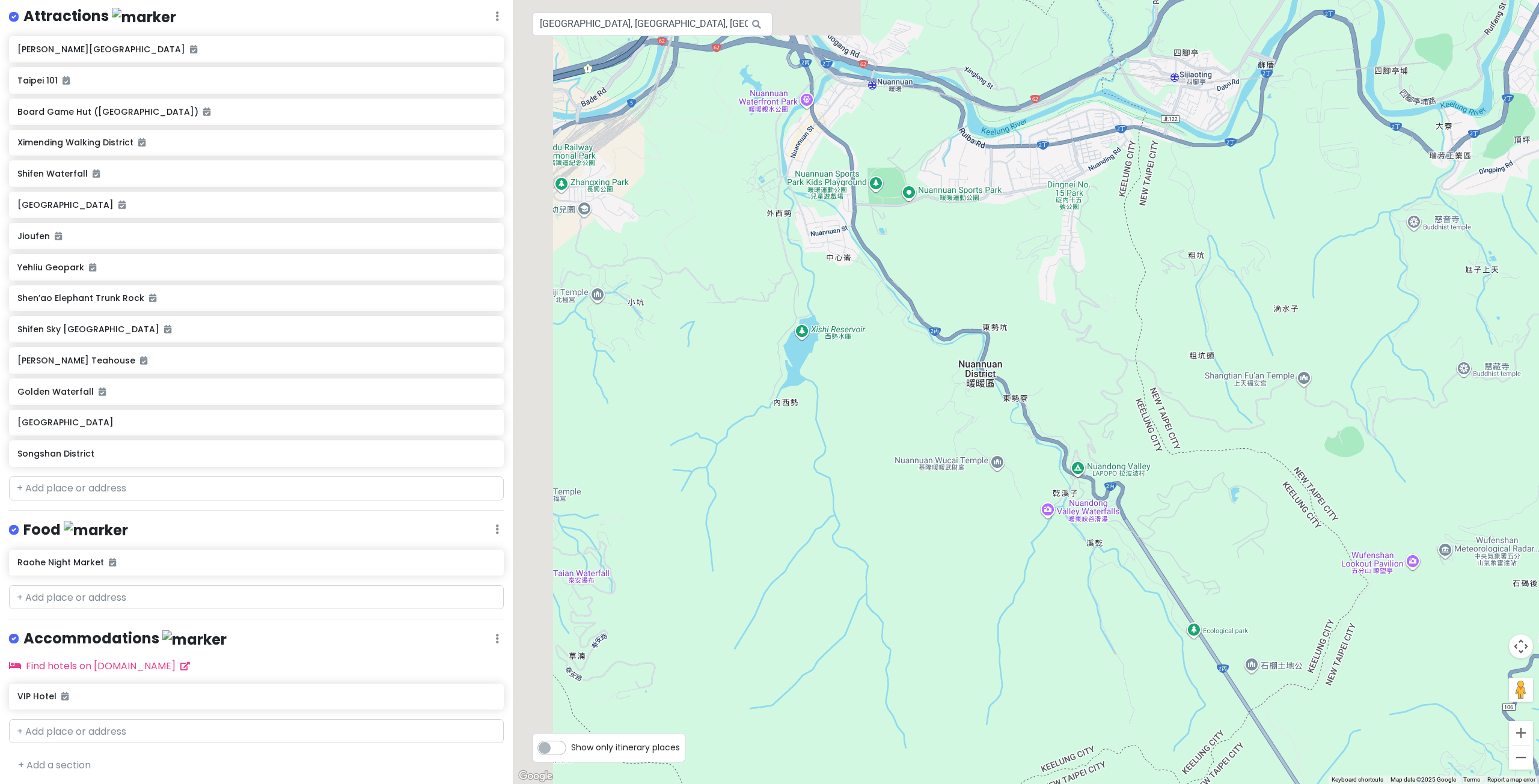
drag, startPoint x: 756, startPoint y: 233, endPoint x: 858, endPoint y: 285, distance: 114.5
click at [850, 282] on div at bounding box center [1026, 392] width 1026 height 784
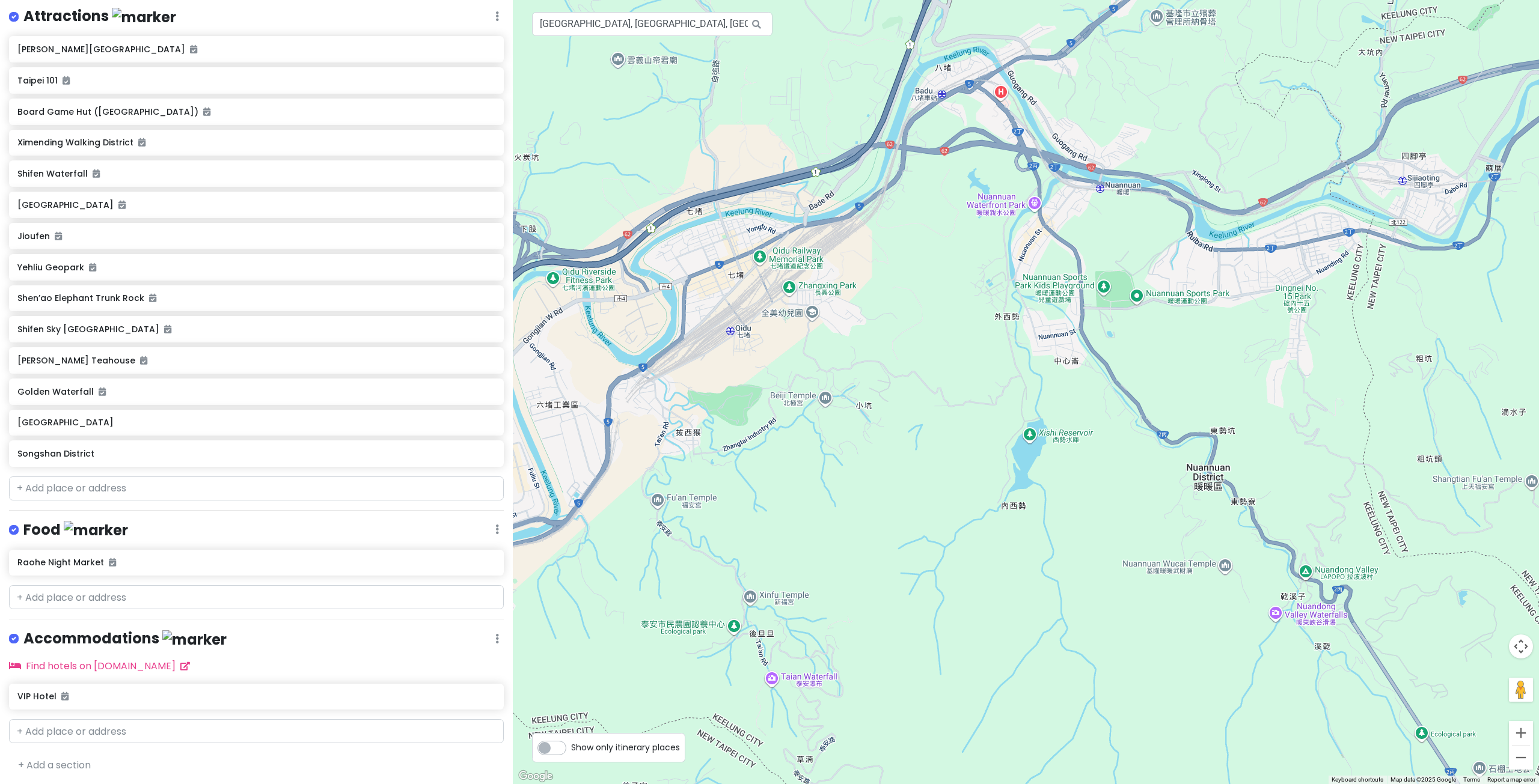
drag, startPoint x: 916, startPoint y: 279, endPoint x: 1002, endPoint y: 267, distance: 86.8
click at [981, 267] on div at bounding box center [1026, 392] width 1026 height 784
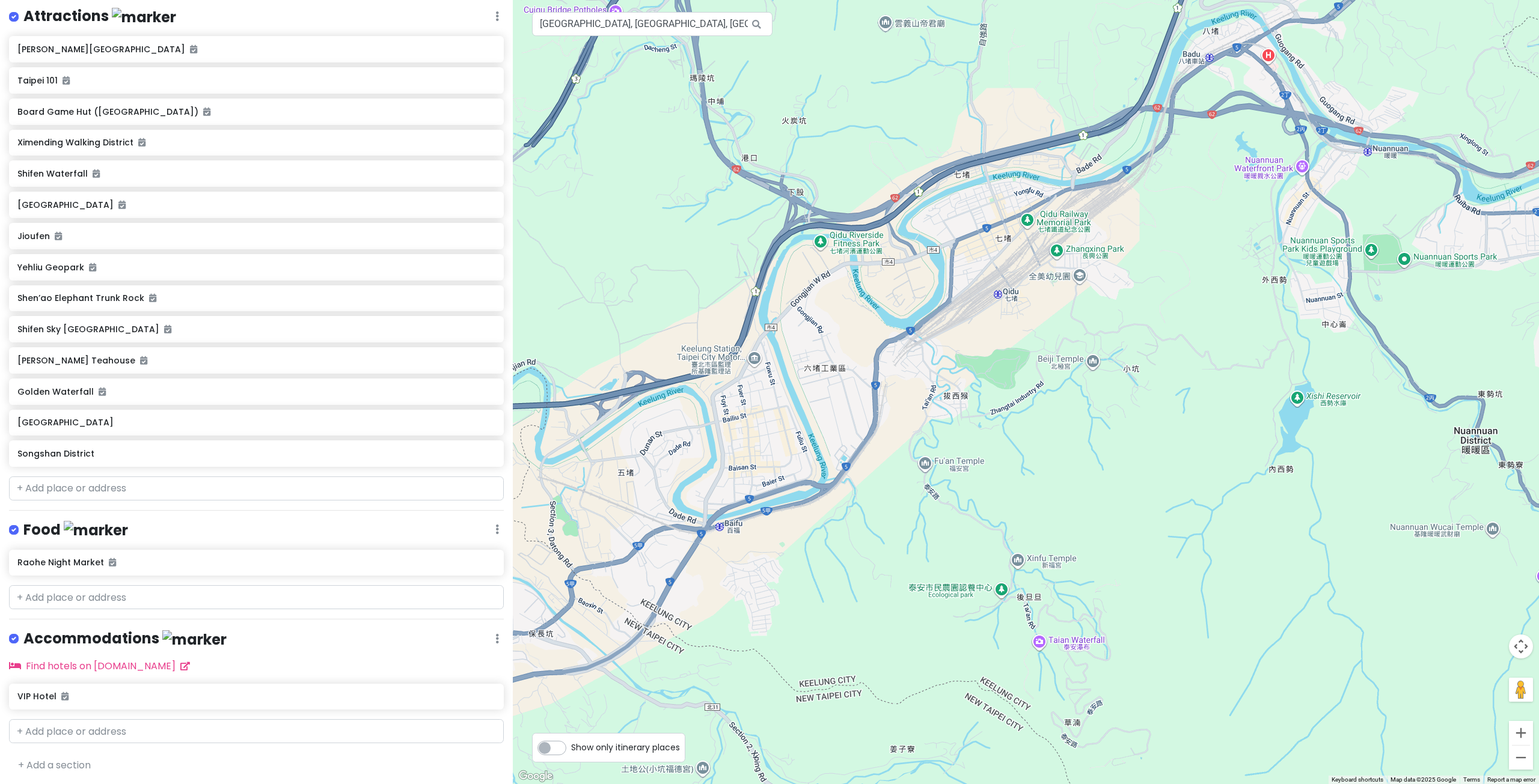
drag, startPoint x: 948, startPoint y: 372, endPoint x: 1064, endPoint y: 287, distance: 143.8
click at [1056, 298] on div at bounding box center [1026, 392] width 1026 height 784
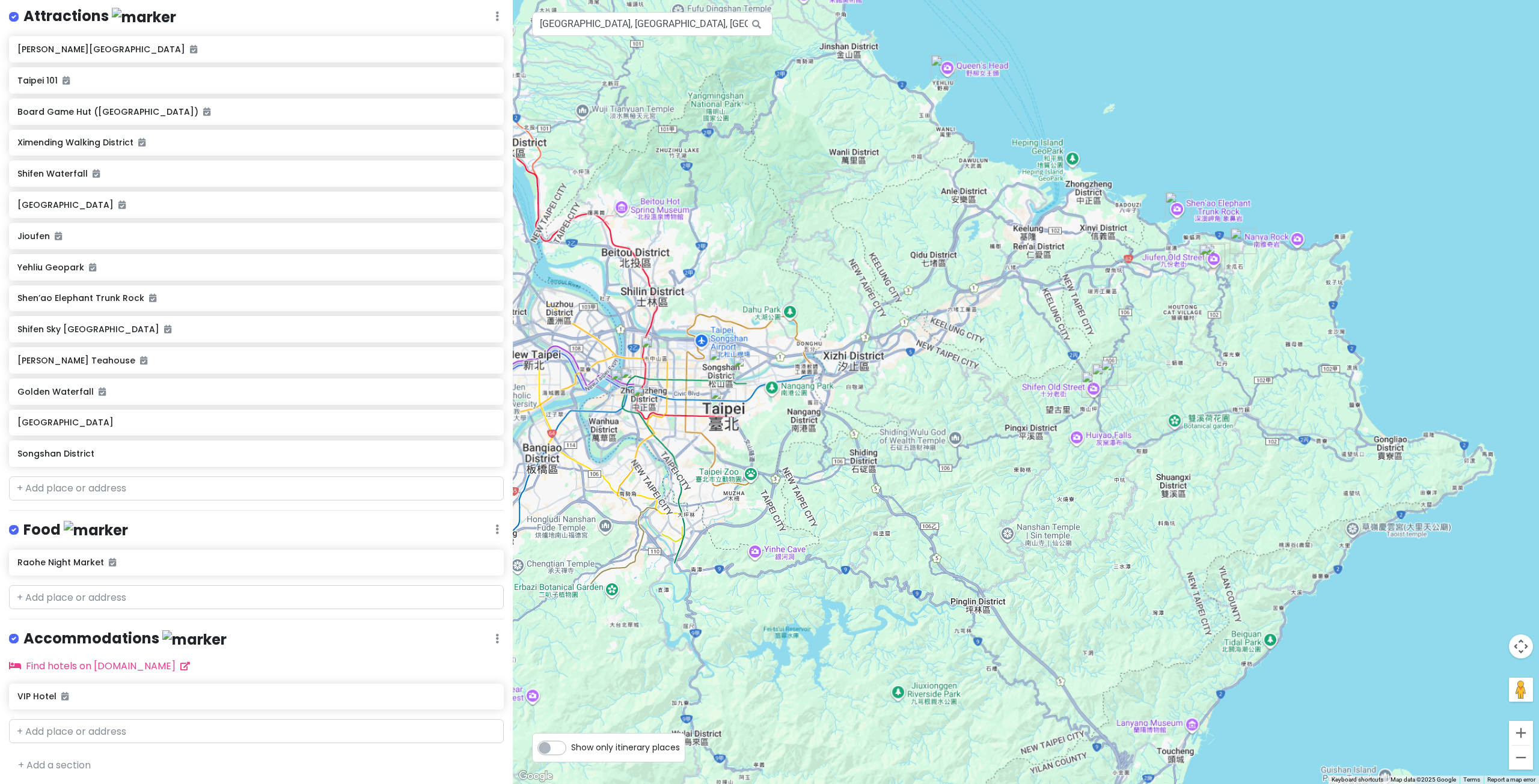
drag, startPoint x: 814, startPoint y: 294, endPoint x: 918, endPoint y: 279, distance: 105.1
click at [918, 279] on div at bounding box center [1026, 392] width 1026 height 784
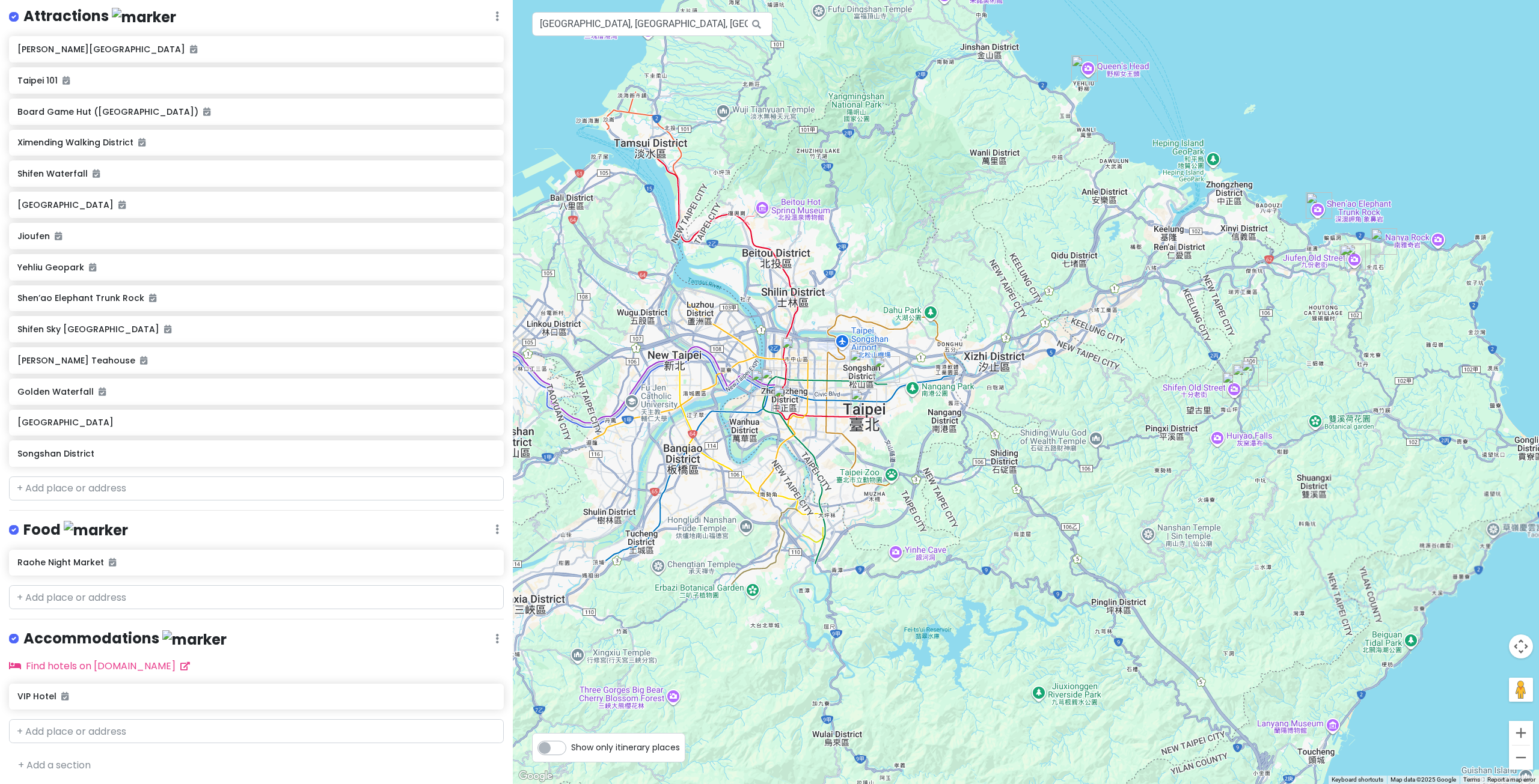
drag, startPoint x: 948, startPoint y: 321, endPoint x: 954, endPoint y: 337, distance: 17.1
click at [954, 337] on div at bounding box center [1026, 392] width 1026 height 784
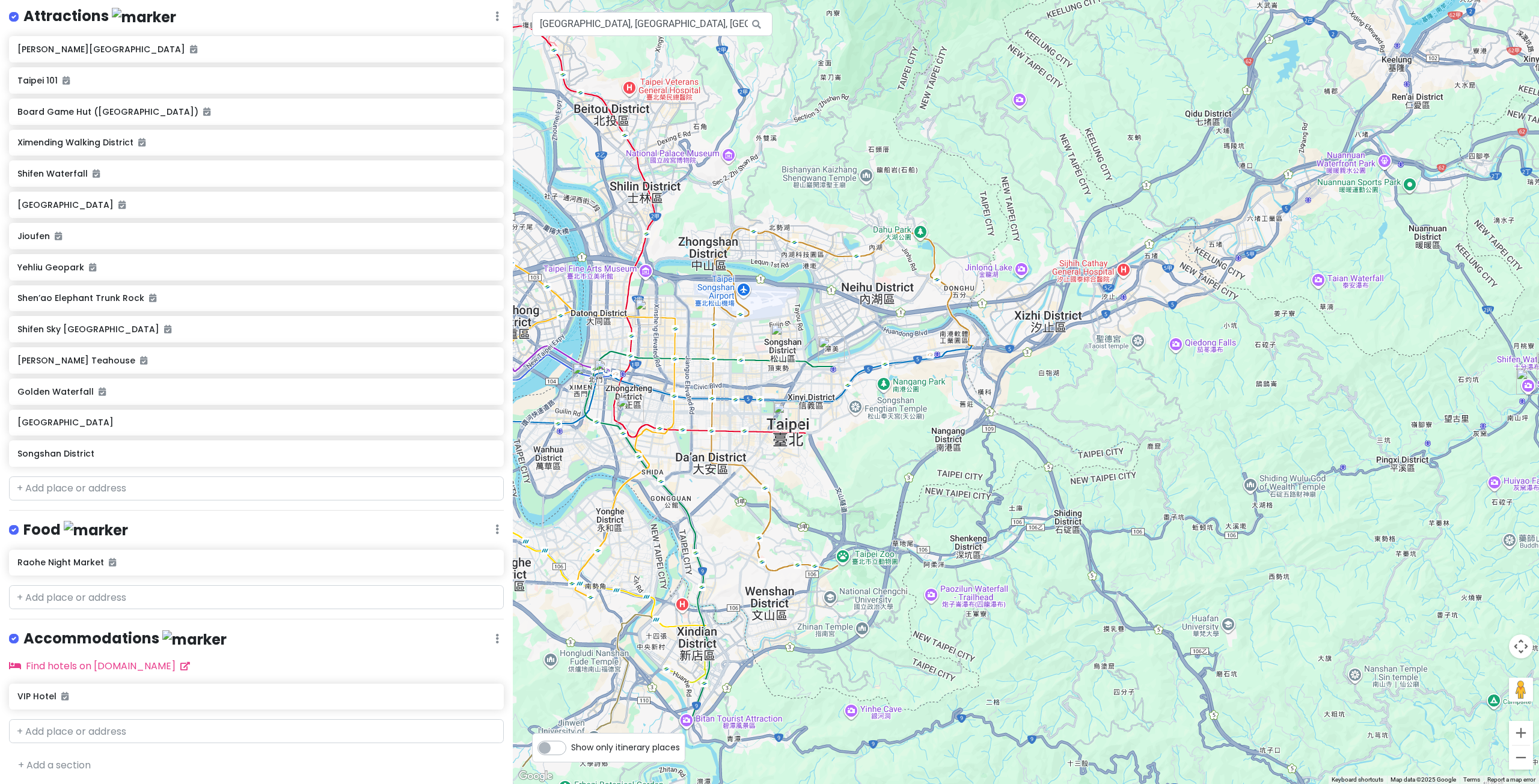
drag, startPoint x: 971, startPoint y: 411, endPoint x: 1052, endPoint y: 333, distance: 112.4
click at [1045, 340] on div at bounding box center [1026, 392] width 1026 height 784
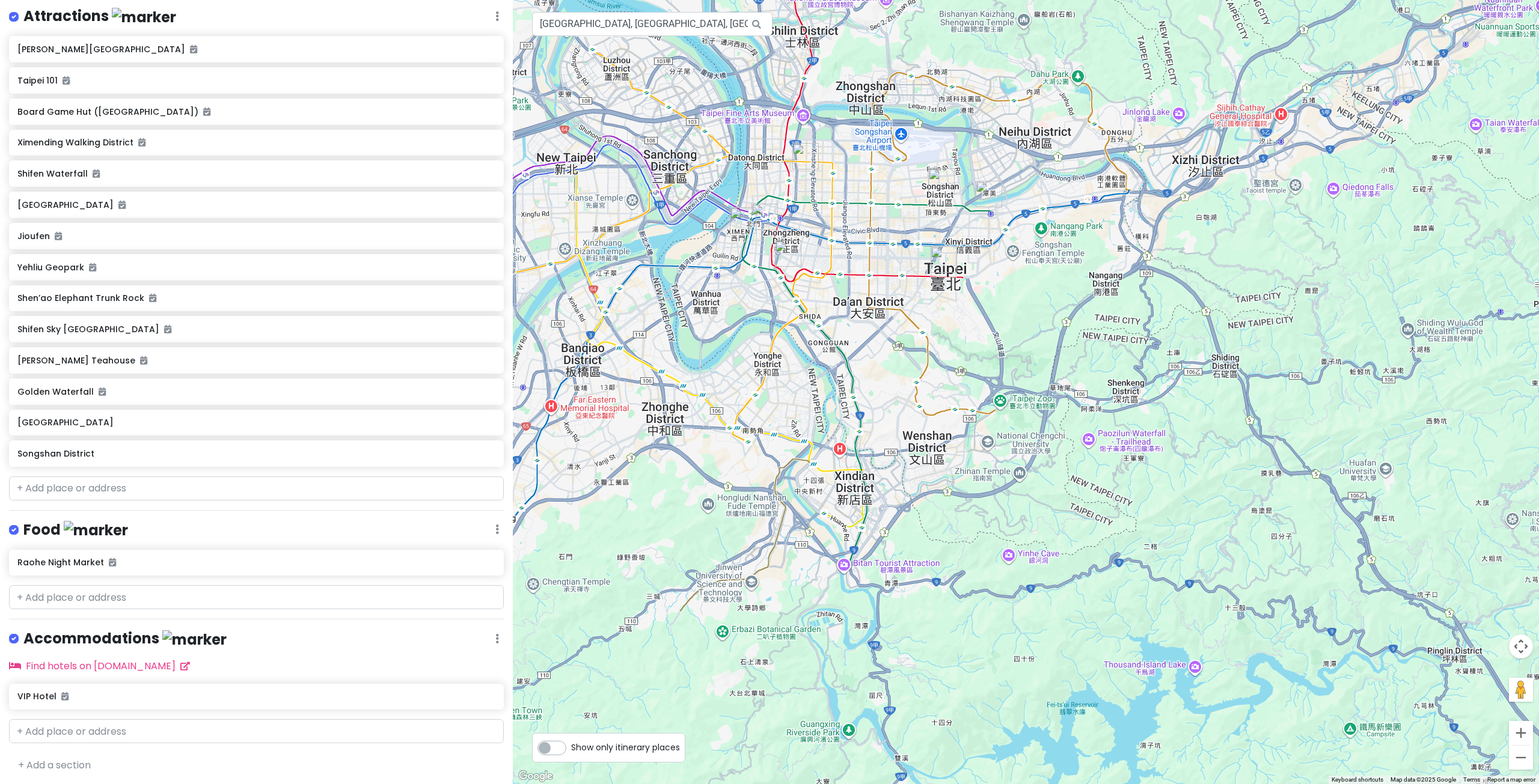
drag, startPoint x: 1004, startPoint y: 387, endPoint x: 1029, endPoint y: 336, distance: 56.8
click at [1036, 351] on div at bounding box center [1026, 392] width 1026 height 784
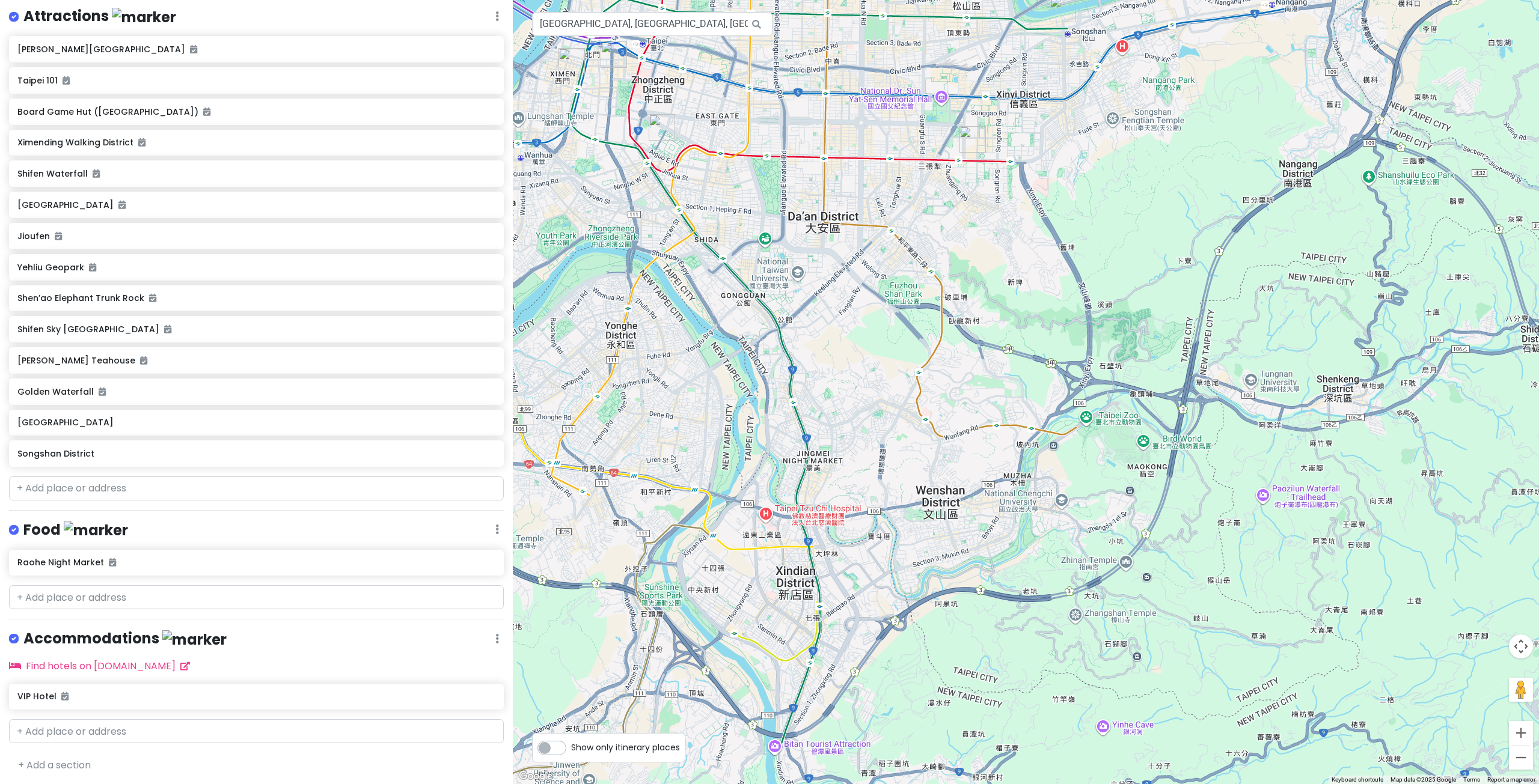
drag, startPoint x: 892, startPoint y: 400, endPoint x: 1019, endPoint y: 325, distance: 147.5
click at [1017, 327] on div at bounding box center [1026, 392] width 1026 height 784
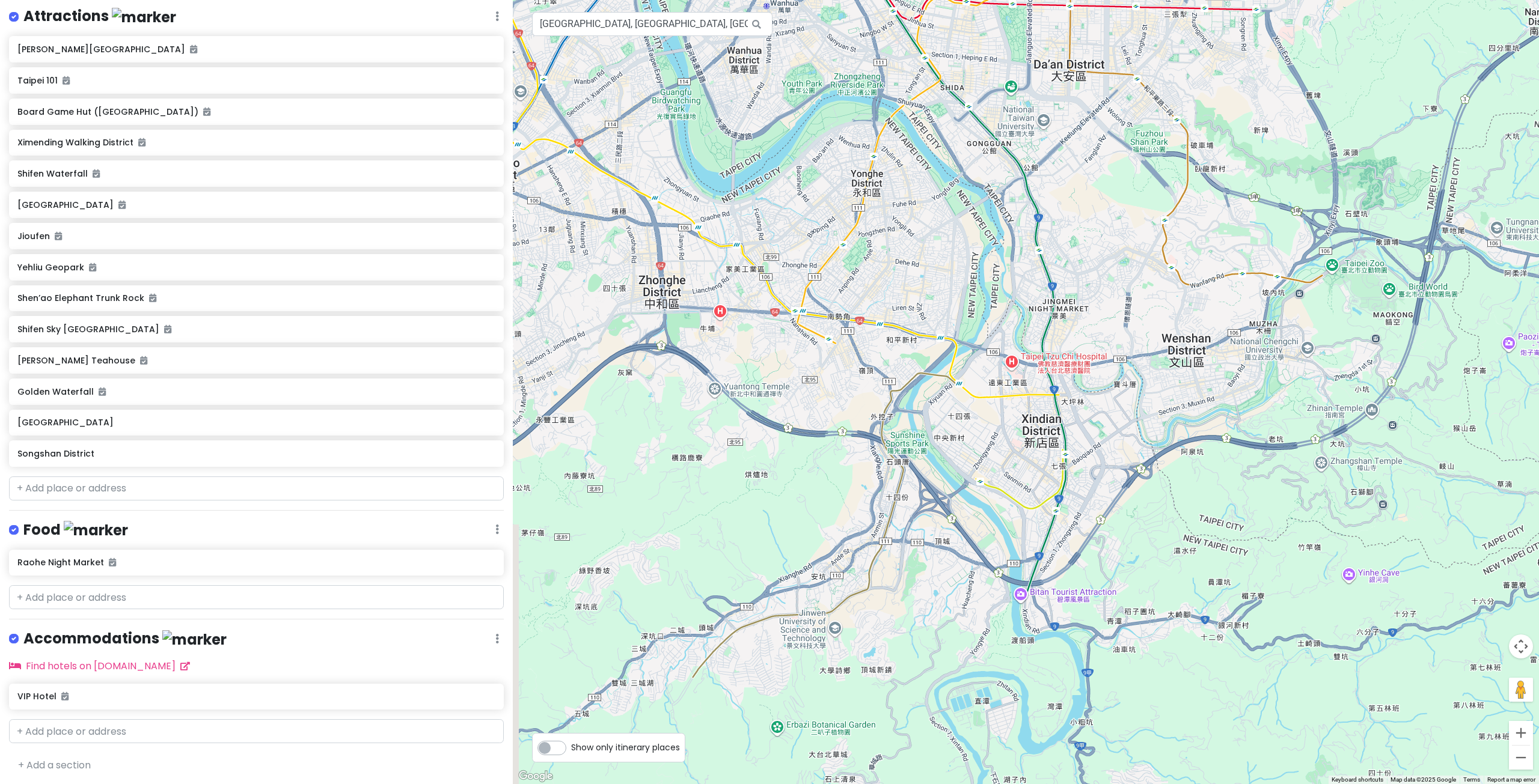
drag, startPoint x: 960, startPoint y: 403, endPoint x: 974, endPoint y: 384, distance: 23.6
click at [971, 392] on div at bounding box center [1026, 392] width 1026 height 784
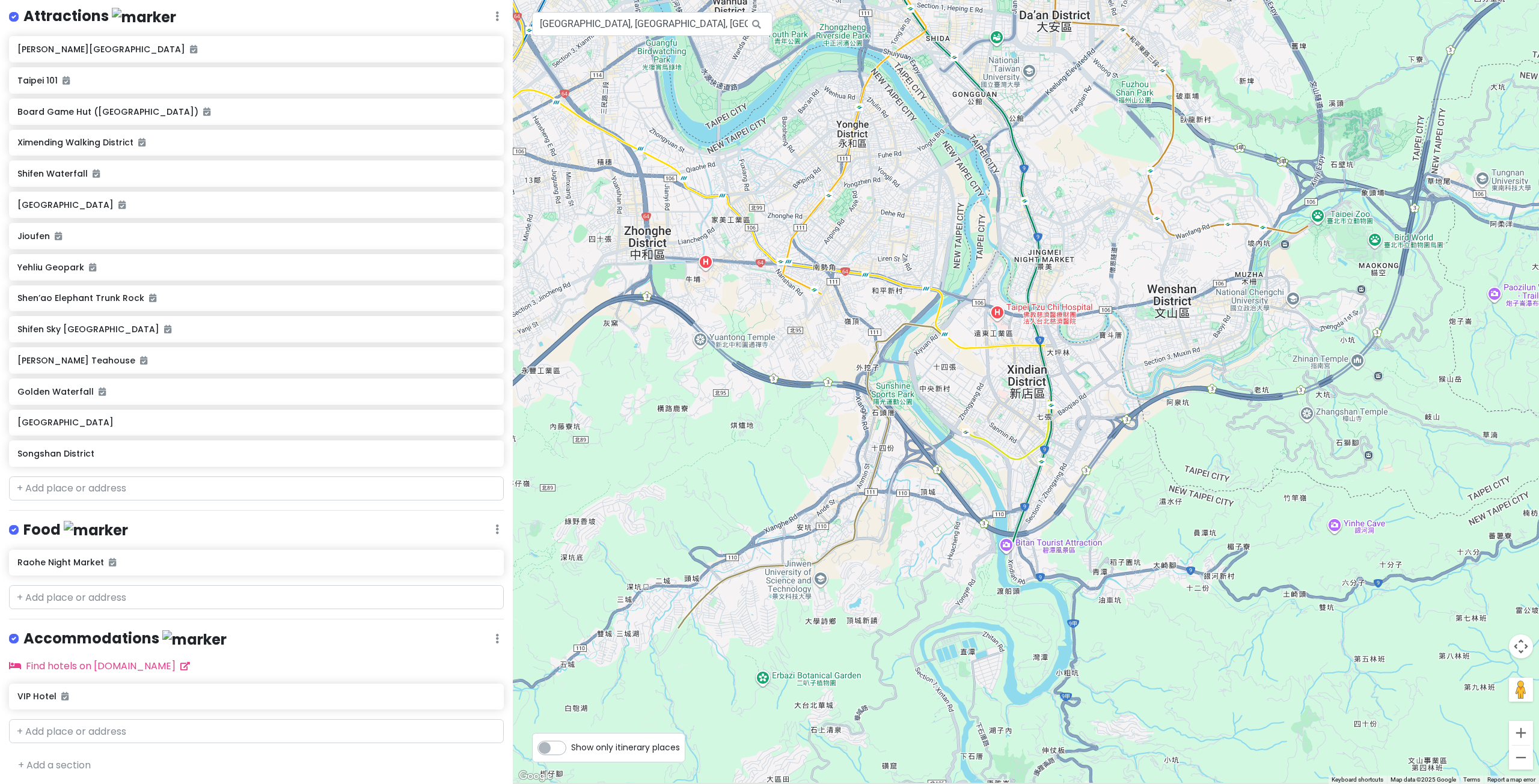
drag, startPoint x: 964, startPoint y: 536, endPoint x: 975, endPoint y: 489, distance: 48.3
click at [974, 490] on div at bounding box center [1026, 392] width 1026 height 784
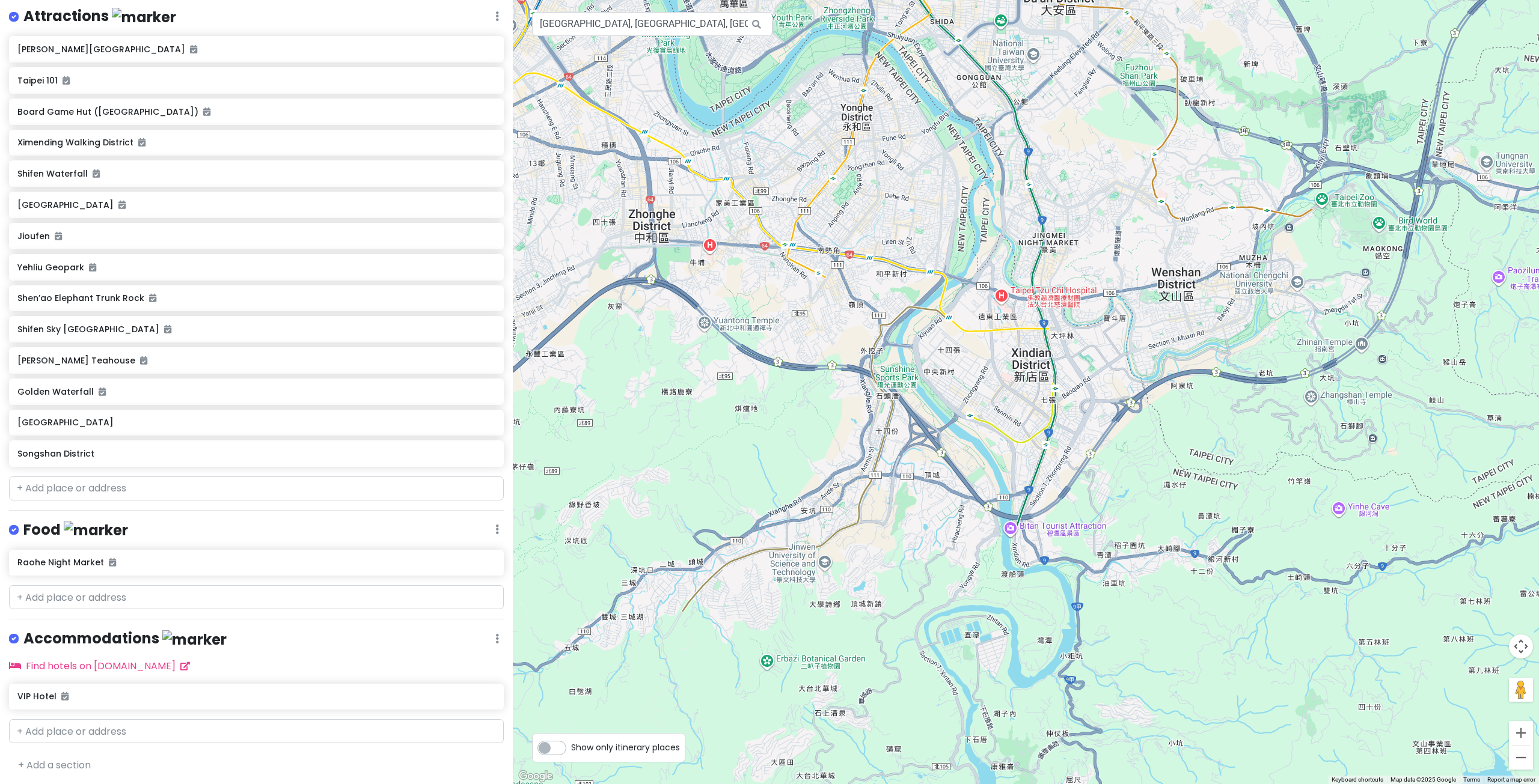
click at [1013, 533] on div at bounding box center [1026, 392] width 1026 height 784
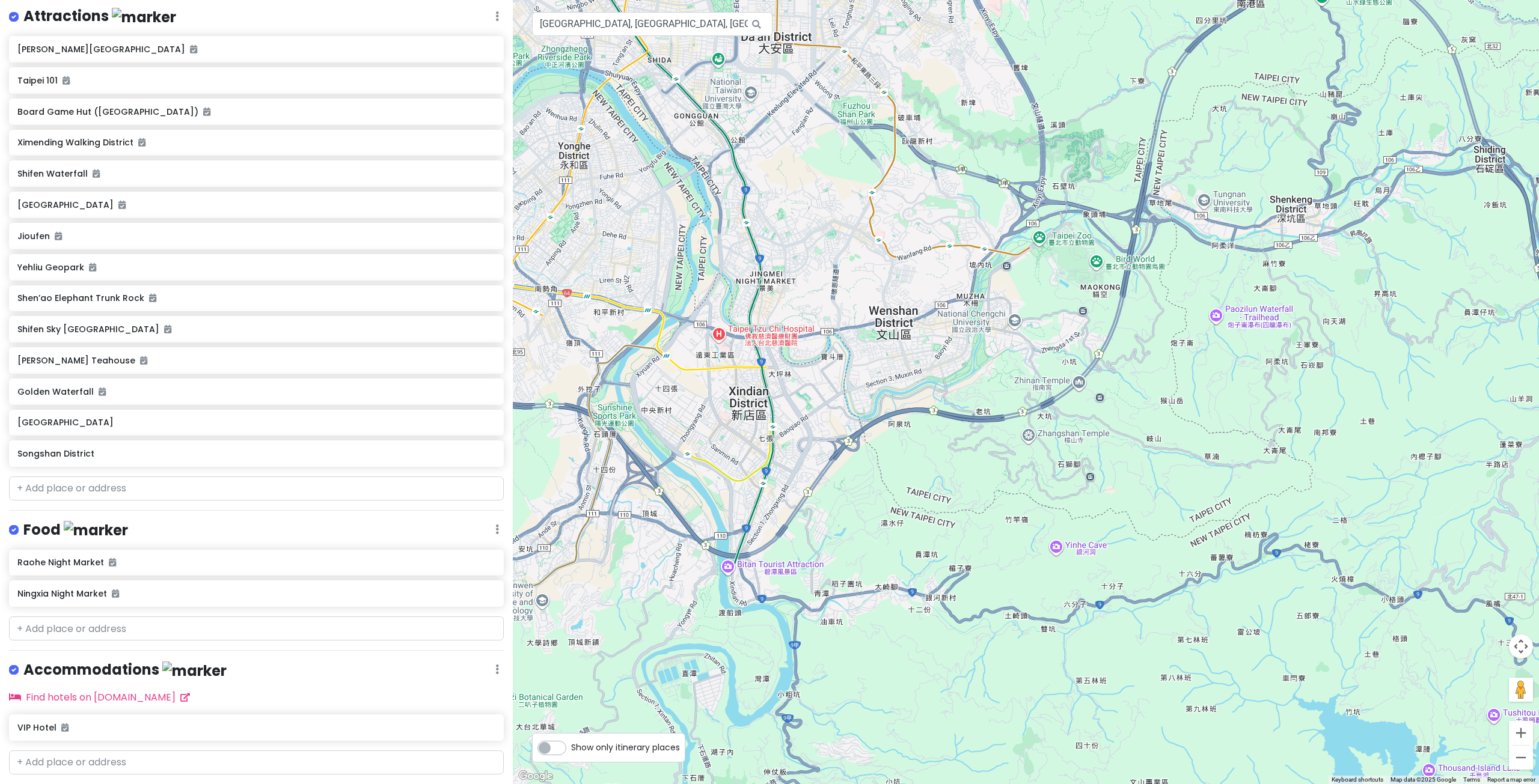
click at [1249, 316] on div at bounding box center [1026, 392] width 1026 height 784
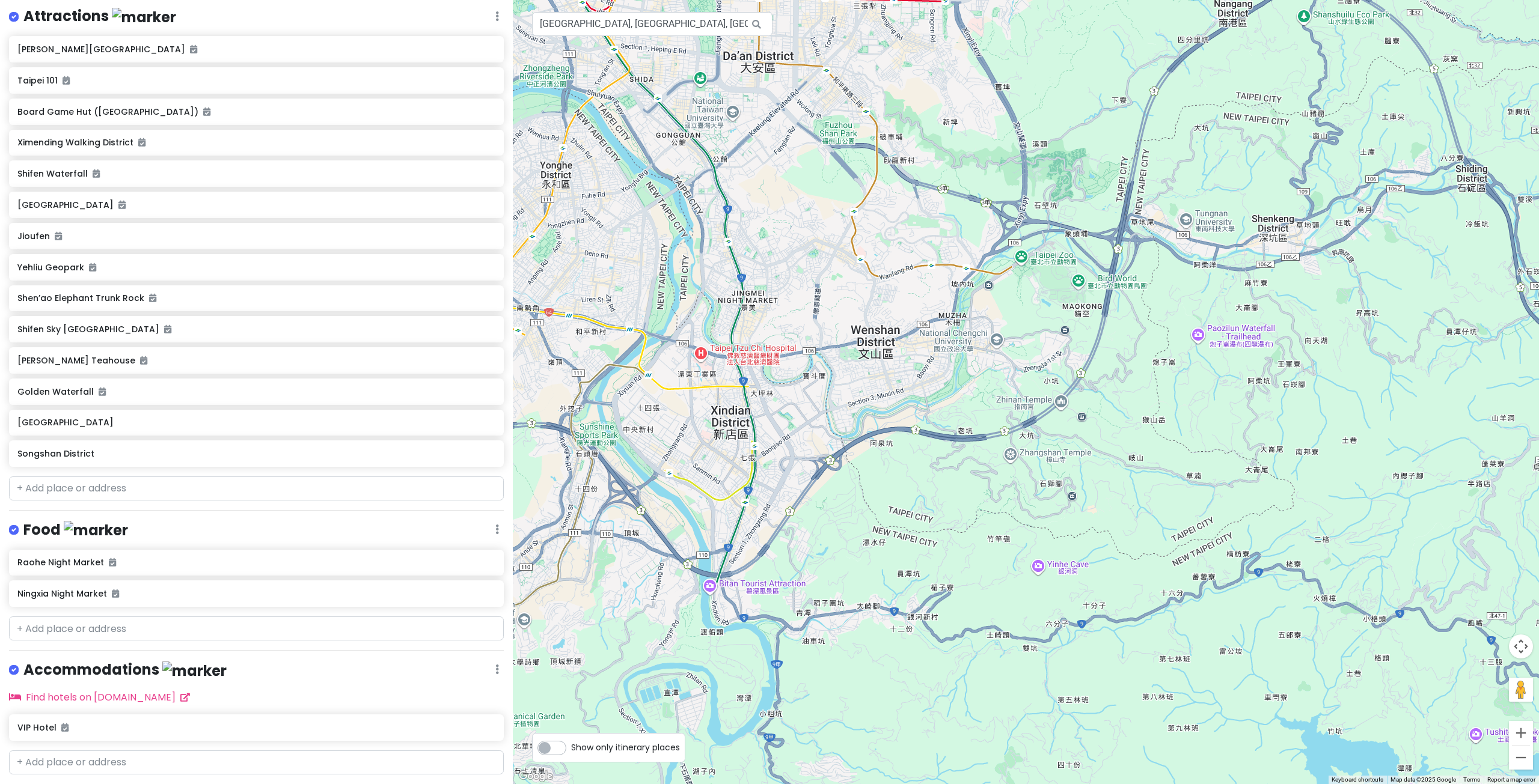
drag, startPoint x: 994, startPoint y: 321, endPoint x: 911, endPoint y: 392, distance: 109.2
click at [916, 388] on div at bounding box center [1026, 392] width 1026 height 784
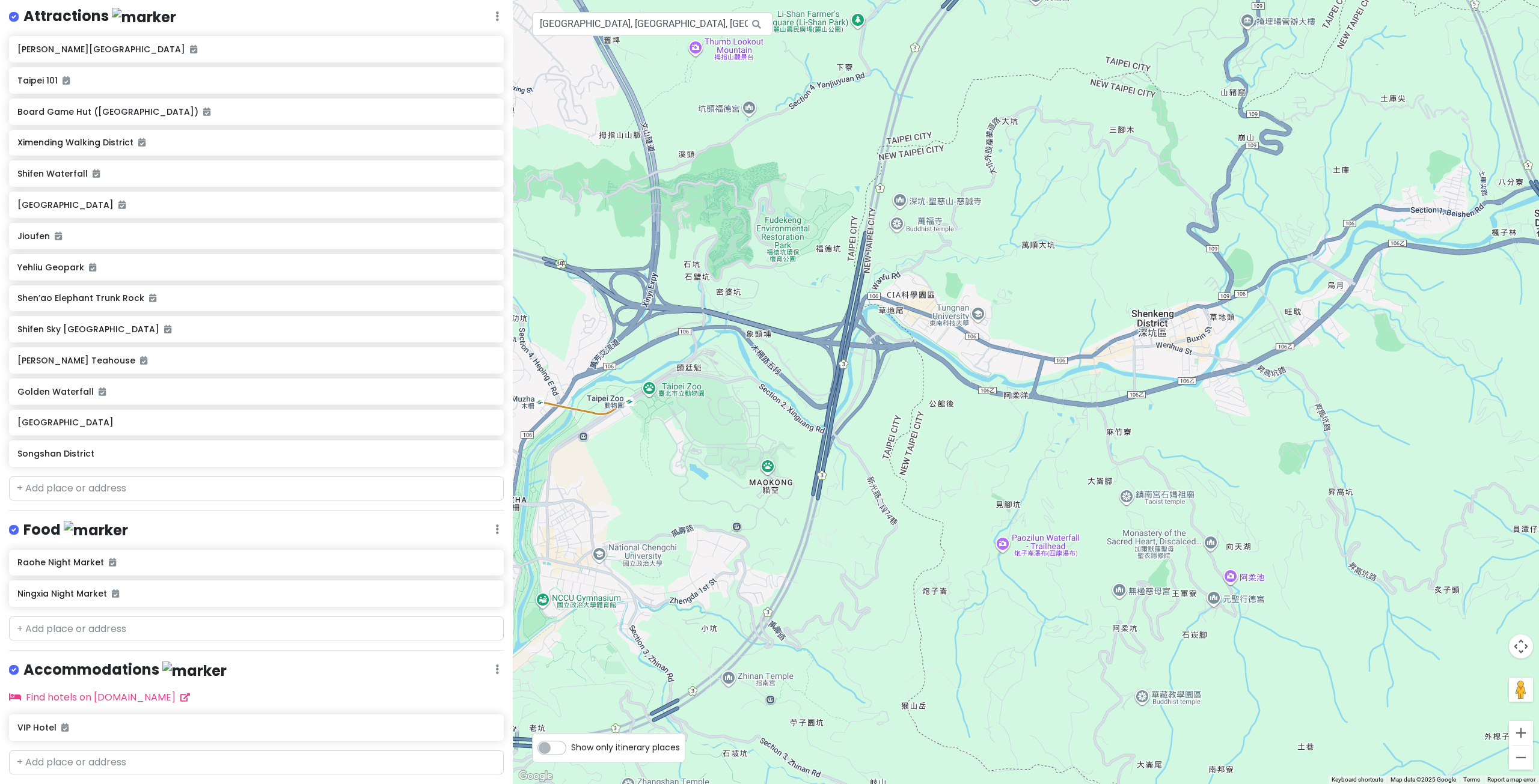
drag, startPoint x: 1083, startPoint y: 515, endPoint x: 1063, endPoint y: 472, distance: 47.4
click at [1063, 472] on div at bounding box center [1026, 392] width 1026 height 784
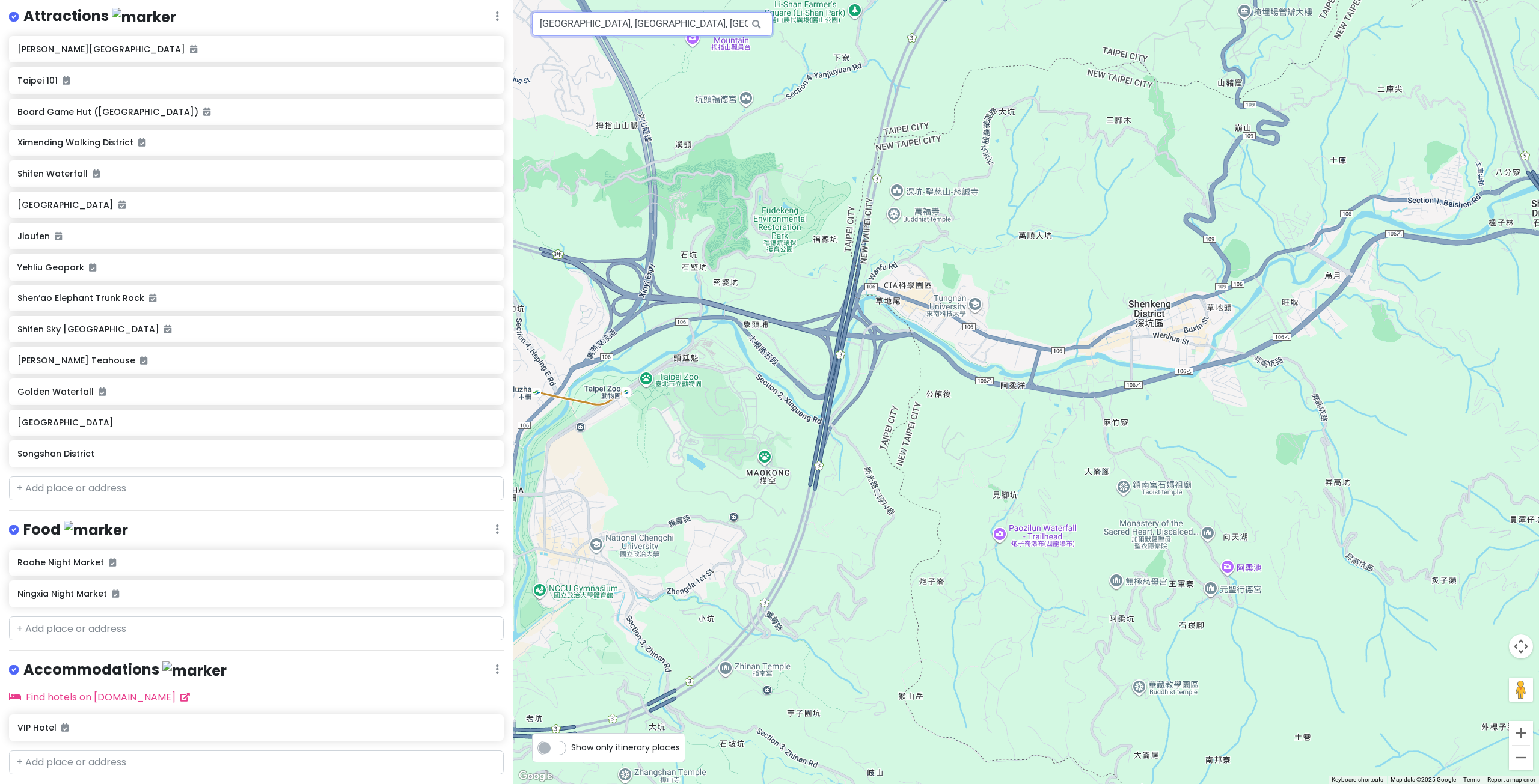
click at [597, 22] on input "Fuguijiao Lighthouse, Shimen District, New Taipei City, Taiwan" at bounding box center [652, 24] width 240 height 24
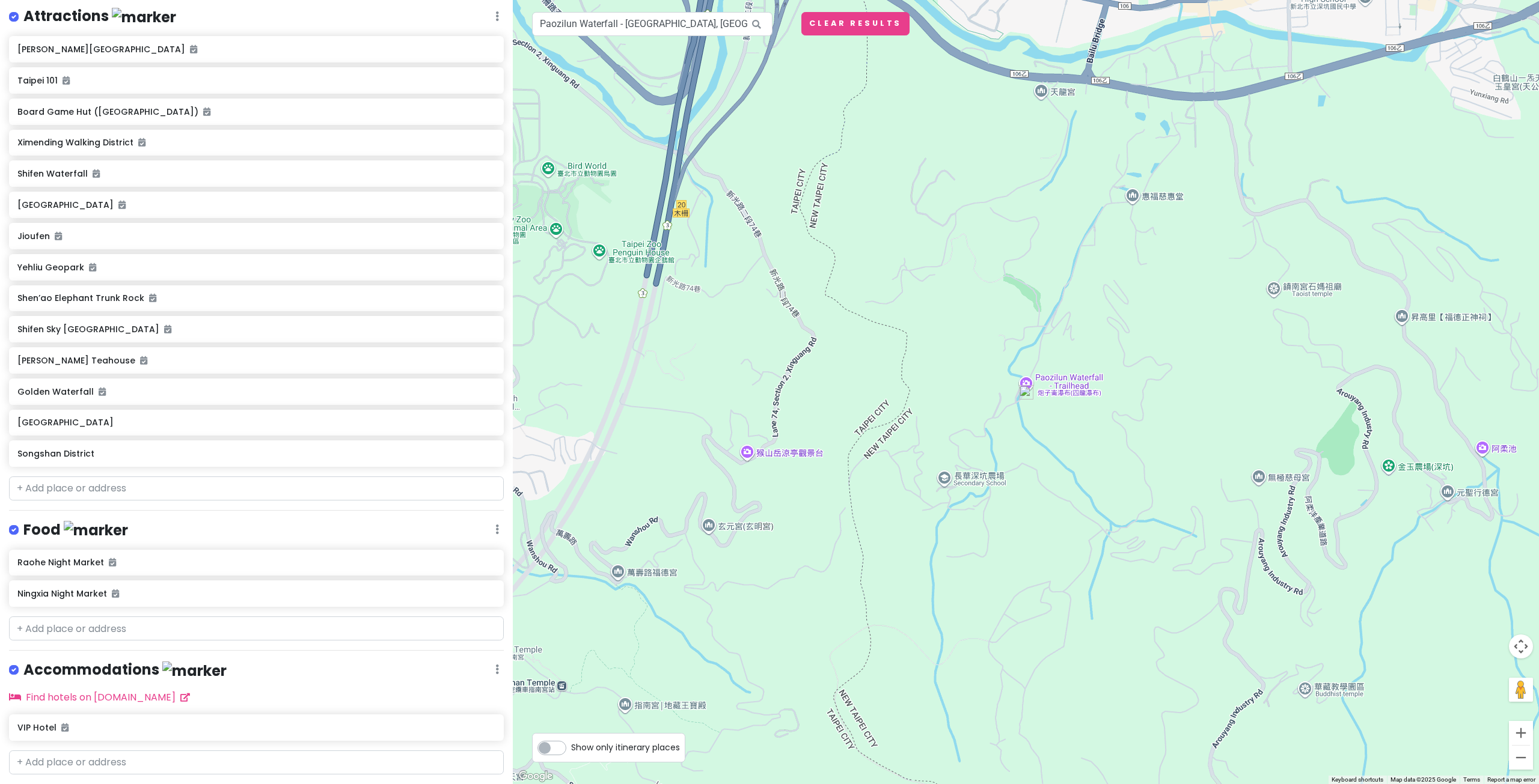
click at [1027, 390] on img at bounding box center [1025, 392] width 14 height 14
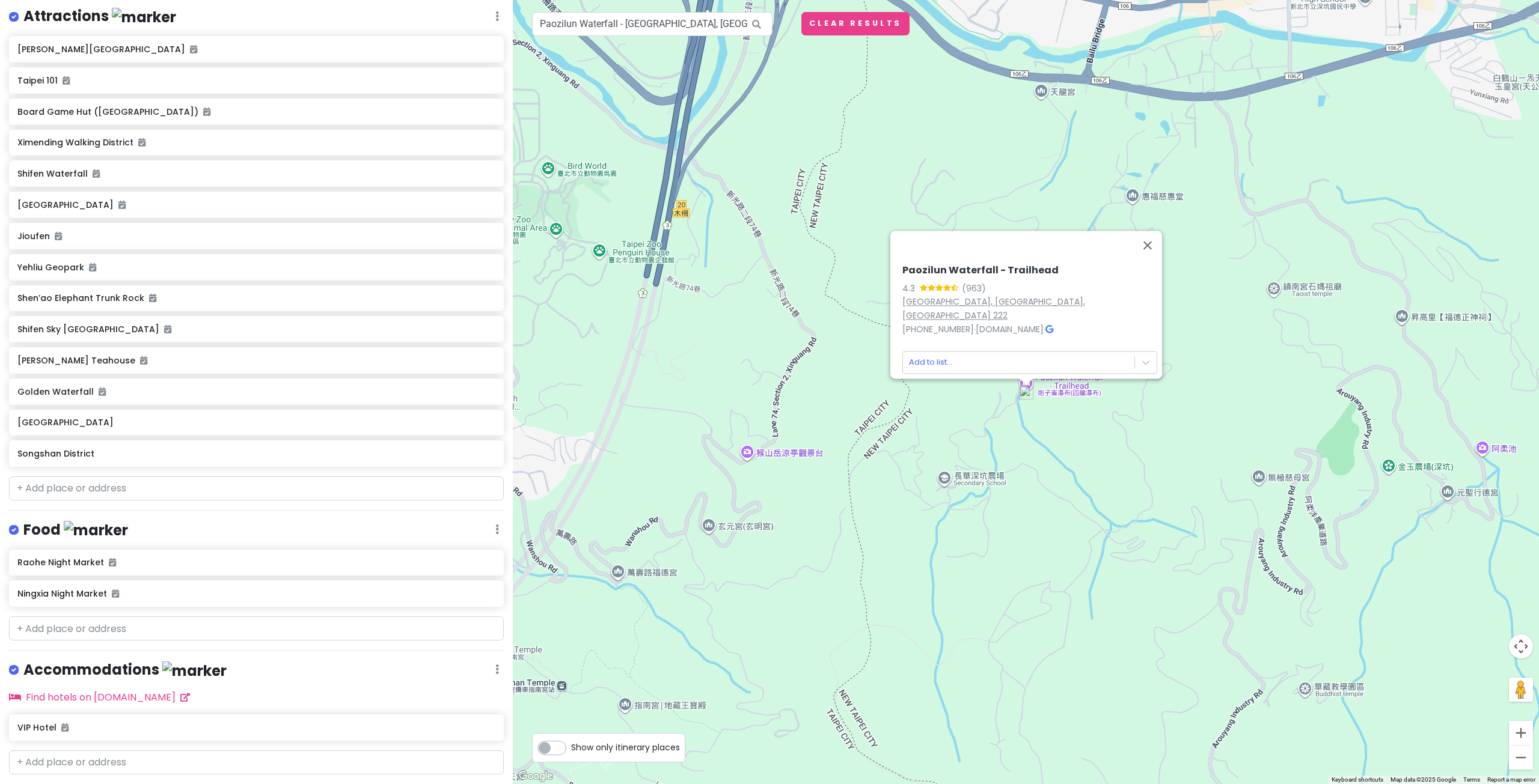
click at [954, 309] on link "Shenkeng District, New Taipei City, Taiwan 222" at bounding box center [994, 308] width 183 height 26
click at [1148, 249] on button "Close" at bounding box center [1147, 245] width 29 height 29
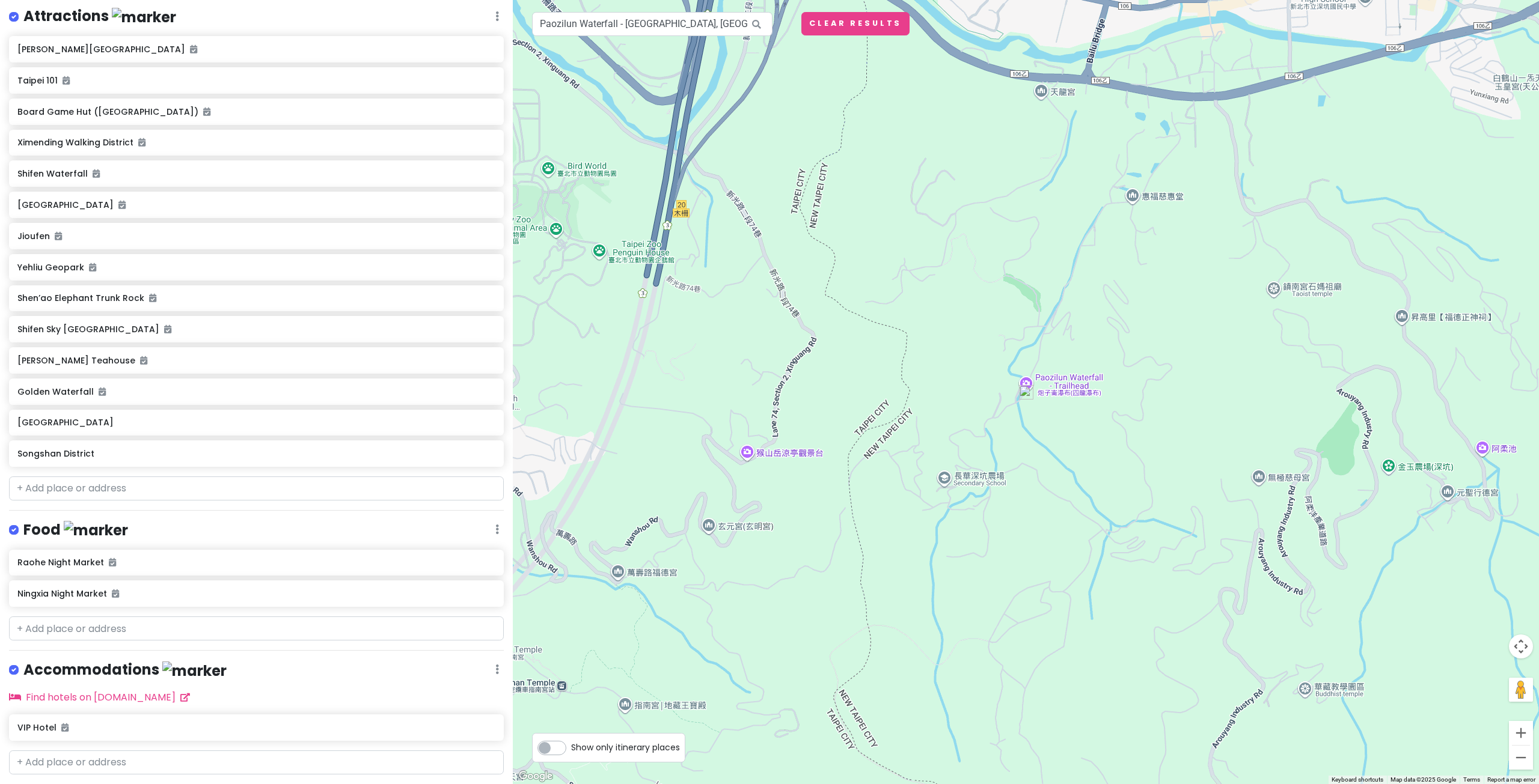
click at [752, 457] on div "To navigate, press the arrow keys." at bounding box center [1026, 392] width 1026 height 784
click at [944, 484] on div at bounding box center [1026, 392] width 1026 height 784
drag, startPoint x: 787, startPoint y: 394, endPoint x: 852, endPoint y: 434, distance: 76.3
click at [851, 434] on div at bounding box center [1026, 392] width 1026 height 784
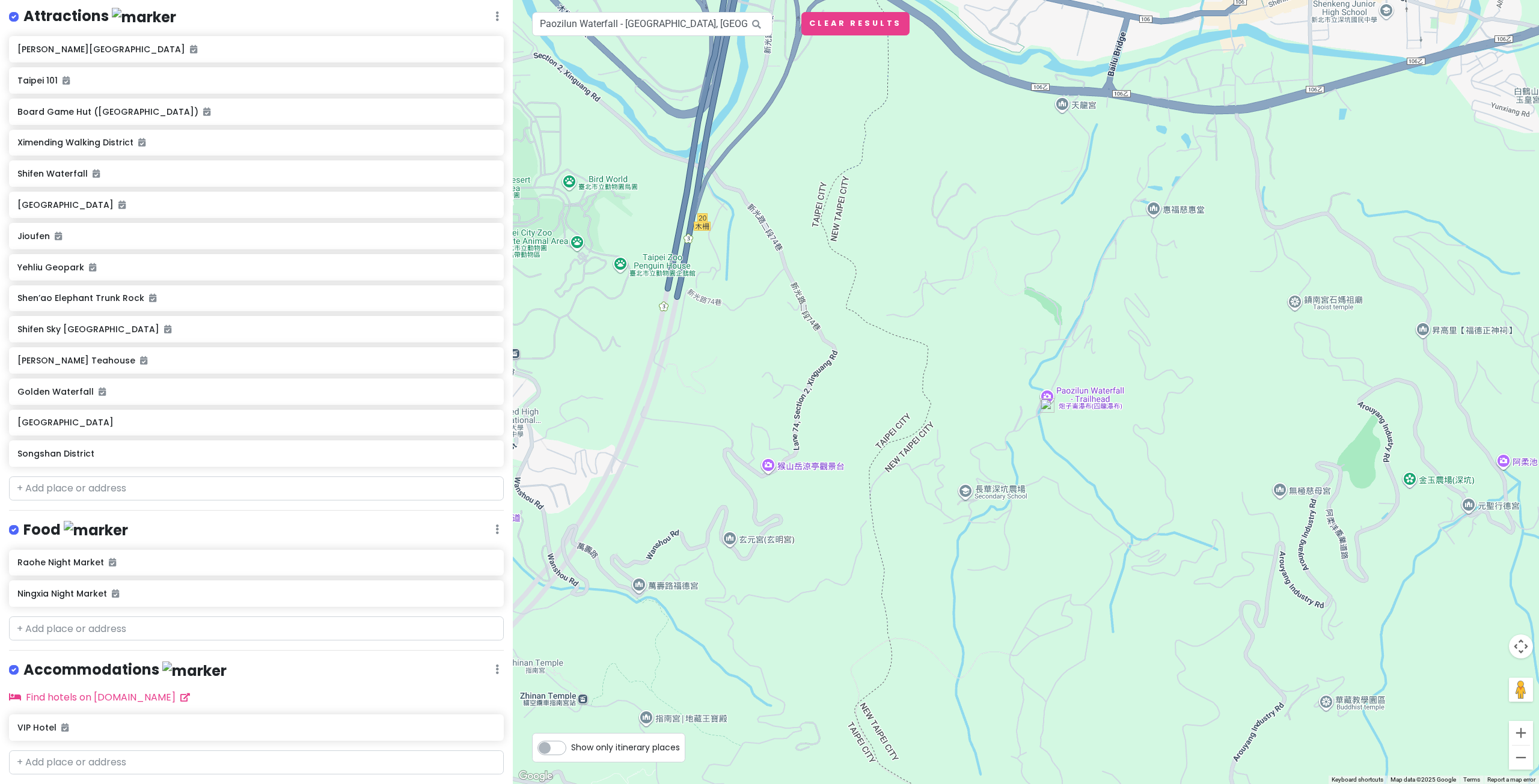
drag, startPoint x: 701, startPoint y: 327, endPoint x: 749, endPoint y: 365, distance: 61.2
click at [747, 364] on div at bounding box center [1026, 392] width 1026 height 784
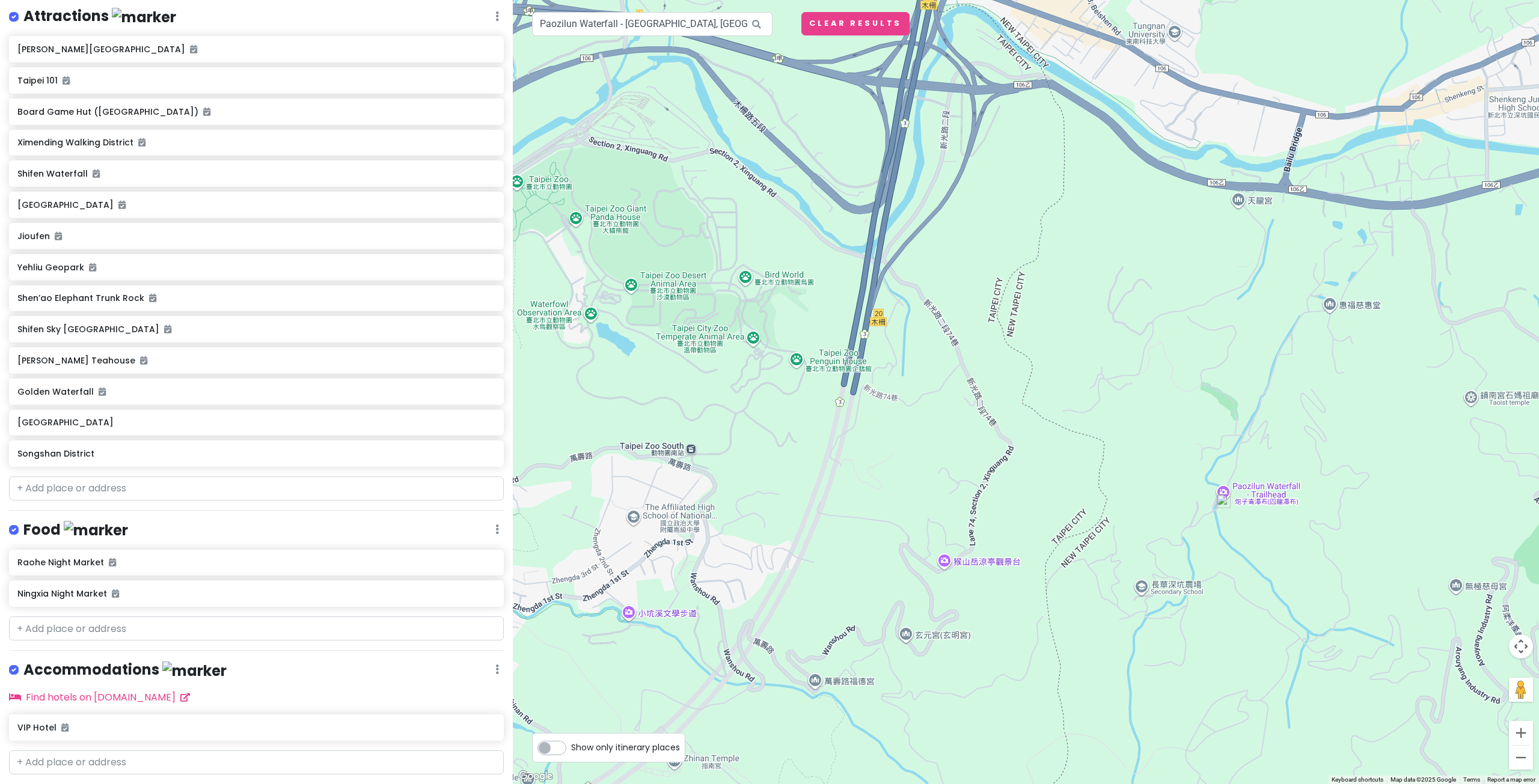
drag, startPoint x: 708, startPoint y: 329, endPoint x: 847, endPoint y: 387, distance: 150.6
click at [847, 387] on div at bounding box center [1026, 392] width 1026 height 784
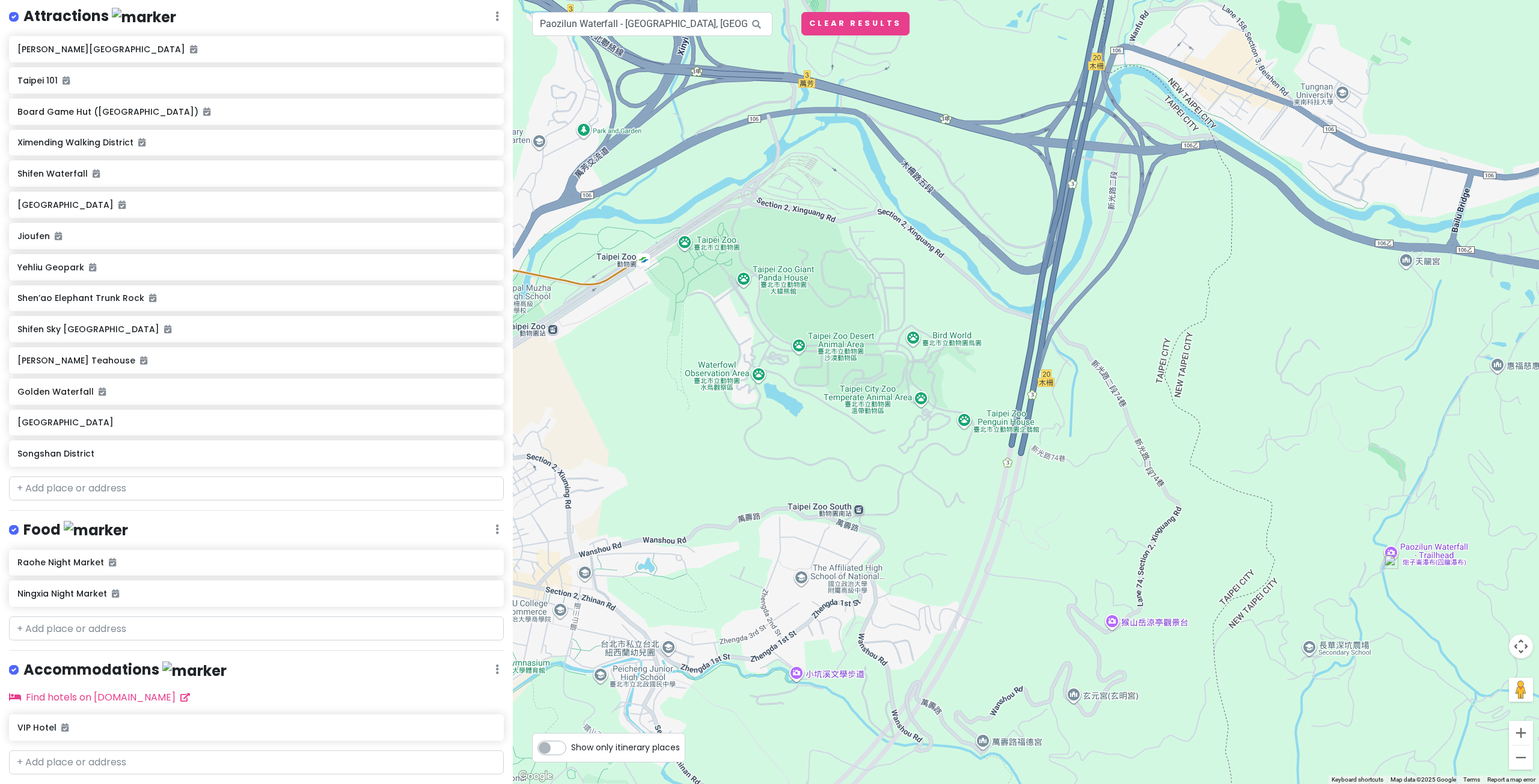
drag, startPoint x: 780, startPoint y: 342, endPoint x: 866, endPoint y: 372, distance: 91.1
click at [863, 370] on div at bounding box center [1026, 392] width 1026 height 784
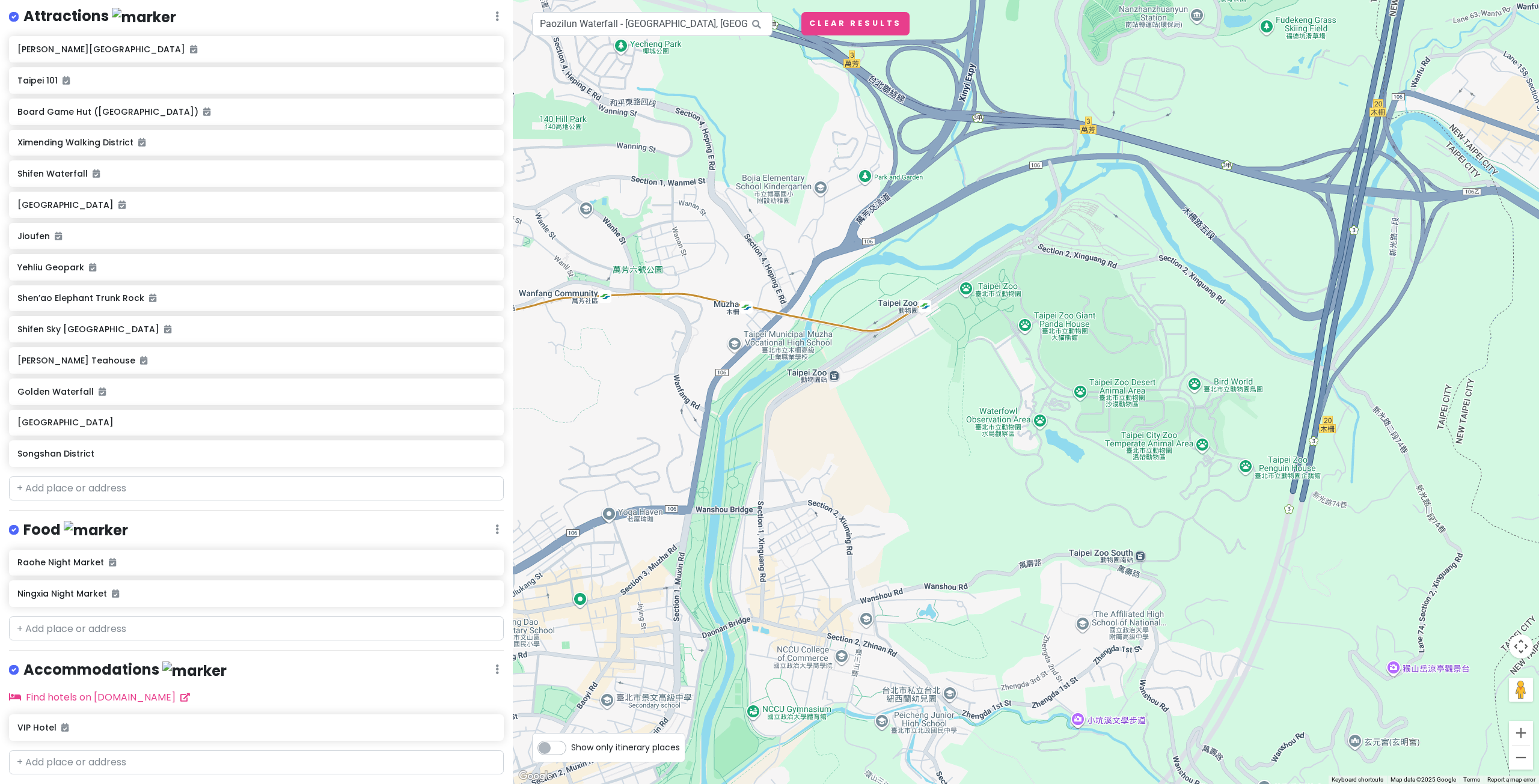
drag, startPoint x: 796, startPoint y: 304, endPoint x: 982, endPoint y: 330, distance: 187.8
click at [982, 330] on div at bounding box center [1026, 392] width 1026 height 784
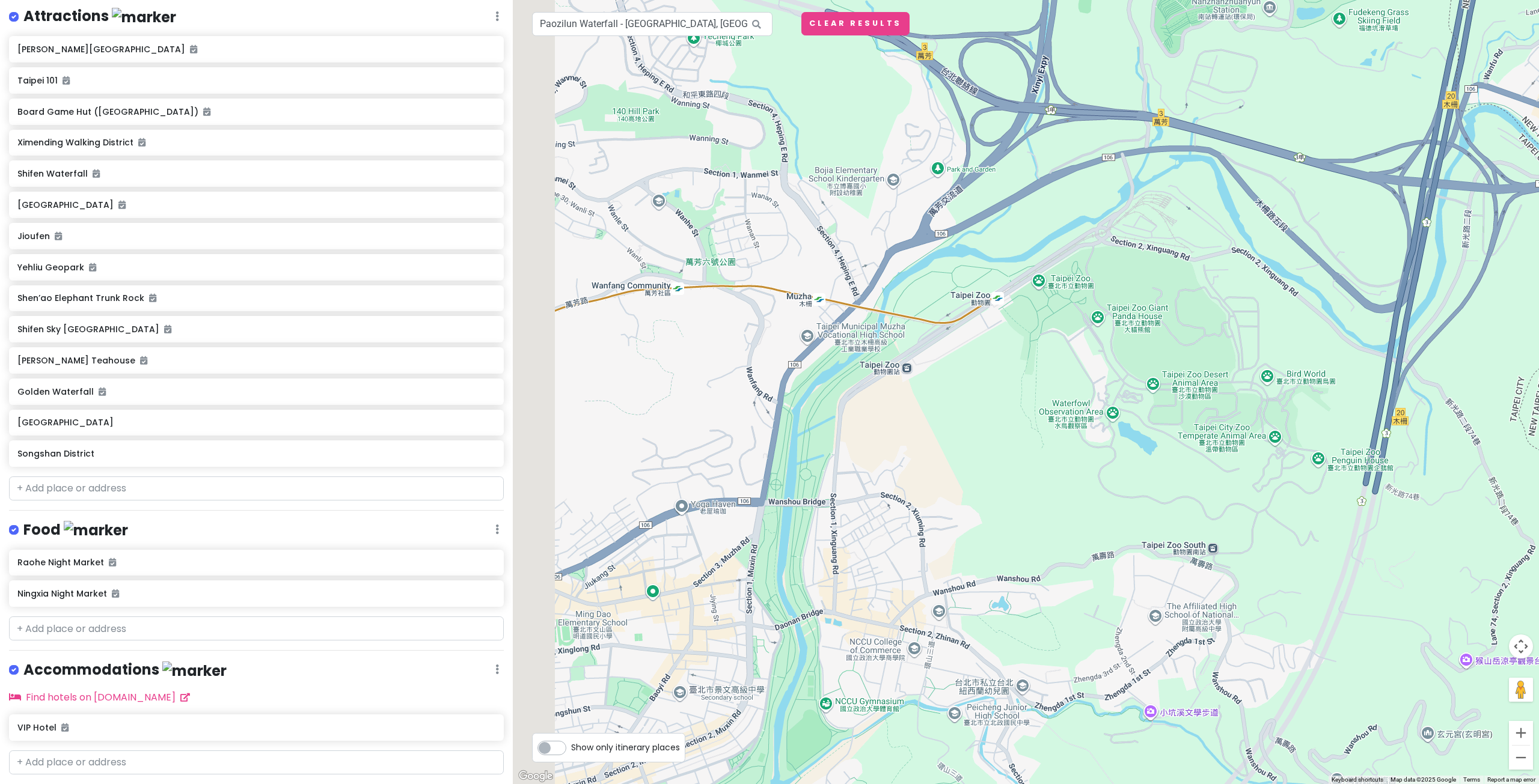
drag, startPoint x: 719, startPoint y: 313, endPoint x: 840, endPoint y: 301, distance: 121.6
click at [840, 301] on div at bounding box center [1026, 392] width 1026 height 784
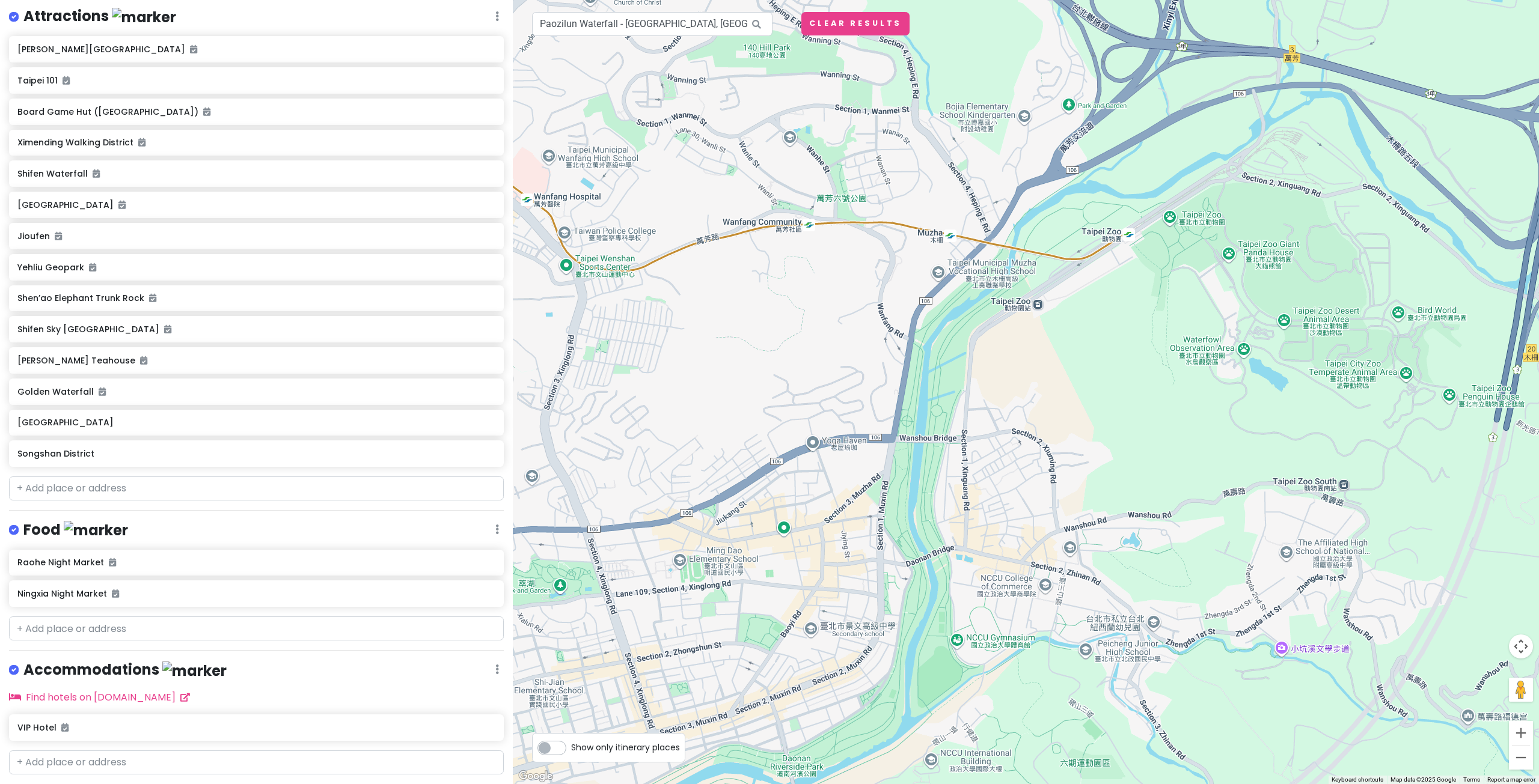
drag, startPoint x: 853, startPoint y: 400, endPoint x: 860, endPoint y: 402, distance: 7.3
click at [860, 402] on div at bounding box center [1026, 392] width 1026 height 784
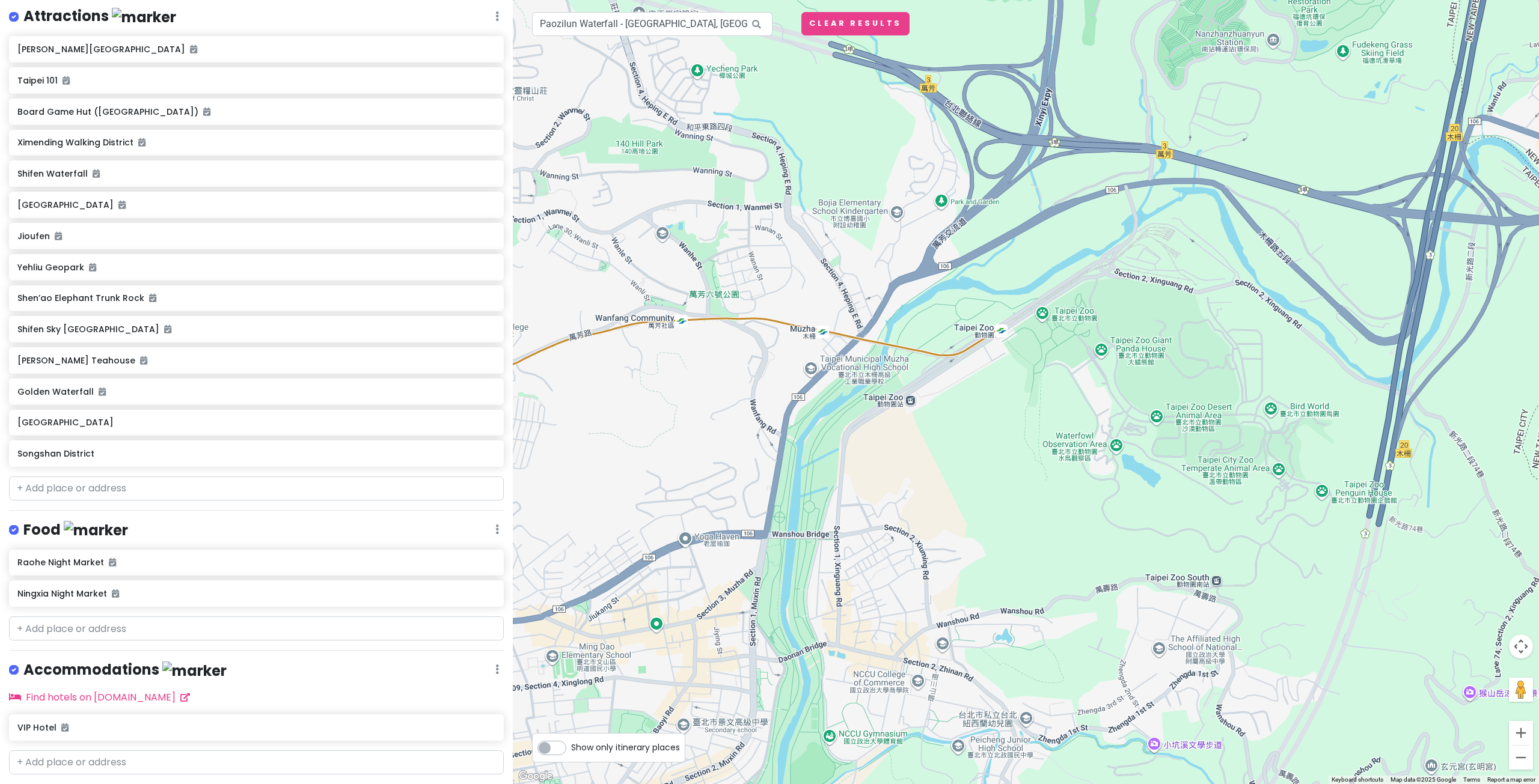
drag, startPoint x: 951, startPoint y: 351, endPoint x: 956, endPoint y: 357, distance: 7.8
click at [956, 357] on div at bounding box center [1026, 392] width 1026 height 784
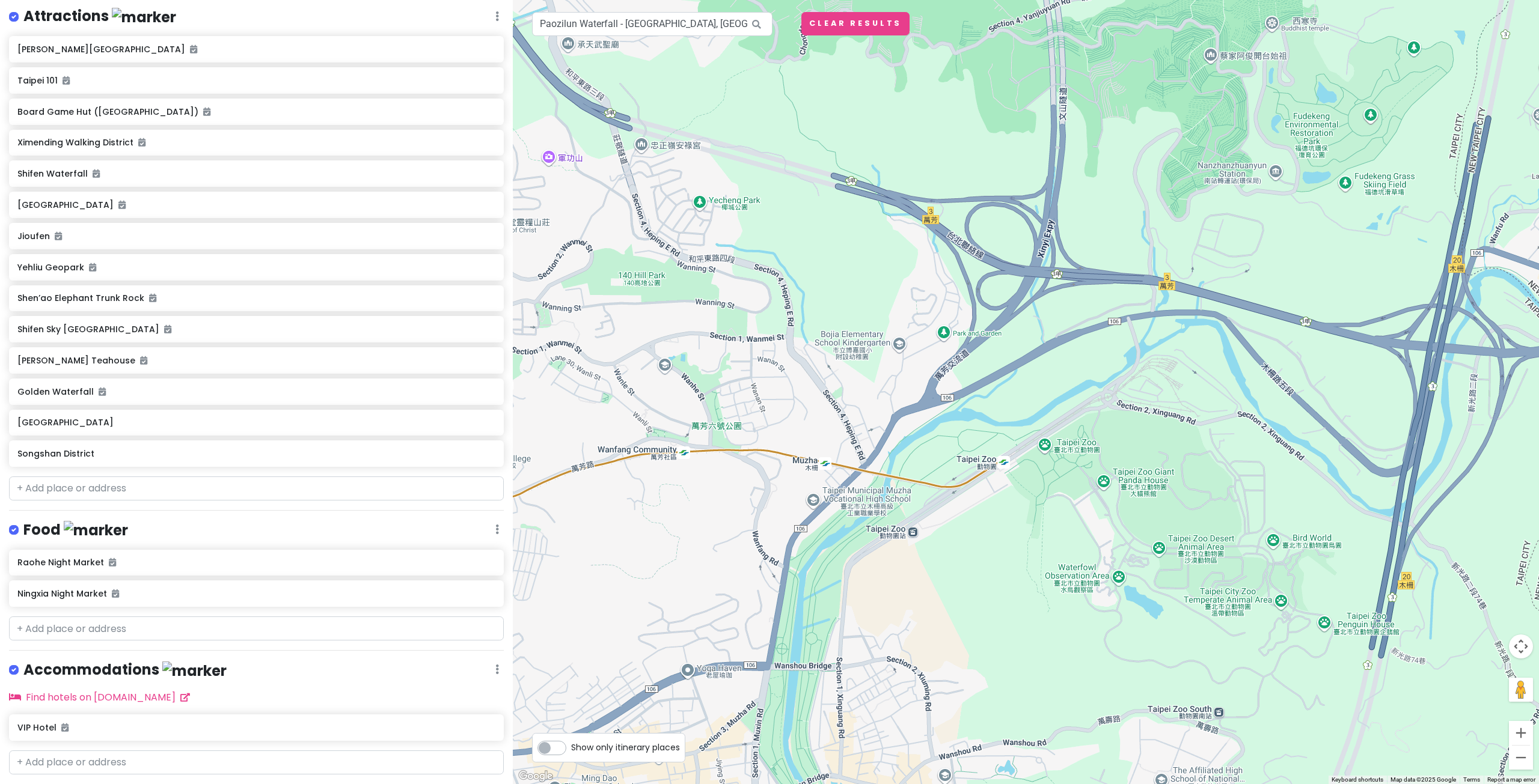
drag, startPoint x: 1013, startPoint y: 310, endPoint x: 1010, endPoint y: 390, distance: 80.1
click at [1000, 392] on div at bounding box center [1026, 392] width 1026 height 784
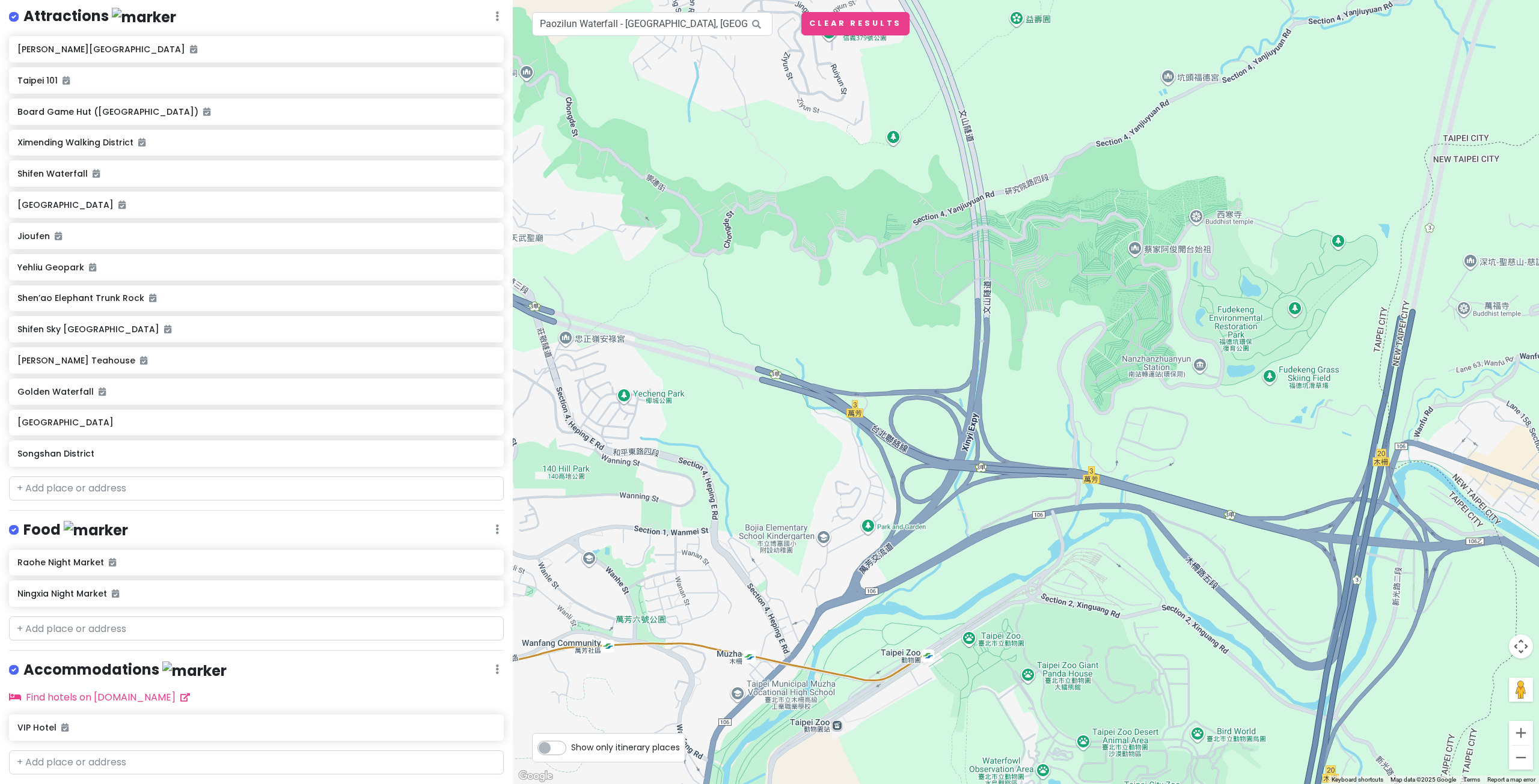
drag, startPoint x: 1121, startPoint y: 294, endPoint x: 1056, endPoint y: 409, distance: 132.1
click at [1056, 409] on div at bounding box center [1026, 392] width 1026 height 784
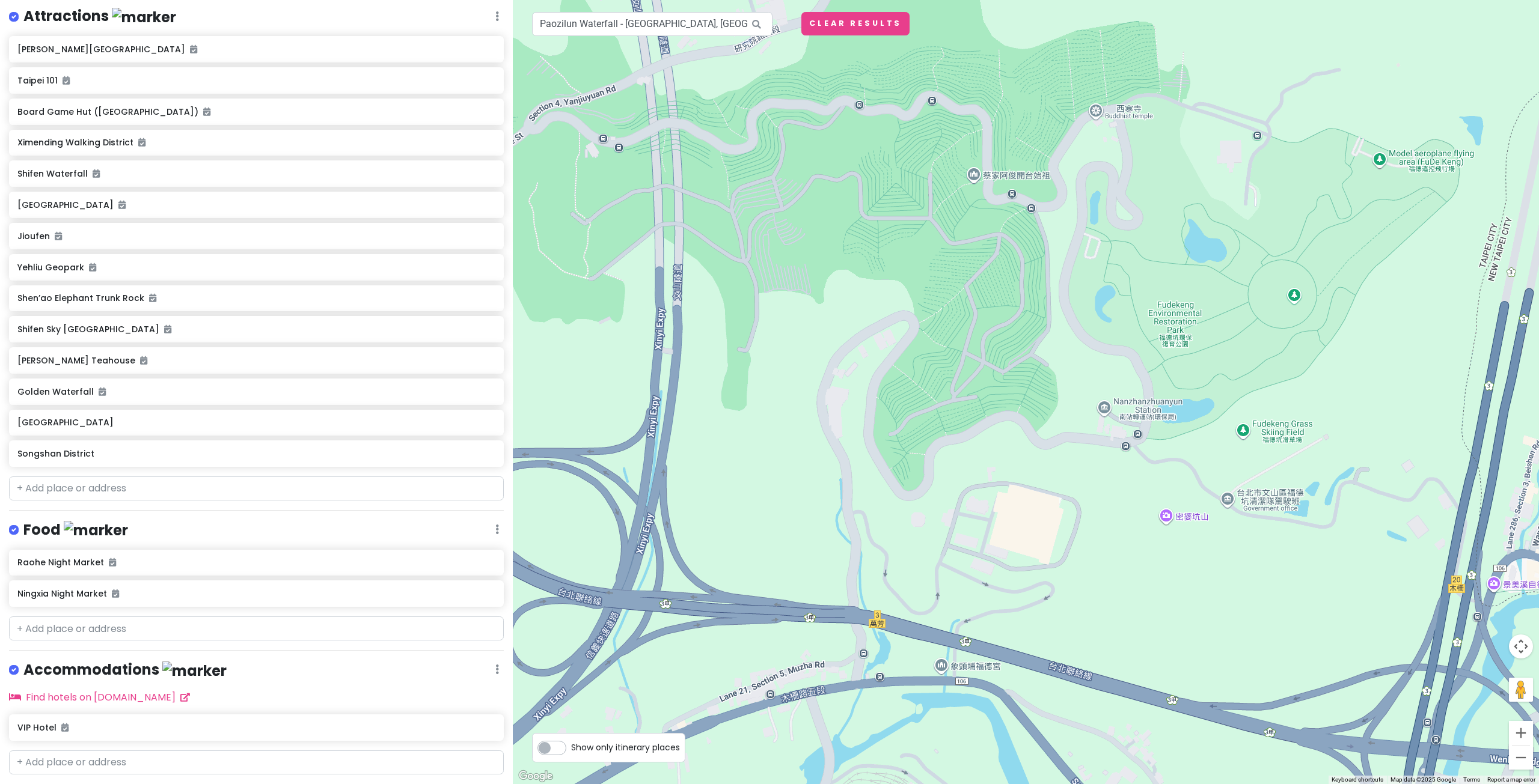
drag, startPoint x: 1180, startPoint y: 462, endPoint x: 1117, endPoint y: 453, distance: 63.6
click at [1117, 453] on div at bounding box center [1026, 392] width 1026 height 784
click at [717, 32] on input "Paozilun Waterfall - Trailhead, Shenkeng District, New Taipei City, Taiwan" at bounding box center [652, 24] width 240 height 24
type input "D"
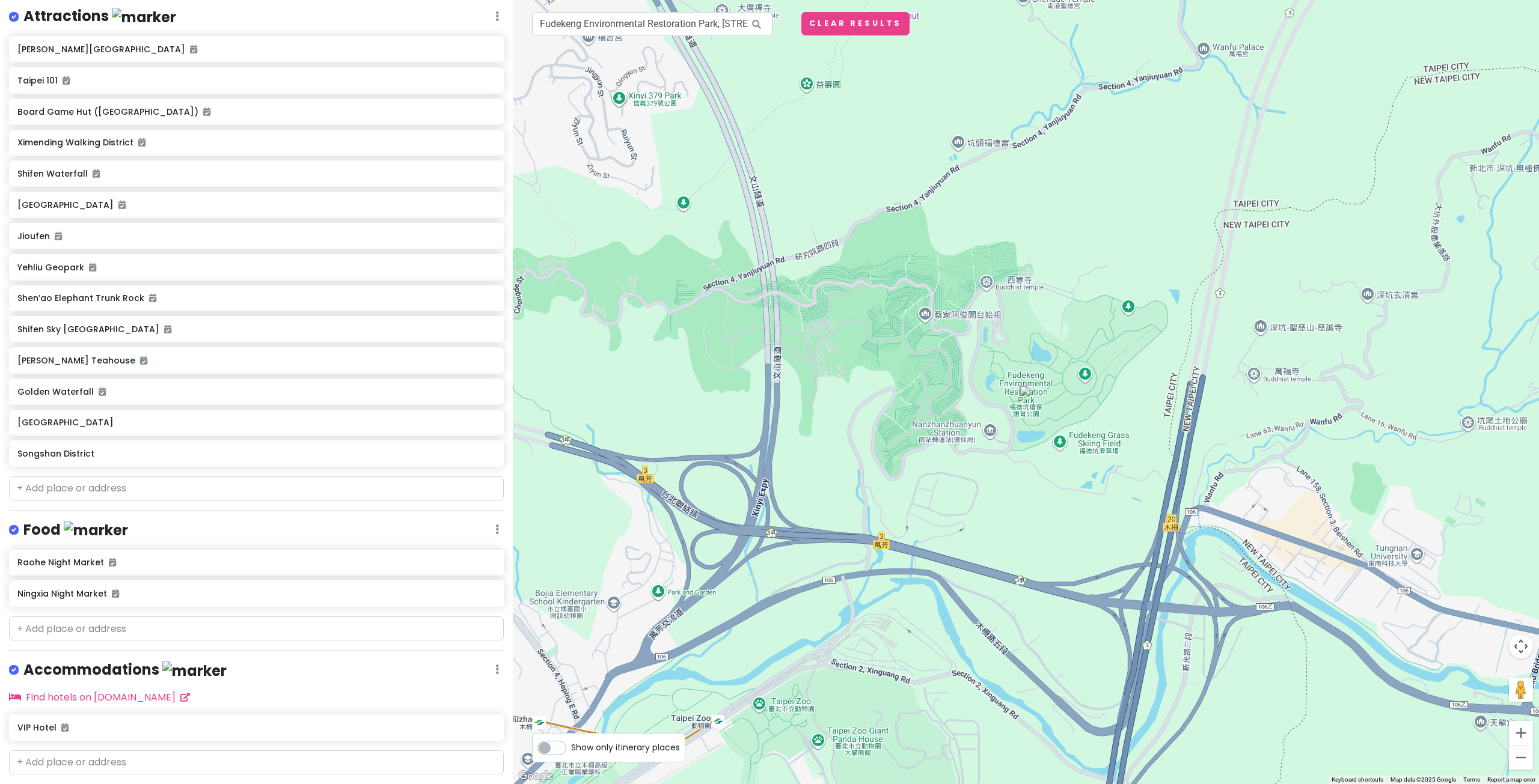
click at [1028, 390] on img at bounding box center [1025, 392] width 14 height 14
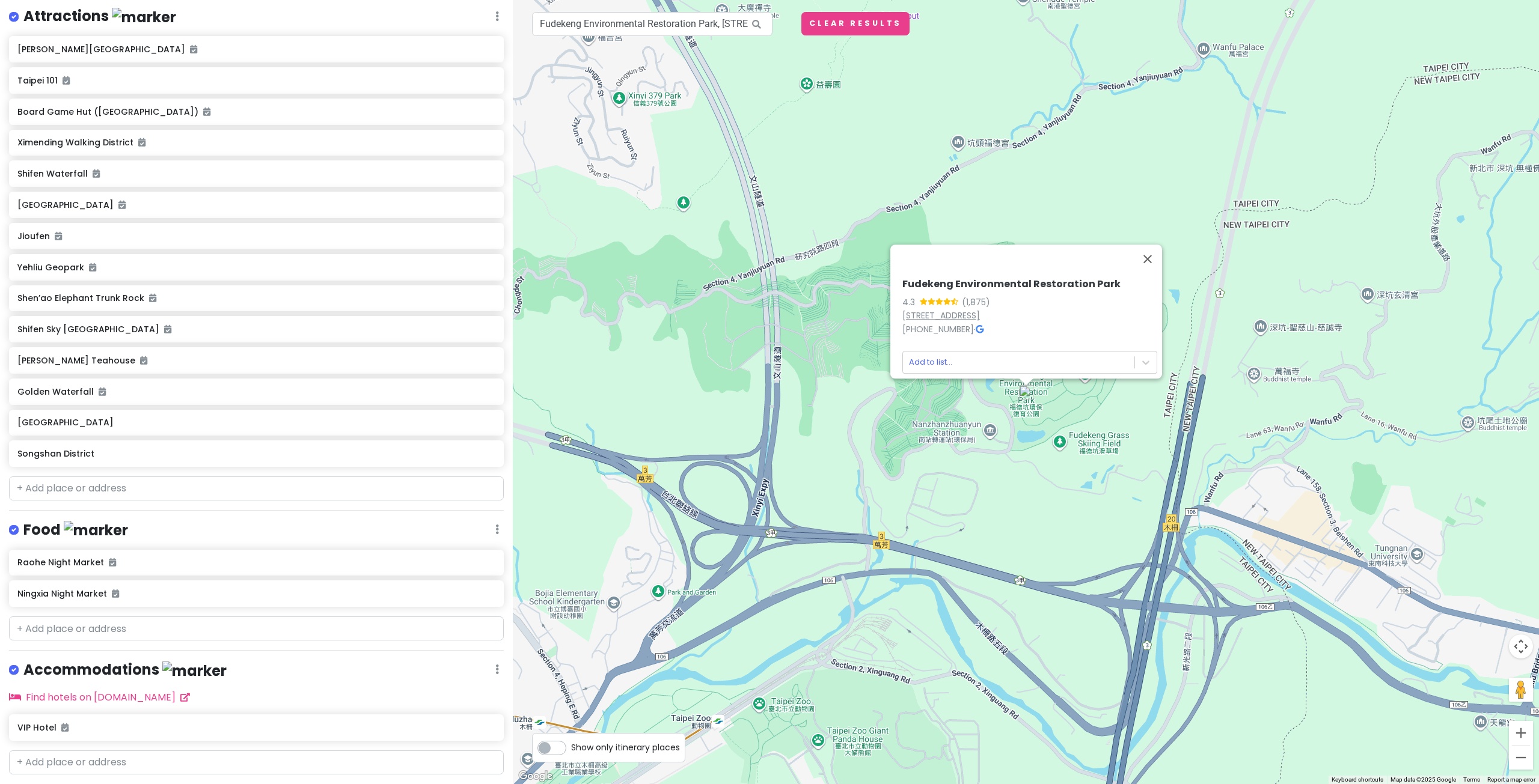
click at [952, 309] on link "No. 151, Lane 43, Section 5, Muzha Rd, Wenshan District, Taipei City, Taiwan 116" at bounding box center [941, 315] width 78 height 12
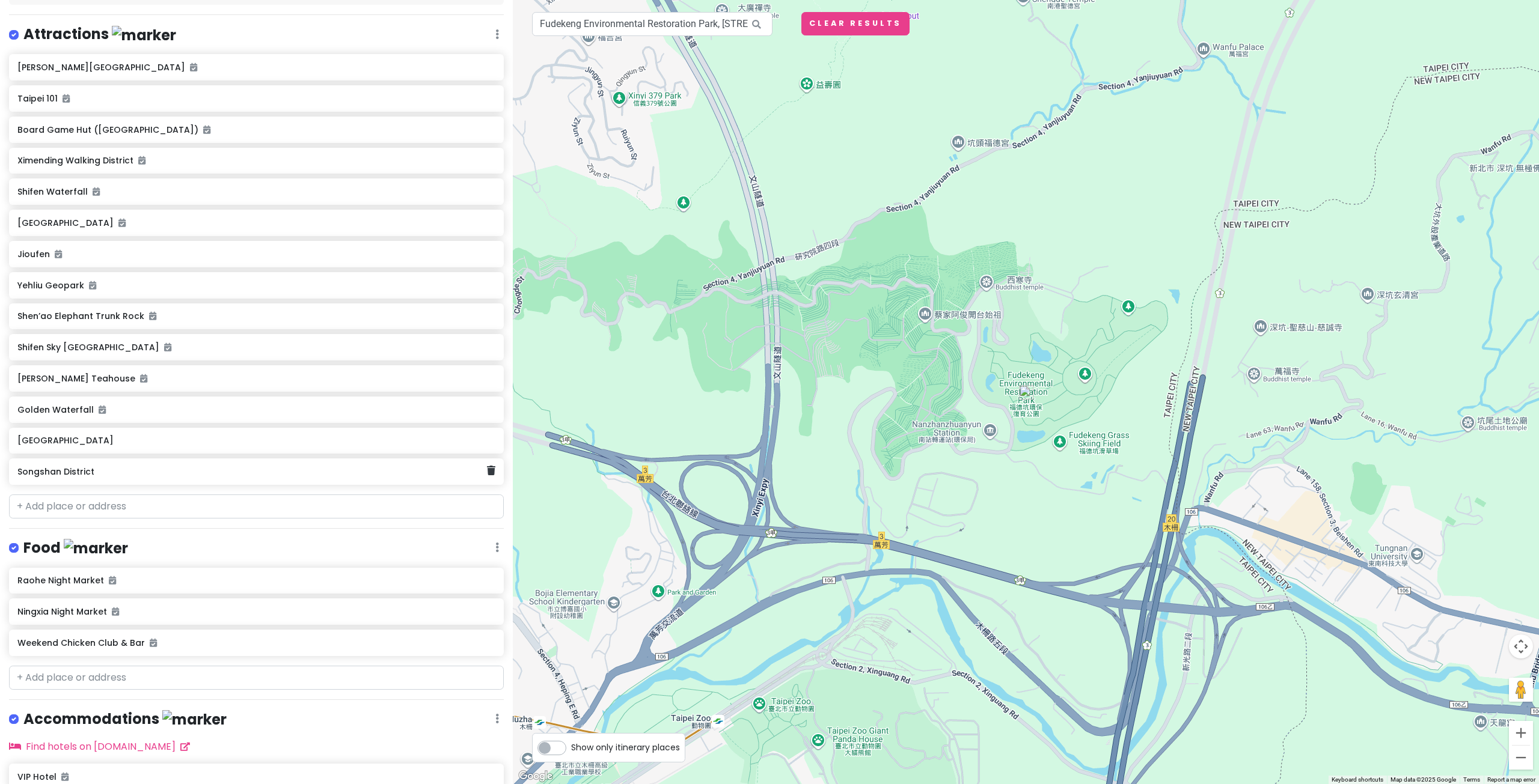
scroll to position [114, 0]
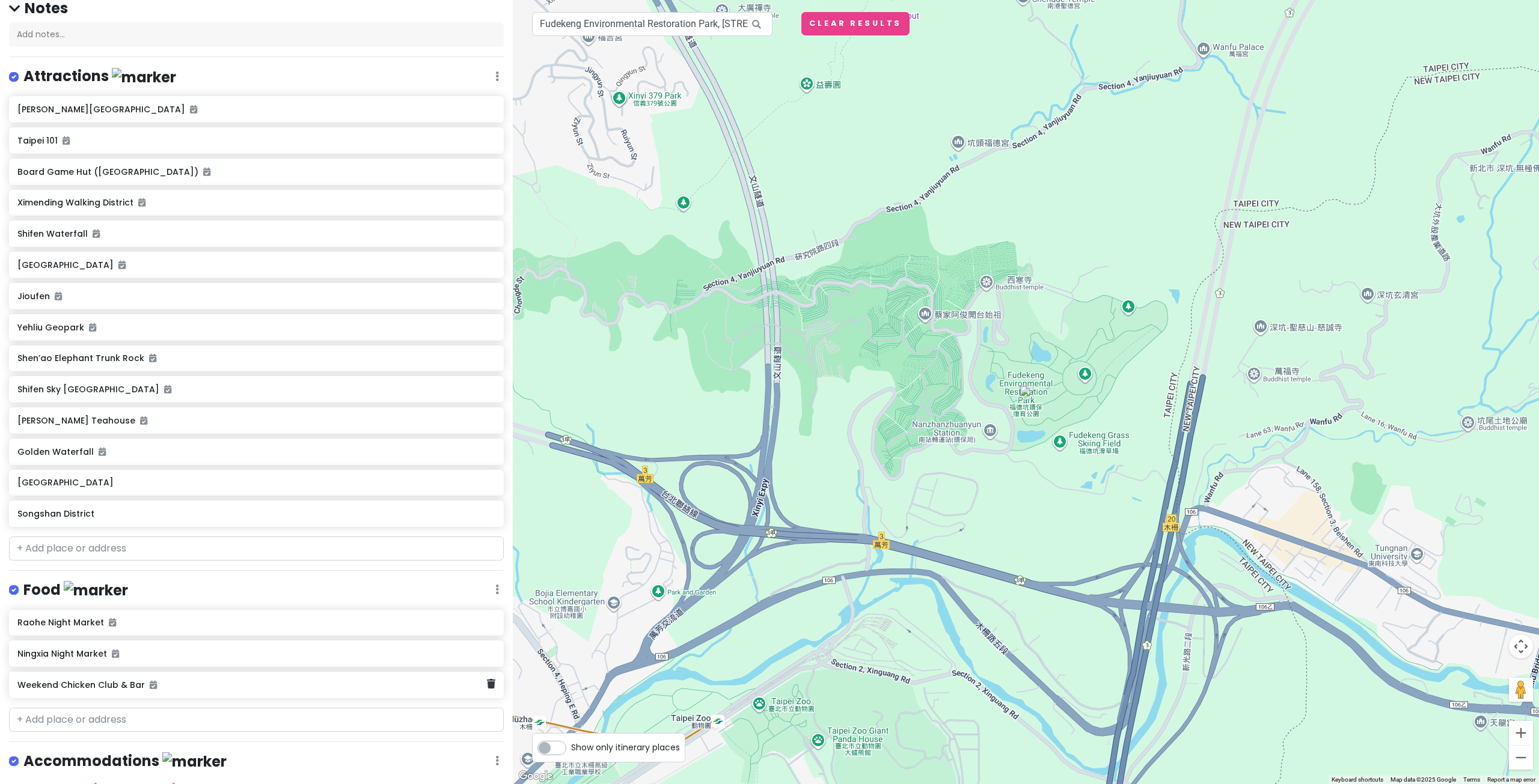
click at [164, 688] on h6 "Weekend Chicken Club & Bar" at bounding box center [252, 685] width 470 height 11
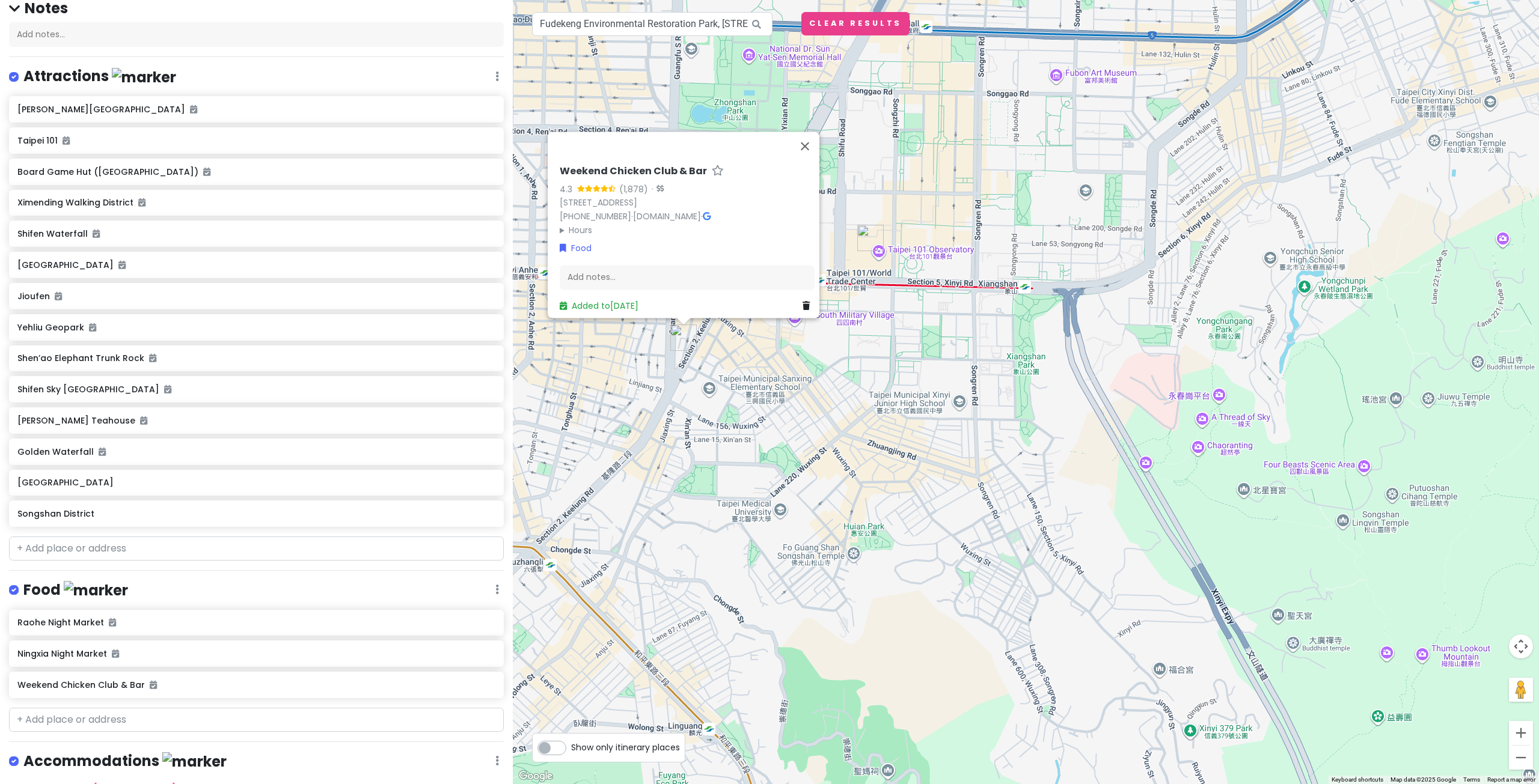
drag, startPoint x: 1050, startPoint y: 344, endPoint x: 1038, endPoint y: 405, distance: 62.2
click at [1040, 400] on div "Weekend Chicken Club & Bar 4.3 (1,878) · No. 74號, Section 2, Keelung Rd, Xinyi …" at bounding box center [1026, 392] width 1026 height 784
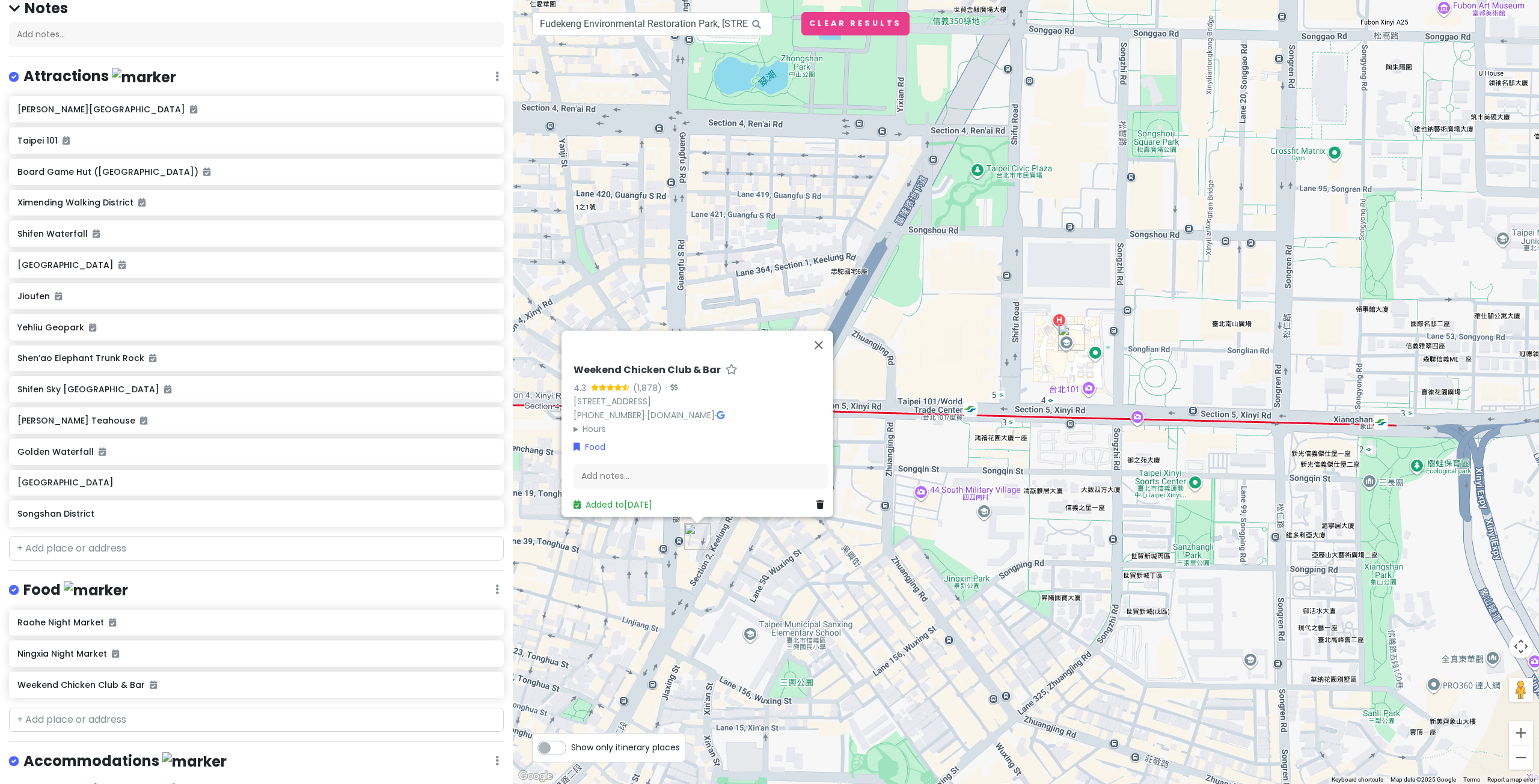
drag, startPoint x: 839, startPoint y: 447, endPoint x: 1174, endPoint y: 476, distance: 336.3
click at [1174, 476] on div "Weekend Chicken Club & Bar 4.3 (1,878) · No. 74號, Section 2, Keelung Rd, Xinyi …" at bounding box center [1026, 392] width 1026 height 784
click at [1014, 462] on div "Weekend Chicken Club & Bar 4.3 (1,878) · No. 74號, Section 2, Keelung Rd, Xinyi …" at bounding box center [1026, 392] width 1026 height 784
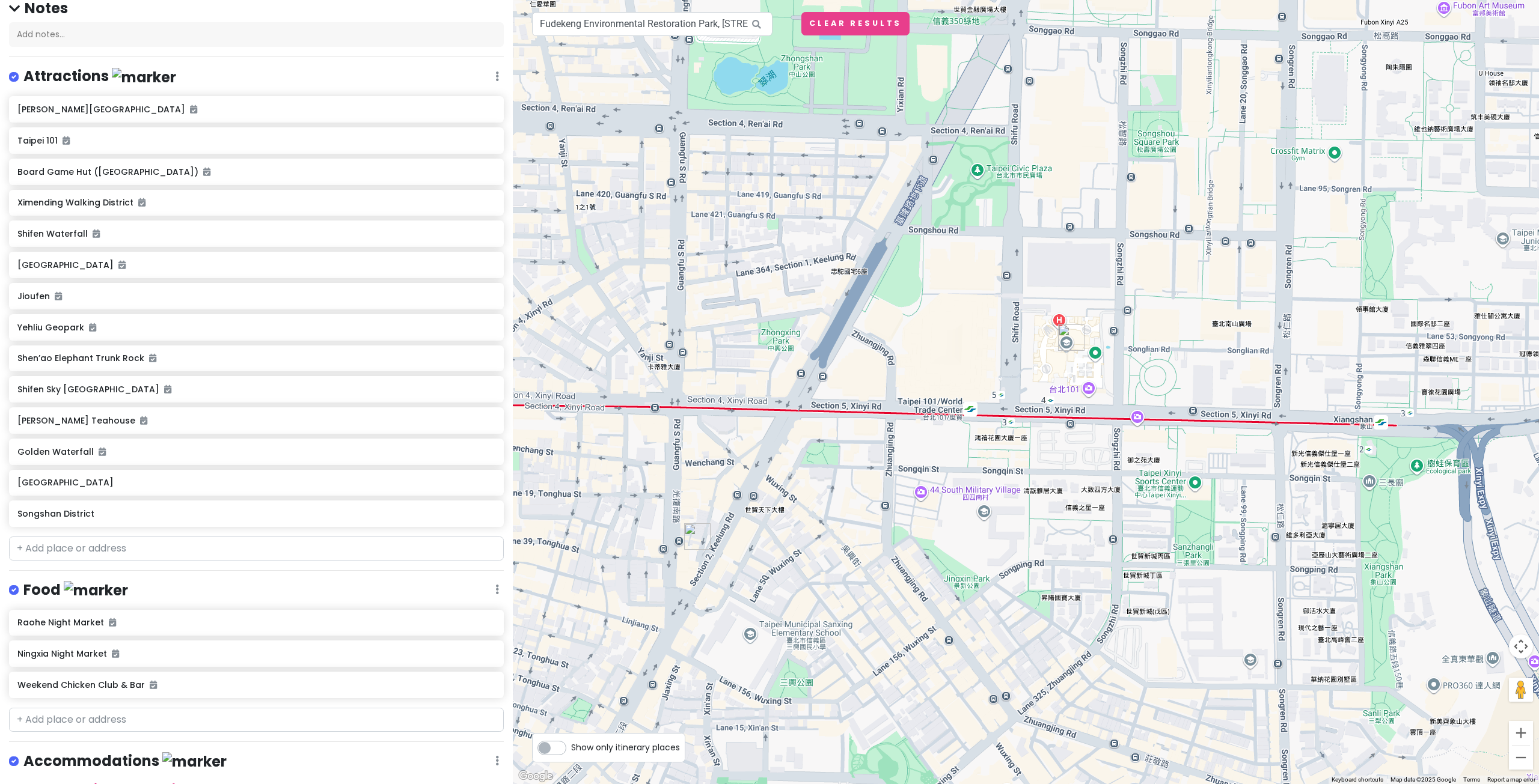
click at [1067, 335] on img "Taipei 101" at bounding box center [1071, 338] width 26 height 26
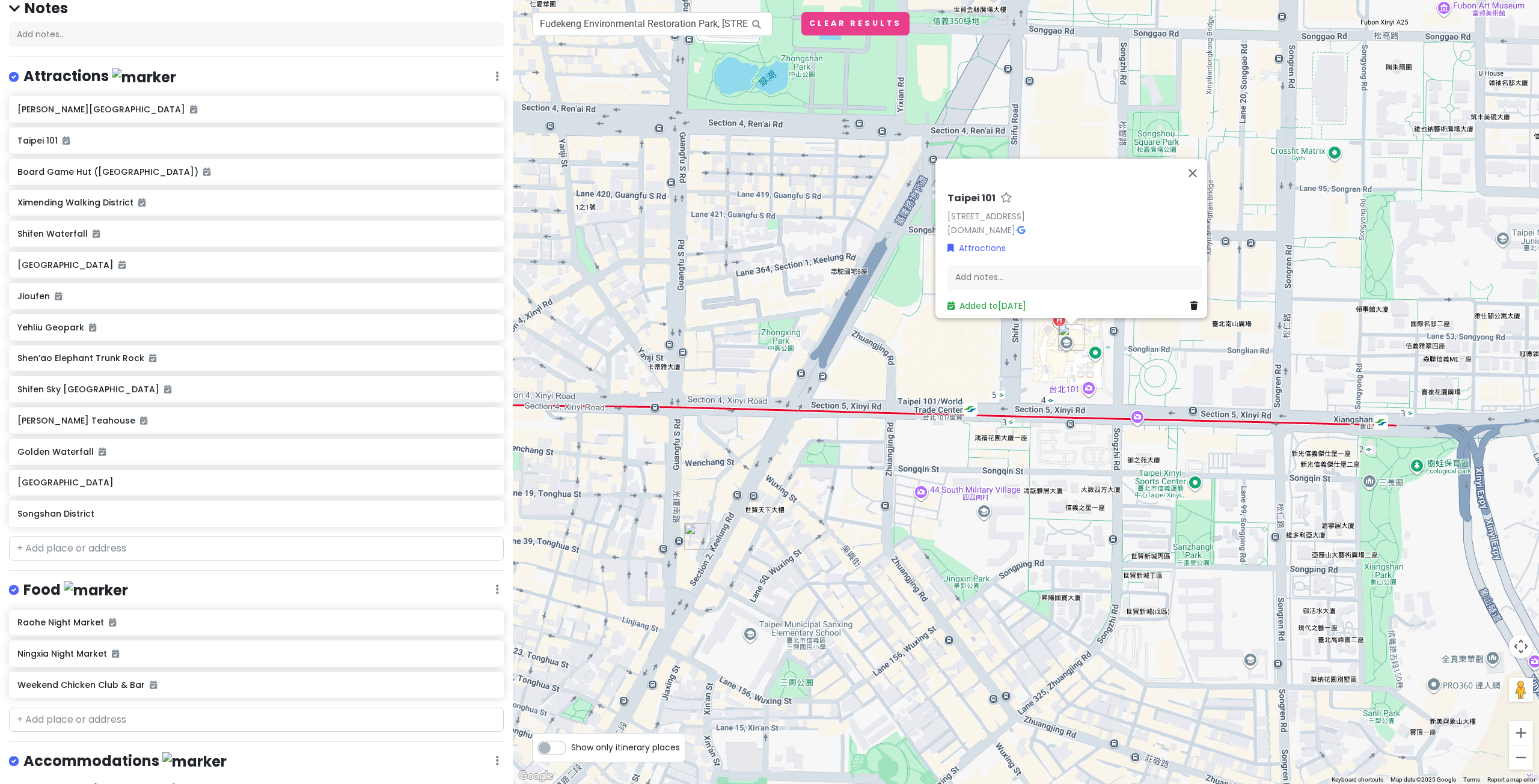
click at [833, 497] on div "Taipei 101 Taipei 101, No. 7, Section 5, Xinyi Rd, Xinyi District, Taipei City,…" at bounding box center [1026, 392] width 1026 height 784
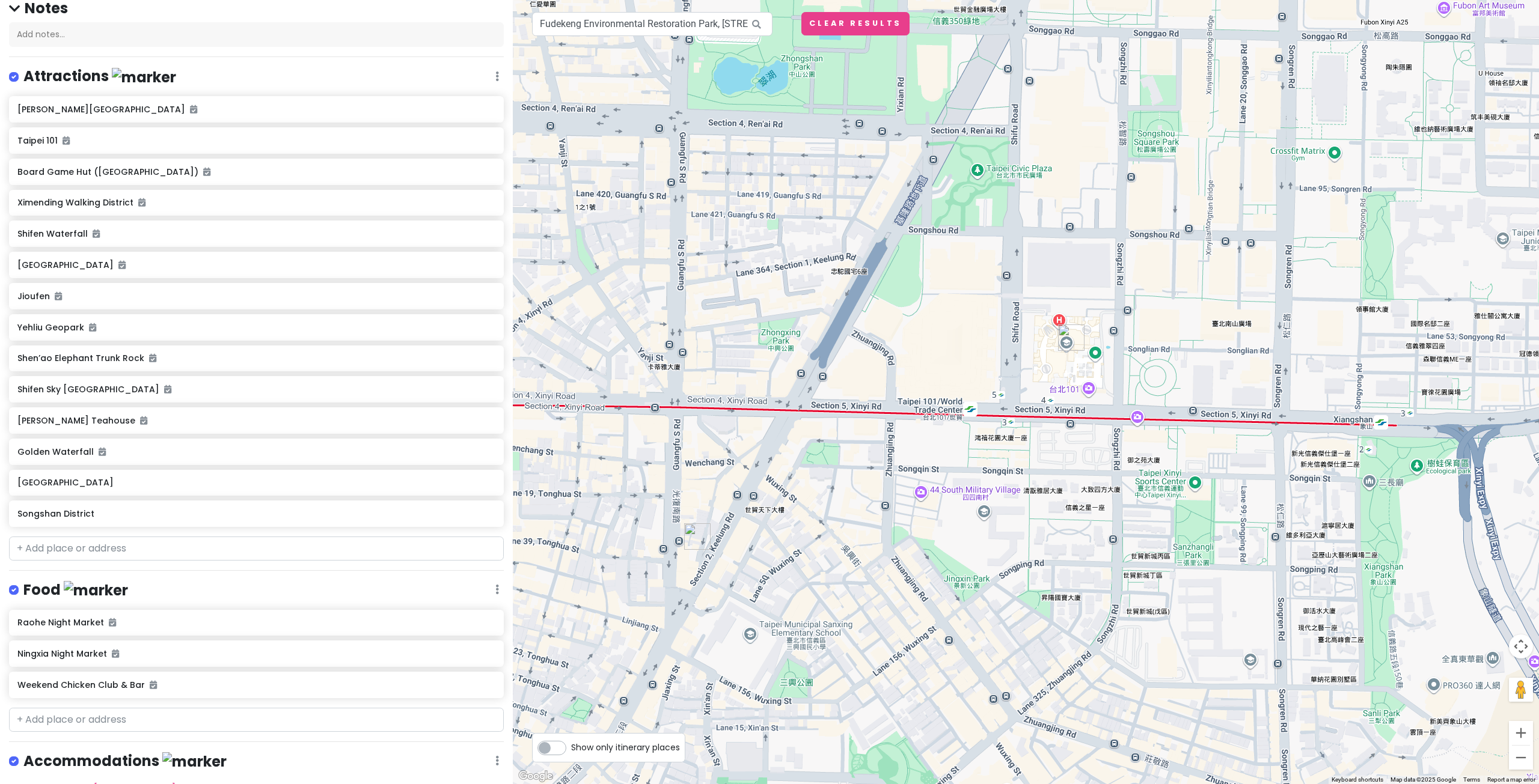
click at [700, 535] on img "Weekend Chicken Club & Bar" at bounding box center [697, 536] width 26 height 26
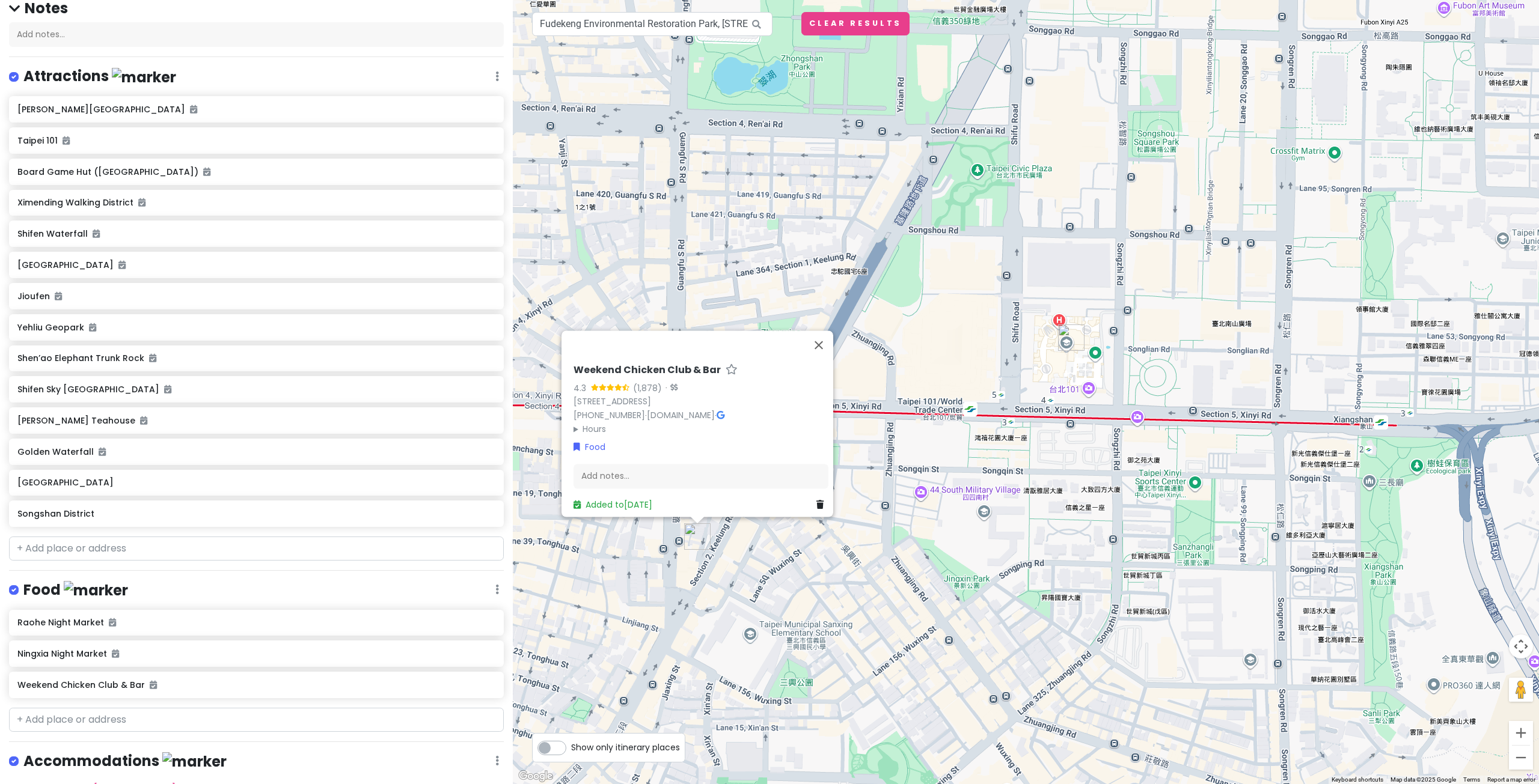
click at [915, 490] on div "Weekend Chicken Club & Bar 4.3 (1,878) · No. 74號, Section 2, Keelung Rd, Xinyi …" at bounding box center [1026, 392] width 1026 height 784
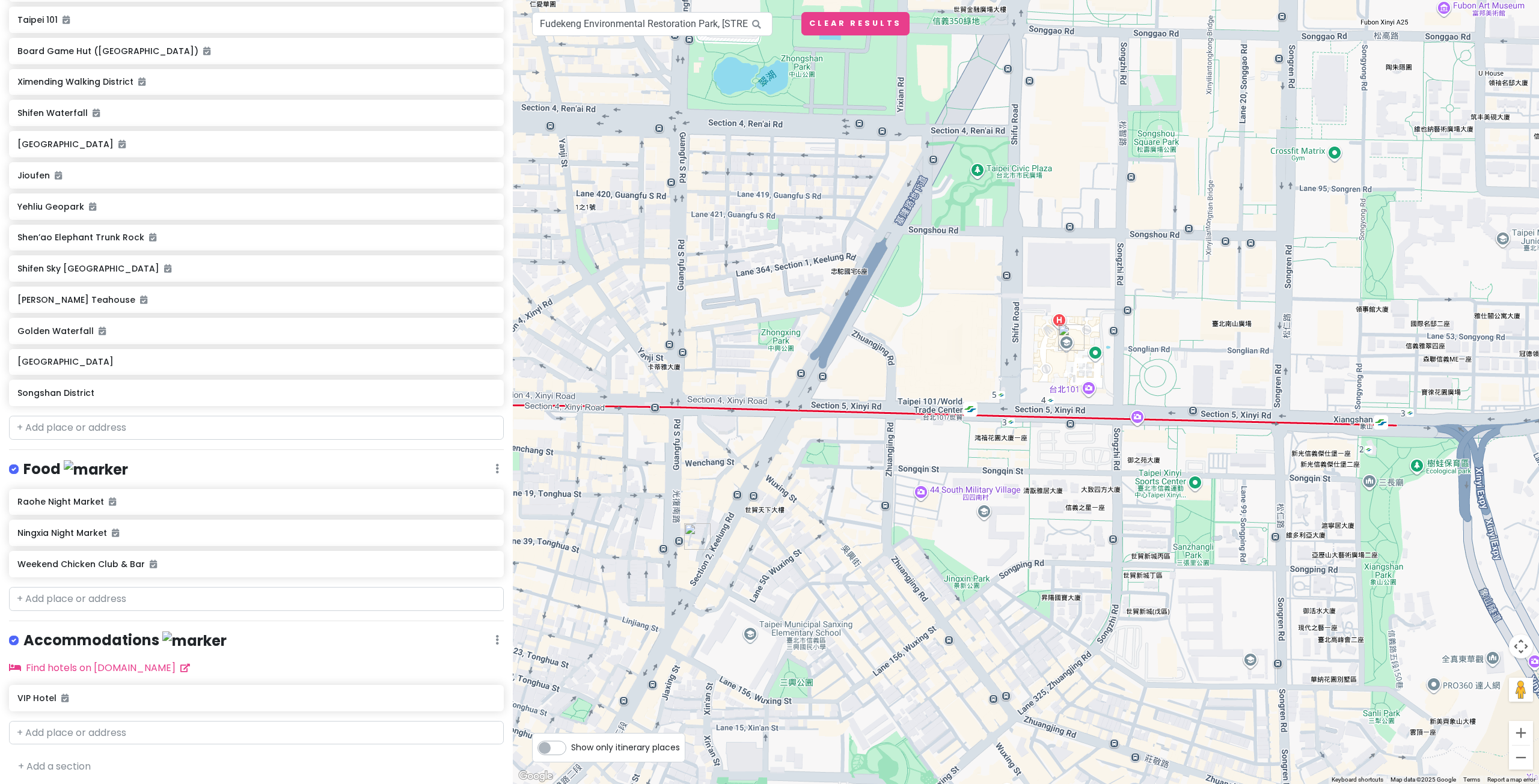
scroll to position [236, 0]
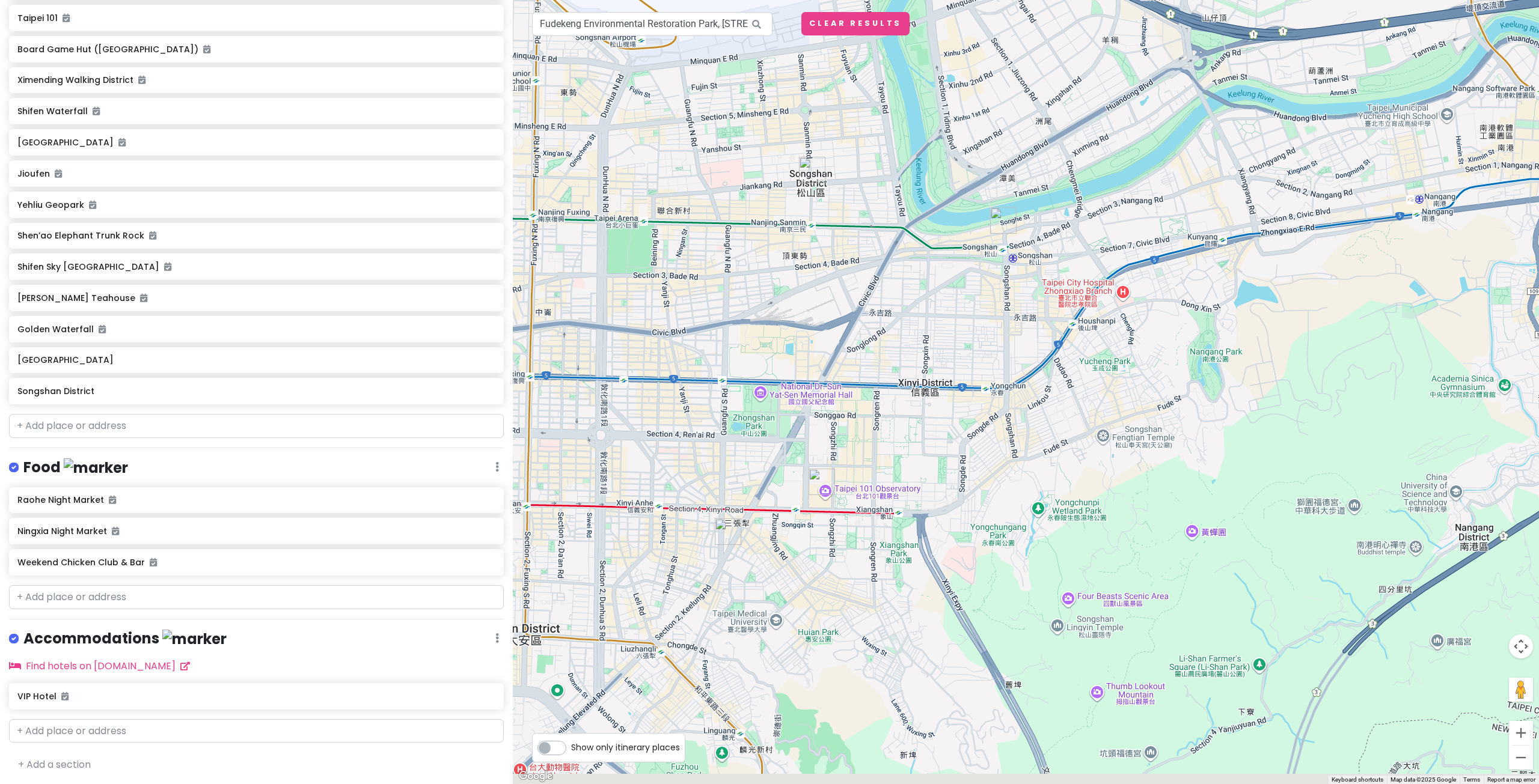
drag, startPoint x: 759, startPoint y: 646, endPoint x: 857, endPoint y: 549, distance: 137.9
click at [845, 561] on div at bounding box center [1026, 392] width 1026 height 784
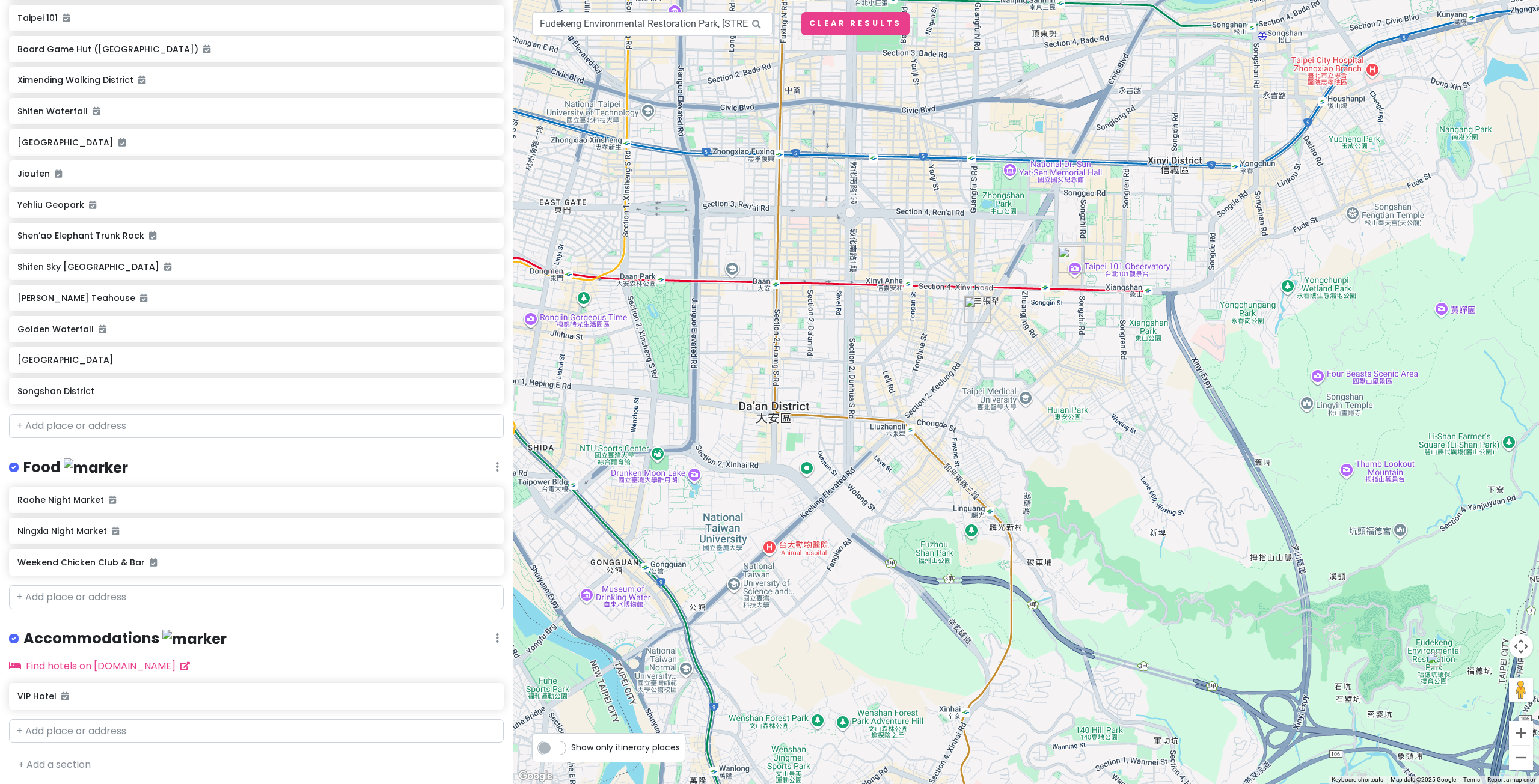
drag, startPoint x: 764, startPoint y: 468, endPoint x: 818, endPoint y: 478, distance: 54.9
click at [807, 477] on div at bounding box center [1026, 392] width 1026 height 784
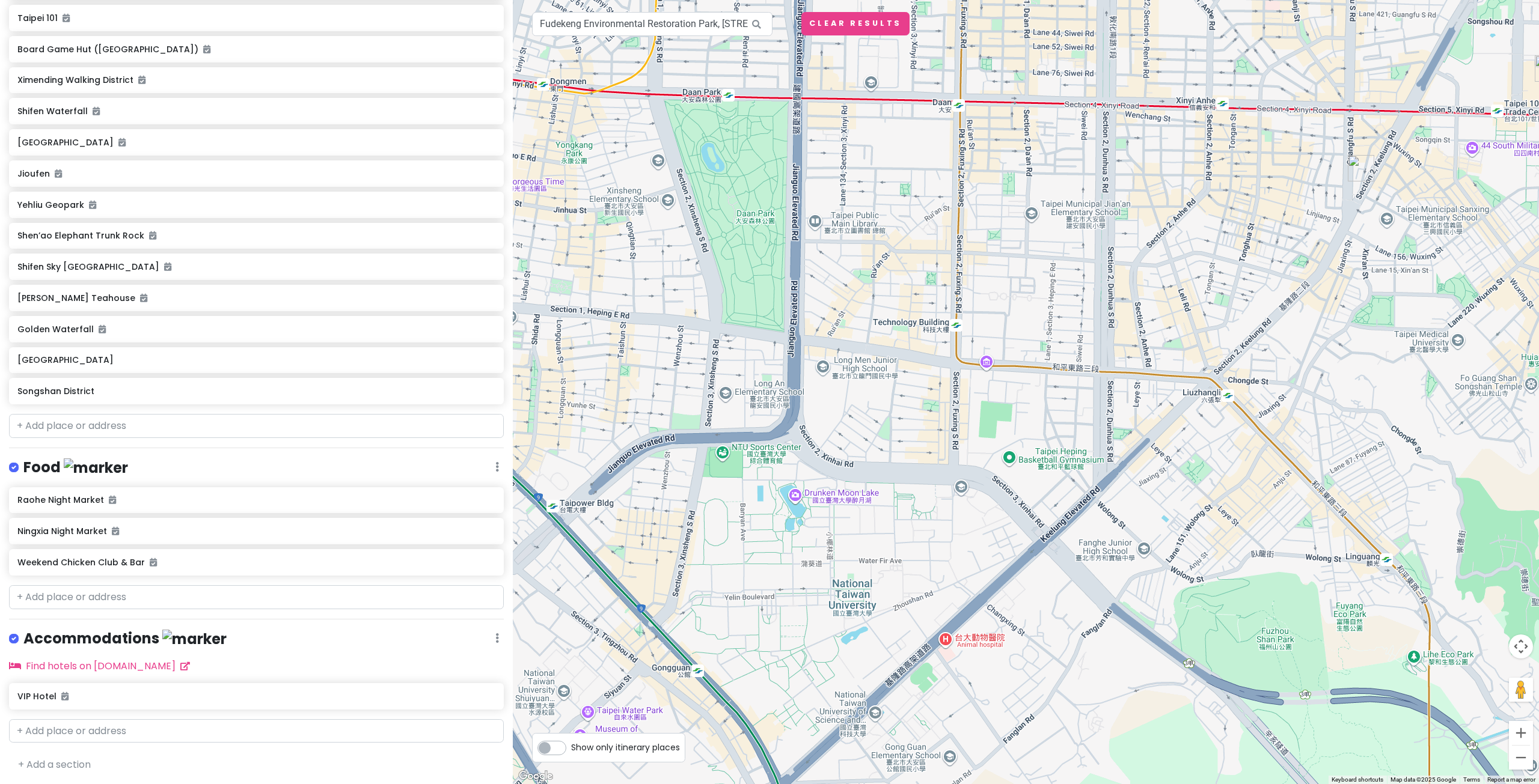
drag, startPoint x: 725, startPoint y: 559, endPoint x: 732, endPoint y: 568, distance: 11.4
click at [732, 568] on div at bounding box center [1026, 392] width 1026 height 784
click at [807, 505] on div at bounding box center [1026, 392] width 1026 height 784
click at [694, 34] on input "Fudekeng Environmental Restoration Park, Lane 43, Section 5, Muzha Road, Wensha…" at bounding box center [652, 24] width 240 height 24
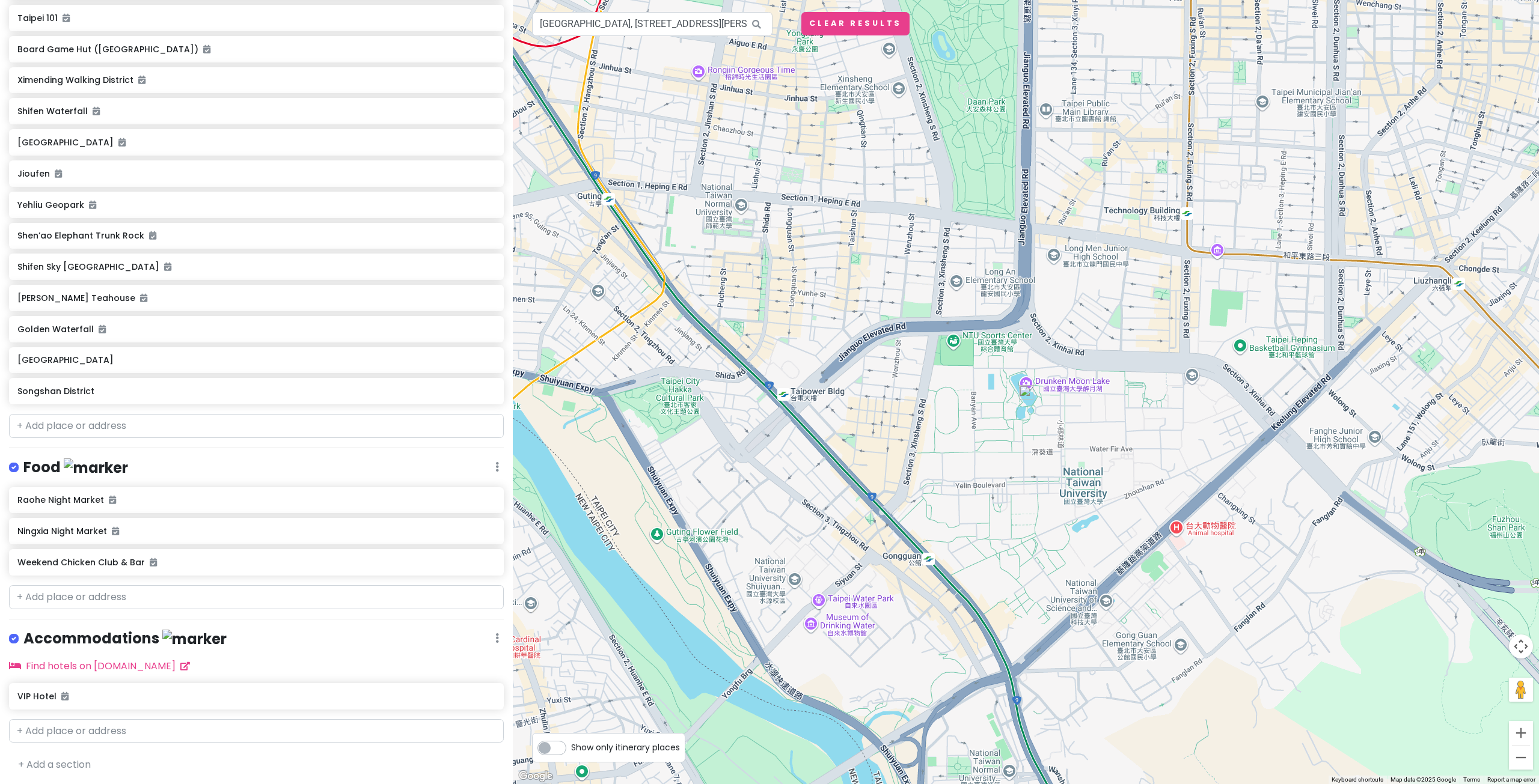
click at [1029, 397] on img at bounding box center [1025, 392] width 14 height 14
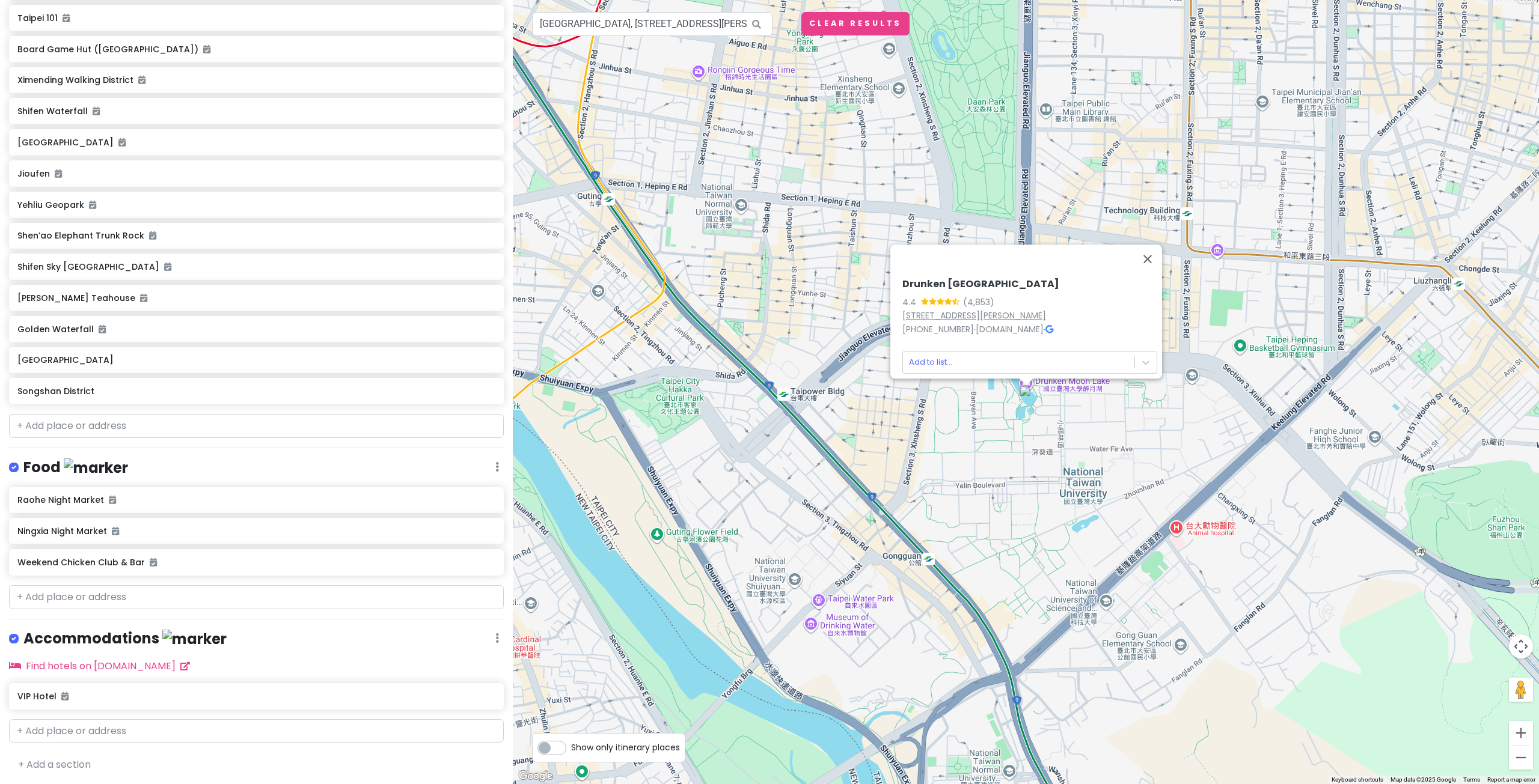
click at [960, 309] on link "No. 1, Section 4, Roosevelt Rd, Da’an District, Taipei City, Taiwan 10617" at bounding box center [974, 315] width 143 height 12
click at [1153, 244] on button "Close" at bounding box center [1147, 258] width 29 height 29
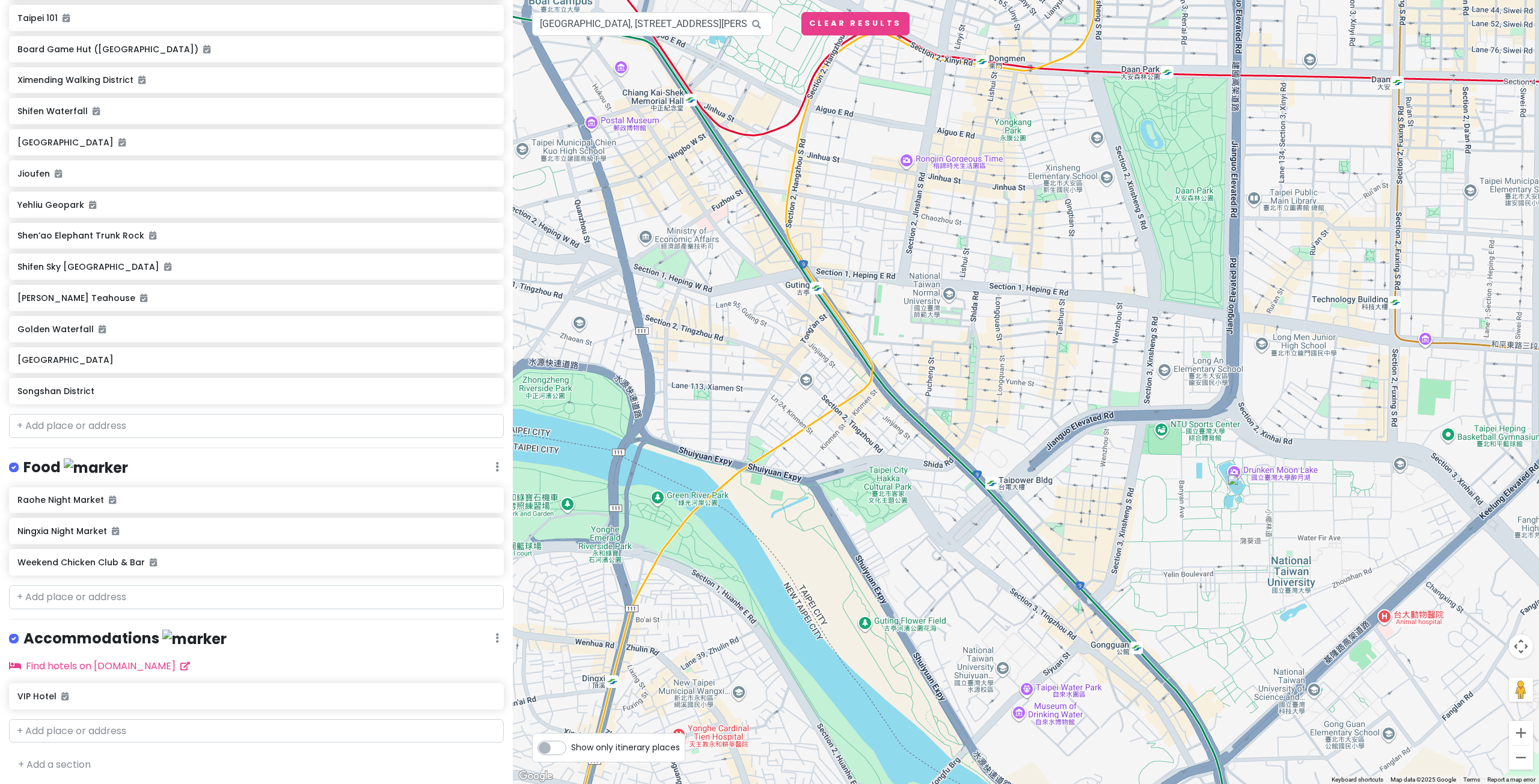
drag, startPoint x: 773, startPoint y: 490, endPoint x: 962, endPoint y: 579, distance: 208.9
click at [962, 579] on div at bounding box center [1026, 392] width 1026 height 784
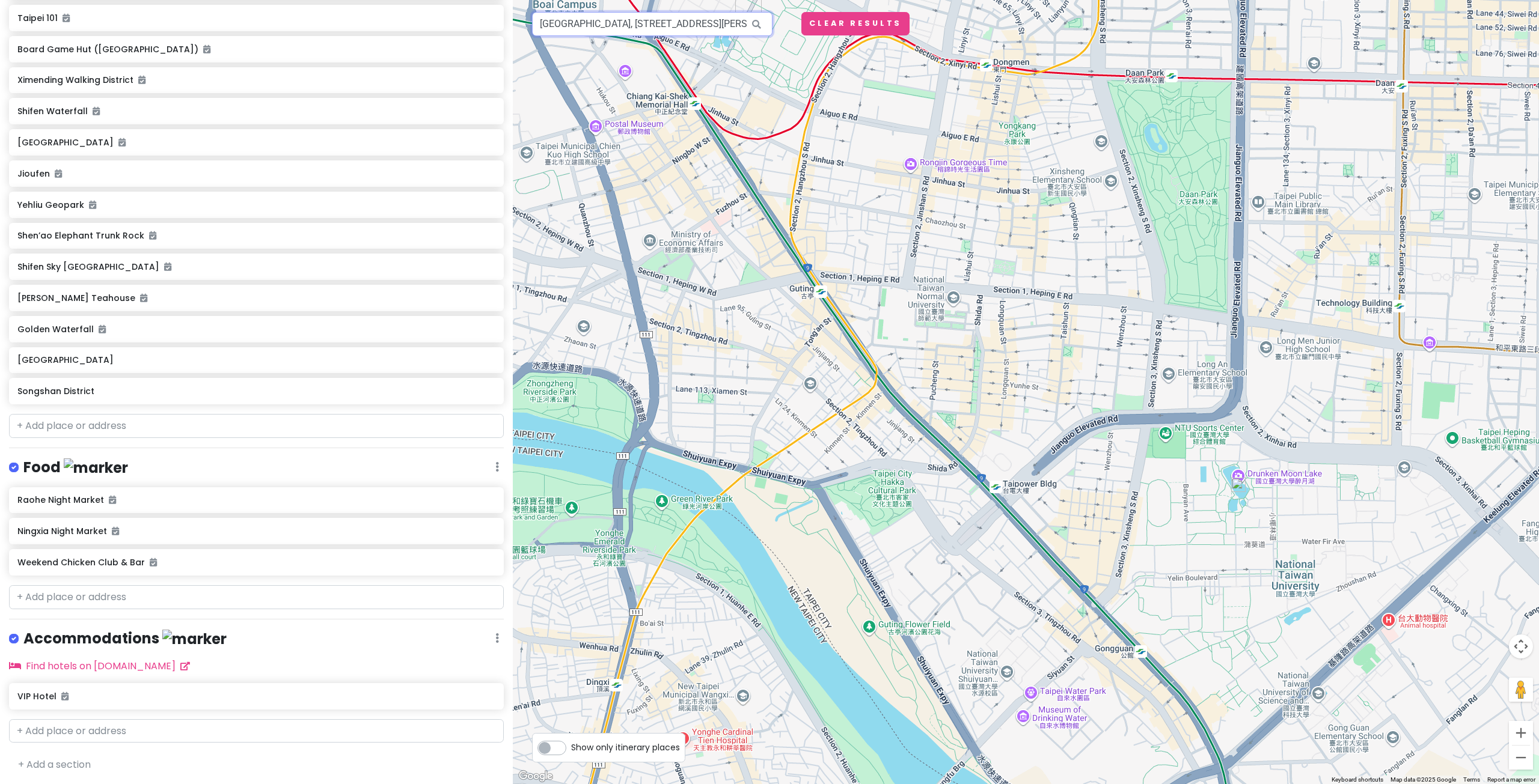
click at [663, 26] on input "Drunken Moon Lake, Section 4, Roosevelt Rd, Da’an District, Taipei City, Taiwan" at bounding box center [652, 24] width 240 height 24
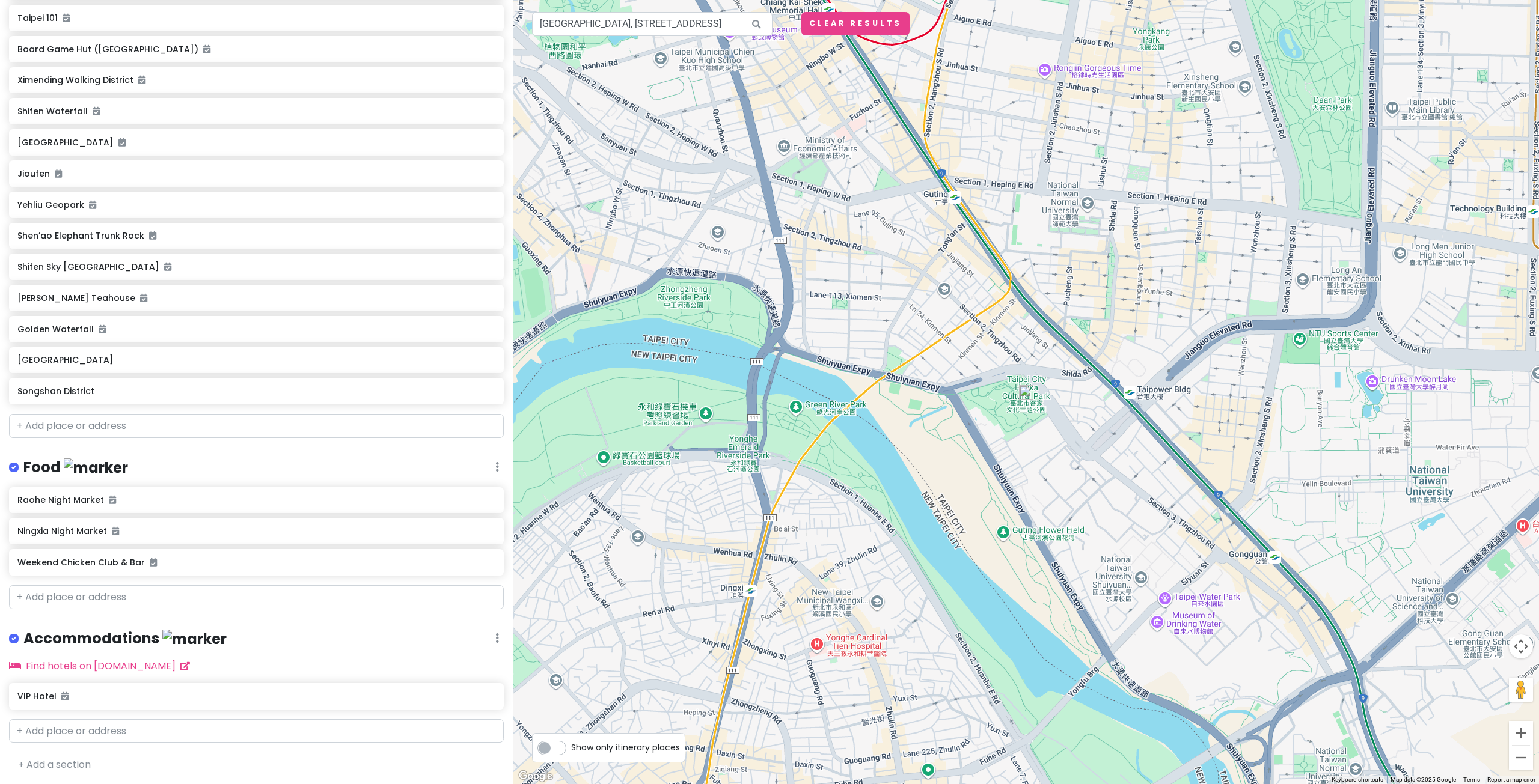
click at [1029, 394] on img at bounding box center [1025, 392] width 14 height 14
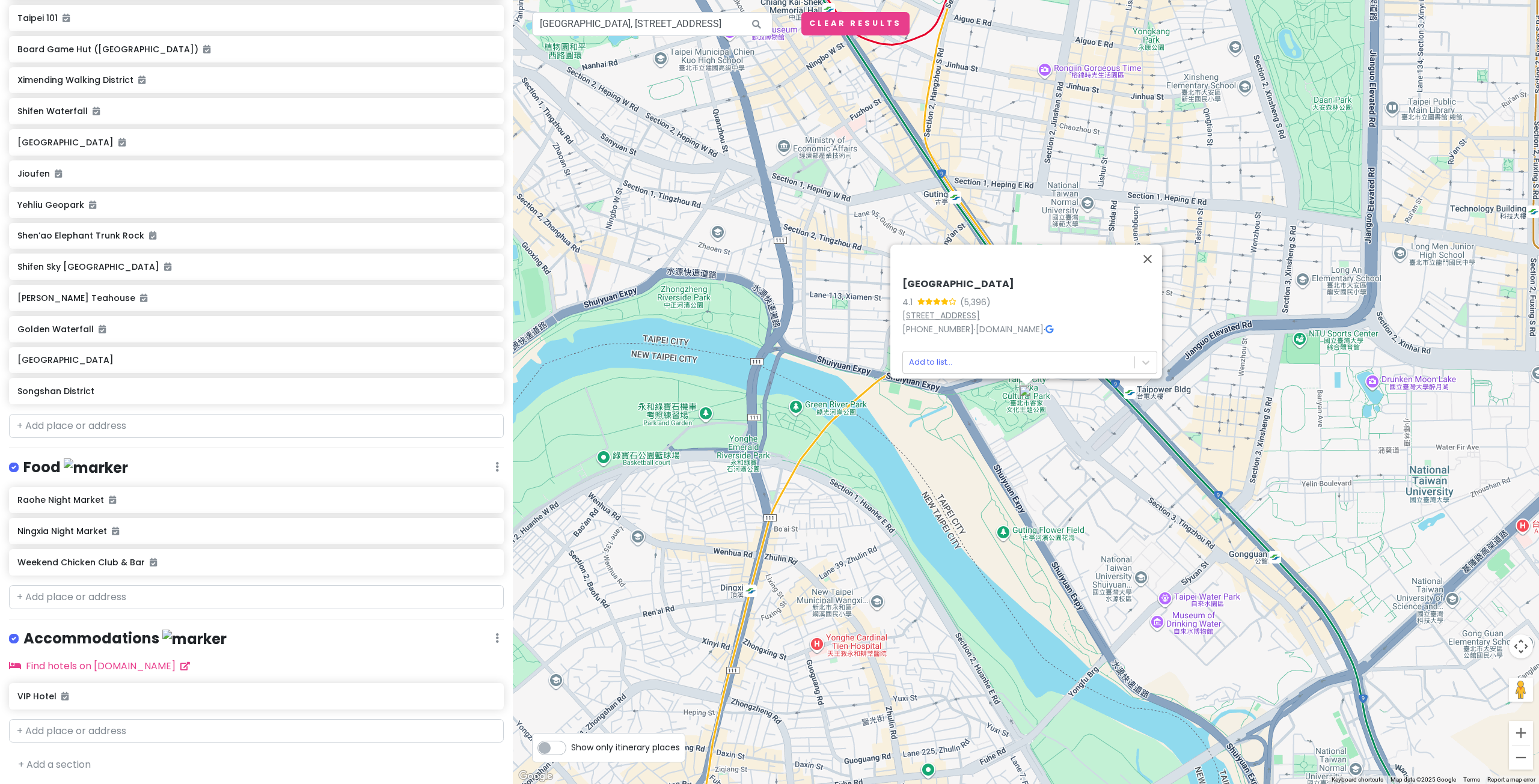
click at [963, 309] on link "No. 2號, Section 3, Tingzhou Rd, Zhongzheng District, Taipei City, Taiwan 100" at bounding box center [941, 315] width 78 height 12
click at [1148, 244] on button "Close" at bounding box center [1147, 258] width 29 height 29
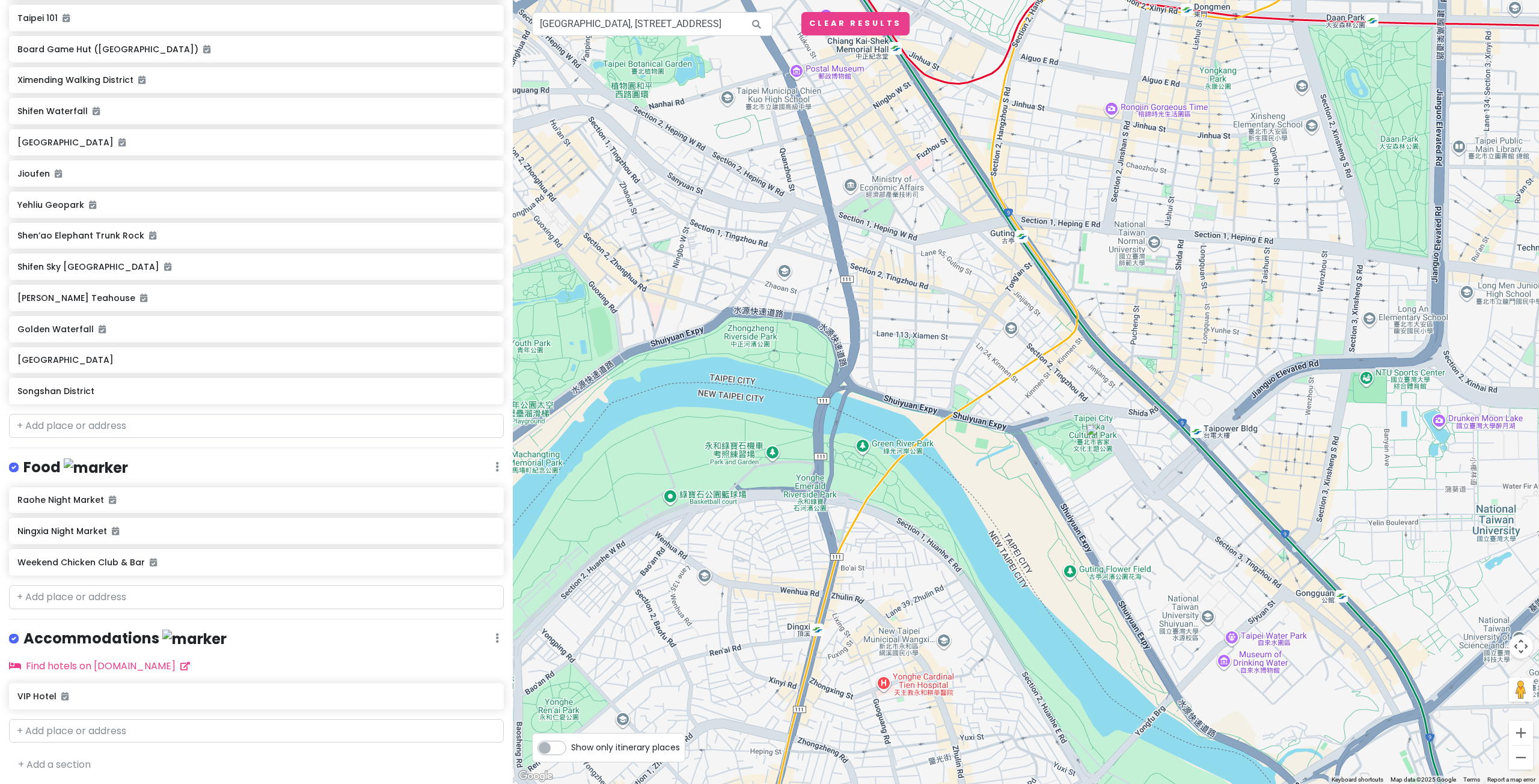
drag, startPoint x: 736, startPoint y: 225, endPoint x: 820, endPoint y: 274, distance: 97.2
click at [818, 273] on div at bounding box center [1026, 392] width 1026 height 784
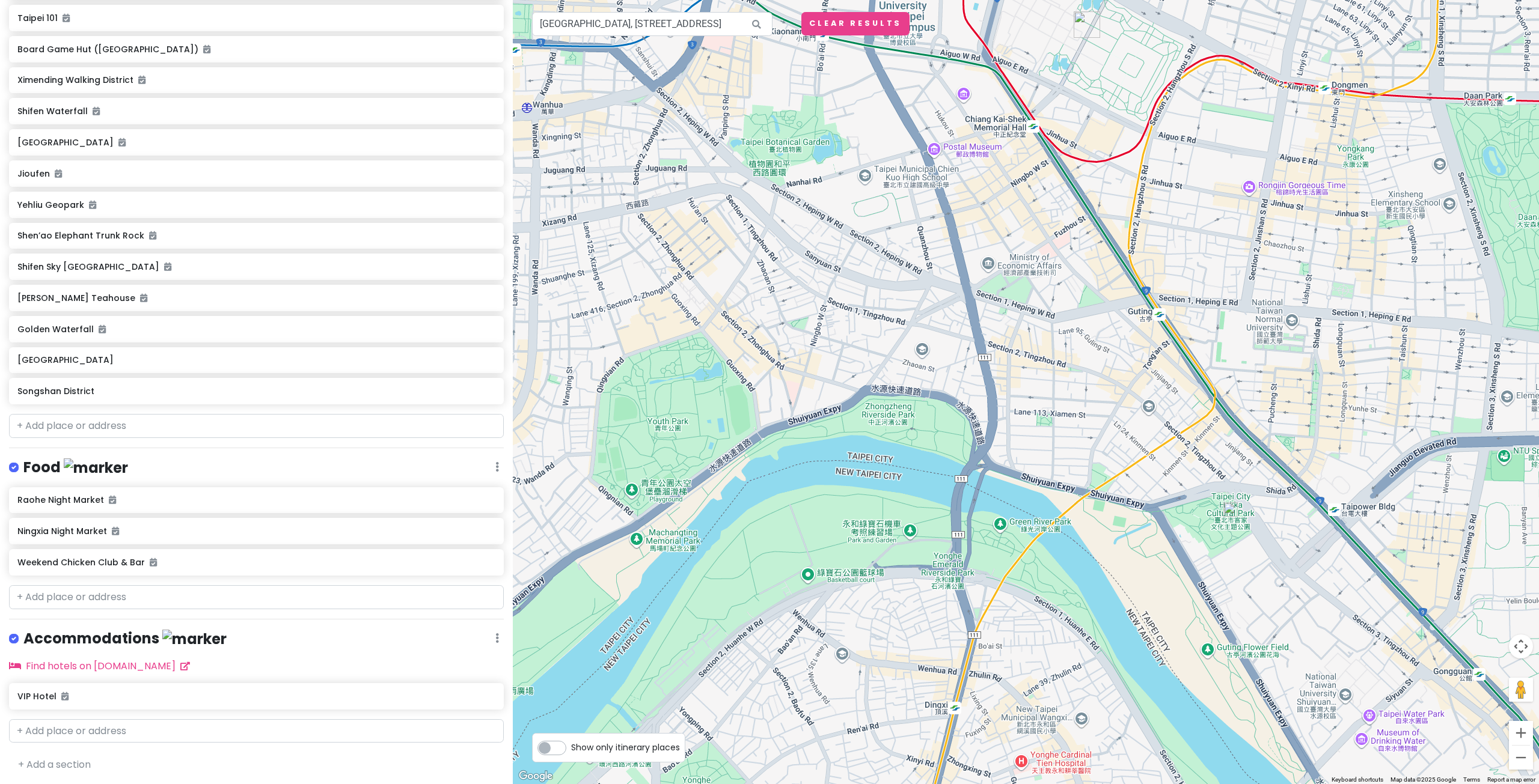
drag, startPoint x: 890, startPoint y: 279, endPoint x: 943, endPoint y: 329, distance: 72.9
click at [941, 327] on div at bounding box center [1026, 392] width 1026 height 784
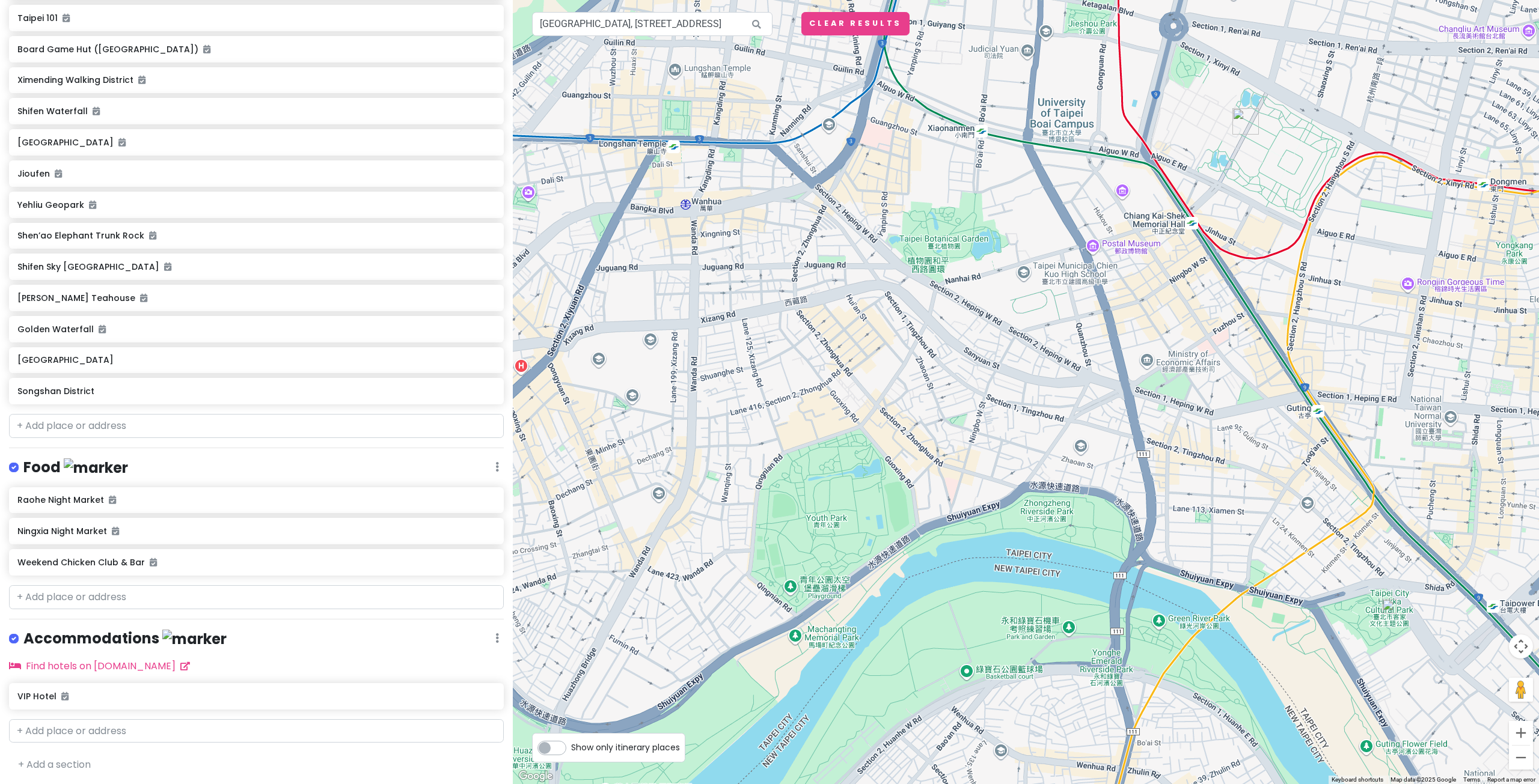
drag, startPoint x: 778, startPoint y: 412, endPoint x: 847, endPoint y: 417, distance: 69.2
click at [847, 417] on div at bounding box center [1026, 392] width 1026 height 784
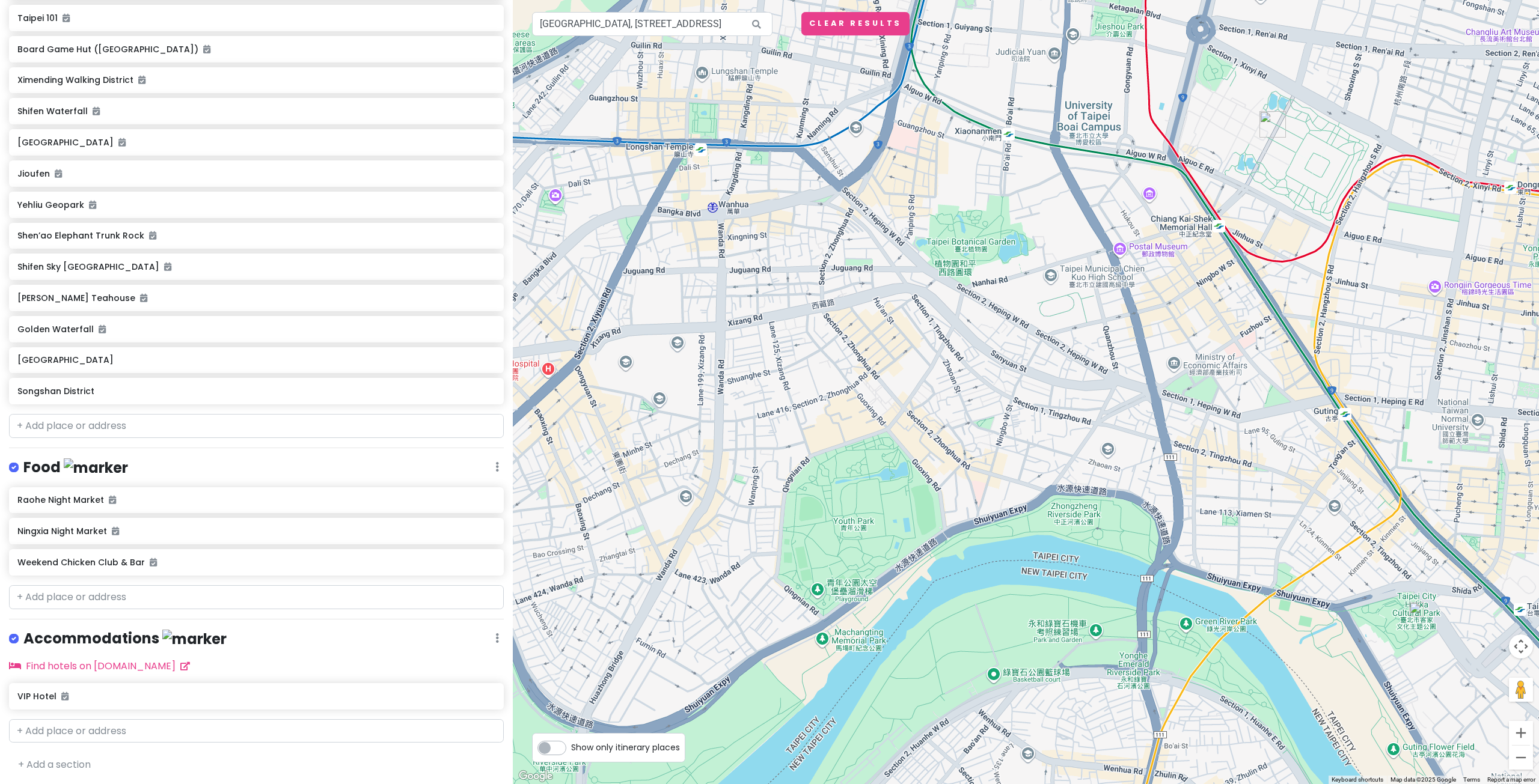
click at [850, 529] on div at bounding box center [1026, 392] width 1026 height 784
drag, startPoint x: 956, startPoint y: 384, endPoint x: 922, endPoint y: 436, distance: 62.1
click at [927, 430] on div at bounding box center [1026, 392] width 1026 height 784
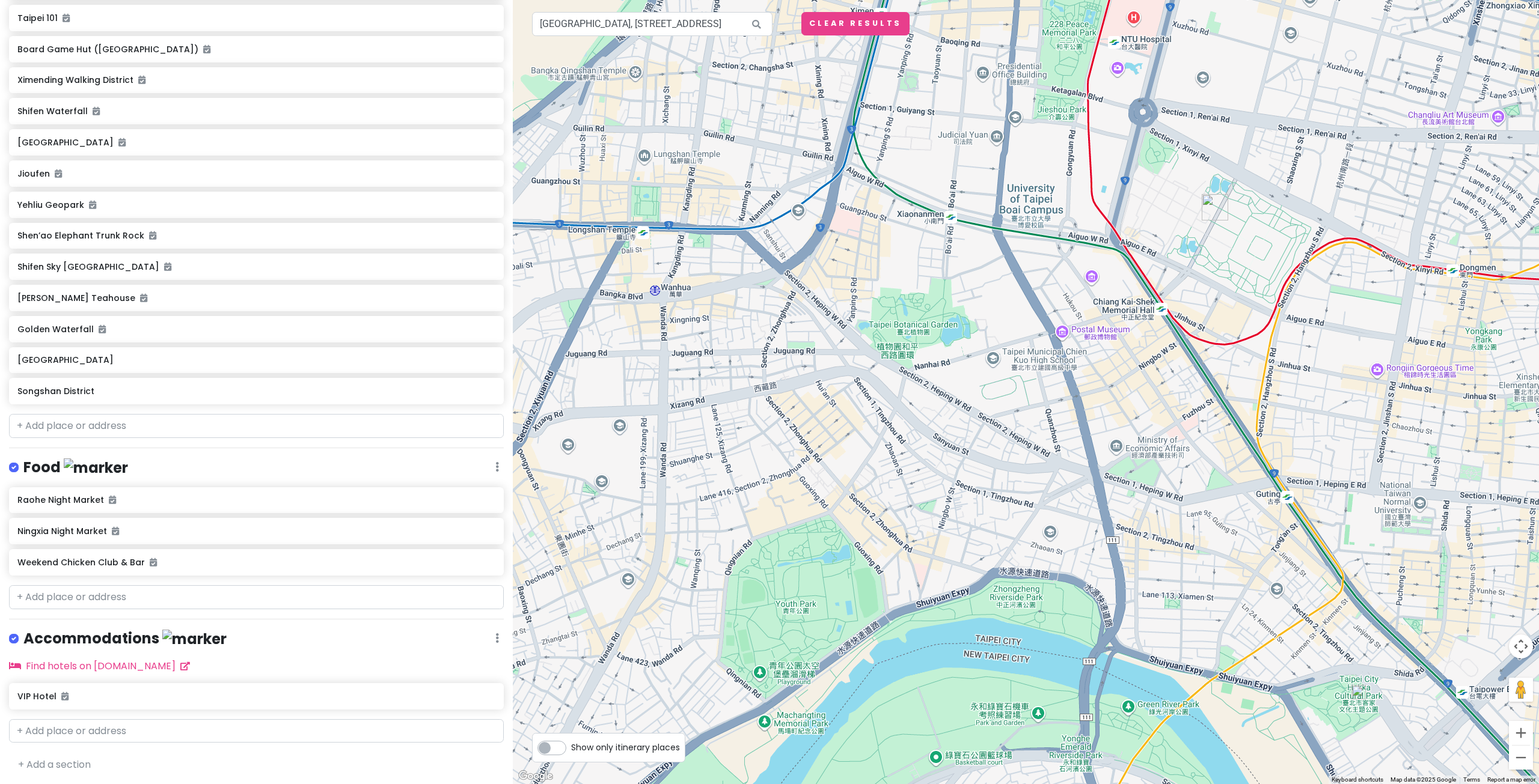
drag, startPoint x: 1111, startPoint y: 399, endPoint x: 1143, endPoint y: 427, distance: 42.5
click at [1142, 426] on div at bounding box center [1026, 392] width 1026 height 784
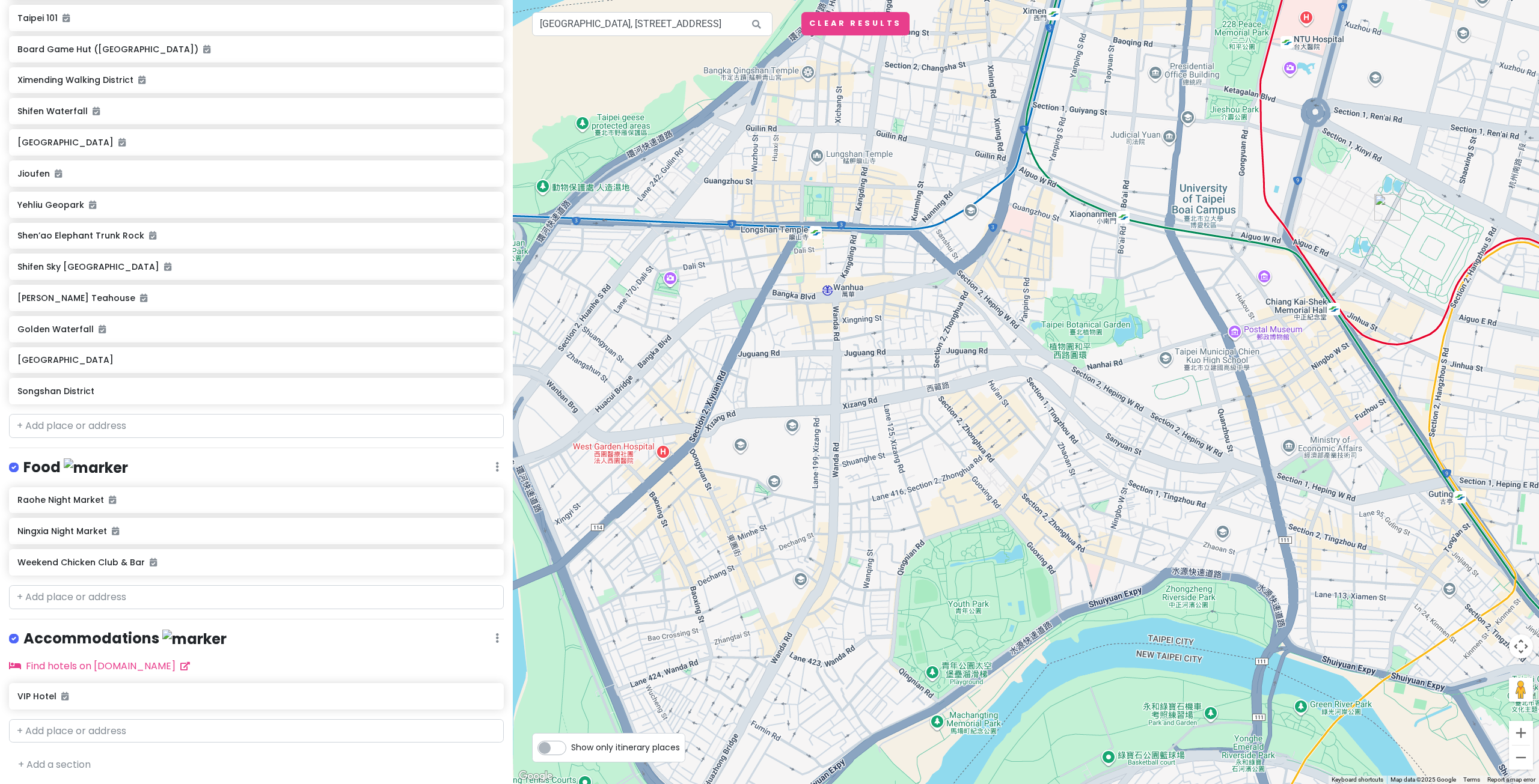
drag, startPoint x: 898, startPoint y: 411, endPoint x: 1032, endPoint y: 340, distance: 151.6
click at [1010, 356] on div at bounding box center [1026, 392] width 1026 height 784
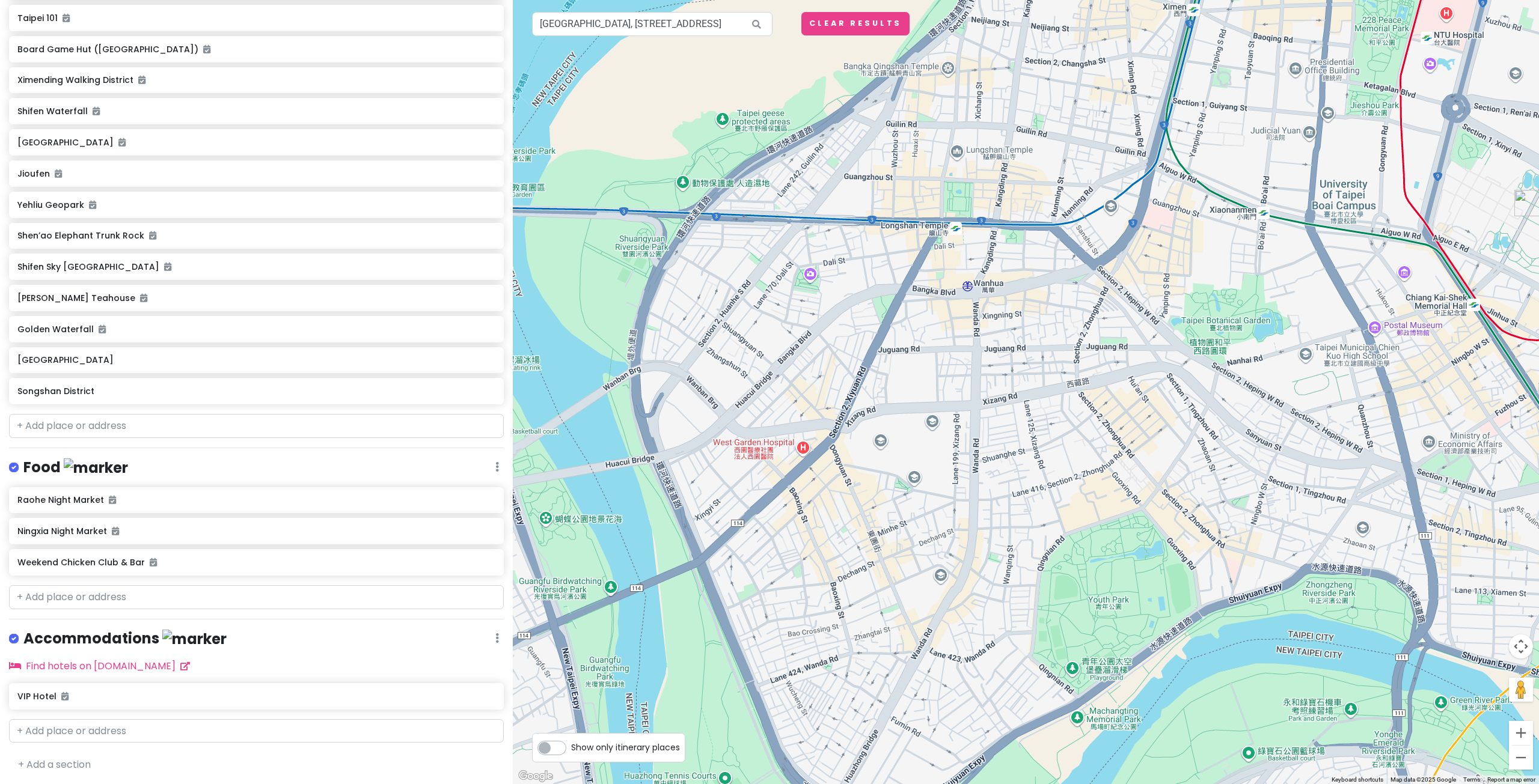
drag, startPoint x: 927, startPoint y: 363, endPoint x: 955, endPoint y: 448, distance: 89.5
click at [947, 439] on div at bounding box center [1026, 392] width 1026 height 784
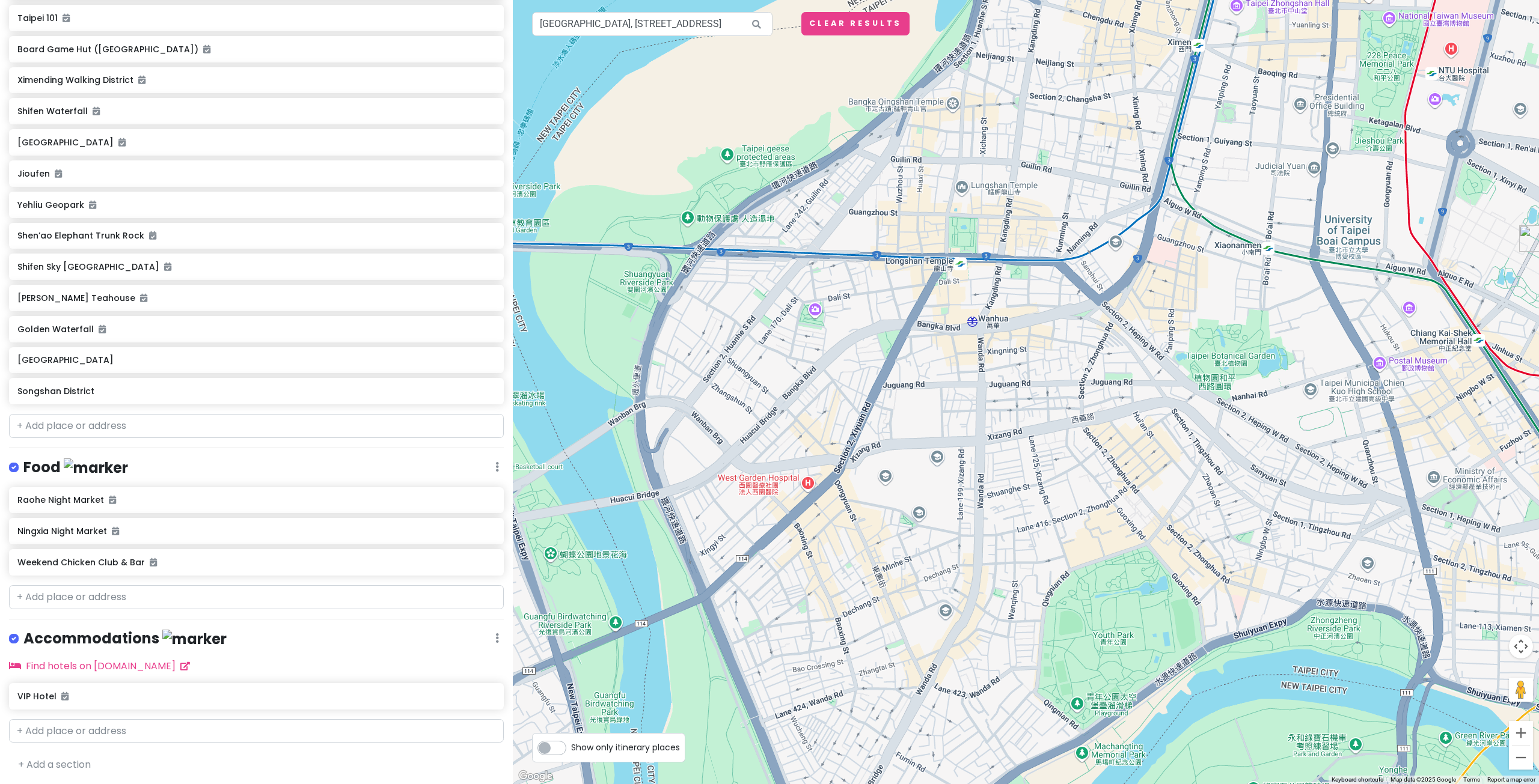
drag, startPoint x: 1067, startPoint y: 328, endPoint x: 1018, endPoint y: 391, distance: 79.8
click at [1019, 390] on div at bounding box center [1026, 392] width 1026 height 784
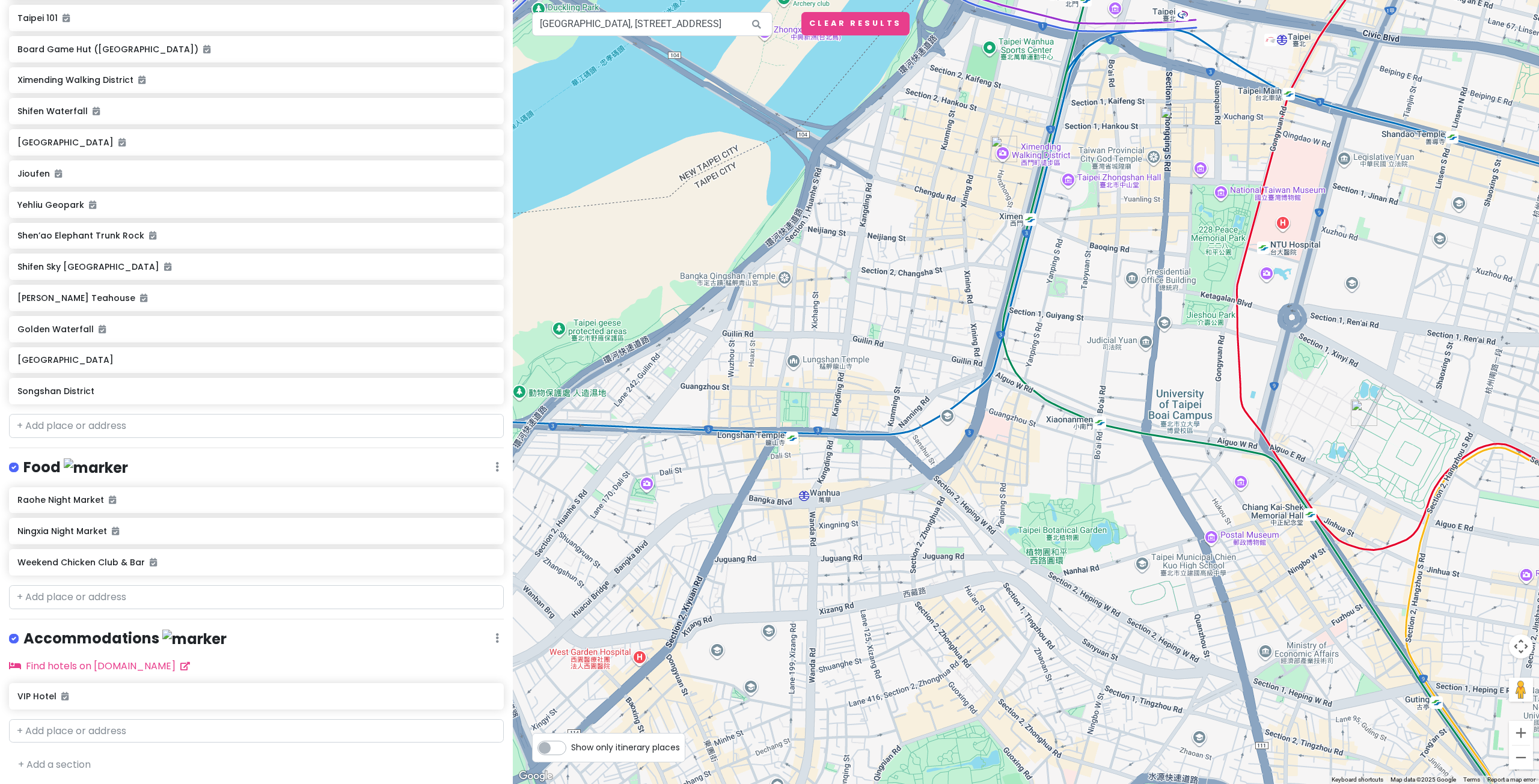
drag, startPoint x: 1005, startPoint y: 286, endPoint x: 927, endPoint y: 340, distance: 94.9
click at [919, 350] on div at bounding box center [1026, 392] width 1026 height 784
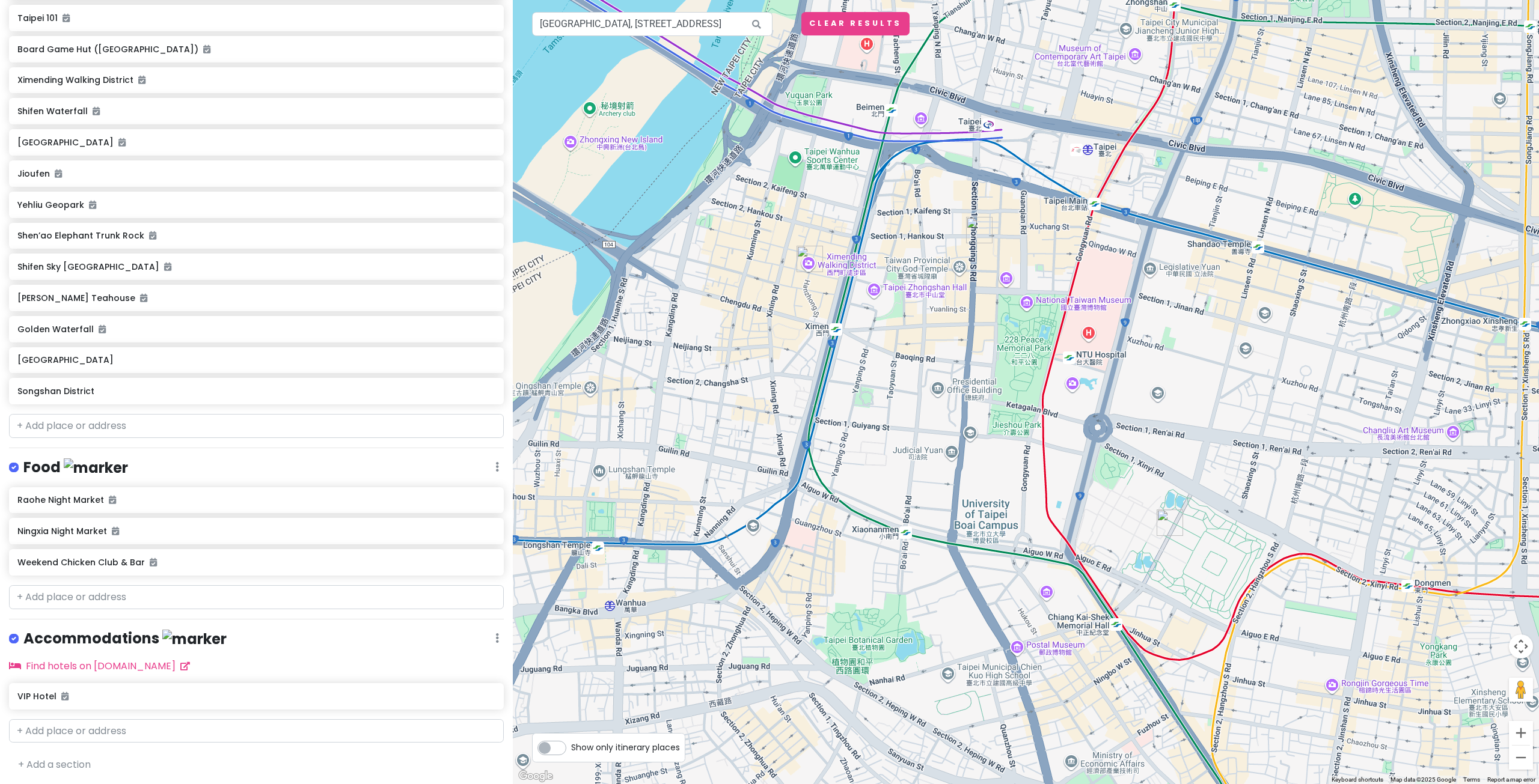
drag, startPoint x: 1101, startPoint y: 244, endPoint x: 906, endPoint y: 373, distance: 233.8
click at [908, 372] on div at bounding box center [1026, 392] width 1026 height 784
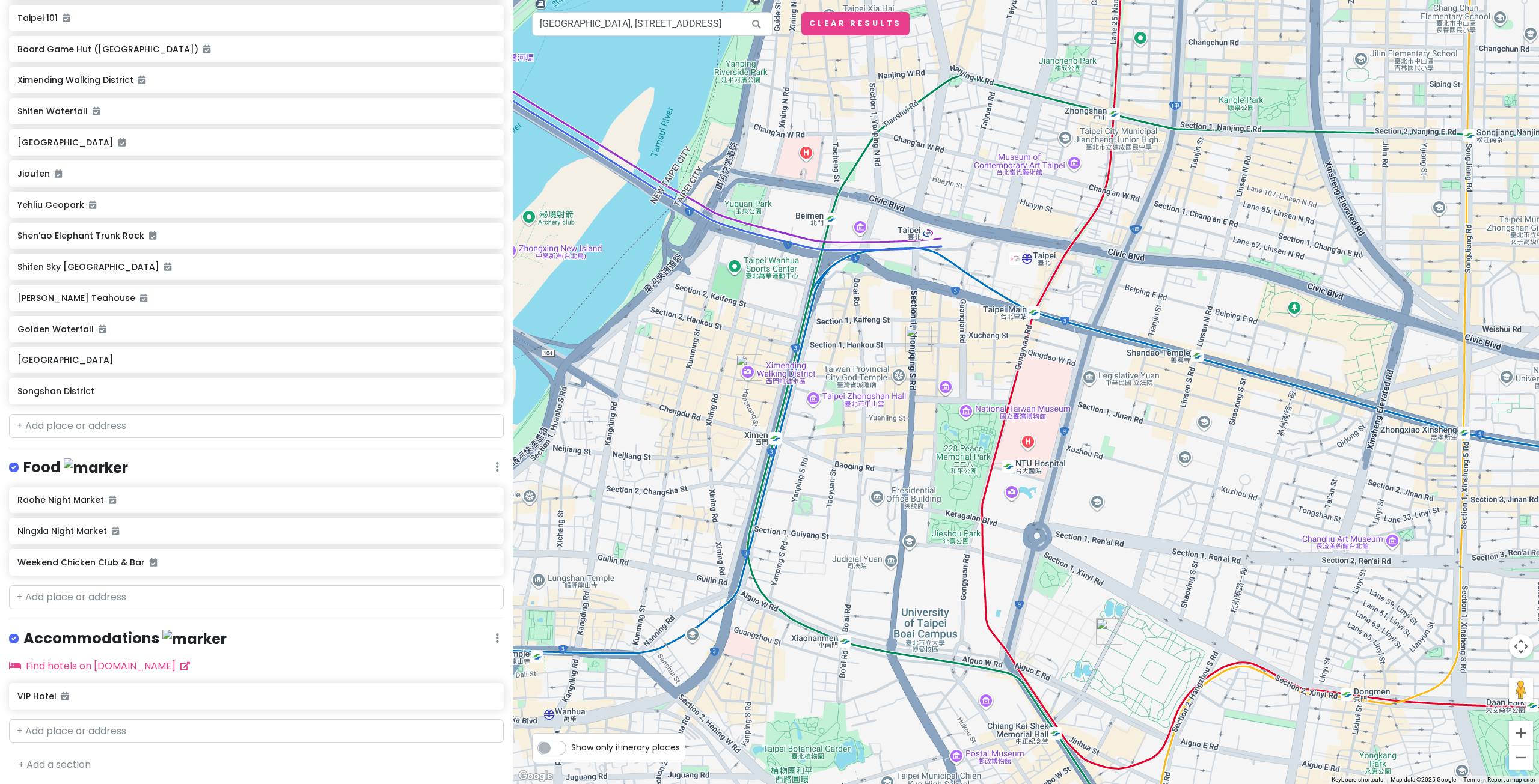
drag, startPoint x: 1019, startPoint y: 242, endPoint x: 991, endPoint y: 306, distance: 69.9
click at [991, 306] on div at bounding box center [1026, 392] width 1026 height 784
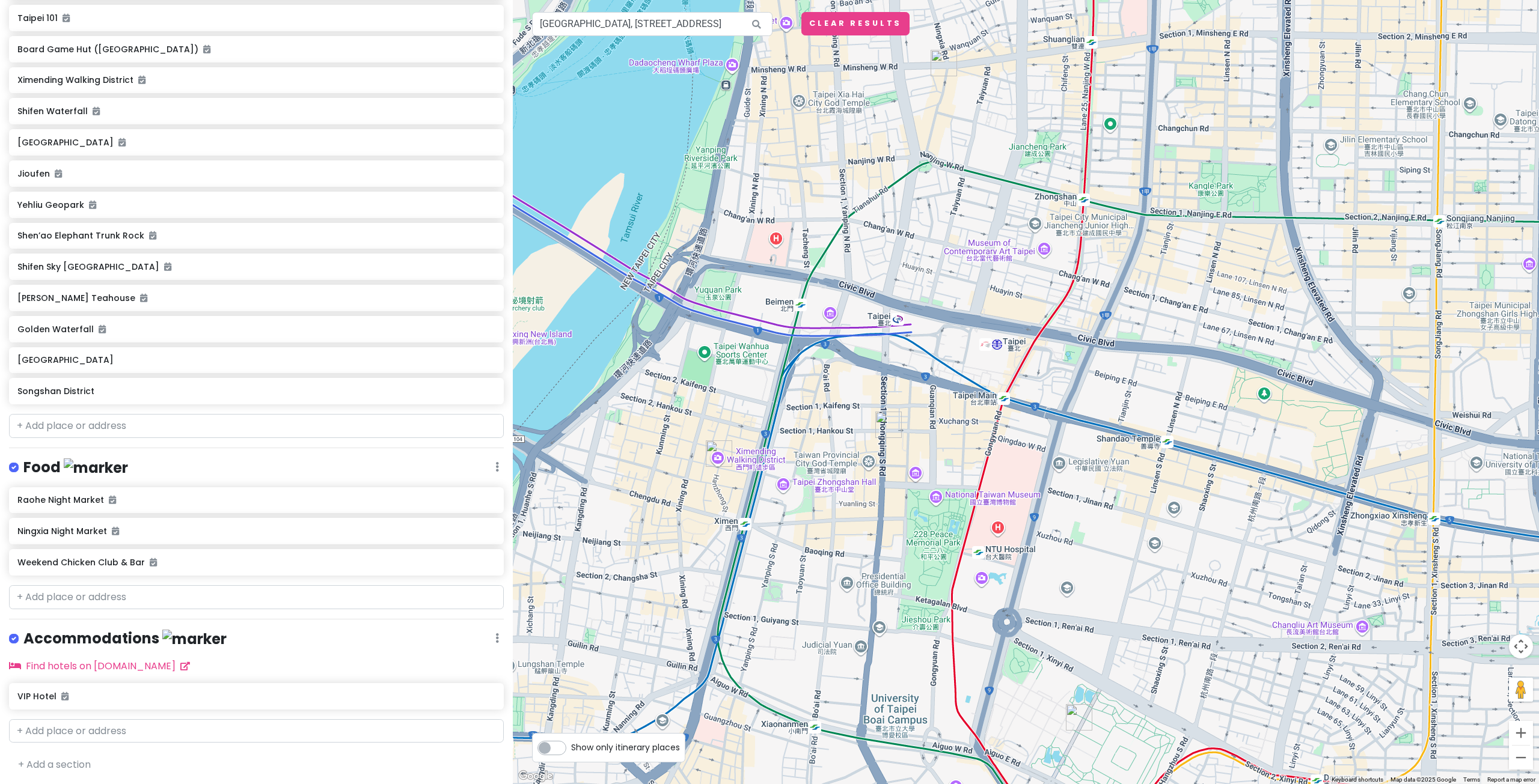
drag, startPoint x: 1147, startPoint y: 282, endPoint x: 1105, endPoint y: 342, distance: 73.2
click at [1115, 325] on div at bounding box center [1026, 392] width 1026 height 784
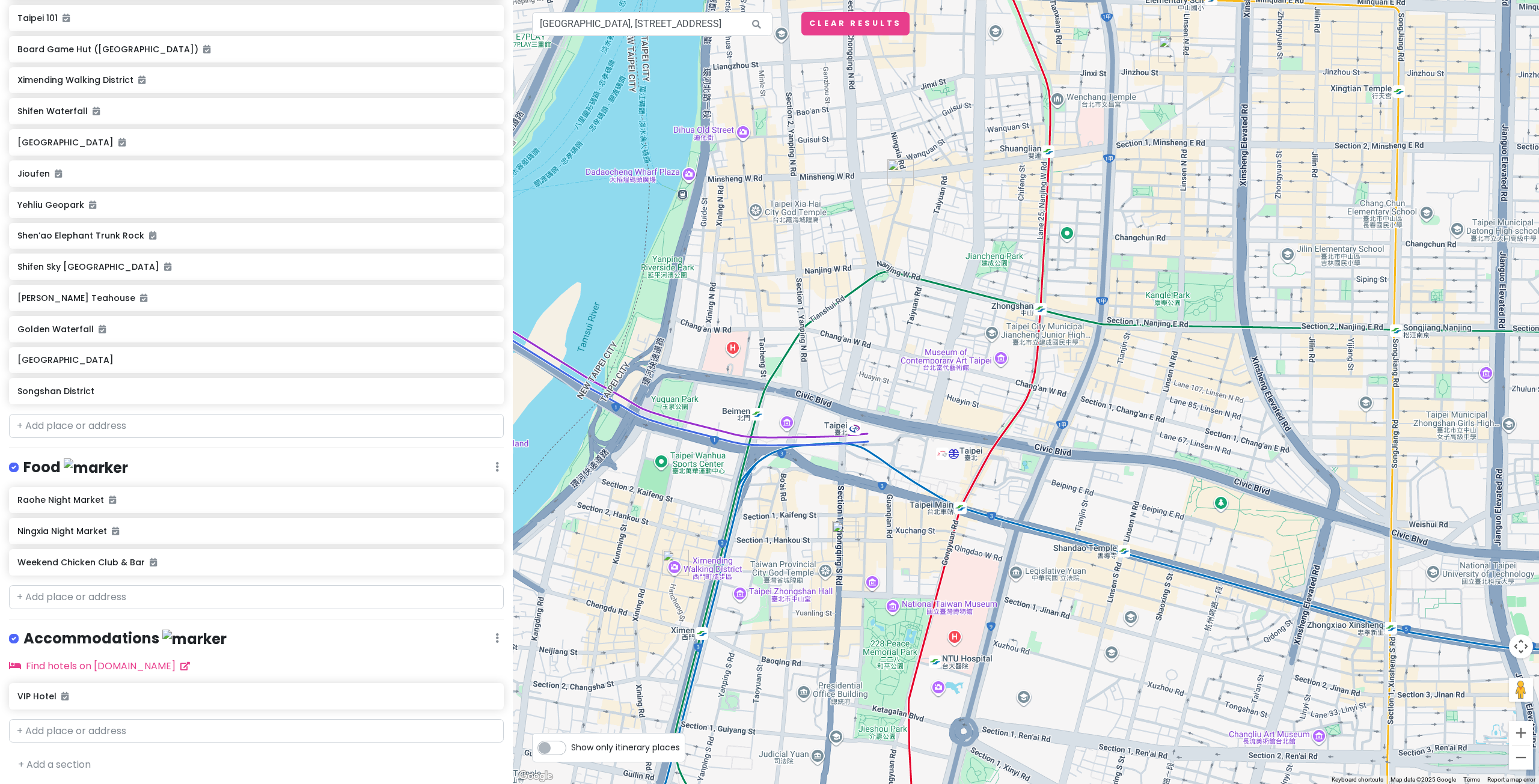
drag, startPoint x: 927, startPoint y: 244, endPoint x: 933, endPoint y: 270, distance: 26.7
click at [933, 270] on div at bounding box center [1026, 392] width 1026 height 784
click at [782, 214] on div at bounding box center [1026, 392] width 1026 height 784
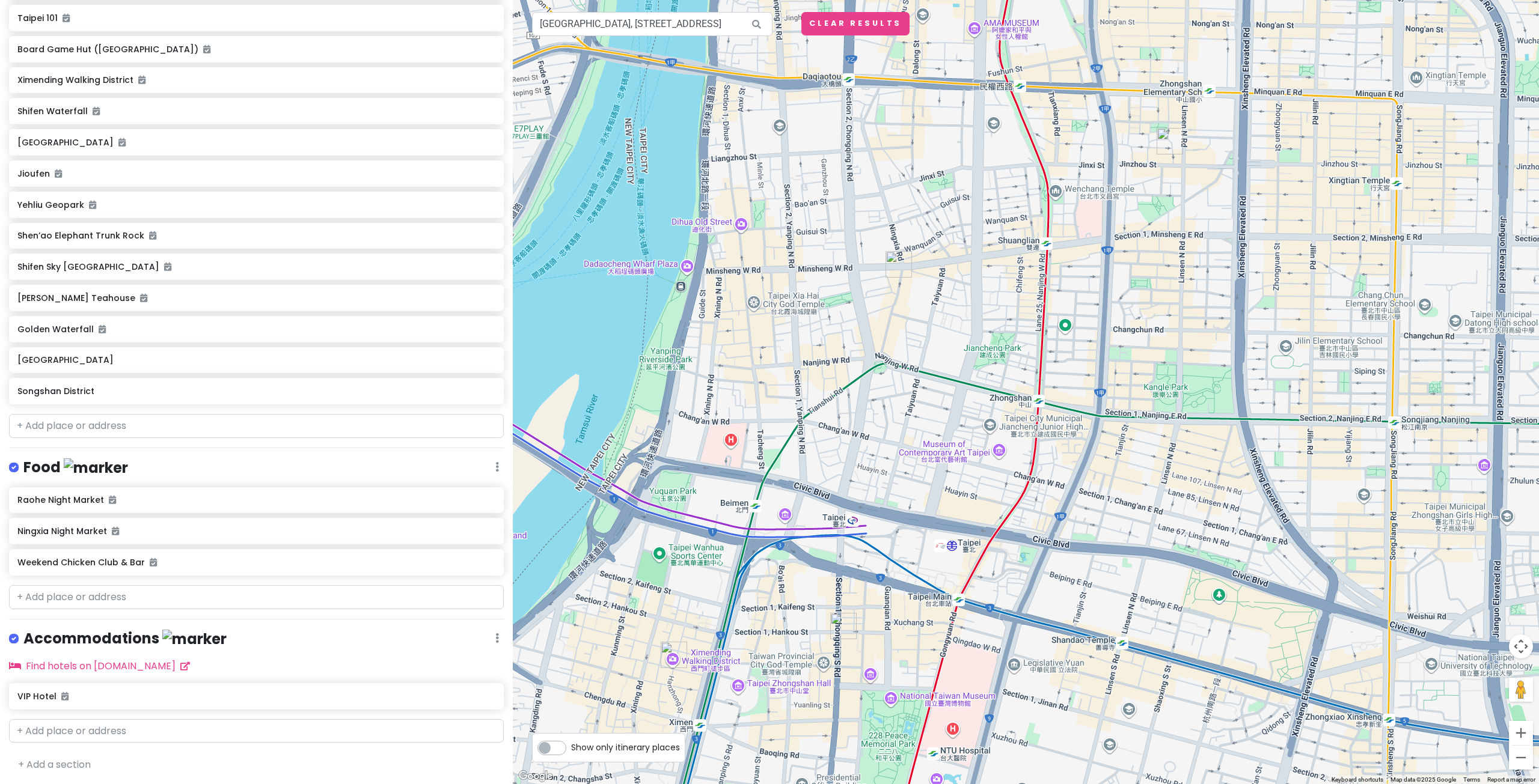
drag, startPoint x: 957, startPoint y: 229, endPoint x: 956, endPoint y: 325, distance: 96.0
click at [956, 325] on div at bounding box center [1026, 392] width 1026 height 784
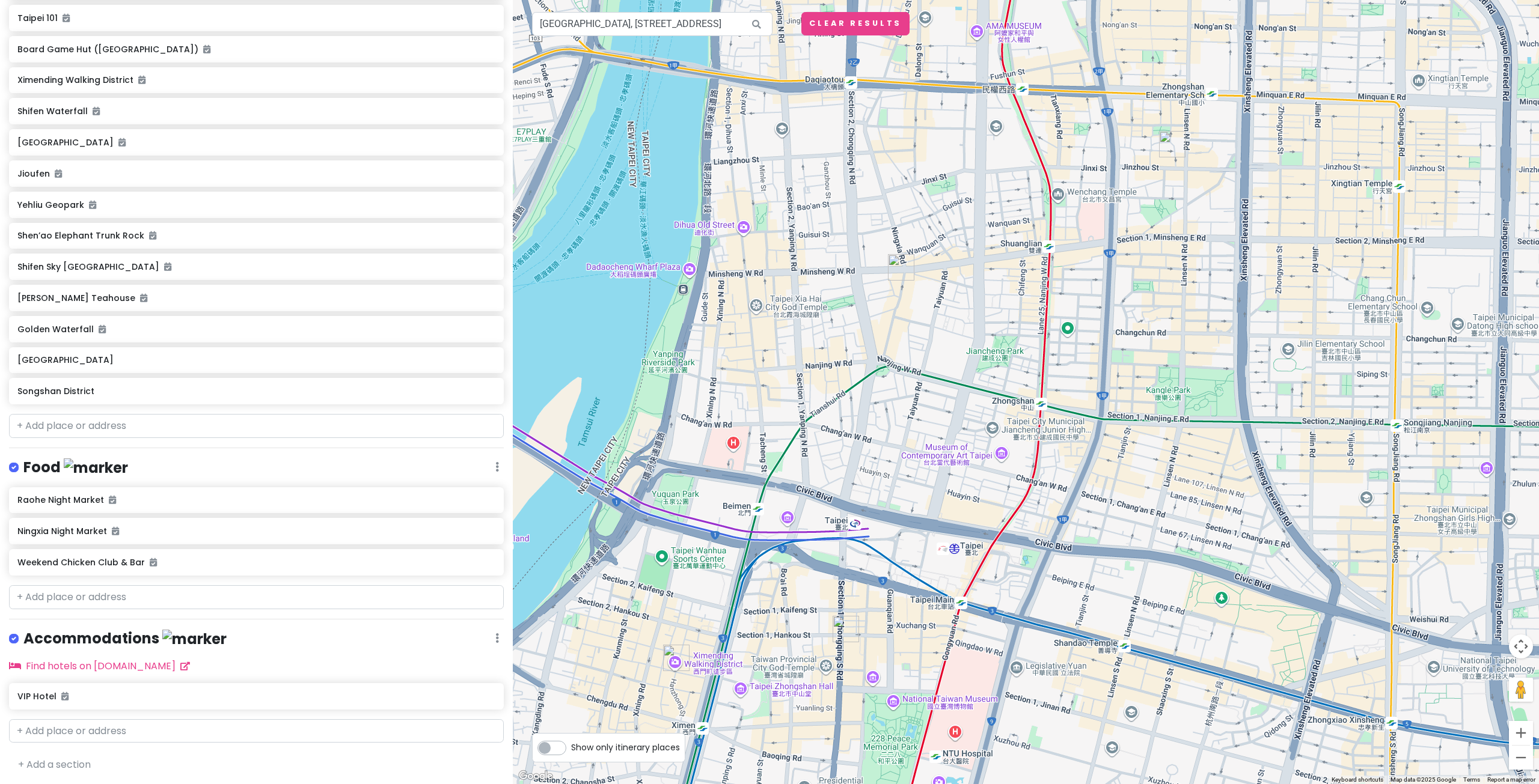
click at [717, 229] on div at bounding box center [1026, 392] width 1026 height 784
click at [663, 33] on input "Taipei City Hakka Cultural Park, Section 3rd, Tingzhou Road, Zhongzheng Distric…" at bounding box center [652, 24] width 240 height 24
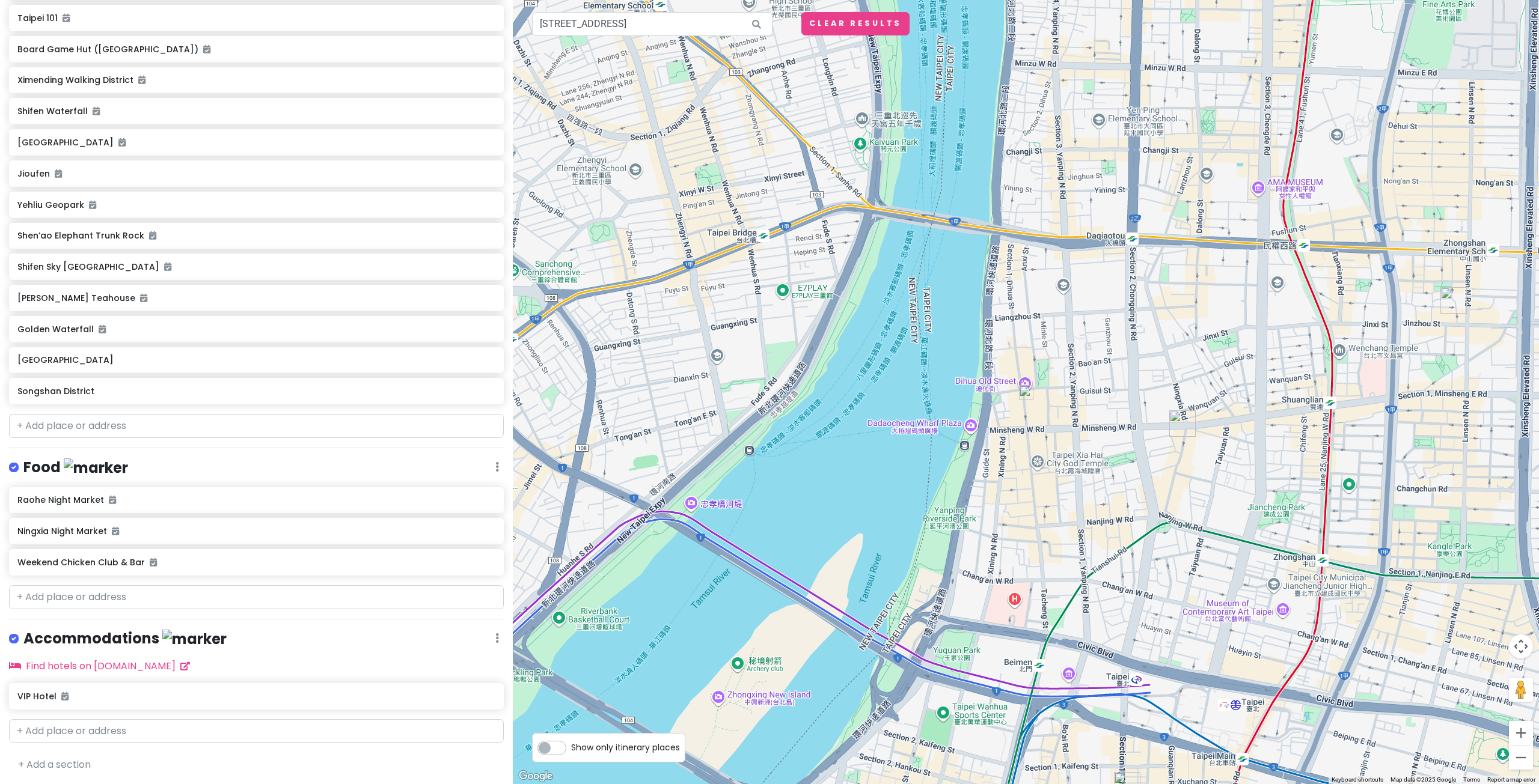
click at [1026, 392] on img at bounding box center [1025, 392] width 14 height 14
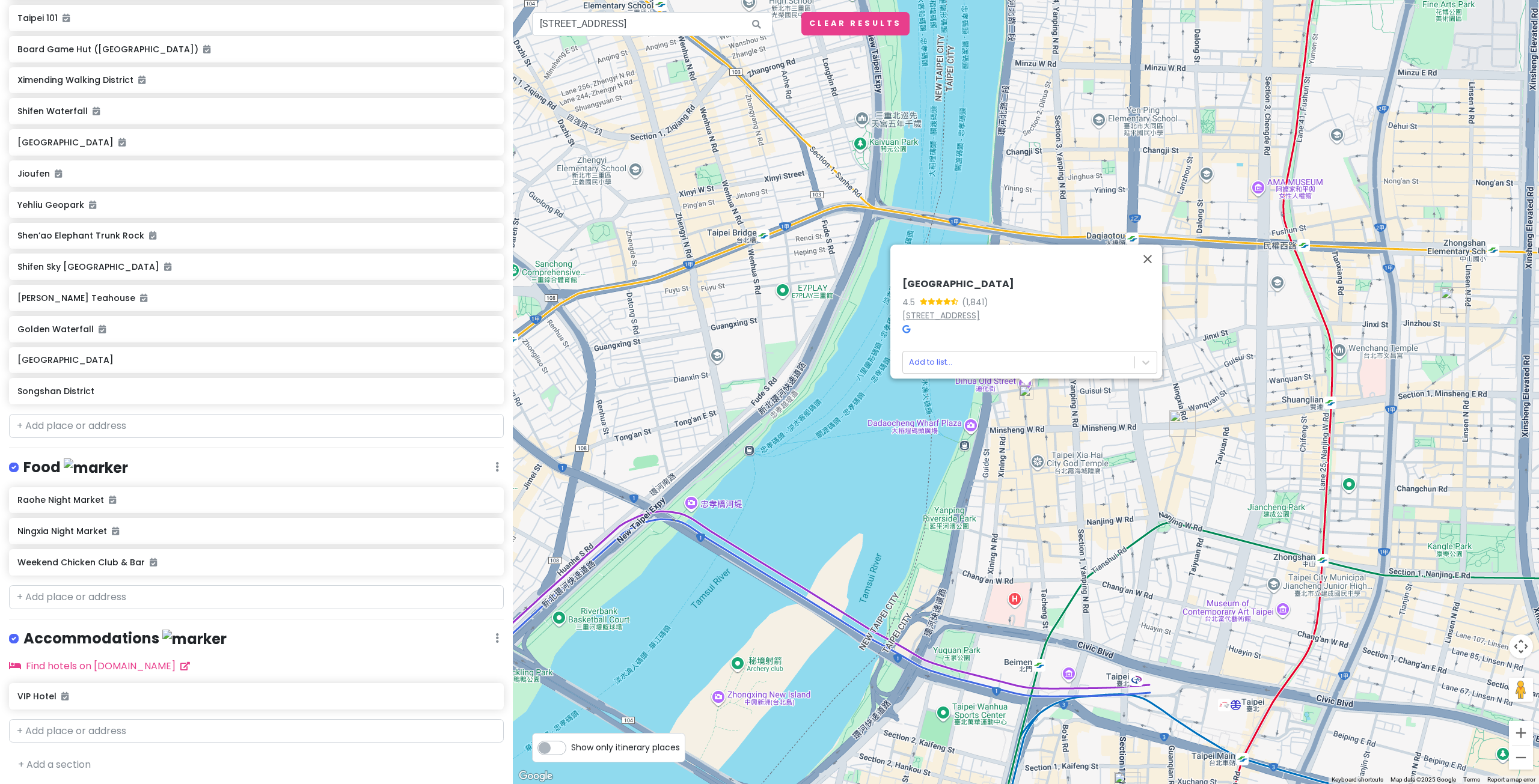
click at [980, 309] on link "No. 146號, Section 1, Dihua St, Datong District, Taipei City, Taiwan 103" at bounding box center [941, 315] width 78 height 12
click at [1155, 244] on button "Close" at bounding box center [1147, 258] width 29 height 29
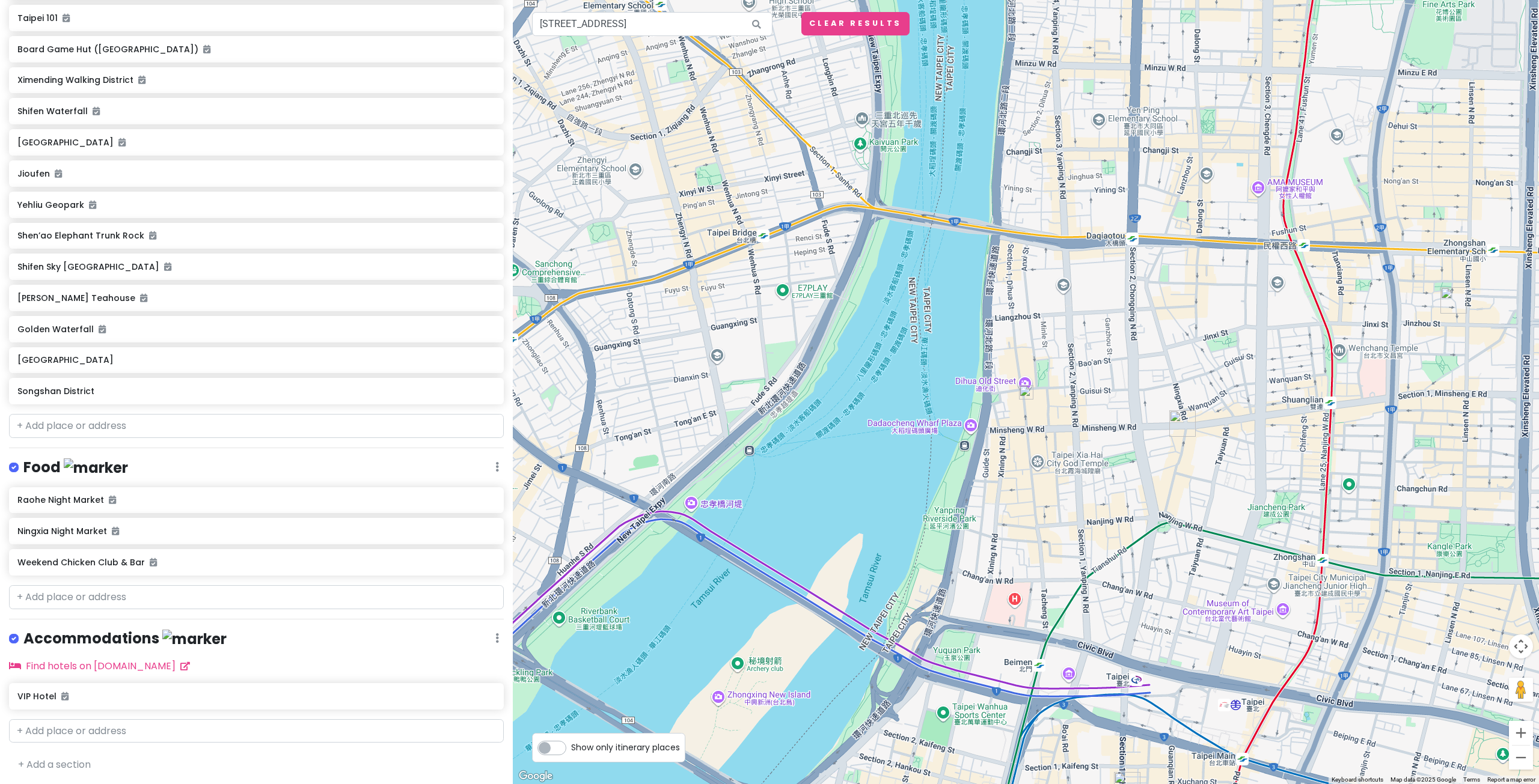
click at [941, 431] on div "To navigate, press the arrow keys." at bounding box center [1026, 392] width 1026 height 784
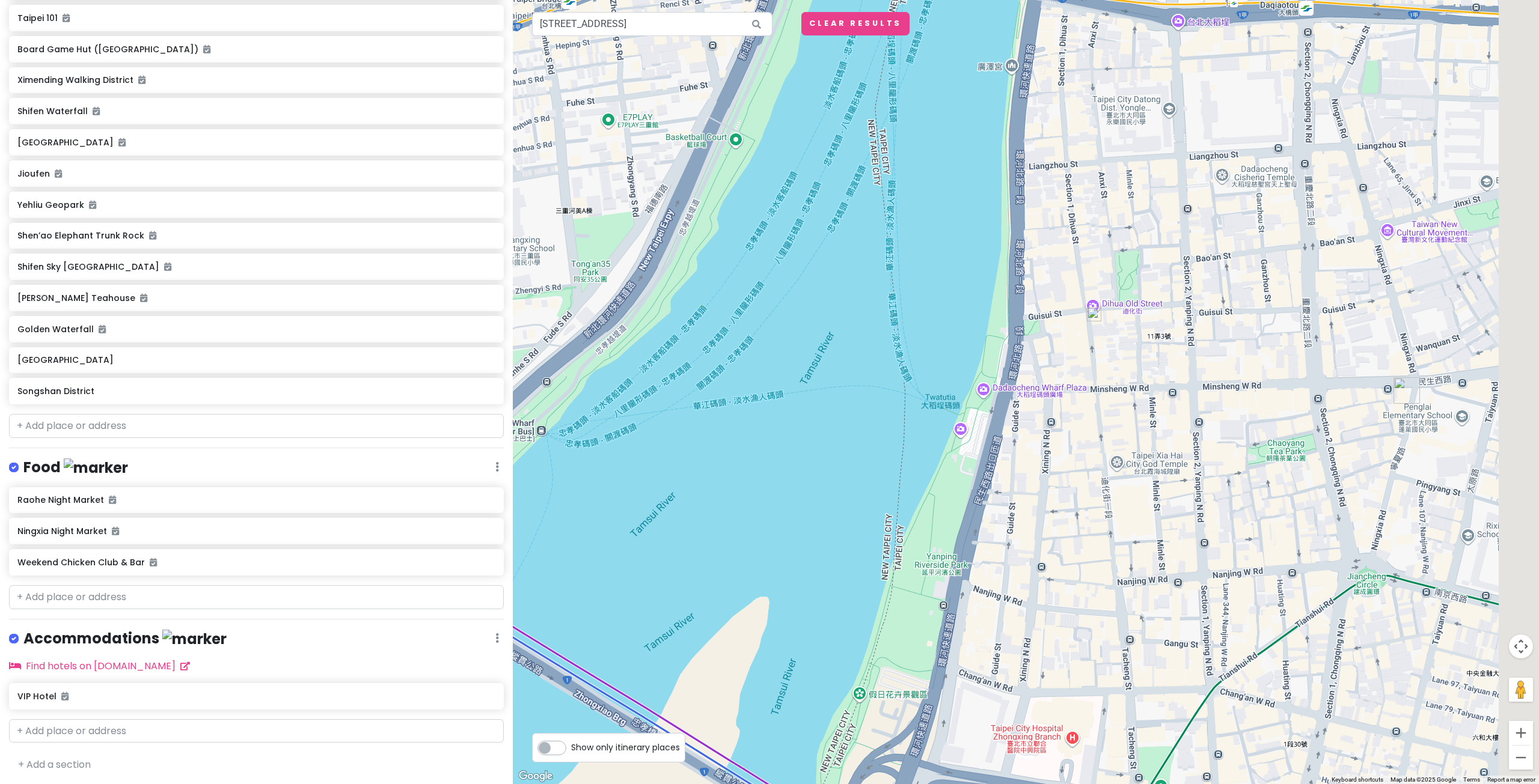
drag, startPoint x: 975, startPoint y: 303, endPoint x: 947, endPoint y: 297, distance: 28.6
click at [947, 297] on div at bounding box center [1026, 392] width 1026 height 784
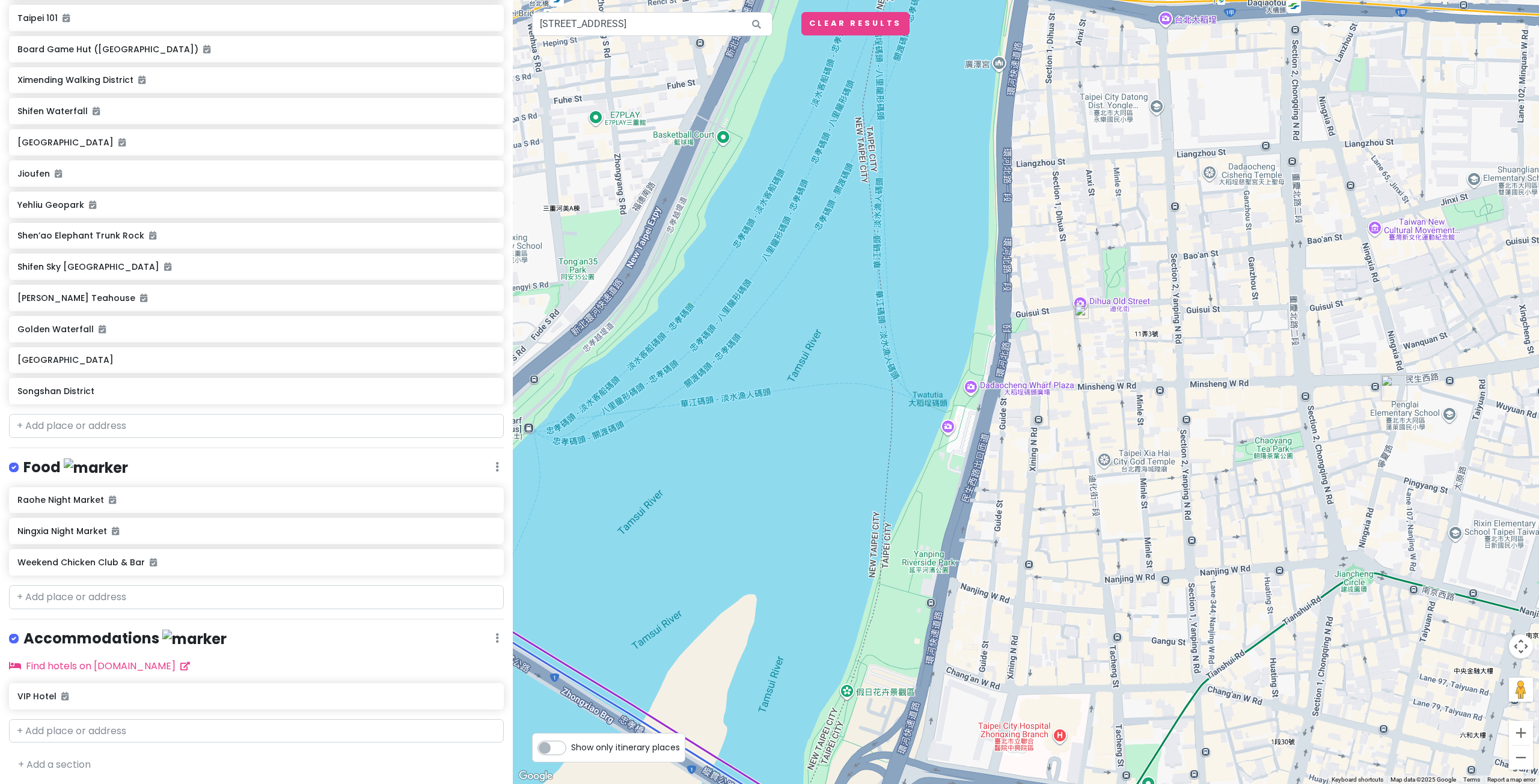
click at [1148, 344] on div at bounding box center [1026, 392] width 1026 height 784
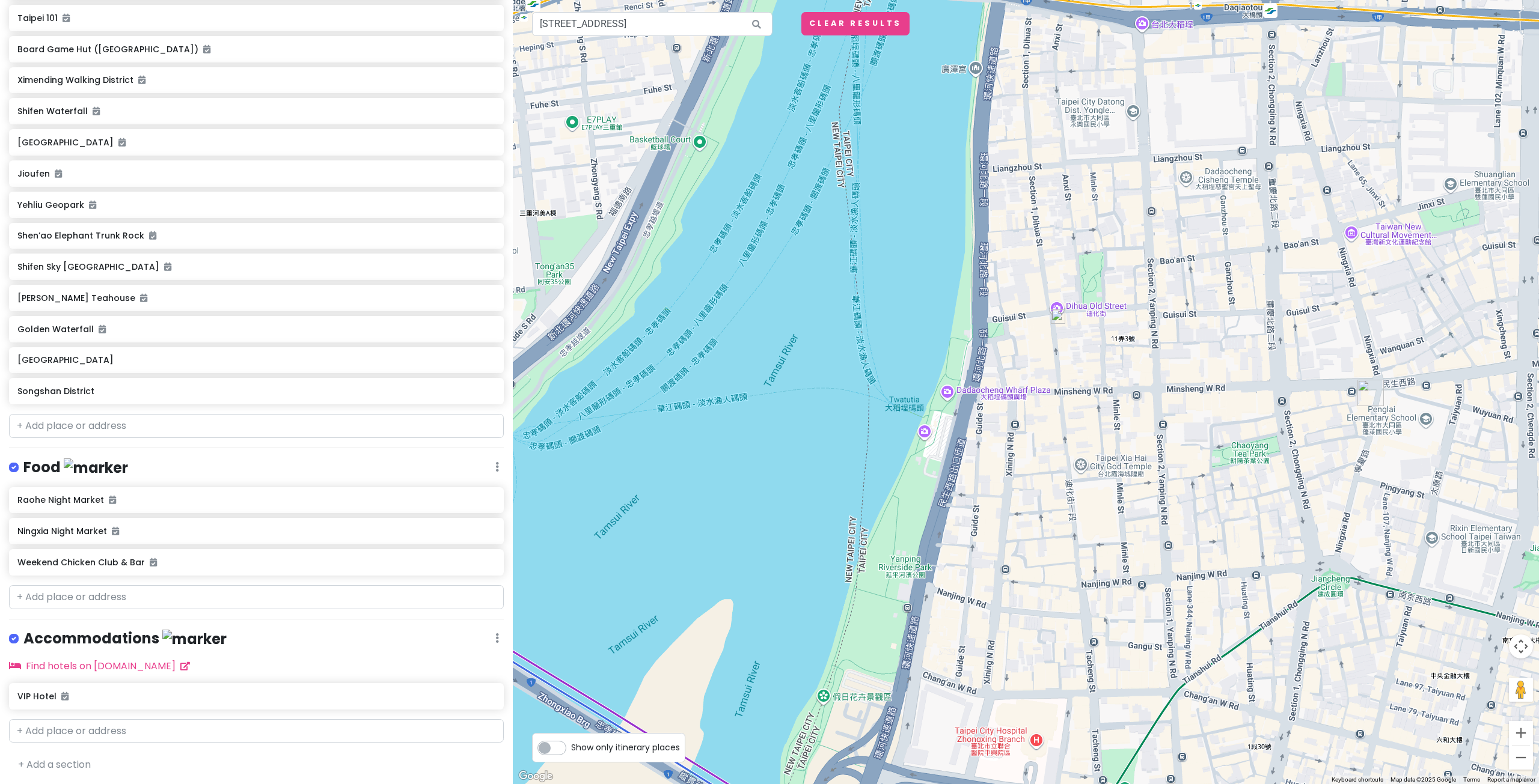
drag, startPoint x: 1157, startPoint y: 329, endPoint x: 1008, endPoint y: 365, distance: 153.3
click at [1012, 364] on div at bounding box center [1026, 392] width 1026 height 784
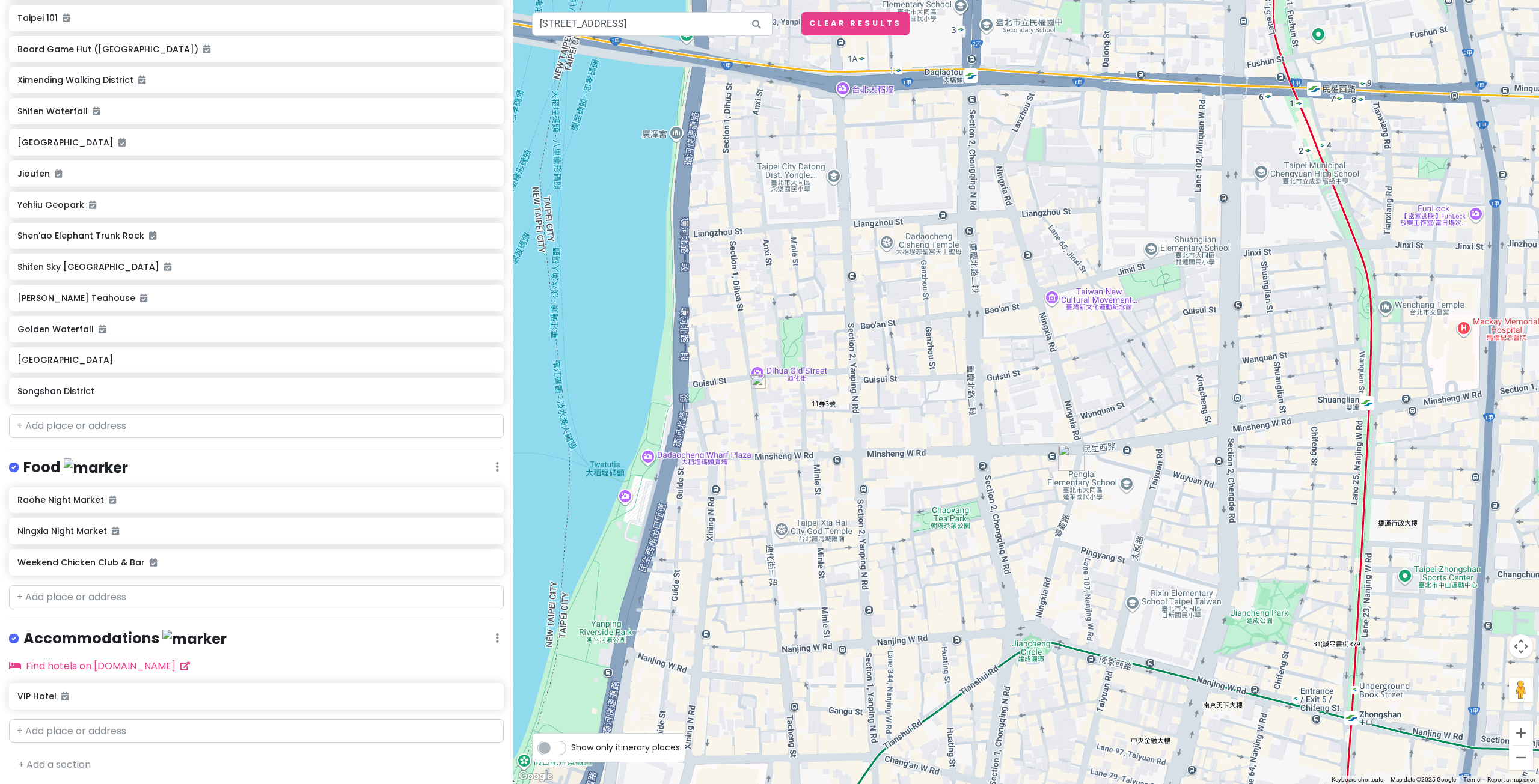
click at [1070, 465] on img "Ningxia Night Market" at bounding box center [1071, 457] width 26 height 26
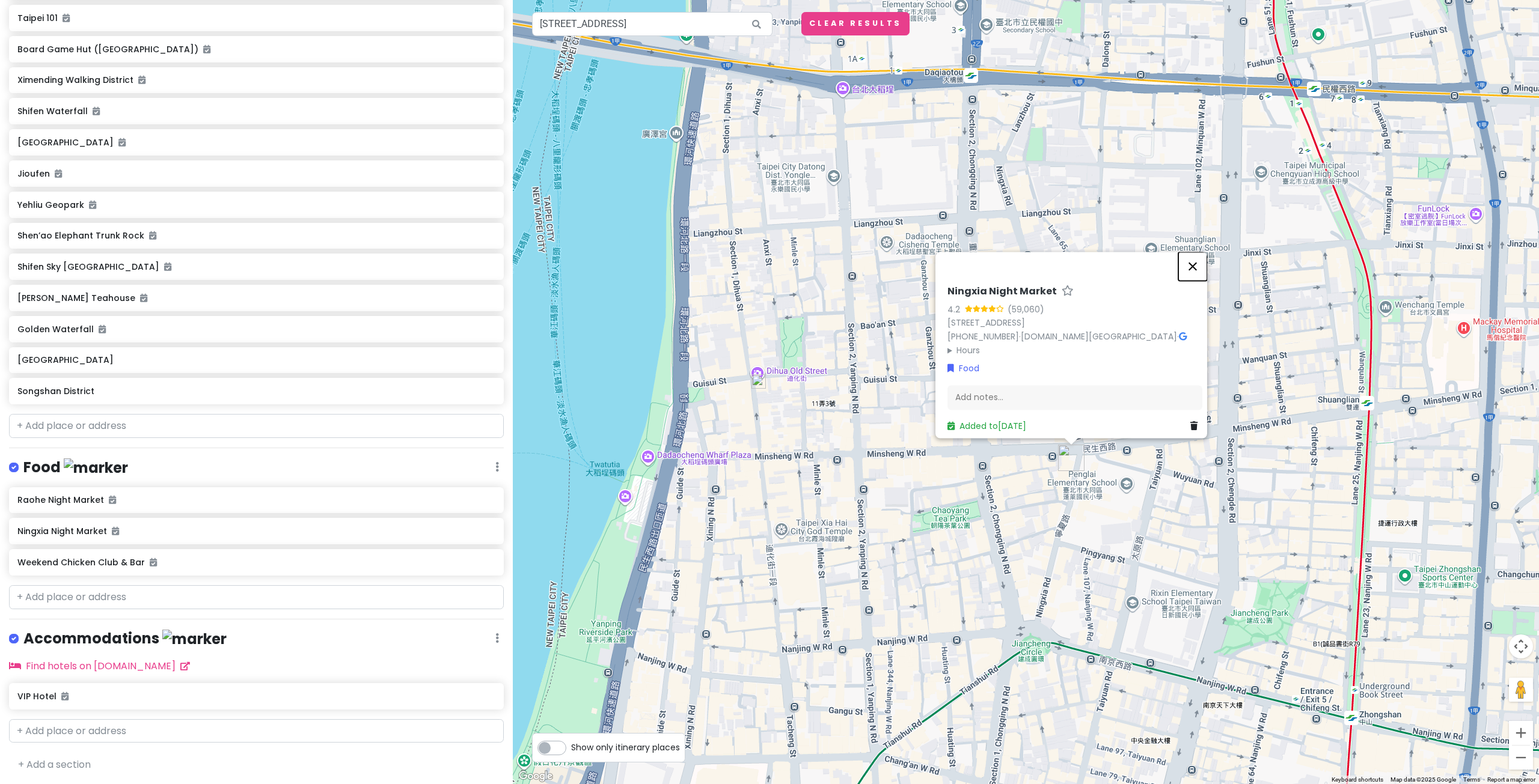
click at [1201, 261] on button "Close" at bounding box center [1192, 266] width 29 height 29
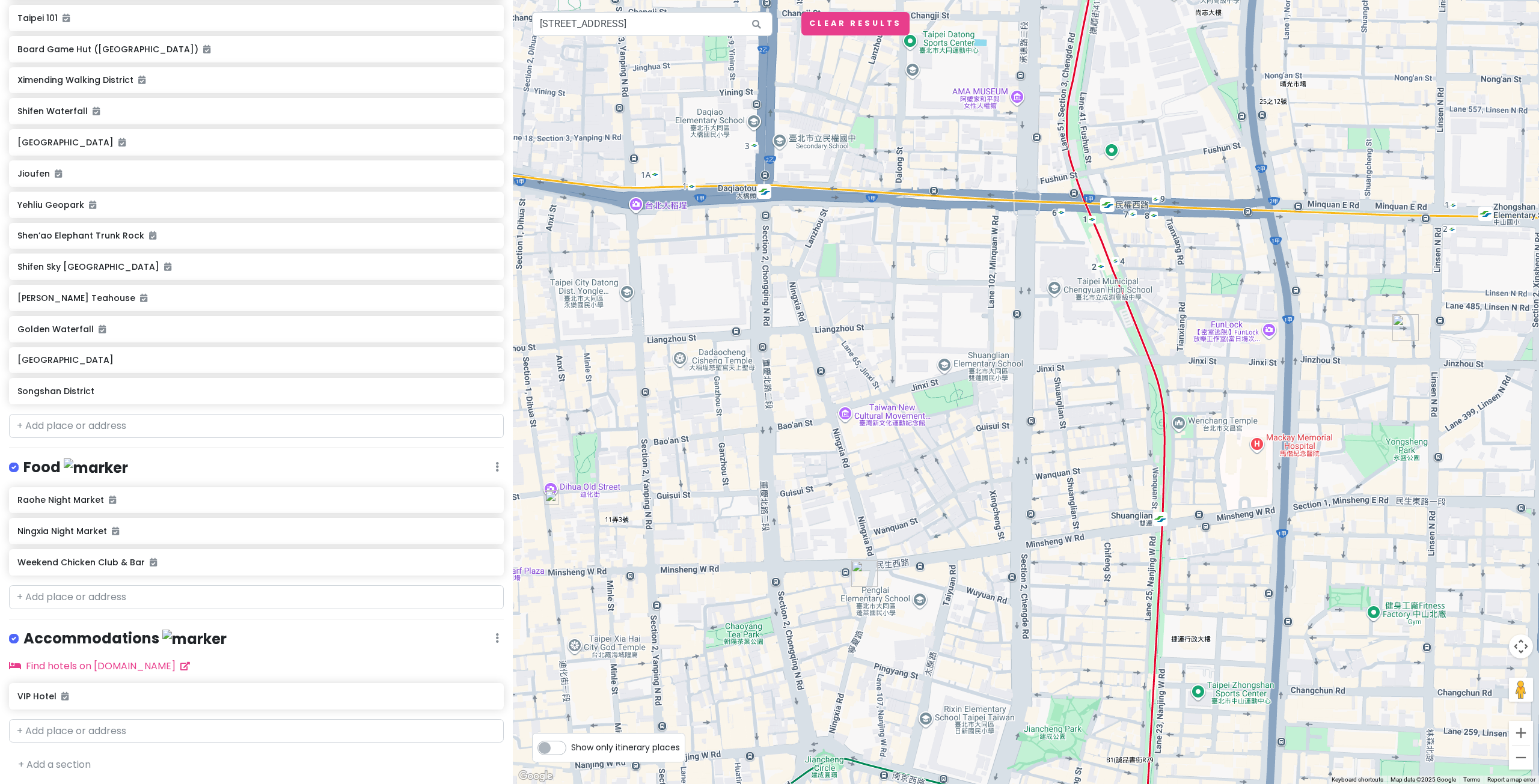
drag, startPoint x: 1099, startPoint y: 411, endPoint x: 911, endPoint y: 541, distance: 228.6
click at [910, 549] on div at bounding box center [1026, 392] width 1026 height 784
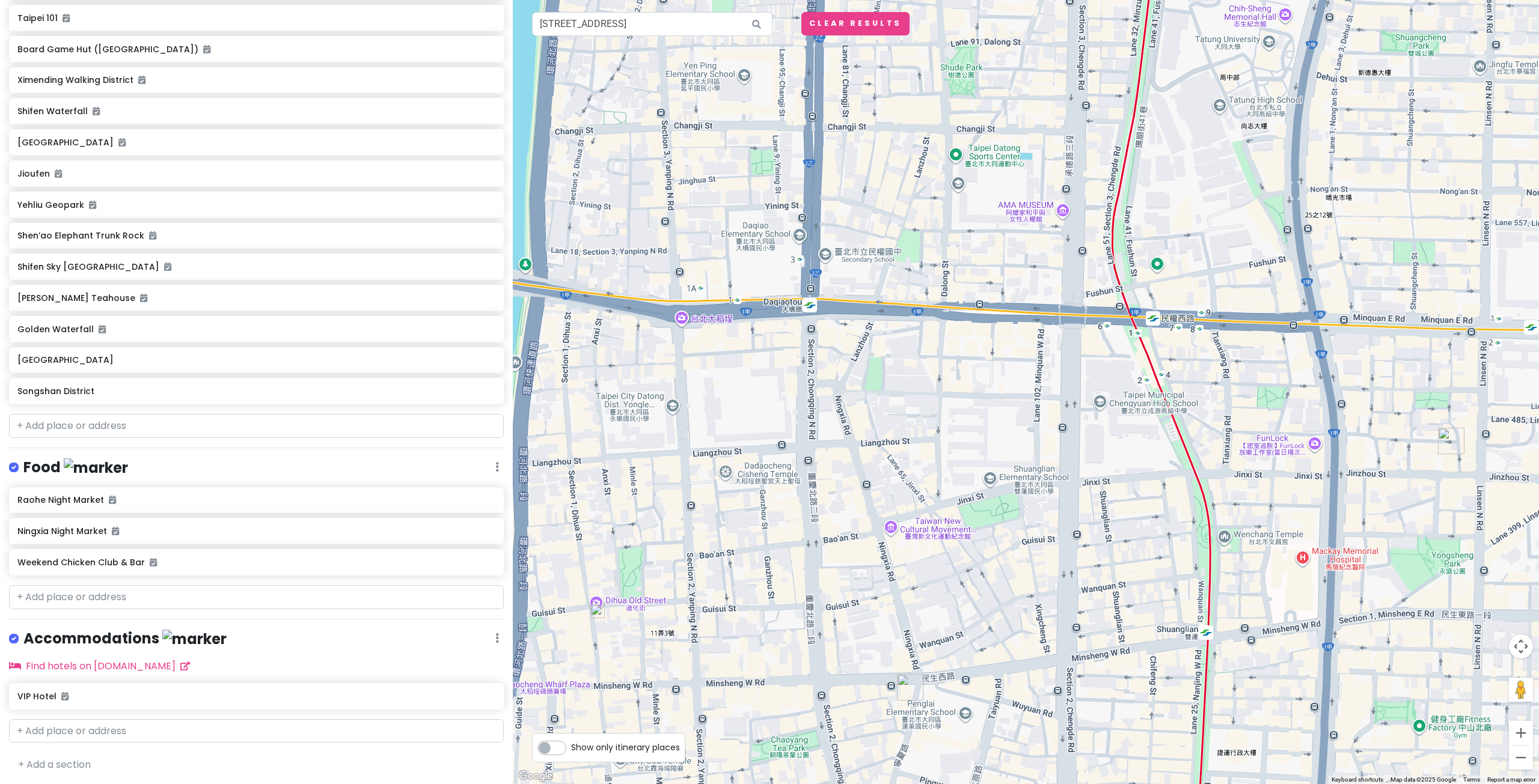
drag, startPoint x: 892, startPoint y: 310, endPoint x: 922, endPoint y: 411, distance: 105.4
click at [920, 409] on div at bounding box center [1026, 392] width 1026 height 784
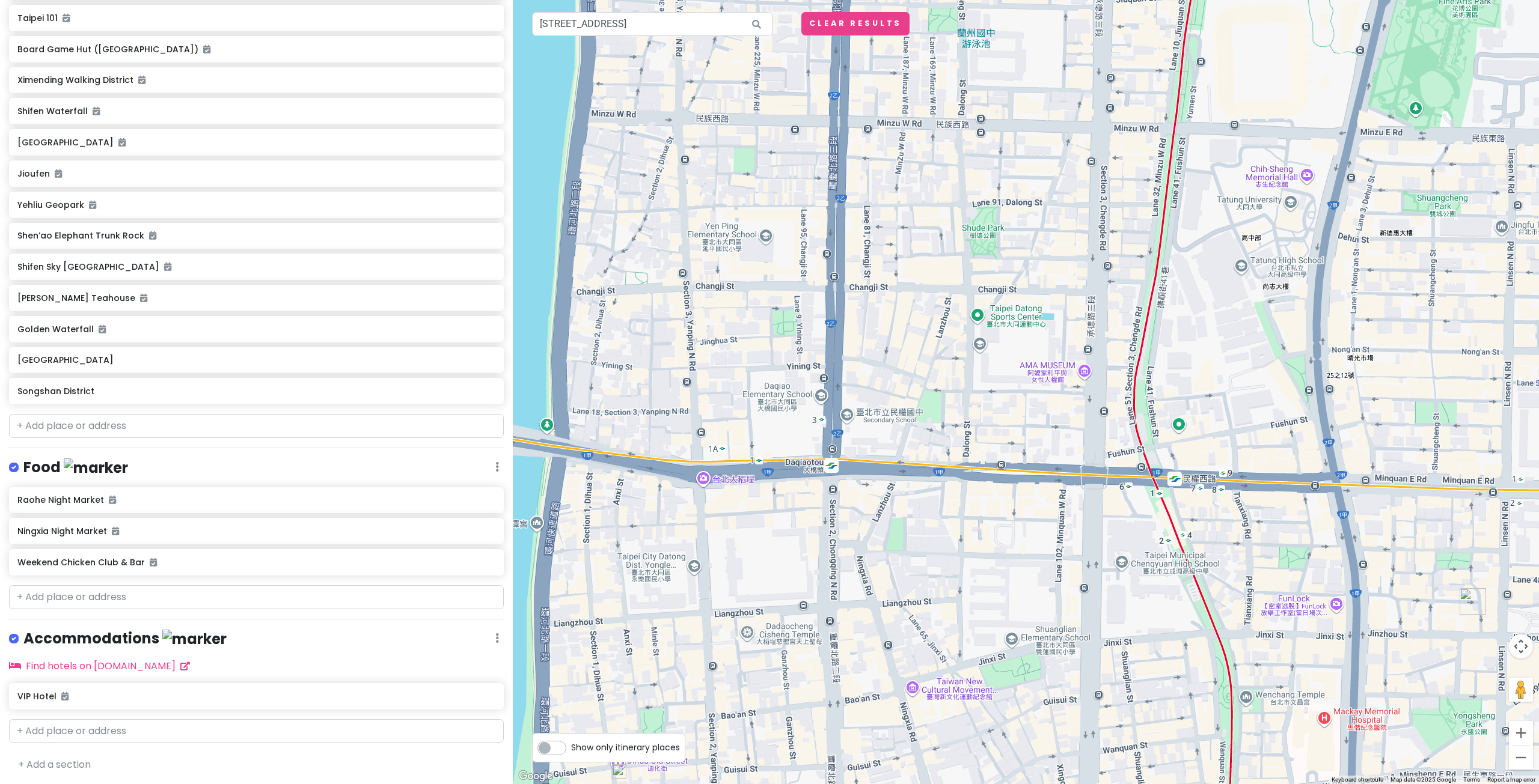
drag, startPoint x: 957, startPoint y: 342, endPoint x: 965, endPoint y: 471, distance: 129.2
click at [964, 471] on div at bounding box center [1026, 392] width 1026 height 784
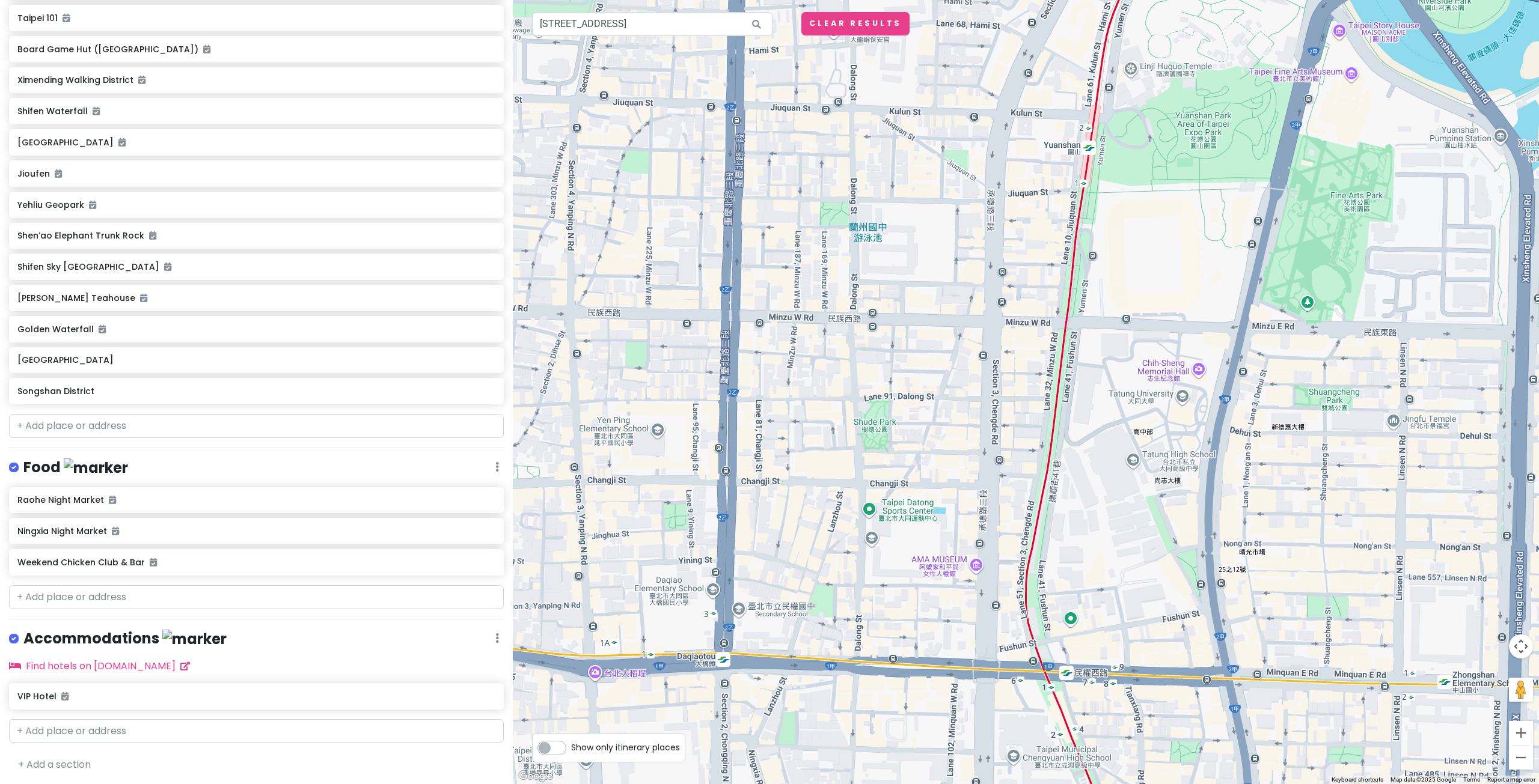
drag, startPoint x: 1029, startPoint y: 270, endPoint x: 920, endPoint y: 450, distance: 210.4
click at [920, 453] on div at bounding box center [1026, 392] width 1026 height 784
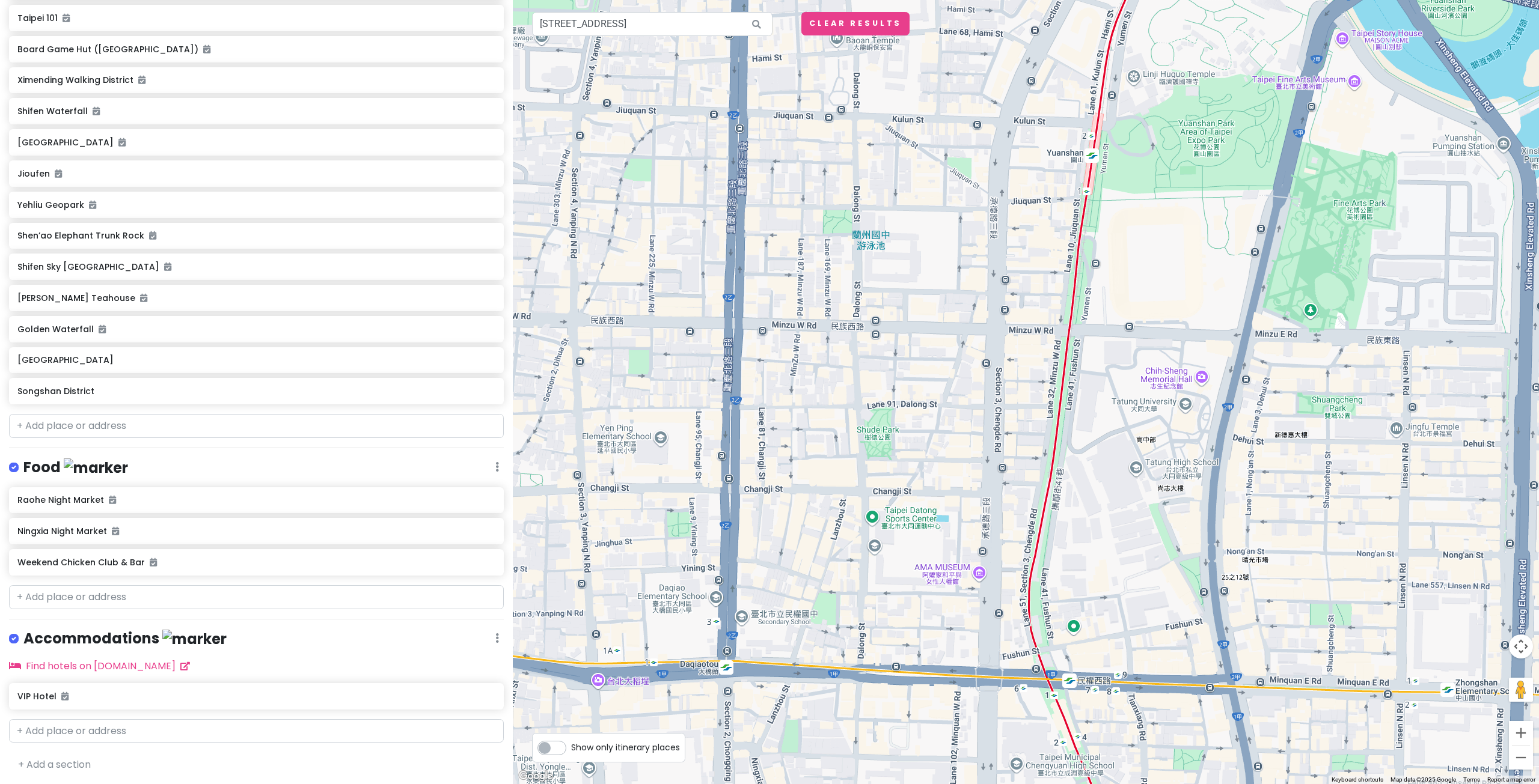
click at [657, 39] on div at bounding box center [1026, 392] width 1026 height 784
click at [657, 30] on input "Dihua Old Street, Section 1, Dihua Street, Datong District, Taipei City, Taiwan" at bounding box center [652, 24] width 240 height 24
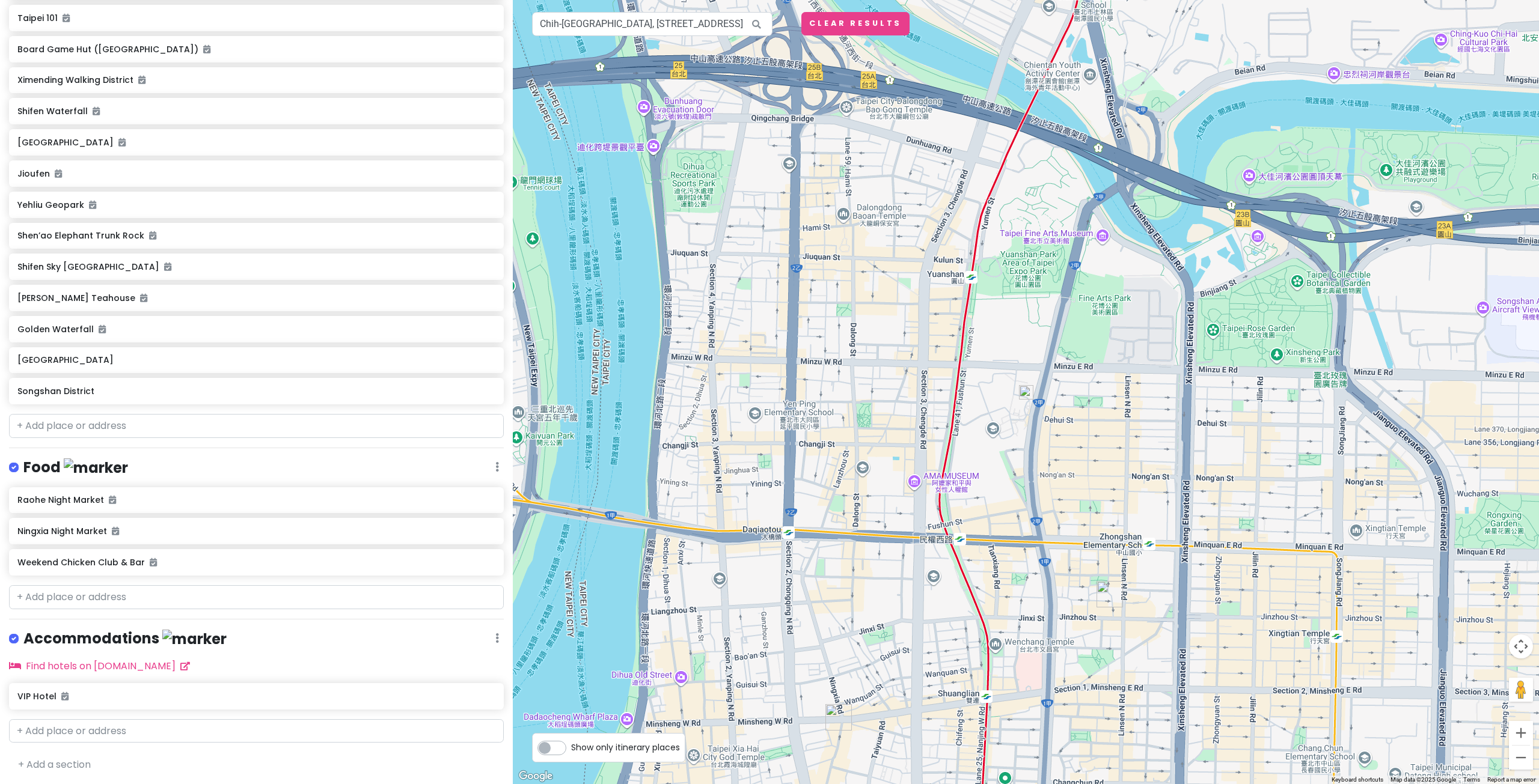
click at [1023, 394] on img at bounding box center [1025, 392] width 14 height 14
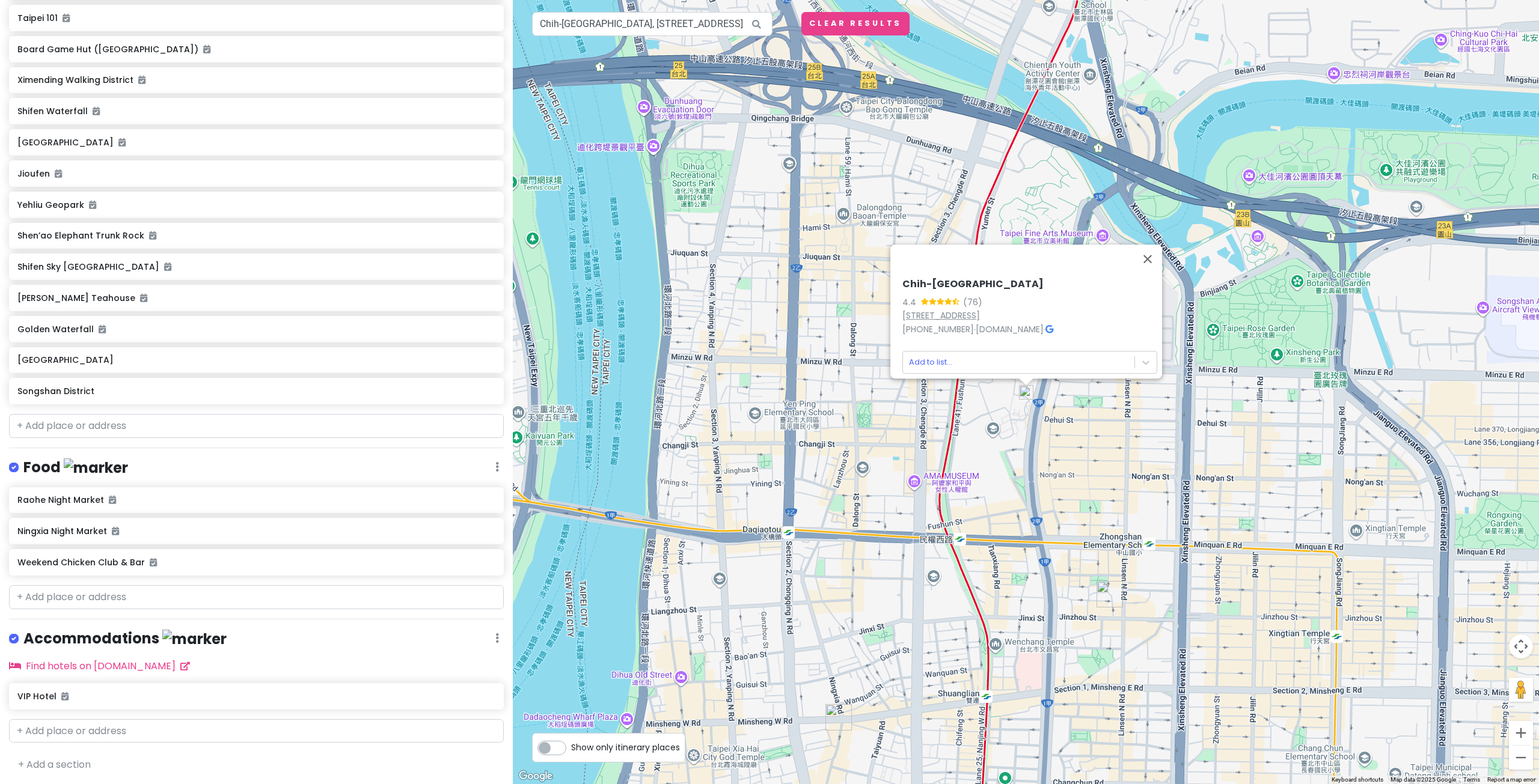
click at [980, 309] on link "No. 40, Section 3, Zhongshan N Rd, Zhongshan District, Taipei City, Taiwan 10491" at bounding box center [941, 315] width 78 height 12
click at [1221, 191] on div "Chih-Sheng Memorial Hall 4.4 (76) No. 40, Section 3, Zhongshan N Rd, Zhongshan …" at bounding box center [1026, 392] width 1026 height 784
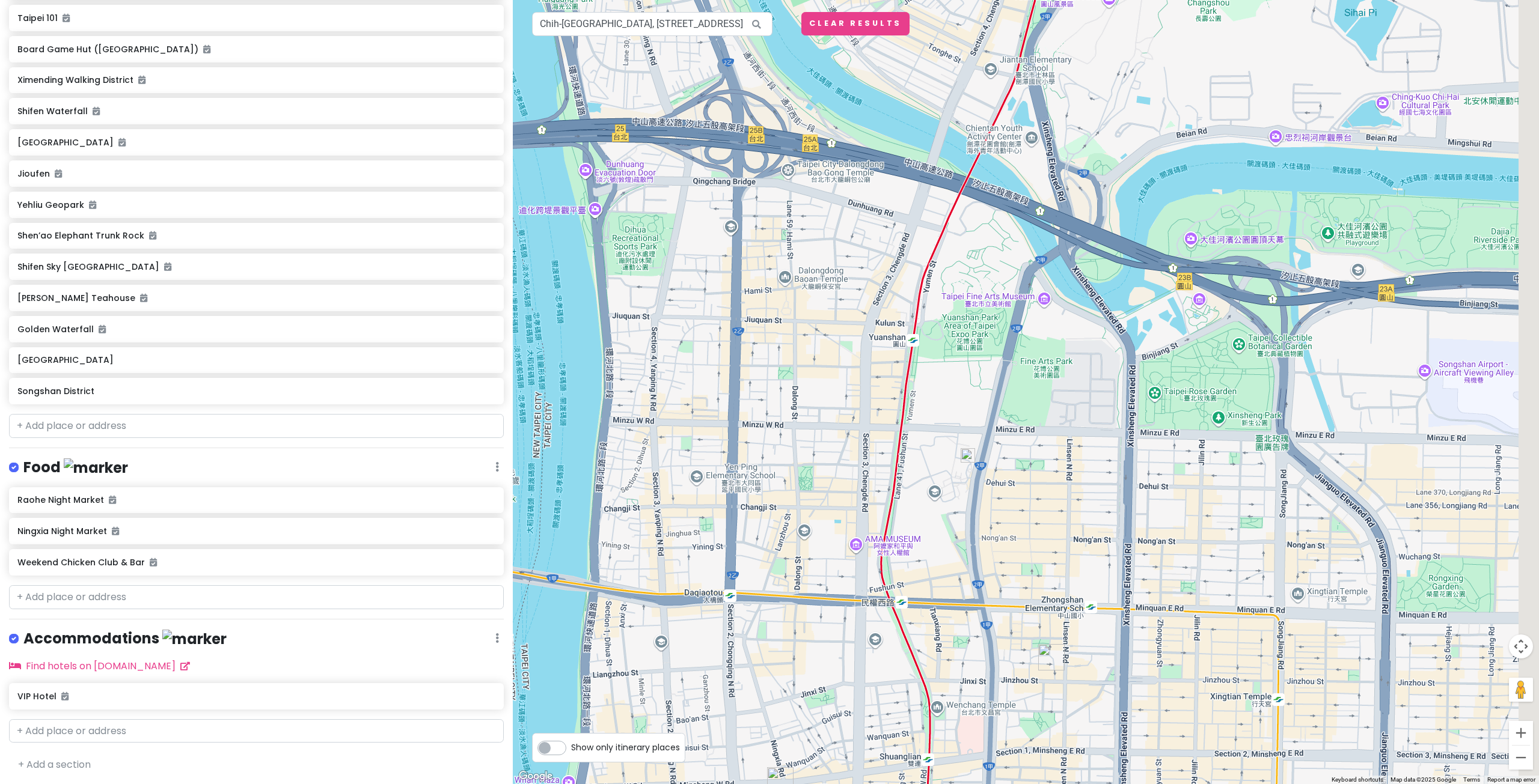
drag, startPoint x: 1078, startPoint y: 325, endPoint x: 998, endPoint y: 402, distance: 111.0
click at [998, 402] on div at bounding box center [1026, 392] width 1026 height 784
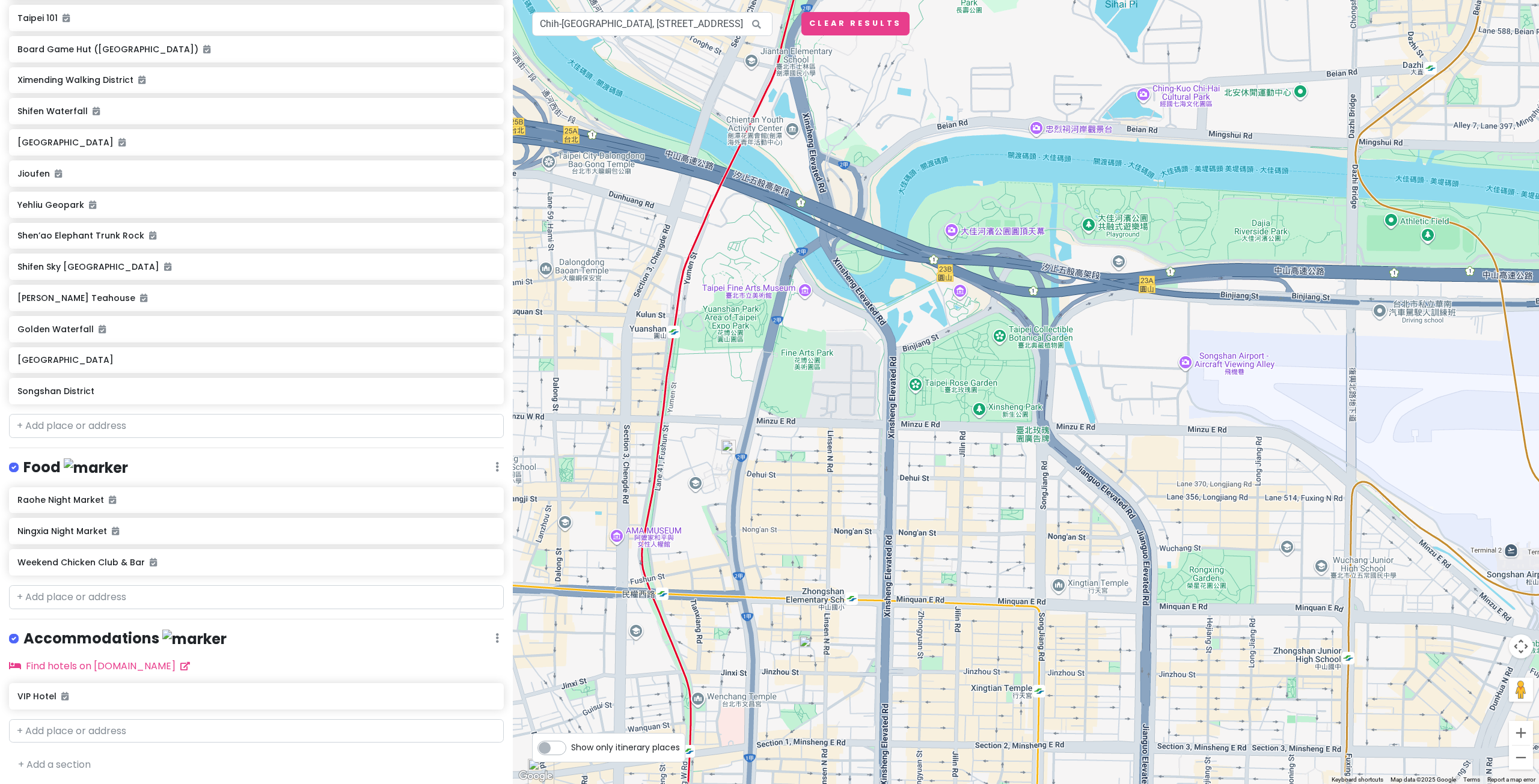
drag, startPoint x: 1046, startPoint y: 474, endPoint x: 853, endPoint y: 443, distance: 195.5
click at [854, 443] on div at bounding box center [1026, 392] width 1026 height 784
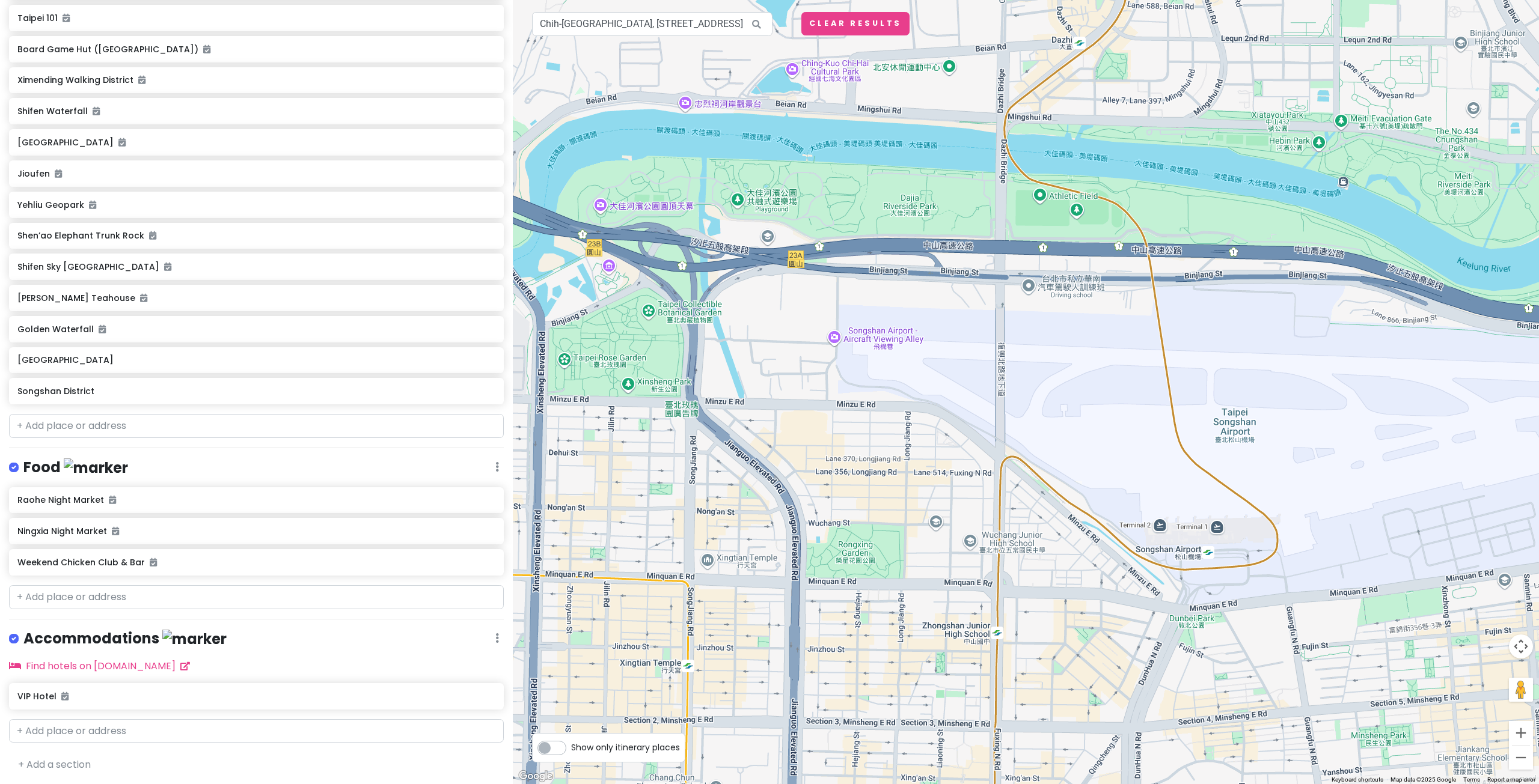
drag, startPoint x: 1190, startPoint y: 476, endPoint x: 839, endPoint y: 437, distance: 353.2
click at [839, 437] on div at bounding box center [1026, 392] width 1026 height 784
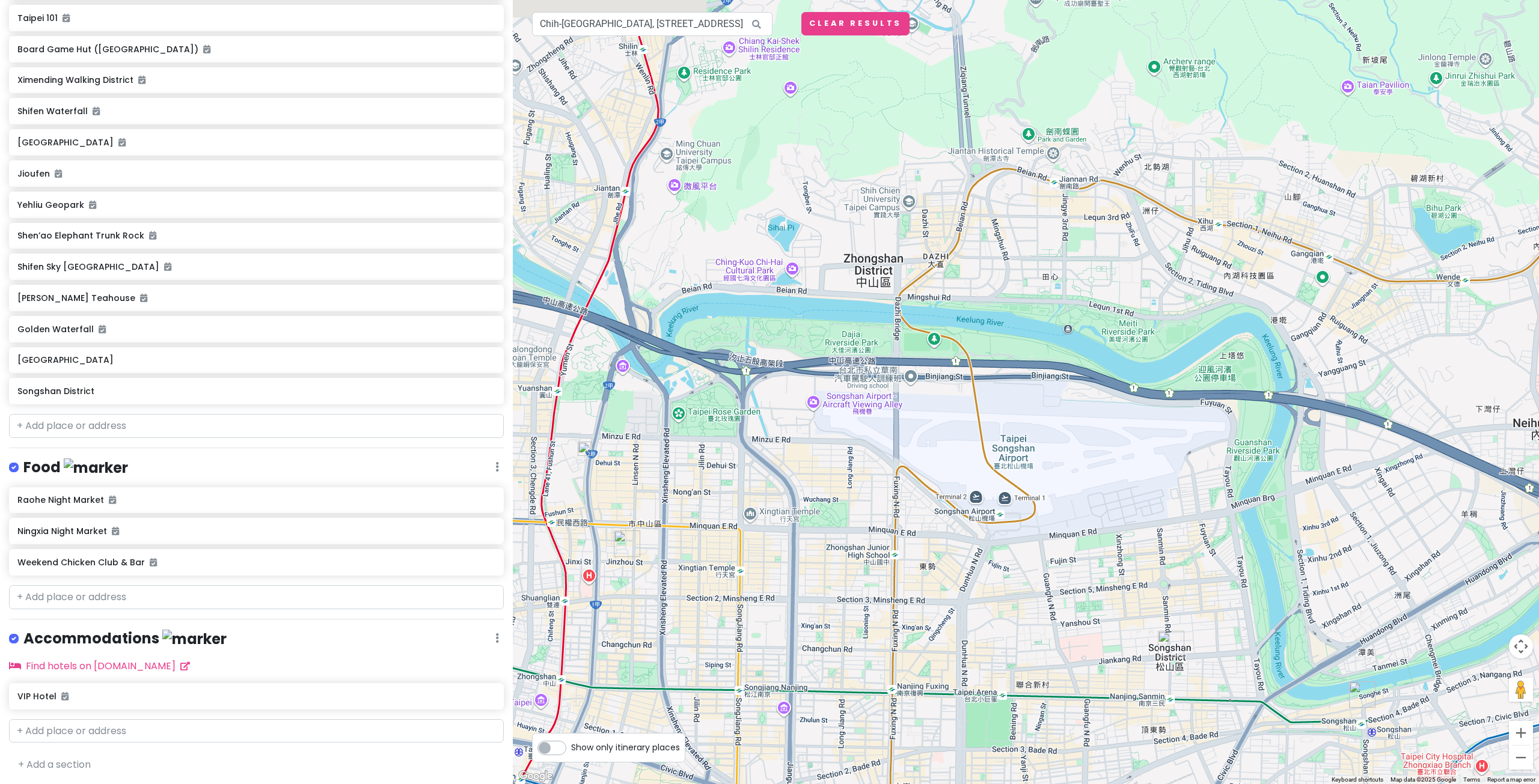
drag, startPoint x: 822, startPoint y: 396, endPoint x: 848, endPoint y: 459, distance: 68.2
click at [847, 453] on div at bounding box center [1026, 392] width 1026 height 784
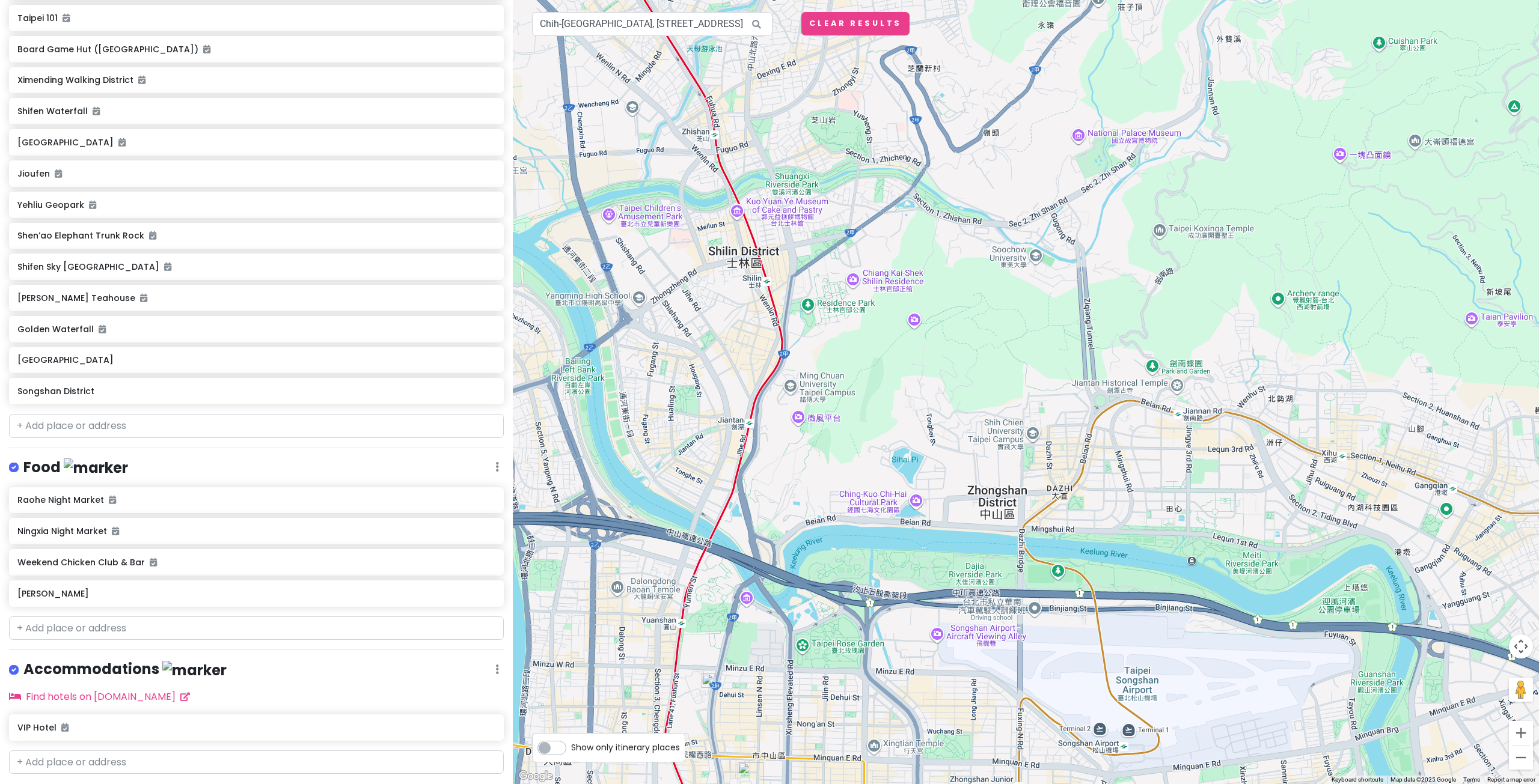
drag, startPoint x: 736, startPoint y: 354, endPoint x: 818, endPoint y: 453, distance: 128.5
click at [809, 461] on div at bounding box center [1026, 392] width 1026 height 784
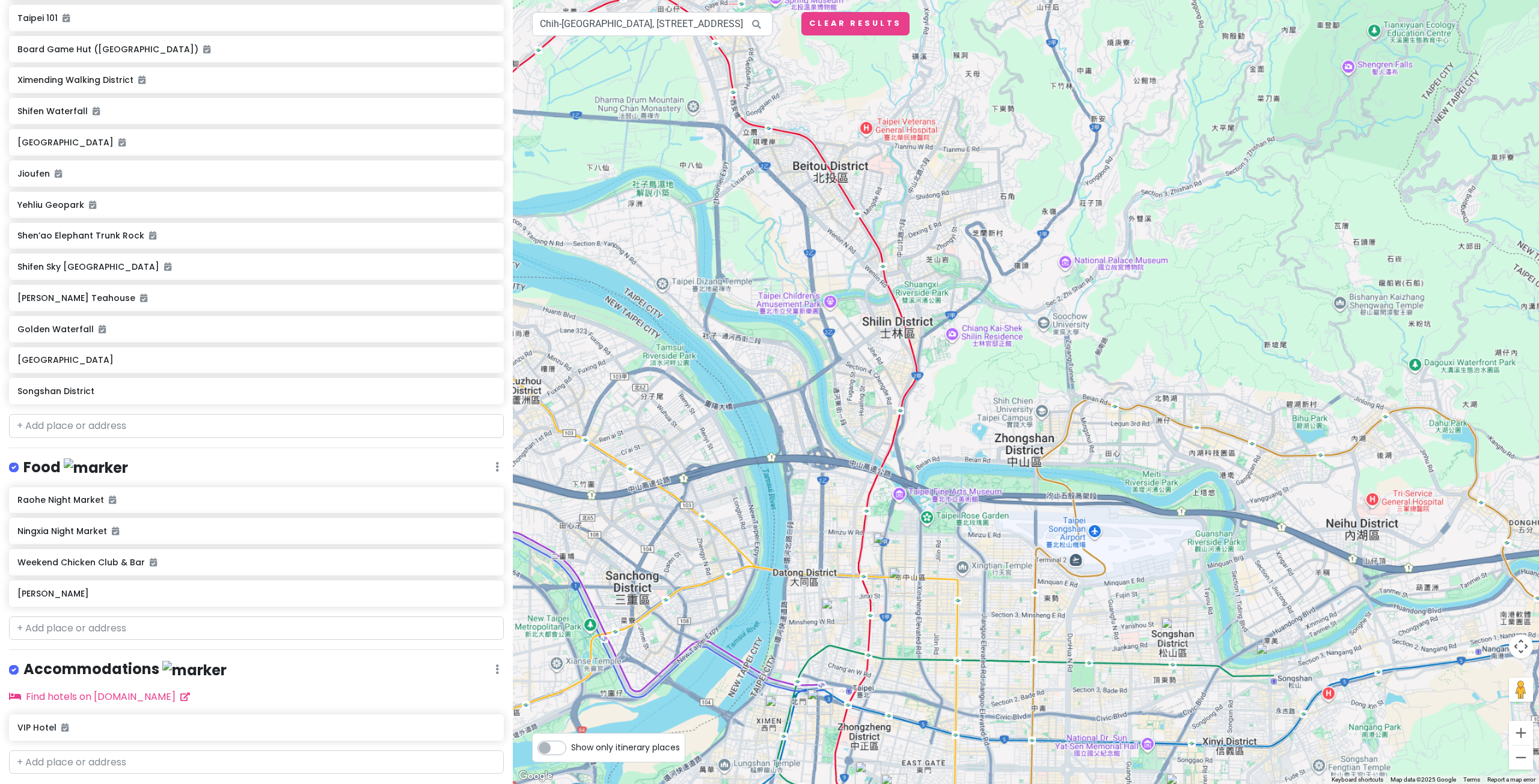
drag, startPoint x: 954, startPoint y: 540, endPoint x: 1056, endPoint y: 522, distance: 103.6
click at [1057, 523] on div at bounding box center [1026, 392] width 1026 height 784
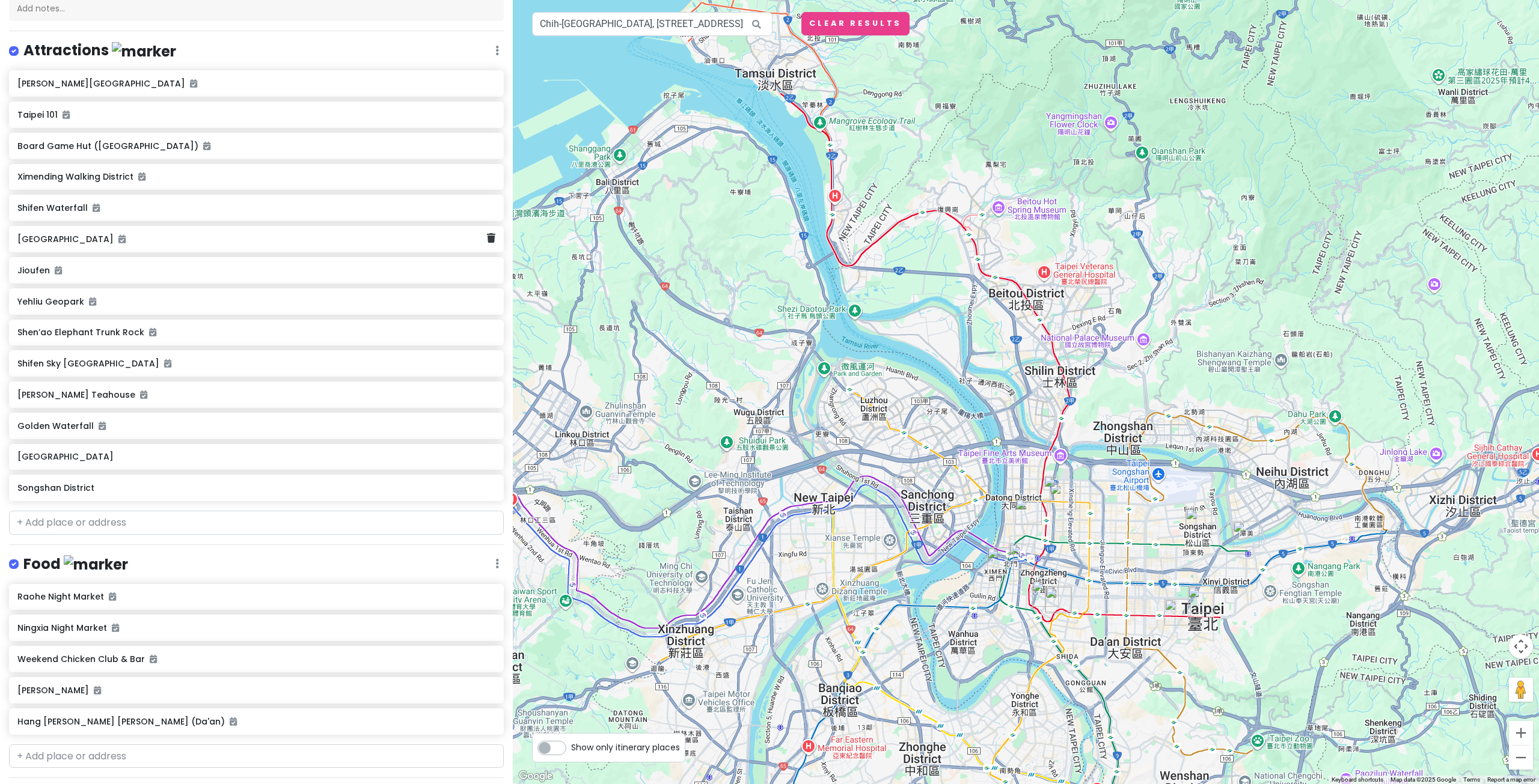
scroll to position [0, 0]
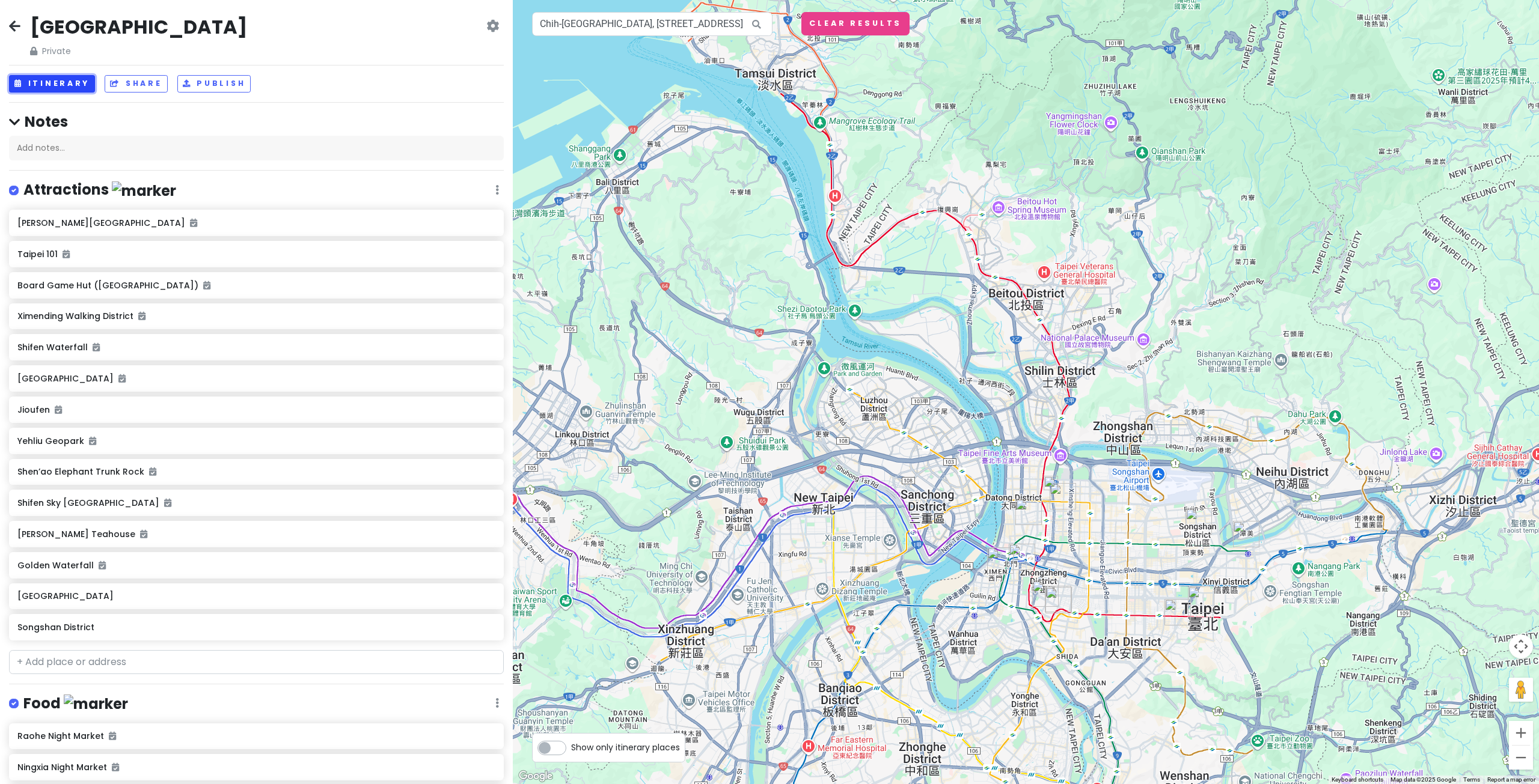
click at [67, 80] on button "Itinerary" at bounding box center [51, 84] width 86 height 18
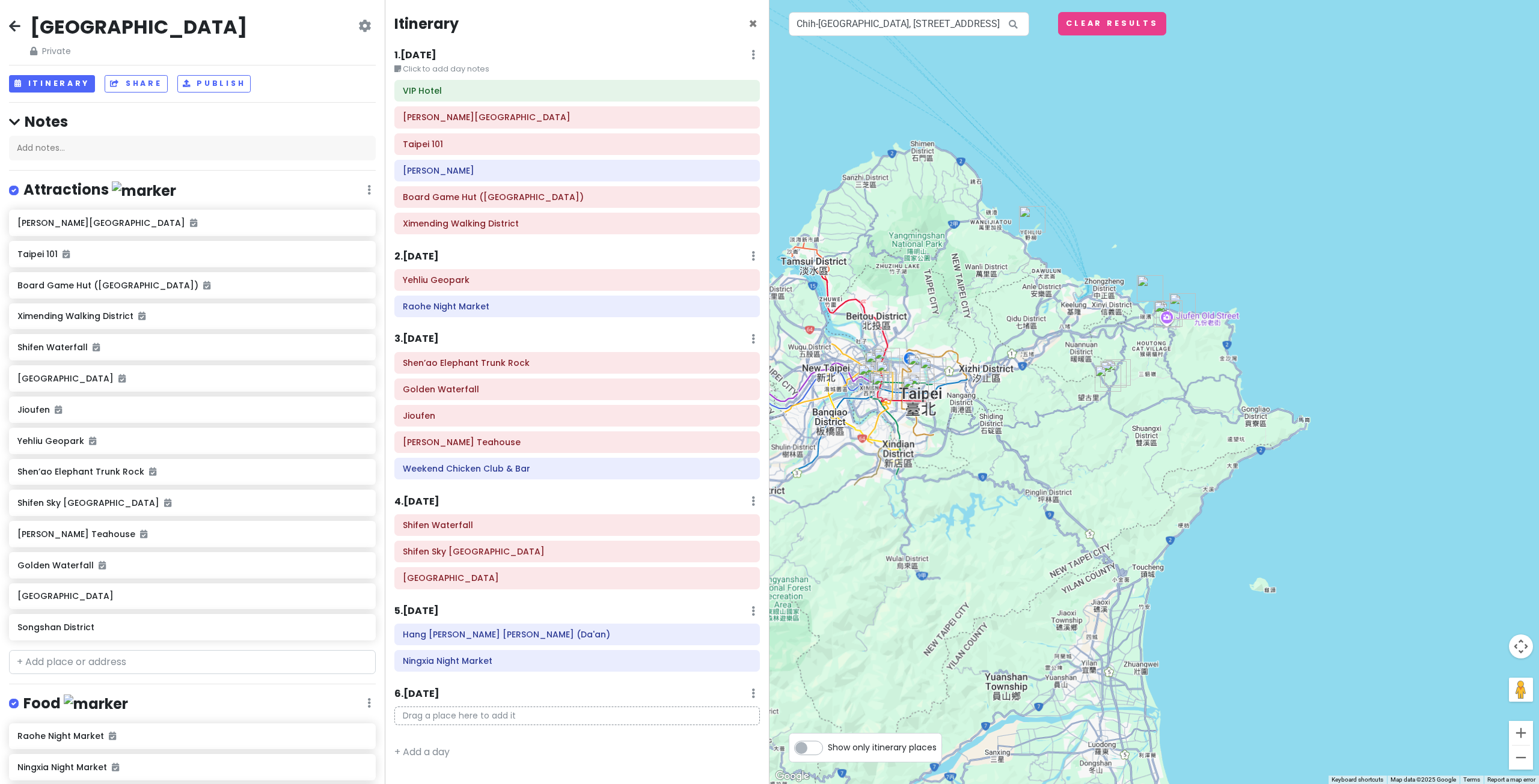
drag, startPoint x: 1389, startPoint y: 448, endPoint x: 1113, endPoint y: 377, distance: 285.0
click at [1115, 375] on img "Shifen Sky Lantern Square" at bounding box center [1113, 374] width 26 height 26
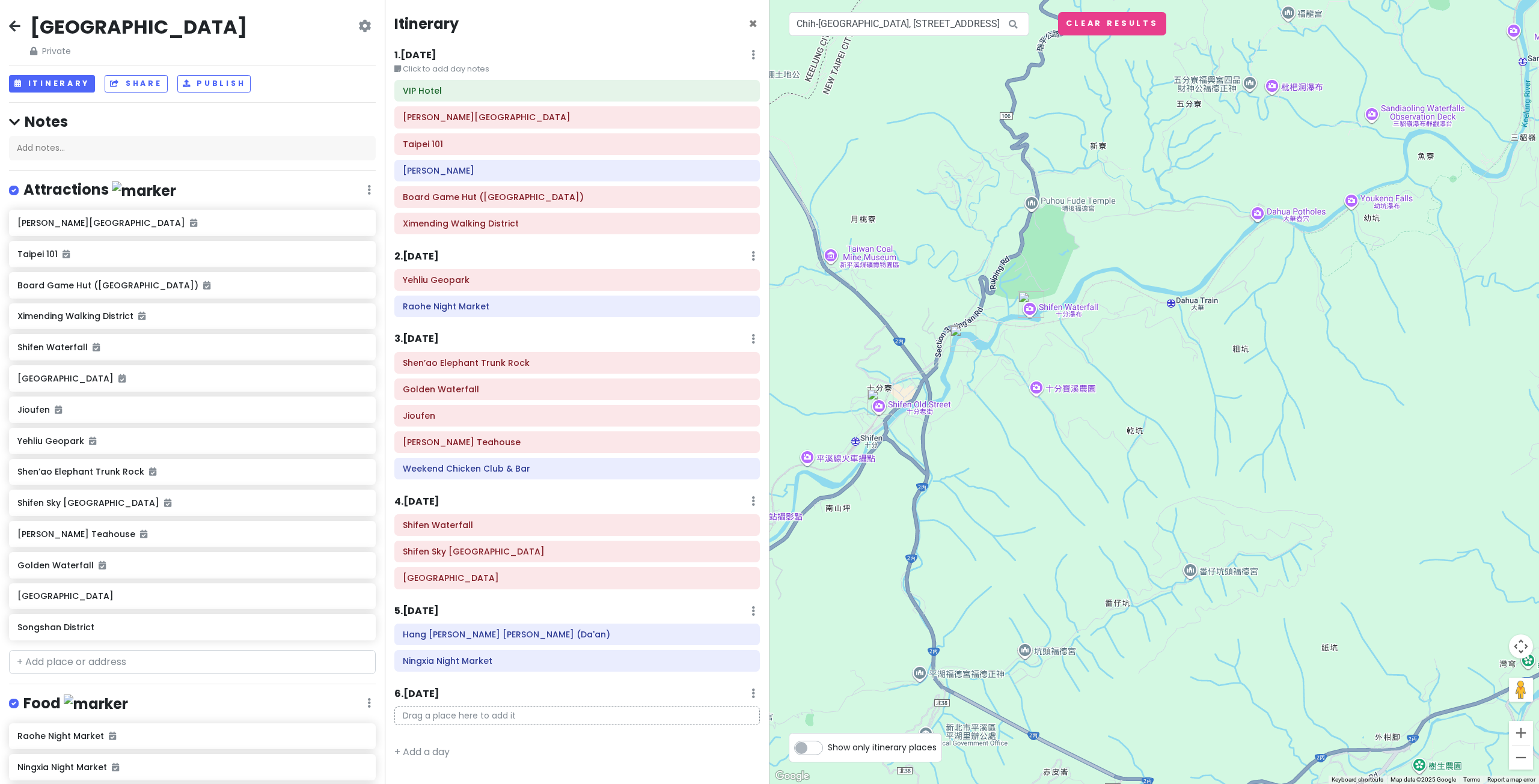
drag, startPoint x: 1027, startPoint y: 402, endPoint x: 1113, endPoint y: 426, distance: 89.3
click at [1102, 425] on div "To navigate, press the arrow keys." at bounding box center [1154, 392] width 770 height 784
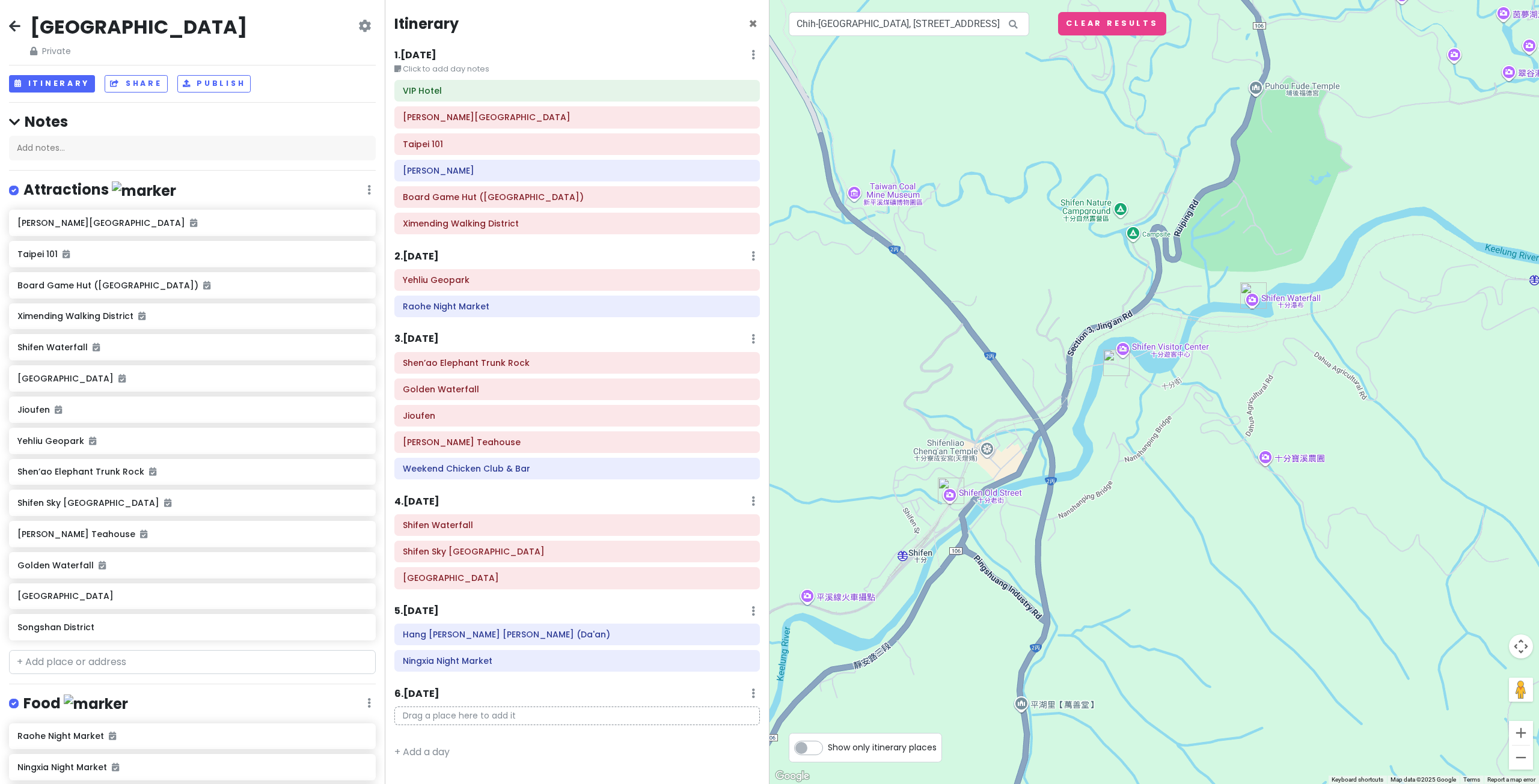
drag, startPoint x: 1071, startPoint y: 421, endPoint x: 1157, endPoint y: 455, distance: 92.5
click at [1157, 455] on div at bounding box center [1154, 392] width 770 height 784
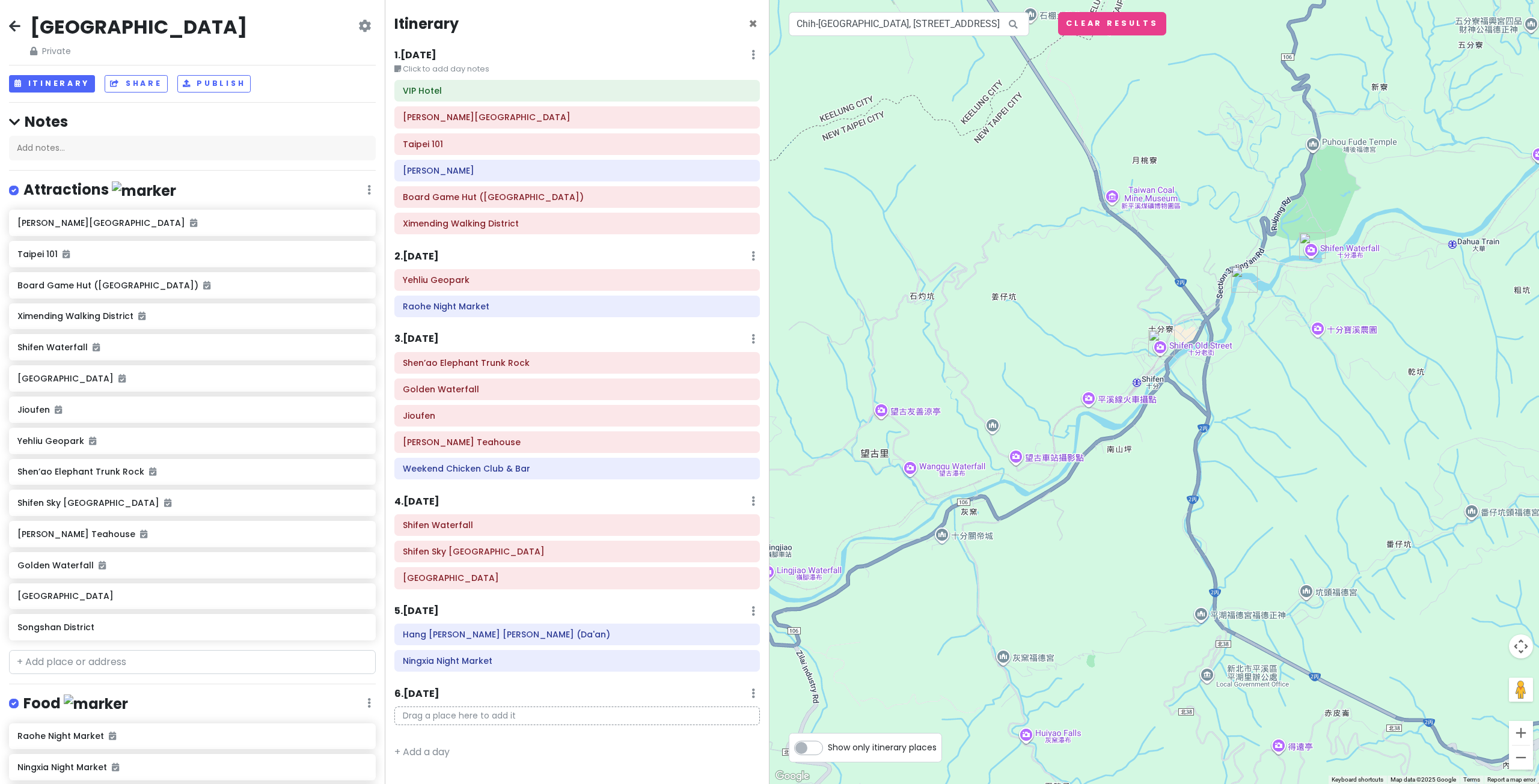
drag, startPoint x: 1079, startPoint y: 540, endPoint x: 1211, endPoint y: 423, distance: 176.4
click at [1211, 423] on div at bounding box center [1154, 392] width 770 height 784
click at [910, 470] on div at bounding box center [1154, 392] width 770 height 784
click at [890, 24] on input "Chih-Sheng Memorial Hall, Section 3, Zhongshan North Road, Zhongshan District, …" at bounding box center [908, 24] width 240 height 24
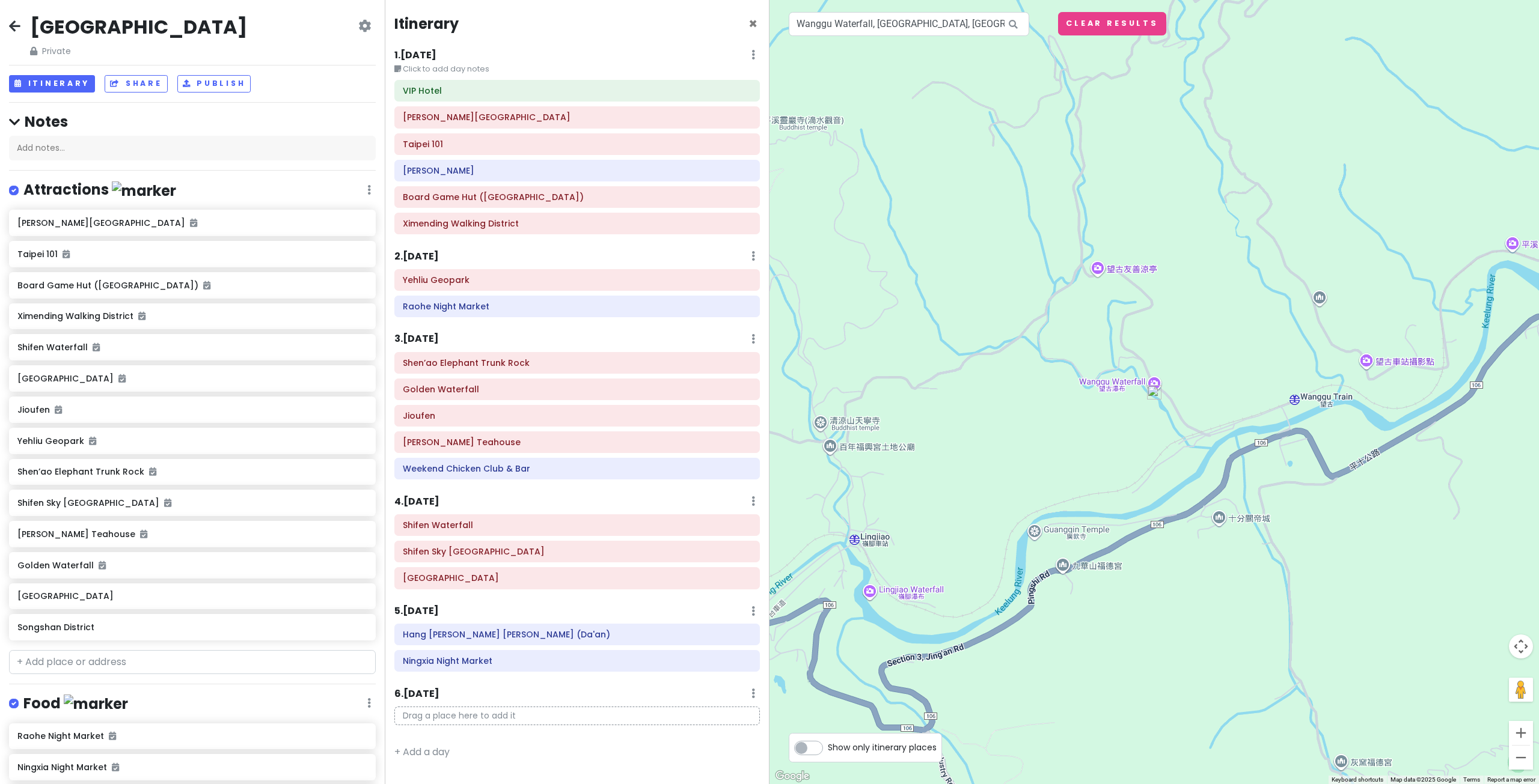
click at [1152, 396] on img at bounding box center [1154, 392] width 14 height 14
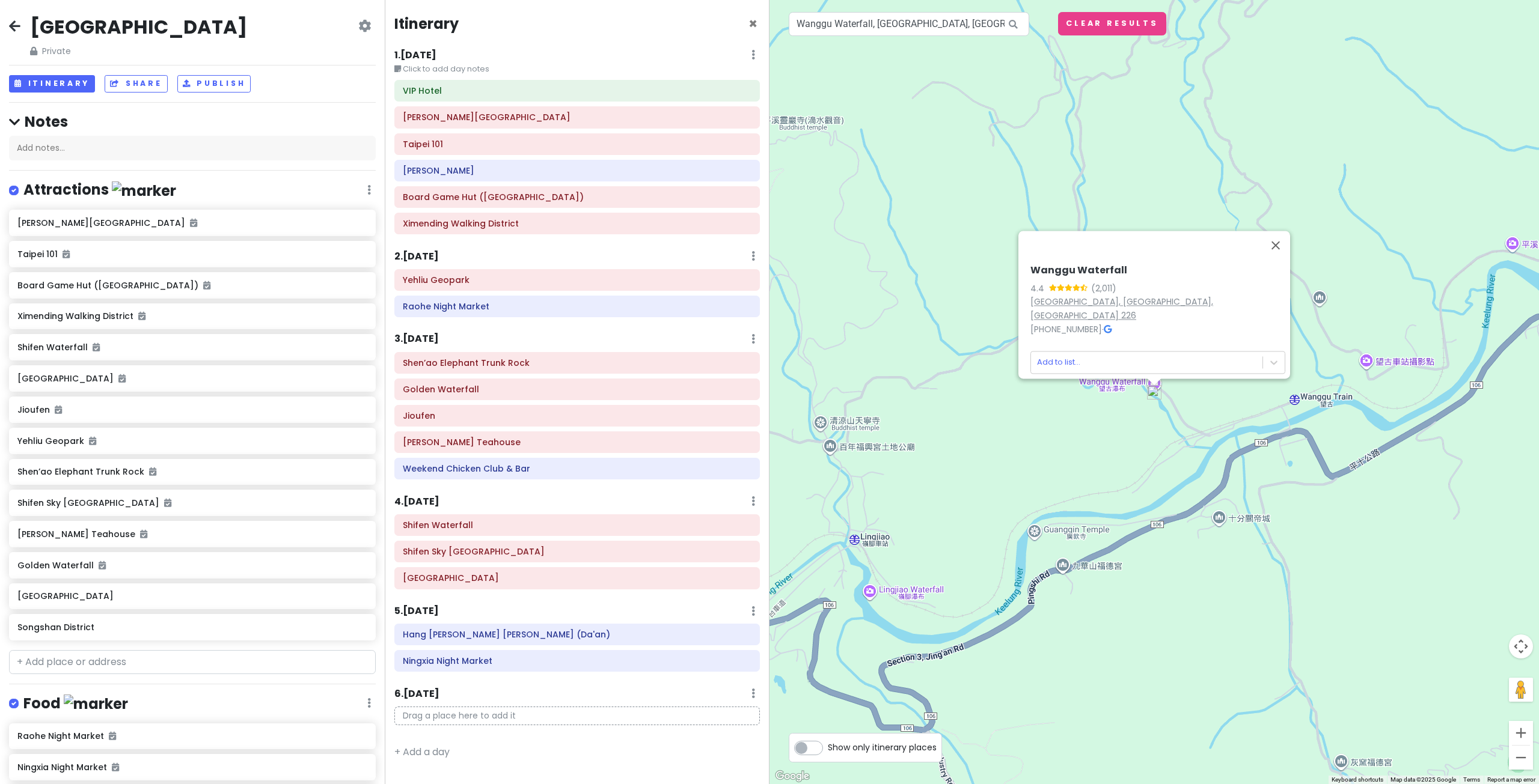
click at [1097, 313] on link "Pingxi District, New Taipei City, Taiwan 226" at bounding box center [1121, 308] width 183 height 26
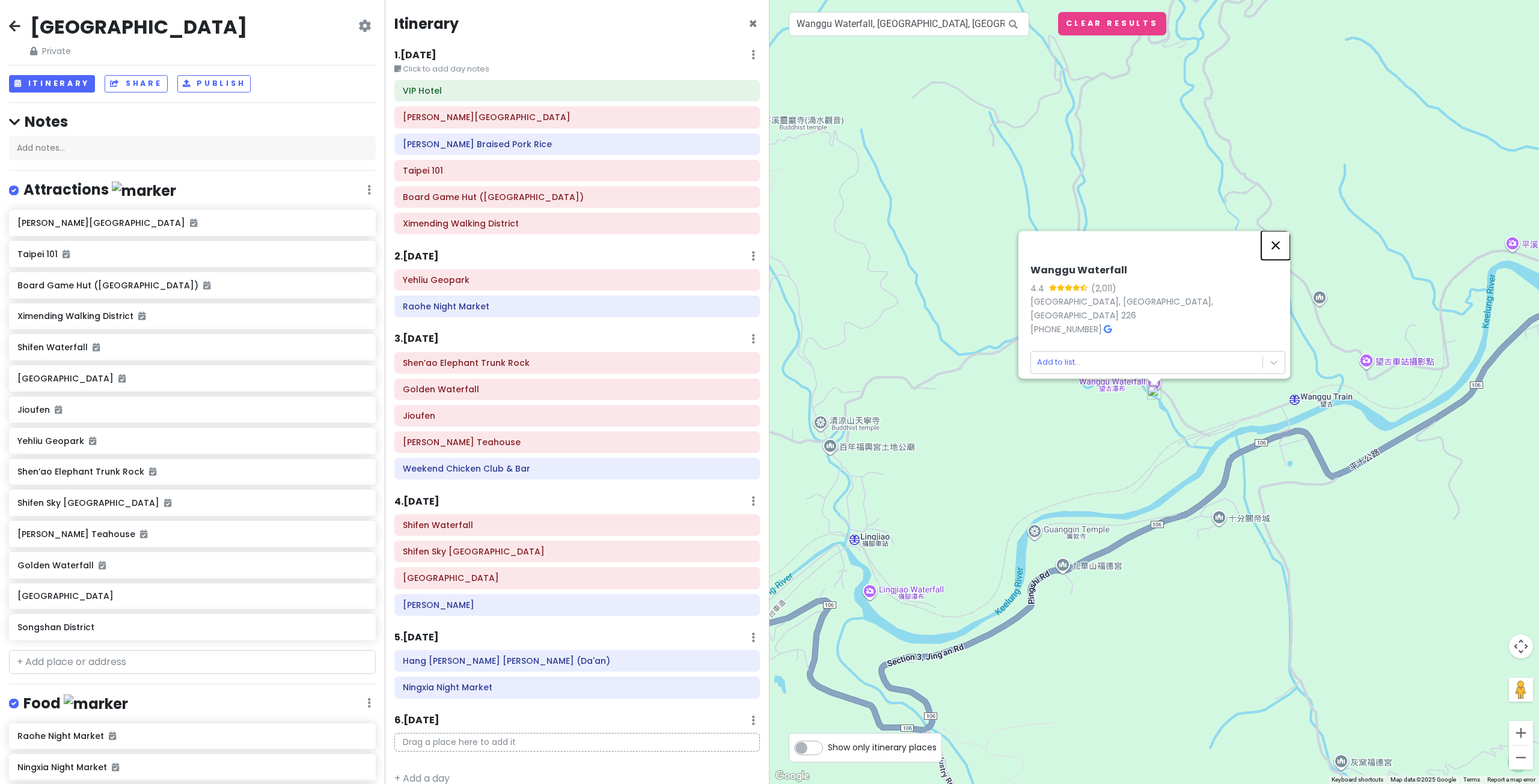
click at [1277, 250] on button "Close" at bounding box center [1275, 245] width 29 height 29
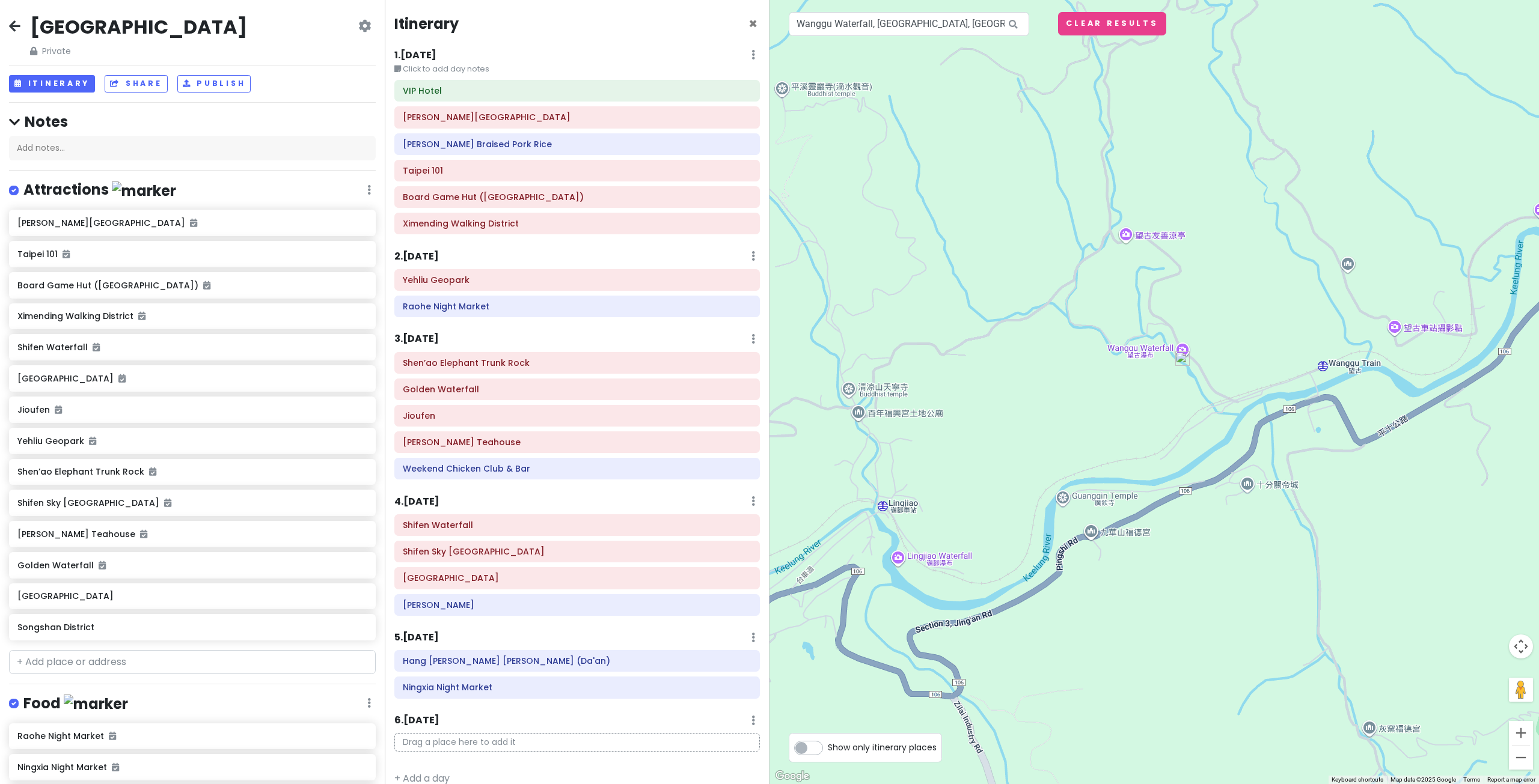
drag, startPoint x: 959, startPoint y: 487, endPoint x: 998, endPoint y: 443, distance: 58.8
click at [997, 444] on div at bounding box center [1154, 392] width 770 height 784
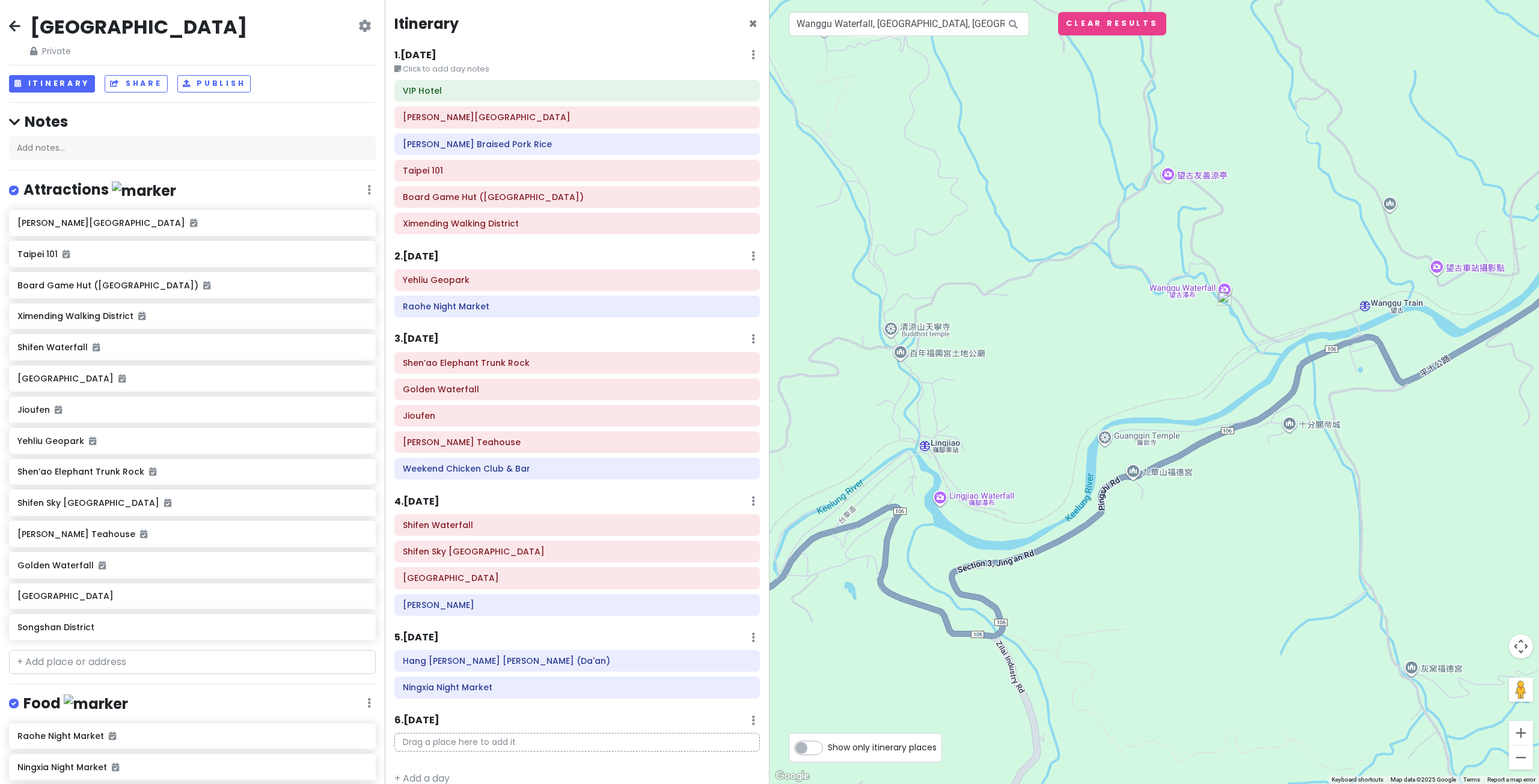
drag, startPoint x: 993, startPoint y: 484, endPoint x: 1010, endPoint y: 446, distance: 41.6
click at [1010, 446] on div at bounding box center [1154, 392] width 770 height 784
click at [1065, 370] on div at bounding box center [1154, 392] width 770 height 784
drag, startPoint x: 1329, startPoint y: 315, endPoint x: 1147, endPoint y: 325, distance: 182.3
click at [1147, 325] on div at bounding box center [1154, 392] width 770 height 784
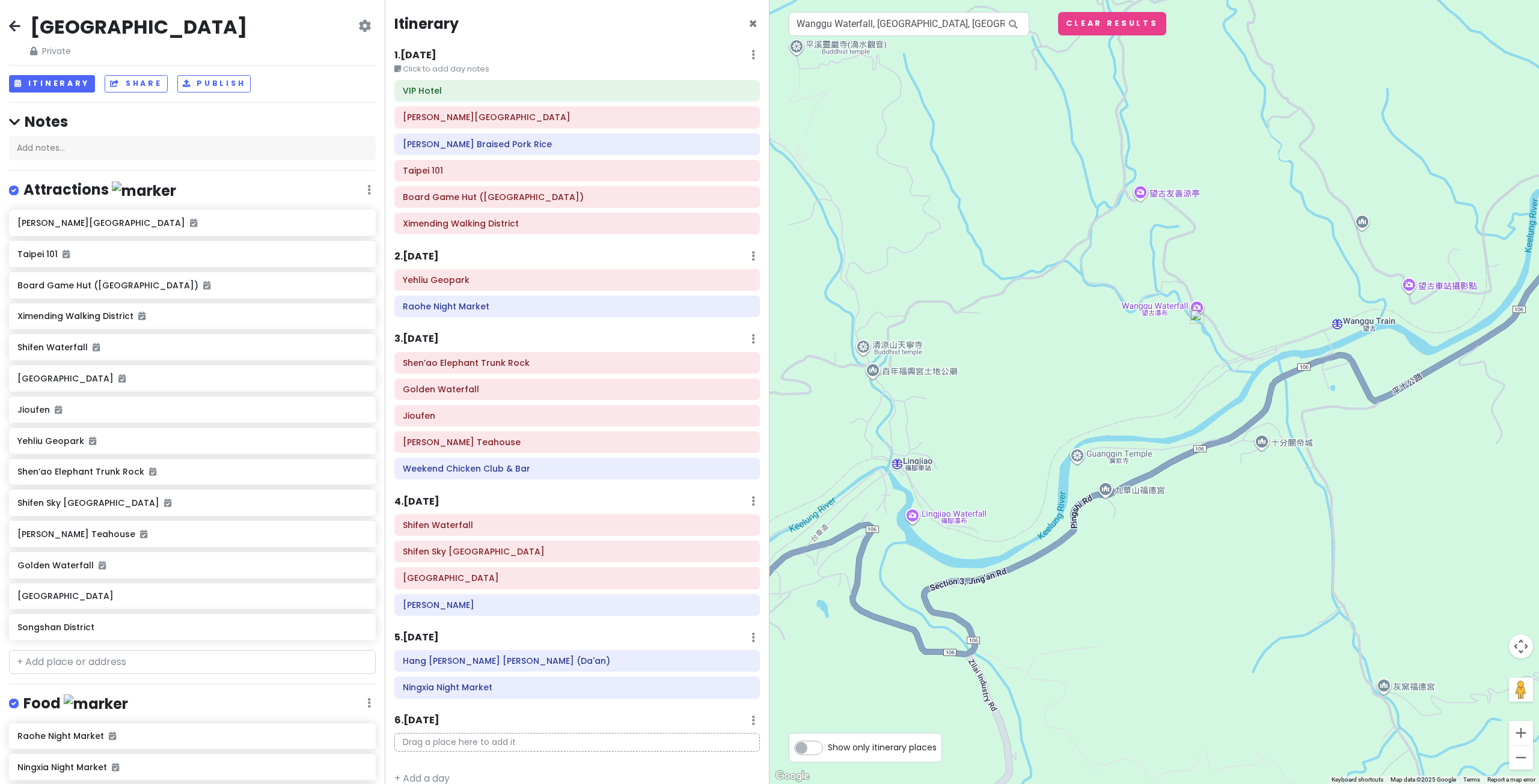
drag, startPoint x: 1235, startPoint y: 259, endPoint x: 1202, endPoint y: 287, distance: 43.3
click at [1202, 287] on div at bounding box center [1154, 392] width 770 height 784
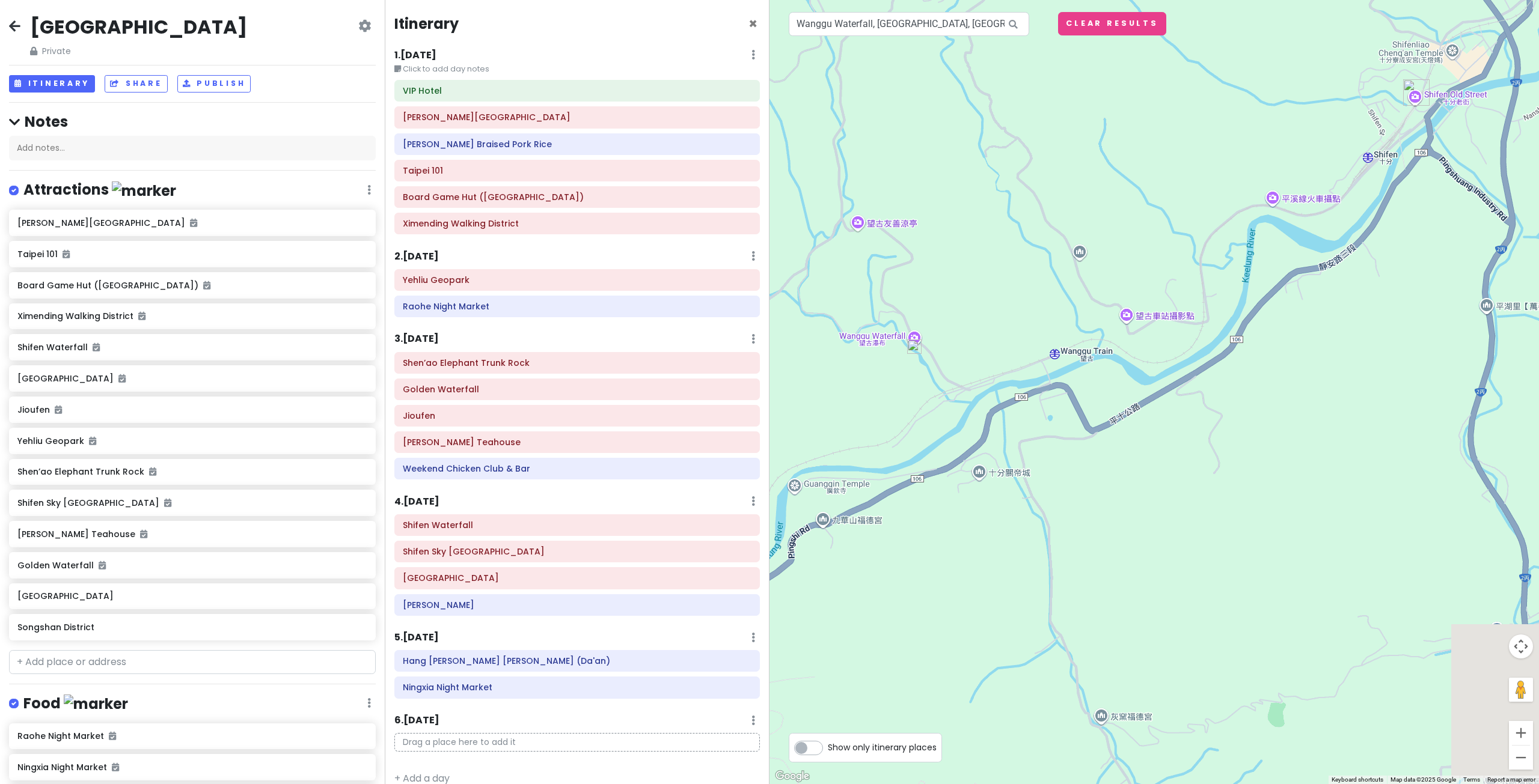
drag, startPoint x: 1264, startPoint y: 285, endPoint x: 1011, endPoint y: 292, distance: 253.1
click at [1011, 292] on div at bounding box center [1154, 392] width 770 height 784
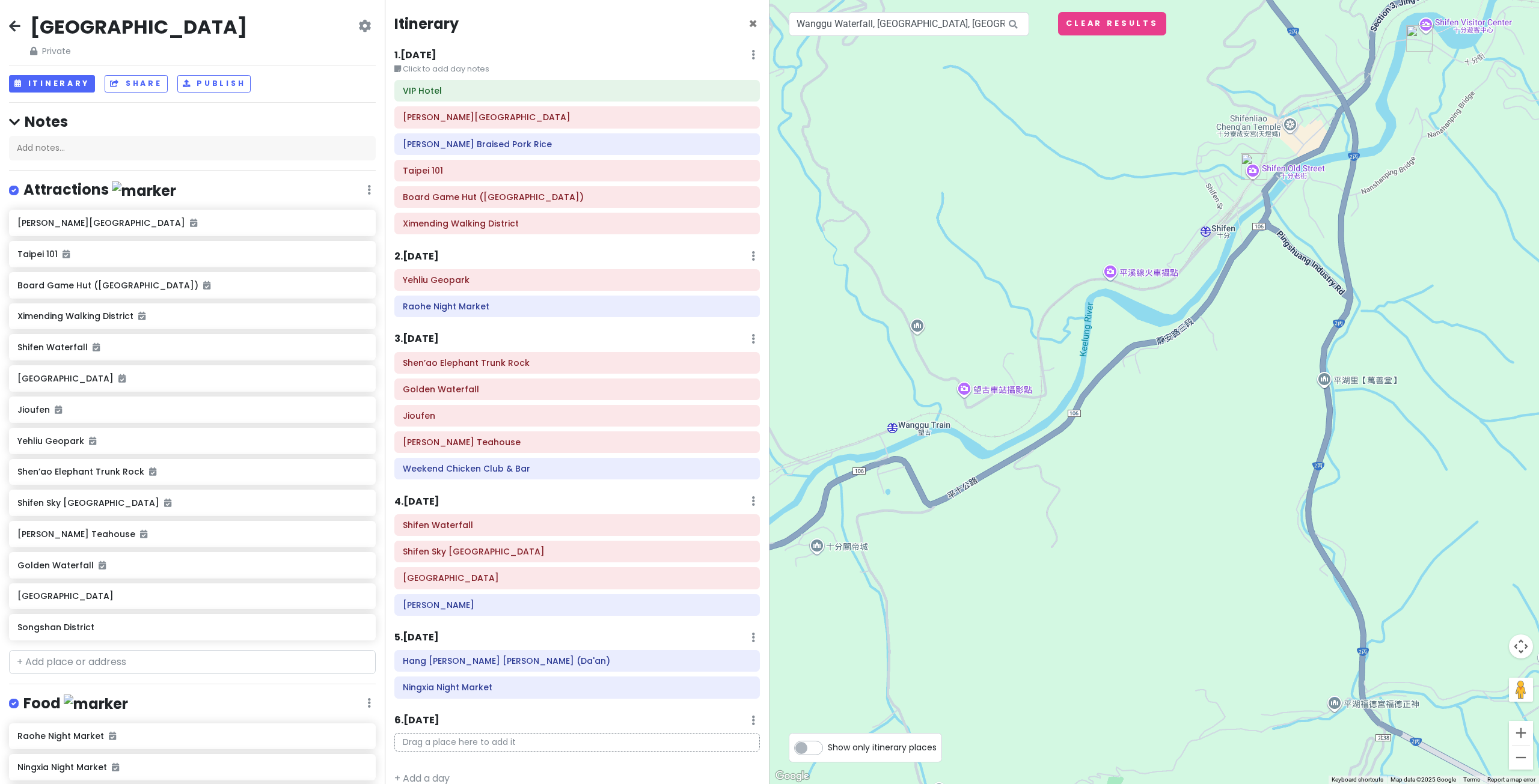
drag, startPoint x: 1195, startPoint y: 227, endPoint x: 1008, endPoint y: 325, distance: 211.1
click at [1014, 320] on div at bounding box center [1154, 392] width 770 height 784
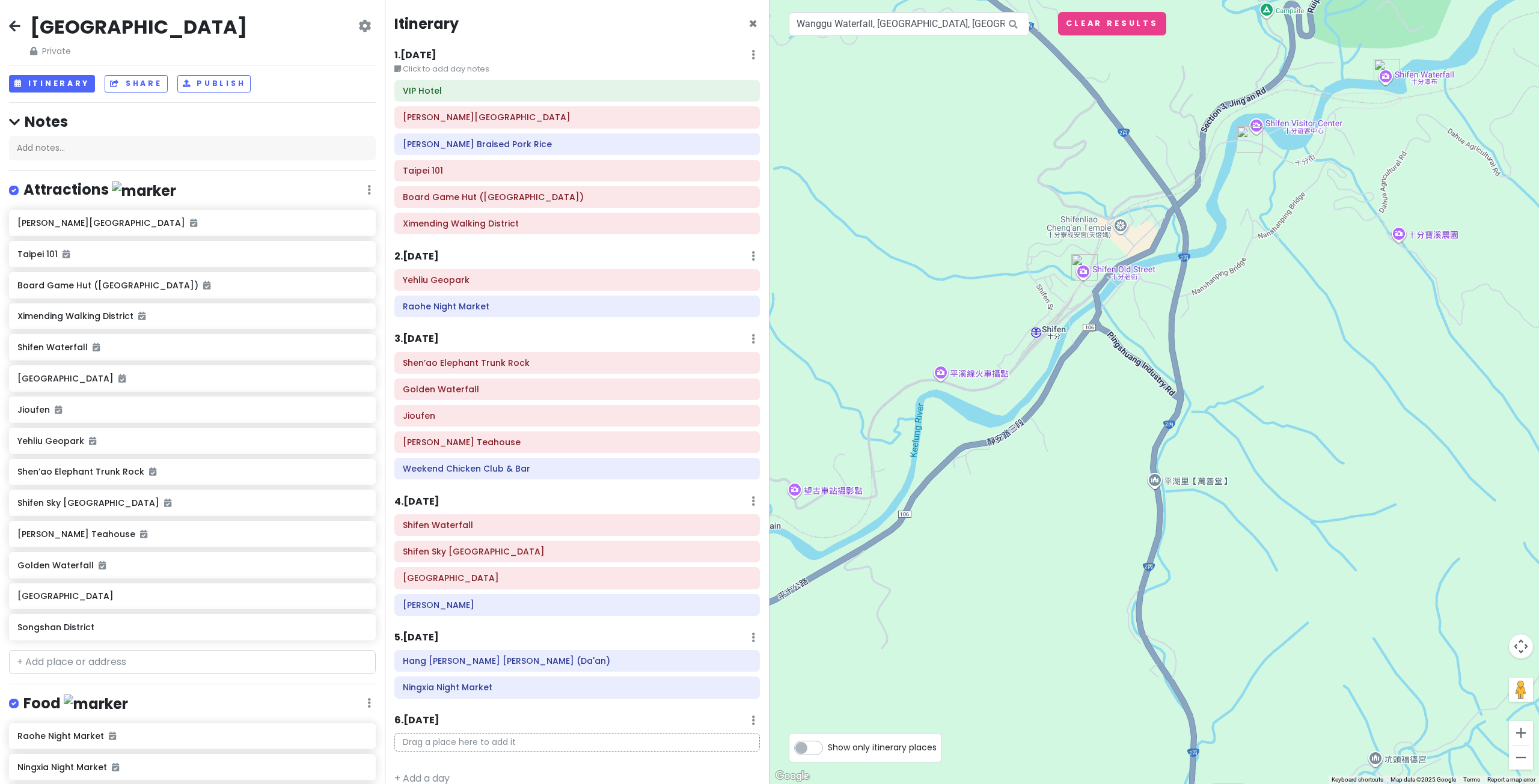
click at [1147, 313] on div at bounding box center [1154, 392] width 770 height 784
click at [487, 606] on h6 "Shengyuan Xiao Long Bao" at bounding box center [577, 605] width 349 height 11
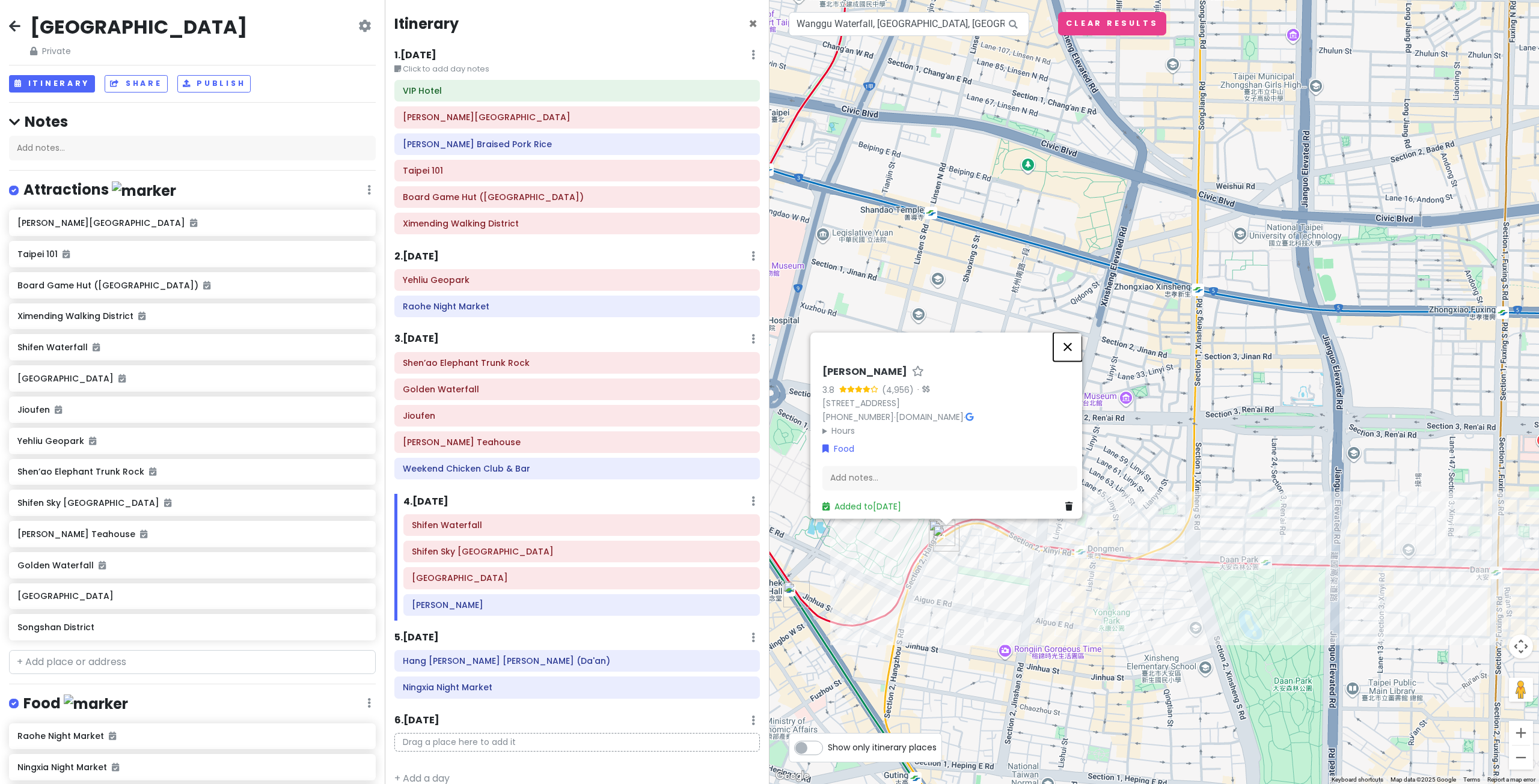
click at [1069, 332] on button "Close" at bounding box center [1067, 346] width 29 height 29
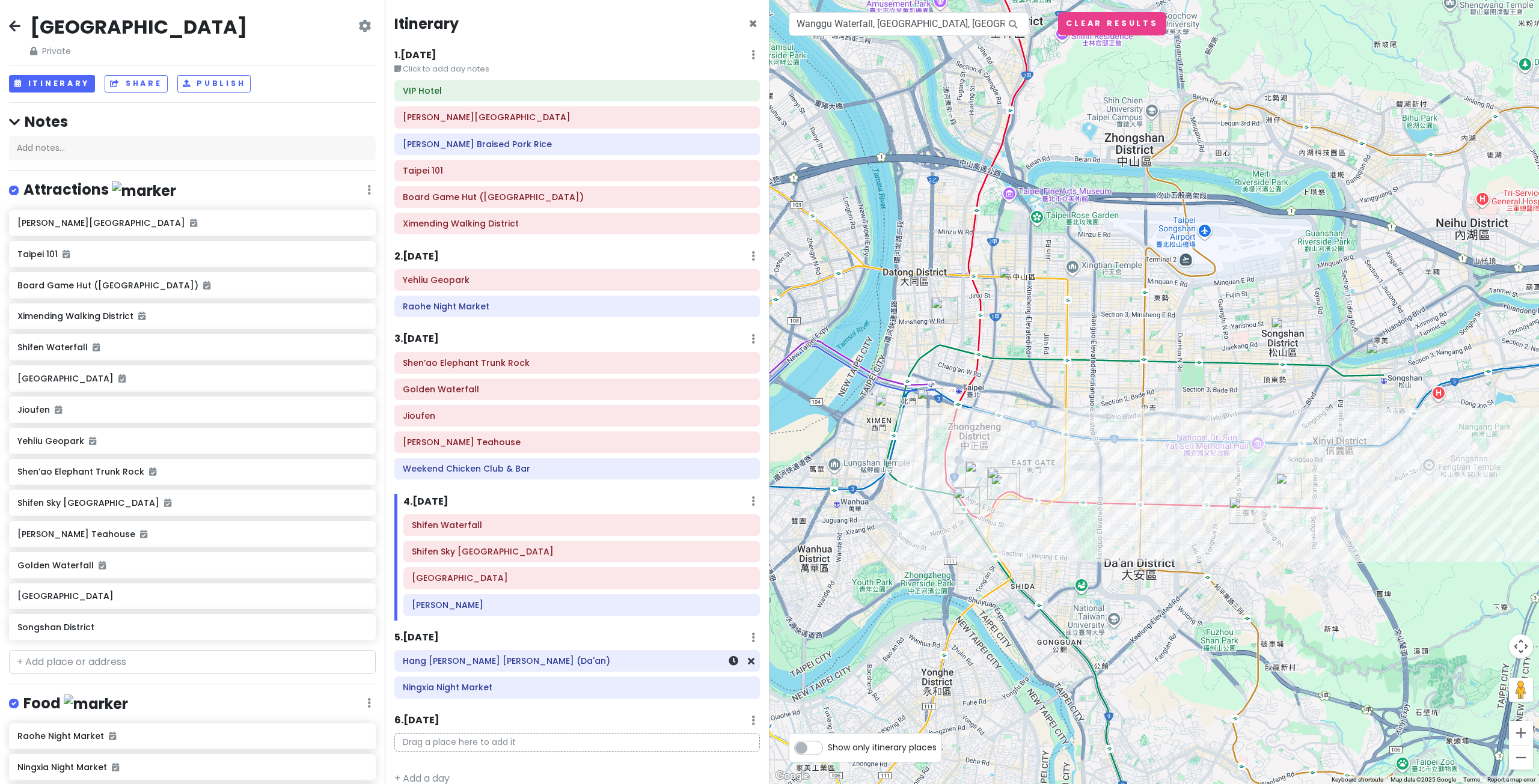
click at [549, 671] on div "Hang Zhou Xiao Long Bao (Da'an)" at bounding box center [577, 661] width 364 height 20
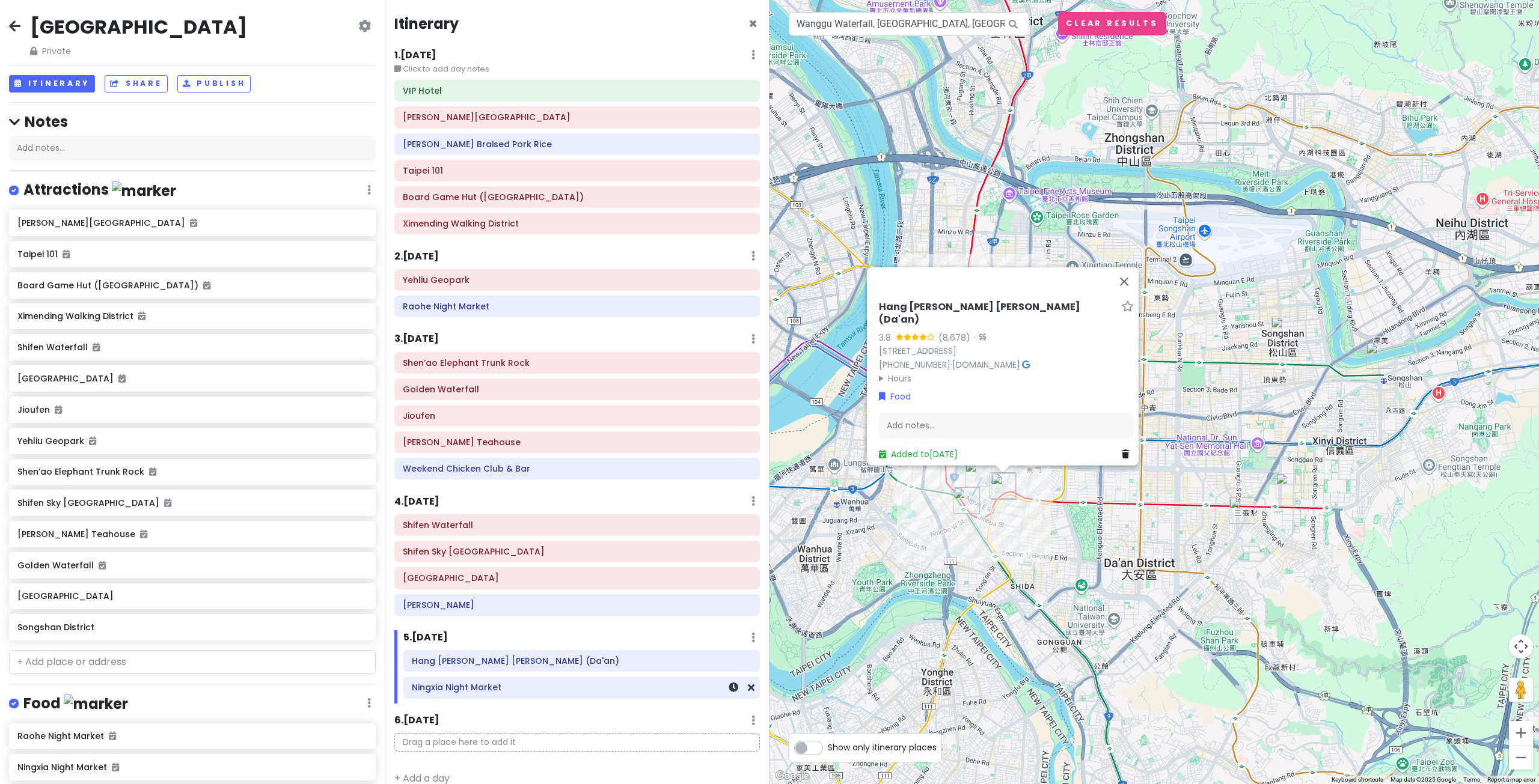
click at [551, 691] on h6 "Ningxia Night Market" at bounding box center [581, 687] width 340 height 11
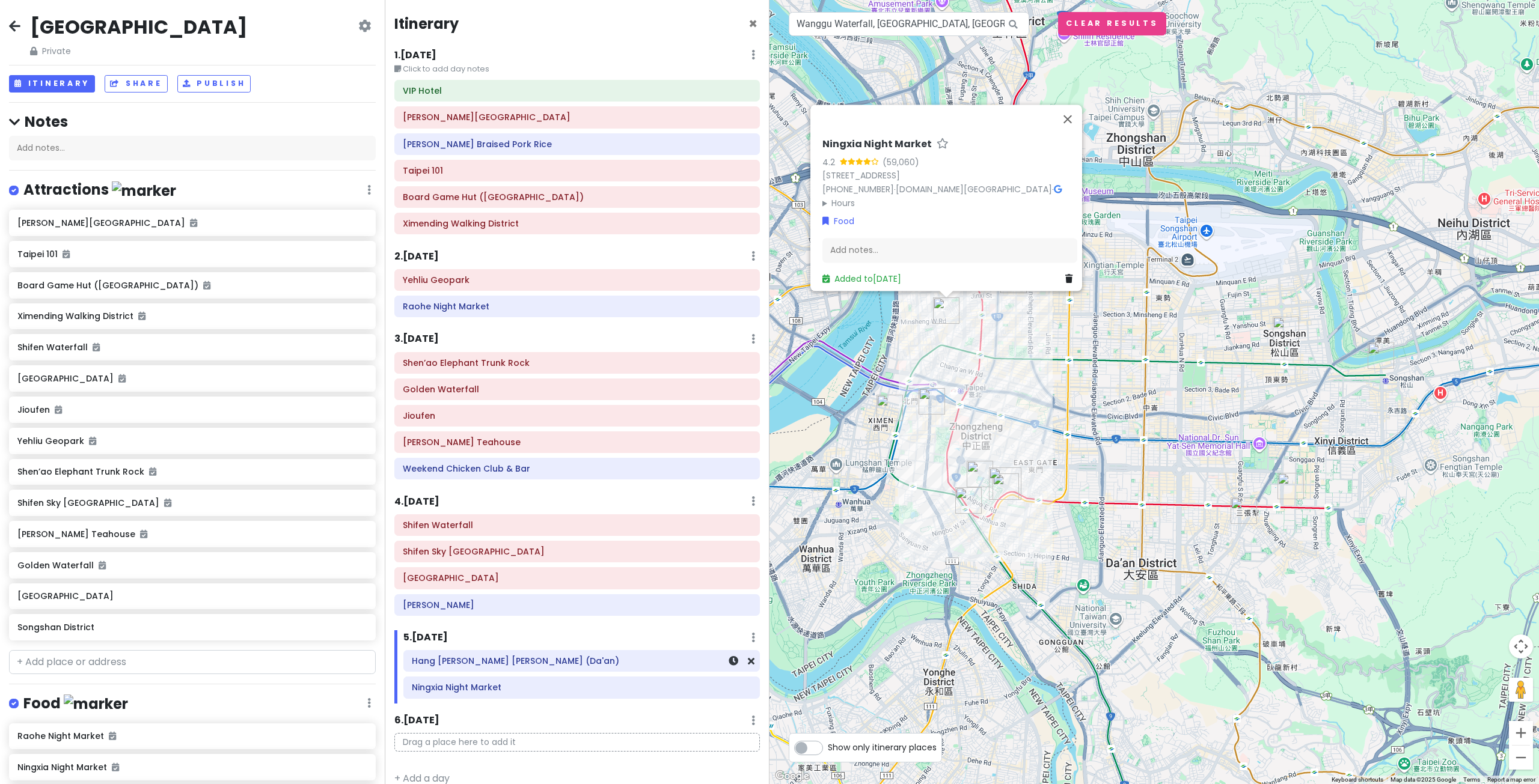
click at [564, 669] on div "Hang Zhou Xiao Long Bao (Da'an)" at bounding box center [581, 661] width 340 height 17
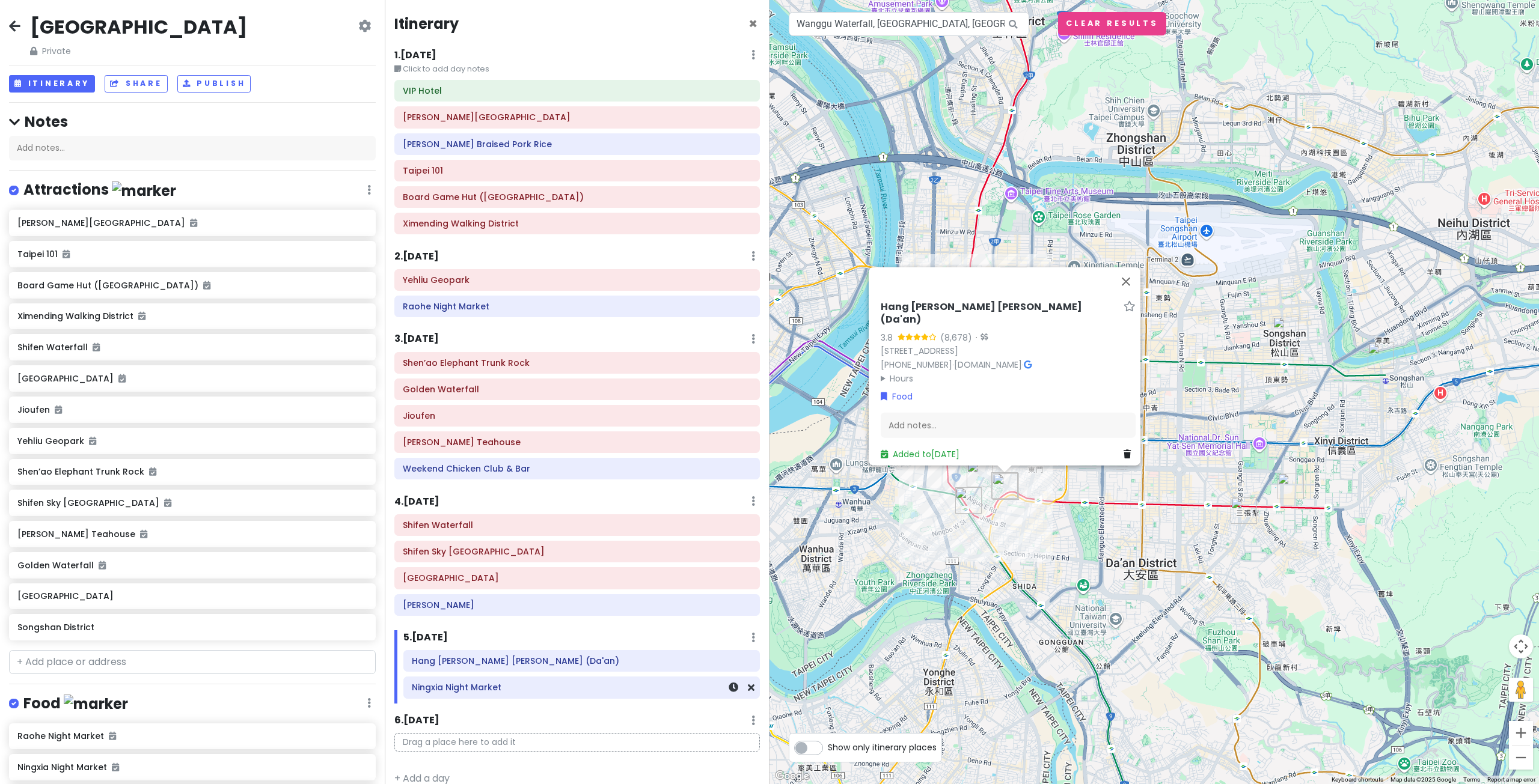
click at [565, 685] on h6 "Ningxia Night Market" at bounding box center [581, 687] width 340 height 11
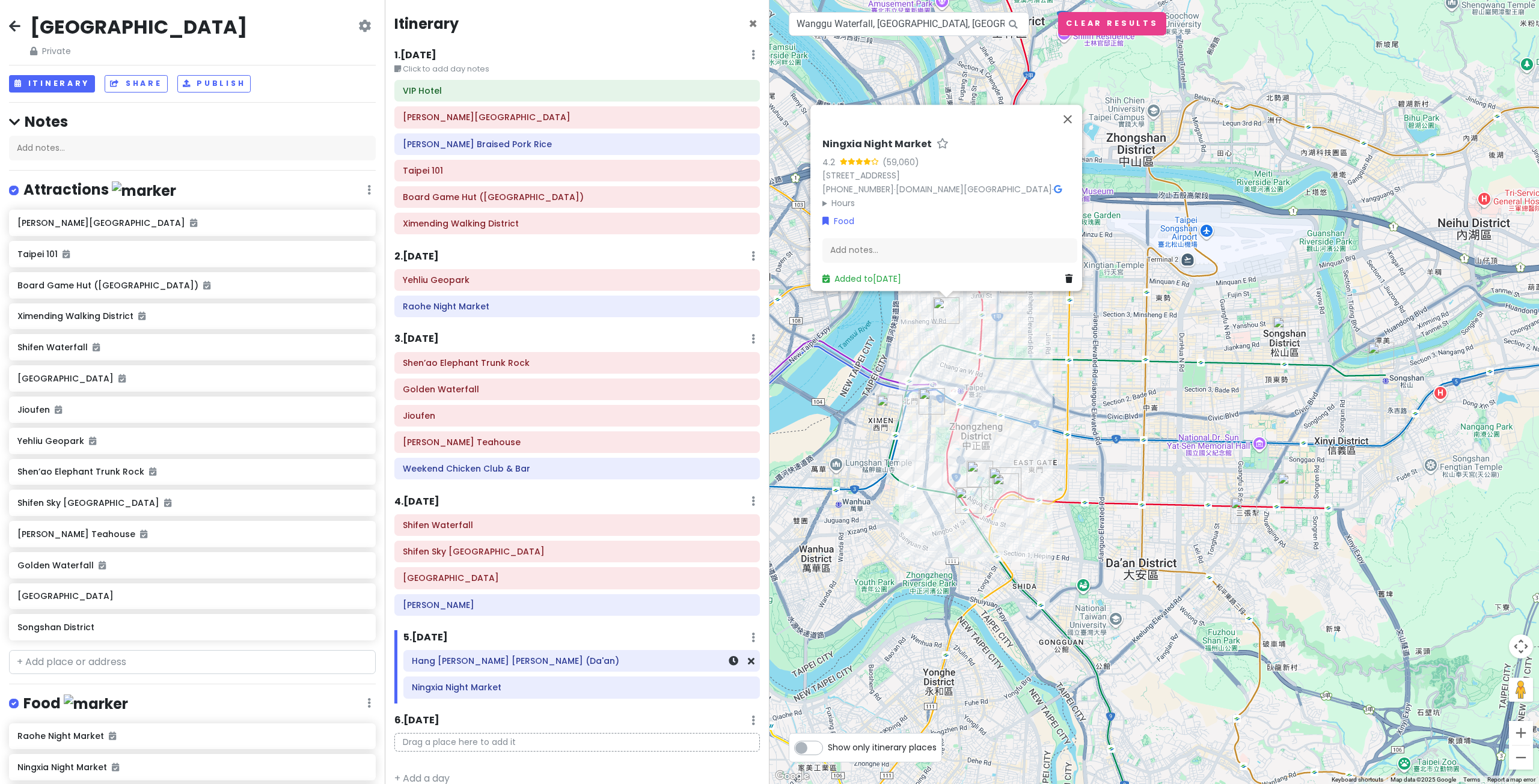
click at [567, 664] on h6 "Hang Zhou Xiao Long Bao (Da'an)" at bounding box center [581, 661] width 340 height 11
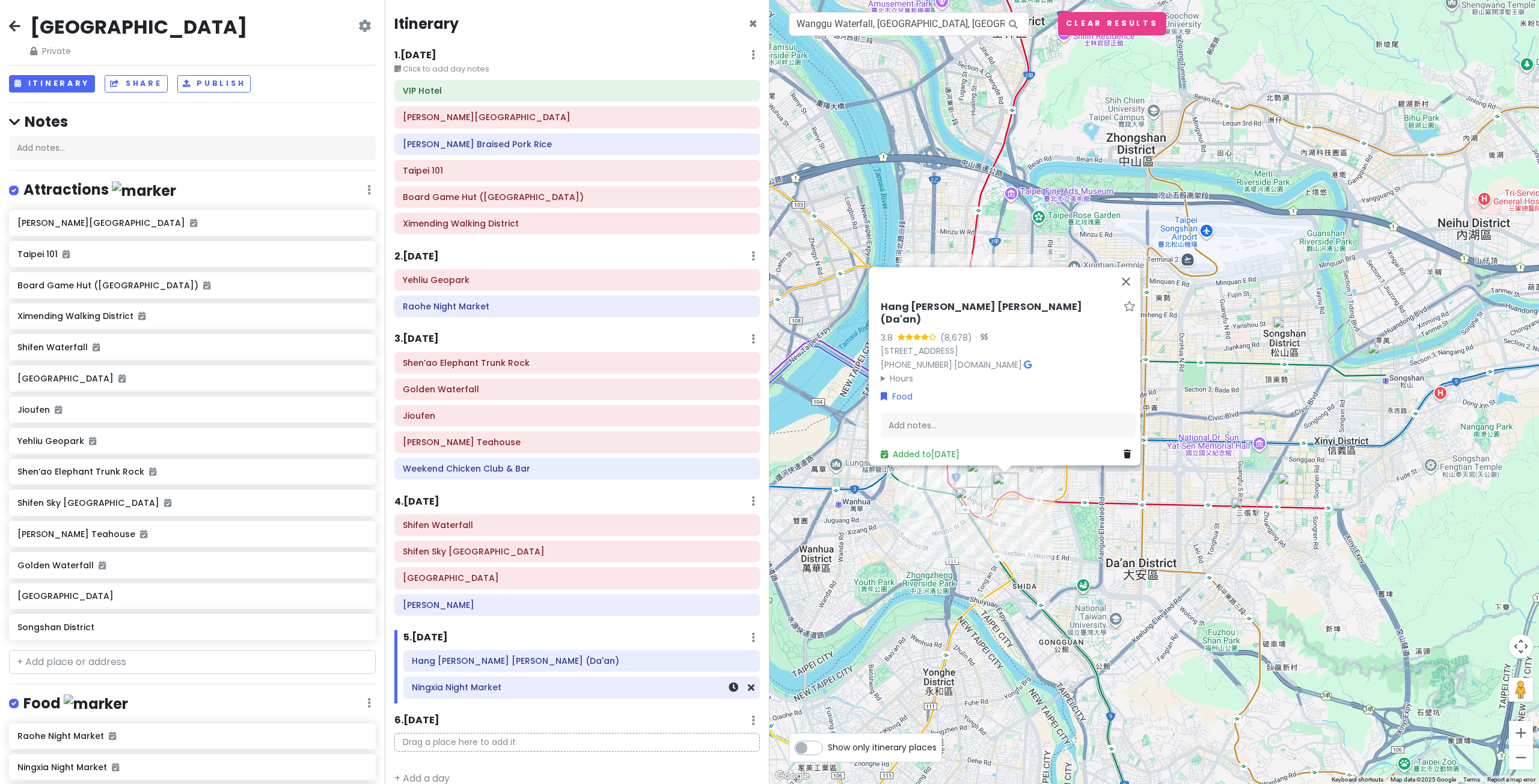
click at [594, 691] on h6 "Ningxia Night Market" at bounding box center [581, 687] width 340 height 11
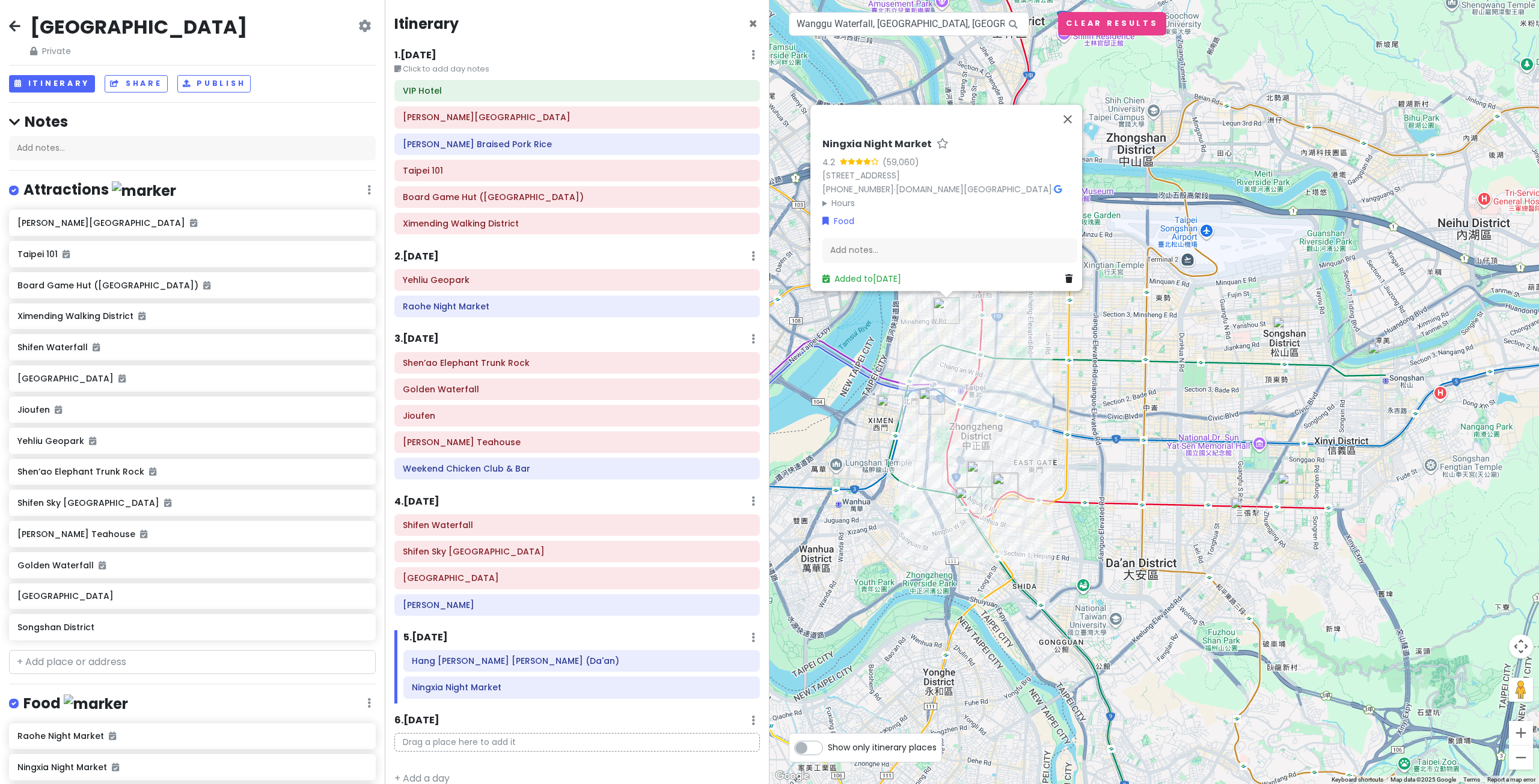
click at [847, 641] on div "Ningxia Night Market 4.2 (59,060) Ningxia Rd, Datong District, Taipei City, Tai…" at bounding box center [1154, 392] width 770 height 784
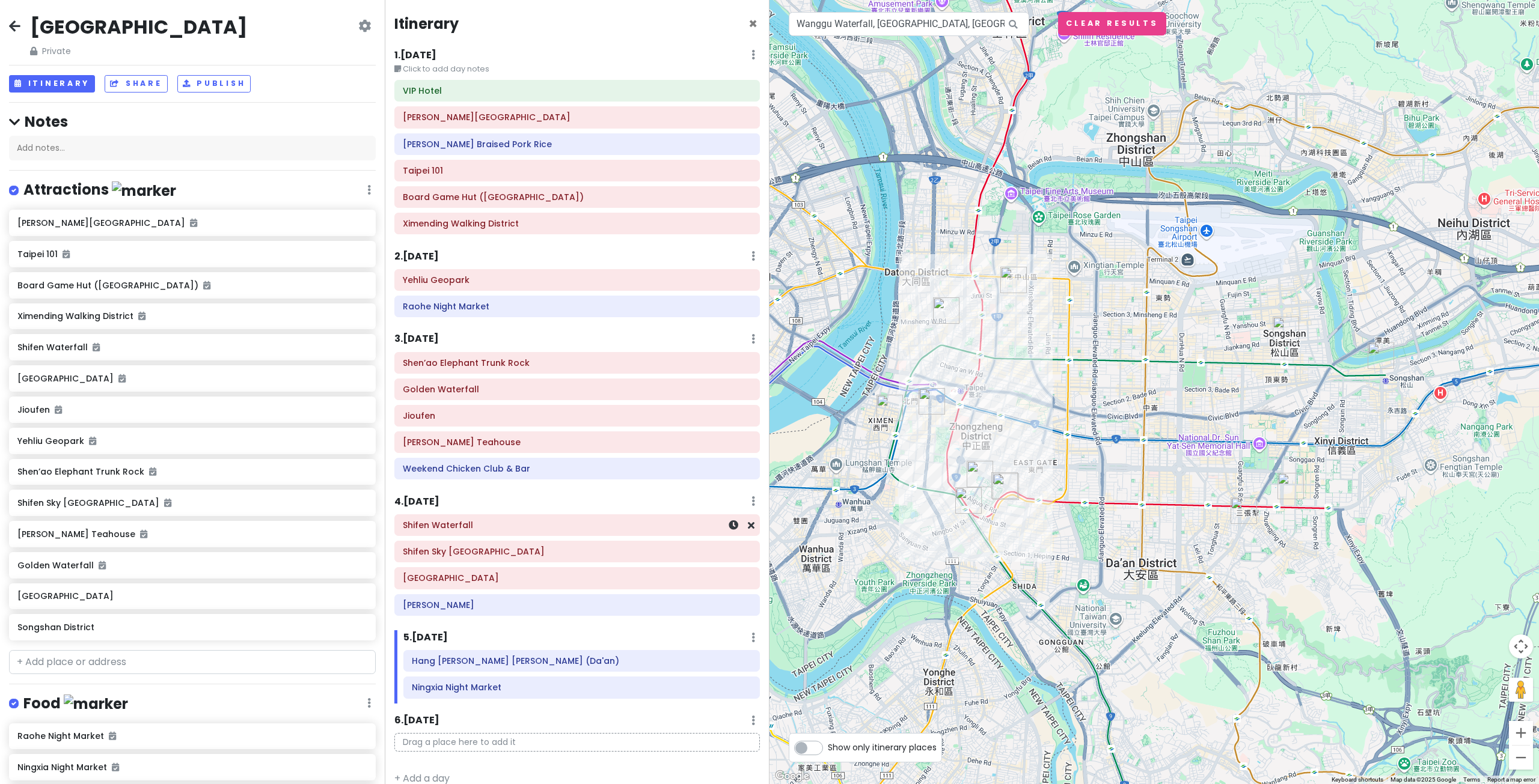
click at [551, 534] on div "Shifen Waterfall" at bounding box center [577, 525] width 349 height 17
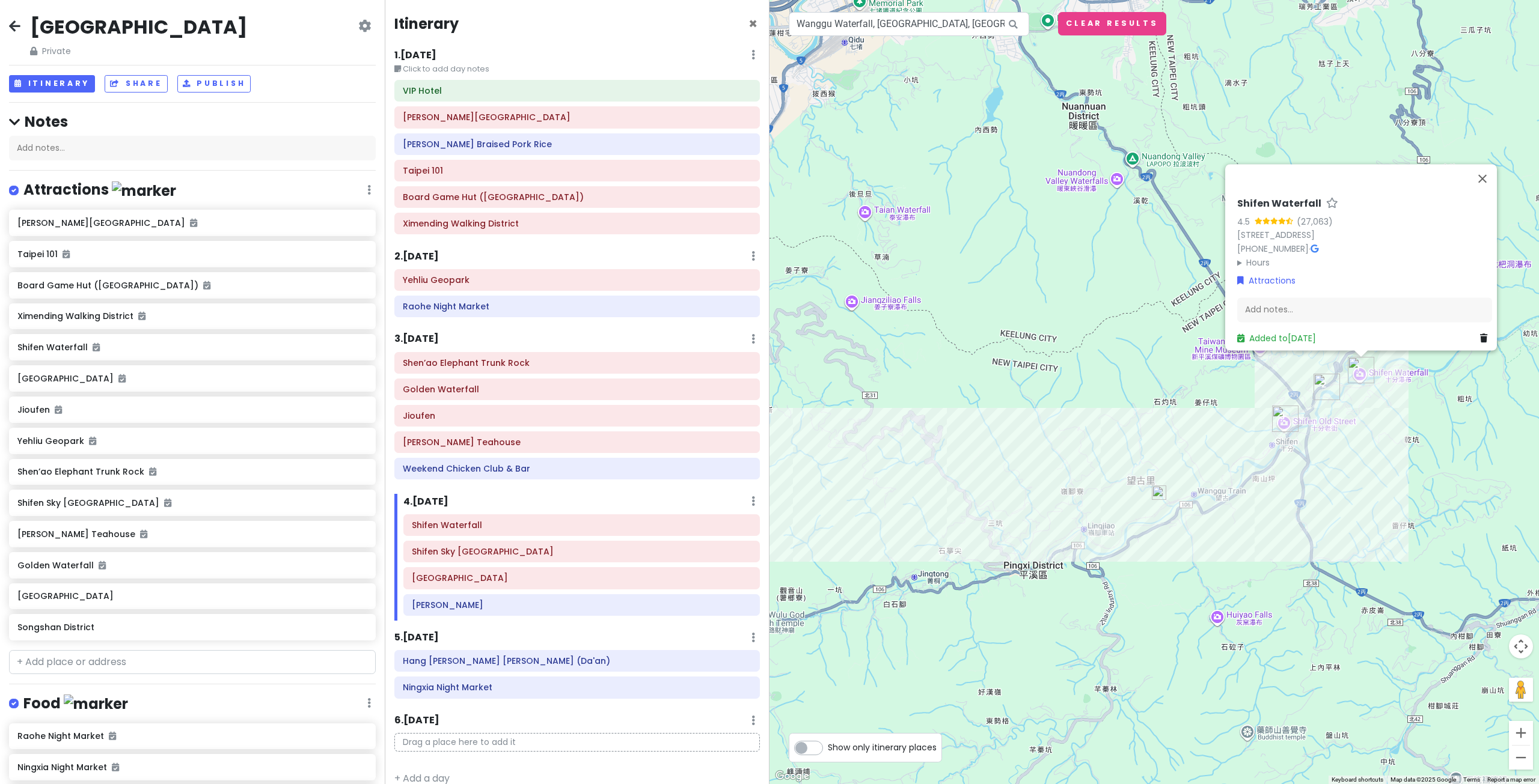
click at [1238, 533] on div "Shifen Waterfall 4.5 (27,063) 226, Taiwan, New Taipei City, Pingxi District, 乾坑…" at bounding box center [1154, 392] width 770 height 784
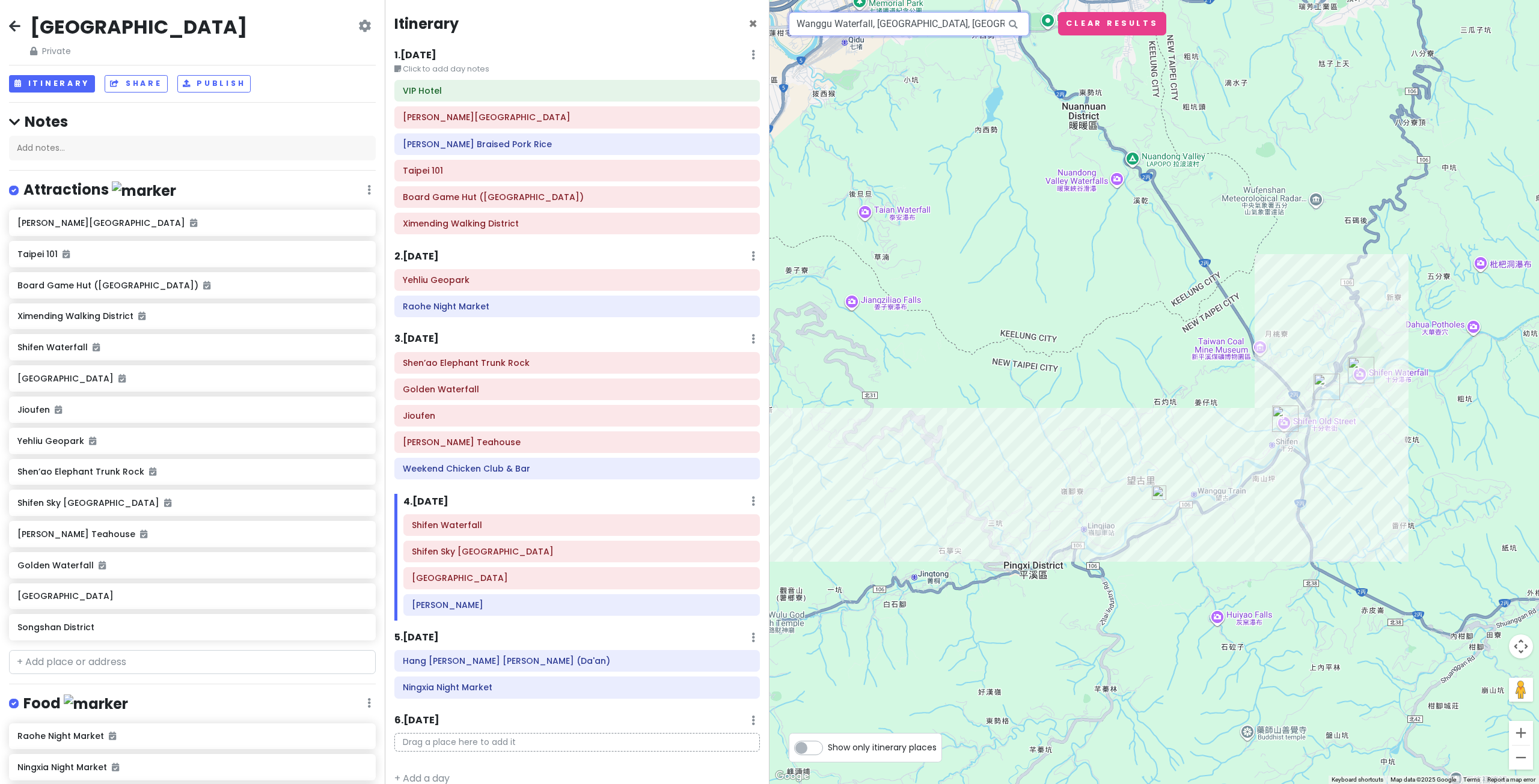
click at [865, 30] on input "Wanggu Waterfall, Pingxi District, New Taipei City, Taiwan" at bounding box center [908, 24] width 240 height 24
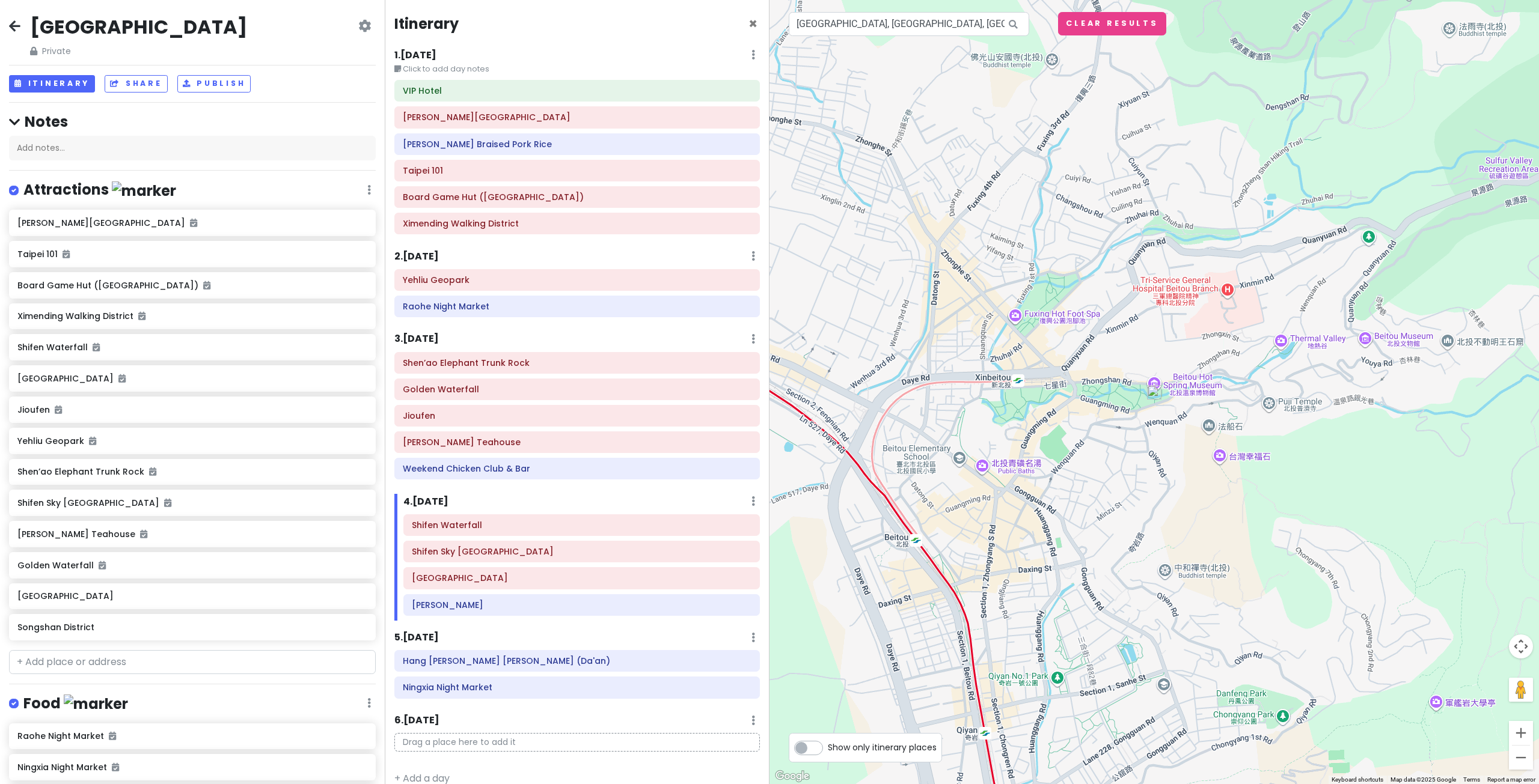
click at [1155, 401] on div at bounding box center [1154, 392] width 770 height 784
click at [1159, 396] on img at bounding box center [1154, 392] width 14 height 14
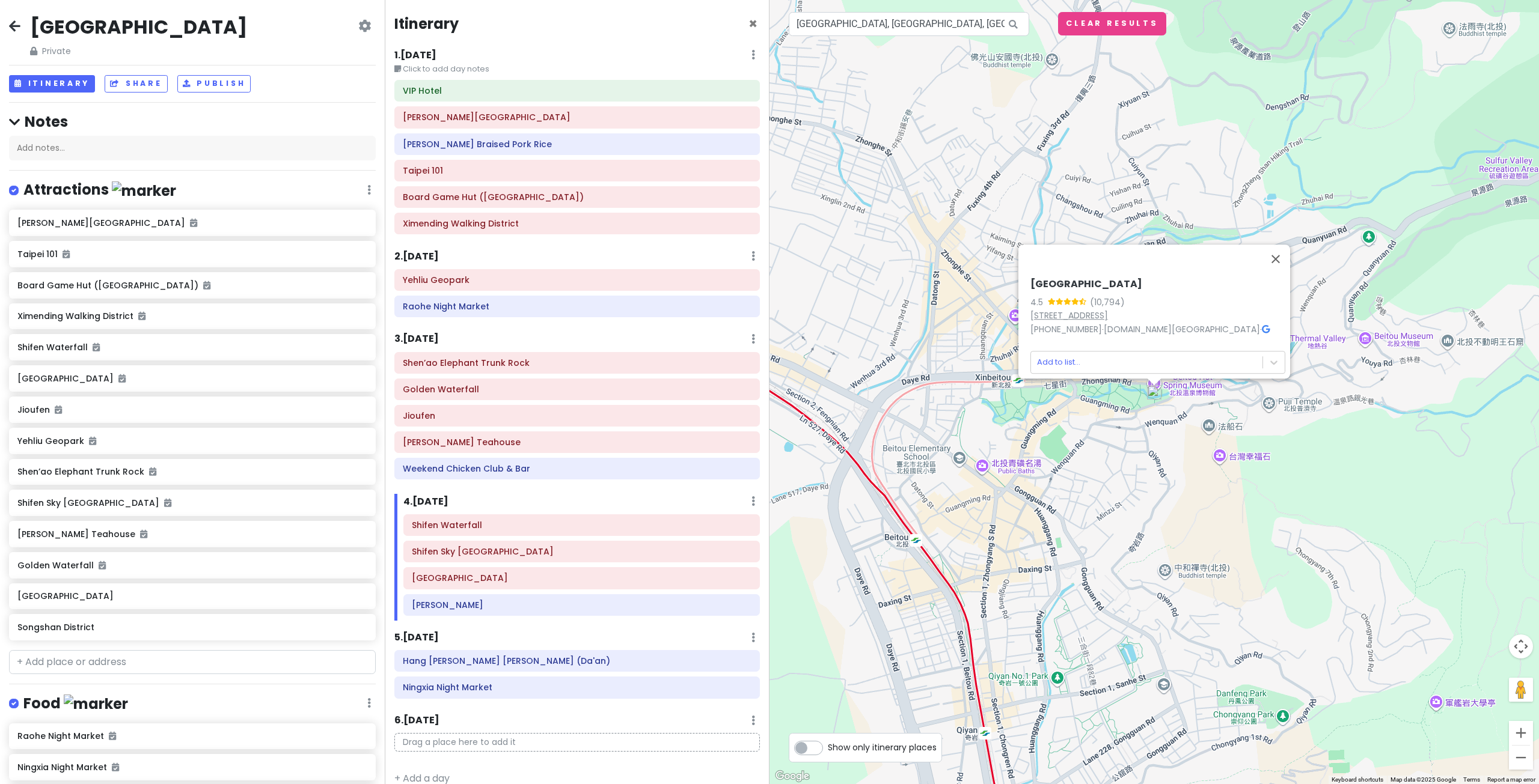
click at [1068, 309] on link "No. 2, Zhongshan Rd, Beitou District, Taipei City, Taiwan 112" at bounding box center [1069, 315] width 78 height 12
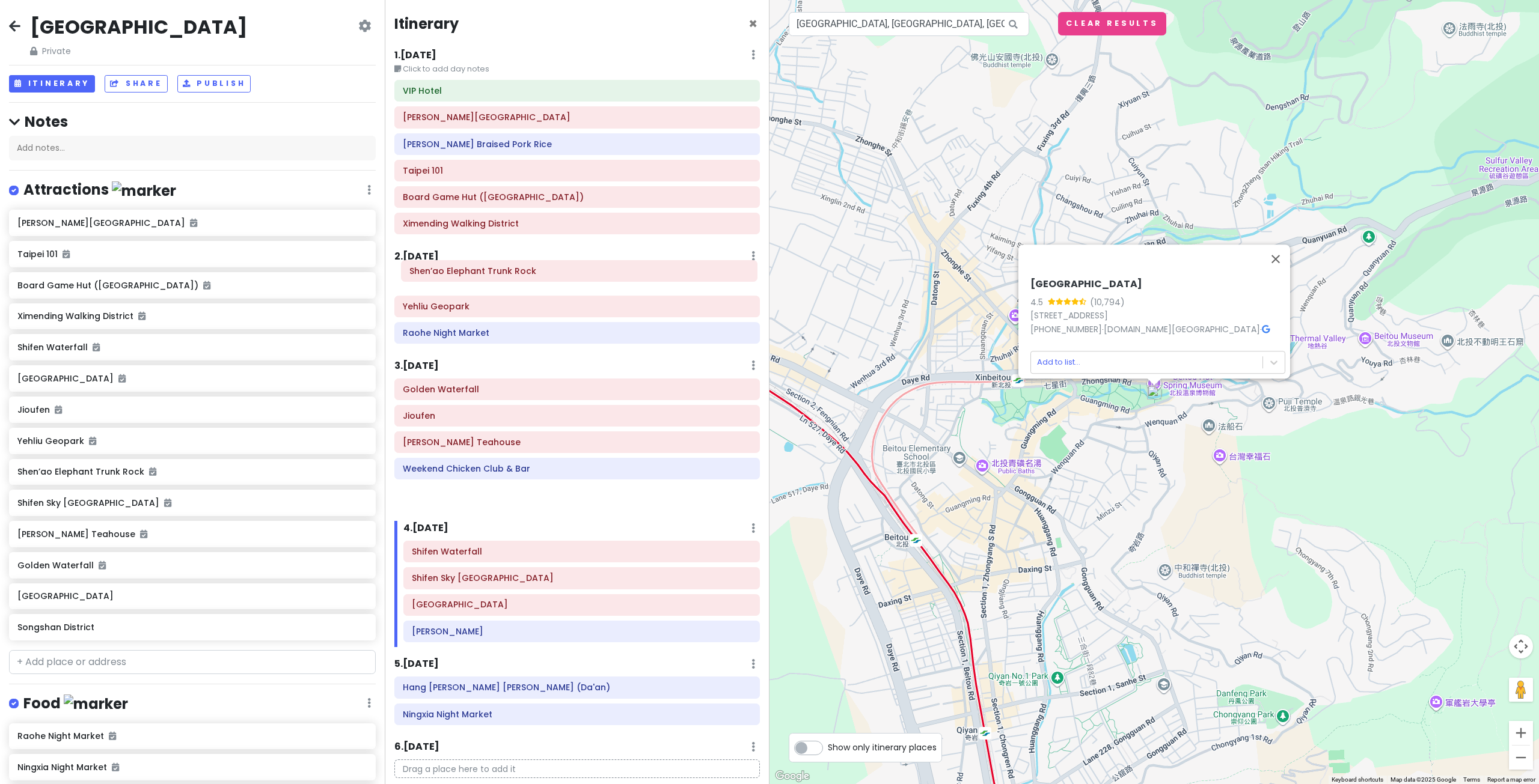
drag, startPoint x: 498, startPoint y: 367, endPoint x: 501, endPoint y: 284, distance: 83.1
click at [501, 284] on div "Itinerary × 1 . Wed 10/8 Edit Day Notes Delete Day Click to add day notes VIP H…" at bounding box center [577, 392] width 384 height 784
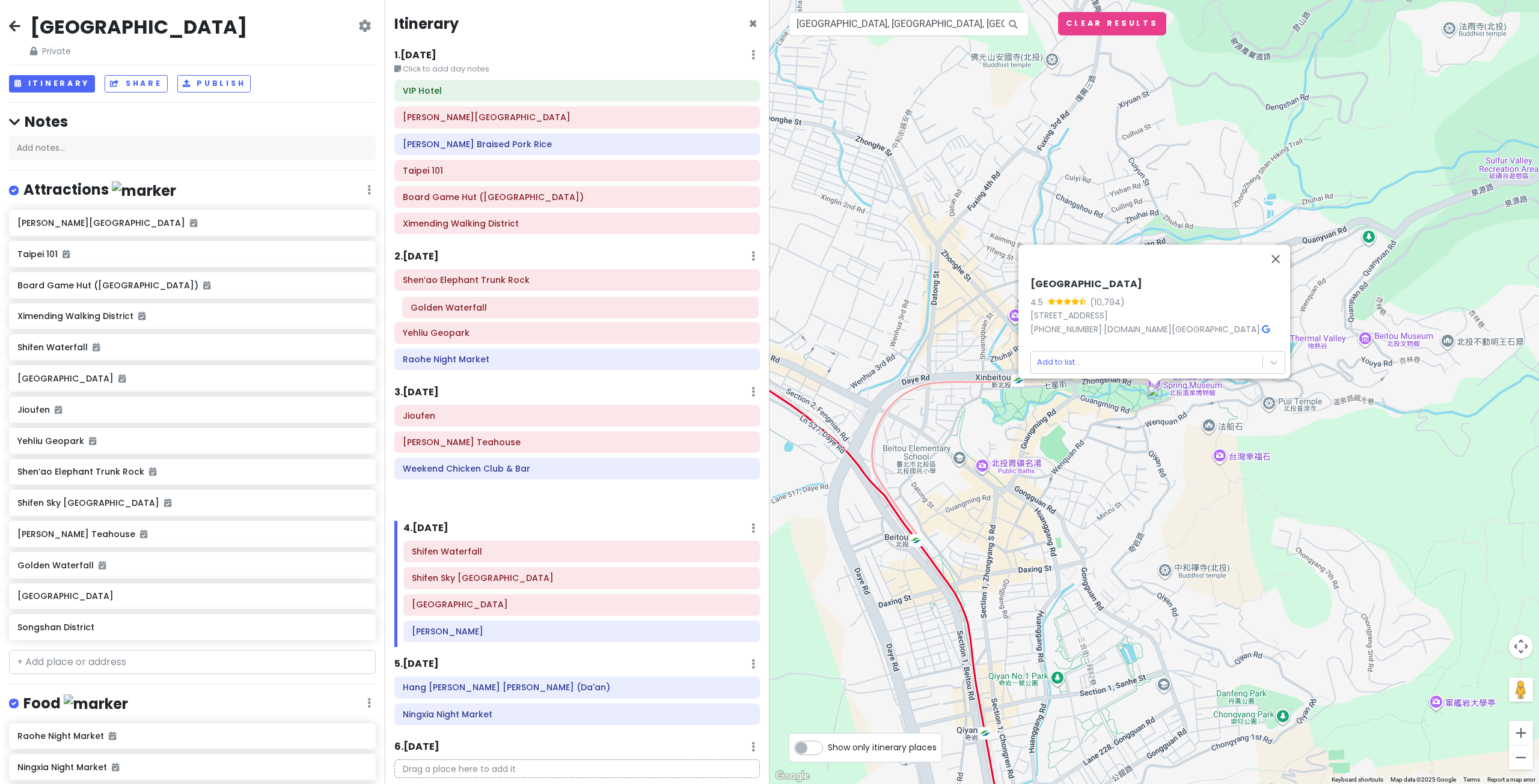
drag, startPoint x: 487, startPoint y: 385, endPoint x: 494, endPoint y: 304, distance: 81.3
click at [494, 304] on div "Itinerary × 1 . Wed 10/8 Edit Day Notes Delete Day Click to add day notes VIP H…" at bounding box center [577, 392] width 384 height 784
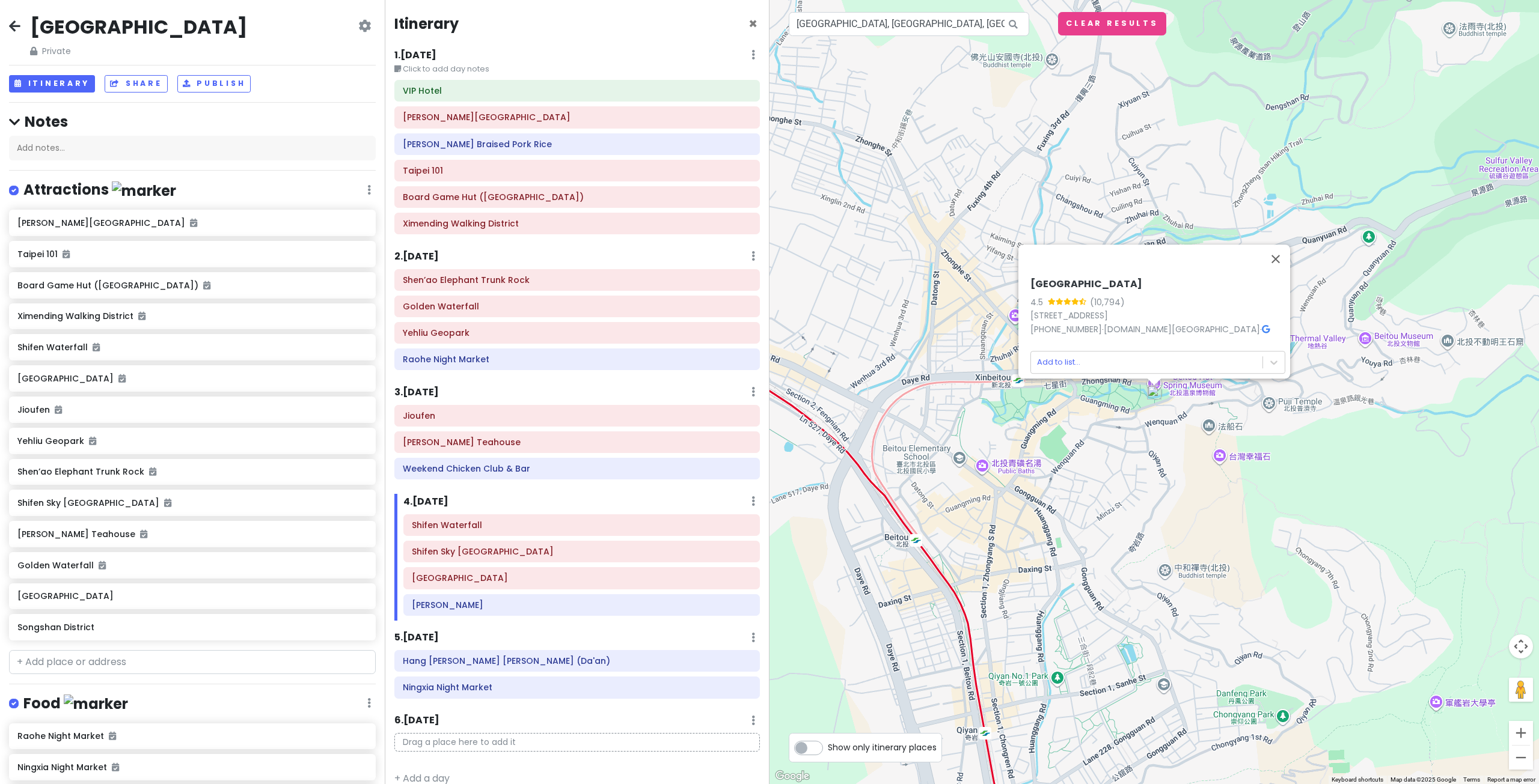
click at [499, 401] on div "3 . Fri 10/10 Add Day Notes Delete Day" at bounding box center [577, 394] width 365 height 20
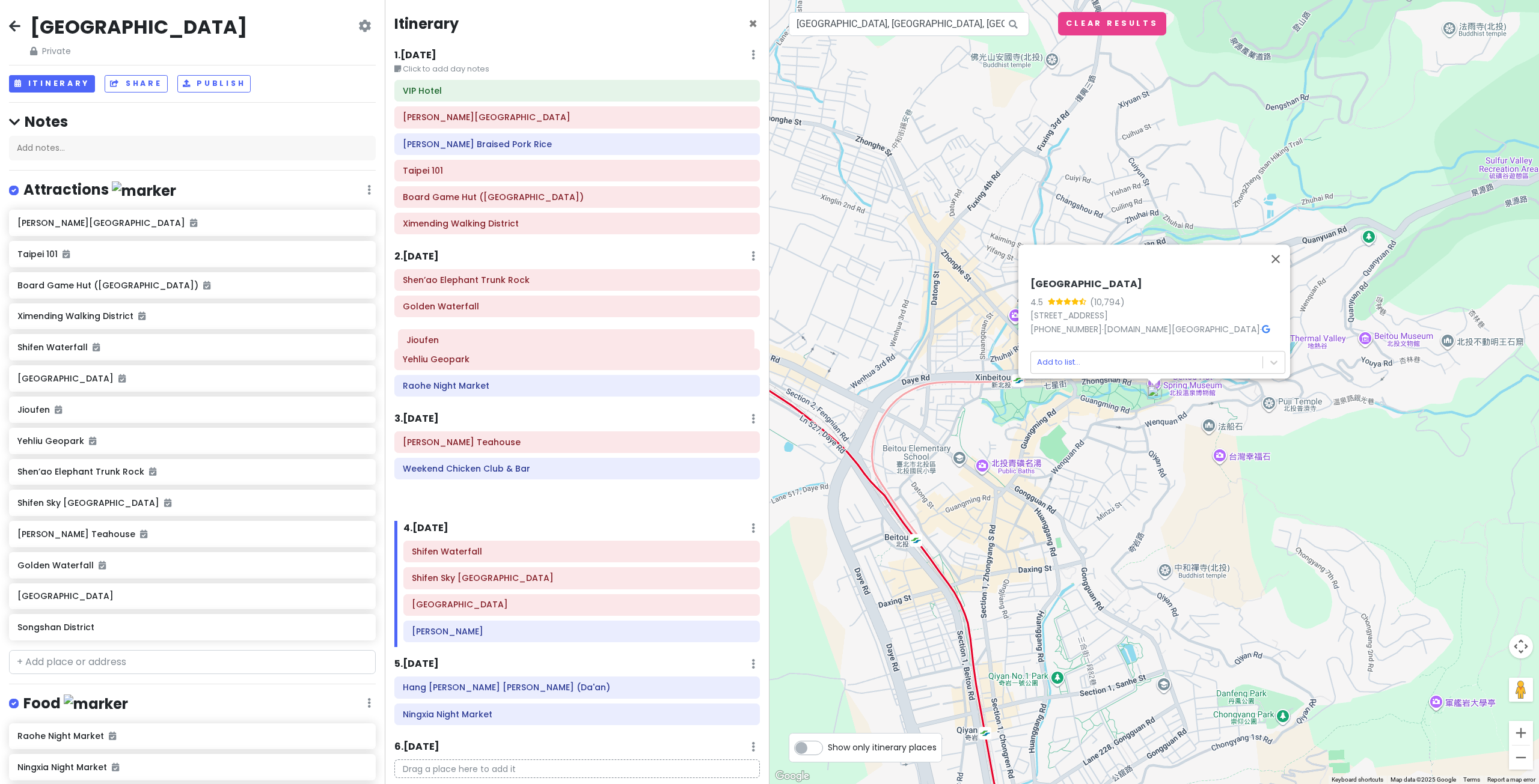
drag, startPoint x: 497, startPoint y: 412, endPoint x: 501, endPoint y: 336, distance: 76.1
click at [501, 336] on div "Itinerary × 1 . Wed 10/8 Edit Day Notes Delete Day Click to add day notes VIP H…" at bounding box center [577, 392] width 384 height 784
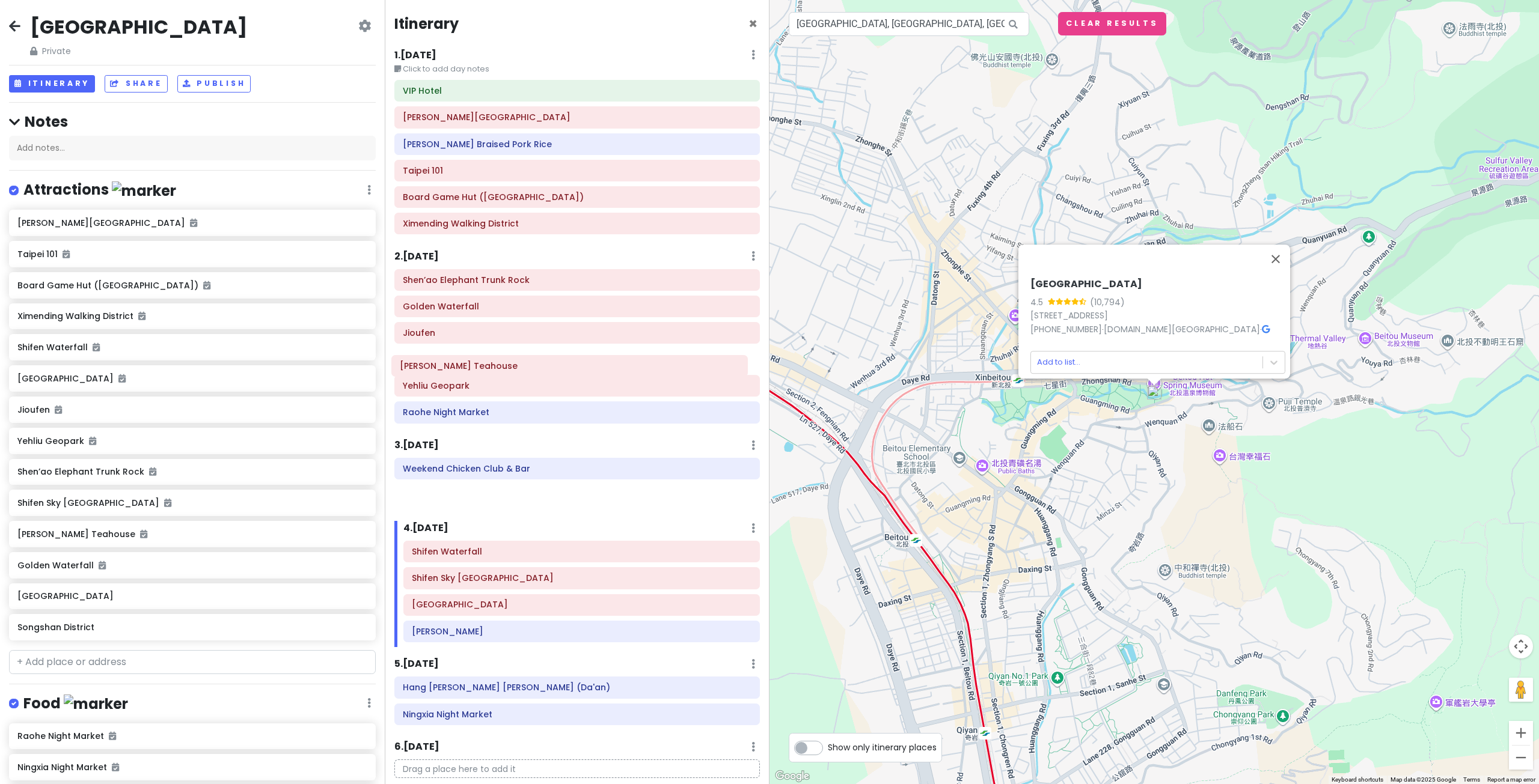
drag, startPoint x: 509, startPoint y: 440, endPoint x: 505, endPoint y: 360, distance: 80.1
click at [505, 360] on div "Itinerary × 1 . Wed 10/8 Edit Day Notes Delete Day Click to add day notes VIP H…" at bounding box center [577, 392] width 384 height 784
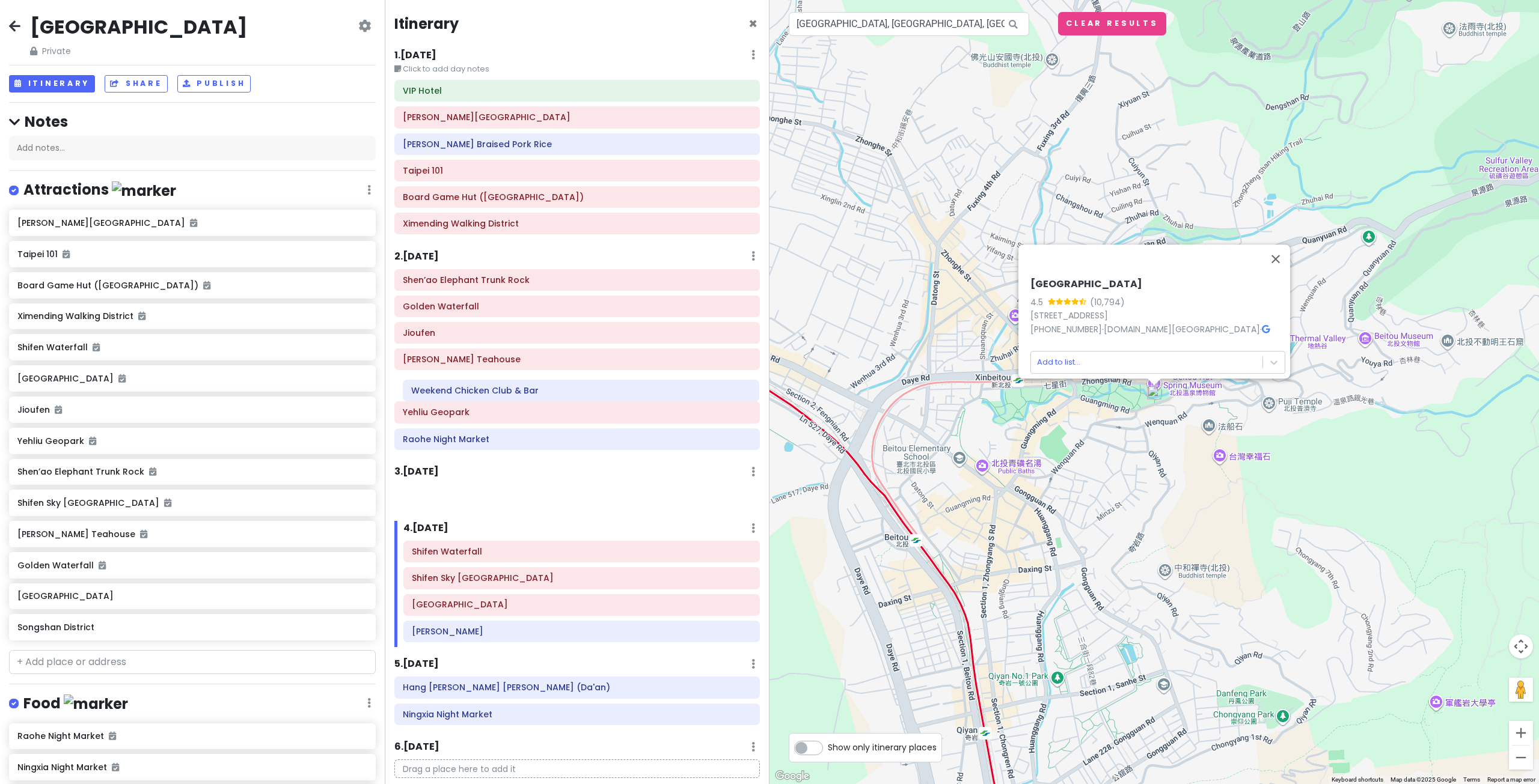
drag, startPoint x: 514, startPoint y: 469, endPoint x: 520, endPoint y: 387, distance: 82.2
click at [520, 387] on div "Itinerary × 1 . Wed 10/8 Edit Day Notes Delete Day Click to add day notes VIP H…" at bounding box center [577, 392] width 384 height 784
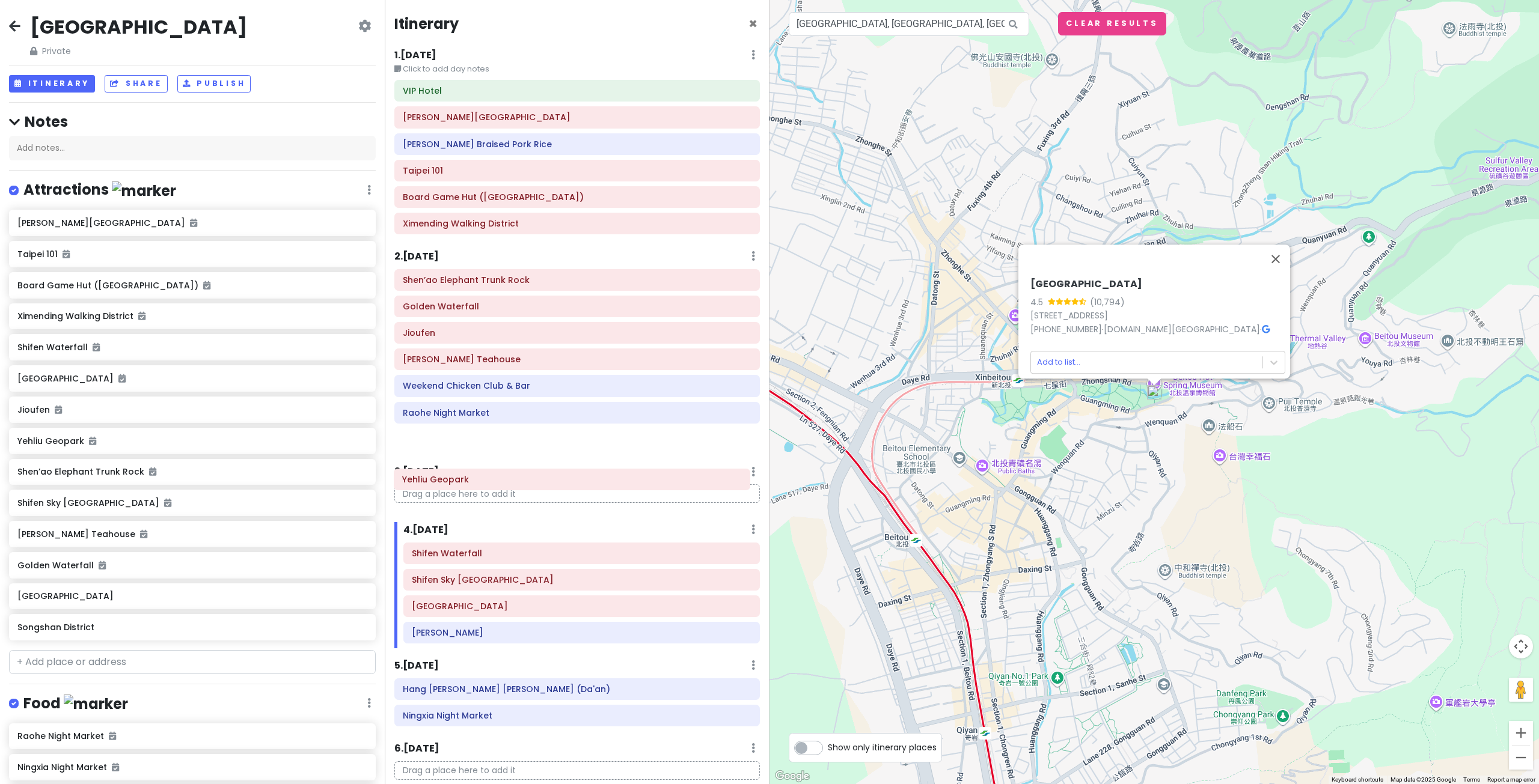
drag, startPoint x: 505, startPoint y: 415, endPoint x: 508, endPoint y: 486, distance: 71.1
click at [507, 488] on div "Itinerary × 1 . Wed 10/8 Edit Day Notes Delete Day Click to add day notes VIP H…" at bounding box center [577, 392] width 384 height 784
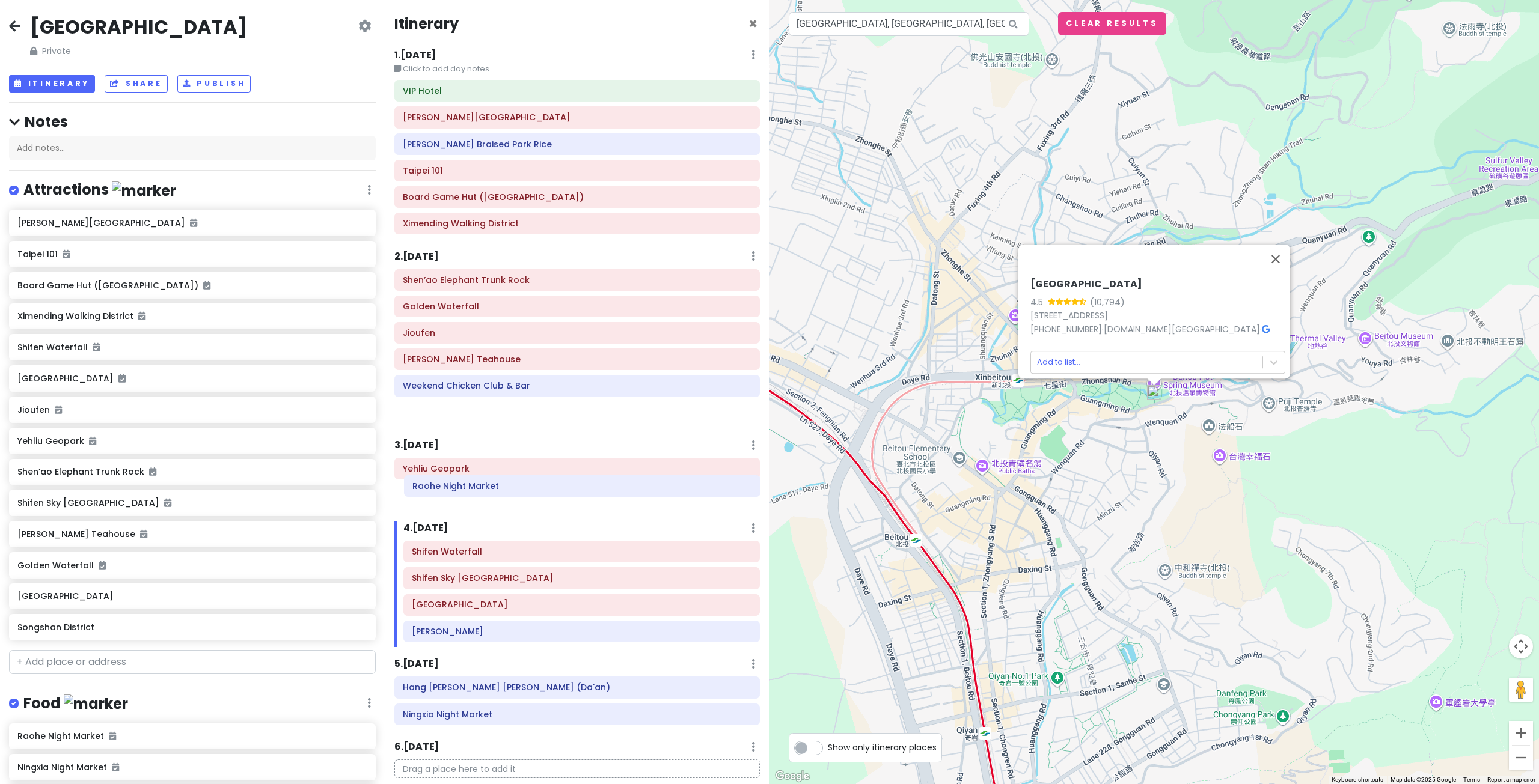
drag, startPoint x: 497, startPoint y: 418, endPoint x: 507, endPoint y: 492, distance: 74.7
click at [507, 492] on div "Itinerary × 1 . Wed 10/8 Edit Day Notes Delete Day Click to add day notes VIP H…" at bounding box center [577, 392] width 384 height 784
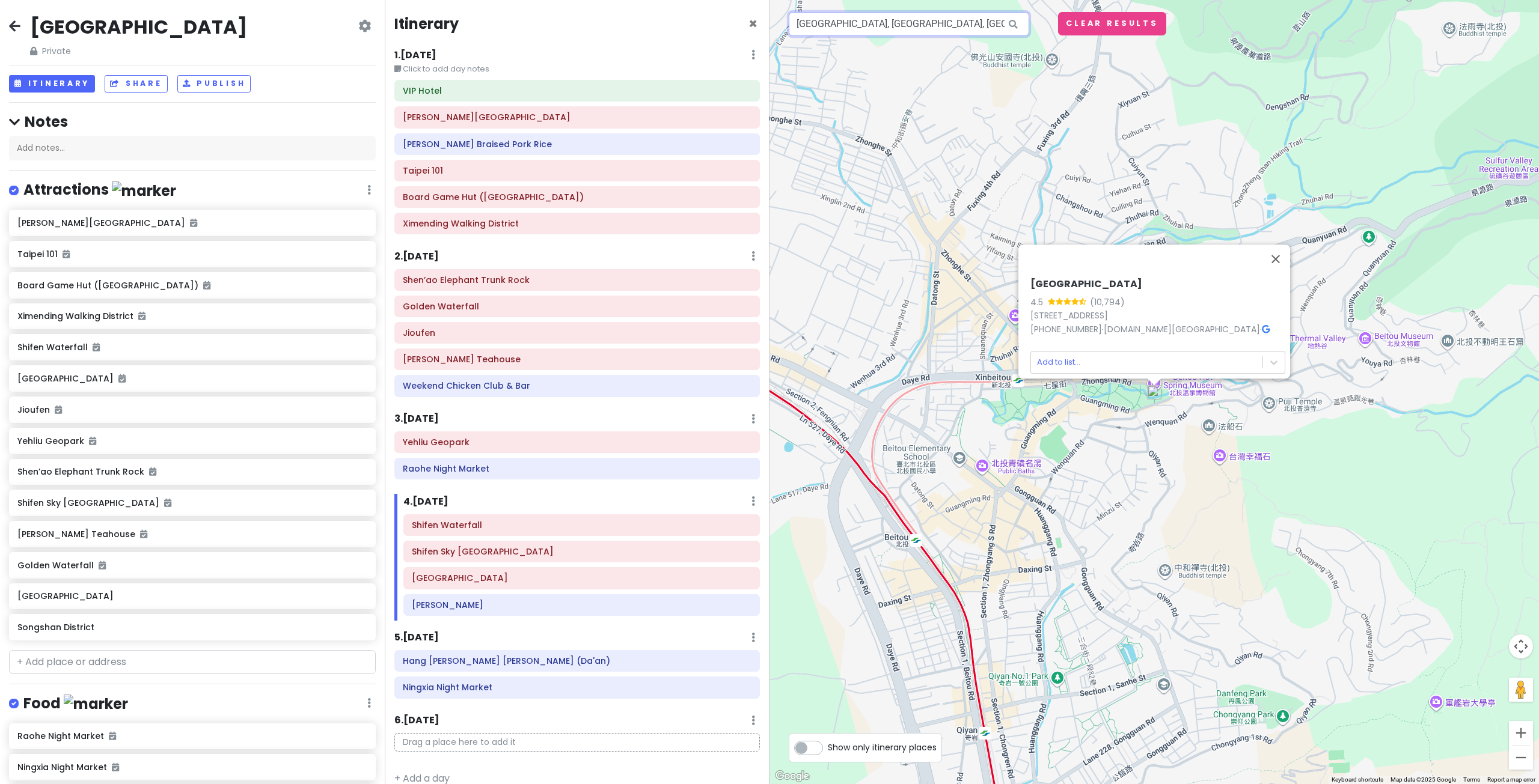
click at [874, 26] on input "Beitou Hot Spring Museum, Zhongshan Road, Beitou District, Taipei City, Taiwan" at bounding box center [908, 24] width 240 height 24
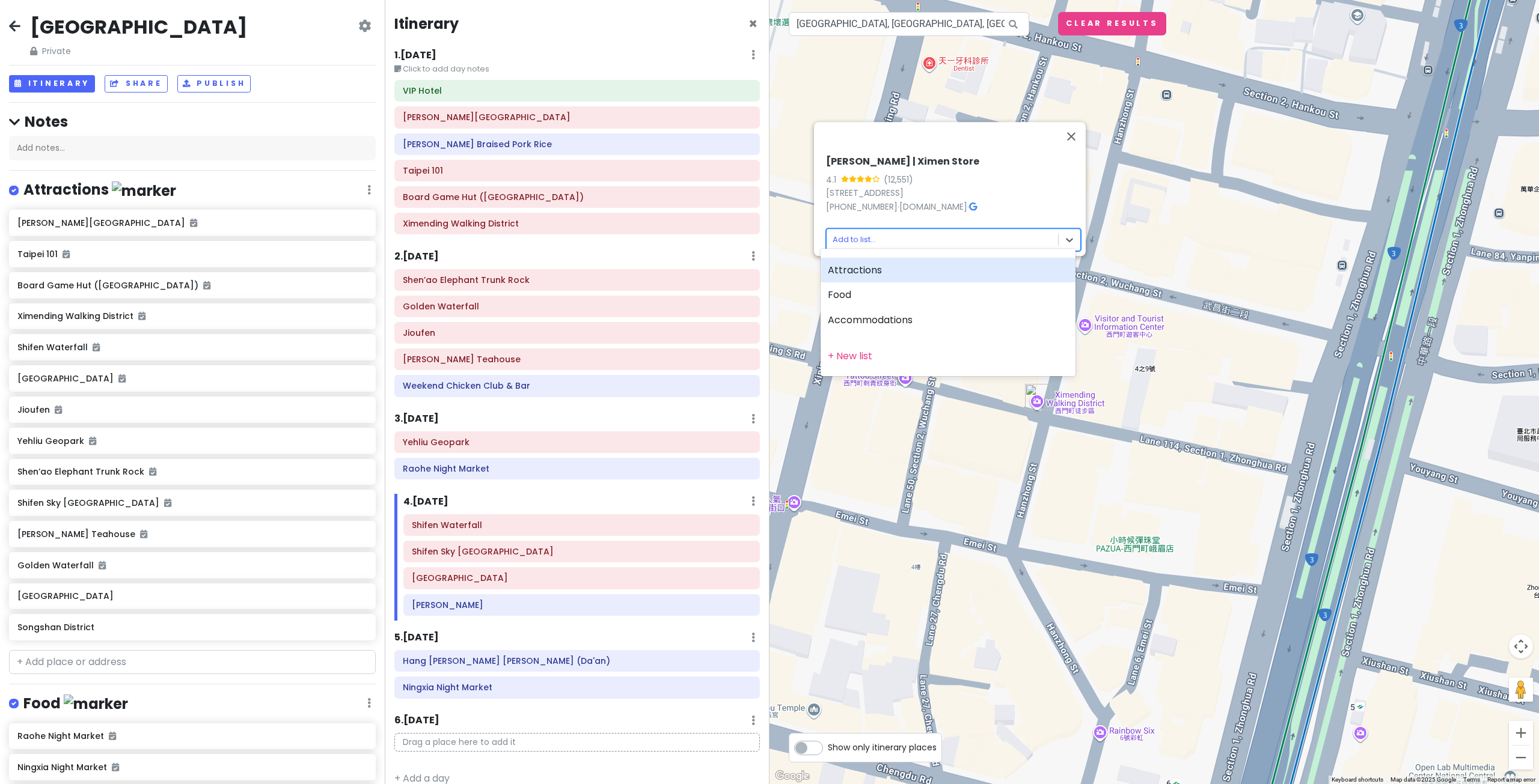
click at [857, 229] on body "Taiwan Private Change Dates Make a Copy Delete Trip Go Pro ⚡️ Give Feedback 💡 S…" at bounding box center [770, 392] width 1539 height 784
click at [872, 271] on div "Attractions" at bounding box center [947, 270] width 255 height 25
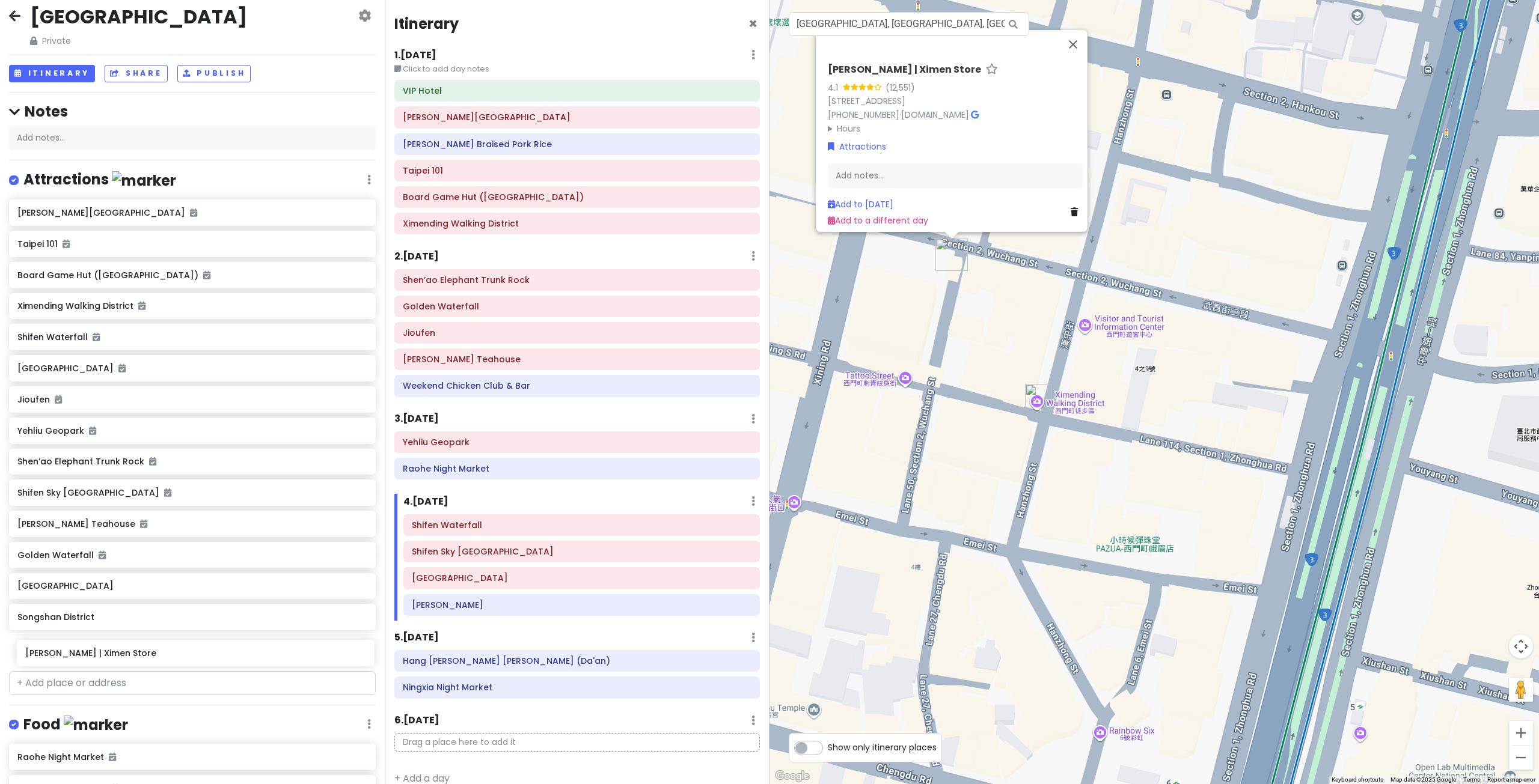
scroll to position [16, 0]
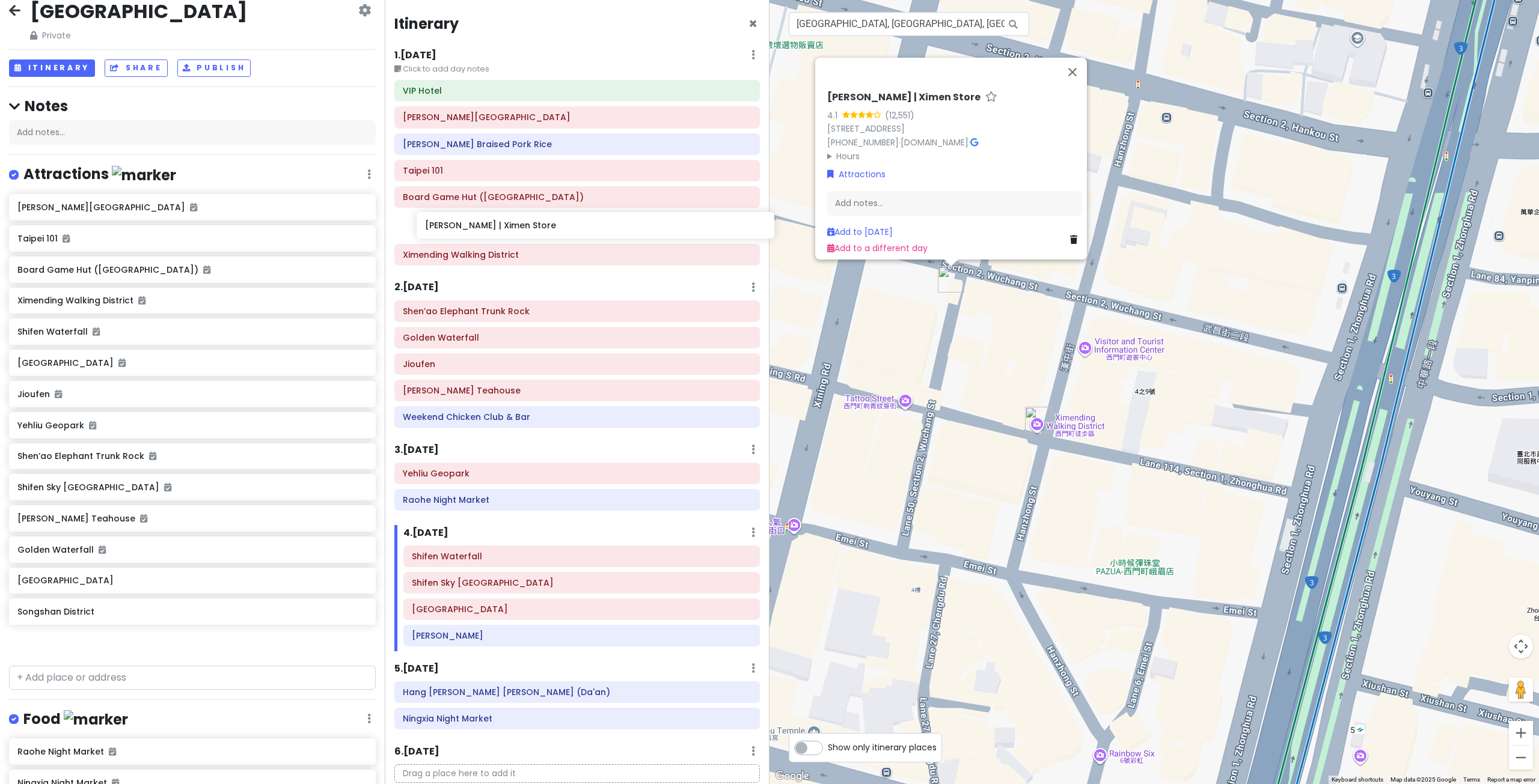
drag, startPoint x: 74, startPoint y: 663, endPoint x: 476, endPoint y: 232, distance: 589.4
click at [476, 232] on div "Taiwan Private Change Dates Make a Copy Delete Trip Go Pro ⚡️ Give Feedback 💡 S…" at bounding box center [770, 392] width 1539 height 784
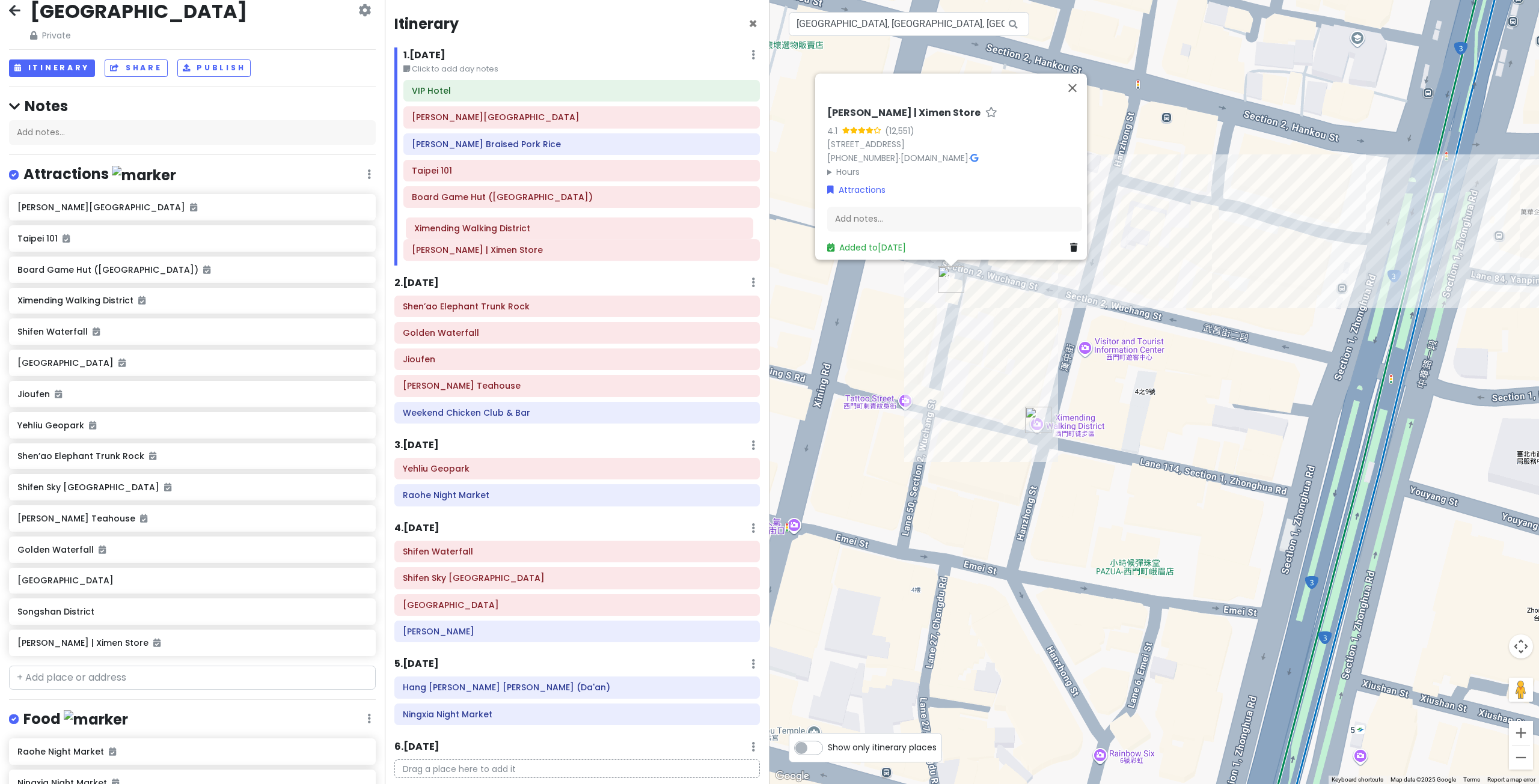
drag, startPoint x: 542, startPoint y: 254, endPoint x: 545, endPoint y: 230, distance: 24.2
click at [545, 230] on div "VIP Hotel Chiang Kai-shek Memorial Hall Jin Feng Braised Pork Rice Taipei 101 B…" at bounding box center [581, 172] width 374 height 185
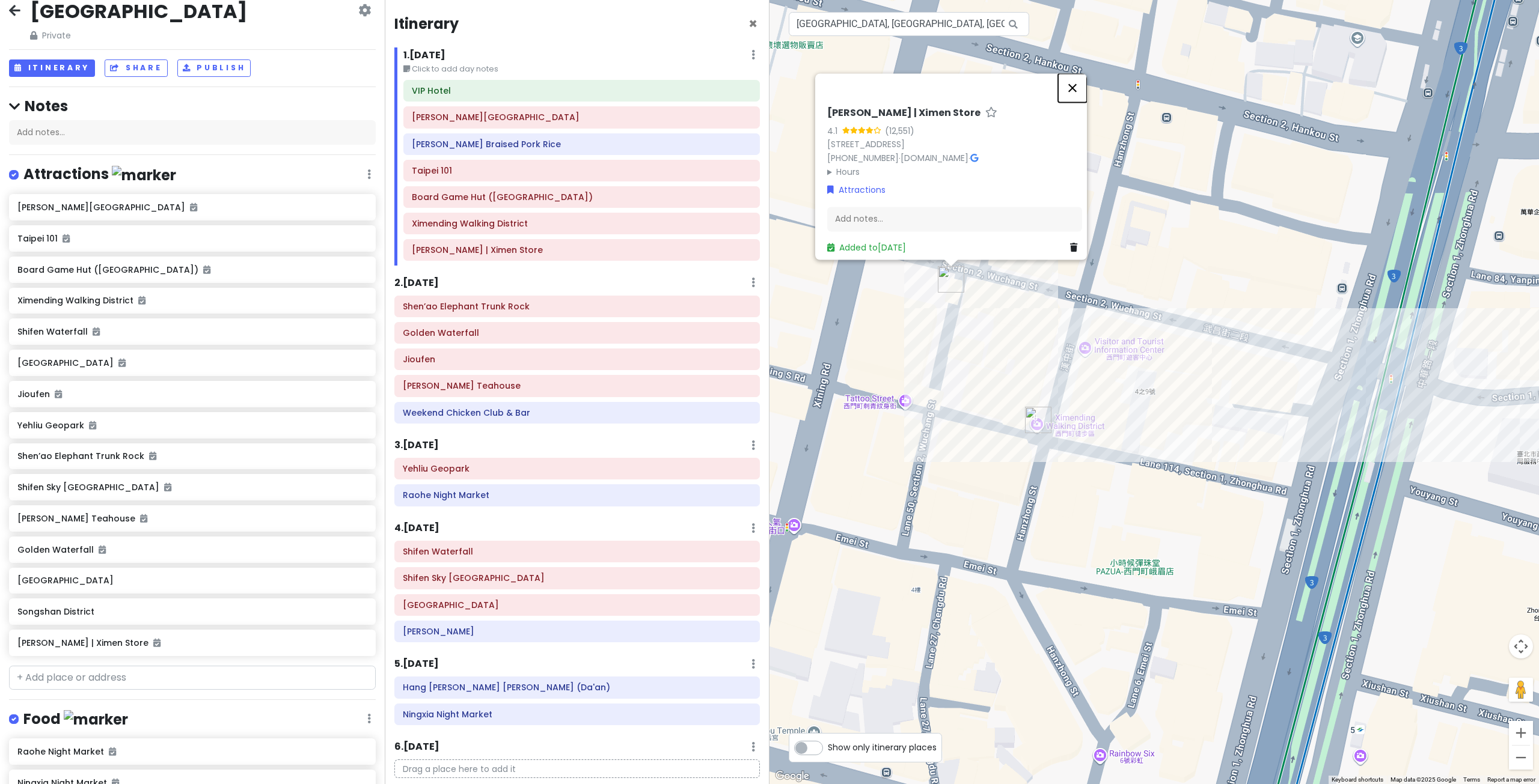
click at [1077, 73] on button "Close" at bounding box center [1072, 87] width 29 height 29
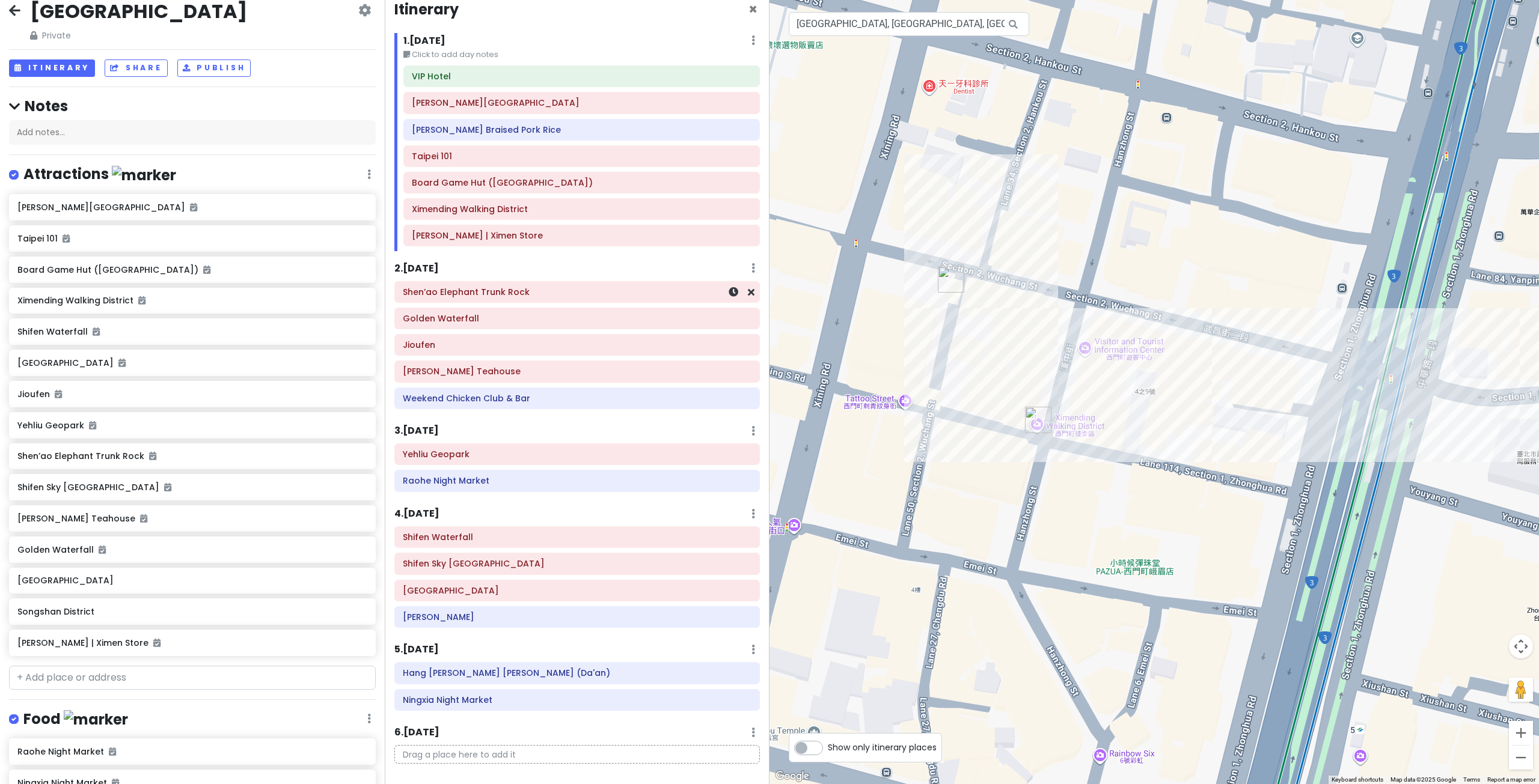
scroll to position [43, 0]
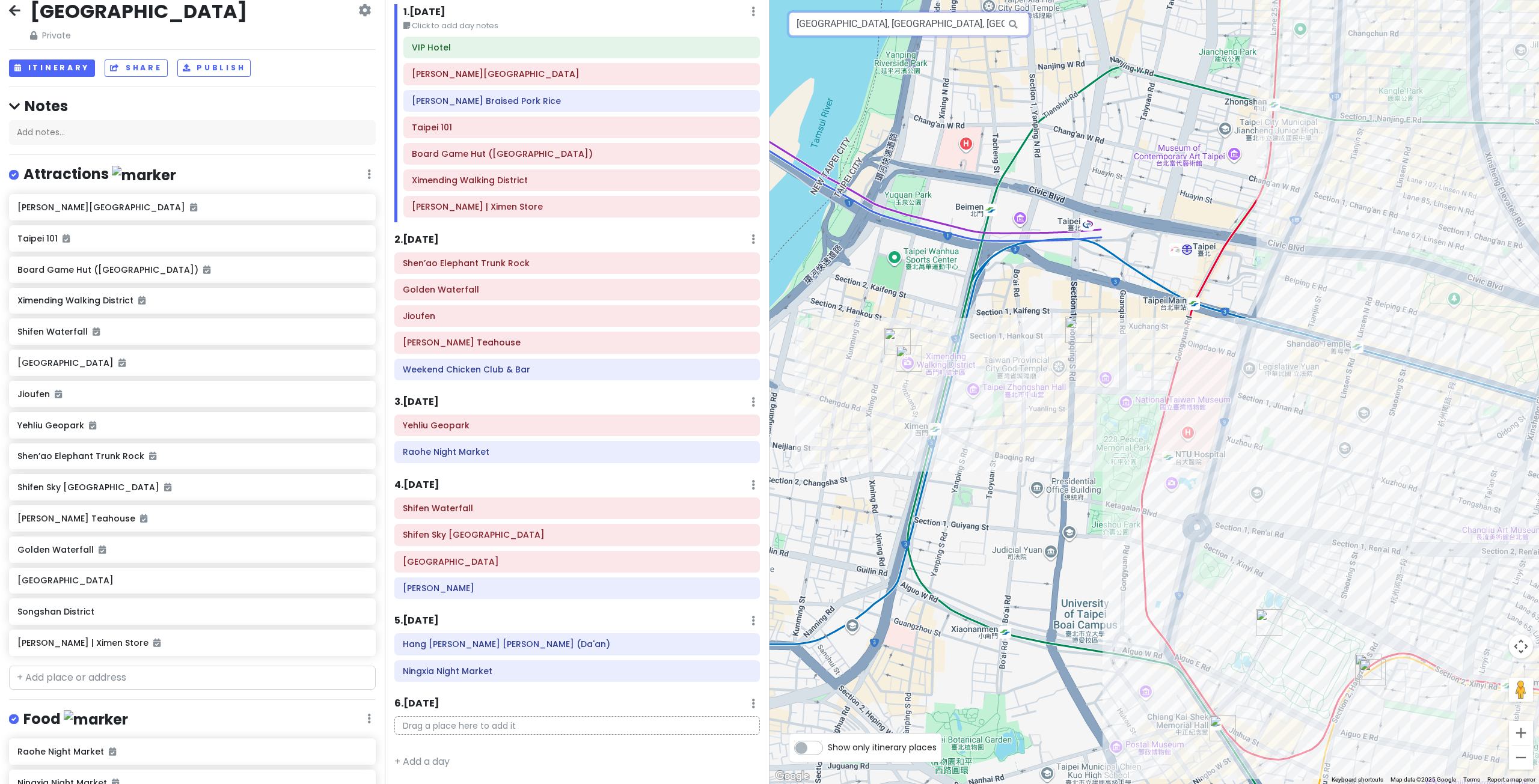
click at [809, 28] on input "Taiwan, Taipei City, Wanhua District, Section 2, Wuchang Street, DON DON DONKI …" at bounding box center [908, 24] width 240 height 24
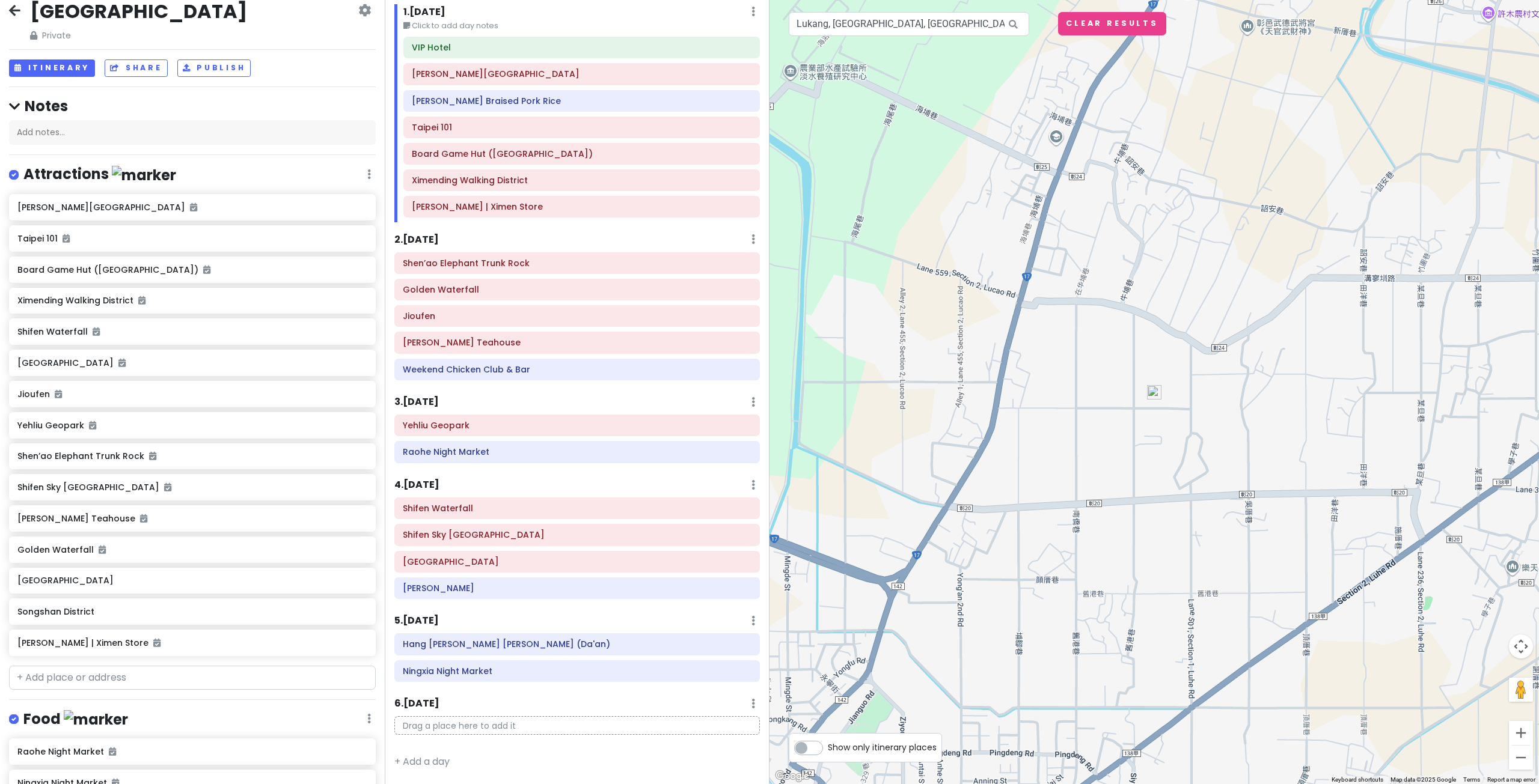
click at [1155, 392] on img at bounding box center [1154, 392] width 14 height 14
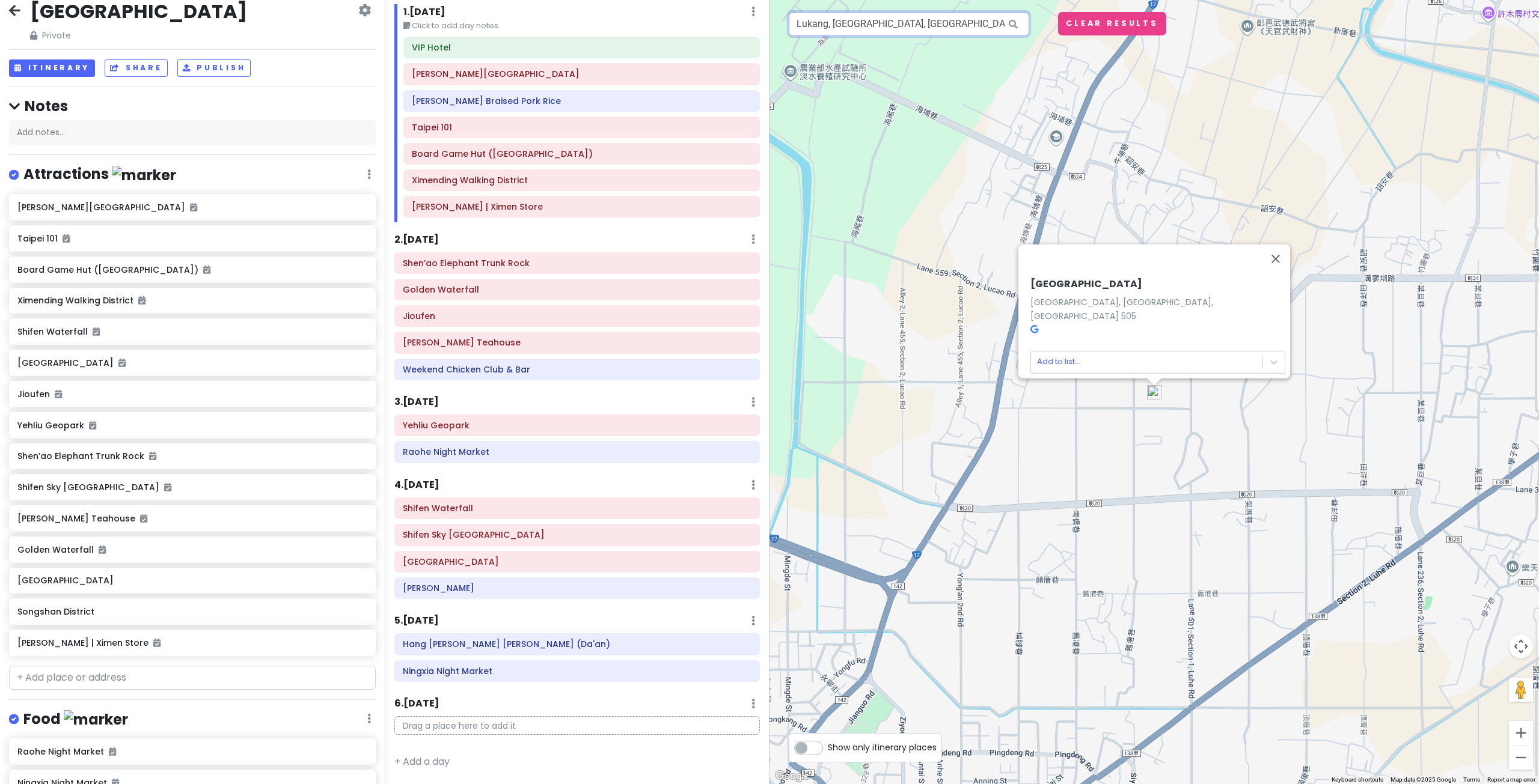
click at [891, 30] on input "Lukang, Changhua County, Taiwan" at bounding box center [908, 24] width 240 height 24
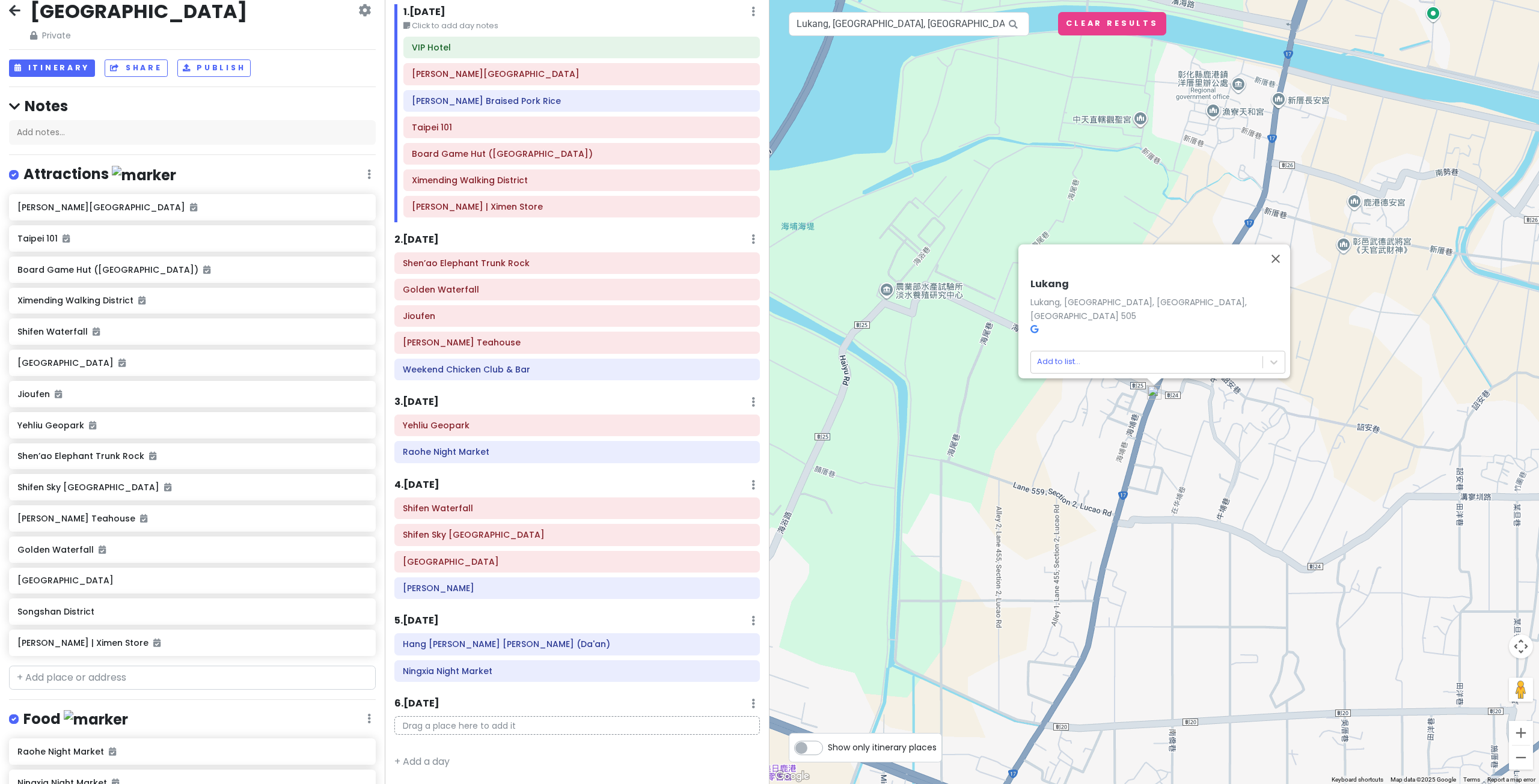
click at [1067, 425] on div "Lukang Lukang, Lukang Township, Changhua County, Taiwan 505 Add to list..." at bounding box center [1154, 392] width 770 height 784
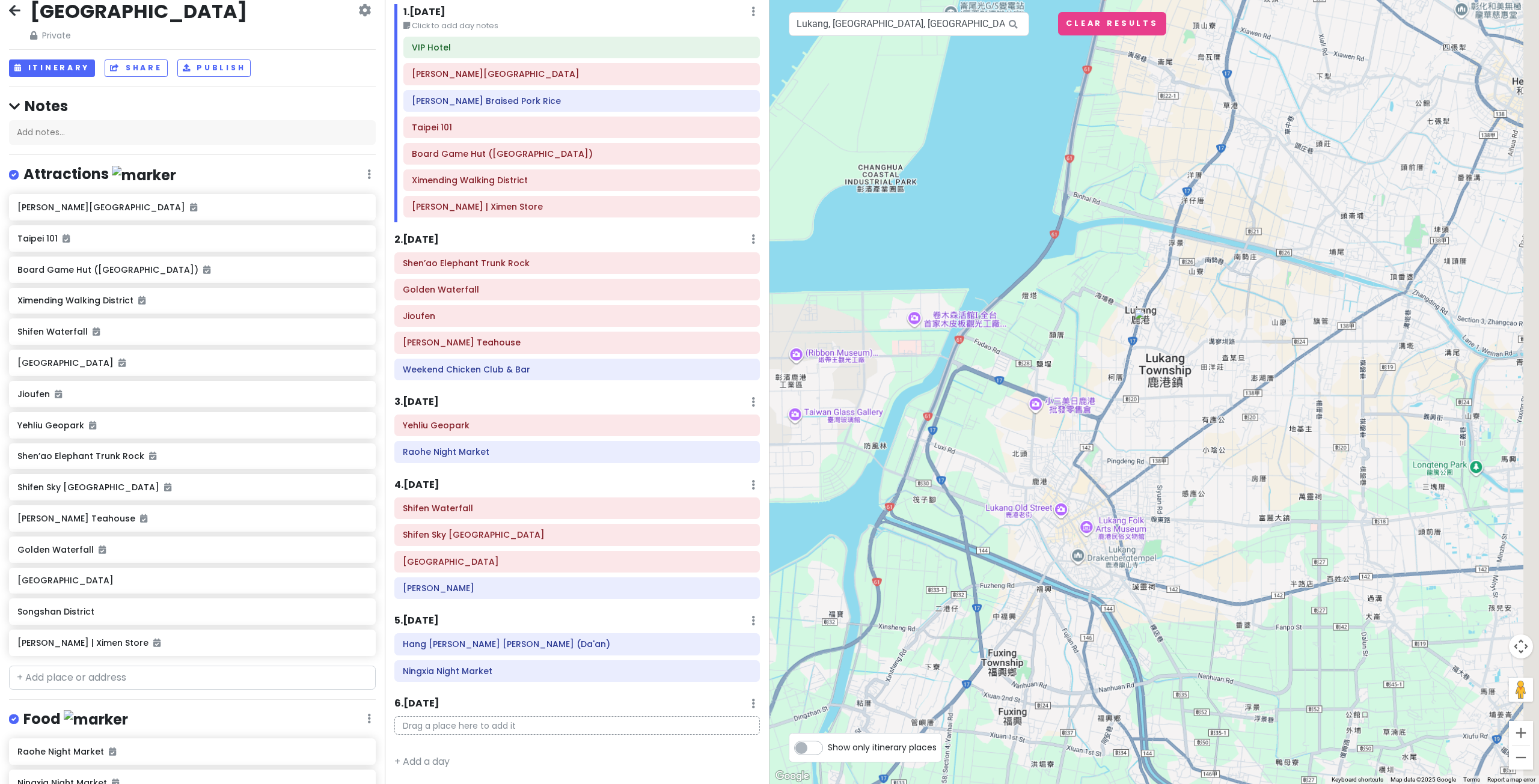
drag, startPoint x: 1260, startPoint y: 464, endPoint x: 1220, endPoint y: 451, distance: 42.1
click at [1220, 451] on div at bounding box center [1154, 392] width 770 height 784
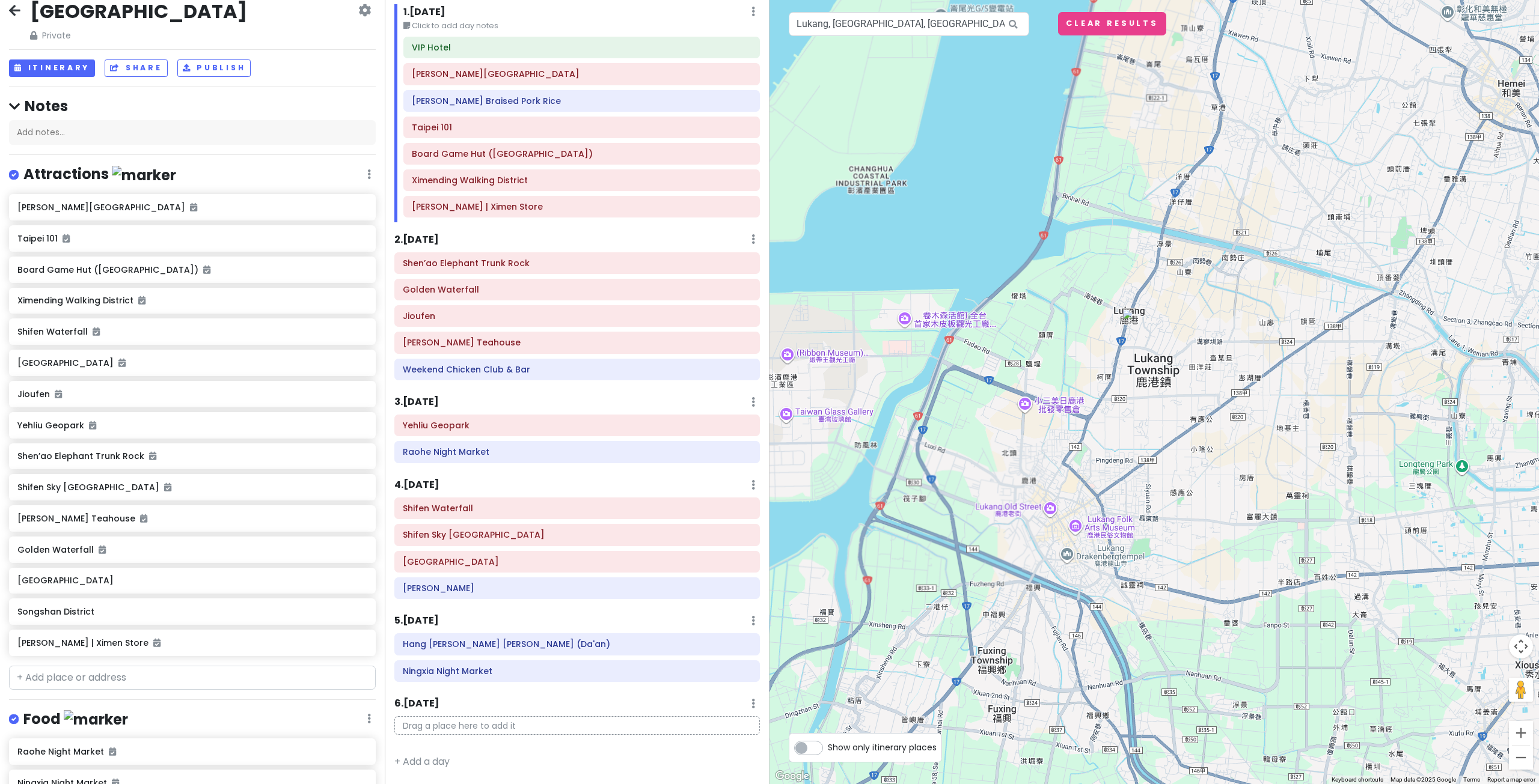
drag, startPoint x: 1220, startPoint y: 451, endPoint x: 1202, endPoint y: 451, distance: 18.0
click at [1203, 451] on div at bounding box center [1154, 392] width 770 height 784
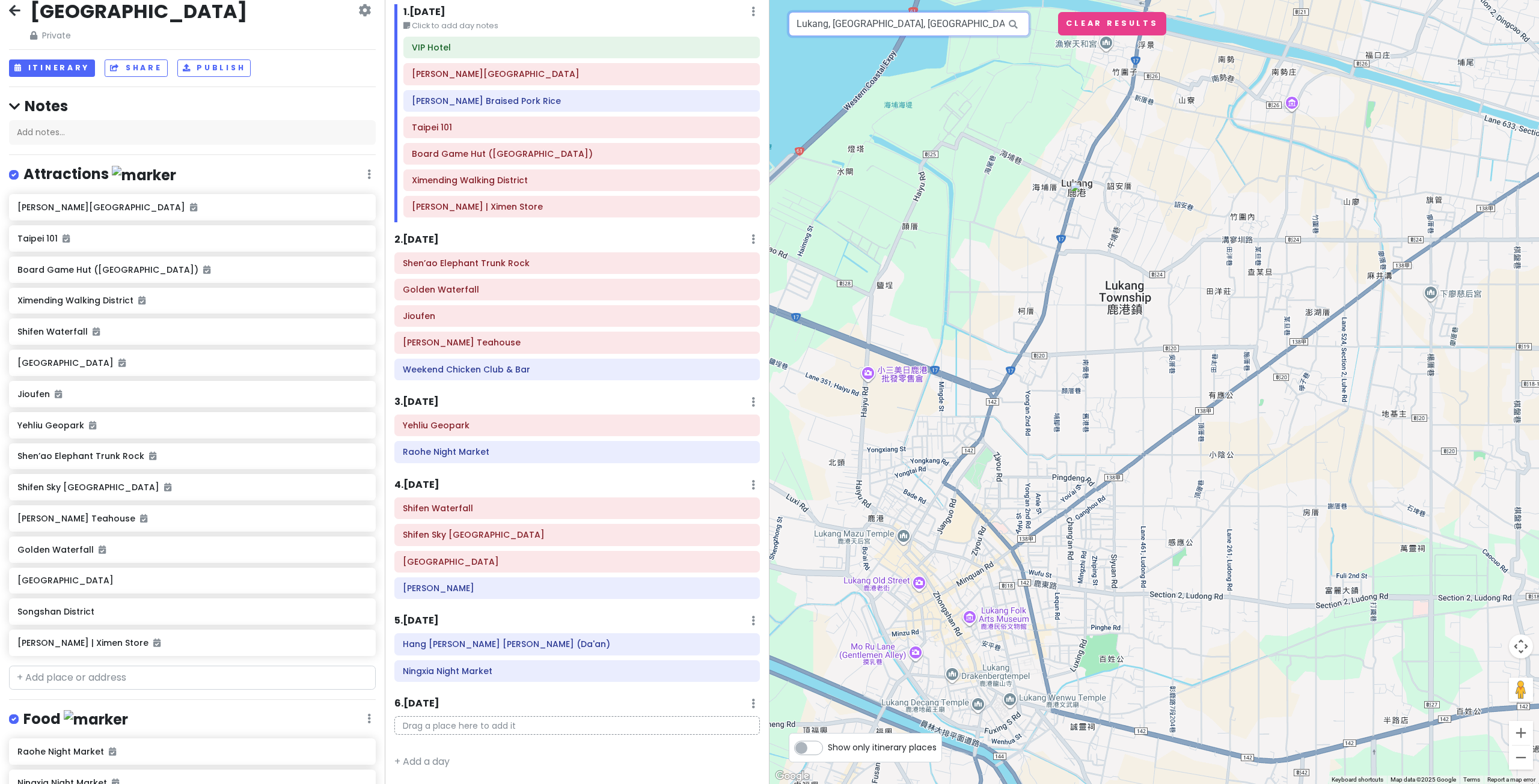
click at [885, 32] on input "Lukang, Lukang Township, Changhua County, Taiwan" at bounding box center [908, 24] width 240 height 24
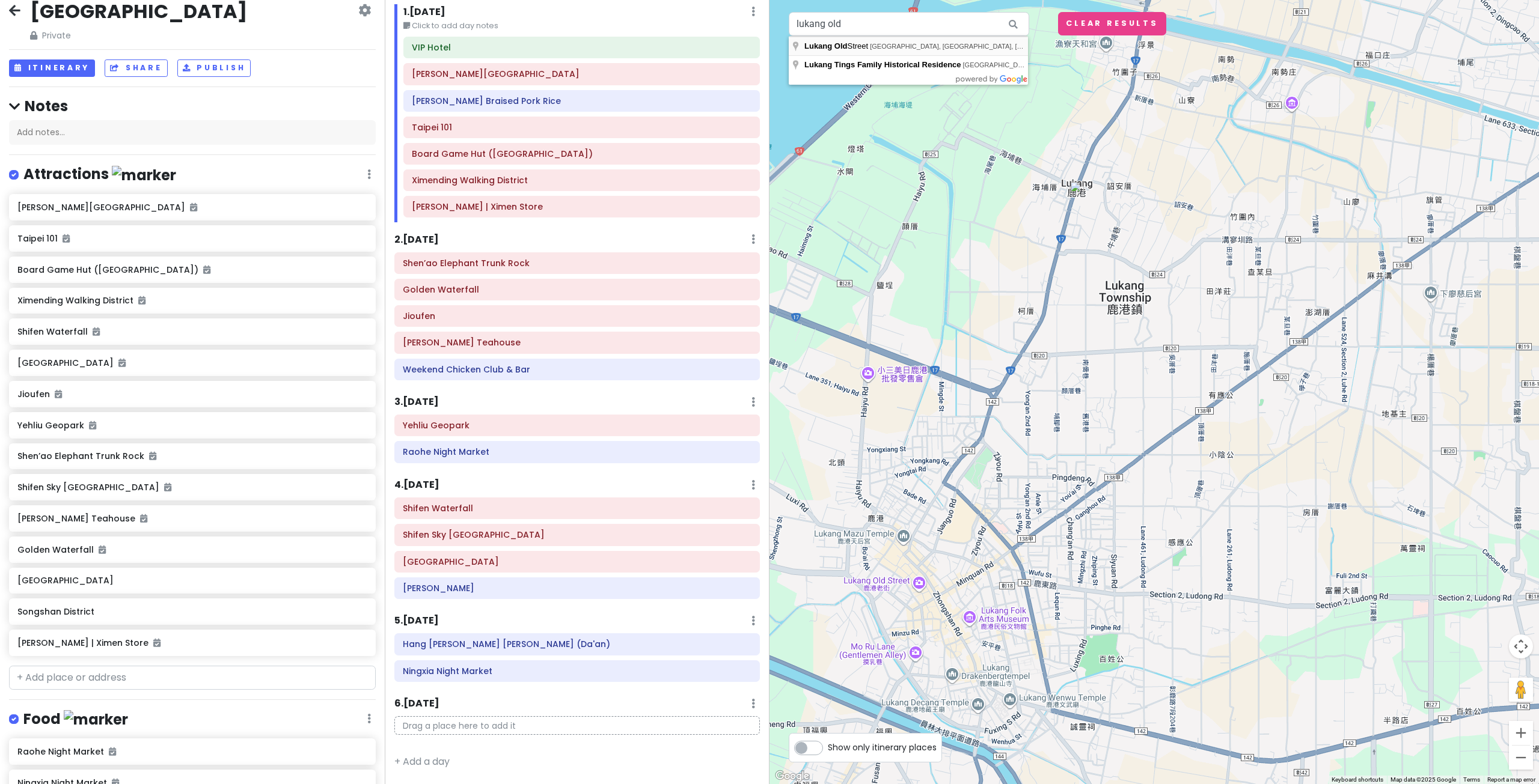
type input "Lukang Old Street, Butou Street, Lukang Township, Changhua County, Taiwan"
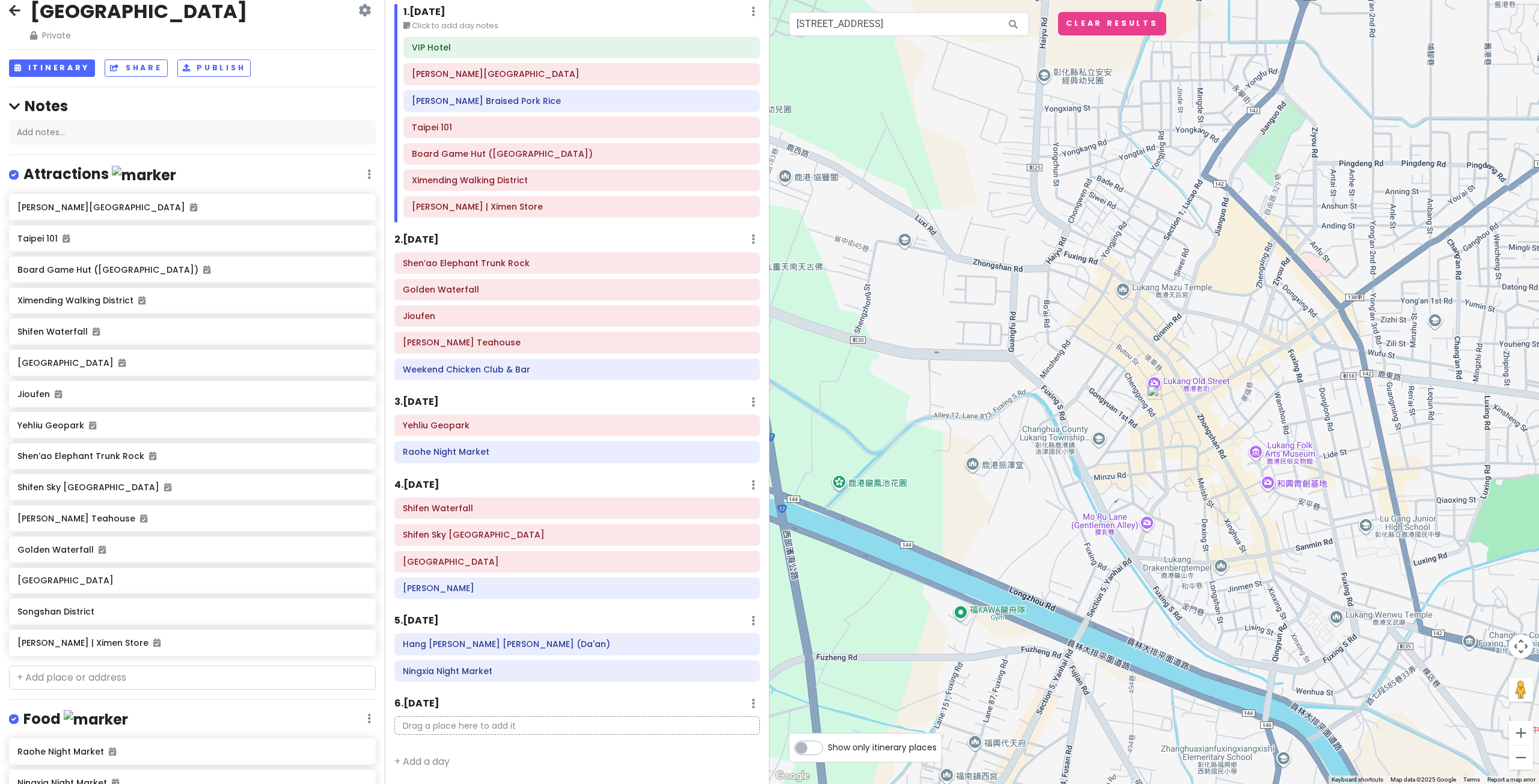
click at [1159, 394] on img at bounding box center [1154, 392] width 14 height 14
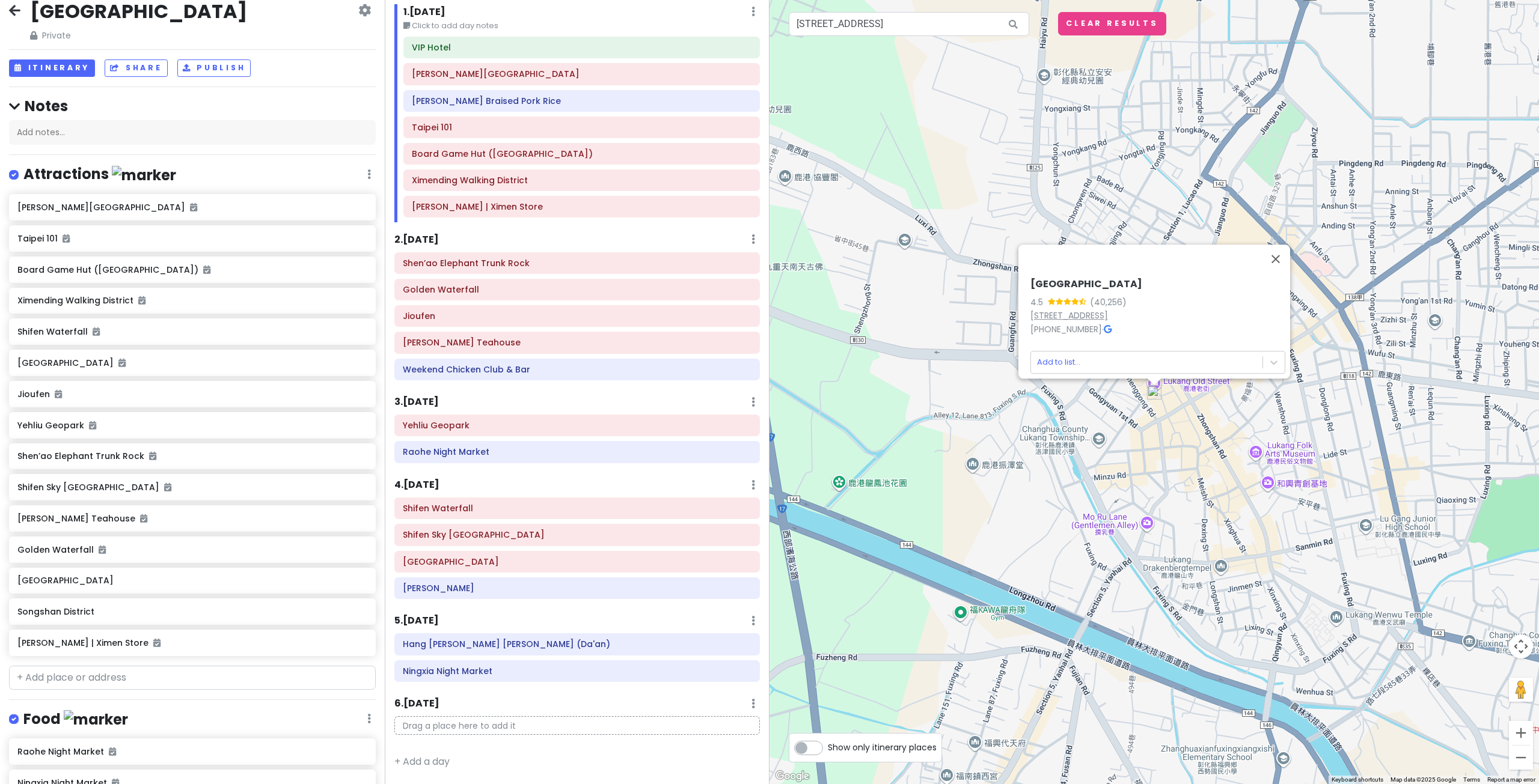
click at [1070, 309] on link "No. 3號, Butou St, Lukang Township, Changhua County, Taiwan 505" at bounding box center [1069, 315] width 78 height 12
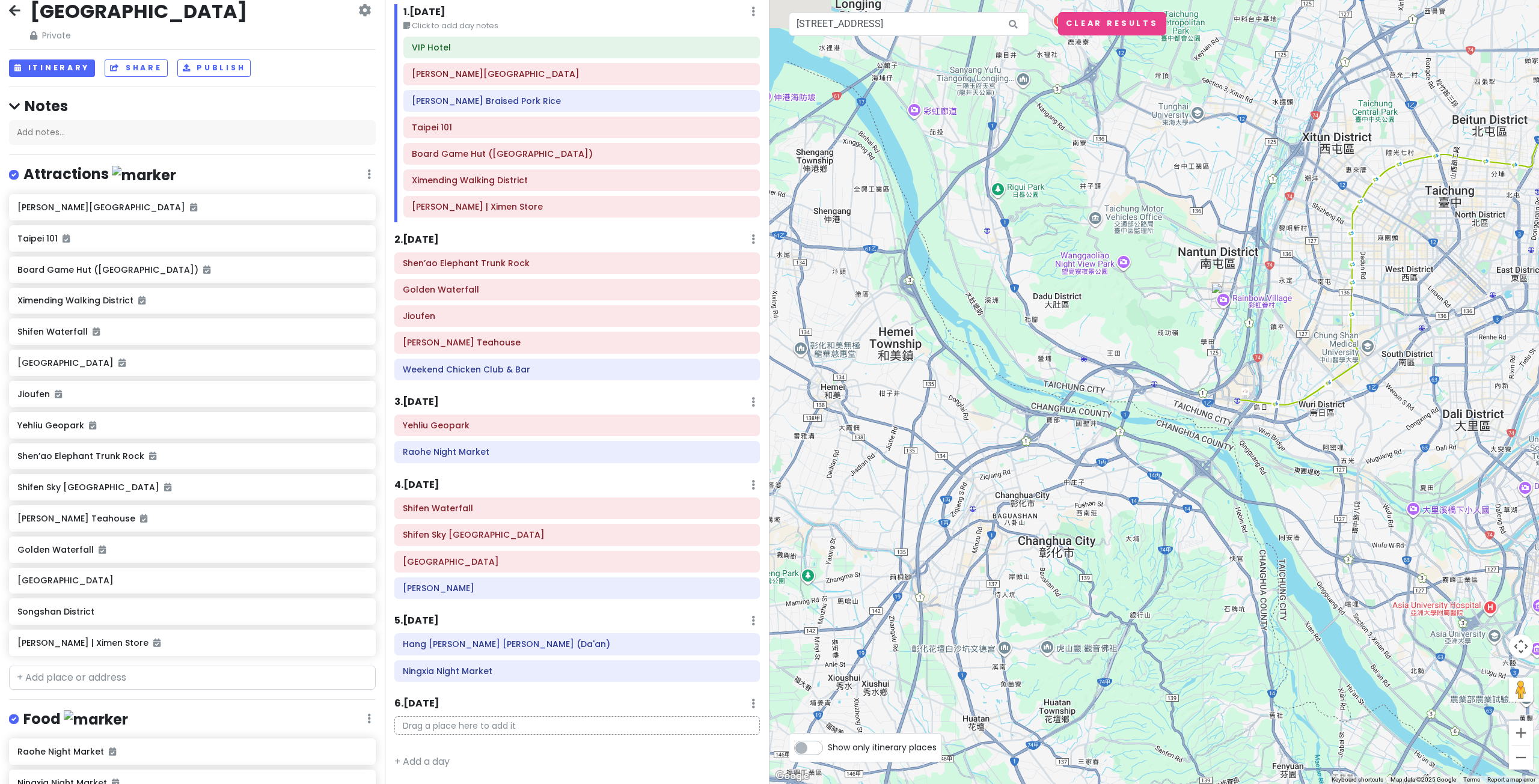
drag, startPoint x: 1173, startPoint y: 269, endPoint x: 975, endPoint y: 482, distance: 290.8
click at [973, 483] on div "Lukang Old Street 4.5 (40,256) No. 3號, Butou St, Lukang Township, Changhua Coun…" at bounding box center [1154, 392] width 770 height 784
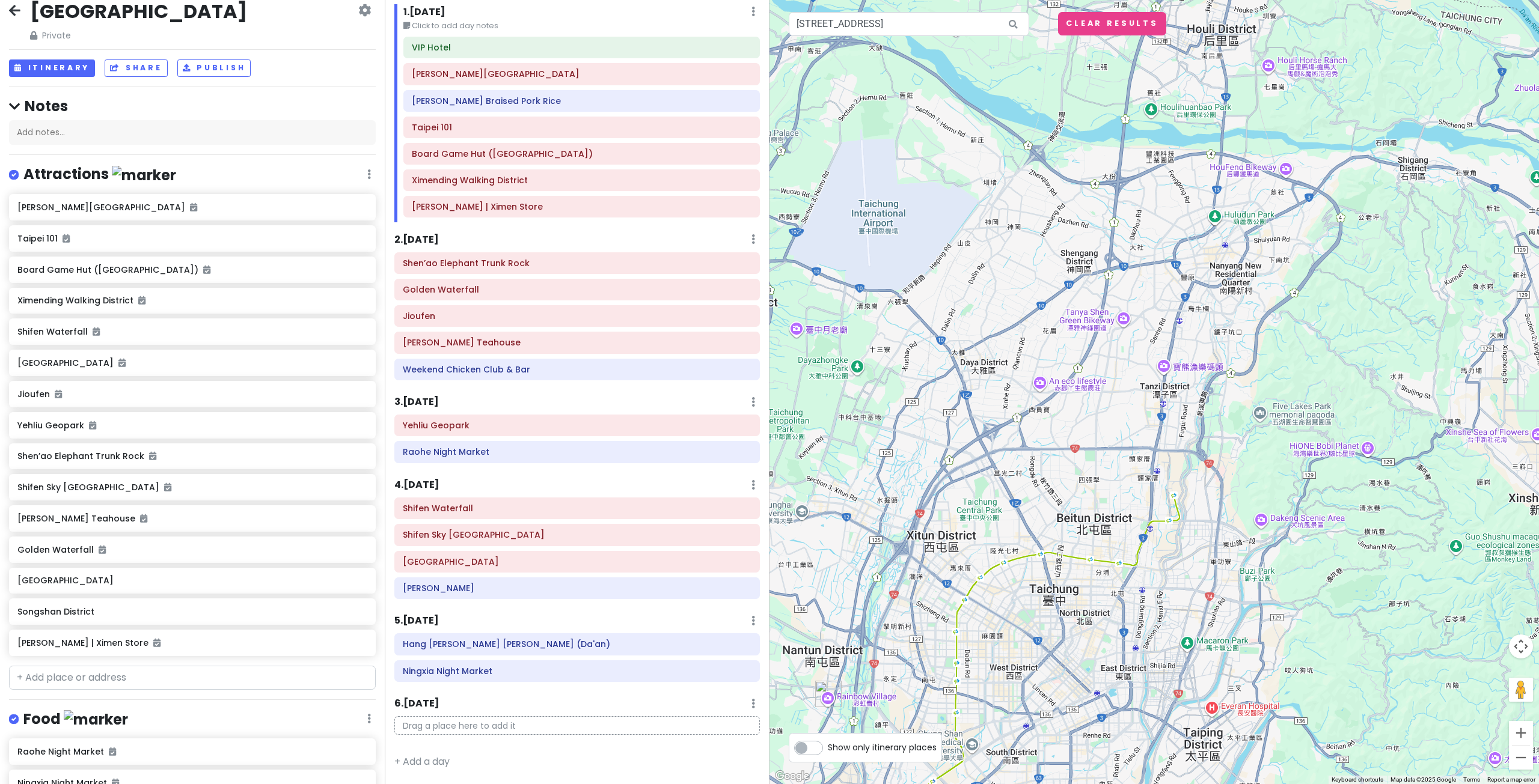
click at [1052, 390] on div "Lukang Old Street 4.5 (40,256) No. 3號, Butou St, Lukang Township, Changhua Coun…" at bounding box center [1154, 392] width 770 height 784
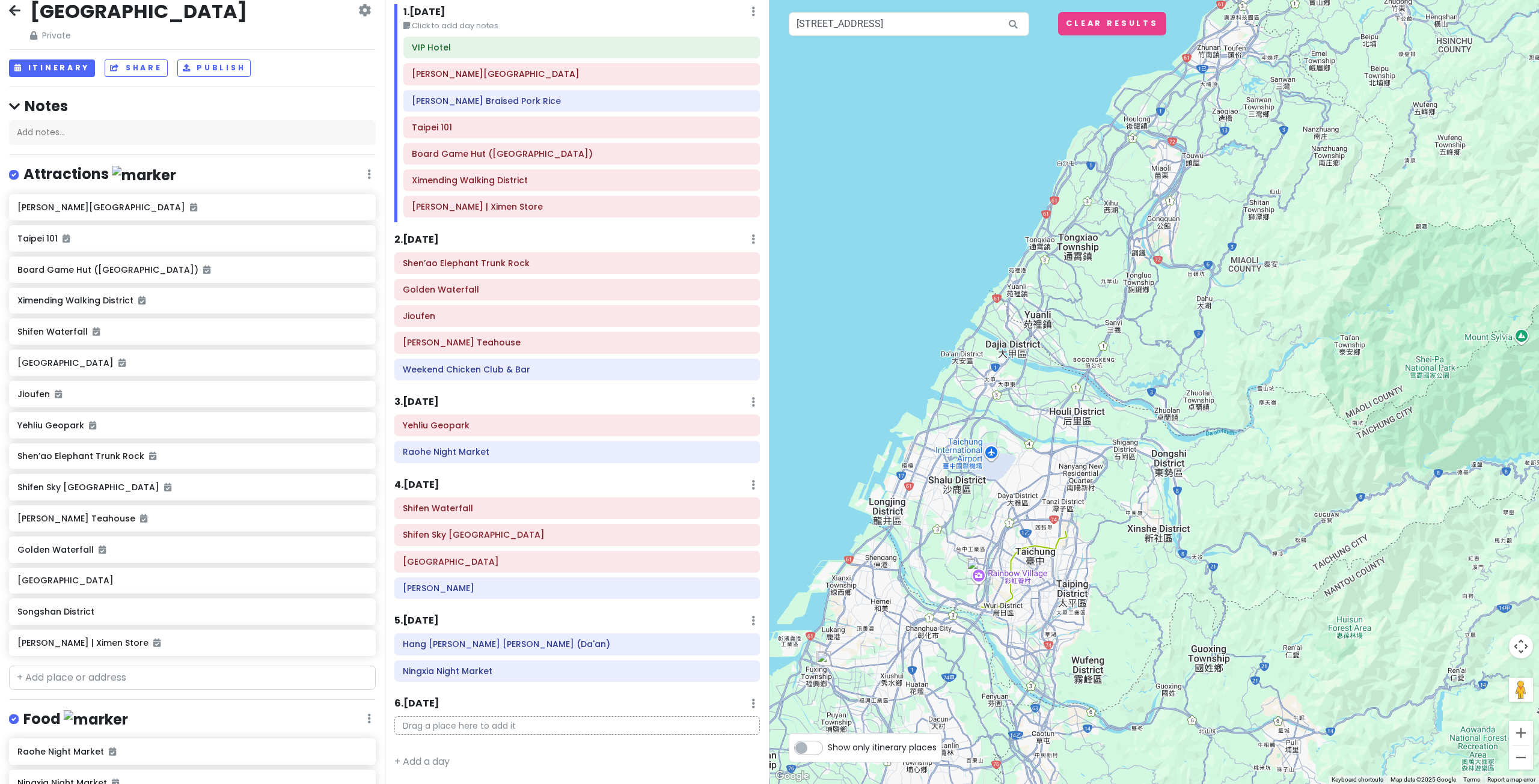
drag, startPoint x: 1126, startPoint y: 348, endPoint x: 1125, endPoint y: 484, distance: 136.0
click at [1118, 467] on div at bounding box center [1154, 392] width 770 height 784
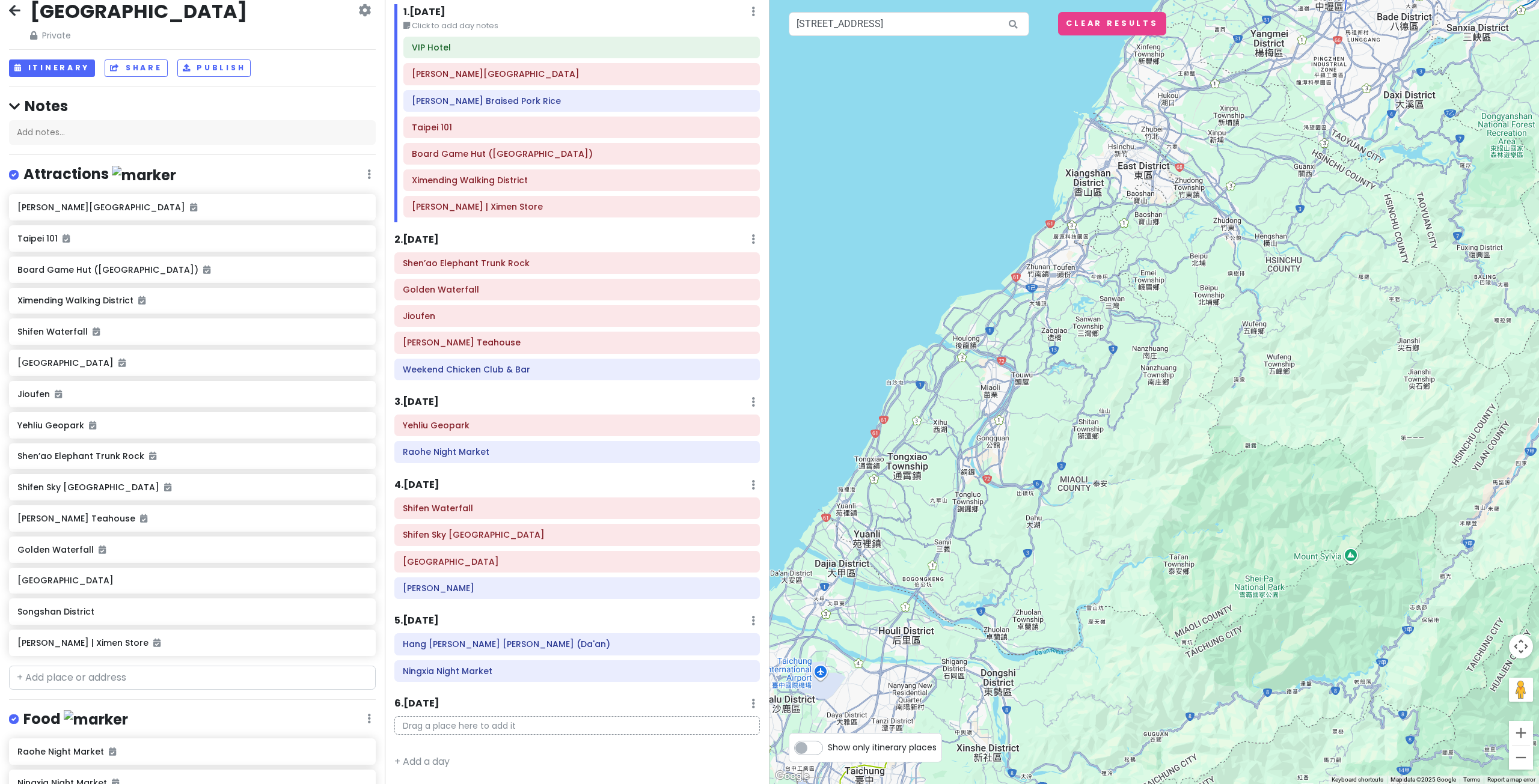
drag, startPoint x: 1203, startPoint y: 400, endPoint x: 938, endPoint y: 540, distance: 299.7
click at [951, 533] on div at bounding box center [1154, 392] width 770 height 784
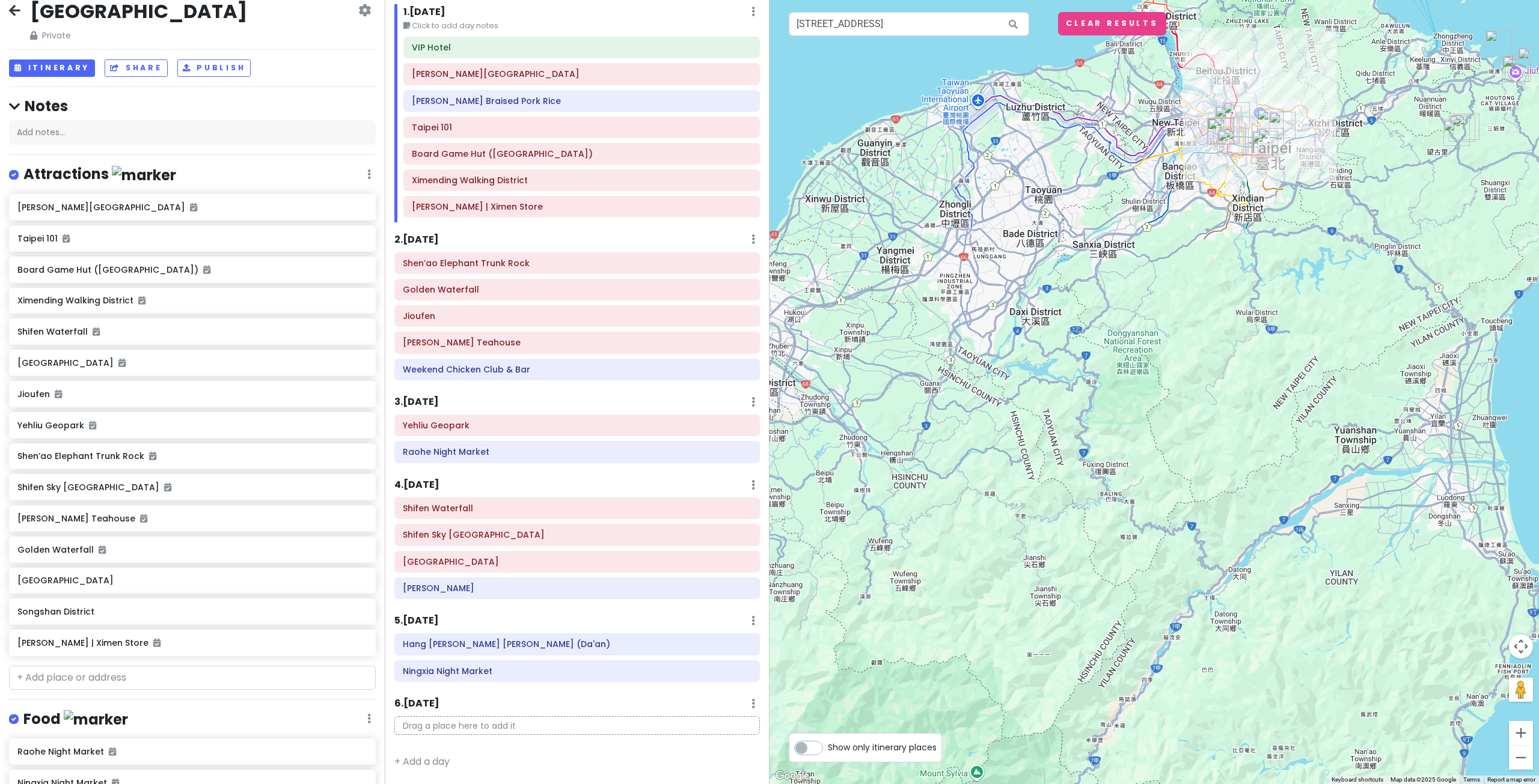
drag, startPoint x: 1195, startPoint y: 235, endPoint x: 1163, endPoint y: 289, distance: 62.8
click at [1163, 289] on div at bounding box center [1154, 392] width 770 height 784
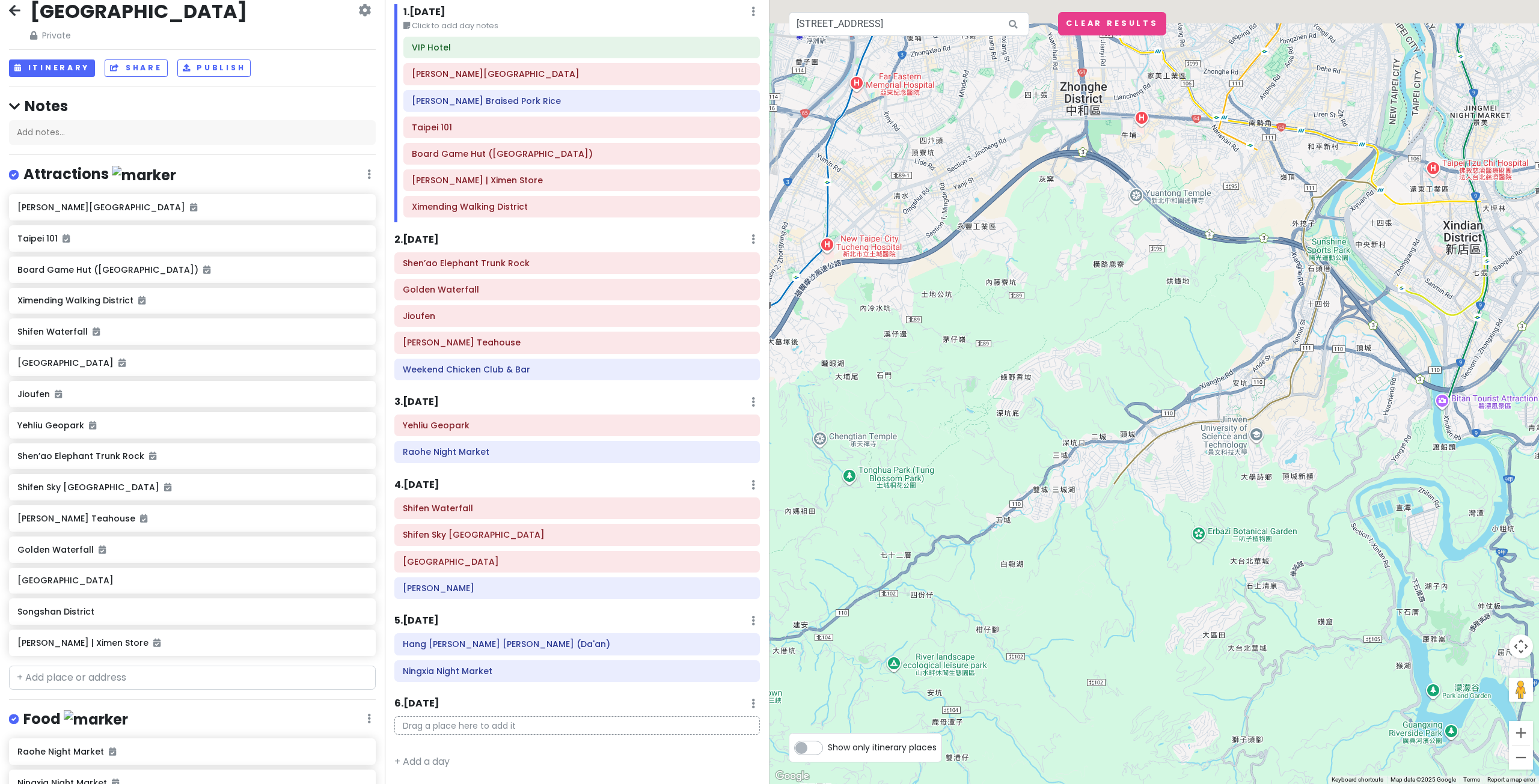
drag, startPoint x: 1075, startPoint y: 323, endPoint x: 1065, endPoint y: 368, distance: 46.1
click at [1066, 364] on div at bounding box center [1154, 392] width 770 height 784
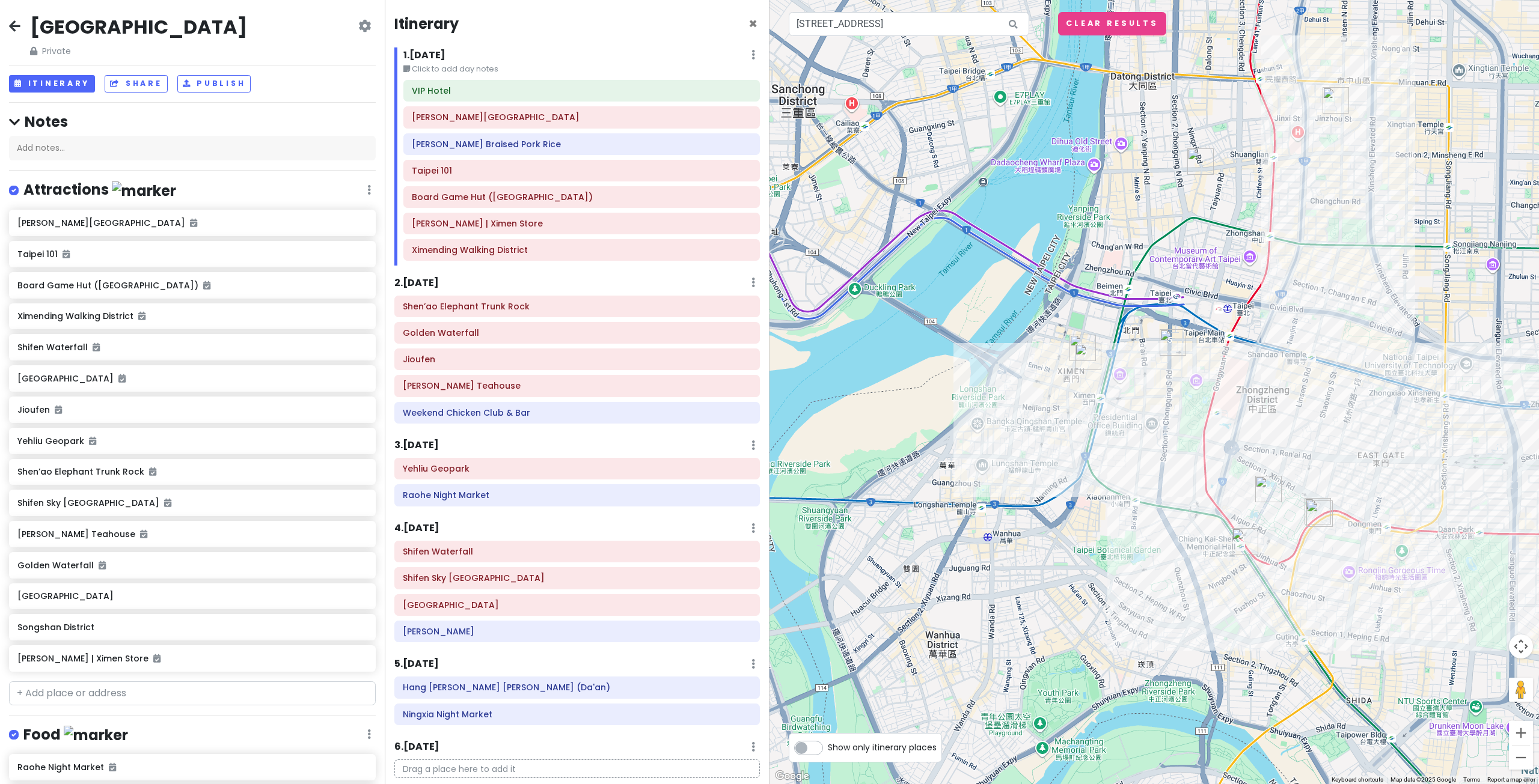
scroll to position [43, 0]
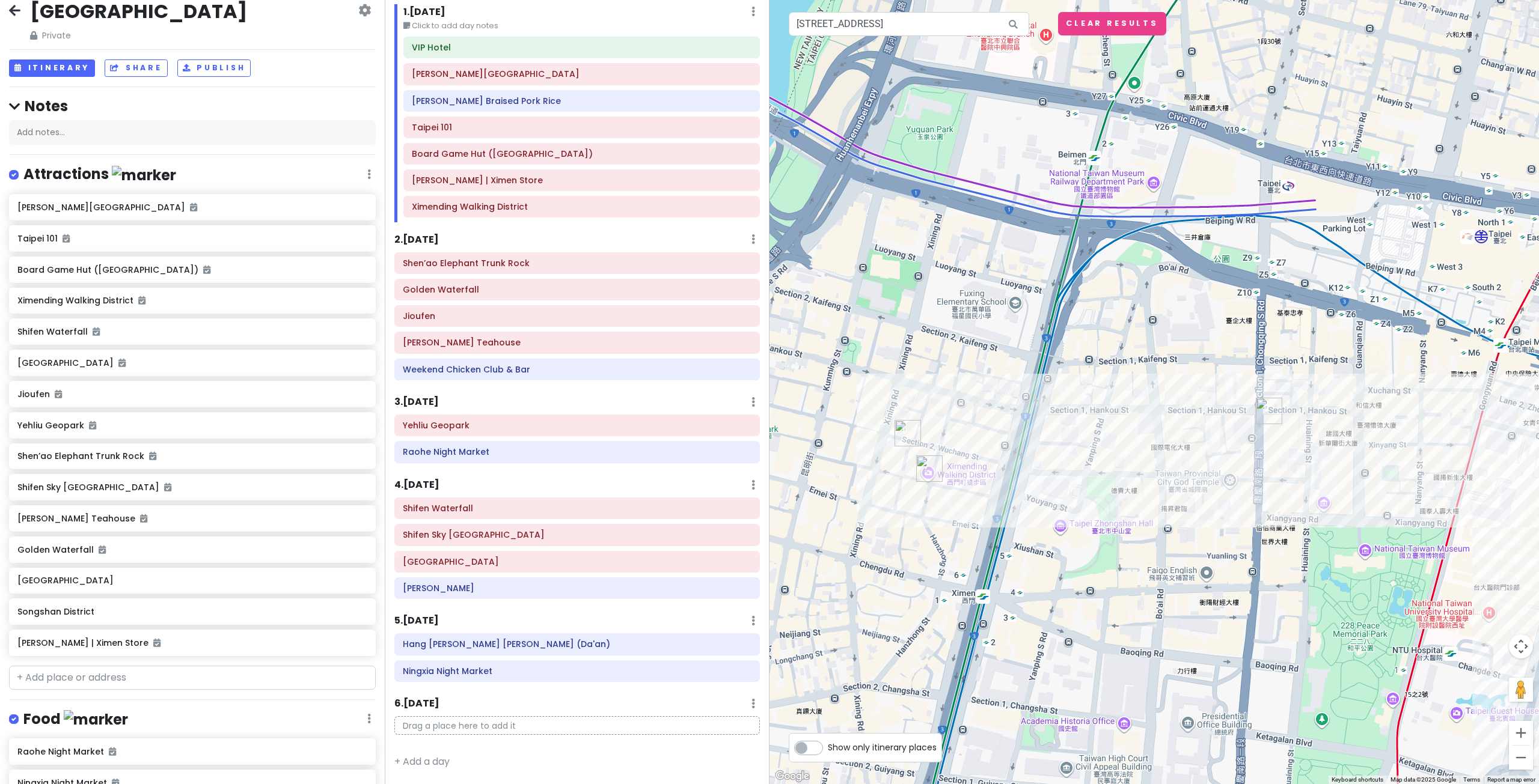
drag, startPoint x: 864, startPoint y: 338, endPoint x: 984, endPoint y: 304, distance: 124.7
click at [974, 301] on div at bounding box center [1154, 392] width 770 height 784
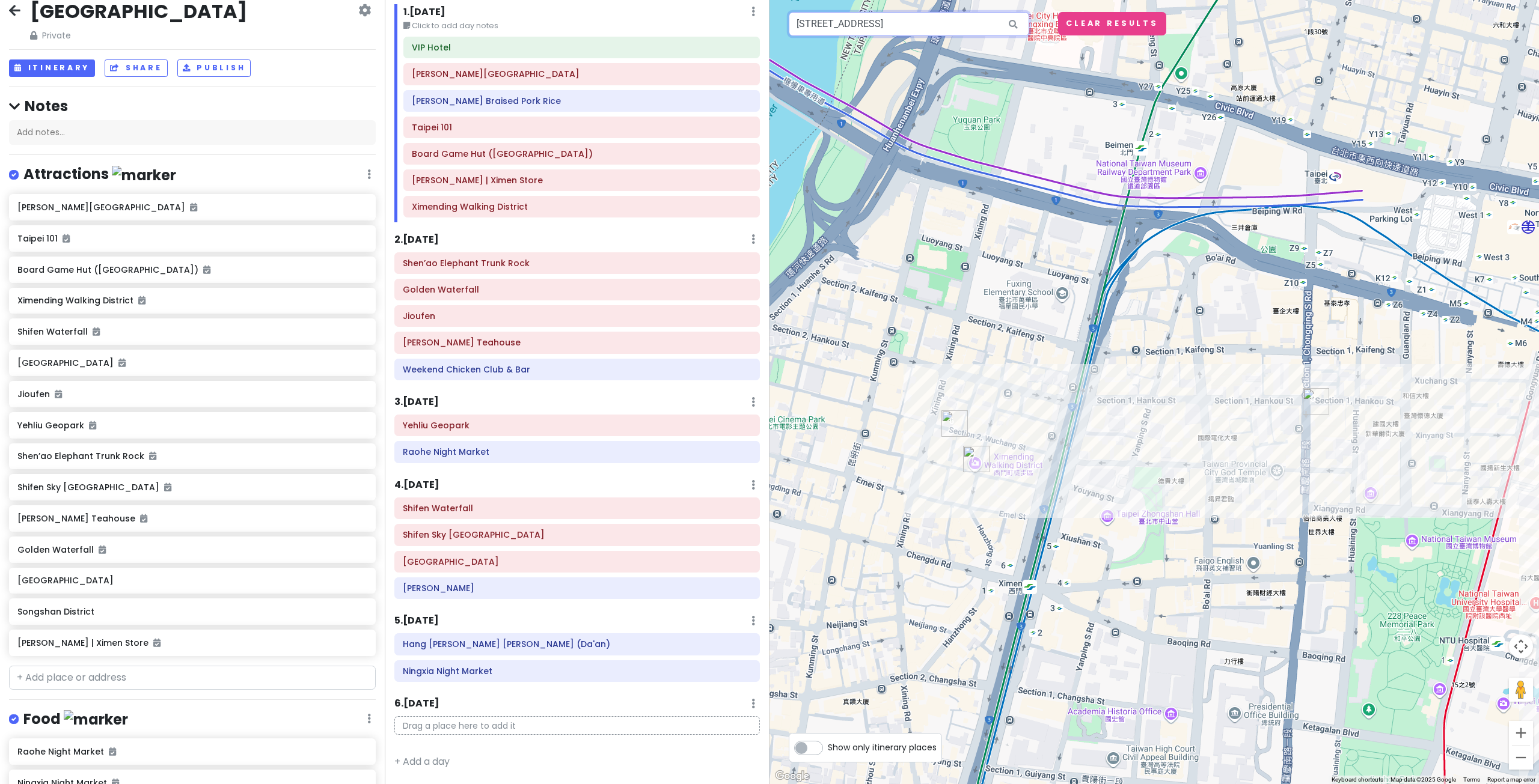
click at [841, 30] on input "Lukang Old Street, Butou Street, Lukang Township, Changhua County, Taiwan" at bounding box center [908, 24] width 240 height 24
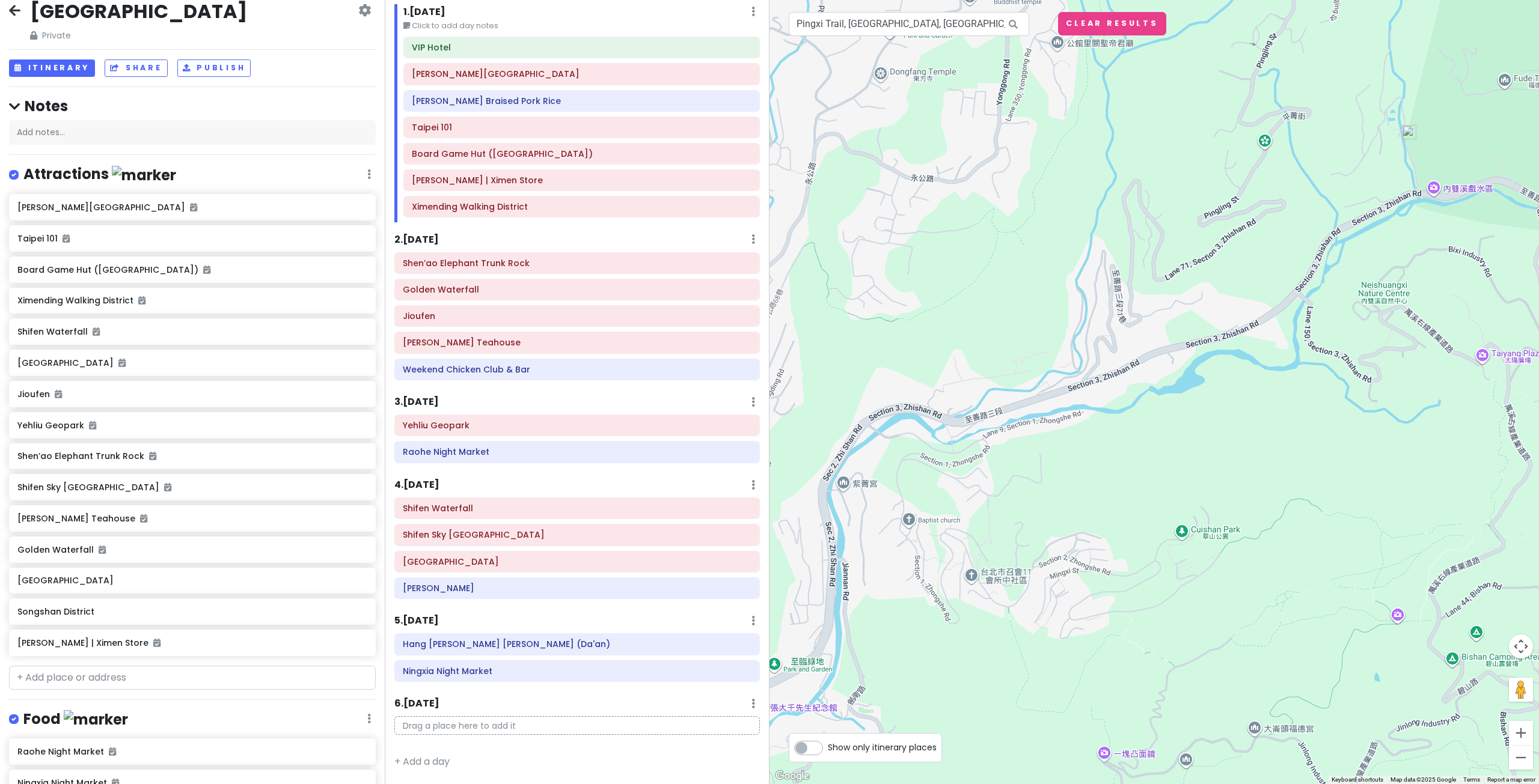
click at [1409, 135] on img at bounding box center [1408, 132] width 14 height 14
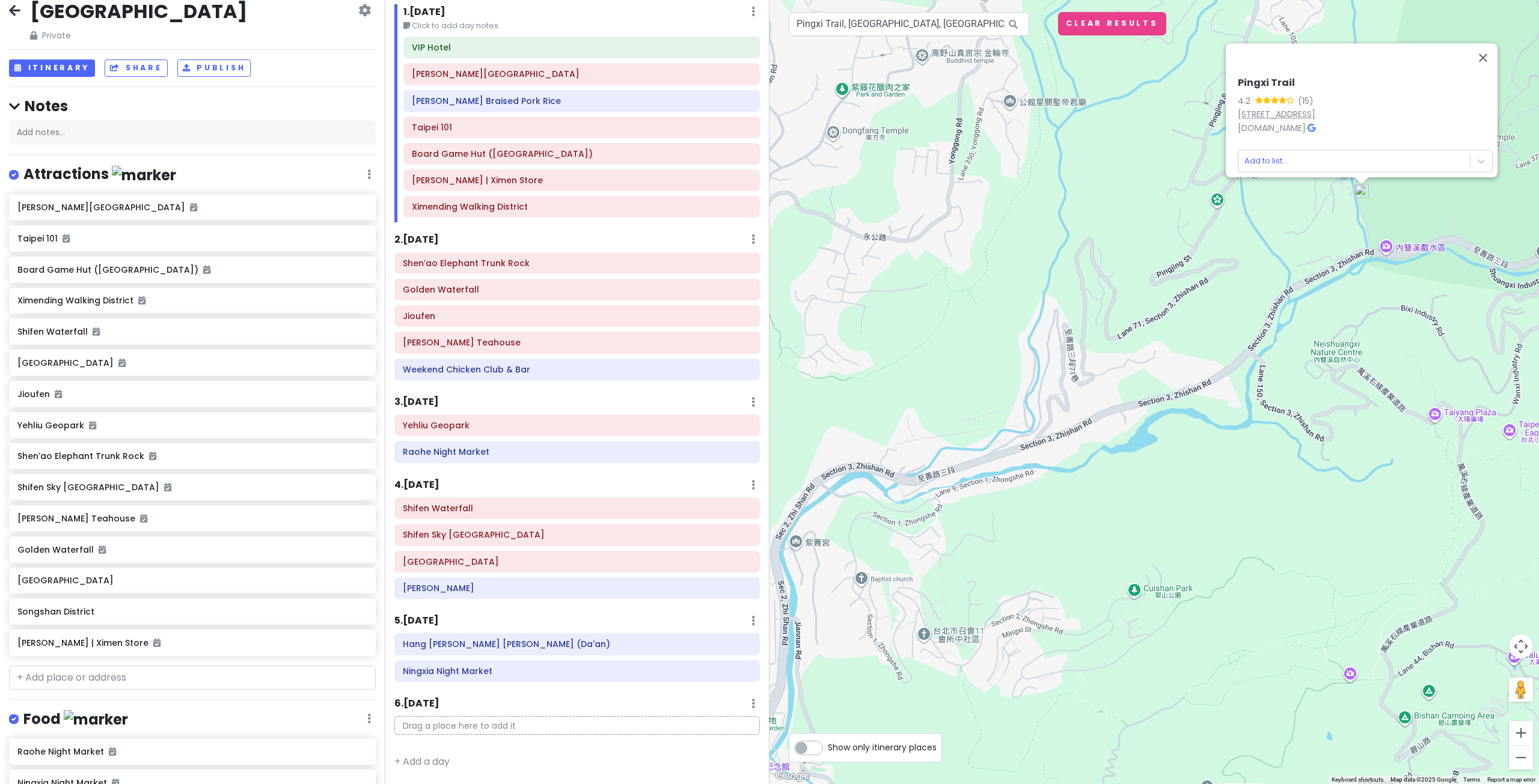
click at [1278, 108] on link "111, Taiwan, Taipei City, Shilin District, 111" at bounding box center [1276, 114] width 78 height 12
click at [812, 29] on input "Pingxi Trail, Shilin District, Taipei City, Taiwan" at bounding box center [908, 24] width 240 height 24
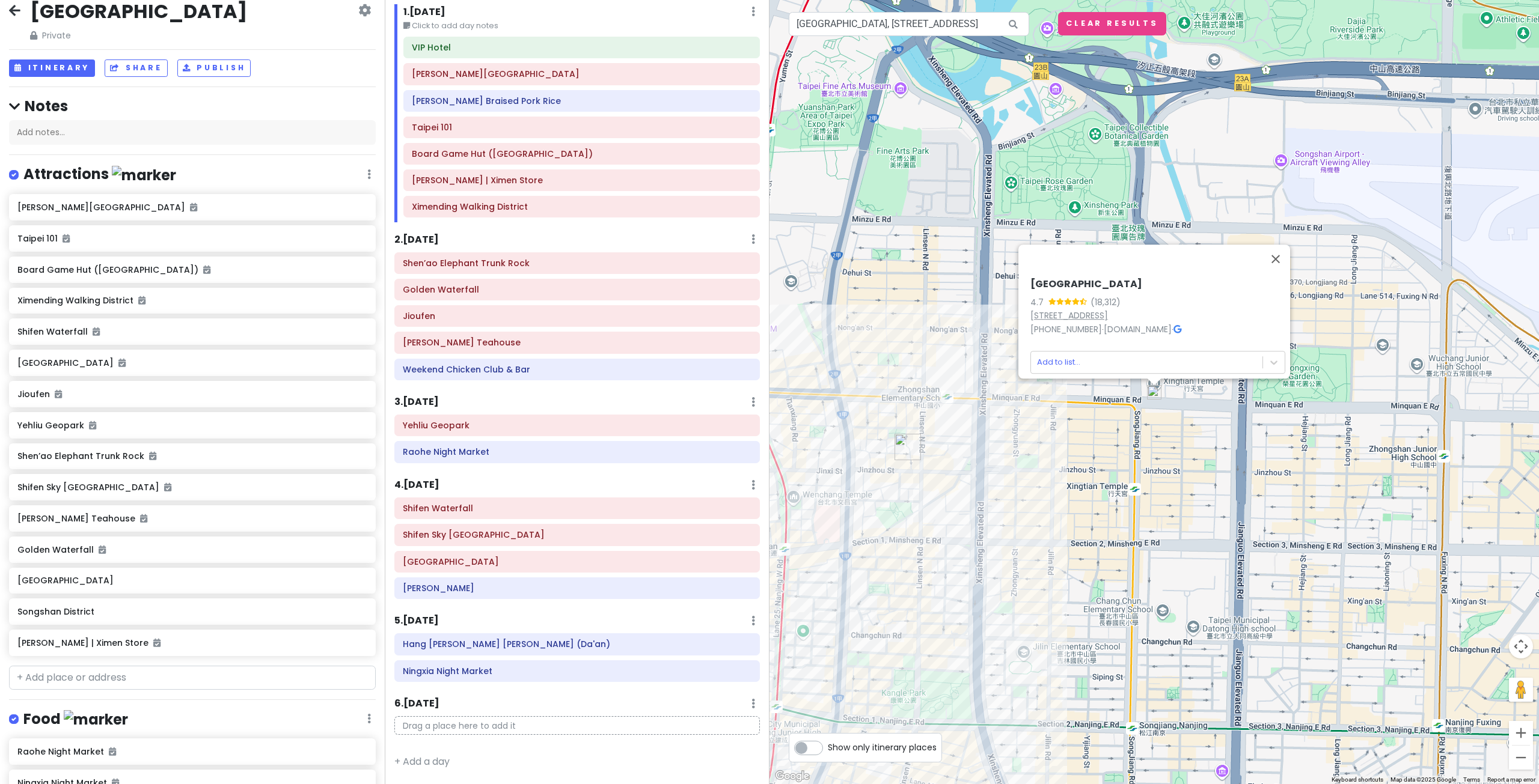
click at [1073, 309] on link "No. 109, Section 2, Minquan E Rd, Zhongshan District, Taipei City, Taiwan 10491" at bounding box center [1069, 315] width 78 height 12
click at [851, 30] on input "Xingtian Temple, Section 2, Minquan East Road, Zhongshan District, Taipei City,…" at bounding box center [908, 24] width 240 height 24
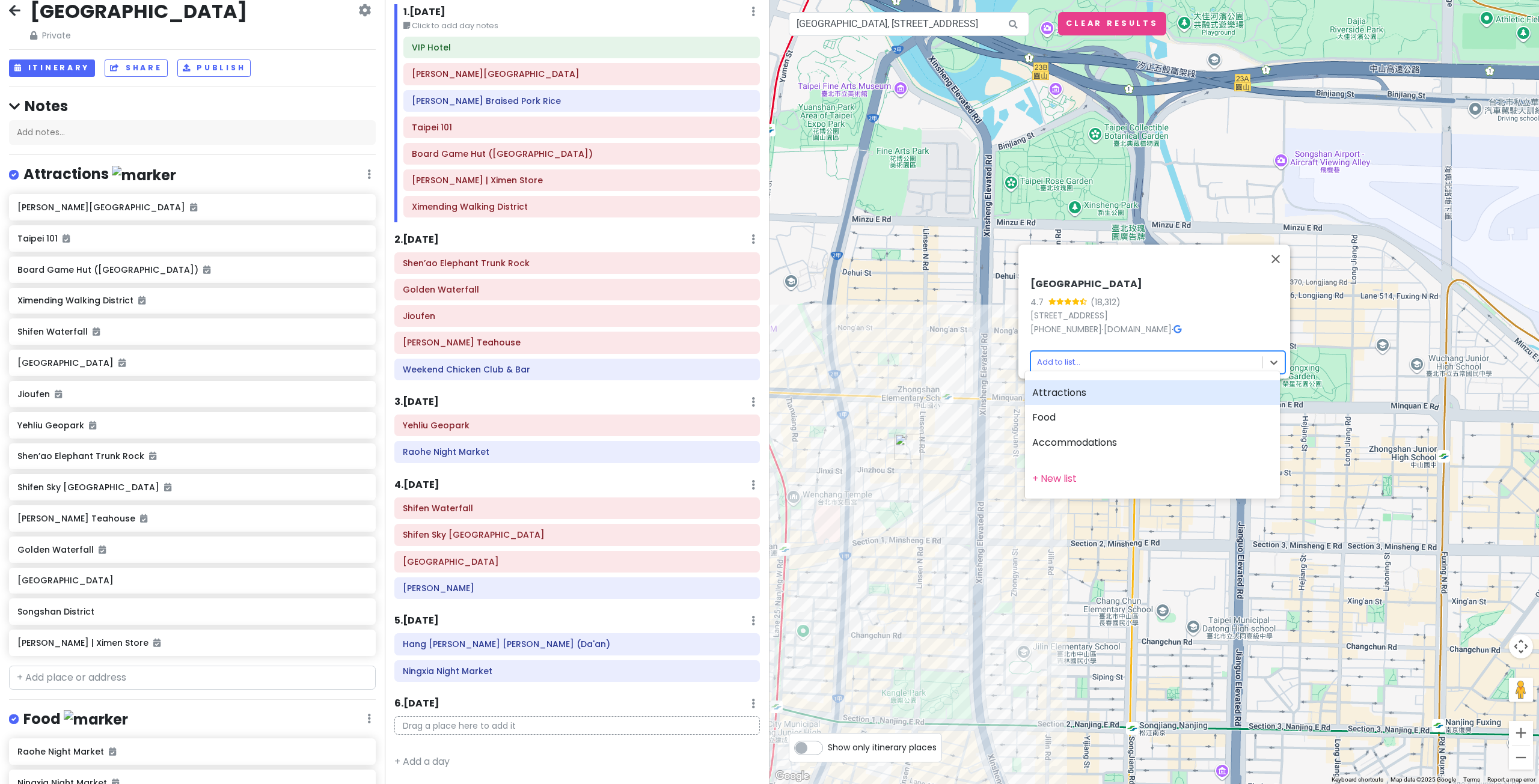
click at [1058, 352] on body "Taiwan Private Change Dates Make a Copy Delete Trip Go Pro ⚡️ Give Feedback 💡 S…" at bounding box center [770, 392] width 1539 height 784
click at [1070, 395] on div "Attractions" at bounding box center [1152, 392] width 255 height 25
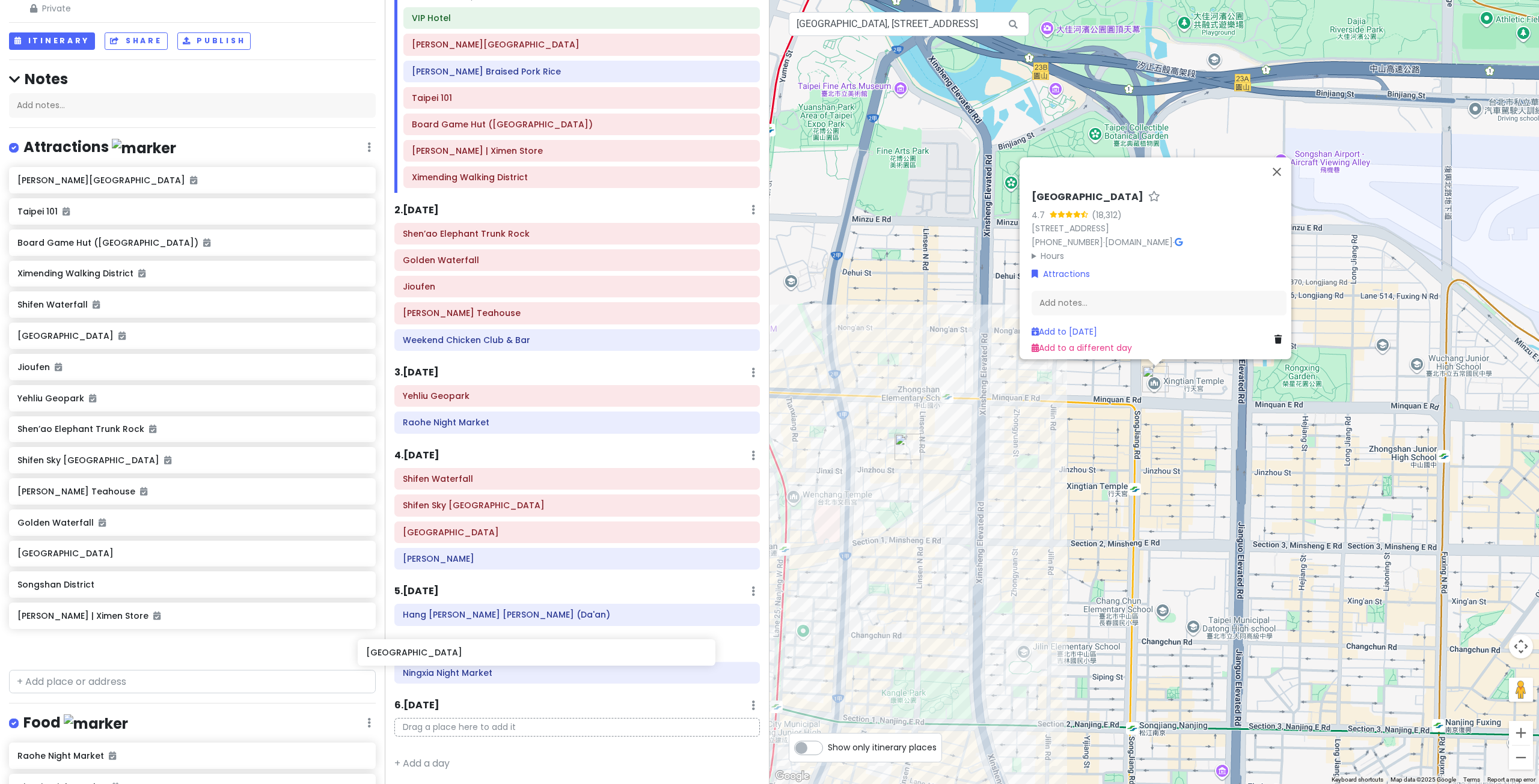
scroll to position [74, 0]
drag, startPoint x: 122, startPoint y: 674, endPoint x: 508, endPoint y: 617, distance: 390.2
click at [508, 617] on div "Taiwan Private Change Dates Make a Copy Delete Trip Go Pro ⚡️ Give Feedback 💡 S…" at bounding box center [770, 392] width 1539 height 784
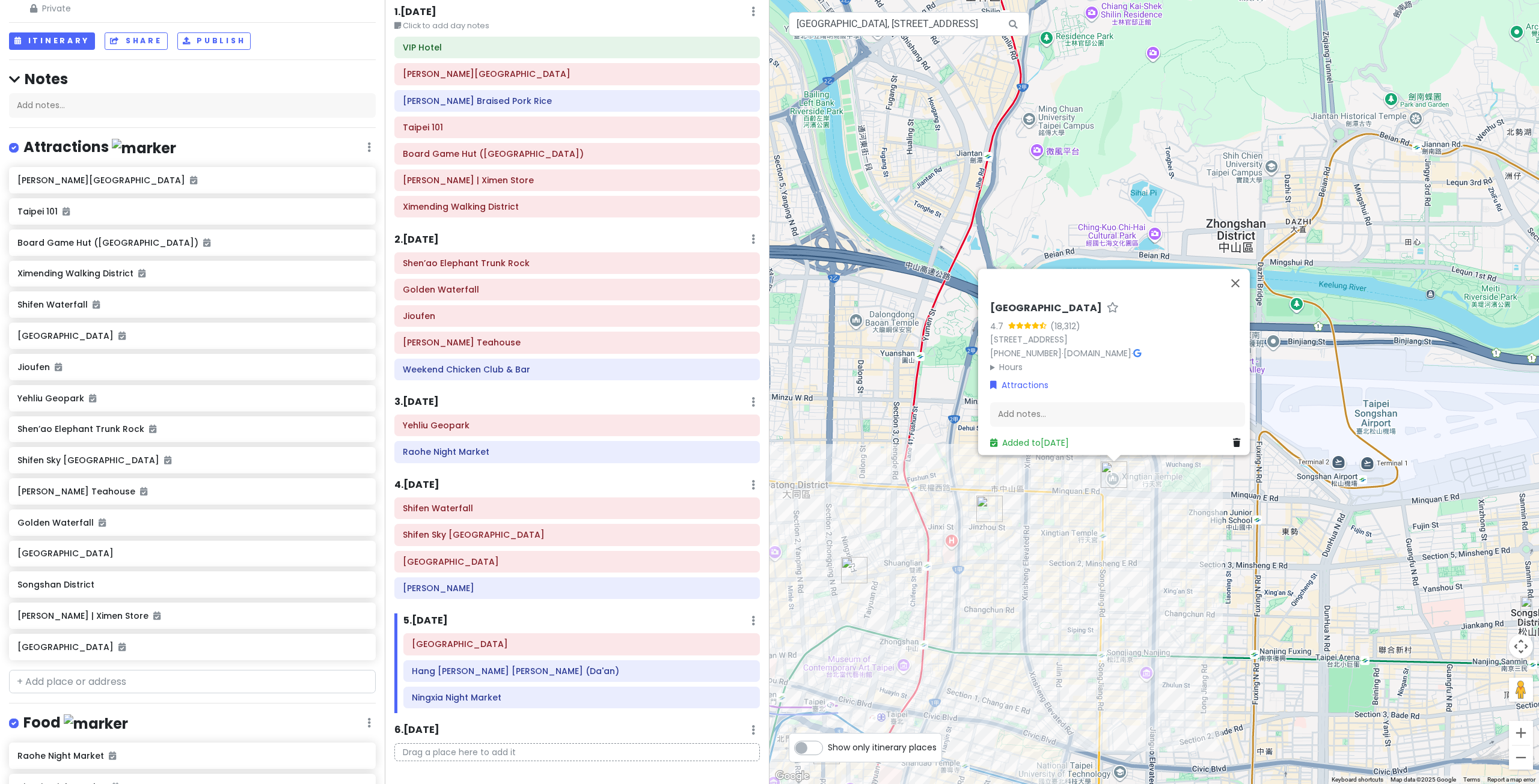
drag, startPoint x: 1101, startPoint y: 652, endPoint x: 1091, endPoint y: 488, distance: 164.3
click at [1090, 490] on div "Xingtian Temple 4.7 (18,312) No. 109, Section 2, Minquan E Rd, Zhongshan Distri…" at bounding box center [1154, 392] width 770 height 784
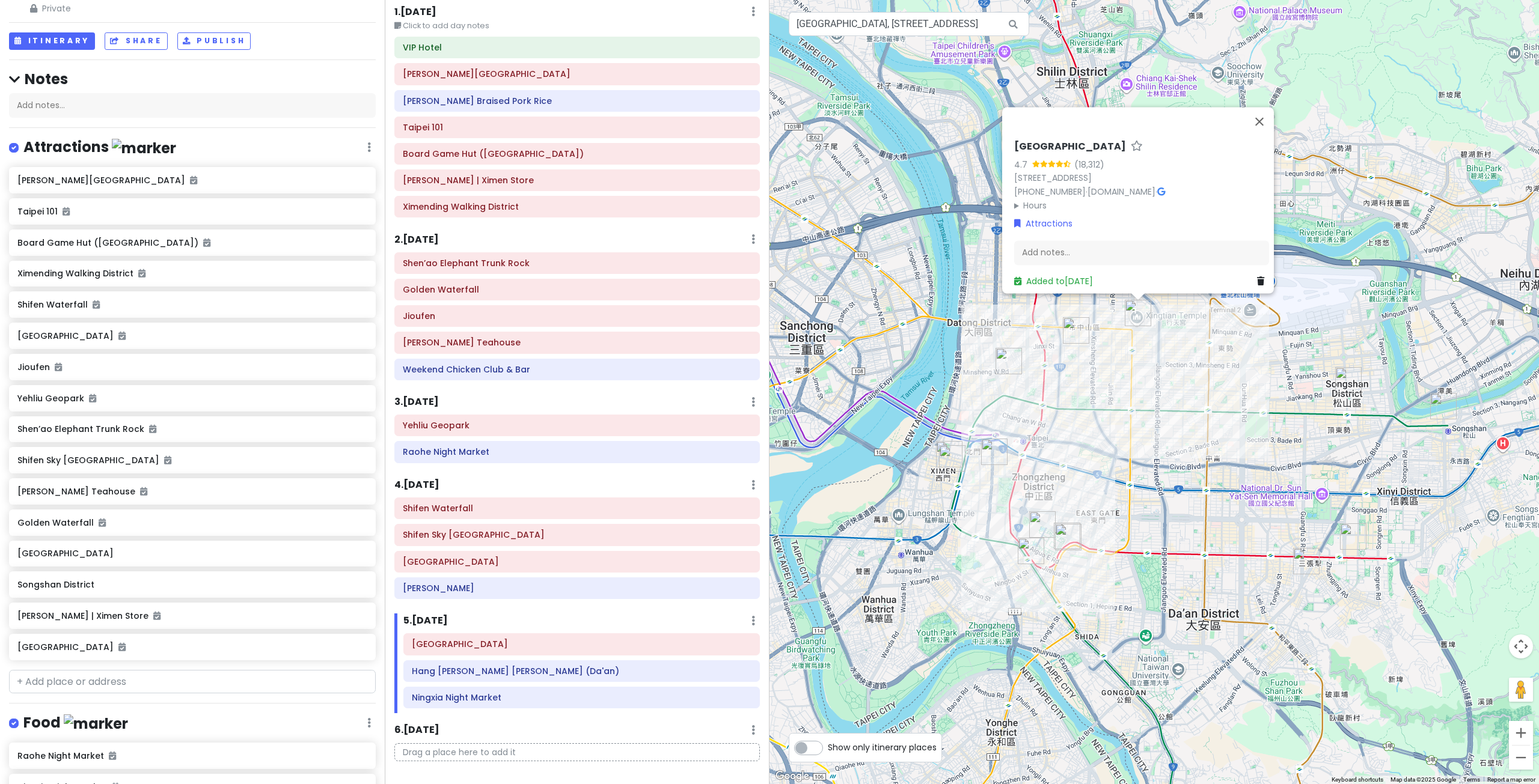
drag, startPoint x: 1074, startPoint y: 500, endPoint x: 1132, endPoint y: 528, distance: 64.4
click at [1132, 526] on div "Xingtian Temple 4.7 (18,312) No. 109, Section 2, Minquan E Rd, Zhongshan Distri…" at bounding box center [1154, 392] width 770 height 784
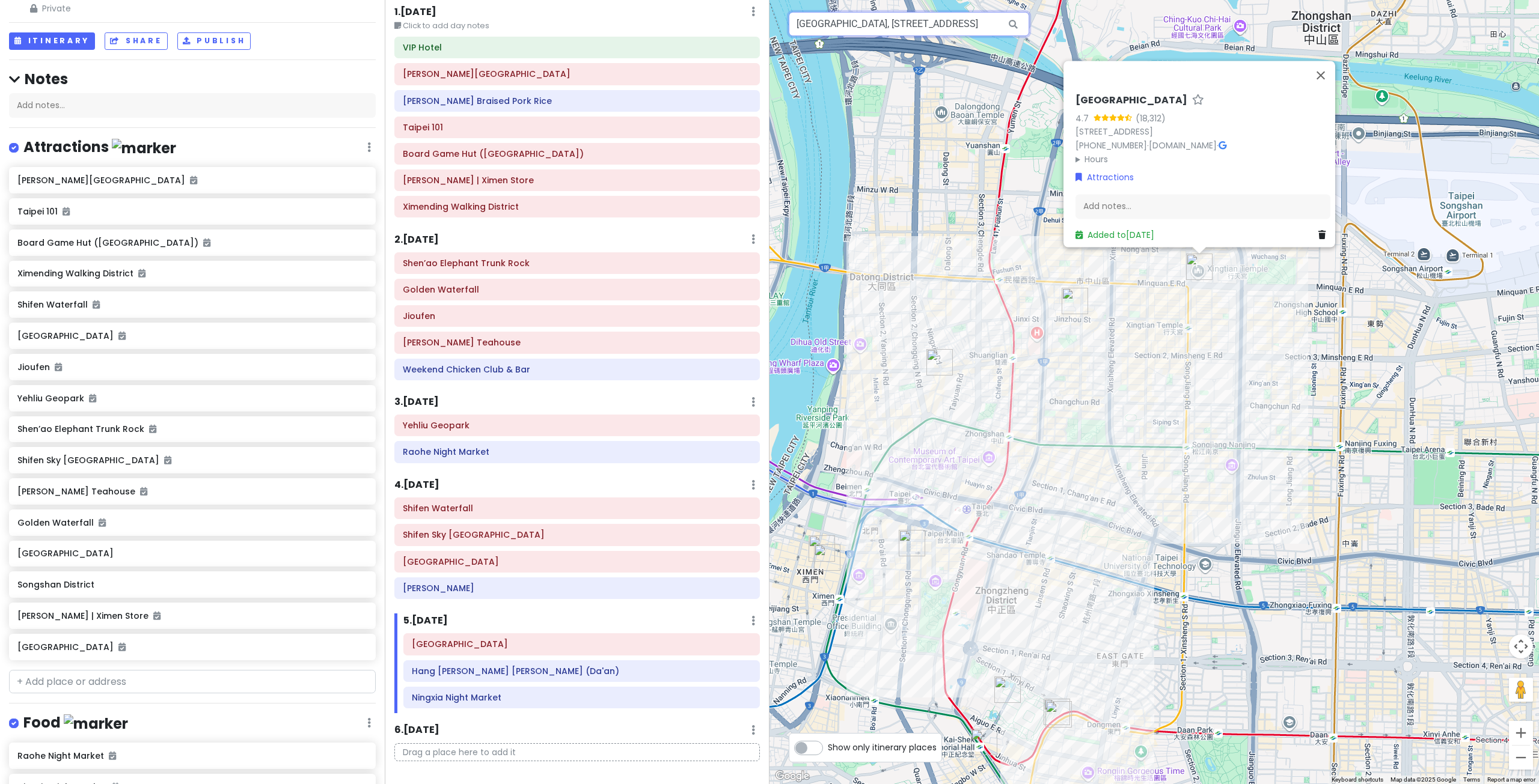
click at [906, 32] on input "Xingtian Temple, Section 2, Minquan East Road, Zhongshan District, Taipei City,…" at bounding box center [908, 24] width 240 height 24
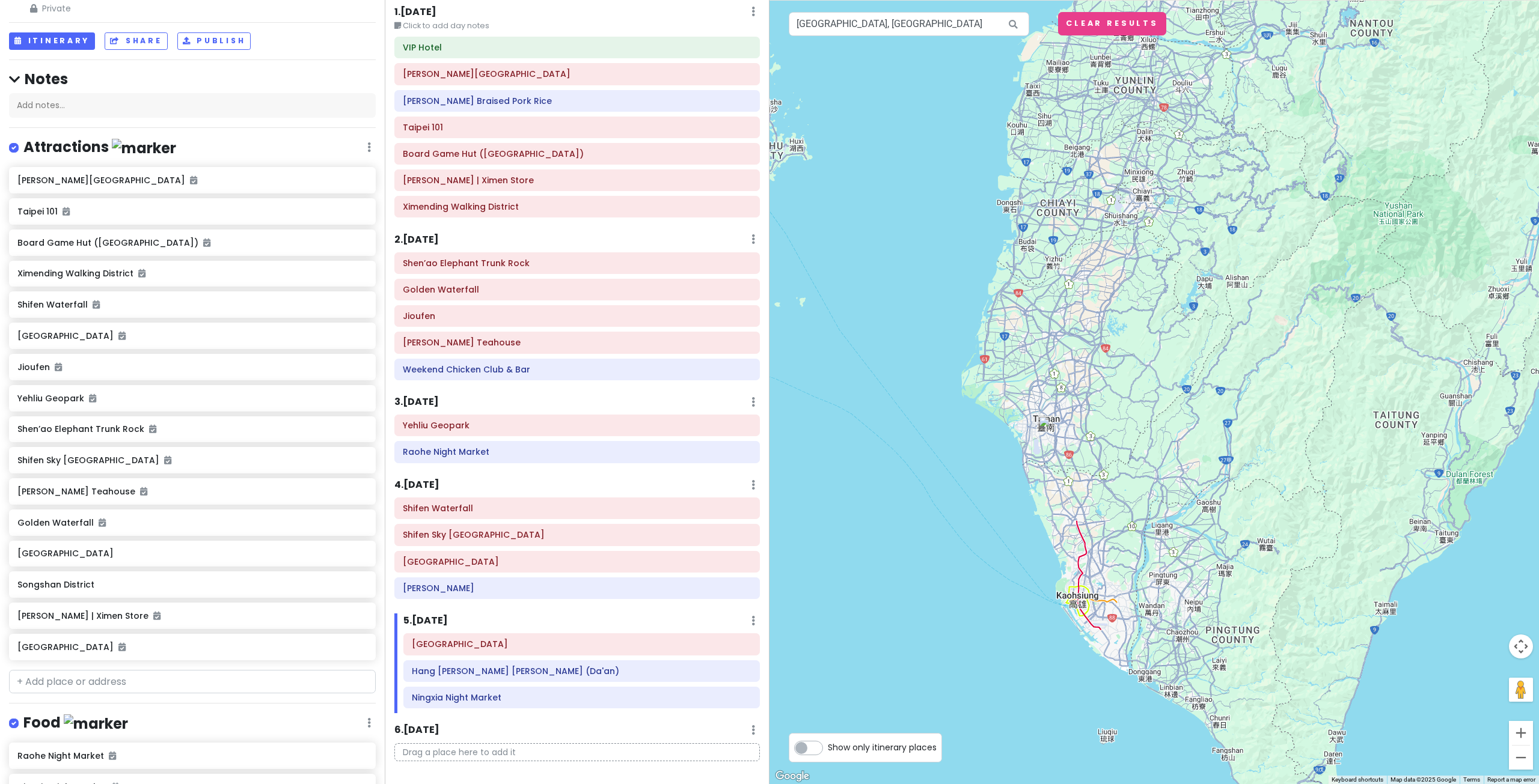
drag, startPoint x: 1174, startPoint y: 242, endPoint x: 1123, endPoint y: 403, distance: 168.9
click at [1123, 403] on div "Xingtian Temple 4.7 (18,312) No. 109, Section 2, Minquan E Rd, Zhongshan Distri…" at bounding box center [1154, 392] width 770 height 784
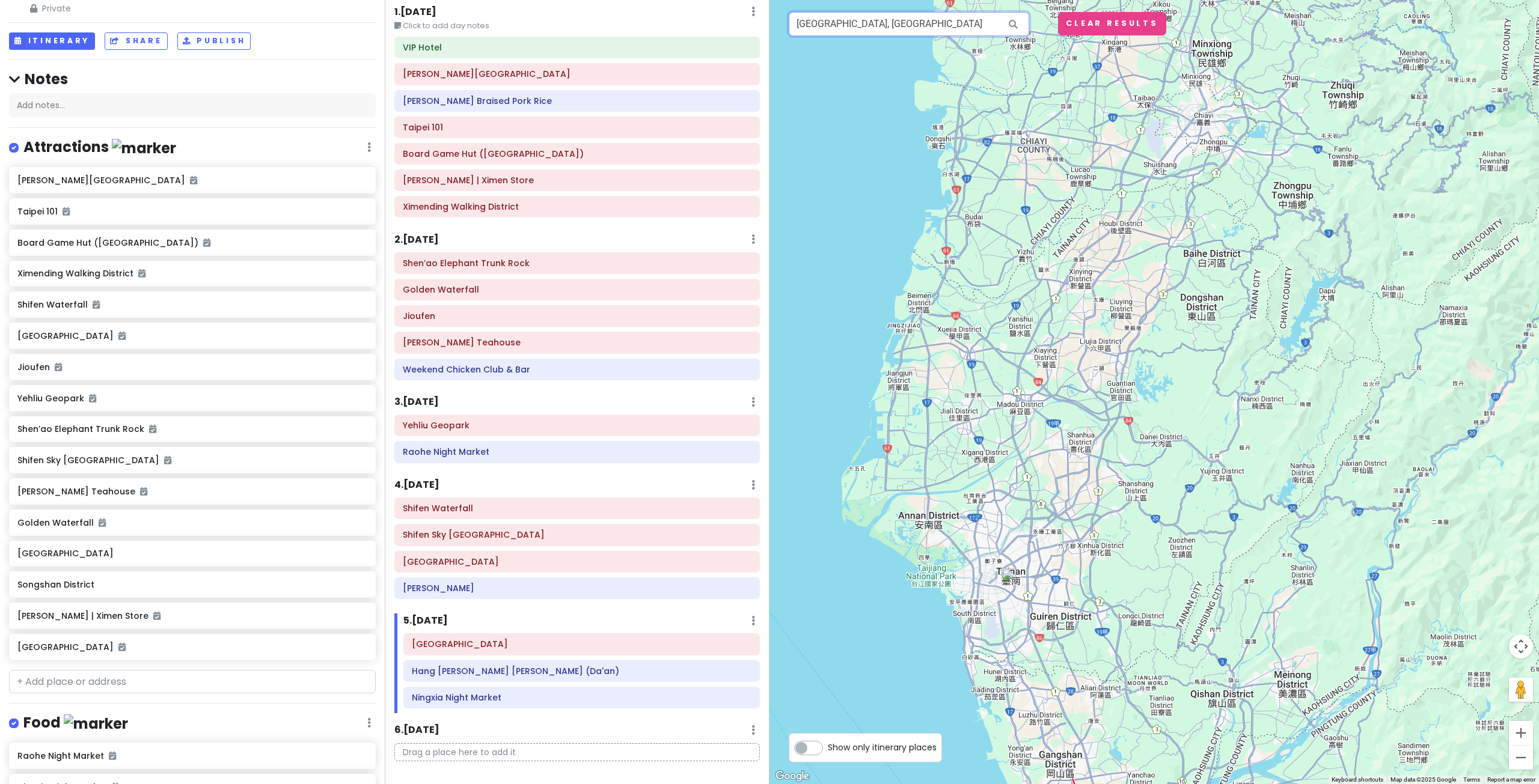
click at [895, 20] on input "Tainan, Taiwan" at bounding box center [908, 24] width 240 height 24
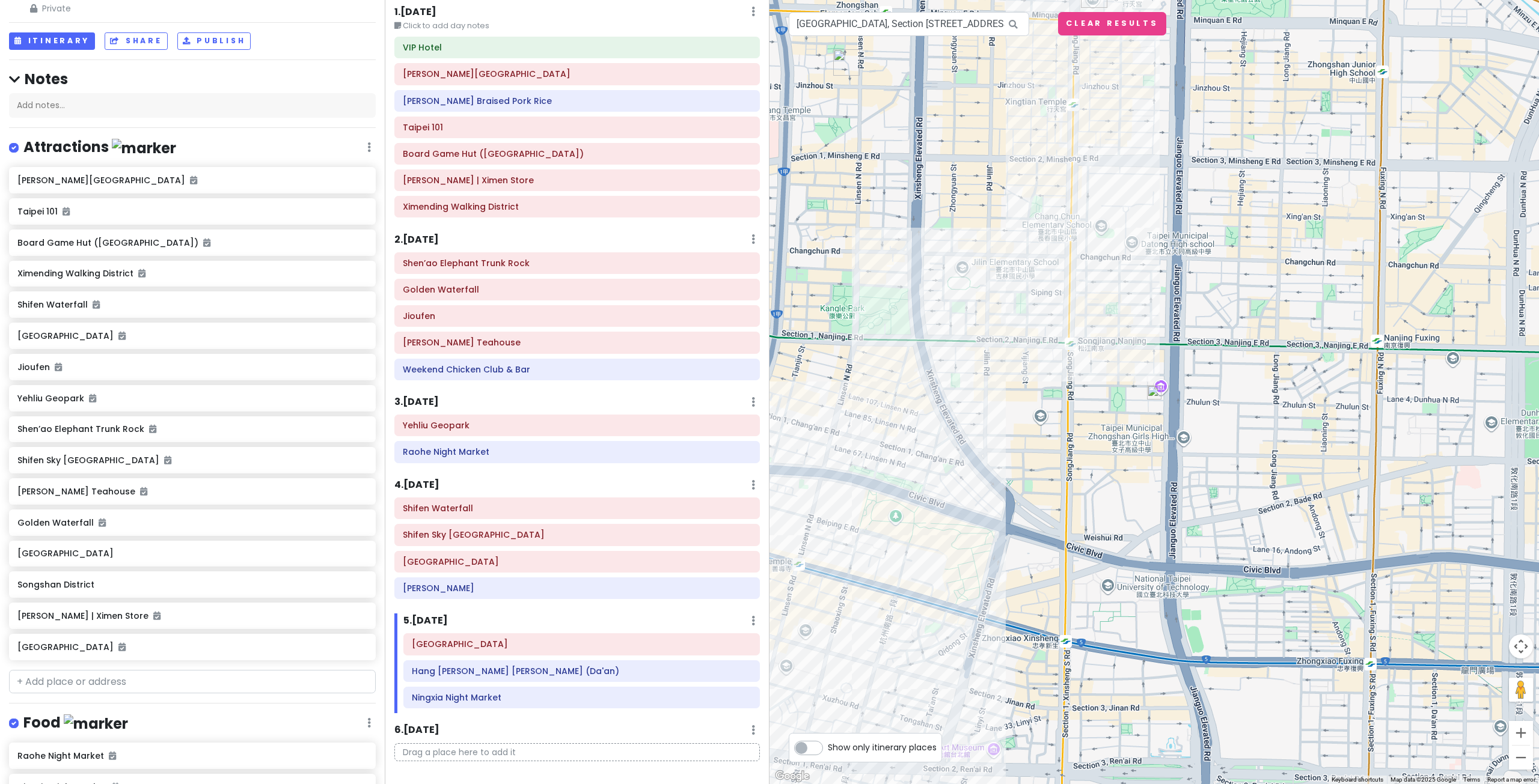
click at [1150, 395] on img at bounding box center [1154, 392] width 14 height 14
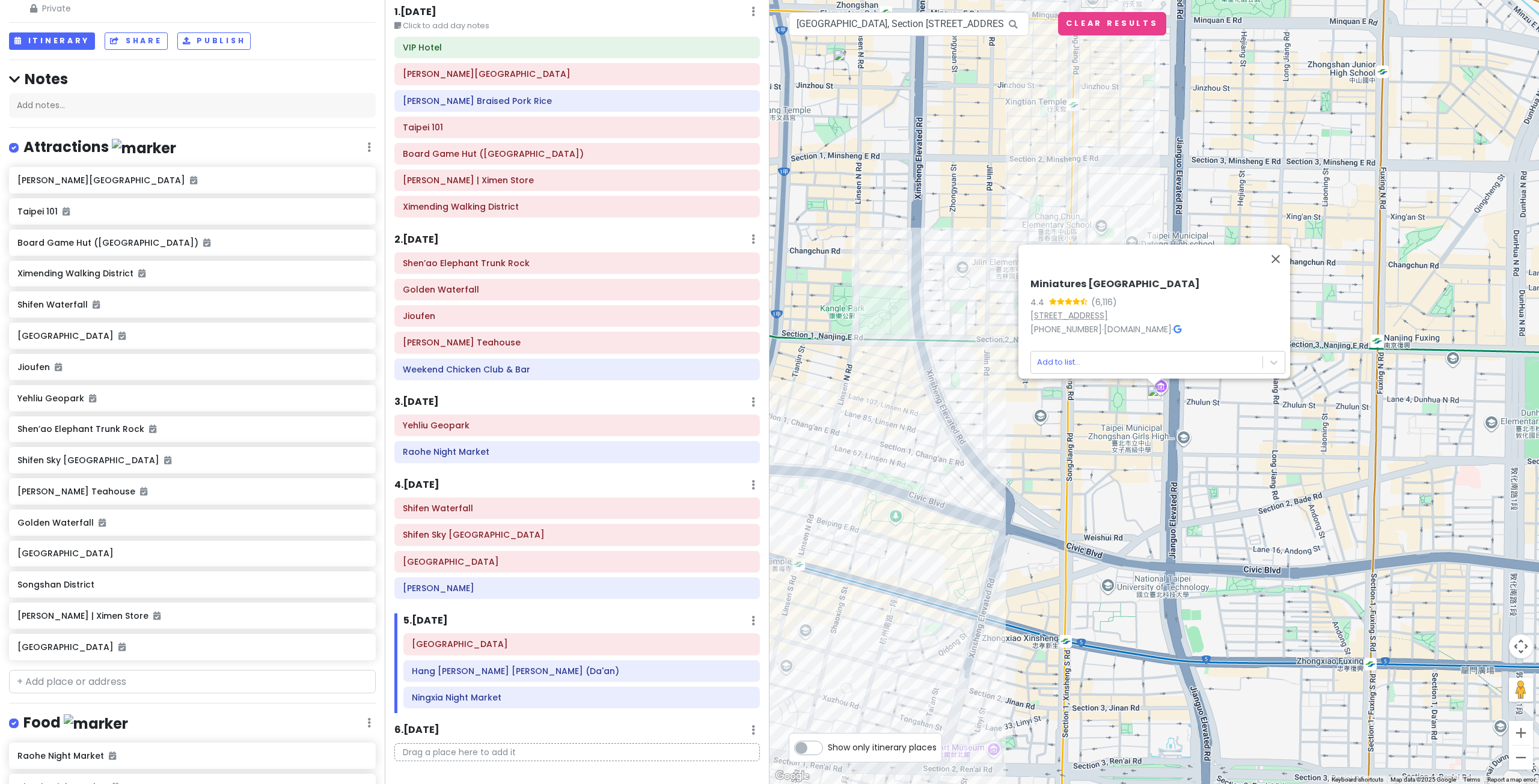
click at [1087, 309] on link "10489, Taiwan, Taipei City, Zhongshan District, Section 1, Jianguo N Rd, 96號B1" at bounding box center [1069, 315] width 78 height 12
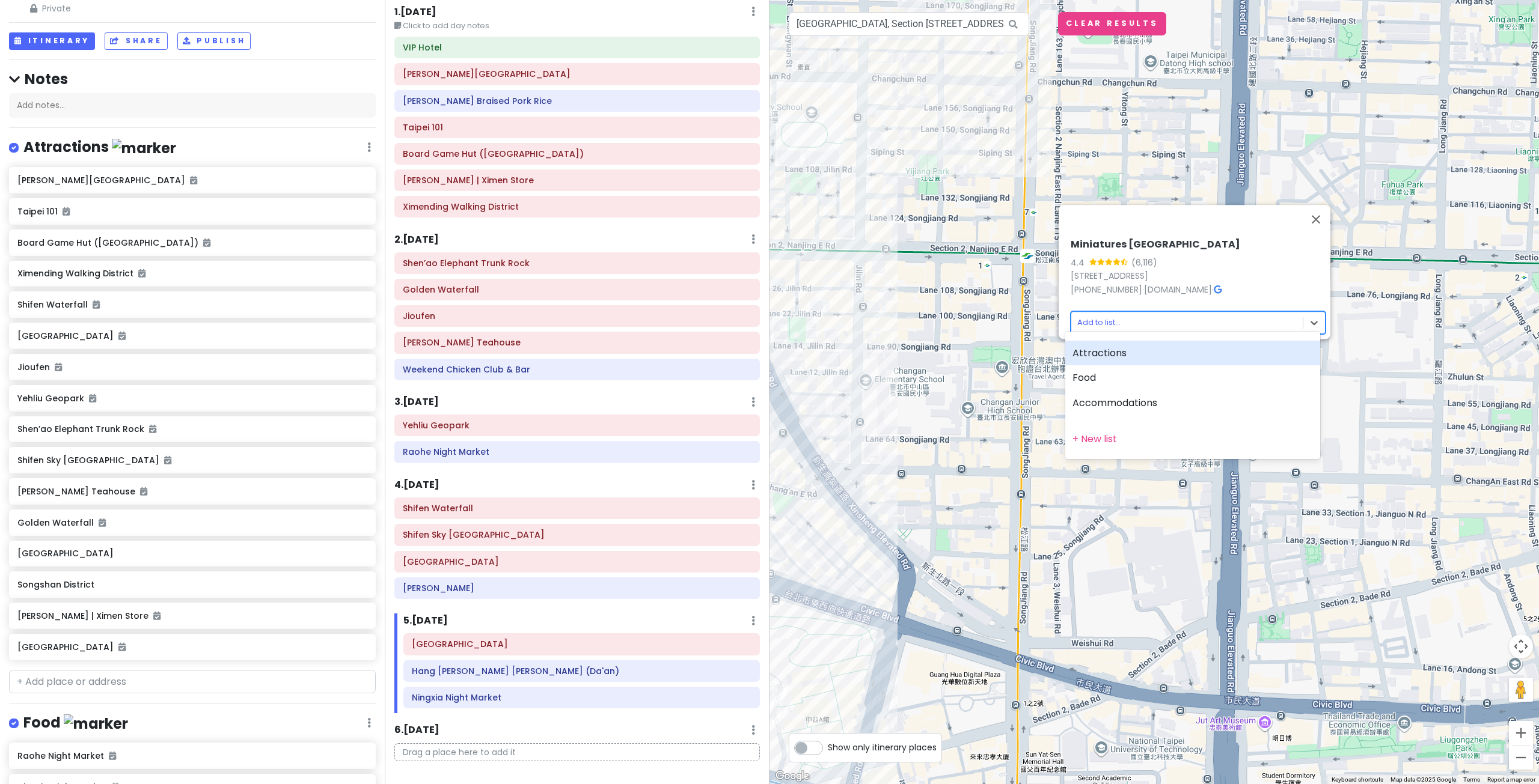
click at [1106, 319] on body "Taiwan Private Change Dates Make a Copy Delete Trip Go Pro ⚡️ Give Feedback 💡 S…" at bounding box center [770, 392] width 1539 height 784
click at [1114, 354] on div "Attractions" at bounding box center [1192, 353] width 255 height 25
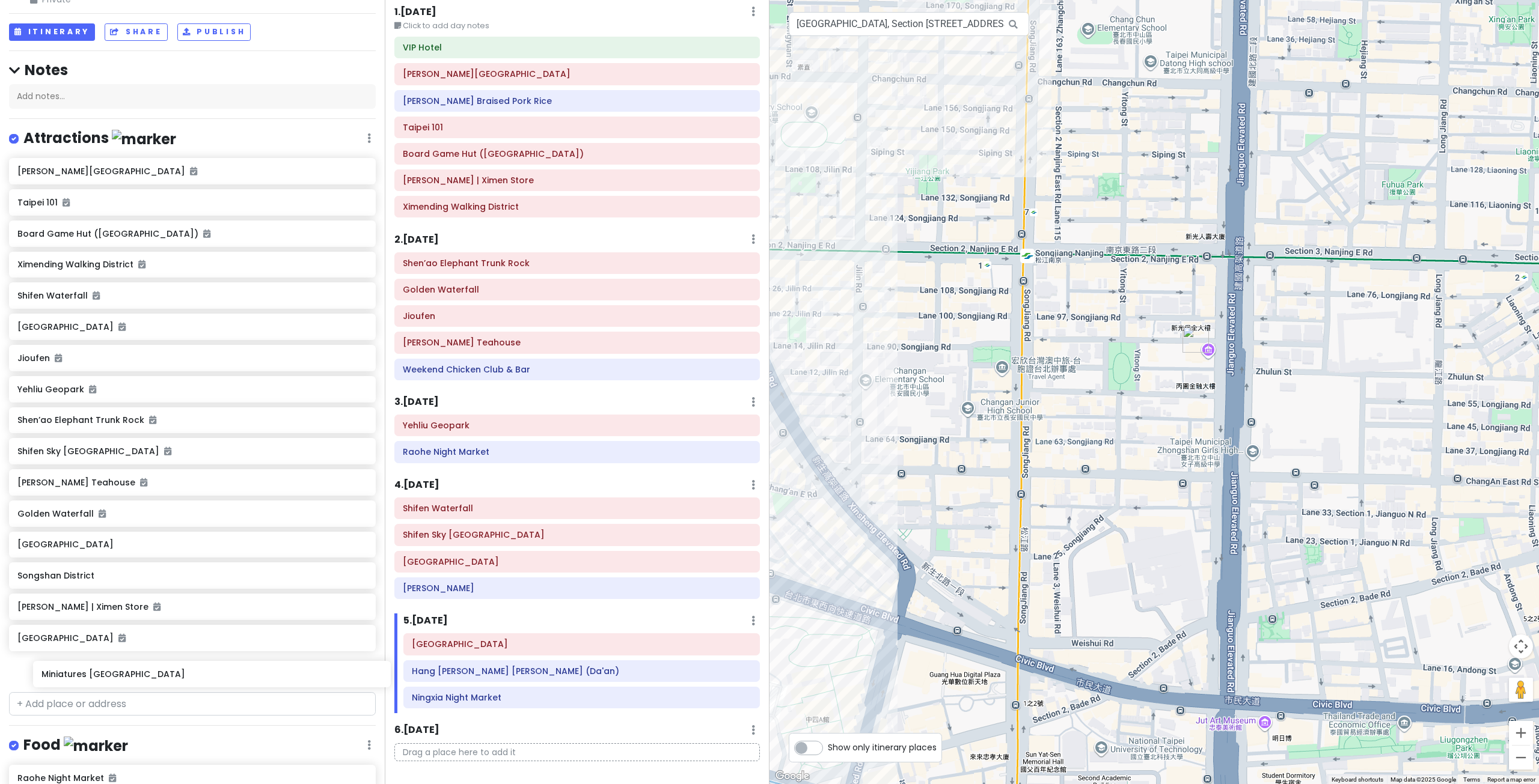
scroll to position [72, 0]
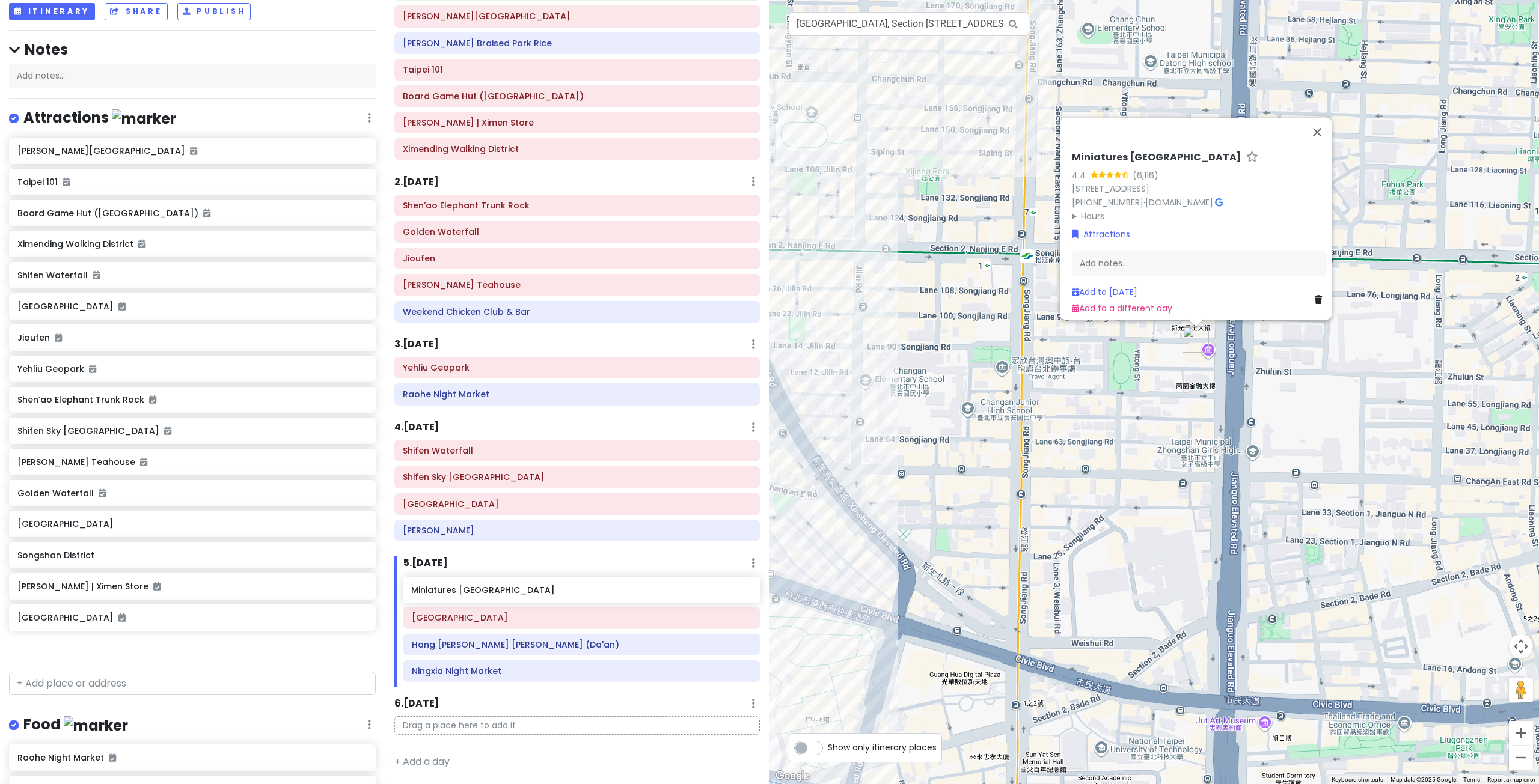
drag, startPoint x: 160, startPoint y: 685, endPoint x: 556, endPoint y: 595, distance: 406.1
click at [554, 597] on div "Taiwan Private Change Dates Make a Copy Delete Trip Go Pro ⚡️ Give Feedback 💡 S…" at bounding box center [770, 392] width 1539 height 784
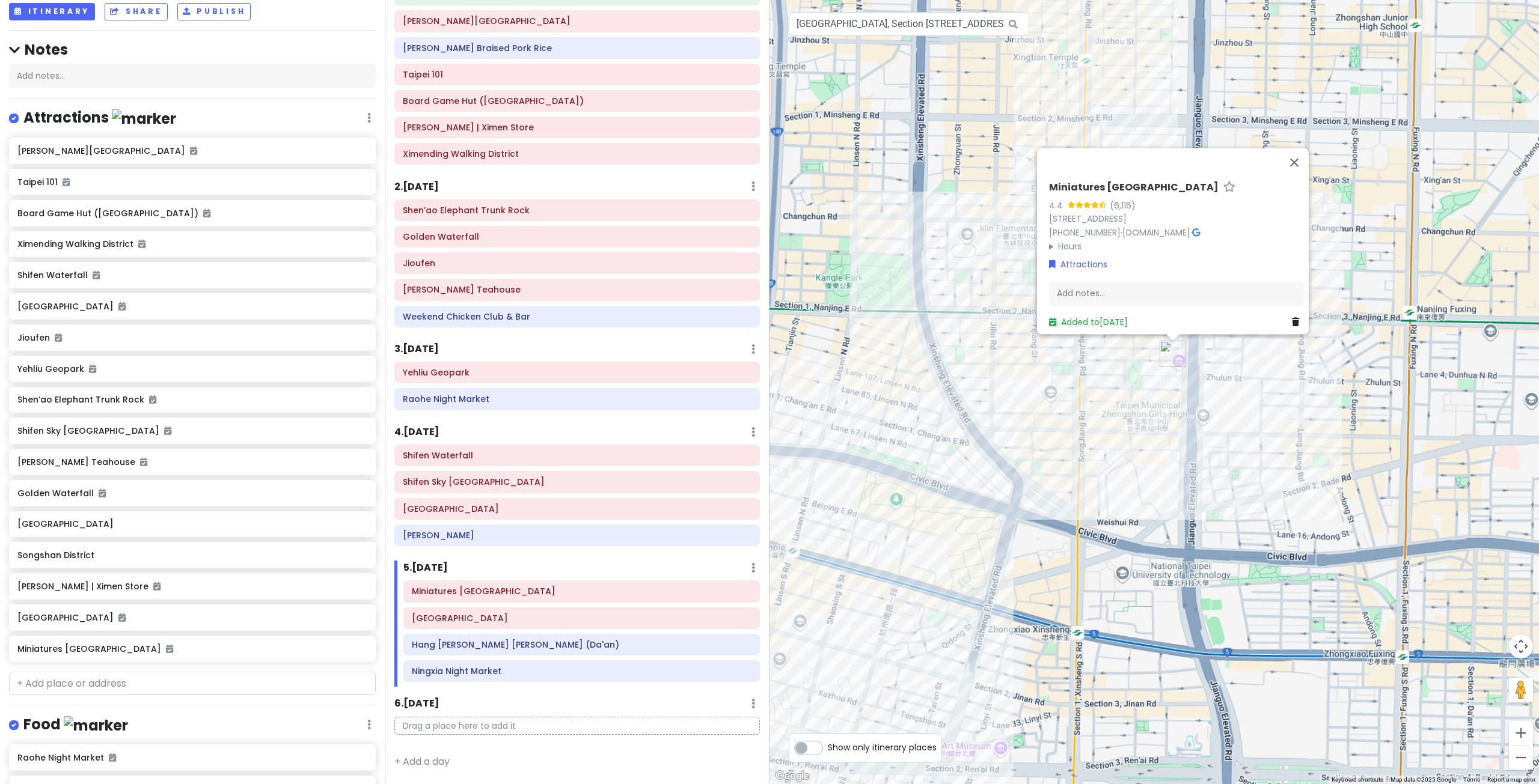
click at [1291, 375] on div "Miniatures Museum of Taiwan 4.4 (6,116) 10489, Taiwan, Taipei City, Zhongshan D…" at bounding box center [1154, 392] width 770 height 784
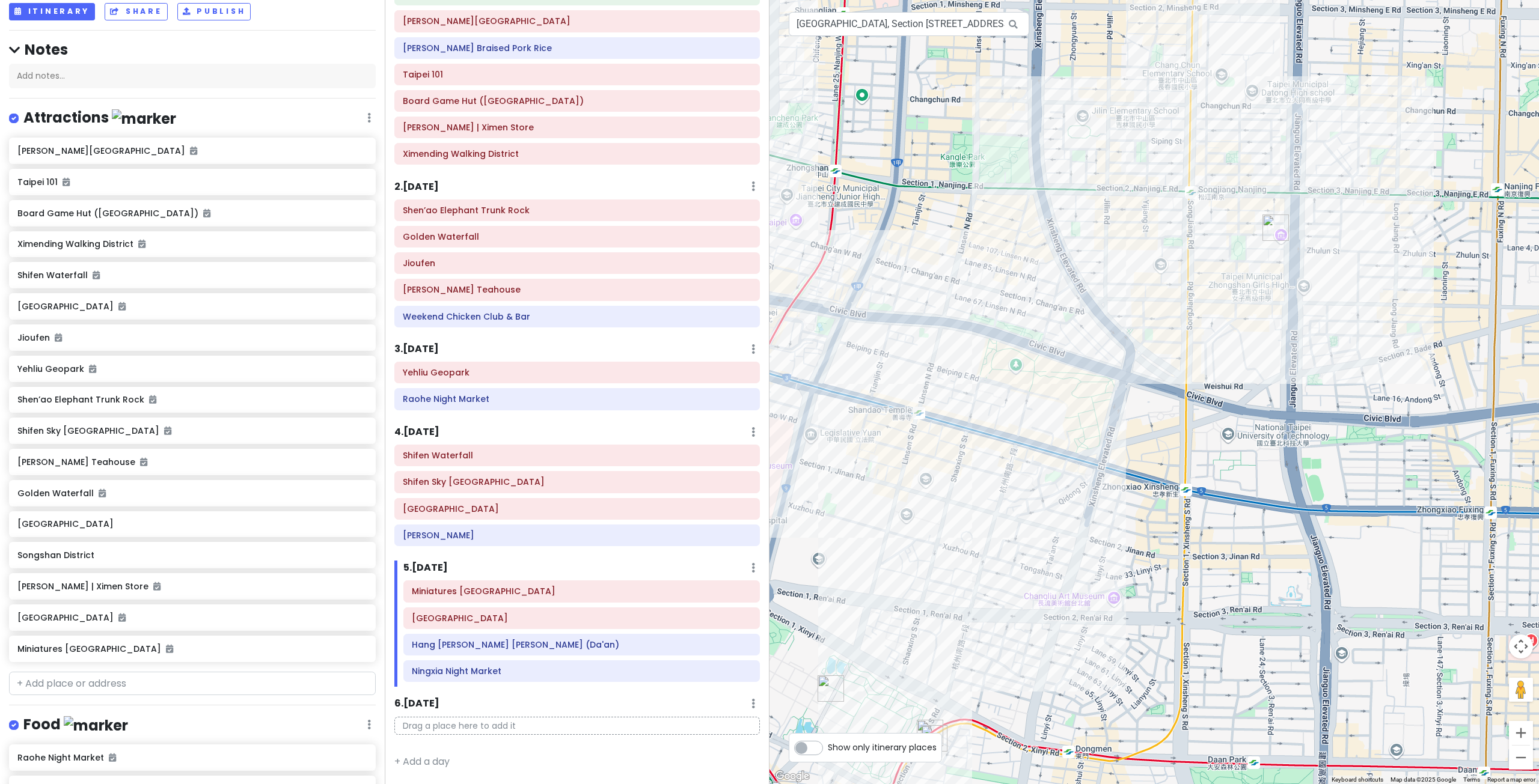
drag, startPoint x: 1186, startPoint y: 450, endPoint x: 1169, endPoint y: 347, distance: 104.4
click at [1169, 347] on div at bounding box center [1154, 392] width 770 height 784
click at [520, 377] on h6 "Yehliu Geopark" at bounding box center [577, 373] width 349 height 11
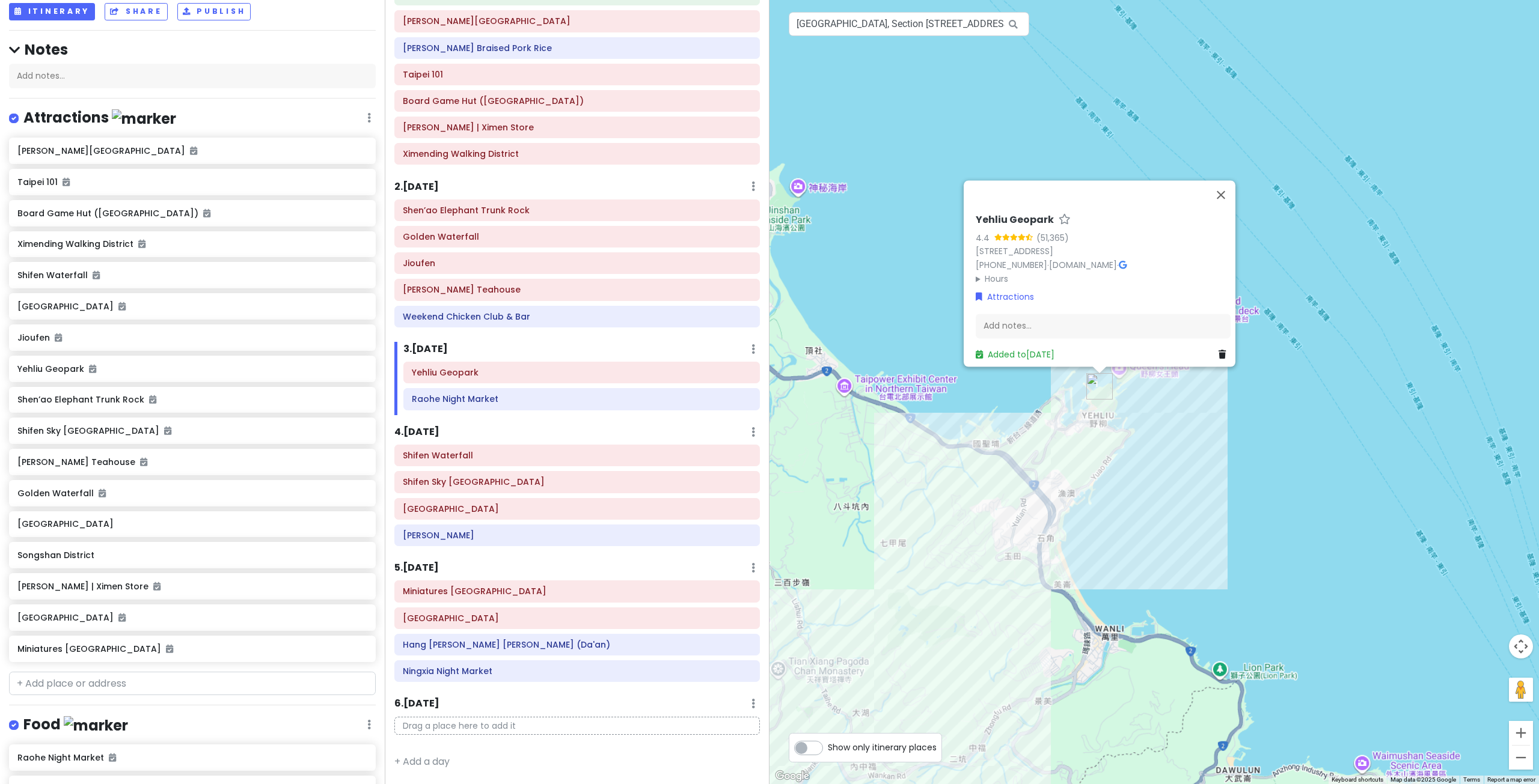
drag, startPoint x: 905, startPoint y: 583, endPoint x: 976, endPoint y: 458, distance: 143.8
click at [971, 464] on div "Yehliu Geopark 4.4 (51,365) 20744, Taiwan, New Taipei City, Wanli District, 港東路…" at bounding box center [1154, 392] width 770 height 784
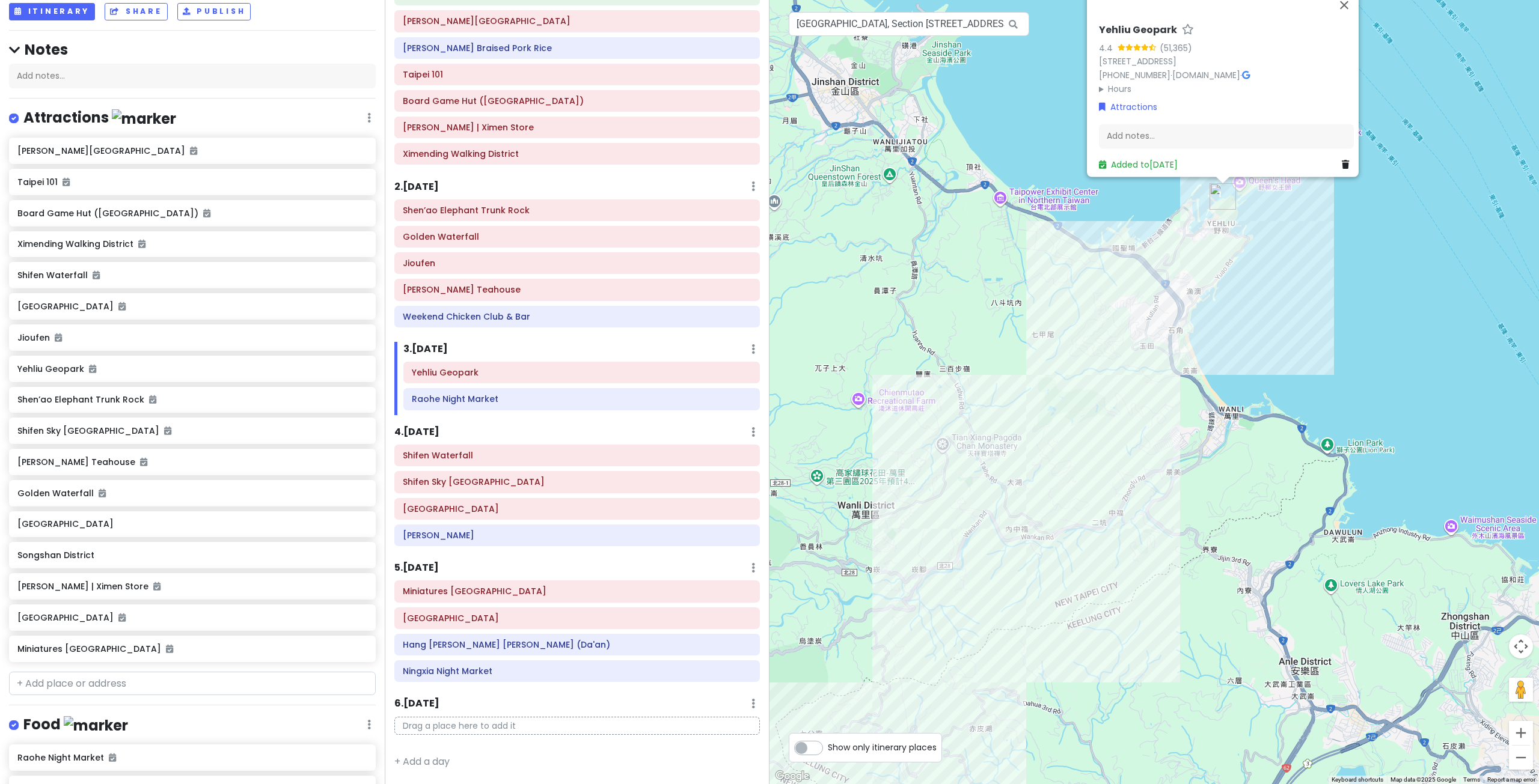
drag, startPoint x: 1083, startPoint y: 352, endPoint x: 1022, endPoint y: 432, distance: 100.6
click at [1026, 430] on div "Yehliu Geopark 4.4 (51,365) 20744, Taiwan, New Taipei City, Wanli District, 港東路…" at bounding box center [1154, 392] width 770 height 784
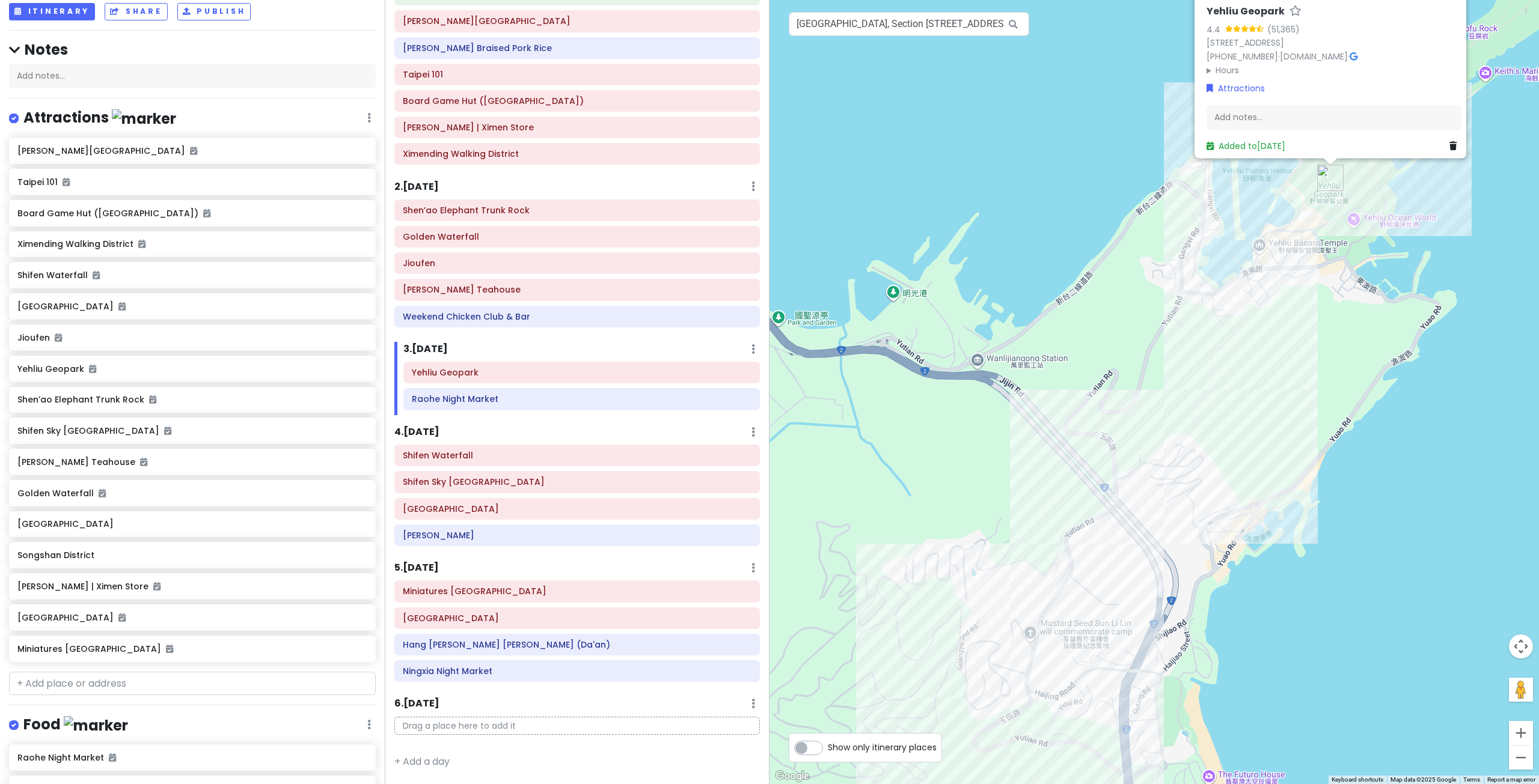
drag, startPoint x: 1180, startPoint y: 376, endPoint x: 1123, endPoint y: 382, distance: 57.3
click at [1123, 382] on div "Yehliu Geopark 4.4 (51,365) 20744, Taiwan, New Taipei City, Wanli District, 港東路…" at bounding box center [1154, 392] width 770 height 784
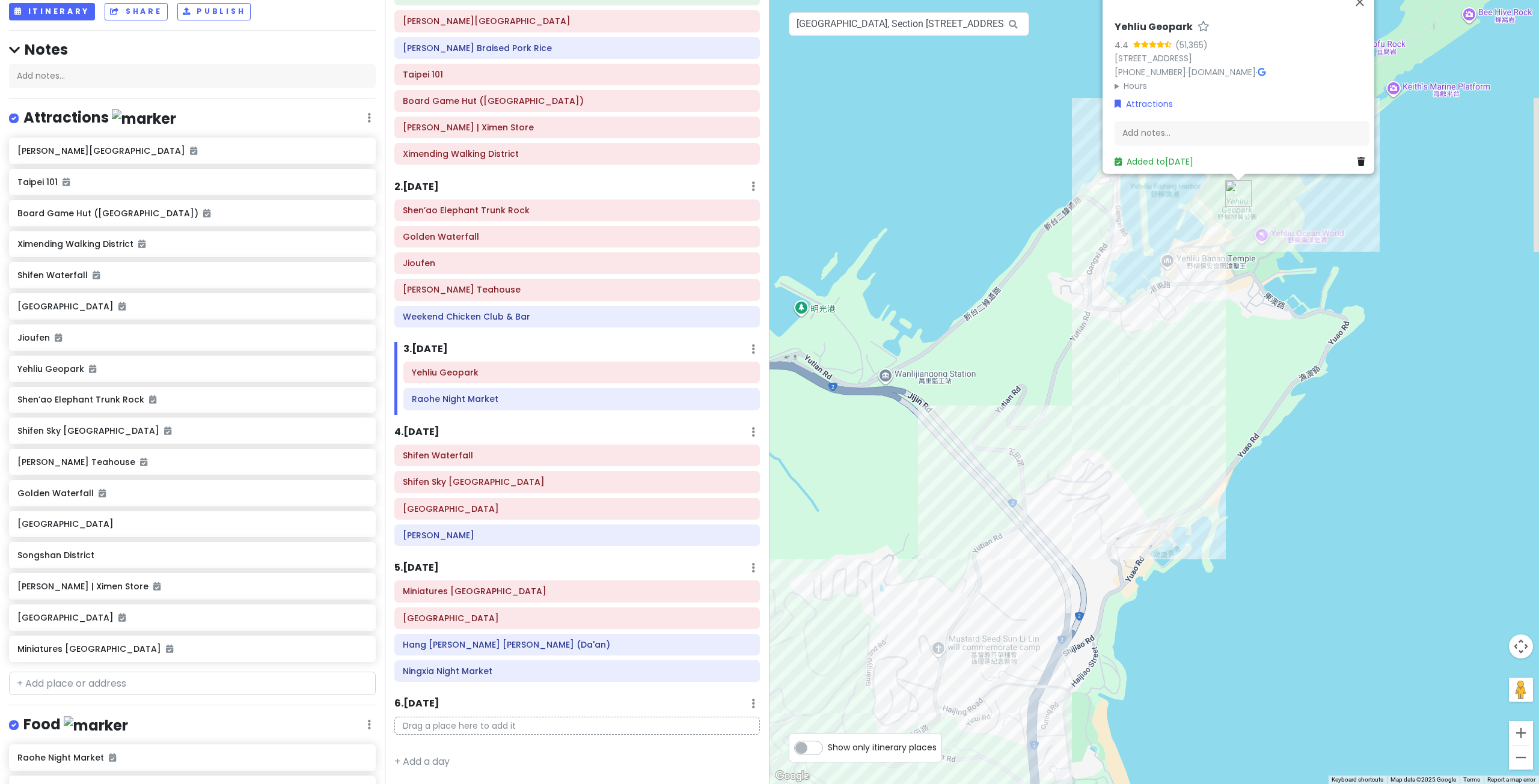
drag, startPoint x: 1138, startPoint y: 348, endPoint x: 1108, endPoint y: 368, distance: 36.1
click at [1108, 368] on div "Yehliu Geopark 4.4 (51,365) 20744, Taiwan, New Taipei City, Wanli District, 港東路…" at bounding box center [1154, 392] width 770 height 784
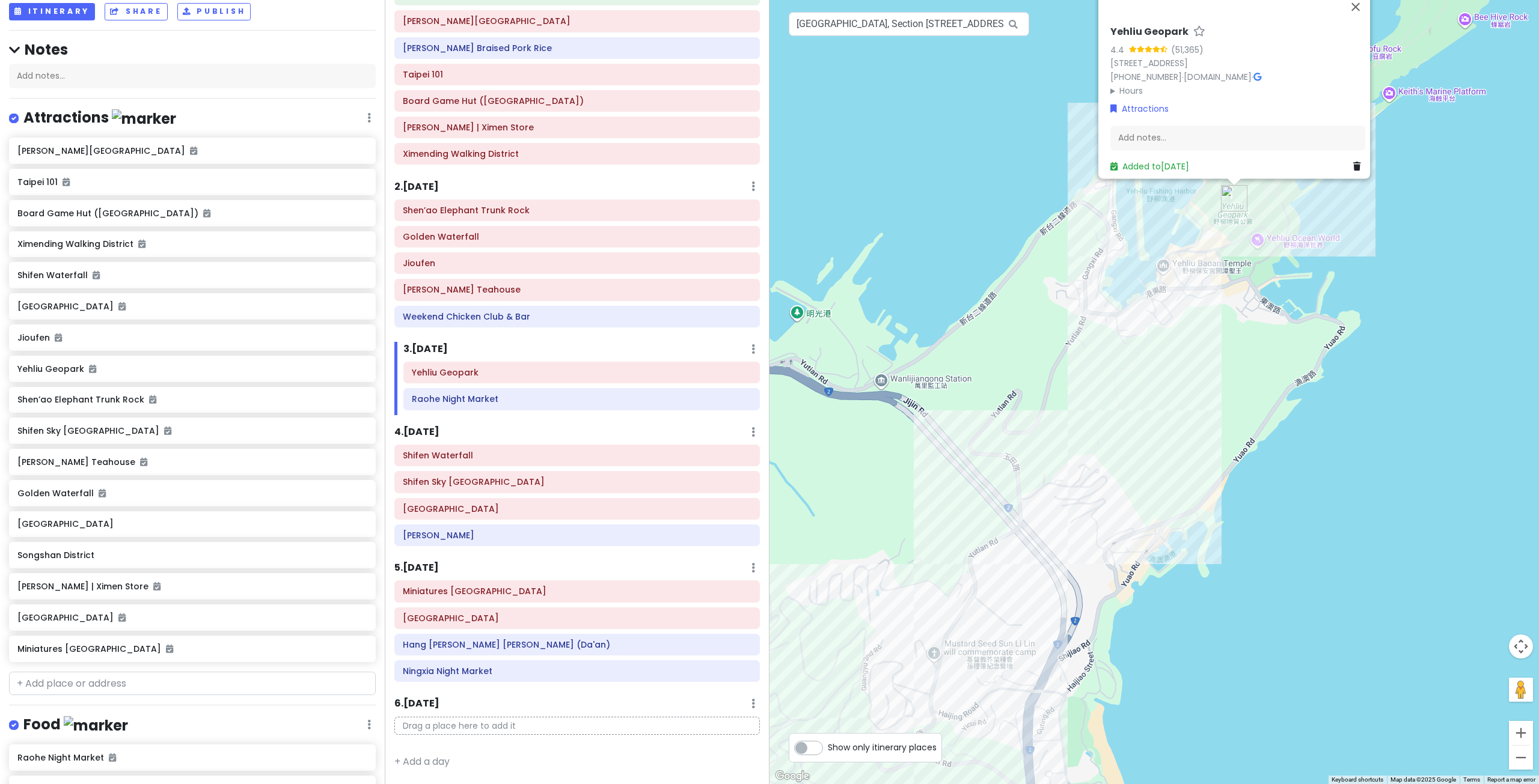
drag, startPoint x: 1184, startPoint y: 348, endPoint x: 1170, endPoint y: 368, distance: 24.4
click at [1175, 362] on div "Yehliu Geopark 4.4 (51,365) 20744, Taiwan, New Taipei City, Wanli District, 港東路…" at bounding box center [1154, 392] width 770 height 784
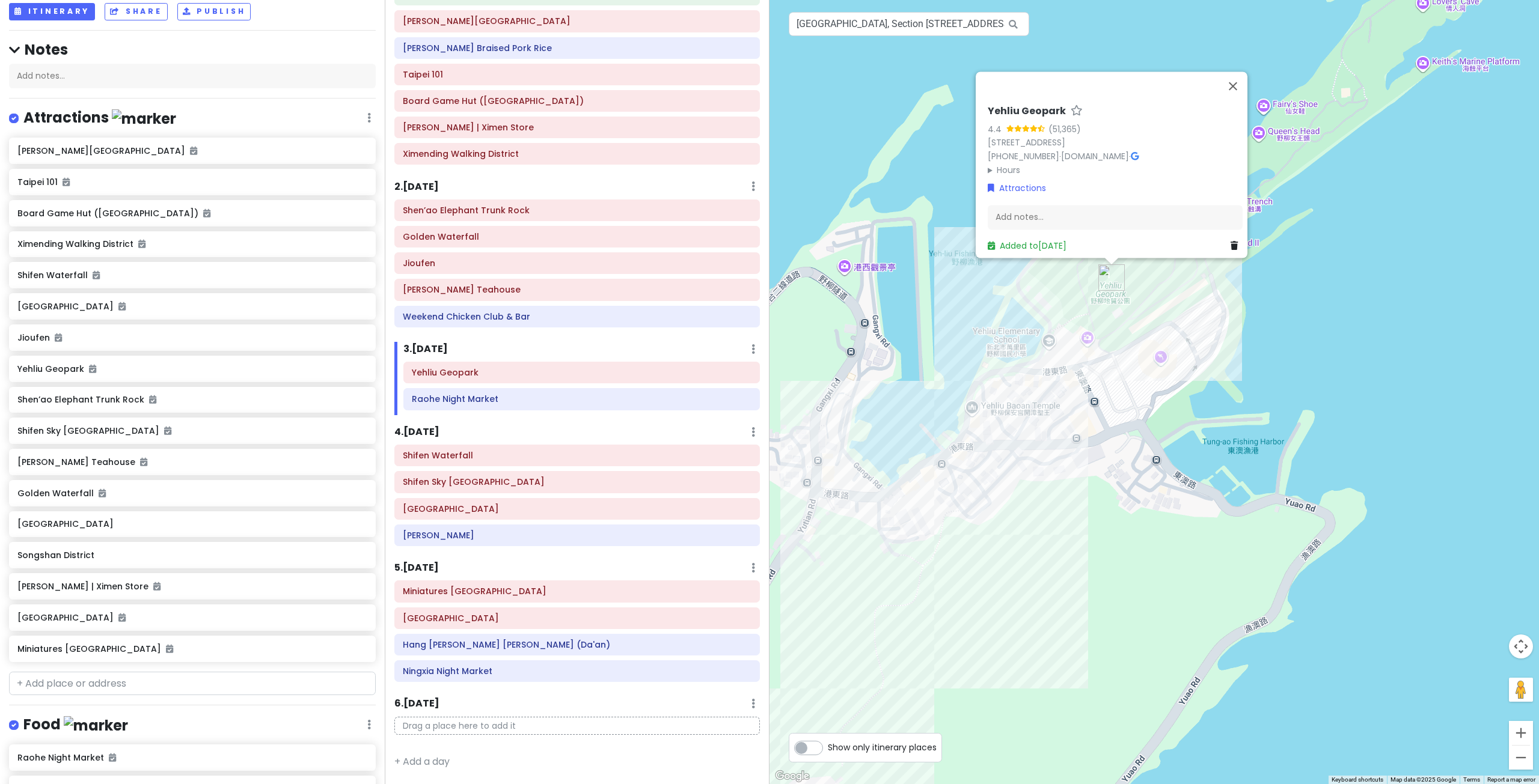
drag, startPoint x: 1215, startPoint y: 320, endPoint x: 1182, endPoint y: 358, distance: 50.3
click at [1186, 353] on div "Yehliu Geopark 4.4 (51,365) 20744, Taiwan, New Taipei City, Wanli District, 港東路…" at bounding box center [1154, 392] width 770 height 784
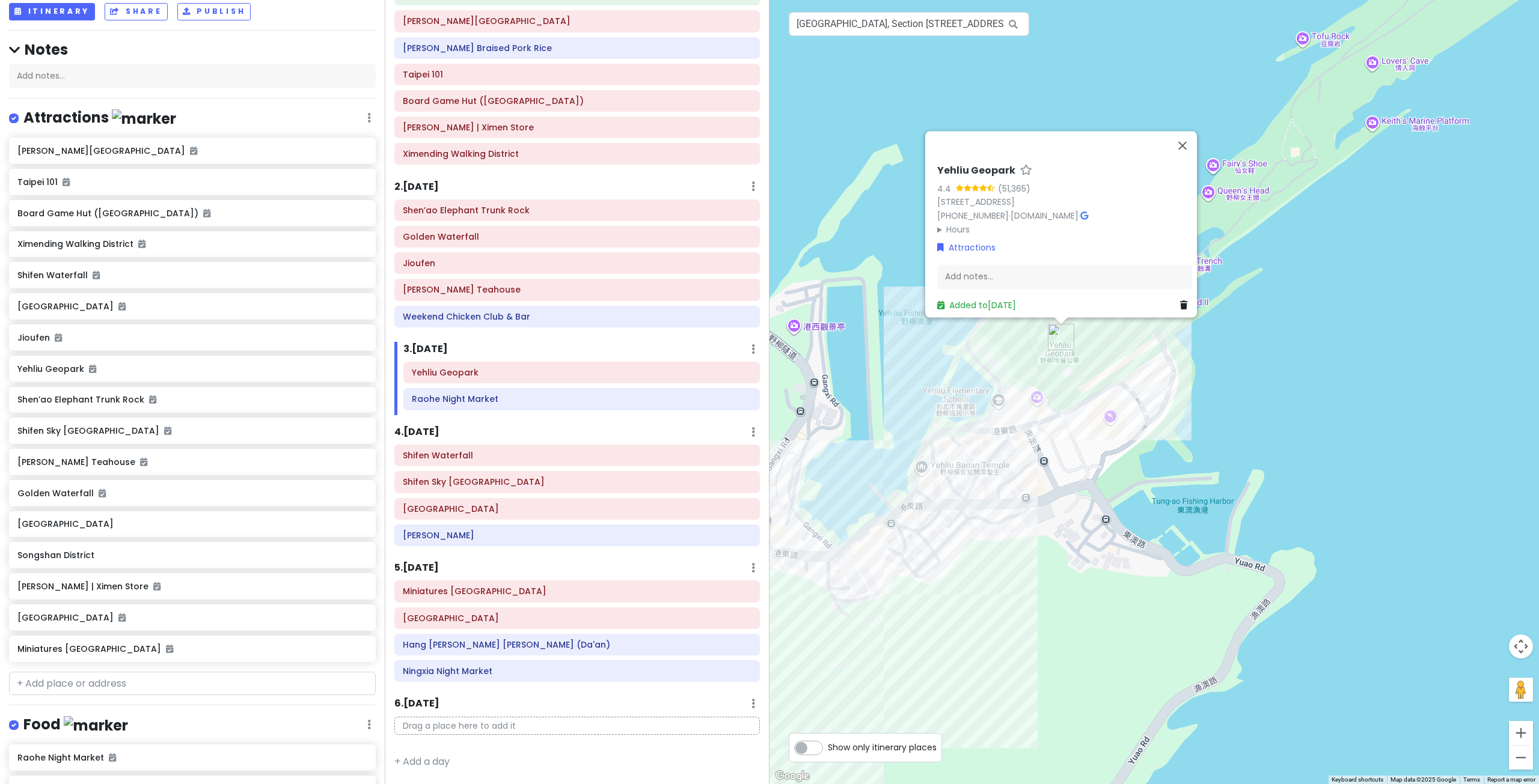
drag, startPoint x: 1267, startPoint y: 250, endPoint x: 1197, endPoint y: 325, distance: 102.6
click at [1201, 323] on div "Yehliu Geopark 4.4 (51,365) 20744, Taiwan, New Taipei City, Wanli District, 港東路…" at bounding box center [1154, 392] width 770 height 784
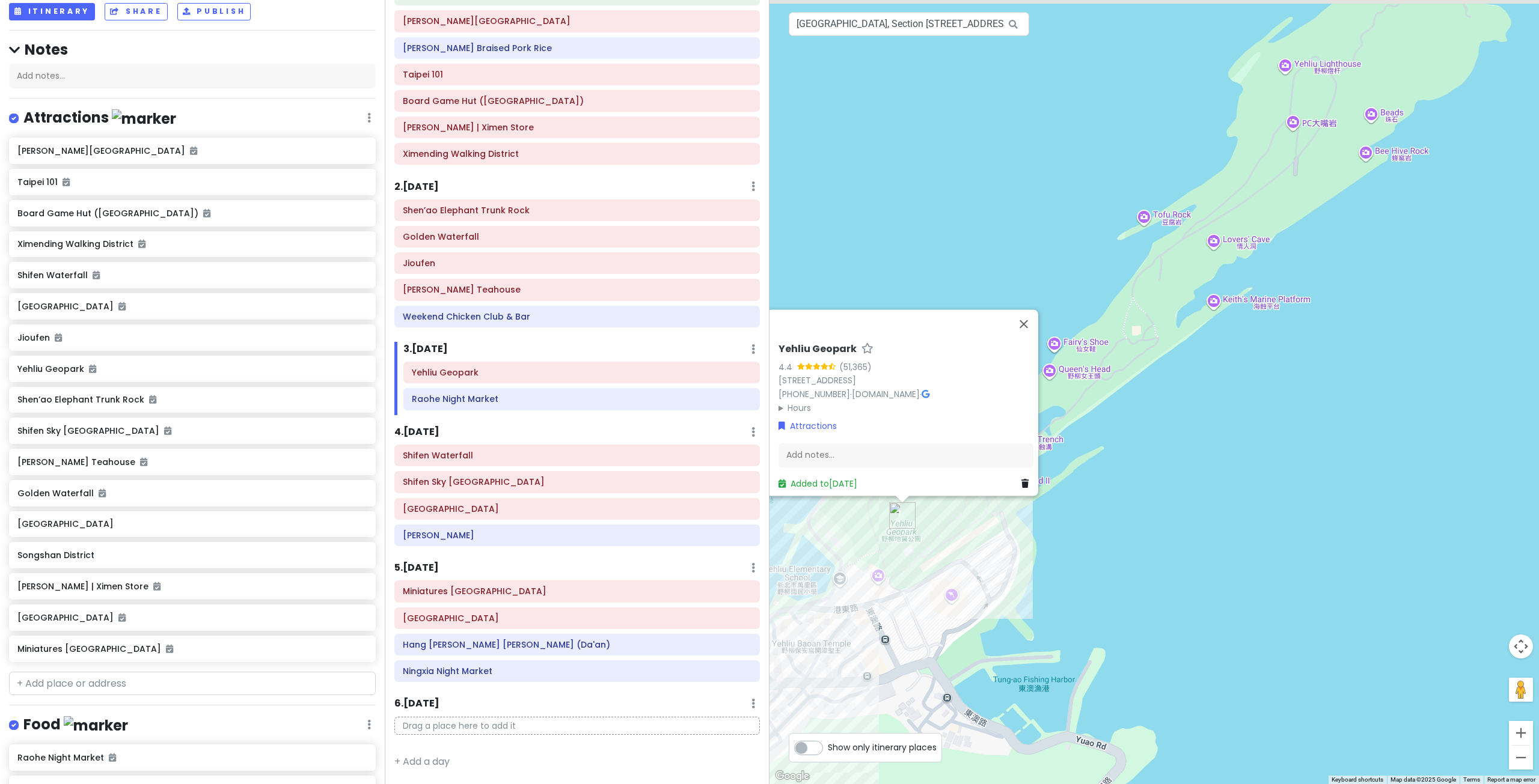
drag, startPoint x: 1223, startPoint y: 300, endPoint x: 1202, endPoint y: 325, distance: 32.6
click at [1203, 323] on div "Yehliu Geopark 4.4 (51,365) 20744, Taiwan, New Taipei City, Wanli District, 港東路…" at bounding box center [1154, 392] width 770 height 784
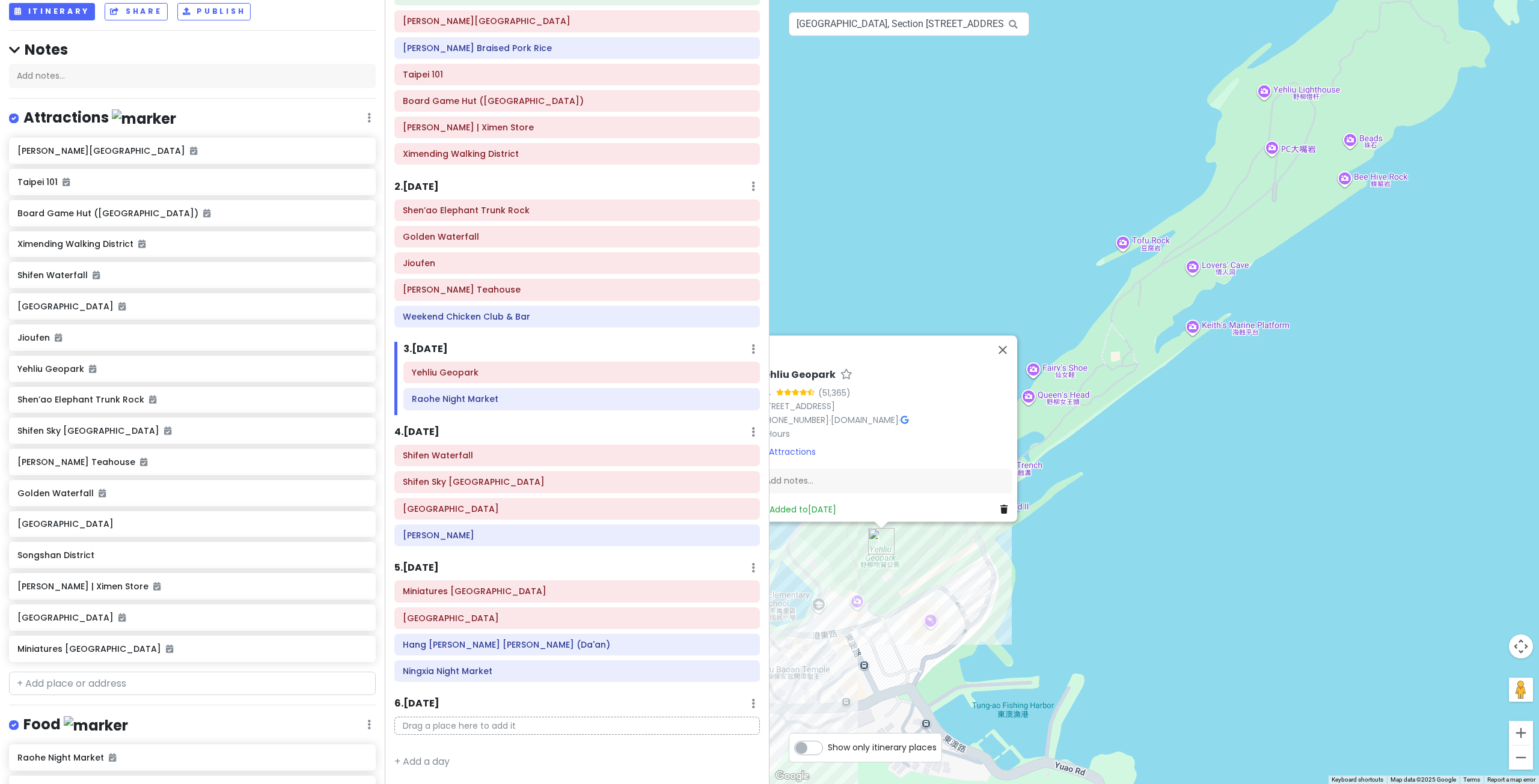
click at [1123, 363] on div "Yehliu Geopark 4.4 (51,365) 20744, Taiwan, New Taipei City, Wanli District, 港東路…" at bounding box center [1154, 392] width 770 height 784
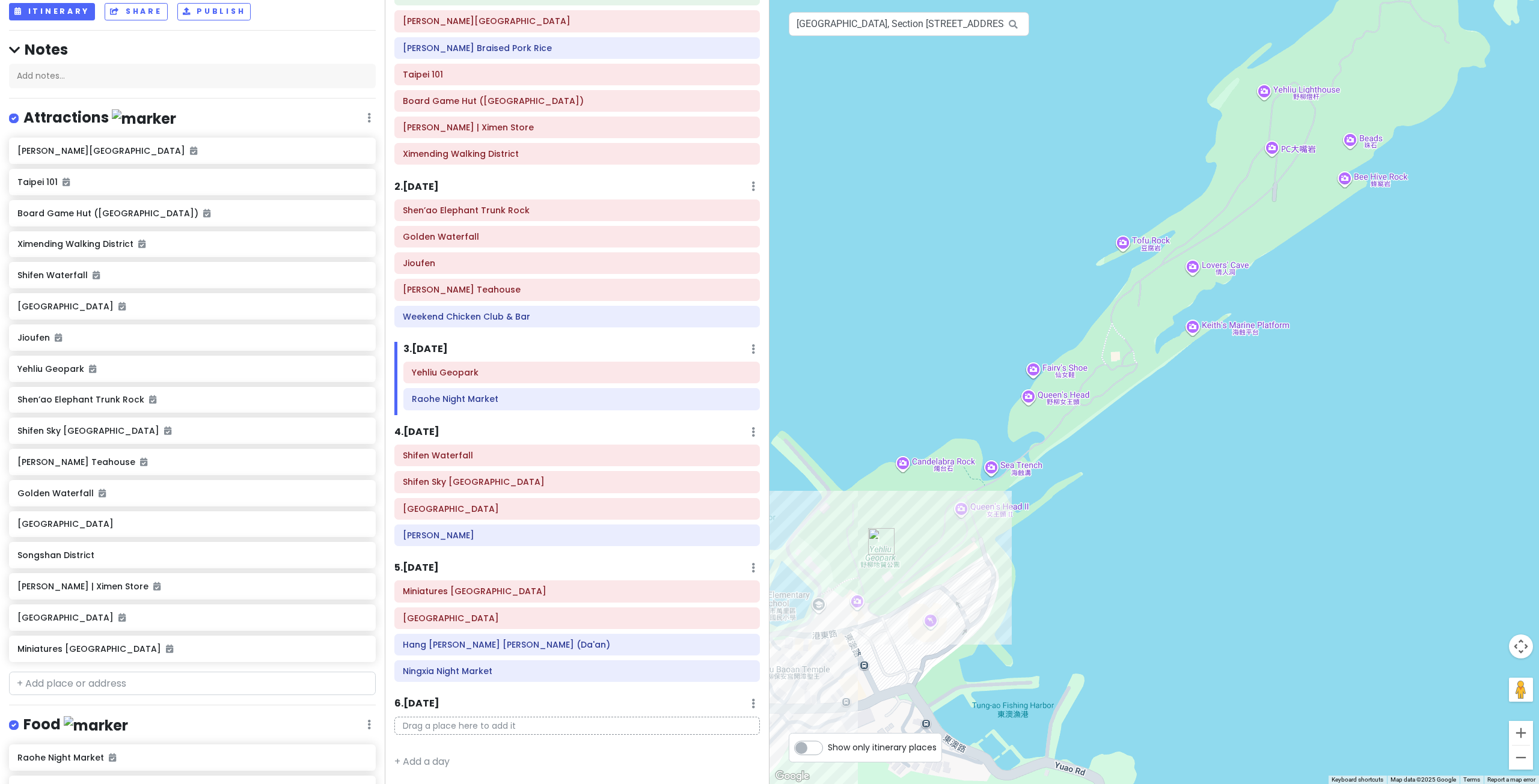
click at [1195, 262] on div at bounding box center [1154, 392] width 770 height 784
click at [1192, 273] on div at bounding box center [1154, 392] width 770 height 784
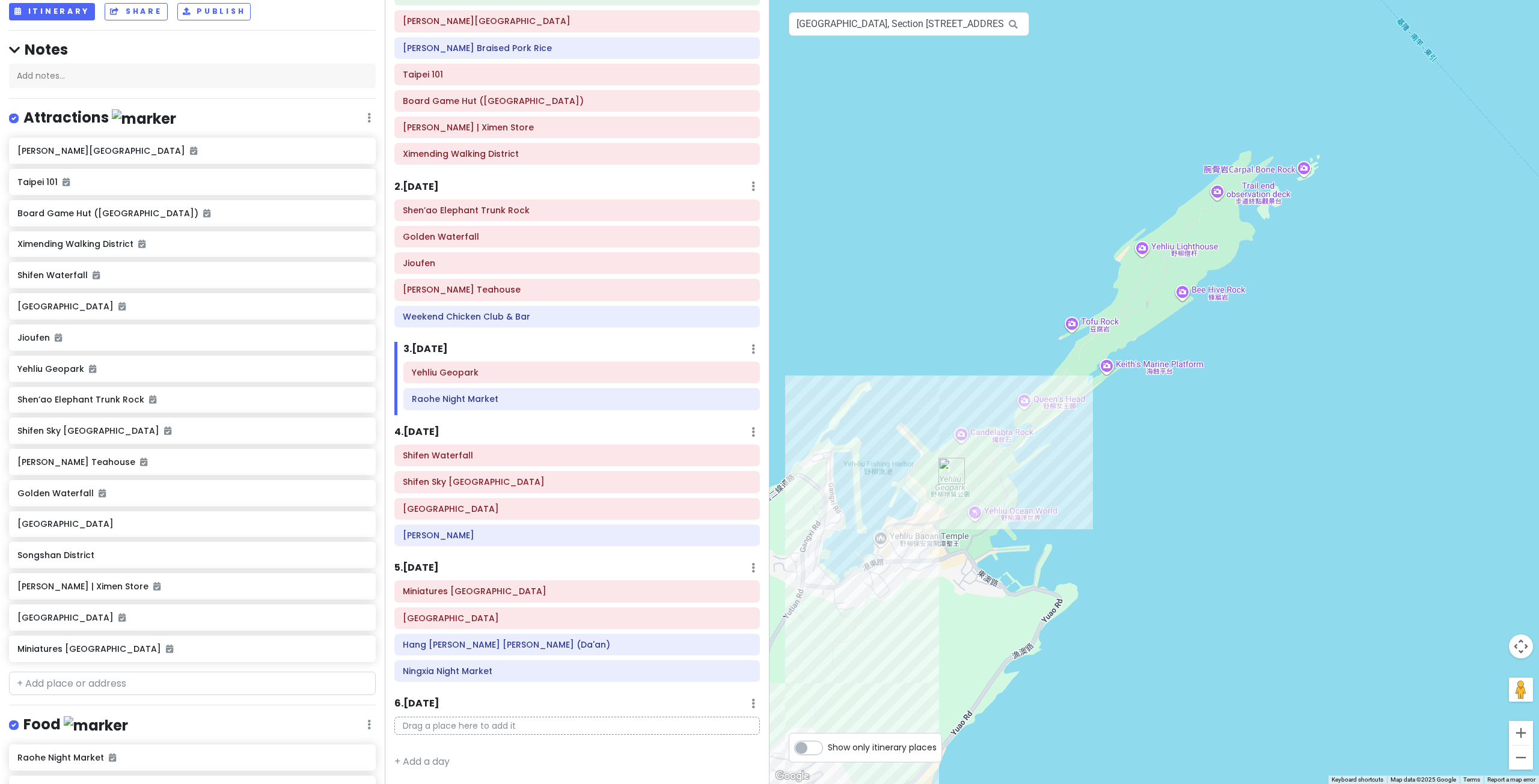
click at [947, 471] on img "Yehliu Geopark" at bounding box center [951, 471] width 26 height 26
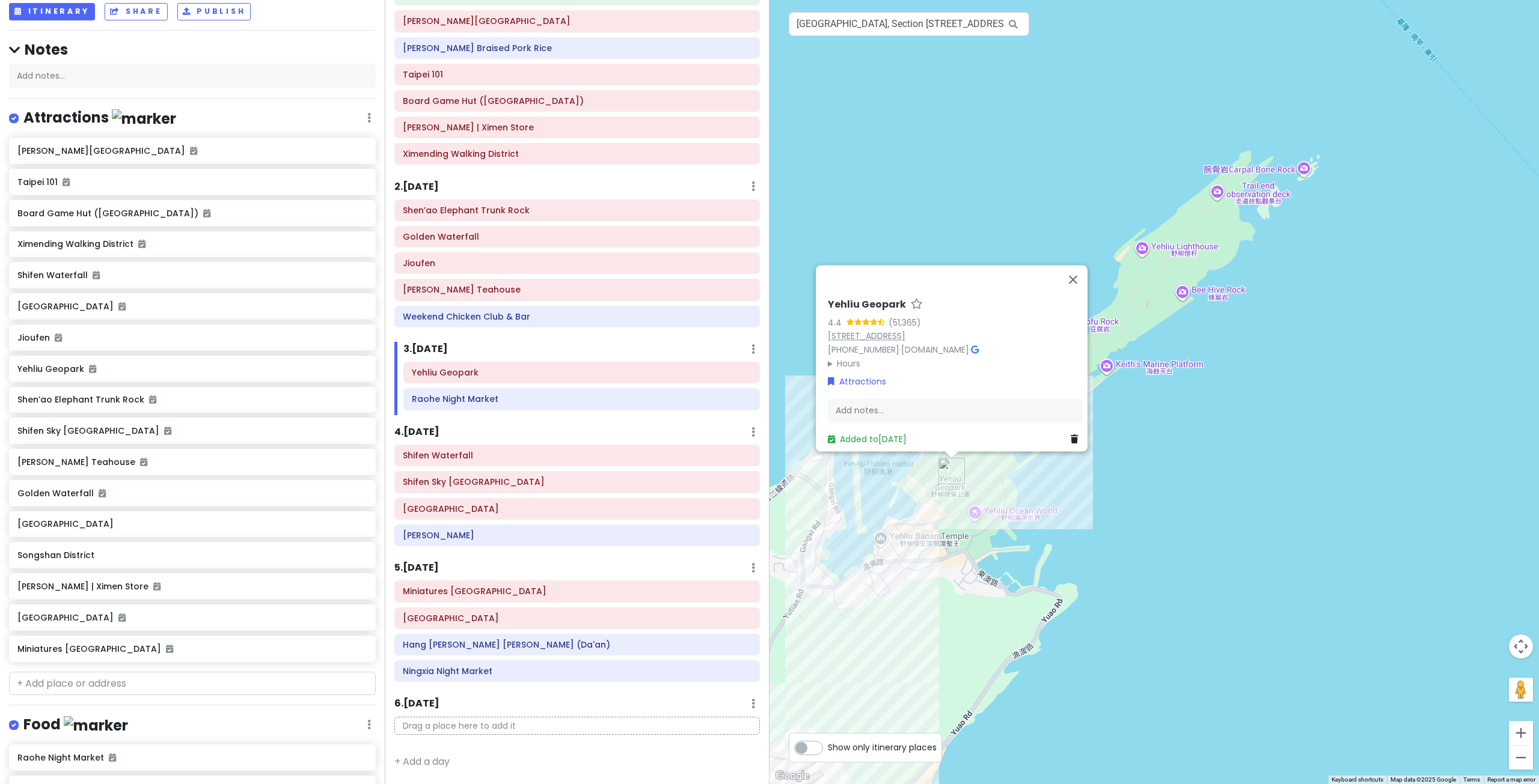
click at [899, 332] on link "[STREET_ADDRESS]" at bounding box center [866, 336] width 78 height 12
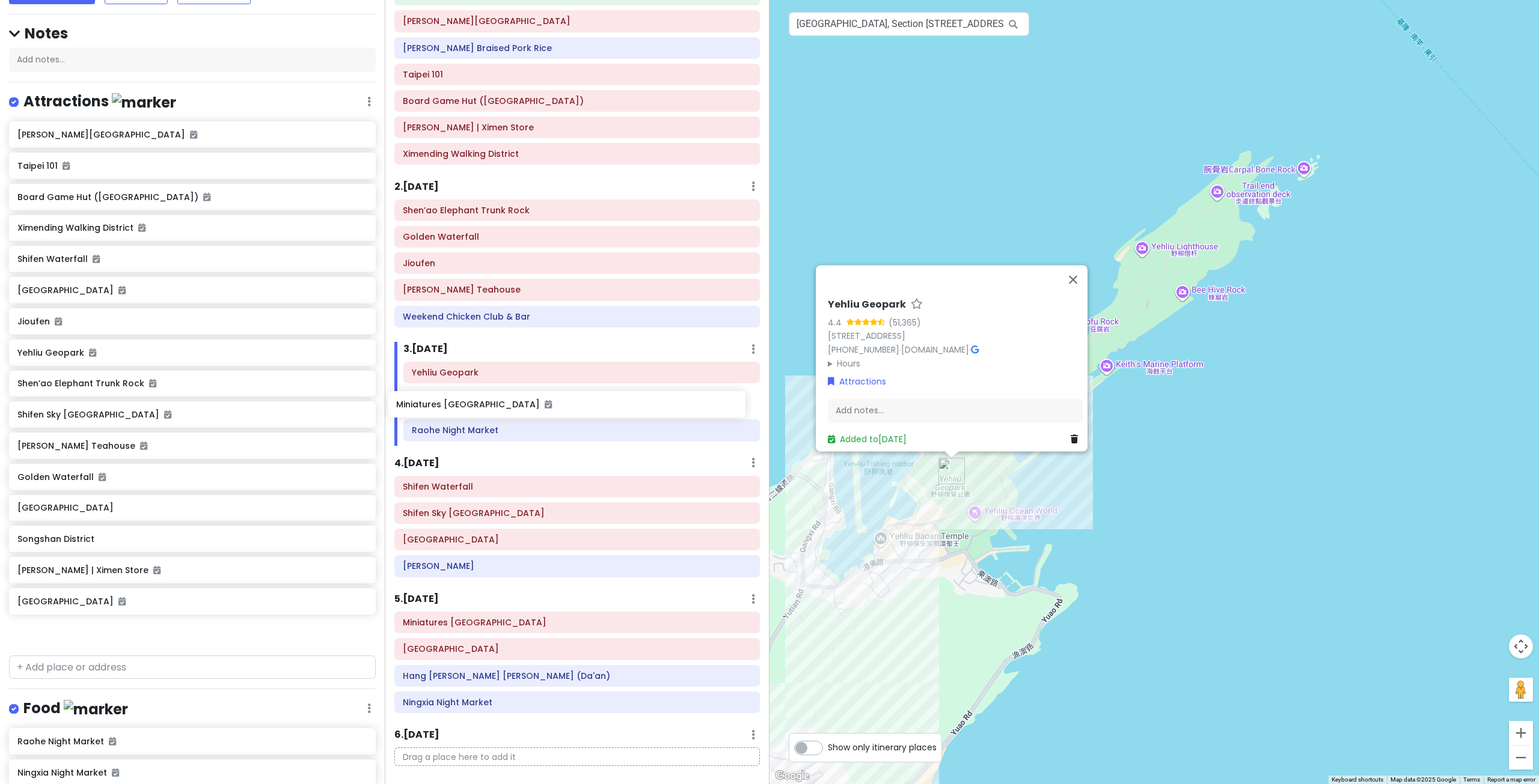
drag, startPoint x: 192, startPoint y: 659, endPoint x: 562, endPoint y: 436, distance: 432.0
click at [571, 416] on div "Taiwan Private Change Dates Make a Copy Delete Trip Go Pro ⚡️ Give Feedback 💡 S…" at bounding box center [770, 392] width 1539 height 784
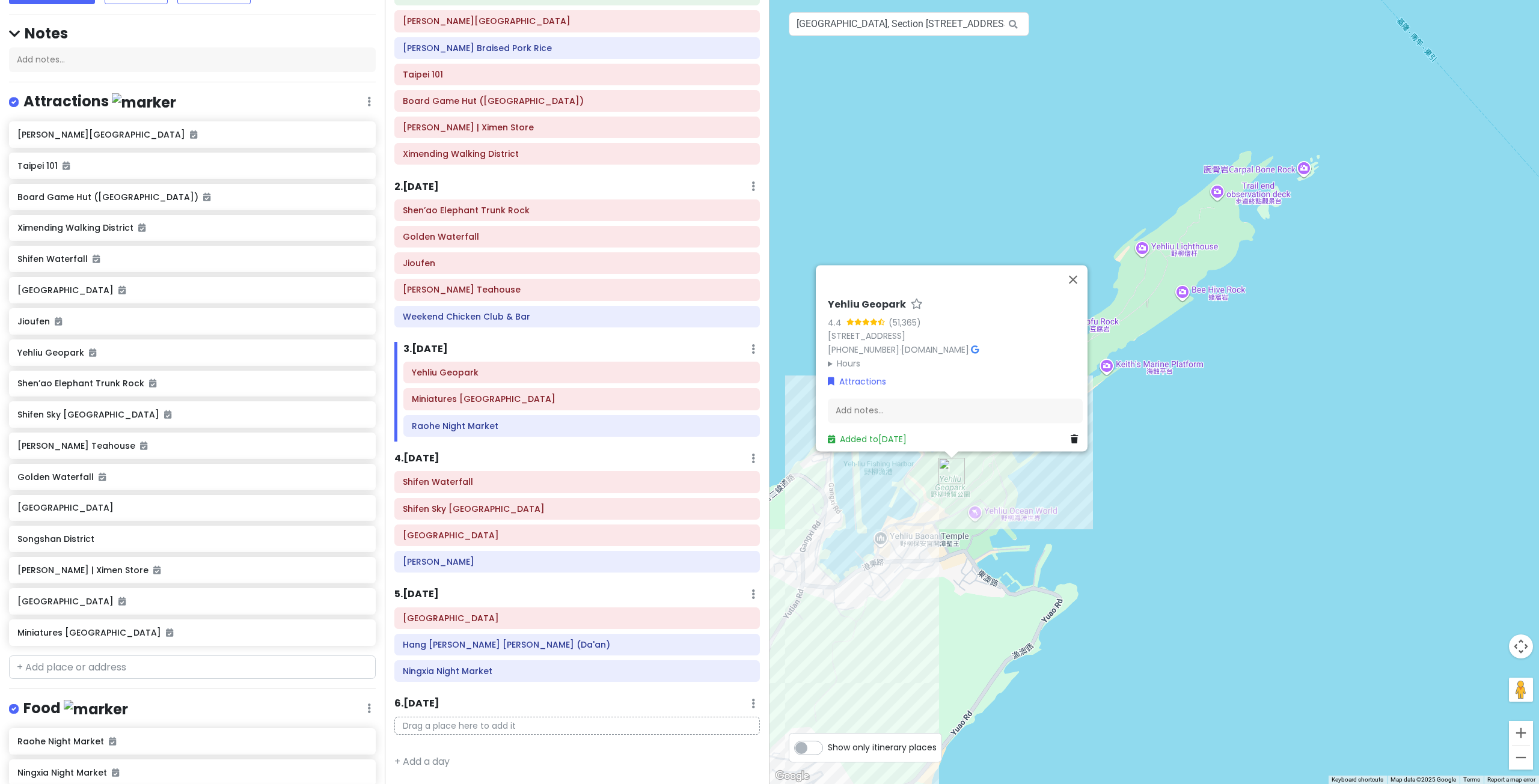
click at [941, 629] on div "Yehliu Geopark 4.4 (51,365) 20744, Taiwan, New Taipei City, Wanli District, 港東路…" at bounding box center [1154, 392] width 770 height 784
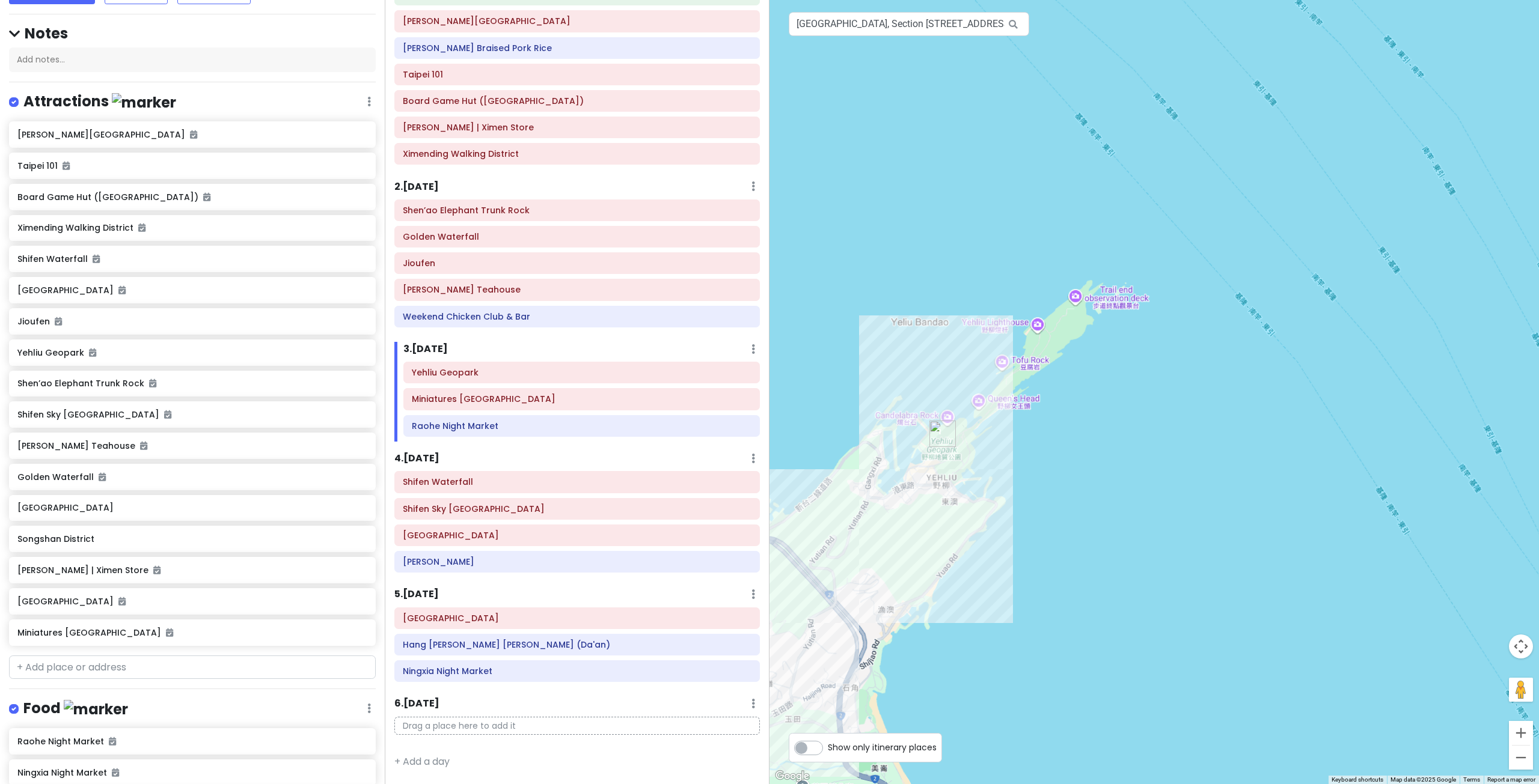
drag, startPoint x: 909, startPoint y: 440, endPoint x: 1045, endPoint y: 340, distance: 168.8
click at [1043, 341] on div at bounding box center [1154, 392] width 770 height 784
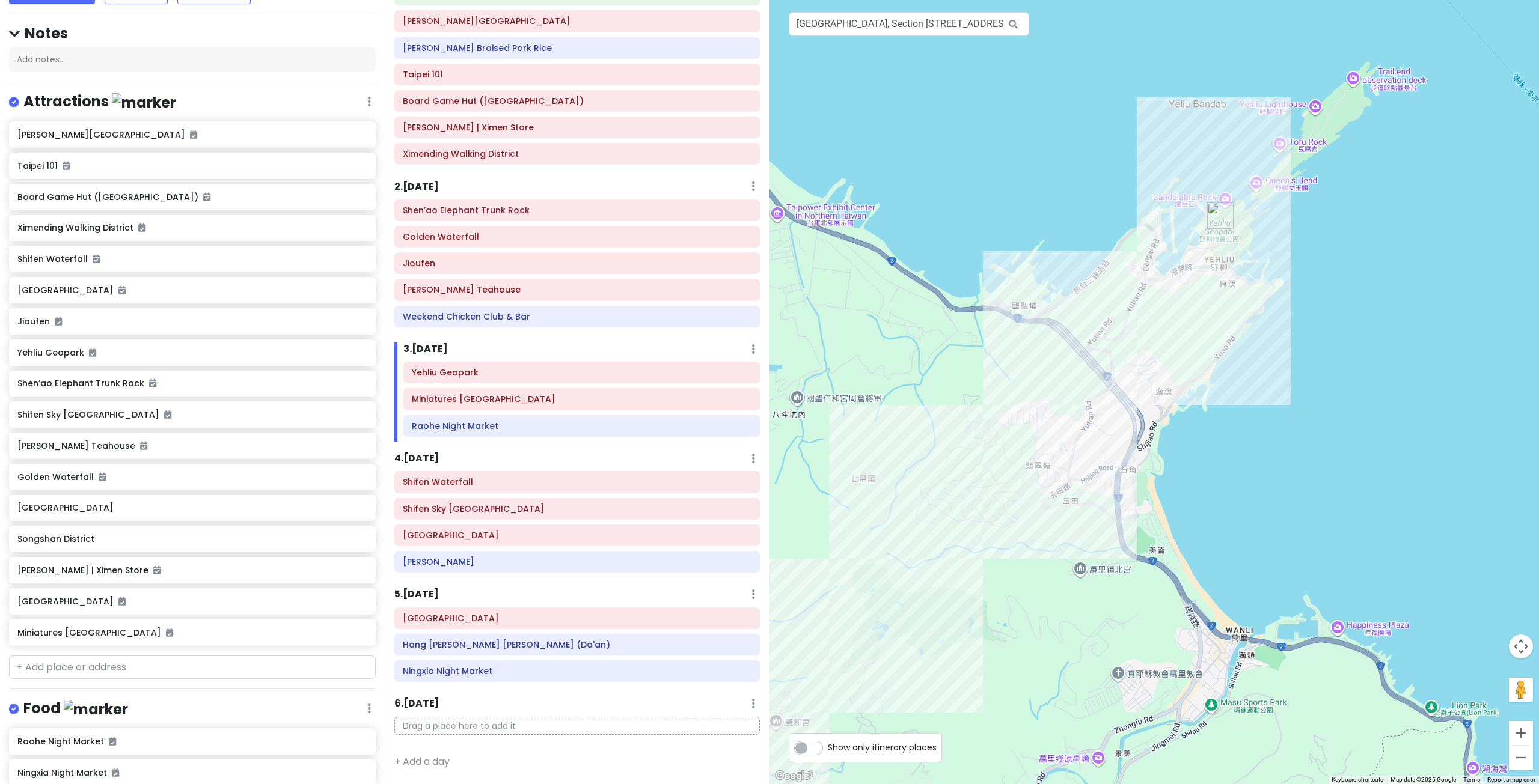
drag, startPoint x: 1001, startPoint y: 373, endPoint x: 1014, endPoint y: 361, distance: 17.7
click at [1014, 361] on div at bounding box center [1154, 392] width 770 height 784
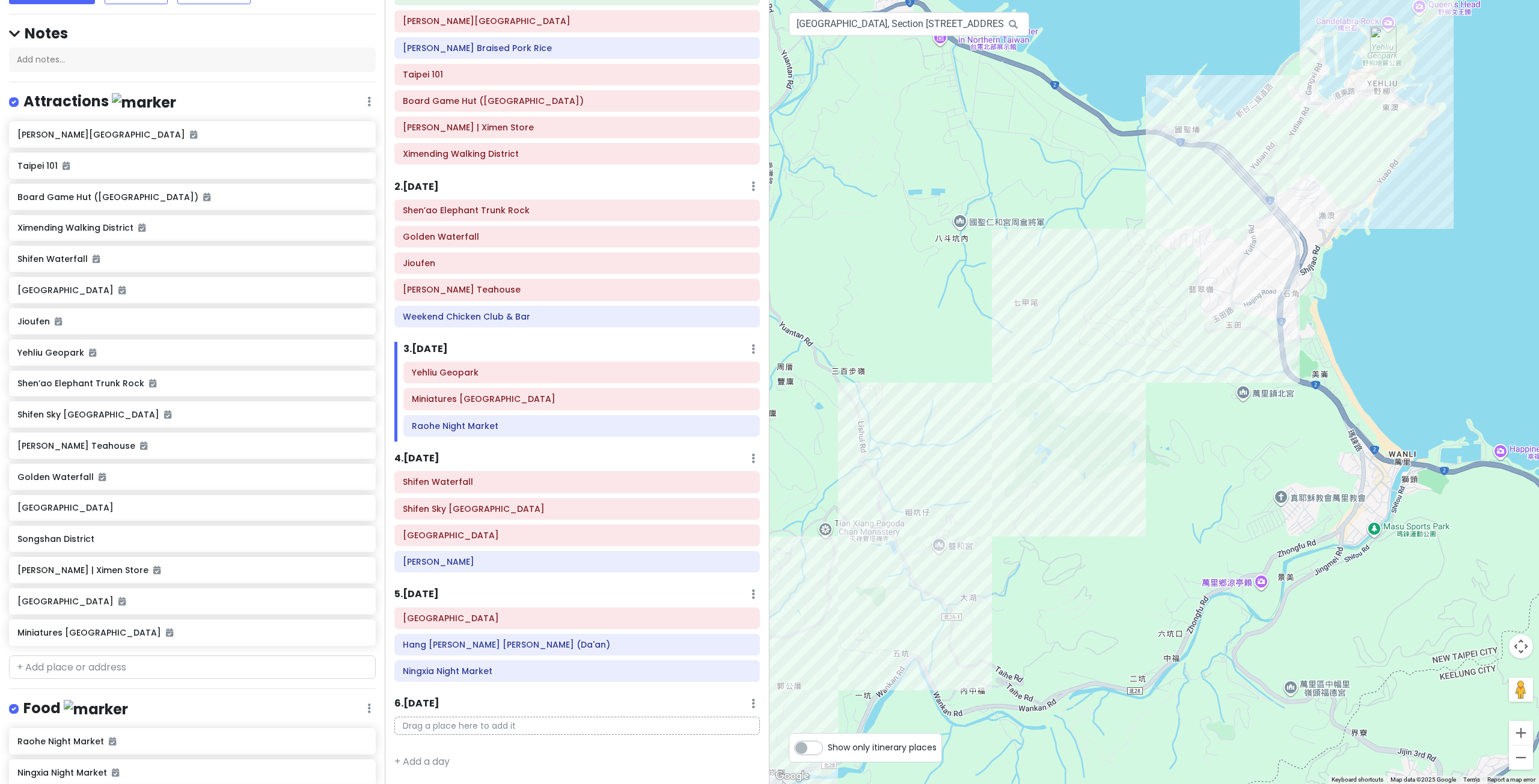
drag, startPoint x: 942, startPoint y: 437, endPoint x: 1029, endPoint y: 351, distance: 122.3
click at [1019, 360] on div at bounding box center [1154, 392] width 770 height 784
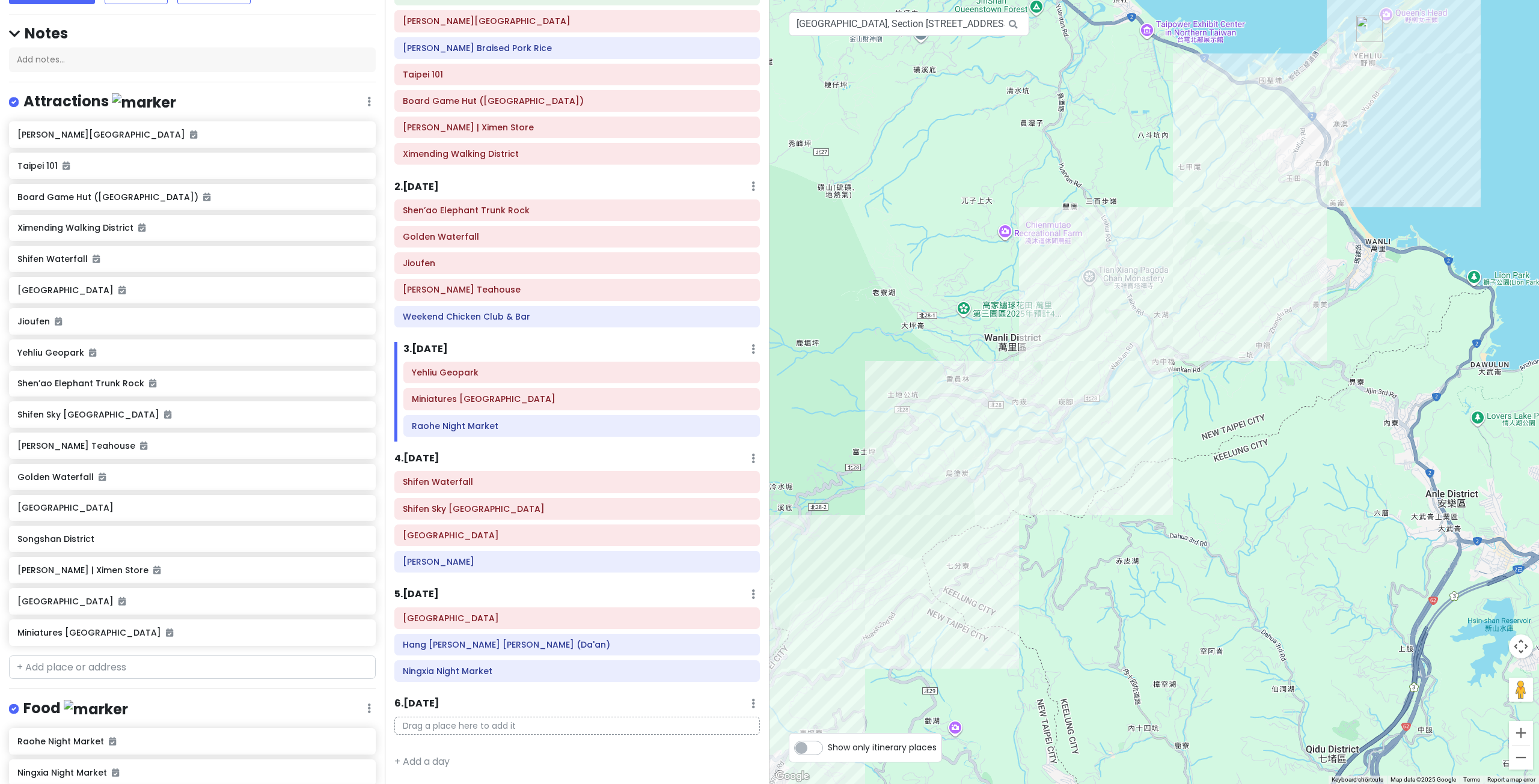
drag, startPoint x: 937, startPoint y: 482, endPoint x: 1069, endPoint y: 361, distance: 179.1
click at [1065, 364] on div at bounding box center [1154, 392] width 770 height 784
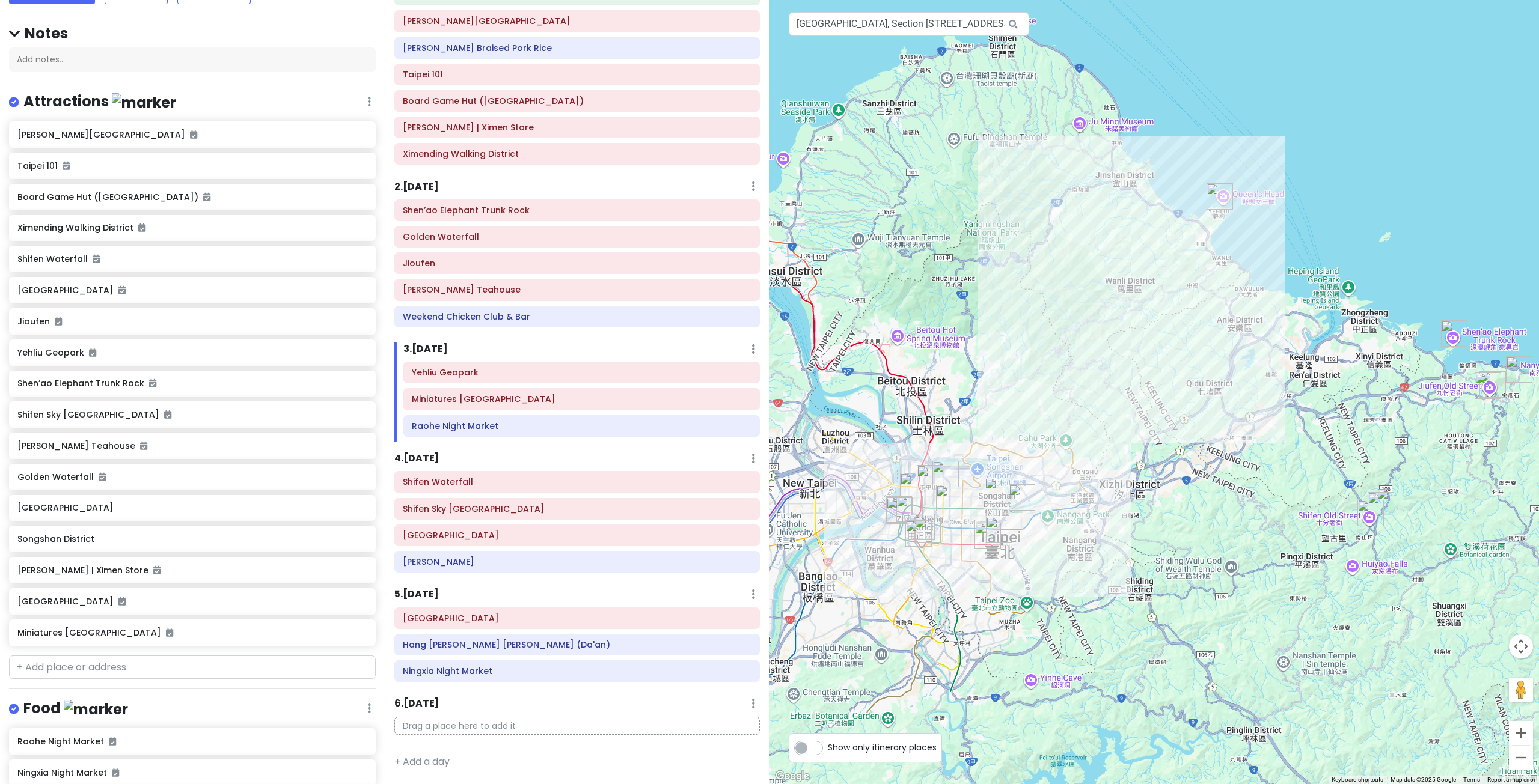
drag, startPoint x: 1003, startPoint y: 439, endPoint x: 1051, endPoint y: 415, distance: 53.7
click at [1051, 416] on div at bounding box center [1154, 392] width 770 height 784
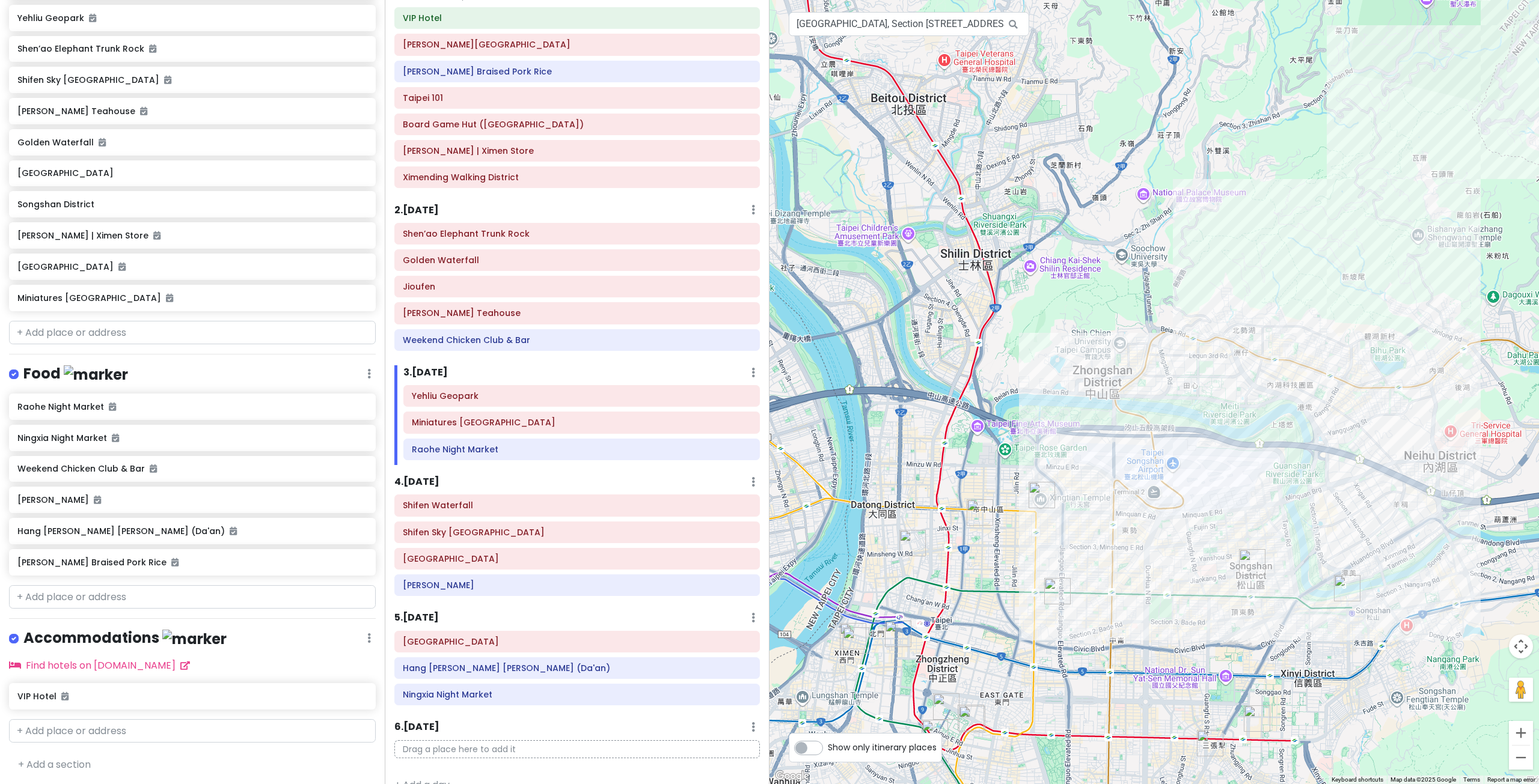
scroll to position [0, 0]
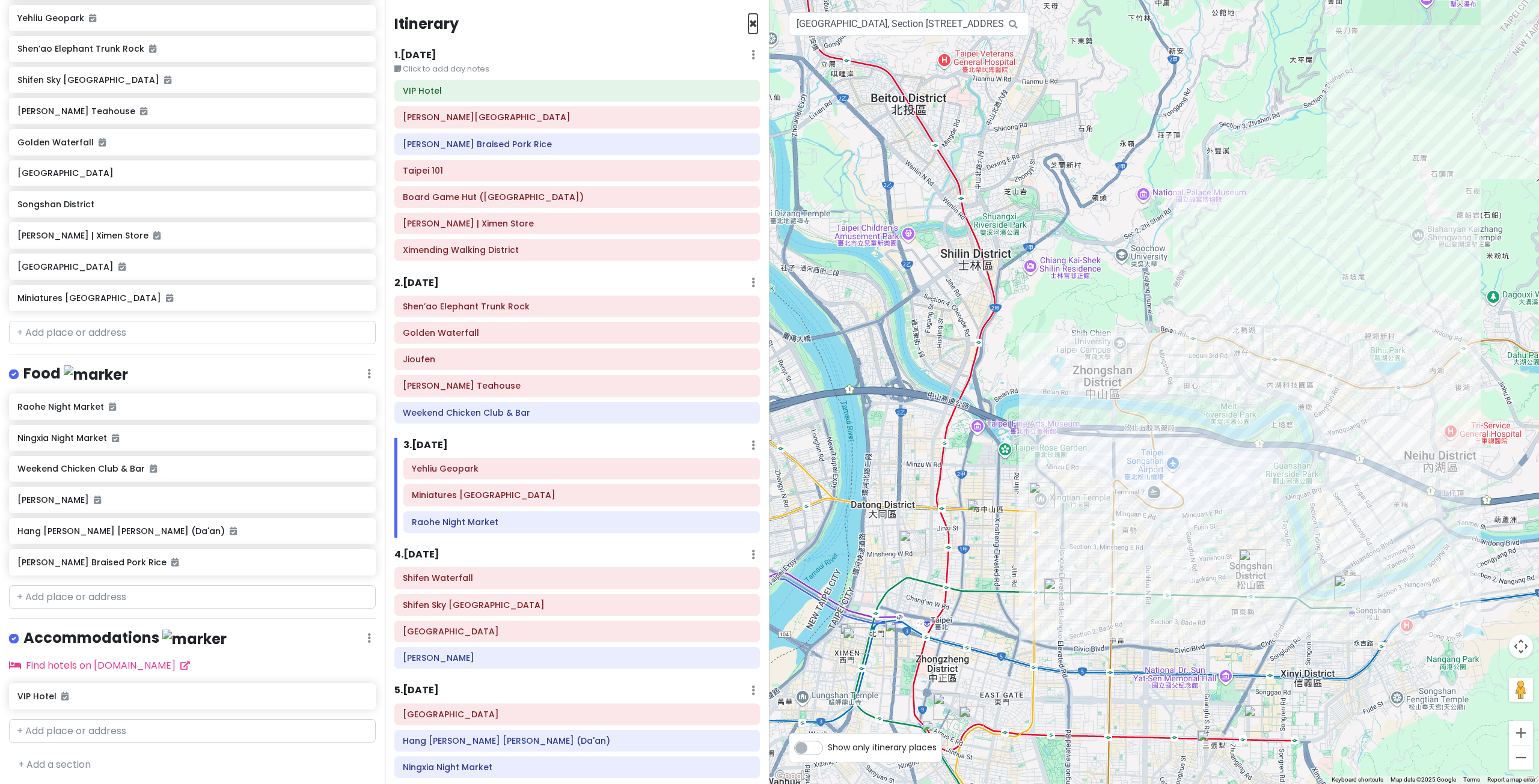
click at [749, 23] on span "×" at bounding box center [753, 23] width 9 height 20
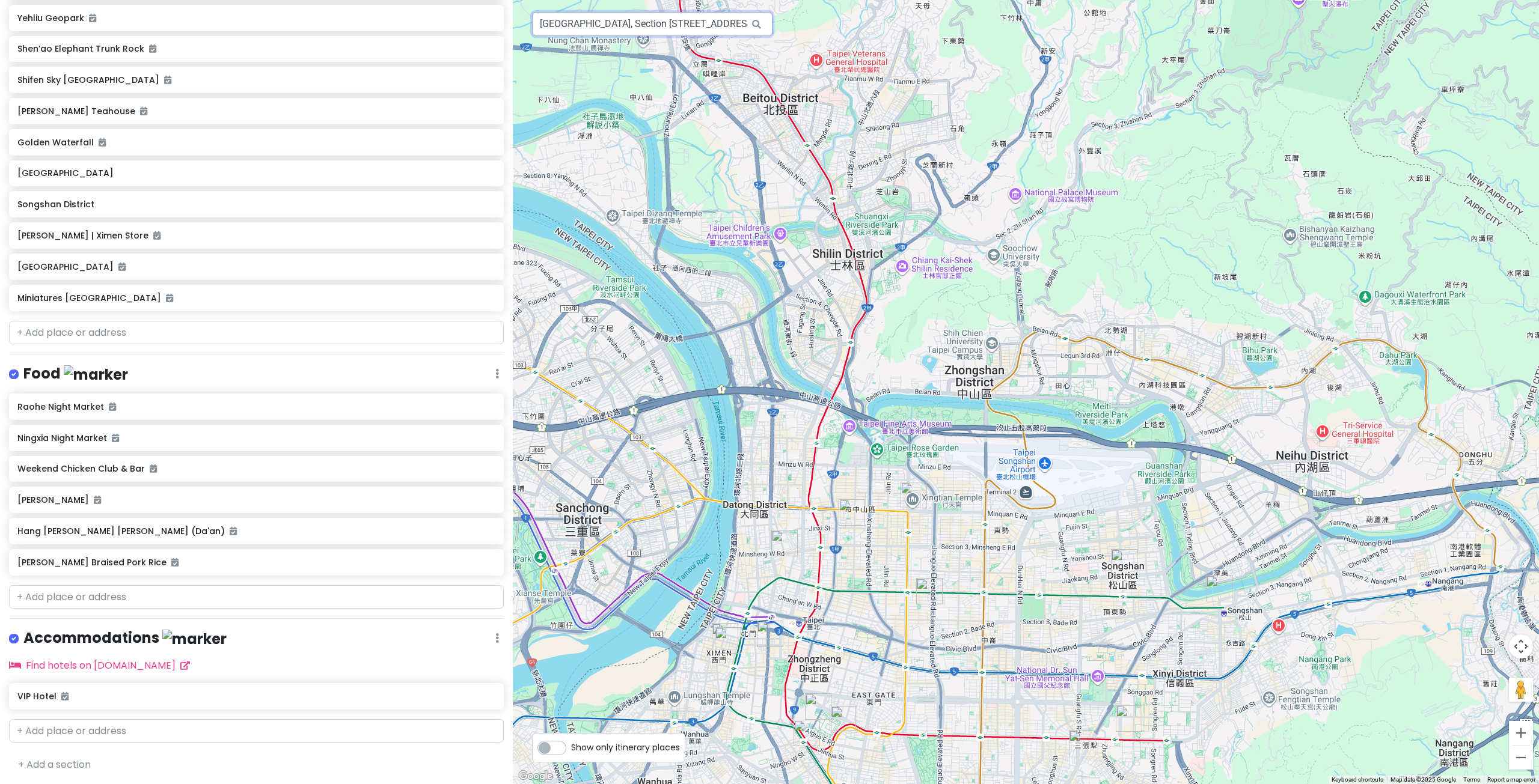
click at [699, 15] on input "Miniatures Museum of Taiwan, Section 1st, Jianguo North Road, Zhongshan Distric…" at bounding box center [652, 24] width 240 height 24
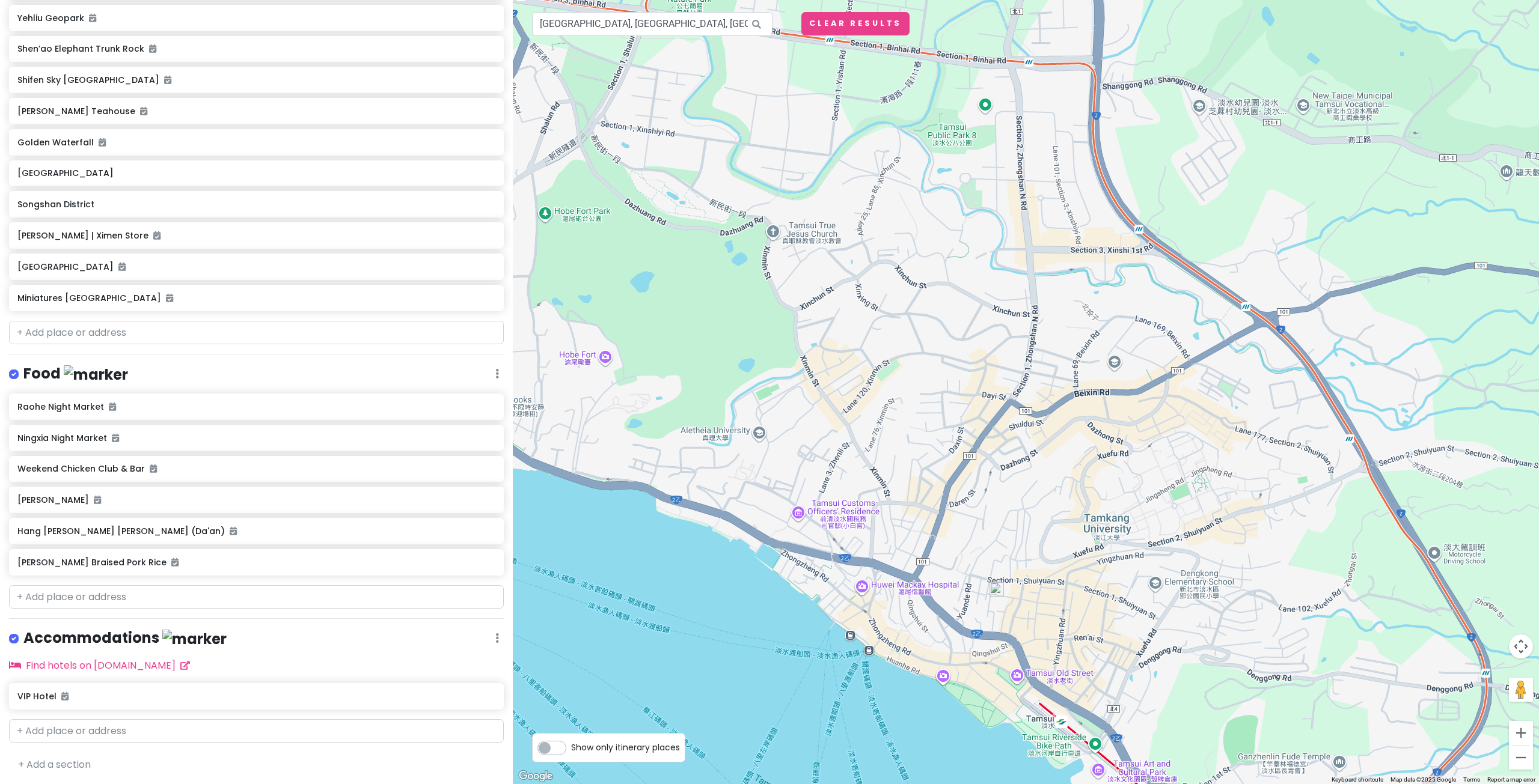
drag, startPoint x: 1013, startPoint y: 442, endPoint x: 1016, endPoint y: 323, distance: 119.0
click at [1014, 339] on div at bounding box center [1026, 392] width 1026 height 784
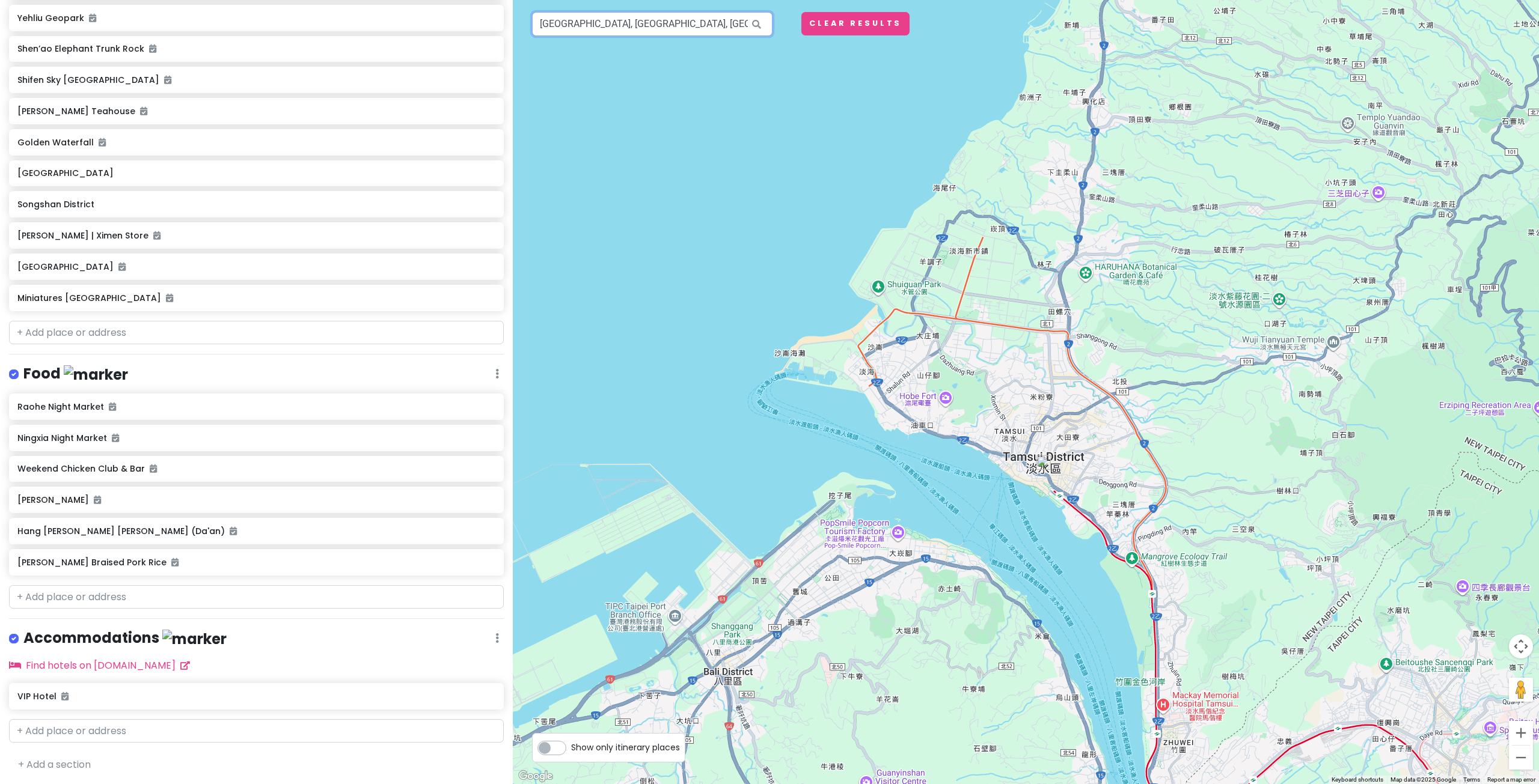
click at [701, 34] on input "Tamsui District, New Taipei City, Taiwan" at bounding box center [652, 24] width 240 height 24
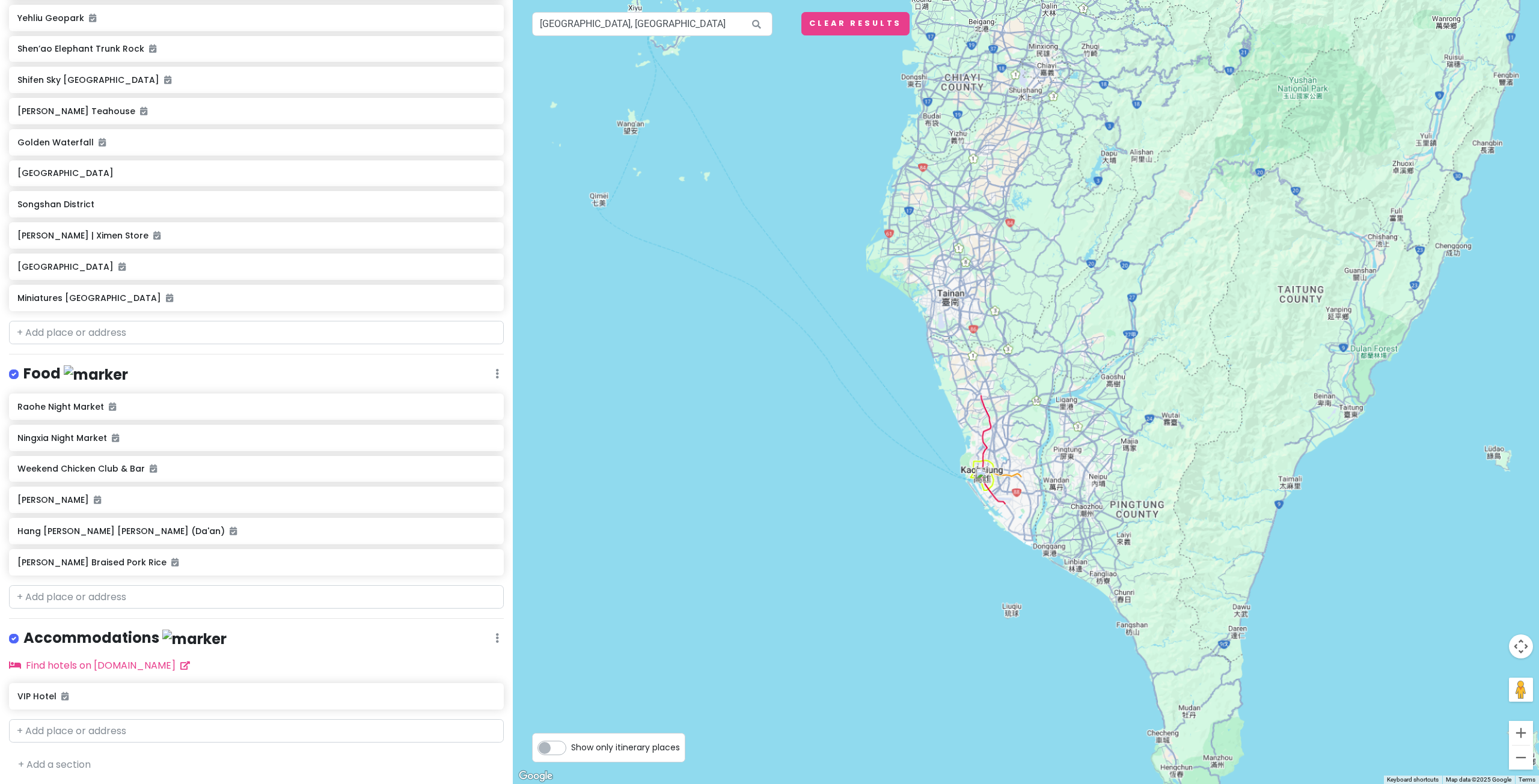
drag, startPoint x: 1084, startPoint y: 227, endPoint x: 1072, endPoint y: 481, distance: 254.3
click at [1075, 457] on div at bounding box center [1026, 392] width 1026 height 784
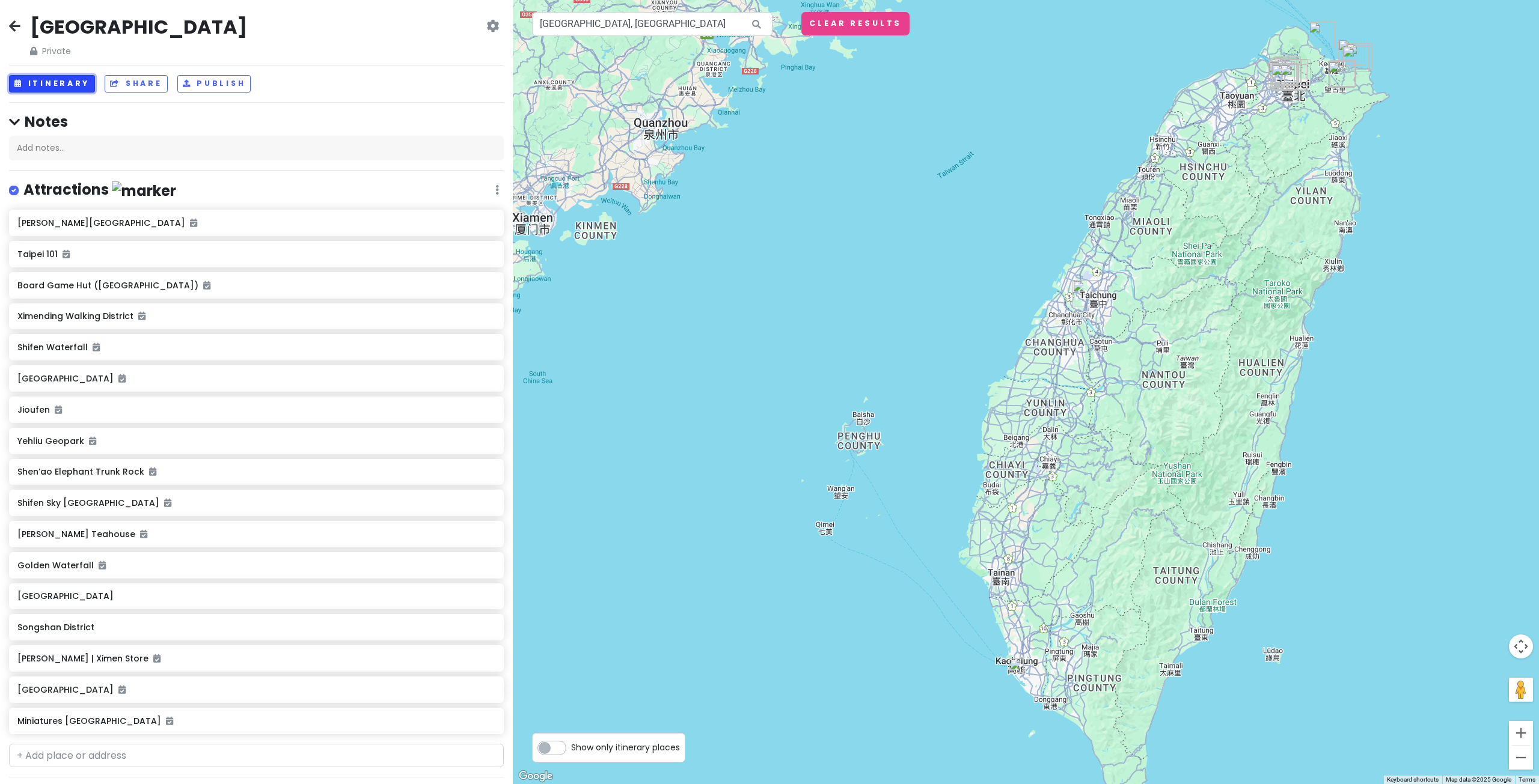
click at [69, 87] on button "Itinerary" at bounding box center [51, 84] width 86 height 18
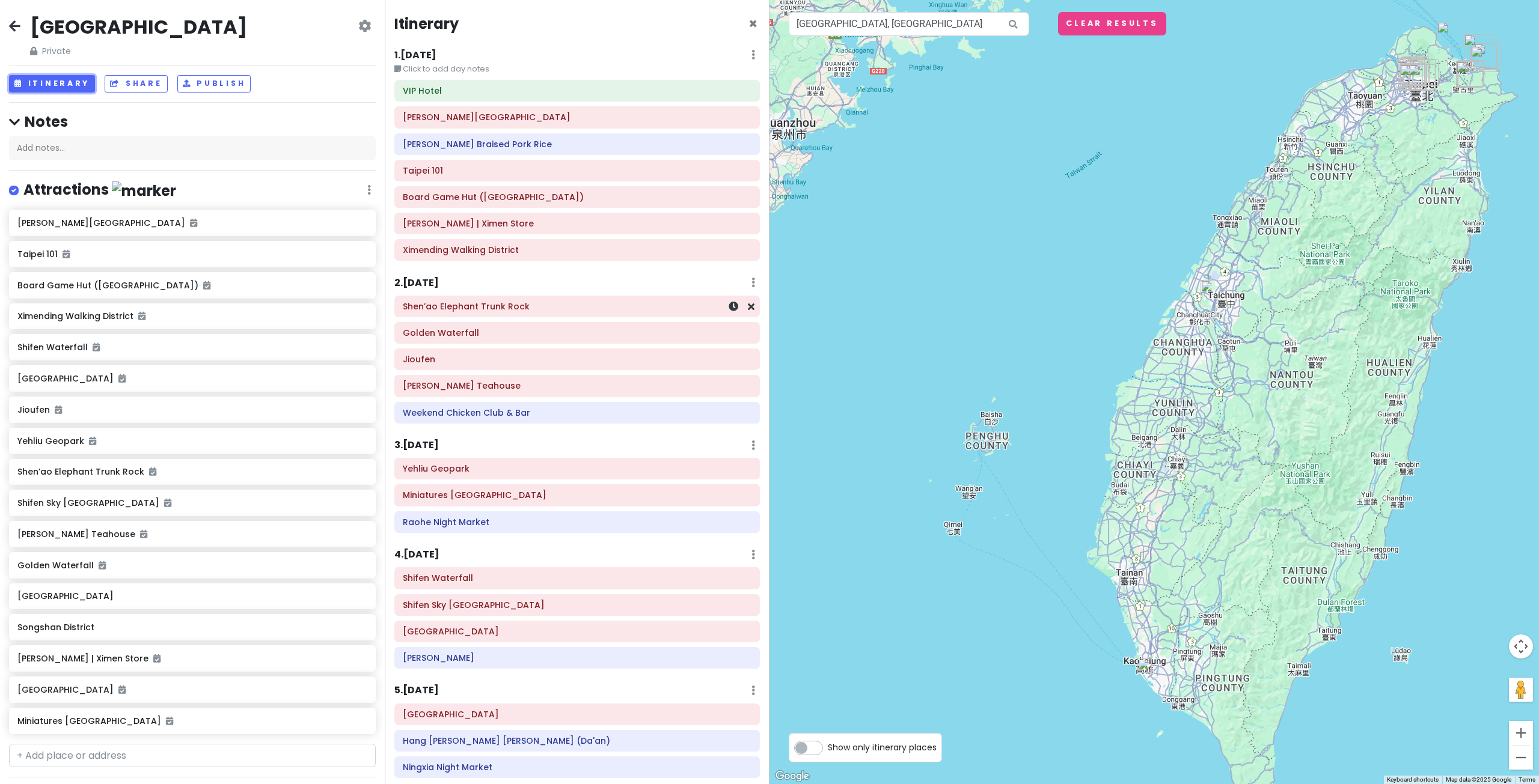
click at [515, 312] on h6 "Shen’ao Elephant Trunk Rock" at bounding box center [577, 306] width 349 height 11
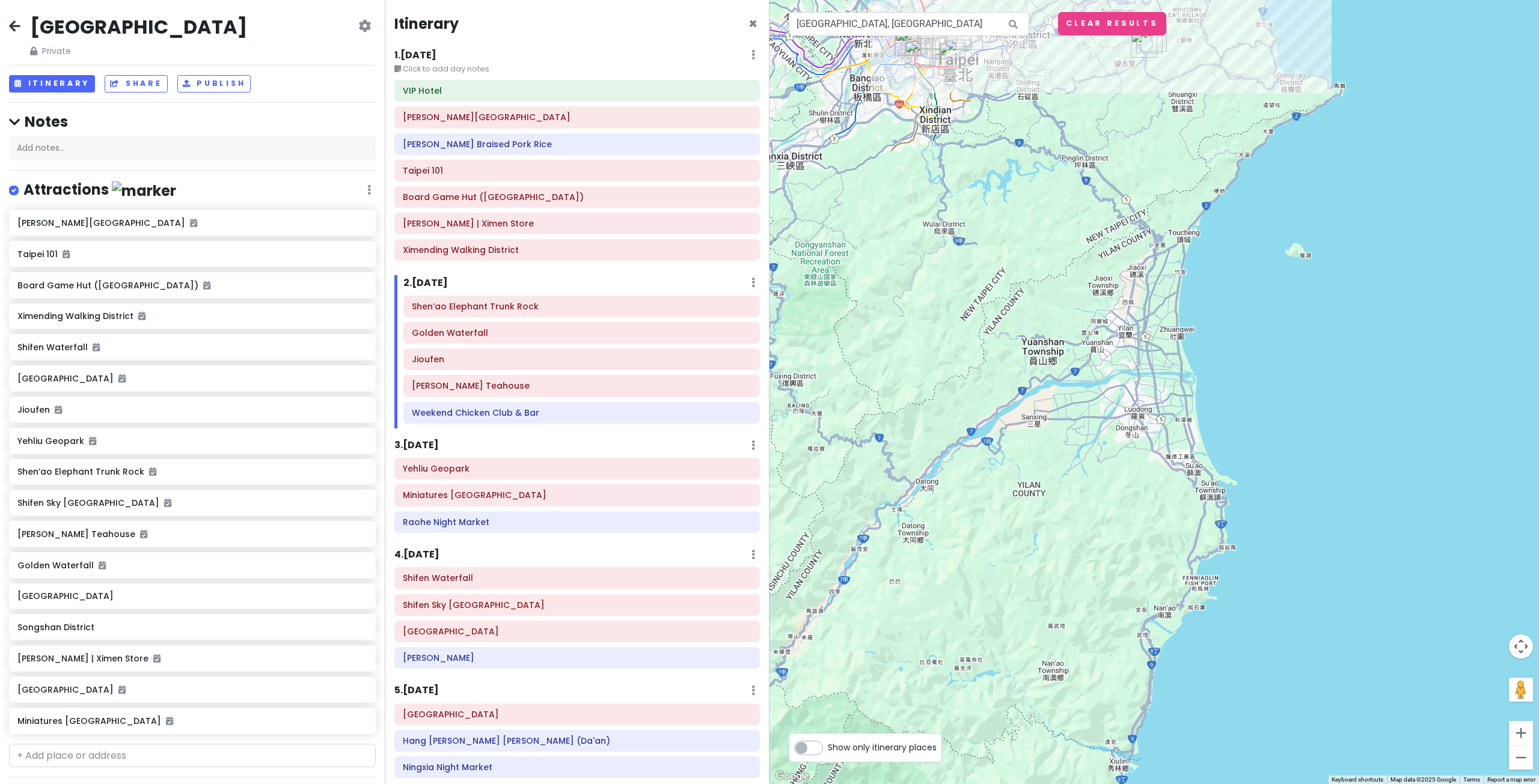
drag, startPoint x: 1273, startPoint y: 293, endPoint x: 1287, endPoint y: 484, distance: 191.5
click at [1290, 482] on div "Shen’ao Elephant Trunk Rock 4.4 (11,203) [GEOGRAPHIC_DATA], [GEOGRAPHIC_DATA], …" at bounding box center [1154, 392] width 770 height 784
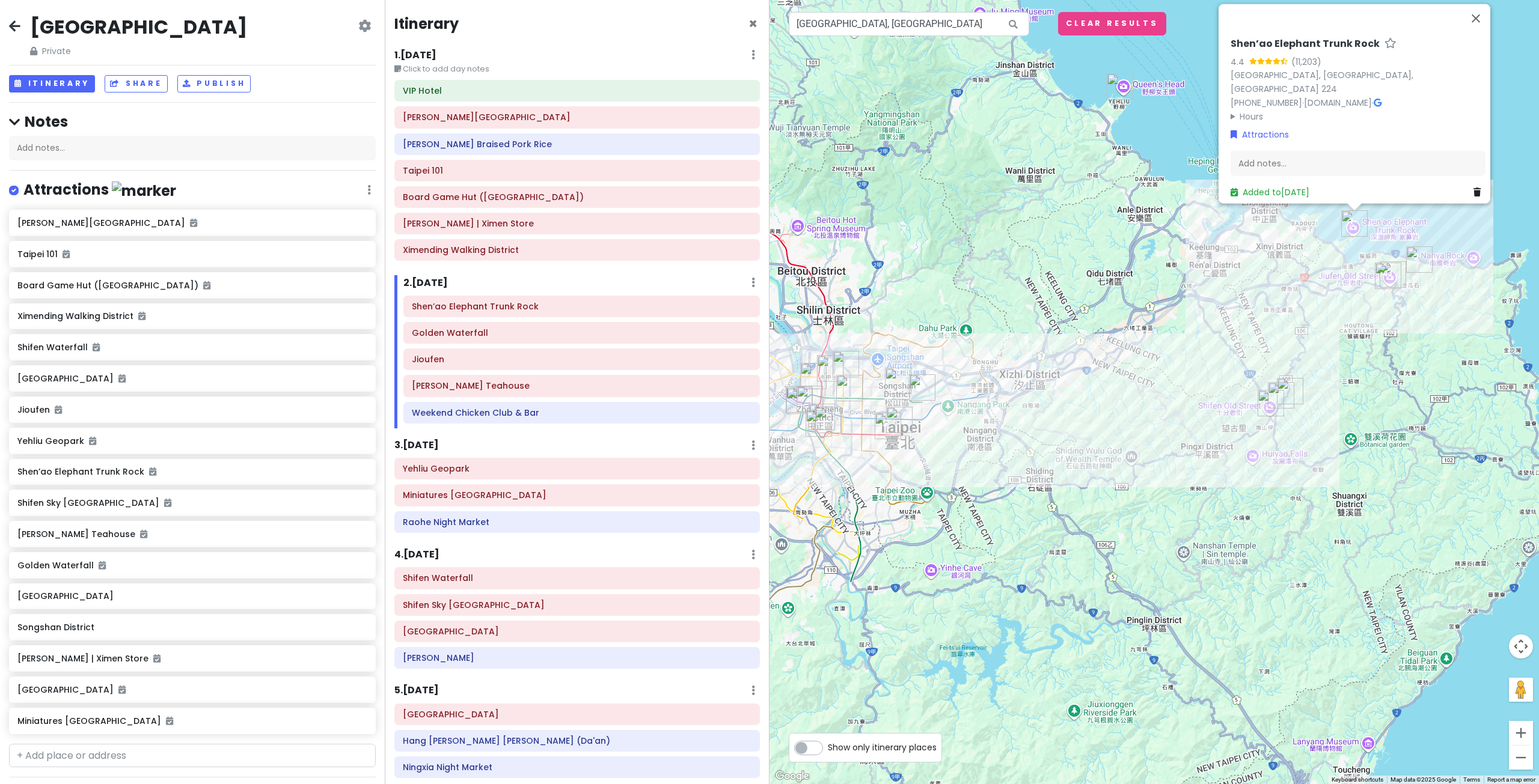
drag, startPoint x: 954, startPoint y: 409, endPoint x: 1069, endPoint y: 492, distance: 141.8
click at [1069, 492] on div "Shen’ao Elephant Trunk Rock 4.4 (11,203) [GEOGRAPHIC_DATA], [GEOGRAPHIC_DATA], …" at bounding box center [1154, 392] width 770 height 784
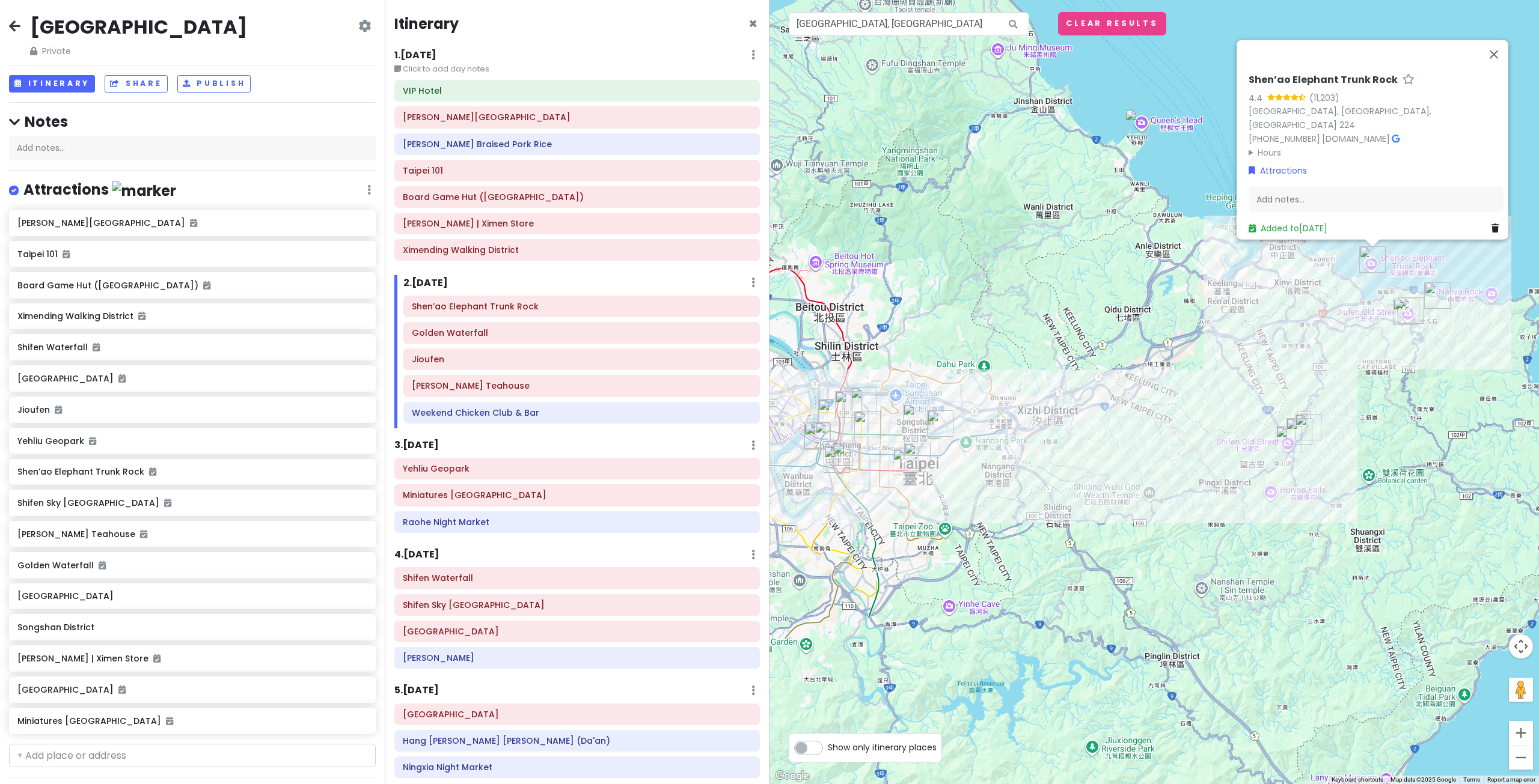
click at [1020, 302] on div "Shen’ao Elephant Trunk Rock 4.4 (11,203) [GEOGRAPHIC_DATA], [GEOGRAPHIC_DATA], …" at bounding box center [1154, 392] width 770 height 784
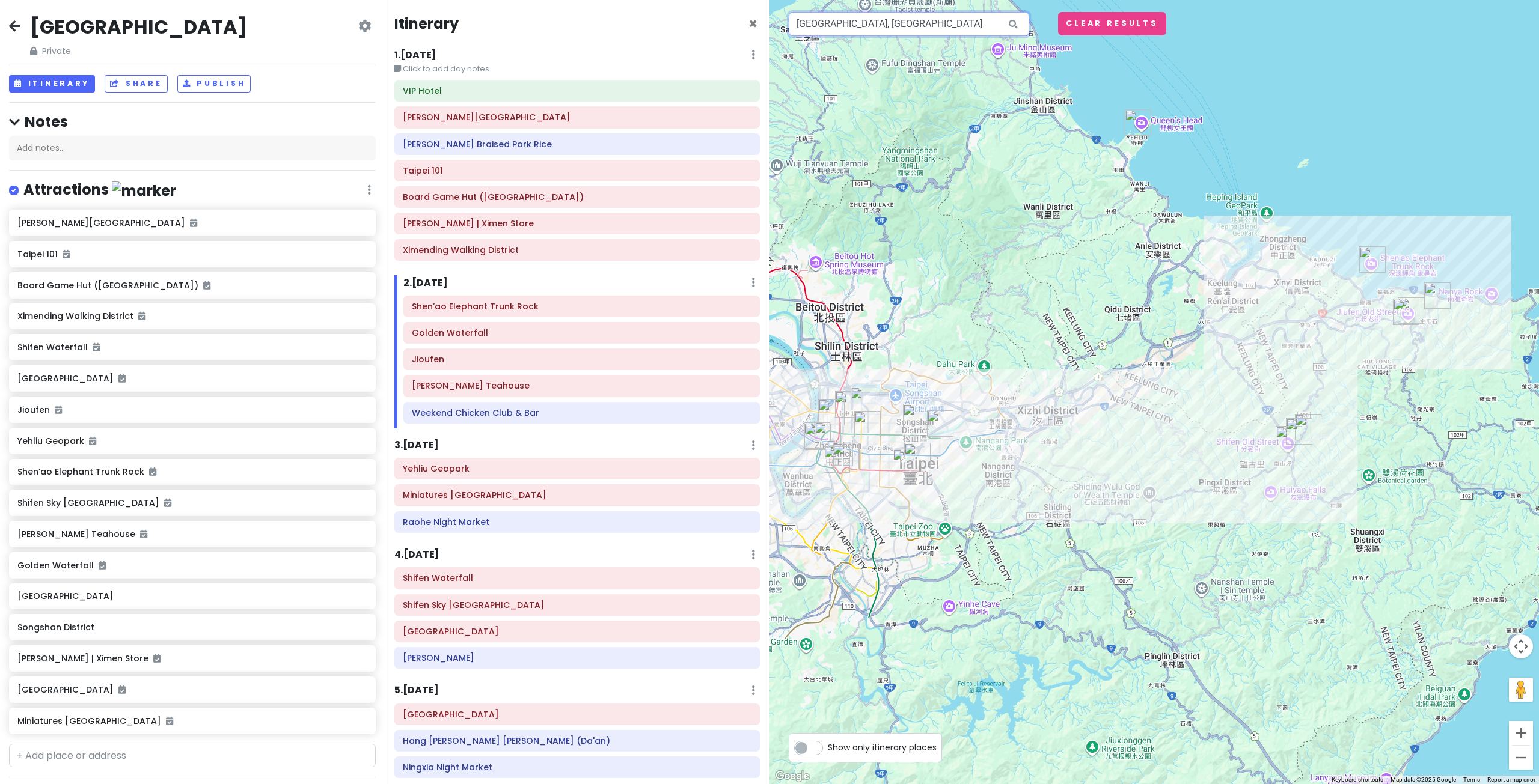
click at [820, 32] on input "Kaohsiung City, Taiwan" at bounding box center [908, 24] width 240 height 24
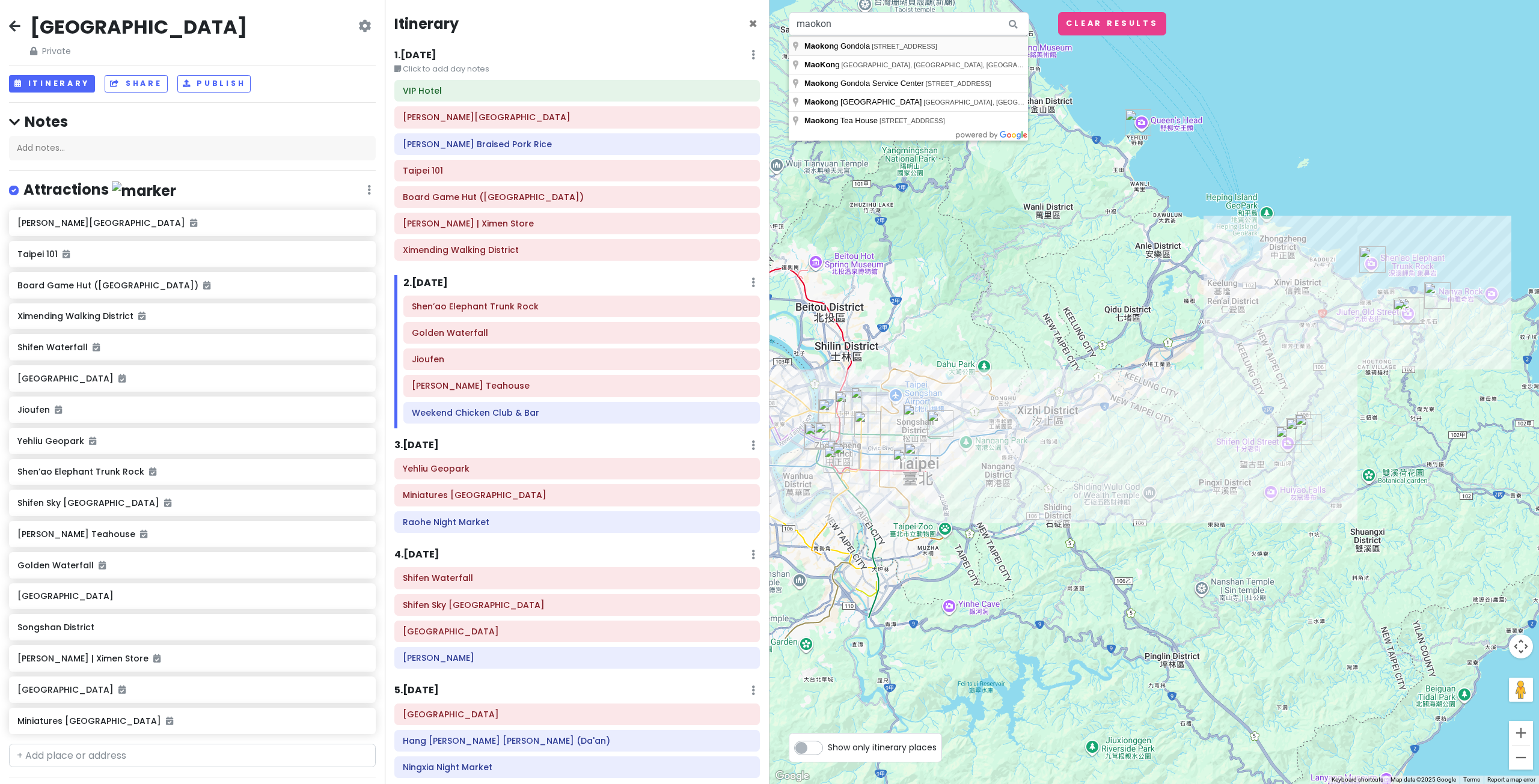
type input "Maokong Gondola, Section 2, Xinguang Road, Wenshan District, Taipei City, Taiwan"
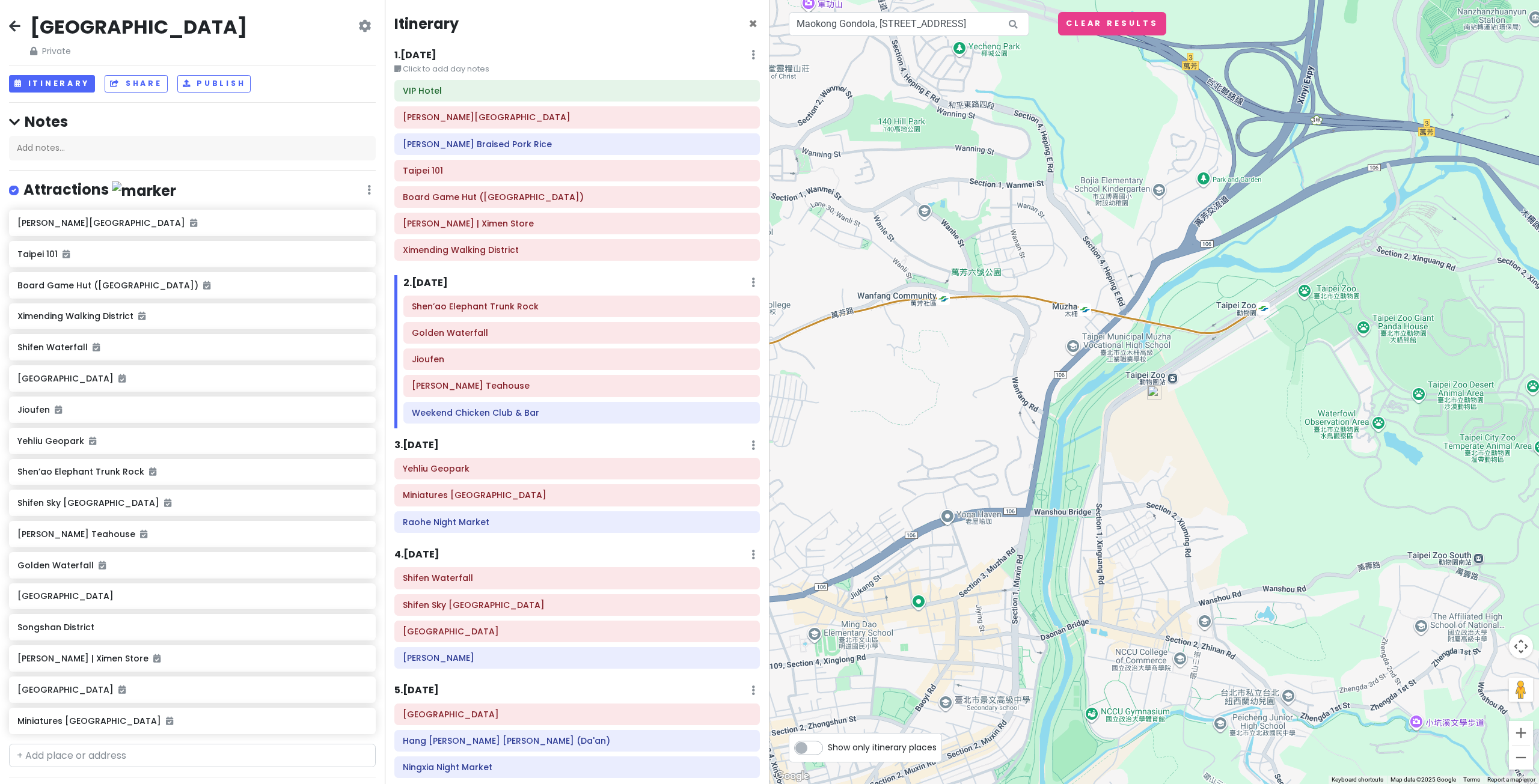
click at [1156, 394] on img at bounding box center [1154, 392] width 14 height 14
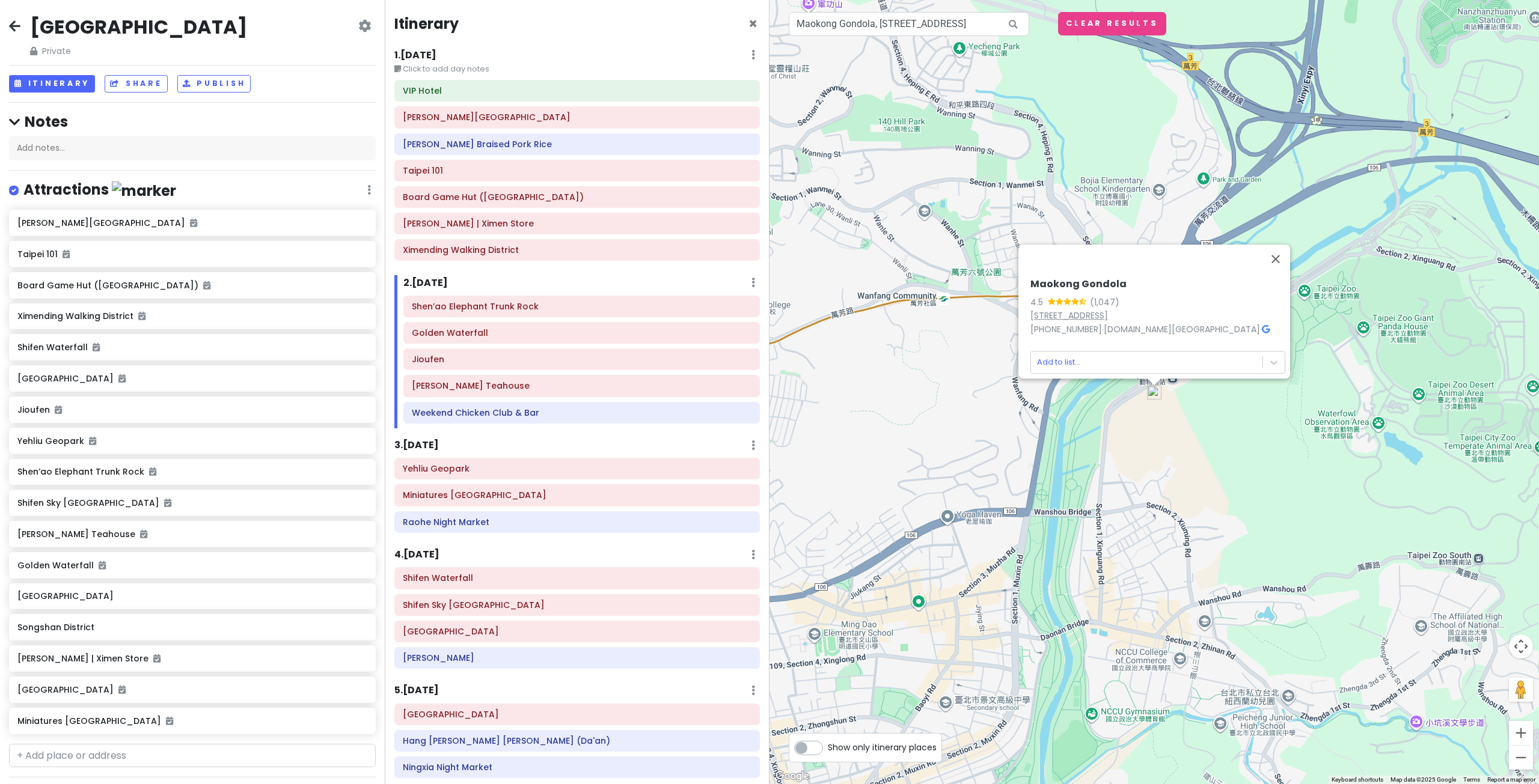
click at [1073, 309] on link "No. 8, Section 2, Xinguang Rd, Wenshan District, Taipei City, Taiwan 116" at bounding box center [1069, 315] width 78 height 12
click at [820, 286] on div "Maokong Gondola 4.5 (1,047) No. 8, Section 2, Xinguang Rd, Wenshan District, Ta…" at bounding box center [1154, 392] width 770 height 784
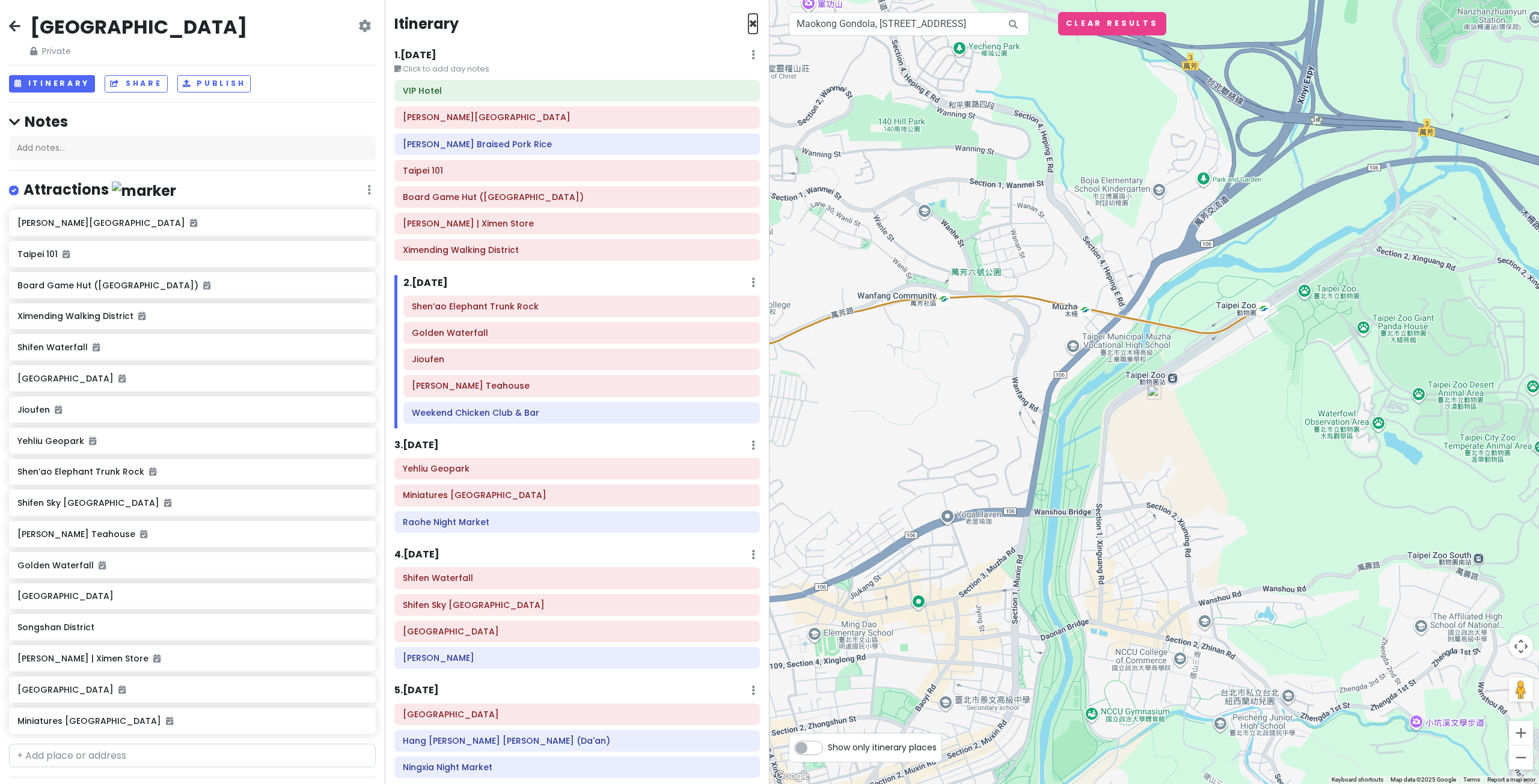
click at [749, 24] on span "×" at bounding box center [753, 23] width 9 height 20
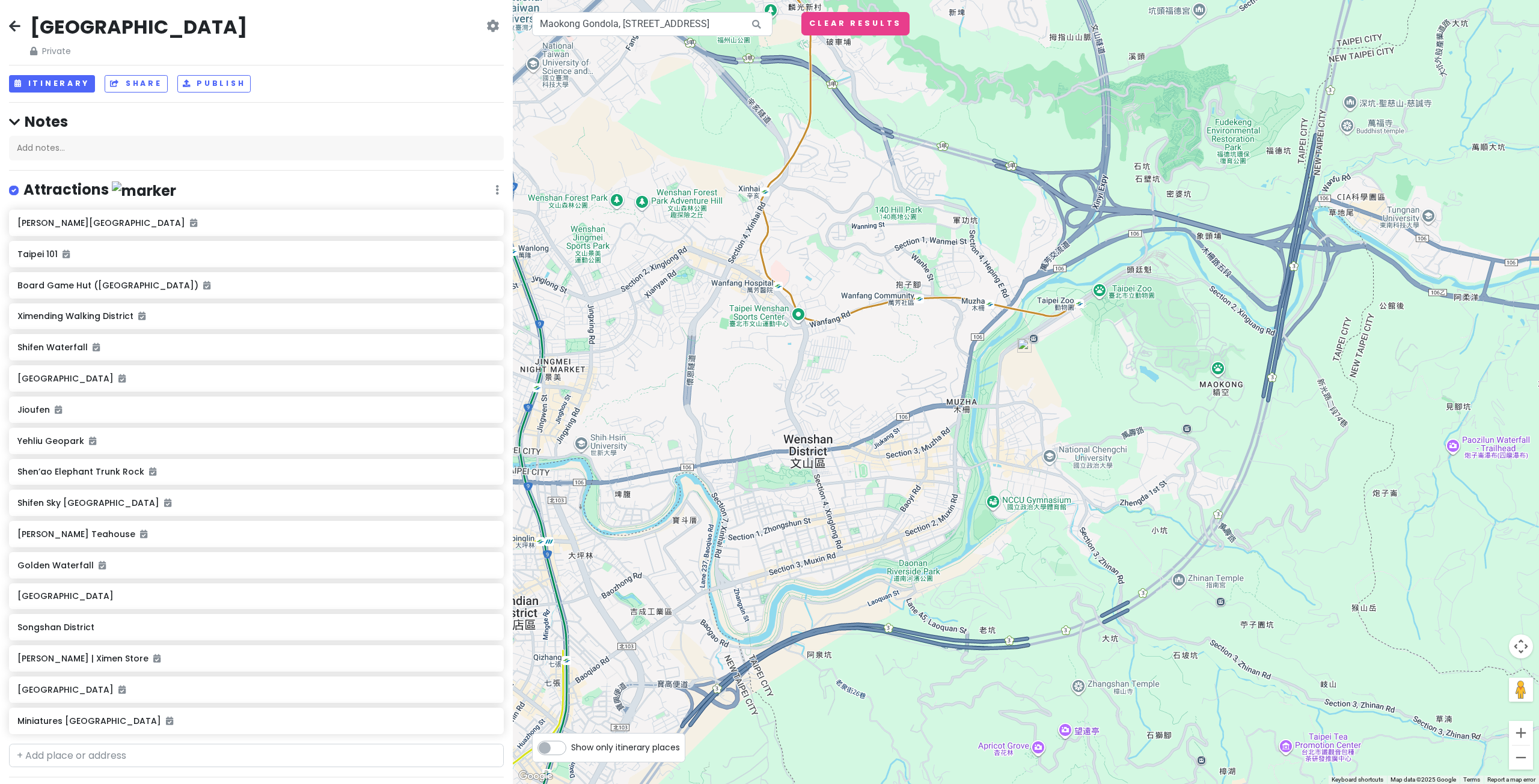
drag, startPoint x: 1038, startPoint y: 244, endPoint x: 1008, endPoint y: 432, distance: 190.4
click at [1010, 430] on div at bounding box center [1026, 392] width 1026 height 784
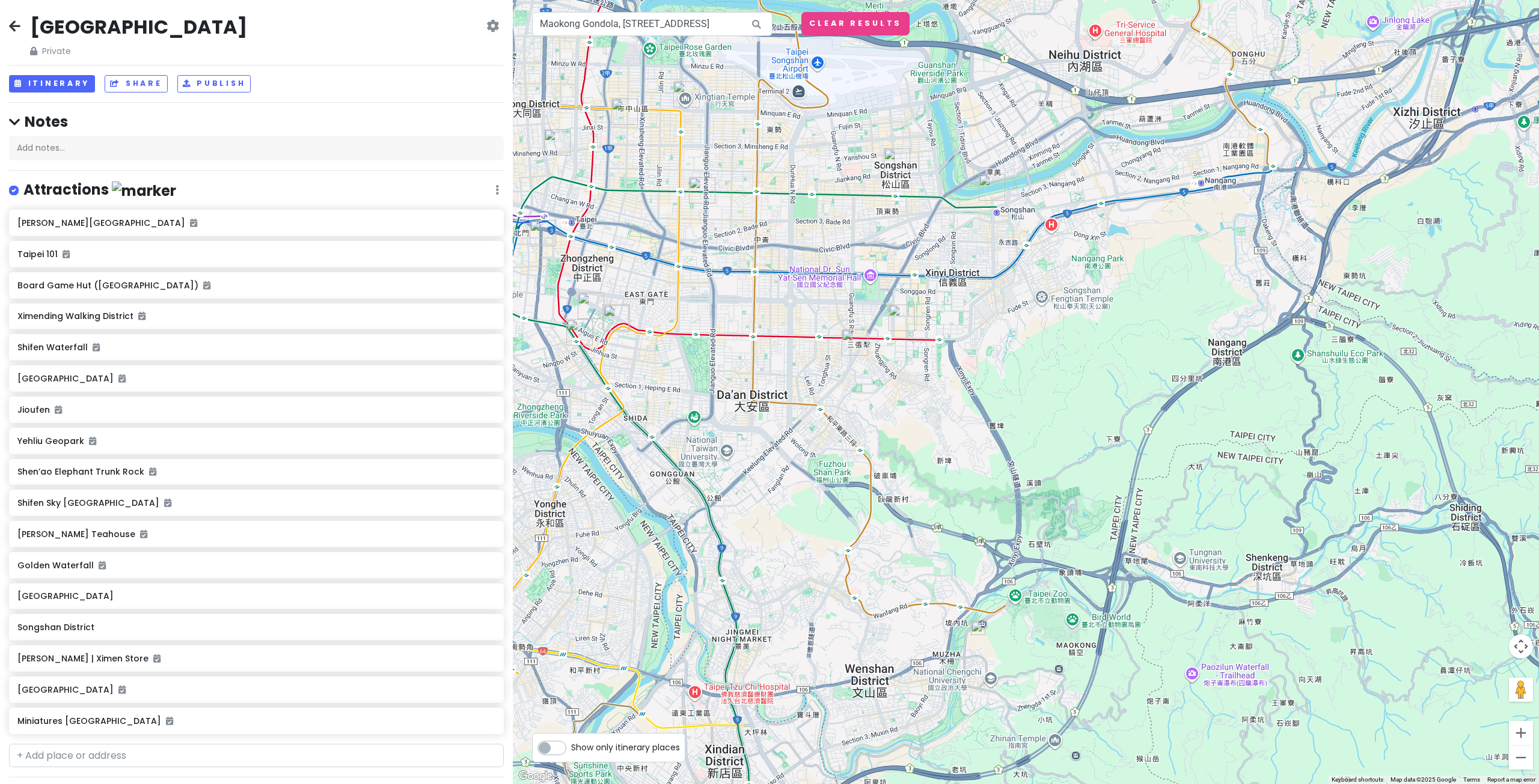
drag, startPoint x: 1090, startPoint y: 271, endPoint x: 1068, endPoint y: 410, distance: 140.7
click at [1065, 403] on div at bounding box center [1026, 392] width 1026 height 784
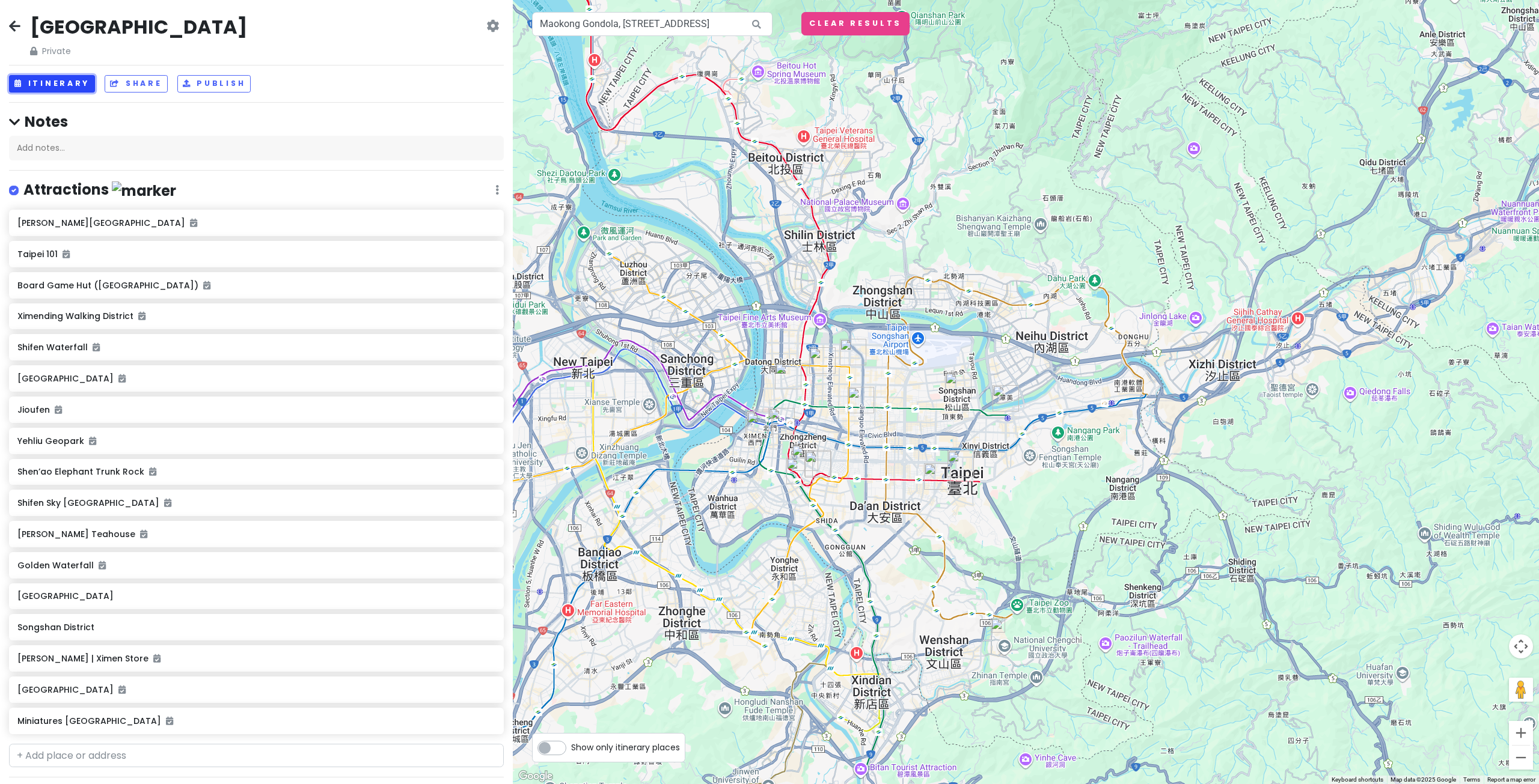
click at [69, 84] on button "Itinerary" at bounding box center [51, 84] width 86 height 18
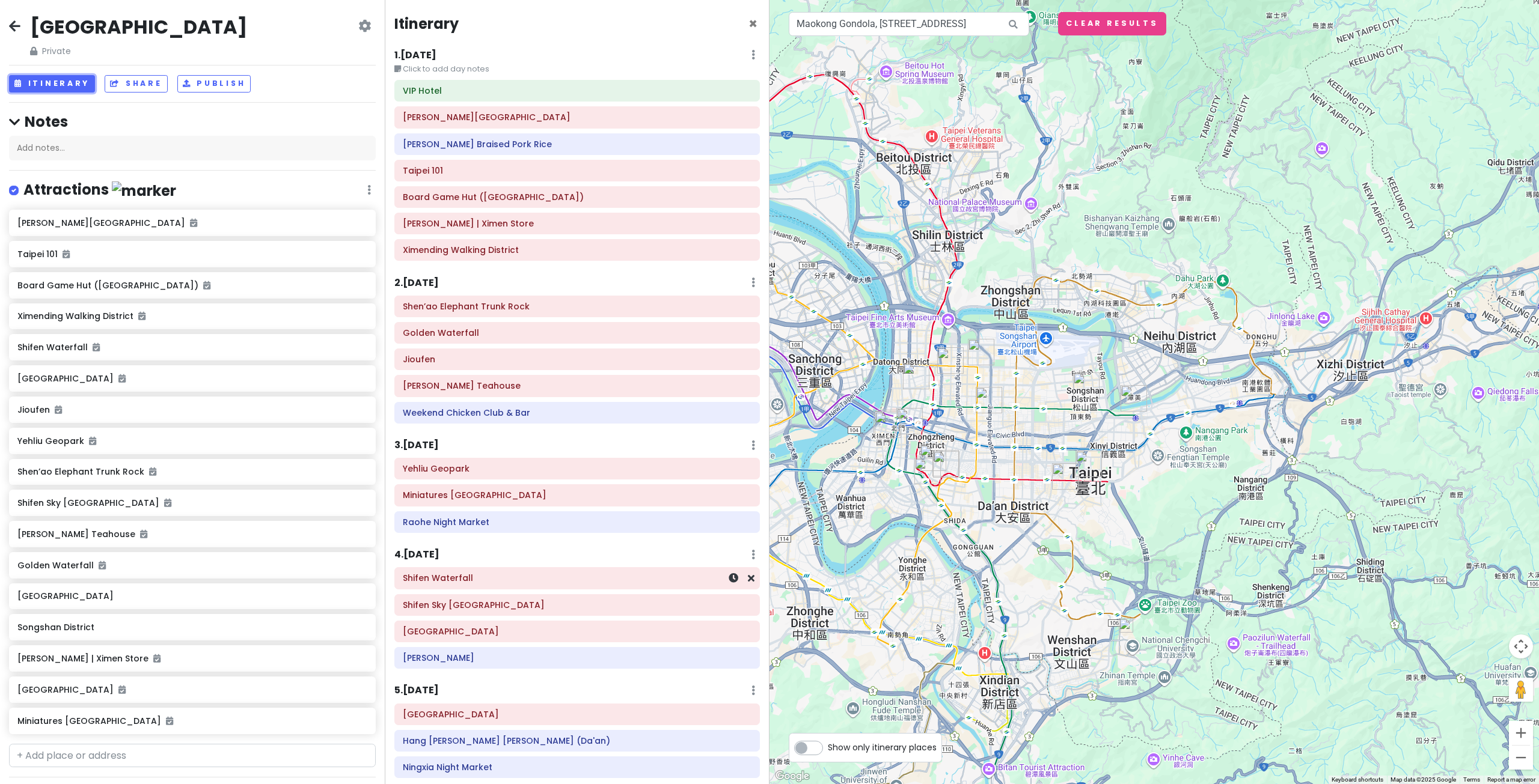
click at [501, 572] on h6 "Shifen Waterfall" at bounding box center [577, 578] width 349 height 11
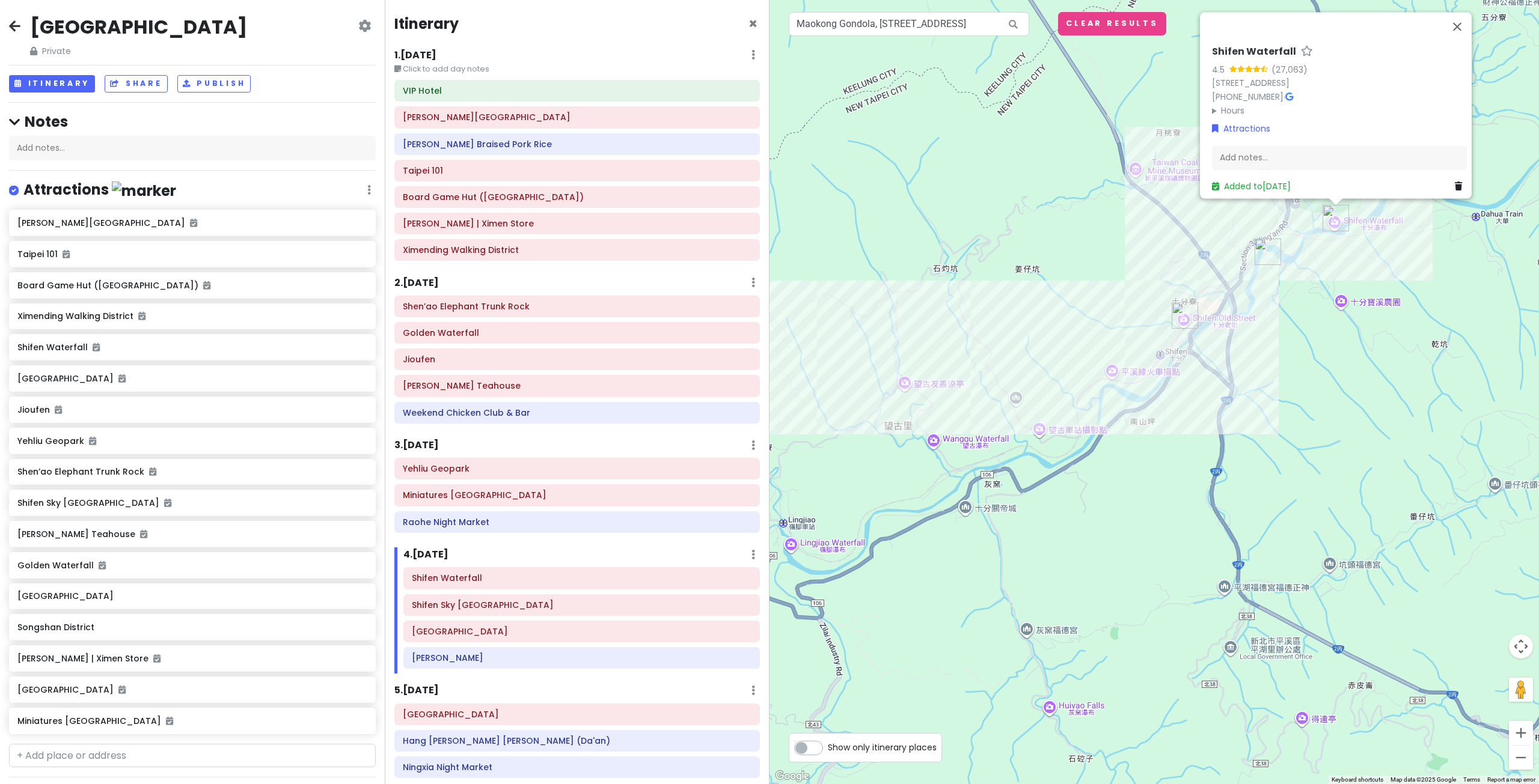
drag, startPoint x: 1401, startPoint y: 428, endPoint x: 1074, endPoint y: 534, distance: 343.8
click at [1062, 556] on div "Shifen Waterfall 4.5 (27,063) 226, Taiwan, New Taipei City, Pingxi District, 乾坑…" at bounding box center [1154, 392] width 770 height 784
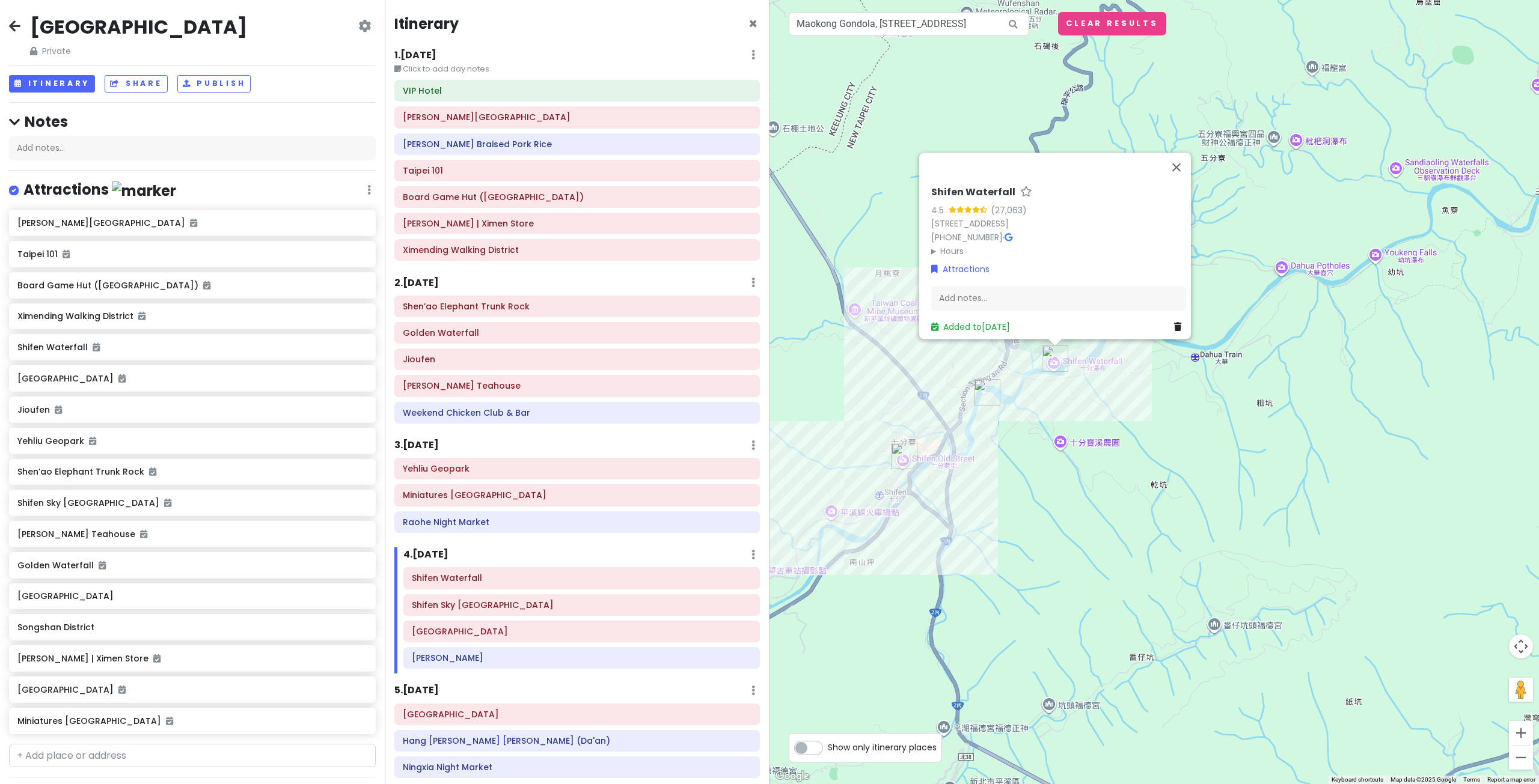
drag, startPoint x: 1010, startPoint y: 482, endPoint x: 1027, endPoint y: 497, distance: 22.7
click at [1023, 496] on div "Shifen Waterfall 4.5 (27,063) 226, Taiwan, New Taipei City, Pingxi District, 乾坑…" at bounding box center [1154, 392] width 770 height 784
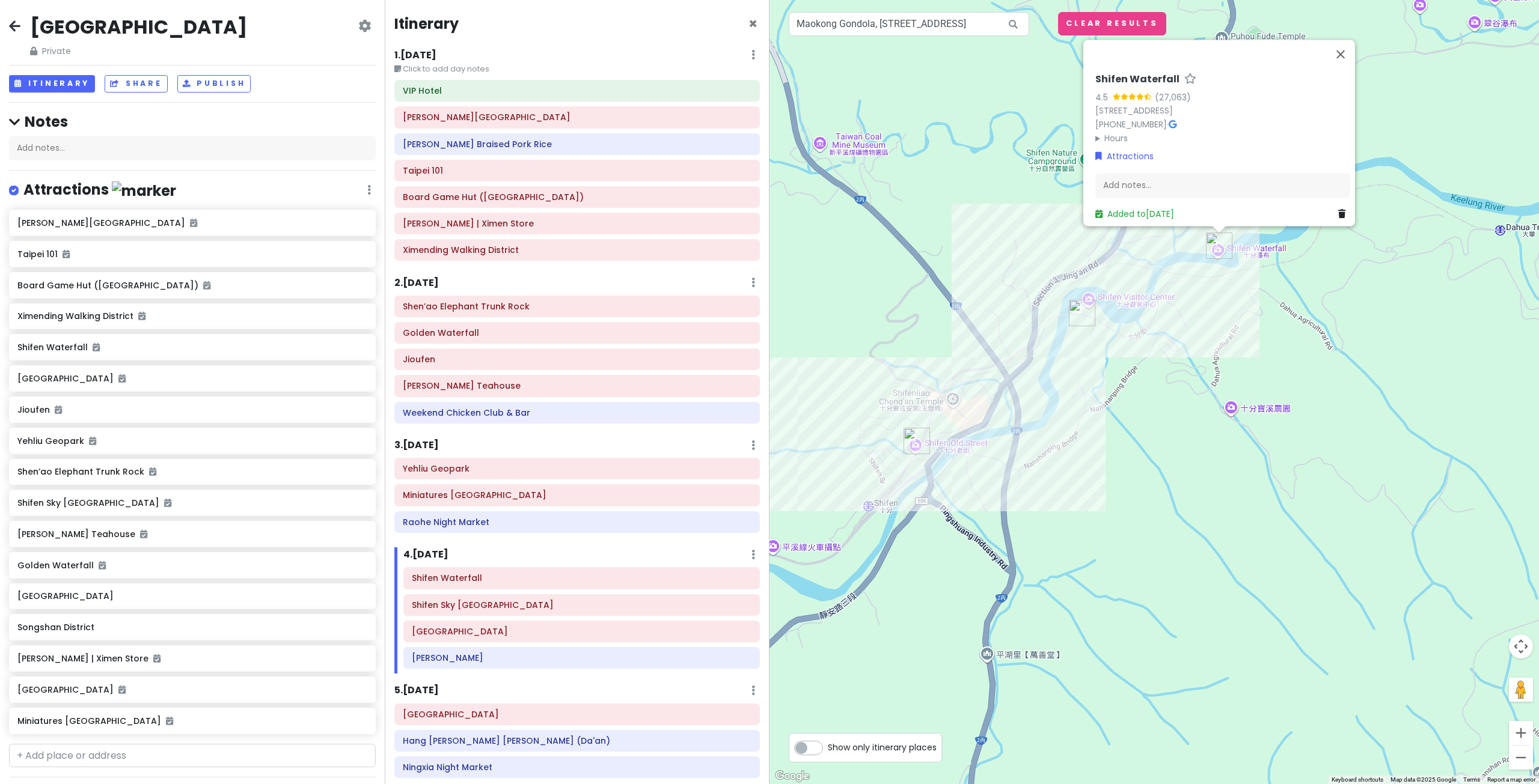
drag, startPoint x: 1010, startPoint y: 516, endPoint x: 1121, endPoint y: 513, distance: 111.0
click at [1121, 513] on div "Shifen Waterfall 4.5 (27,063) 226, Taiwan, New Taipei City, Pingxi District, 乾坑…" at bounding box center [1154, 392] width 770 height 784
click at [1344, 46] on button "Close" at bounding box center [1340, 54] width 29 height 29
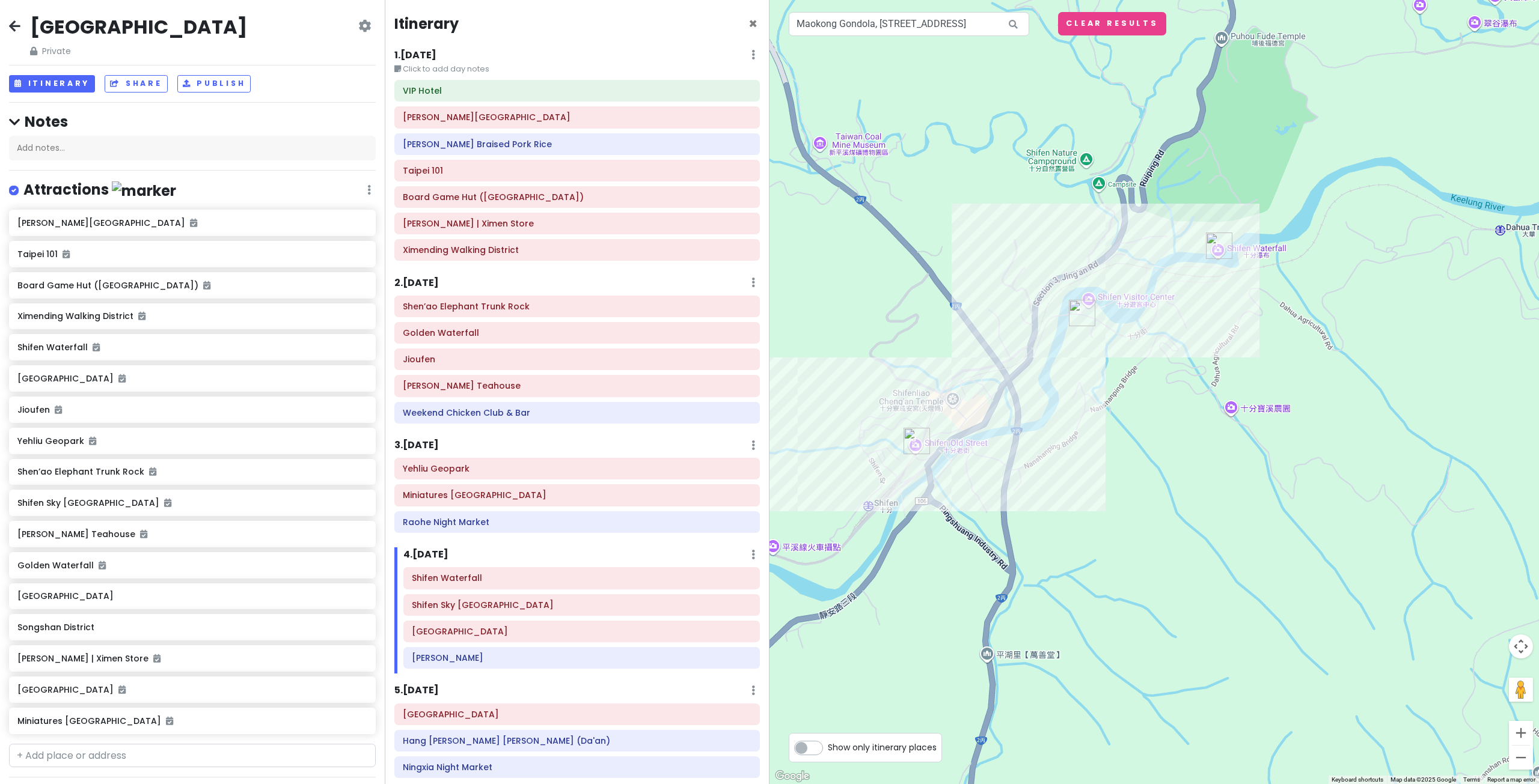
click at [977, 112] on div at bounding box center [1154, 392] width 770 height 784
click at [1099, 35] on div "← Move left → Move right ↑ Move up ↓ Move down + Zoom in - Zoom out Home Jump l…" at bounding box center [1154, 392] width 770 height 784
drag, startPoint x: 1073, startPoint y: 27, endPoint x: 894, endPoint y: 39, distance: 179.4
click at [1073, 28] on button "Clear Results" at bounding box center [1112, 24] width 108 height 24
click at [749, 26] on span "×" at bounding box center [753, 23] width 9 height 20
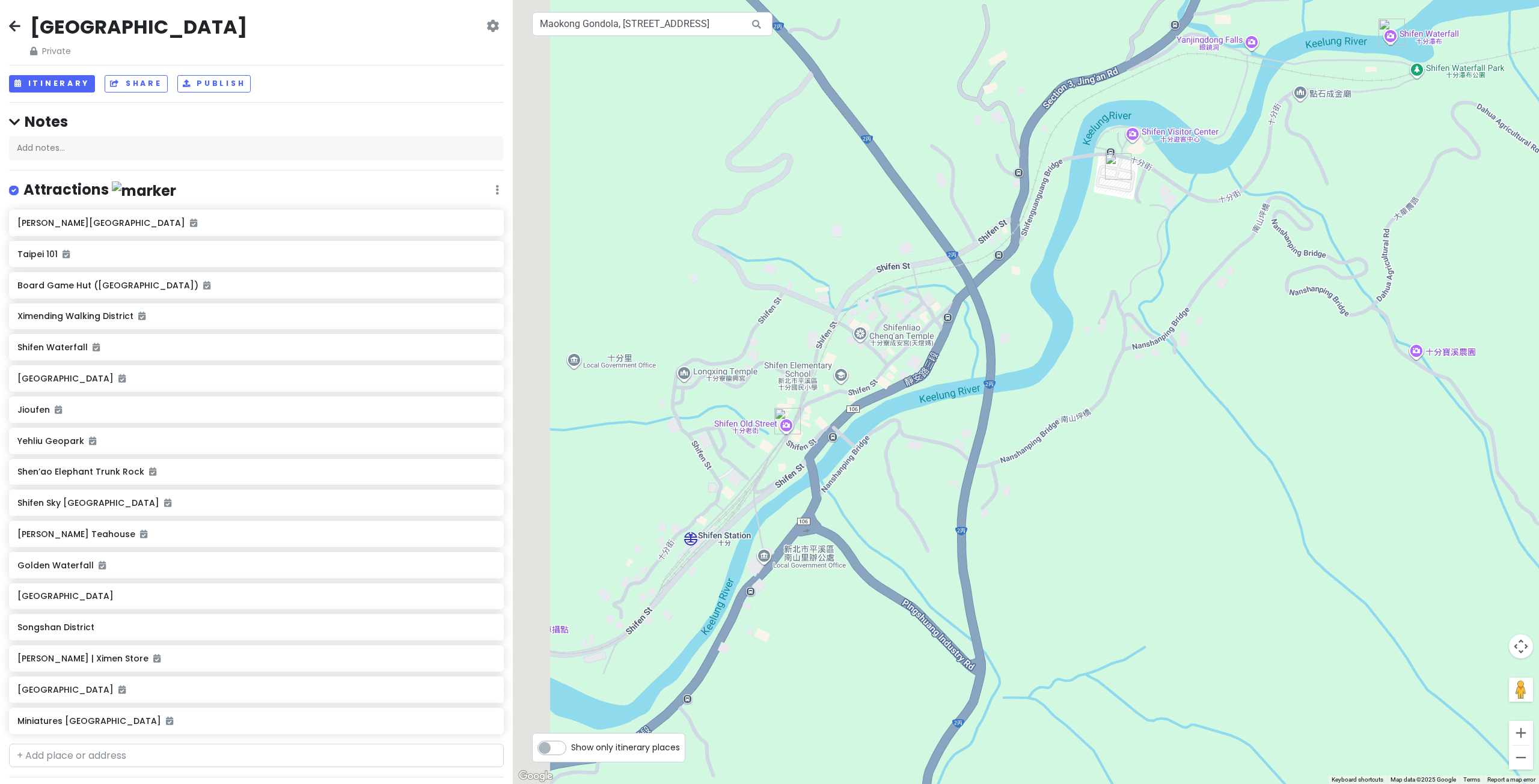
drag, startPoint x: 753, startPoint y: 484, endPoint x: 895, endPoint y: 417, distance: 157.0
click at [896, 417] on div at bounding box center [1026, 392] width 1026 height 784
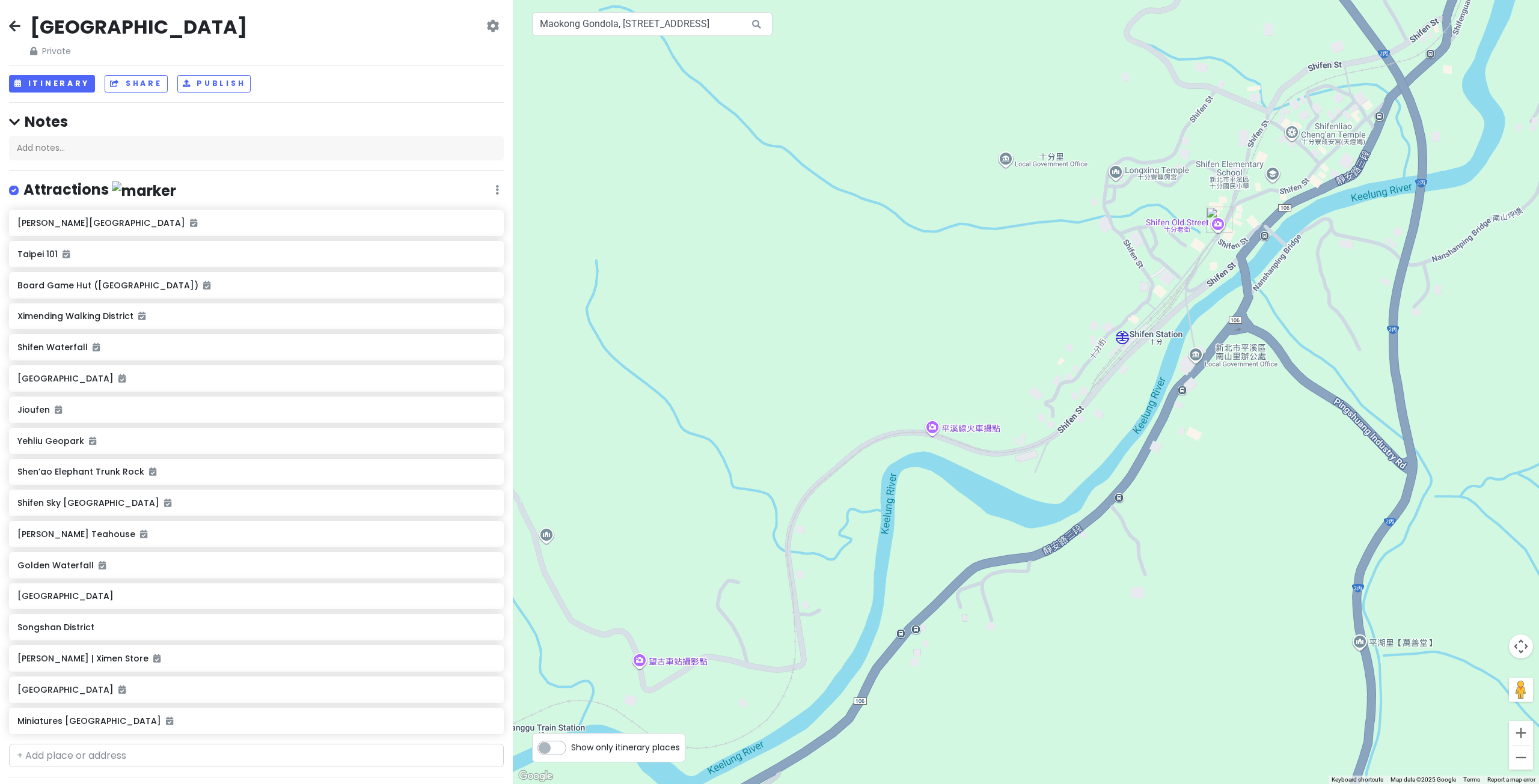
drag, startPoint x: 1049, startPoint y: 402, endPoint x: 1067, endPoint y: 378, distance: 30.0
click at [1043, 402] on div at bounding box center [1026, 392] width 1026 height 784
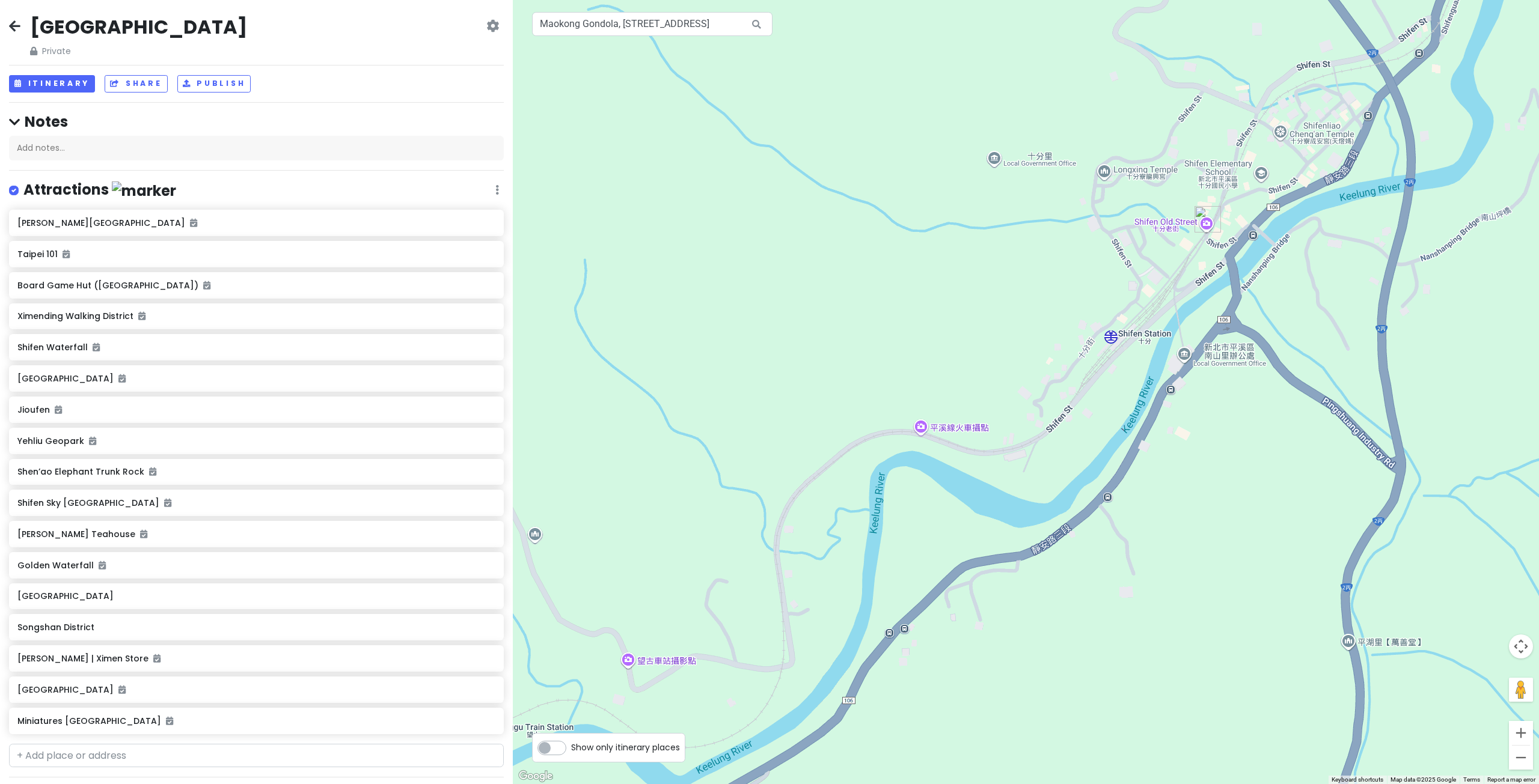
click at [1113, 342] on div at bounding box center [1026, 392] width 1026 height 784
click at [1113, 342] on div at bounding box center [1026, 392] width 1026 height 784
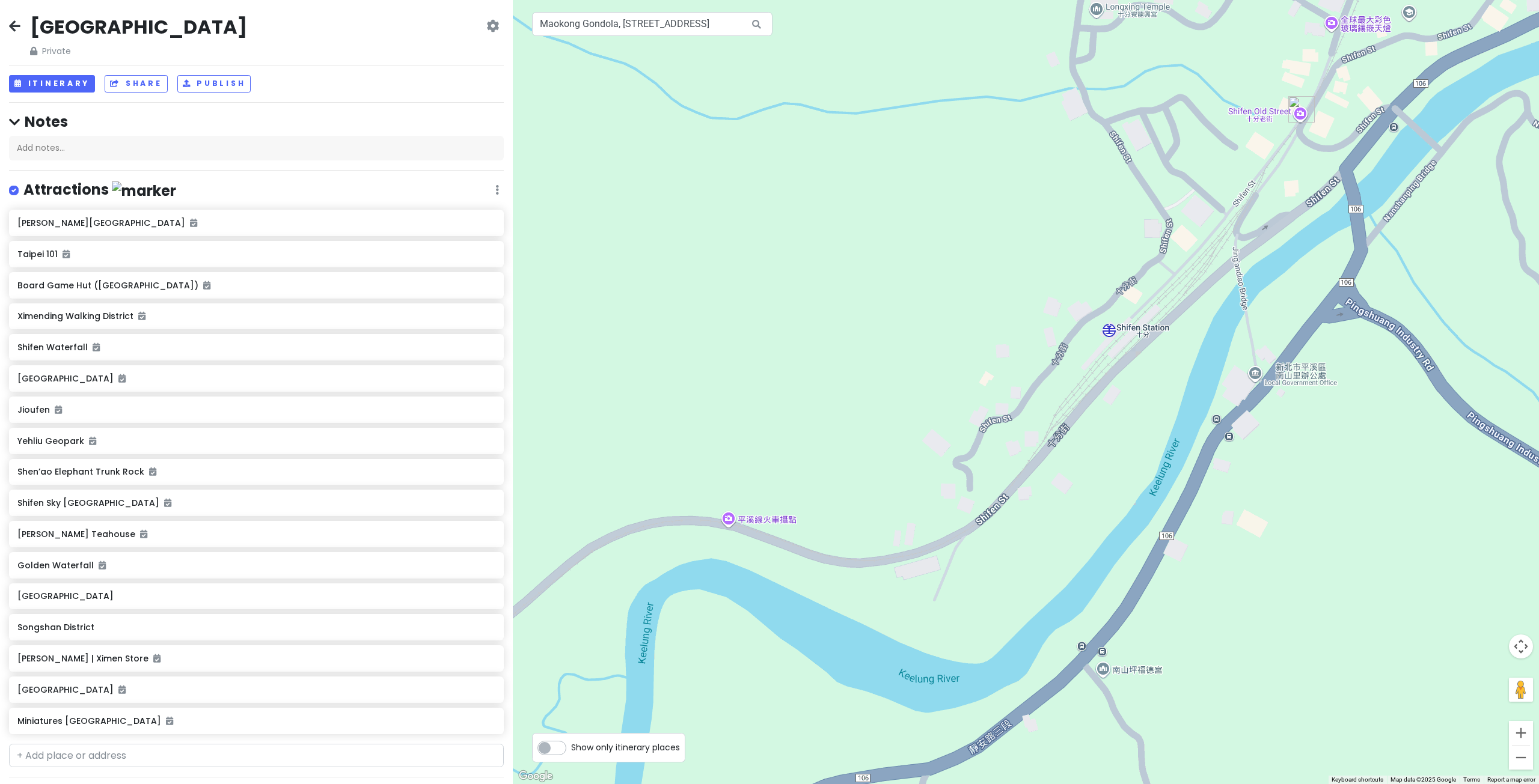
click at [1115, 337] on div at bounding box center [1026, 392] width 1026 height 784
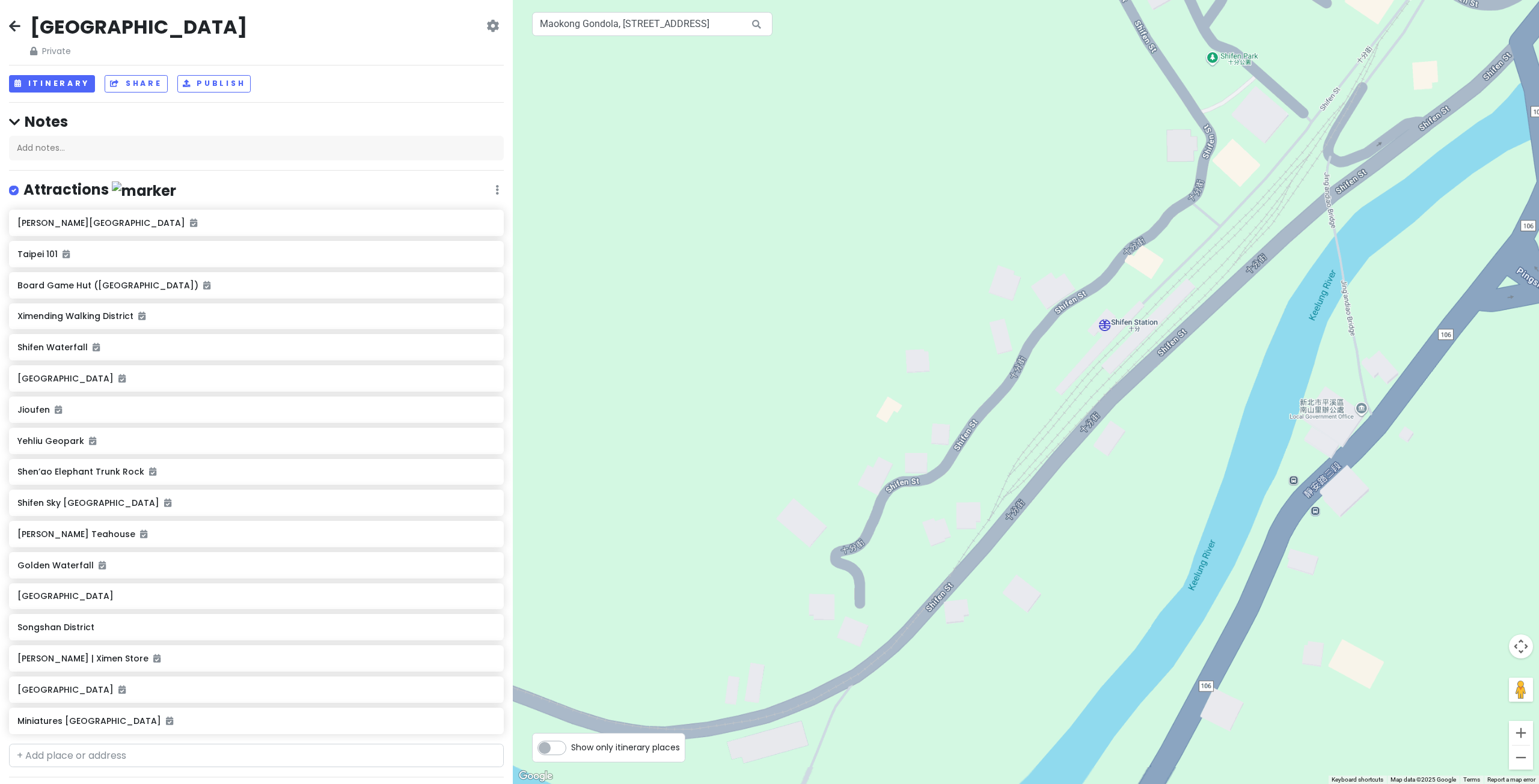
click at [1108, 338] on div at bounding box center [1026, 392] width 1026 height 784
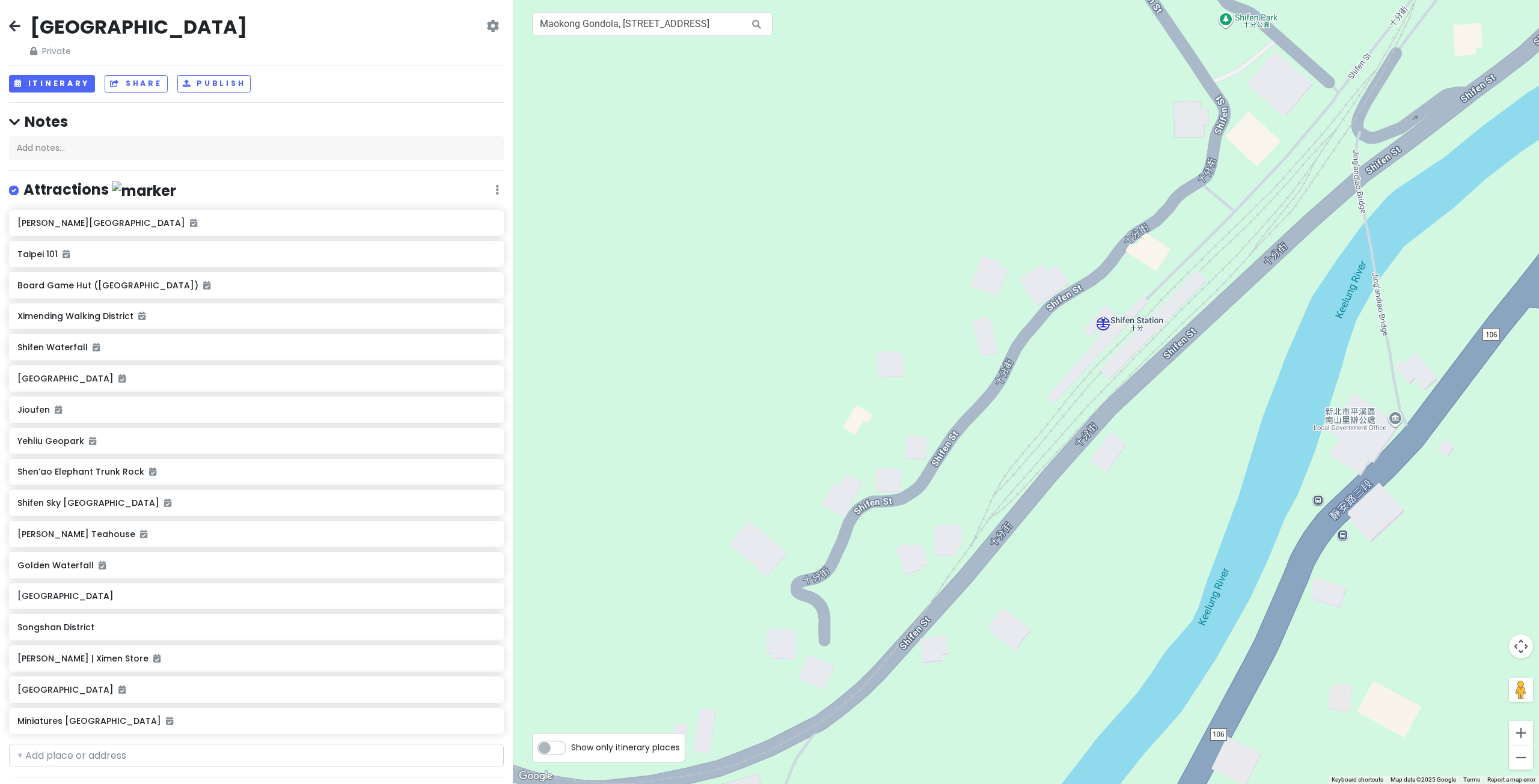
click at [1108, 338] on div at bounding box center [1026, 392] width 1026 height 784
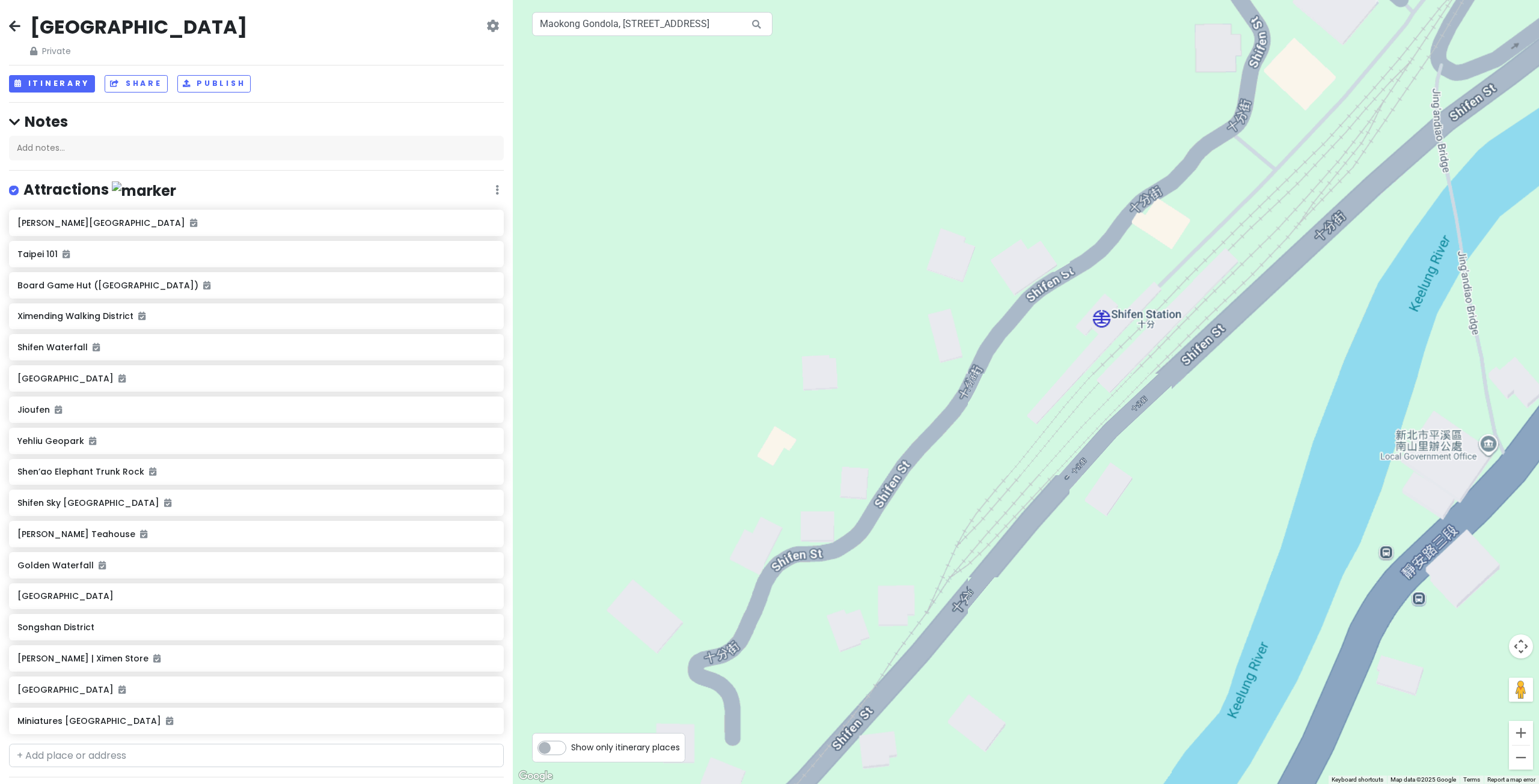
click at [1108, 338] on div at bounding box center [1026, 392] width 1026 height 784
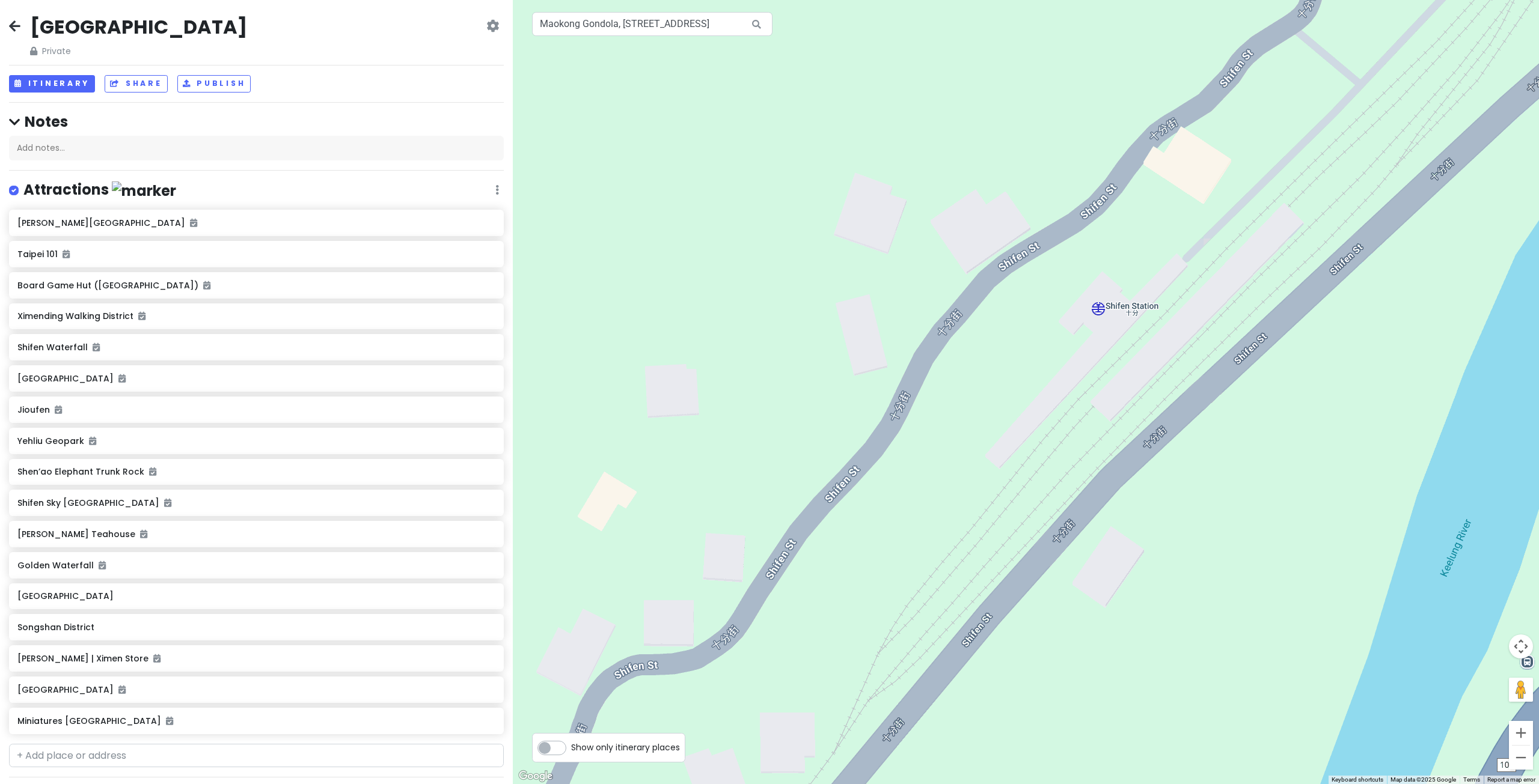
click at [1108, 338] on div at bounding box center [1026, 392] width 1026 height 784
click at [1107, 336] on div at bounding box center [1026, 392] width 1026 height 784
click at [1100, 308] on div at bounding box center [1026, 392] width 1026 height 784
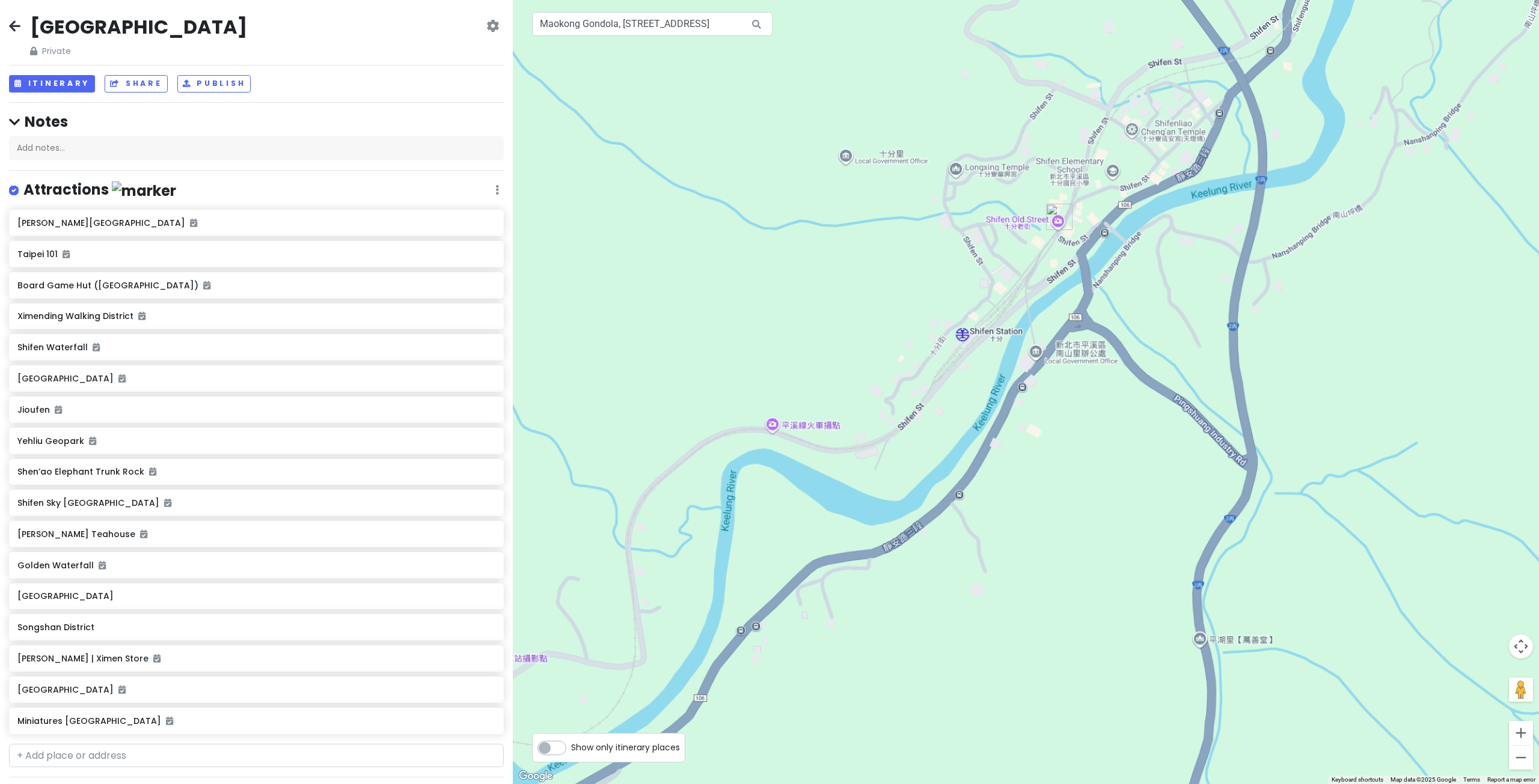
drag, startPoint x: 1132, startPoint y: 219, endPoint x: 1104, endPoint y: 290, distance: 76.3
click at [1108, 279] on div at bounding box center [1026, 392] width 1026 height 784
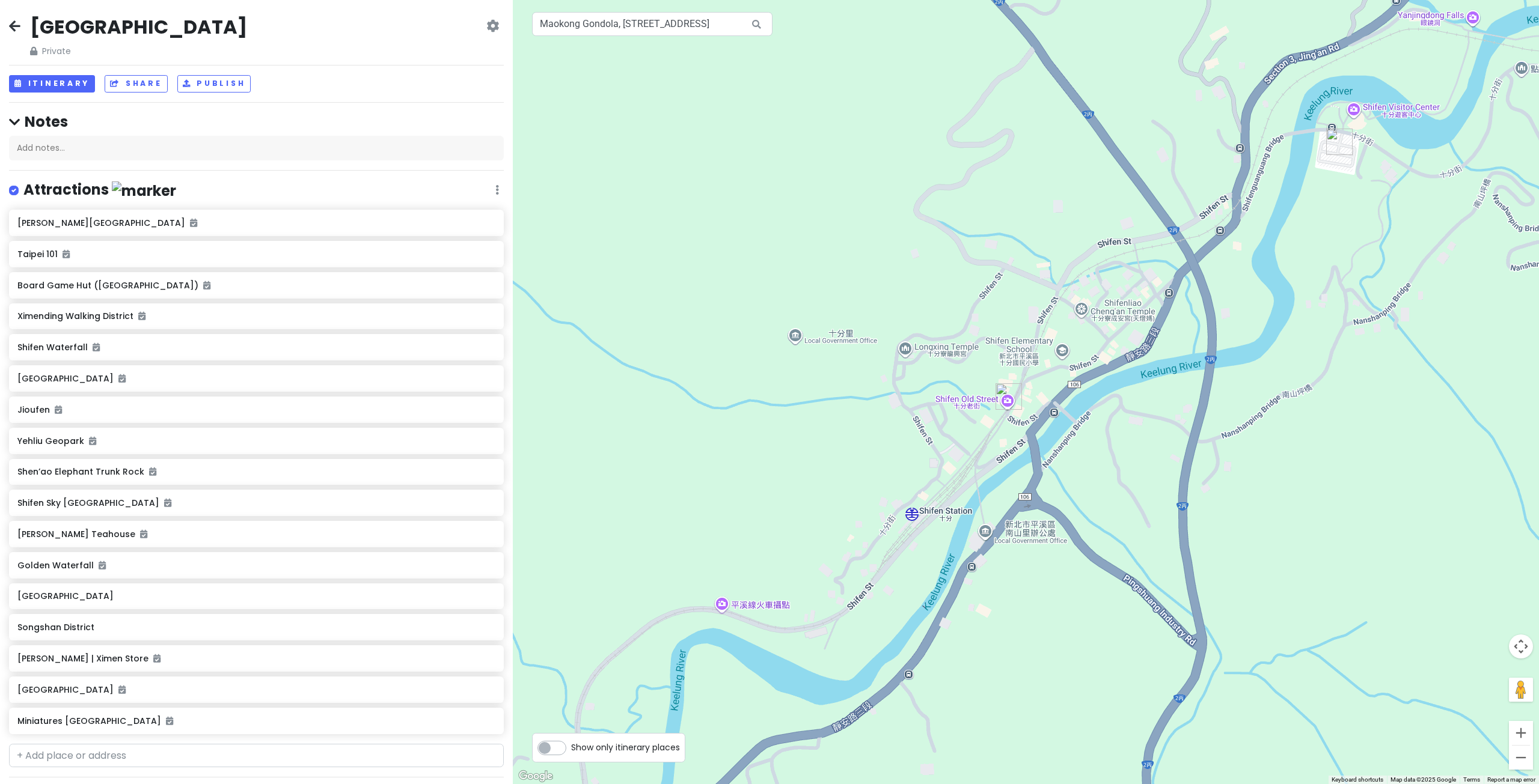
drag, startPoint x: 1138, startPoint y: 170, endPoint x: 1107, endPoint y: 302, distance: 135.6
click at [1107, 302] on div at bounding box center [1026, 392] width 1026 height 784
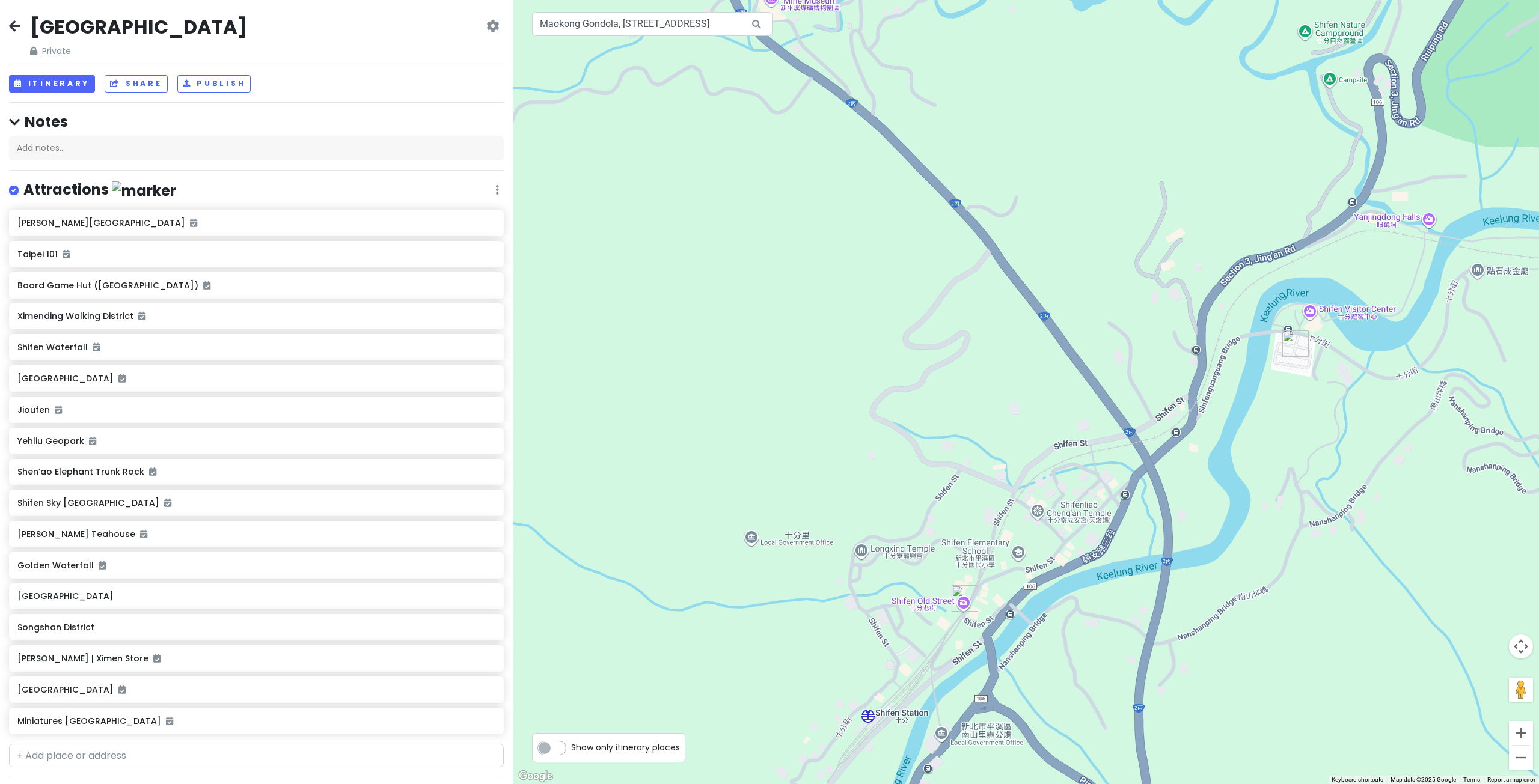
click at [916, 362] on div at bounding box center [1026, 392] width 1026 height 784
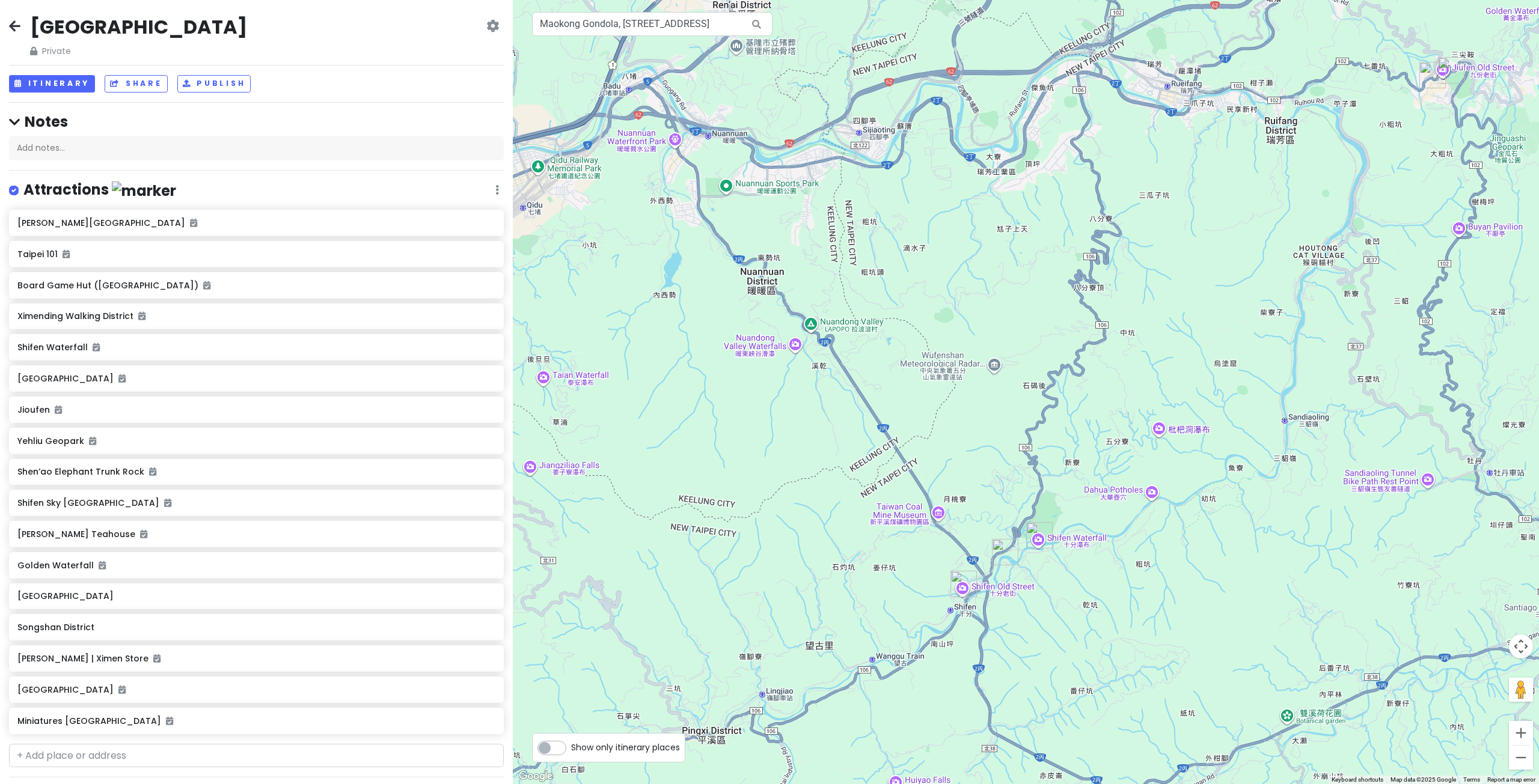
drag, startPoint x: 997, startPoint y: 223, endPoint x: 996, endPoint y: 382, distance: 159.0
click at [996, 382] on div at bounding box center [1026, 392] width 1026 height 784
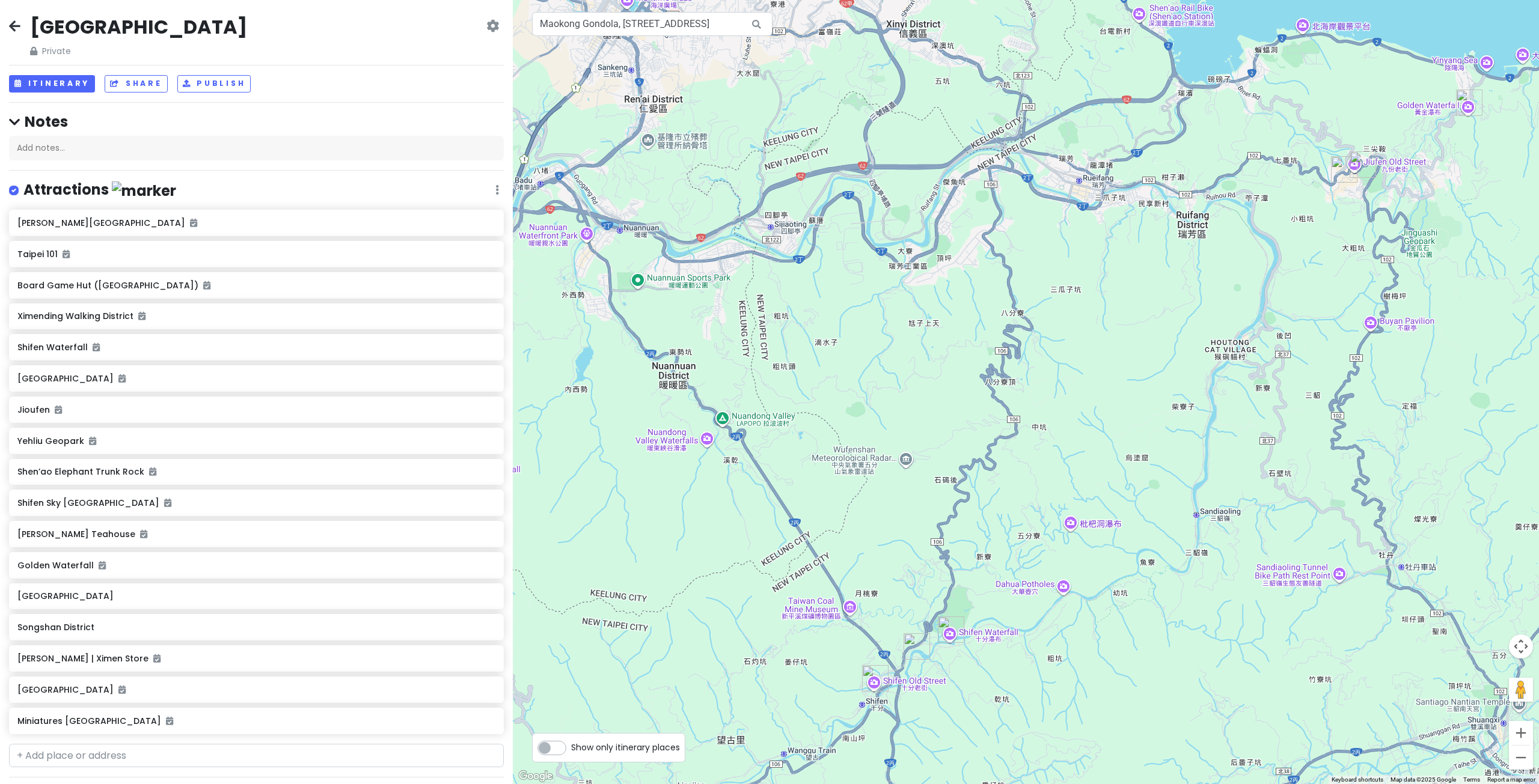
drag, startPoint x: 1153, startPoint y: 283, endPoint x: 1070, endPoint y: 369, distance: 119.5
click at [1070, 369] on div at bounding box center [1026, 392] width 1026 height 784
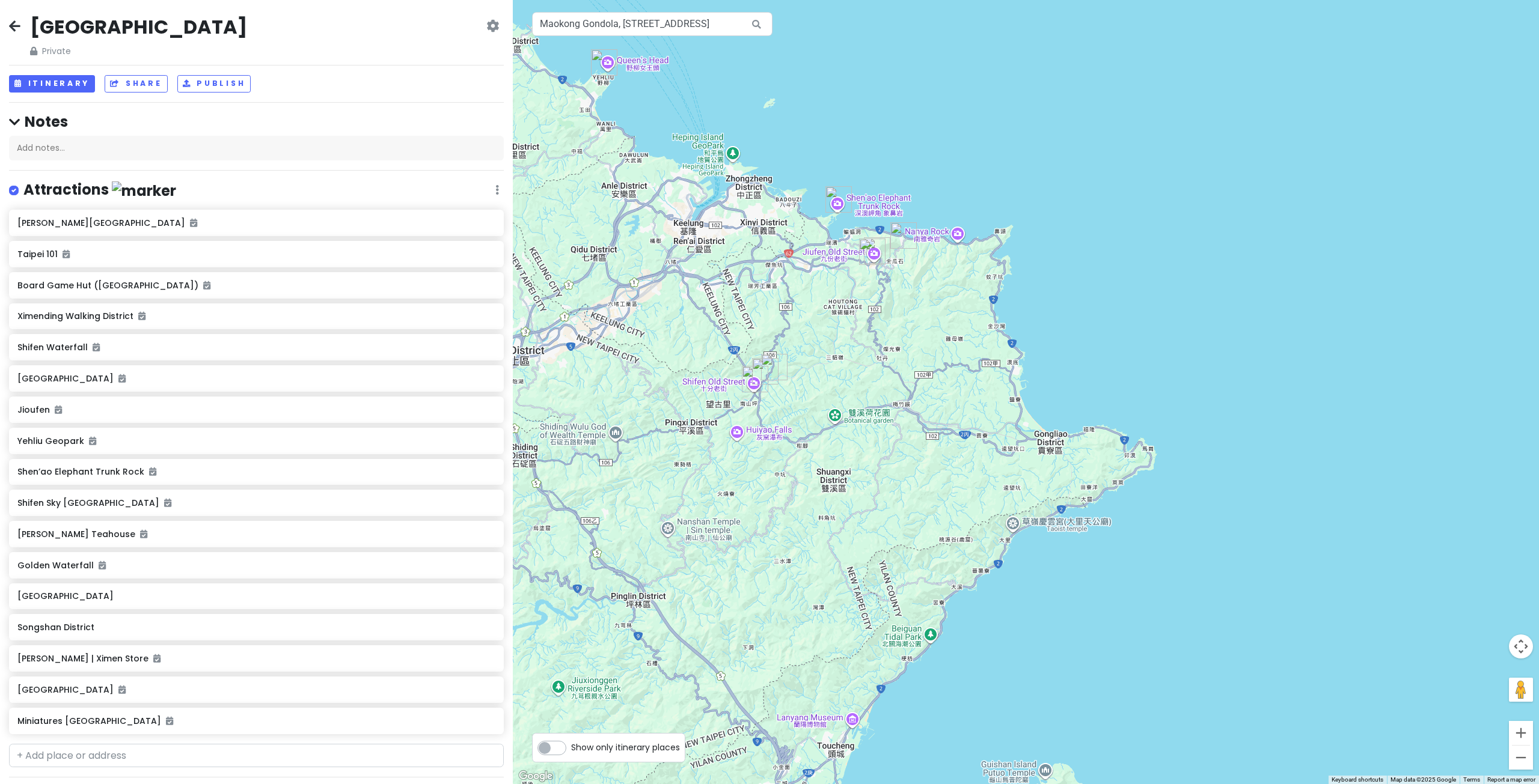
drag, startPoint x: 690, startPoint y: 318, endPoint x: 929, endPoint y: 330, distance: 239.3
click at [916, 330] on div at bounding box center [1026, 392] width 1026 height 784
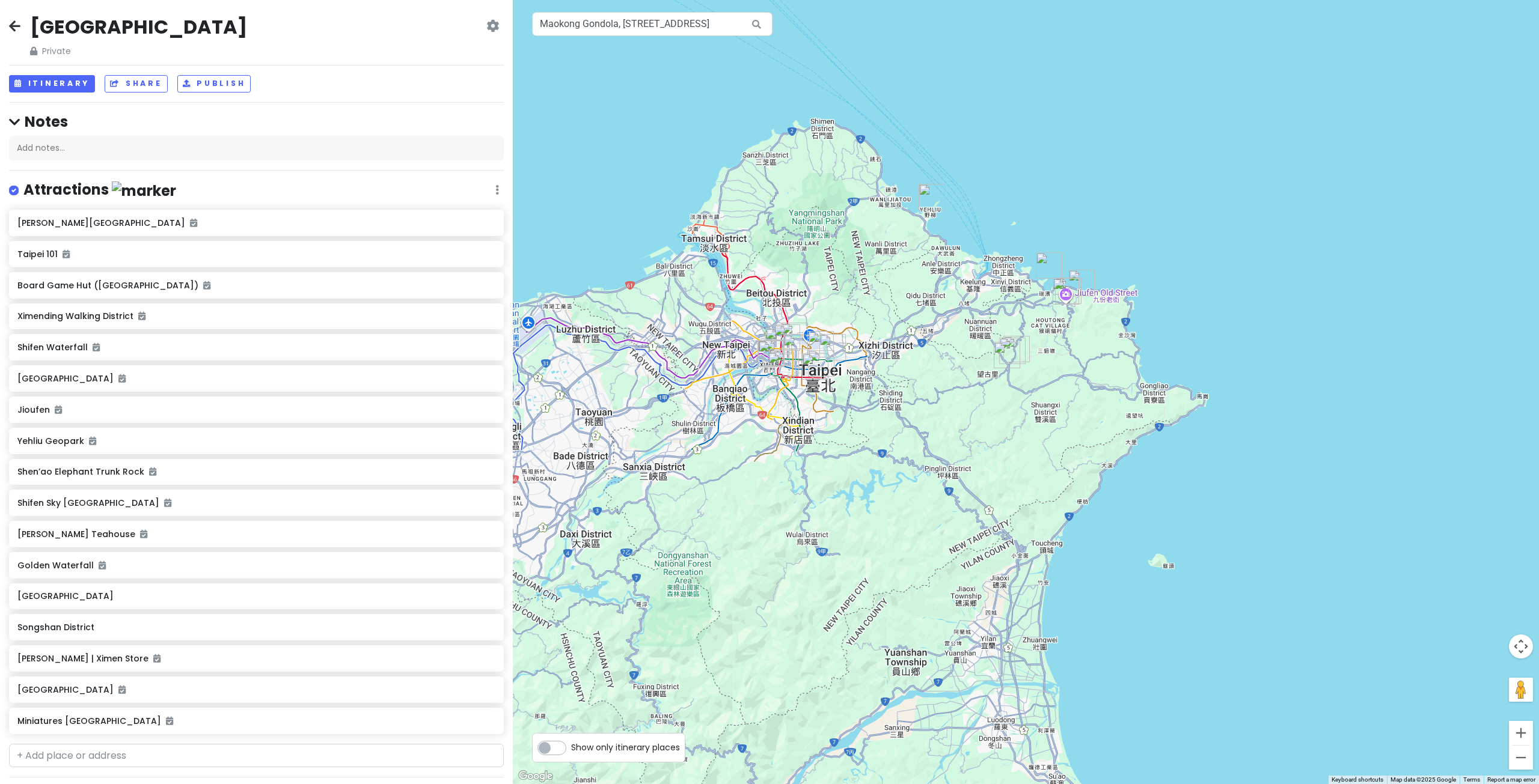
drag, startPoint x: 1084, startPoint y: 434, endPoint x: 964, endPoint y: 420, distance: 120.8
click at [964, 420] on div at bounding box center [1026, 392] width 1026 height 784
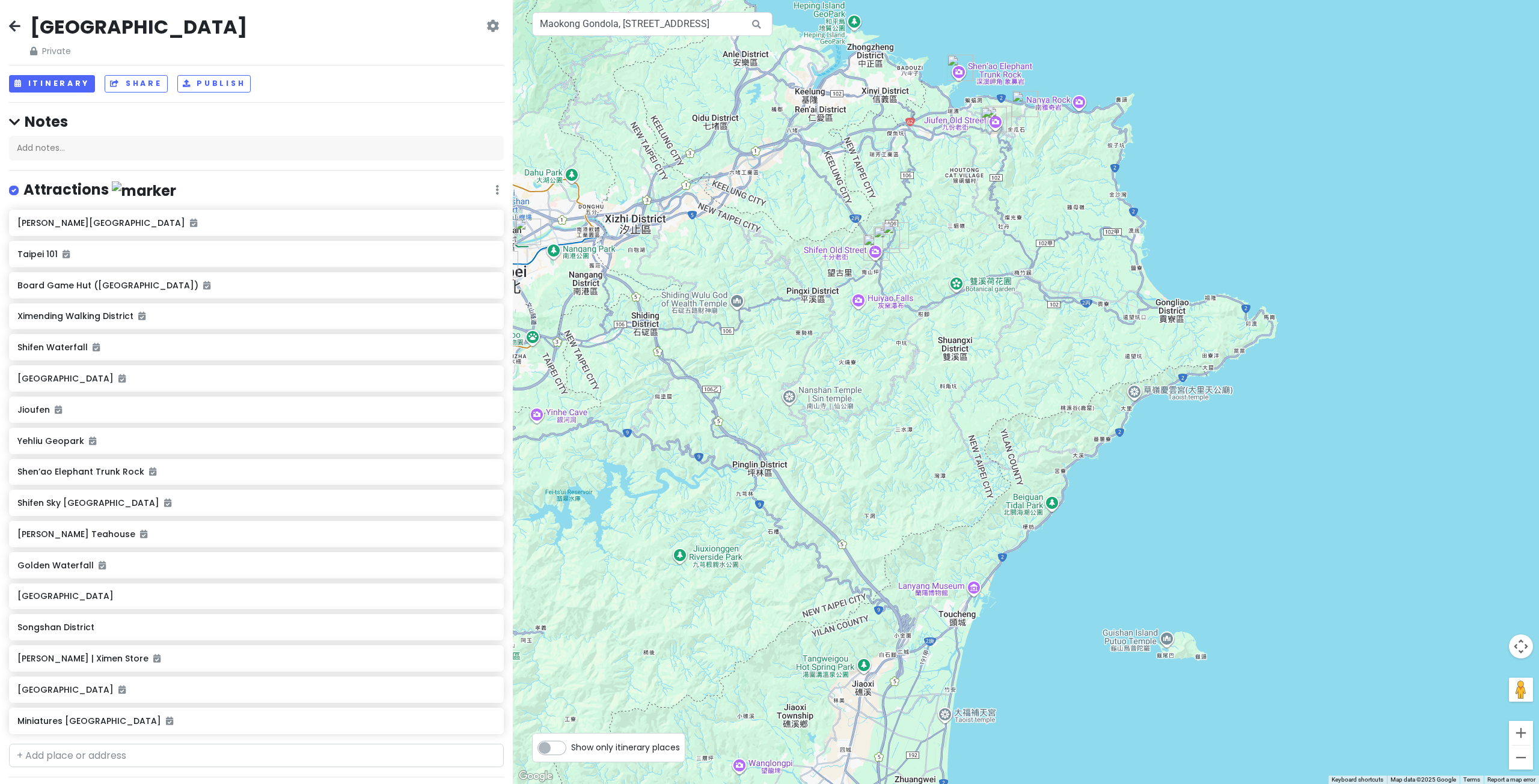
drag, startPoint x: 998, startPoint y: 431, endPoint x: 960, endPoint y: 400, distance: 49.0
click at [960, 400] on div at bounding box center [1026, 392] width 1026 height 784
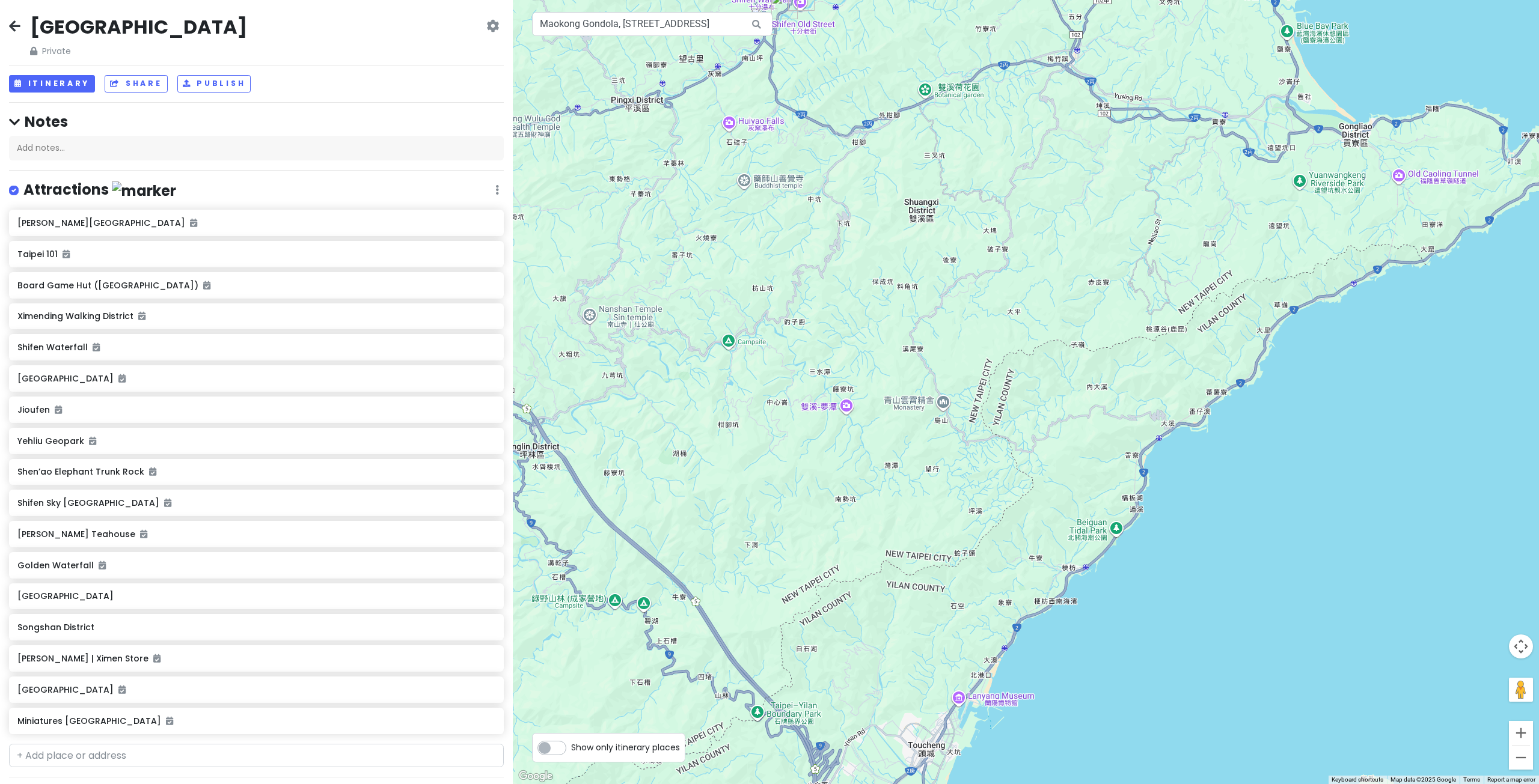
drag, startPoint x: 954, startPoint y: 427, endPoint x: 948, endPoint y: 400, distance: 27.7
click at [948, 400] on div at bounding box center [1026, 392] width 1026 height 784
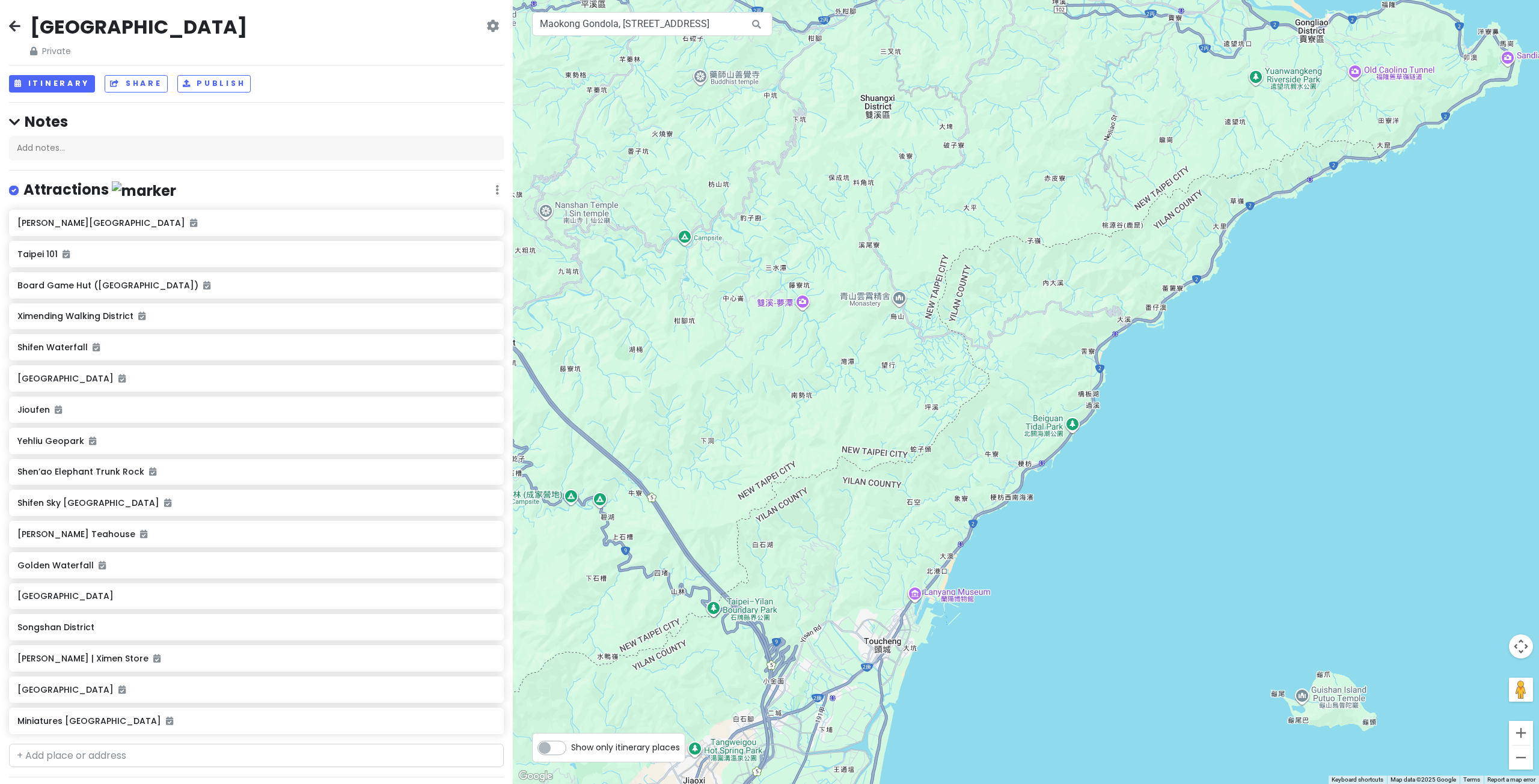
drag, startPoint x: 954, startPoint y: 443, endPoint x: 918, endPoint y: 367, distance: 84.1
click at [918, 367] on div at bounding box center [1026, 392] width 1026 height 784
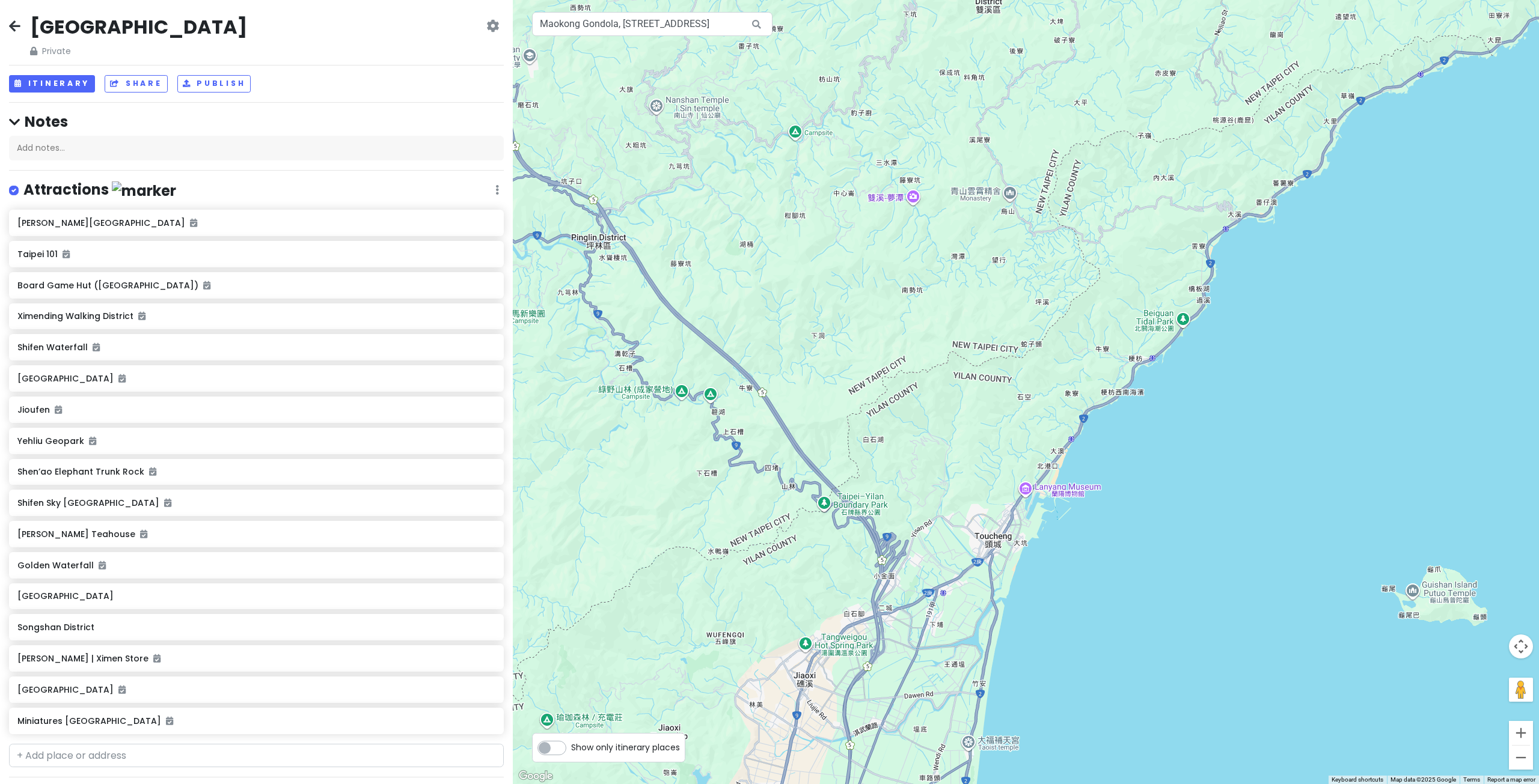
drag, startPoint x: 825, startPoint y: 455, endPoint x: 939, endPoint y: 345, distance: 158.4
click at [939, 345] on div at bounding box center [1026, 392] width 1026 height 784
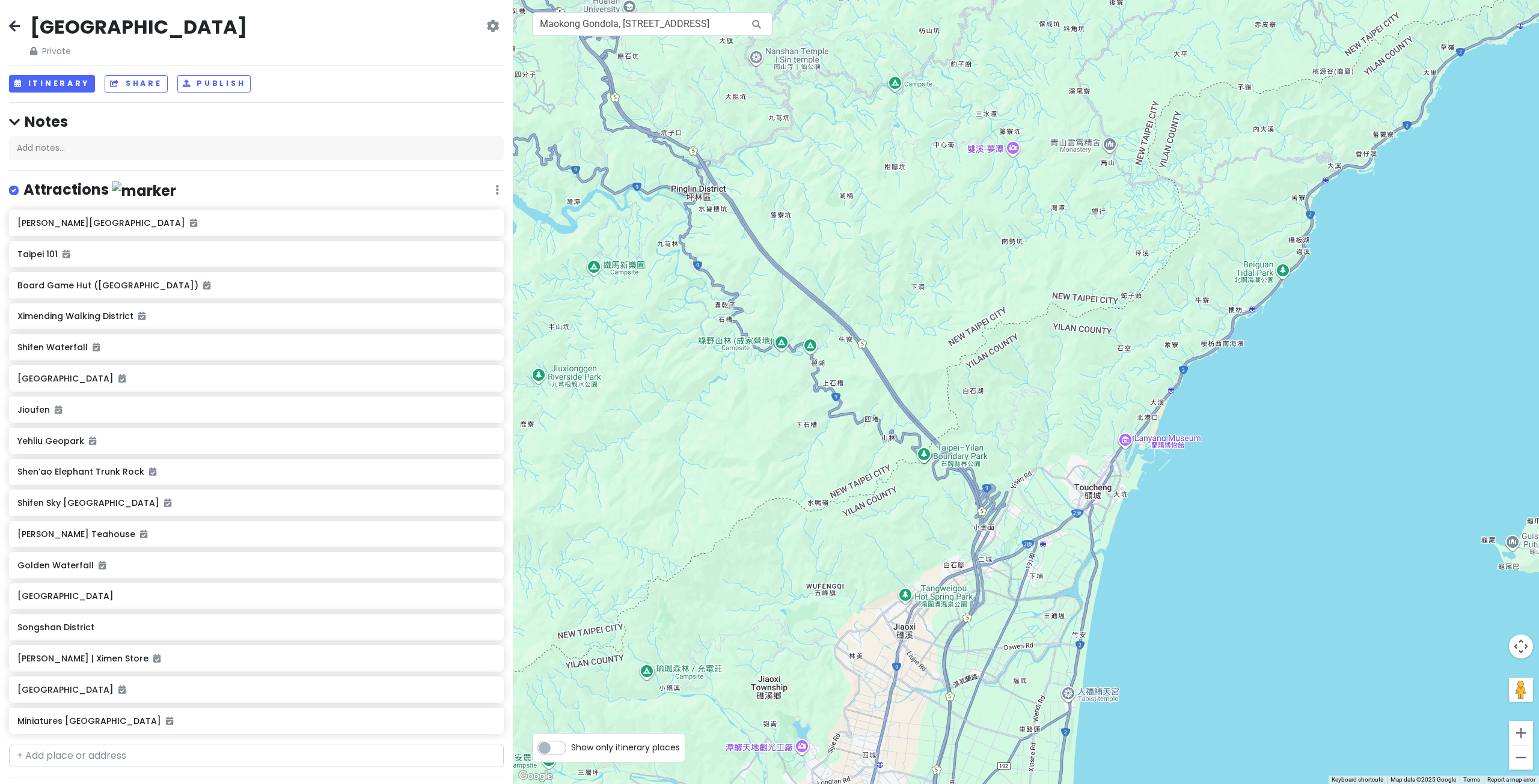
drag, startPoint x: 803, startPoint y: 540, endPoint x: 956, endPoint y: 538, distance: 153.0
click at [952, 538] on div at bounding box center [1026, 392] width 1026 height 784
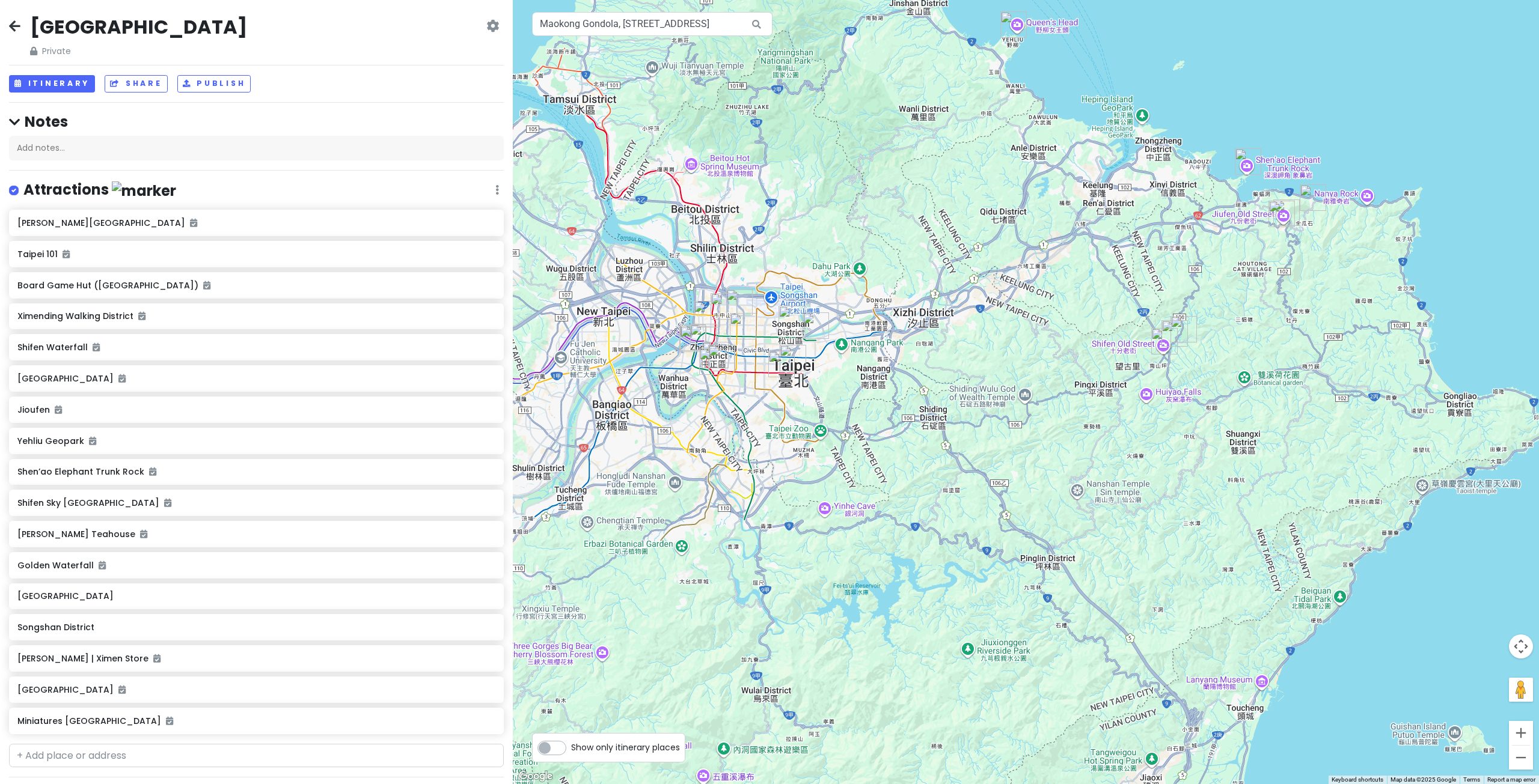
drag, startPoint x: 751, startPoint y: 443, endPoint x: 979, endPoint y: 619, distance: 288.0
click at [1006, 664] on div at bounding box center [1026, 392] width 1026 height 784
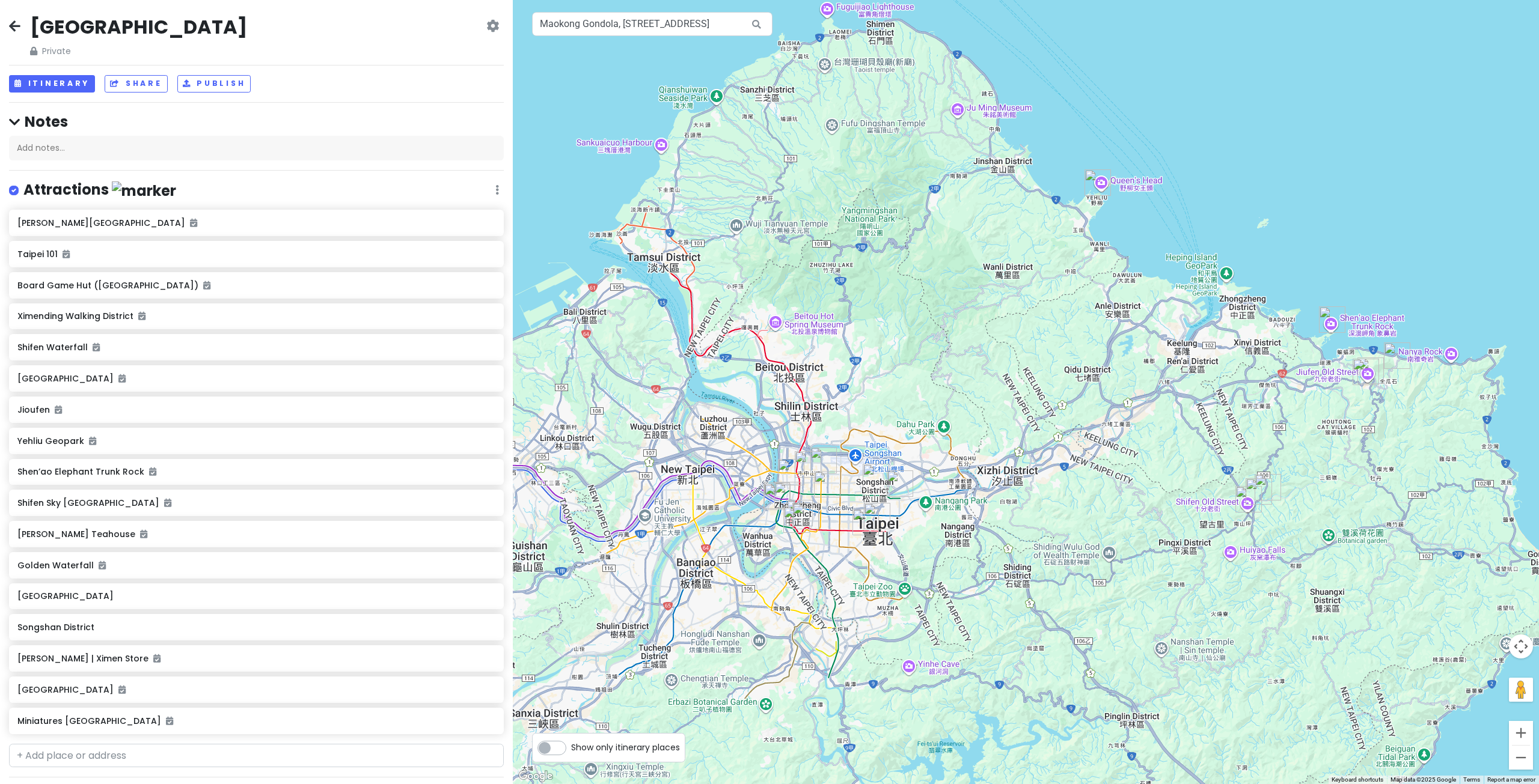
drag, startPoint x: 868, startPoint y: 416, endPoint x: 950, endPoint y: 560, distance: 165.7
click at [948, 563] on div at bounding box center [1026, 392] width 1026 height 784
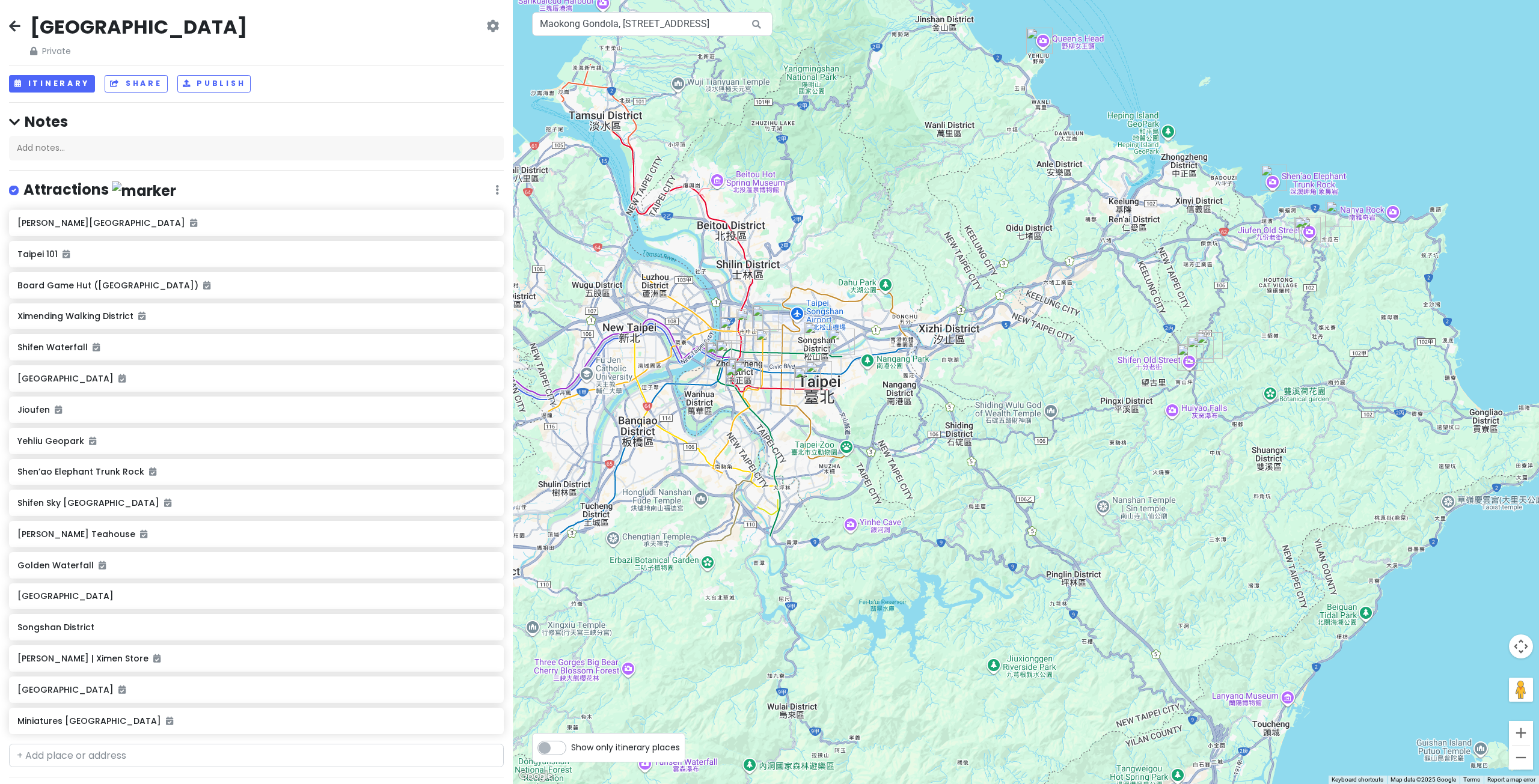
drag, startPoint x: 885, startPoint y: 562, endPoint x: 798, endPoint y: 421, distance: 165.7
click at [809, 433] on div at bounding box center [1026, 392] width 1026 height 784
